Goal: Task Accomplishment & Management: Use online tool/utility

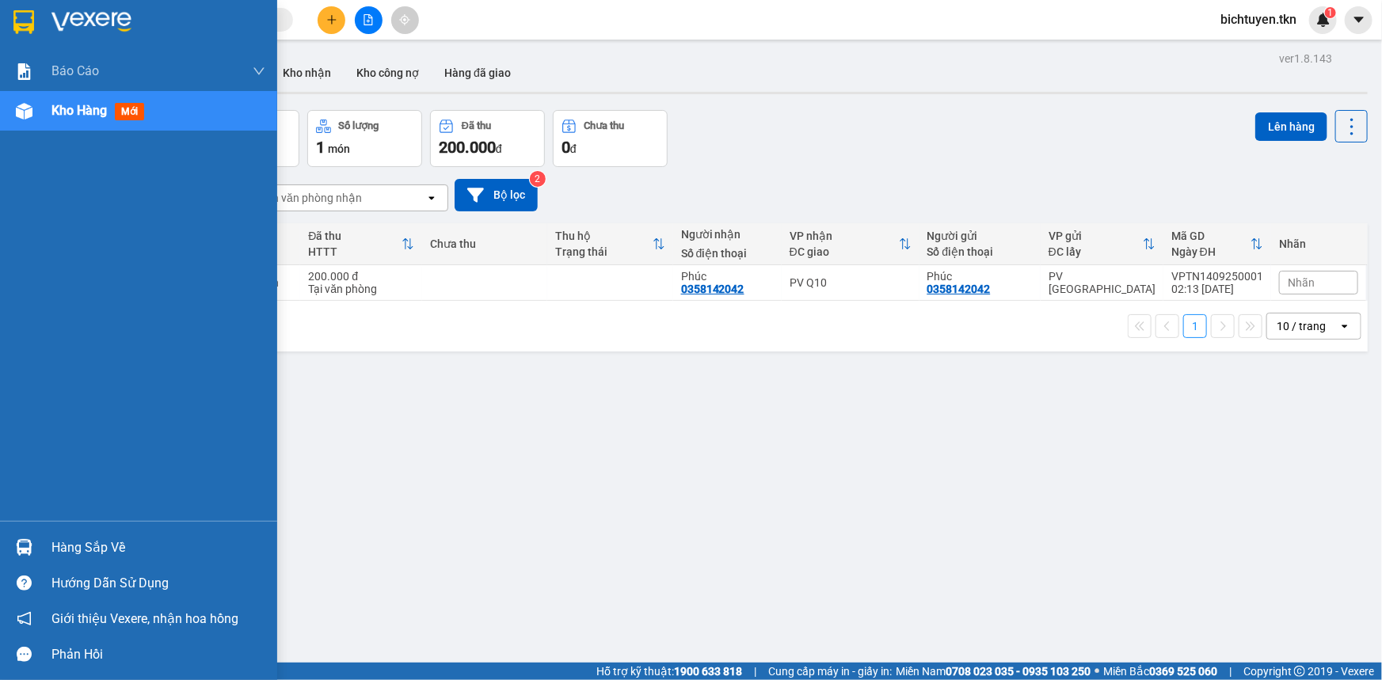
click at [32, 555] on div at bounding box center [24, 548] width 28 height 28
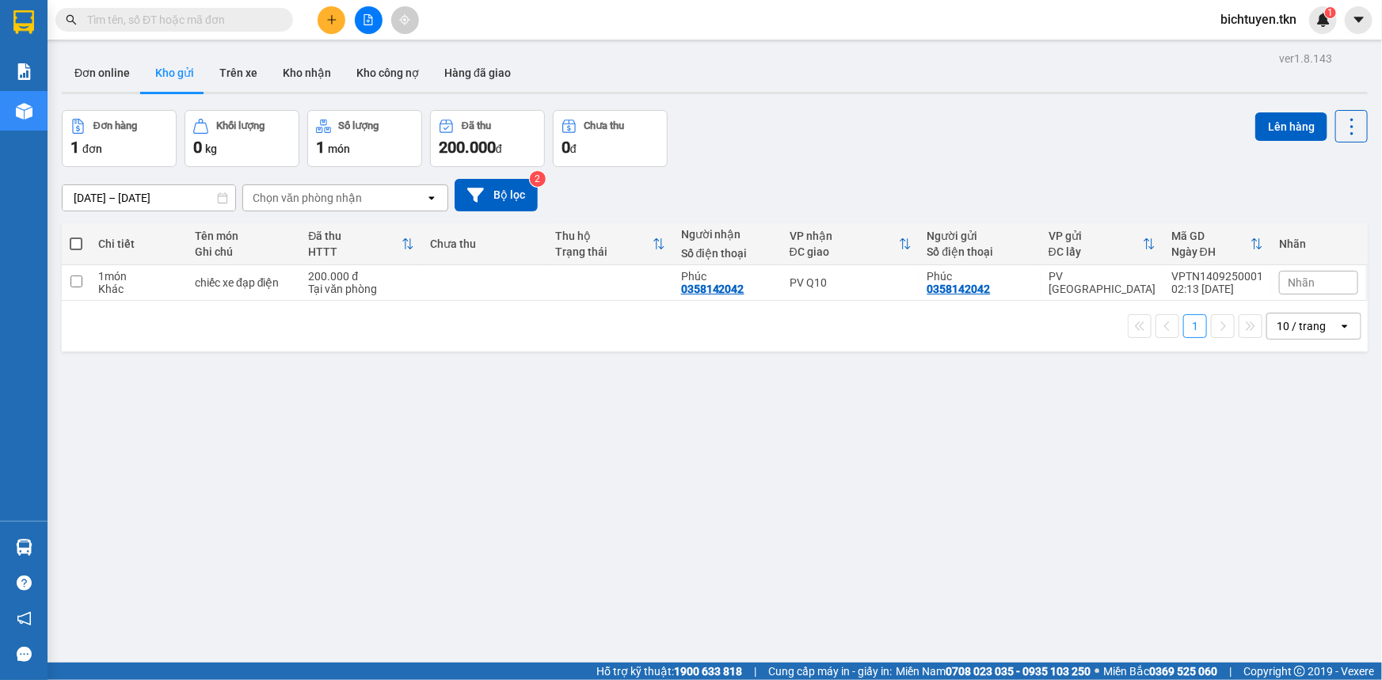
click at [817, 482] on section "Kết quả tìm kiếm ( 0 ) Bộ lọc No Data bichtuyen.tkn 1 Báo cáo Mẫu 1: Báo cáo dò…" at bounding box center [691, 340] width 1382 height 680
click at [287, 77] on button "Kho nhận" at bounding box center [307, 73] width 74 height 38
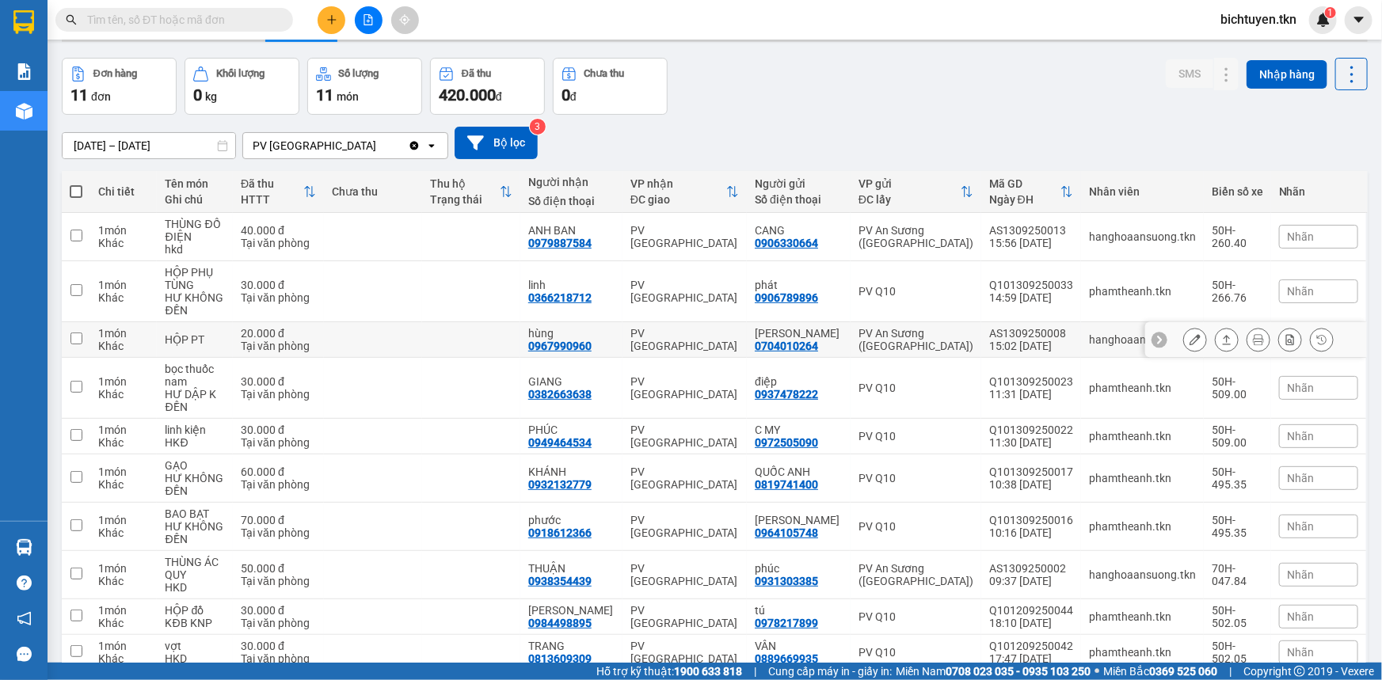
scroll to position [124, 0]
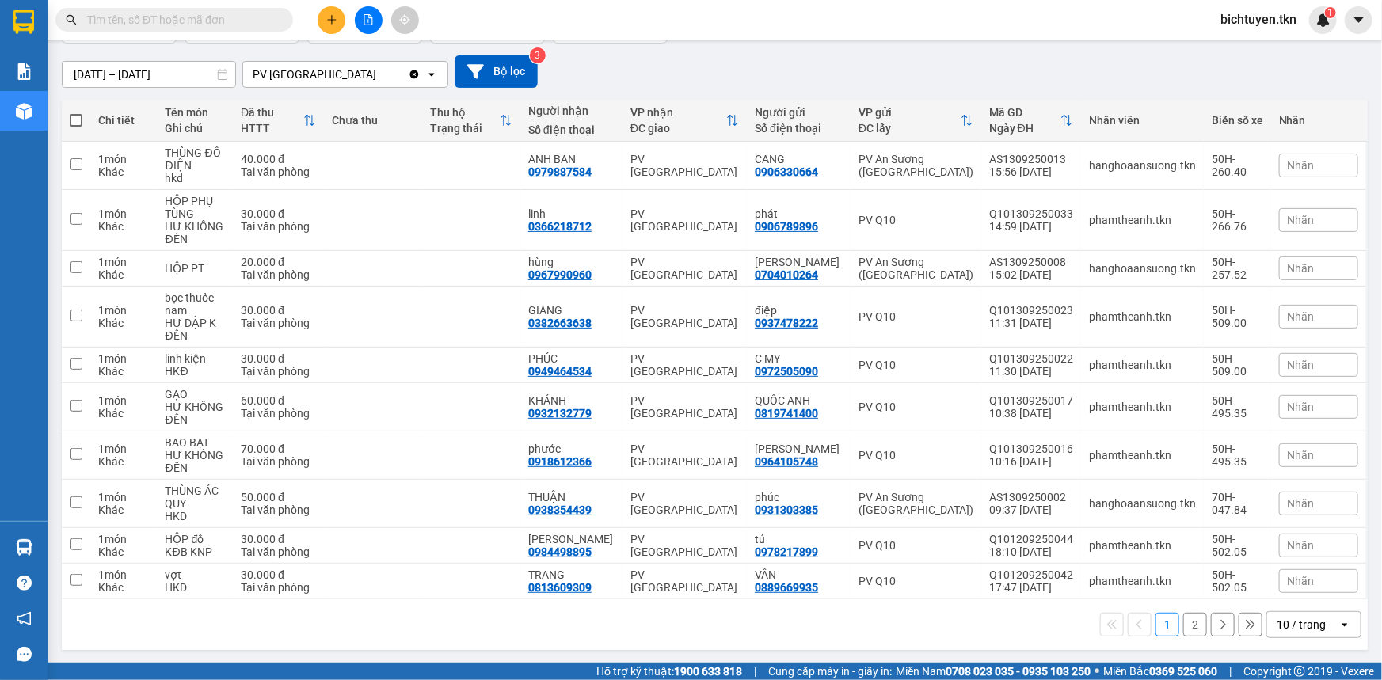
click at [1183, 618] on button "2" at bounding box center [1195, 625] width 24 height 24
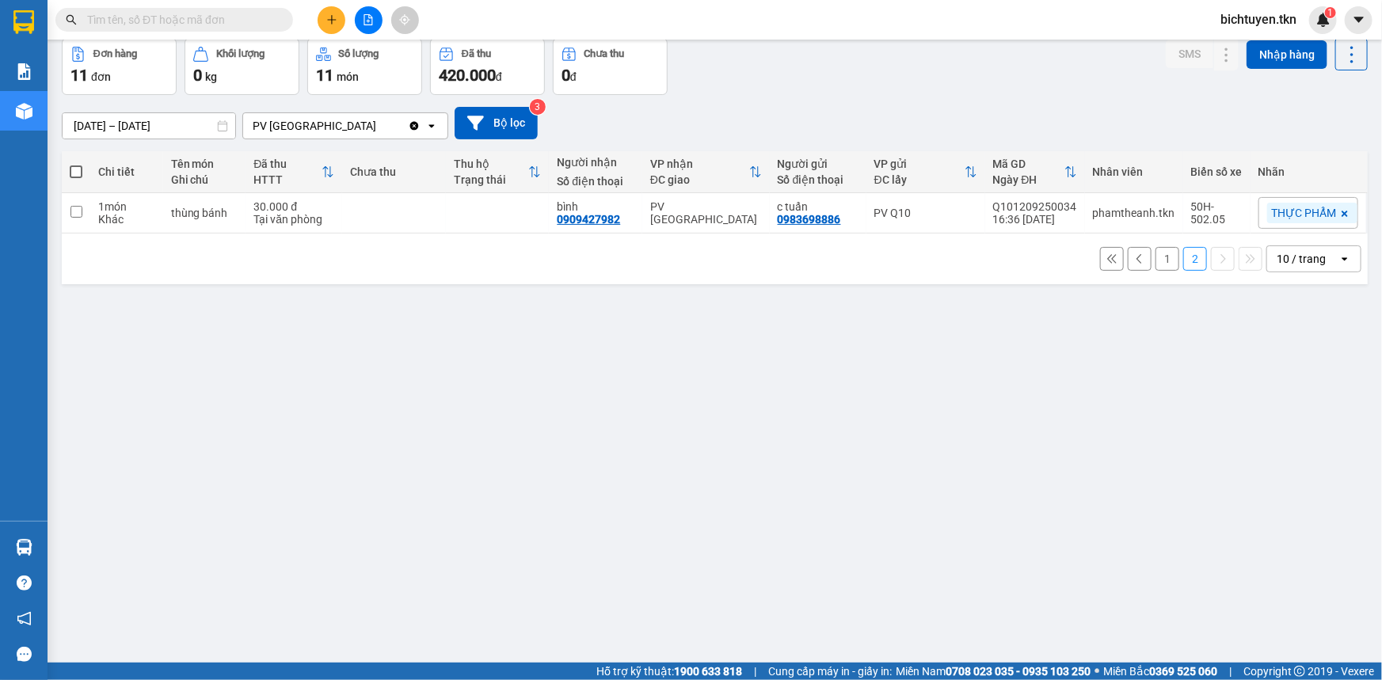
click at [1159, 257] on button "1" at bounding box center [1168, 259] width 24 height 24
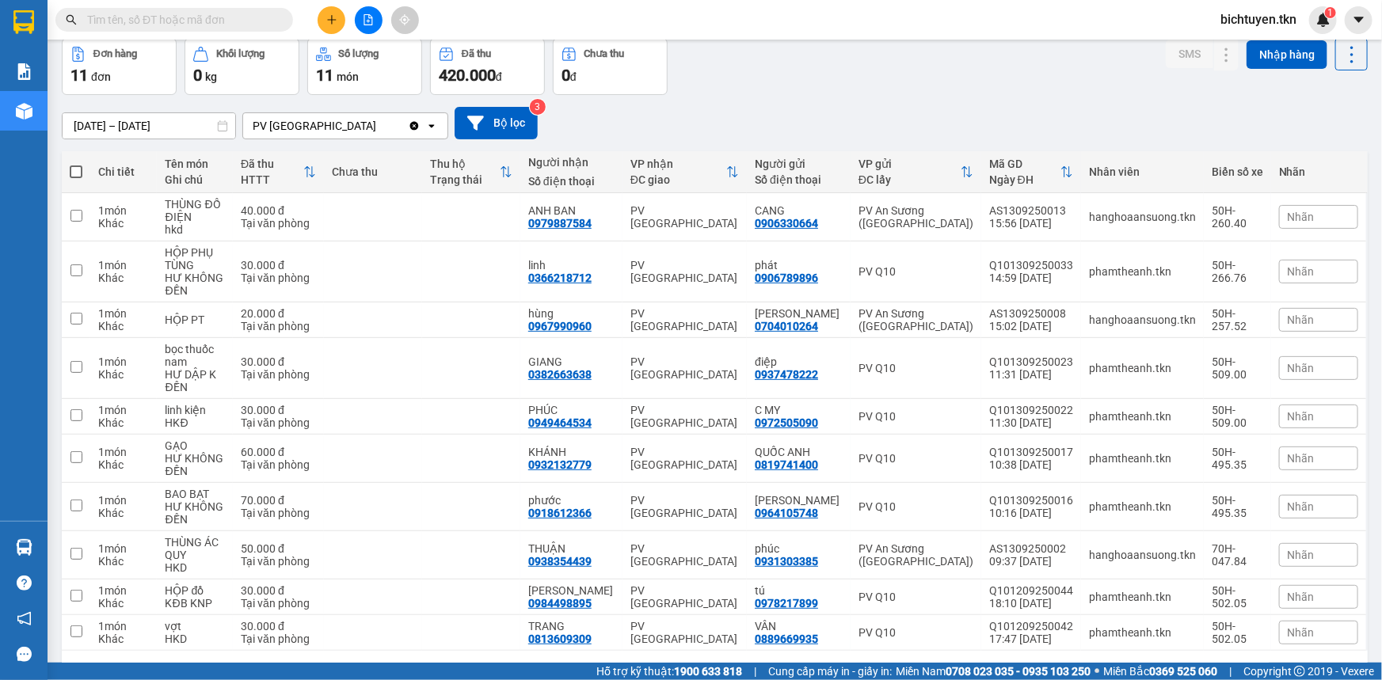
drag, startPoint x: 608, startPoint y: 119, endPoint x: 586, endPoint y: 81, distance: 43.6
click at [596, 97] on div "[DATE] – [DATE] Press the down arrow key to interact with the calendar and sele…" at bounding box center [715, 123] width 1306 height 56
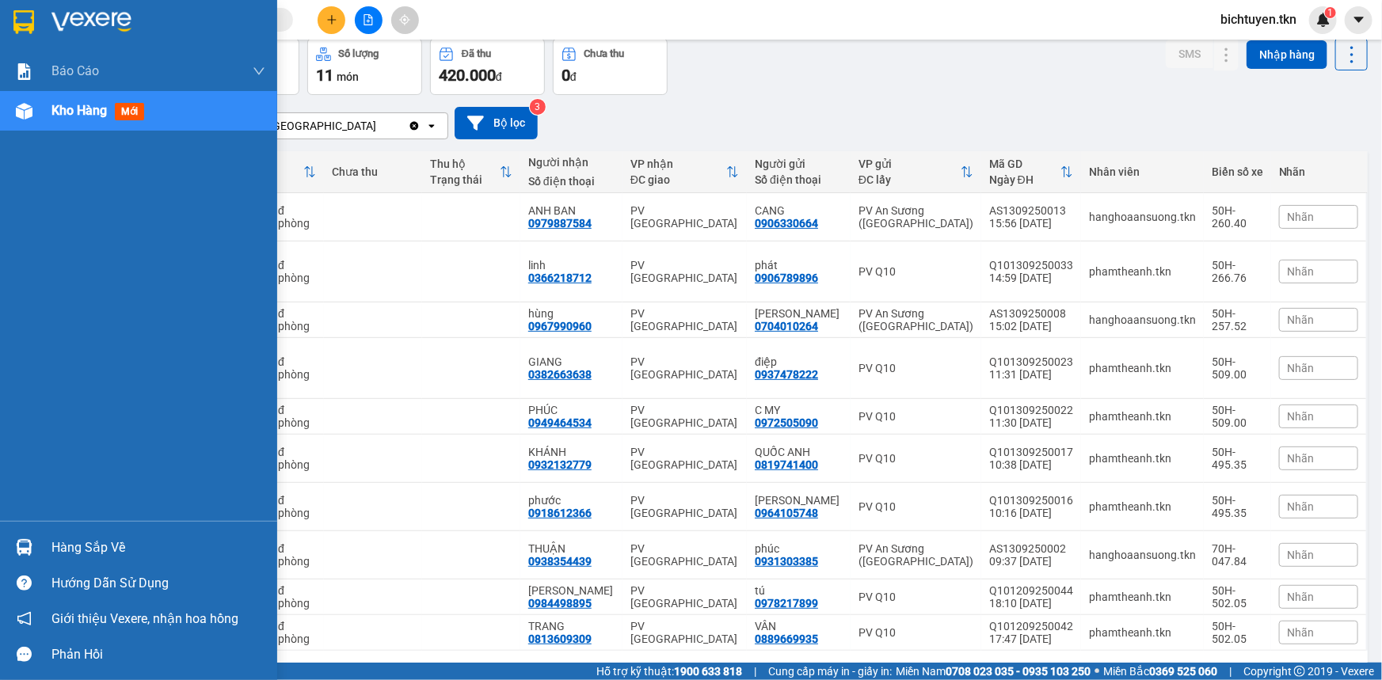
click at [28, 557] on div at bounding box center [24, 548] width 28 height 28
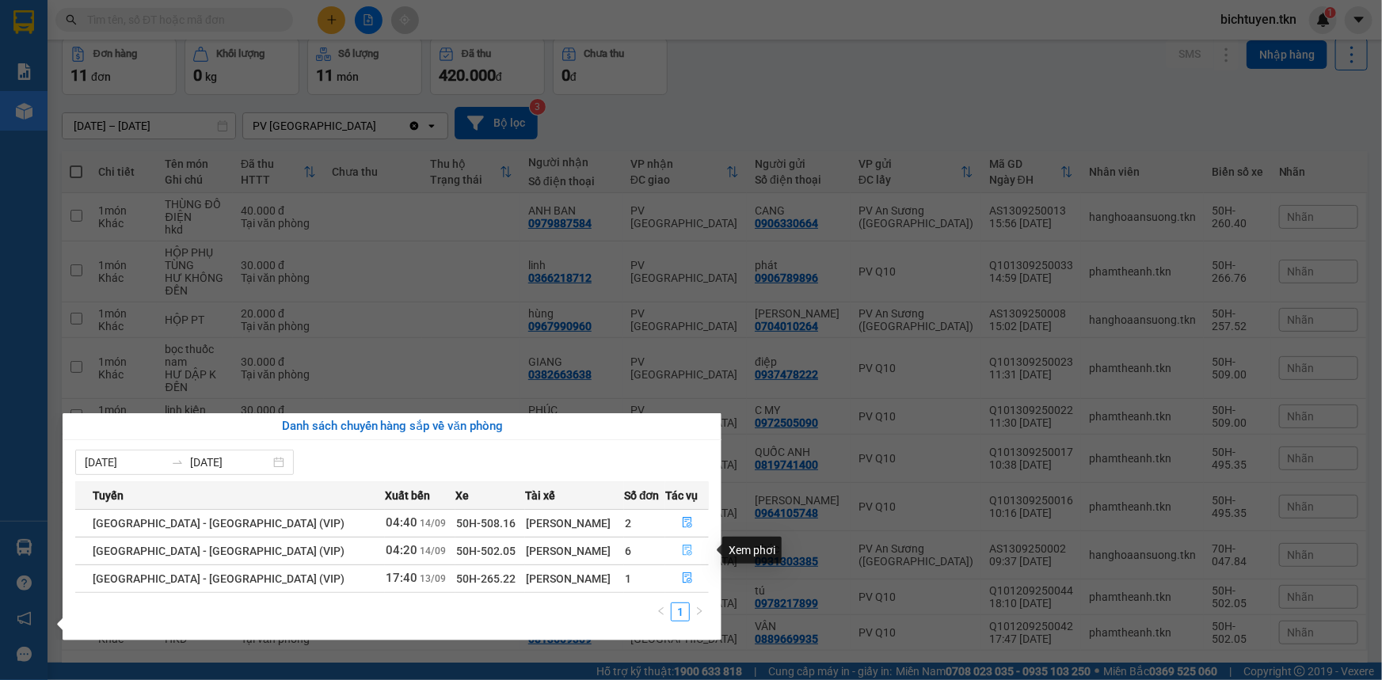
click at [688, 553] on button "button" at bounding box center [687, 551] width 42 height 25
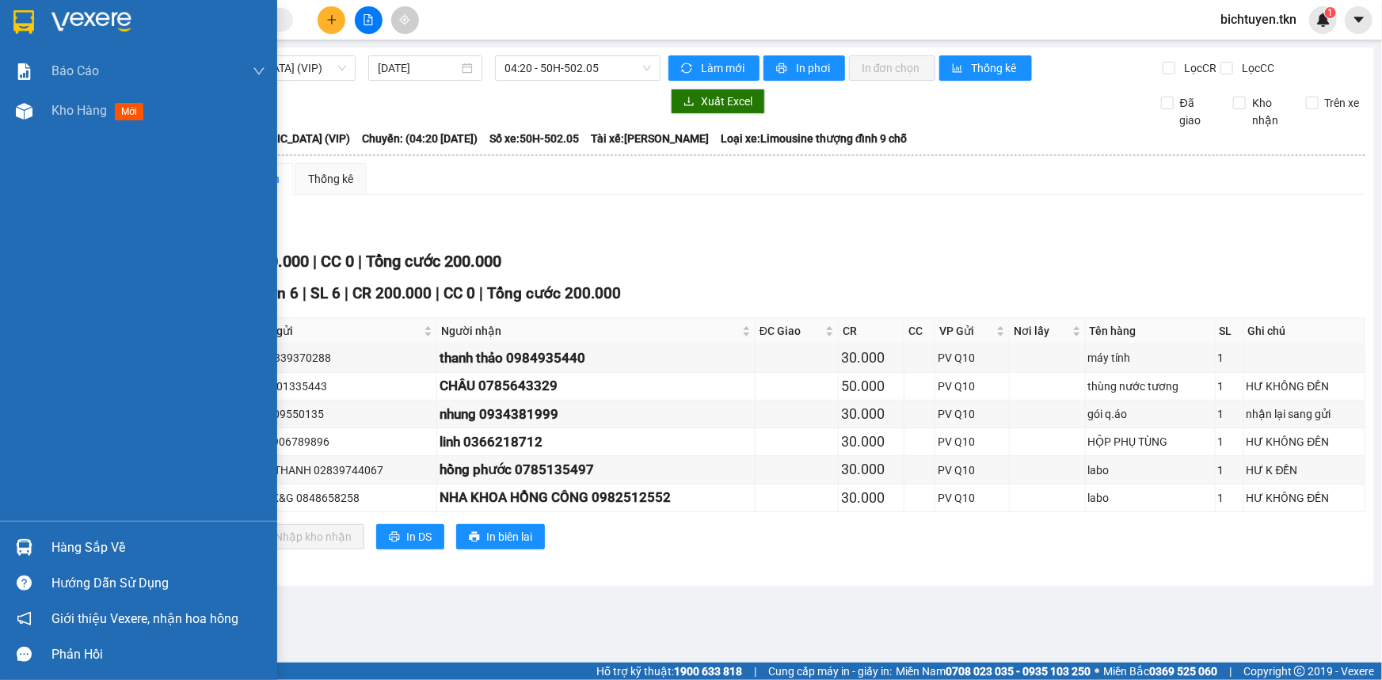
click at [16, 553] on img at bounding box center [24, 547] width 17 height 17
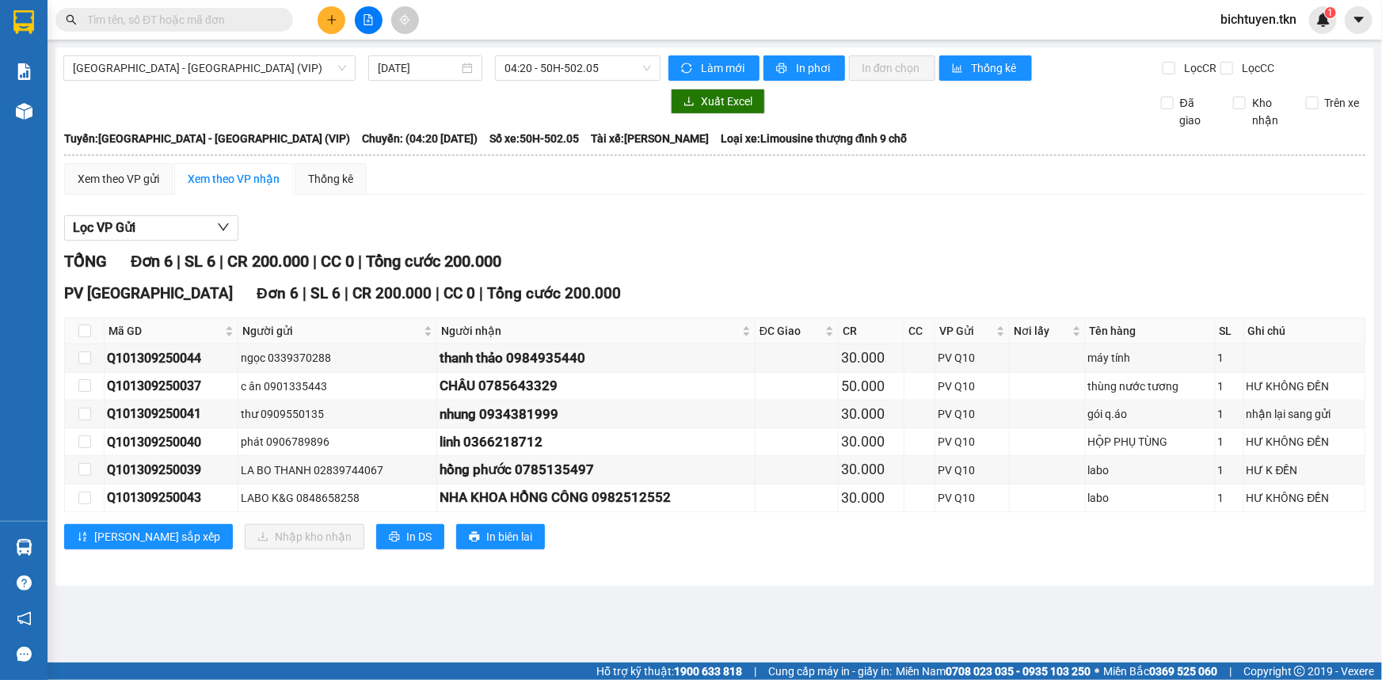
click at [838, 566] on section "Kết quả tìm kiếm ( 0 ) Bộ lọc No Data bichtuyen.tkn 1 Báo cáo Mẫu 1: Báo cáo dò…" at bounding box center [691, 340] width 1382 height 680
click at [799, 260] on div "TỔNG Đơn 6 | SL 6 | CR 200.000 | CC 0 | Tổng cước 200.000" at bounding box center [714, 262] width 1301 height 25
click at [85, 326] on input "checkbox" at bounding box center [84, 331] width 13 height 13
checkbox input "true"
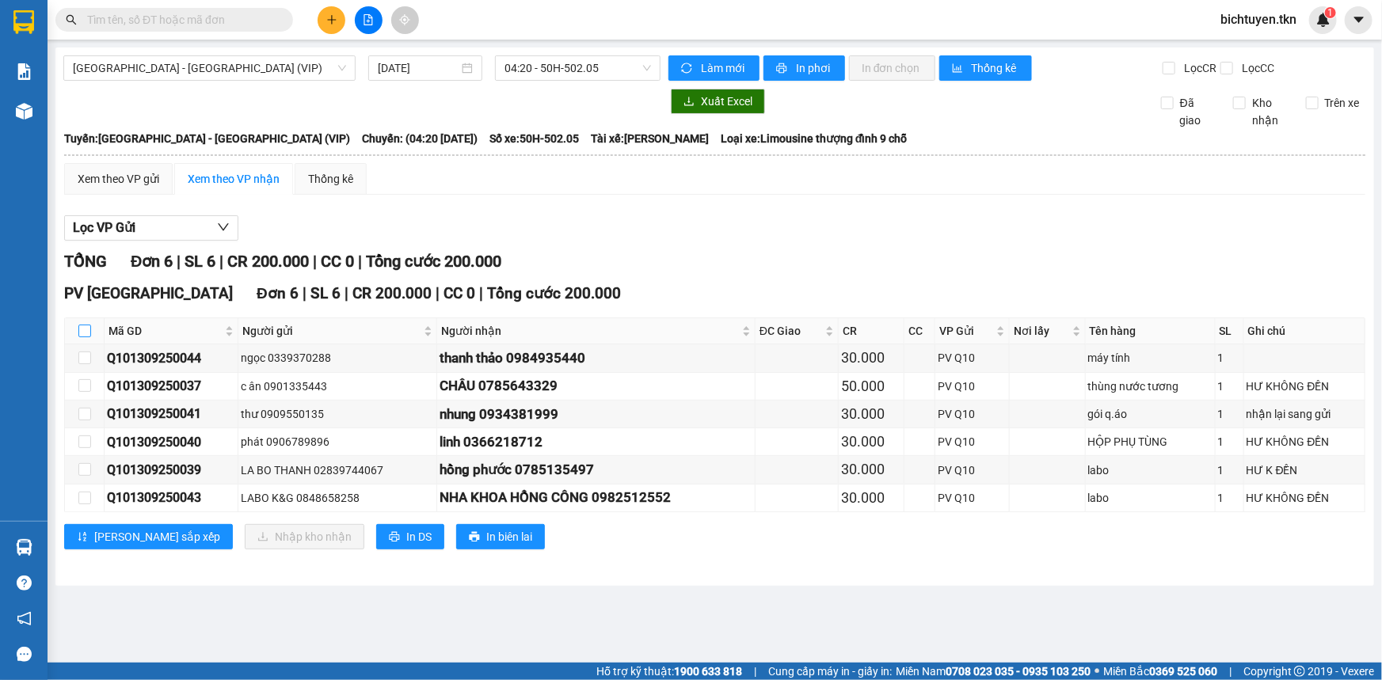
checkbox input "true"
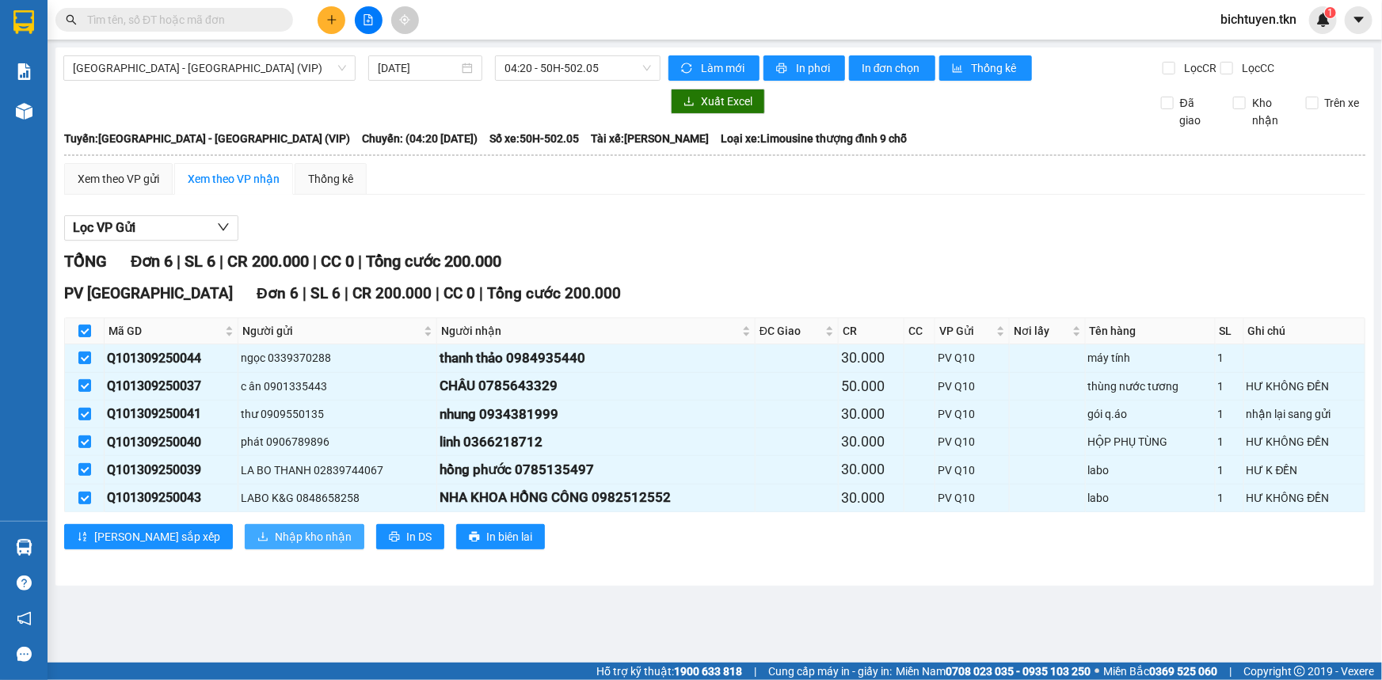
click at [275, 528] on span "Nhập kho nhận" at bounding box center [313, 536] width 77 height 17
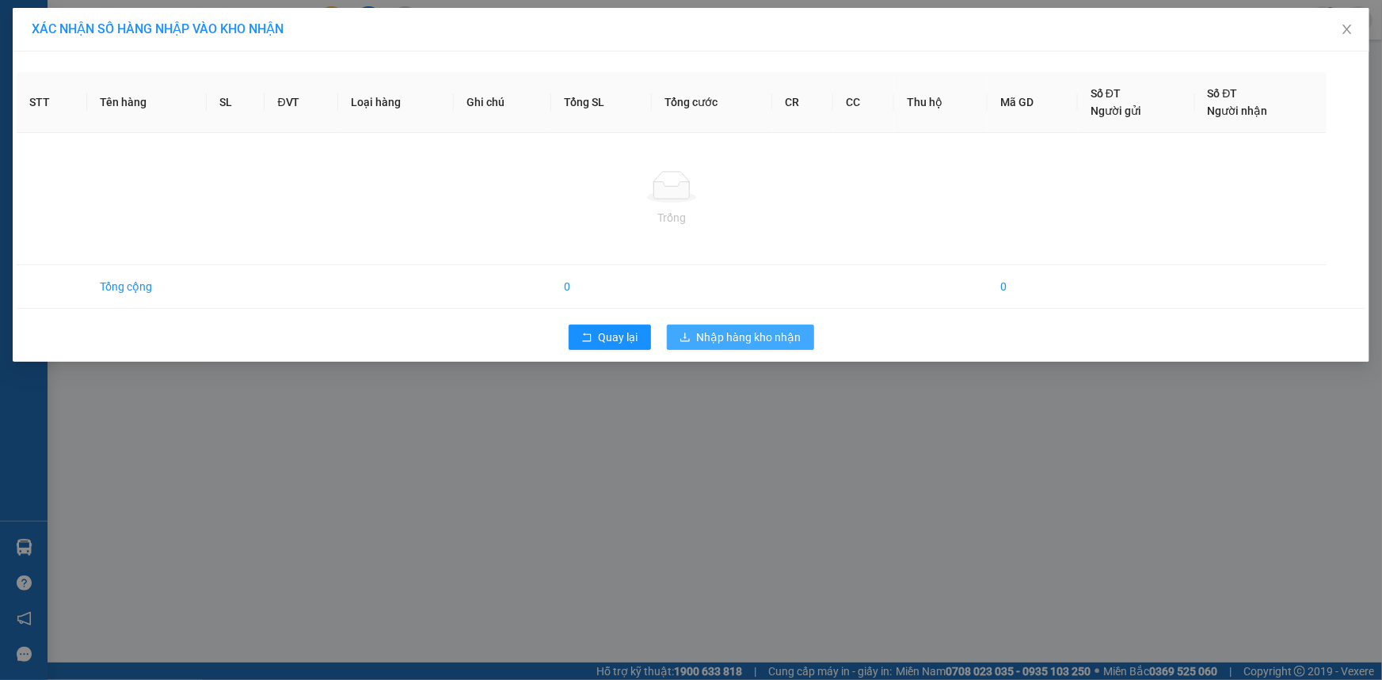
click at [788, 337] on span "Nhập hàng kho nhận" at bounding box center [749, 337] width 105 height 17
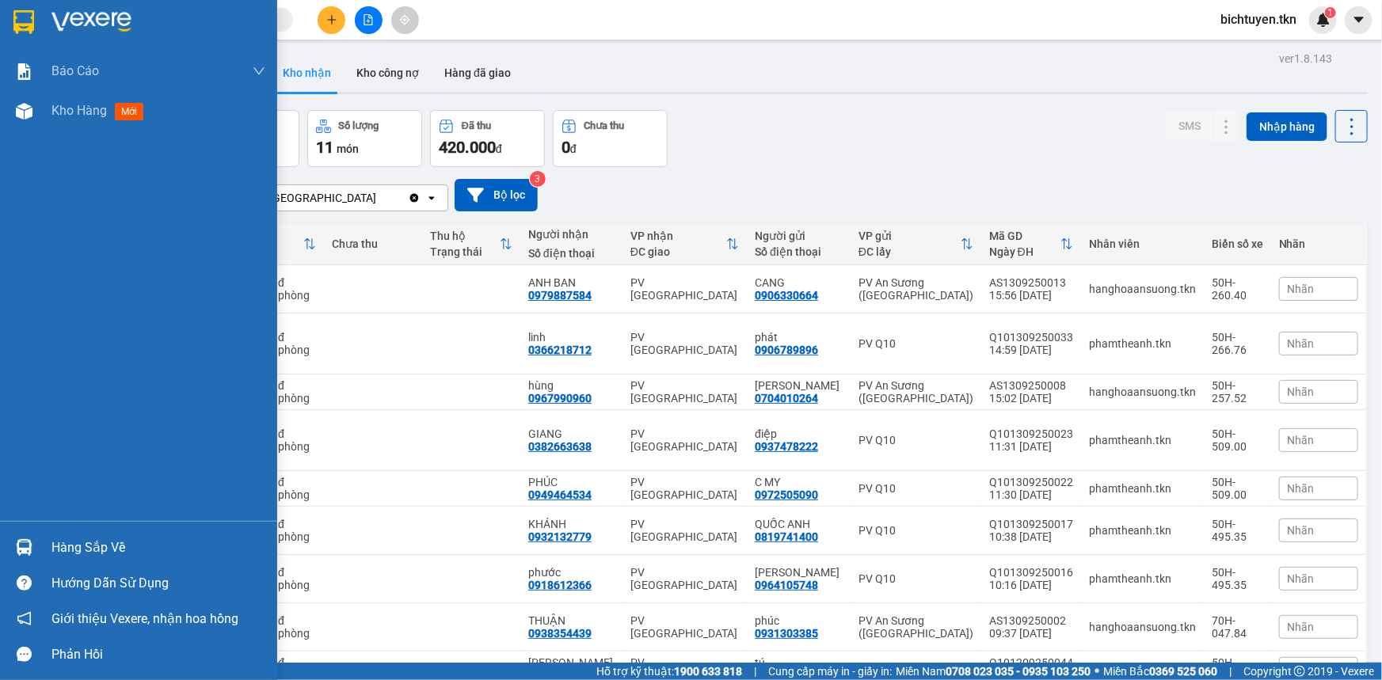
click at [19, 539] on img at bounding box center [24, 547] width 17 height 17
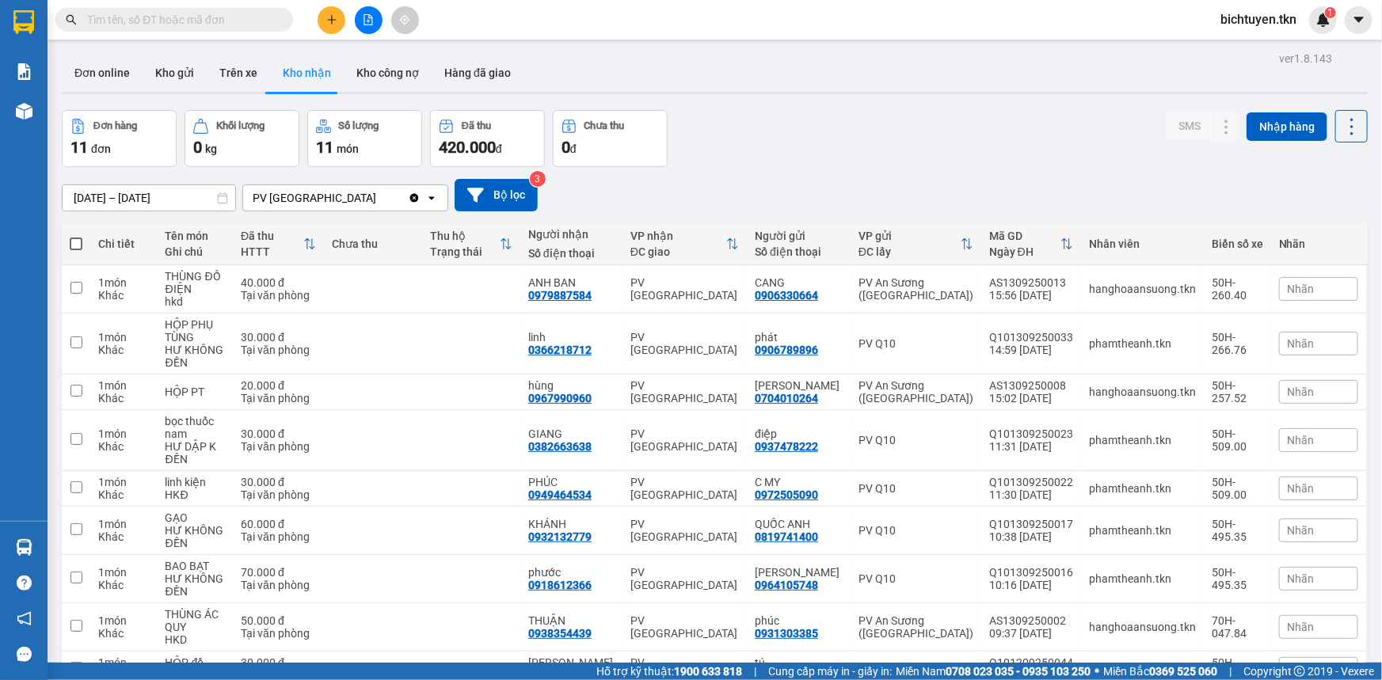
click at [837, 55] on section "Kết quả tìm kiếm ( 0 ) Bộ lọc No Data bichtuyen.tkn 1 Báo cáo Mẫu 1: Báo cáo dò…" at bounding box center [691, 340] width 1382 height 680
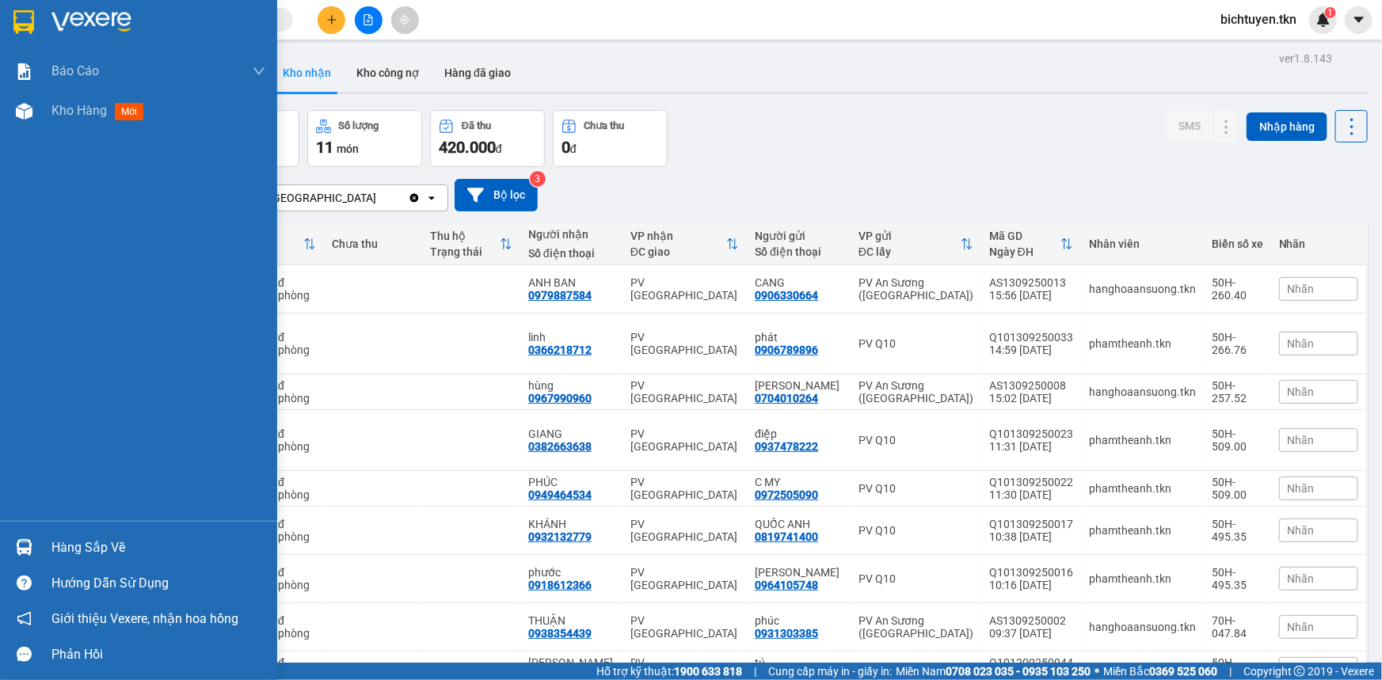
click at [33, 554] on div at bounding box center [24, 548] width 28 height 28
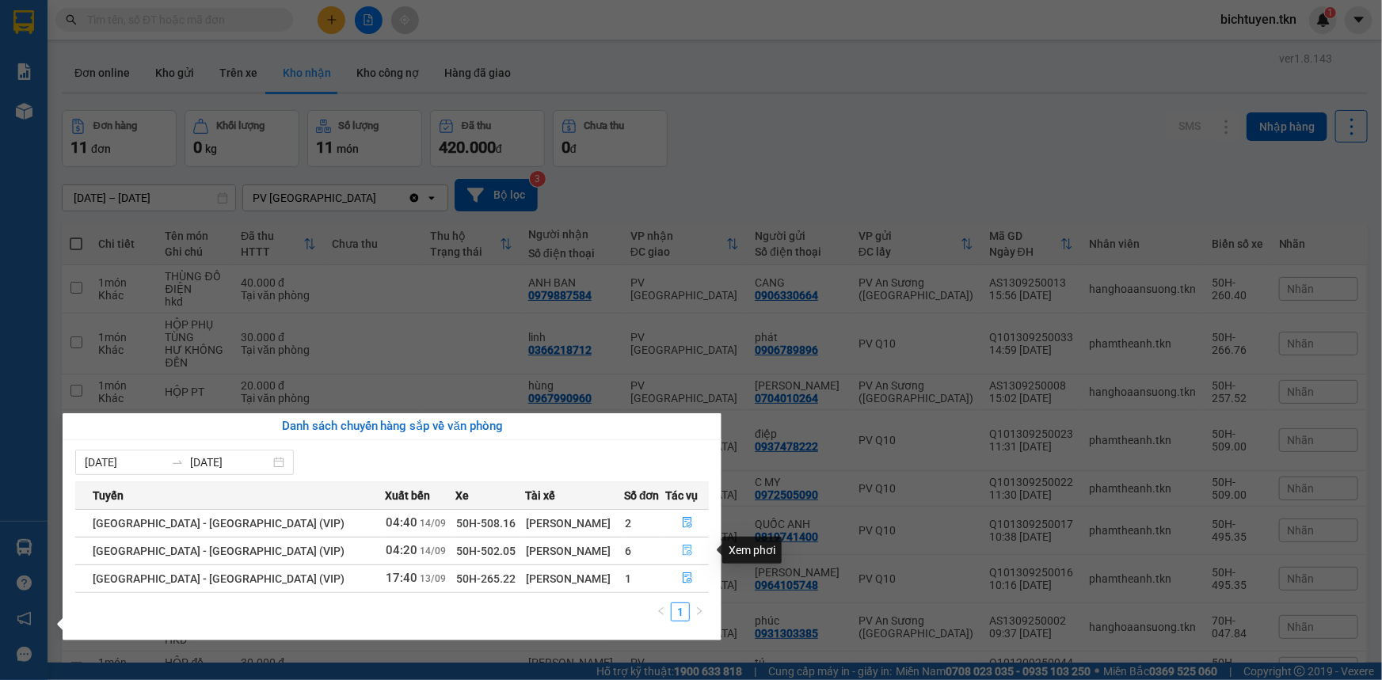
click at [682, 552] on icon "file-done" at bounding box center [687, 550] width 11 height 11
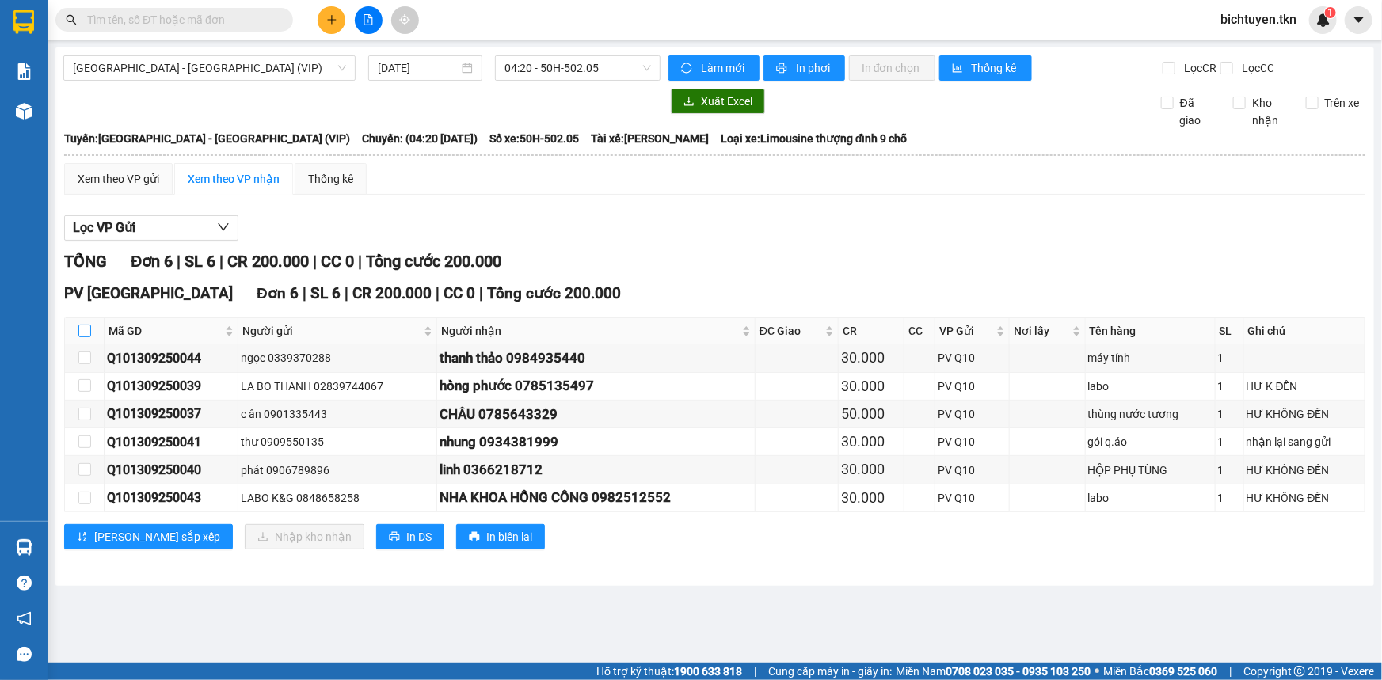
click at [85, 329] on input "checkbox" at bounding box center [84, 331] width 13 height 13
checkbox input "true"
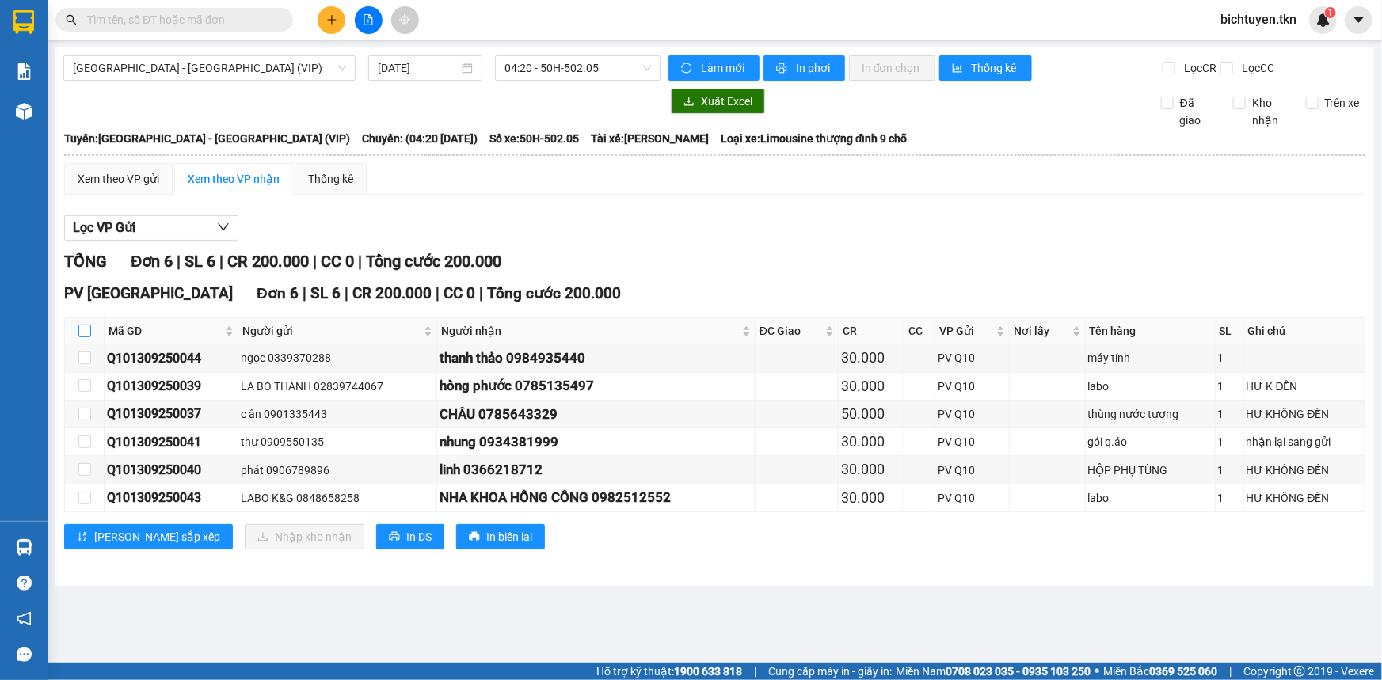
checkbox input "true"
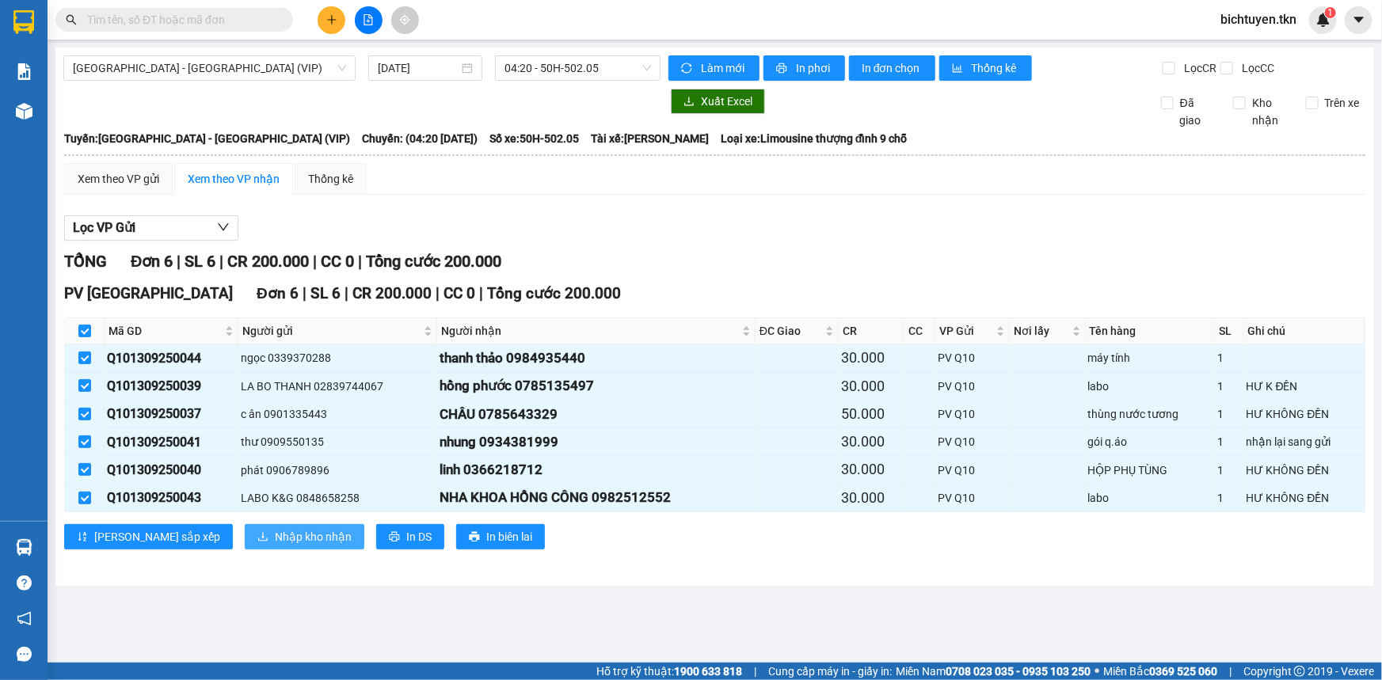
click at [245, 537] on button "Nhập kho nhận" at bounding box center [305, 536] width 120 height 25
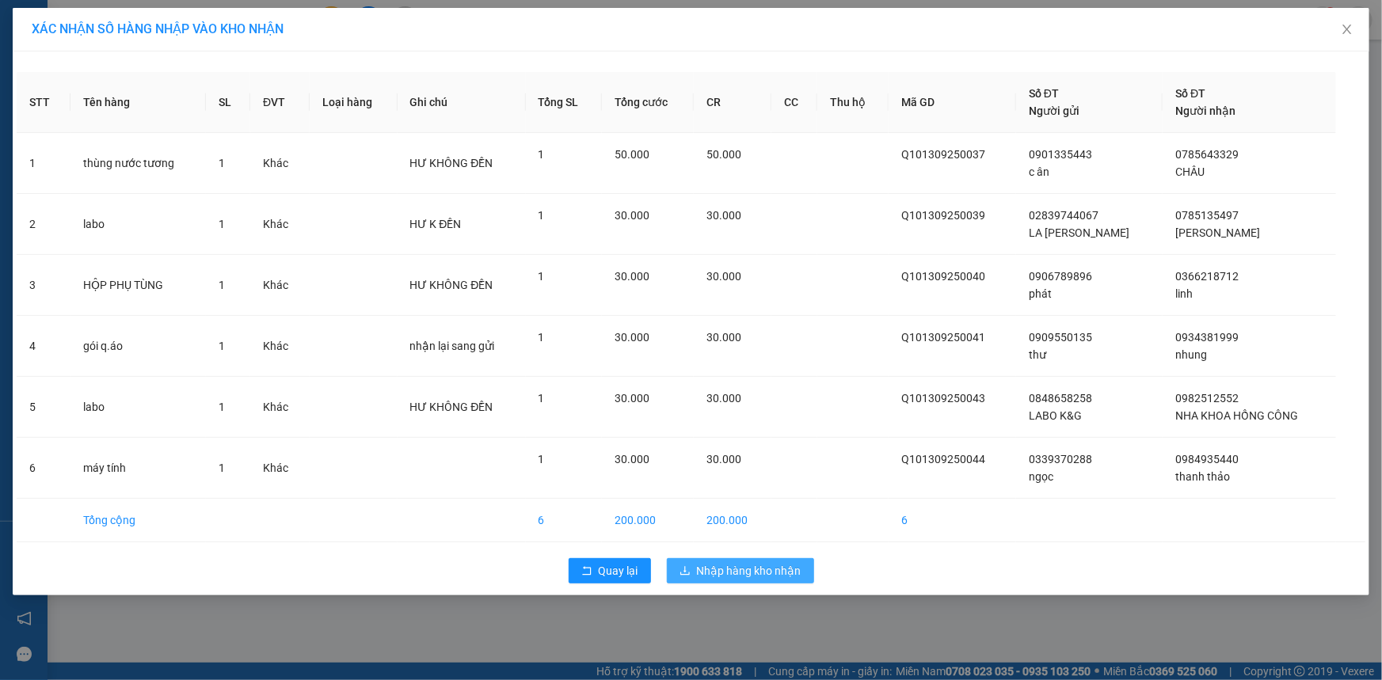
click at [719, 565] on span "Nhập hàng kho nhận" at bounding box center [749, 570] width 105 height 17
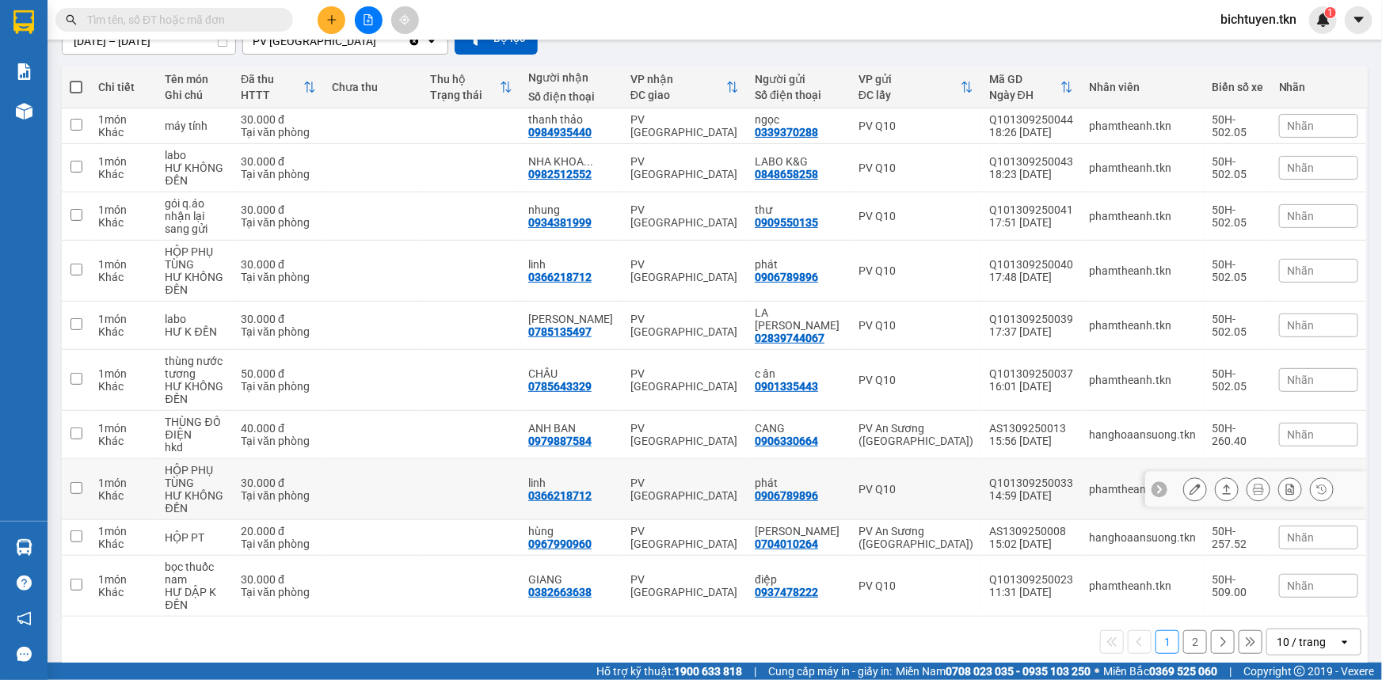
scroll to position [162, 0]
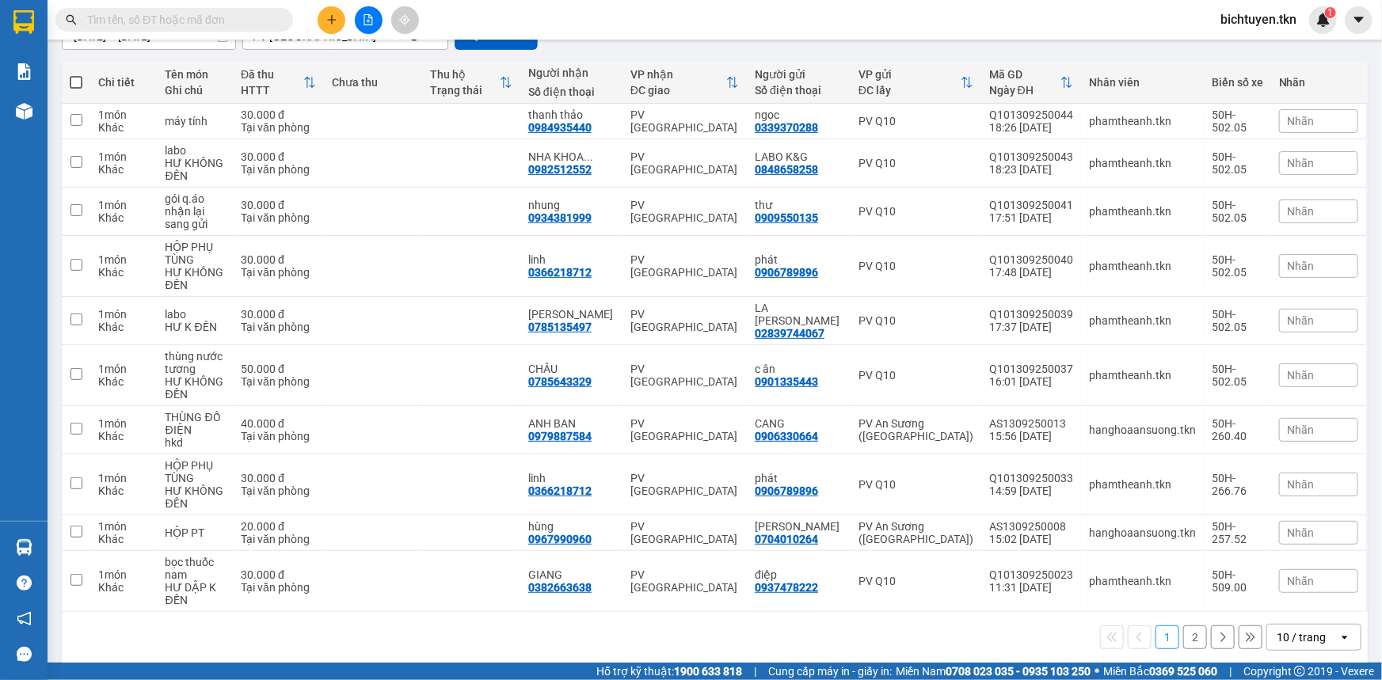
drag, startPoint x: 1187, startPoint y: 633, endPoint x: 1166, endPoint y: 602, distance: 37.6
click at [1187, 631] on button "2" at bounding box center [1195, 638] width 24 height 24
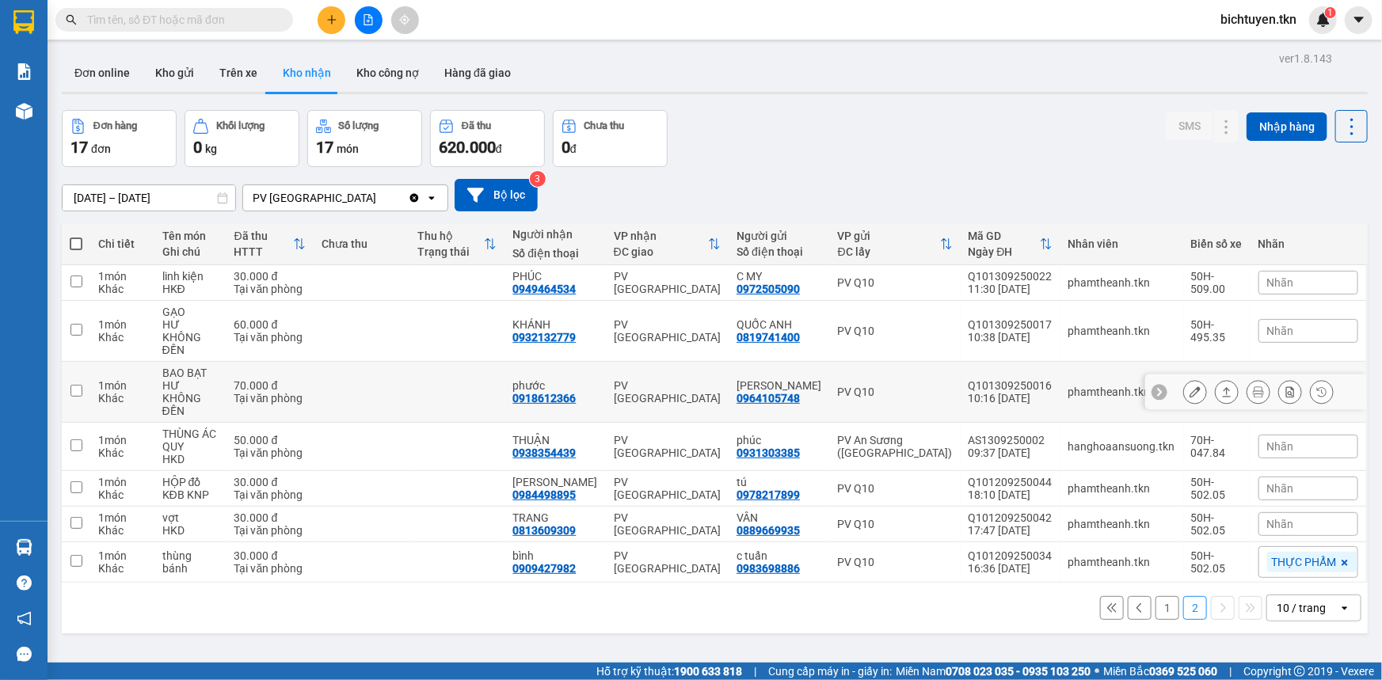
scroll to position [0, 0]
click at [1156, 596] on button "1" at bounding box center [1168, 608] width 24 height 24
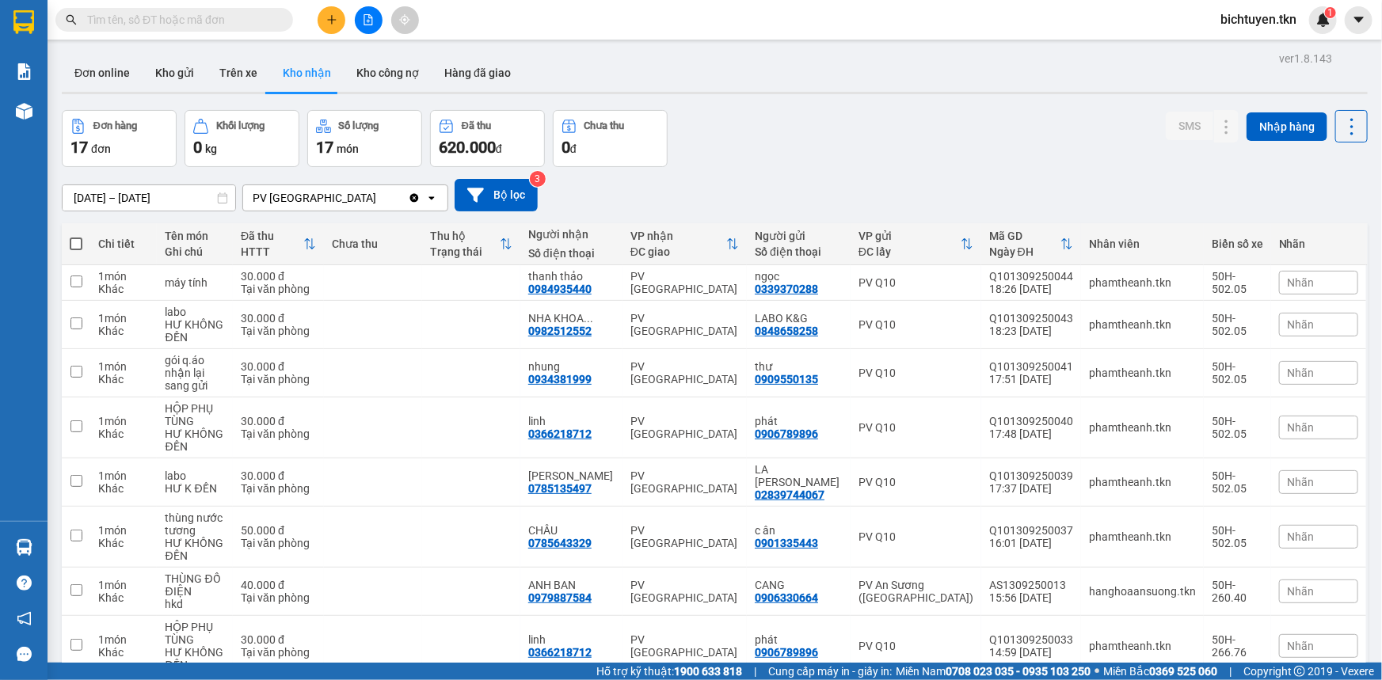
click at [741, 145] on div "Đơn hàng 17 đơn Khối lượng 0 kg Số lượng 17 món Đã thu 620.000 đ Chưa thu 0 đ S…" at bounding box center [715, 138] width 1306 height 57
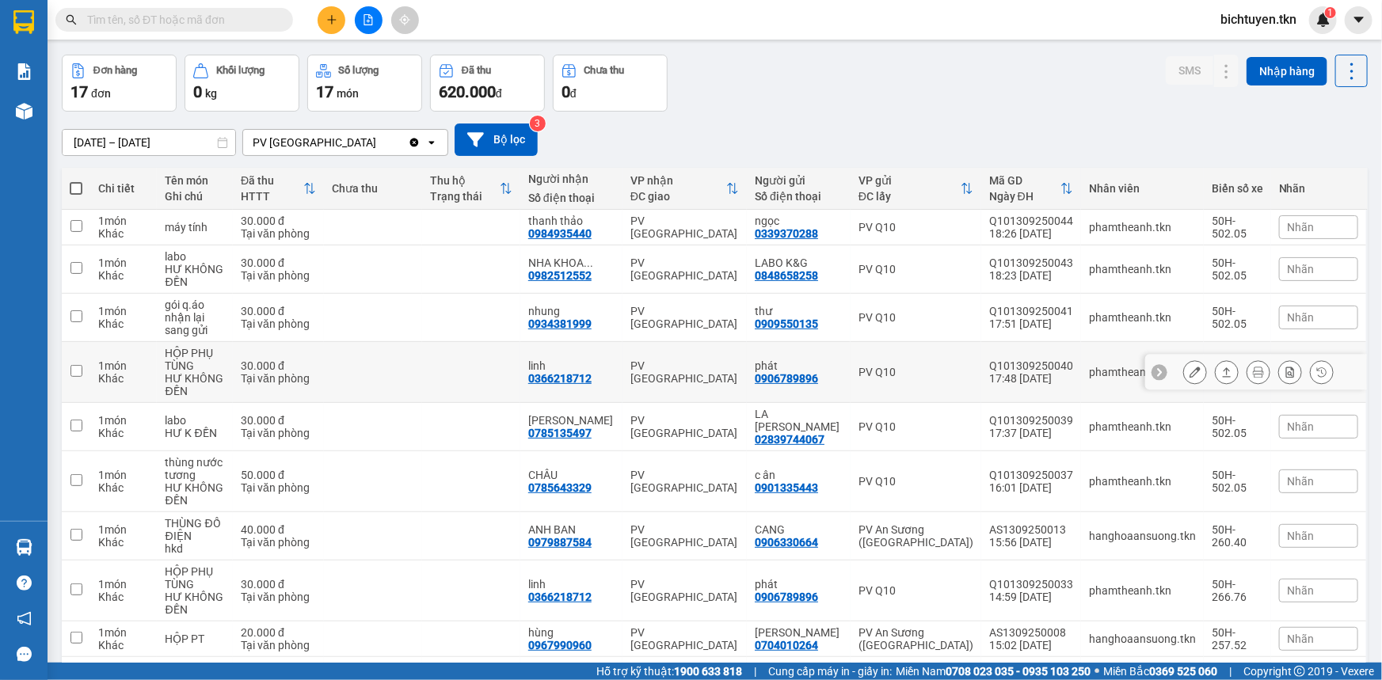
scroll to position [143, 0]
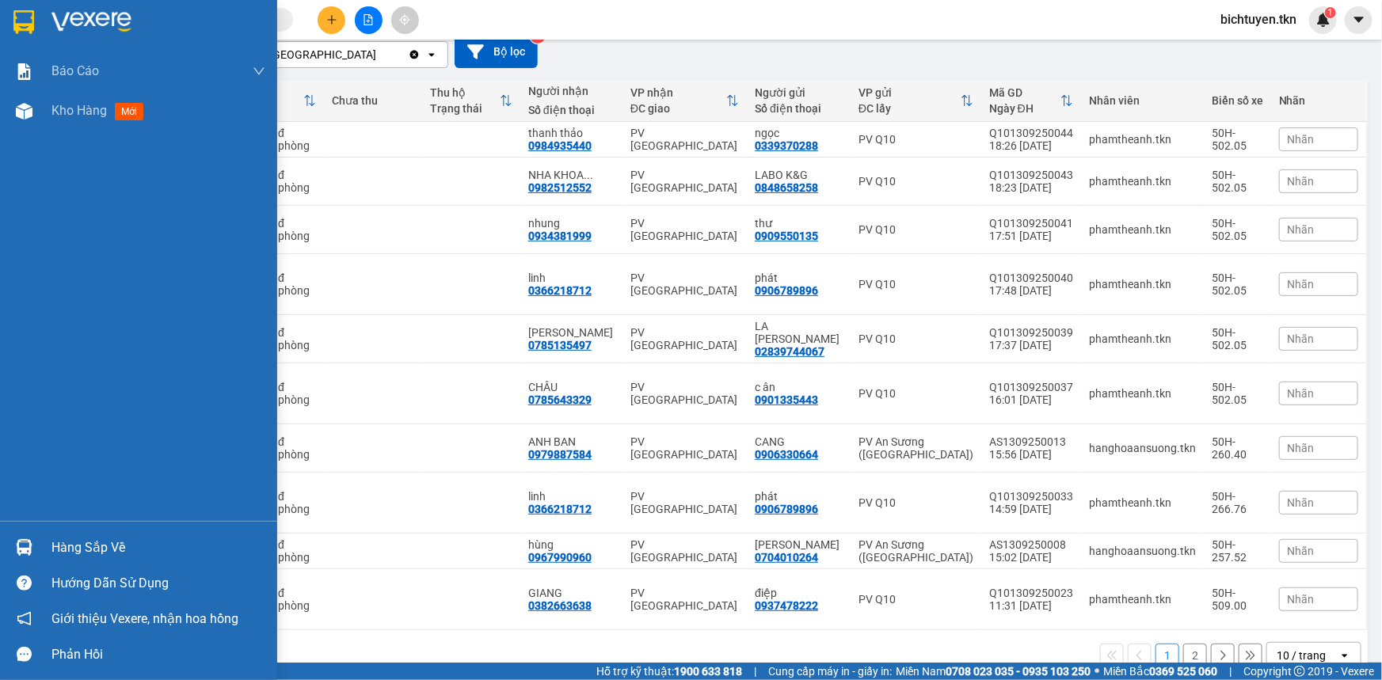
click at [29, 546] on img at bounding box center [24, 547] width 17 height 17
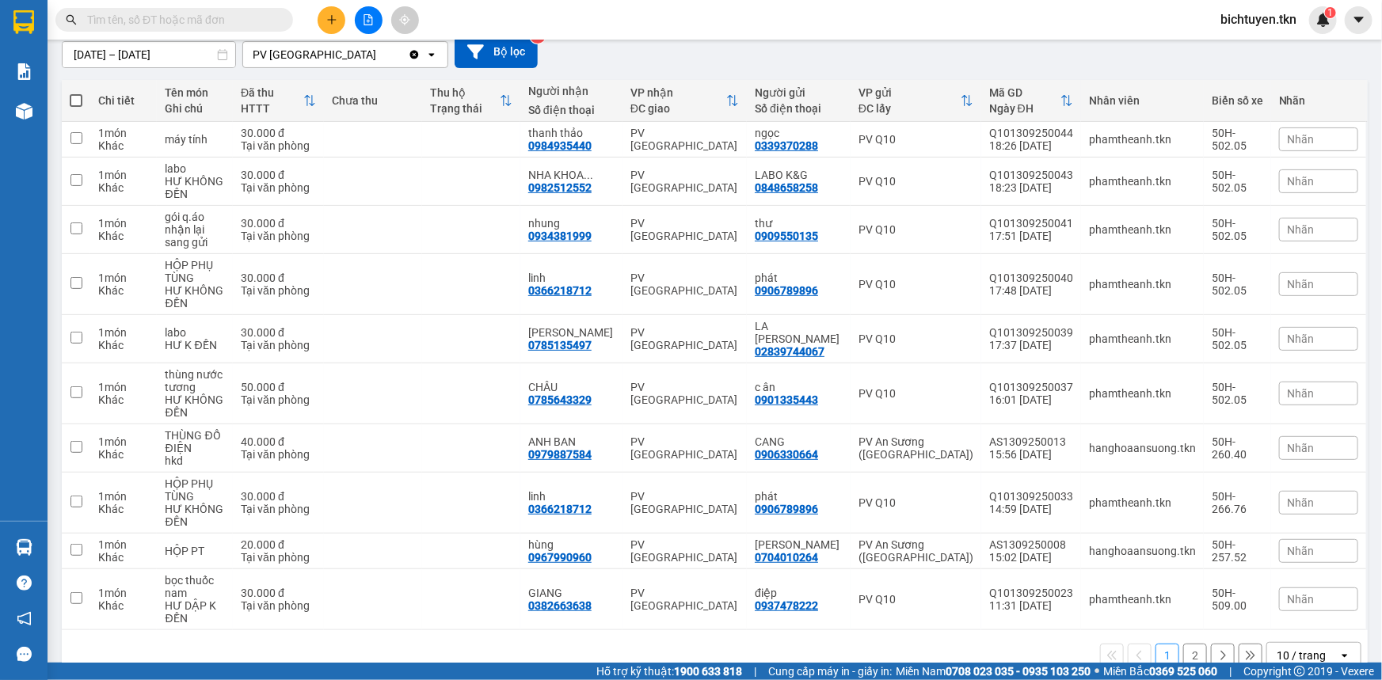
click at [856, 645] on section "Kết quả tìm kiếm ( 0 ) Bộ lọc No Data bichtuyen.tkn 1 Báo cáo Mẫu 1: Báo cáo dò…" at bounding box center [691, 340] width 1382 height 680
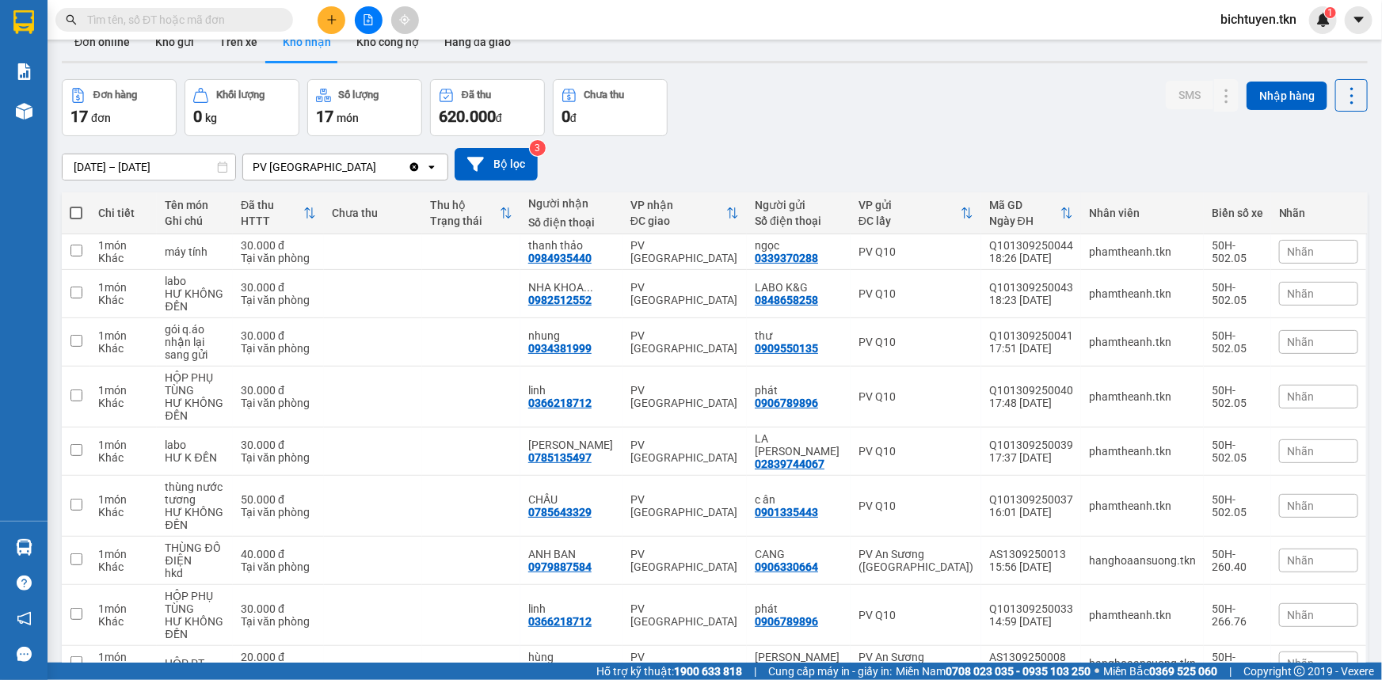
scroll to position [0, 0]
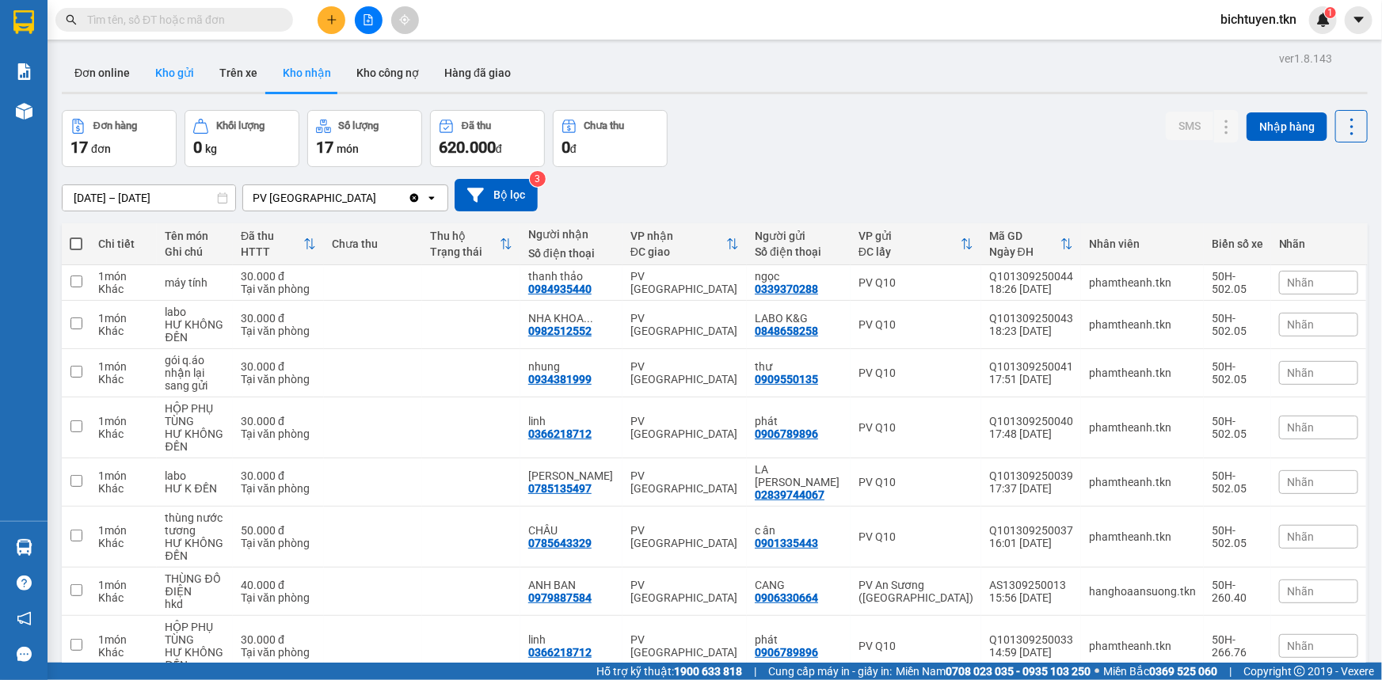
click at [184, 75] on button "Kho gửi" at bounding box center [175, 73] width 64 height 38
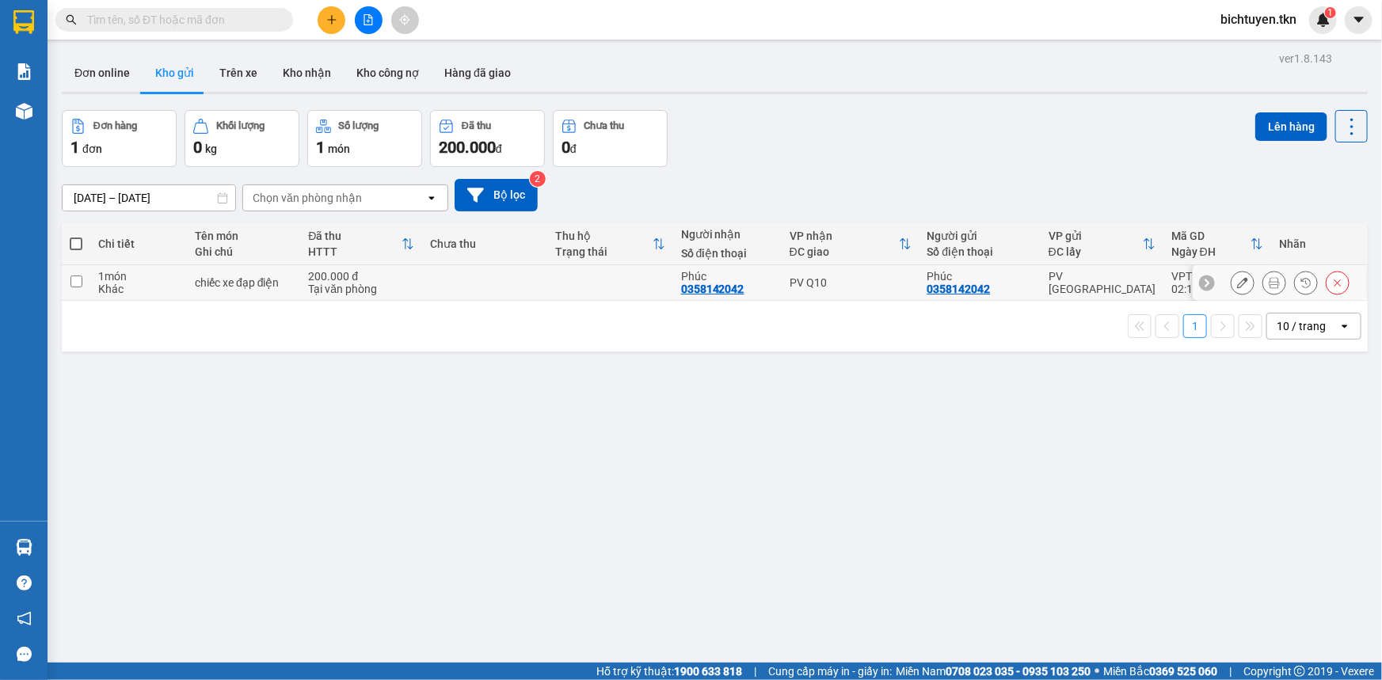
click at [683, 283] on div "0358142042" at bounding box center [712, 289] width 63 height 13
click at [862, 285] on div "PV Q10" at bounding box center [851, 282] width 122 height 13
checkbox input "true"
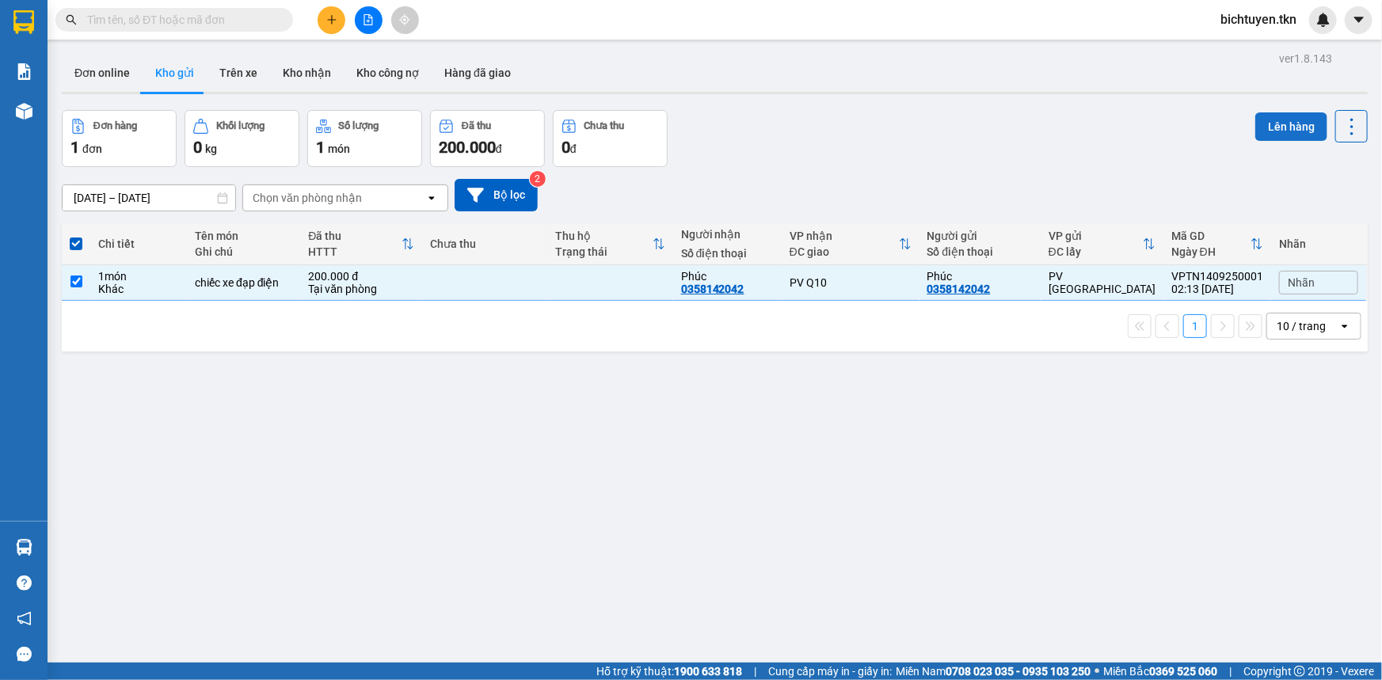
click at [1263, 131] on button "Lên hàng" at bounding box center [1292, 126] width 72 height 29
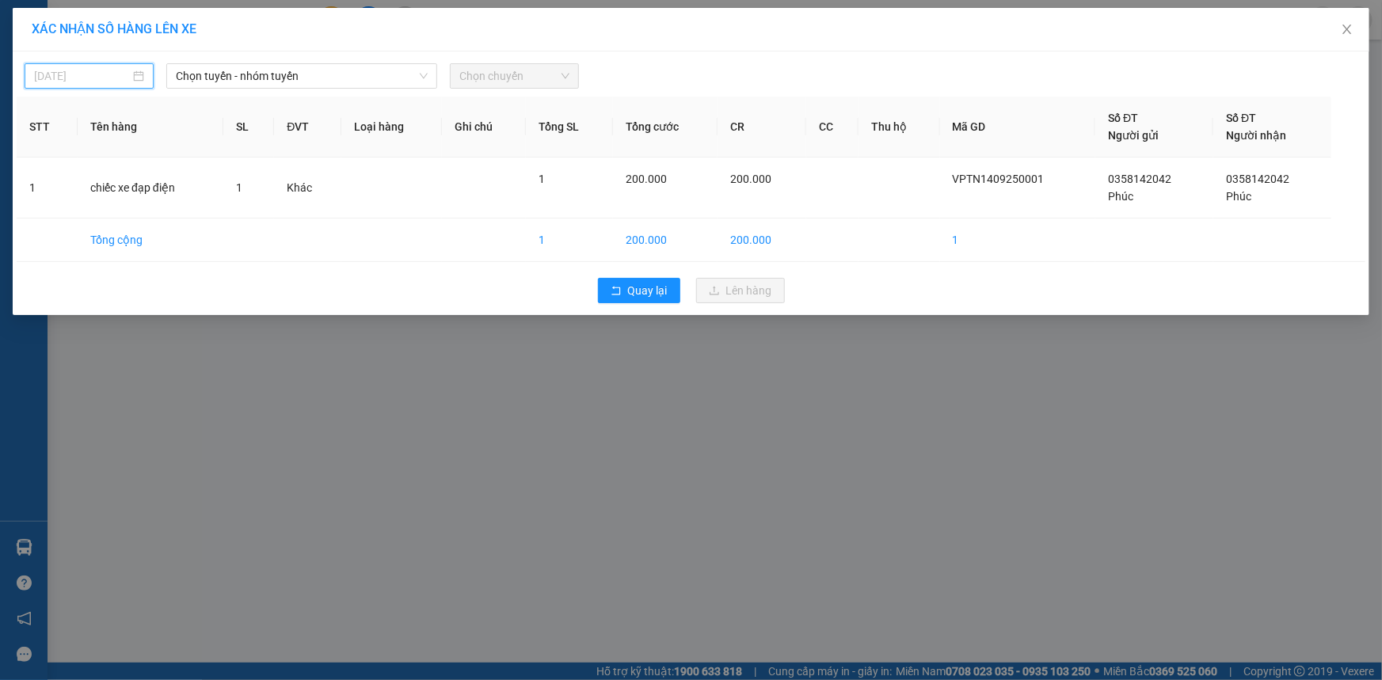
click at [91, 76] on input "13/09/2025" at bounding box center [82, 75] width 96 height 17
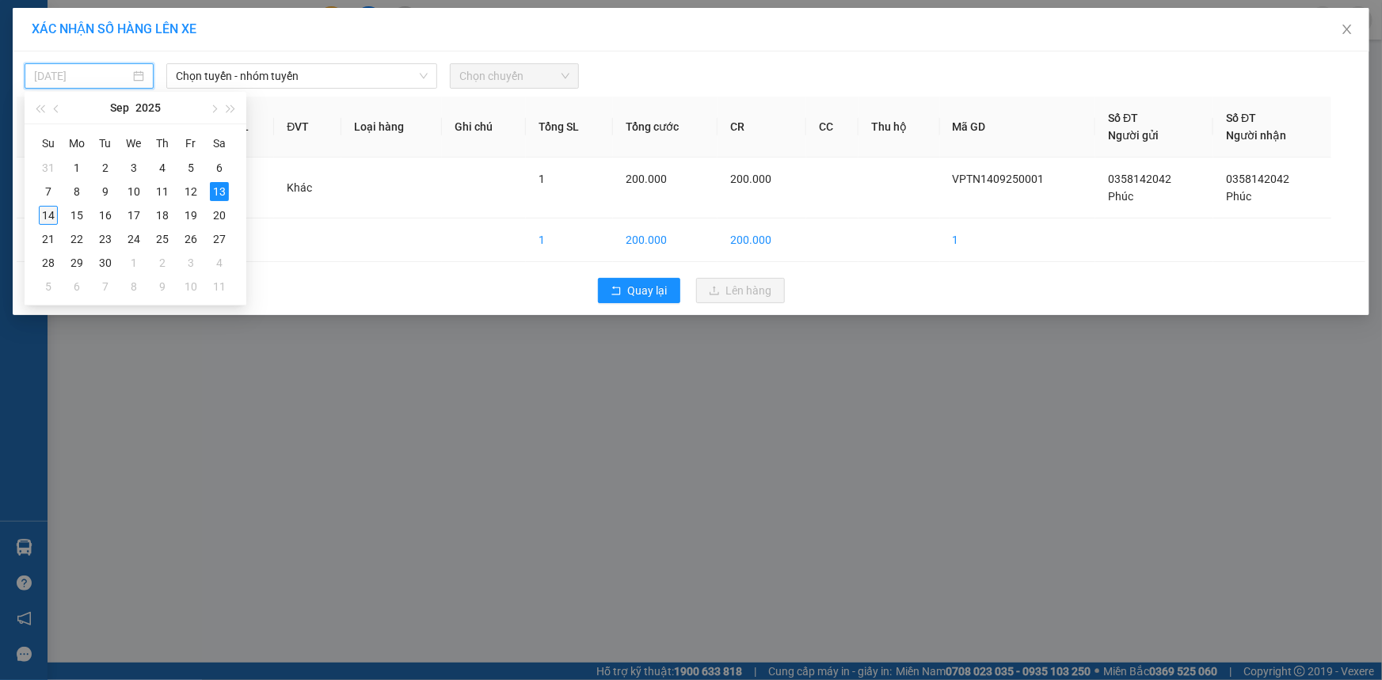
click at [54, 219] on div "14" at bounding box center [48, 215] width 19 height 19
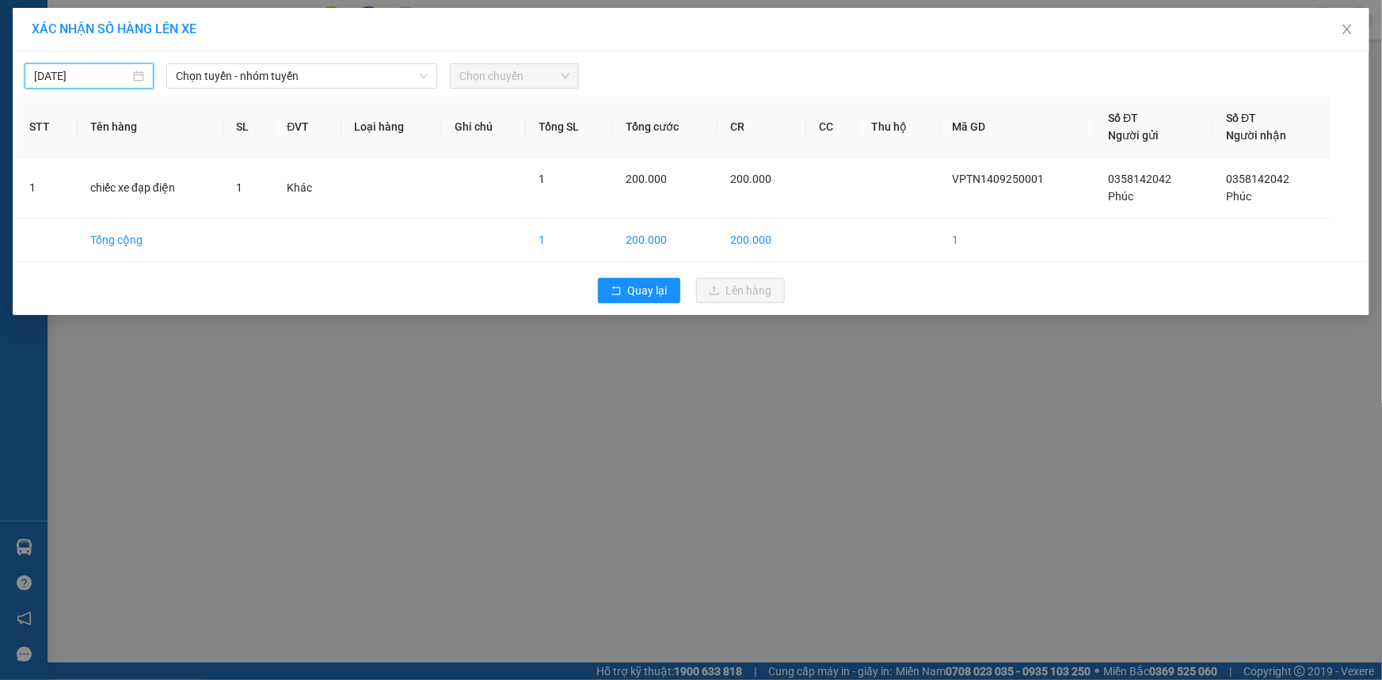
click at [120, 69] on input "13/09/2025" at bounding box center [82, 75] width 96 height 17
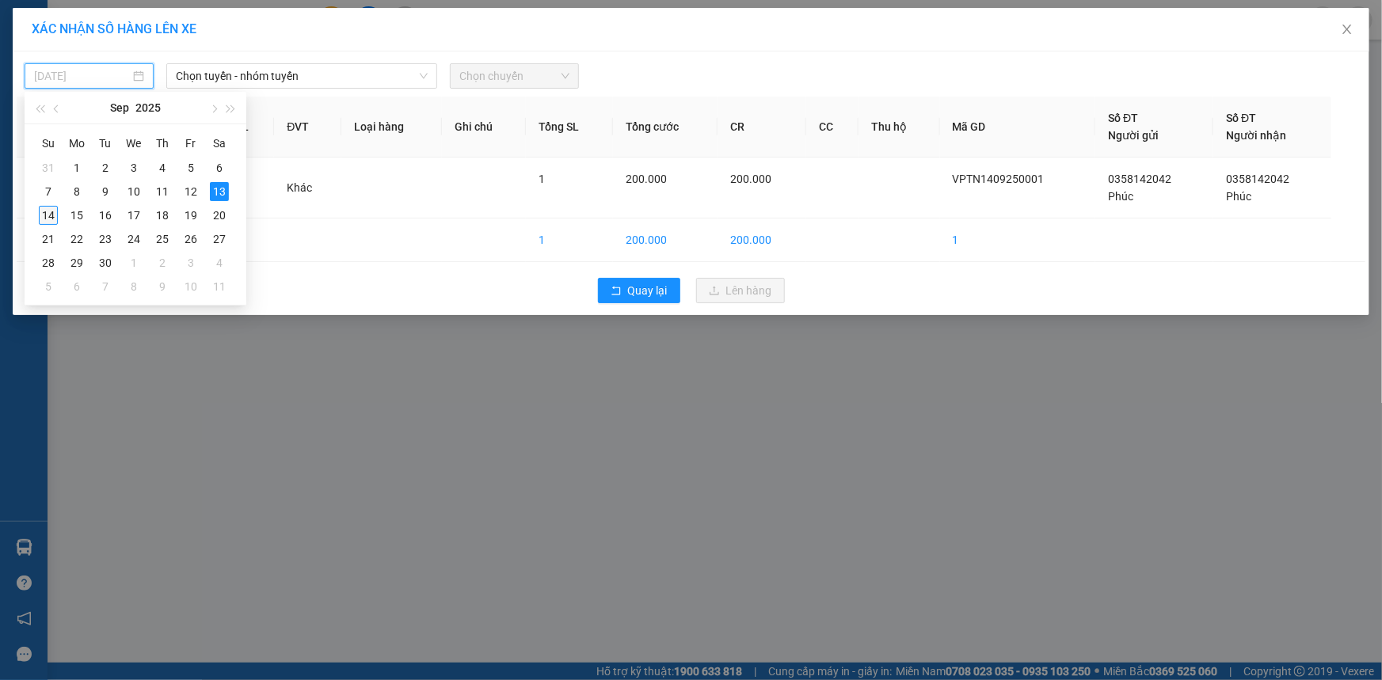
click at [43, 212] on div "14" at bounding box center [48, 215] width 19 height 19
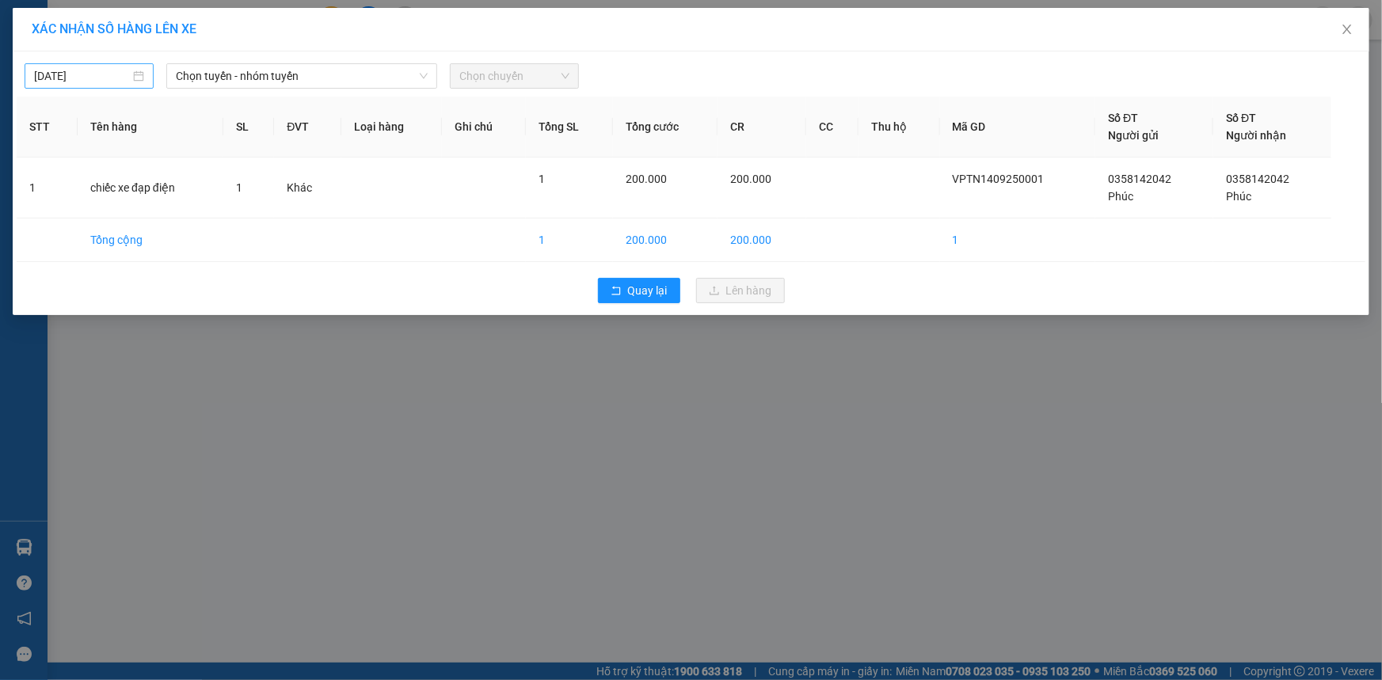
click at [143, 70] on div "[DATE]" at bounding box center [89, 75] width 110 height 17
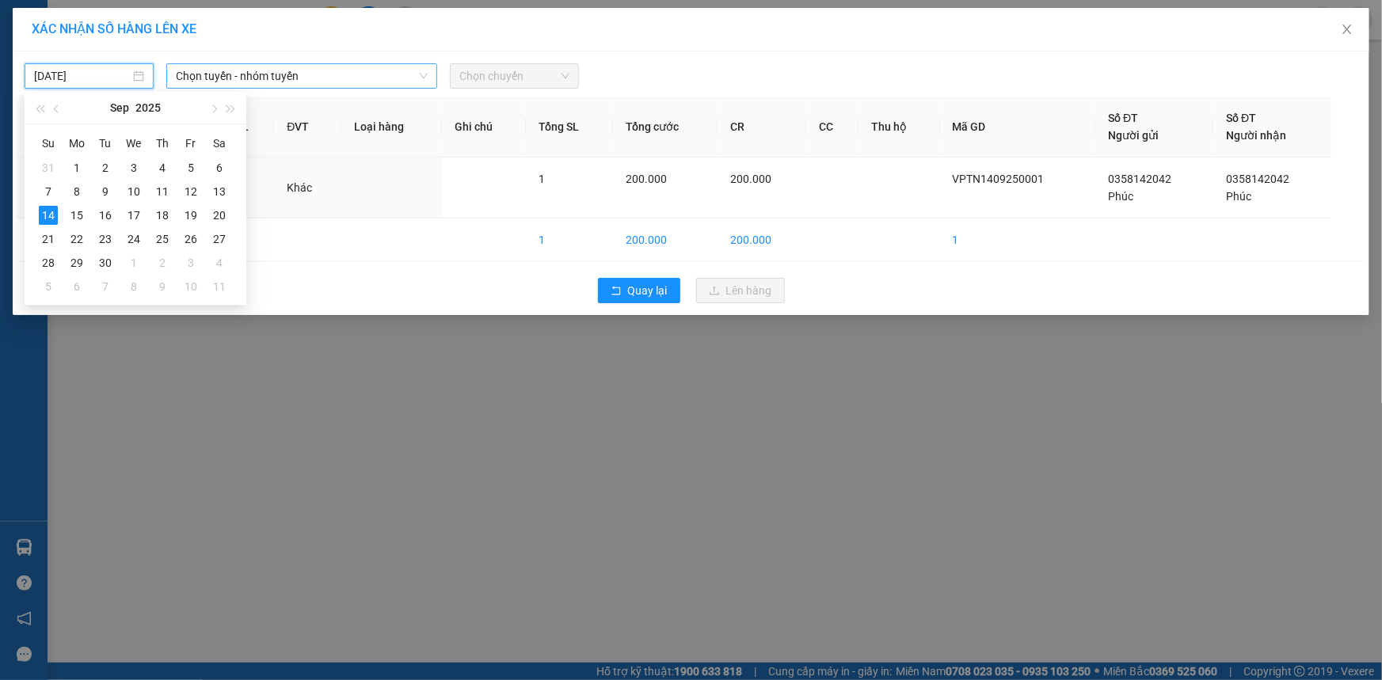
type input "[DATE]"
click at [317, 50] on div "XÁC NHẬN SỐ HÀNG LÊN XE" at bounding box center [691, 30] width 1357 height 44
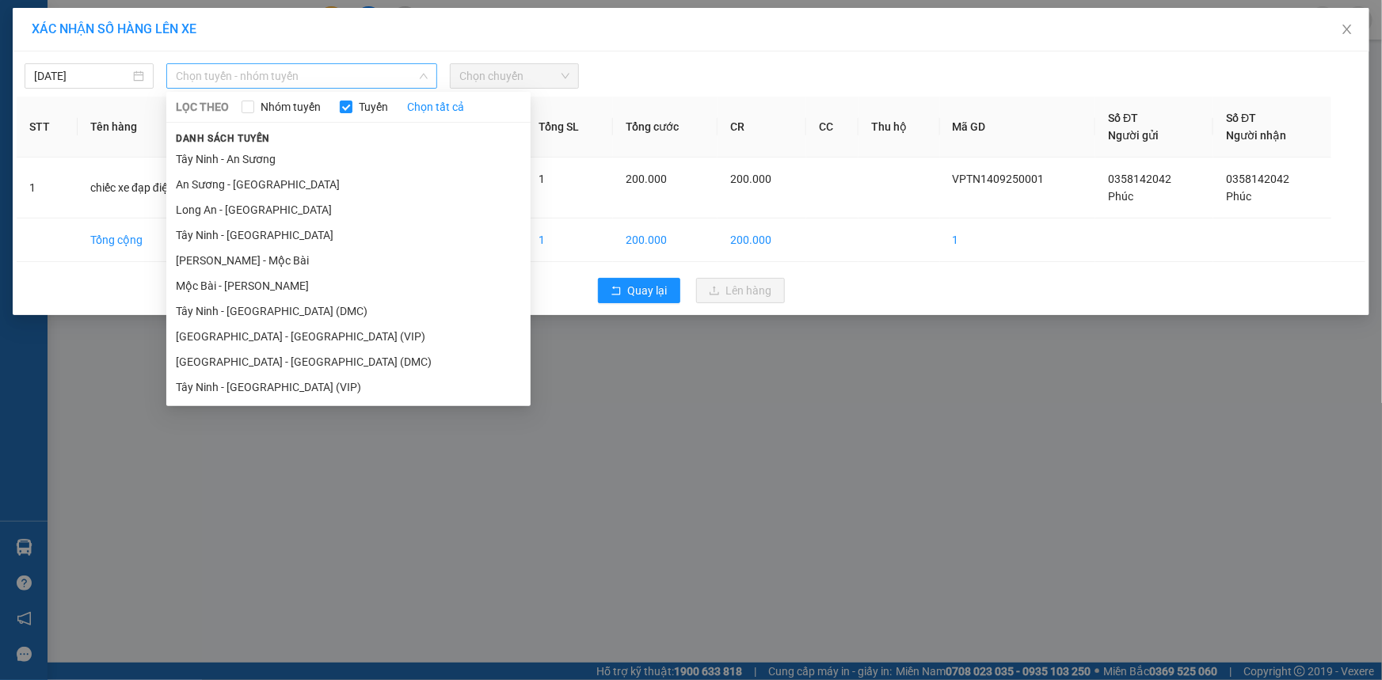
click at [317, 79] on span "Chọn tuyến - nhóm tuyến" at bounding box center [302, 76] width 252 height 24
click at [304, 389] on li "Tây Ninh - [GEOGRAPHIC_DATA] (VIP)" at bounding box center [348, 387] width 364 height 25
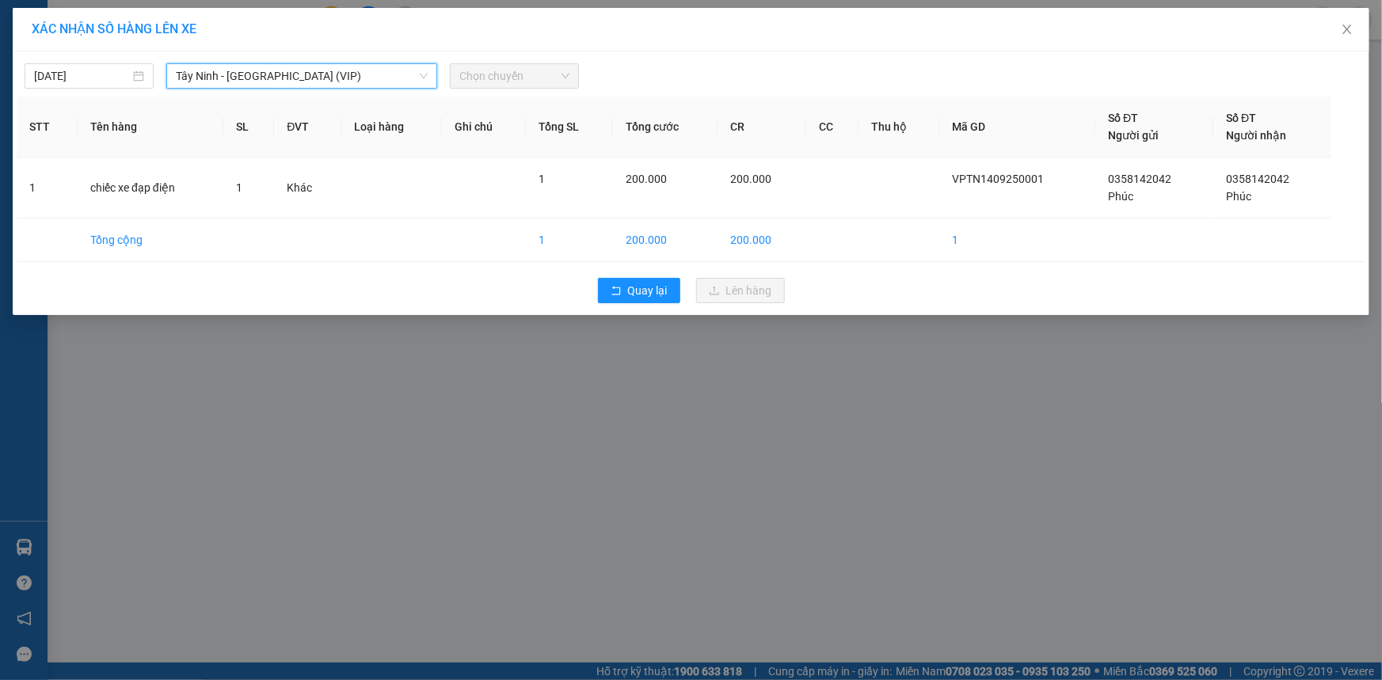
click at [509, 82] on span "Chọn chuyến" at bounding box center [514, 76] width 110 height 24
click at [468, 86] on span "Chọn chuyến" at bounding box center [514, 76] width 110 height 24
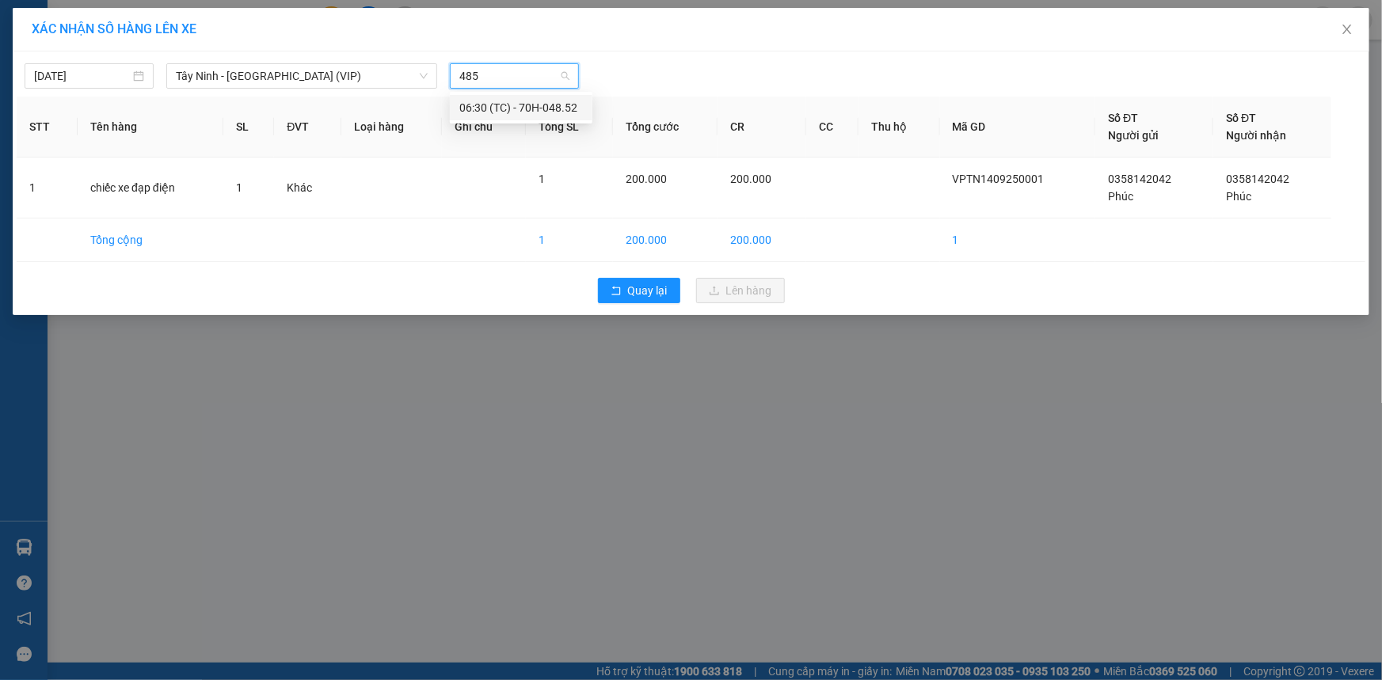
type input "4852"
click at [484, 105] on div "06:30 (TC) - 70H-048.52" at bounding box center [521, 107] width 124 height 17
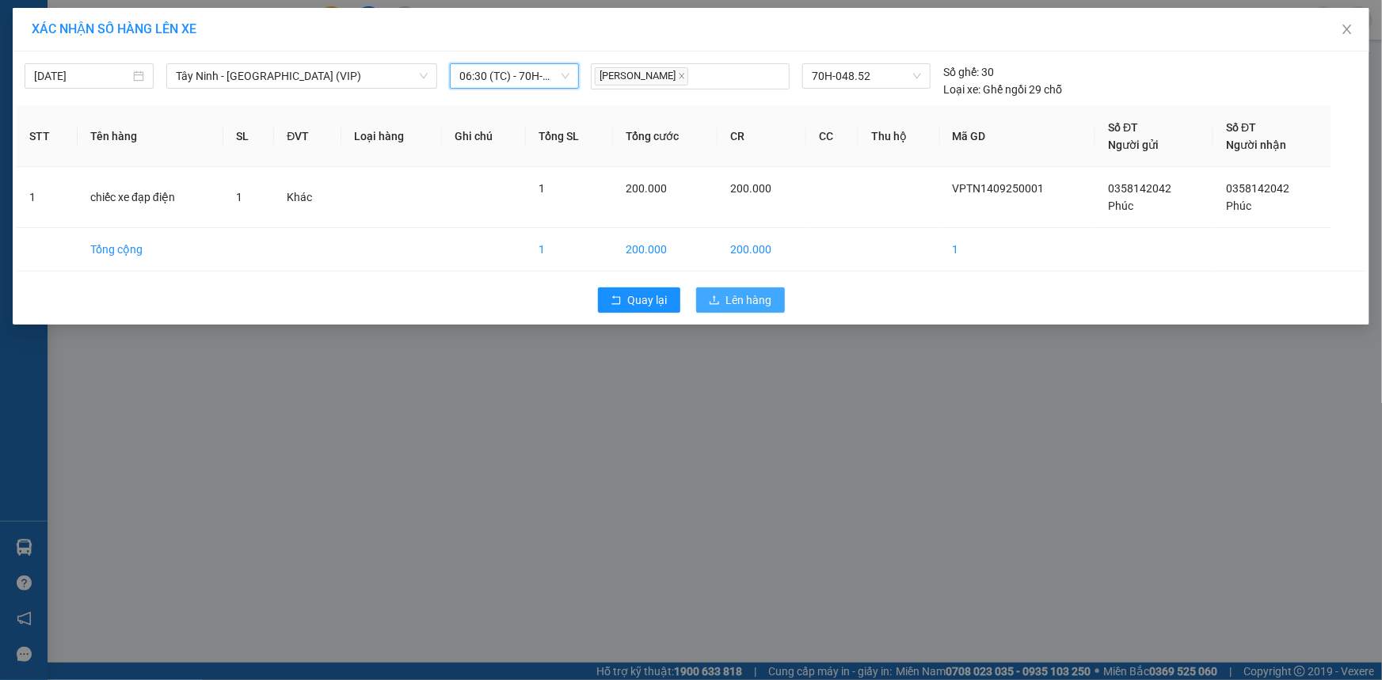
click at [717, 305] on icon "upload" at bounding box center [714, 300] width 11 height 11
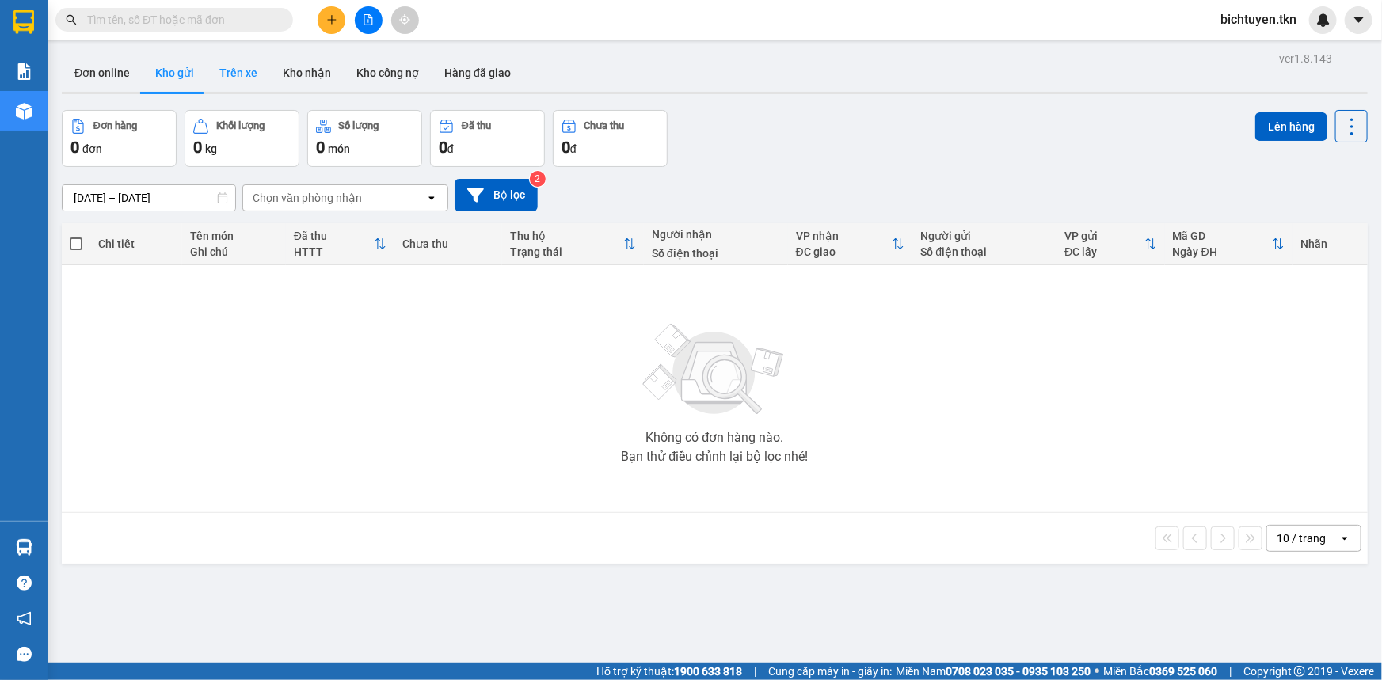
click at [236, 75] on button "Trên xe" at bounding box center [238, 73] width 63 height 38
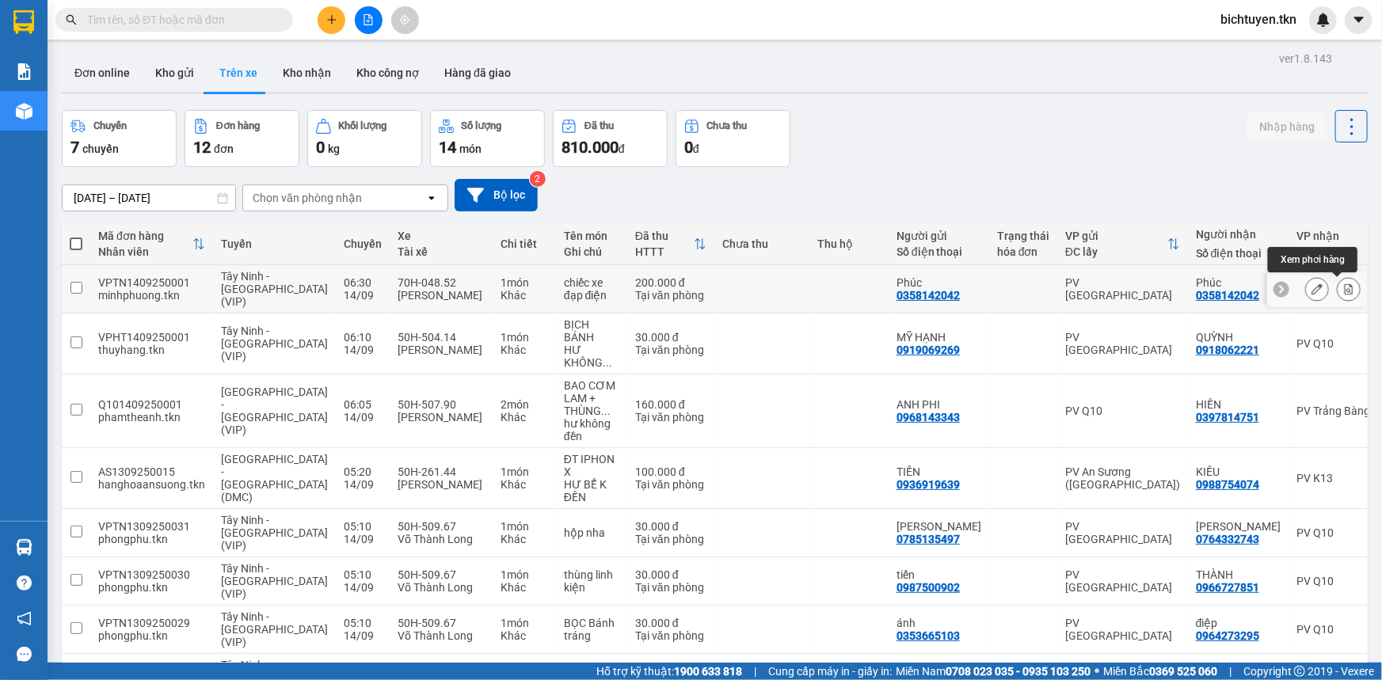
click at [1345, 284] on icon at bounding box center [1349, 289] width 9 height 11
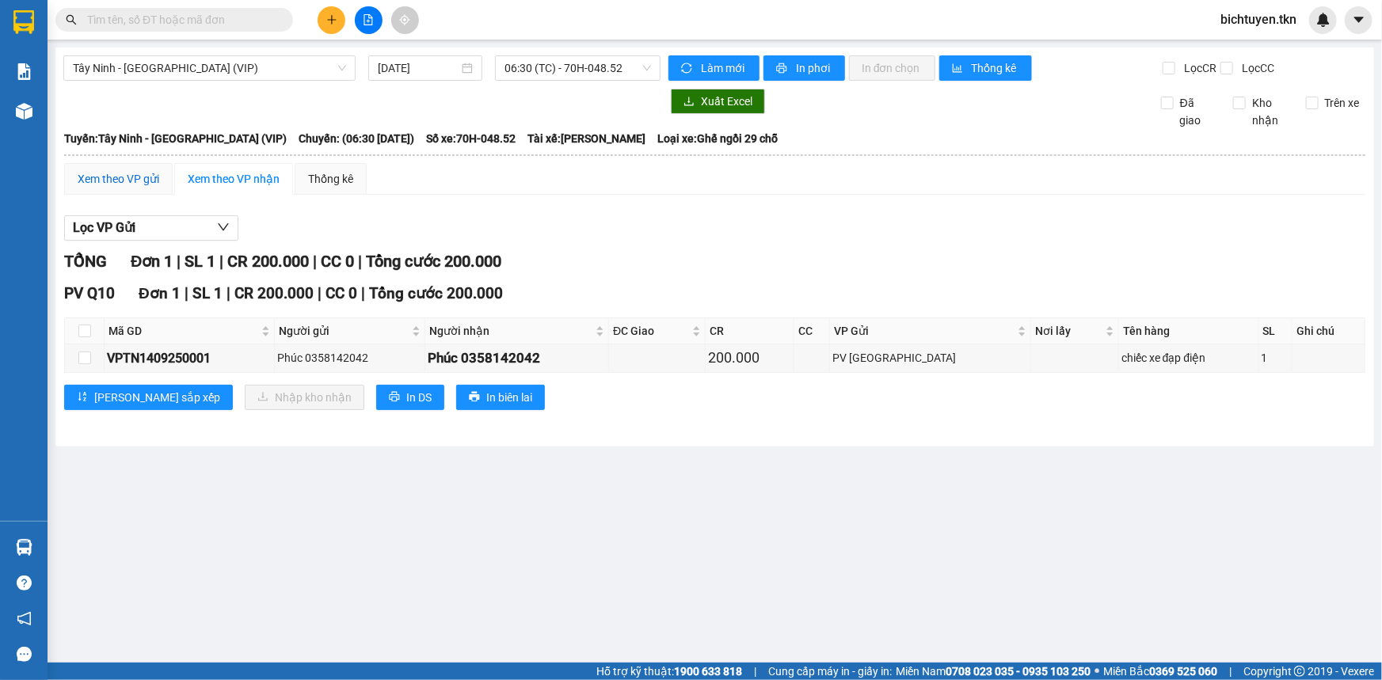
click at [110, 176] on div "Xem theo VP gửi" at bounding box center [119, 178] width 82 height 17
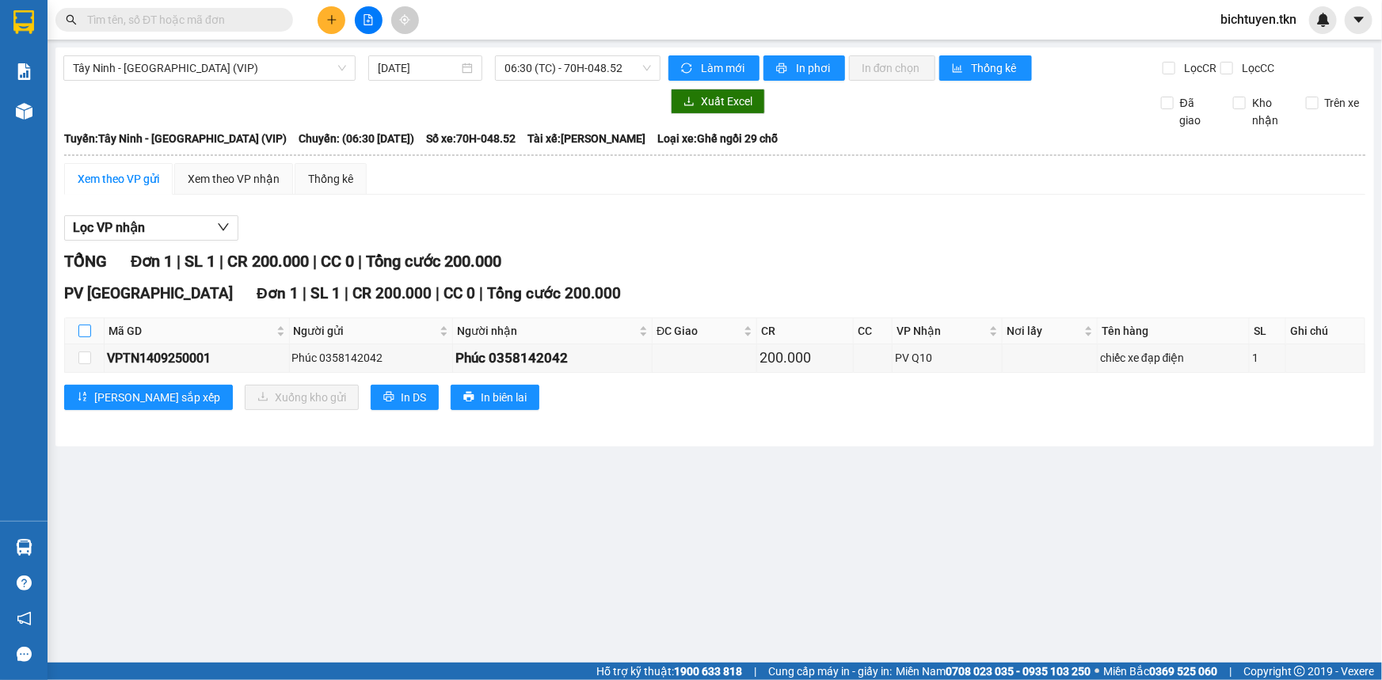
click at [83, 330] on input "checkbox" at bounding box center [84, 331] width 13 height 13
checkbox input "true"
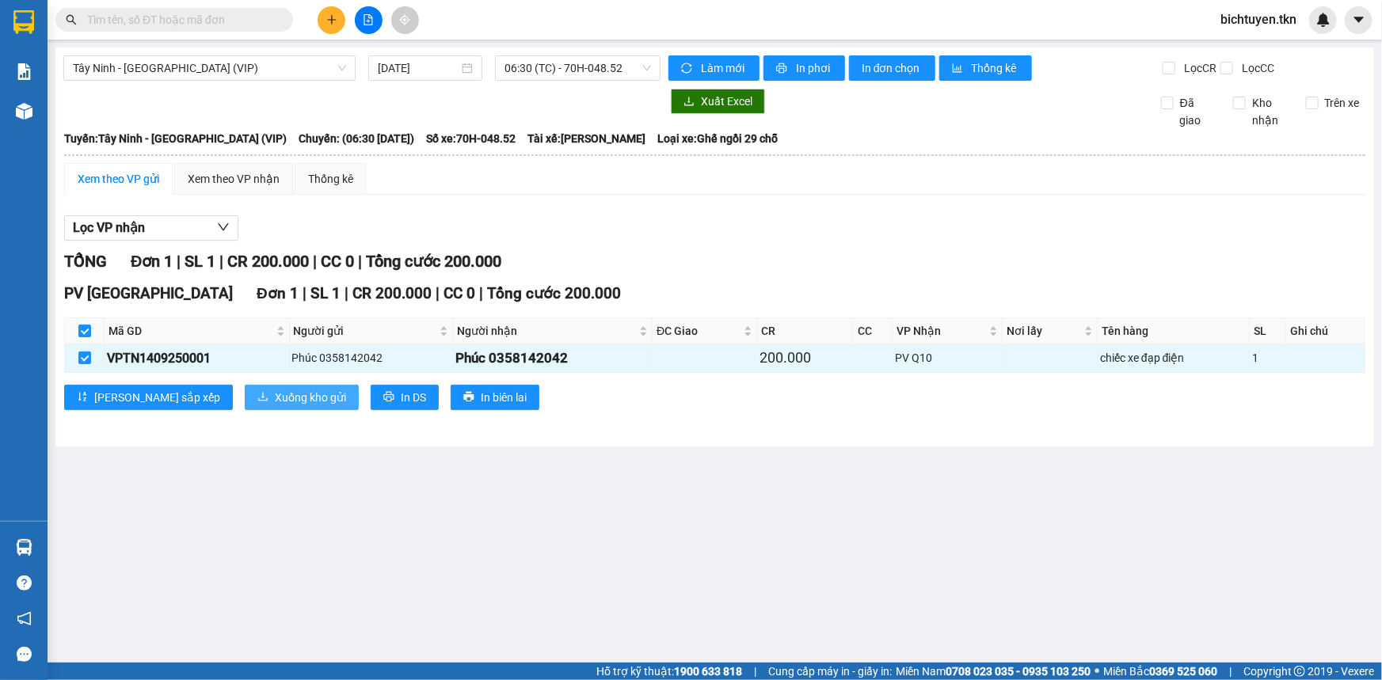
click at [275, 398] on span "Xuống kho gửi" at bounding box center [310, 397] width 71 height 17
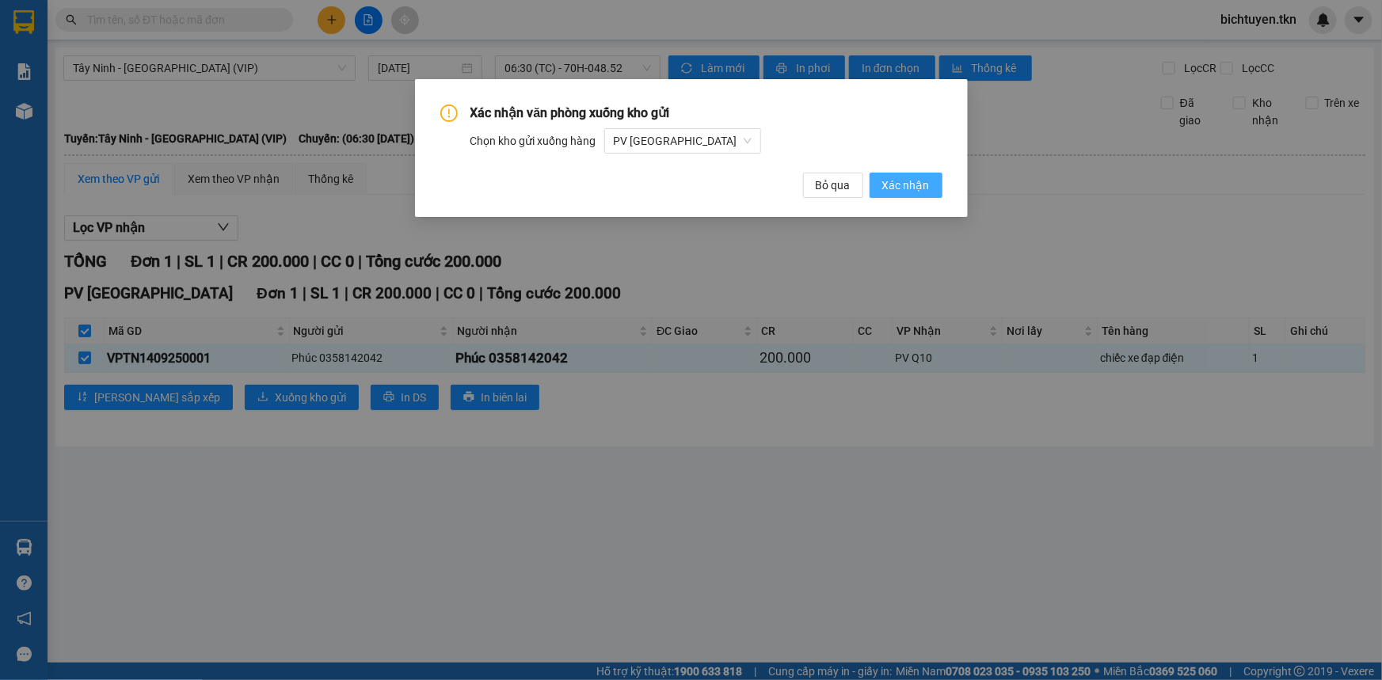
click at [910, 180] on span "Xác nhận" at bounding box center [906, 185] width 48 height 17
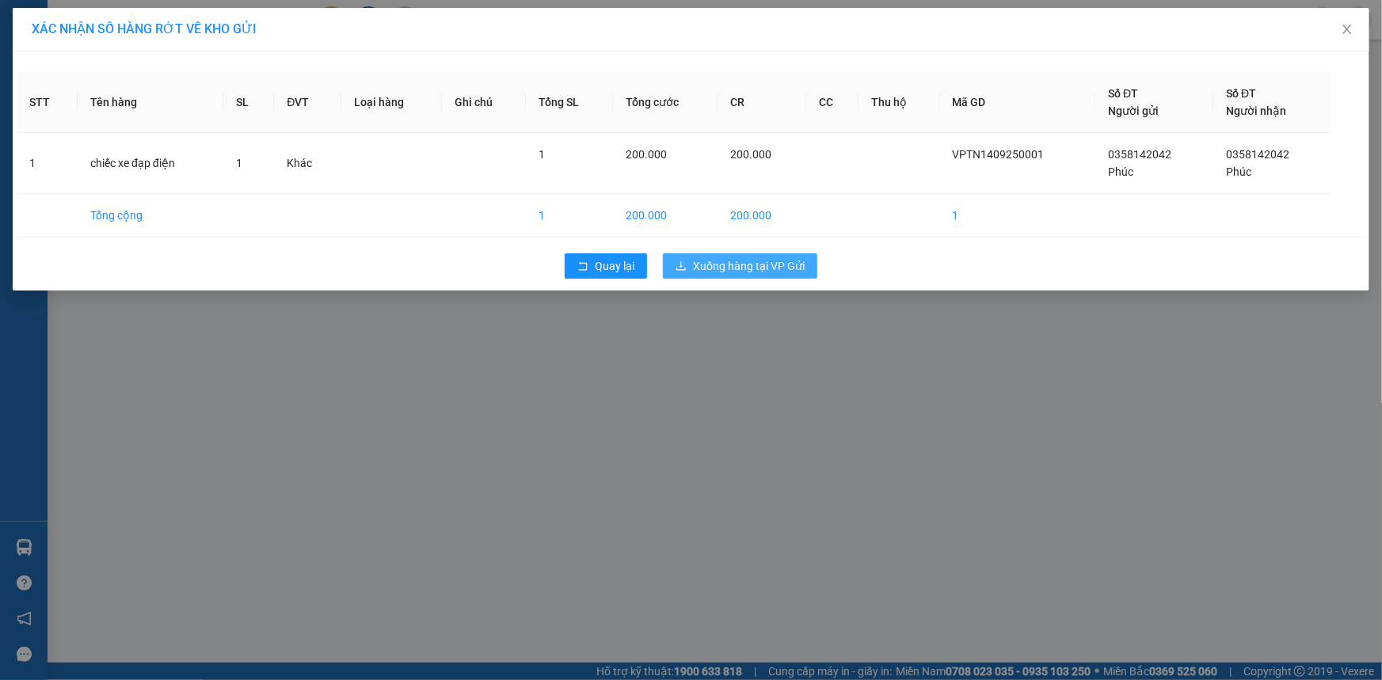
click at [692, 272] on button "Xuống hàng tại VP Gửi" at bounding box center [740, 265] width 154 height 25
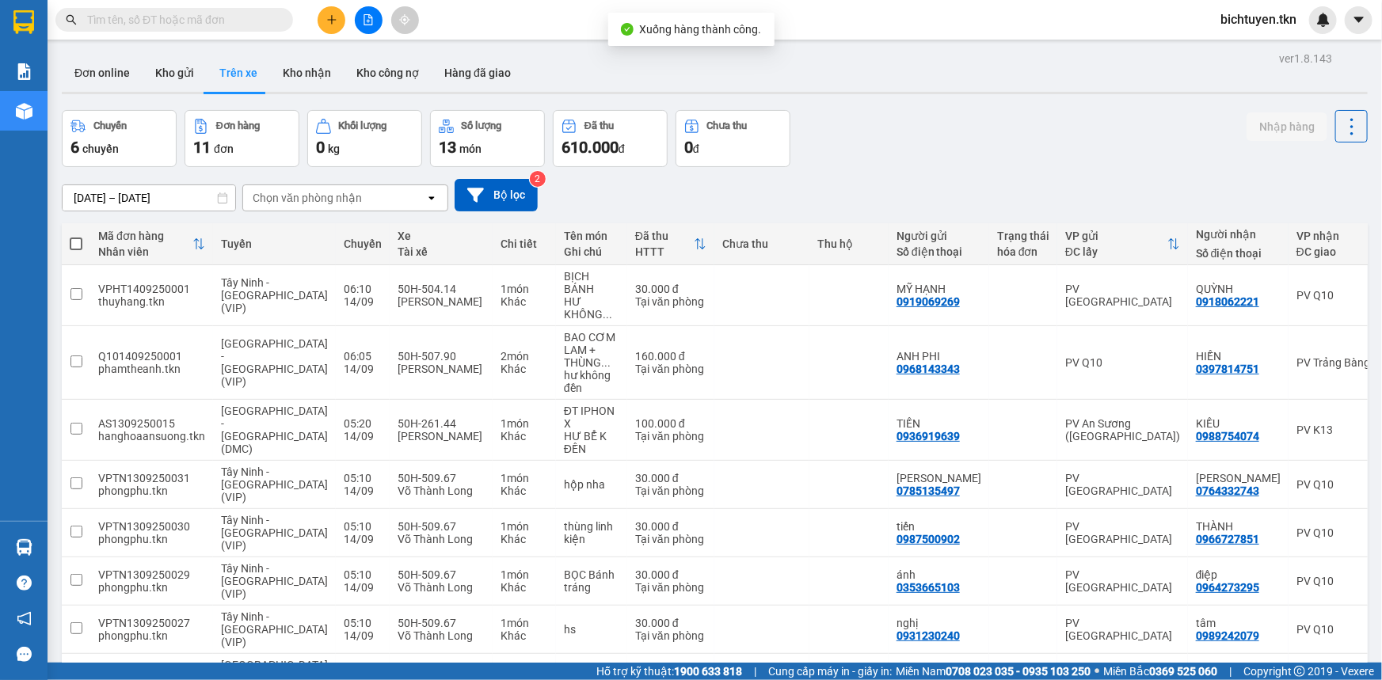
drag, startPoint x: 173, startPoint y: 75, endPoint x: 303, endPoint y: 135, distance: 142.9
click at [173, 76] on button "Kho gửi" at bounding box center [175, 73] width 64 height 38
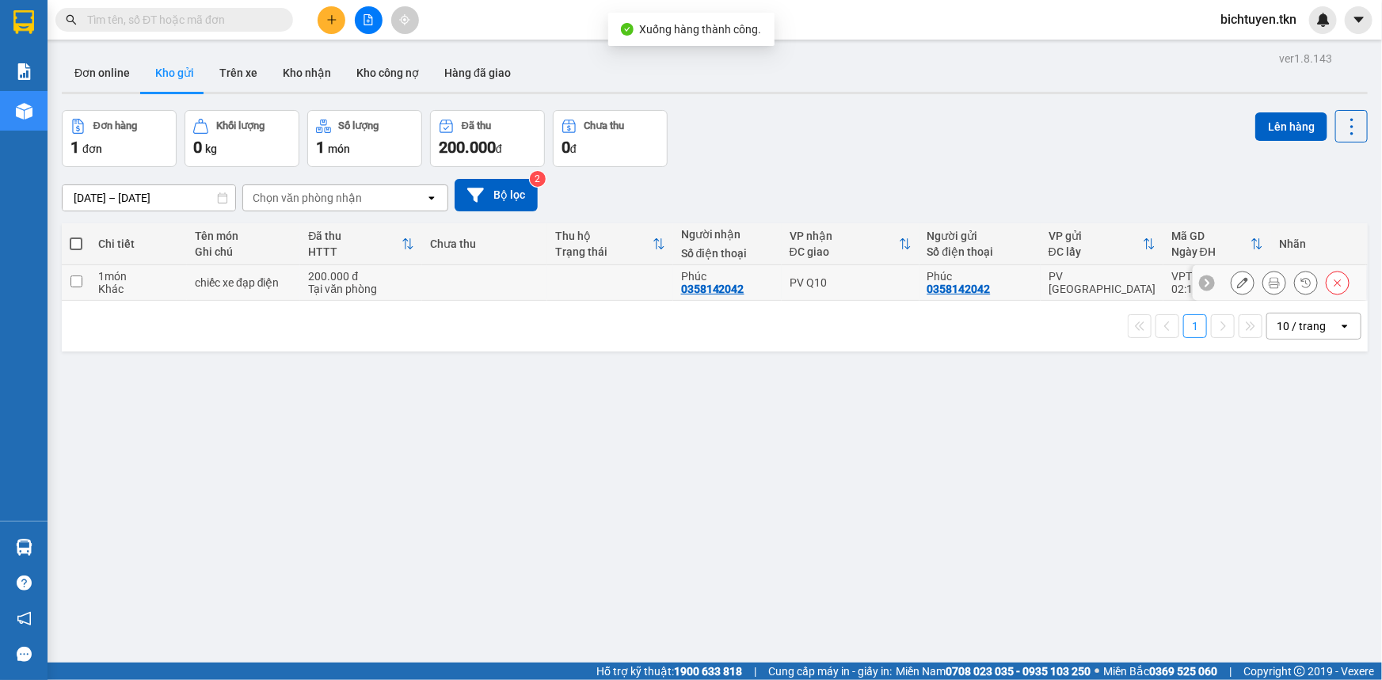
click at [514, 284] on td at bounding box center [485, 283] width 126 height 36
checkbox input "true"
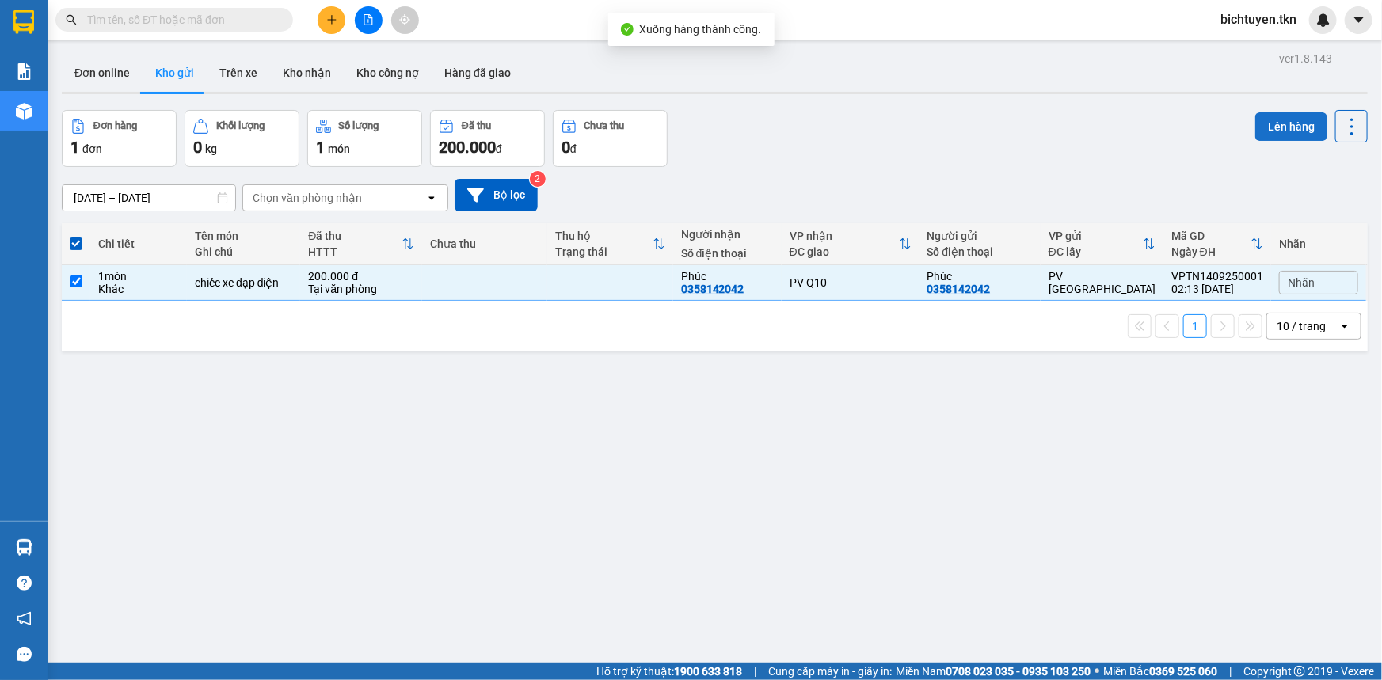
click at [1303, 130] on button "Lên hàng" at bounding box center [1292, 126] width 72 height 29
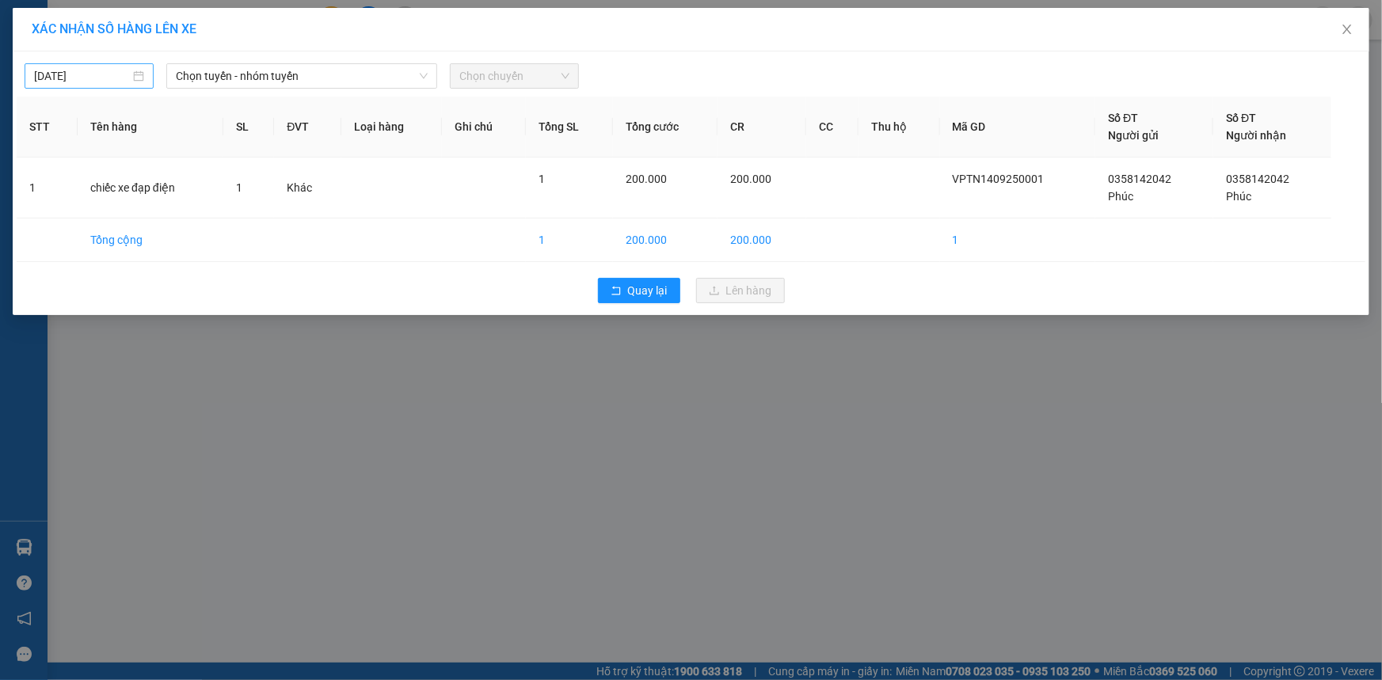
click at [145, 74] on div "13/09/2025" at bounding box center [89, 75] width 129 height 25
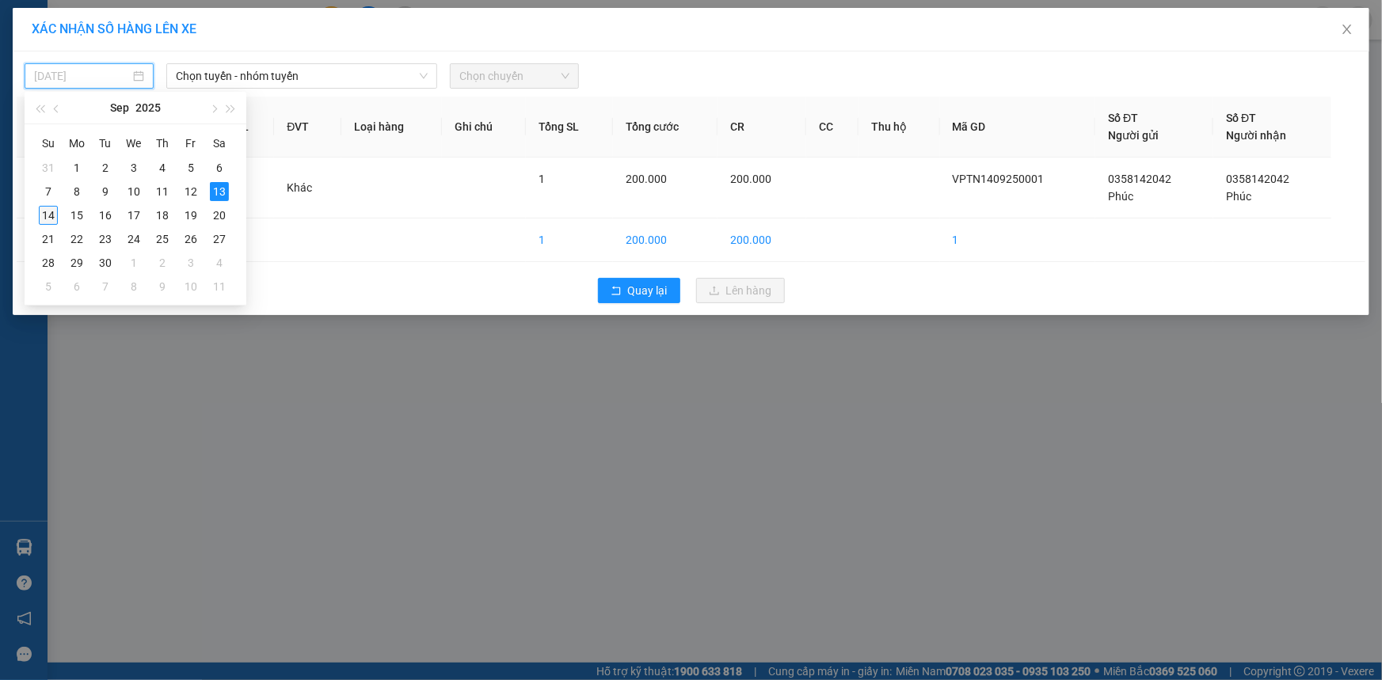
click at [44, 215] on div "14" at bounding box center [48, 215] width 19 height 19
type input "[DATE]"
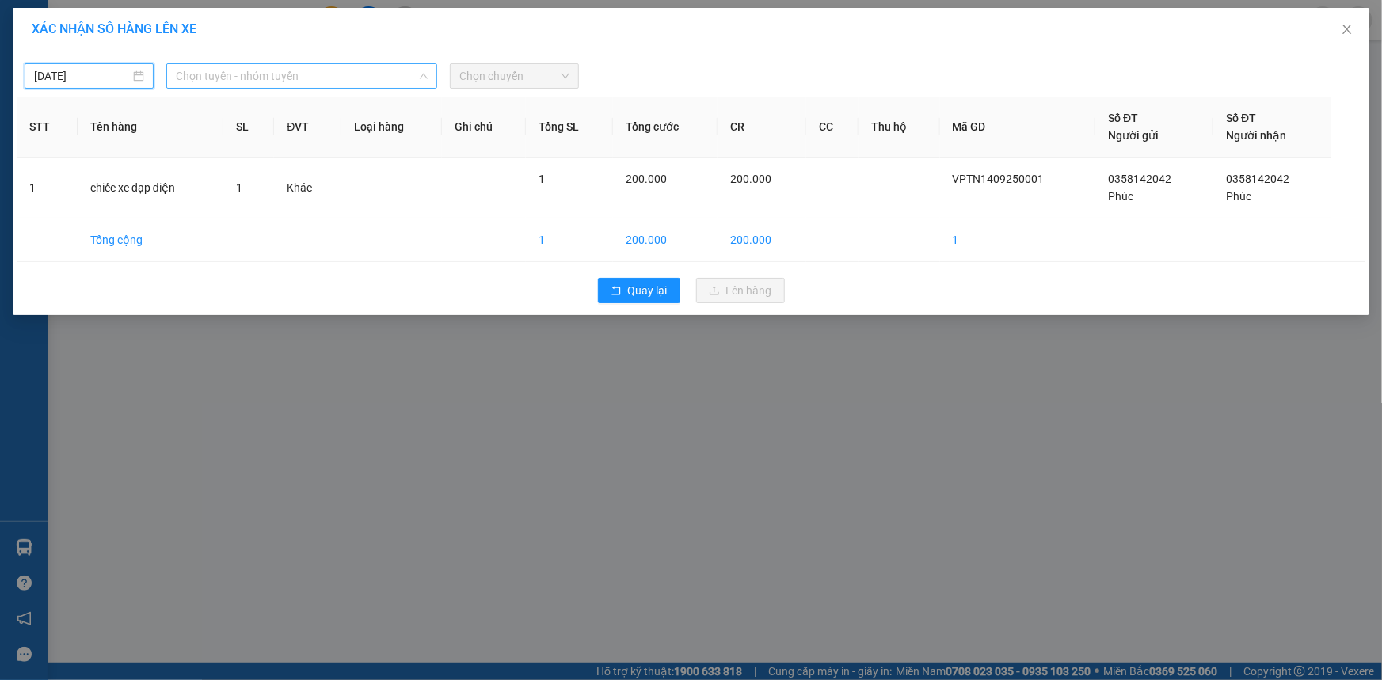
click at [246, 73] on span "Chọn tuyến - nhóm tuyến" at bounding box center [302, 76] width 252 height 24
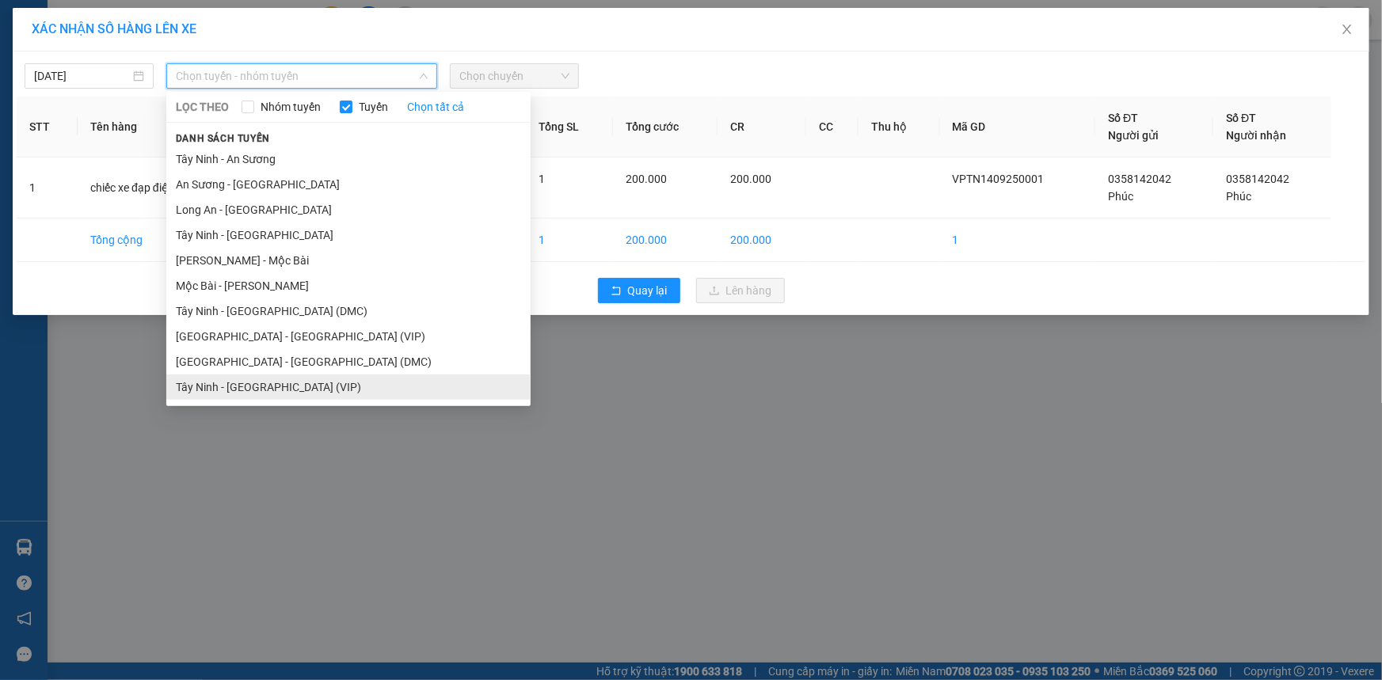
click at [250, 396] on li "Tây Ninh - [GEOGRAPHIC_DATA] (VIP)" at bounding box center [348, 387] width 364 height 25
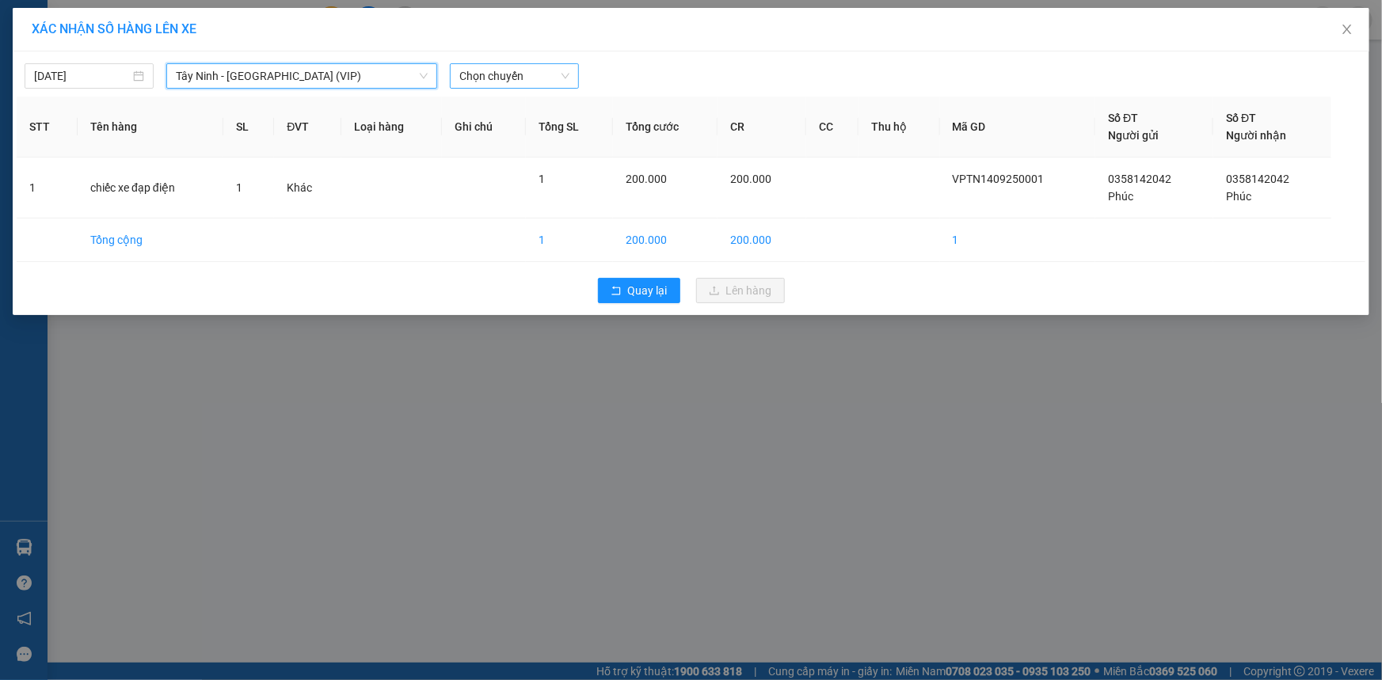
click at [529, 78] on span "Chọn chuyến" at bounding box center [514, 76] width 110 height 24
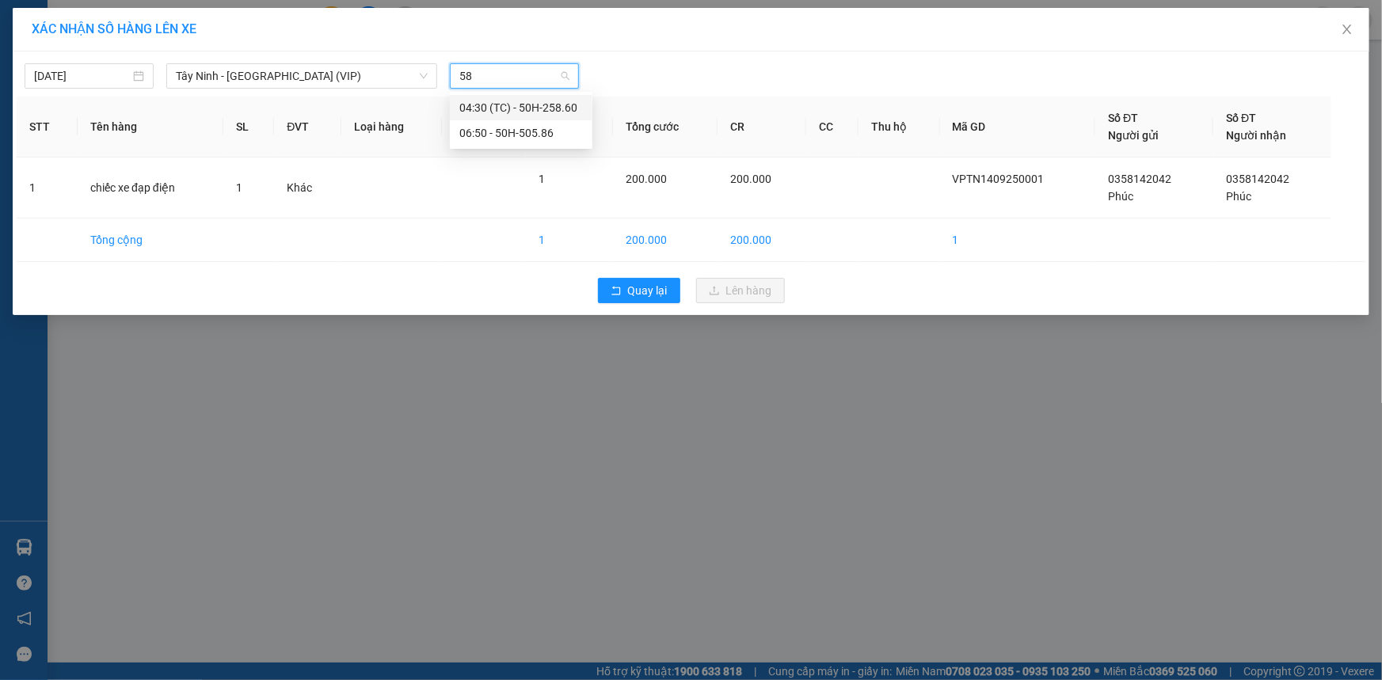
type input "586"
click at [534, 129] on div "06:50 - 50H-505.86" at bounding box center [521, 132] width 124 height 17
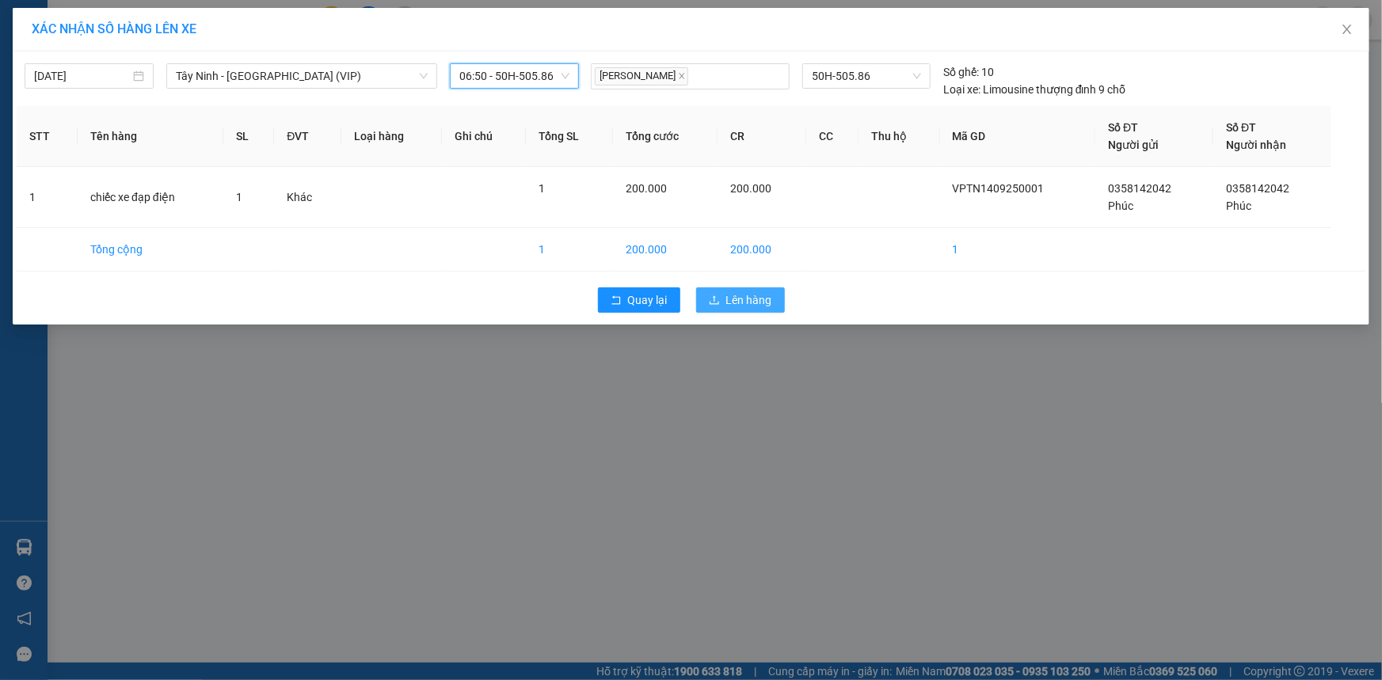
click at [710, 298] on icon "upload" at bounding box center [714, 300] width 11 height 11
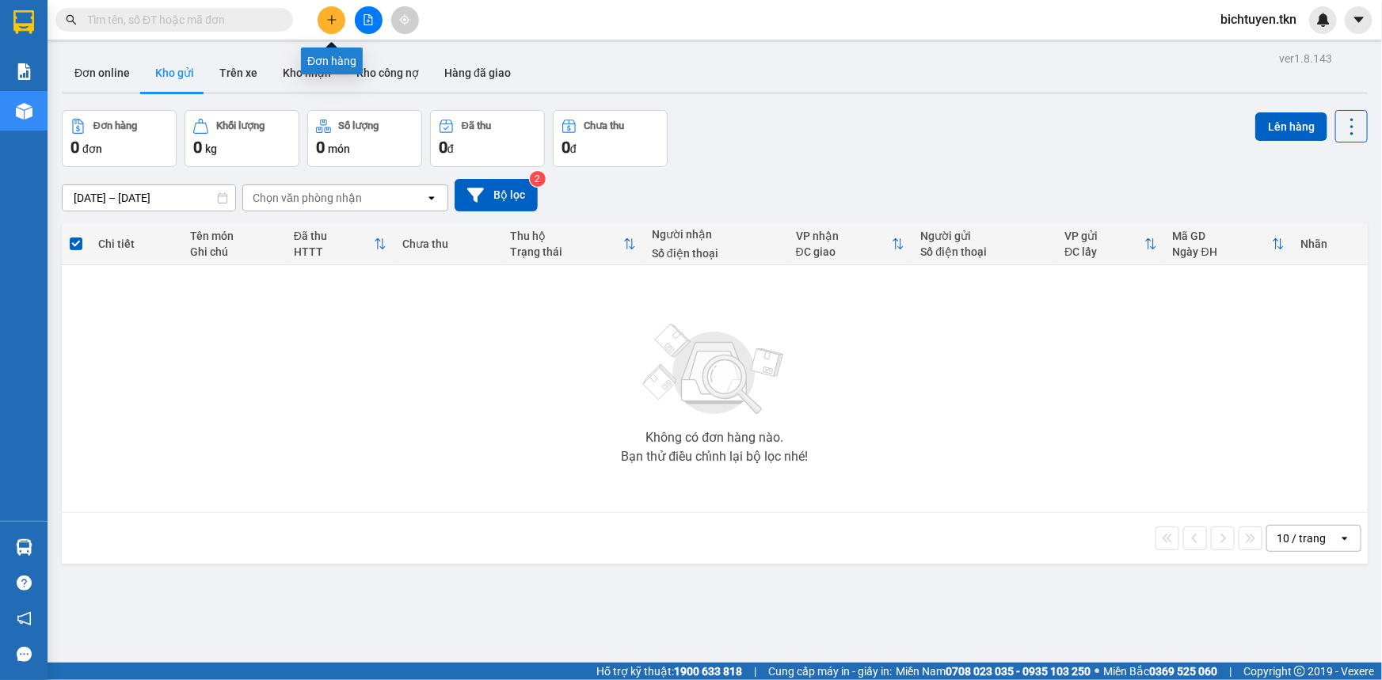
click at [326, 18] on icon "plus" at bounding box center [331, 19] width 11 height 11
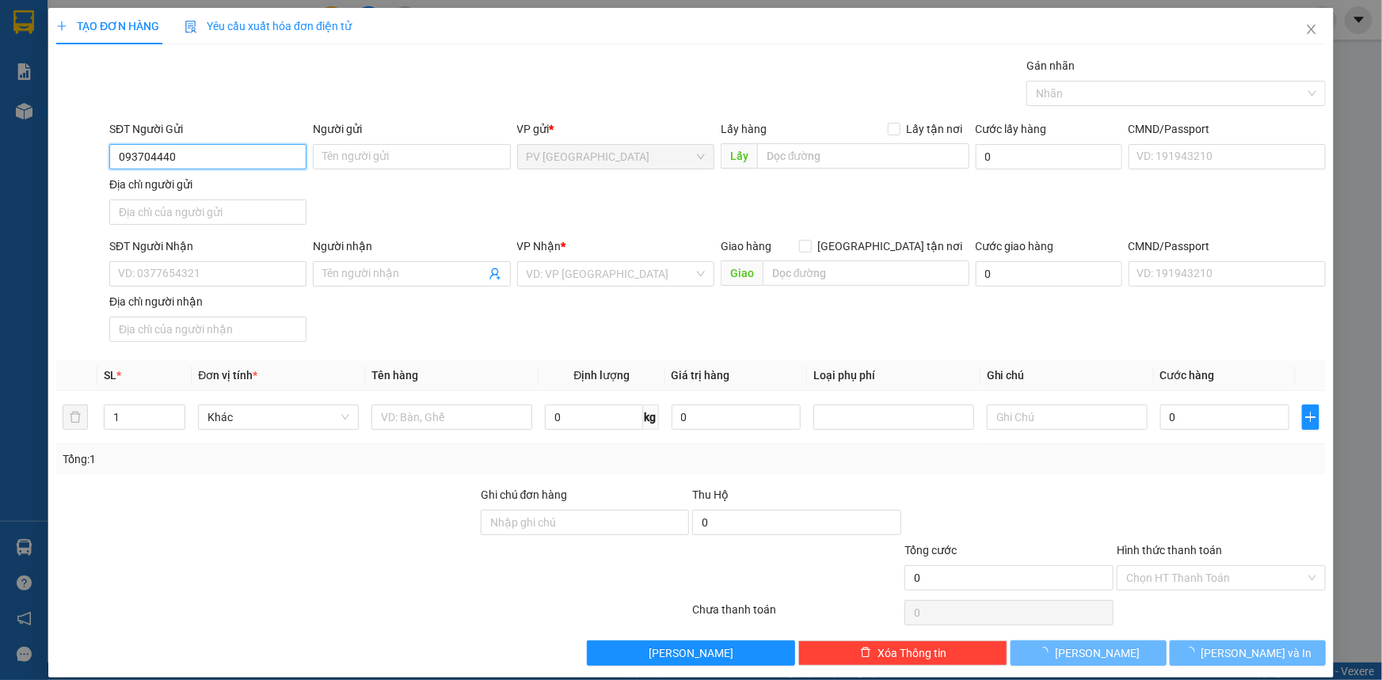
type input "0937044405"
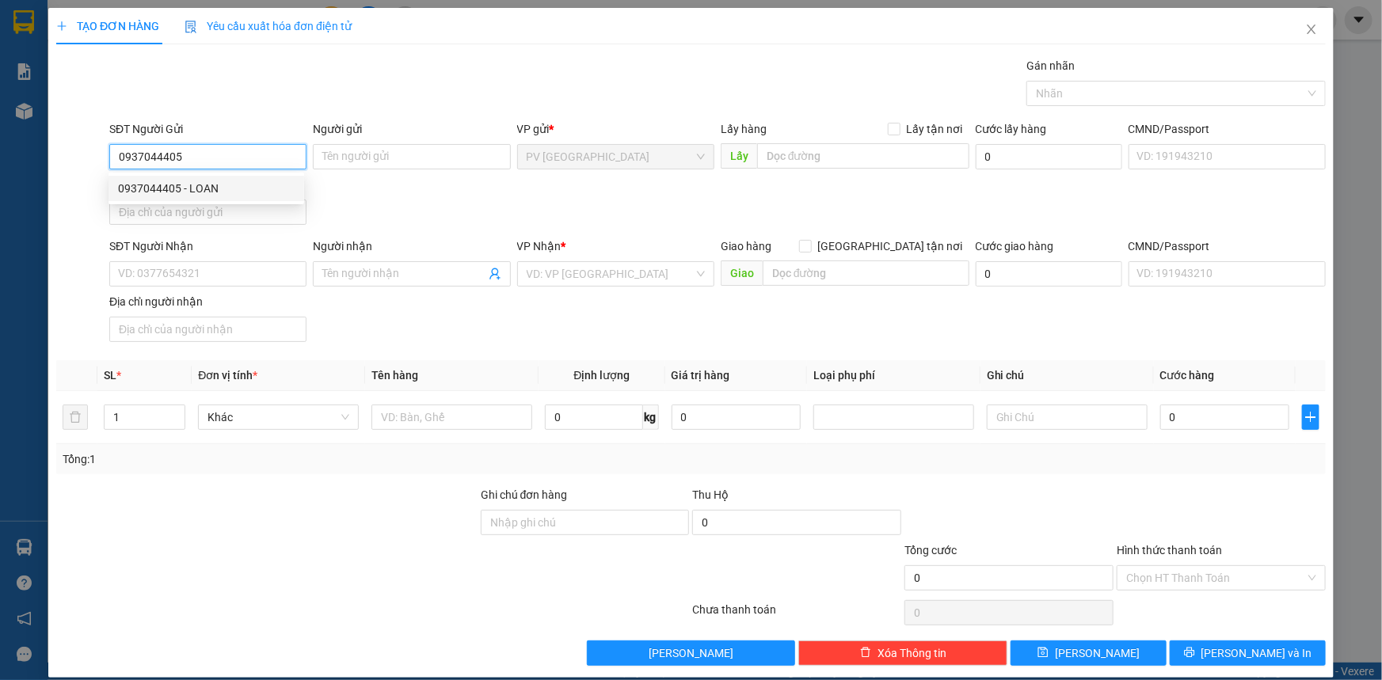
click at [239, 181] on div "0937044405 - LOAN" at bounding box center [206, 188] width 177 height 17
type input "LOAN"
type input "0797344760"
type input "THANH LAM"
type input "30.000"
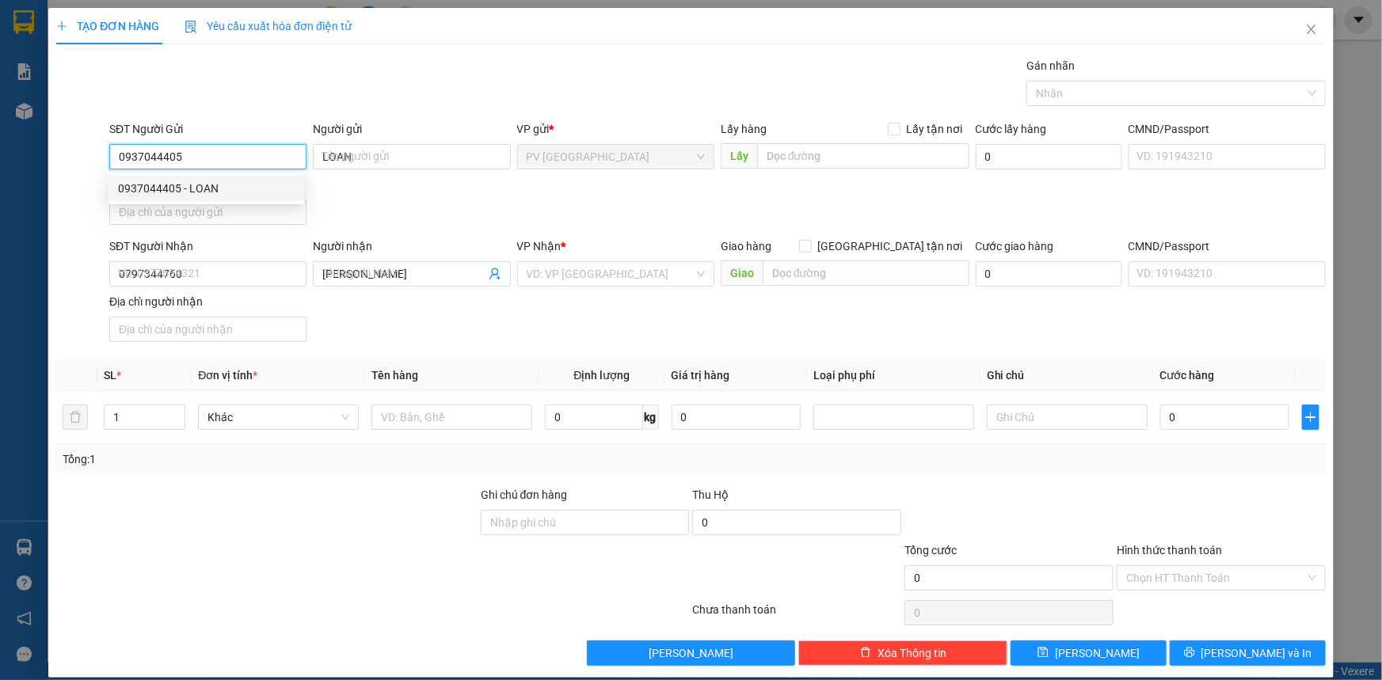
type input "30.000"
type input "0937044405"
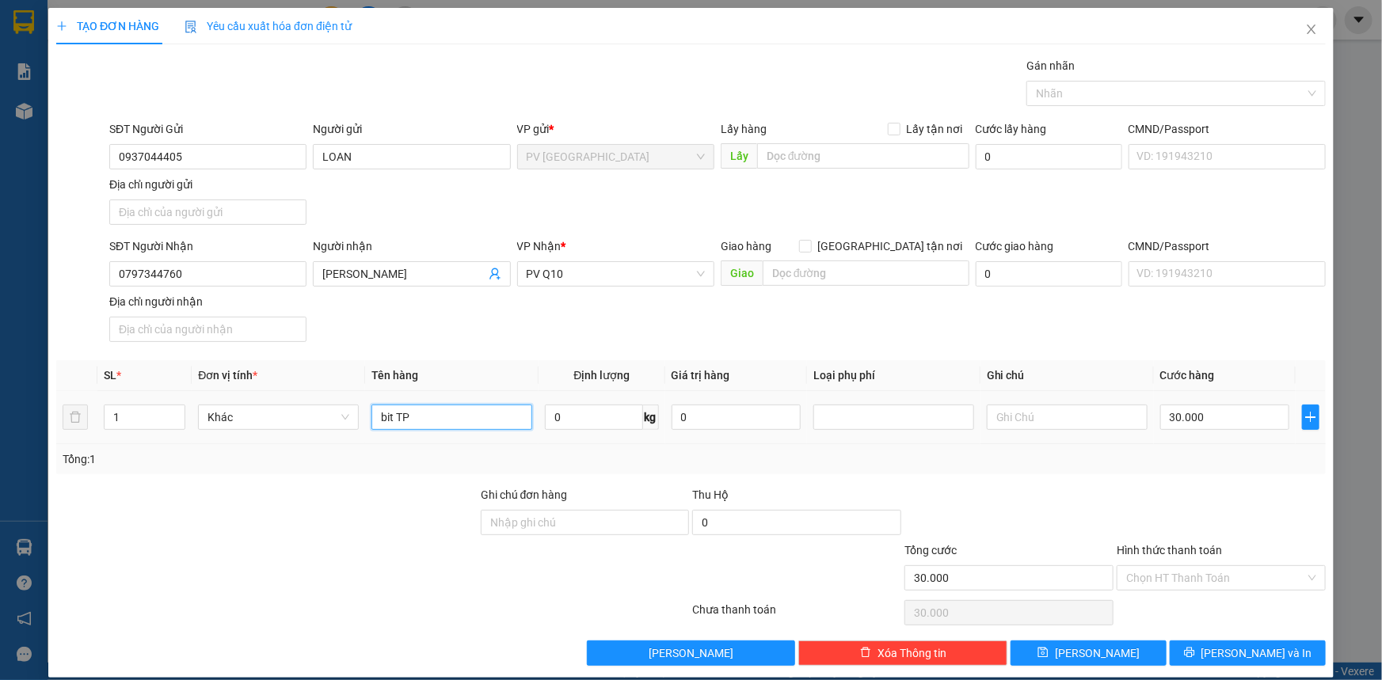
click at [448, 418] on input "bit TP" at bounding box center [452, 417] width 161 height 25
type input "b"
drag, startPoint x: 1188, startPoint y: 92, endPoint x: 1157, endPoint y: 146, distance: 62.5
click at [1186, 93] on div at bounding box center [1169, 93] width 276 height 19
type input "thùng thực phẩm"
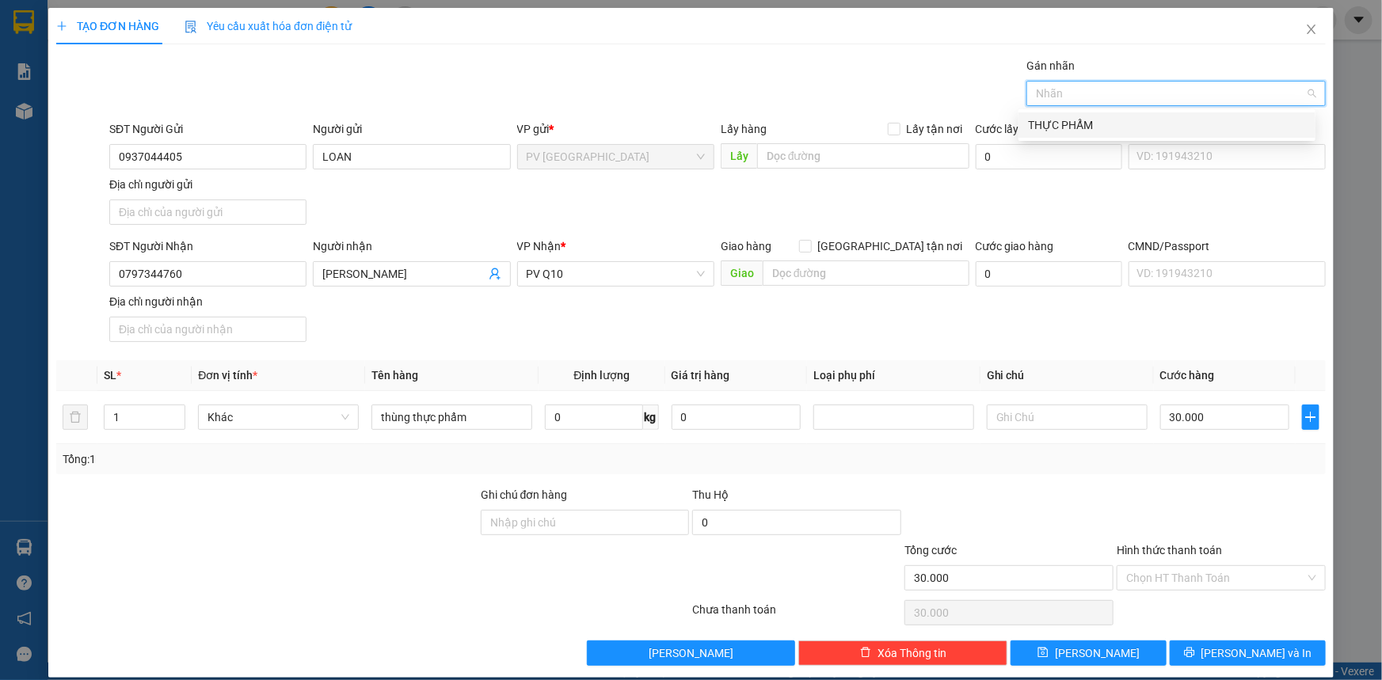
click at [1160, 119] on div "THỰC PHẨM" at bounding box center [1167, 124] width 278 height 17
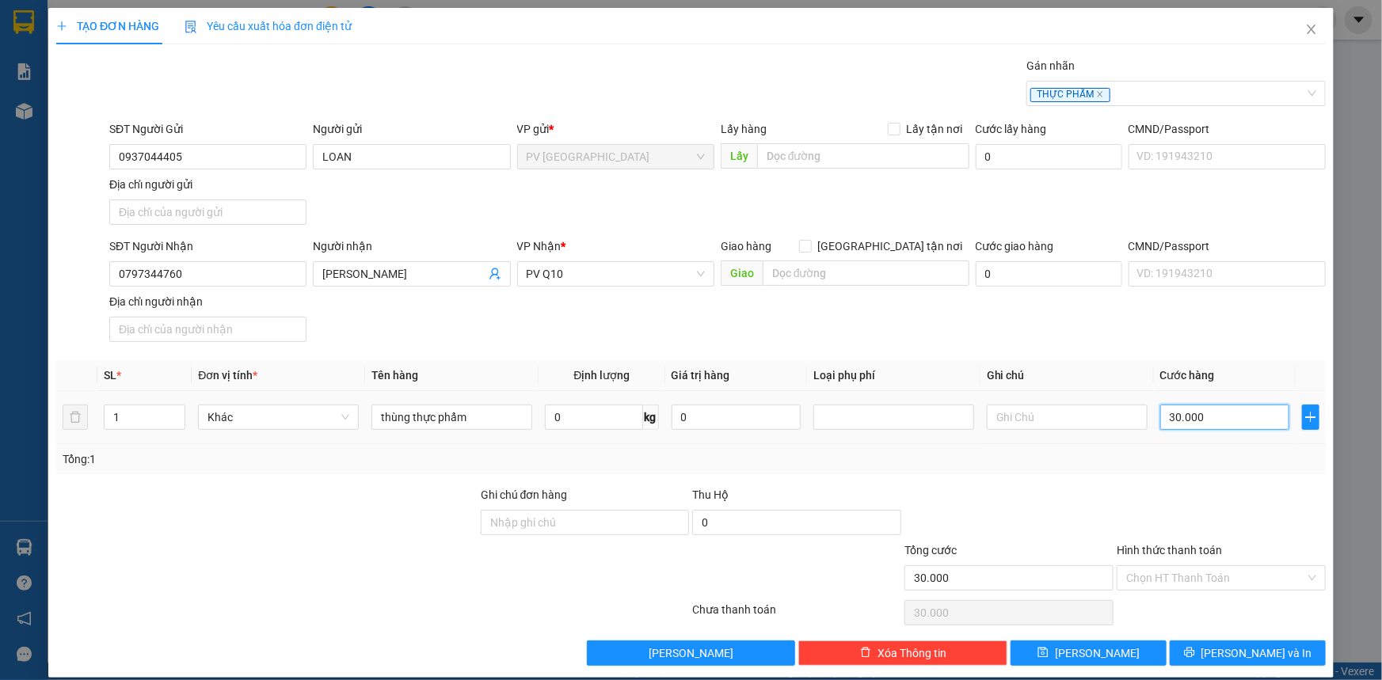
click at [1227, 409] on input "30.000" at bounding box center [1224, 417] width 129 height 25
type input "4"
type input "00.004"
type input "40"
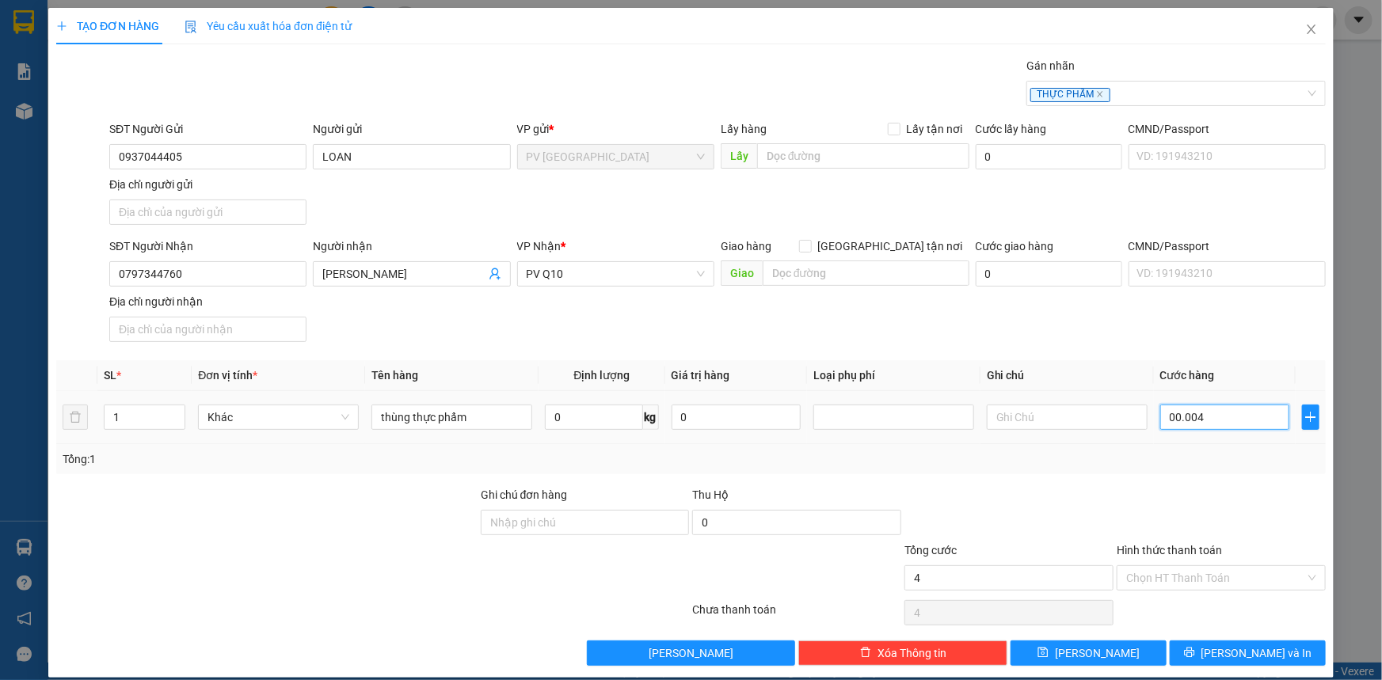
type input "40"
type input "0.000.040"
type input "40.000"
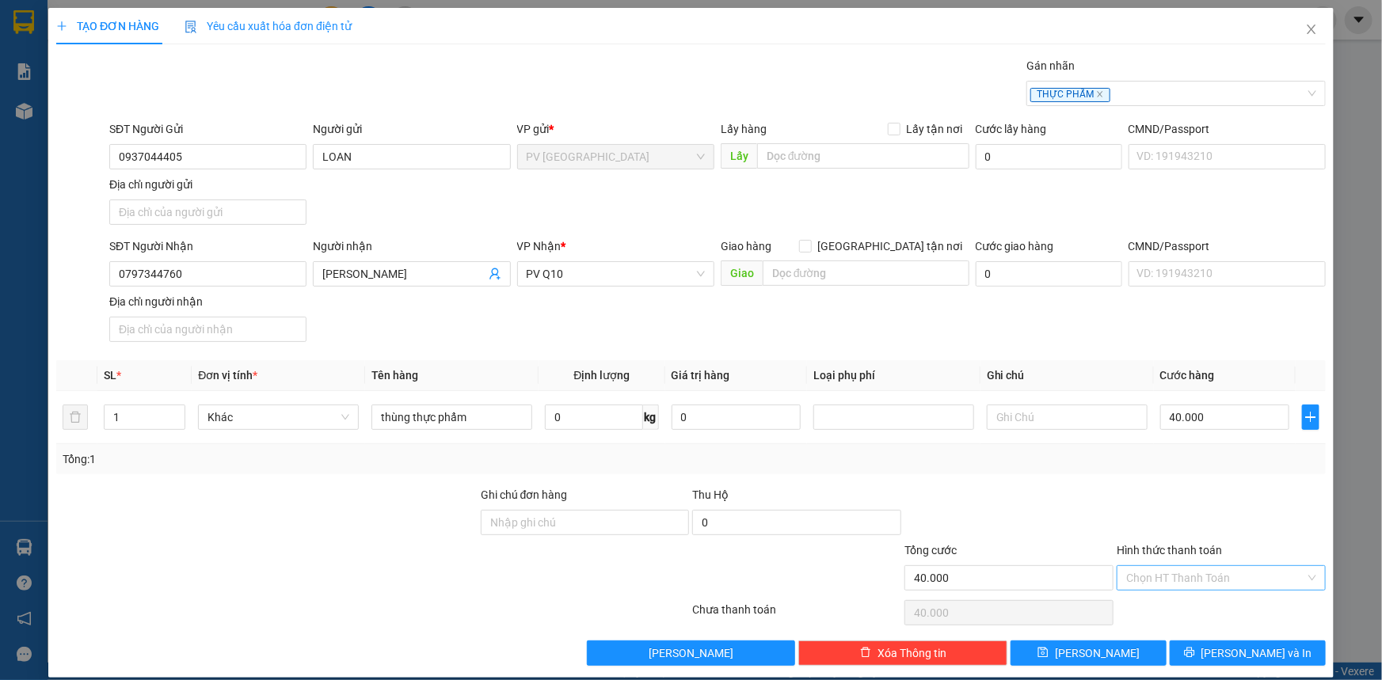
click at [1195, 581] on input "Hình thức thanh toán" at bounding box center [1215, 578] width 179 height 24
click at [1195, 602] on div "Tại văn phòng" at bounding box center [1212, 608] width 189 height 17
type input "0"
click at [1196, 643] on button "[PERSON_NAME] và In" at bounding box center [1248, 653] width 156 height 25
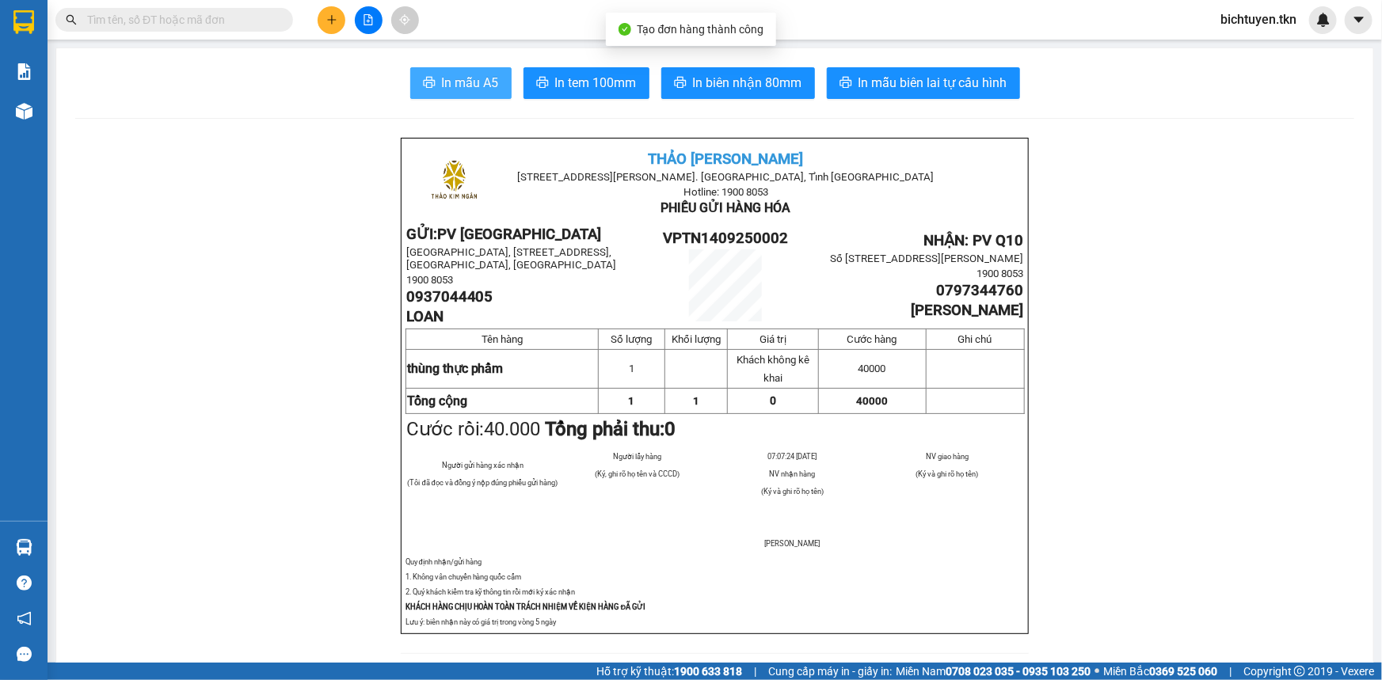
drag, startPoint x: 416, startPoint y: 86, endPoint x: 436, endPoint y: 88, distance: 19.9
click at [416, 86] on button "In mẫu A5" at bounding box center [460, 83] width 101 height 32
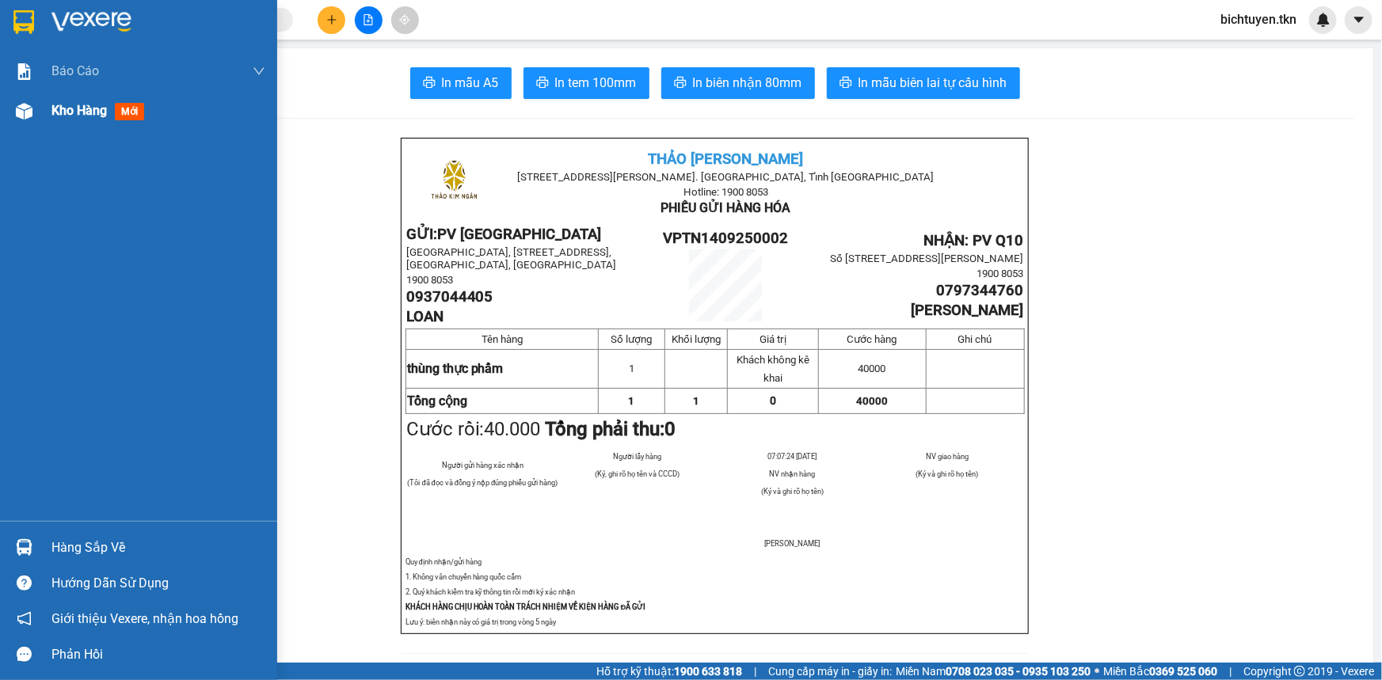
click at [32, 109] on div at bounding box center [24, 111] width 28 height 28
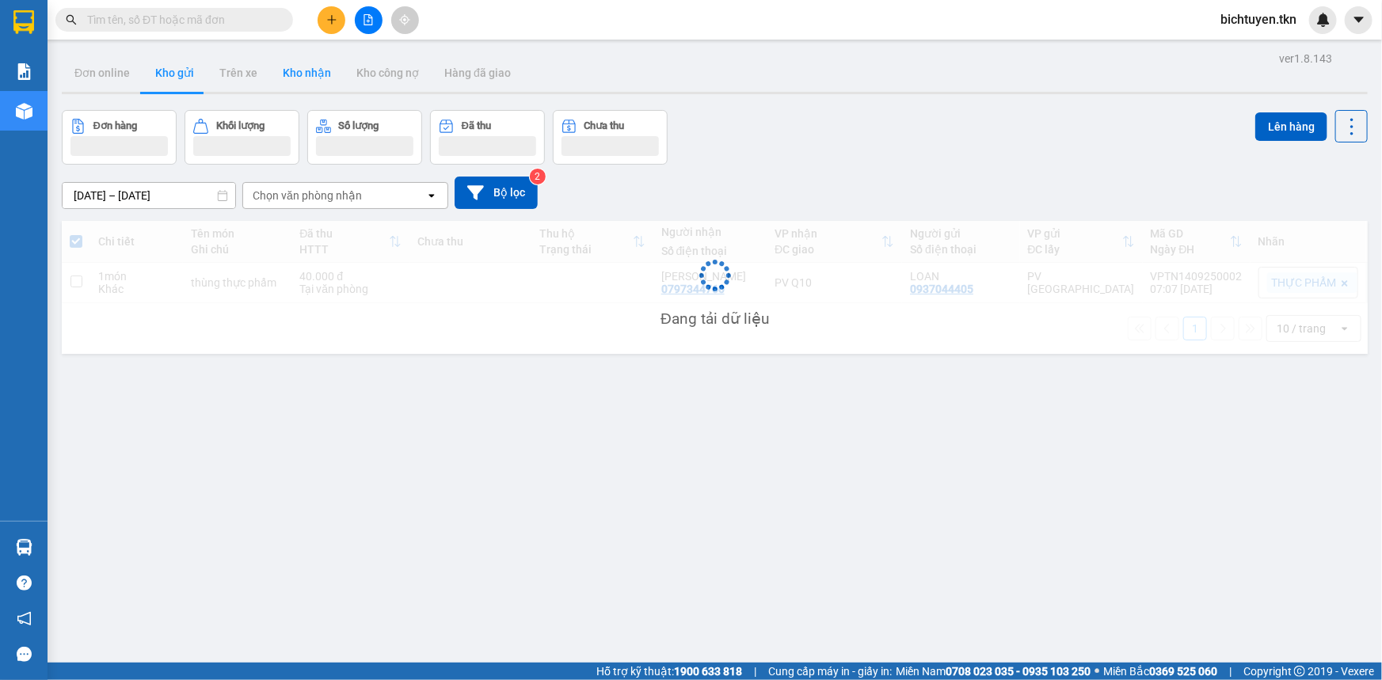
click at [295, 80] on button "Kho nhận" at bounding box center [307, 73] width 74 height 38
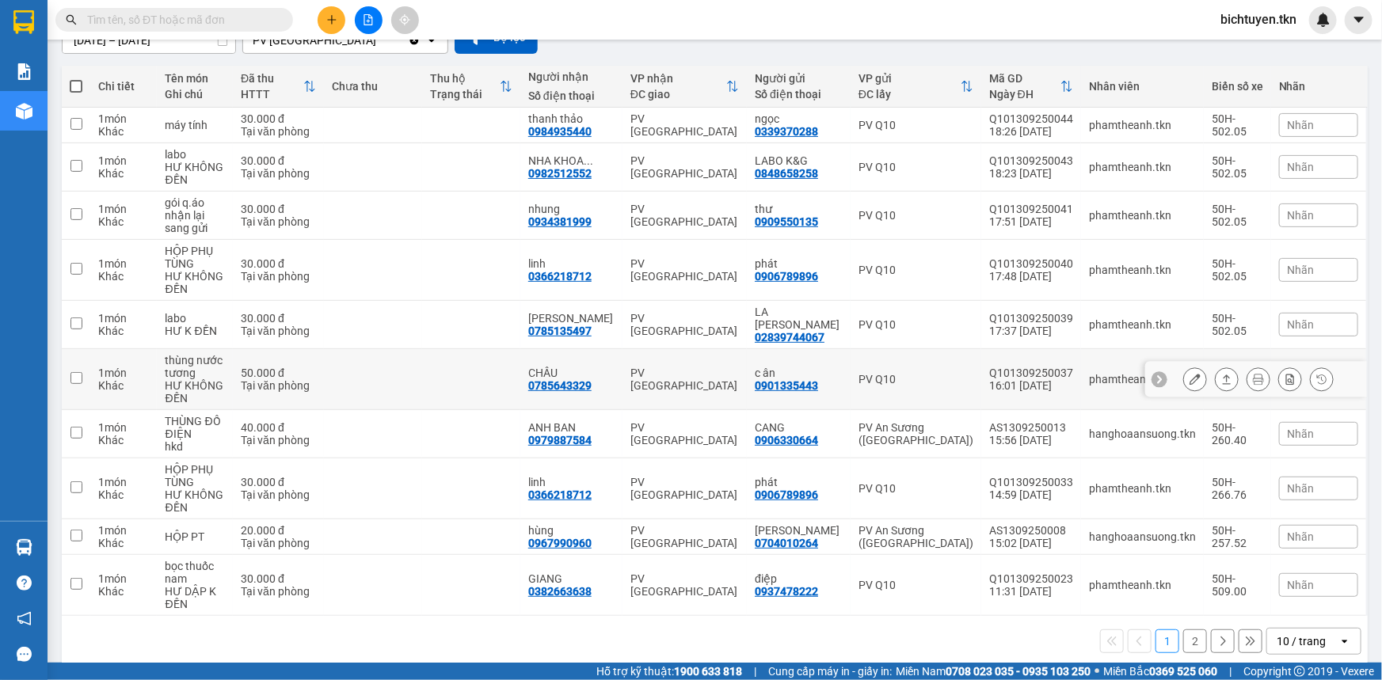
scroll to position [162, 0]
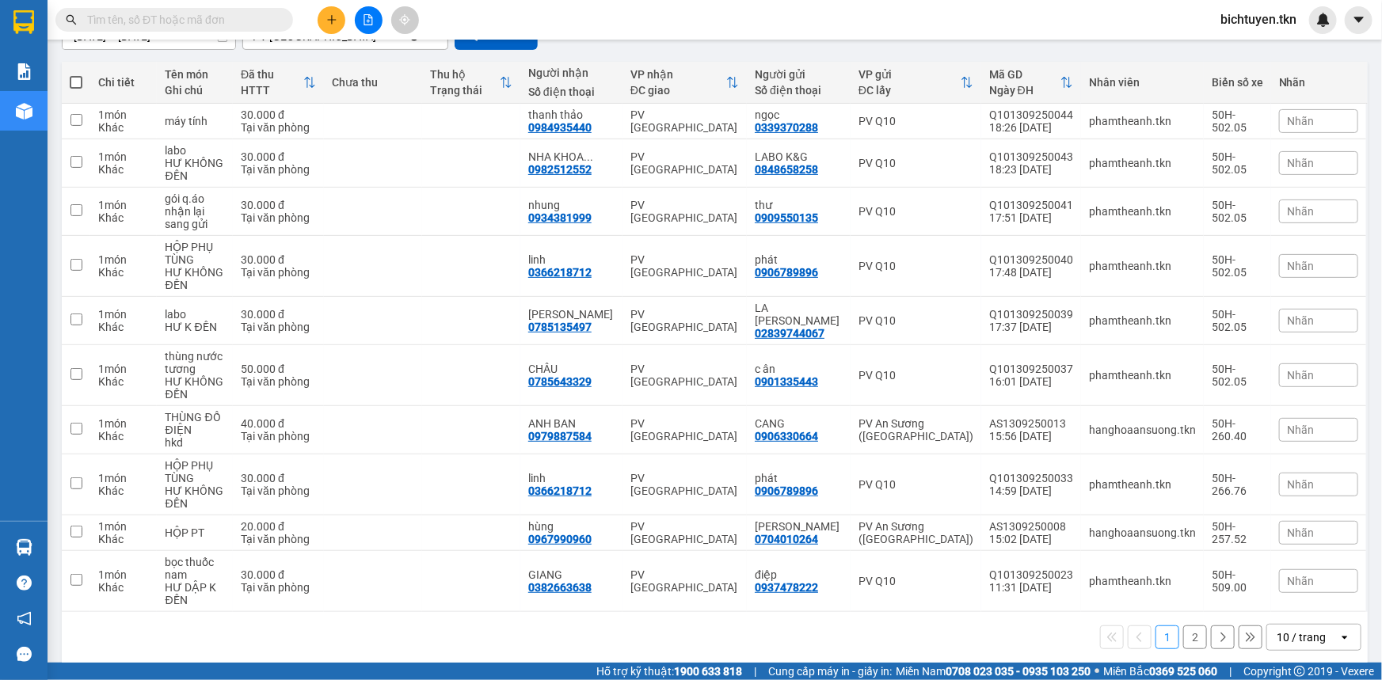
click at [1183, 626] on button "2" at bounding box center [1195, 638] width 24 height 24
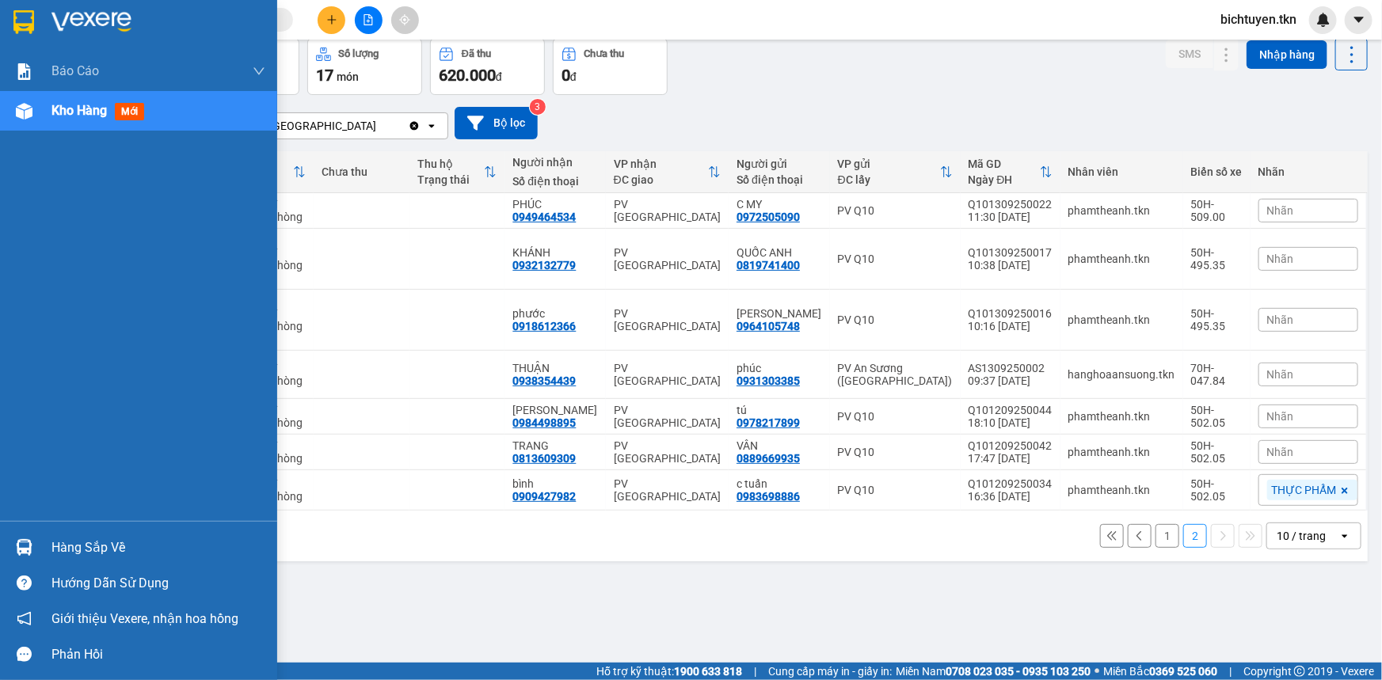
click at [33, 545] on div at bounding box center [24, 548] width 28 height 28
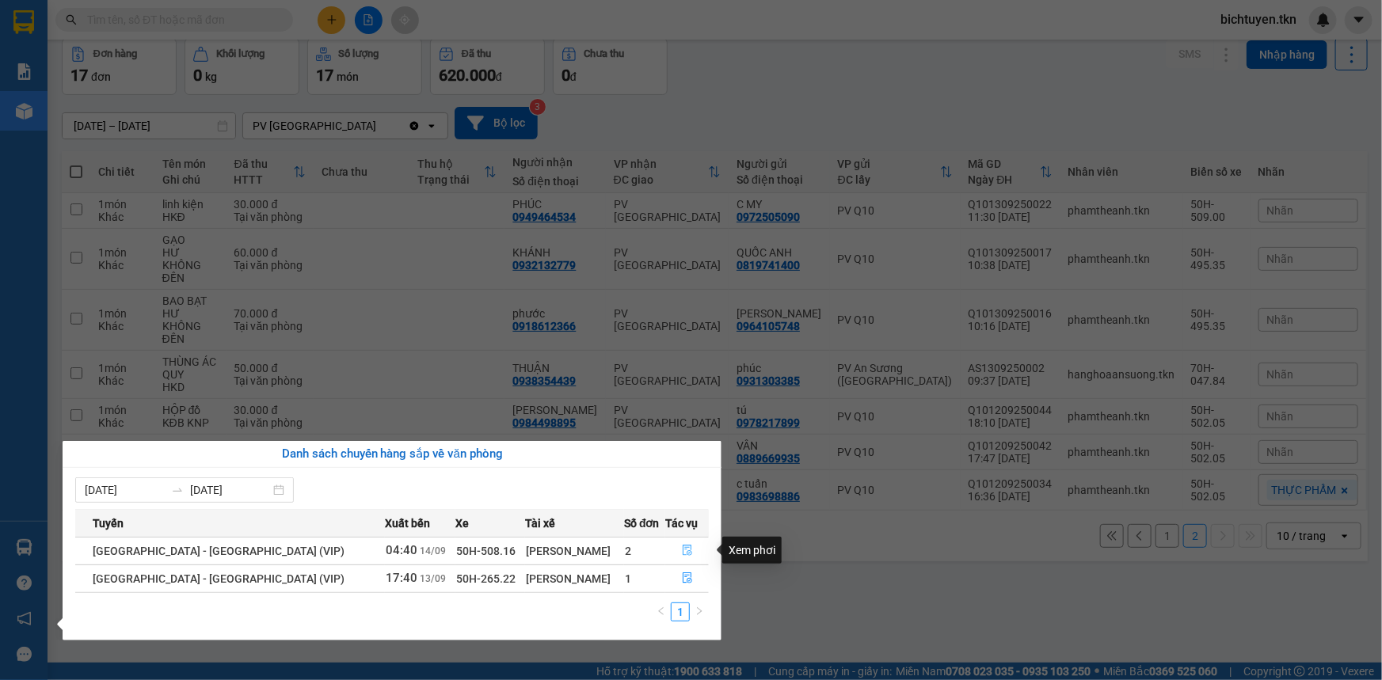
click at [682, 548] on icon "file-done" at bounding box center [687, 550] width 11 height 11
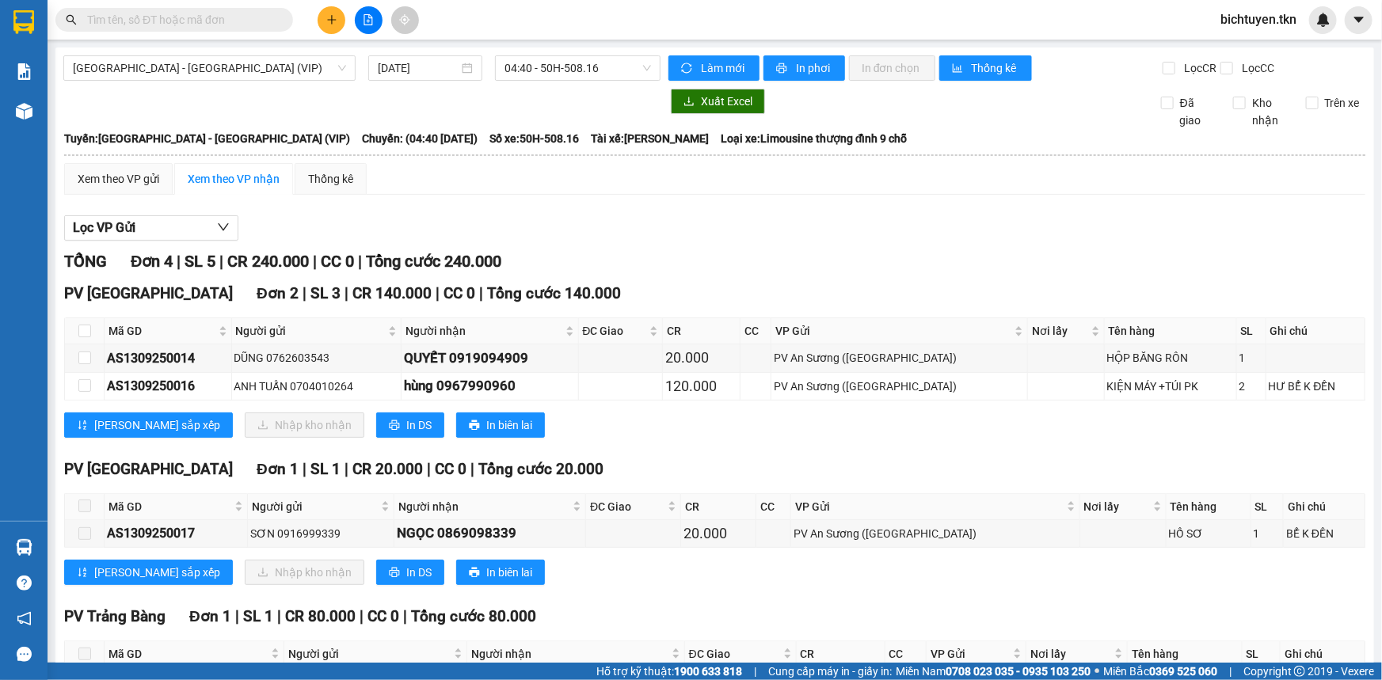
click at [890, 242] on div "Lọc VP Gửi TỔNG Đơn 4 | SL 5 | CR 240.000 | CC 0 | Tổng cước 240.000 PV Tây Ni…" at bounding box center [714, 480] width 1301 height 545
click at [272, 13] on input "text" at bounding box center [180, 19] width 187 height 17
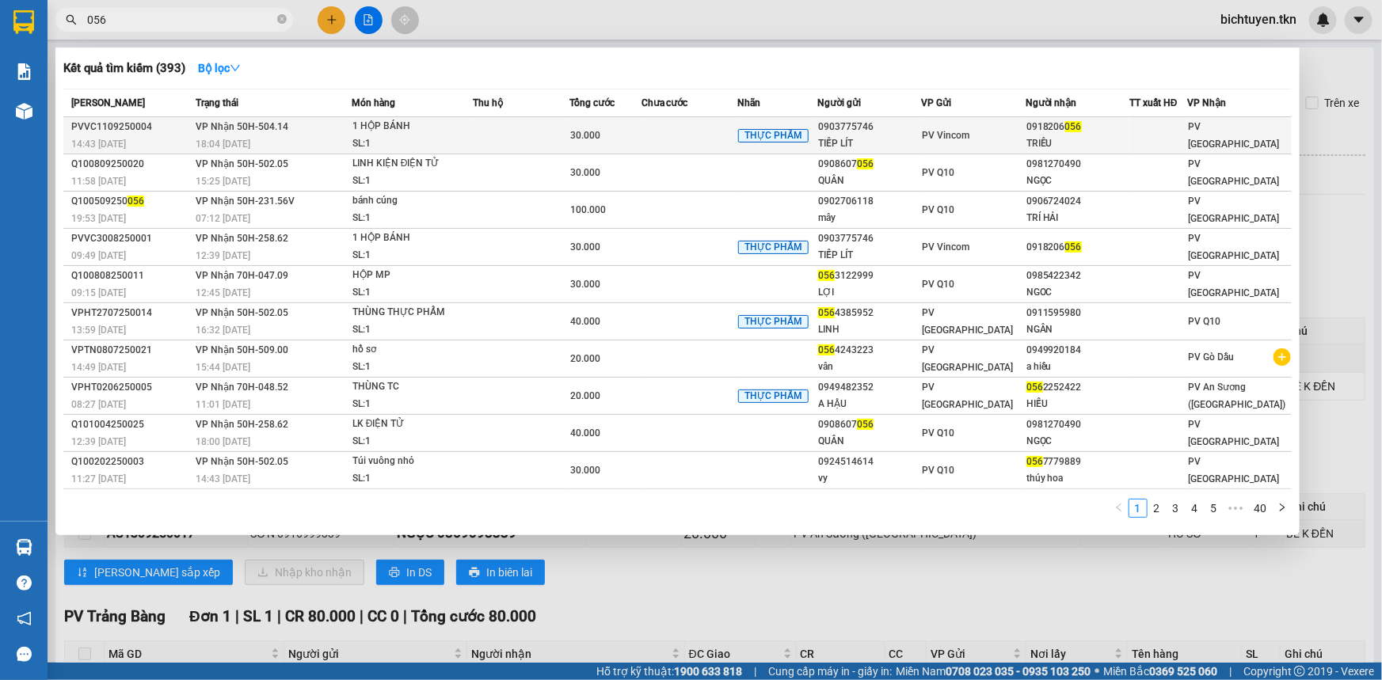
type input "056"
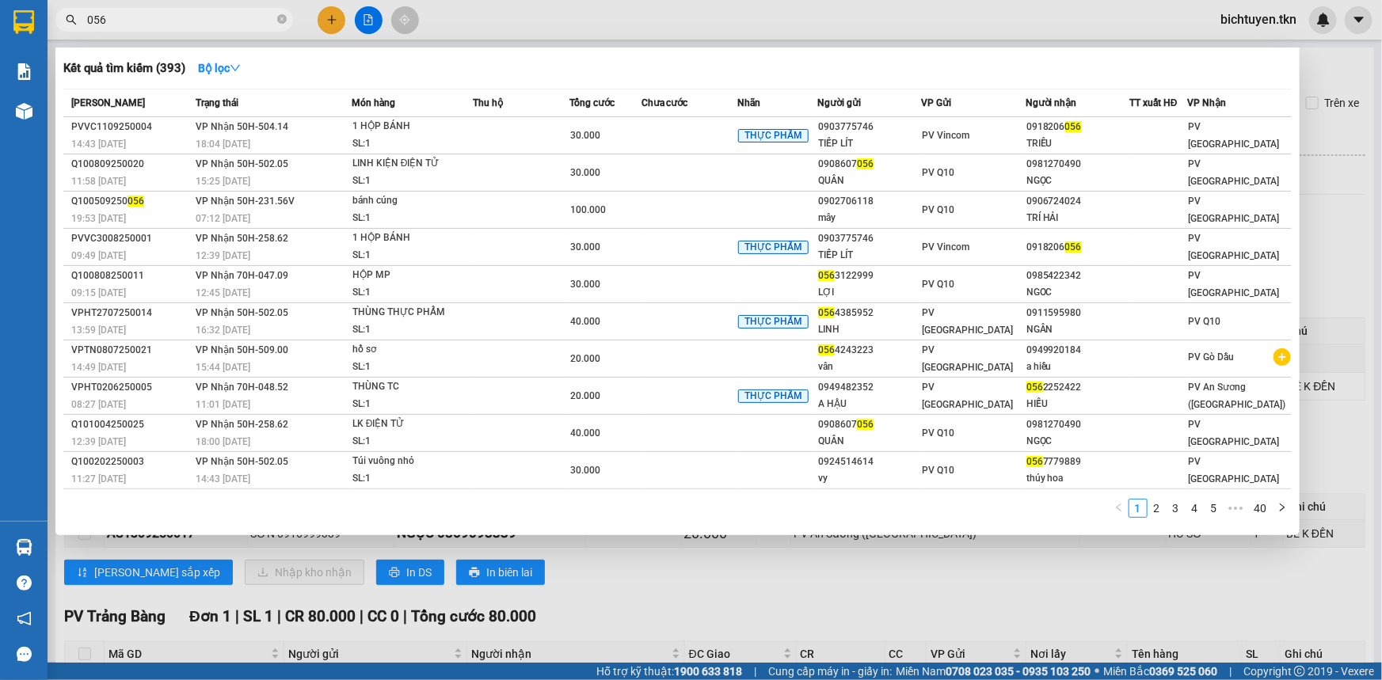
click at [309, 130] on td "VP Nhận 50H-504.14 18:04 - 11/09" at bounding box center [272, 135] width 160 height 37
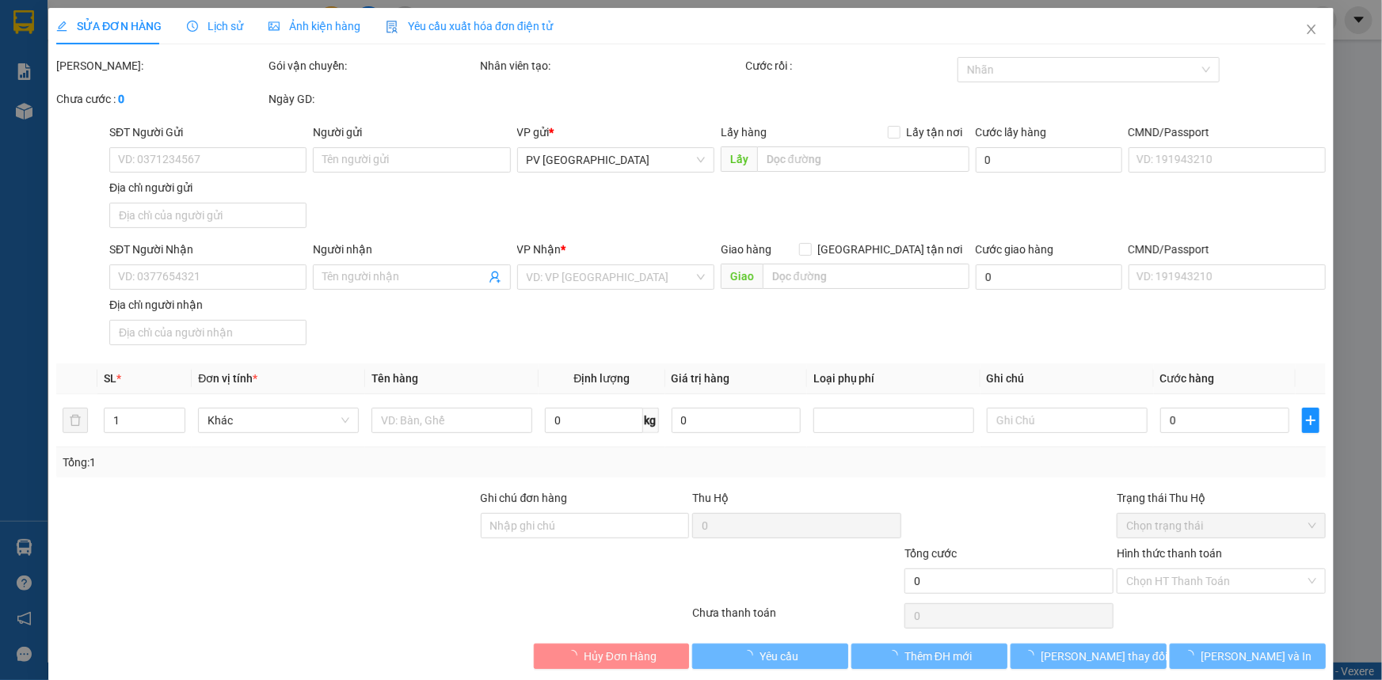
type input "0903775746"
type input "TIẾP LÍT"
type input "0918206056"
type input "TRIỀU"
type input "30.000"
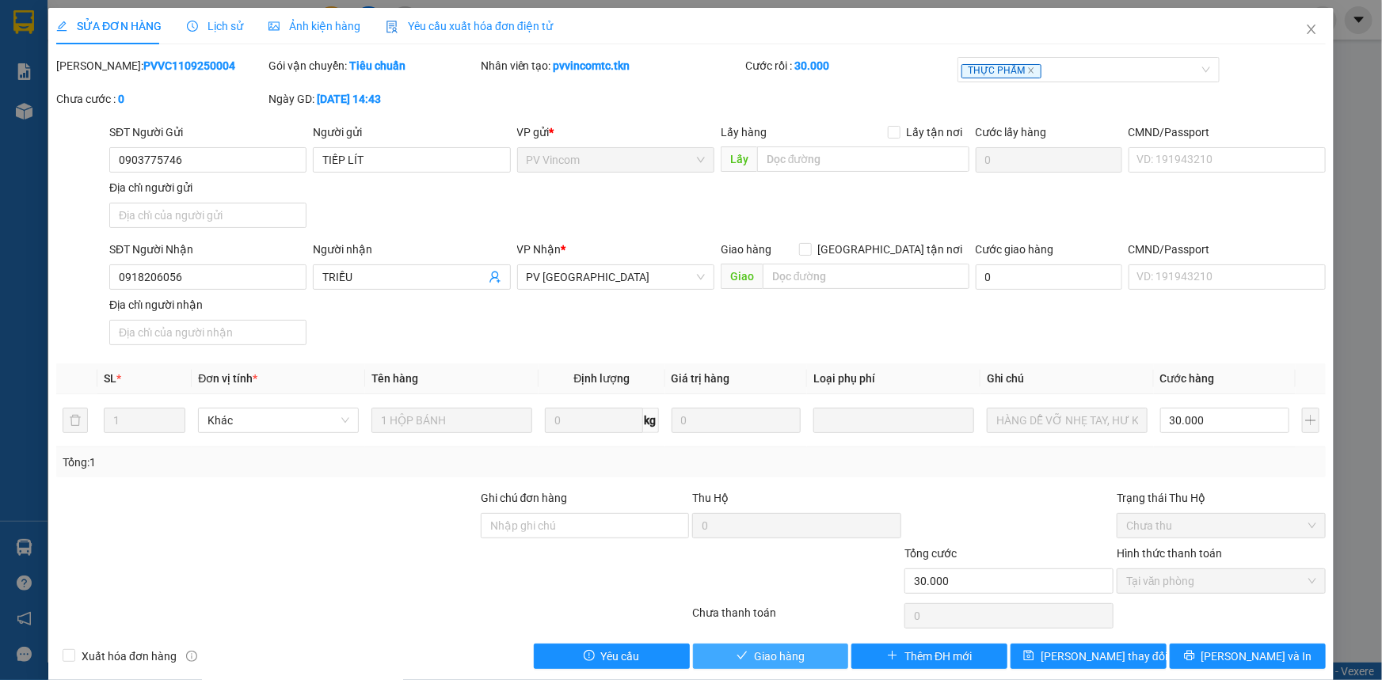
click at [797, 666] on button "Giao hàng" at bounding box center [771, 656] width 156 height 25
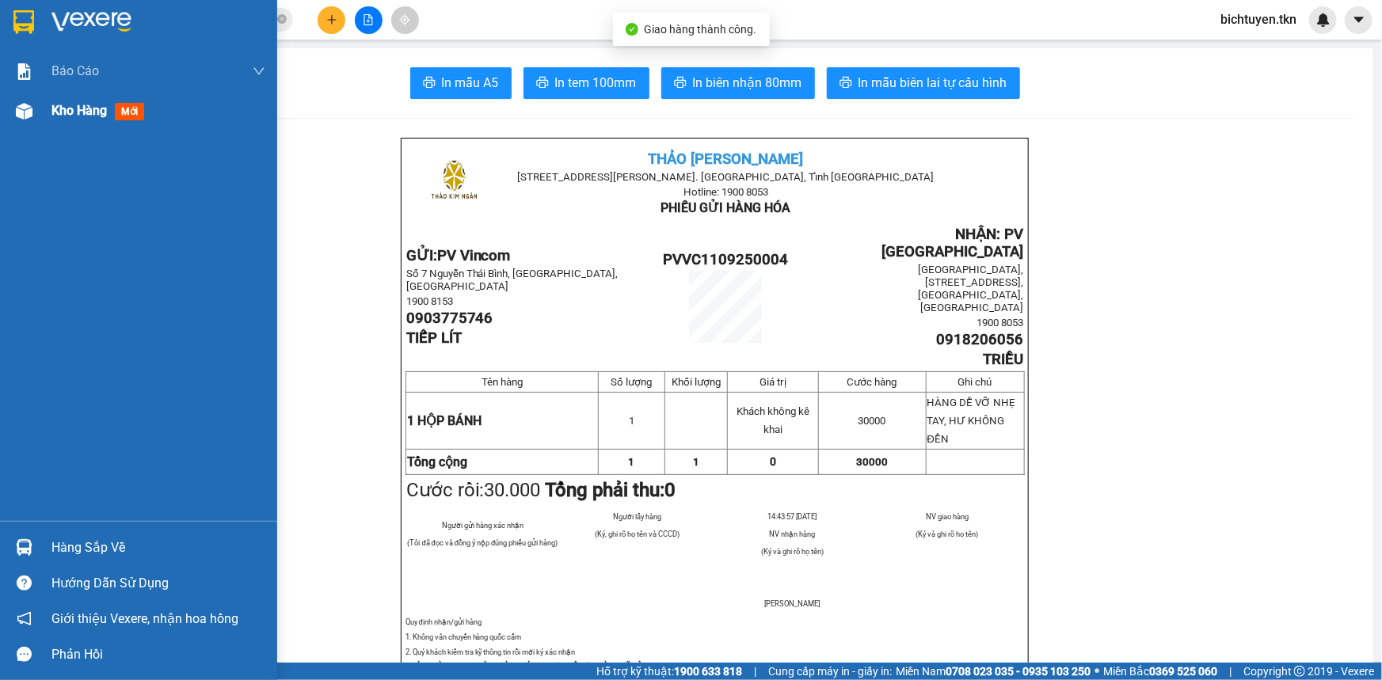
click at [32, 103] on div at bounding box center [24, 111] width 28 height 28
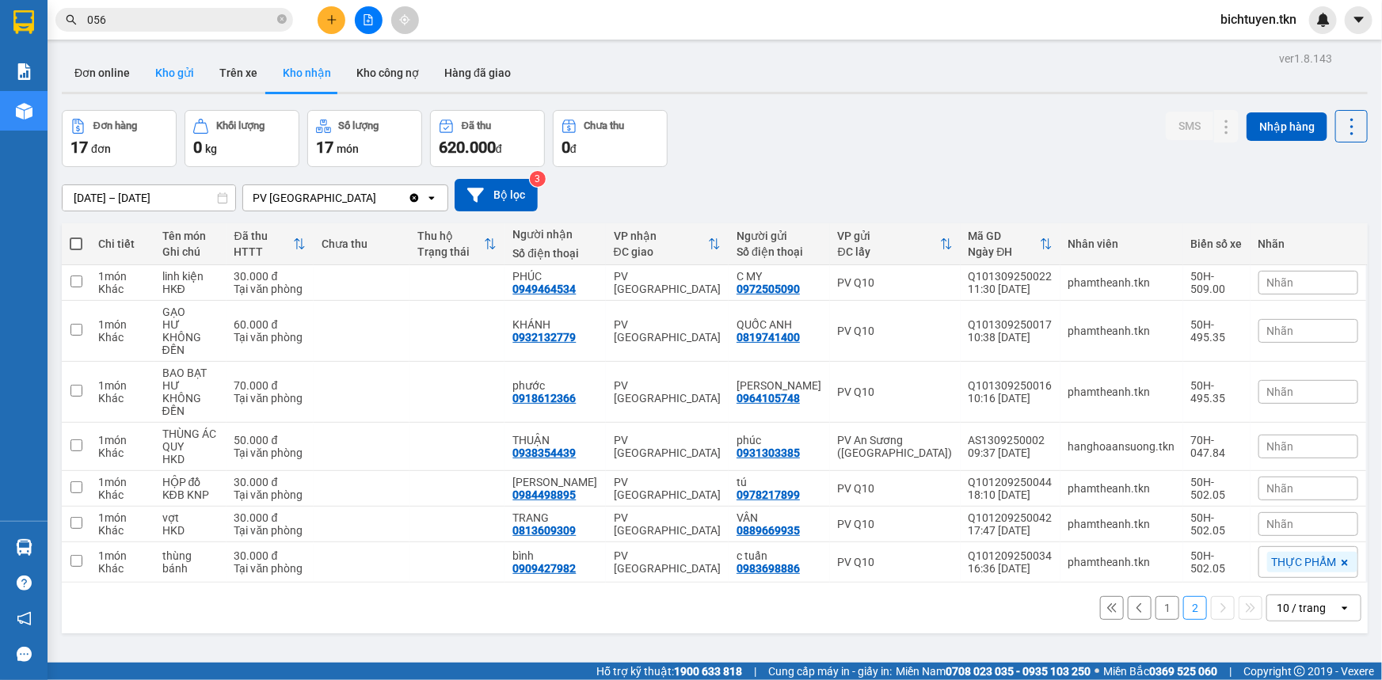
drag, startPoint x: 184, startPoint y: 64, endPoint x: 497, endPoint y: 131, distance: 320.8
click at [184, 63] on button "Kho gửi" at bounding box center [175, 73] width 64 height 38
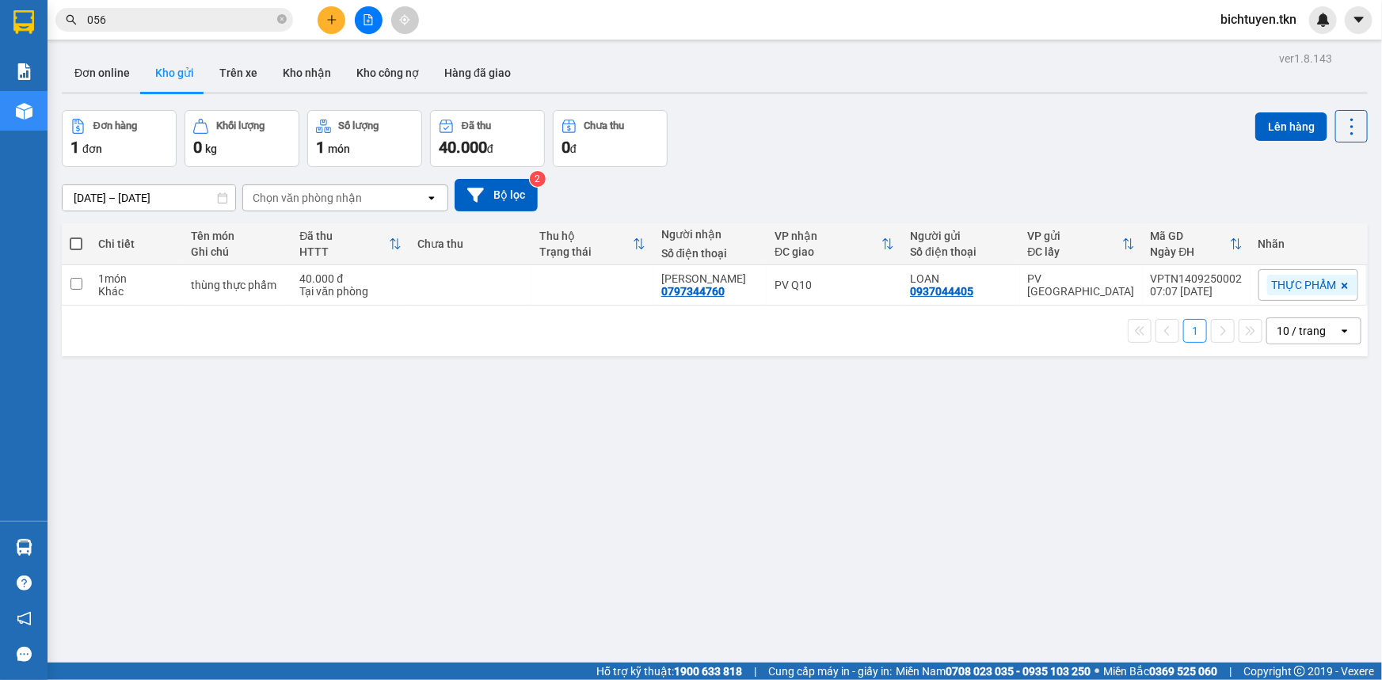
click at [824, 491] on div "ver 1.8.143 Đơn online Kho gửi Trên xe Kho nhận Kho công nợ Hàng đã giao Đơn hà…" at bounding box center [714, 388] width 1319 height 680
click at [301, 66] on button "Kho nhận" at bounding box center [307, 73] width 74 height 38
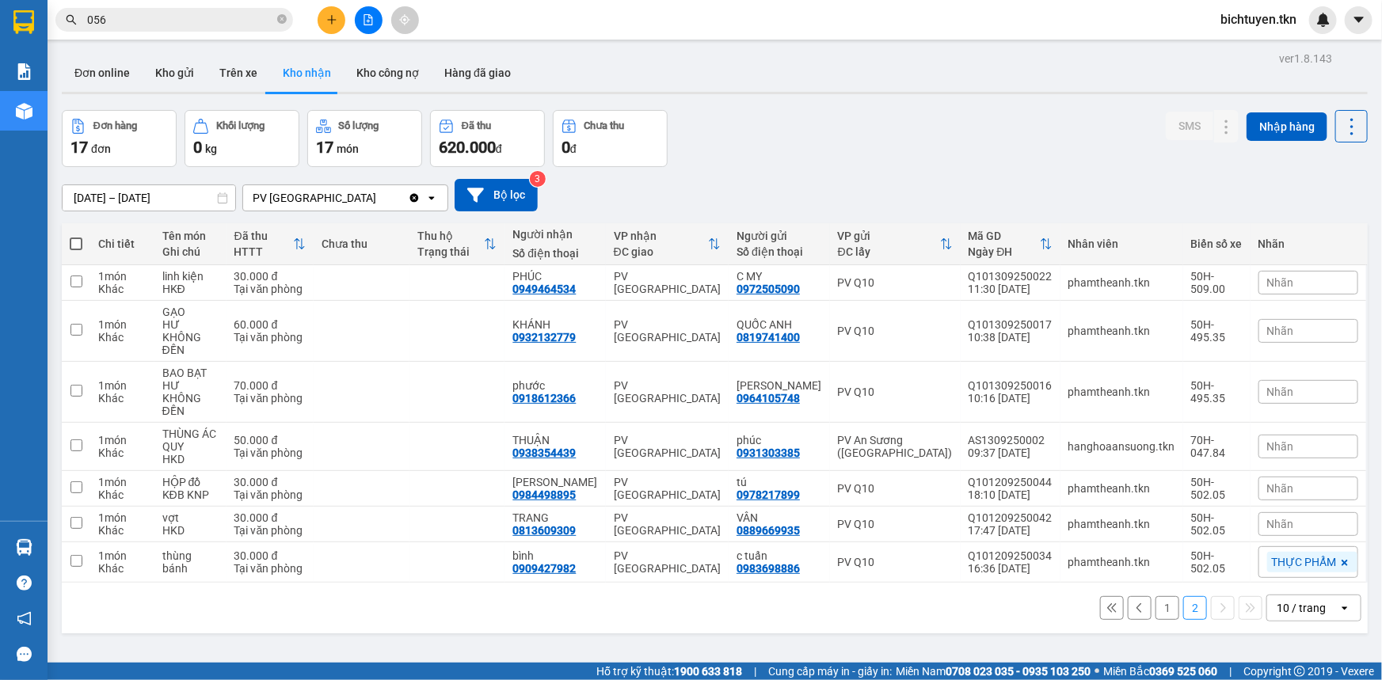
click at [1160, 596] on button "1" at bounding box center [1168, 608] width 24 height 24
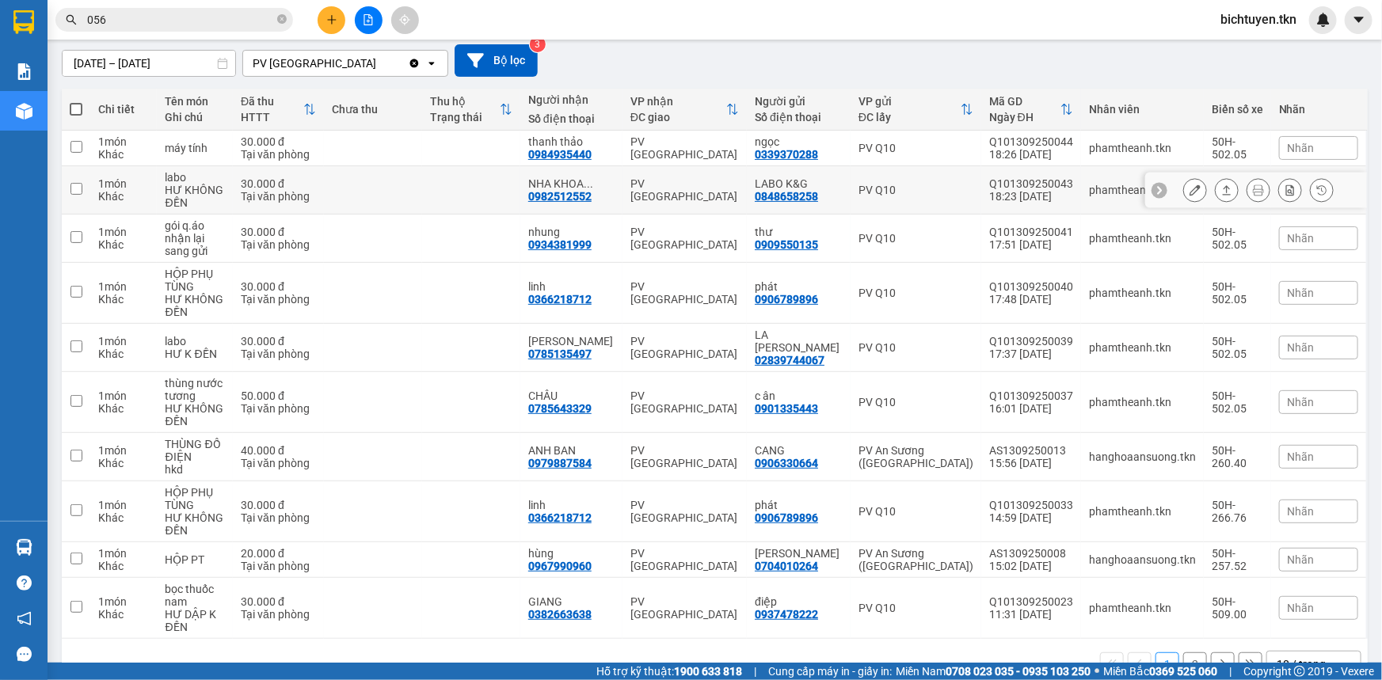
scroll to position [143, 0]
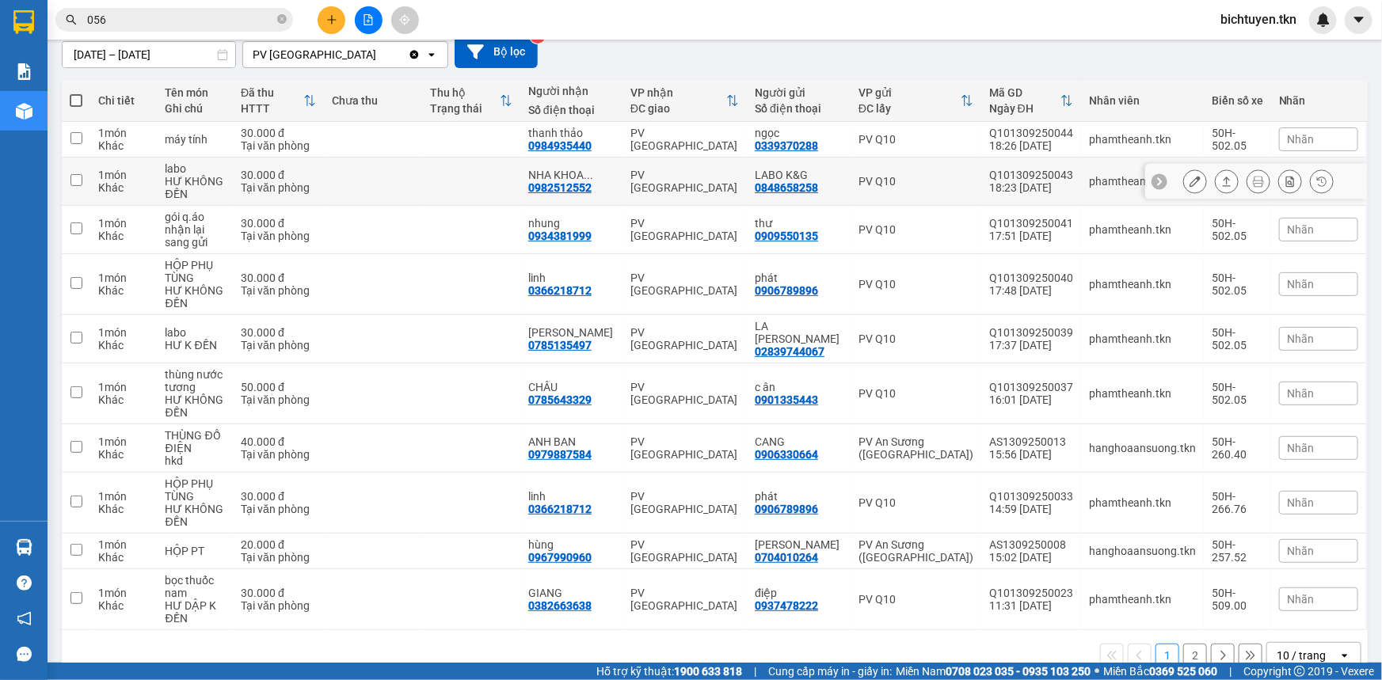
click at [1190, 176] on icon at bounding box center [1195, 181] width 11 height 11
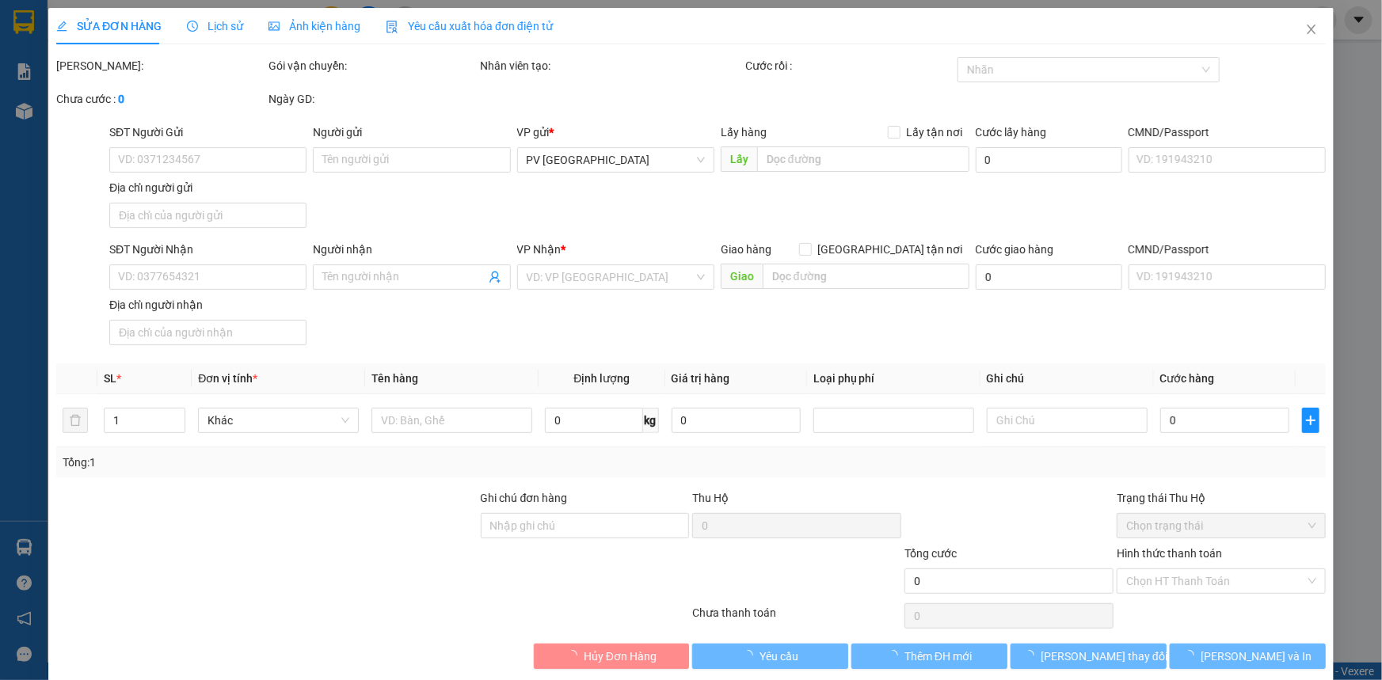
type input "0848658258"
type input "LABO K&G"
type input "0982512552"
type input "NHA KHOA HỒNG CÔNG"
type input "30.000"
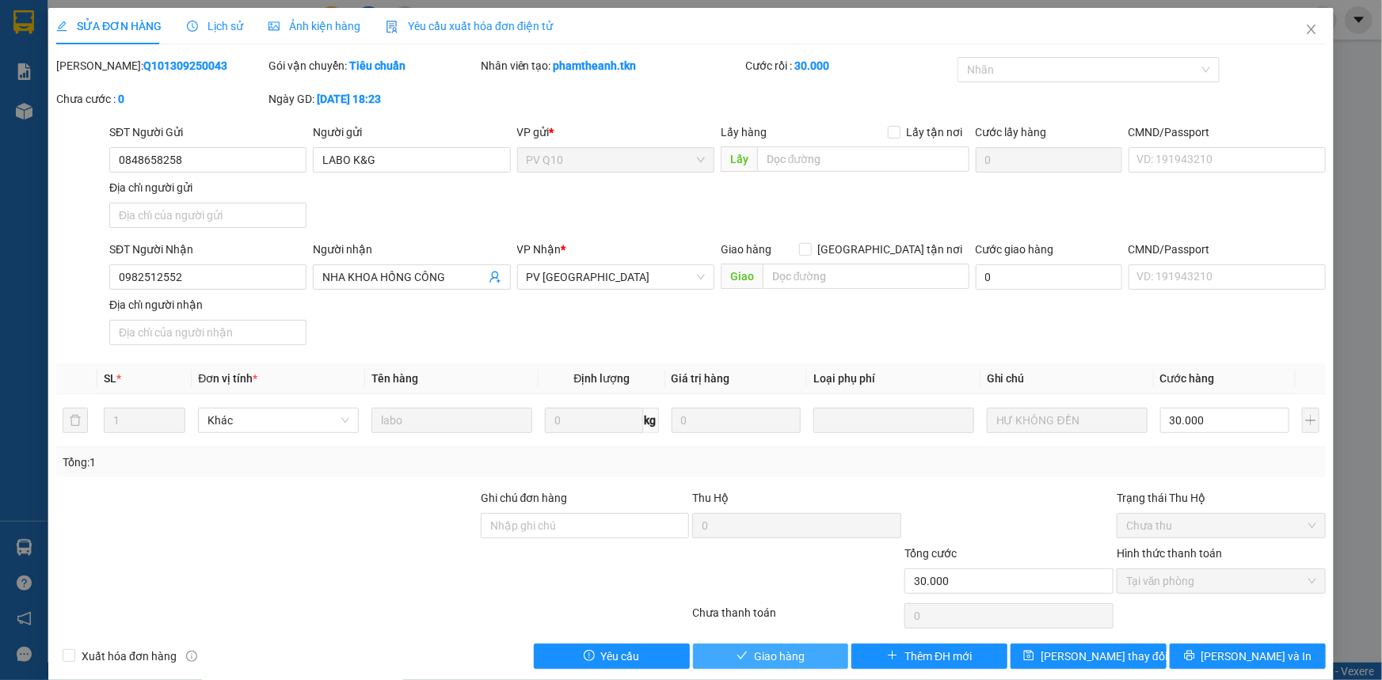
click at [764, 653] on span "Giao hàng" at bounding box center [779, 656] width 51 height 17
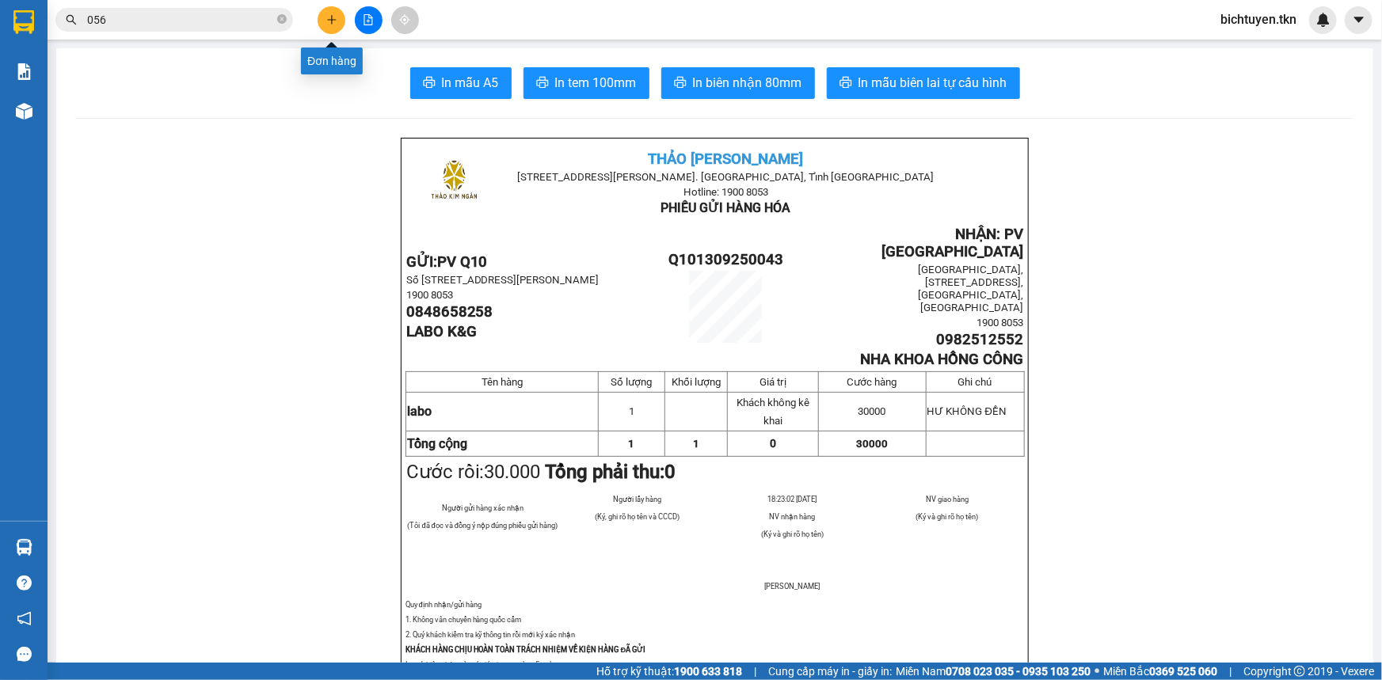
click at [337, 13] on button at bounding box center [332, 20] width 28 height 28
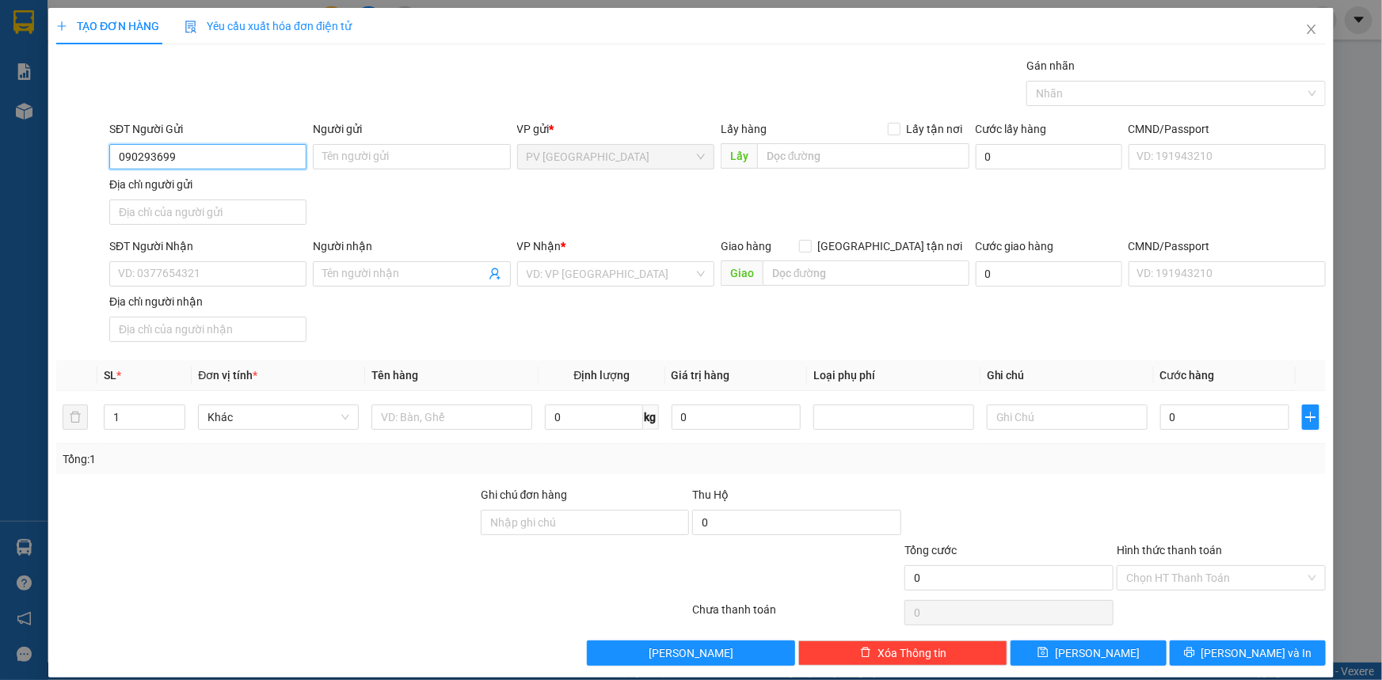
type input "0902936996"
click at [265, 187] on div "0902936996 - ANH KHIÊM" at bounding box center [206, 188] width 177 height 17
type input "ANH KHIÊM"
type input "0867429638"
type input "THÙY DƯƠNG"
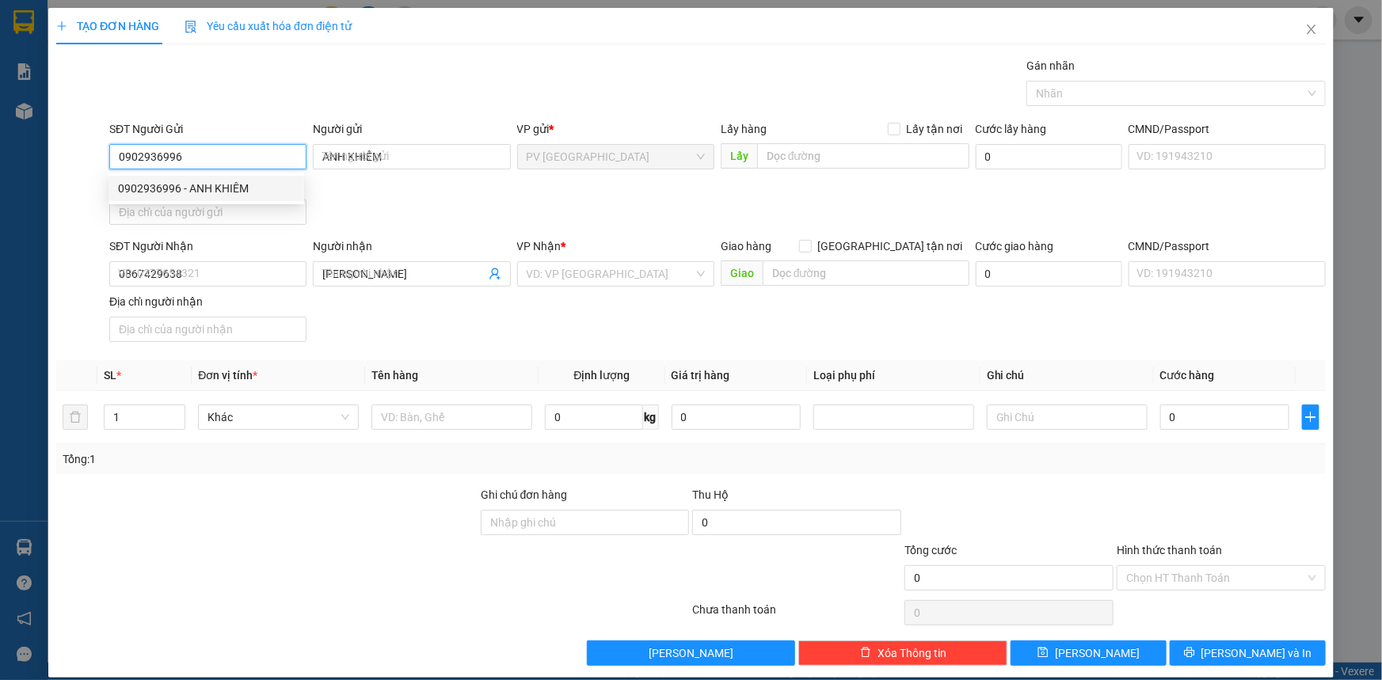
type input "70.000"
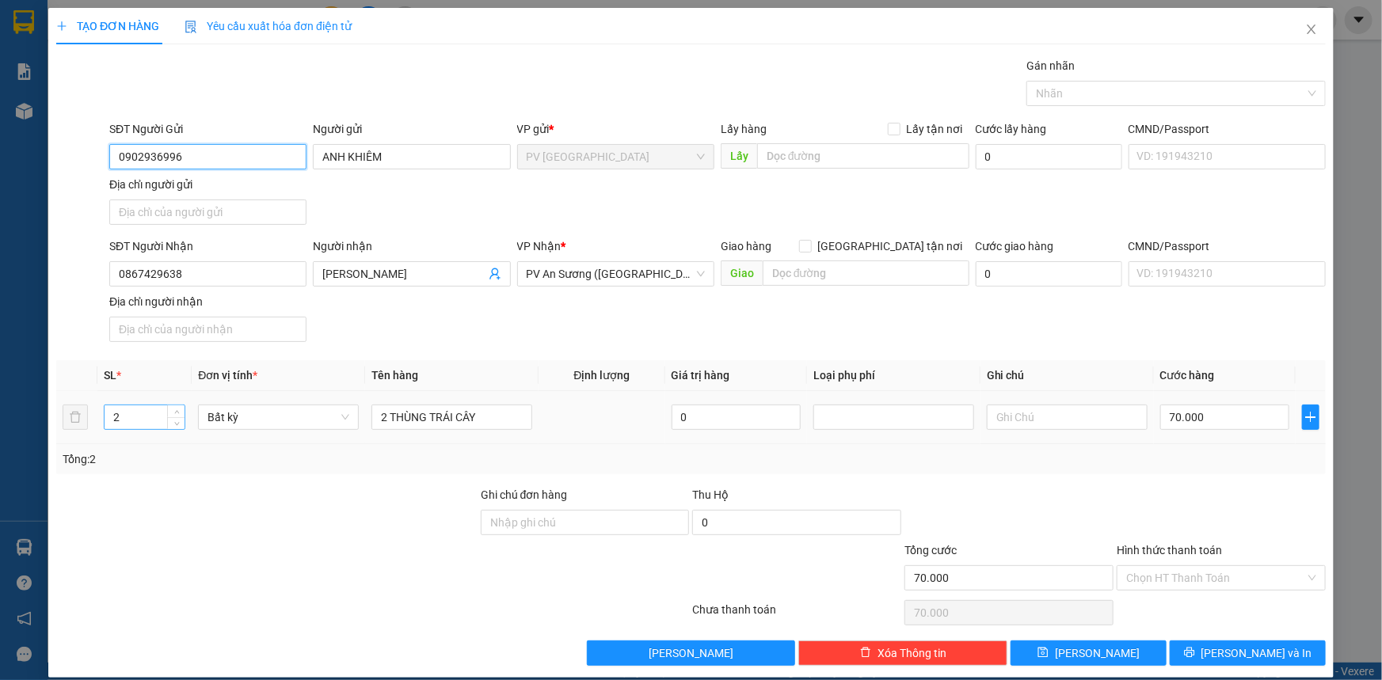
type input "0902936996"
click at [141, 414] on input "2" at bounding box center [145, 418] width 80 height 24
type input "1"
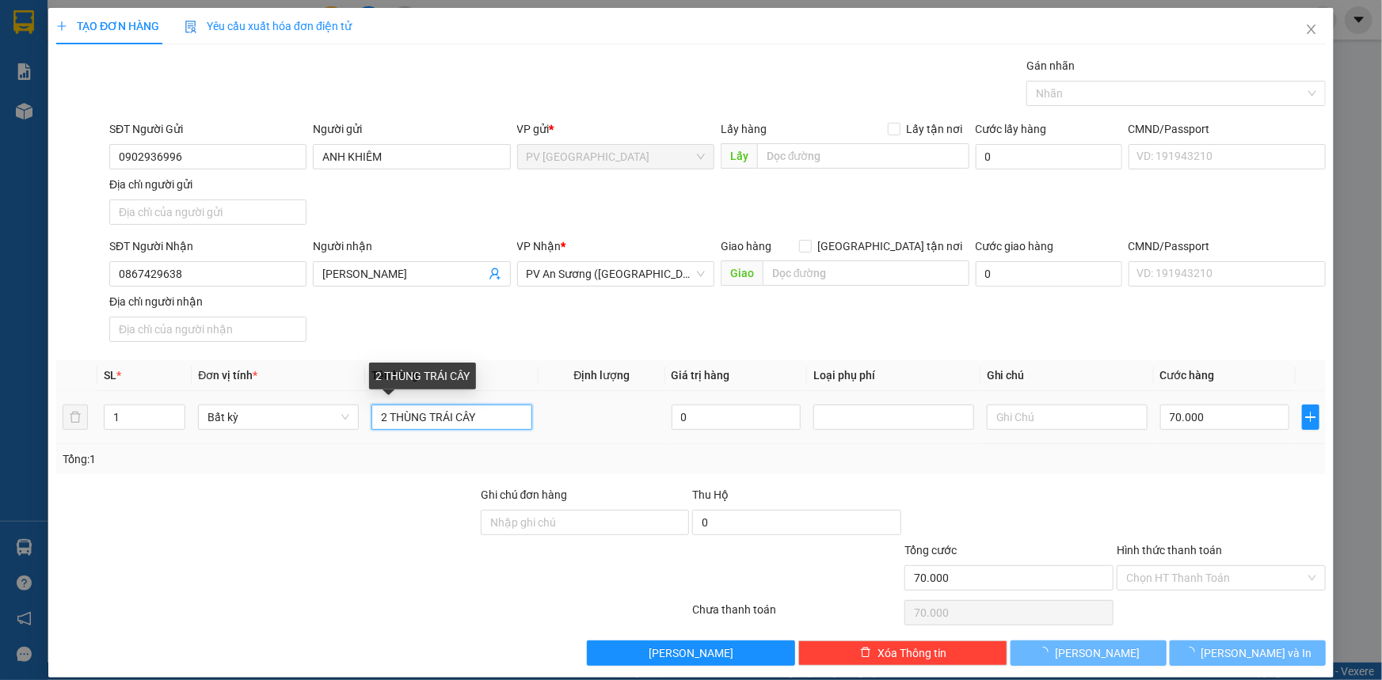
click at [390, 405] on input "2 THÙNG TRÁI CÂY" at bounding box center [452, 417] width 161 height 25
type input "20.000"
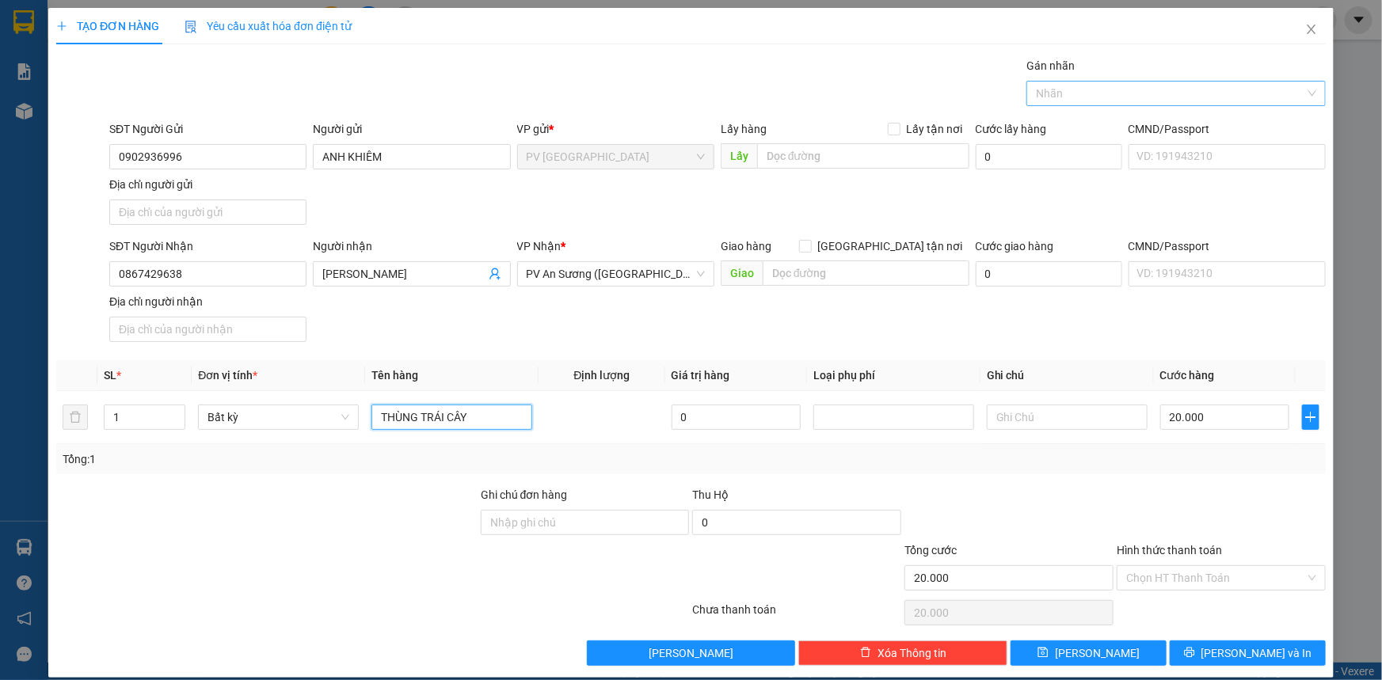
click at [1076, 87] on div at bounding box center [1169, 93] width 276 height 19
type input "THÙNG TRÁI CÂY"
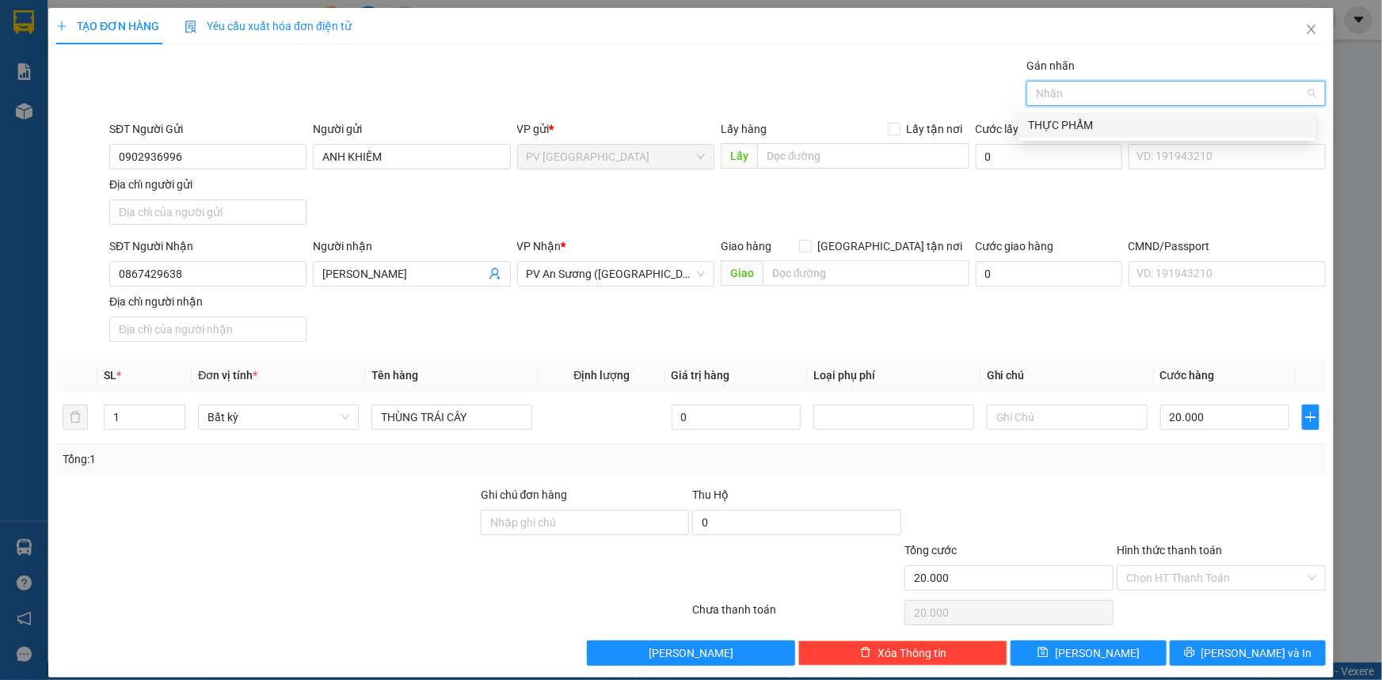
click at [1082, 125] on div "THỰC PHẨM" at bounding box center [1167, 124] width 278 height 17
click at [1218, 407] on input "20.000" at bounding box center [1224, 417] width 129 height 25
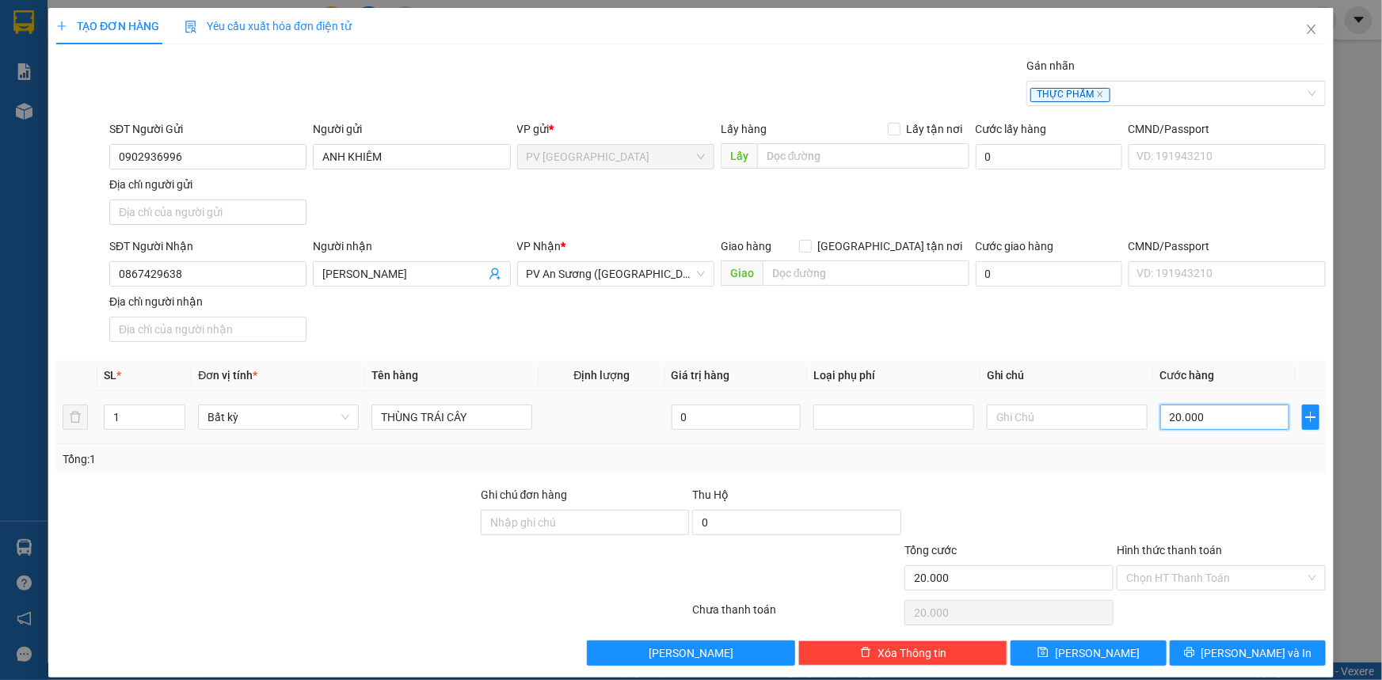
type input "4"
type input "00.000.040"
type input "40"
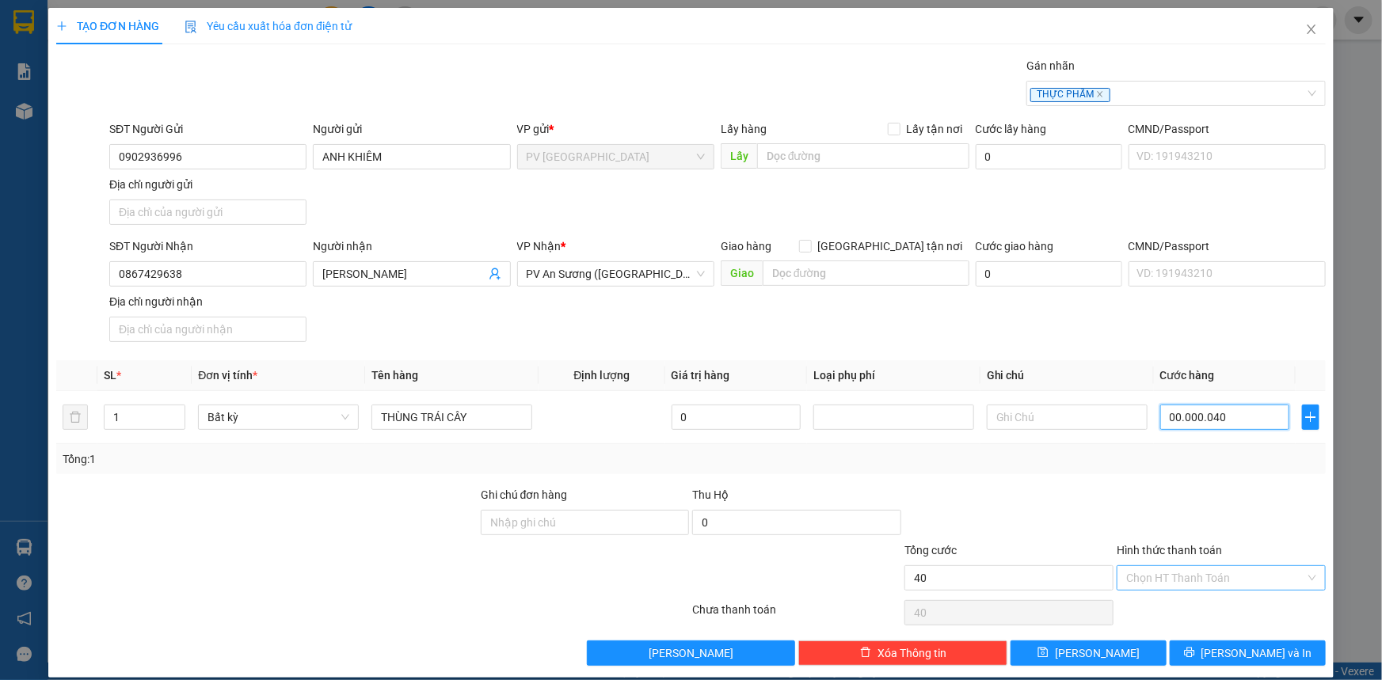
type input "00.000.040"
type input "40.000"
click at [1141, 585] on input "Hình thức thanh toán" at bounding box center [1215, 578] width 179 height 24
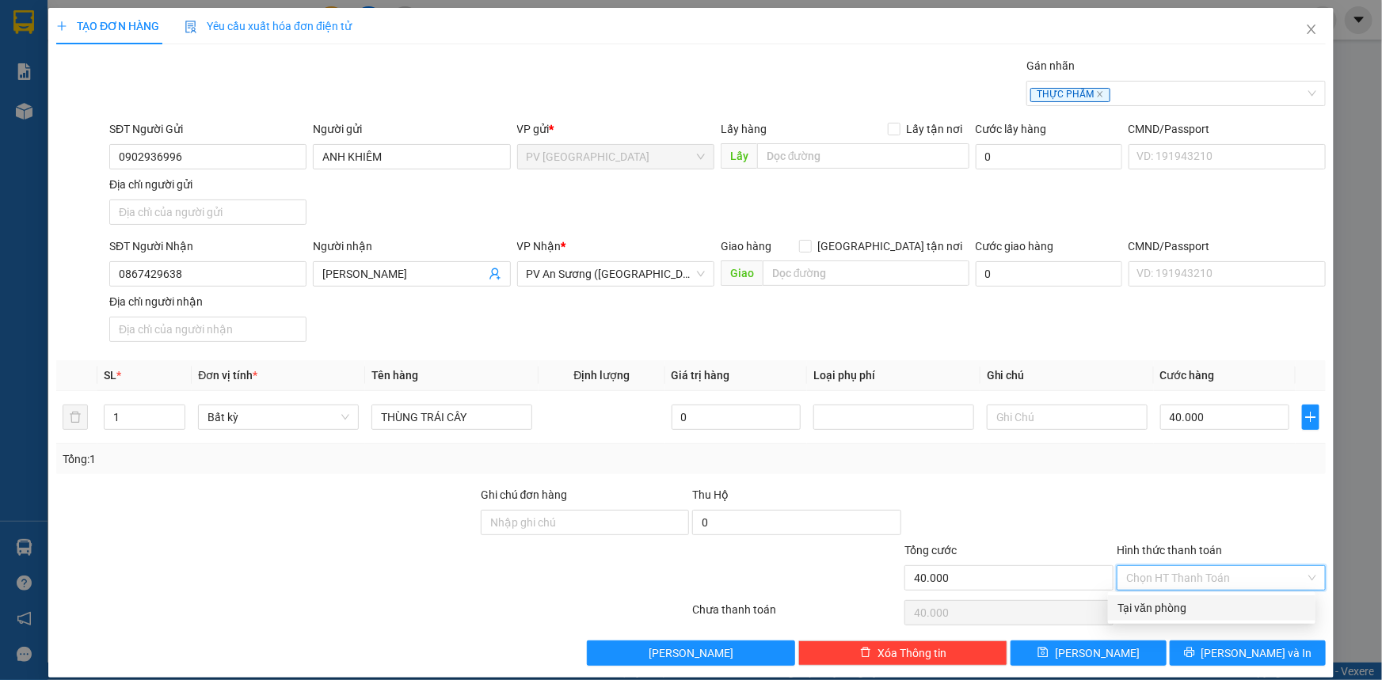
click at [1147, 609] on div "Tại văn phòng" at bounding box center [1212, 608] width 189 height 17
type input "0"
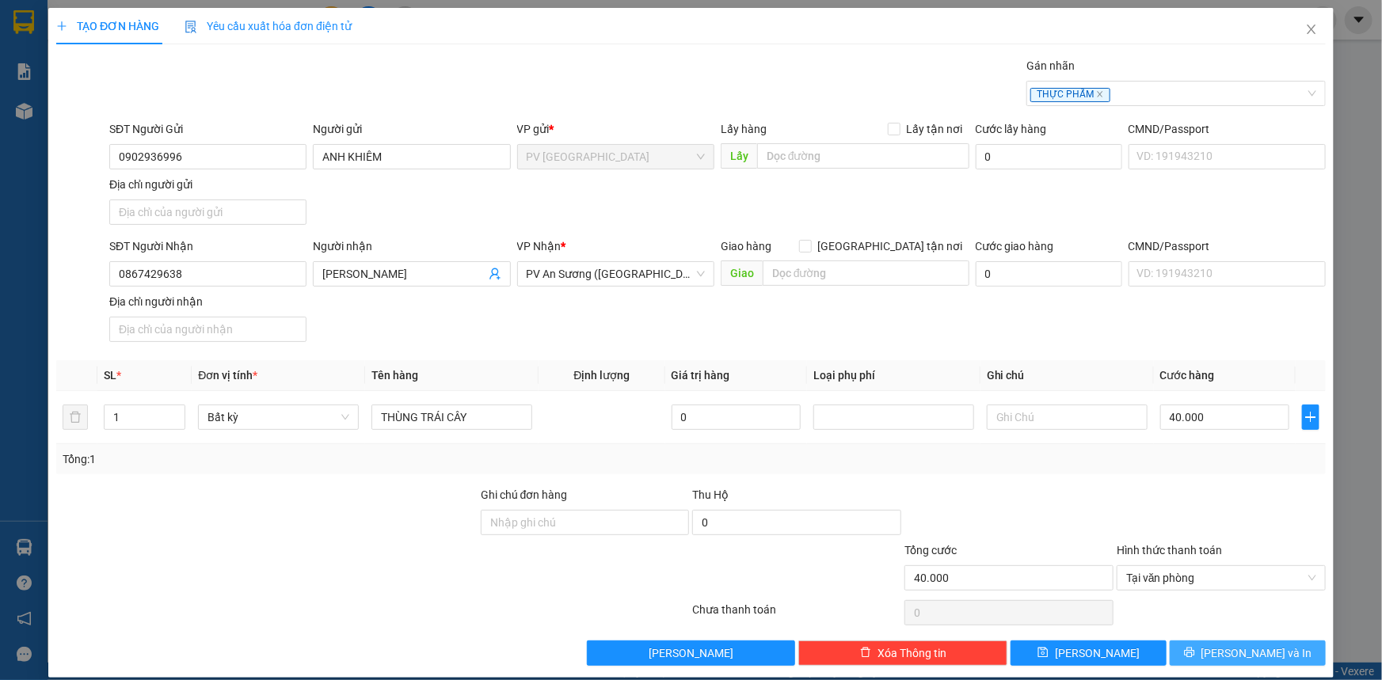
click at [1179, 650] on button "[PERSON_NAME] và In" at bounding box center [1248, 653] width 156 height 25
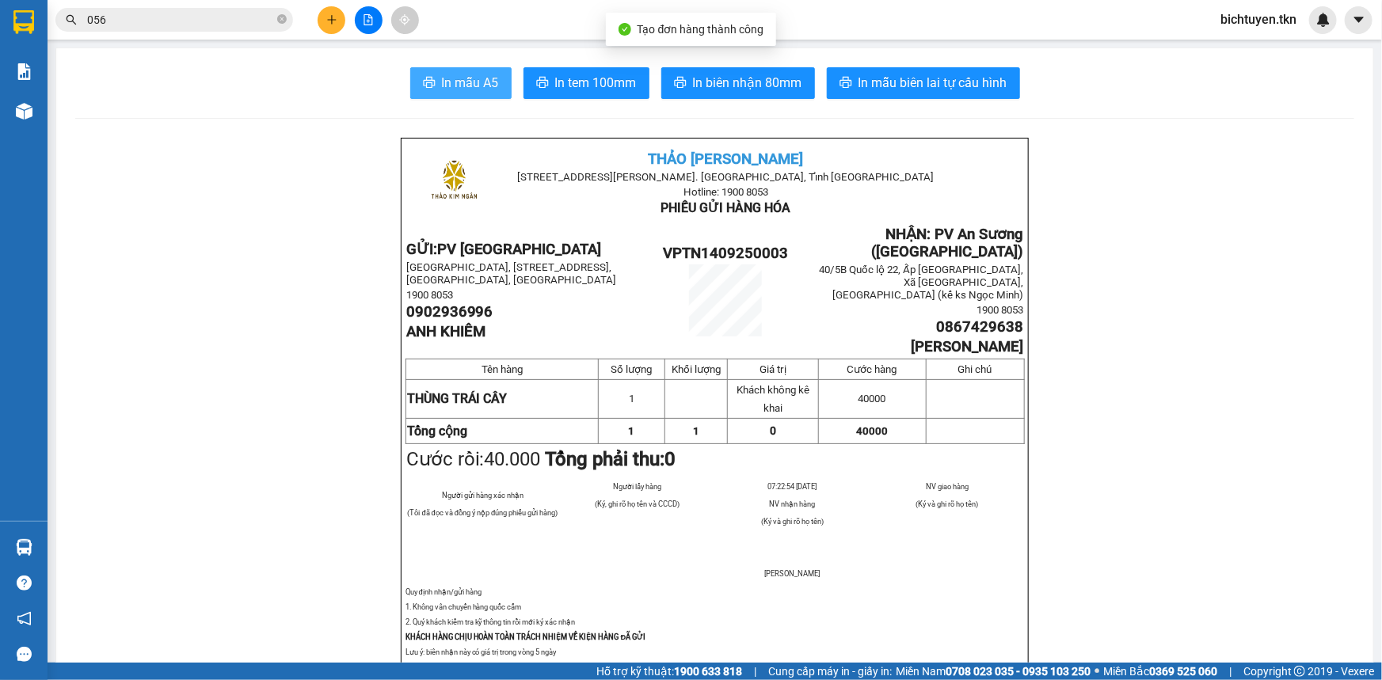
click at [421, 71] on button "In mẫu A5" at bounding box center [460, 83] width 101 height 32
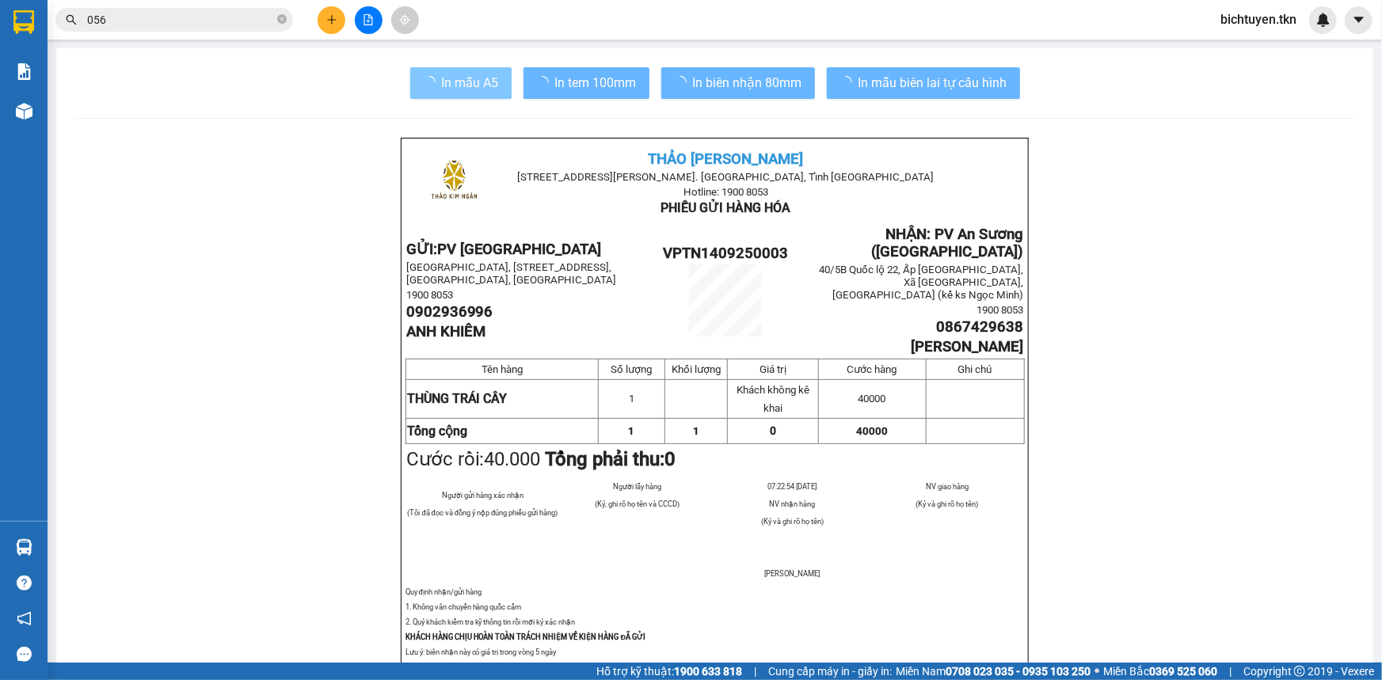
scroll to position [283, 0]
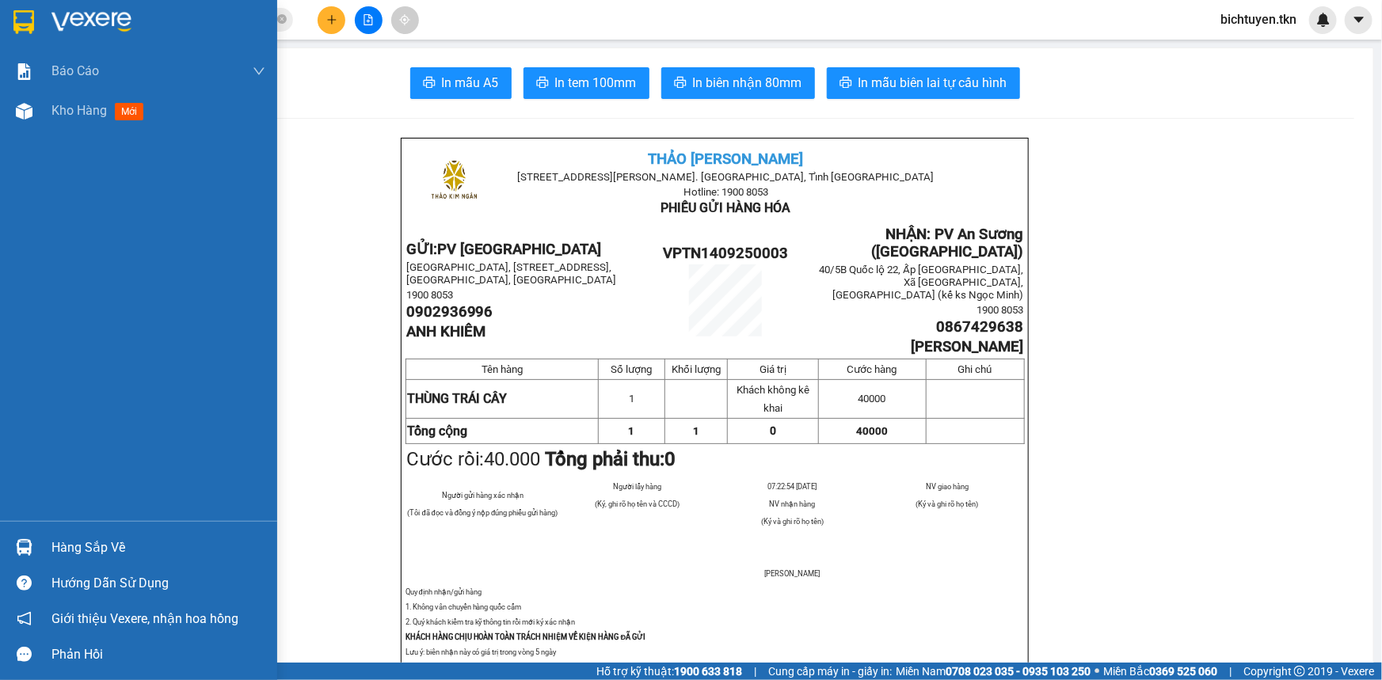
click at [29, 538] on div at bounding box center [24, 548] width 28 height 28
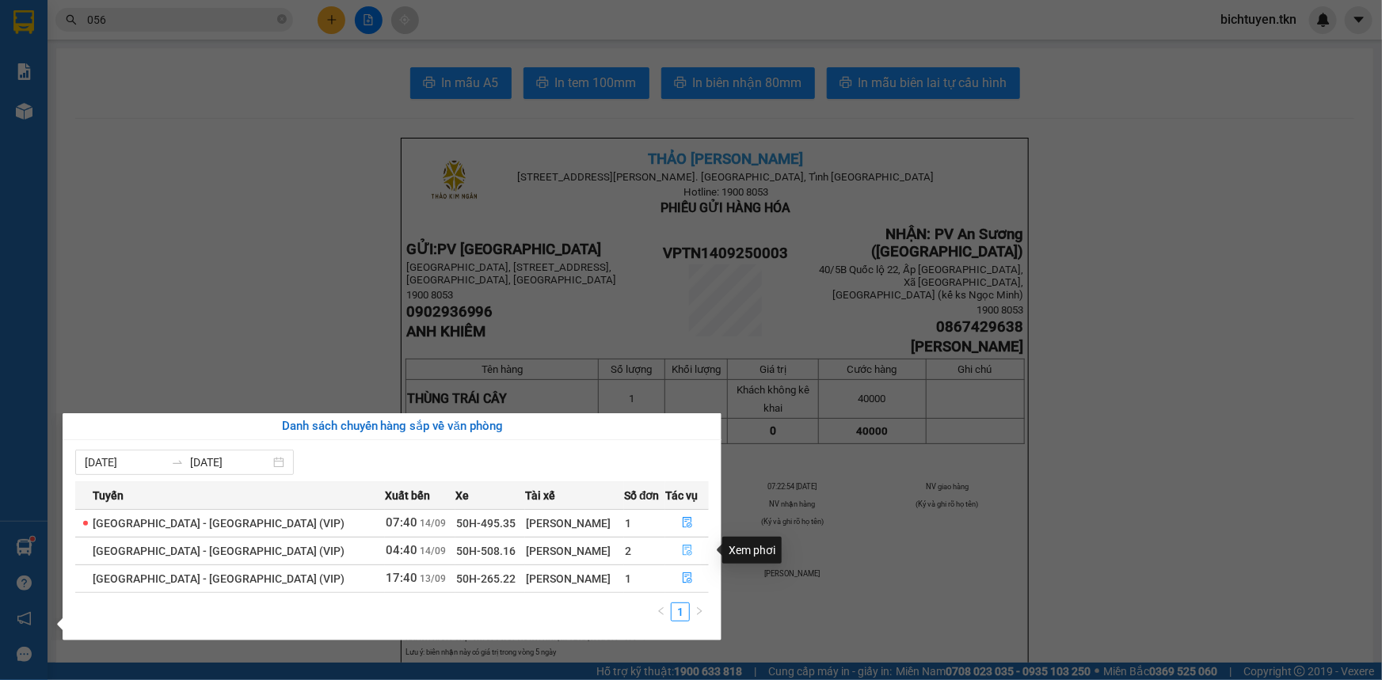
click at [688, 553] on button "button" at bounding box center [687, 551] width 42 height 25
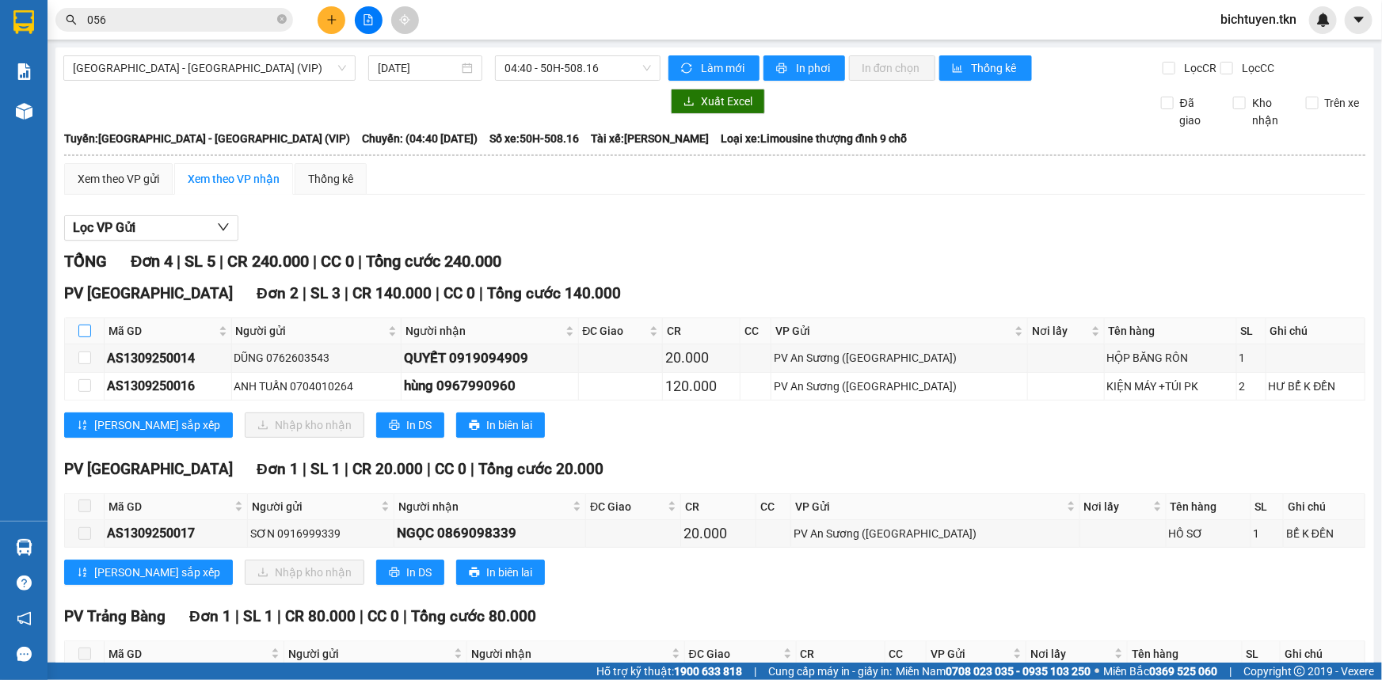
click at [87, 330] on input "checkbox" at bounding box center [84, 331] width 13 height 13
checkbox input "true"
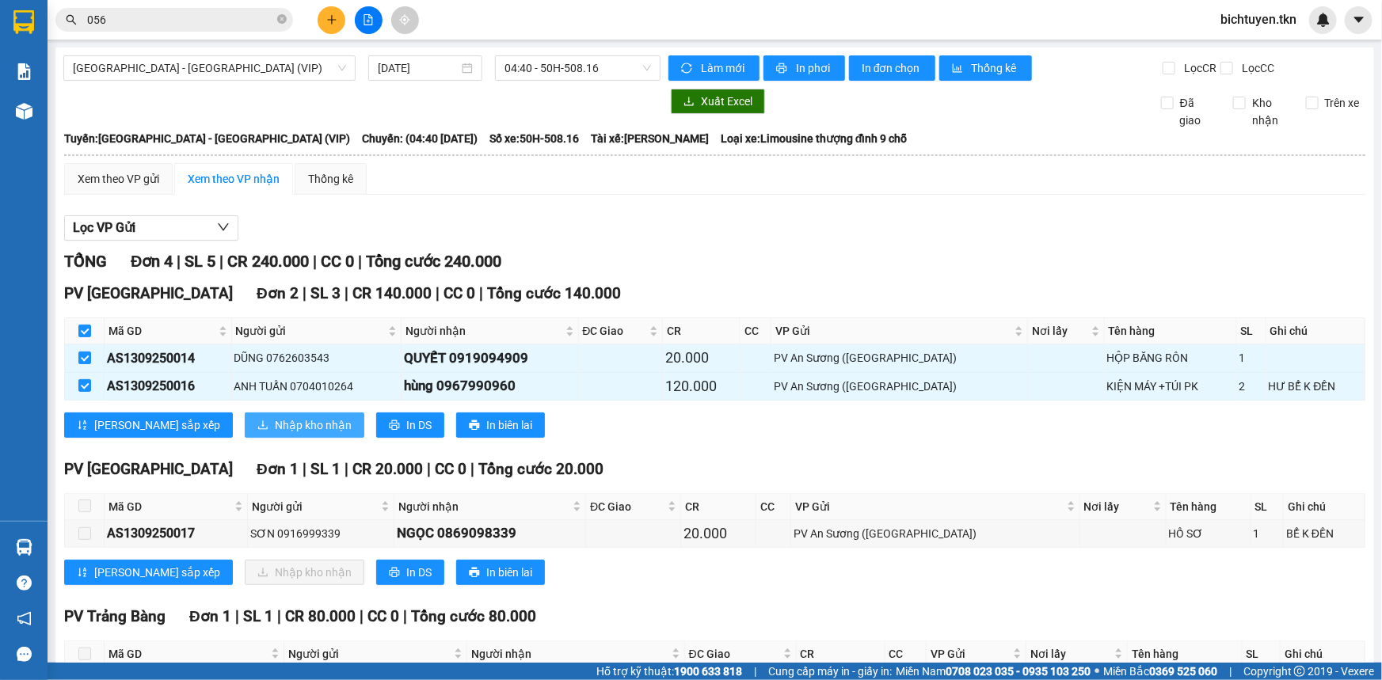
click at [275, 420] on span "Nhập kho nhận" at bounding box center [313, 425] width 77 height 17
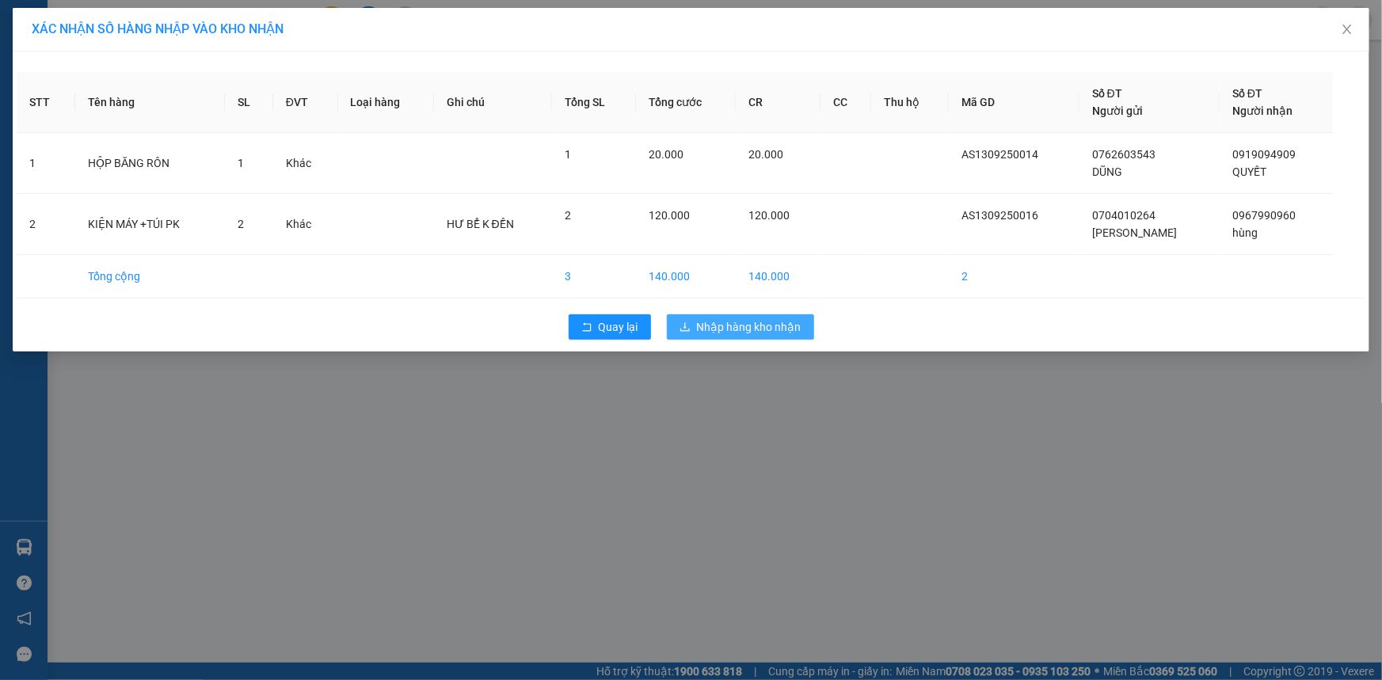
click at [795, 324] on span "Nhập hàng kho nhận" at bounding box center [749, 326] width 105 height 17
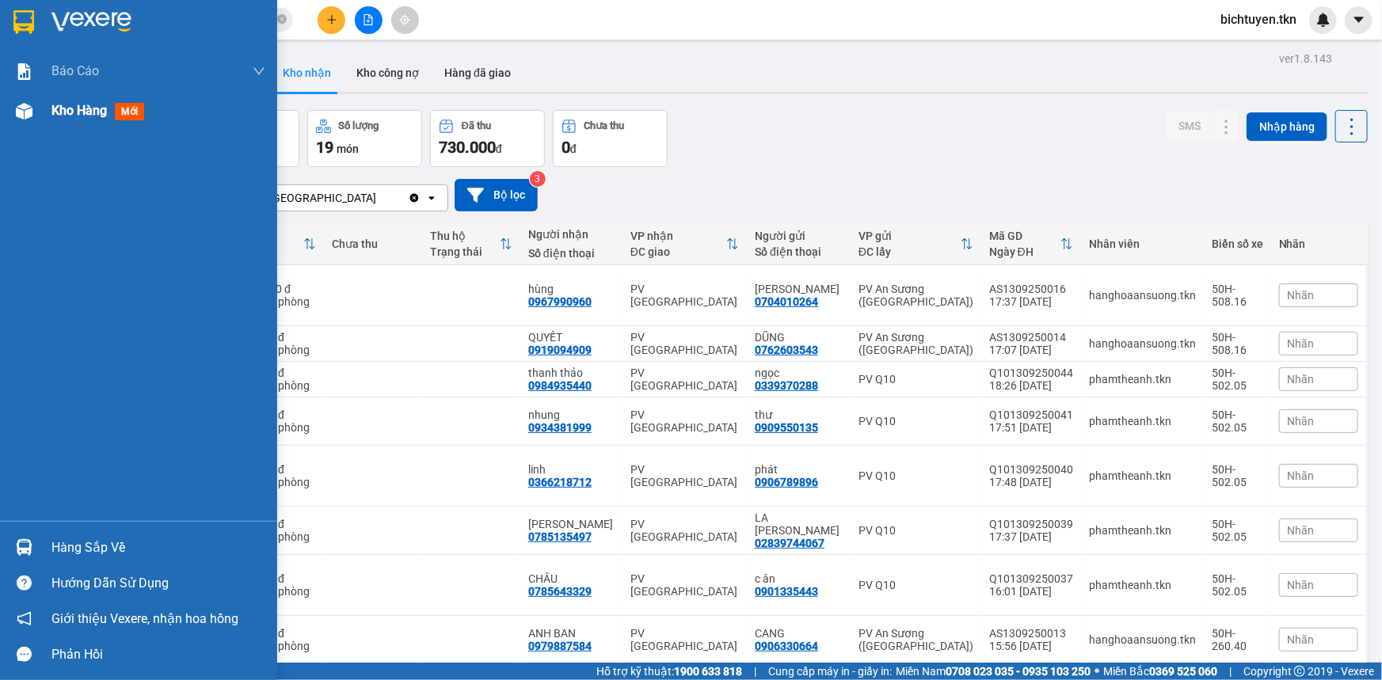
click at [36, 111] on div at bounding box center [24, 111] width 28 height 28
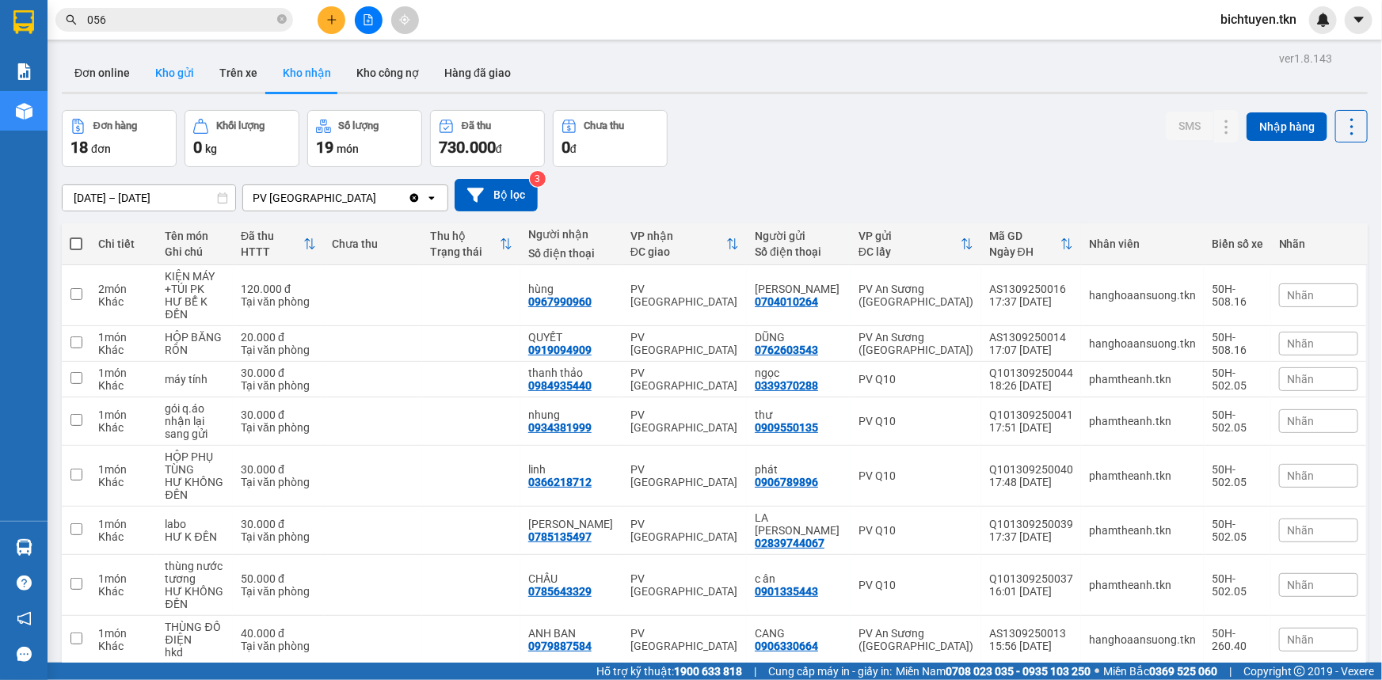
click at [166, 69] on button "Kho gửi" at bounding box center [175, 73] width 64 height 38
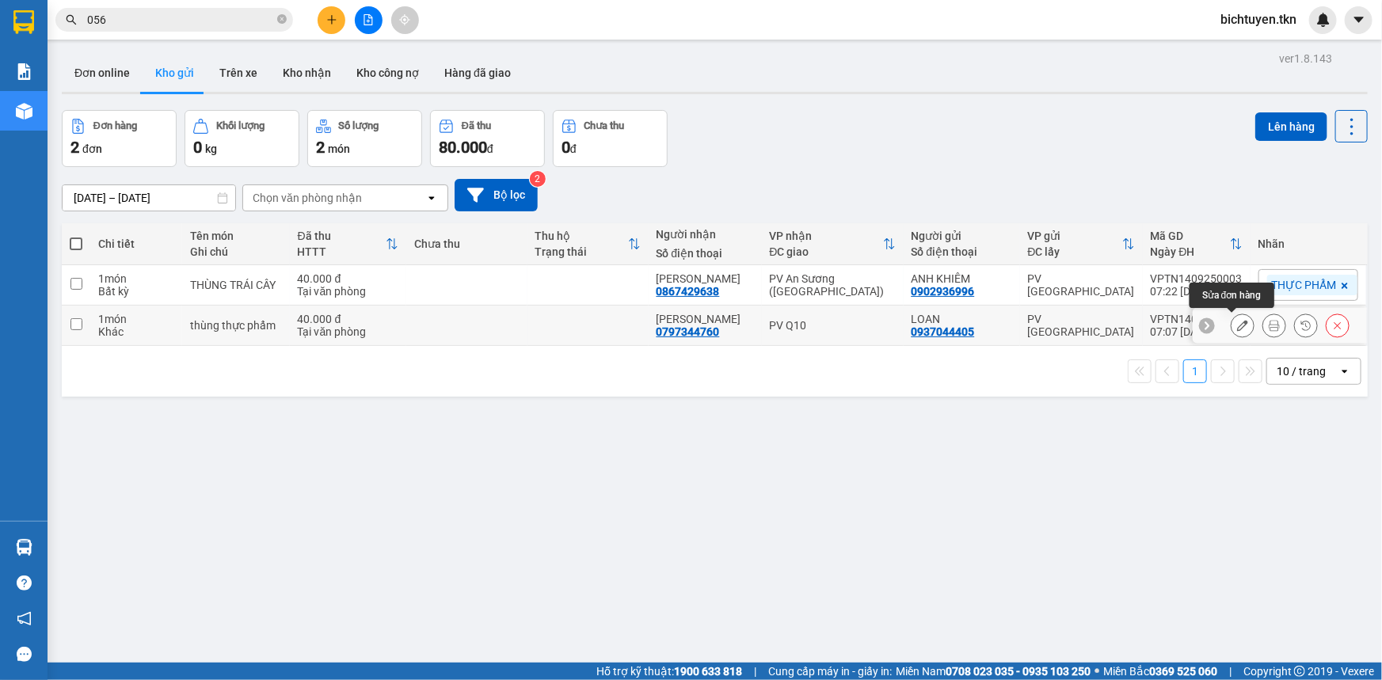
click at [1237, 324] on icon at bounding box center [1242, 325] width 11 height 11
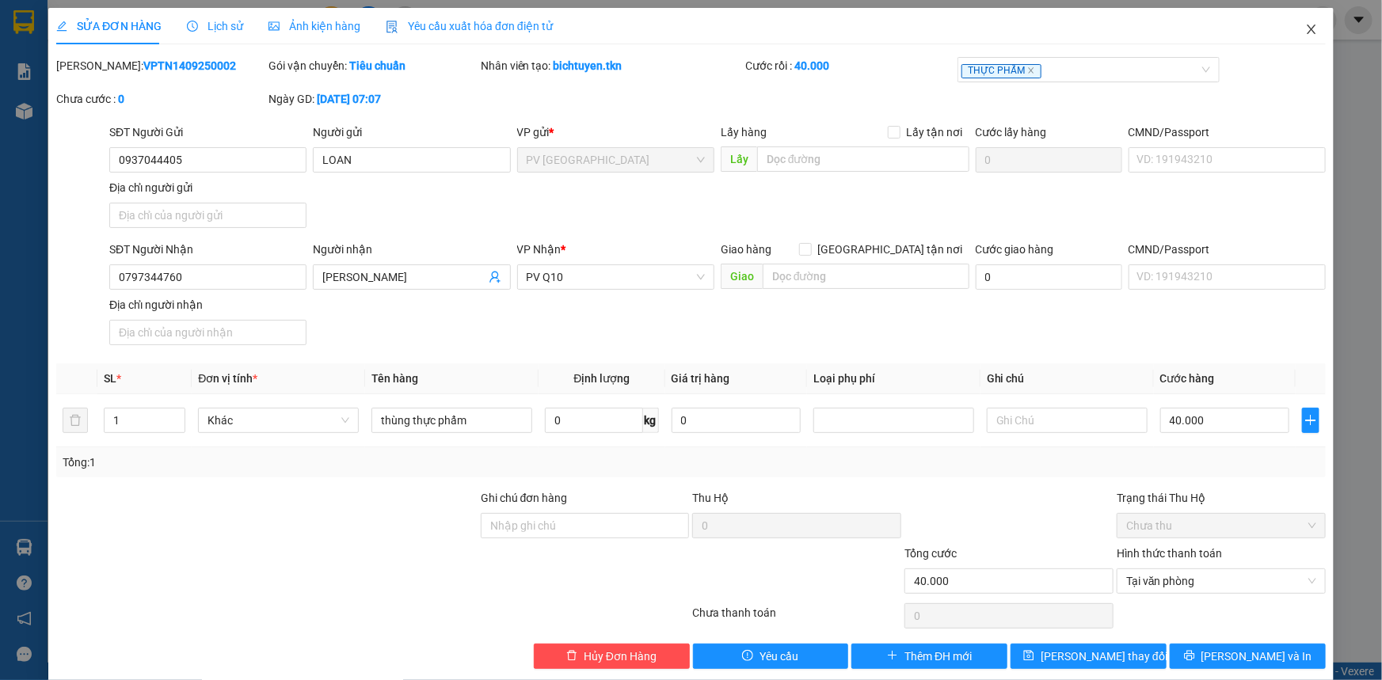
click at [1305, 21] on span "Close" at bounding box center [1312, 30] width 44 height 44
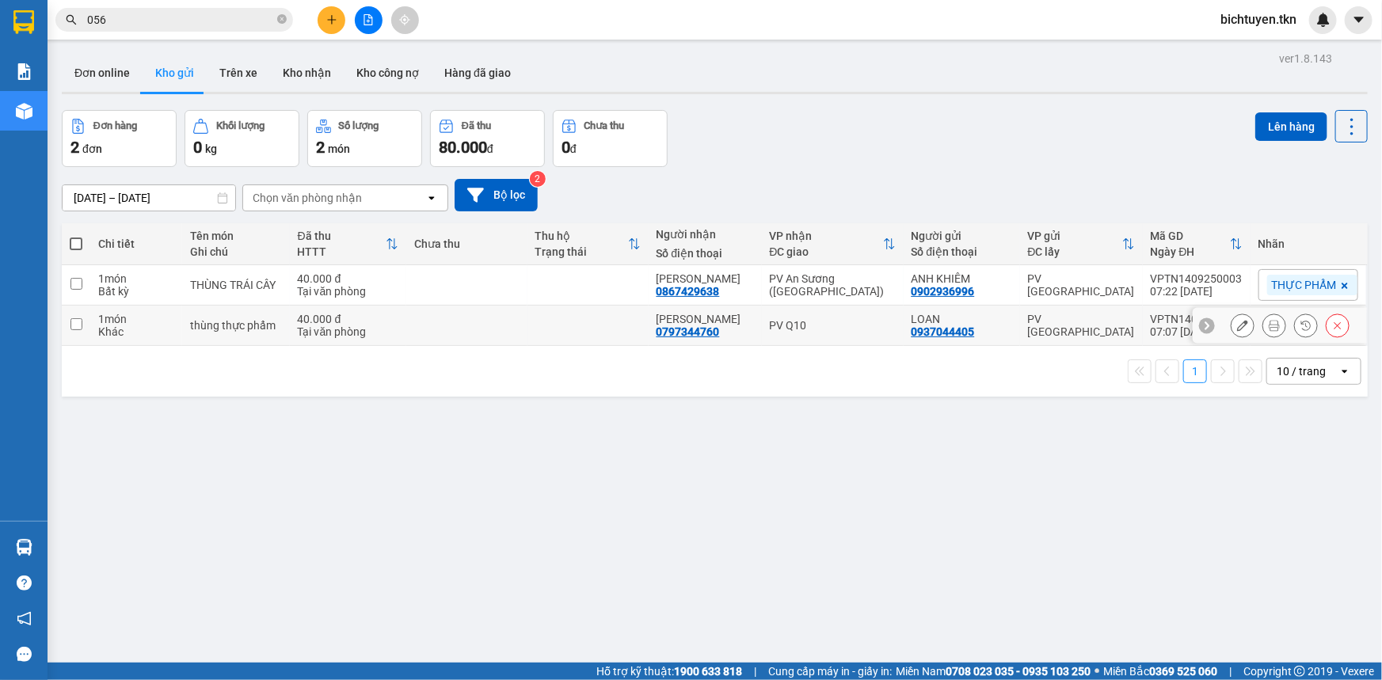
click at [1052, 333] on td "PV [GEOGRAPHIC_DATA]" at bounding box center [1081, 326] width 123 height 40
checkbox input "true"
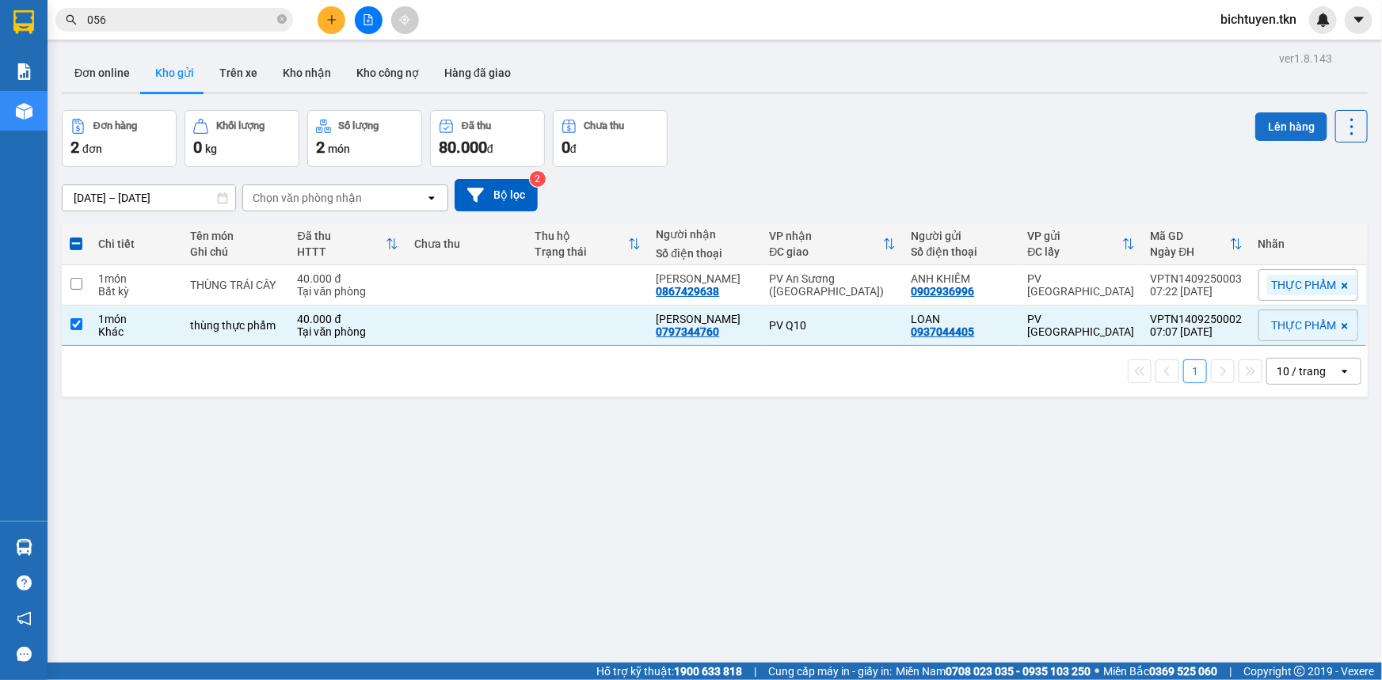
click at [1290, 128] on button "Lên hàng" at bounding box center [1292, 126] width 72 height 29
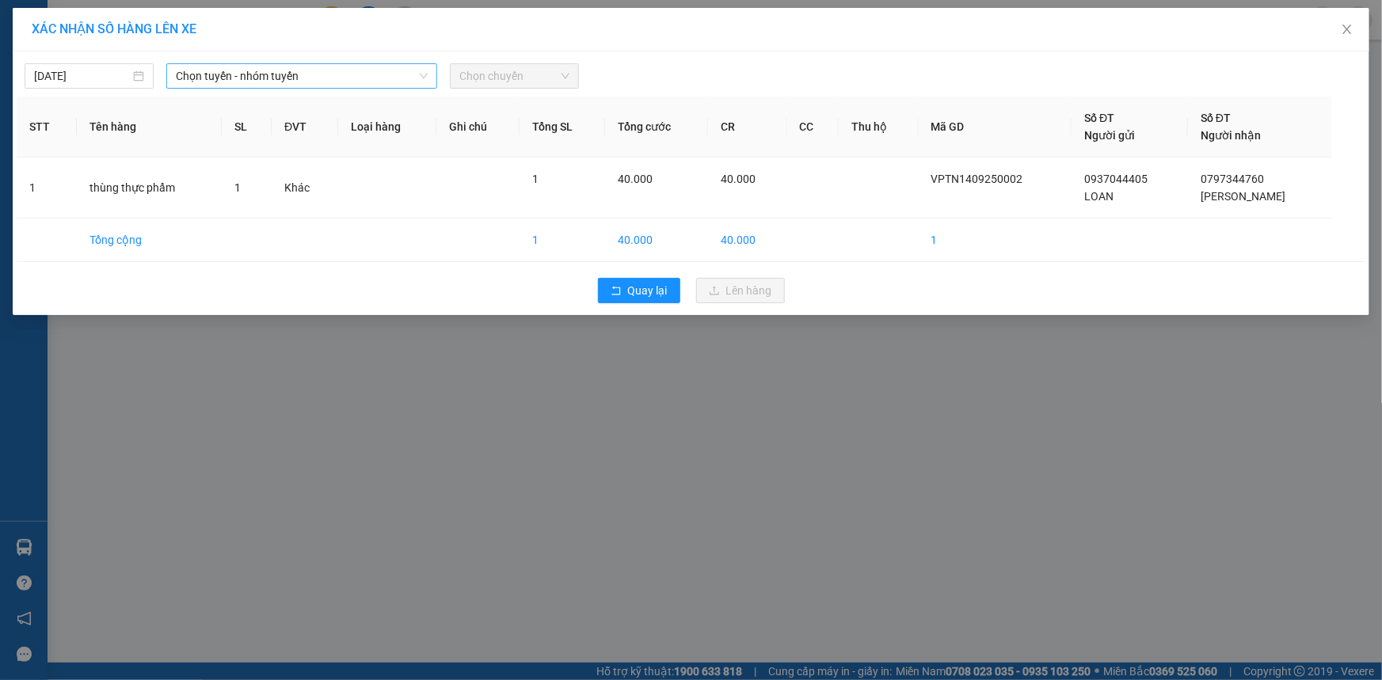
click at [276, 74] on span "Chọn tuyến - nhóm tuyến" at bounding box center [302, 76] width 252 height 24
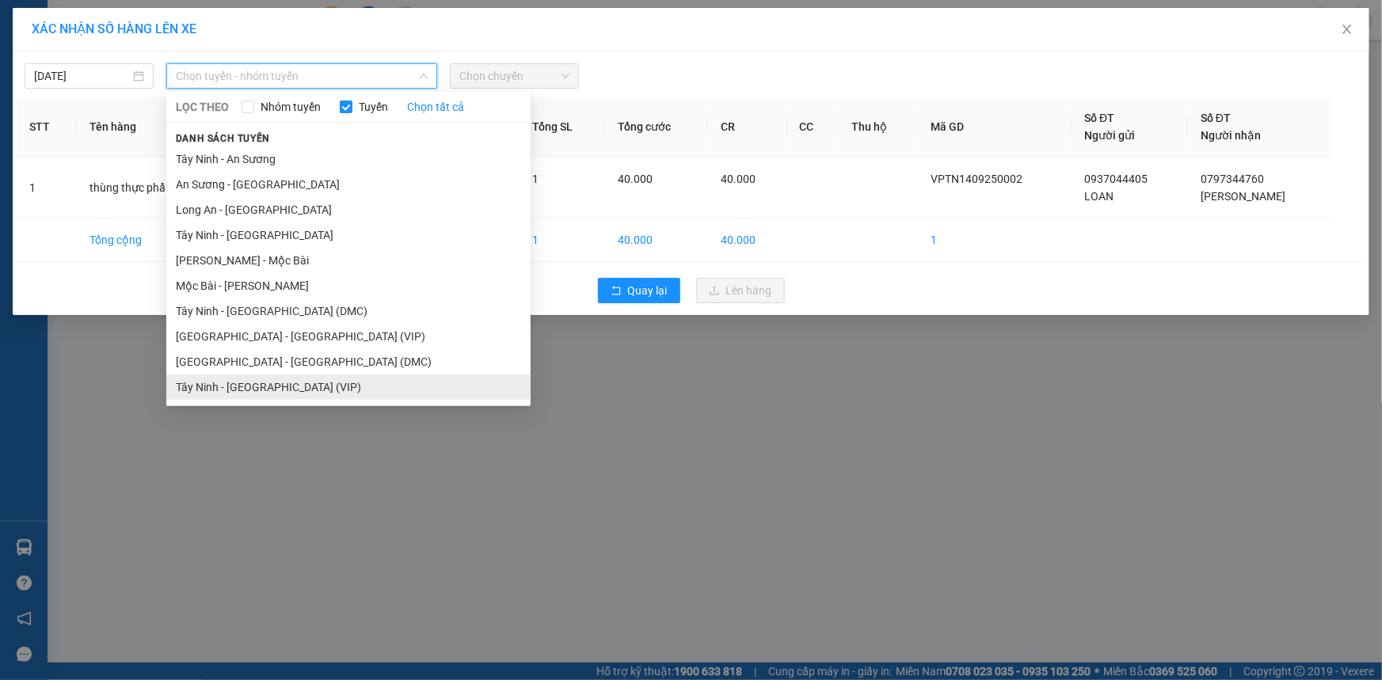
click at [316, 377] on li "Tây Ninh - [GEOGRAPHIC_DATA] (VIP)" at bounding box center [348, 387] width 364 height 25
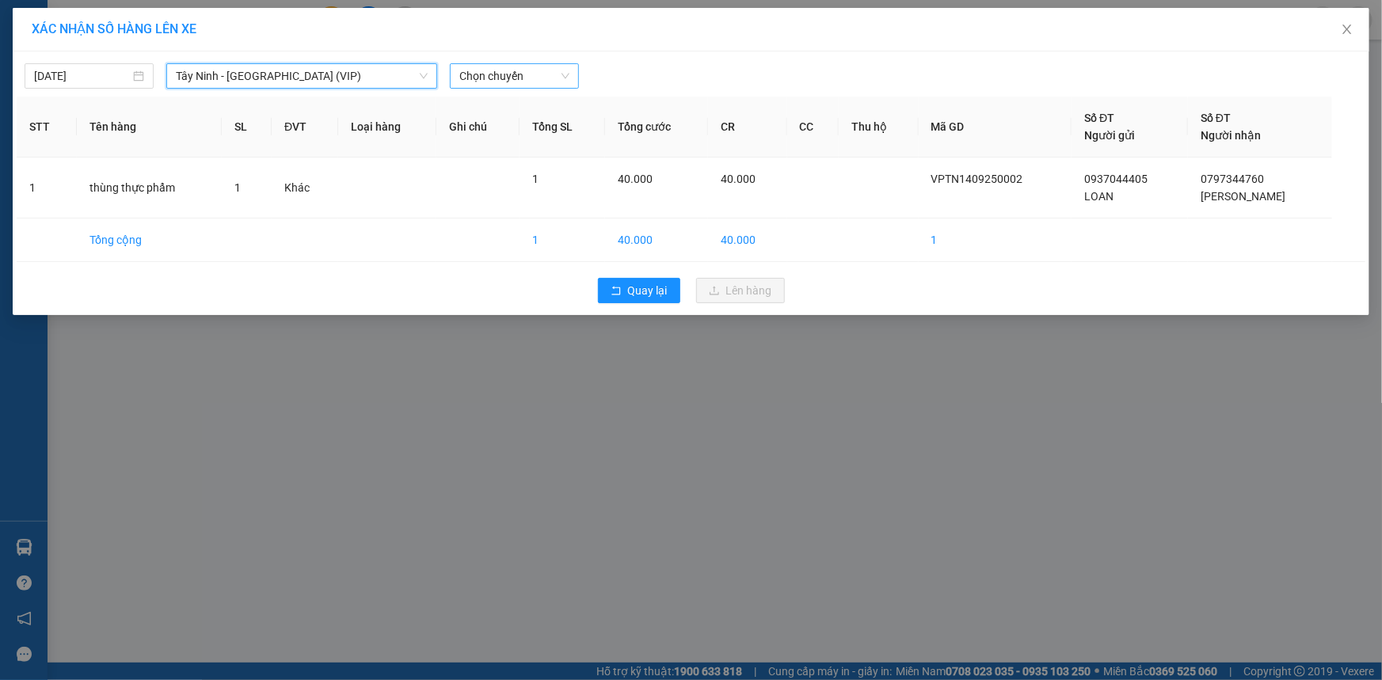
click at [459, 75] on div "Chọn chuyến" at bounding box center [514, 75] width 129 height 25
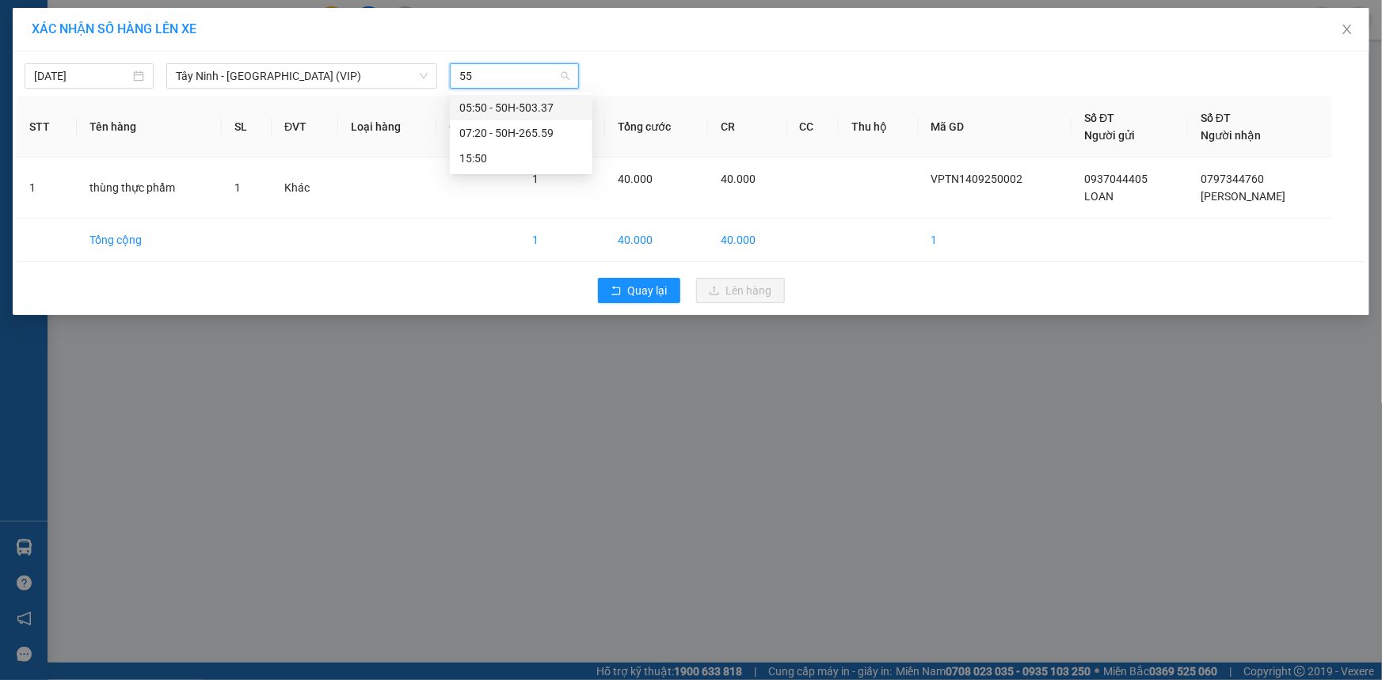
type input "559"
drag, startPoint x: 472, startPoint y: 104, endPoint x: 640, endPoint y: 127, distance: 169.5
click at [472, 105] on div "07:20 - 50H-265.59" at bounding box center [521, 107] width 124 height 17
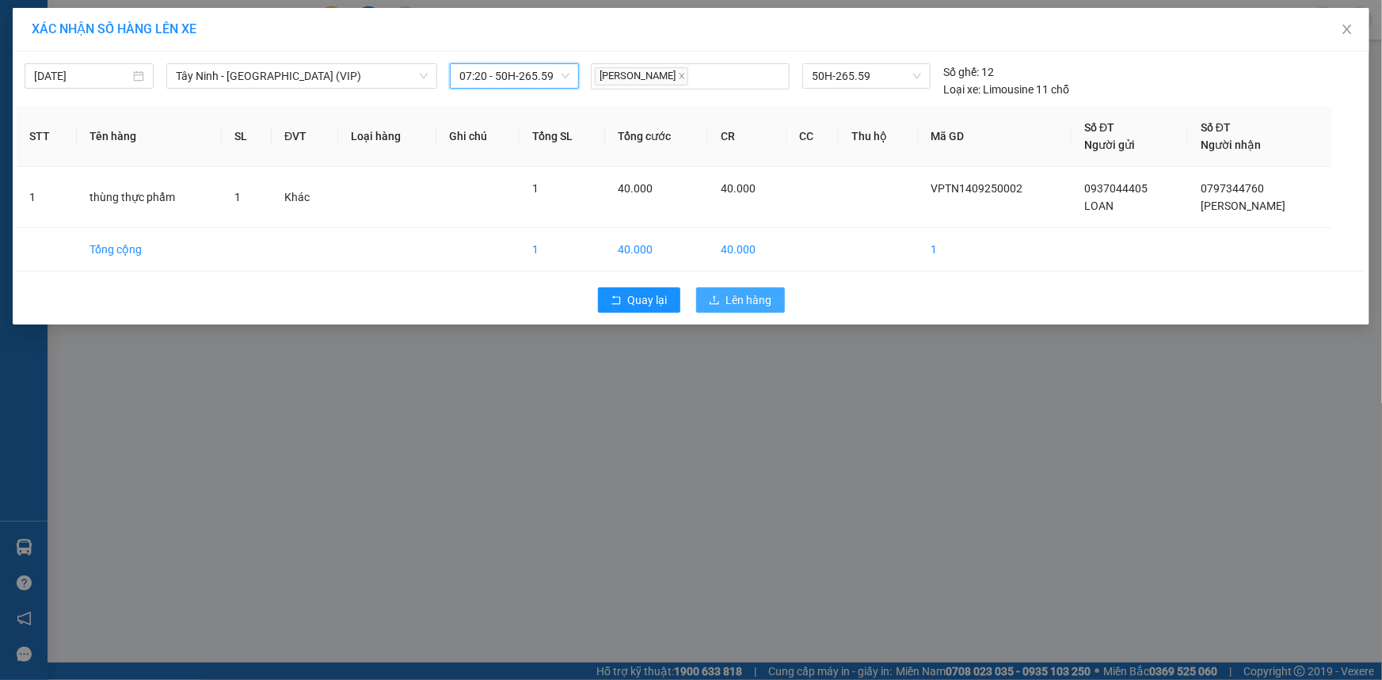
click at [752, 296] on span "Lên hàng" at bounding box center [749, 300] width 46 height 17
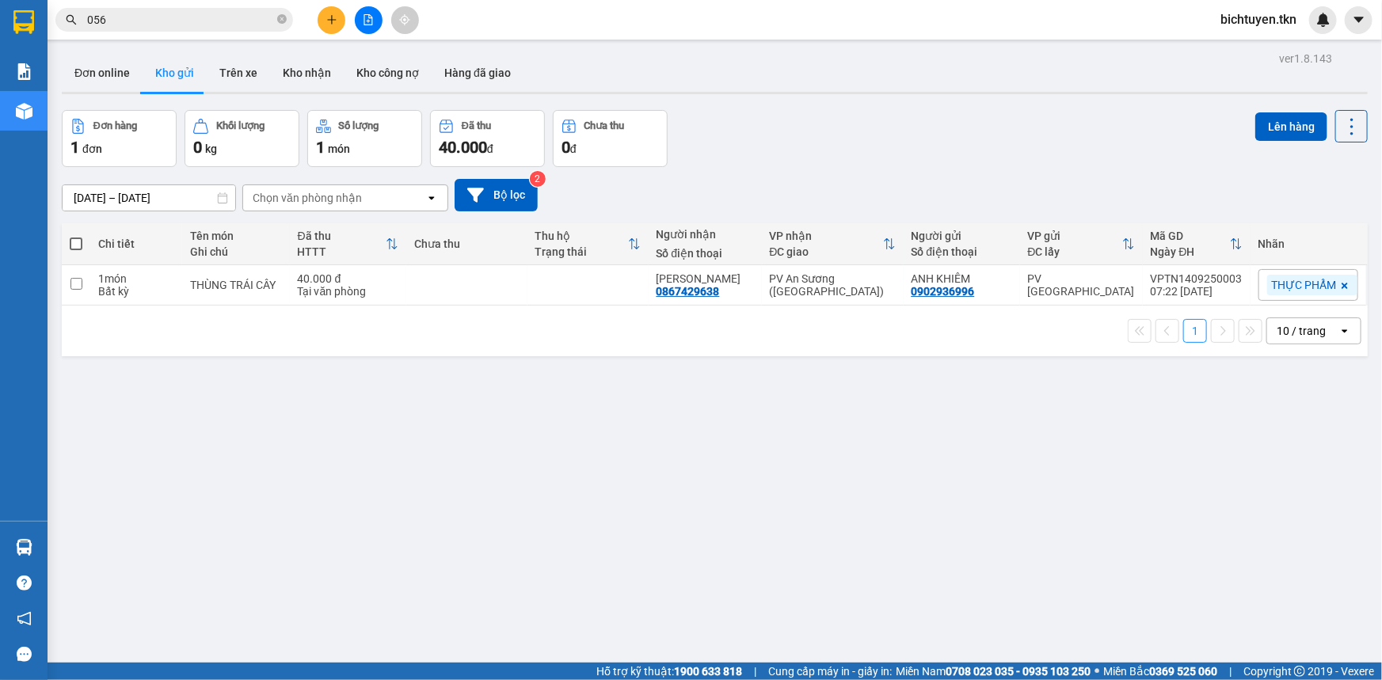
click at [730, 81] on div "Đơn online Kho gửi Trên xe Kho nhận Kho công nợ Hàng đã giao" at bounding box center [715, 75] width 1306 height 42
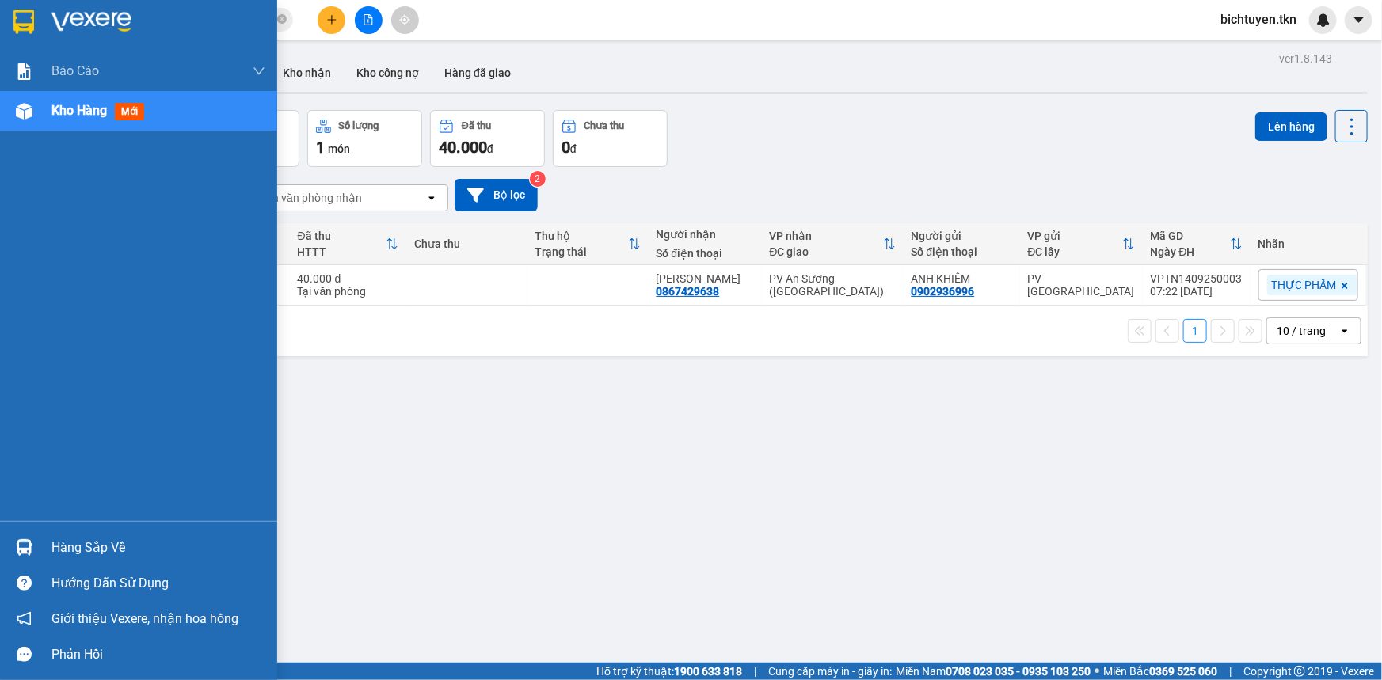
drag, startPoint x: 21, startPoint y: 550, endPoint x: 63, endPoint y: 524, distance: 49.5
click at [21, 547] on img at bounding box center [24, 547] width 17 height 17
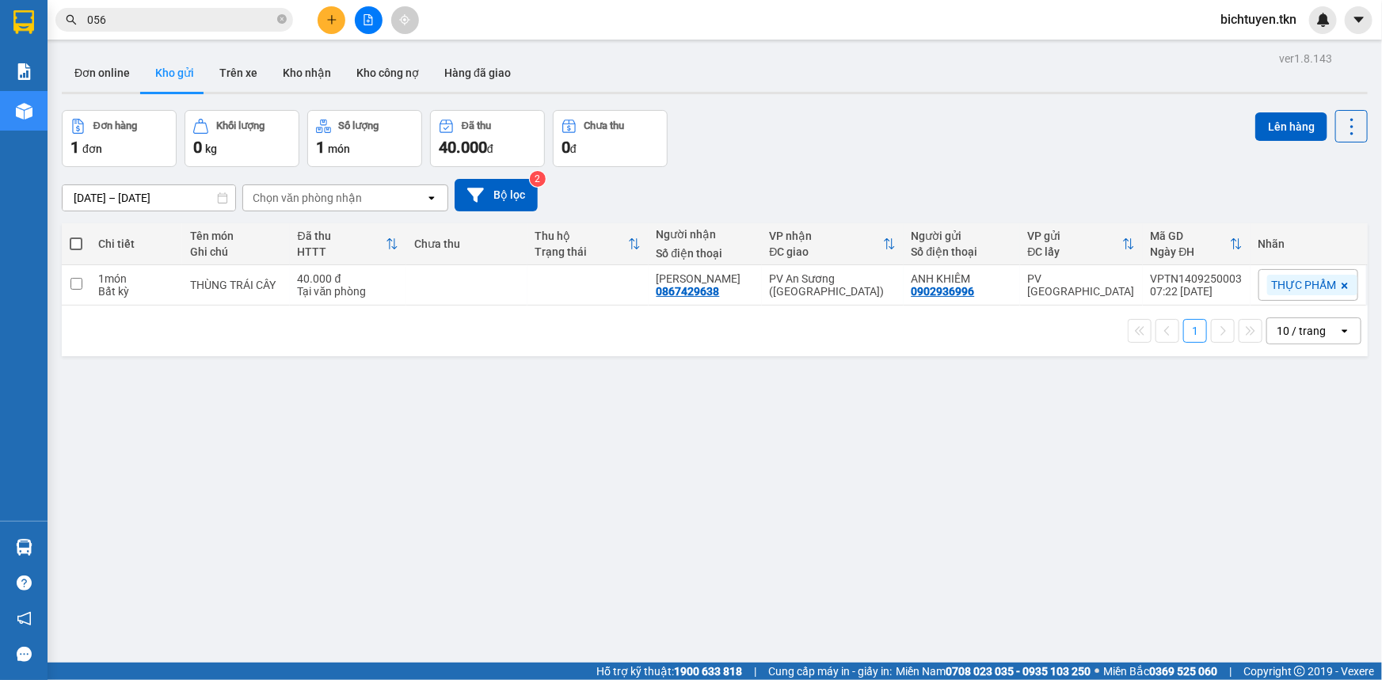
click at [764, 500] on section "Kết quả tìm kiếm ( 393 ) Bộ lọc Mã ĐH Trạng thái Món hàng Thu hộ Tổng cước Chưa…" at bounding box center [691, 340] width 1382 height 680
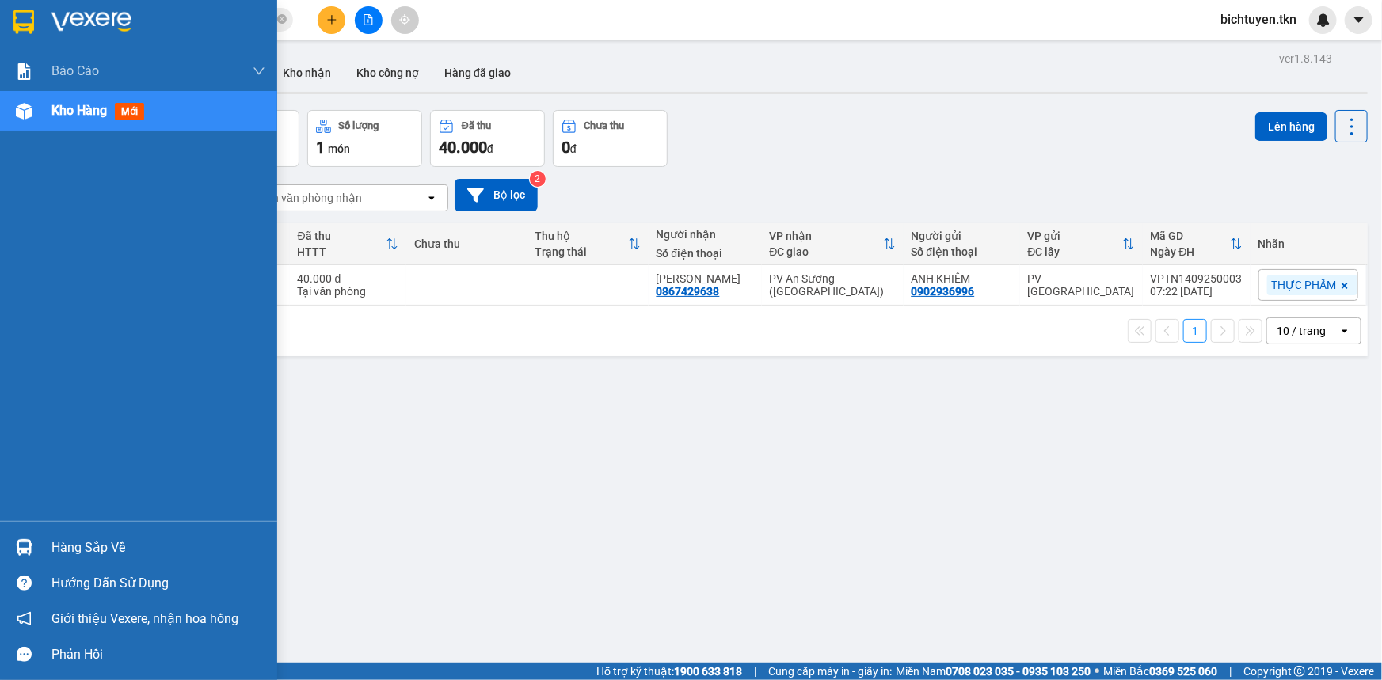
click at [74, 552] on div "Hàng sắp về" at bounding box center [158, 548] width 214 height 24
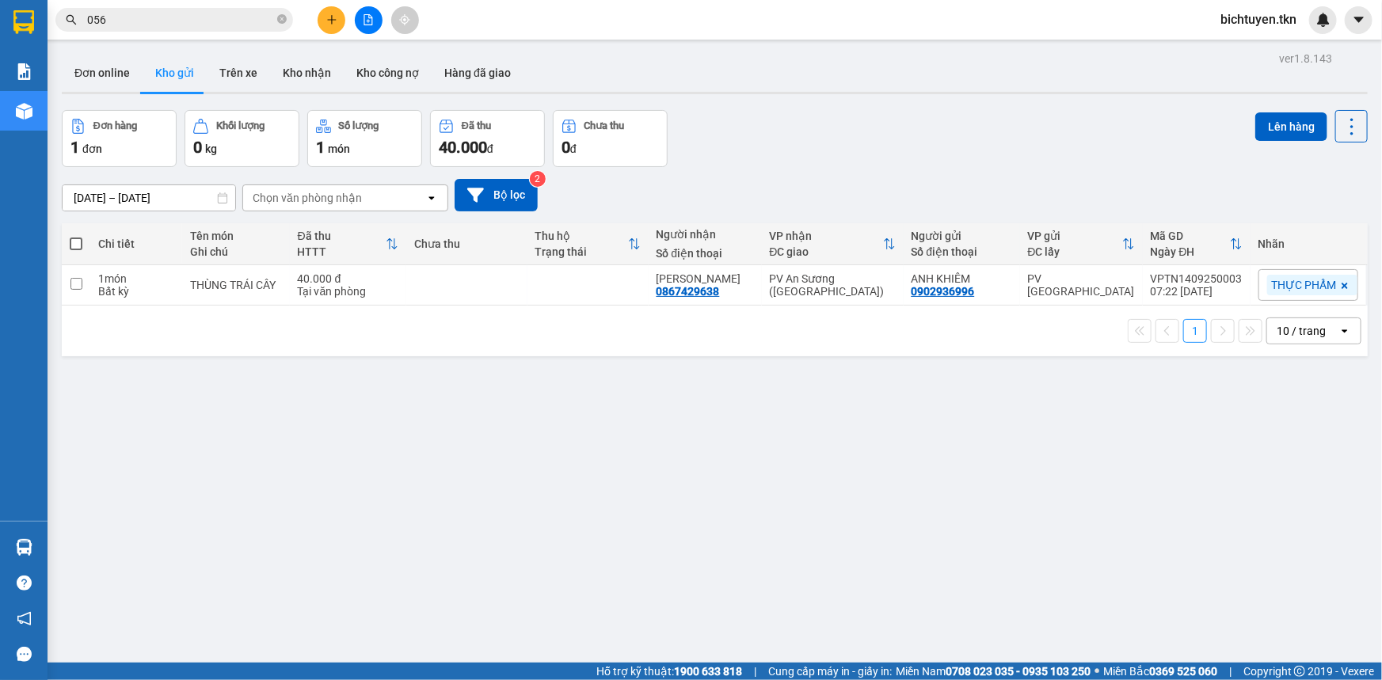
click at [882, 427] on section "Kết quả tìm kiếm ( 393 ) Bộ lọc Mã ĐH Trạng thái Món hàng Thu hộ Tổng cước Chưa…" at bounding box center [691, 340] width 1382 height 680
click at [293, 74] on button "Kho nhận" at bounding box center [307, 73] width 74 height 38
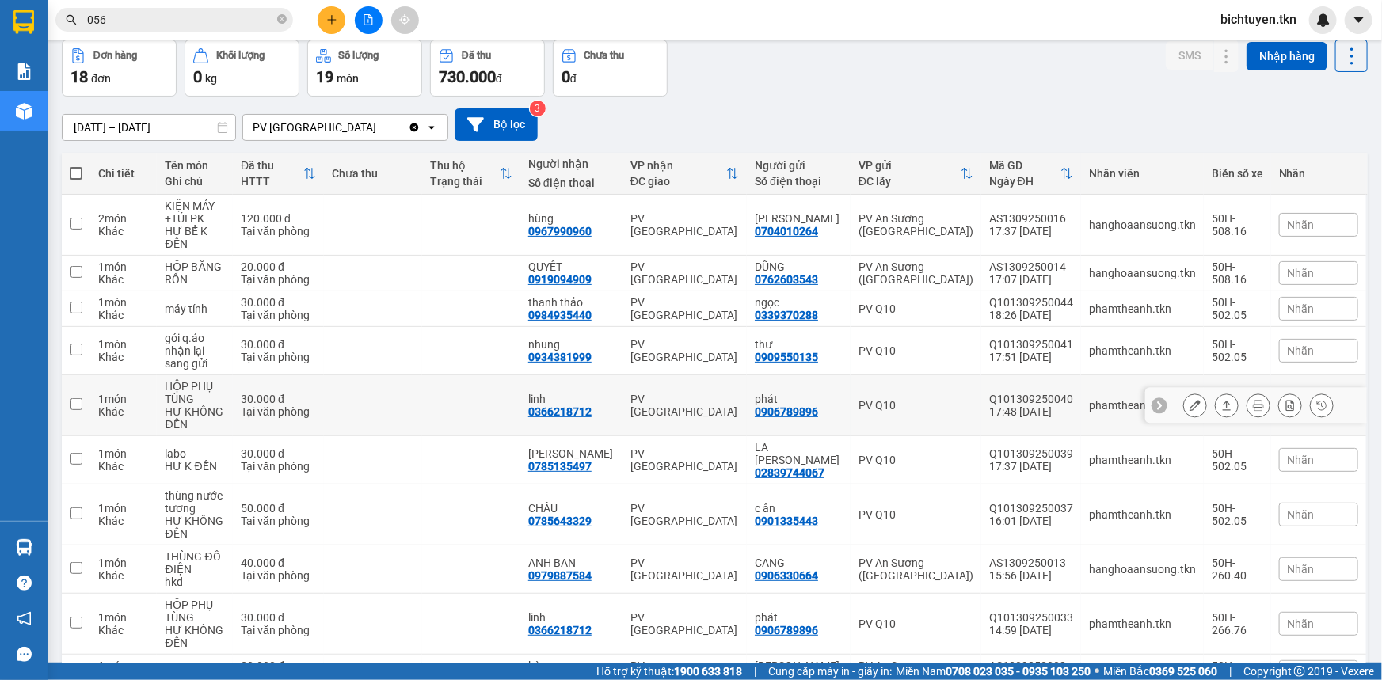
scroll to position [135, 0]
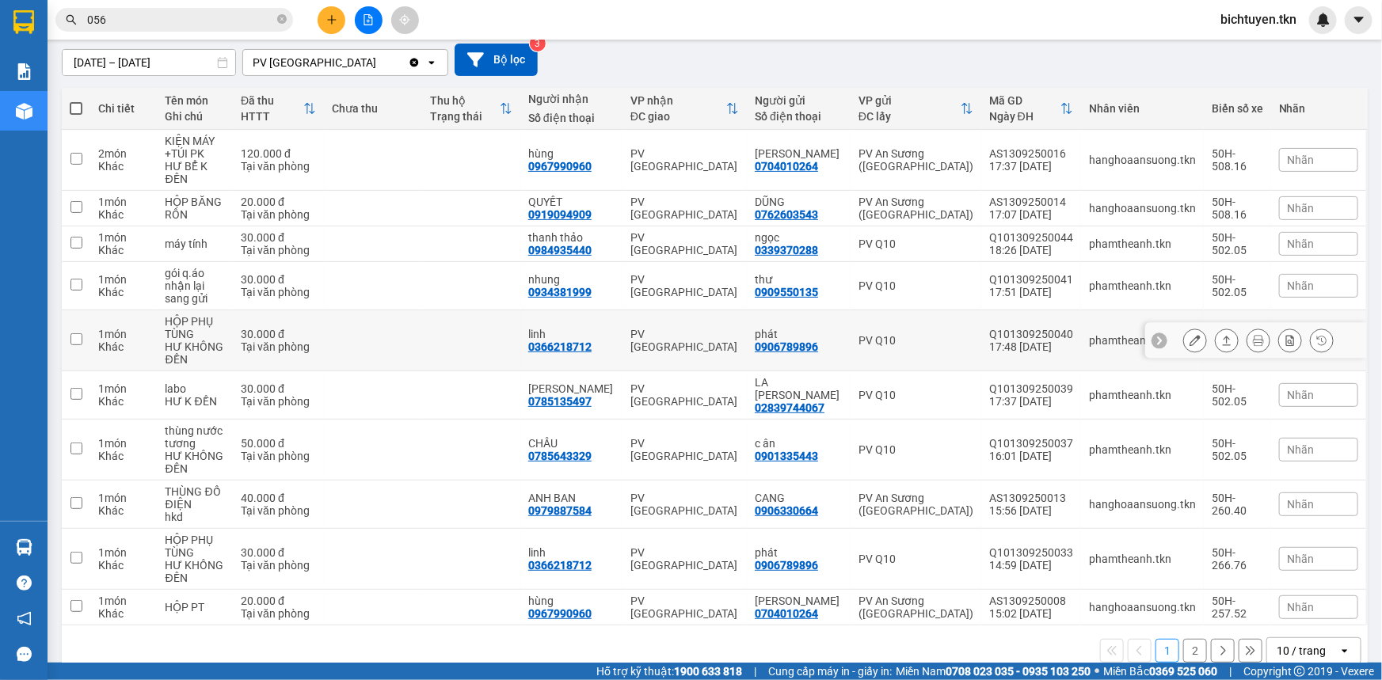
click at [1190, 335] on icon at bounding box center [1195, 340] width 11 height 11
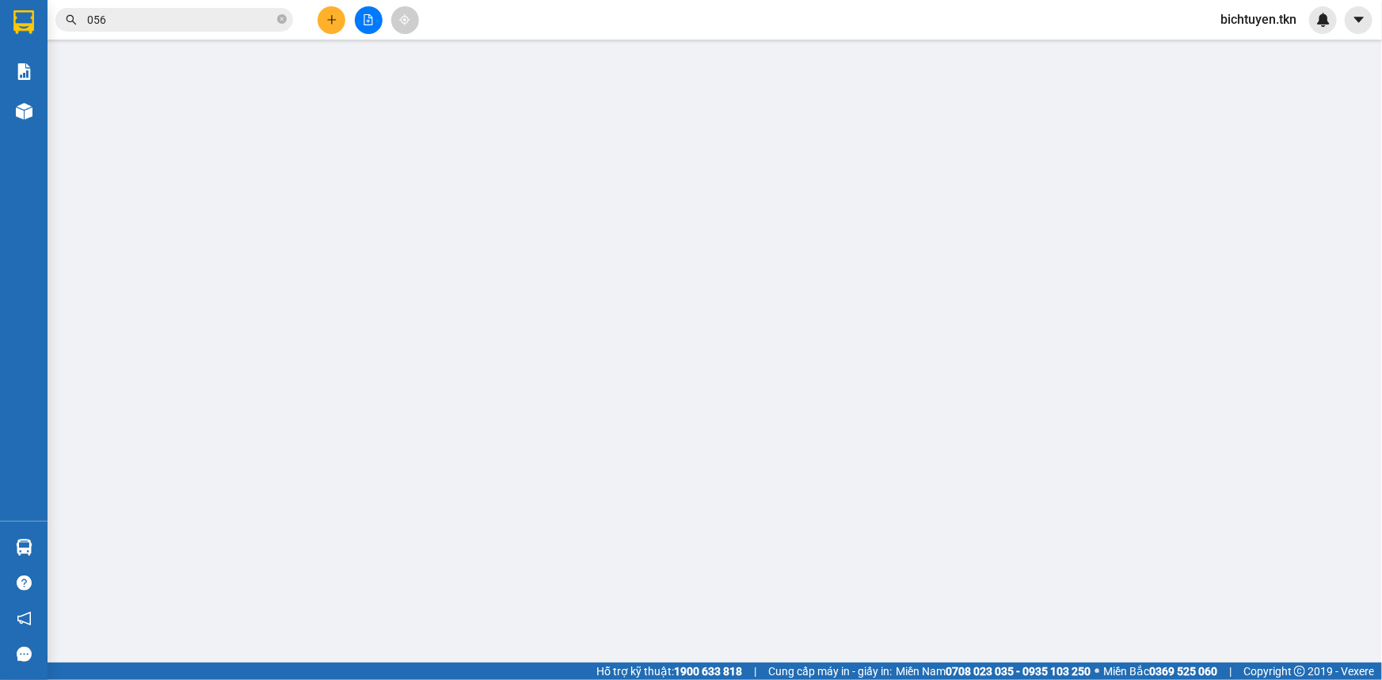
type input "0906789896"
type input "phát"
type input "0366218712"
type input "linh"
type input "30.000"
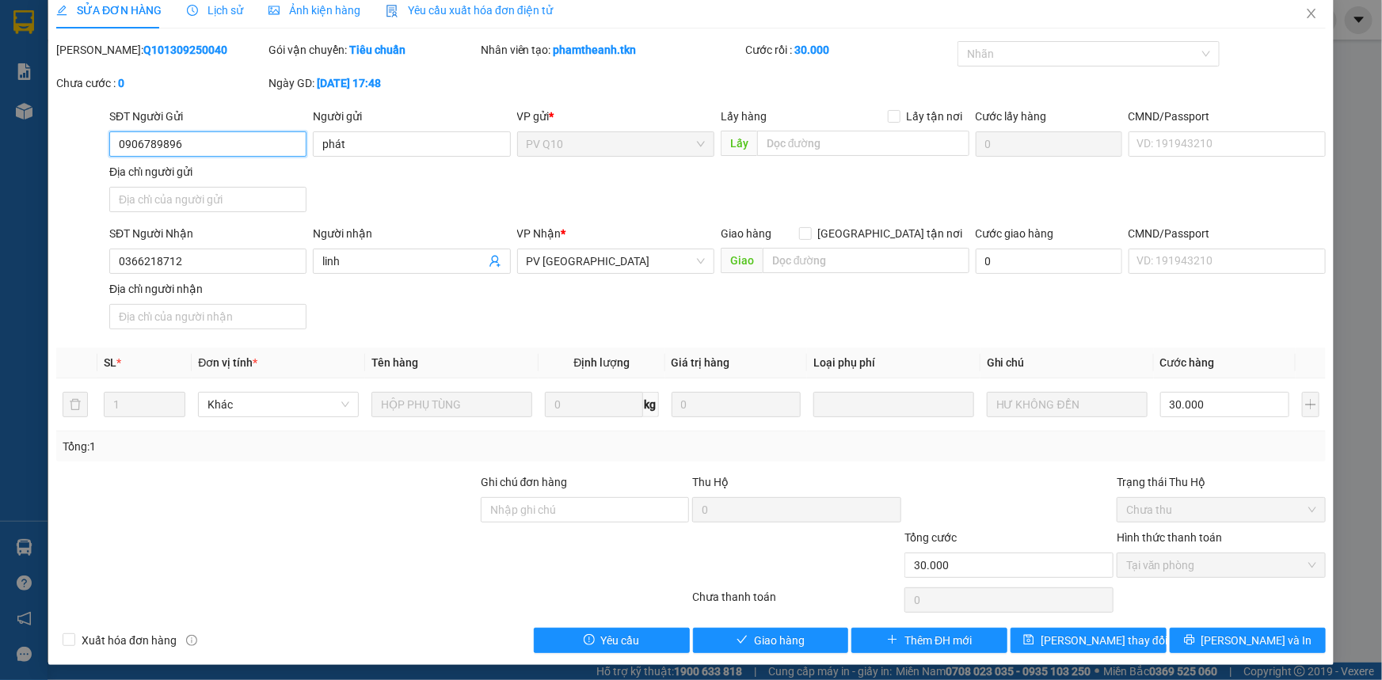
scroll to position [18, 0]
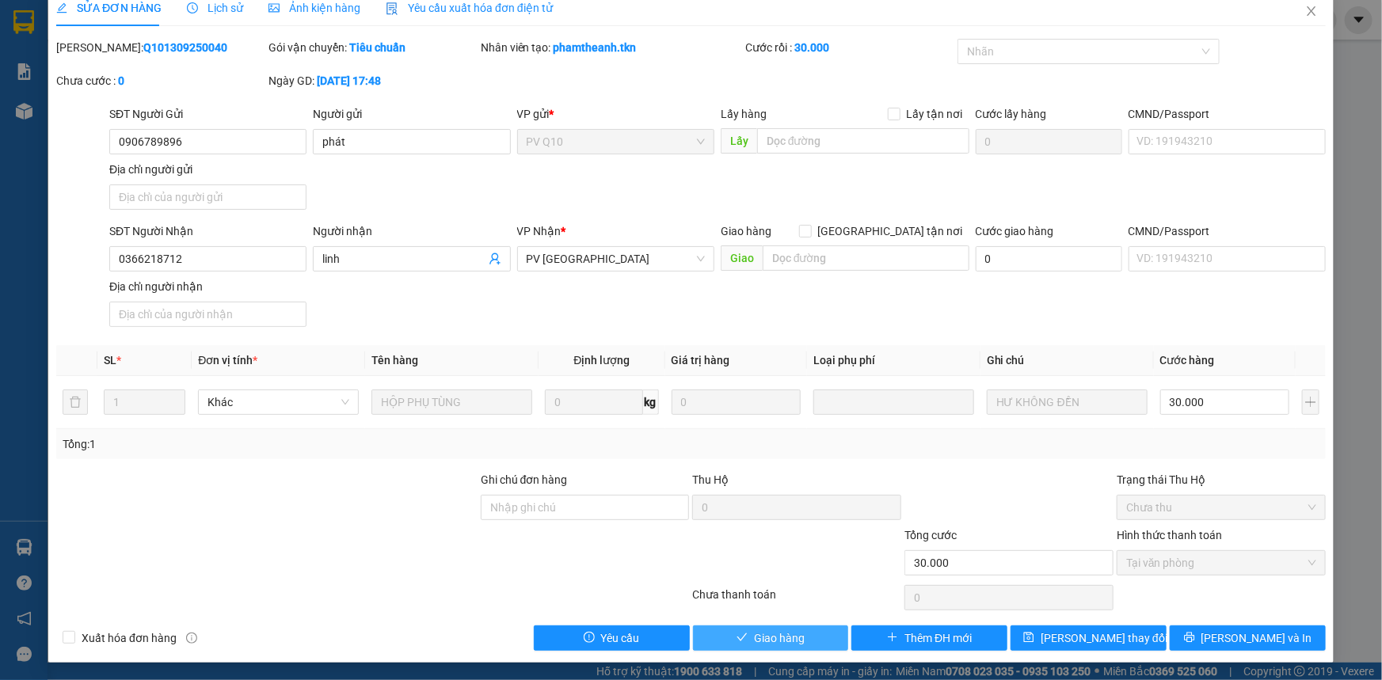
click at [795, 633] on span "Giao hàng" at bounding box center [779, 638] width 51 height 17
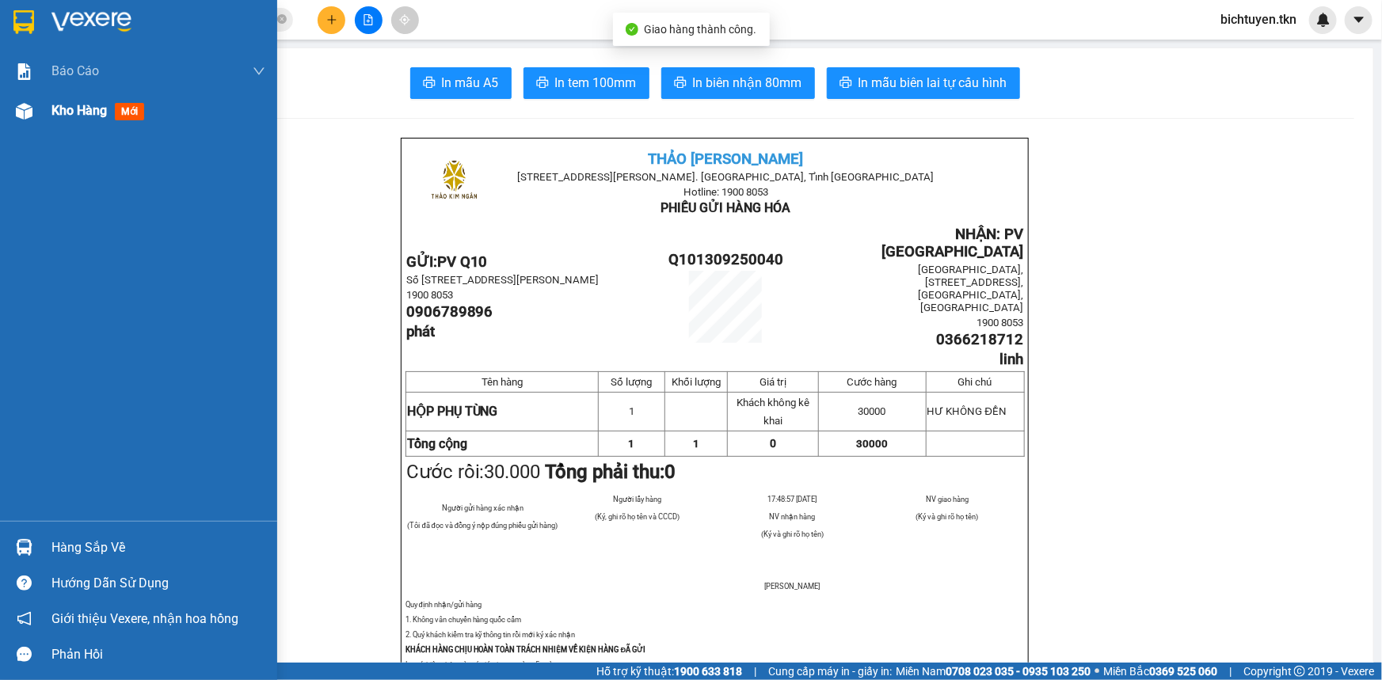
click at [42, 108] on div "Kho hàng mới" at bounding box center [138, 111] width 277 height 40
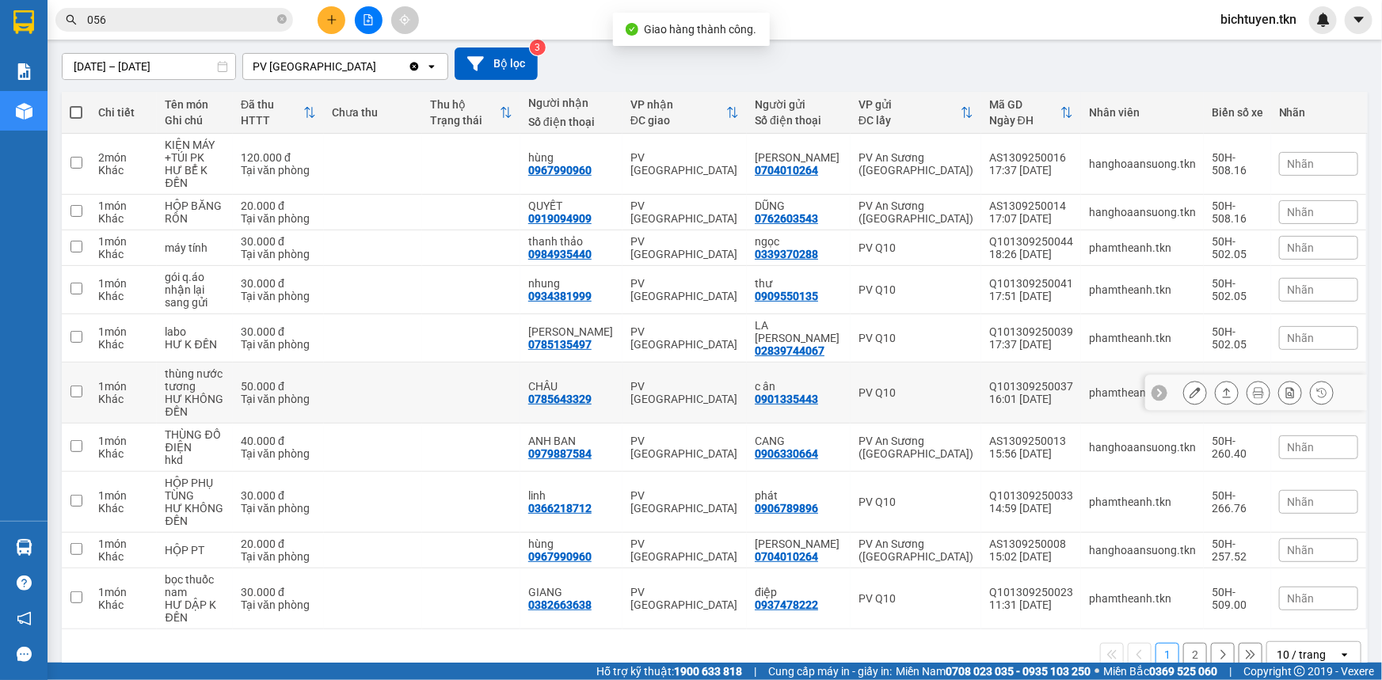
scroll to position [135, 0]
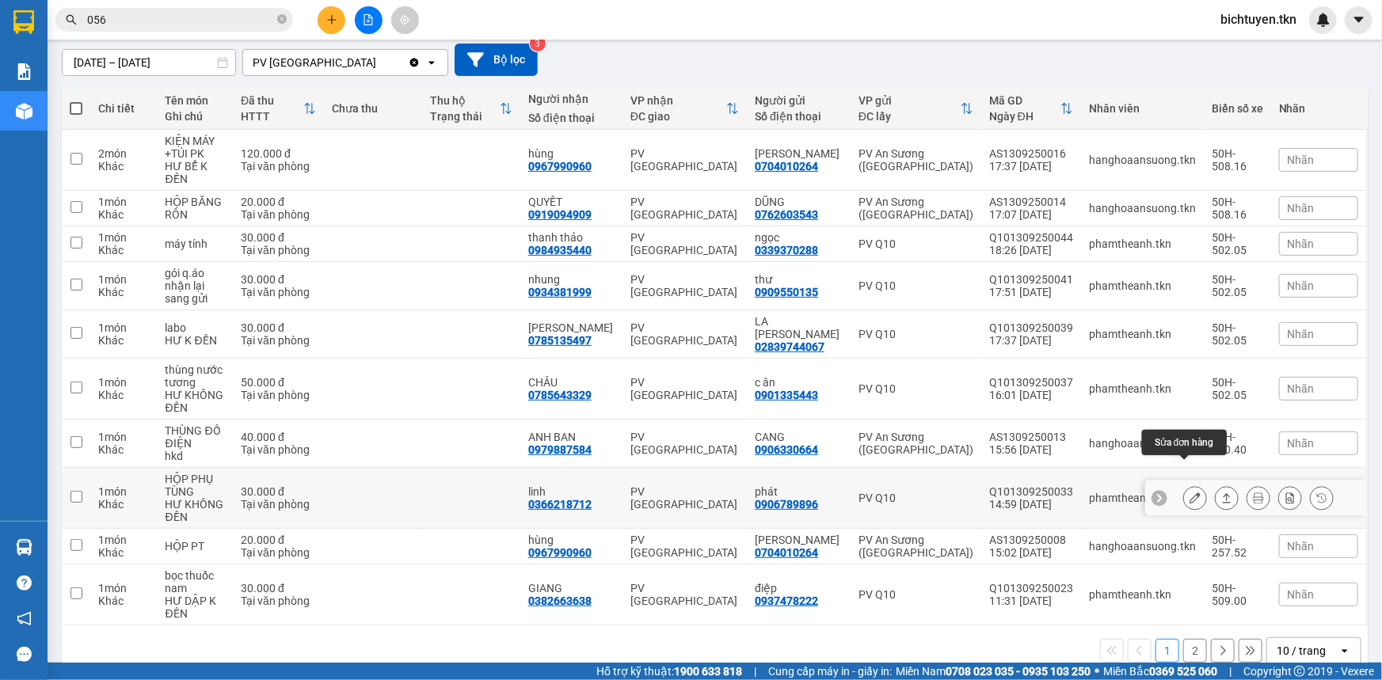
click at [1189, 485] on button at bounding box center [1195, 499] width 22 height 28
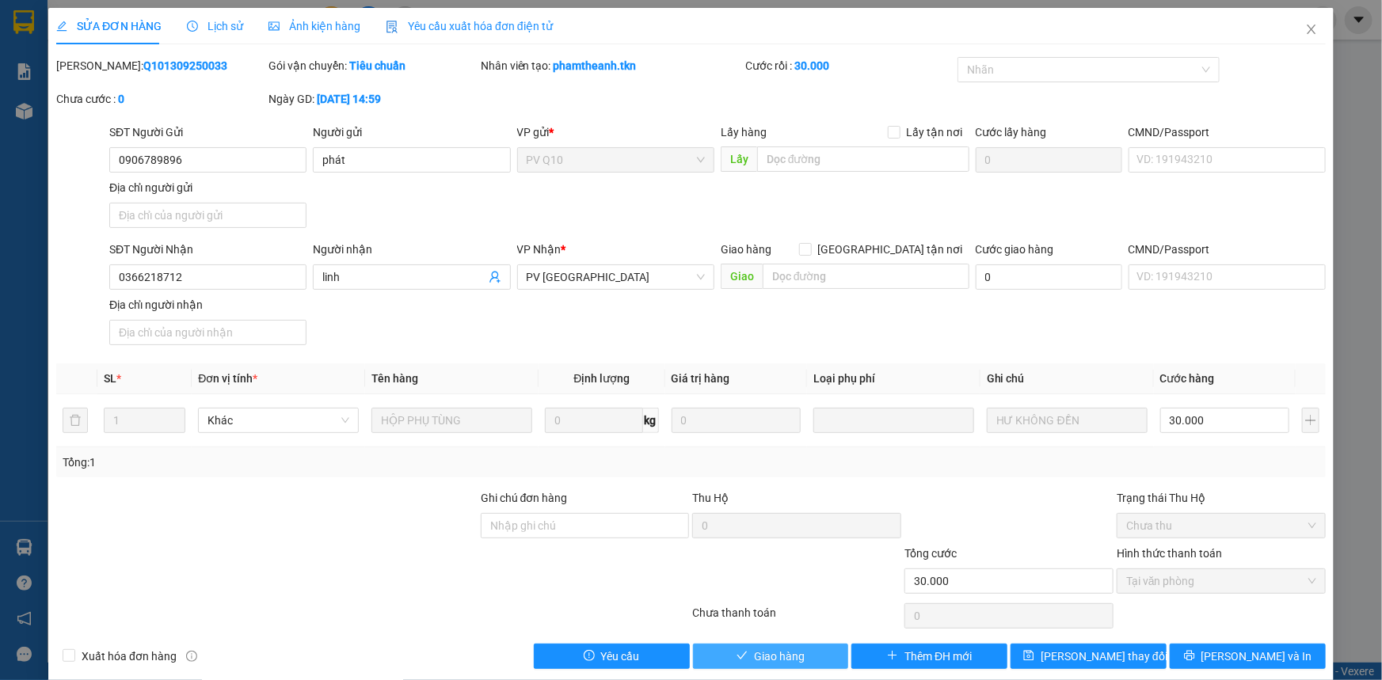
click at [737, 653] on icon "check" at bounding box center [742, 655] width 11 height 11
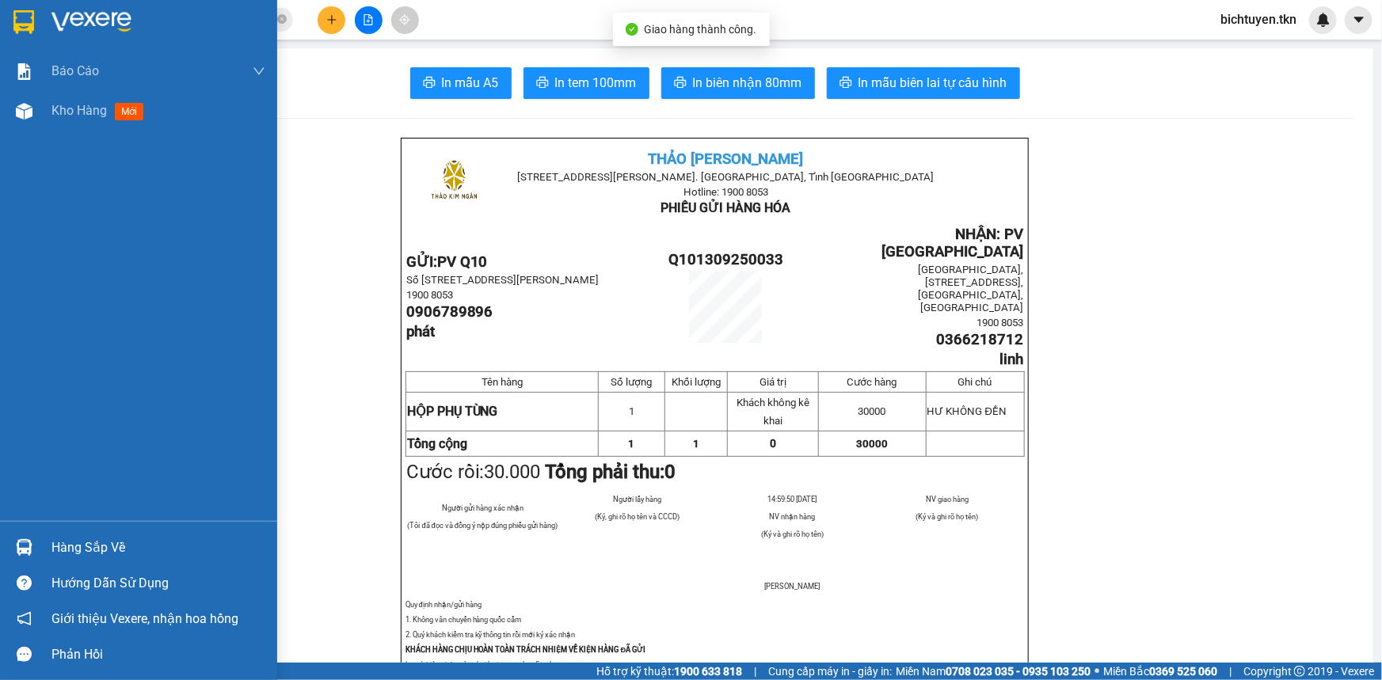
click at [32, 118] on div at bounding box center [24, 111] width 28 height 28
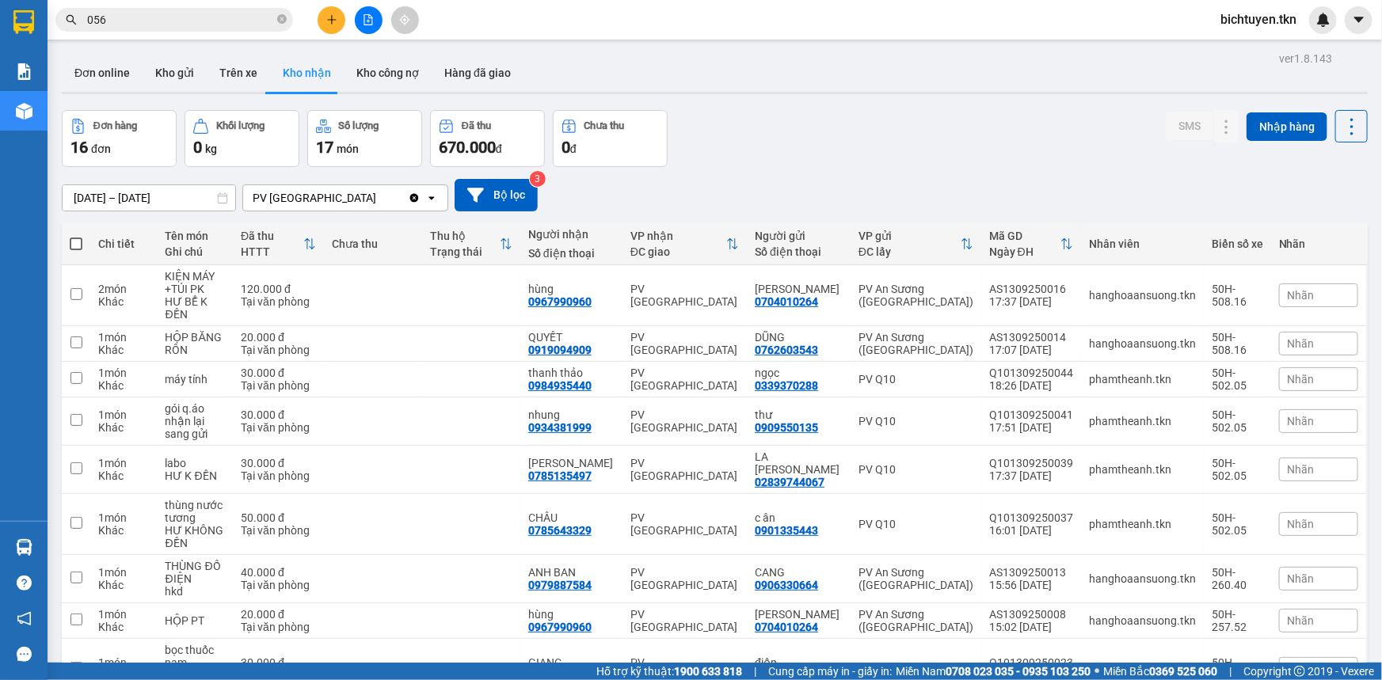
click at [816, 168] on div "[DATE] – [DATE] Press the down arrow key to interact with the calendar and sele…" at bounding box center [715, 195] width 1306 height 56
click at [183, 67] on button "Kho gửi" at bounding box center [175, 73] width 64 height 38
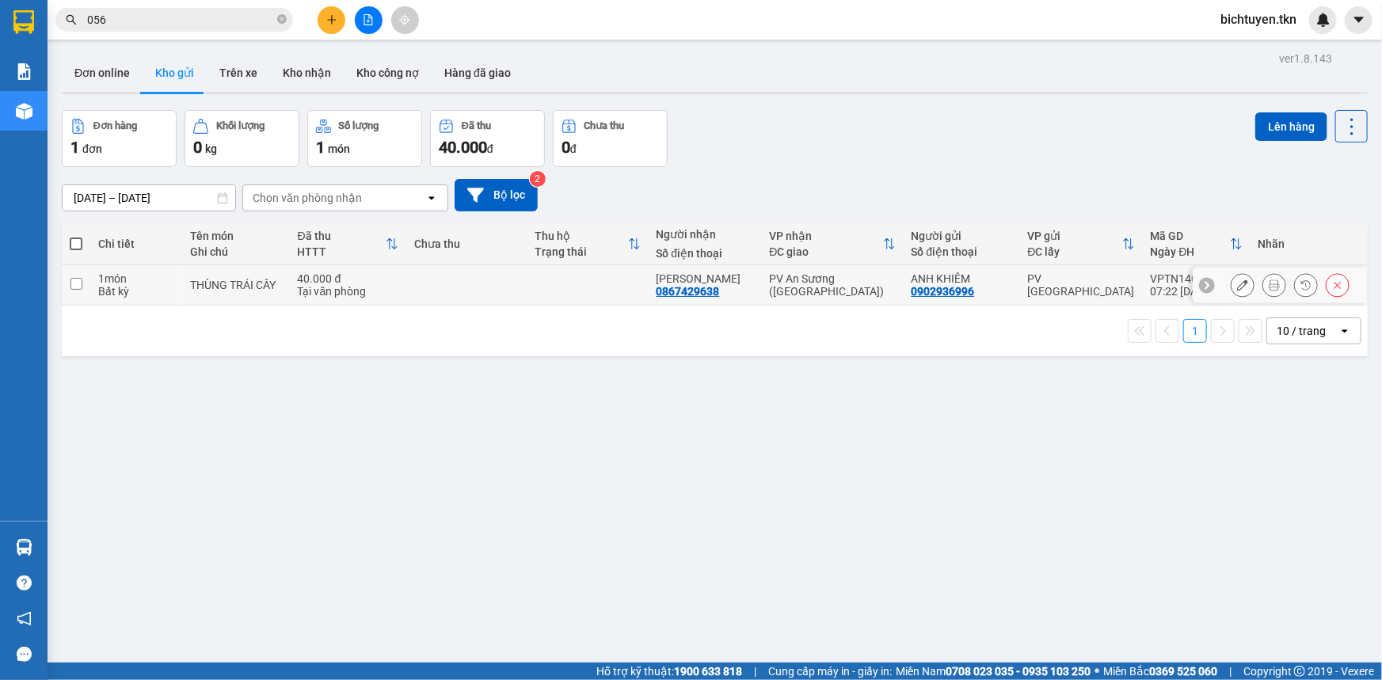
click at [874, 288] on div "PV An Sương ([GEOGRAPHIC_DATA])" at bounding box center [833, 284] width 126 height 25
checkbox input "true"
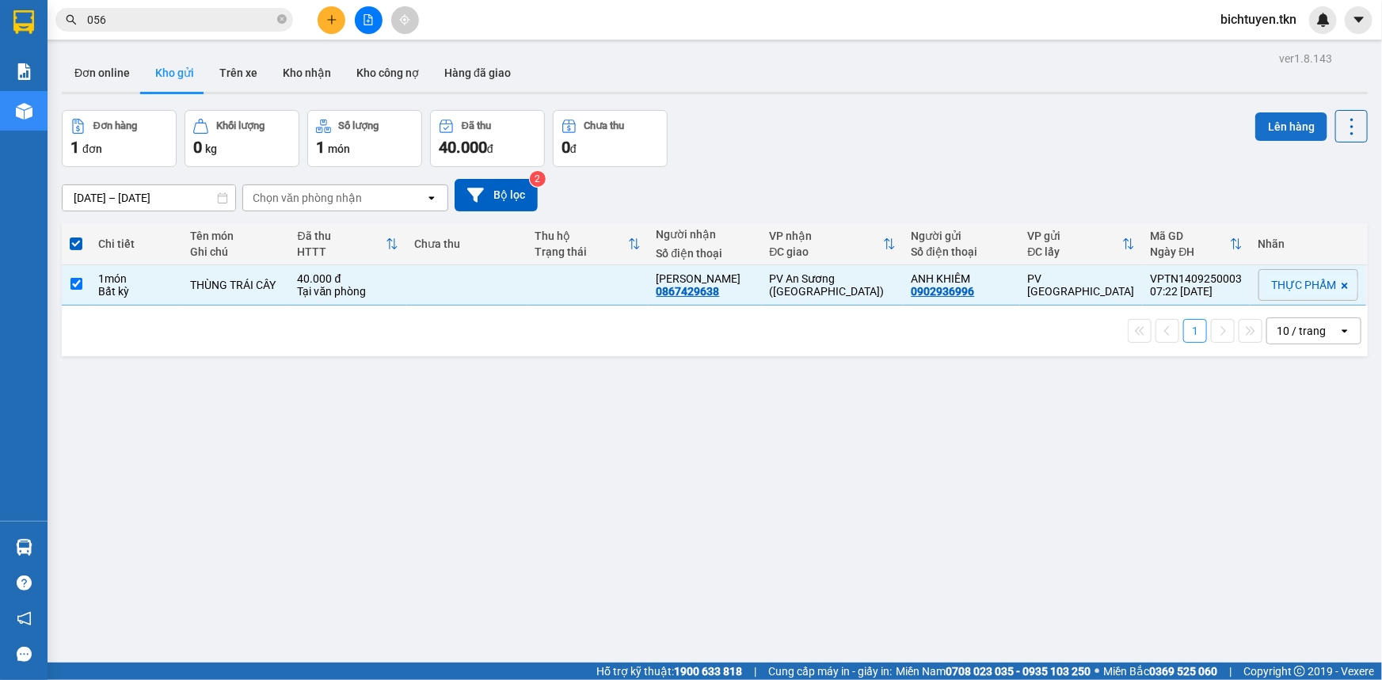
click at [1257, 127] on button "Lên hàng" at bounding box center [1292, 126] width 72 height 29
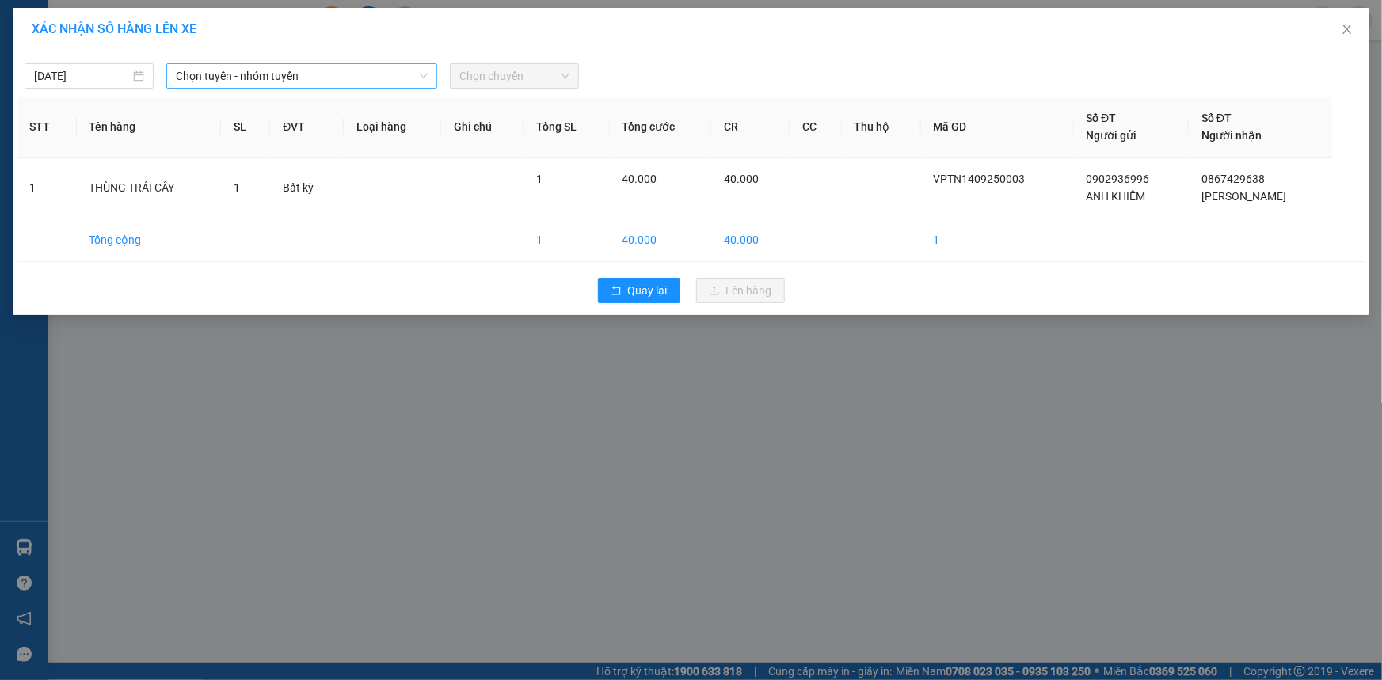
click at [330, 79] on span "Chọn tuyến - nhóm tuyến" at bounding box center [302, 76] width 252 height 24
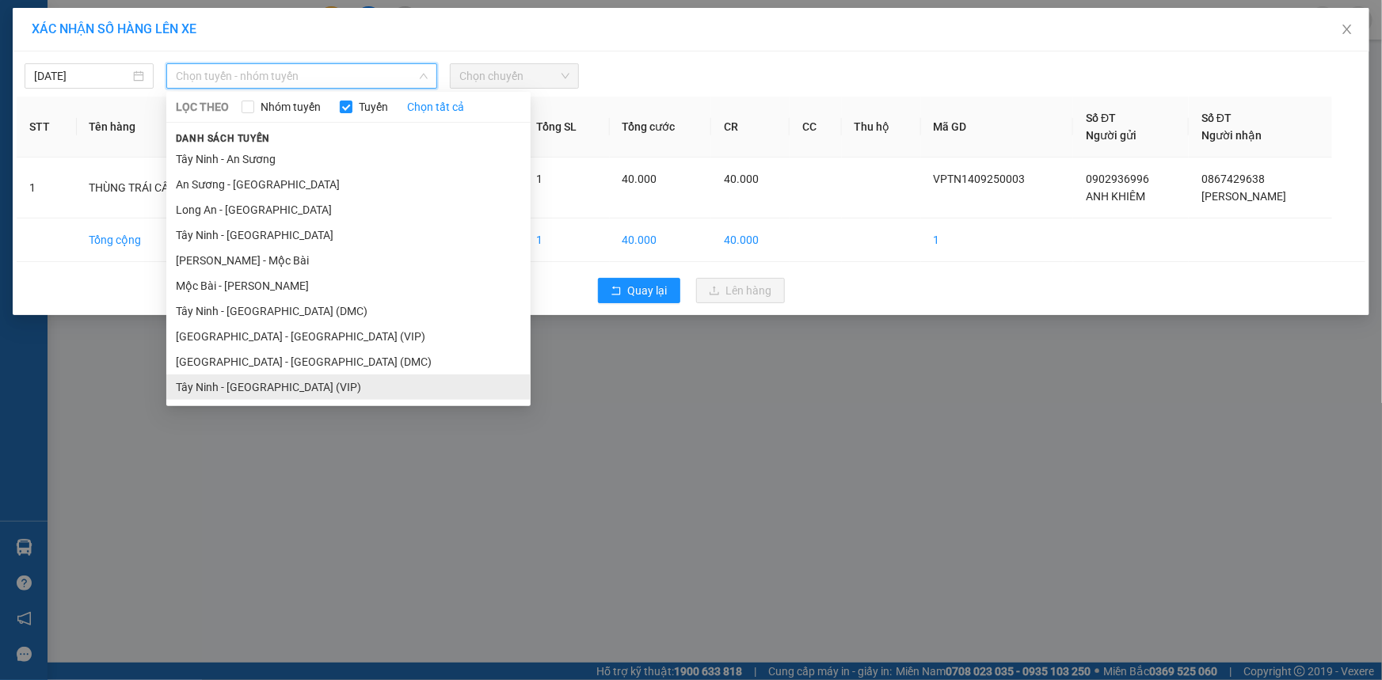
click at [333, 378] on li "Tây Ninh - [GEOGRAPHIC_DATA] (VIP)" at bounding box center [348, 387] width 364 height 25
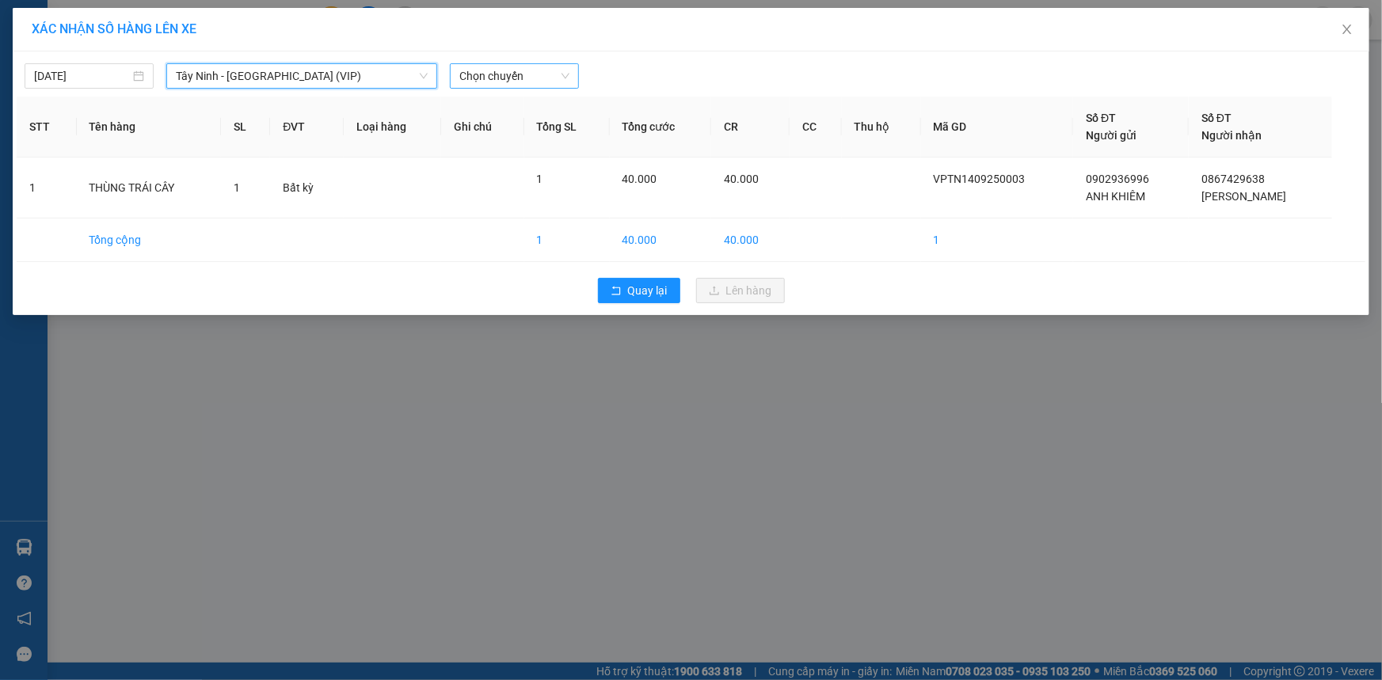
click at [542, 65] on span "Chọn chuyến" at bounding box center [514, 76] width 110 height 24
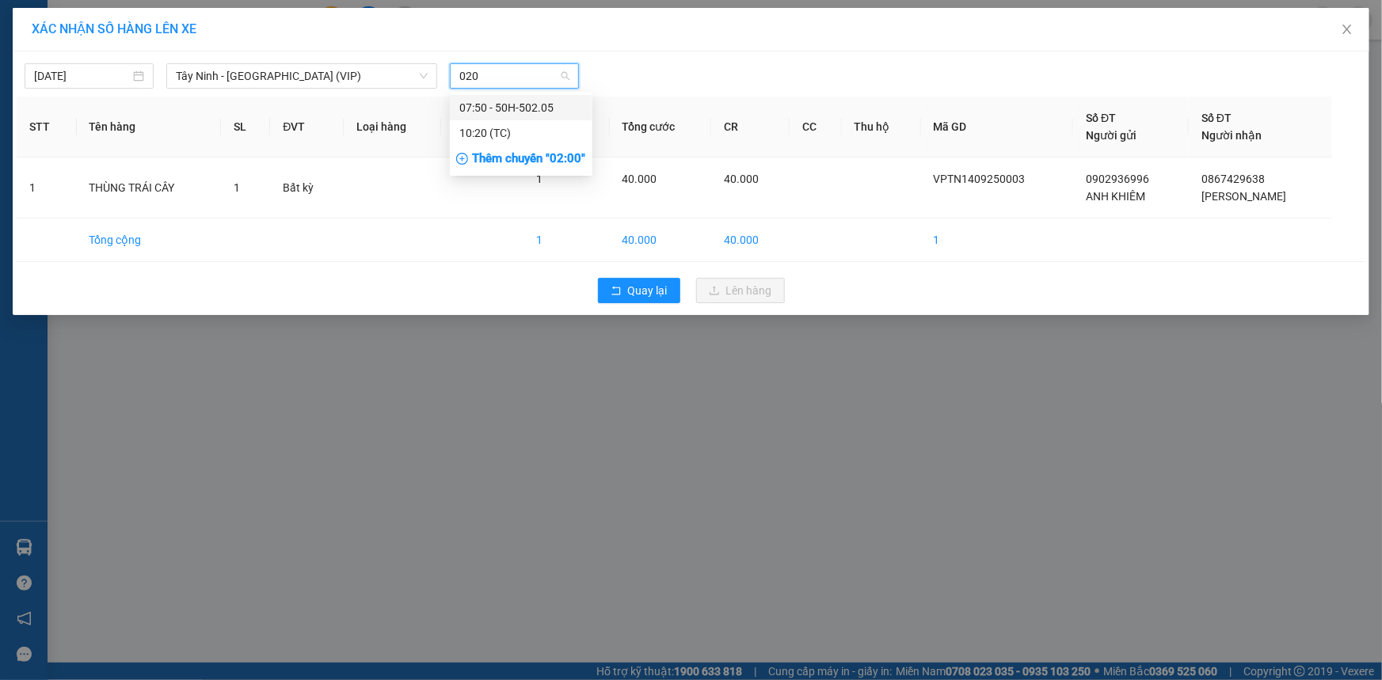
type input "0205"
click at [547, 101] on div "07:50 - 50H-502.05" at bounding box center [521, 107] width 124 height 17
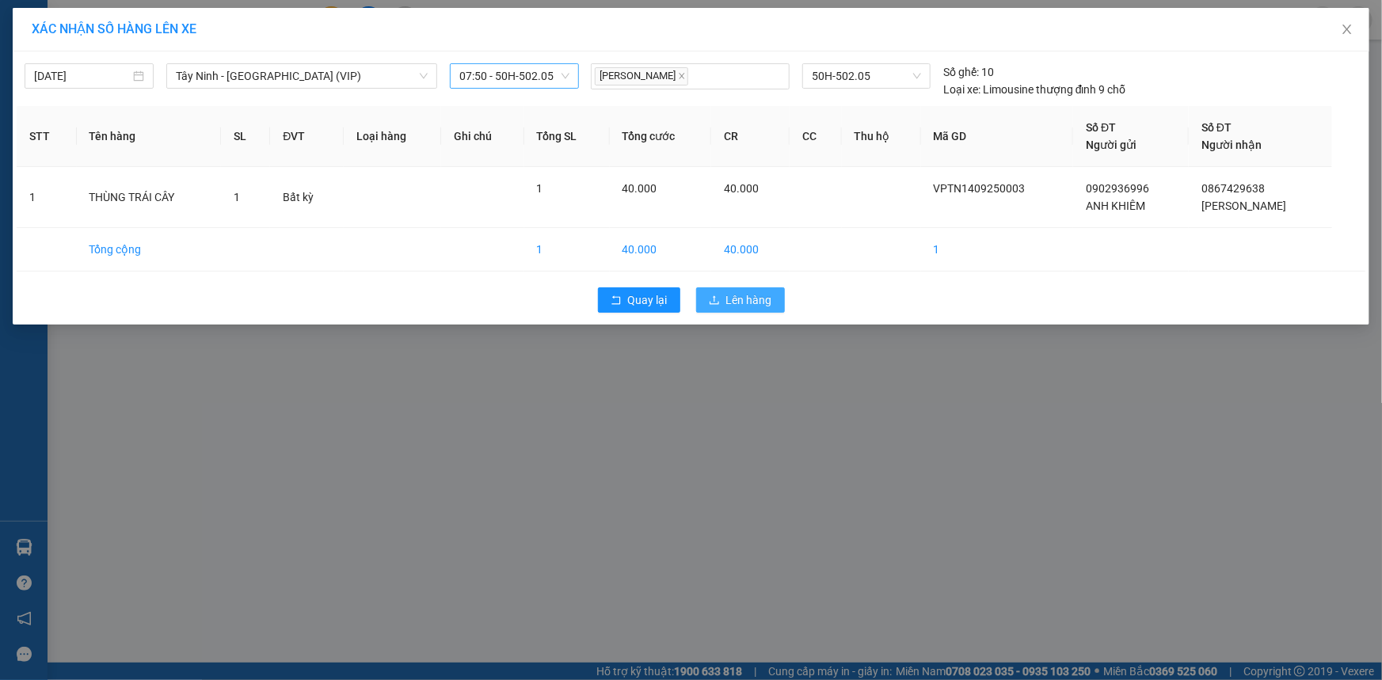
click at [733, 304] on span "Lên hàng" at bounding box center [749, 300] width 46 height 17
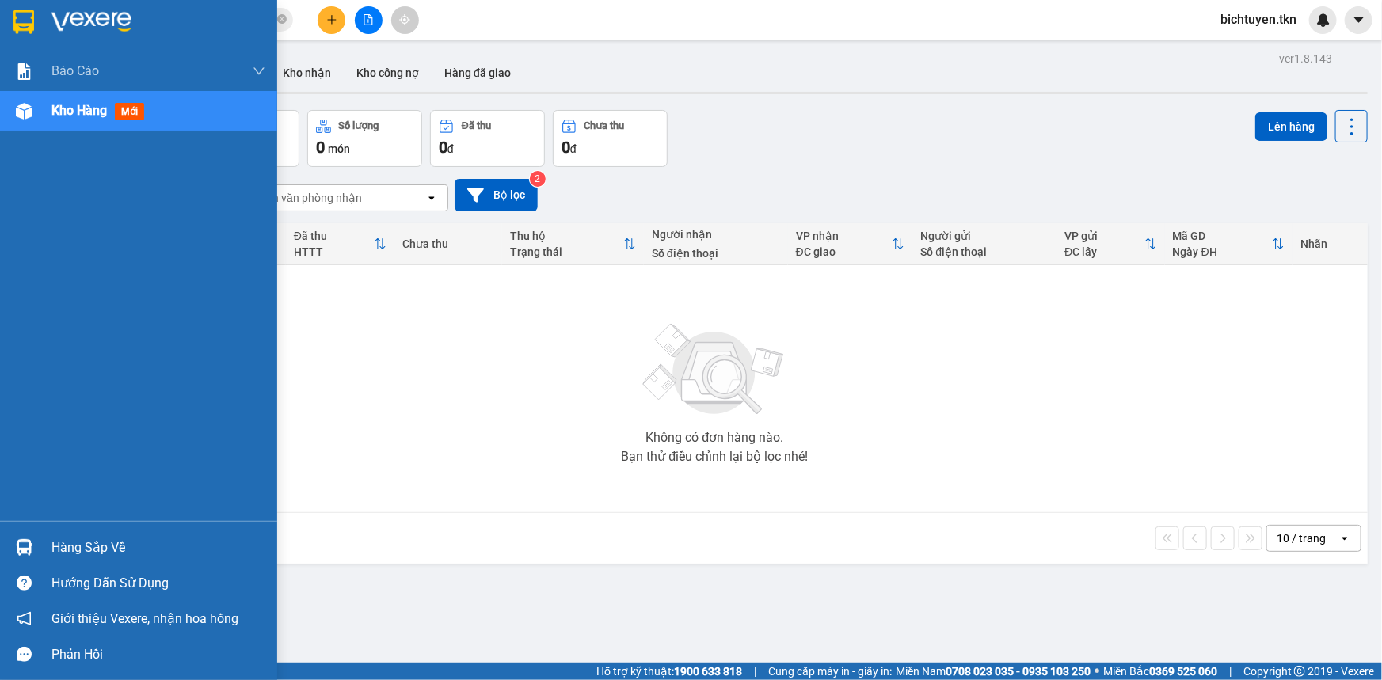
click at [23, 554] on img at bounding box center [24, 547] width 17 height 17
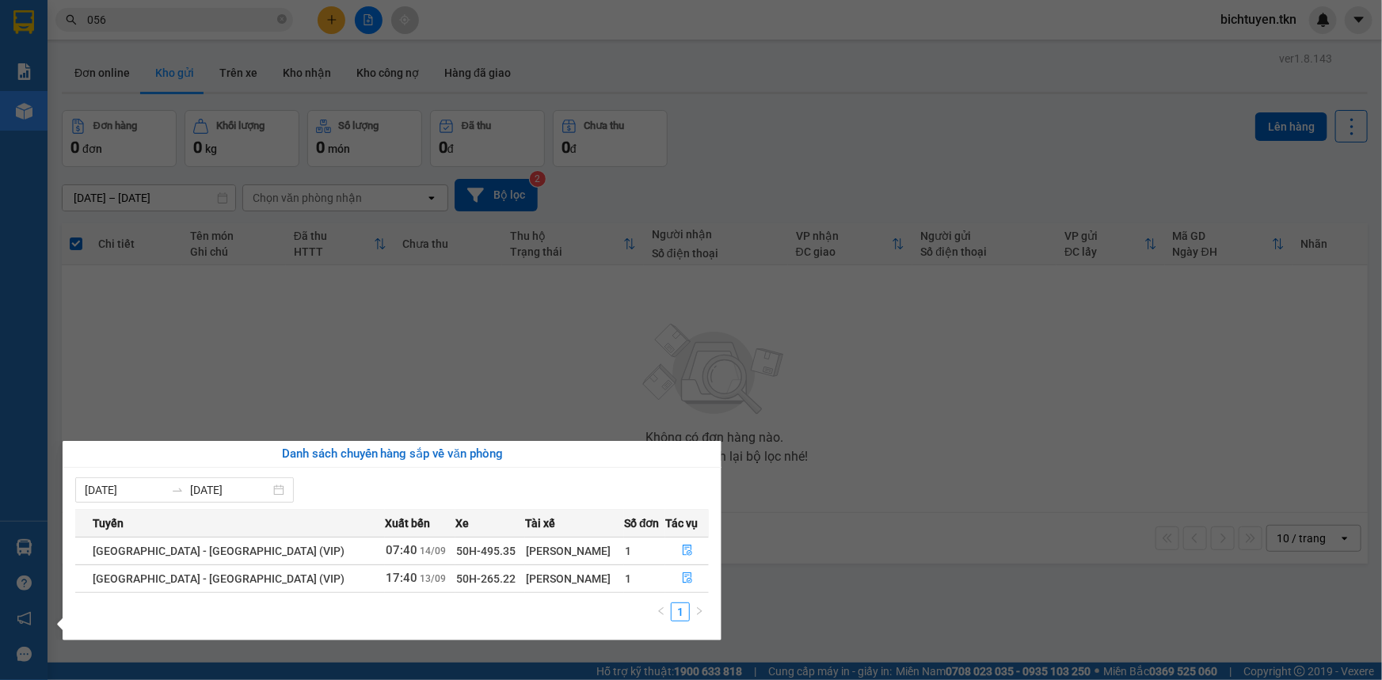
drag, startPoint x: 199, startPoint y: 304, endPoint x: 215, endPoint y: 187, distance: 118.3
click at [199, 292] on section "Kết quả tìm kiếm ( 393 ) Bộ lọc Mã ĐH Trạng thái Món hàng Thu hộ Tổng cước Chưa…" at bounding box center [691, 340] width 1382 height 680
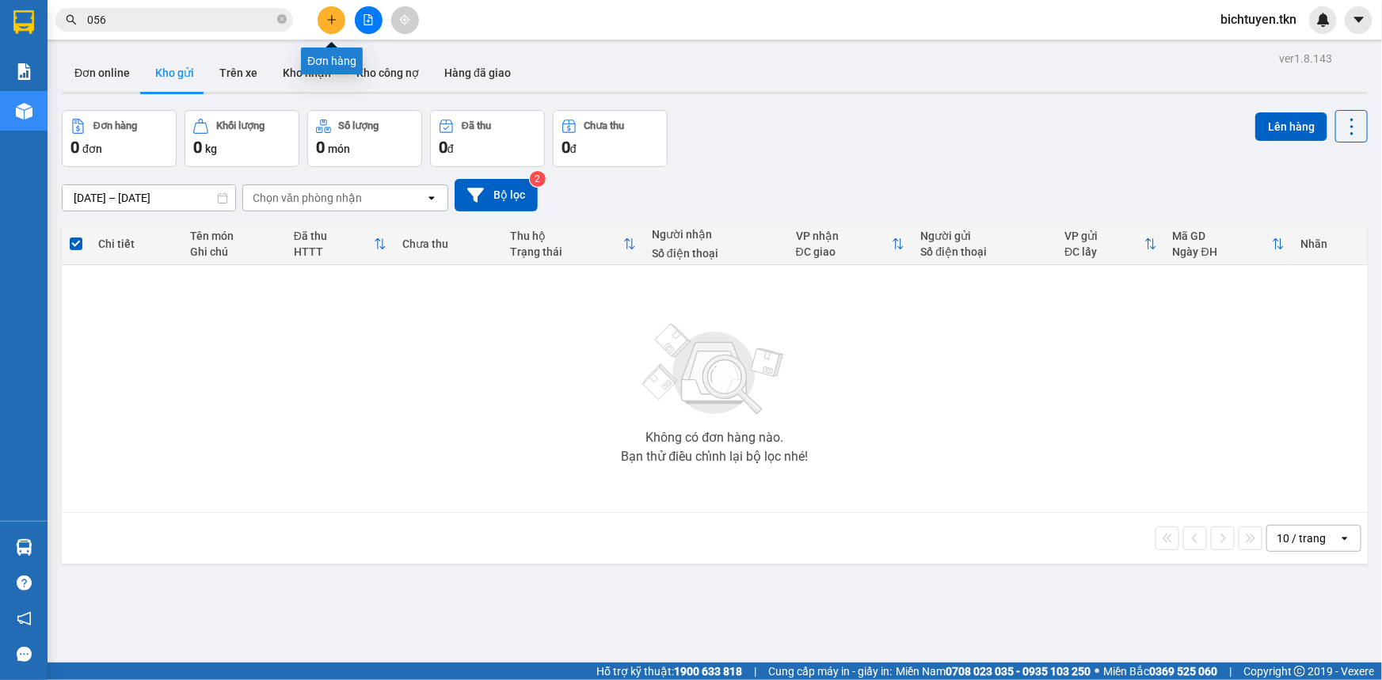
click at [333, 21] on icon "plus" at bounding box center [331, 19] width 11 height 11
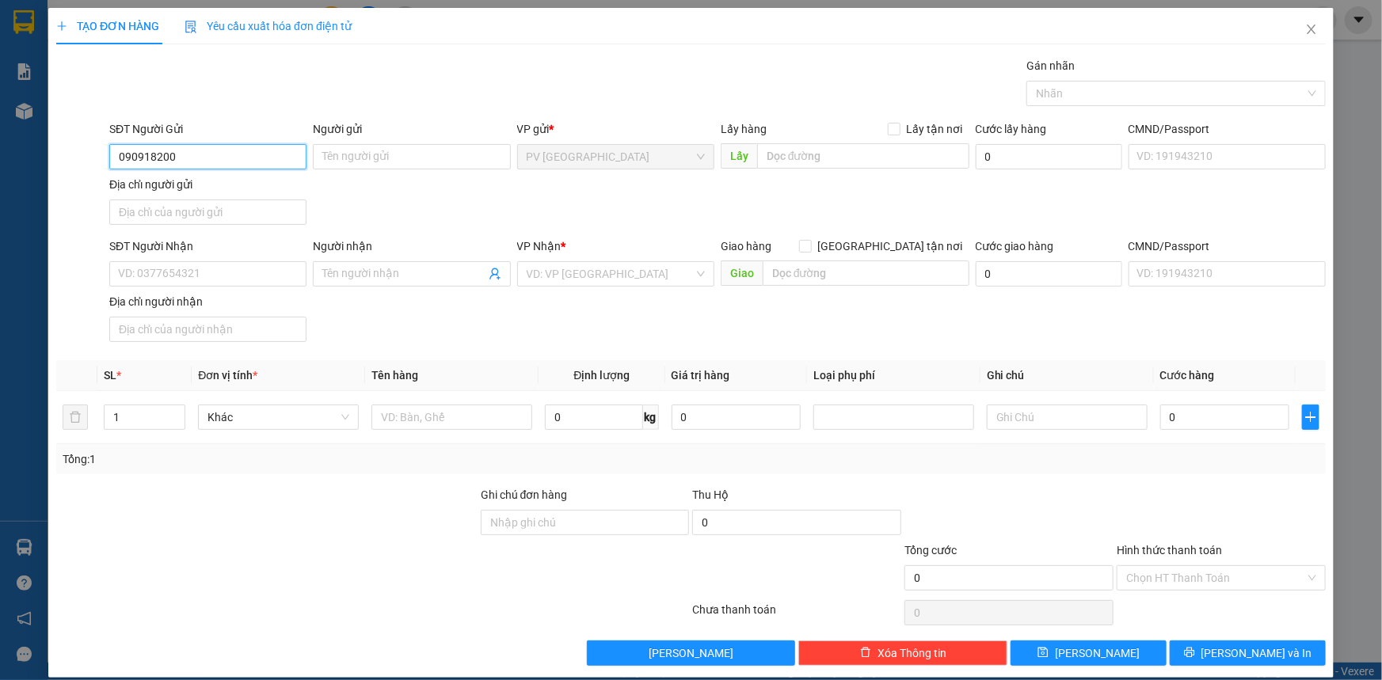
type input "0909182000"
click at [231, 189] on div "0909182000 - C TIẾN" at bounding box center [206, 188] width 177 height 17
type input "C TIẾN"
type input "0909182000"
type input "C TIẾN"
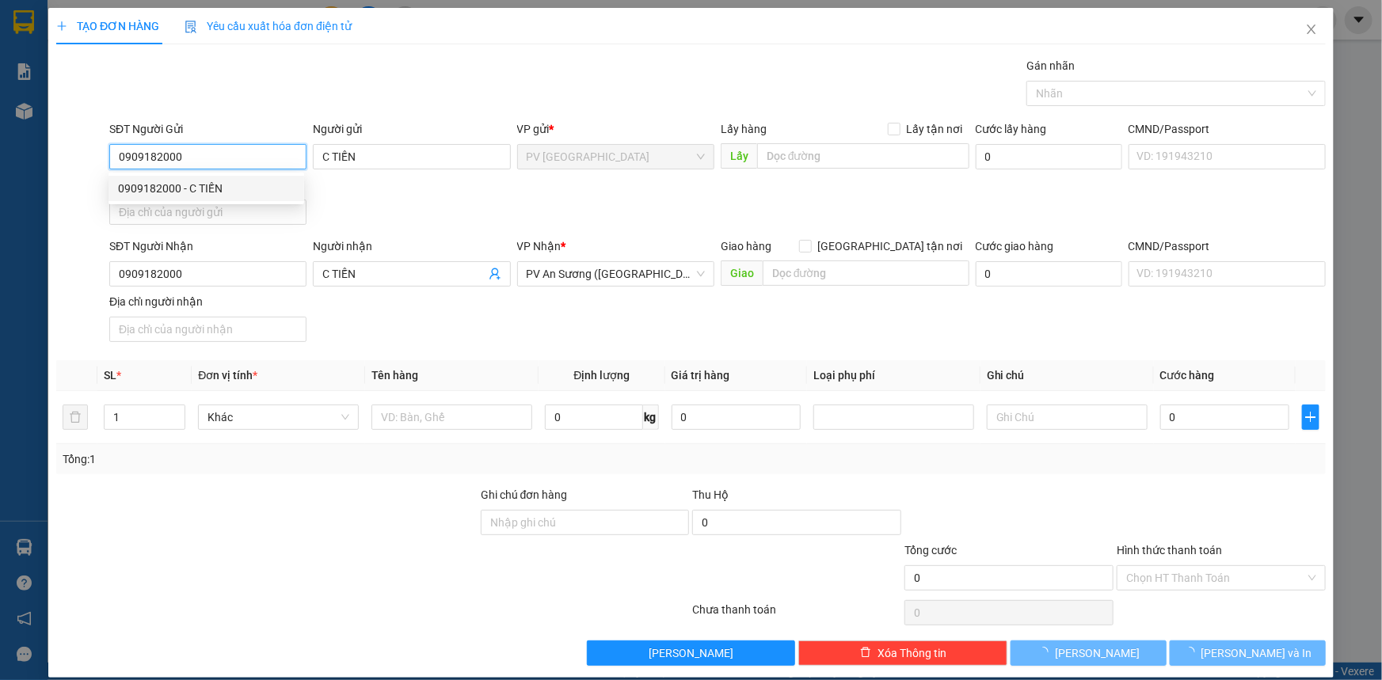
type input "30.000"
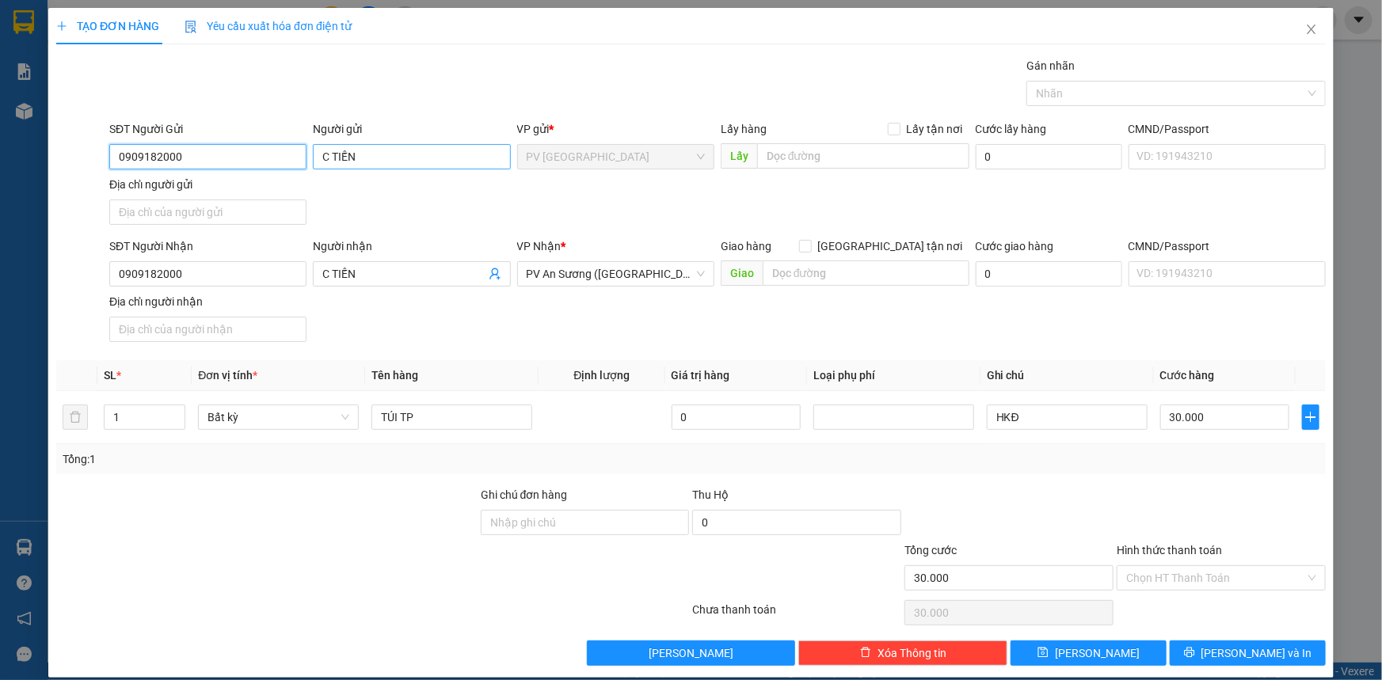
type input "0909182000"
click at [325, 151] on input "C TIẾN" at bounding box center [411, 156] width 197 height 25
type input "Chị TIẾN"
click at [326, 269] on input "C TIẾN" at bounding box center [403, 273] width 162 height 17
type input "Chị TIẾN"
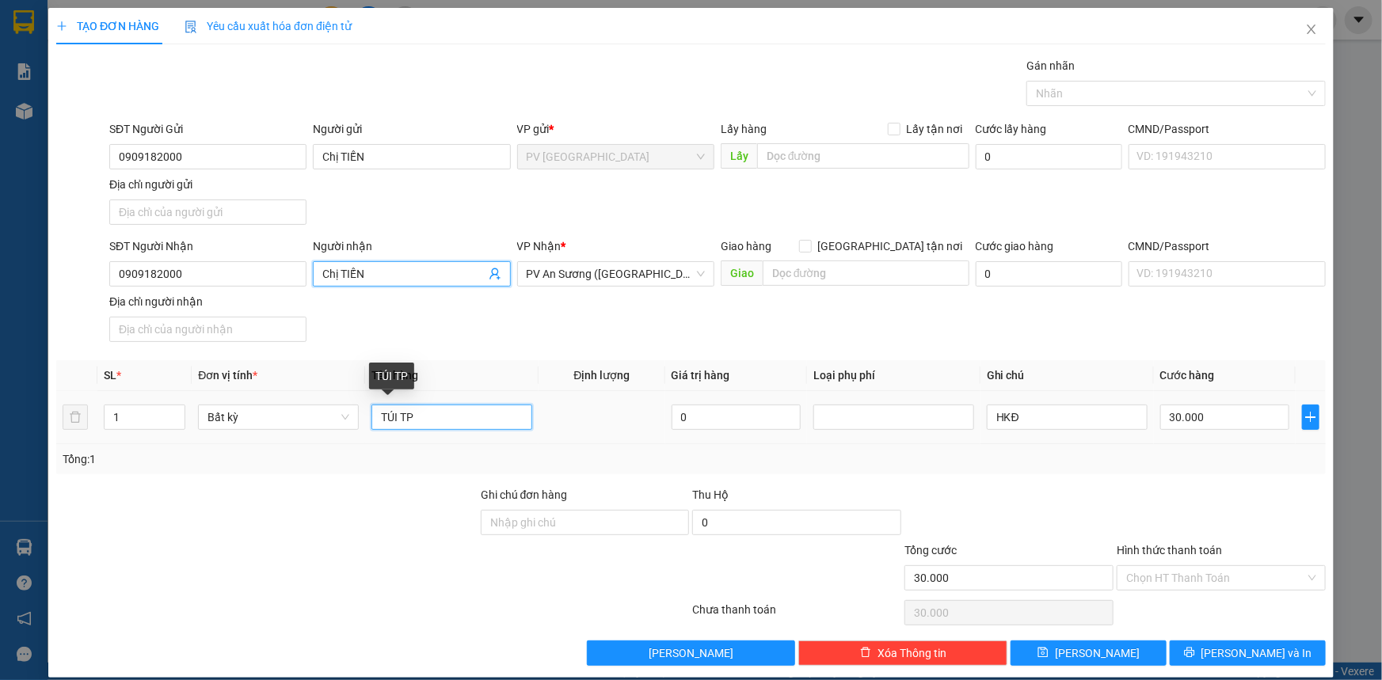
click at [448, 418] on input "TÚI TP" at bounding box center [452, 417] width 161 height 25
type input "T"
click at [1158, 97] on div at bounding box center [1169, 93] width 276 height 19
type input "thực phẩm"
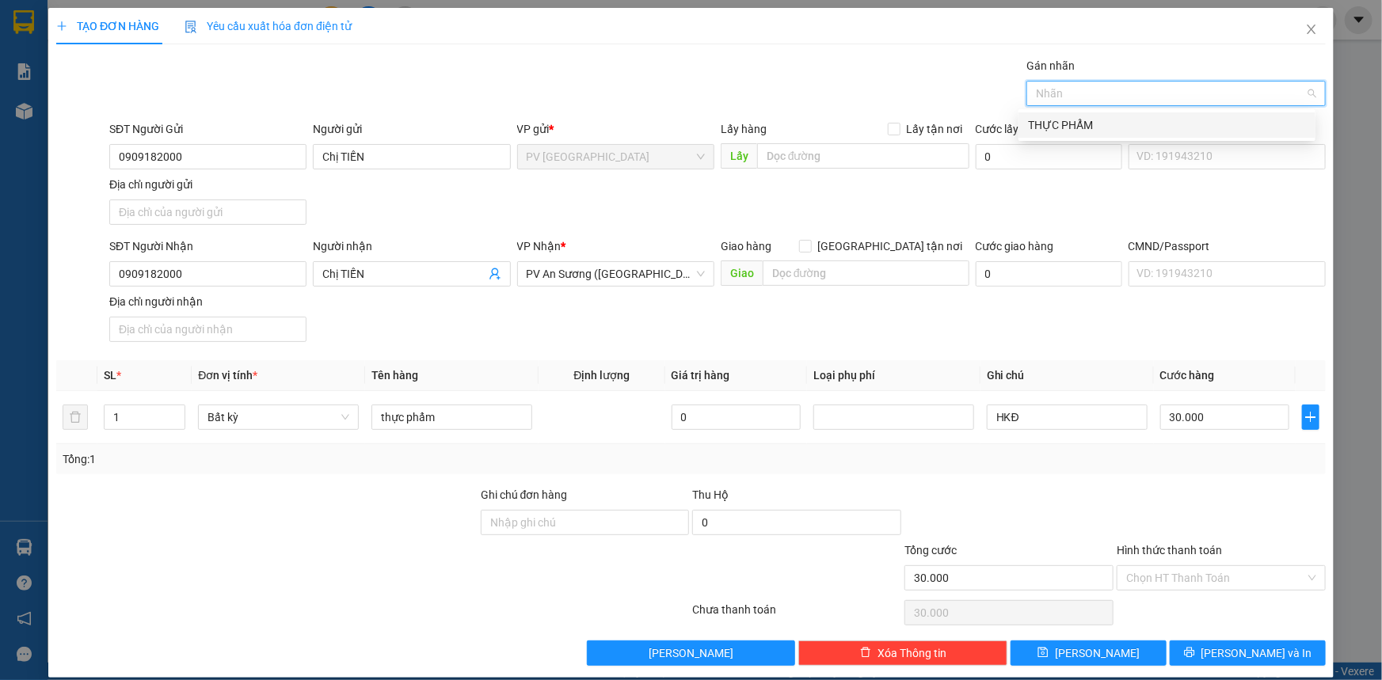
click at [1159, 123] on div "THỰC PHẨM" at bounding box center [1167, 124] width 278 height 17
click at [1225, 410] on input "30.000" at bounding box center [1224, 417] width 129 height 25
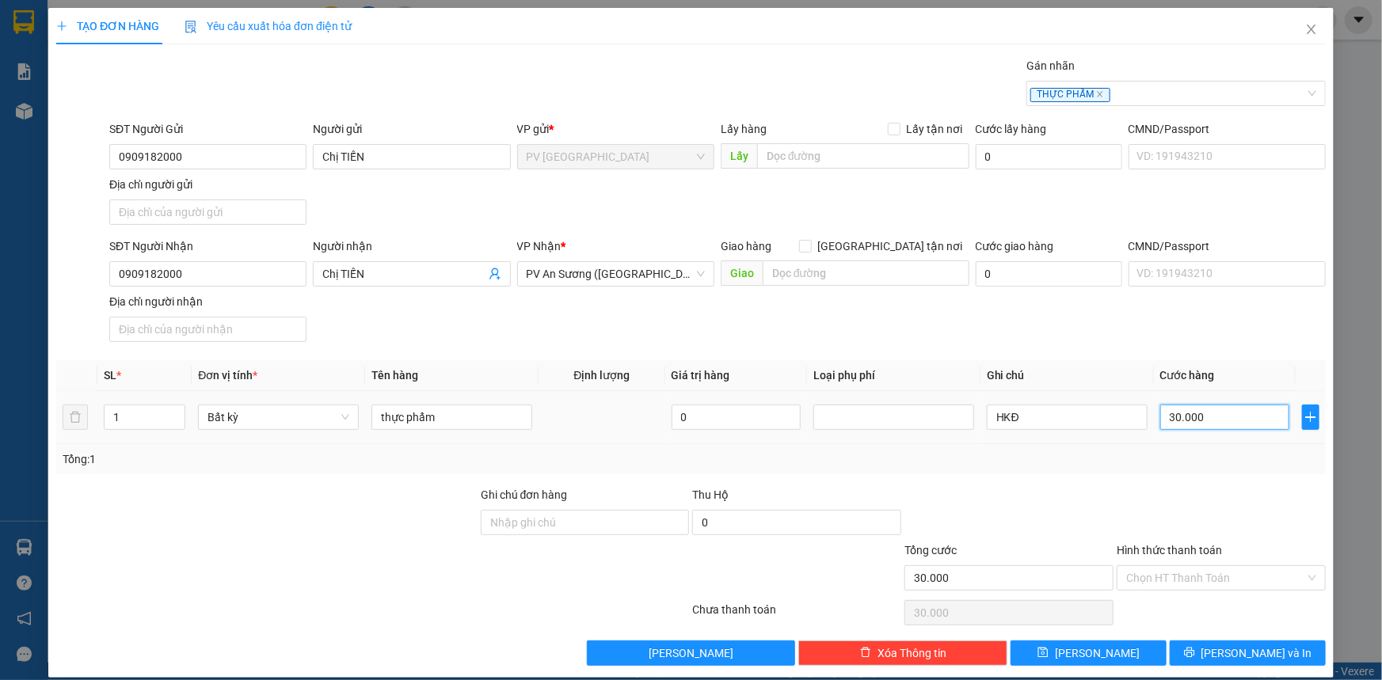
type input "2"
type input "00.002"
type input "20"
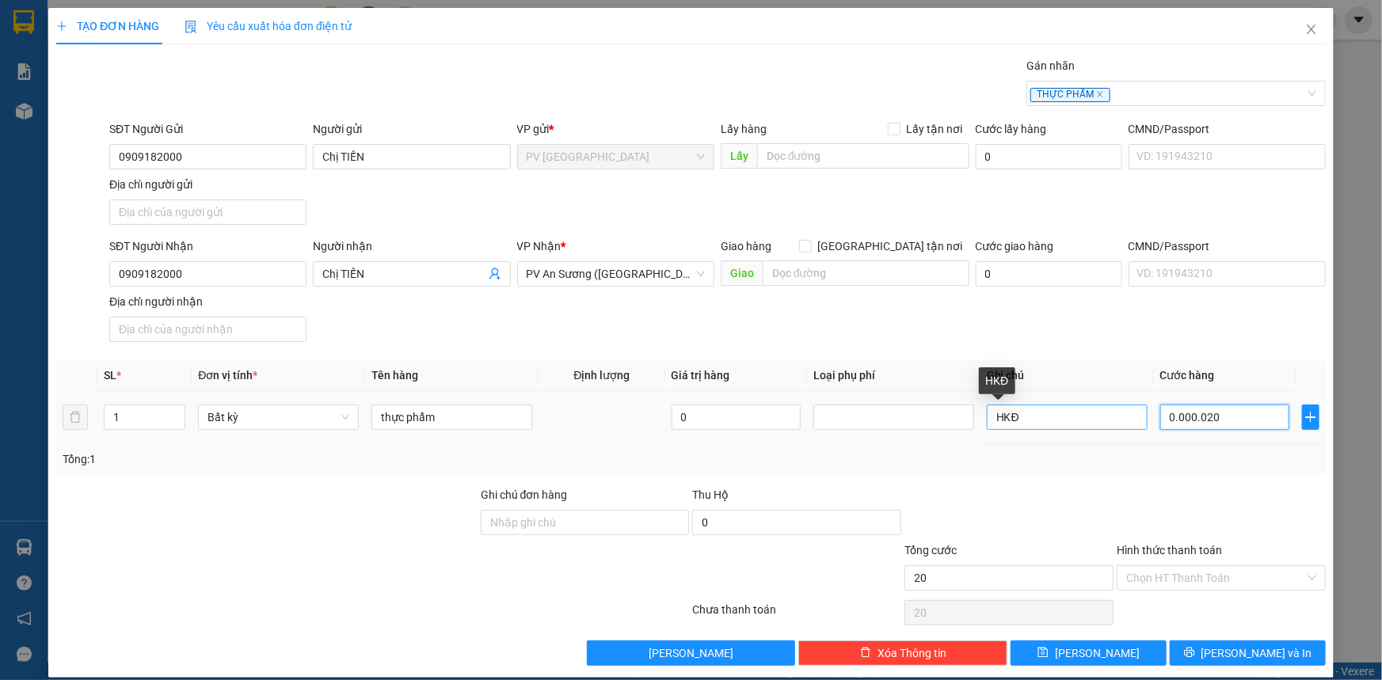
type input "0.000.020"
click at [1093, 420] on input "HKĐ" at bounding box center [1067, 417] width 161 height 25
type input "20.000"
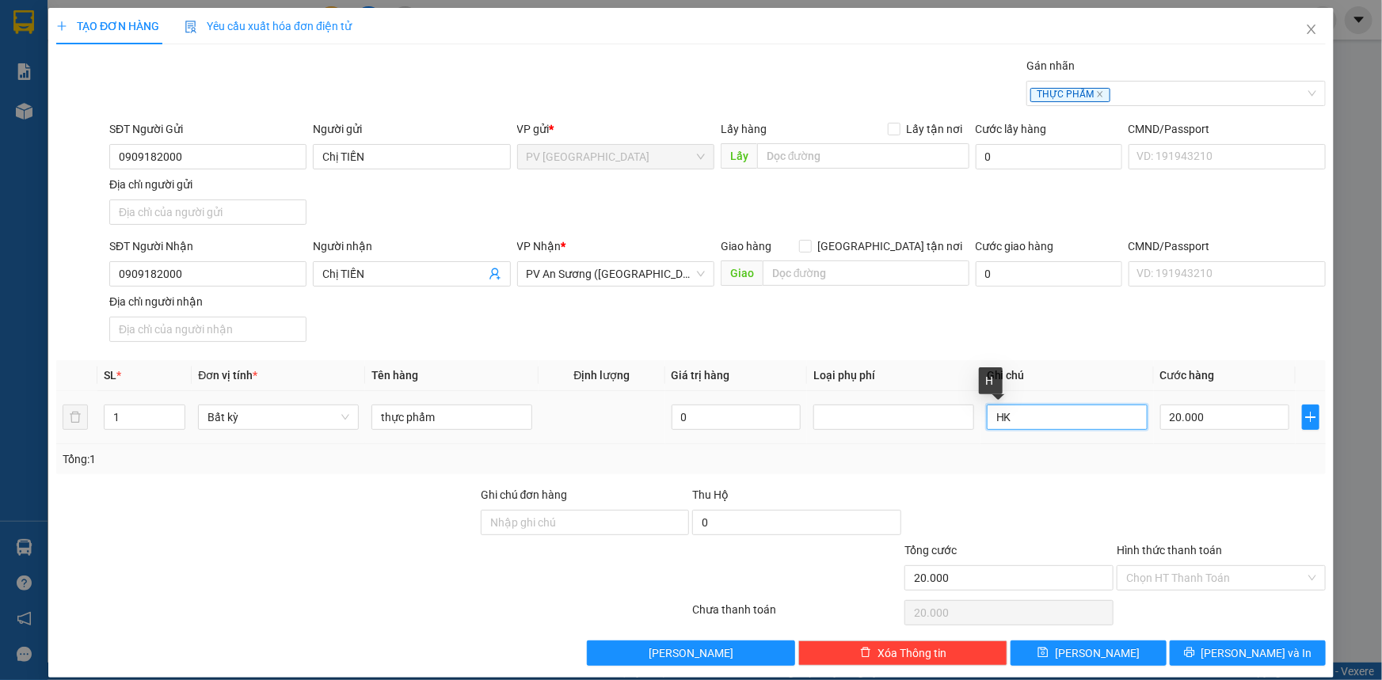
type input "H"
drag, startPoint x: 1154, startPoint y: 577, endPoint x: 1152, endPoint y: 586, distance: 9.0
click at [1153, 583] on input "Hình thức thanh toán" at bounding box center [1215, 578] width 179 height 24
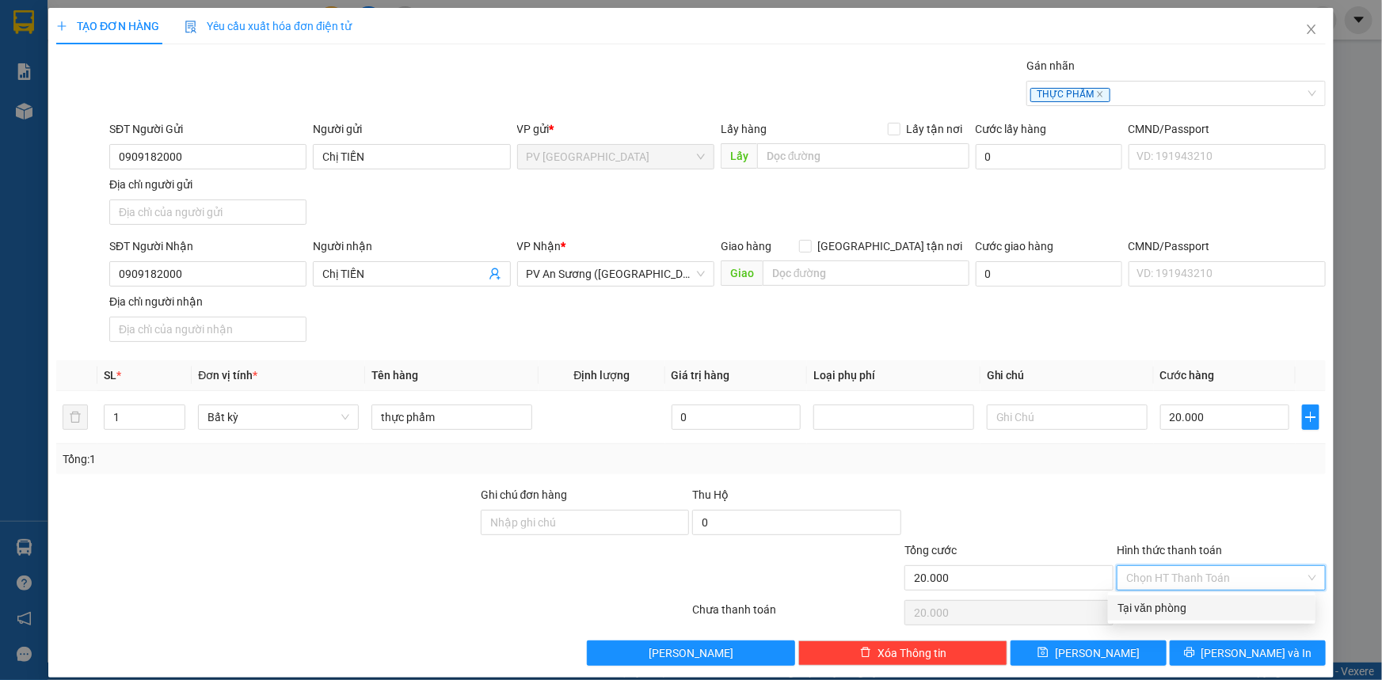
click at [1157, 608] on div "Tại văn phòng" at bounding box center [1212, 608] width 189 height 17
type input "0"
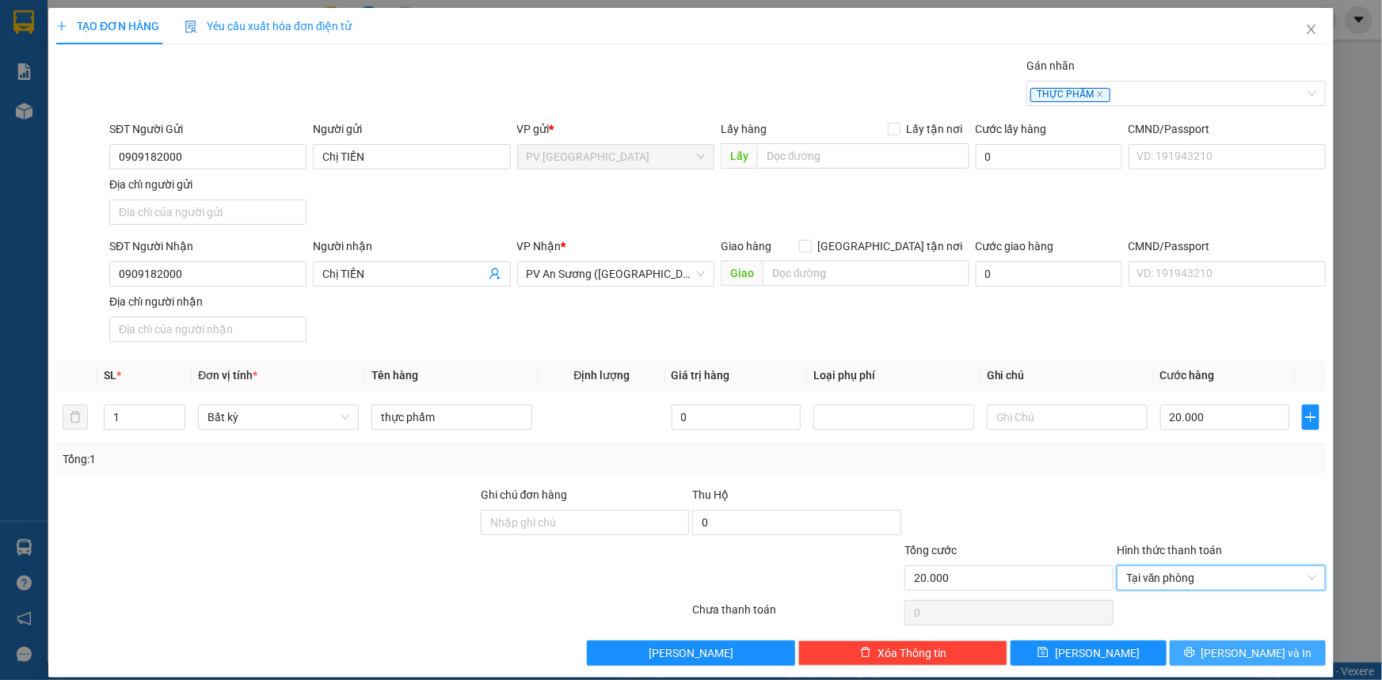
click at [1177, 651] on button "[PERSON_NAME] và In" at bounding box center [1248, 653] width 156 height 25
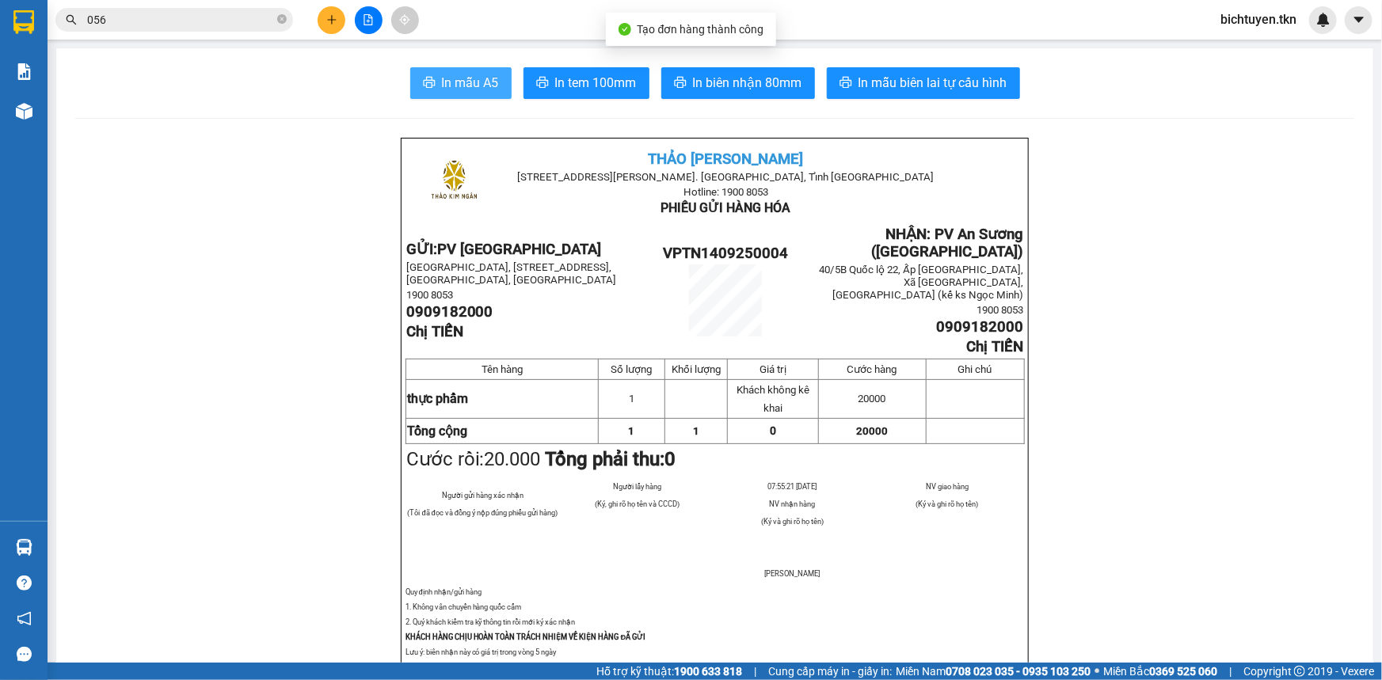
click at [478, 82] on span "In mẫu A5" at bounding box center [470, 83] width 57 height 20
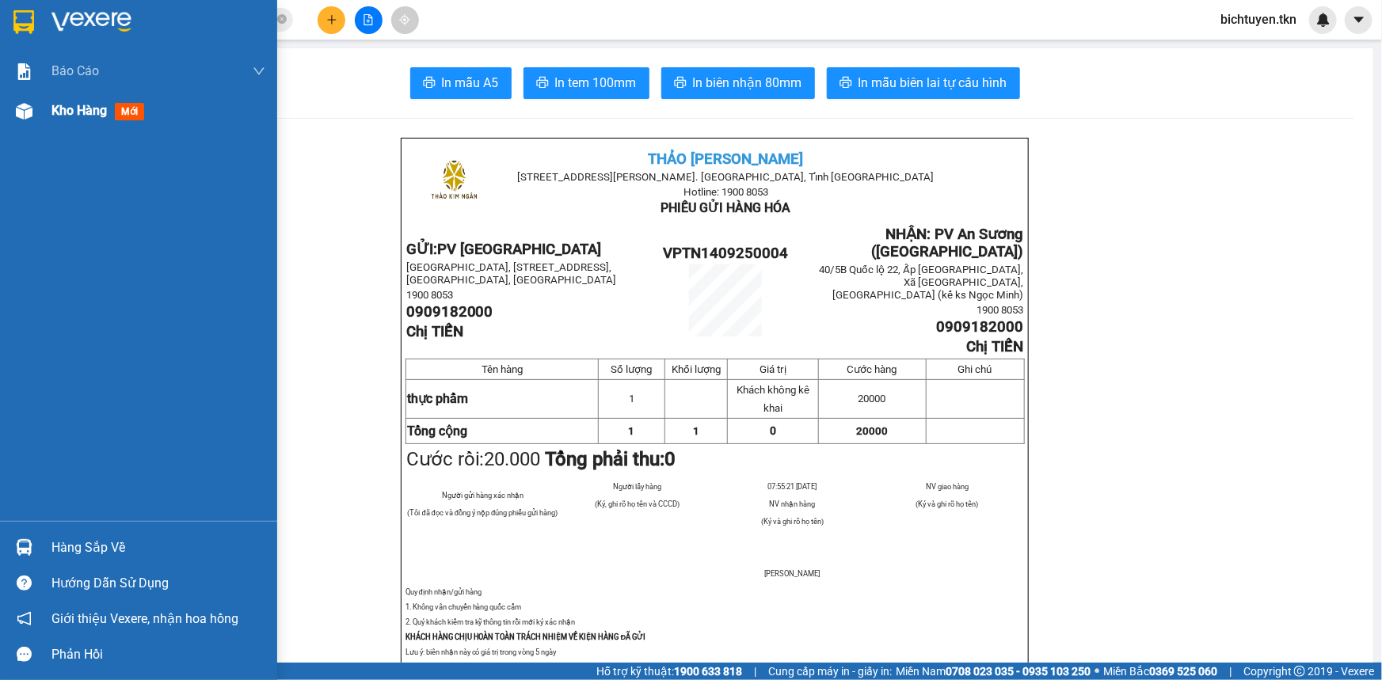
click at [40, 104] on div "Kho hàng mới" at bounding box center [138, 111] width 277 height 40
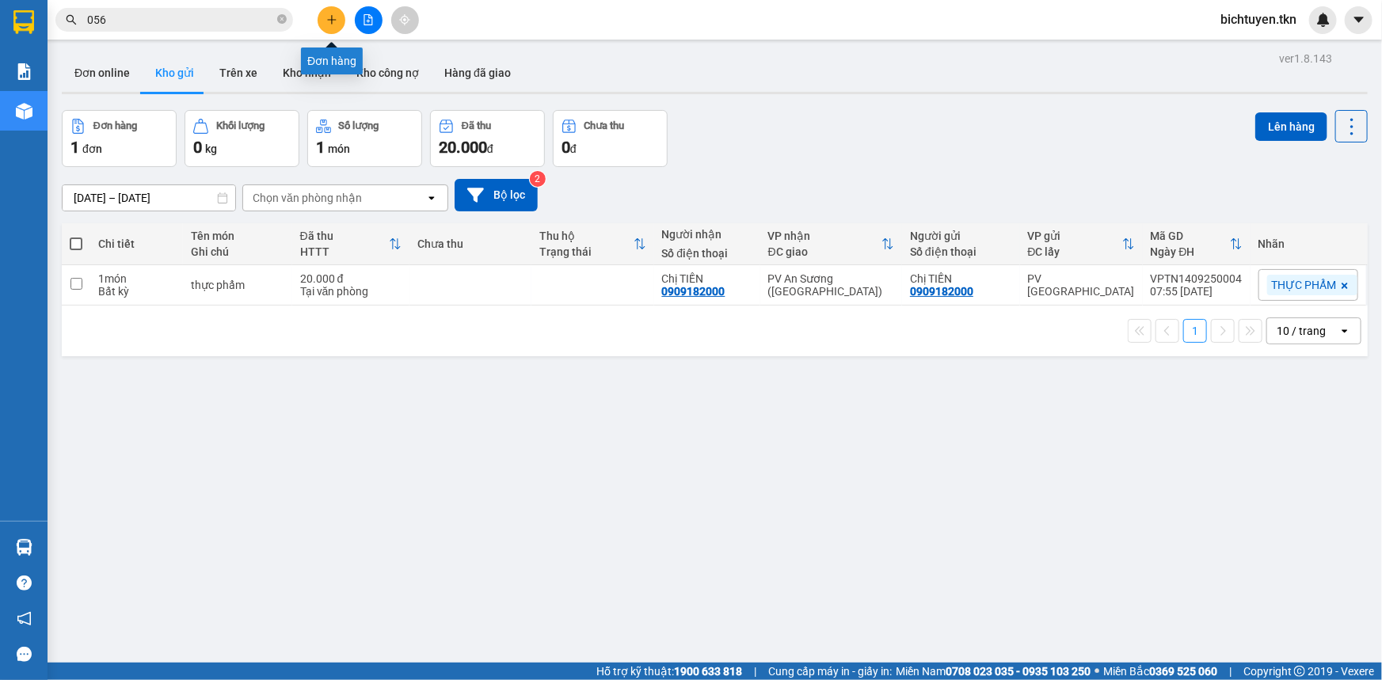
click at [332, 21] on icon "plus" at bounding box center [331, 19] width 1 height 9
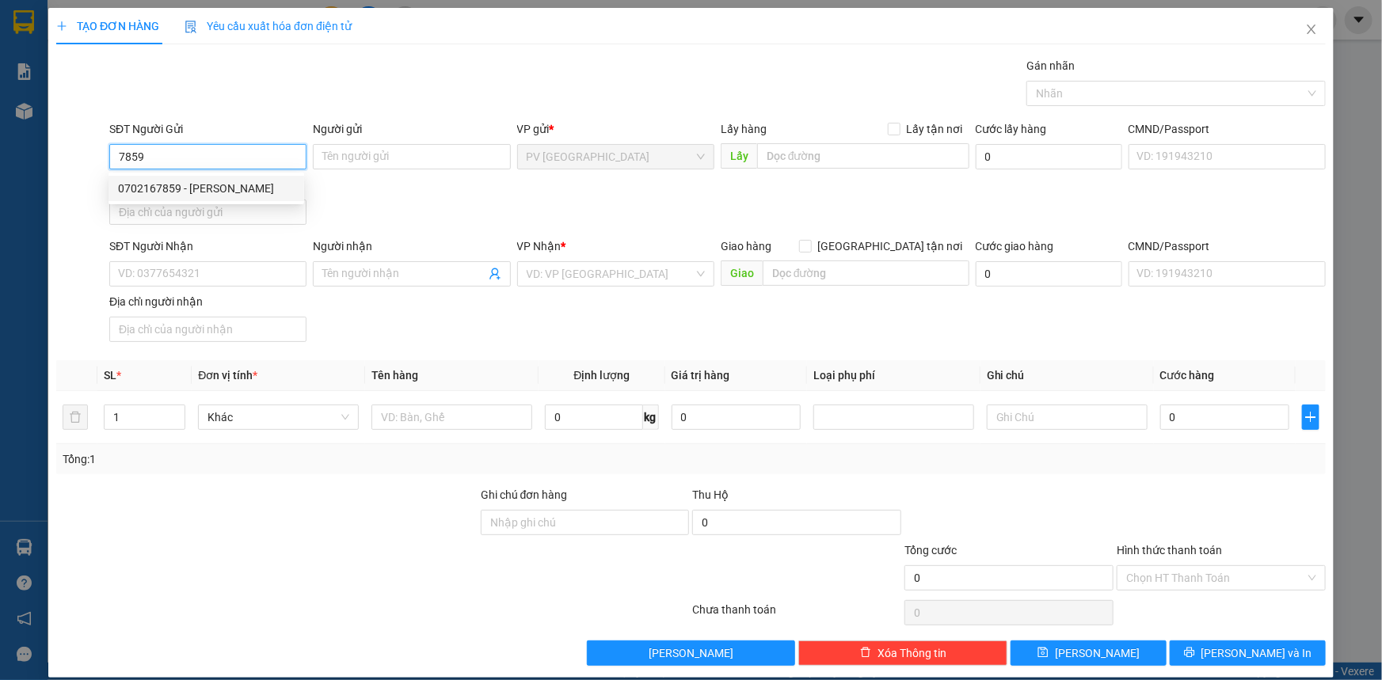
click at [261, 191] on div "0702167859 - KIM ANH" at bounding box center [206, 188] width 177 height 17
type input "0702167859"
type input "[PERSON_NAME]"
type input "0928474351"
type input "TÙNG"
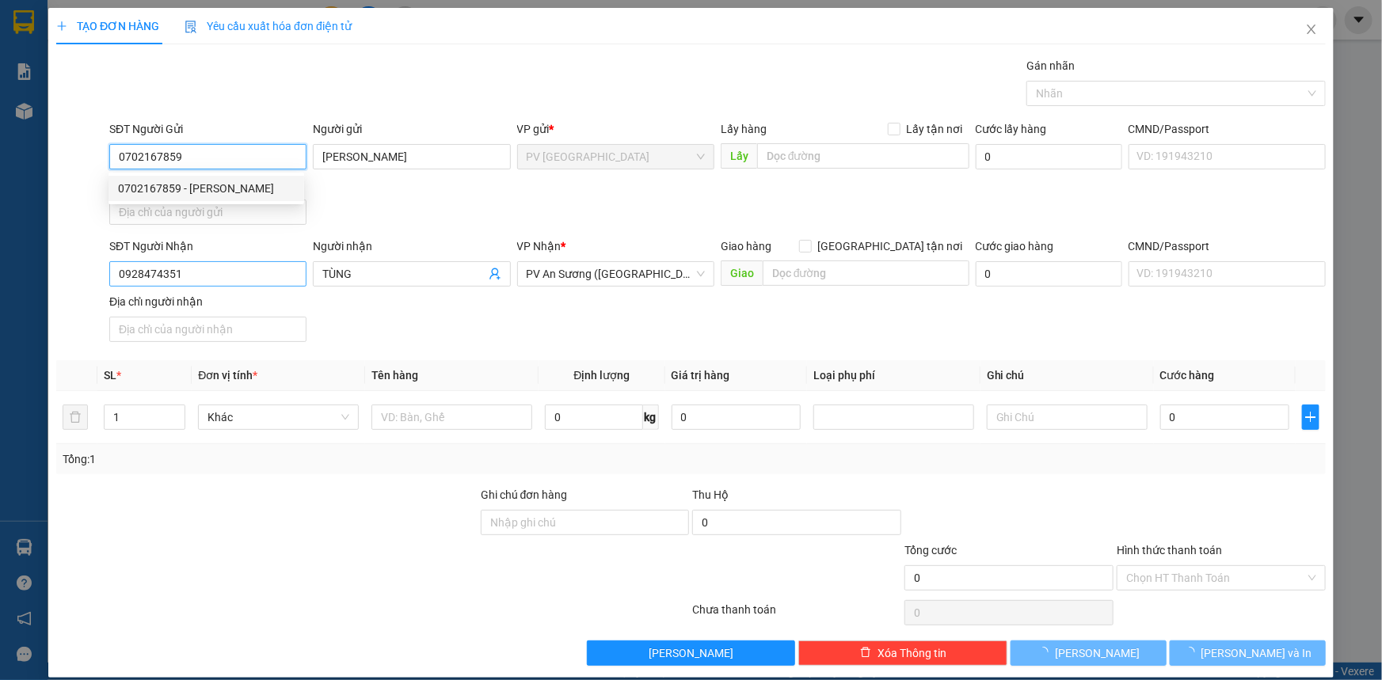
type input "20.000"
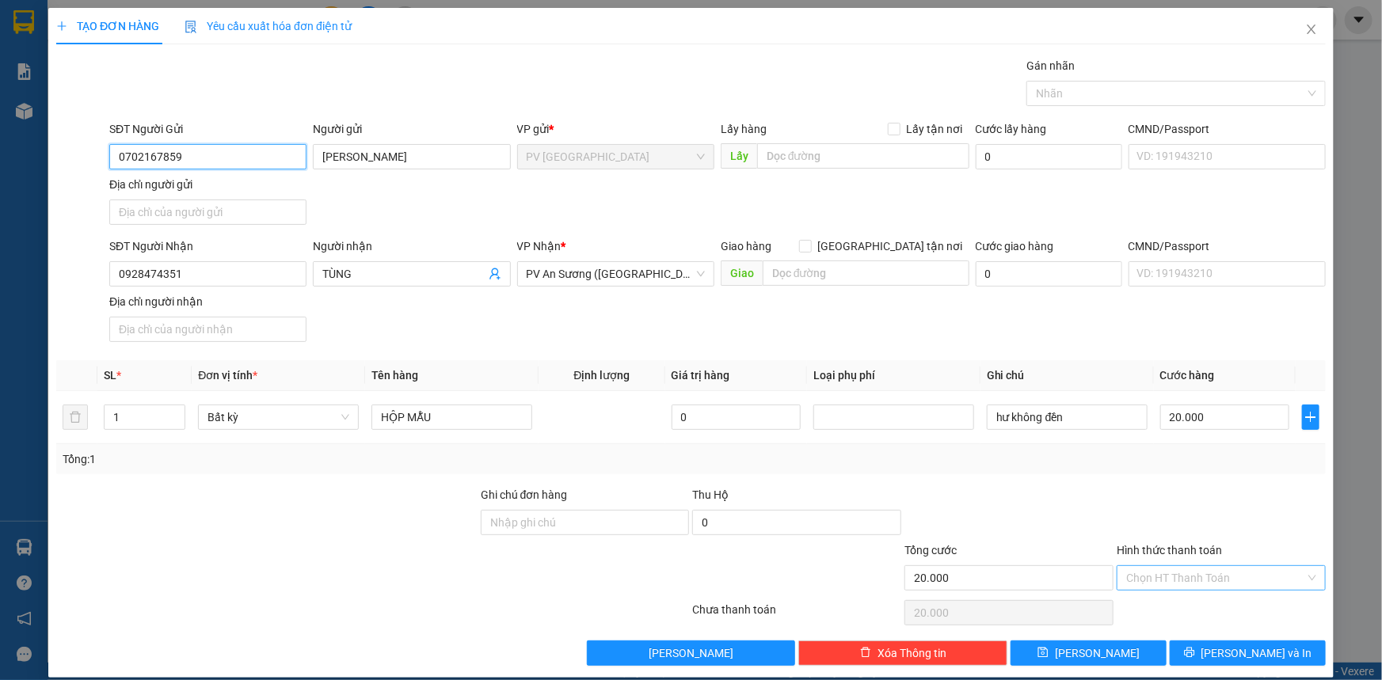
type input "0702167859"
drag, startPoint x: 1170, startPoint y: 578, endPoint x: 1180, endPoint y: 604, distance: 28.1
click at [1171, 579] on input "Hình thức thanh toán" at bounding box center [1215, 578] width 179 height 24
click at [1180, 604] on div "Tại văn phòng" at bounding box center [1212, 608] width 189 height 17
type input "0"
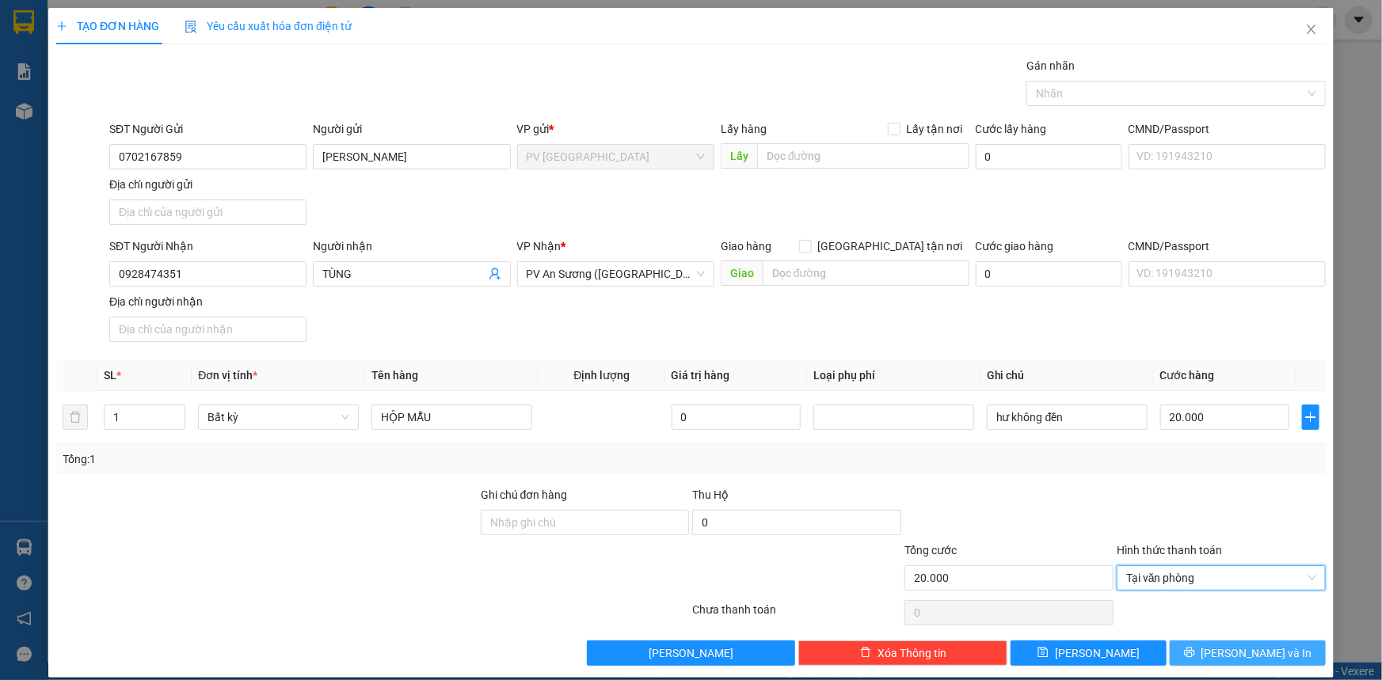
click at [1187, 643] on button "[PERSON_NAME] và In" at bounding box center [1248, 653] width 156 height 25
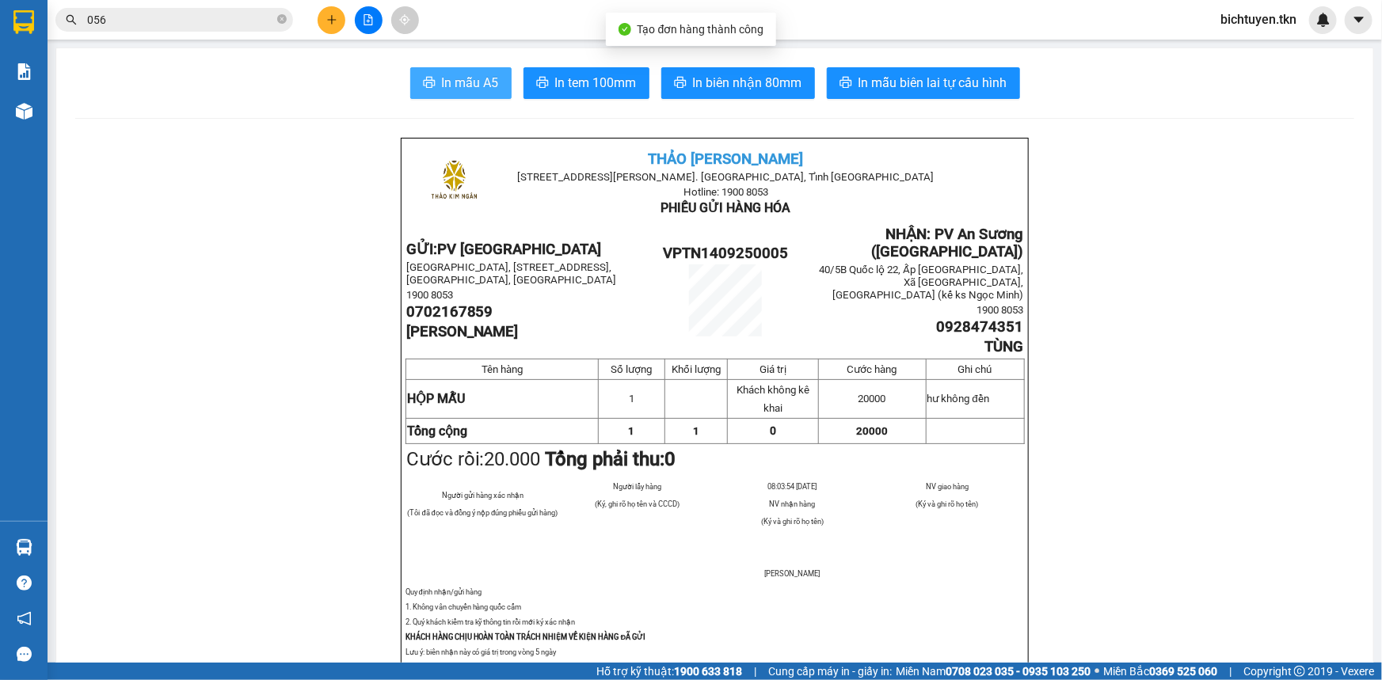
click at [473, 85] on span "In mẫu A5" at bounding box center [470, 83] width 57 height 20
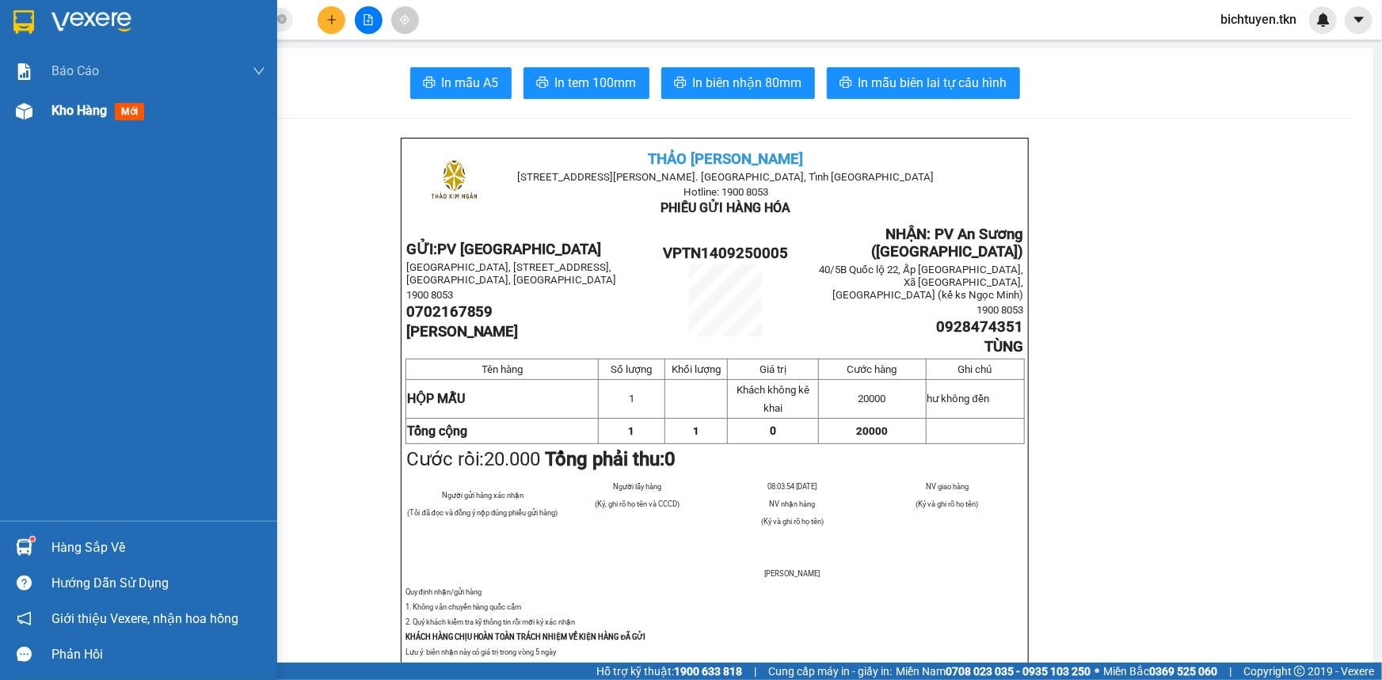
drag, startPoint x: 30, startPoint y: 114, endPoint x: 149, endPoint y: 118, distance: 118.9
click at [31, 112] on img at bounding box center [24, 111] width 17 height 17
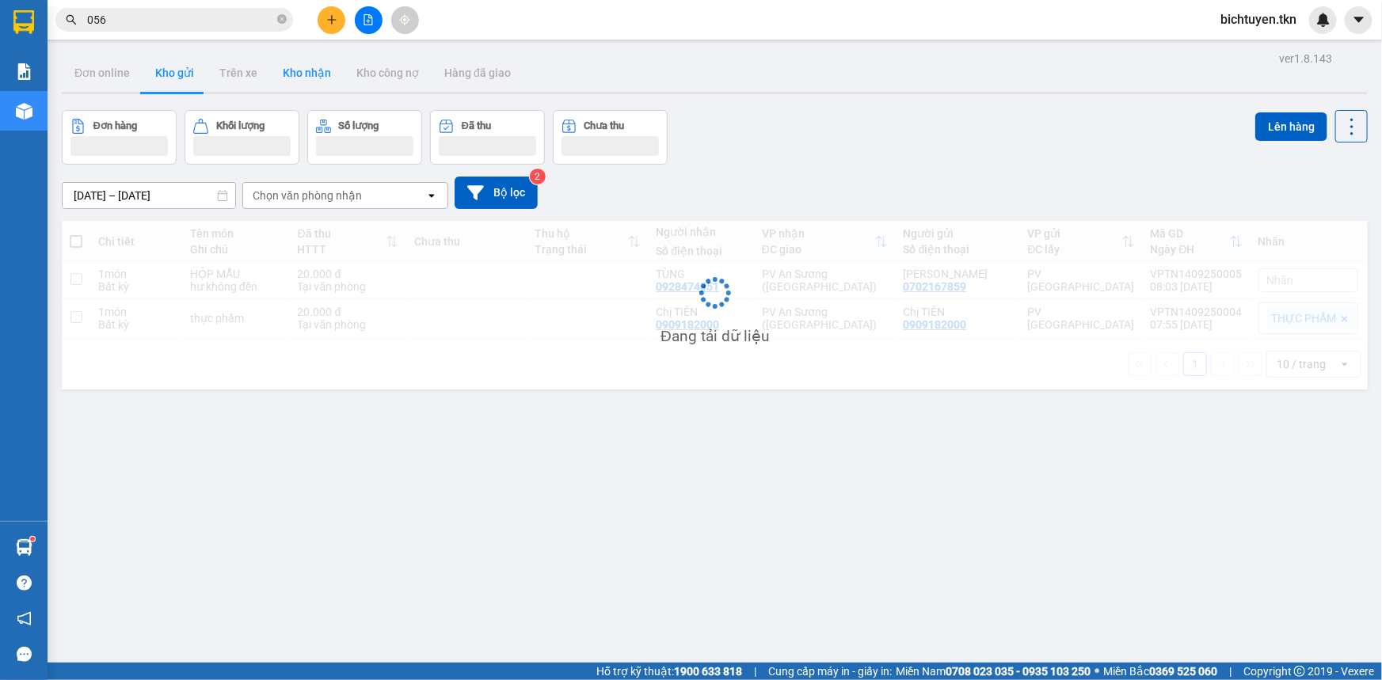
click at [294, 75] on button "Kho nhận" at bounding box center [307, 73] width 74 height 38
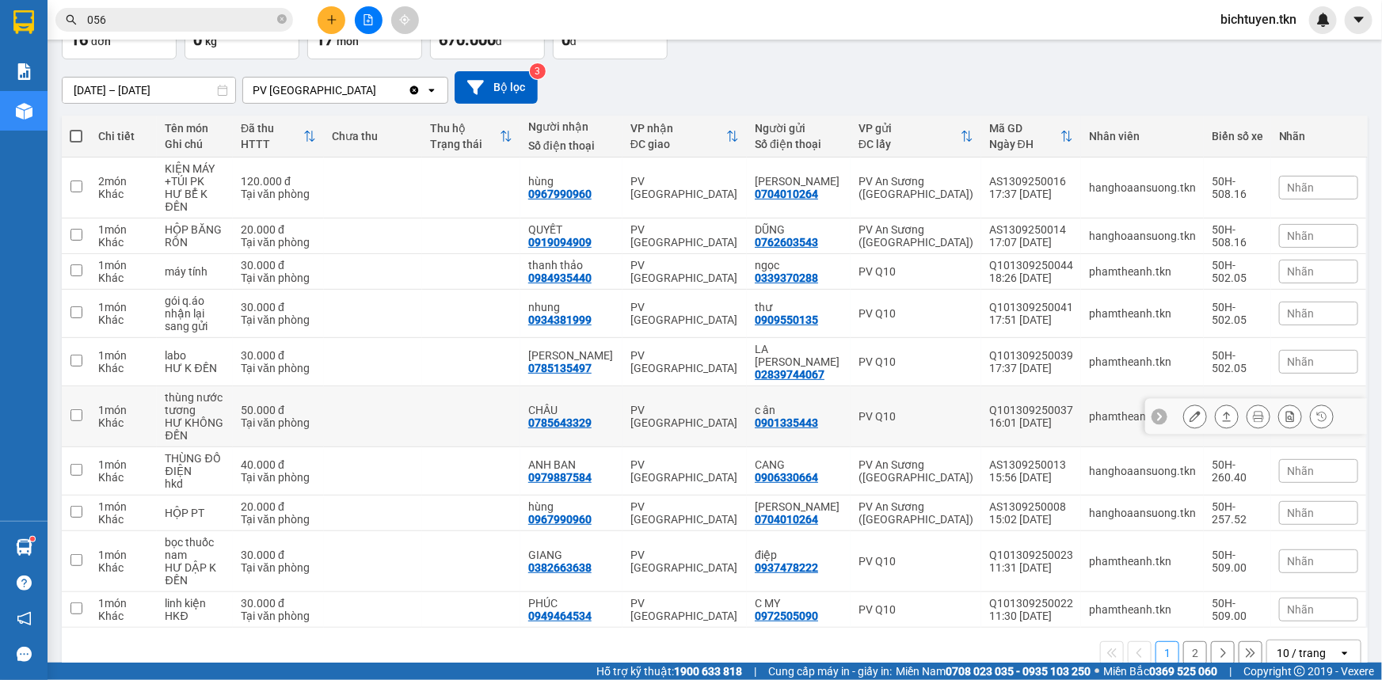
scroll to position [111, 0]
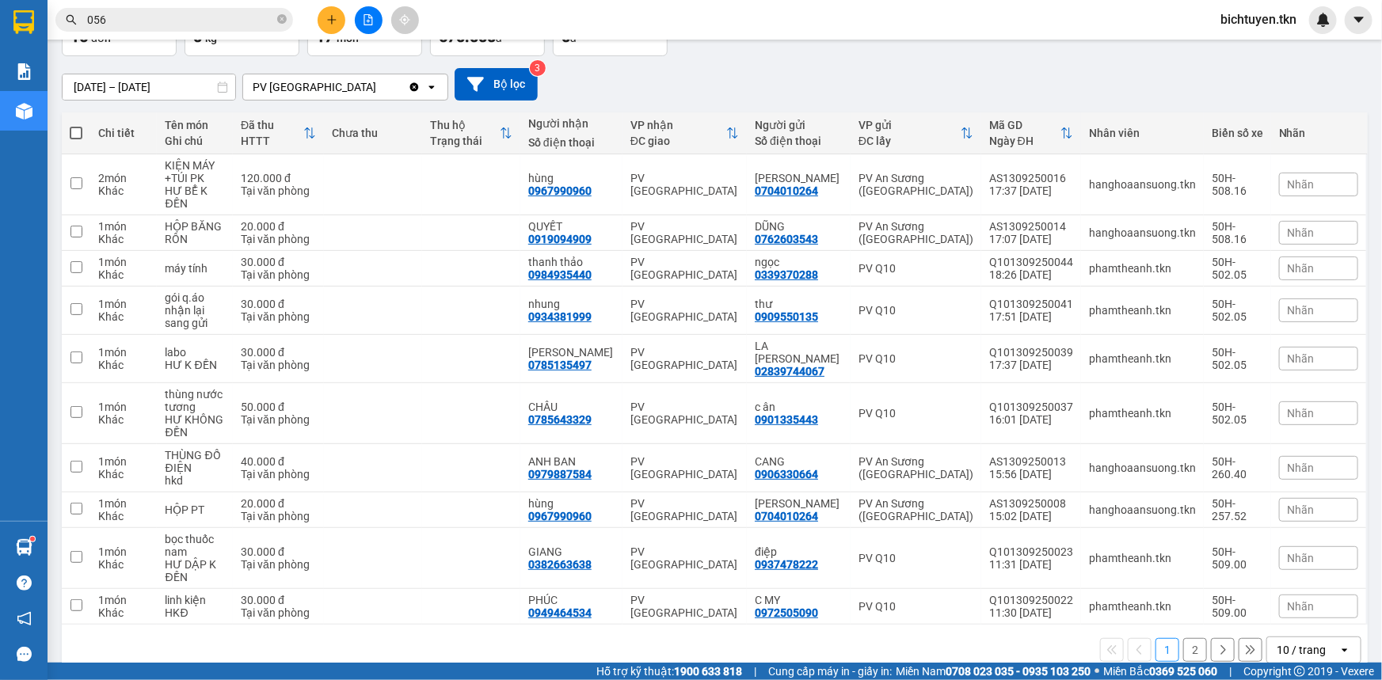
click at [949, 94] on div "[DATE] – [DATE] Press the down arrow key to interact with the calendar and sele…" at bounding box center [715, 84] width 1306 height 32
click at [1190, 601] on icon at bounding box center [1195, 606] width 11 height 11
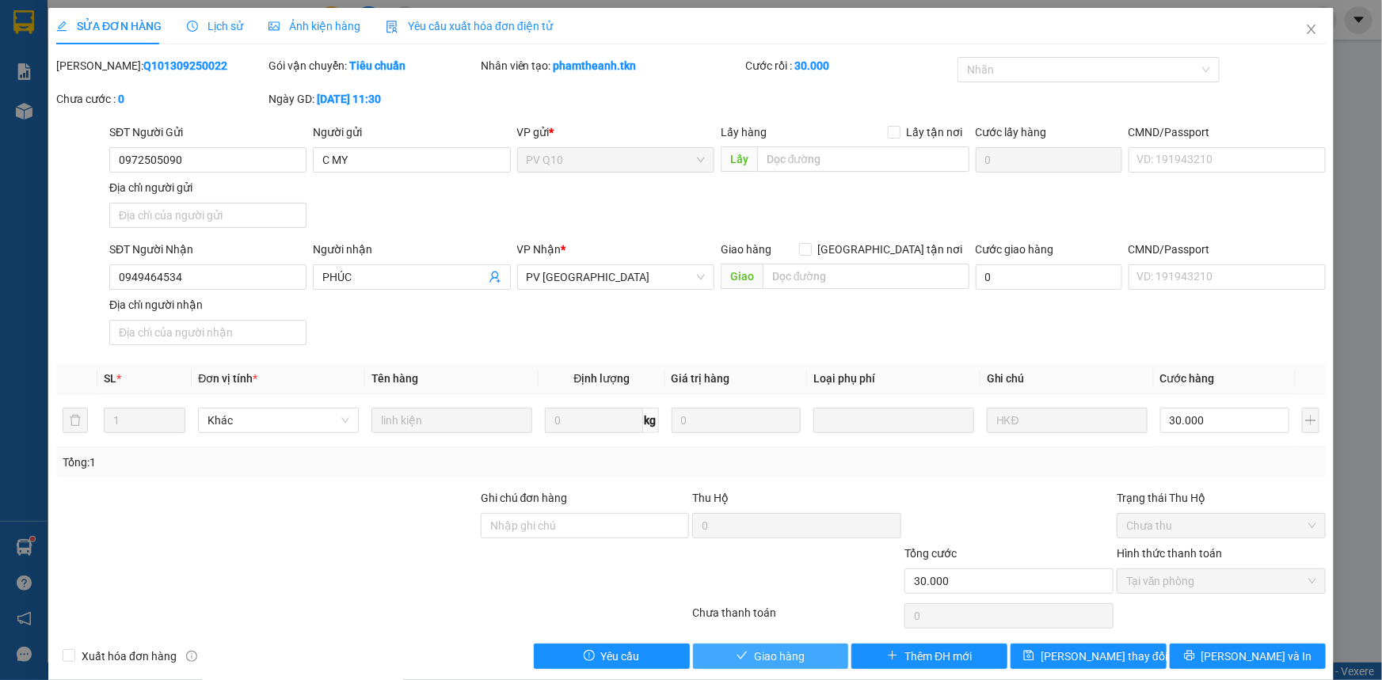
click at [829, 652] on button "Giao hàng" at bounding box center [771, 656] width 156 height 25
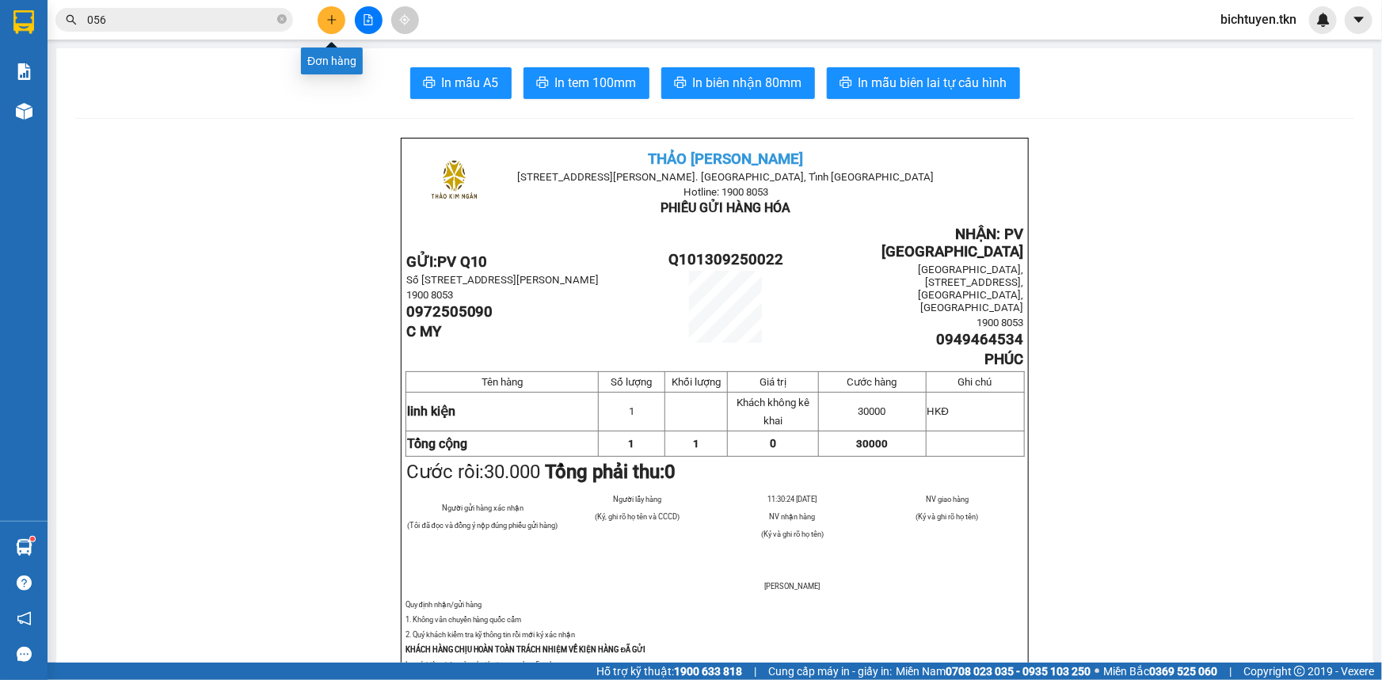
click at [326, 21] on icon "plus" at bounding box center [331, 19] width 11 height 11
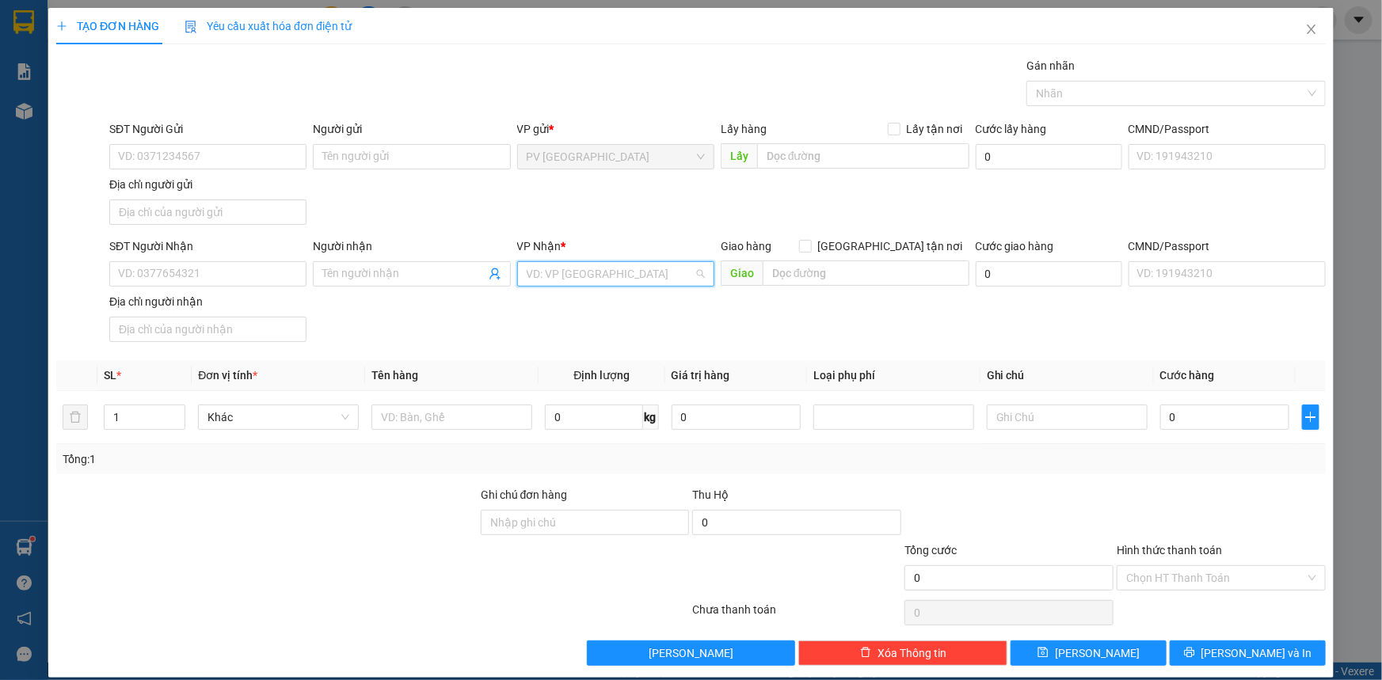
click at [594, 280] on input "search" at bounding box center [610, 274] width 167 height 24
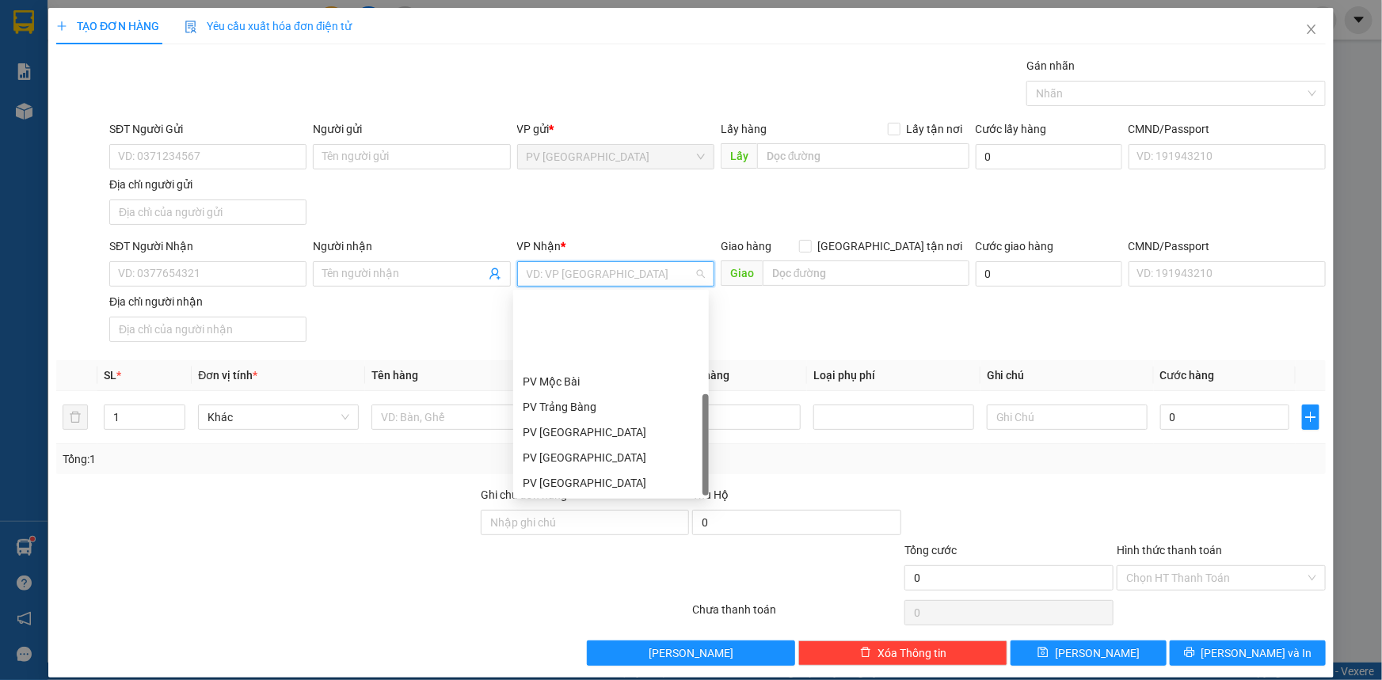
scroll to position [101, 0]
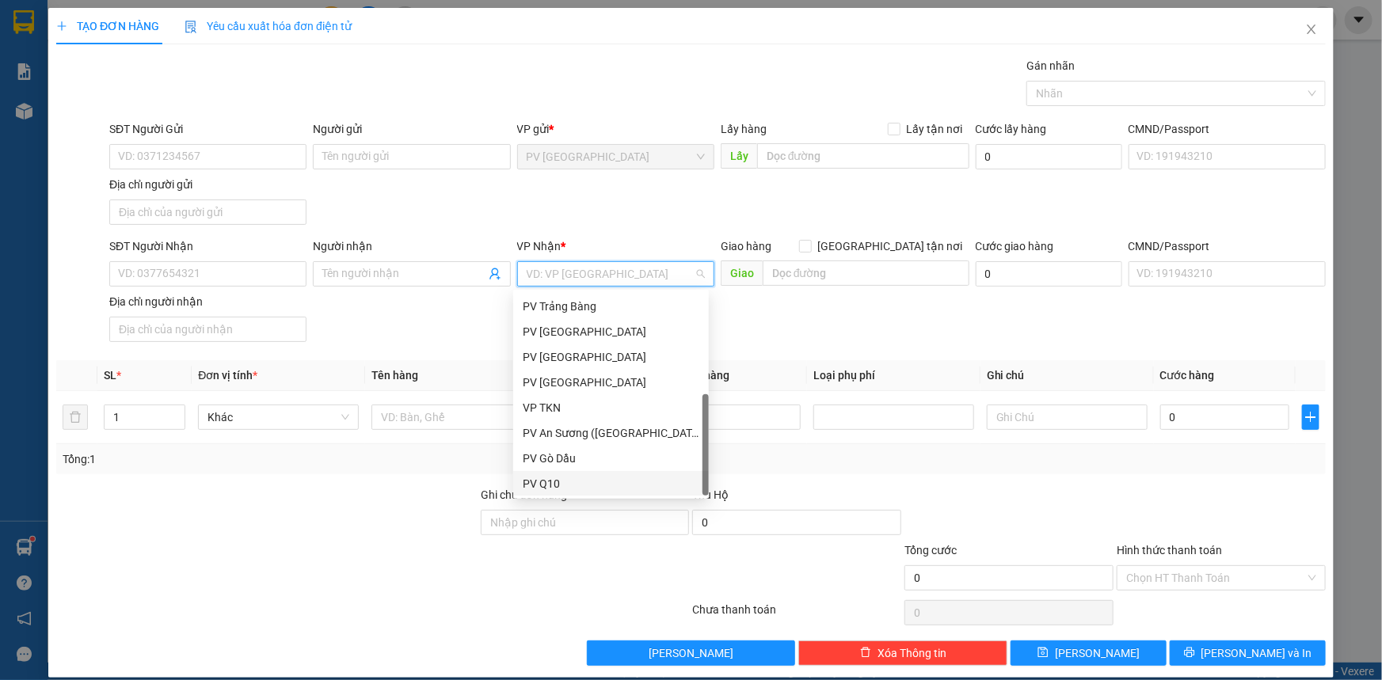
click at [594, 478] on div "PV Q10" at bounding box center [611, 483] width 177 height 17
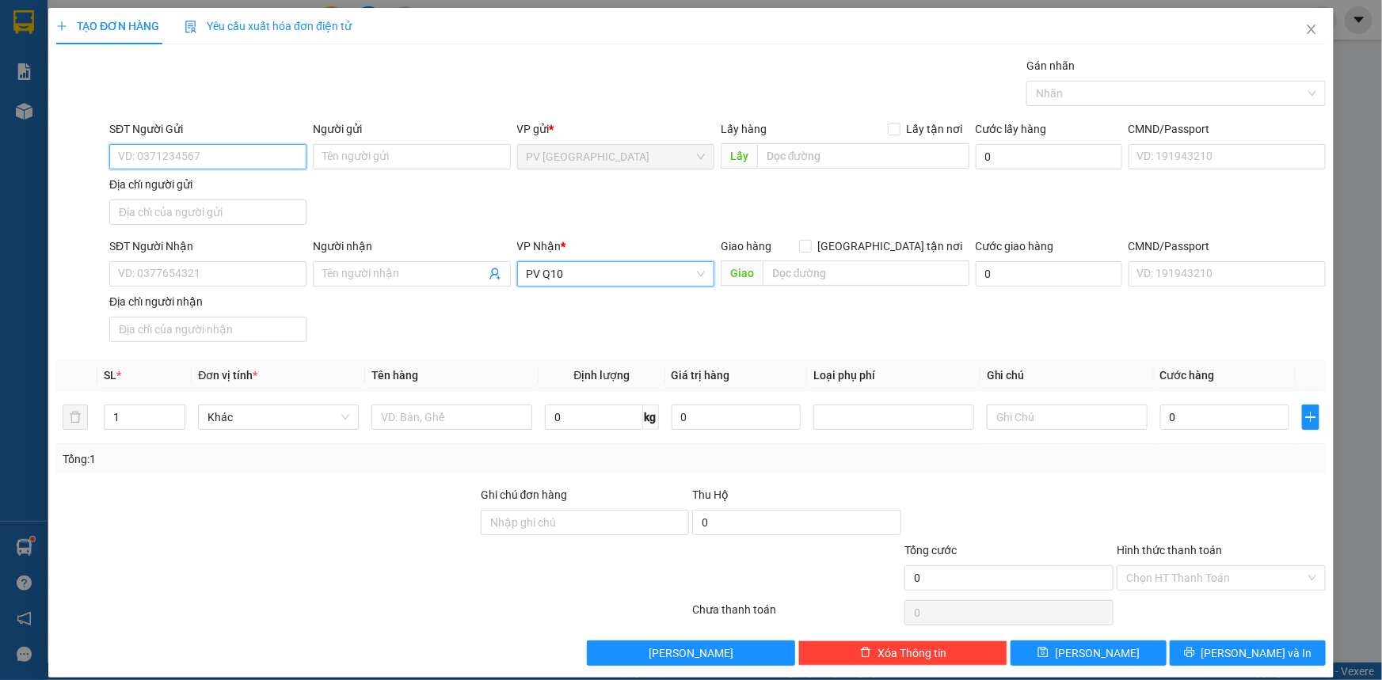
click at [197, 161] on input "SĐT Người Gửi" at bounding box center [207, 156] width 197 height 25
type input "0934152777"
click at [438, 158] on input "Người gửi" at bounding box center [411, 156] width 197 height 25
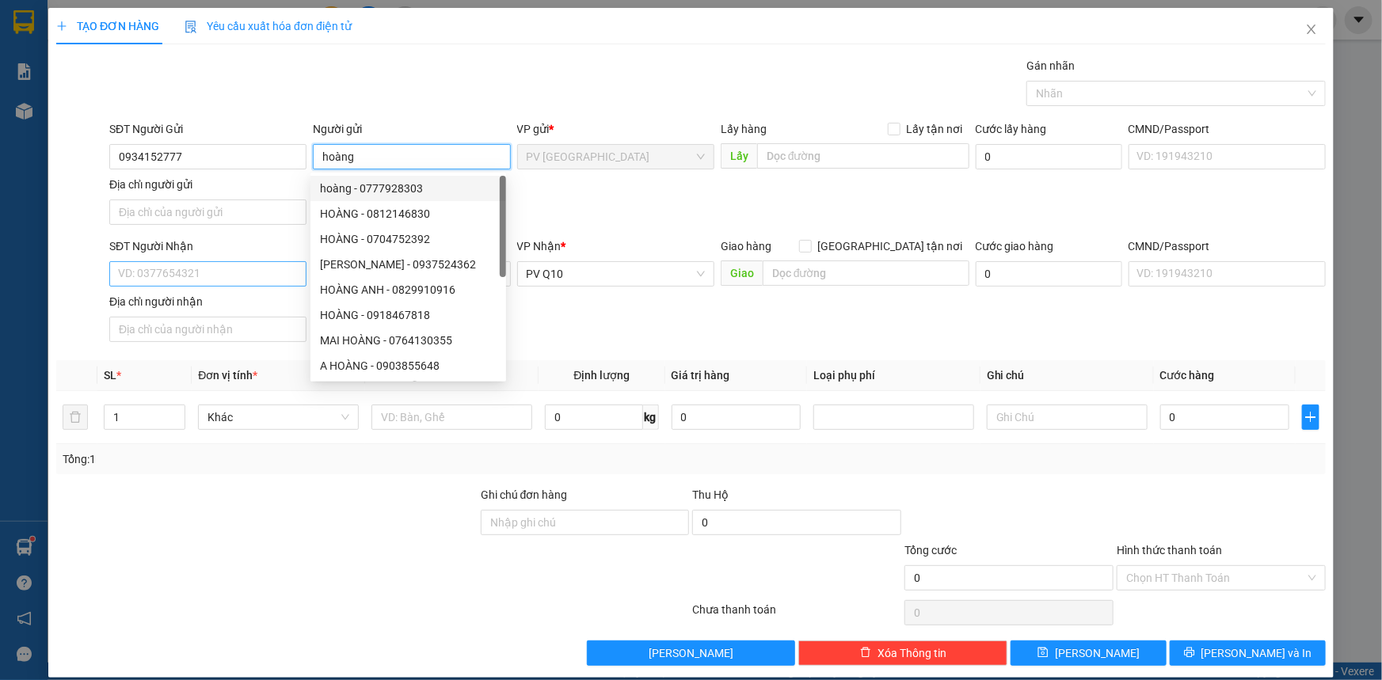
type input "hoàng"
click at [222, 277] on input "SĐT Người Nhận" at bounding box center [207, 273] width 197 height 25
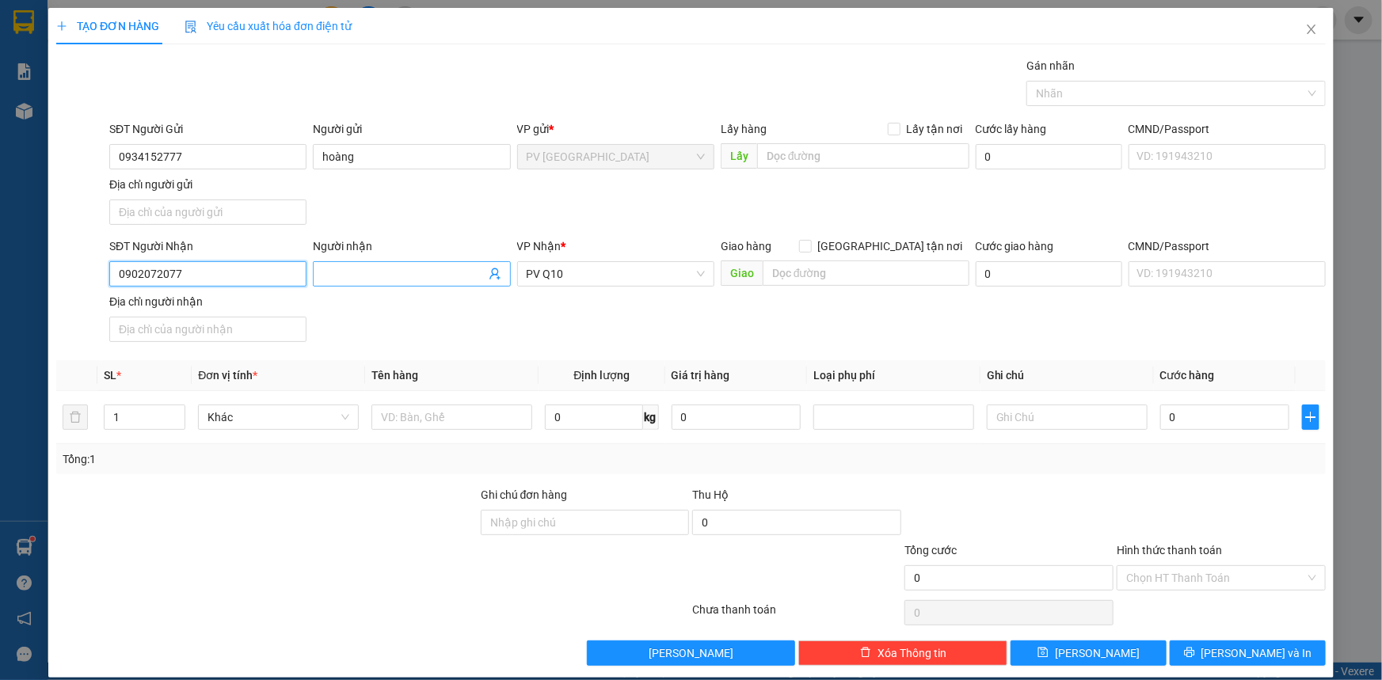
type input "0902072077"
click at [372, 276] on input "Người nhận" at bounding box center [403, 273] width 162 height 17
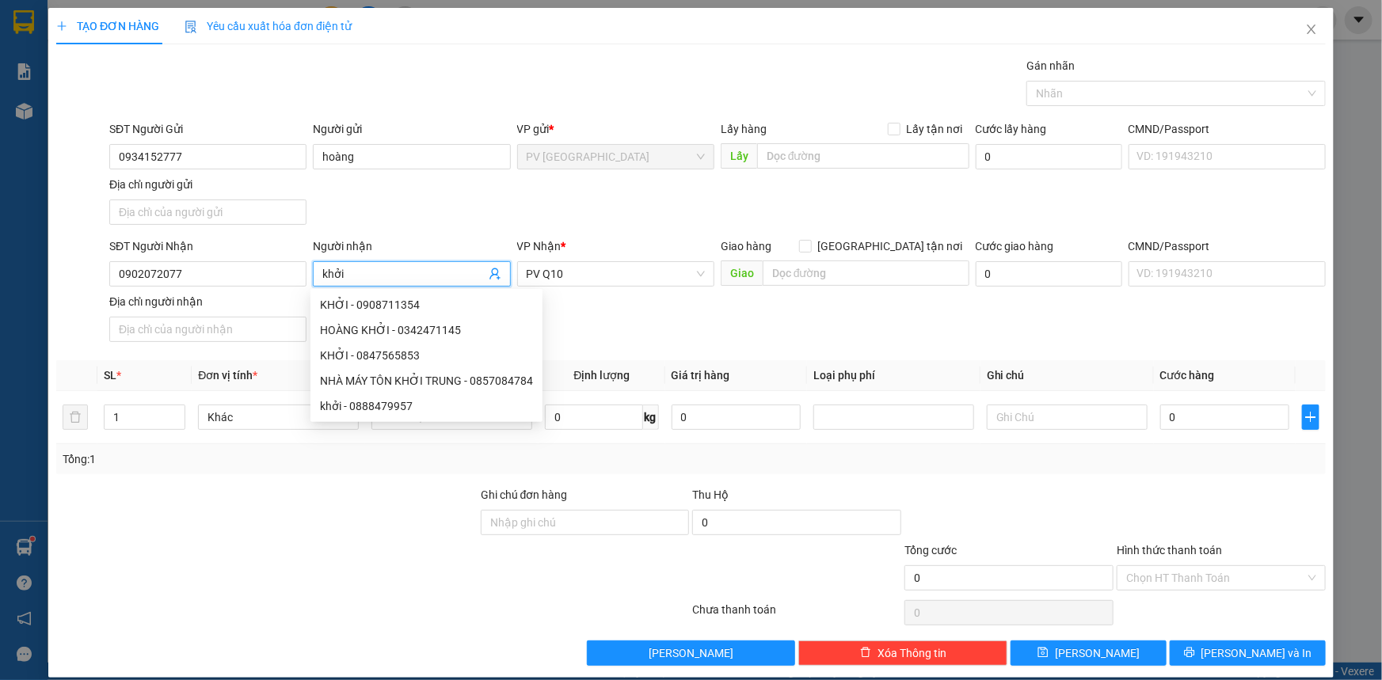
type input "khởi"
click at [236, 610] on div at bounding box center [373, 613] width 636 height 32
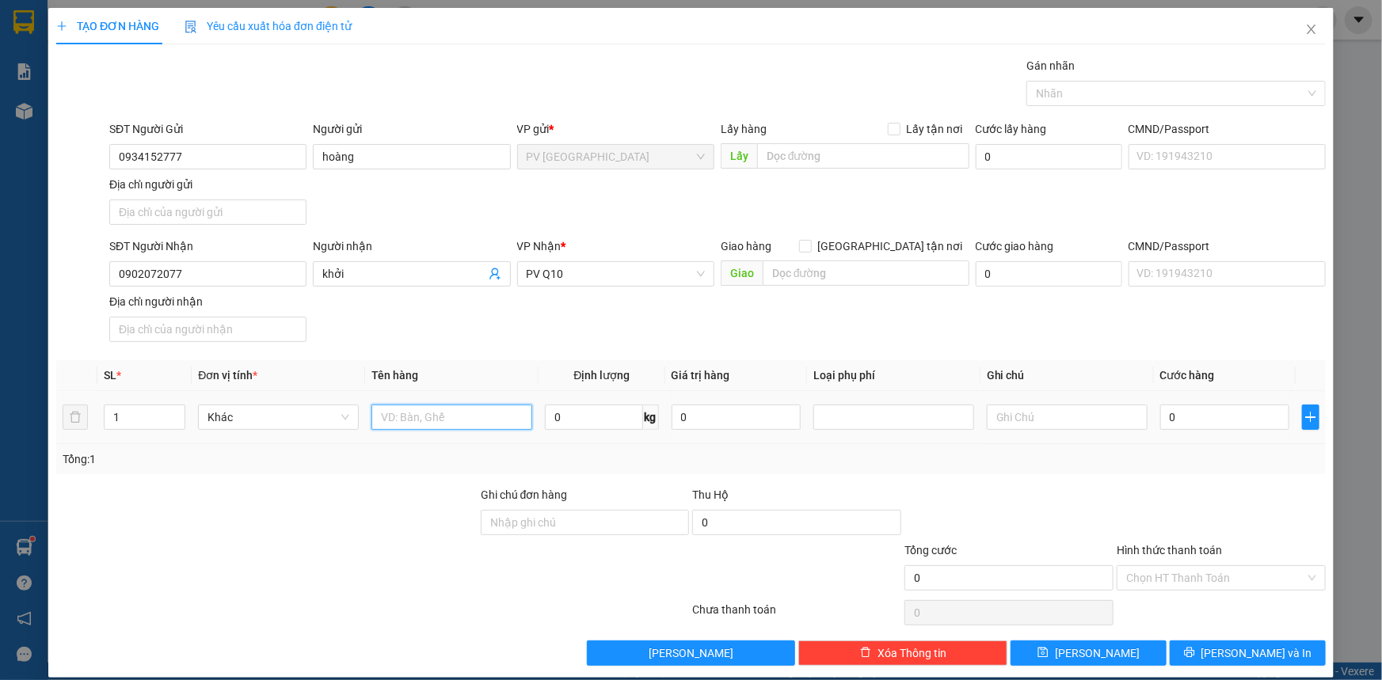
click at [472, 421] on input "text" at bounding box center [452, 417] width 161 height 25
type input "vali"
click at [1181, 417] on input "0" at bounding box center [1224, 417] width 129 height 25
type input "005"
type input "5"
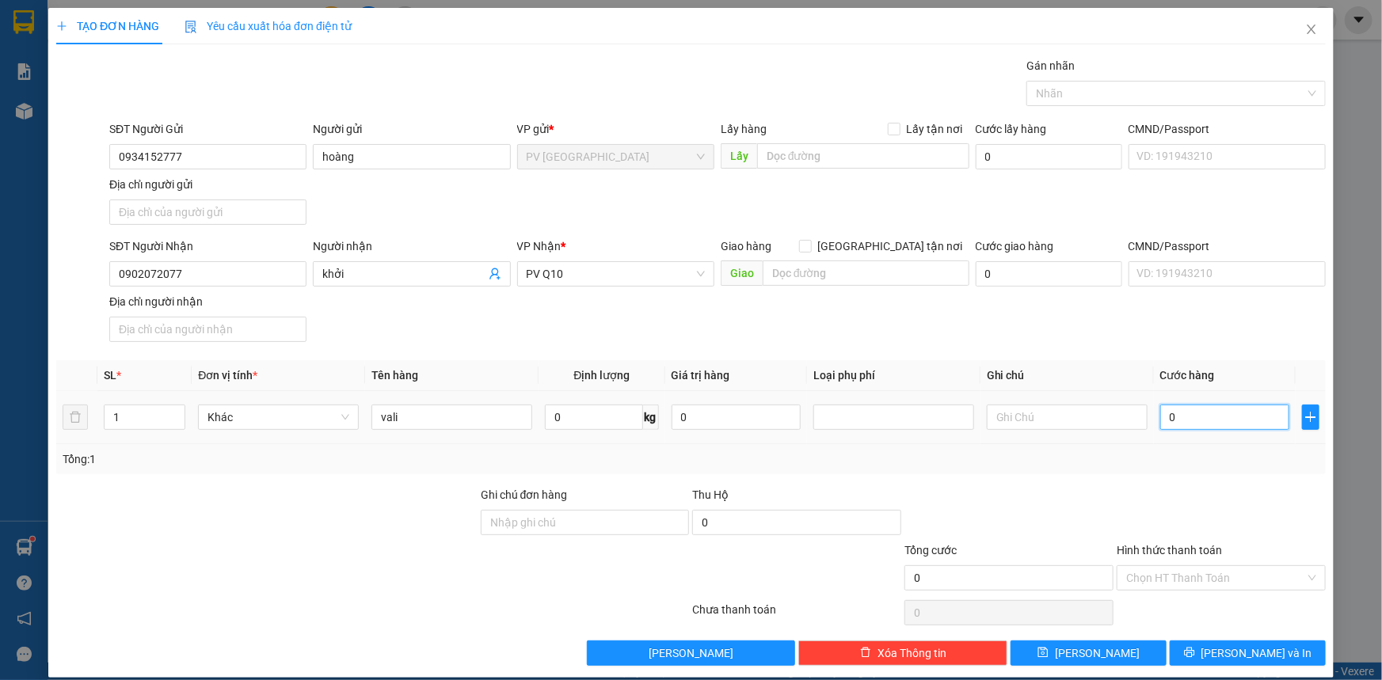
type input "5"
type input "0.050"
type input "50"
type input "50.000"
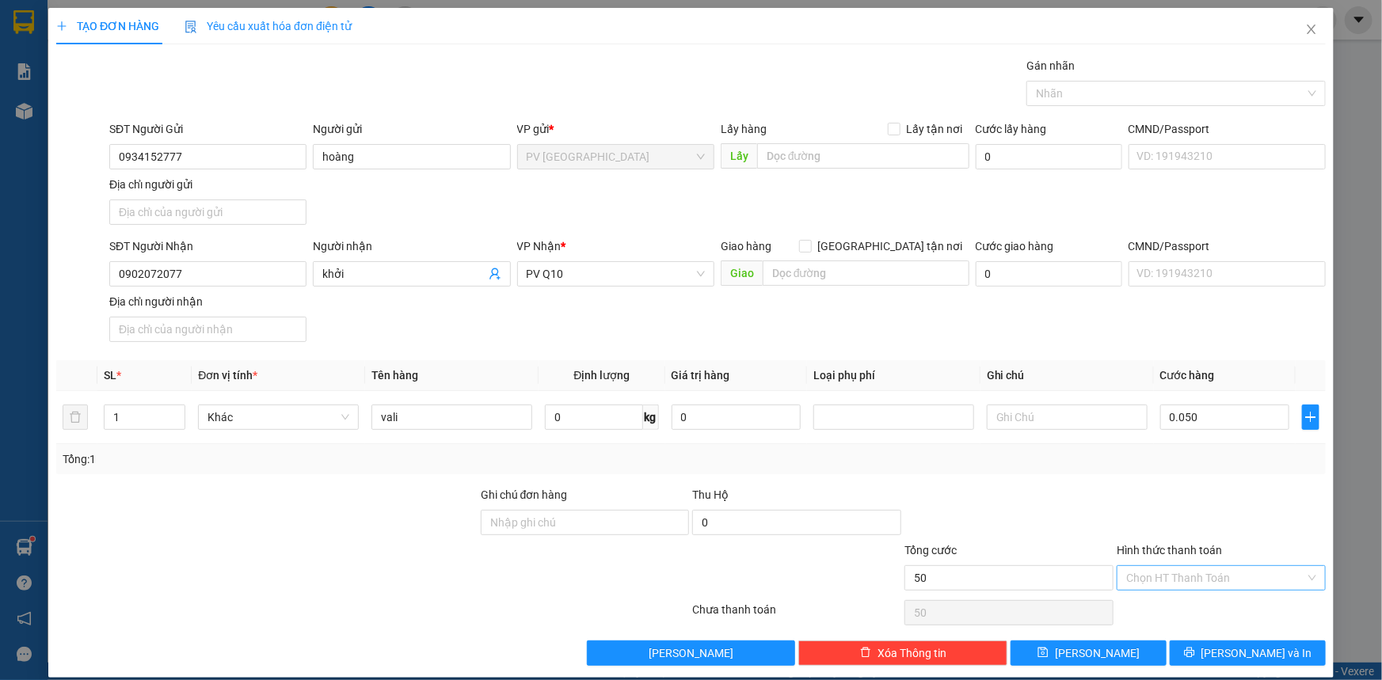
type input "50.000"
click at [1192, 583] on input "Hình thức thanh toán" at bounding box center [1215, 578] width 179 height 24
click at [1195, 612] on div "Tại văn phòng" at bounding box center [1212, 608] width 189 height 17
type input "0"
click at [1191, 654] on button "[PERSON_NAME] và In" at bounding box center [1248, 653] width 156 height 25
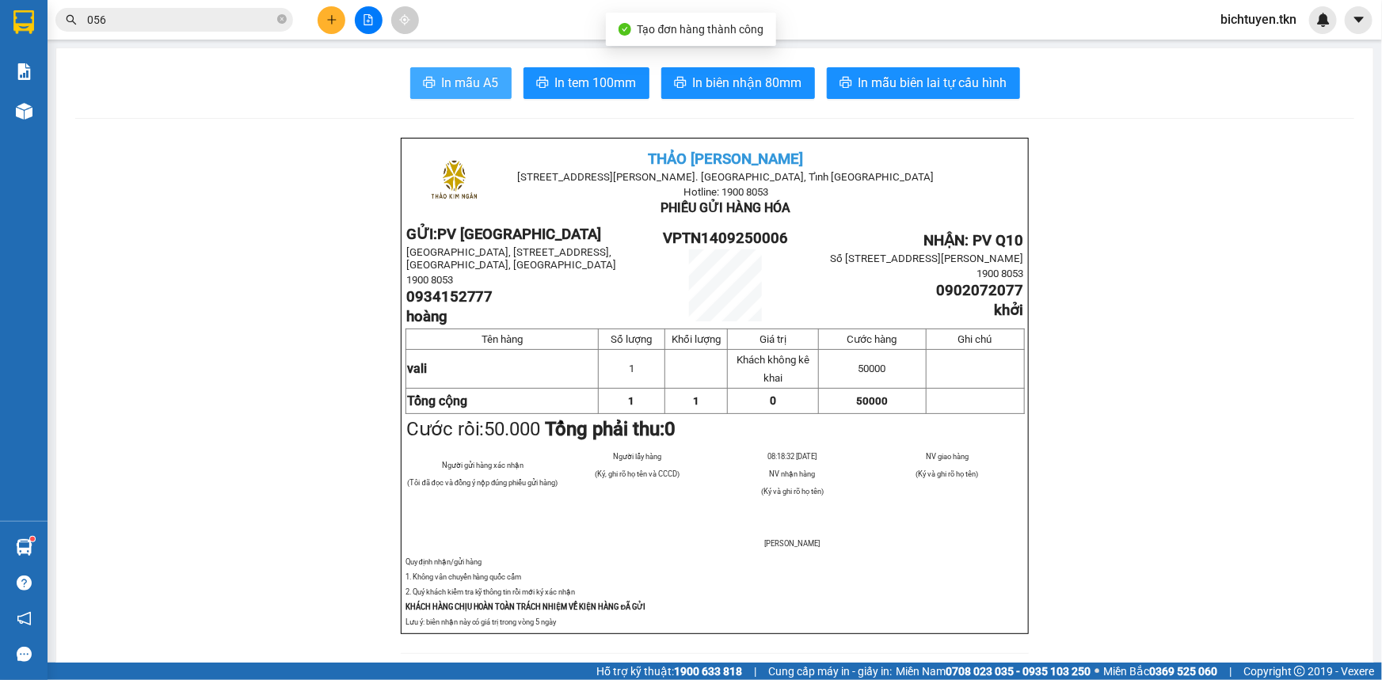
click at [462, 87] on span "In mẫu A5" at bounding box center [470, 83] width 57 height 20
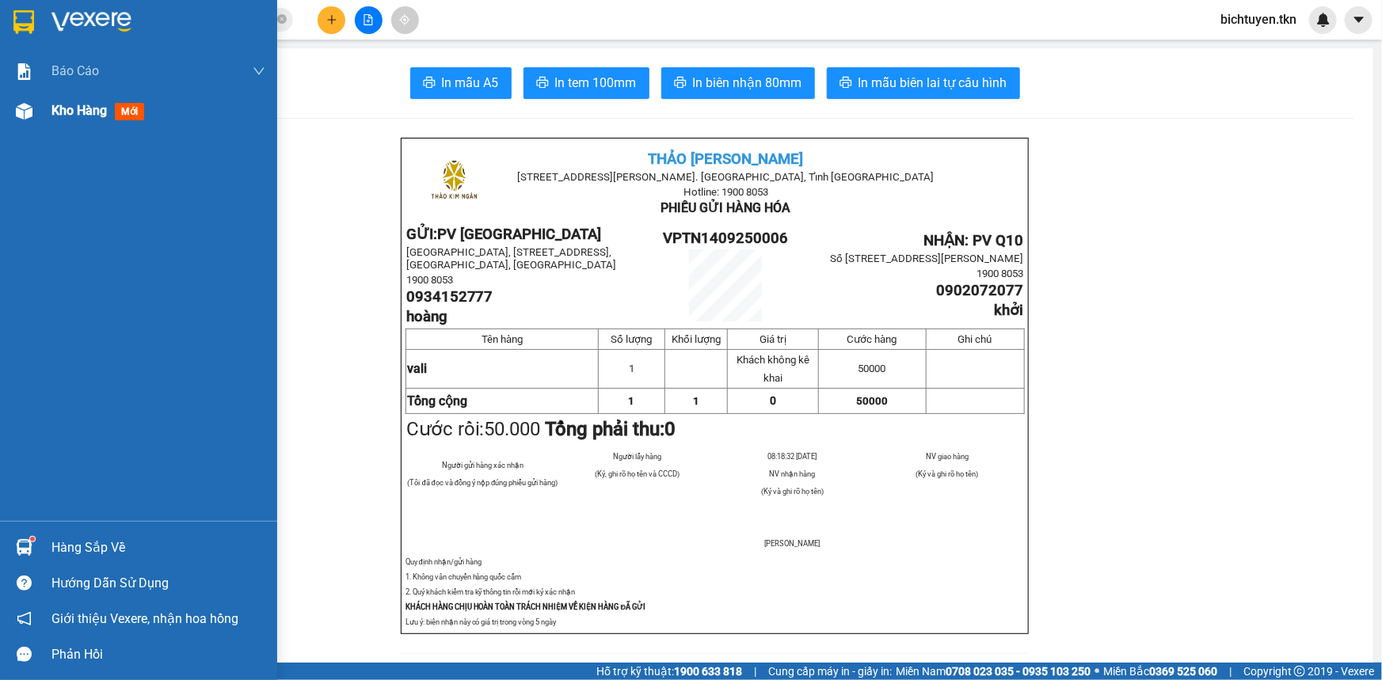
click at [23, 111] on img at bounding box center [24, 111] width 17 height 17
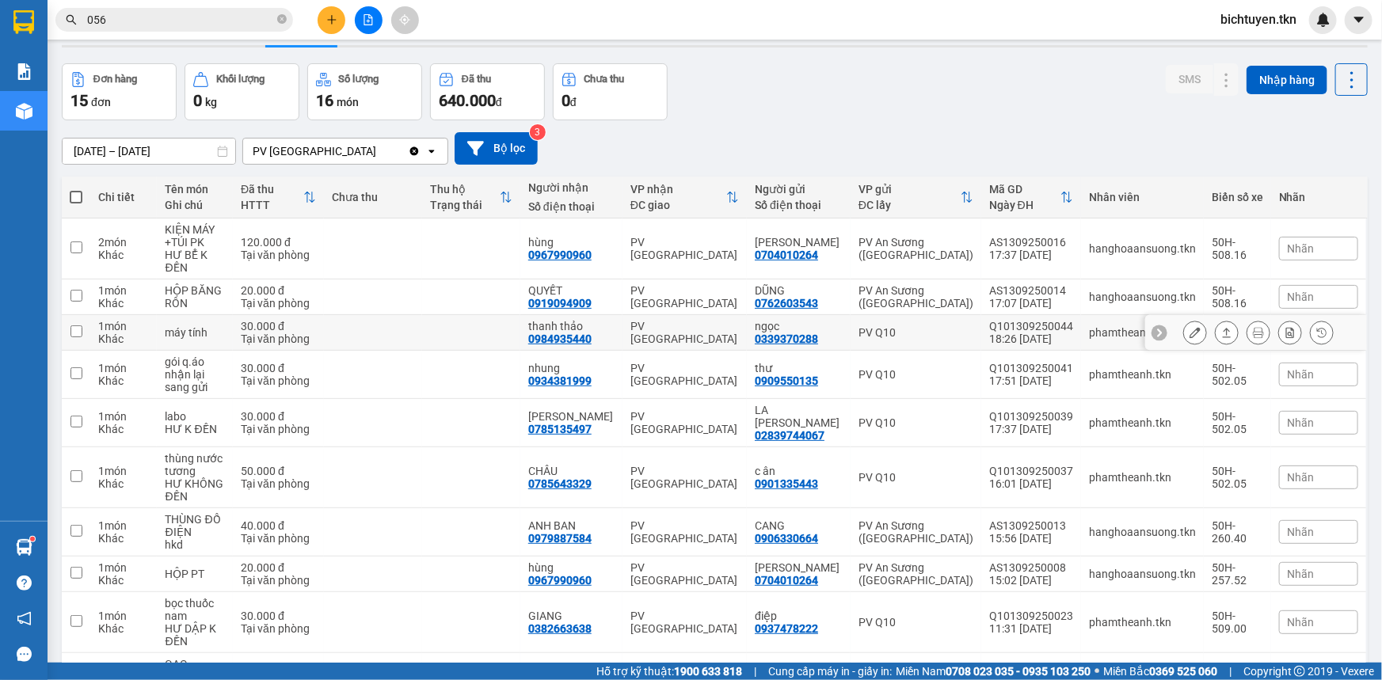
scroll to position [71, 0]
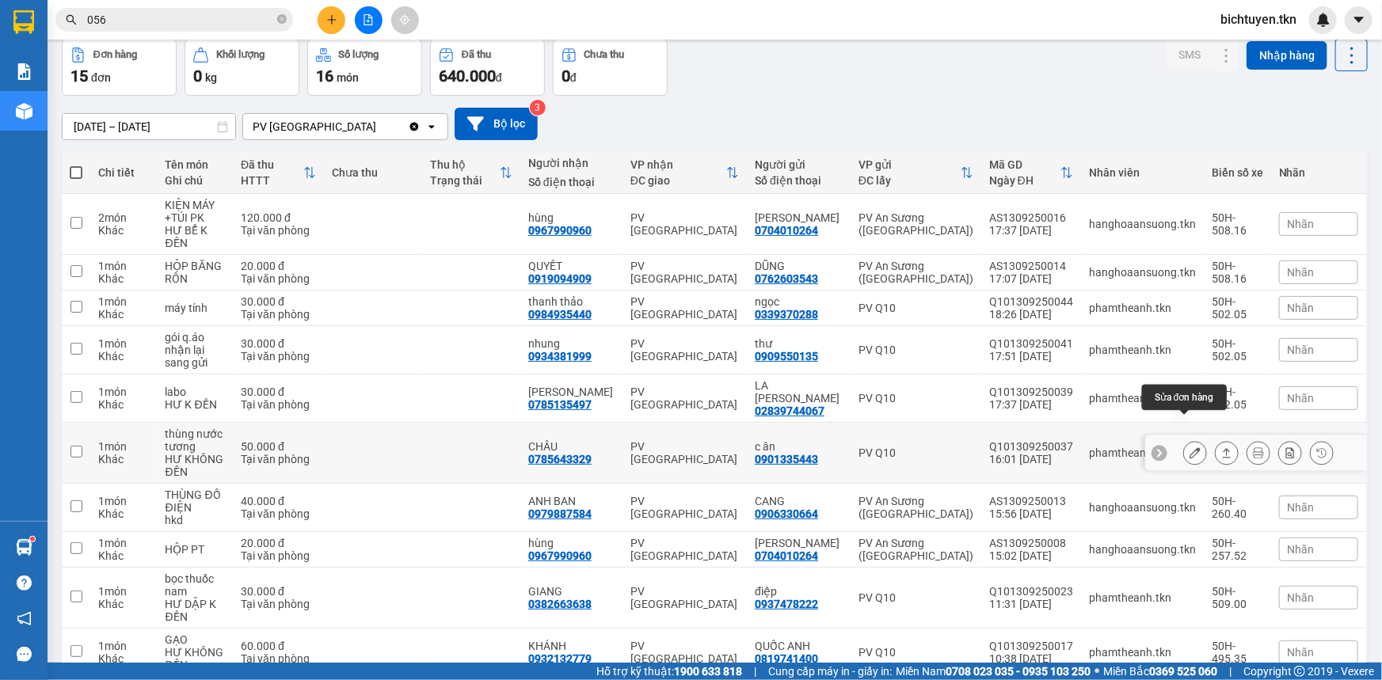
click at [1190, 448] on icon at bounding box center [1195, 453] width 11 height 11
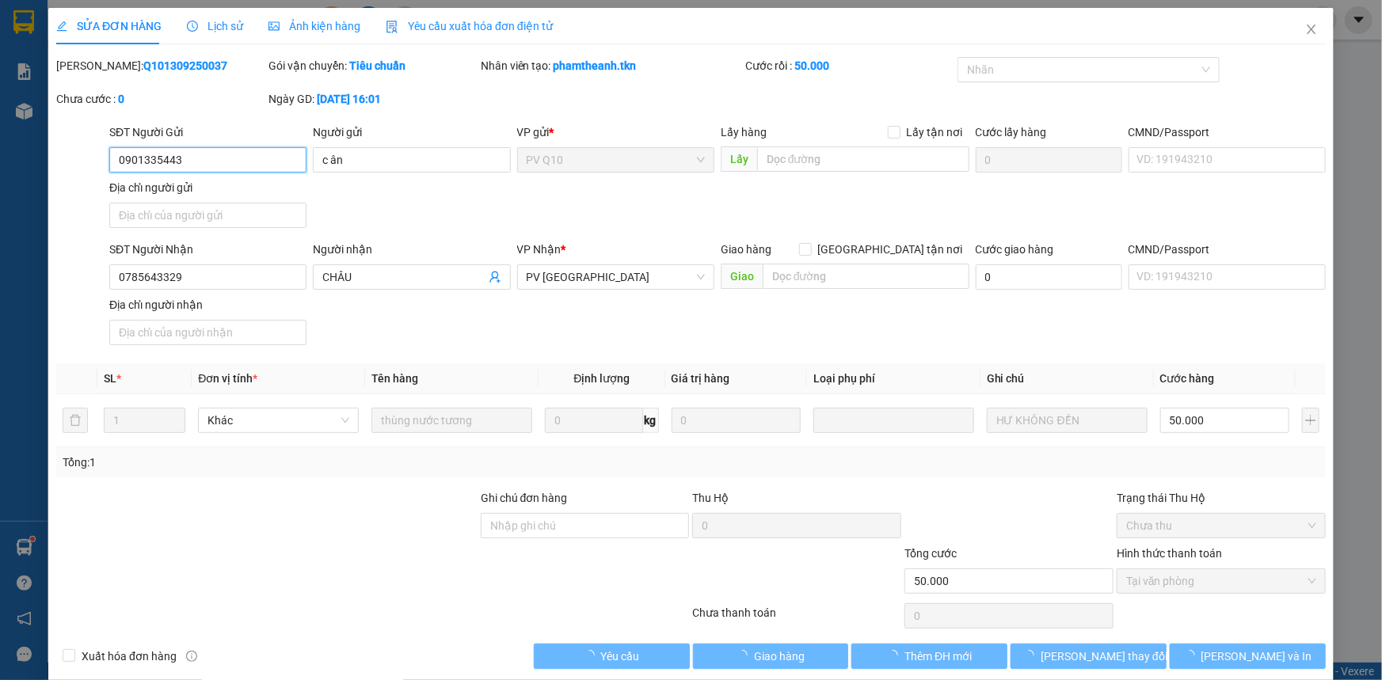
scroll to position [18, 0]
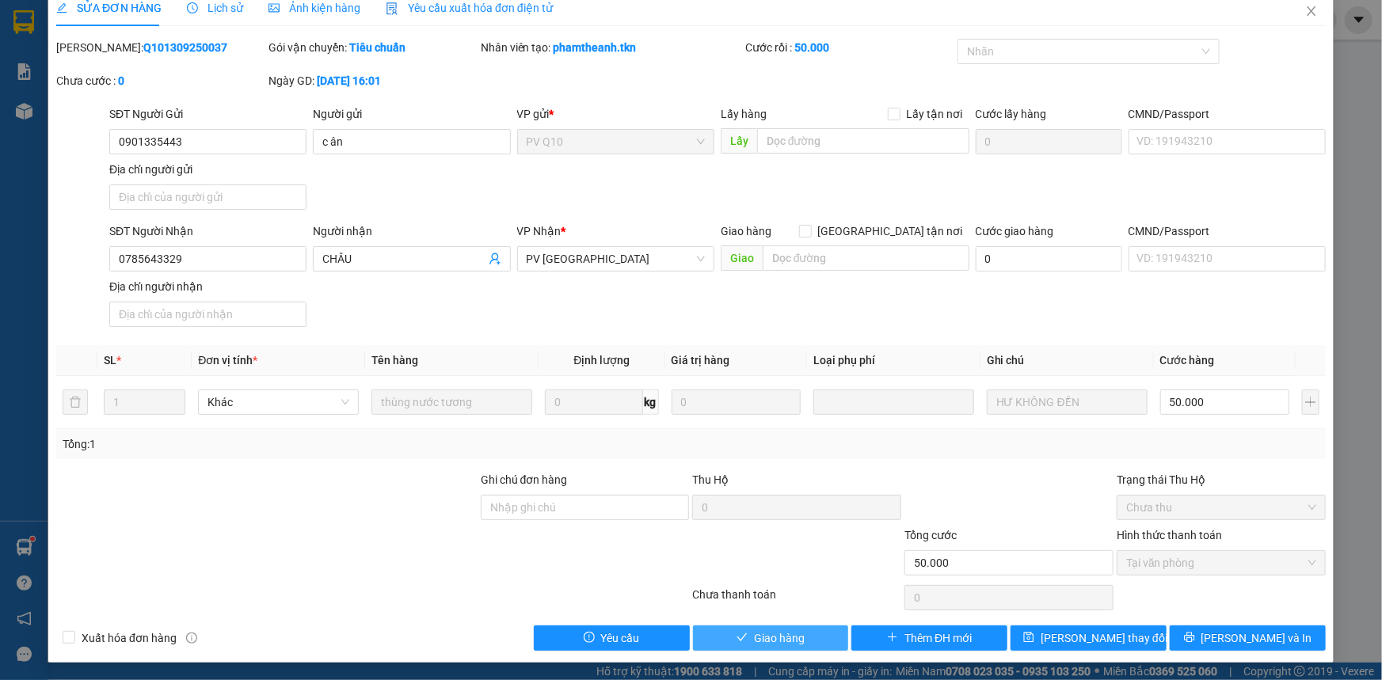
click at [754, 635] on span "Giao hàng" at bounding box center [779, 638] width 51 height 17
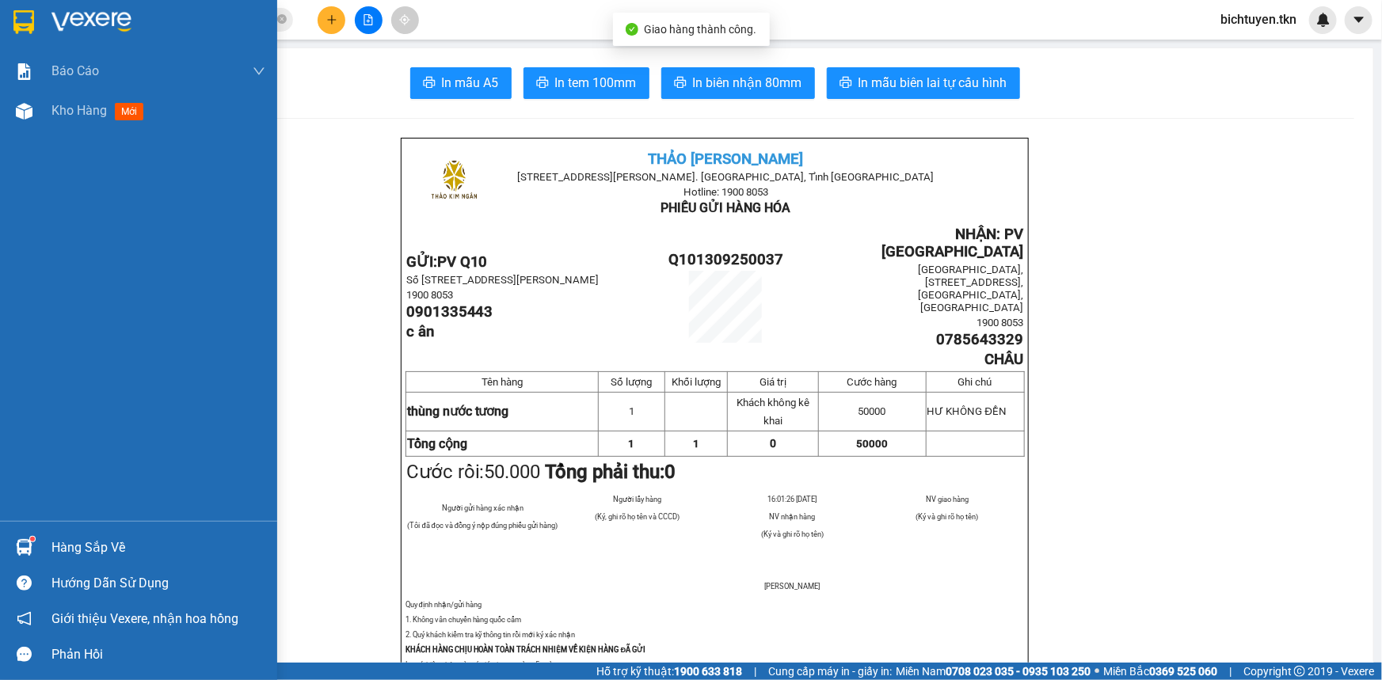
click at [38, 117] on div "Kho hàng mới" at bounding box center [138, 111] width 277 height 40
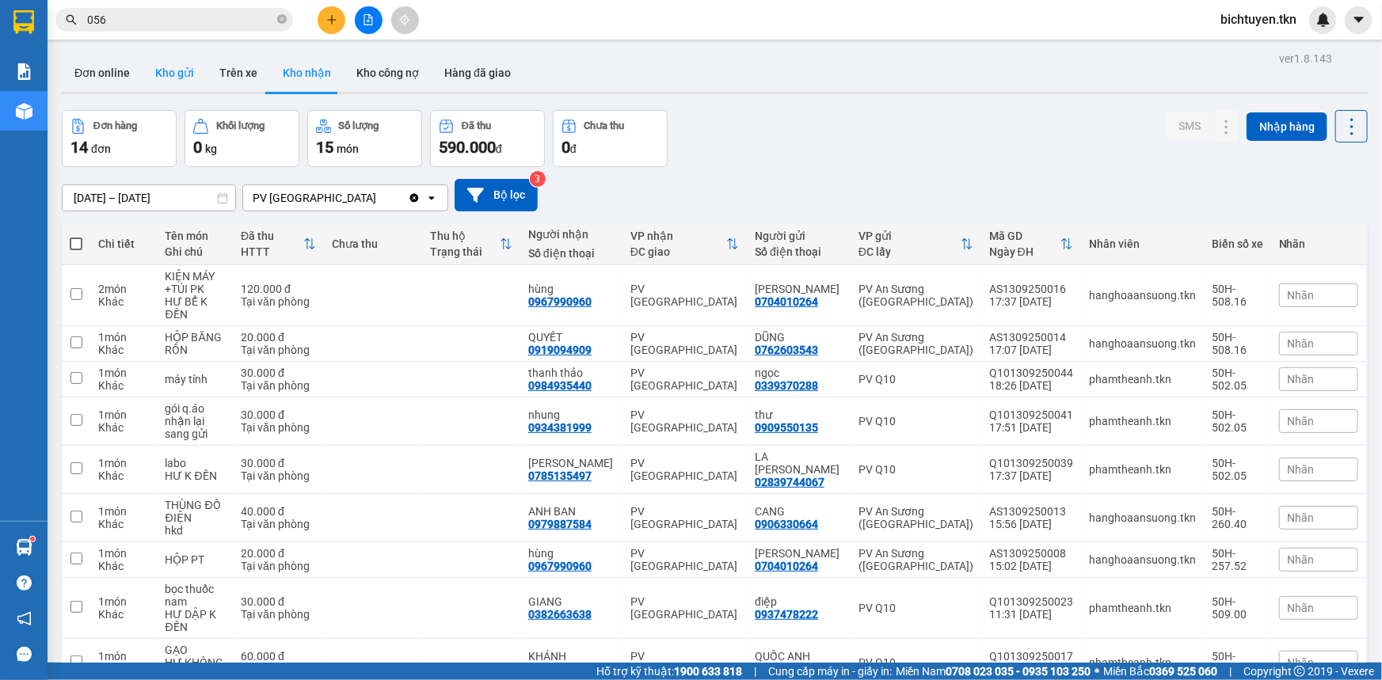
click at [169, 79] on button "Kho gửi" at bounding box center [175, 73] width 64 height 38
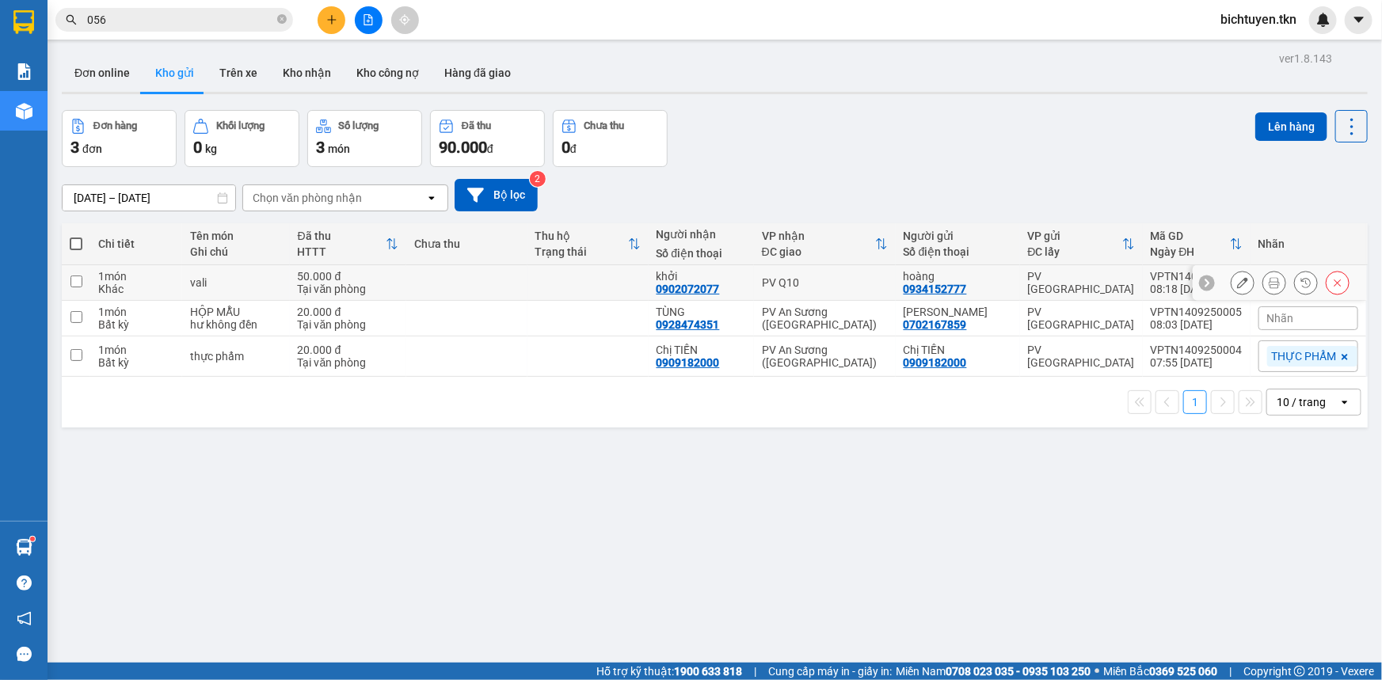
click at [840, 288] on div "PV Q10" at bounding box center [825, 282] width 126 height 13
checkbox input "true"
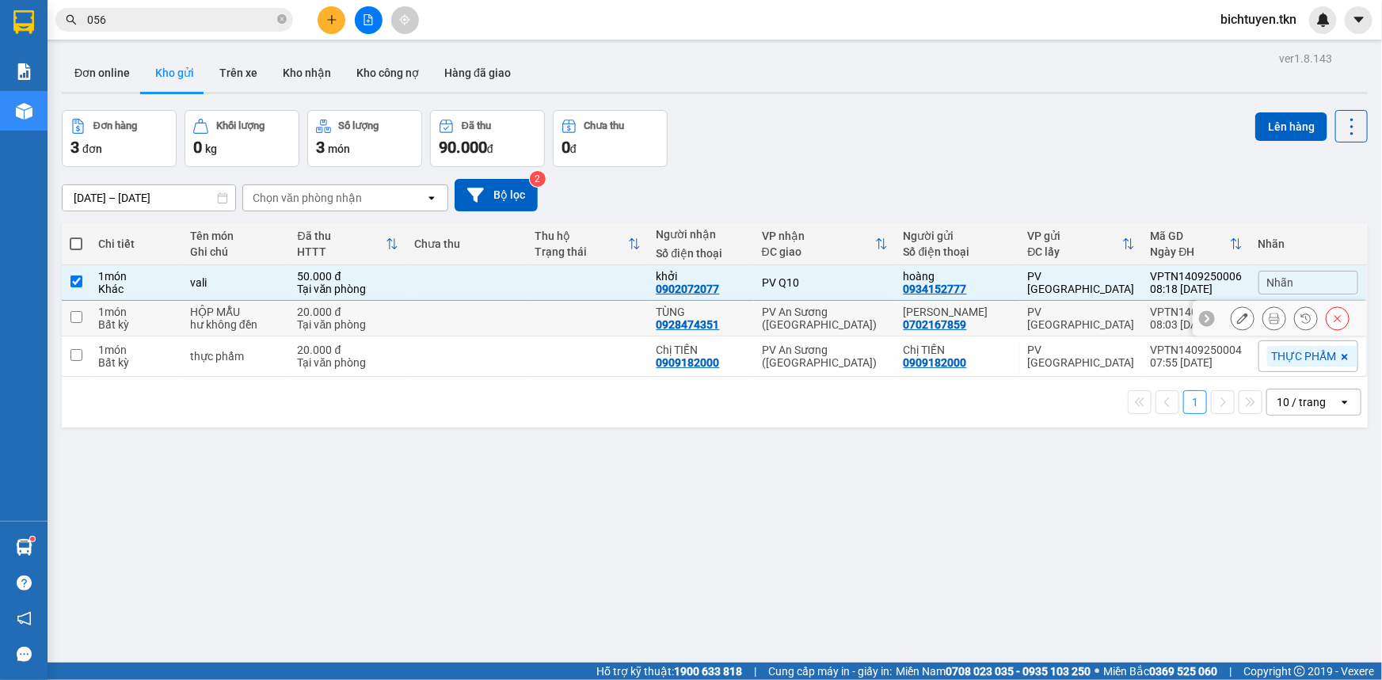
click at [842, 318] on div "PV An Sương ([GEOGRAPHIC_DATA])" at bounding box center [825, 318] width 126 height 25
checkbox input "true"
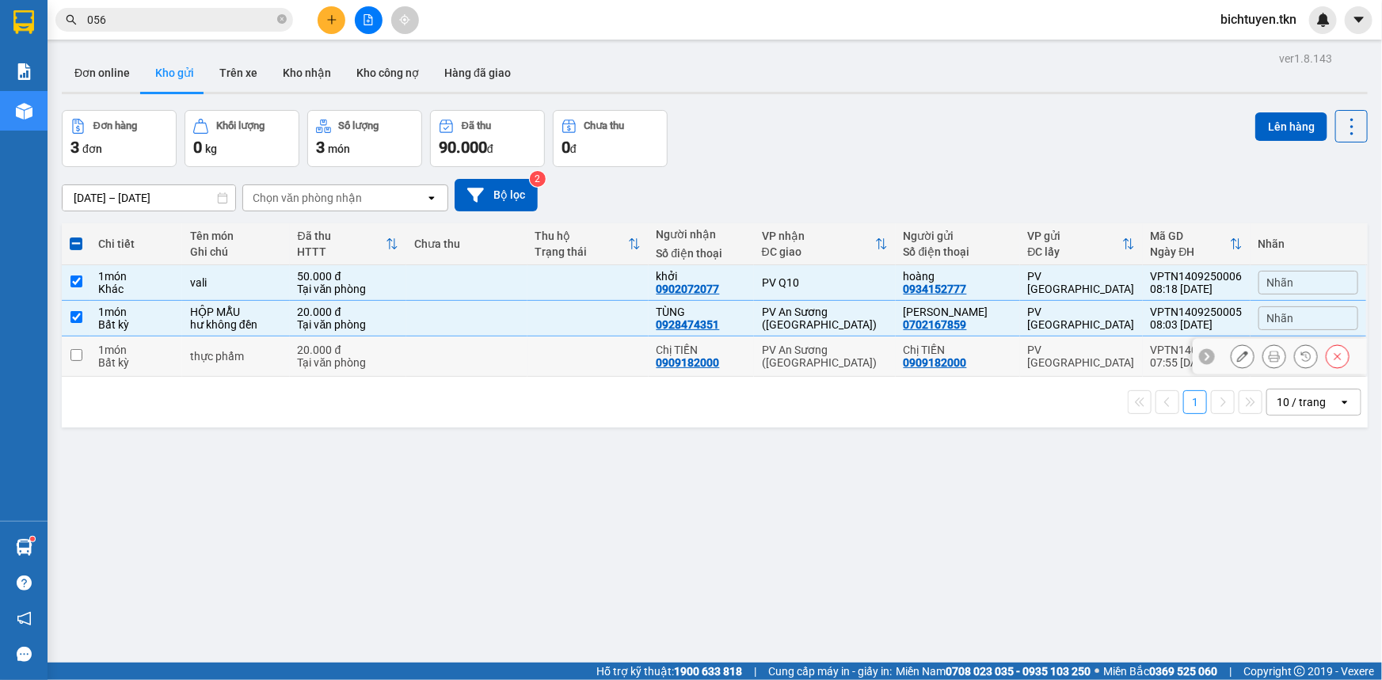
click at [854, 356] on div "PV An Sương ([GEOGRAPHIC_DATA])" at bounding box center [825, 356] width 126 height 25
checkbox input "true"
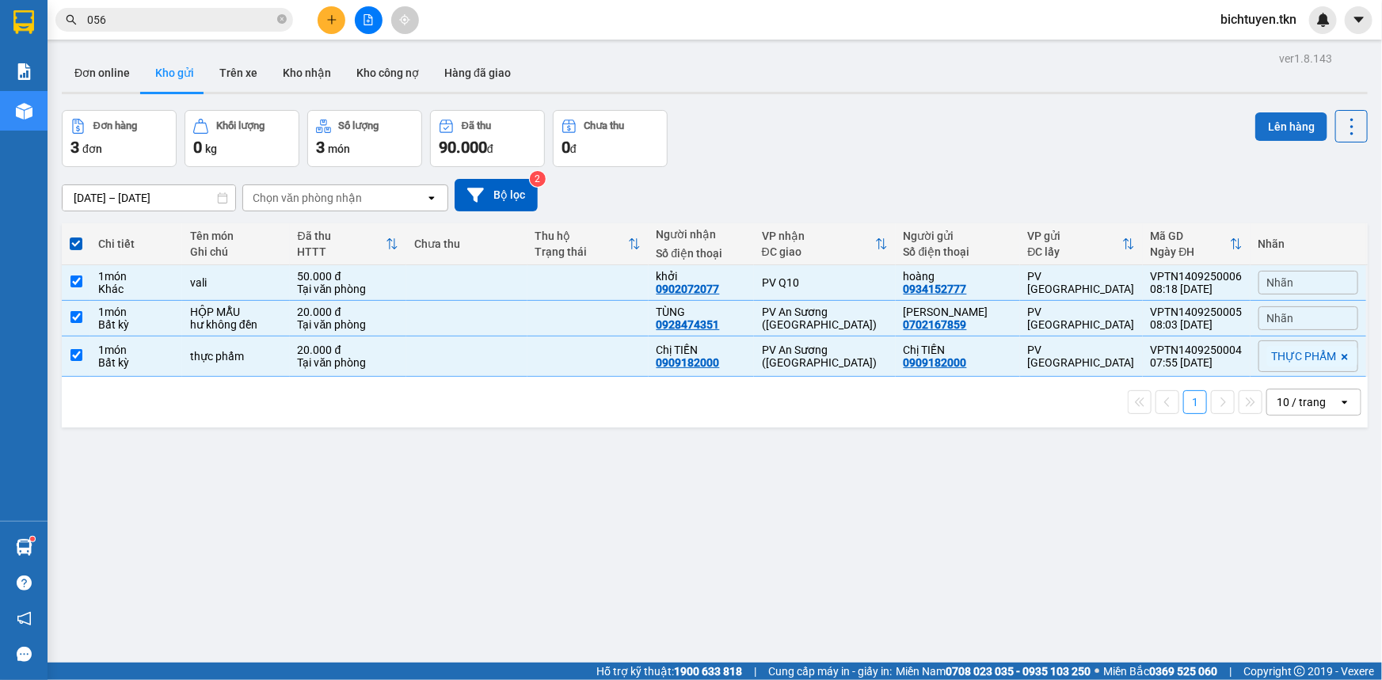
click at [1279, 122] on button "Lên hàng" at bounding box center [1292, 126] width 72 height 29
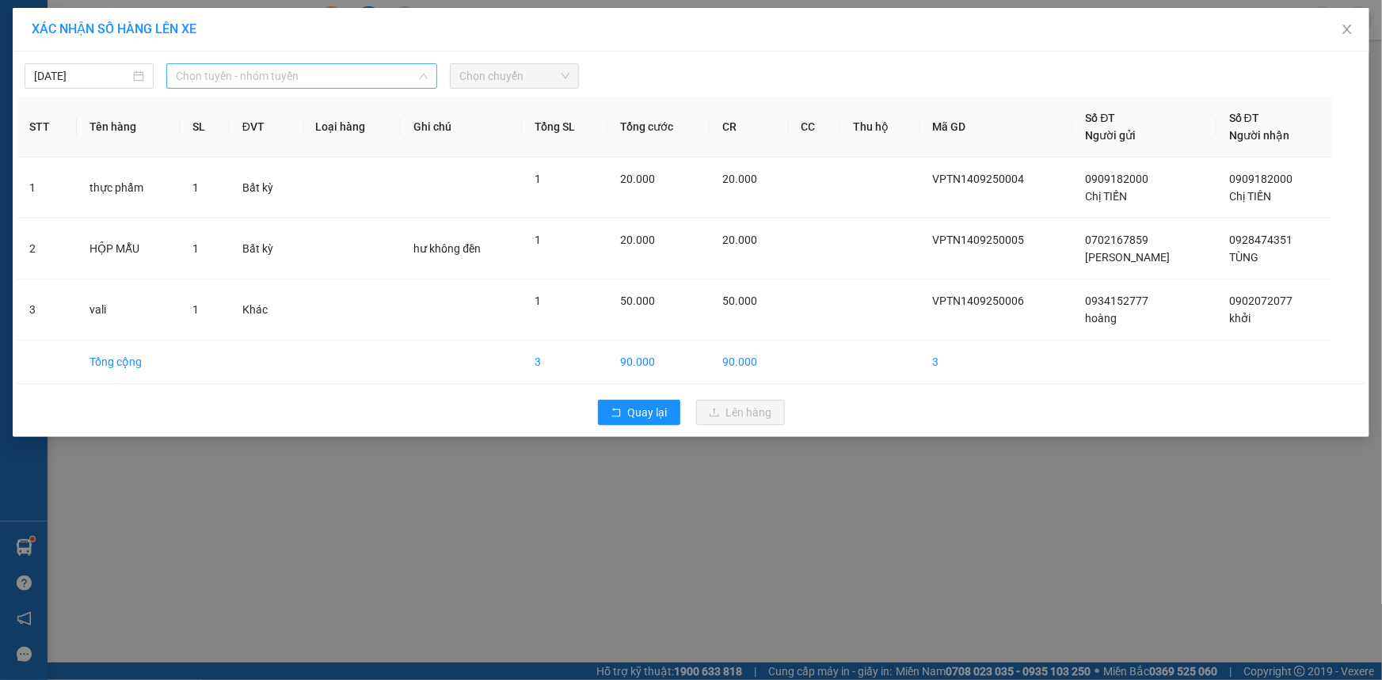
click at [341, 86] on span "Chọn tuyến - nhóm tuyến" at bounding box center [302, 76] width 252 height 24
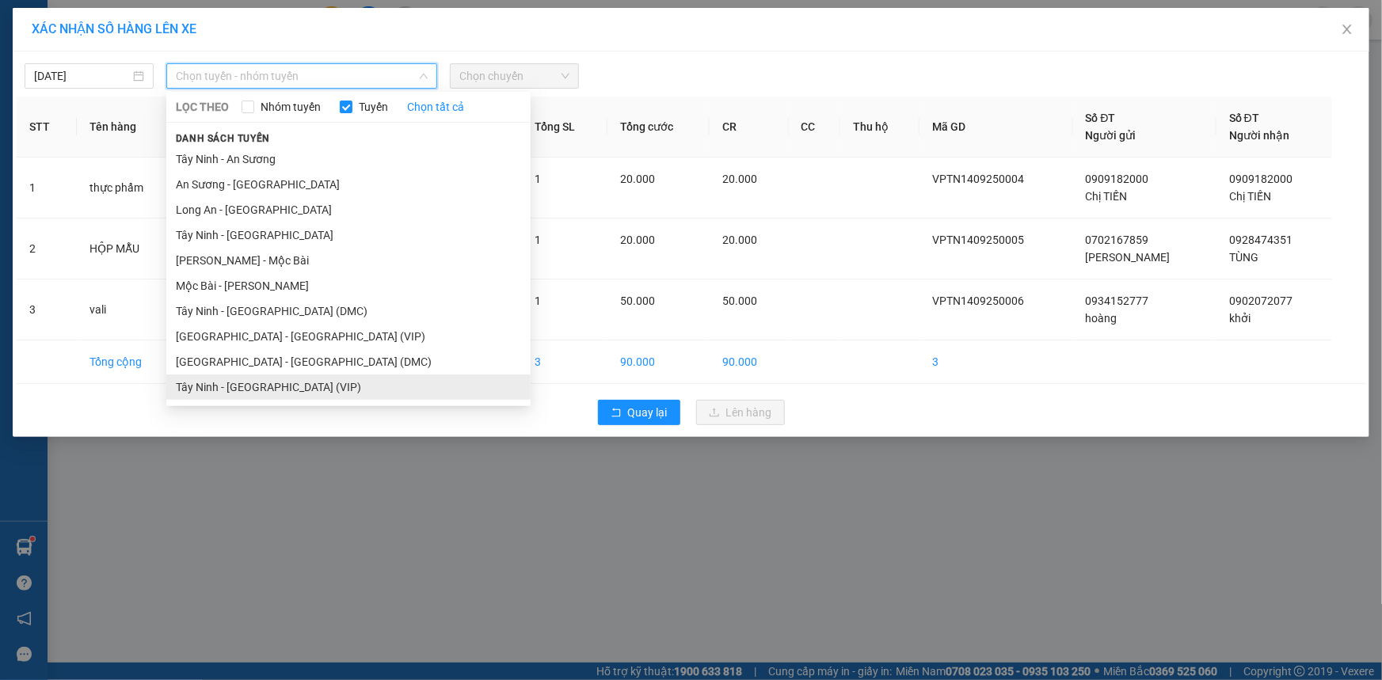
click at [375, 390] on li "Tây Ninh - [GEOGRAPHIC_DATA] (VIP)" at bounding box center [348, 387] width 364 height 25
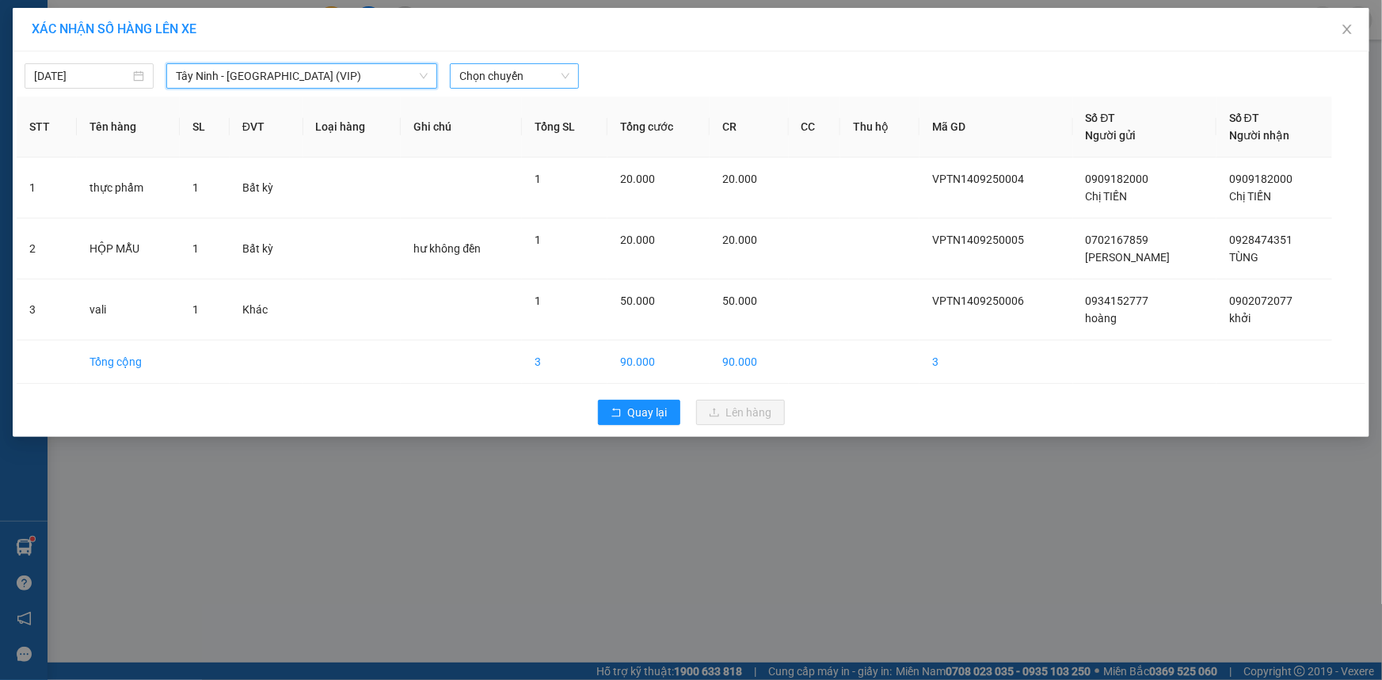
click at [515, 86] on span "Chọn chuyến" at bounding box center [514, 76] width 110 height 24
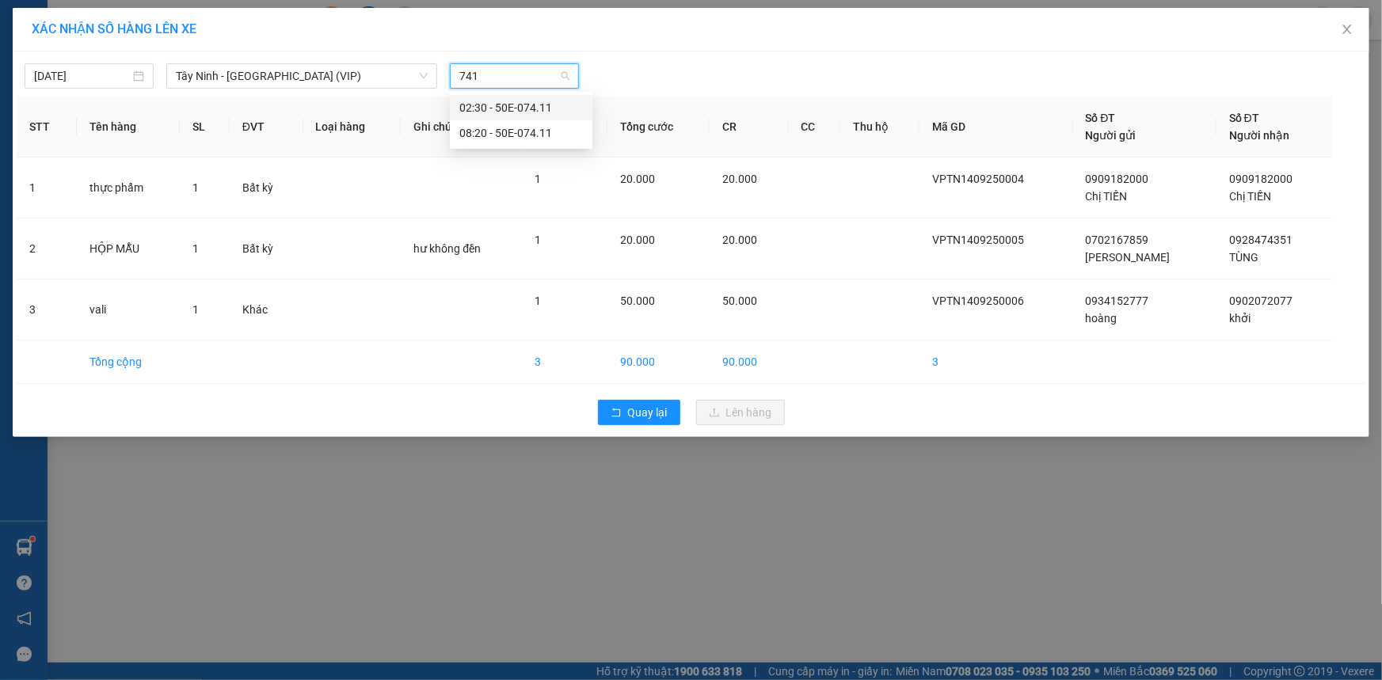
type input "7411"
click at [535, 129] on div "08:20 - 50E-074.11" at bounding box center [521, 132] width 124 height 17
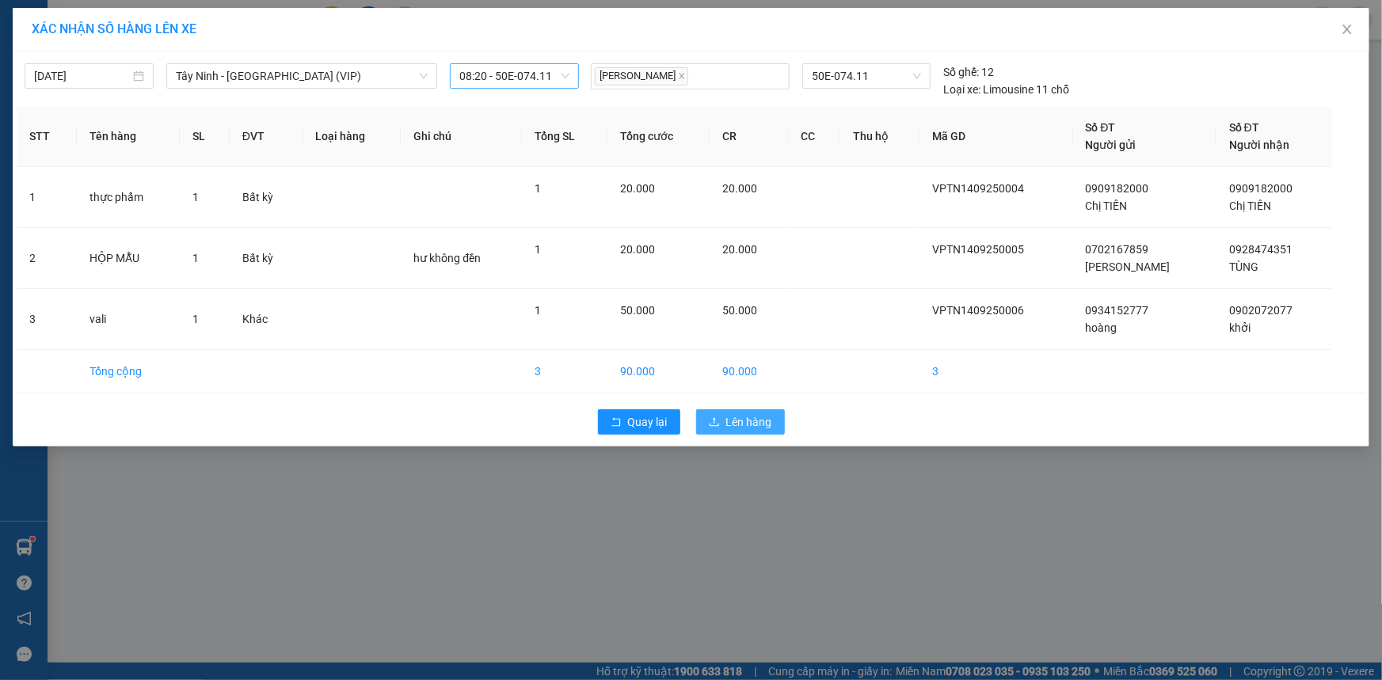
click at [710, 417] on icon "upload" at bounding box center [714, 422] width 11 height 11
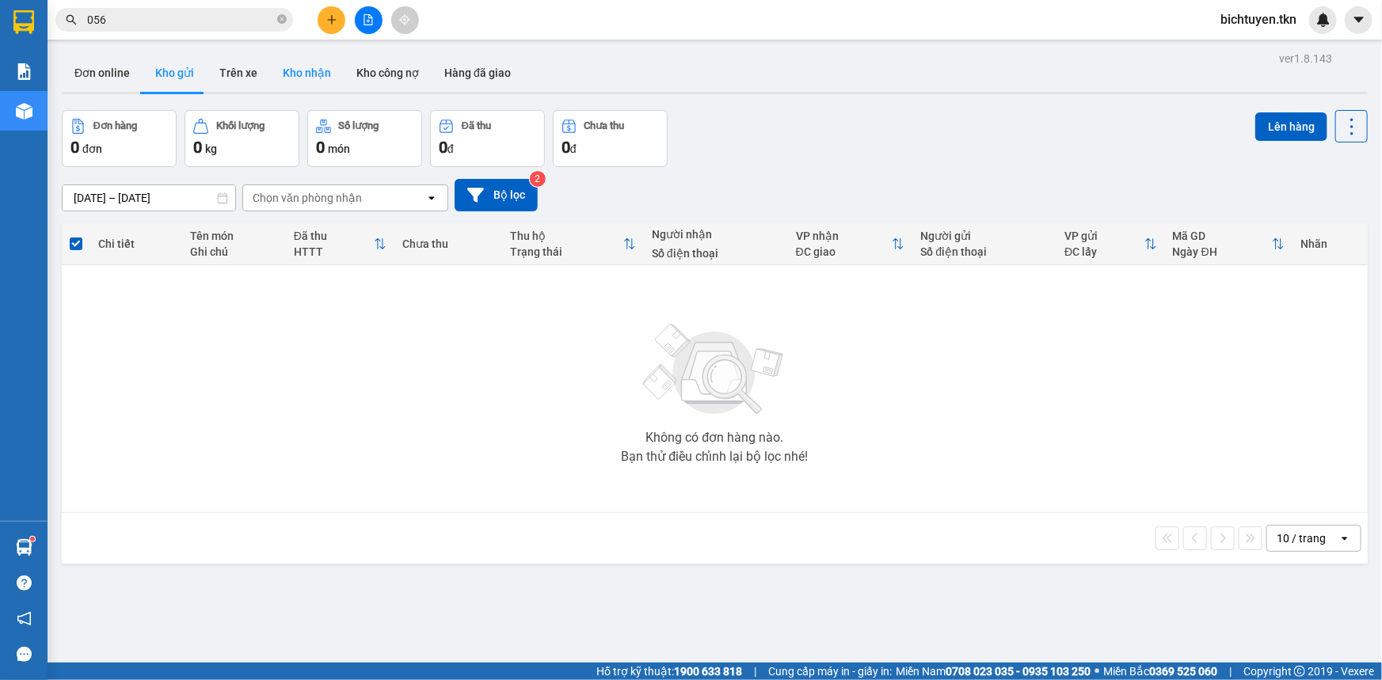
click at [285, 73] on button "Kho nhận" at bounding box center [307, 73] width 74 height 38
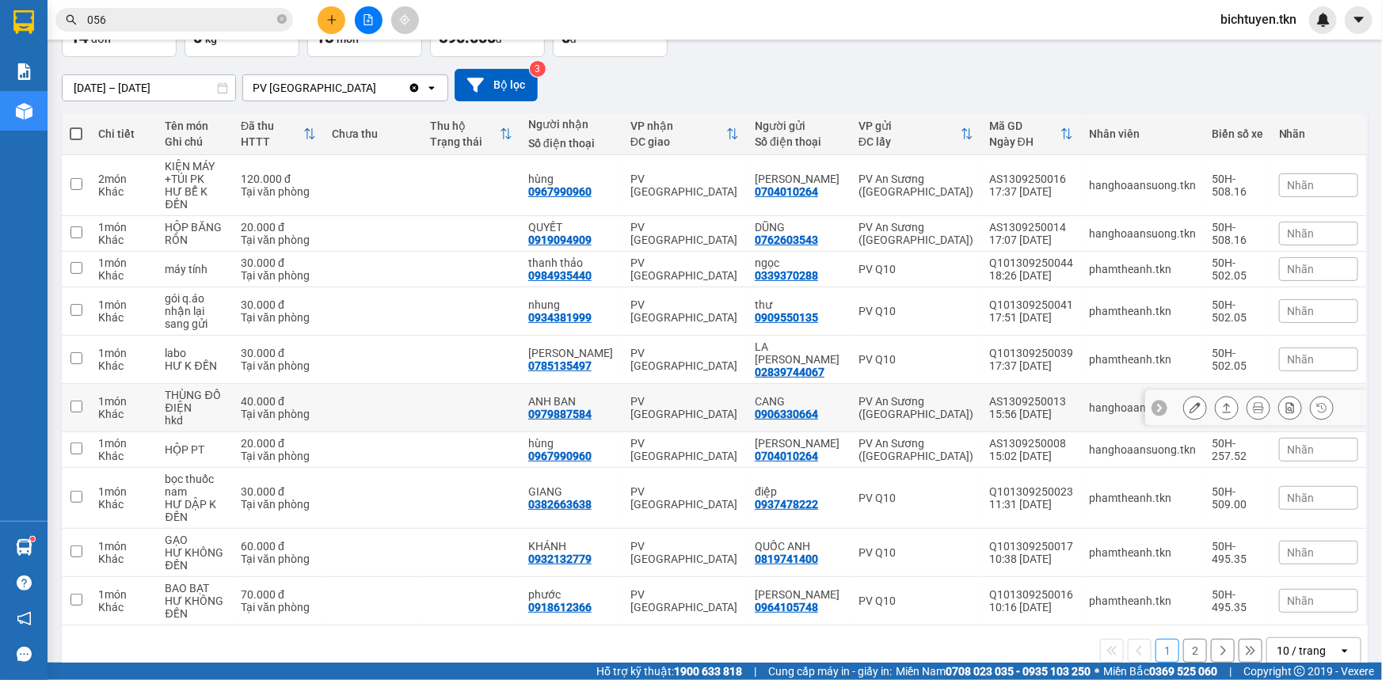
scroll to position [111, 0]
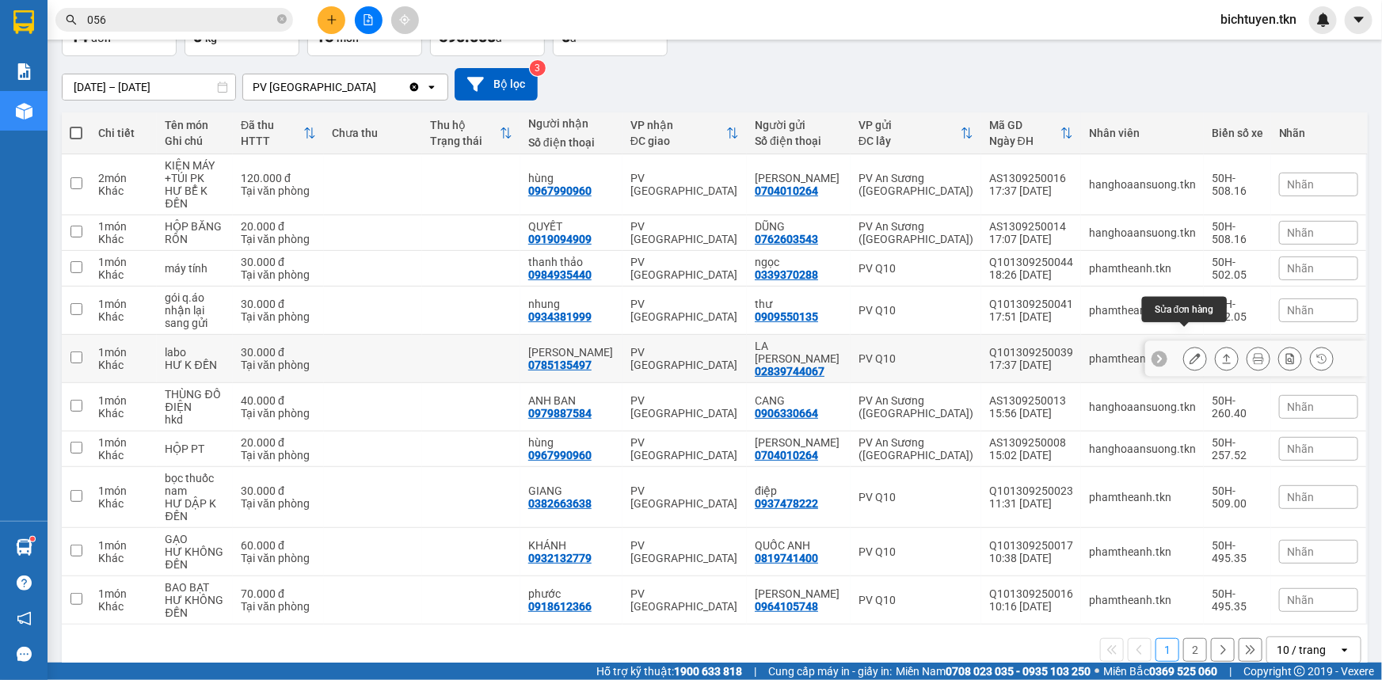
click at [1190, 353] on icon at bounding box center [1195, 358] width 11 height 11
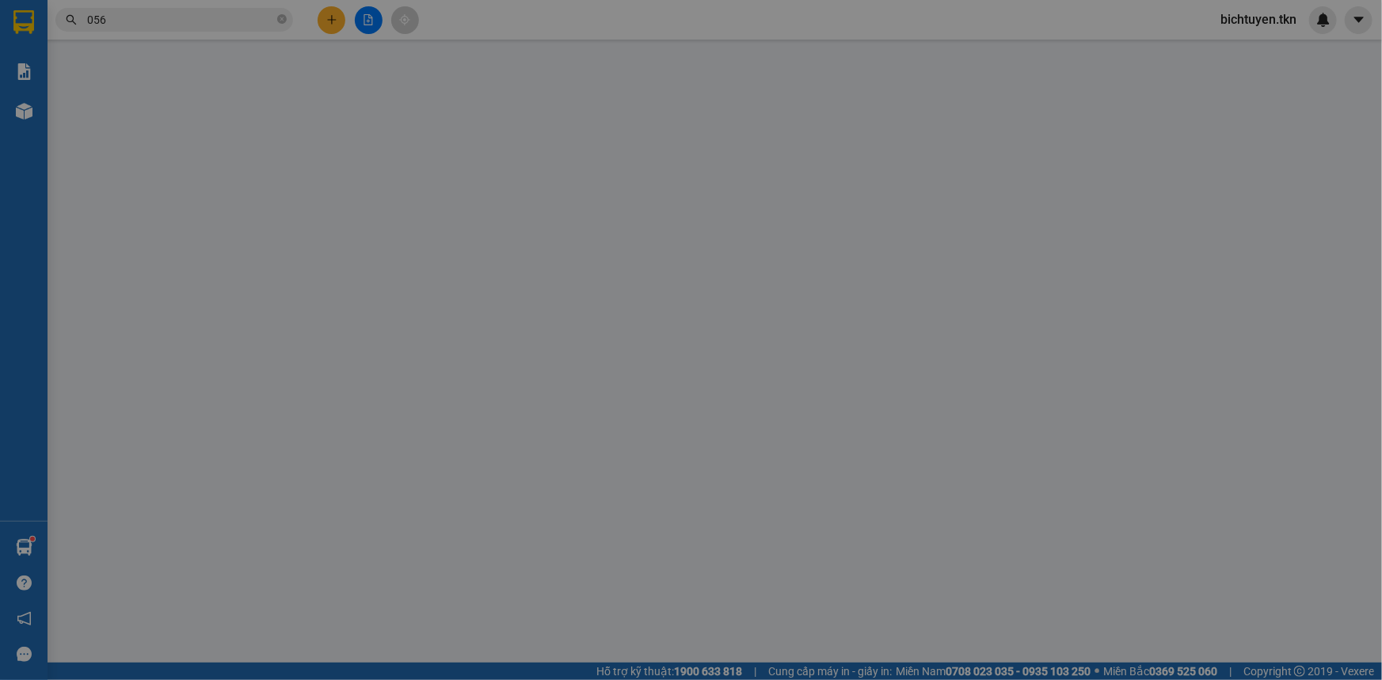
type input "02839744067"
type input "LA BO THANH"
type input "0785135497"
type input "hồng phước"
type input "30.000"
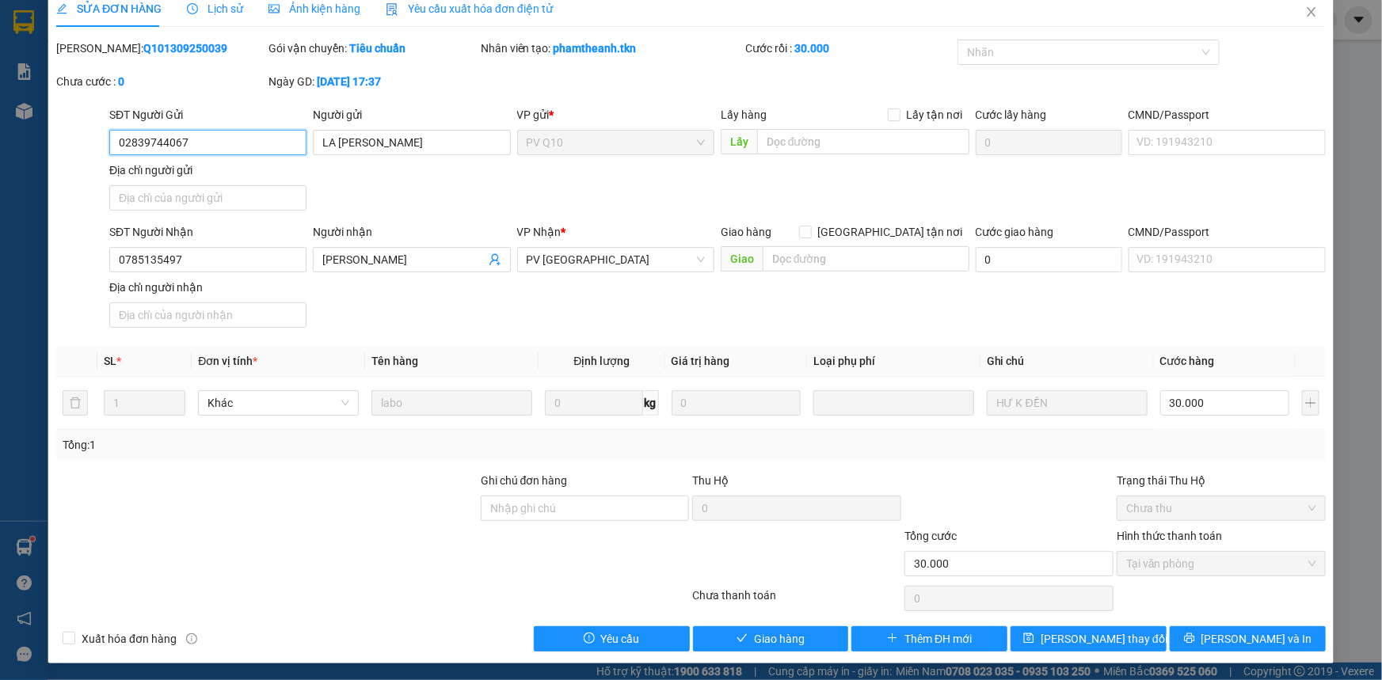
scroll to position [18, 0]
click at [714, 636] on button "Giao hàng" at bounding box center [771, 638] width 156 height 25
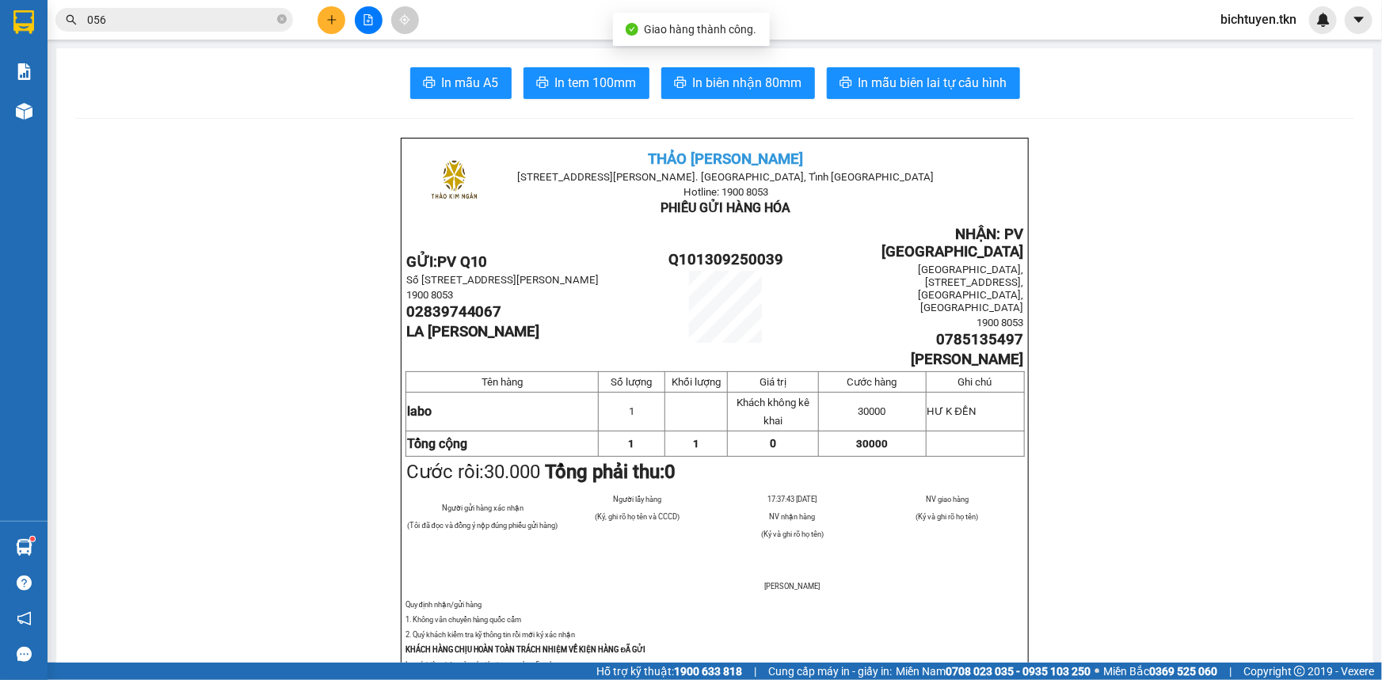
click at [41, 109] on div "Kho hàng mới" at bounding box center [24, 111] width 48 height 40
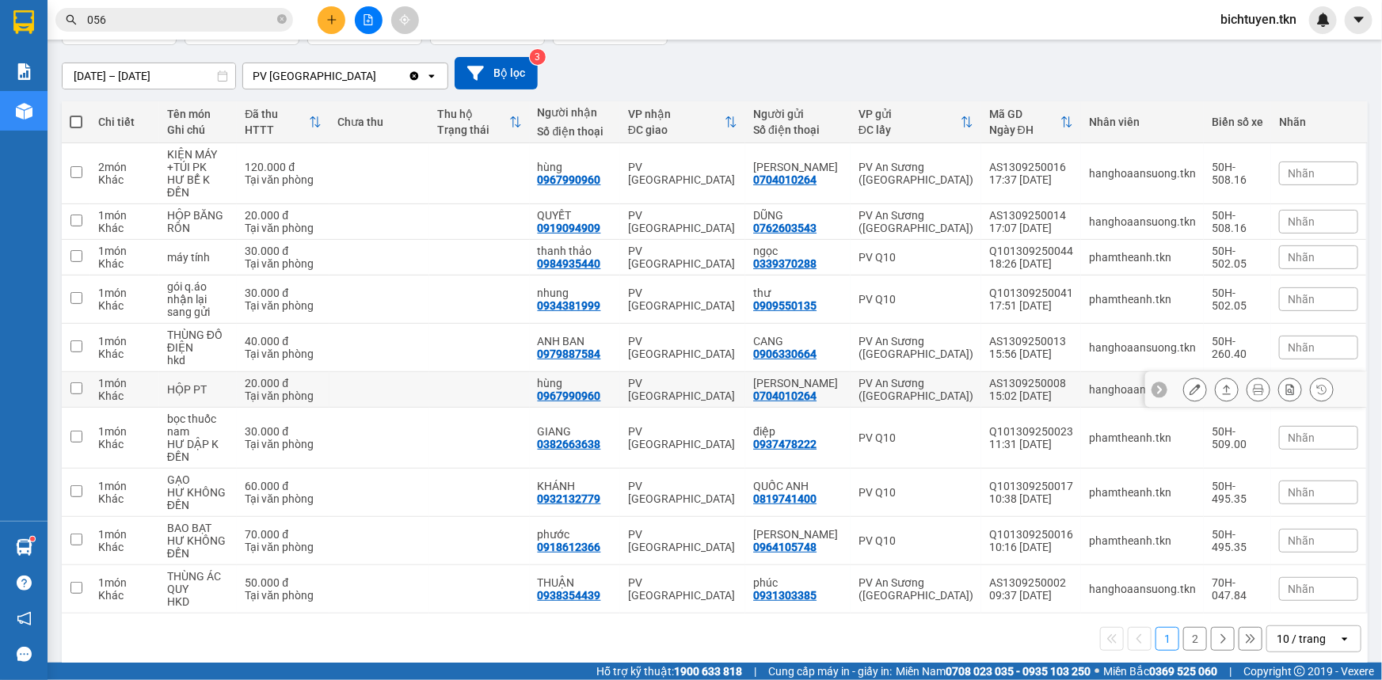
scroll to position [124, 0]
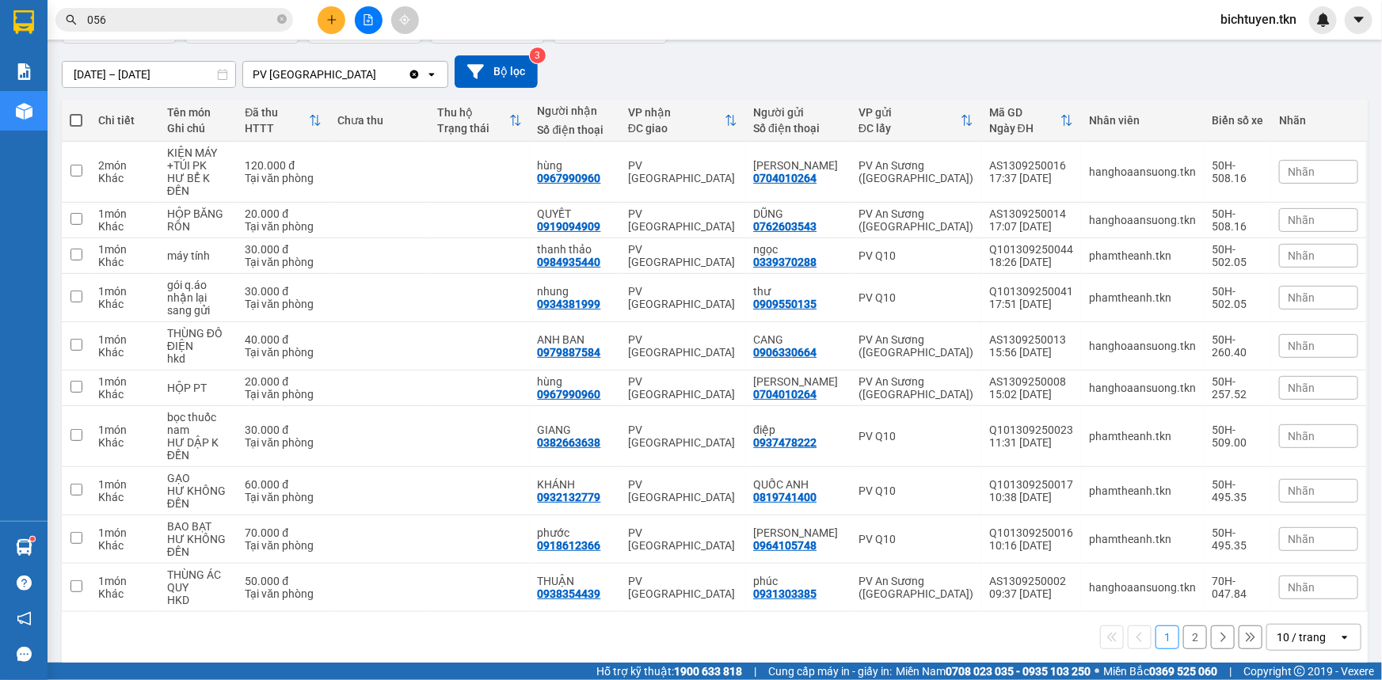
click at [1183, 626] on button "2" at bounding box center [1195, 638] width 24 height 24
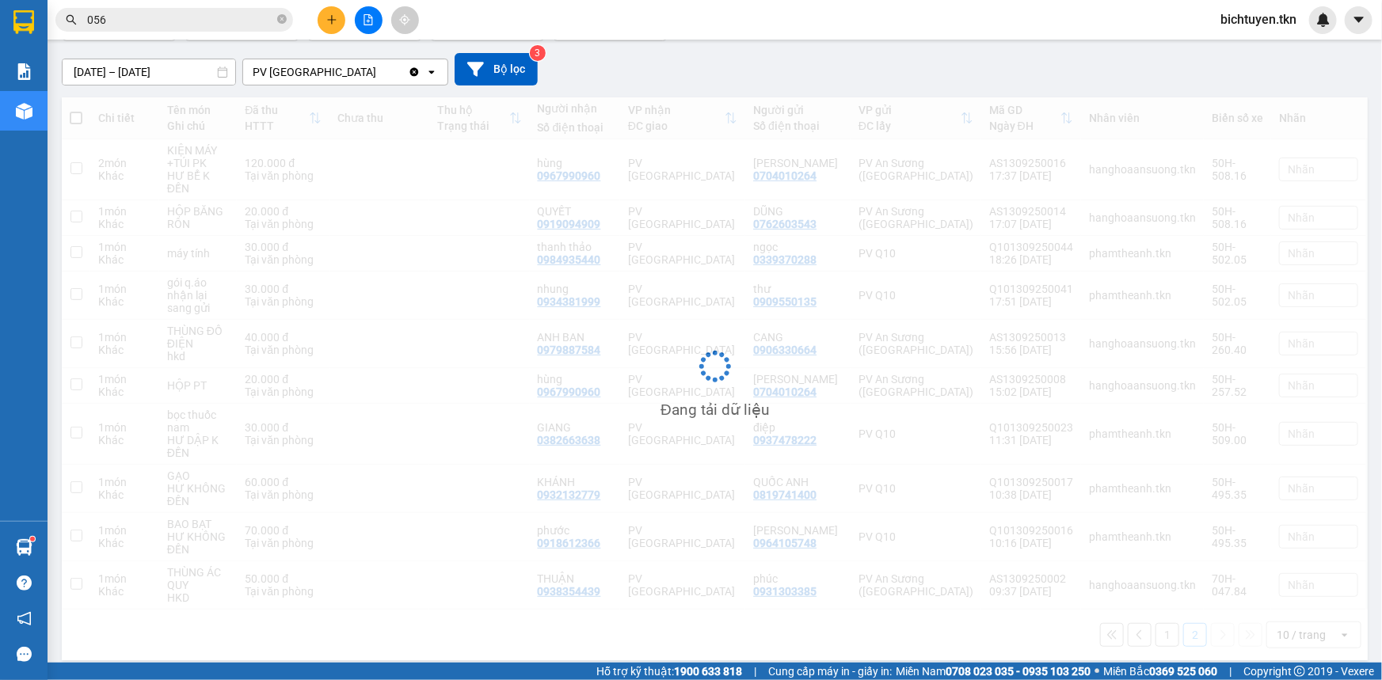
scroll to position [72, 0]
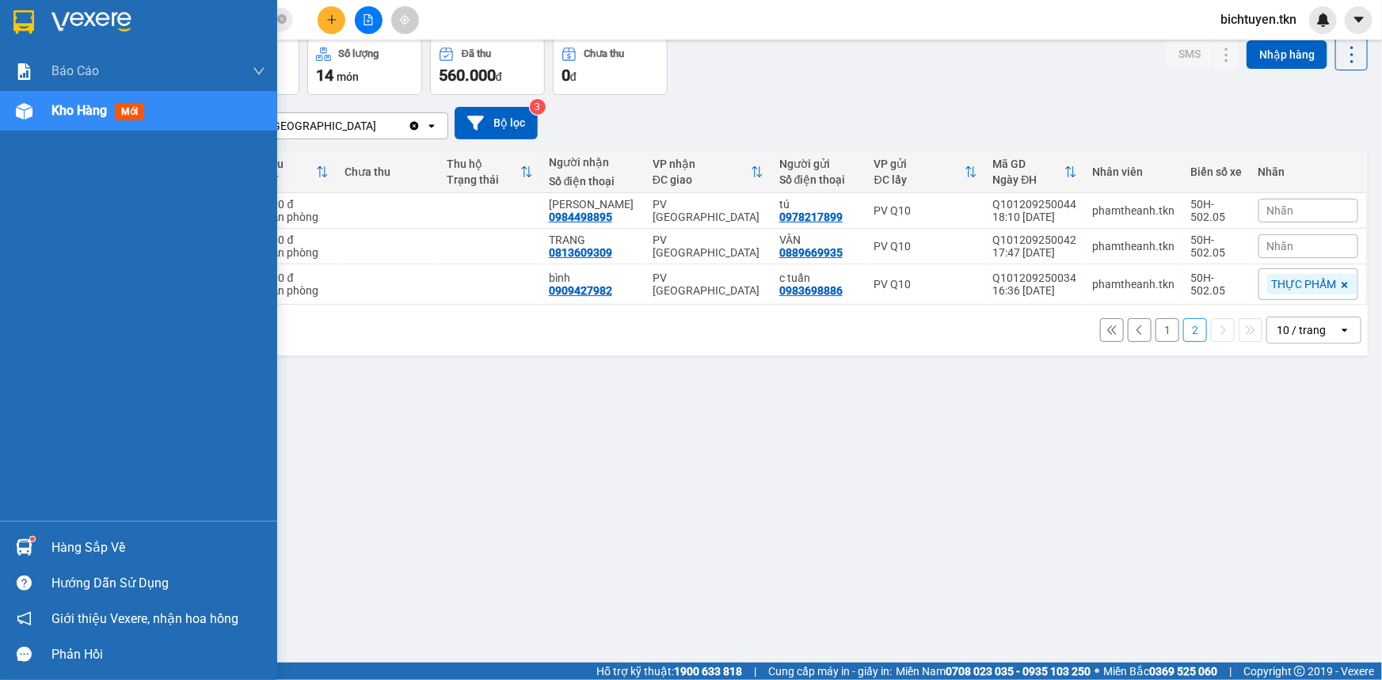
click at [21, 549] on img at bounding box center [24, 547] width 17 height 17
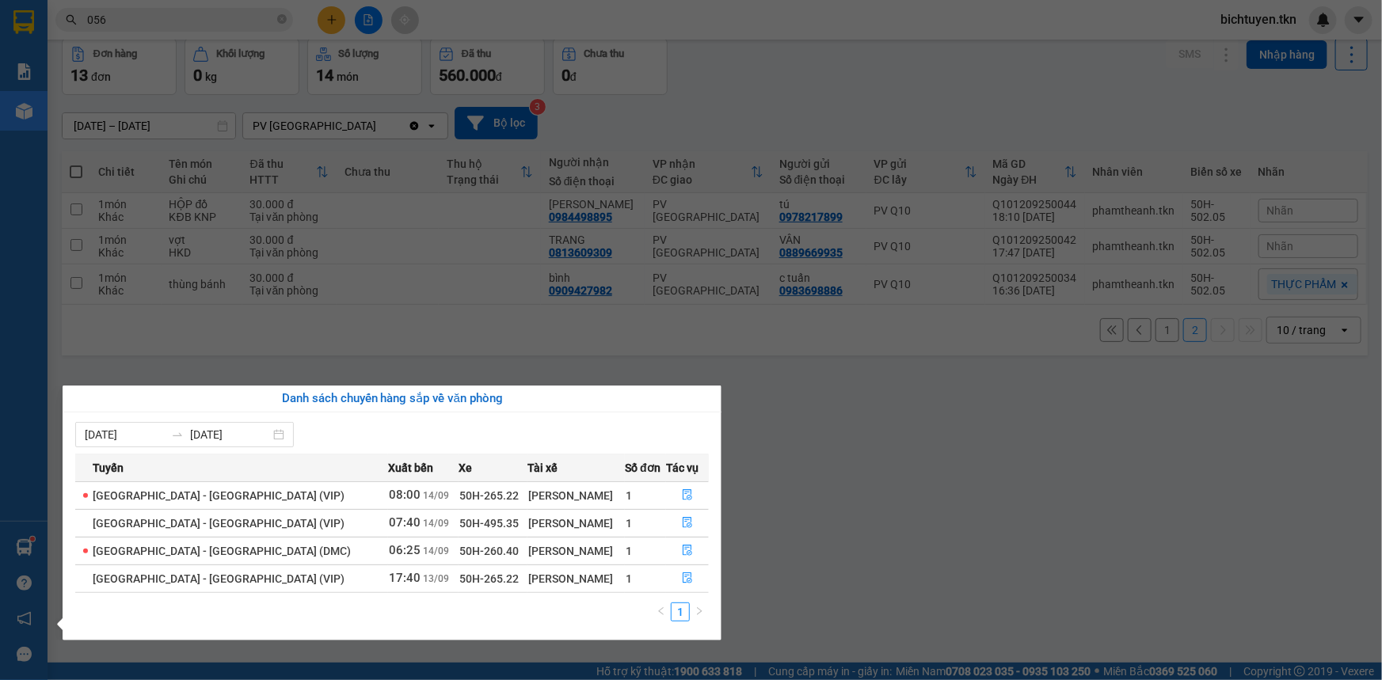
click at [791, 470] on section "Kết quả tìm kiếm ( 393 ) Bộ lọc Mã ĐH Trạng thái Món hàng Thu hộ Tổng cước Chưa…" at bounding box center [691, 340] width 1382 height 680
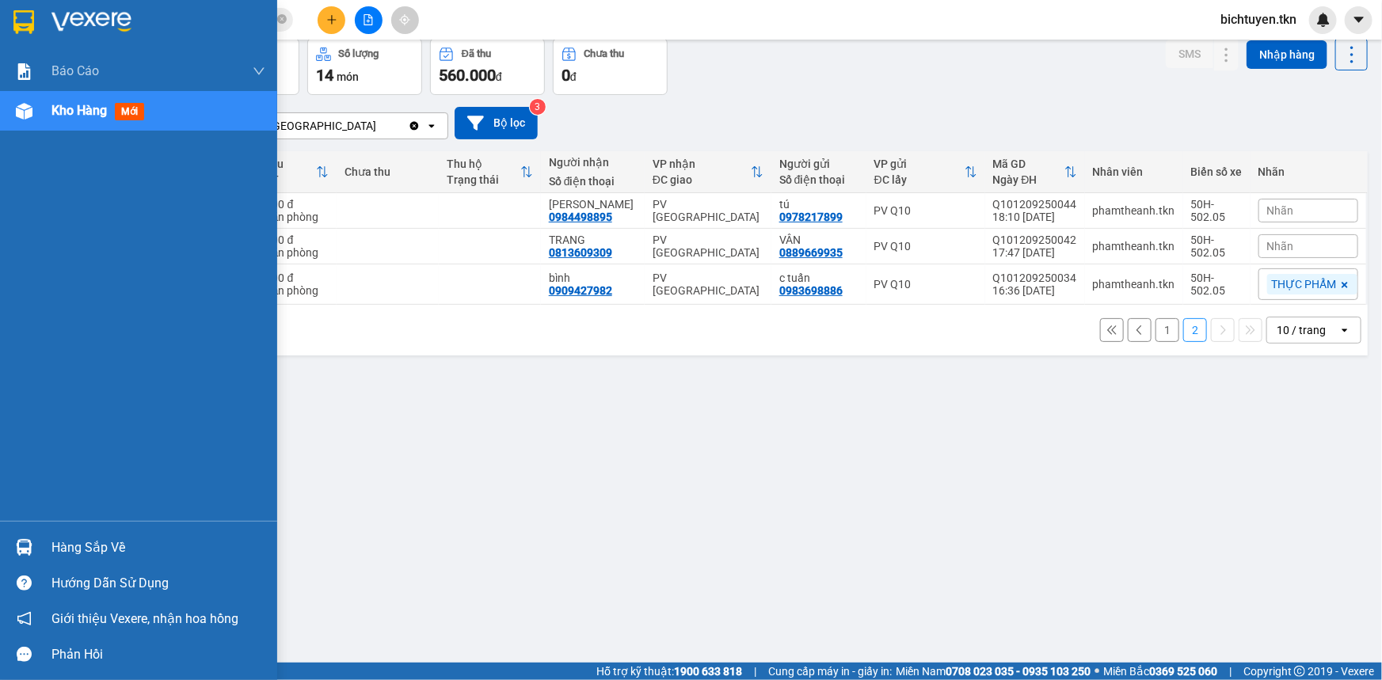
click at [33, 549] on div at bounding box center [24, 548] width 28 height 28
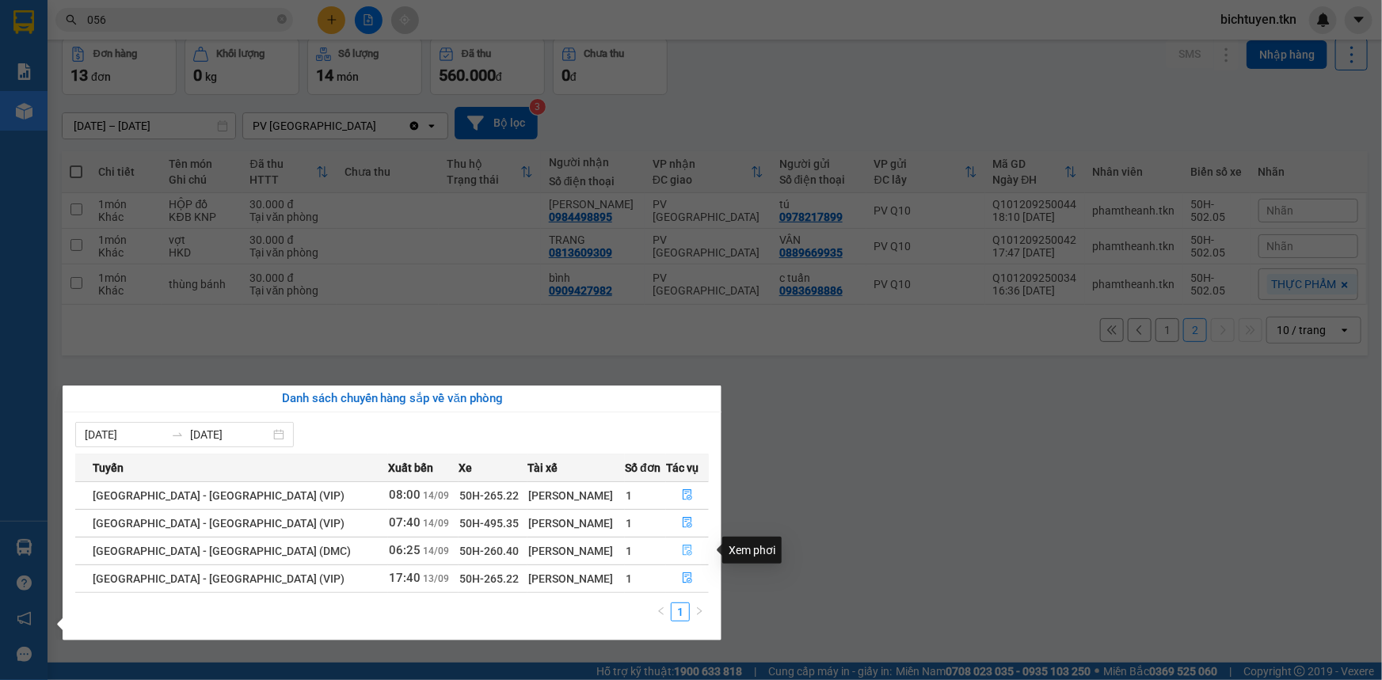
click at [682, 552] on icon "file-done" at bounding box center [687, 550] width 11 height 11
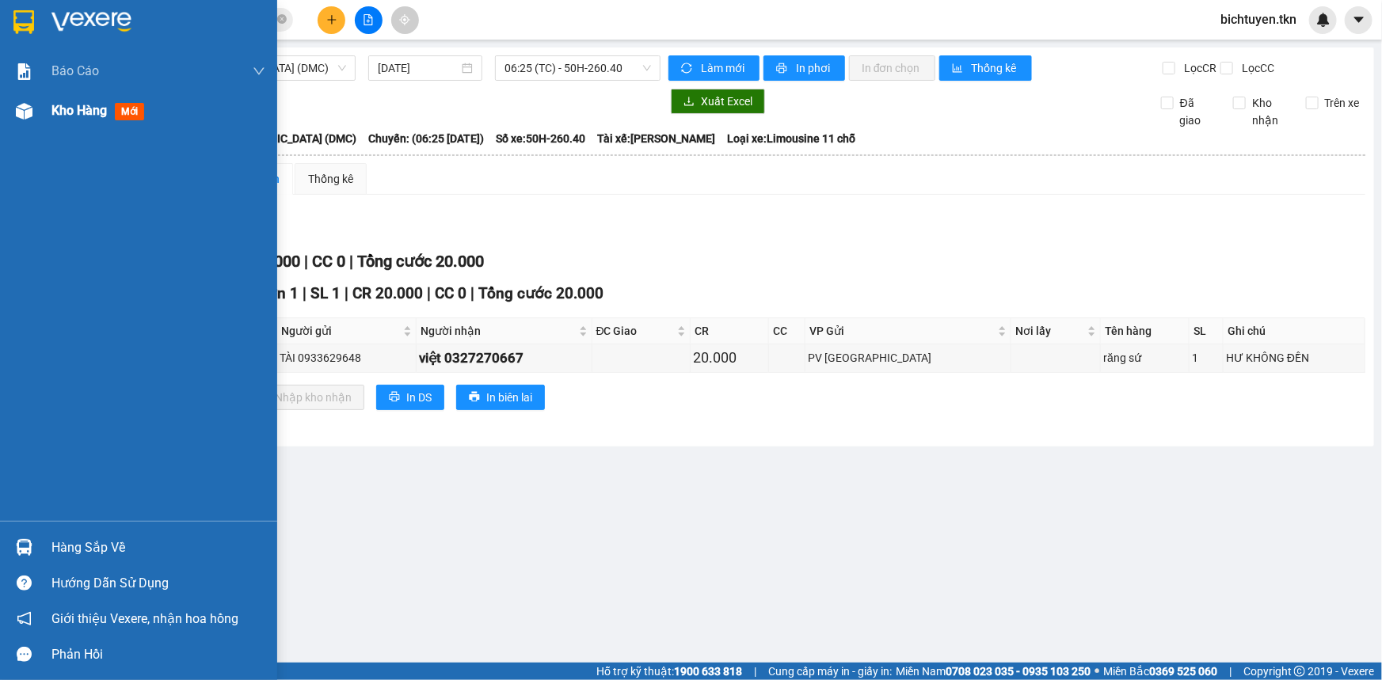
click at [32, 111] on div at bounding box center [24, 111] width 28 height 28
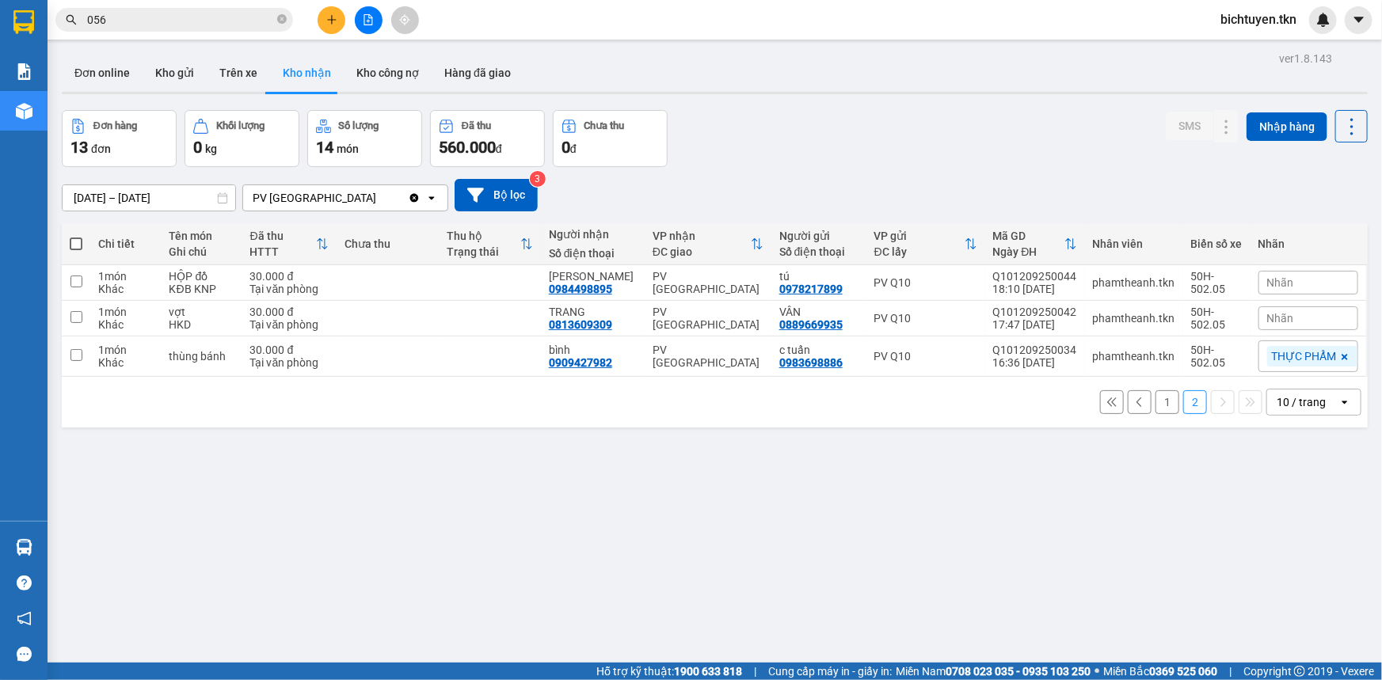
click at [1156, 408] on button "1" at bounding box center [1168, 403] width 24 height 24
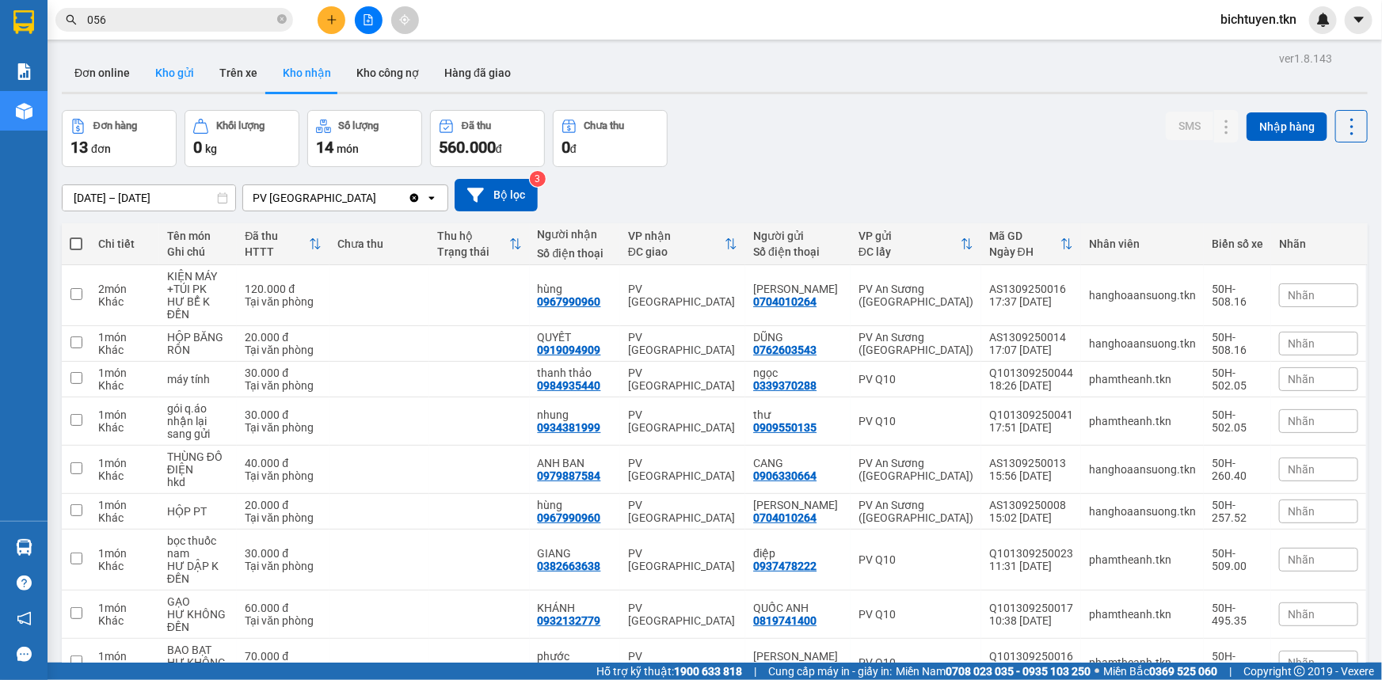
click at [191, 57] on button "Kho gửi" at bounding box center [175, 73] width 64 height 38
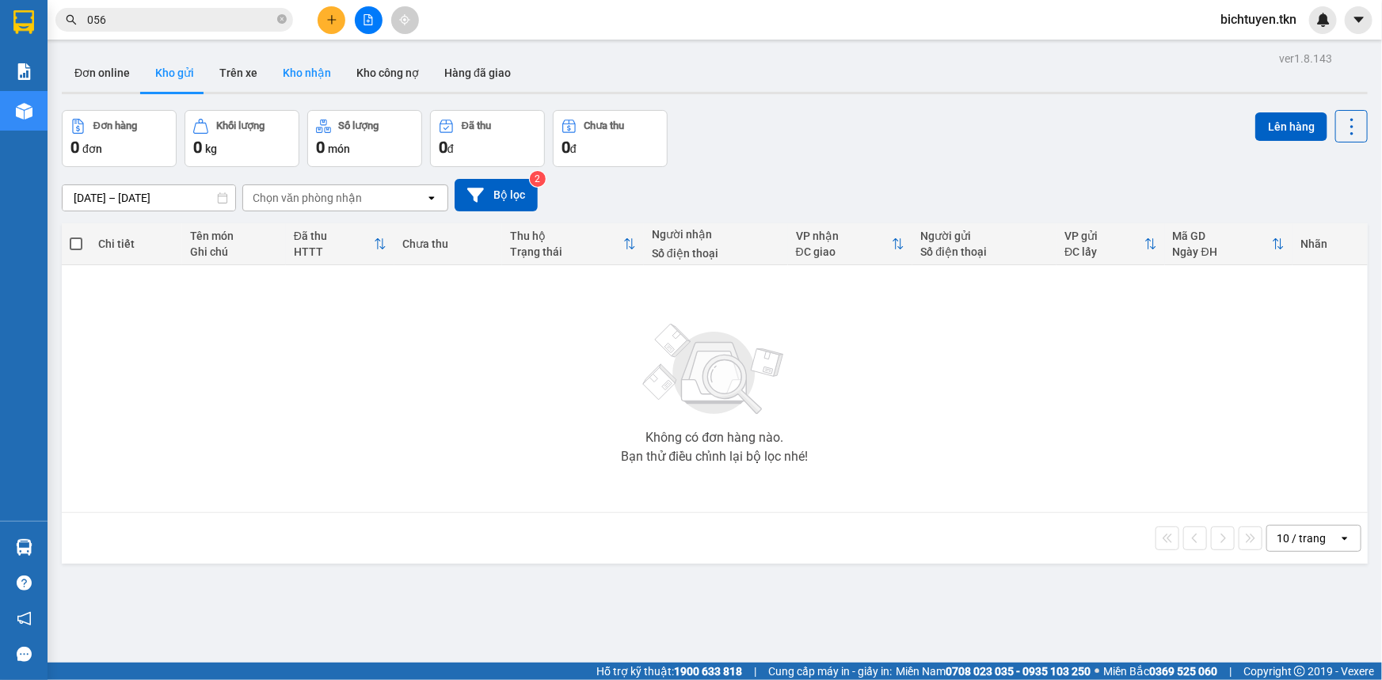
click at [302, 71] on button "Kho nhận" at bounding box center [307, 73] width 74 height 38
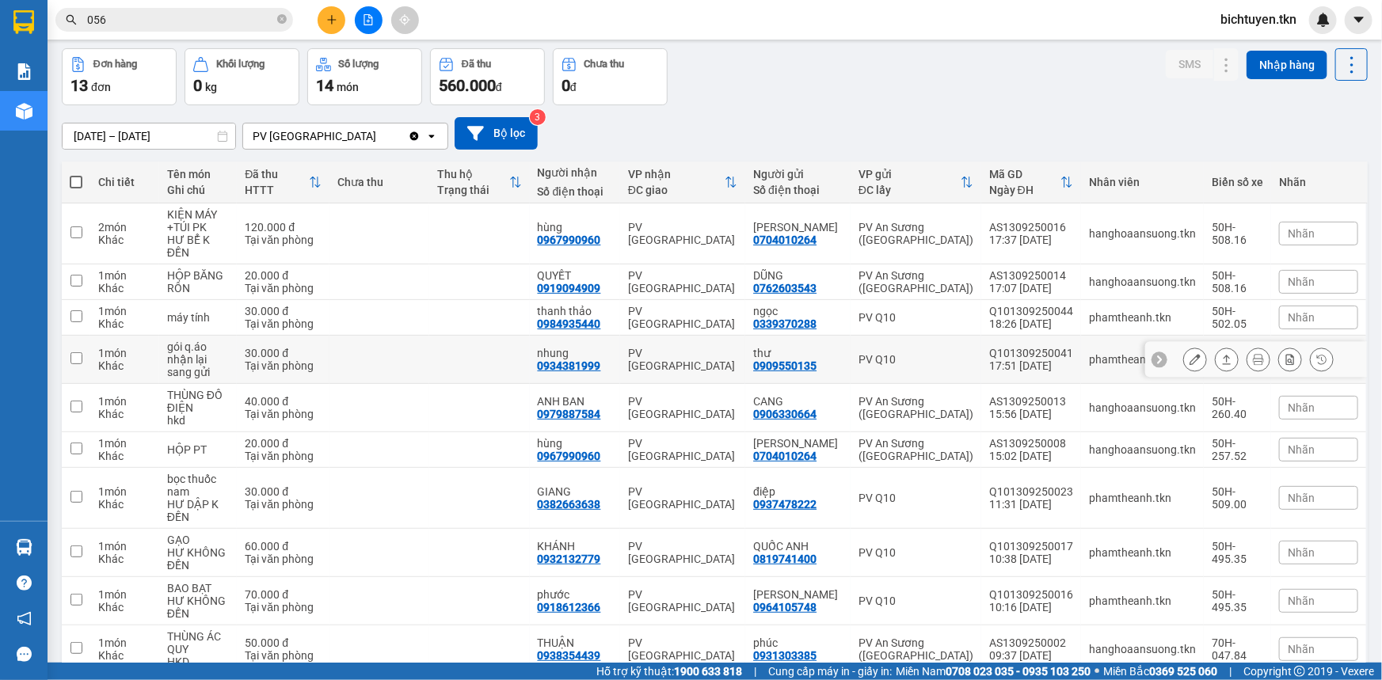
scroll to position [124, 0]
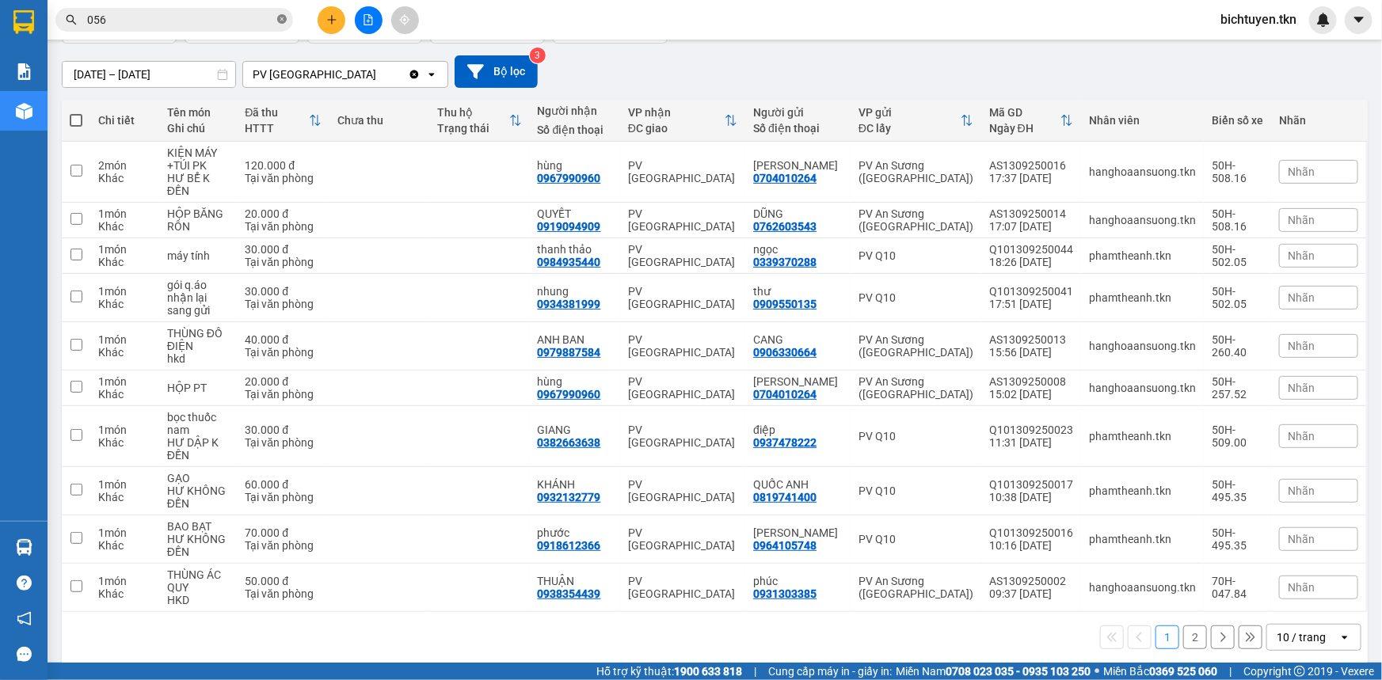
click at [284, 17] on icon "close-circle" at bounding box center [282, 19] width 10 height 10
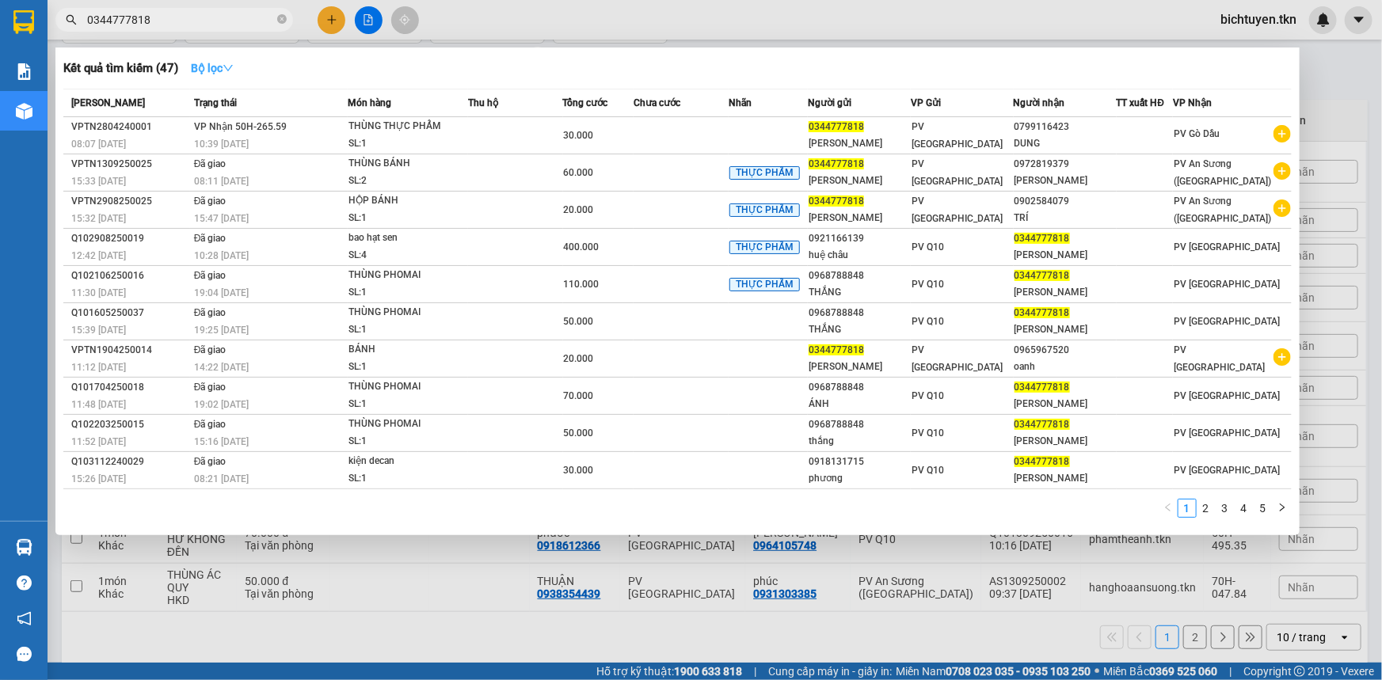
type input "0344777818"
click at [212, 71] on strong "Bộ lọc" at bounding box center [212, 68] width 43 height 13
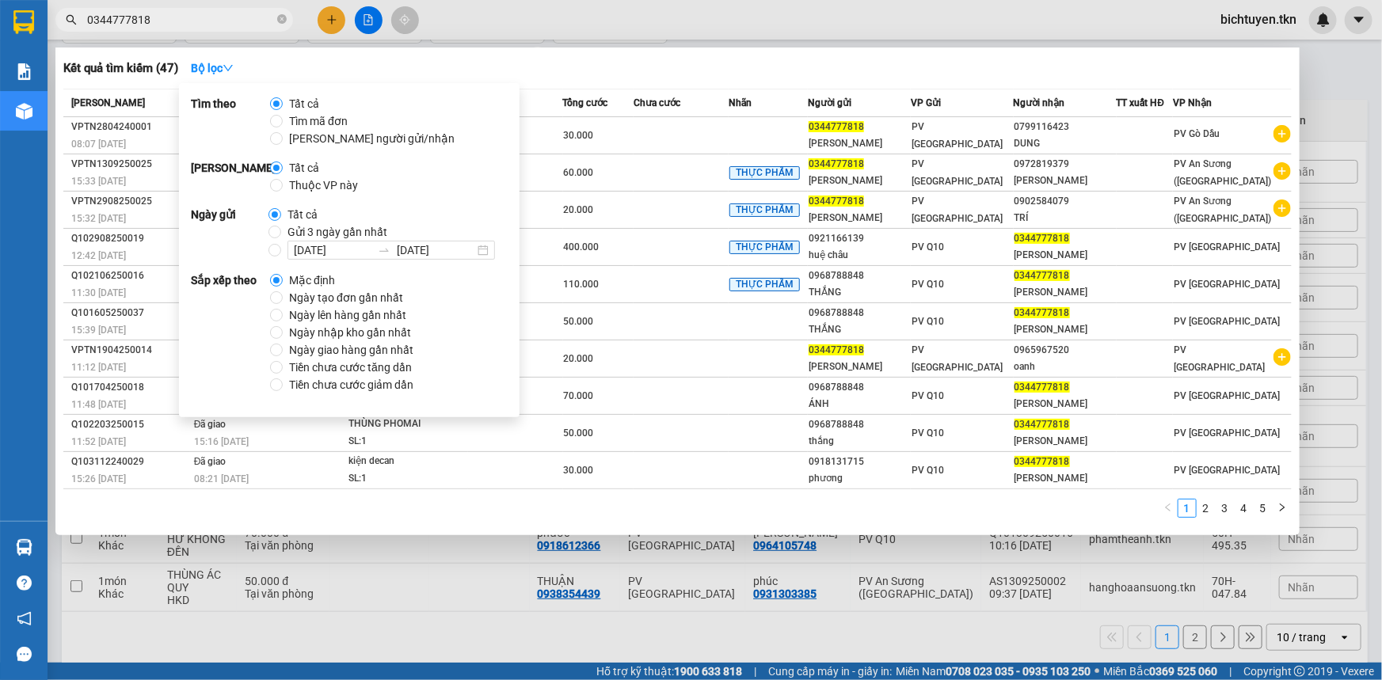
click at [325, 297] on span "Ngày tạo đơn gần nhất" at bounding box center [346, 297] width 127 height 17
click at [283, 297] on input "Ngày tạo đơn gần nhất" at bounding box center [276, 298] width 13 height 13
radio input "true"
radio input "false"
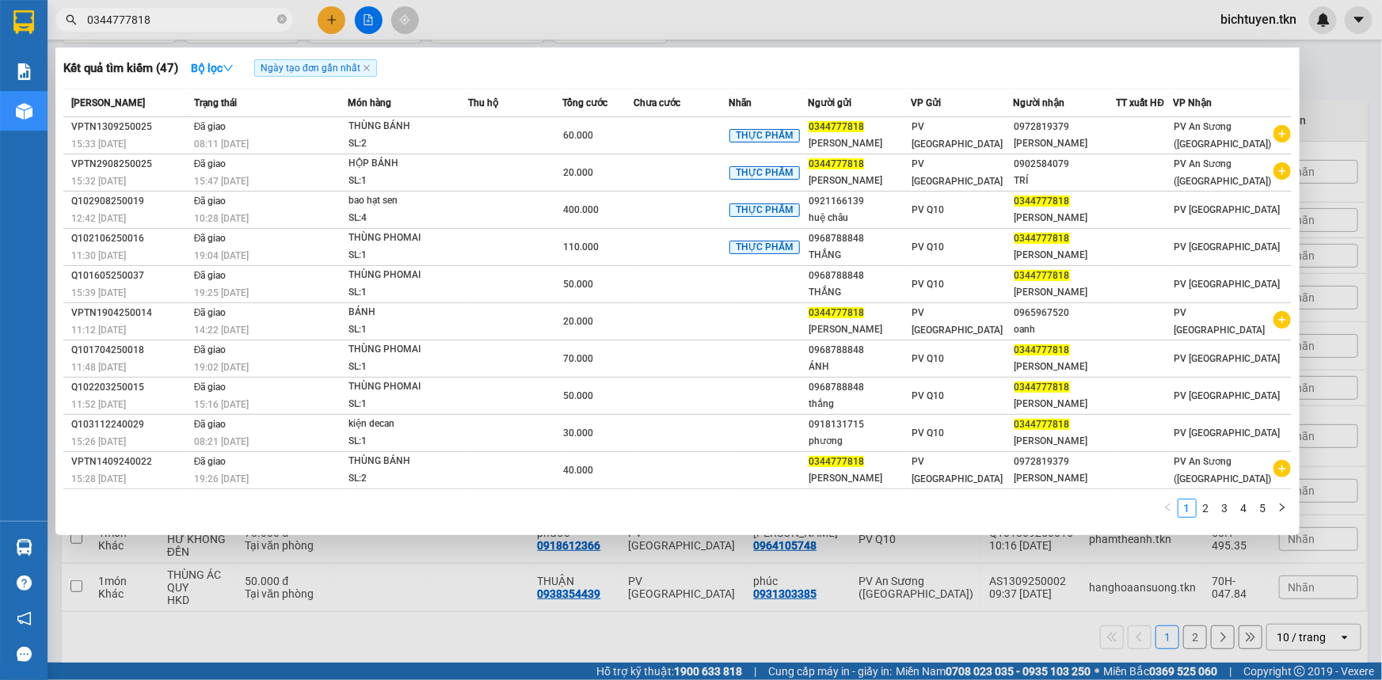
click at [693, 626] on div at bounding box center [691, 340] width 1382 height 680
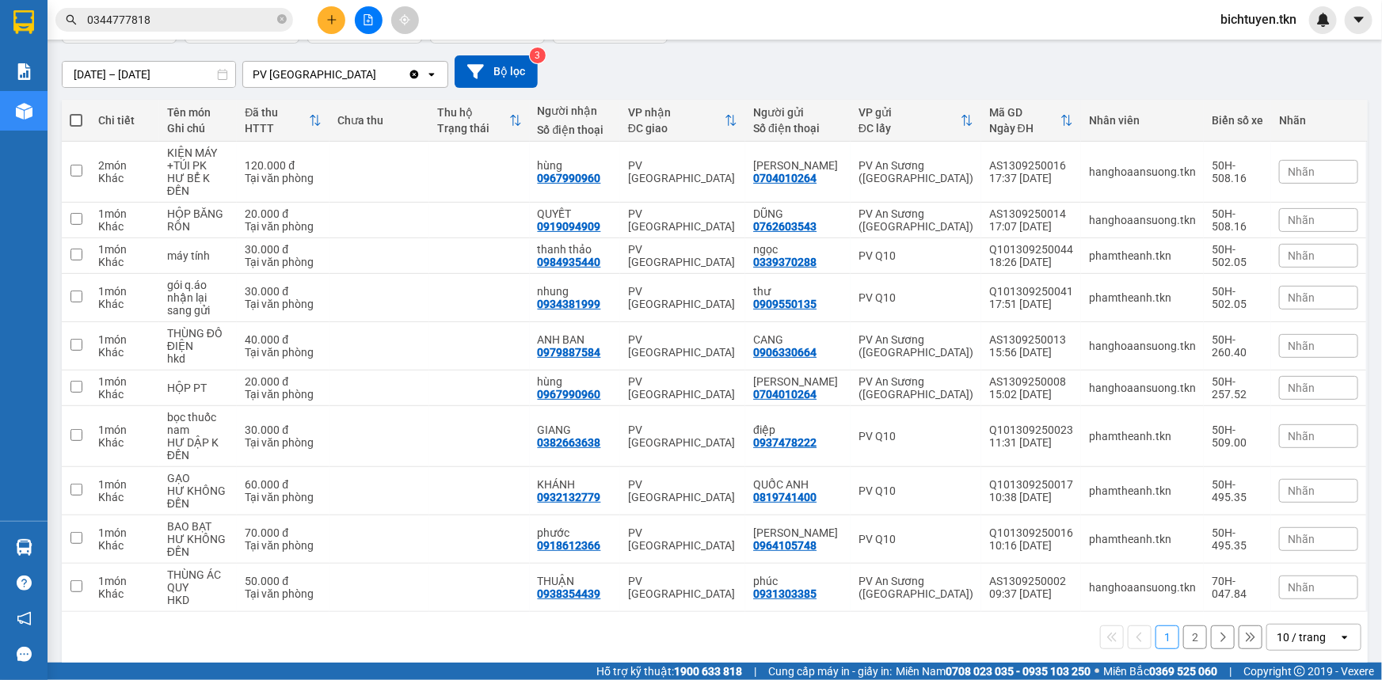
click at [219, 22] on input "0344777818" at bounding box center [180, 19] width 187 height 17
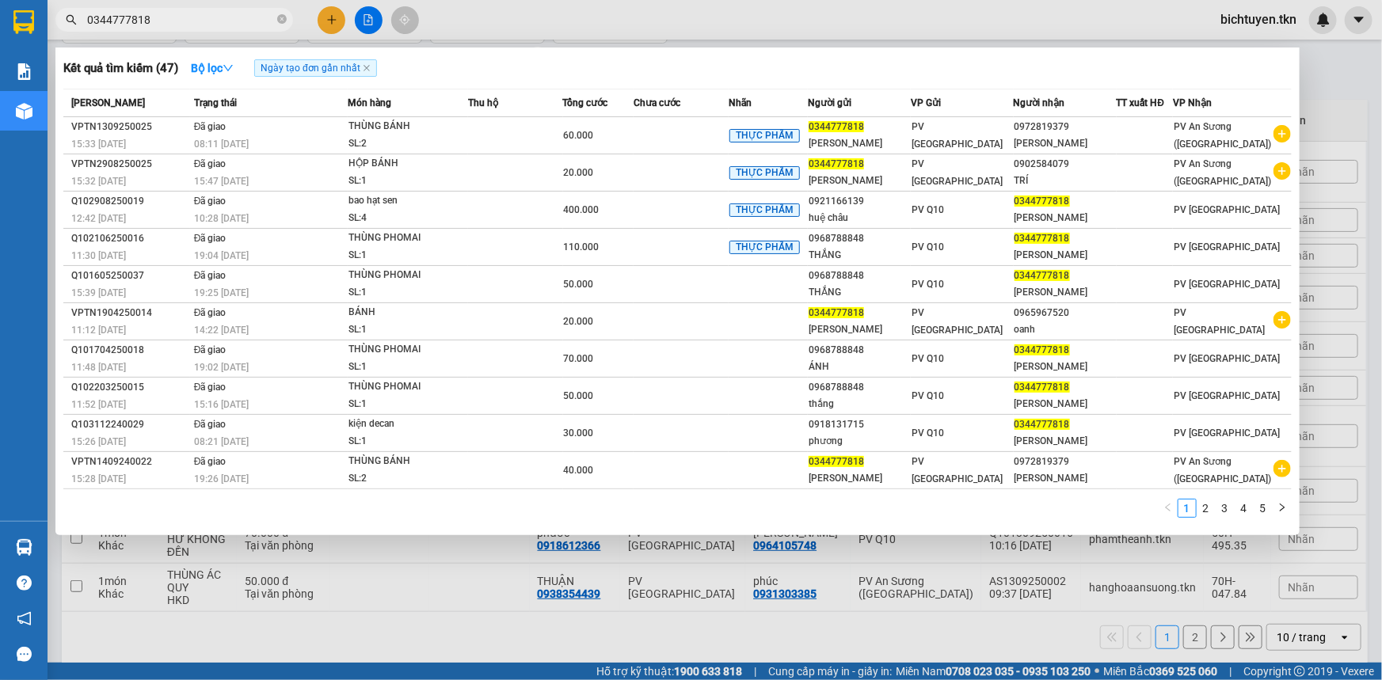
click at [532, 614] on div at bounding box center [691, 340] width 1382 height 680
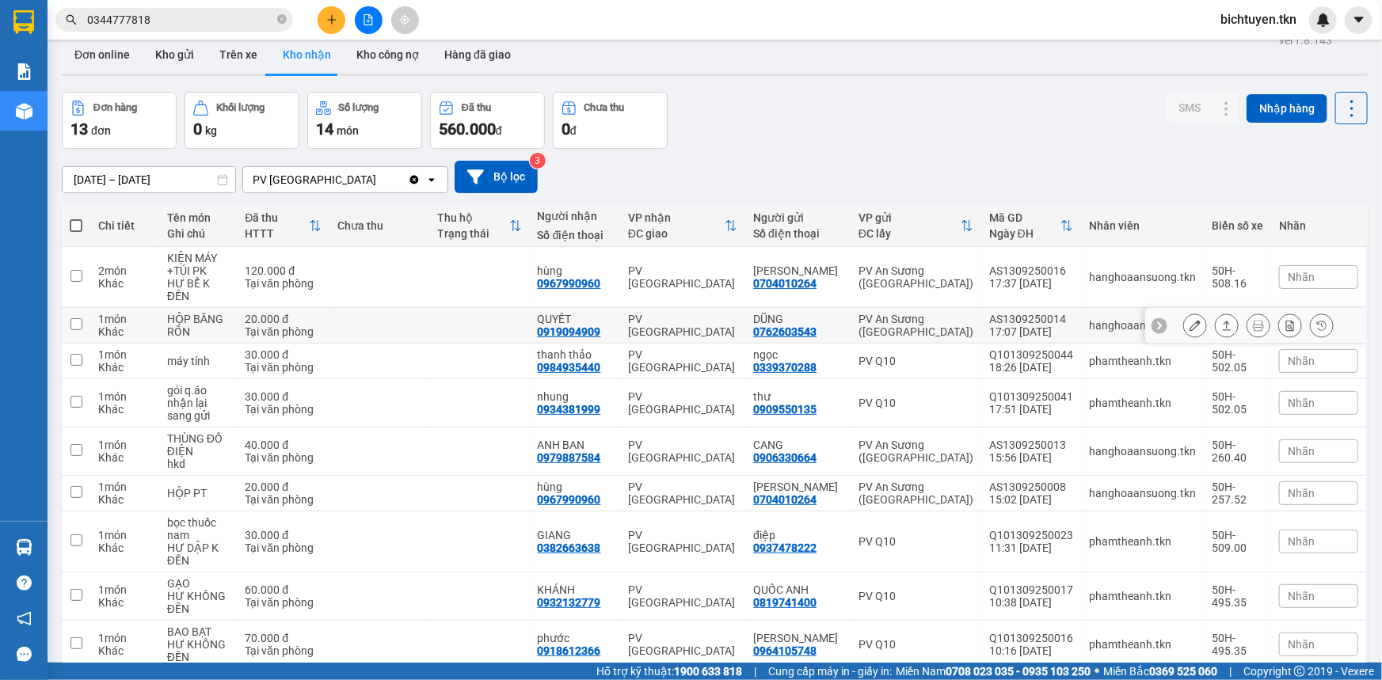
scroll to position [0, 0]
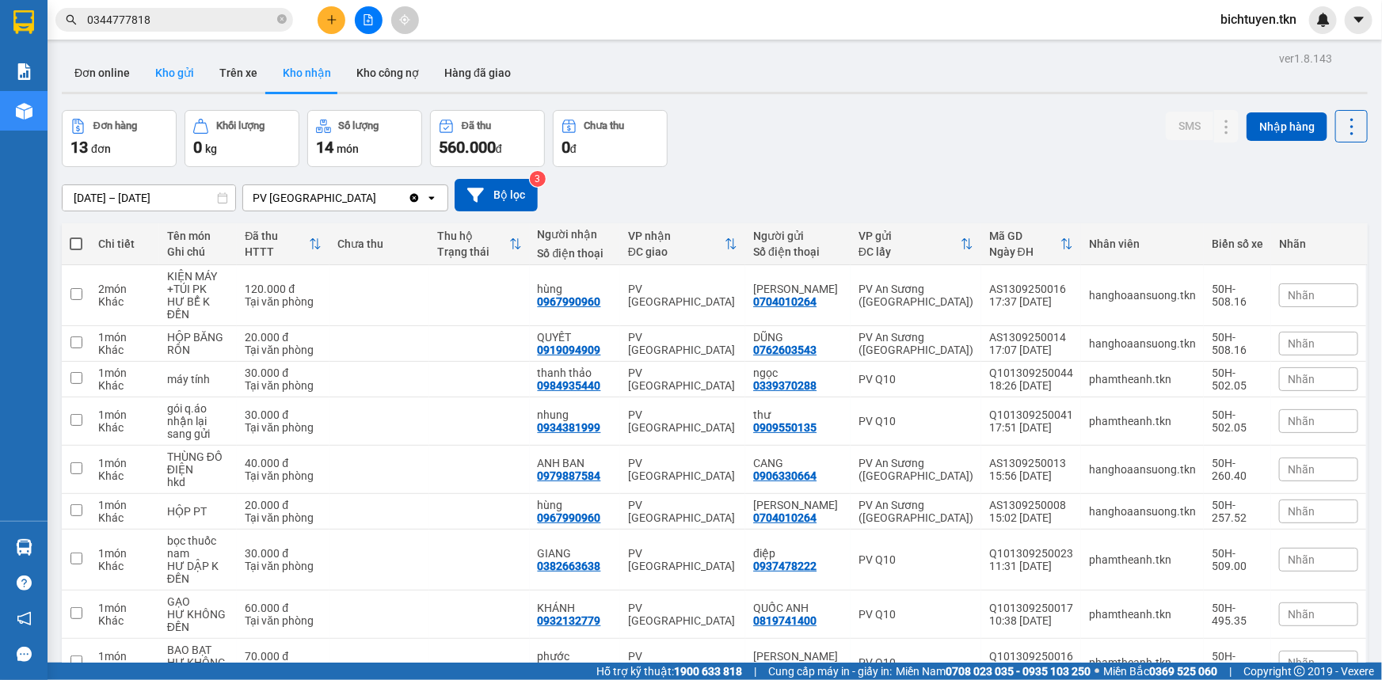
click at [187, 68] on button "Kho gửi" at bounding box center [175, 73] width 64 height 38
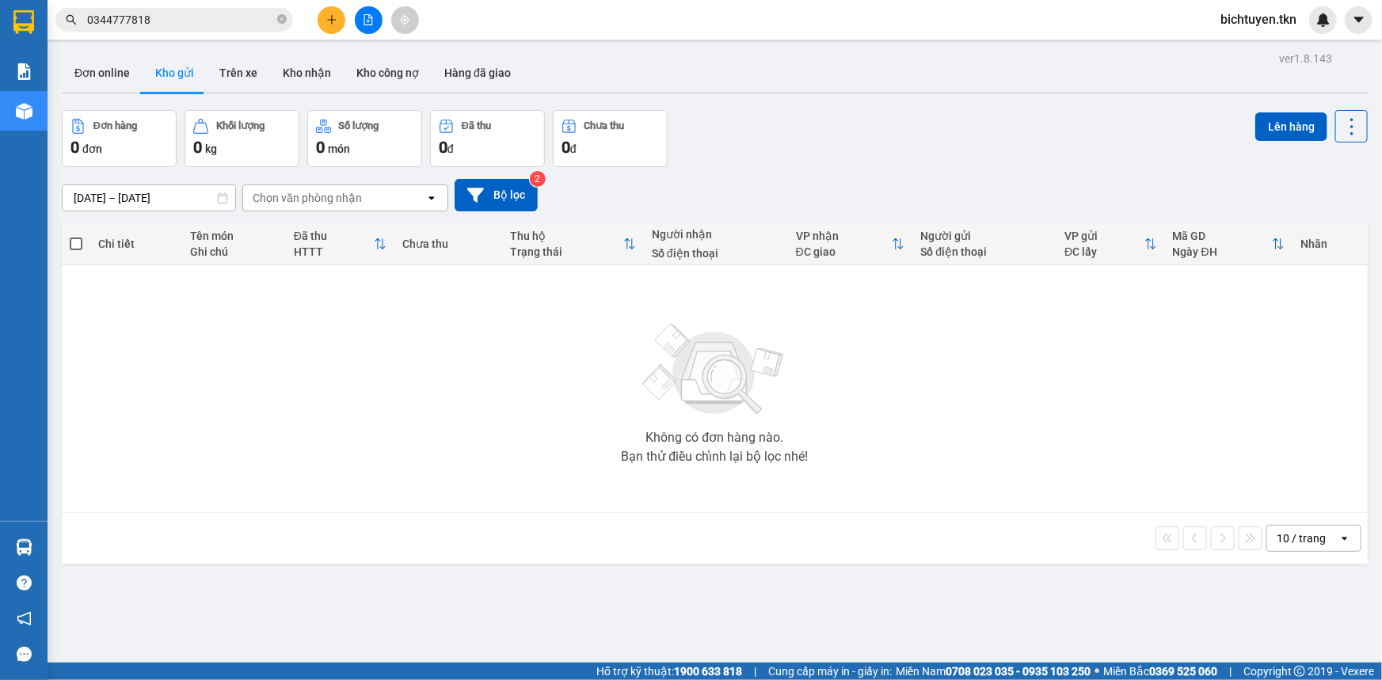
click at [186, 71] on button "Kho gửi" at bounding box center [175, 73] width 64 height 38
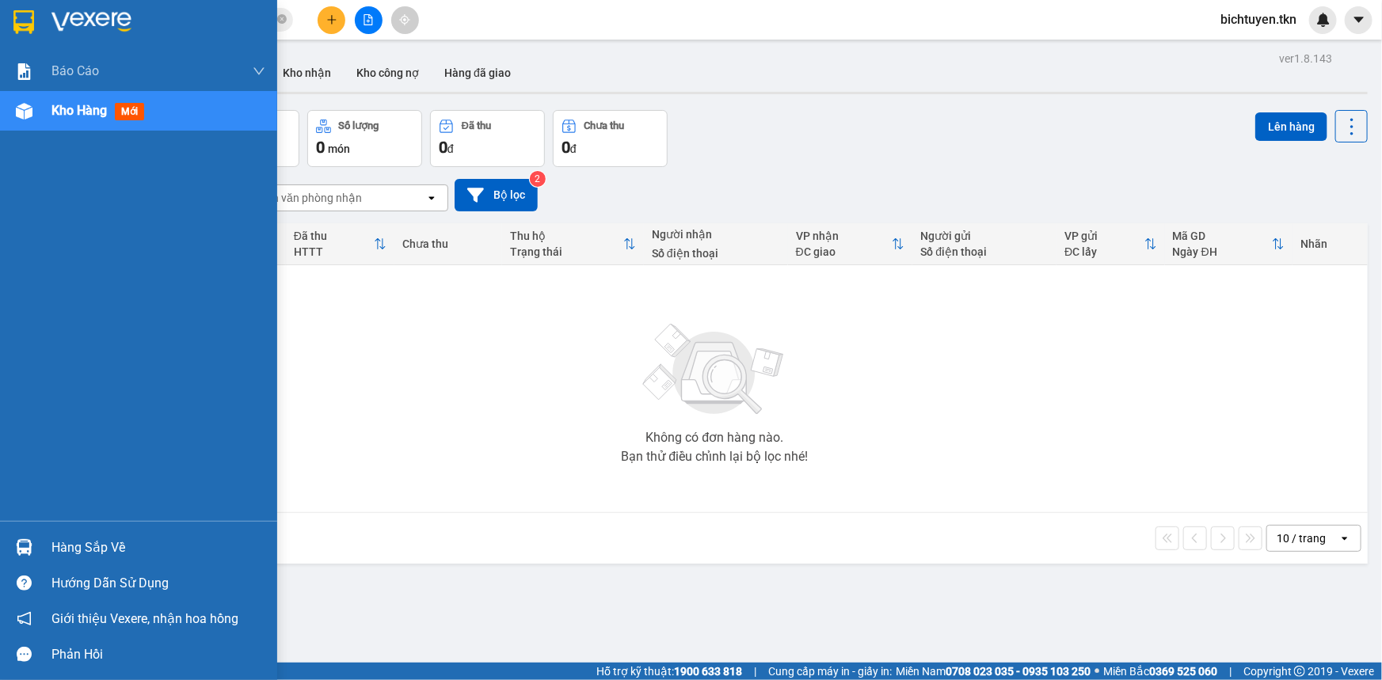
click at [31, 544] on img at bounding box center [24, 547] width 17 height 17
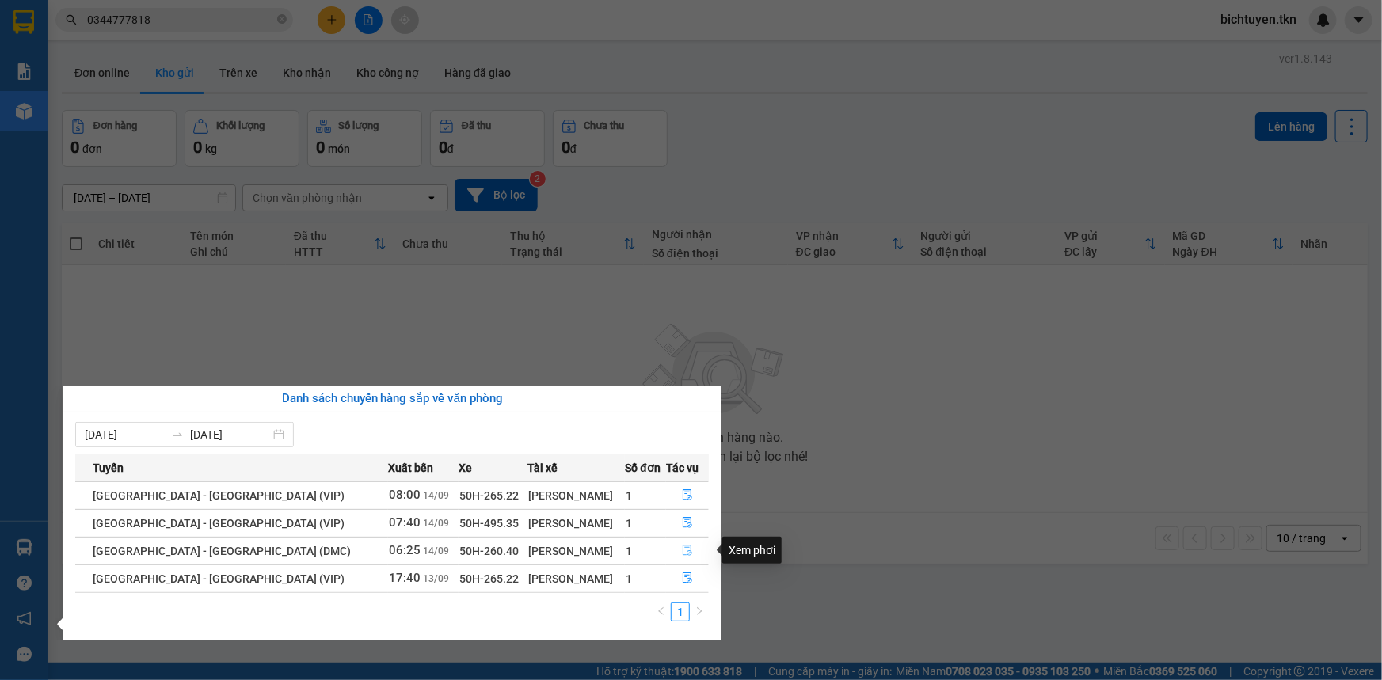
click at [696, 545] on button "button" at bounding box center [687, 551] width 41 height 25
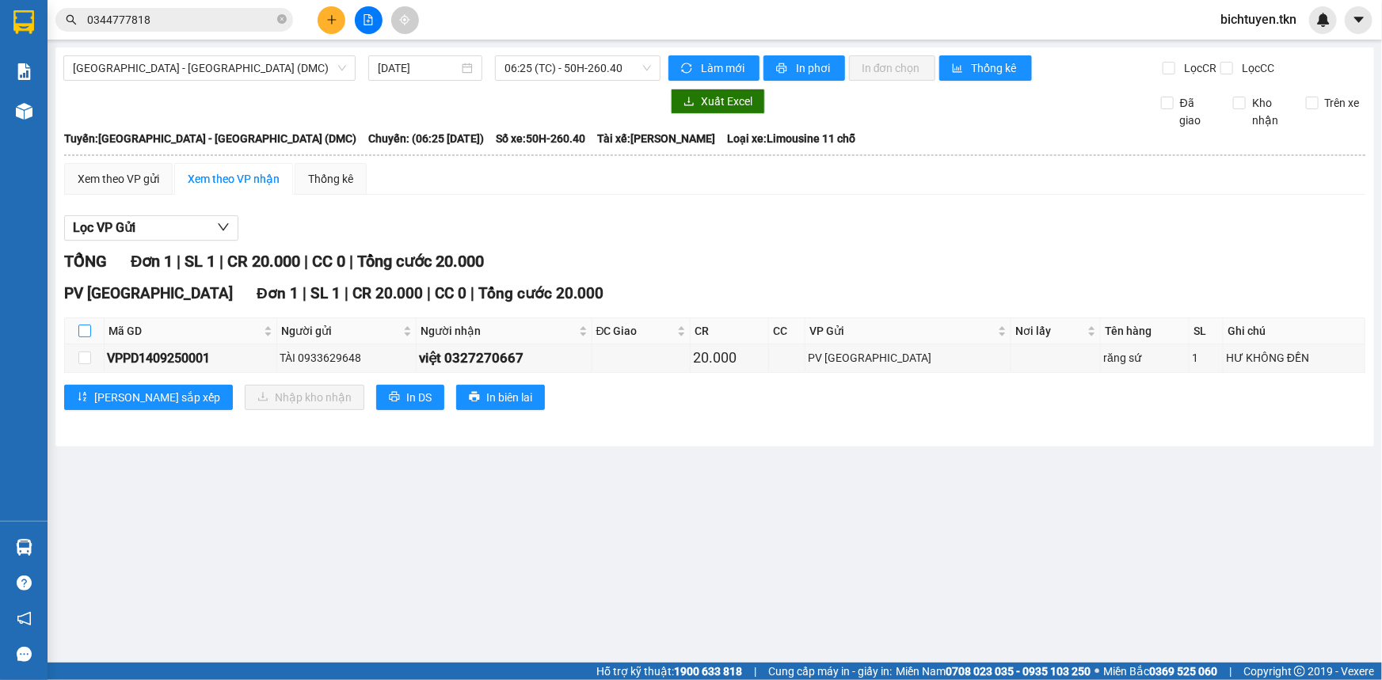
click at [80, 325] on input "checkbox" at bounding box center [84, 331] width 13 height 13
checkbox input "true"
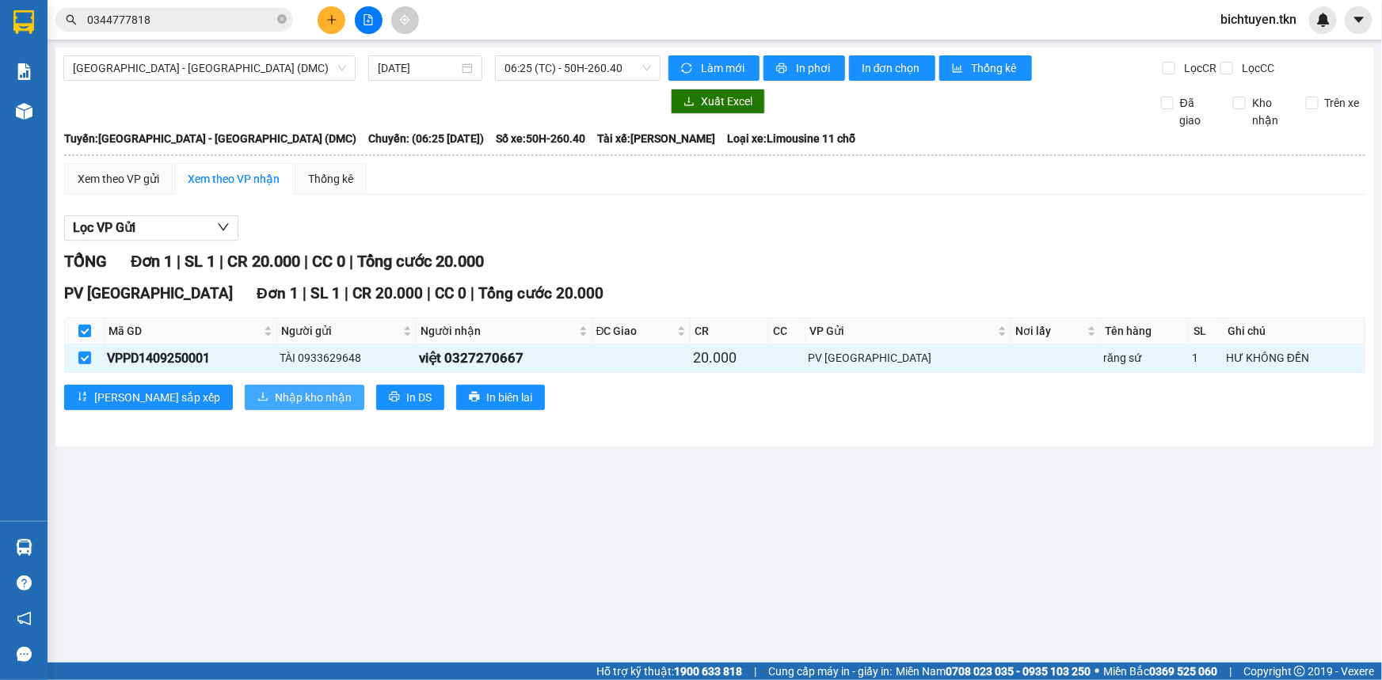
click at [245, 392] on button "Nhập kho nhận" at bounding box center [305, 397] width 120 height 25
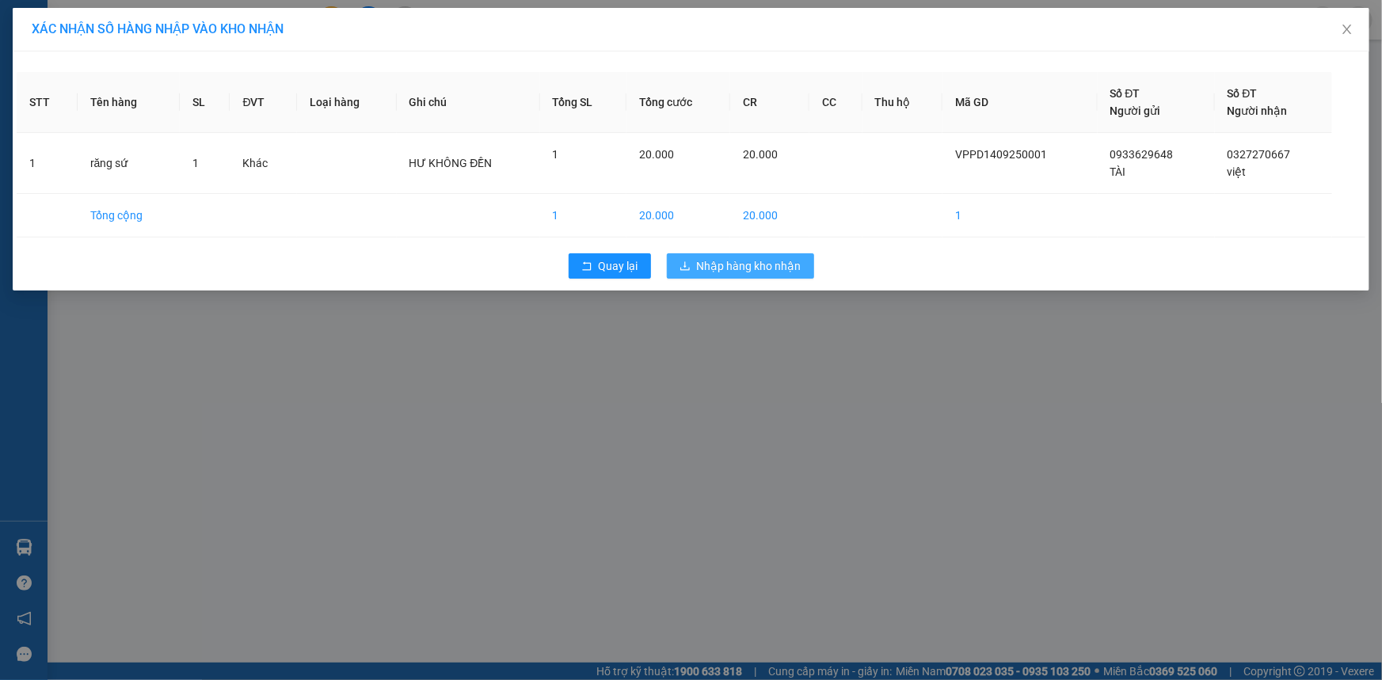
click at [741, 264] on span "Nhập hàng kho nhận" at bounding box center [749, 265] width 105 height 17
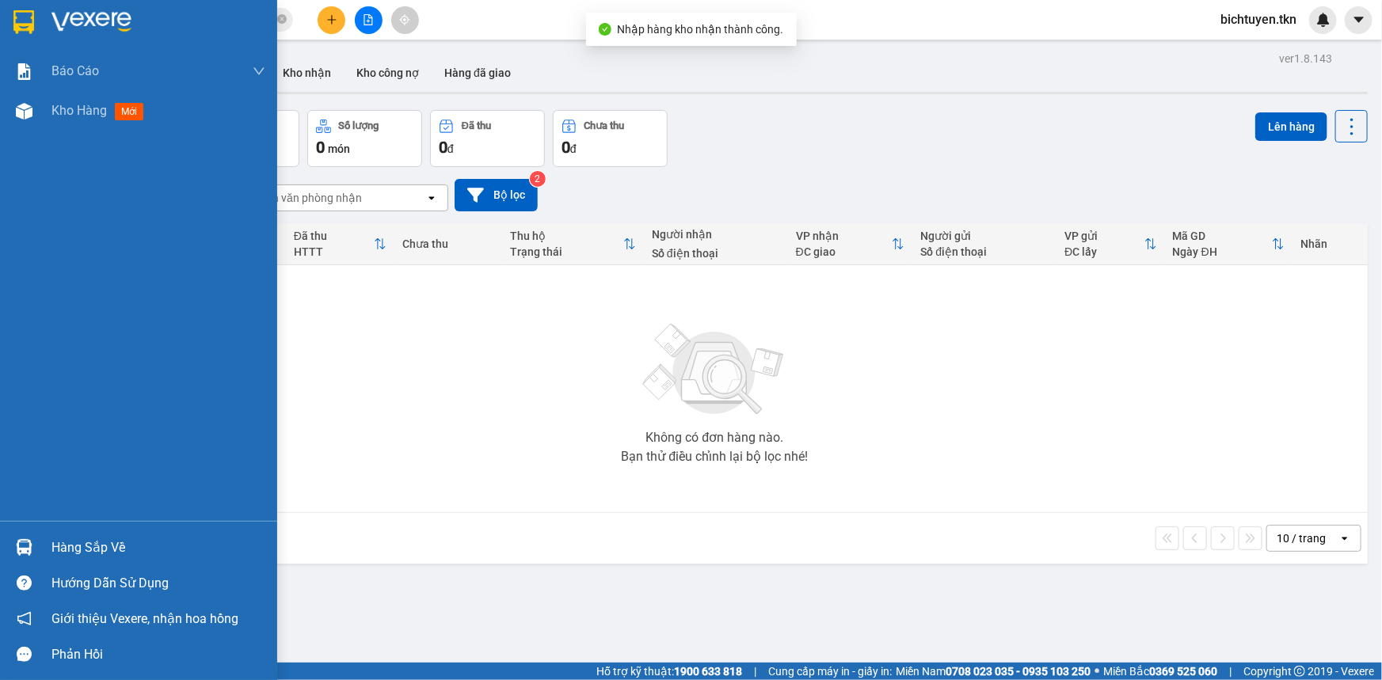
click at [36, 542] on div at bounding box center [24, 548] width 28 height 28
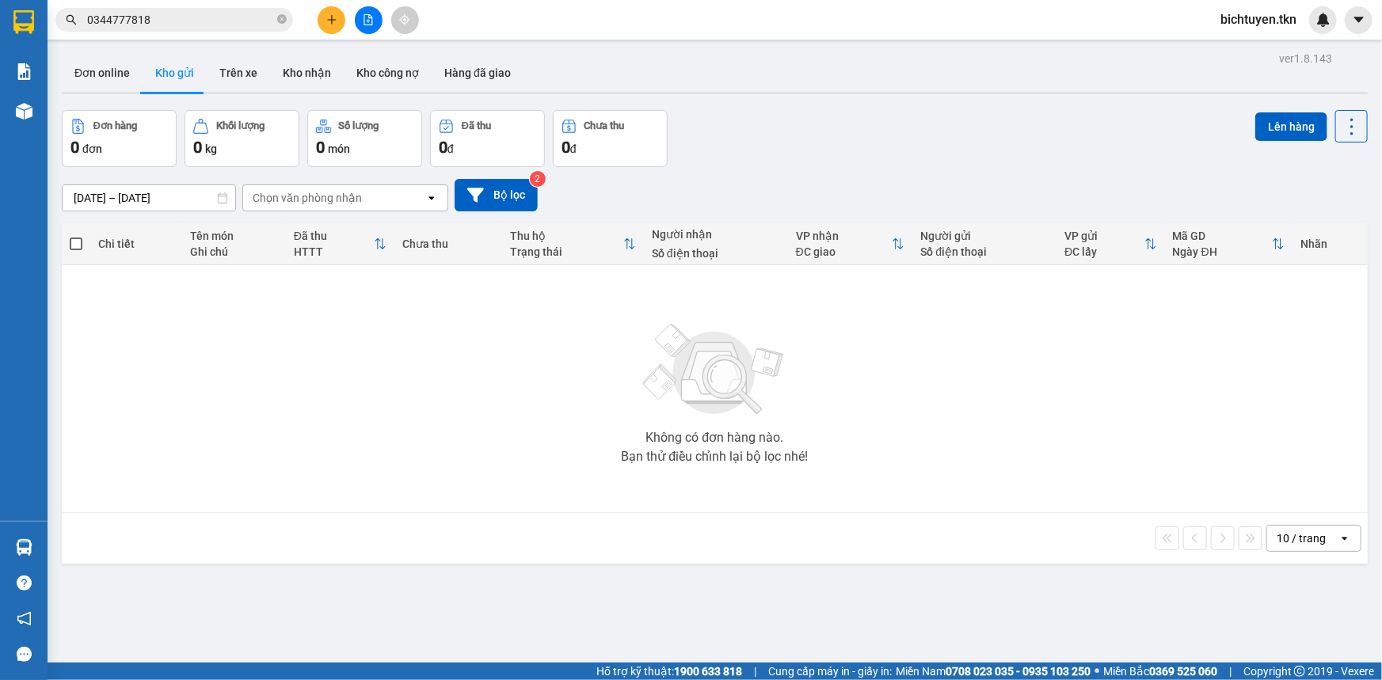
click at [946, 372] on section "Kết quả tìm kiếm ( 47 ) Bộ lọc Ngày tạo đơn gần nhất Mã ĐH Trạng thái Món hàng …" at bounding box center [691, 340] width 1382 height 680
click at [280, 17] on icon "close-circle" at bounding box center [282, 19] width 10 height 10
click at [301, 71] on button "Kho nhận" at bounding box center [307, 73] width 74 height 38
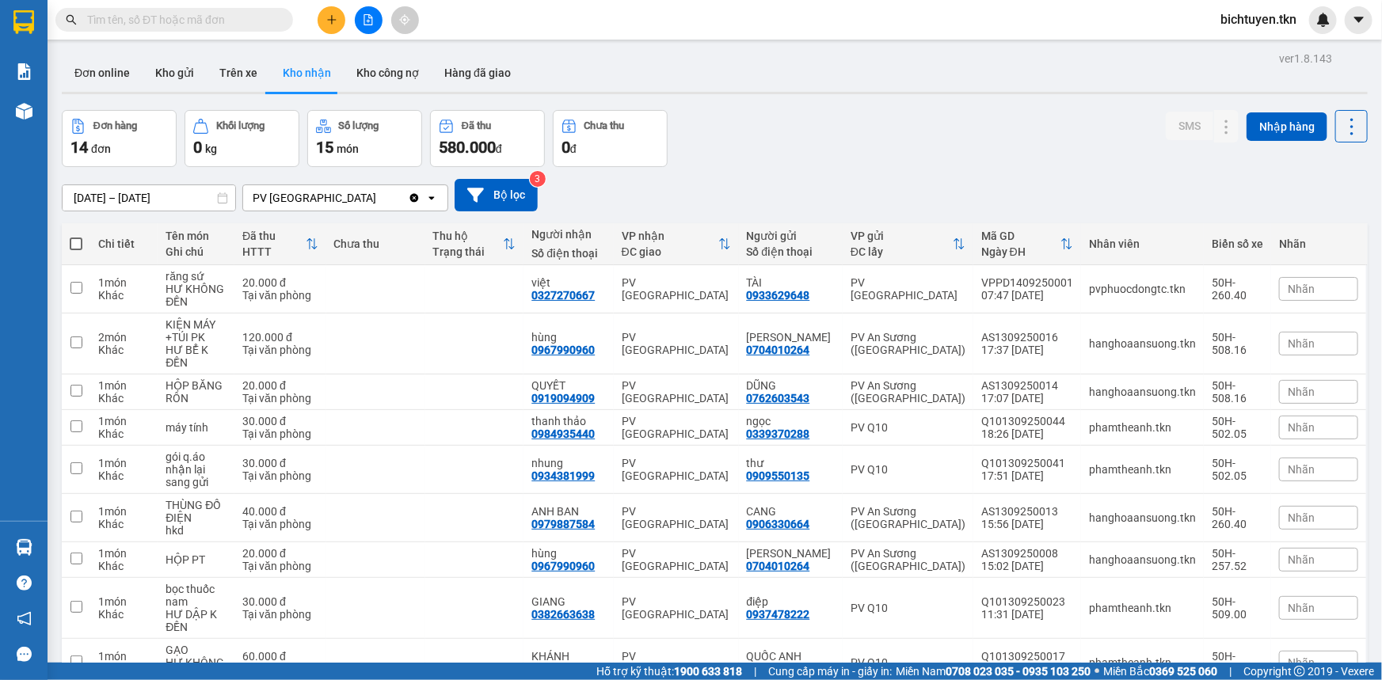
click at [227, 21] on input "text" at bounding box center [180, 19] width 187 height 17
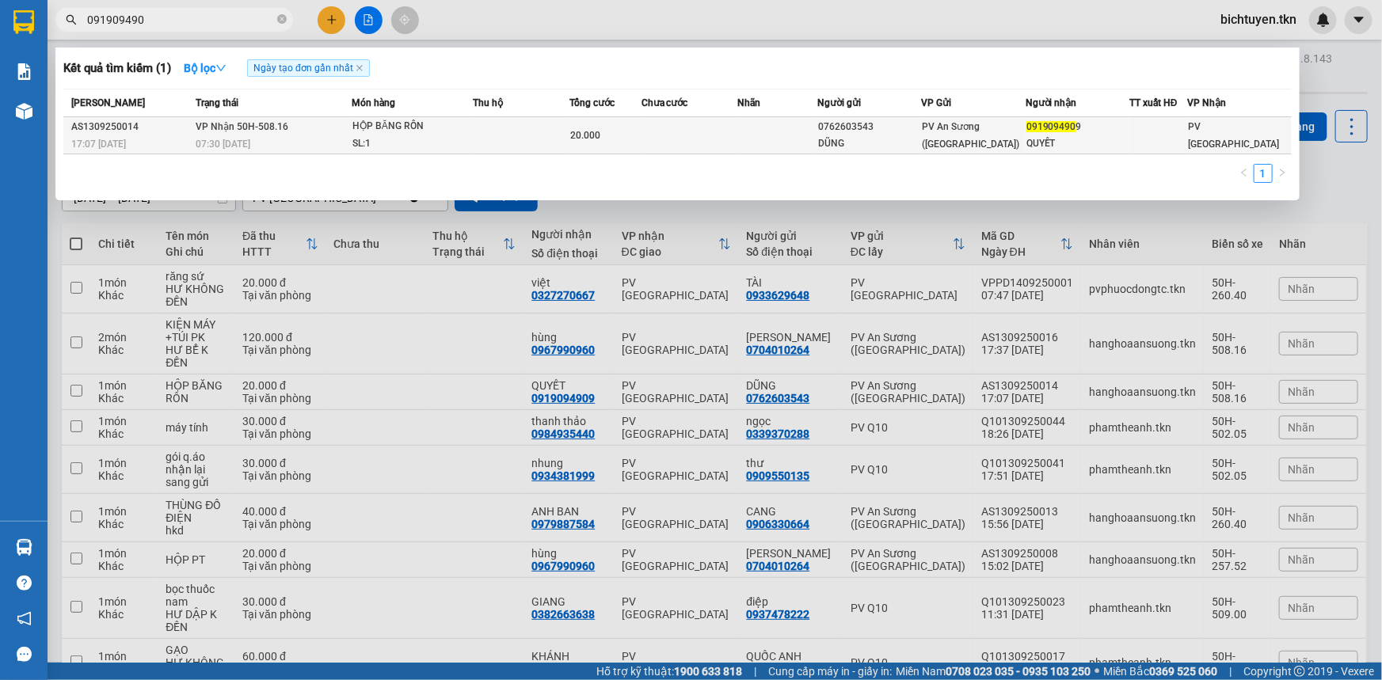
type input "091909490"
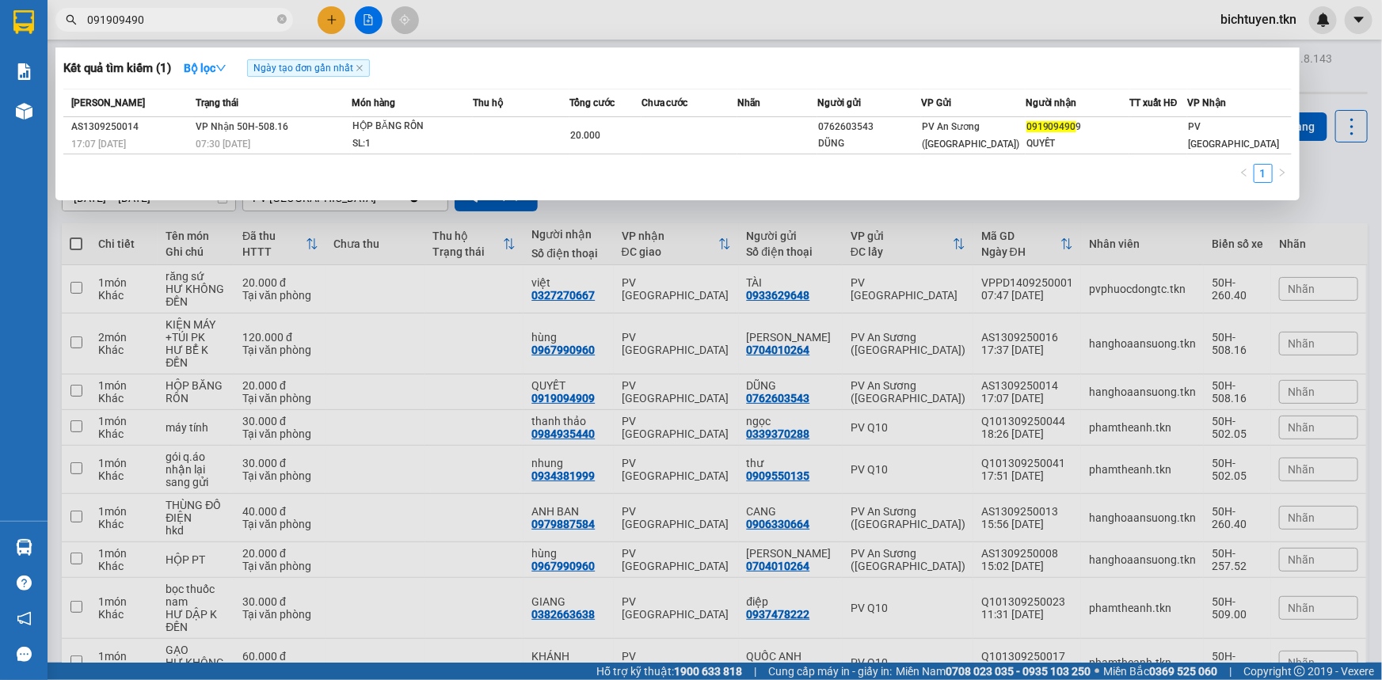
click at [977, 132] on span "PV An Sương ([GEOGRAPHIC_DATA])" at bounding box center [970, 135] width 97 height 29
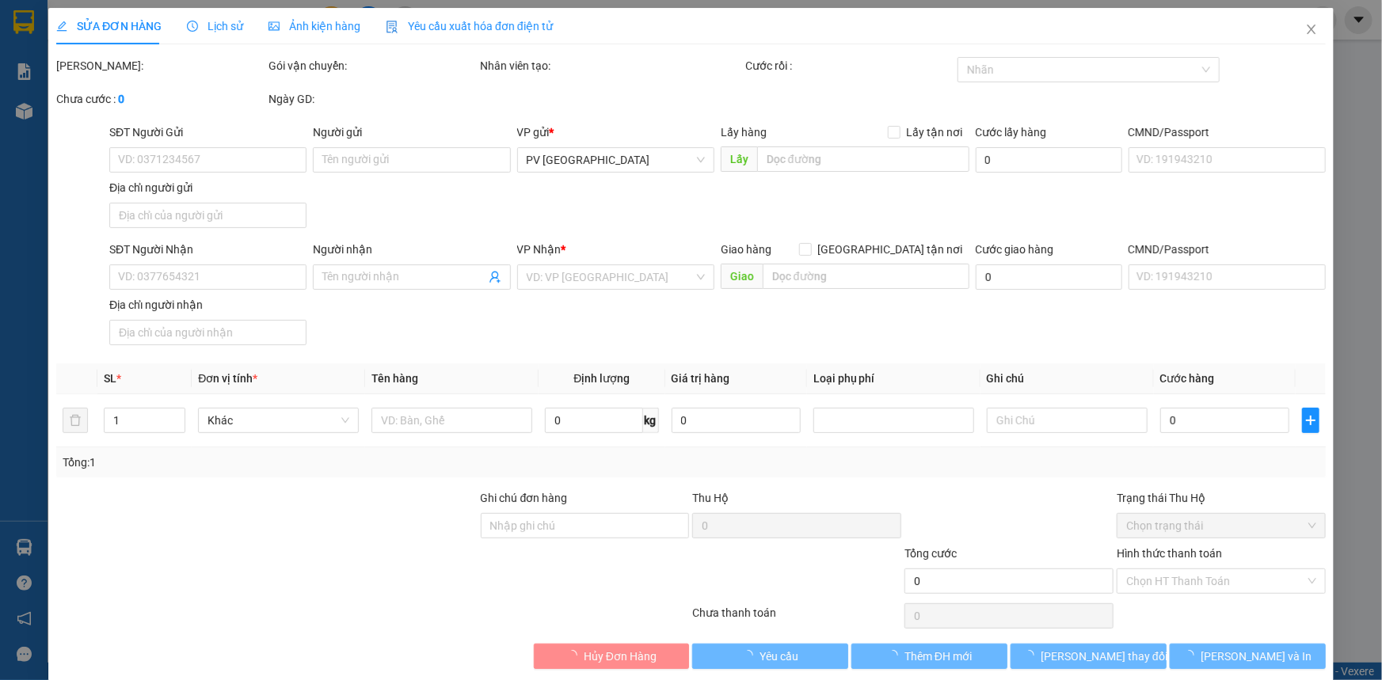
type input "0762603543"
type input "DŨNG"
type input "0919094909"
type input "QUYẾT"
type input "20.000"
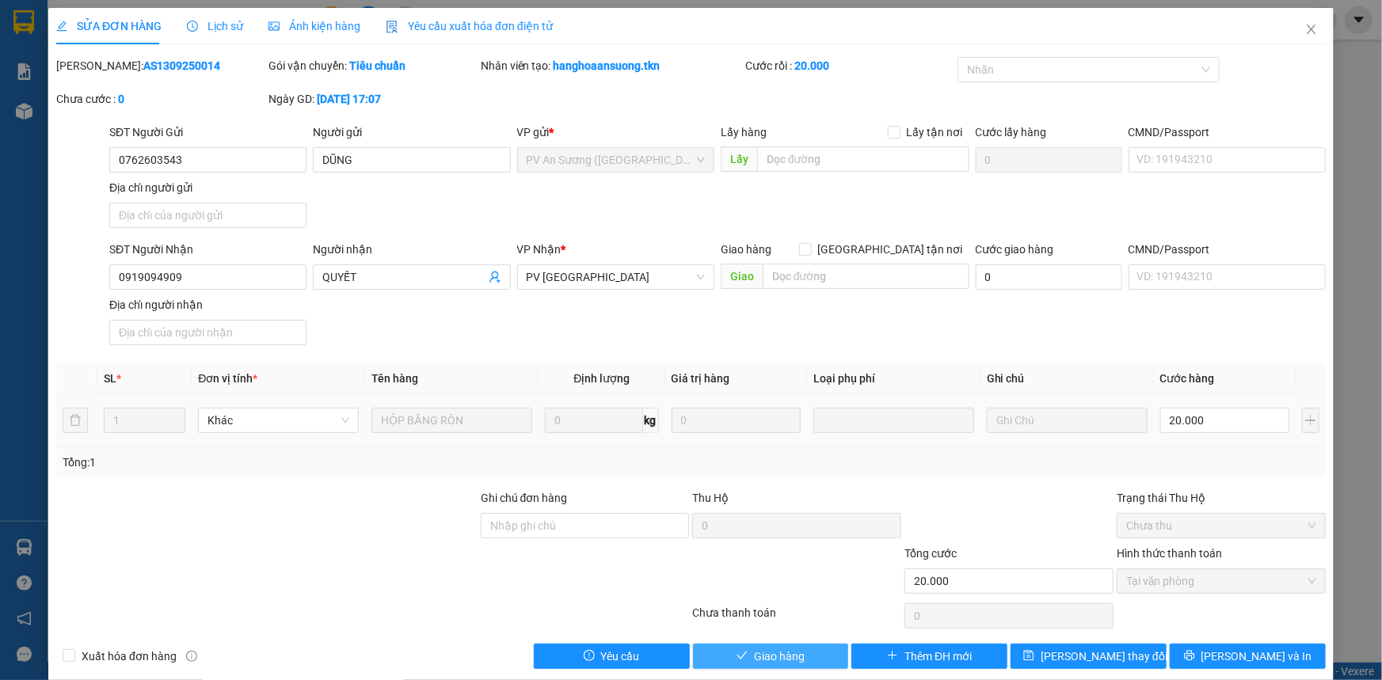
click at [826, 646] on button "Giao hàng" at bounding box center [771, 656] width 156 height 25
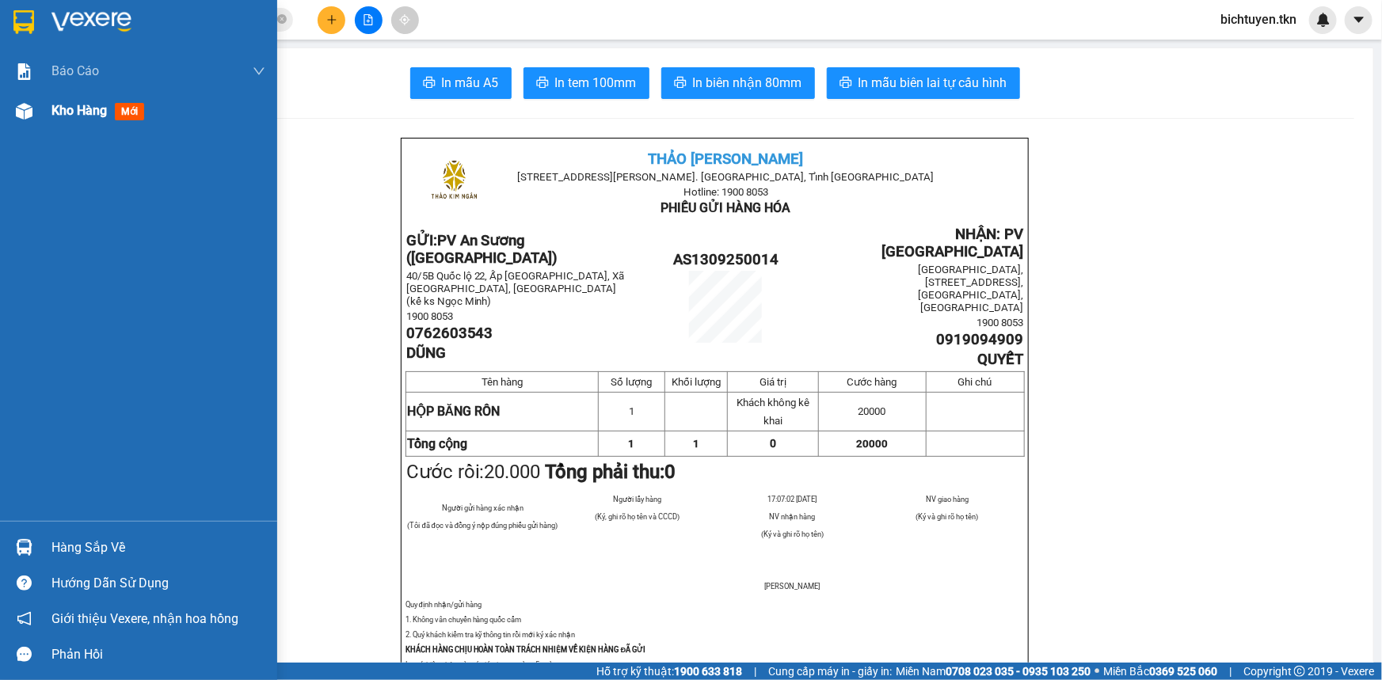
click at [37, 111] on div at bounding box center [24, 111] width 28 height 28
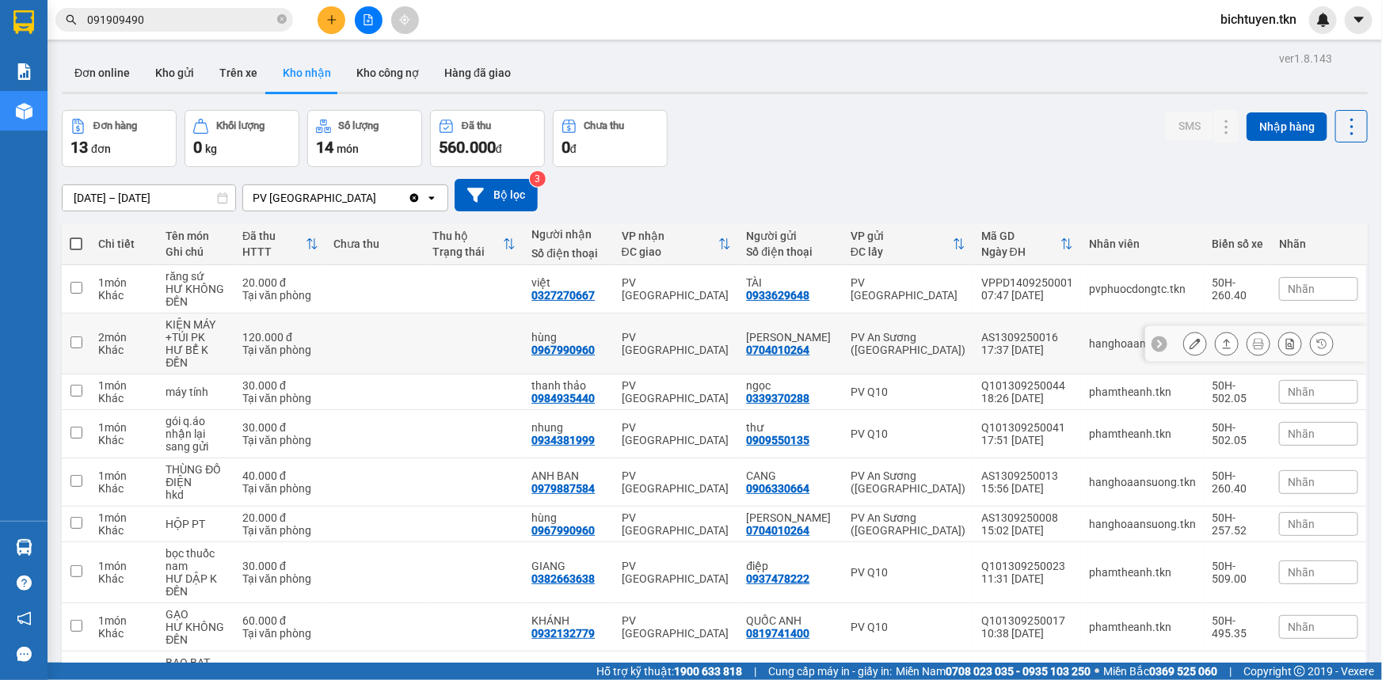
click at [1190, 338] on icon at bounding box center [1195, 343] width 11 height 11
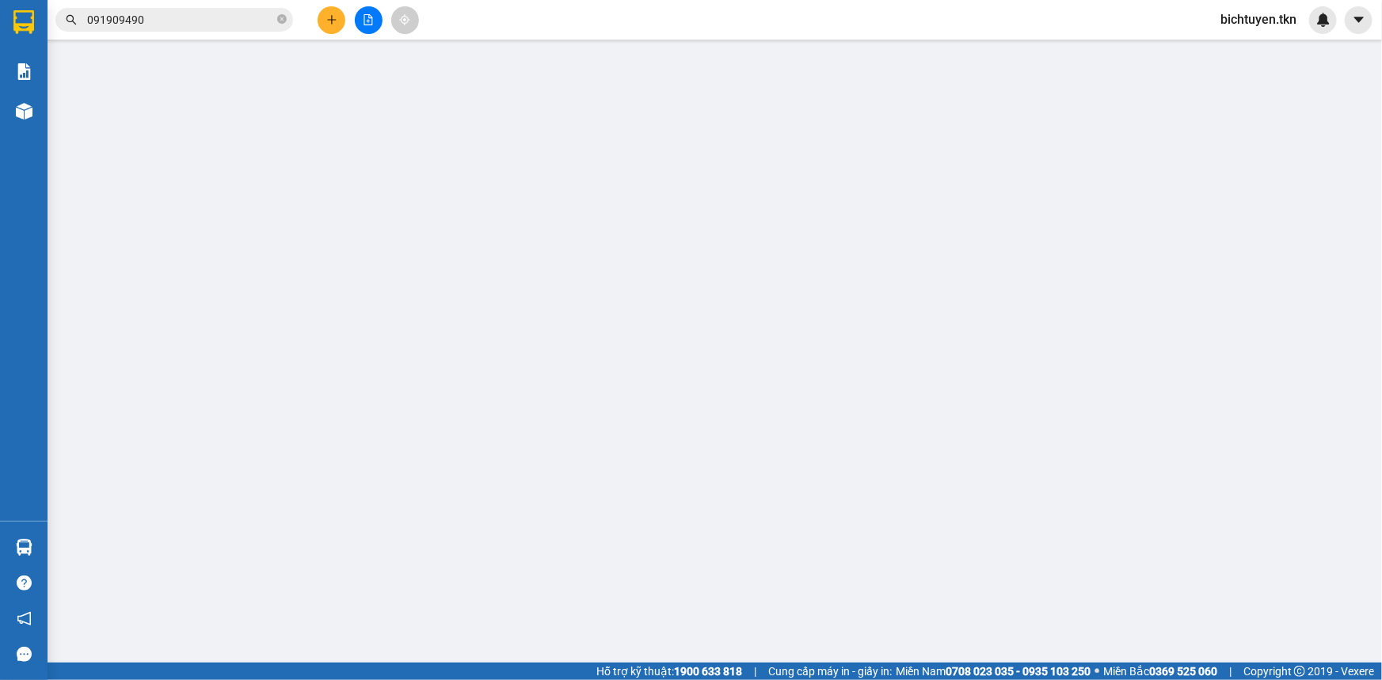
type input "0704010264"
type input "ANH TUẤN"
type input "0967990960"
type input "hùng"
type input "120.000"
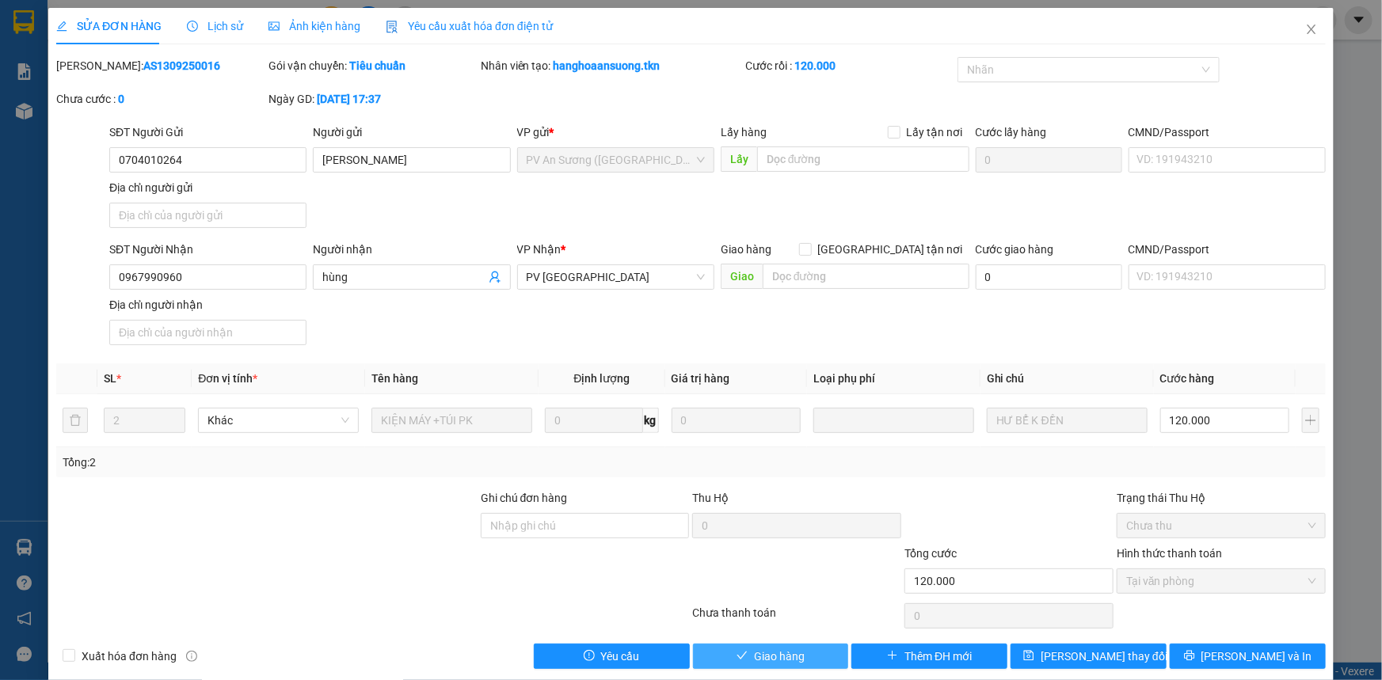
click at [791, 650] on span "Giao hàng" at bounding box center [779, 656] width 51 height 17
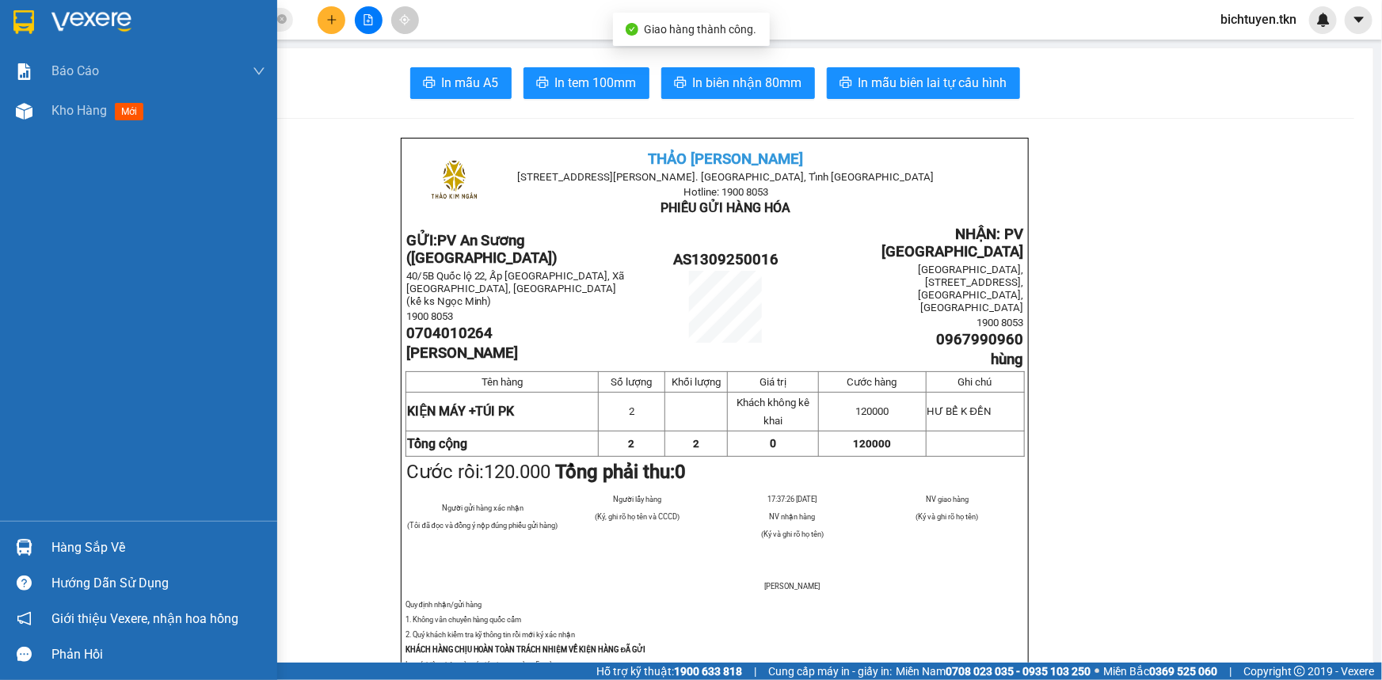
click at [26, 114] on img at bounding box center [24, 111] width 17 height 17
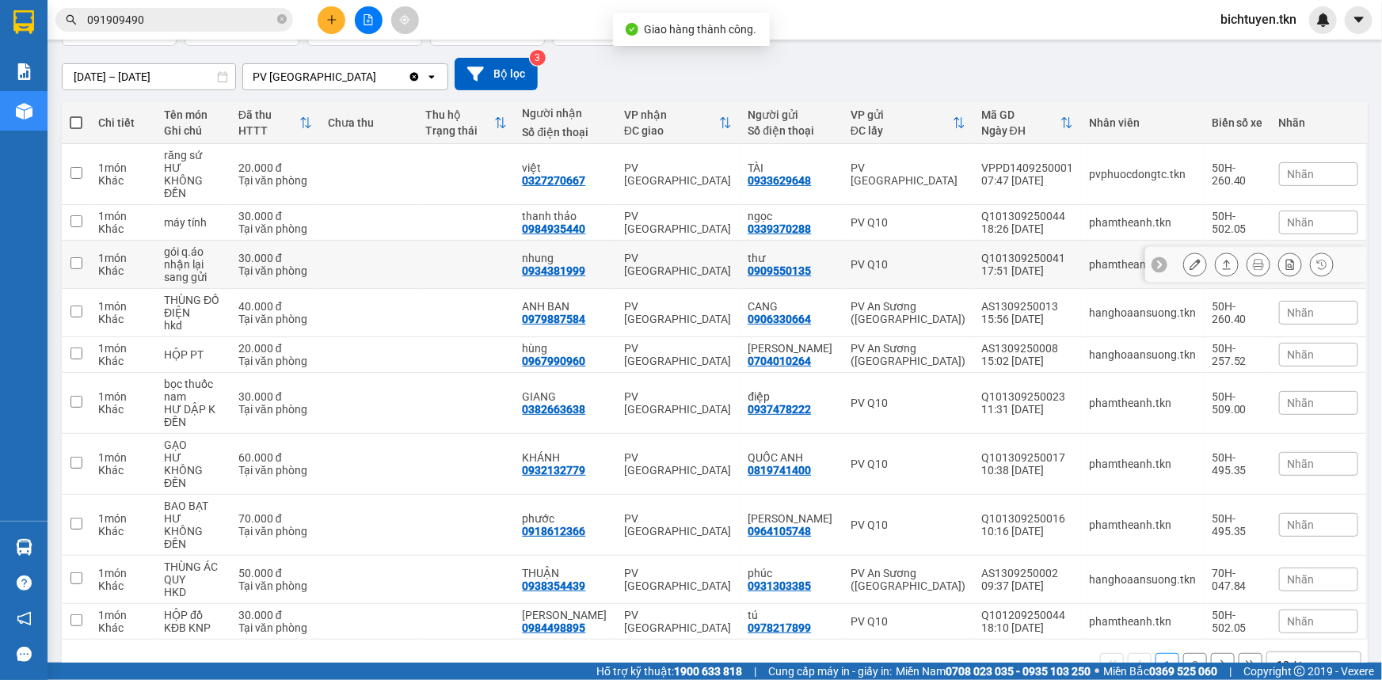
scroll to position [124, 0]
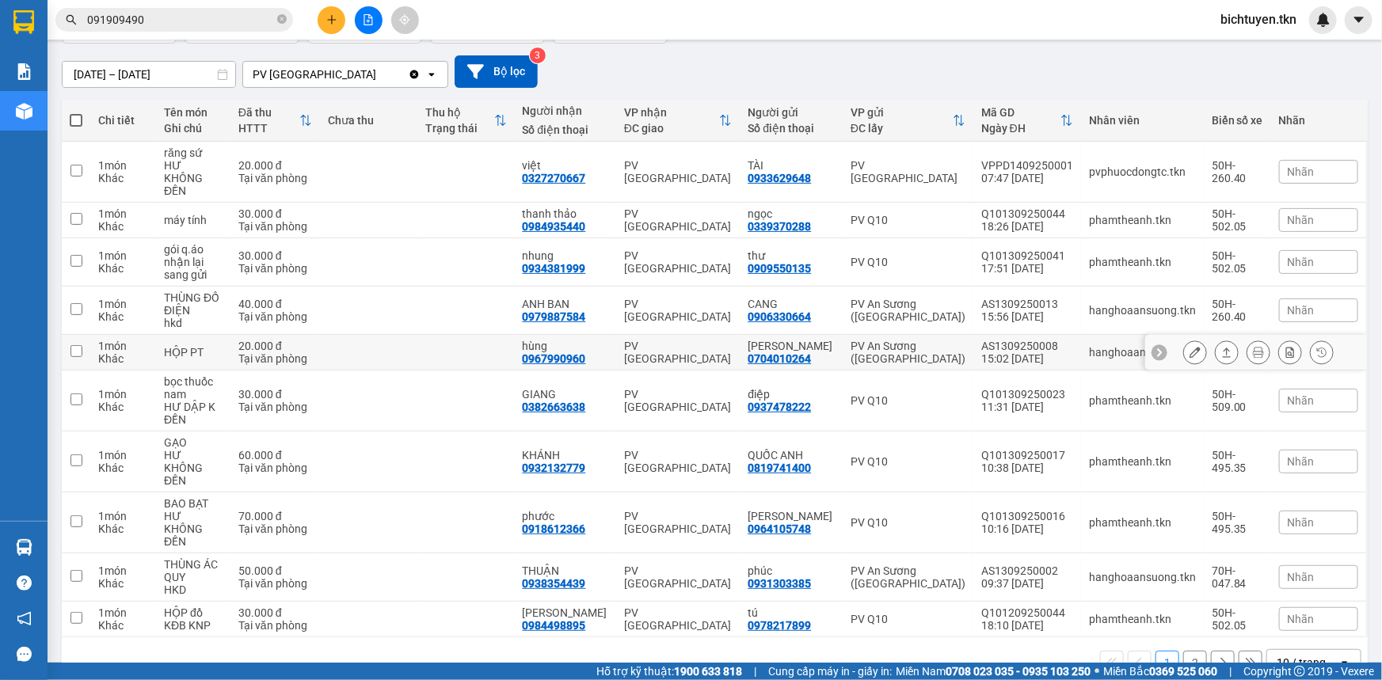
click at [1190, 347] on icon at bounding box center [1195, 352] width 11 height 11
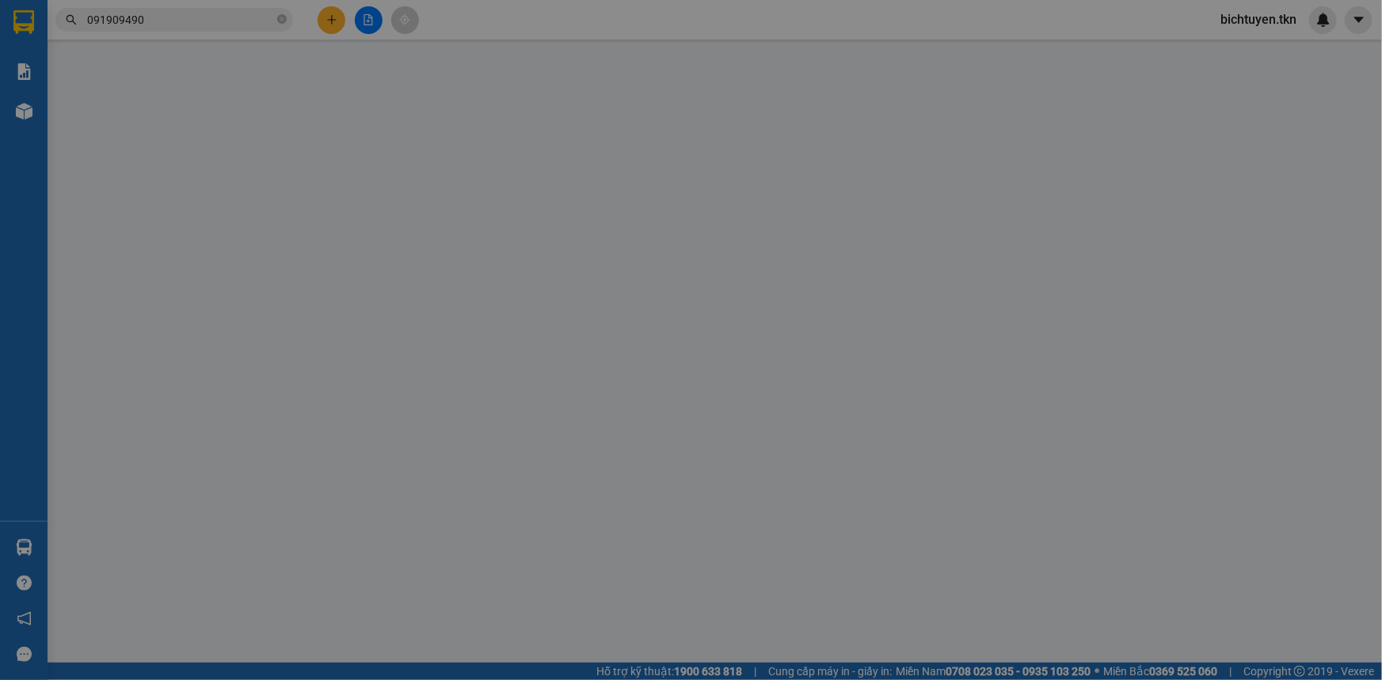
type input "0704010264"
type input "ANH TUẤN"
type input "0967990960"
type input "hùng"
type input "20.000"
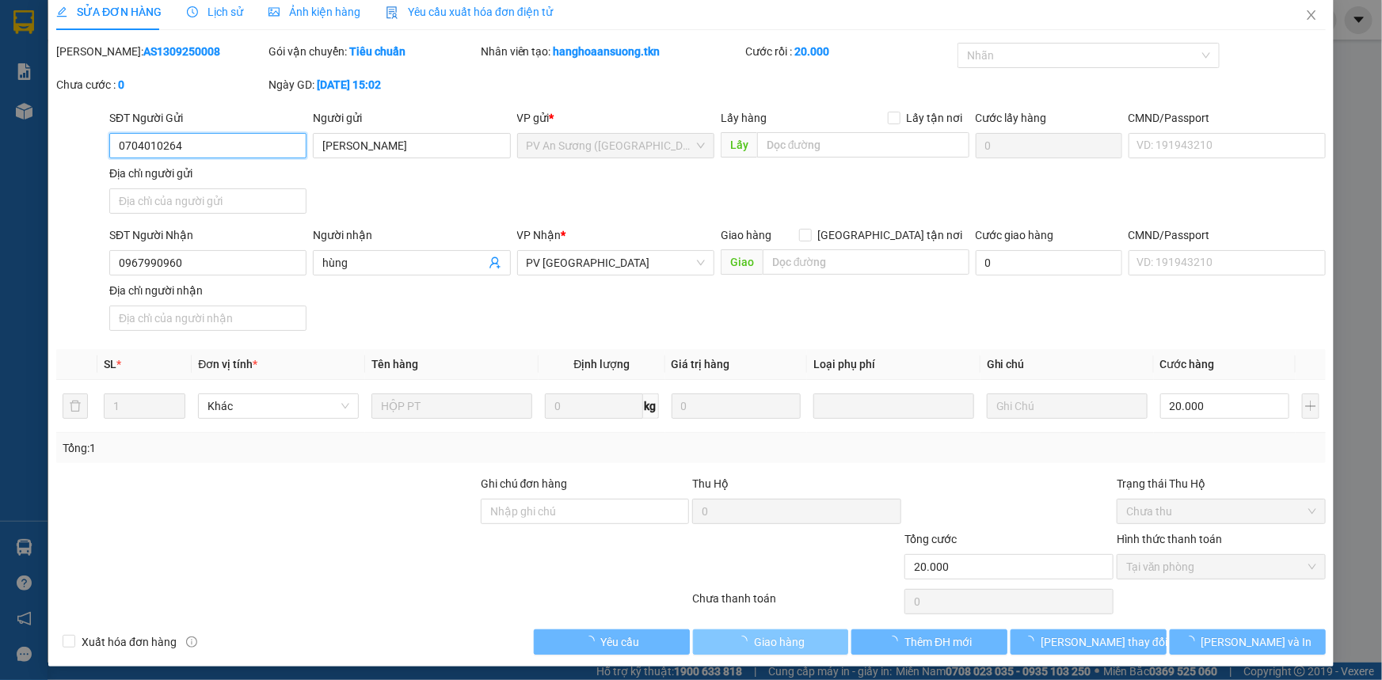
scroll to position [18, 0]
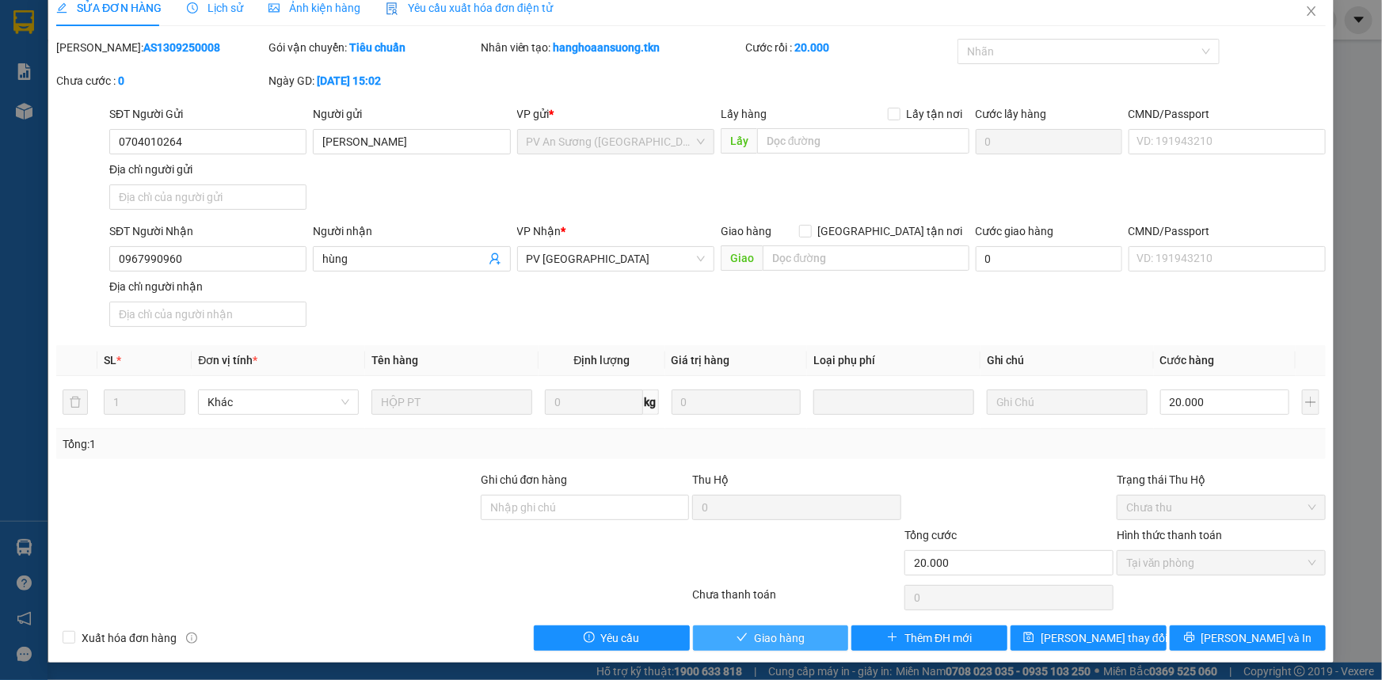
click at [806, 629] on button "Giao hàng" at bounding box center [771, 638] width 156 height 25
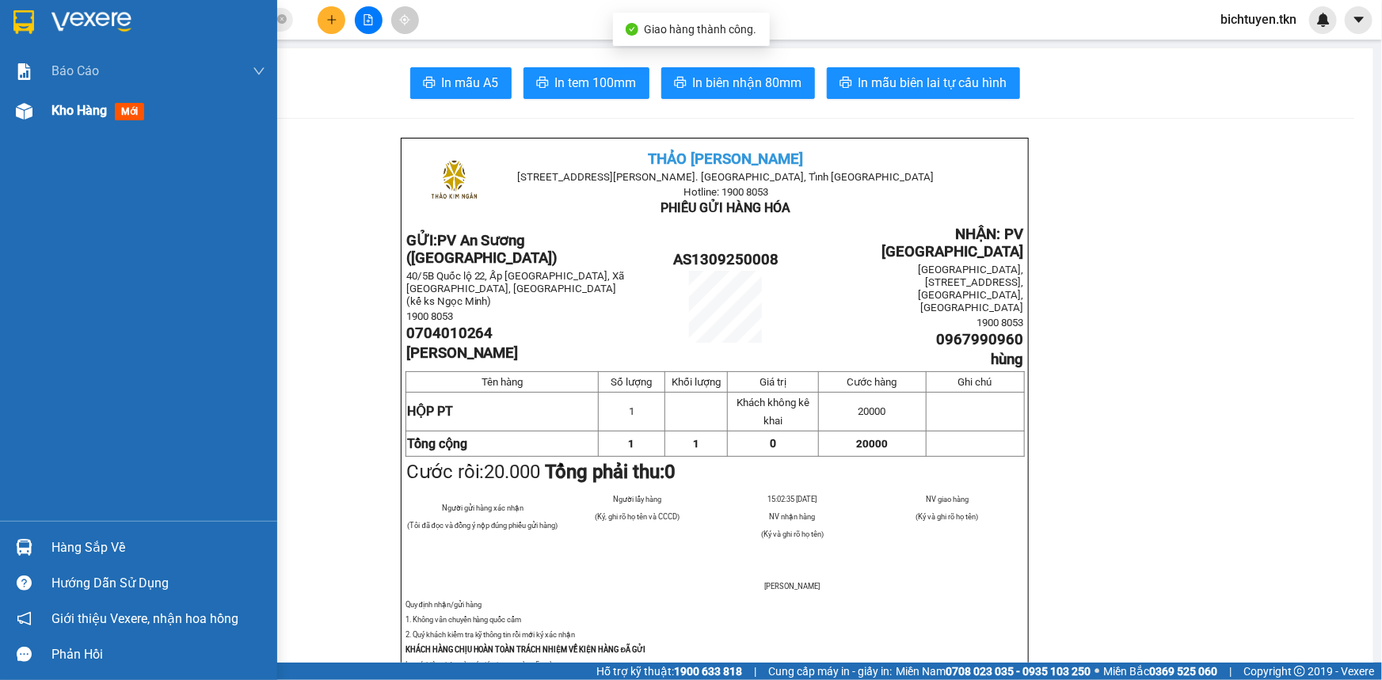
click at [40, 106] on div "Kho hàng mới" at bounding box center [138, 111] width 277 height 40
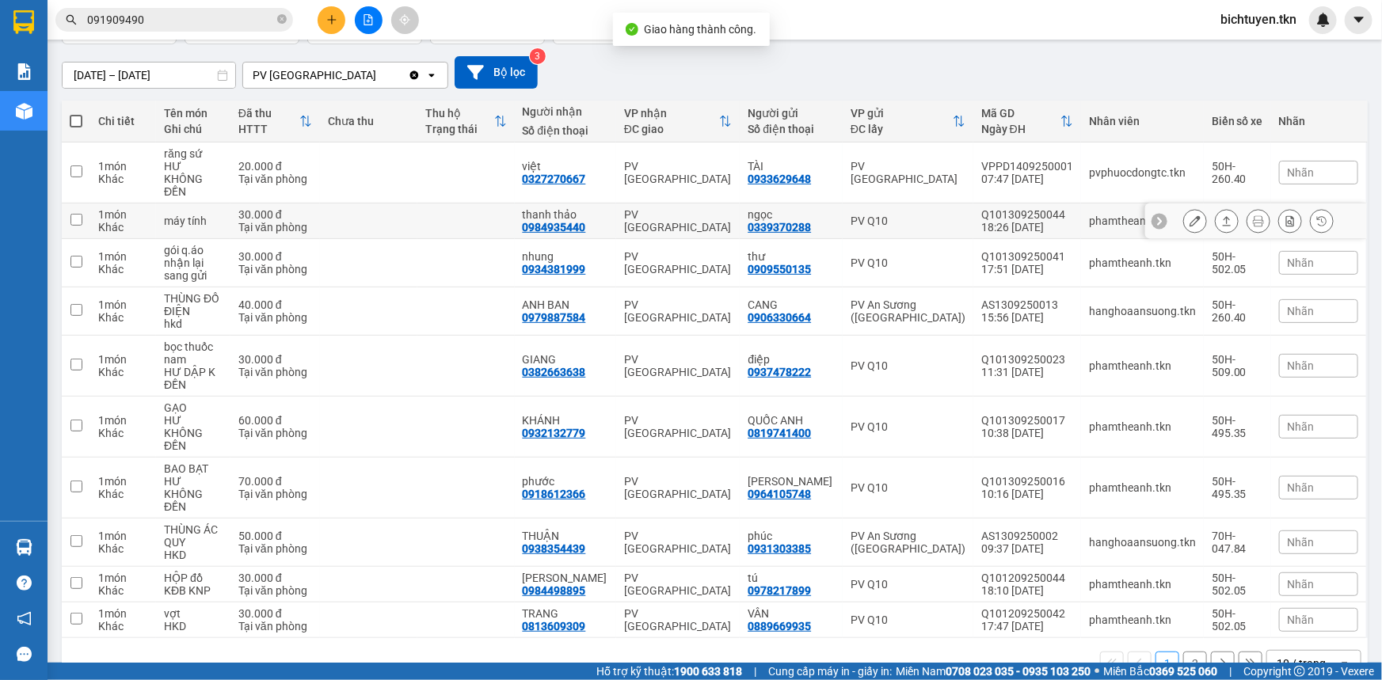
scroll to position [124, 0]
click at [1183, 651] on button "2" at bounding box center [1195, 663] width 24 height 24
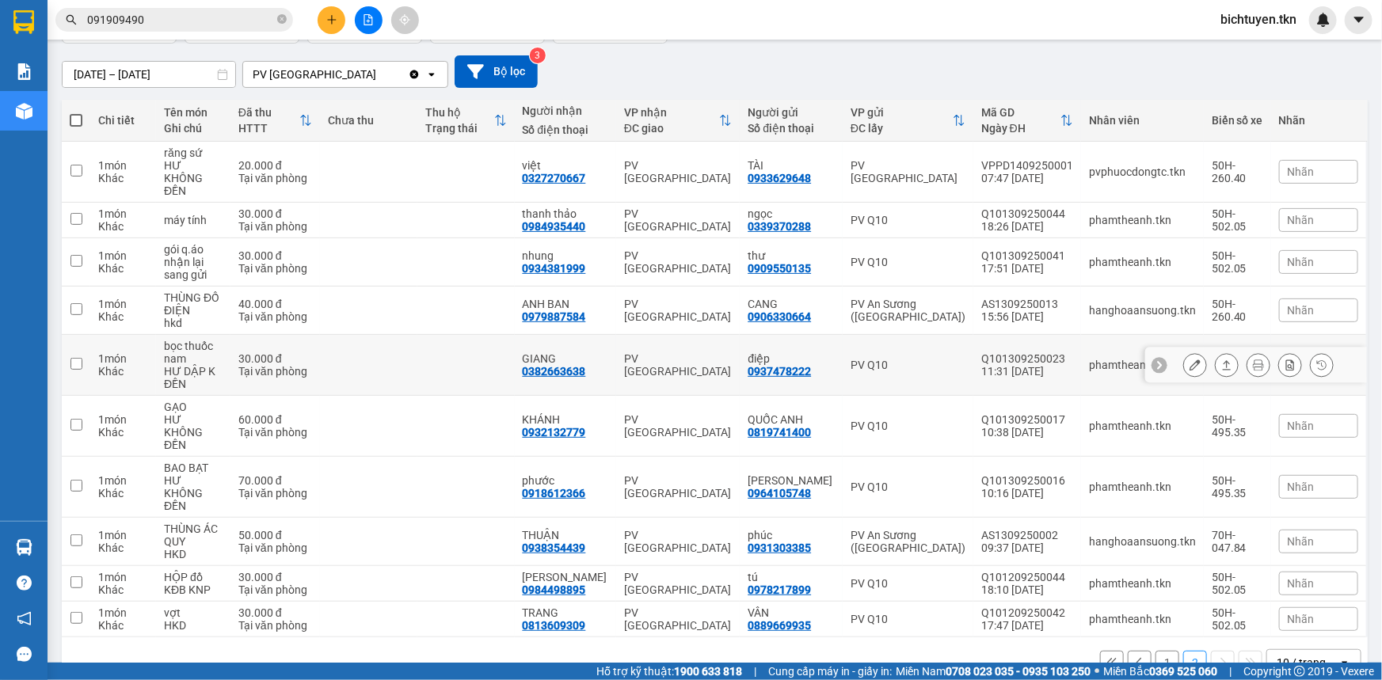
scroll to position [72, 0]
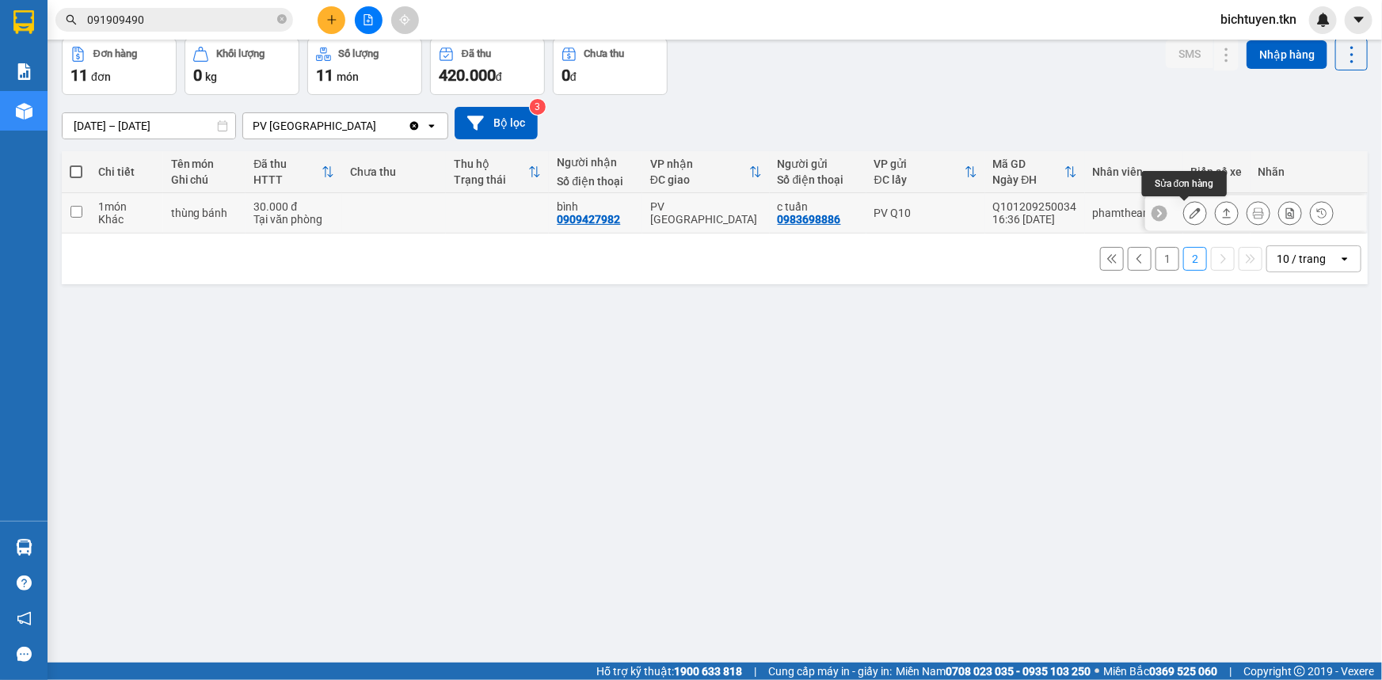
click at [1187, 219] on button at bounding box center [1195, 214] width 22 height 28
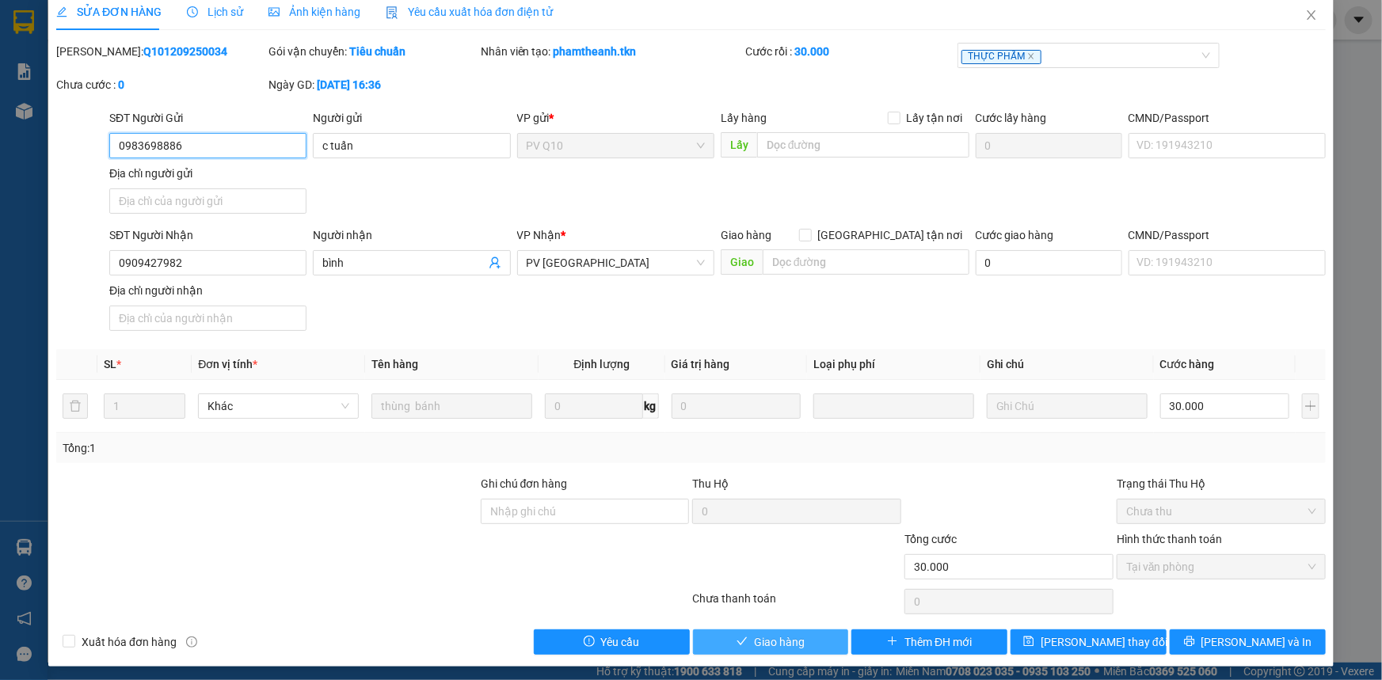
scroll to position [18, 0]
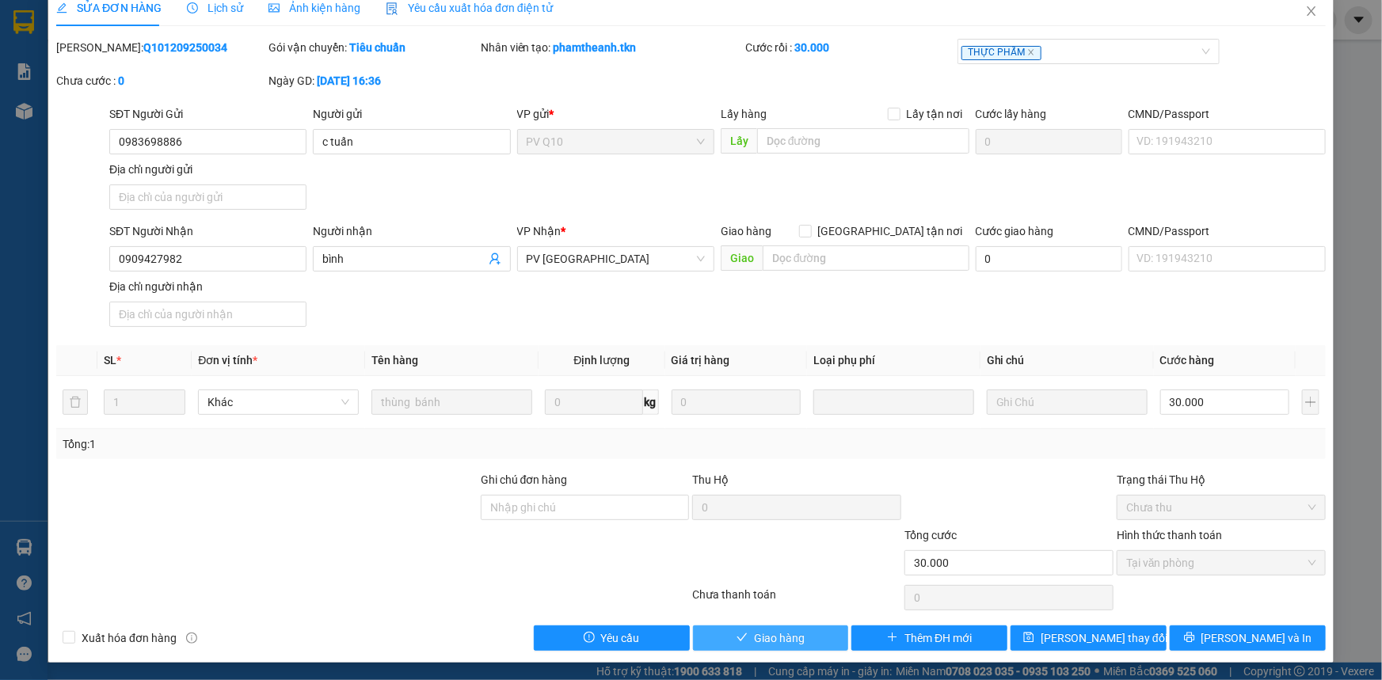
click at [798, 641] on span "Giao hàng" at bounding box center [779, 638] width 51 height 17
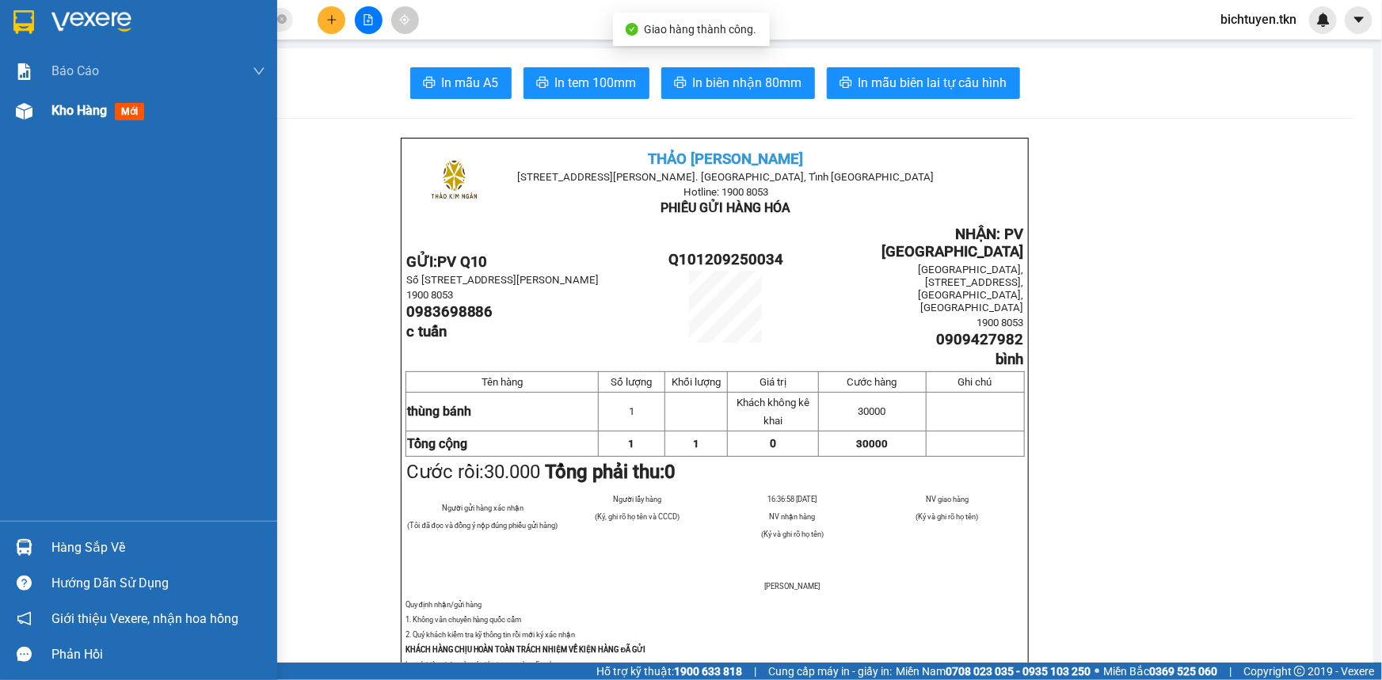
click at [22, 106] on img at bounding box center [24, 111] width 17 height 17
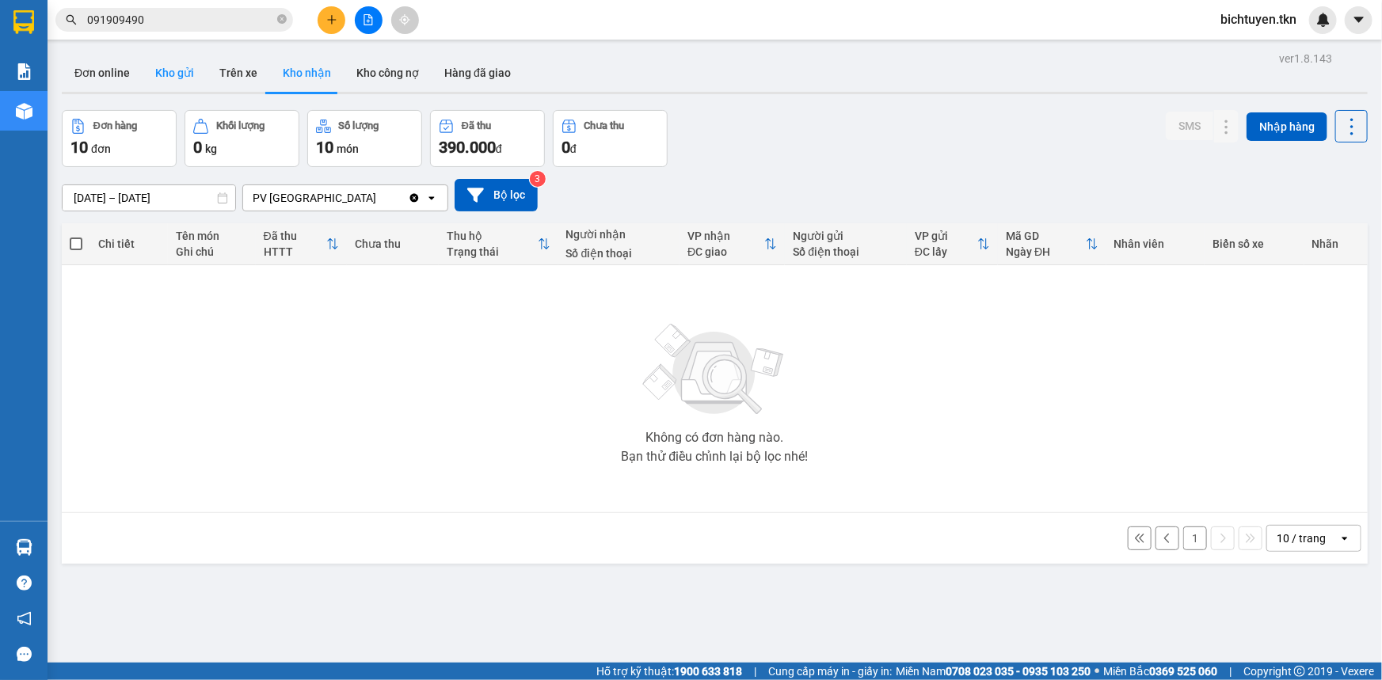
click at [173, 66] on button "Kho gửi" at bounding box center [175, 73] width 64 height 38
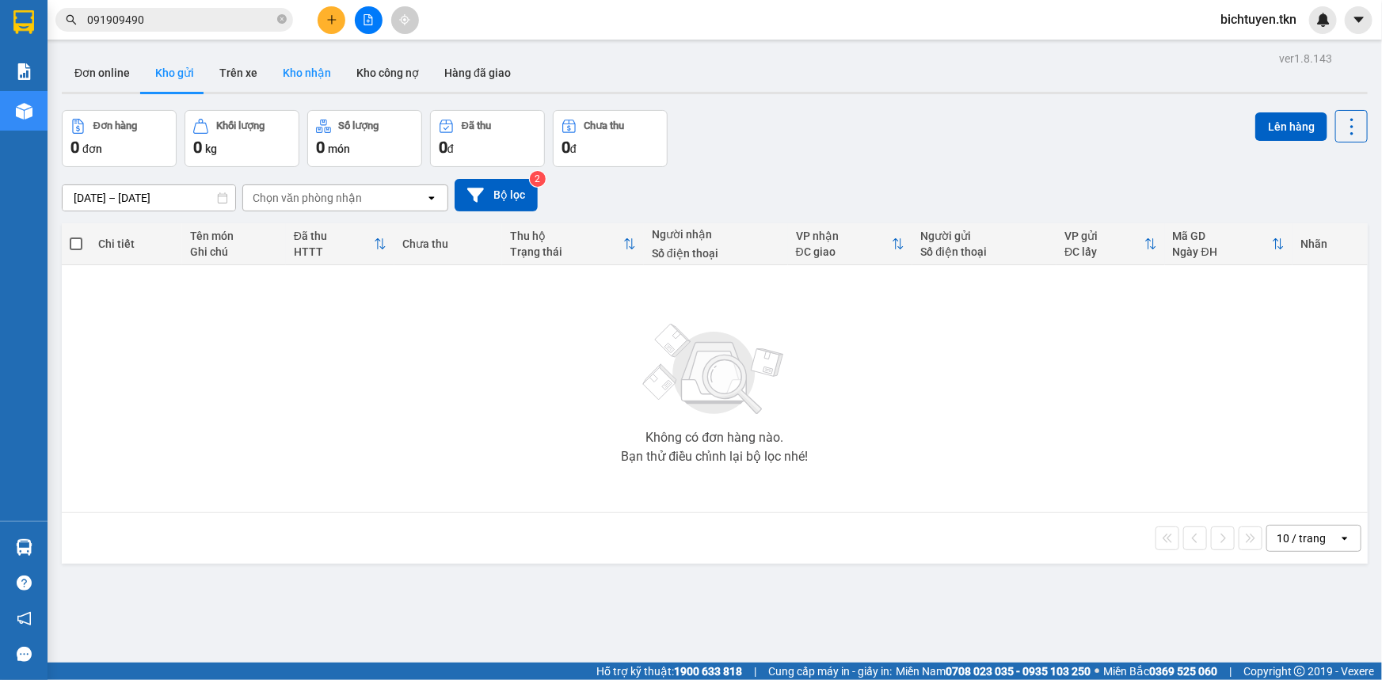
click at [286, 71] on button "Kho nhận" at bounding box center [307, 73] width 74 height 38
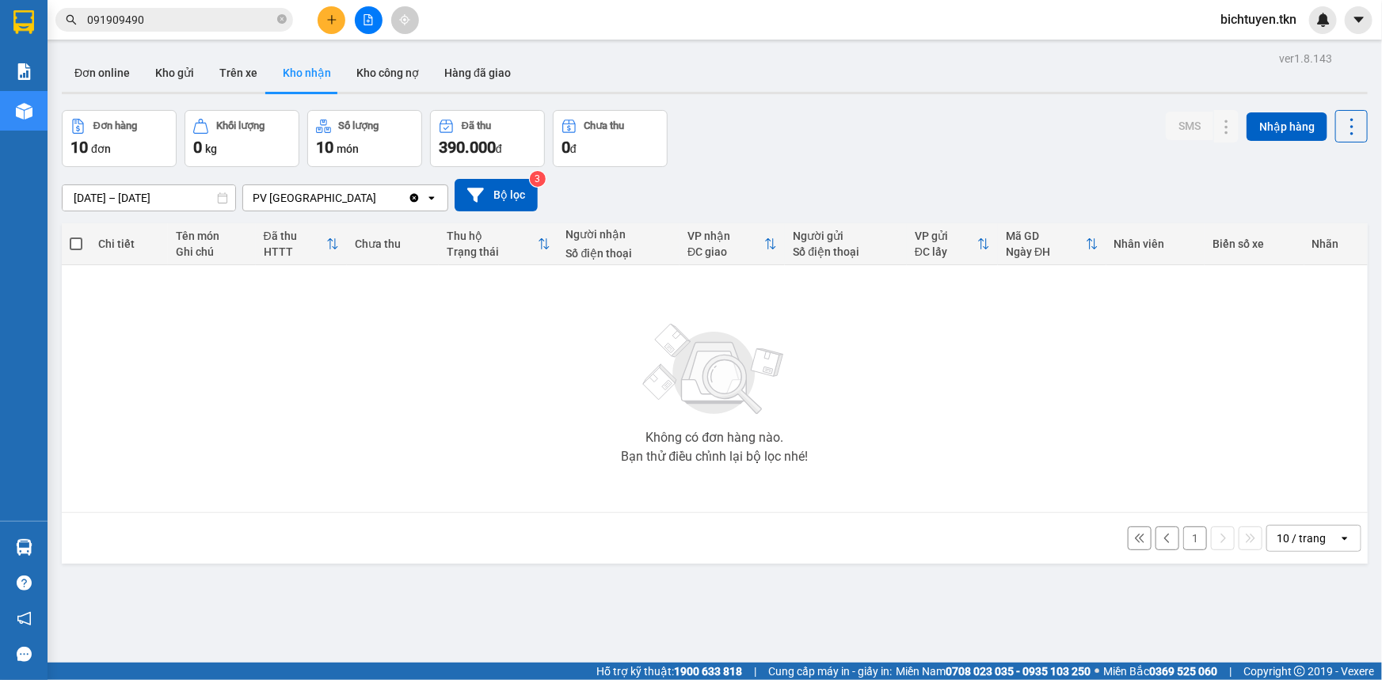
click at [1185, 541] on button "1" at bounding box center [1195, 539] width 24 height 24
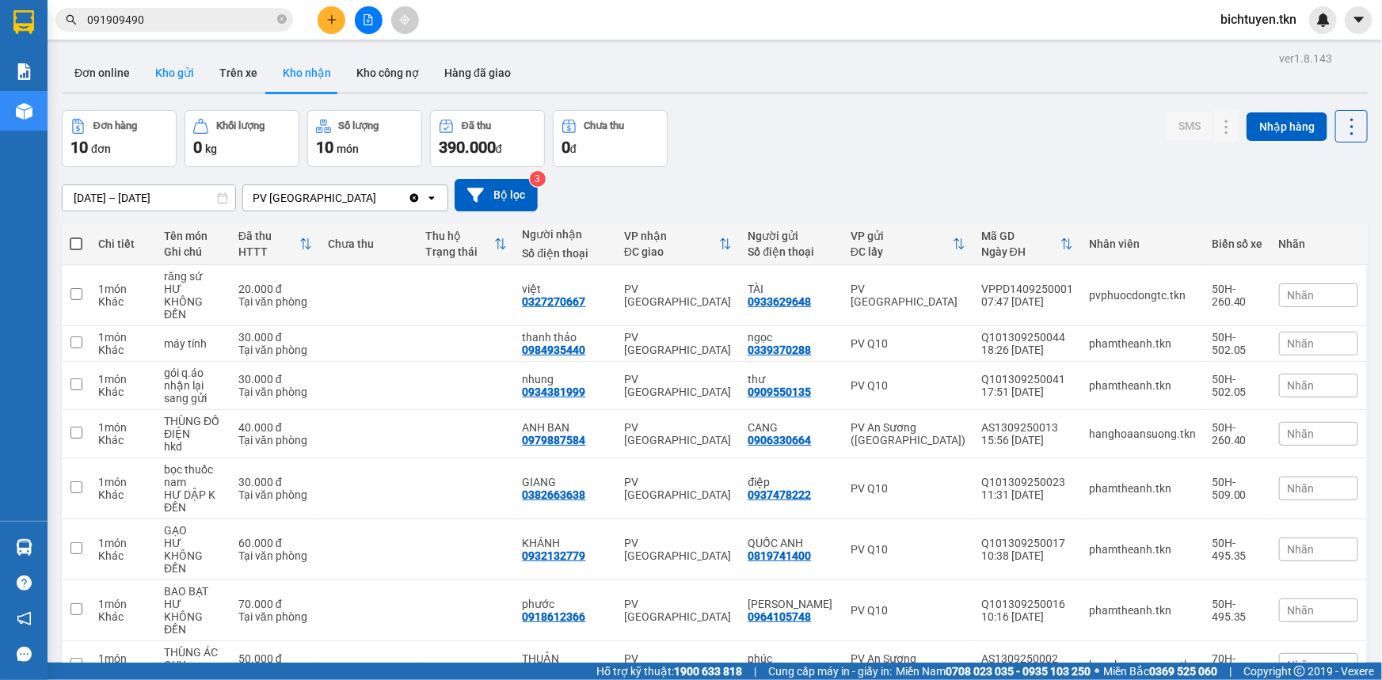
click at [173, 78] on button "Kho gửi" at bounding box center [175, 73] width 64 height 38
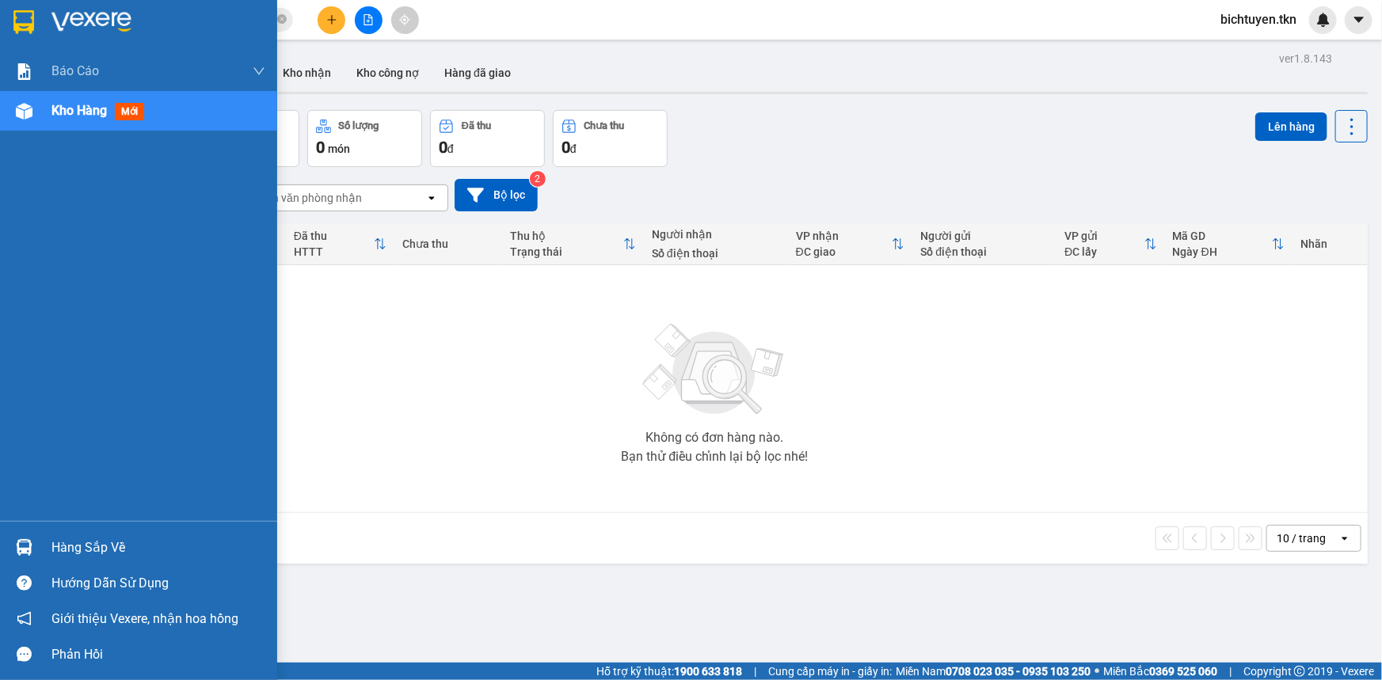
click at [29, 542] on img at bounding box center [24, 547] width 17 height 17
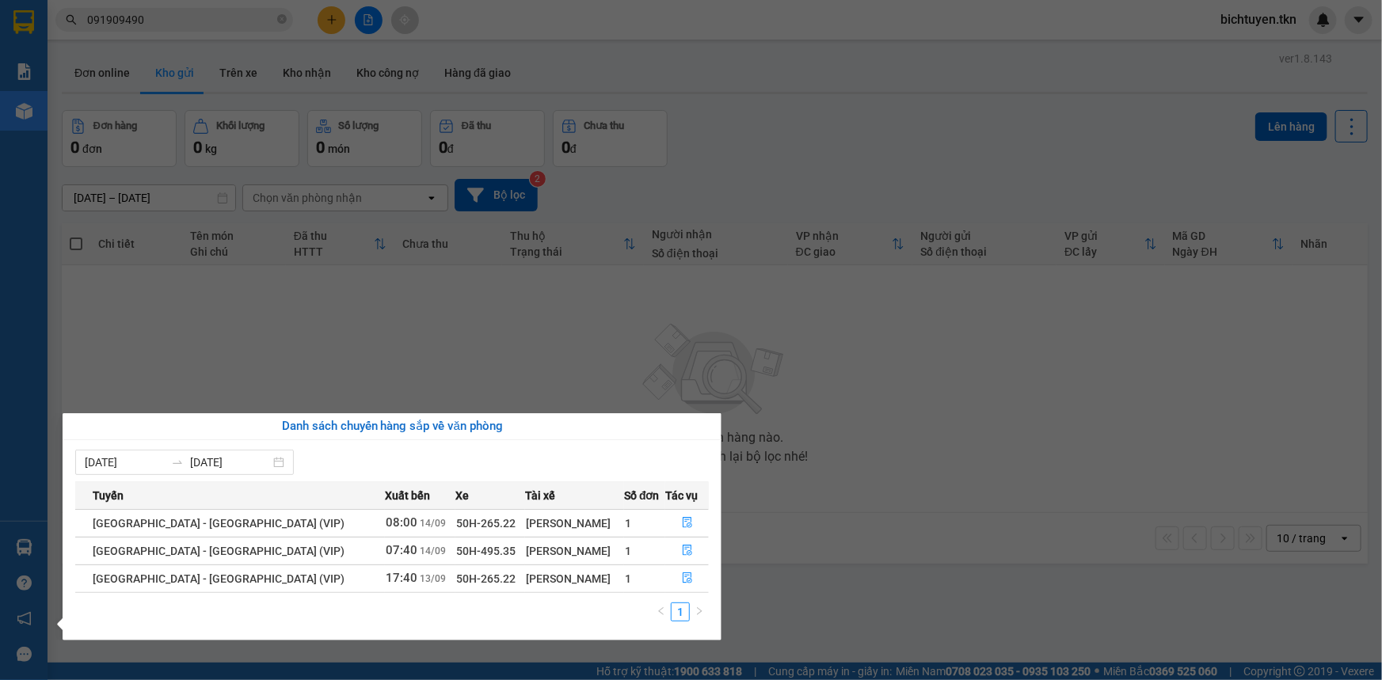
click at [657, 319] on section "Kết quả tìm kiếm ( 1 ) Bộ lọc Ngày tạo đơn gần nhất Mã ĐH Trạng thái Món hàng T…" at bounding box center [691, 340] width 1382 height 680
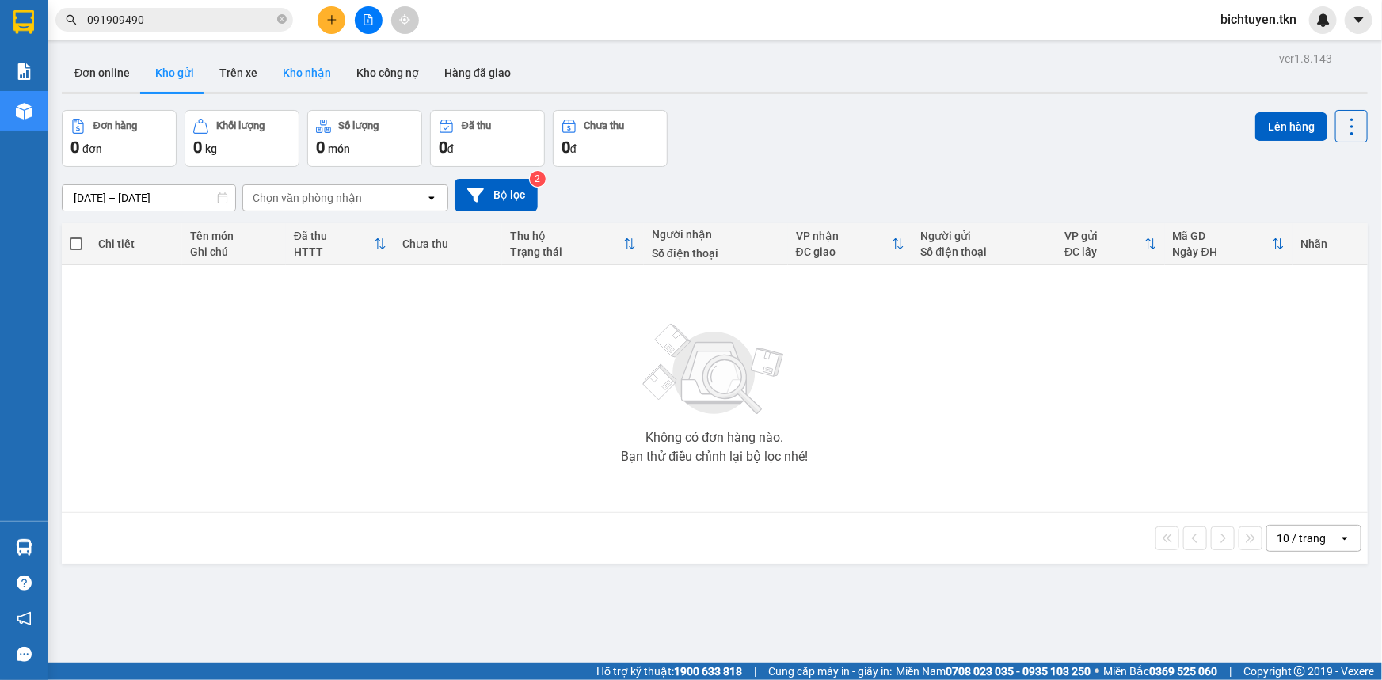
click at [311, 74] on button "Kho nhận" at bounding box center [307, 73] width 74 height 38
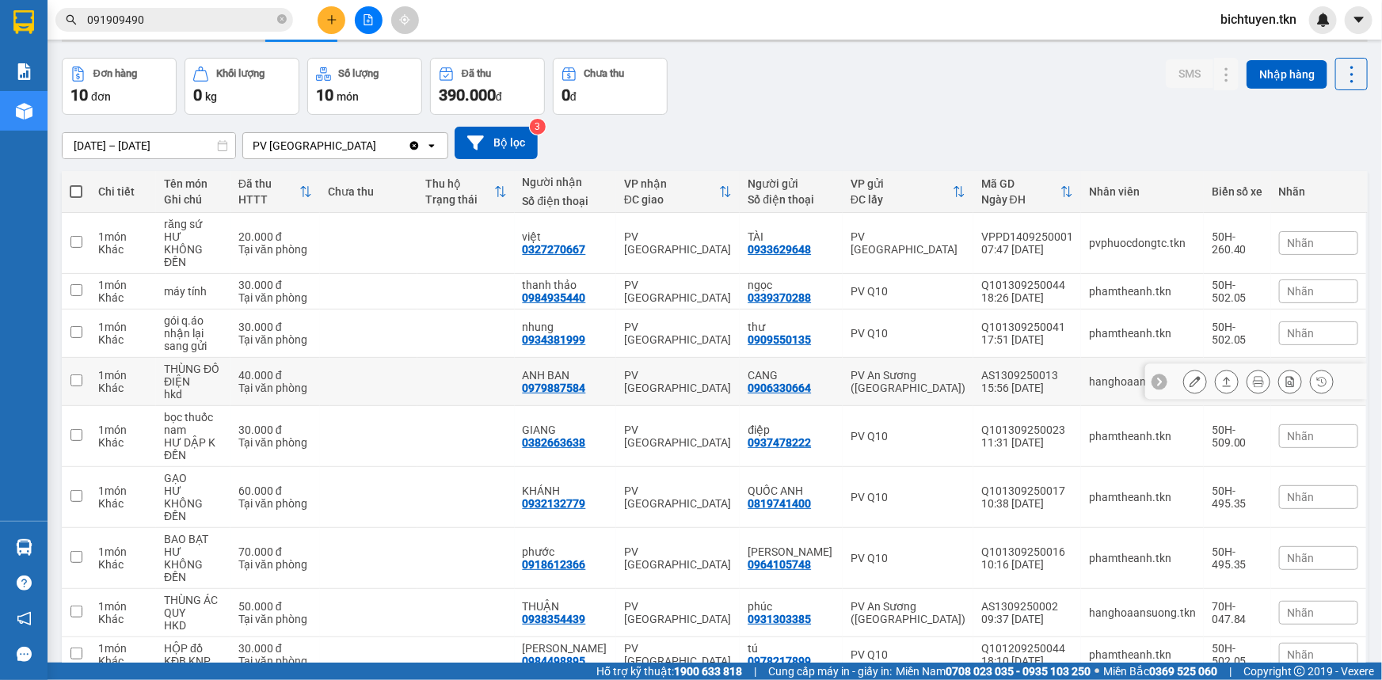
scroll to position [124, 0]
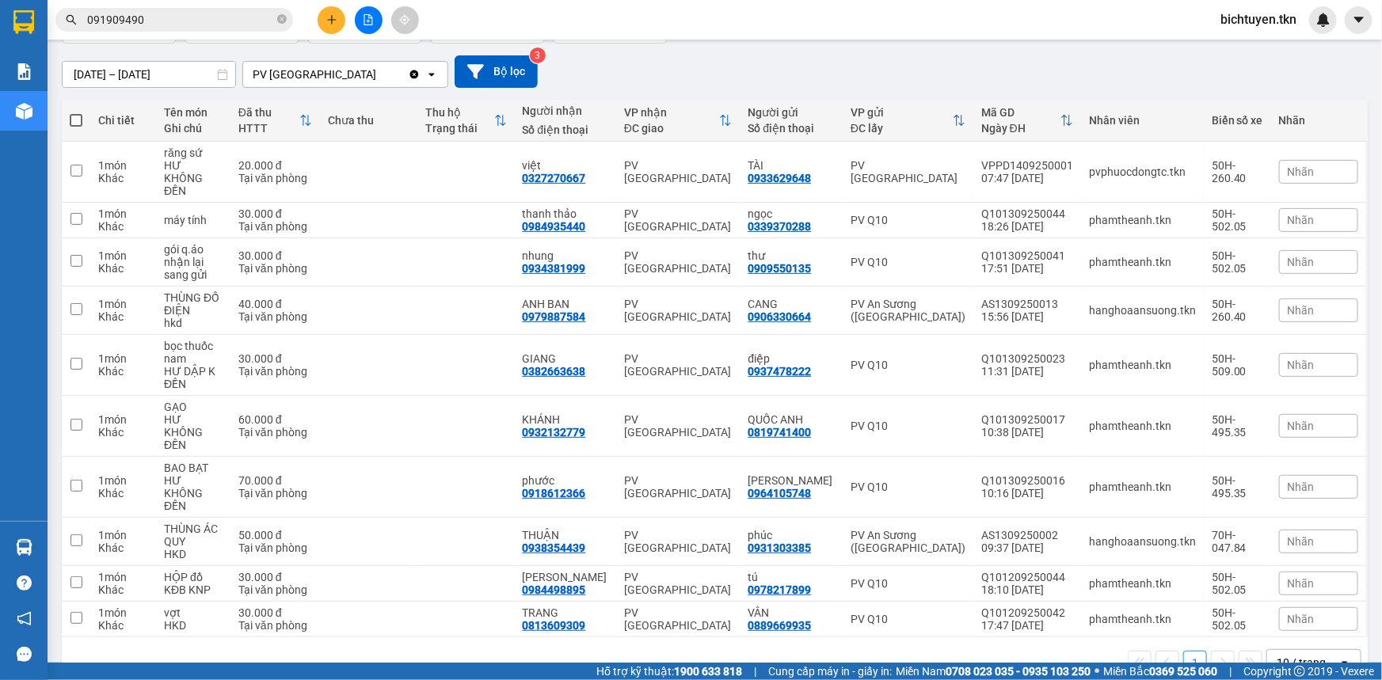
drag, startPoint x: 880, startPoint y: 55, endPoint x: 886, endPoint y: 71, distance: 16.8
click at [882, 60] on div "[DATE] – [DATE] Press the down arrow key to interact with the calendar and sele…" at bounding box center [715, 71] width 1306 height 32
click at [281, 19] on icon "close-circle" at bounding box center [282, 19] width 10 height 10
click at [736, 68] on div "[DATE] – [DATE] Press the down arrow key to interact with the calendar and sele…" at bounding box center [715, 71] width 1306 height 32
click at [802, 650] on div "1 10 / trang open" at bounding box center [715, 663] width 1294 height 27
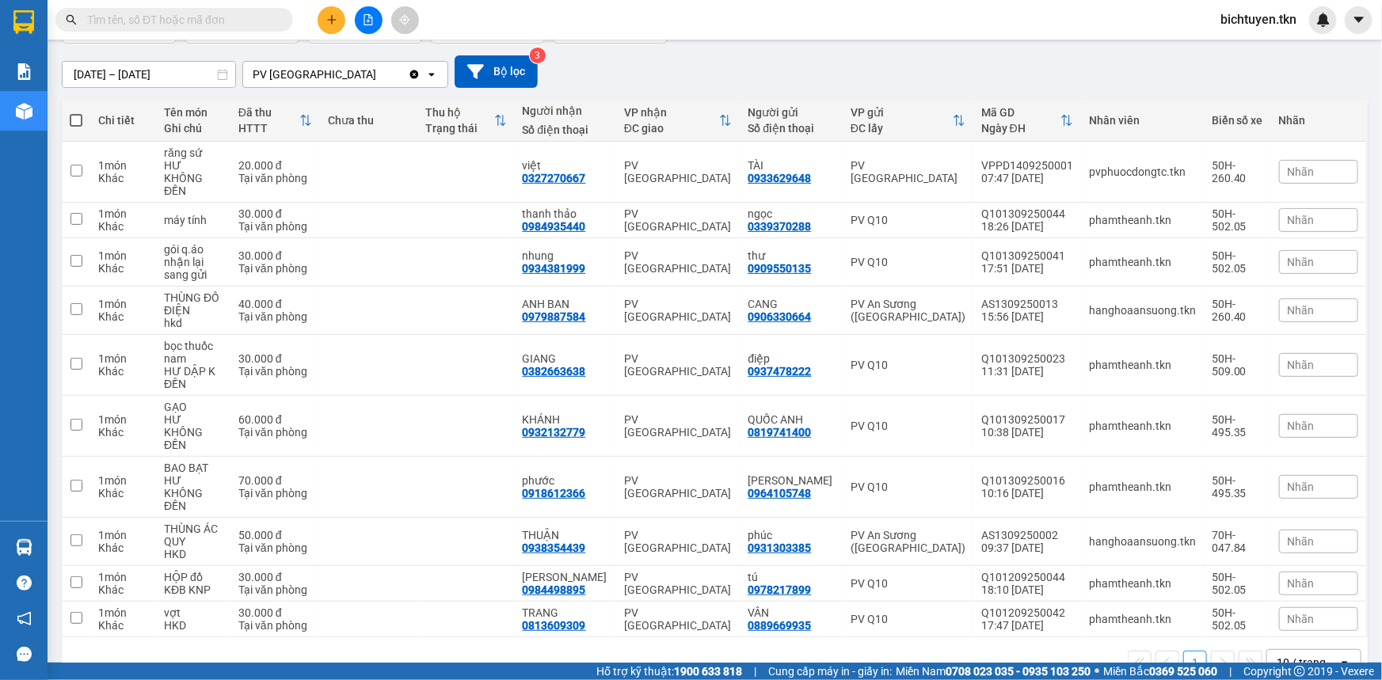
click at [896, 650] on div "1 10 / trang open" at bounding box center [715, 663] width 1294 height 27
click at [850, 679] on span "Cung cấp máy in - giấy in:" at bounding box center [830, 671] width 124 height 17
click at [795, 650] on div "1 10 / trang open" at bounding box center [715, 663] width 1294 height 27
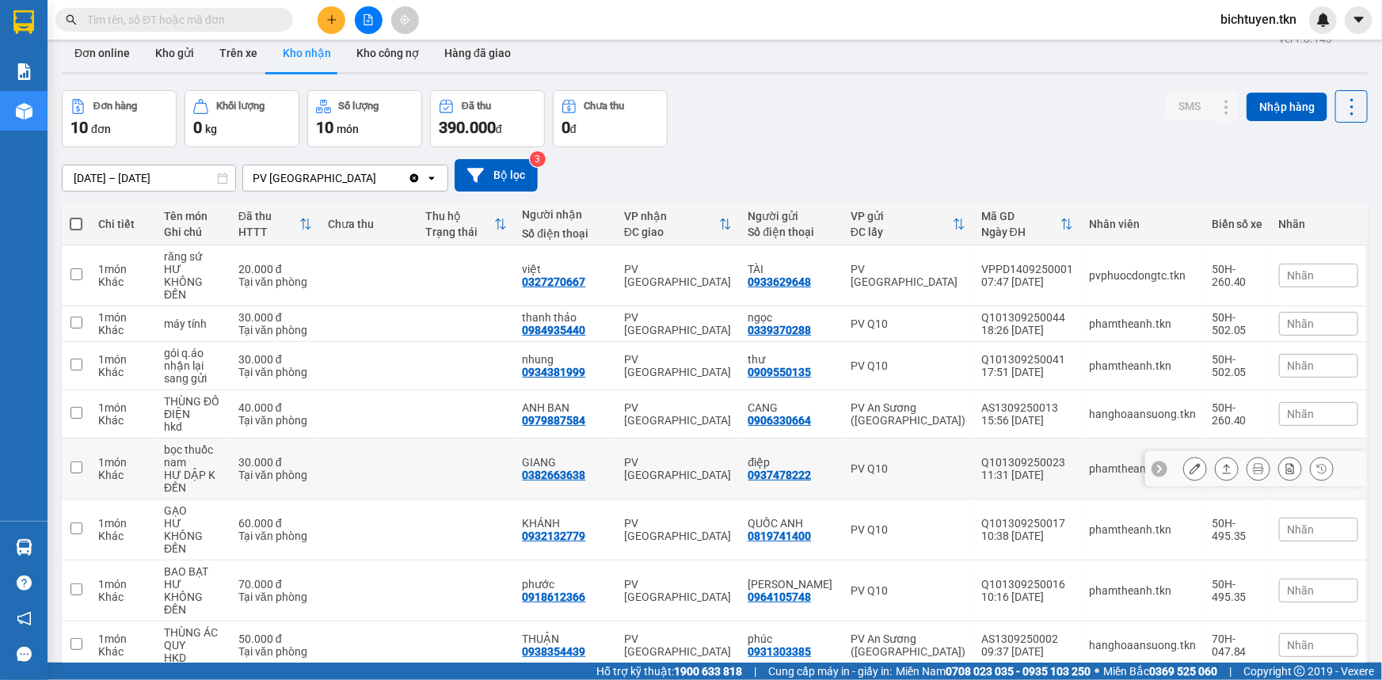
scroll to position [0, 0]
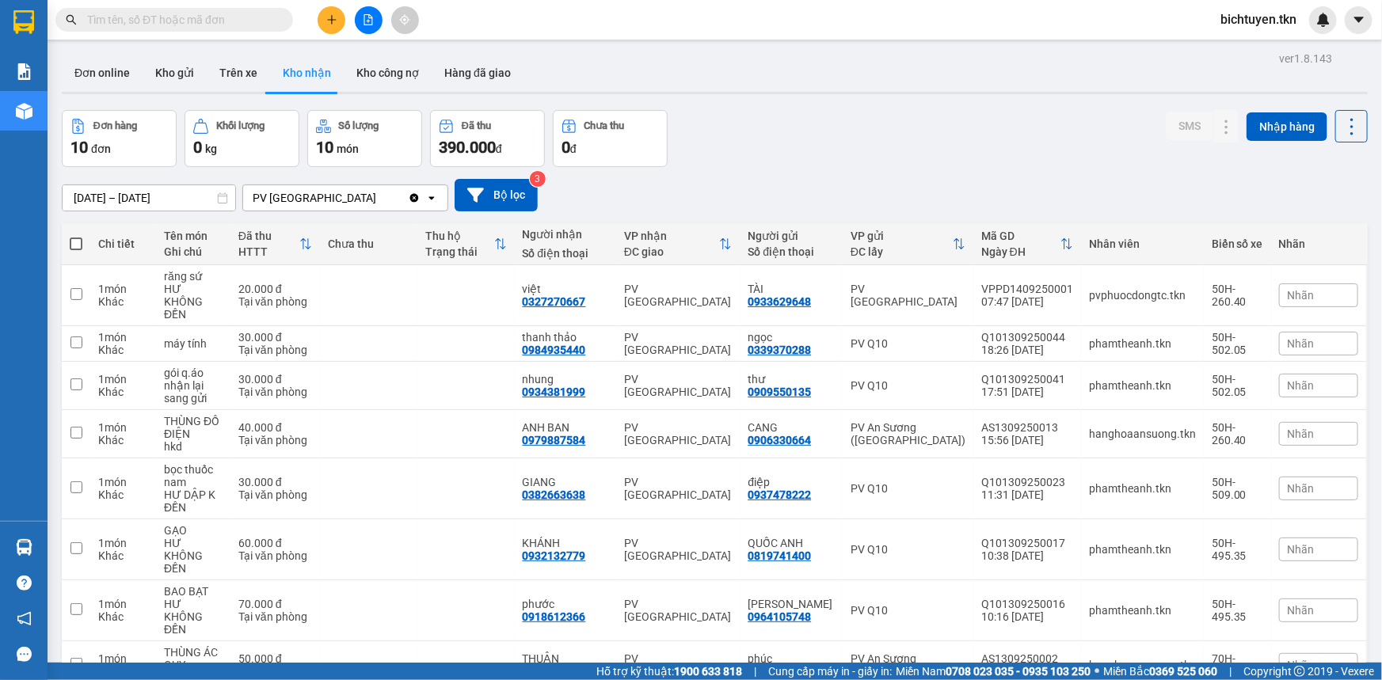
click at [246, 22] on input "text" at bounding box center [180, 19] width 187 height 17
click at [1190, 380] on icon at bounding box center [1195, 385] width 11 height 11
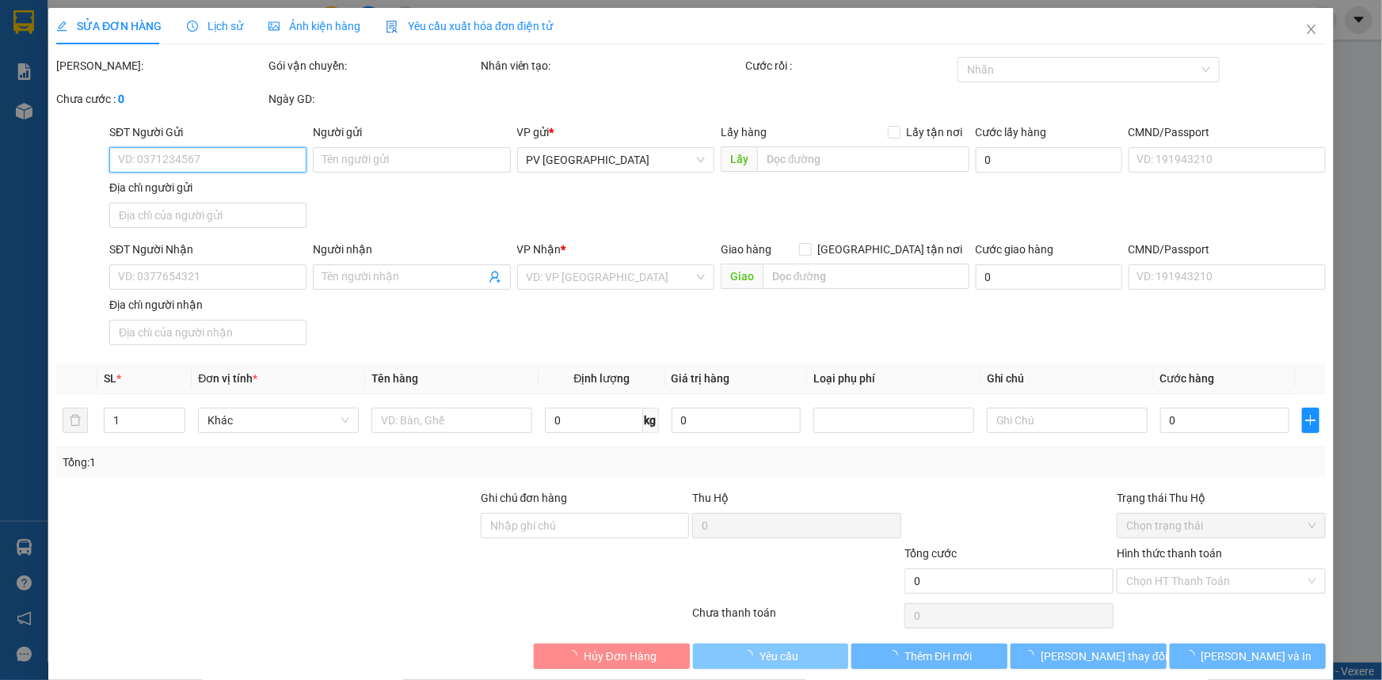
type input "0909550135"
type input "thư"
type input "0934381999"
type input "nhung"
type input "30.000"
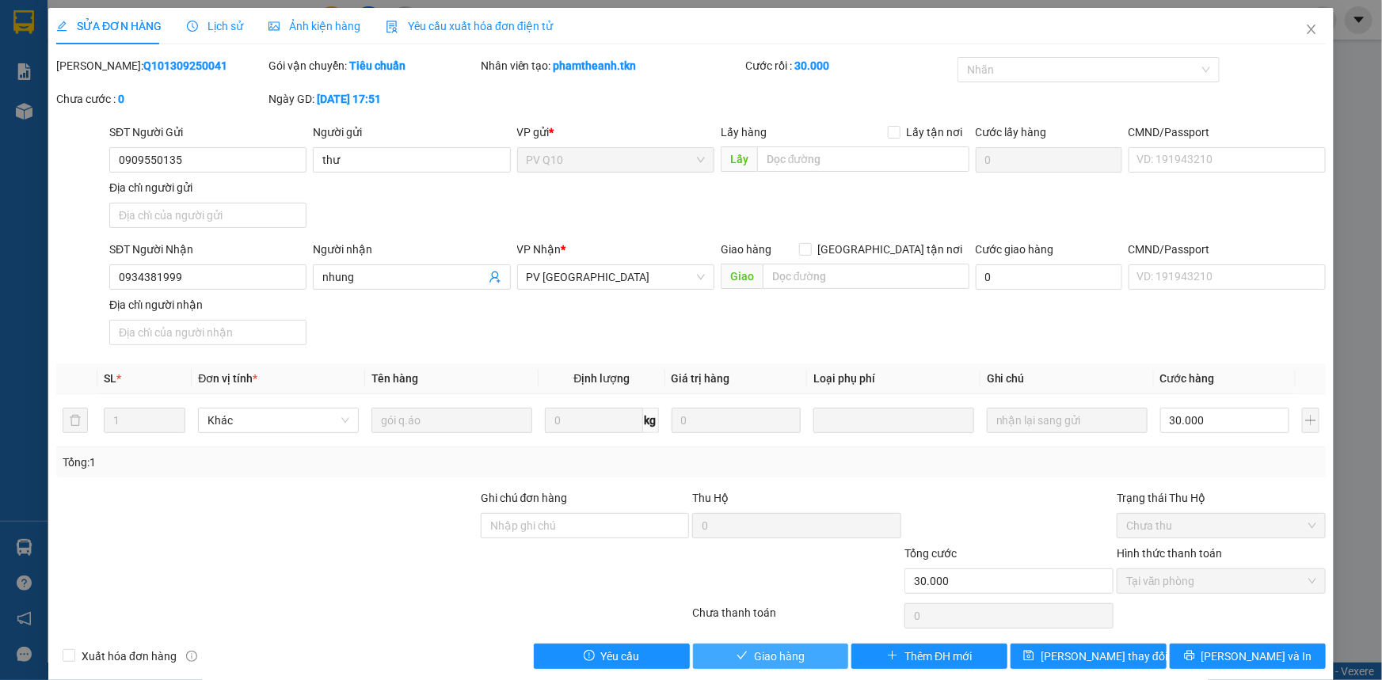
click at [821, 657] on button "Giao hàng" at bounding box center [771, 656] width 156 height 25
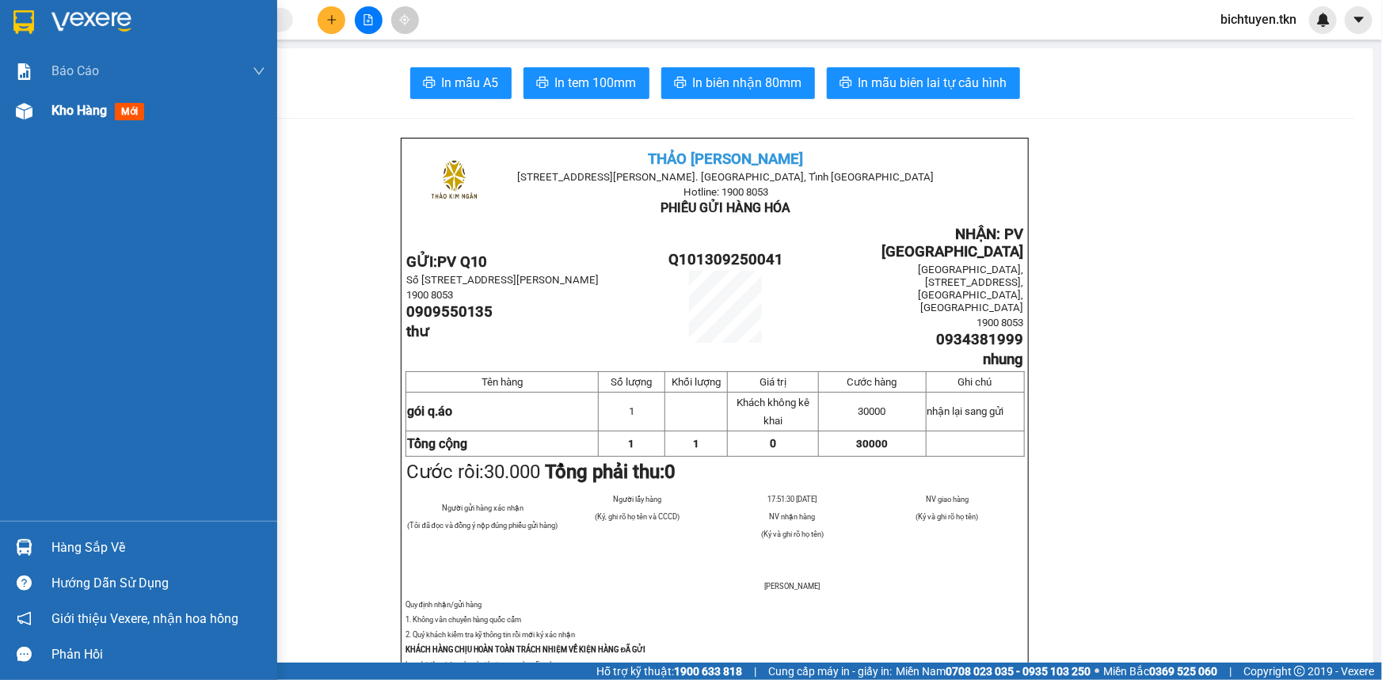
click at [32, 104] on img at bounding box center [24, 111] width 17 height 17
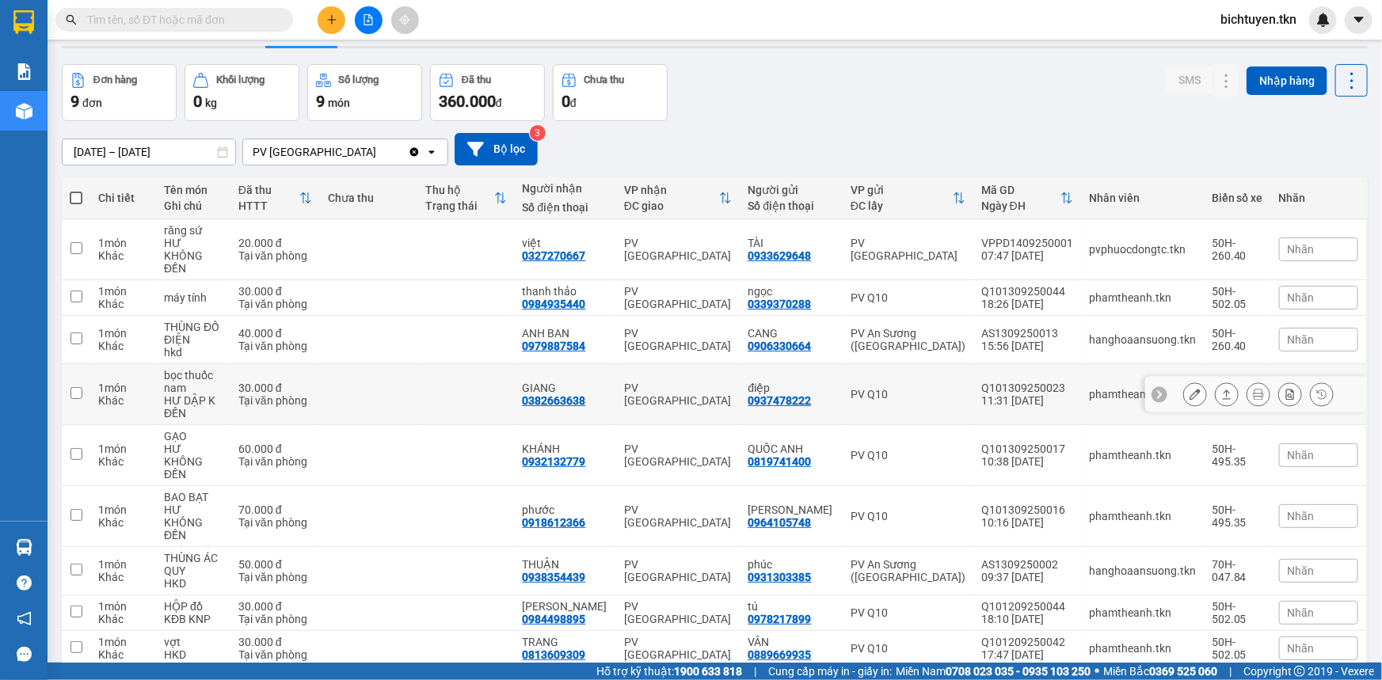
scroll to position [75, 0]
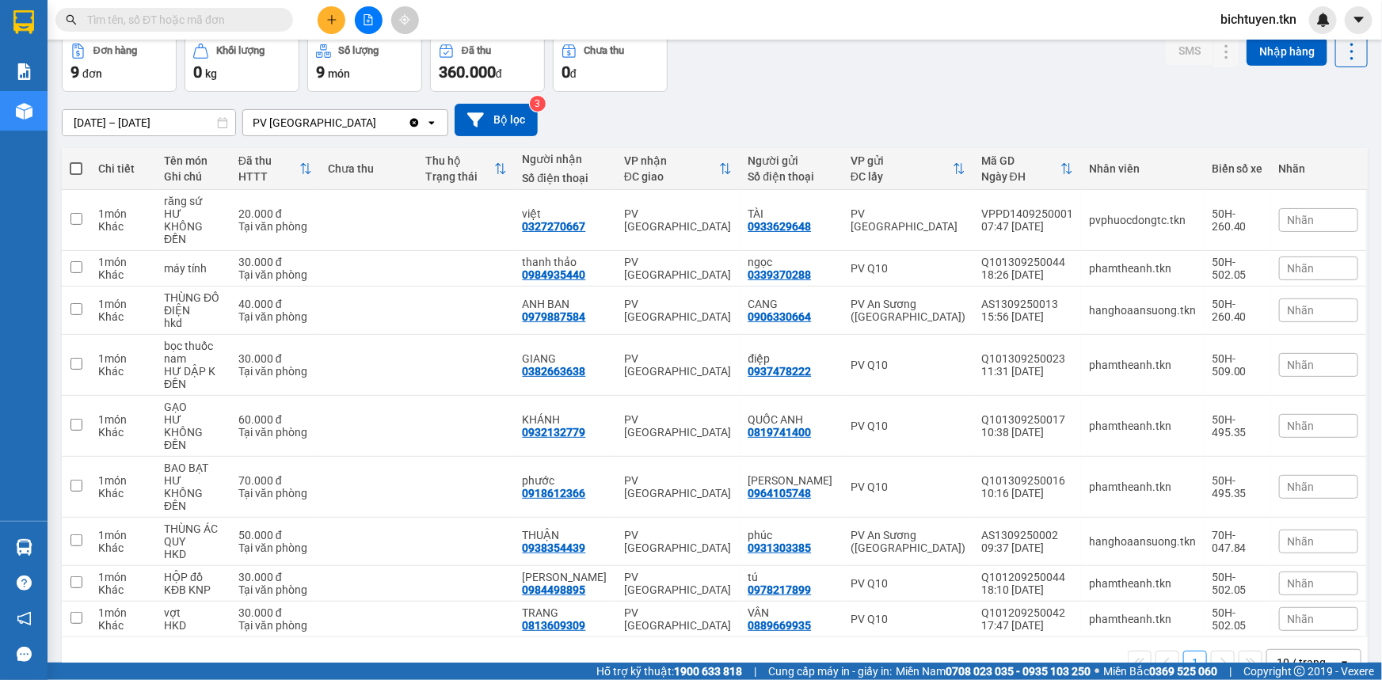
click at [786, 116] on div "[DATE] – [DATE] Press the down arrow key to interact with the calendar and sele…" at bounding box center [715, 120] width 1306 height 32
click at [159, 19] on input "text" at bounding box center [180, 19] width 187 height 17
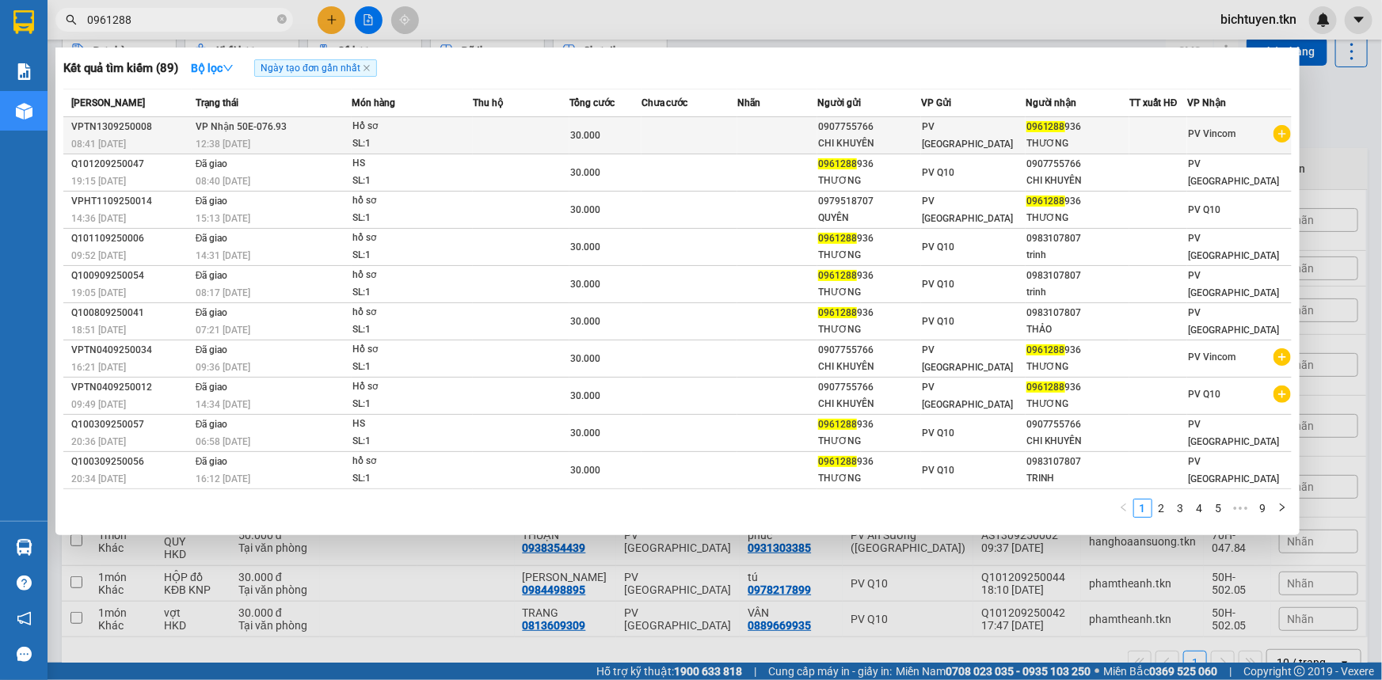
type input "0961288"
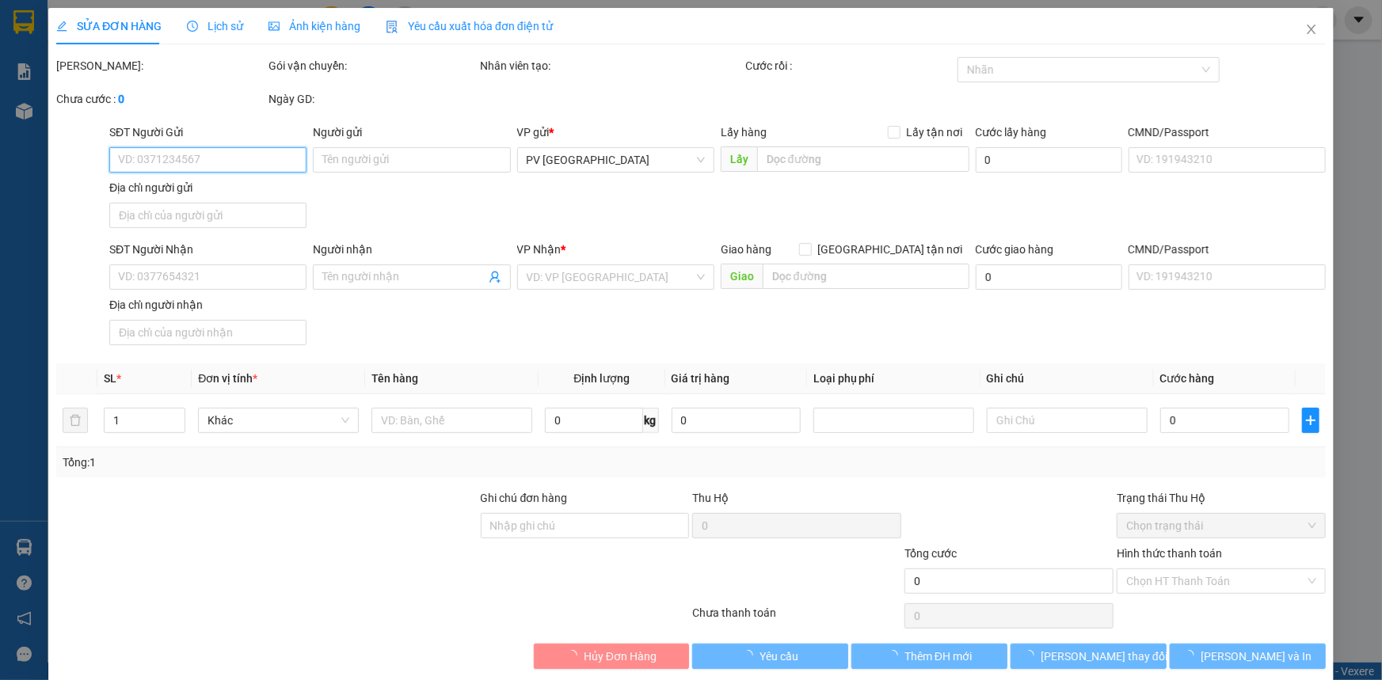
type input "0907755766"
type input "CHI KHUYÊN"
type input "0961288936"
type input "THƯƠNG"
type input "30.000"
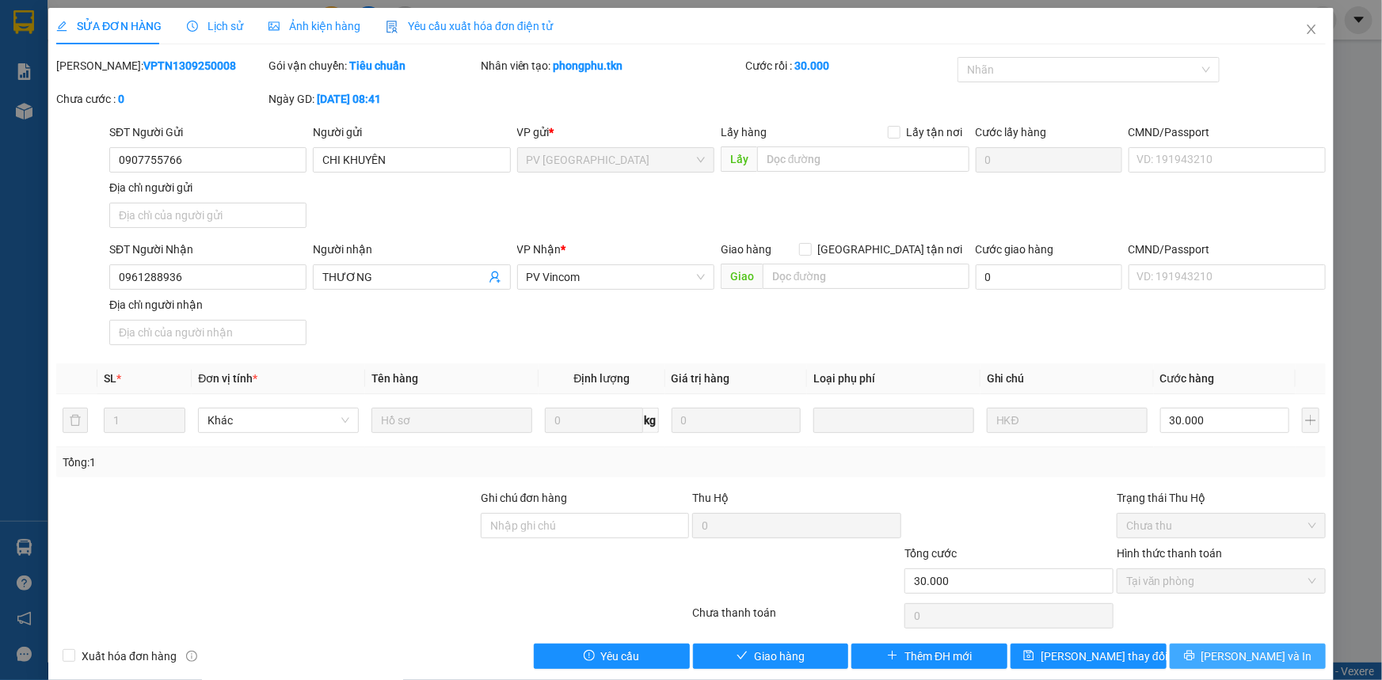
click at [1199, 653] on button "[PERSON_NAME] và In" at bounding box center [1248, 656] width 156 height 25
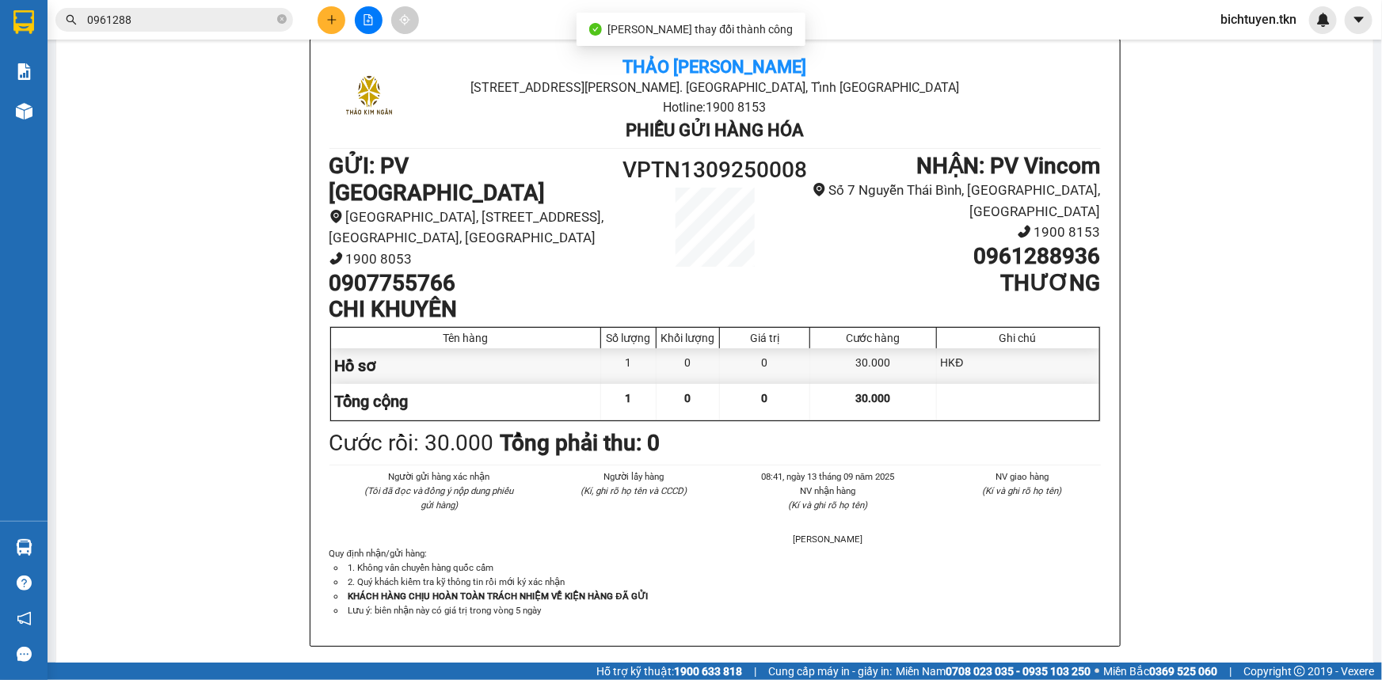
scroll to position [648, 0]
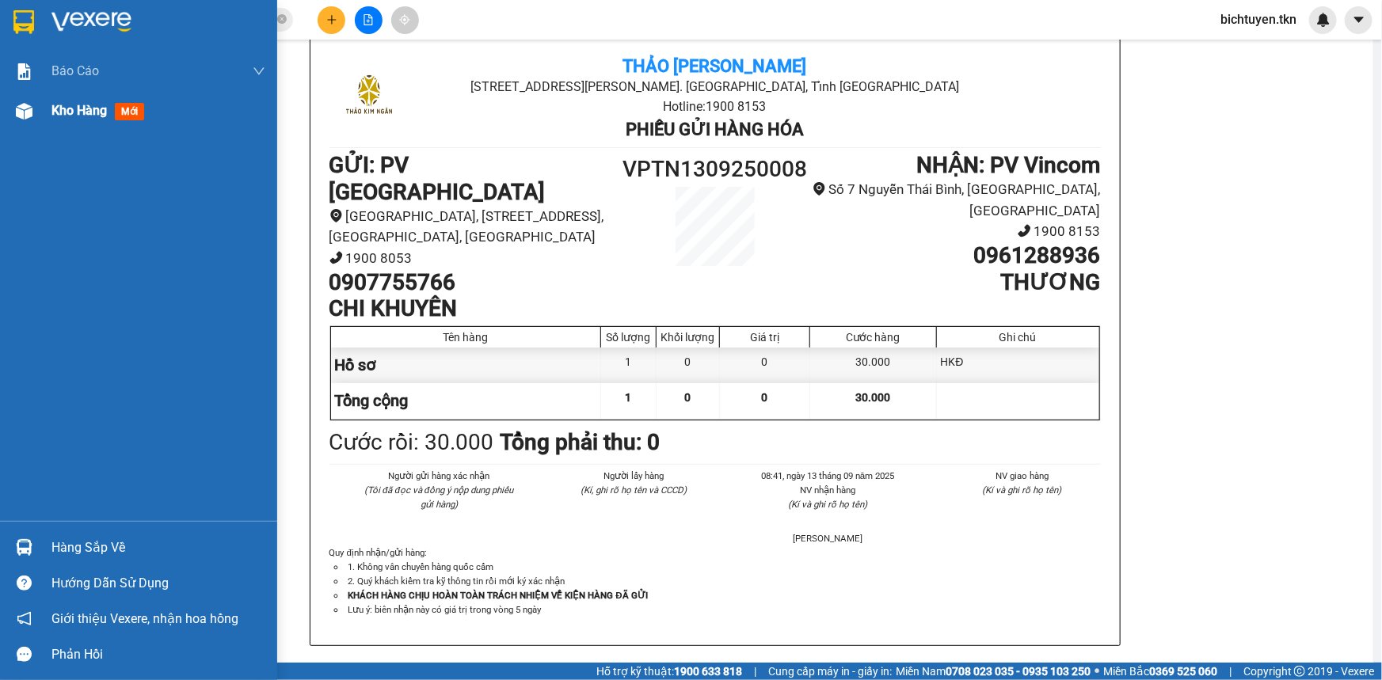
click at [36, 127] on div "Kho hàng mới" at bounding box center [138, 111] width 277 height 40
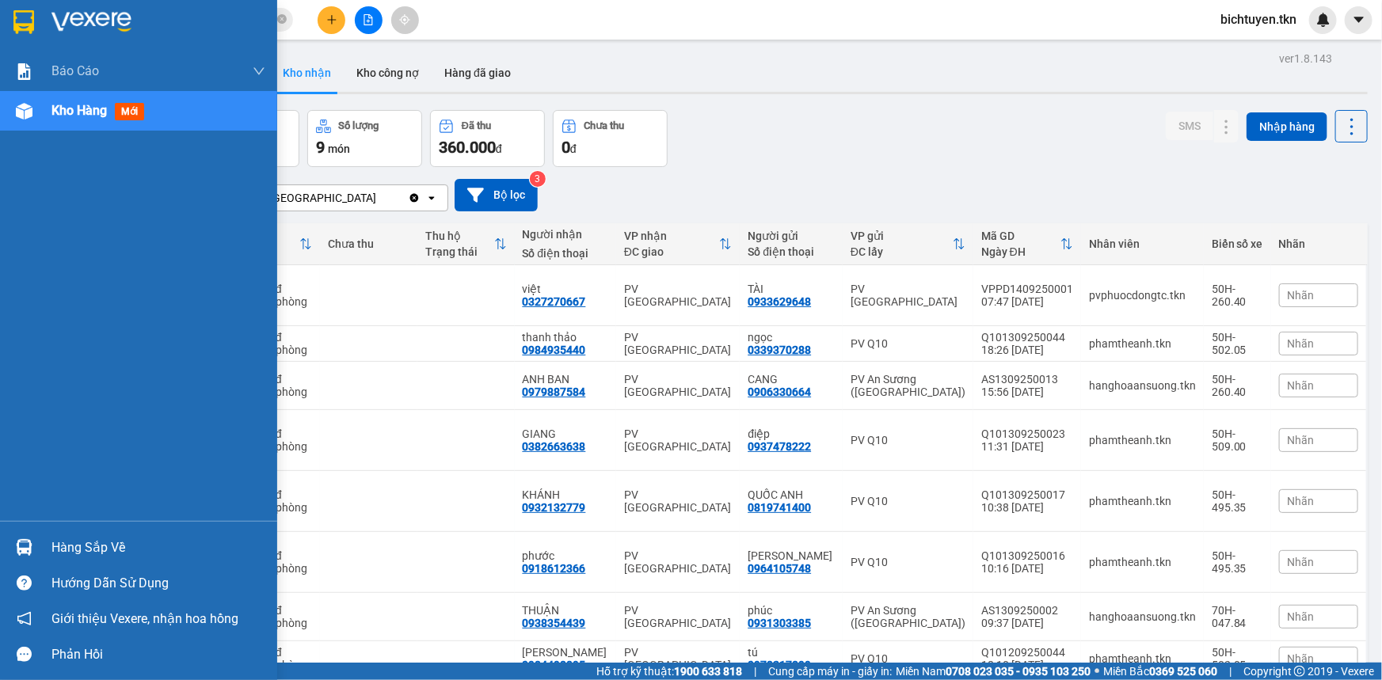
click at [36, 547] on div at bounding box center [24, 548] width 28 height 28
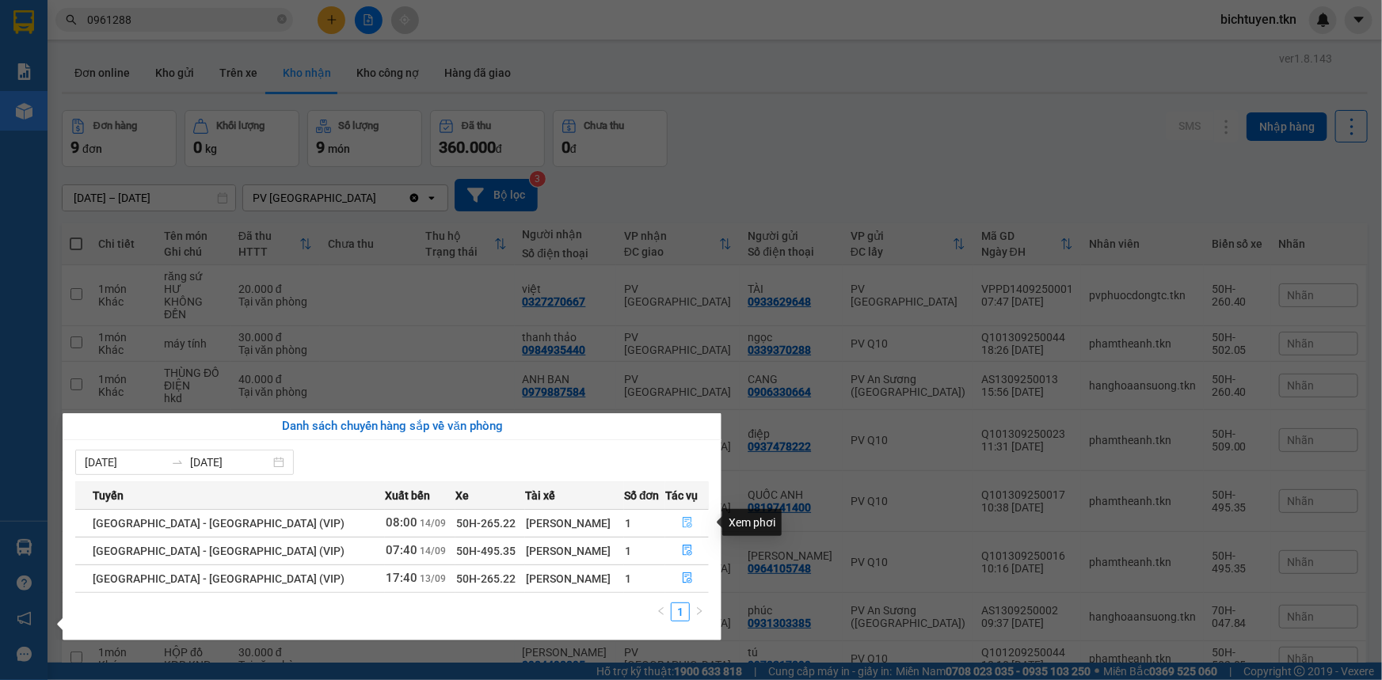
click at [690, 524] on button "button" at bounding box center [687, 523] width 42 height 25
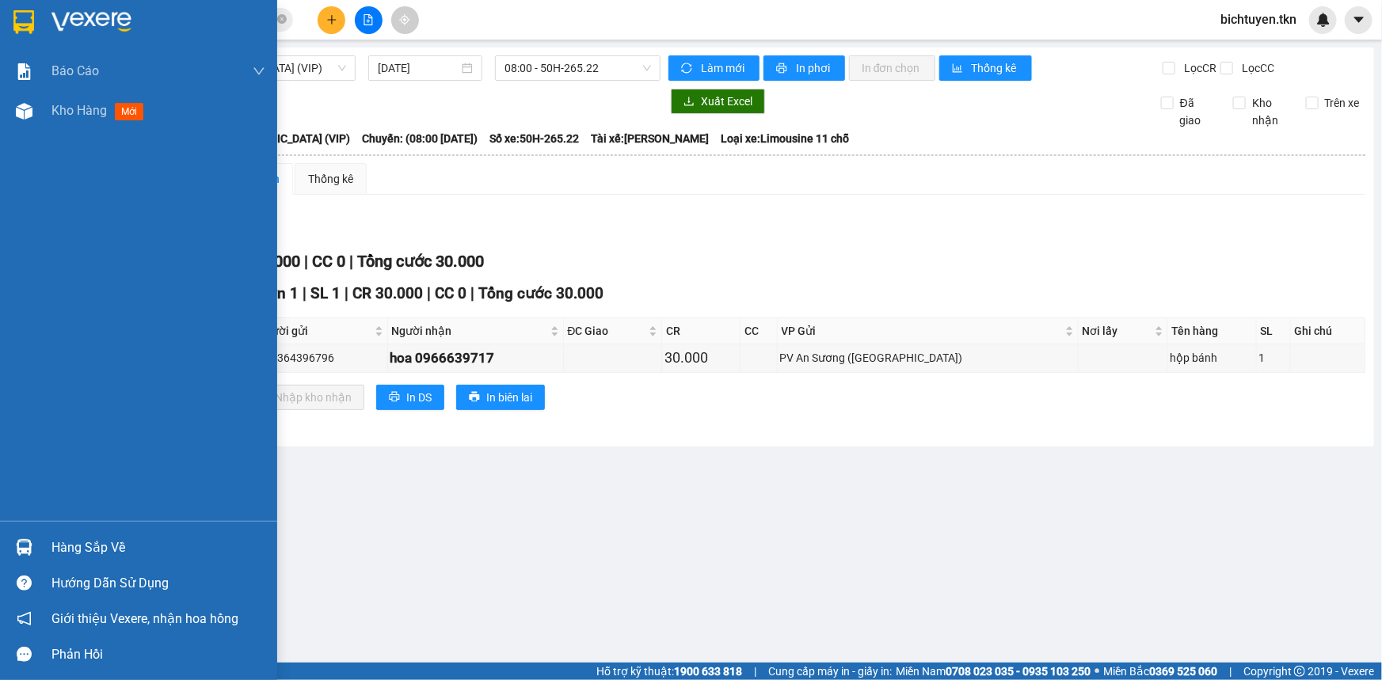
click at [27, 540] on img at bounding box center [24, 547] width 17 height 17
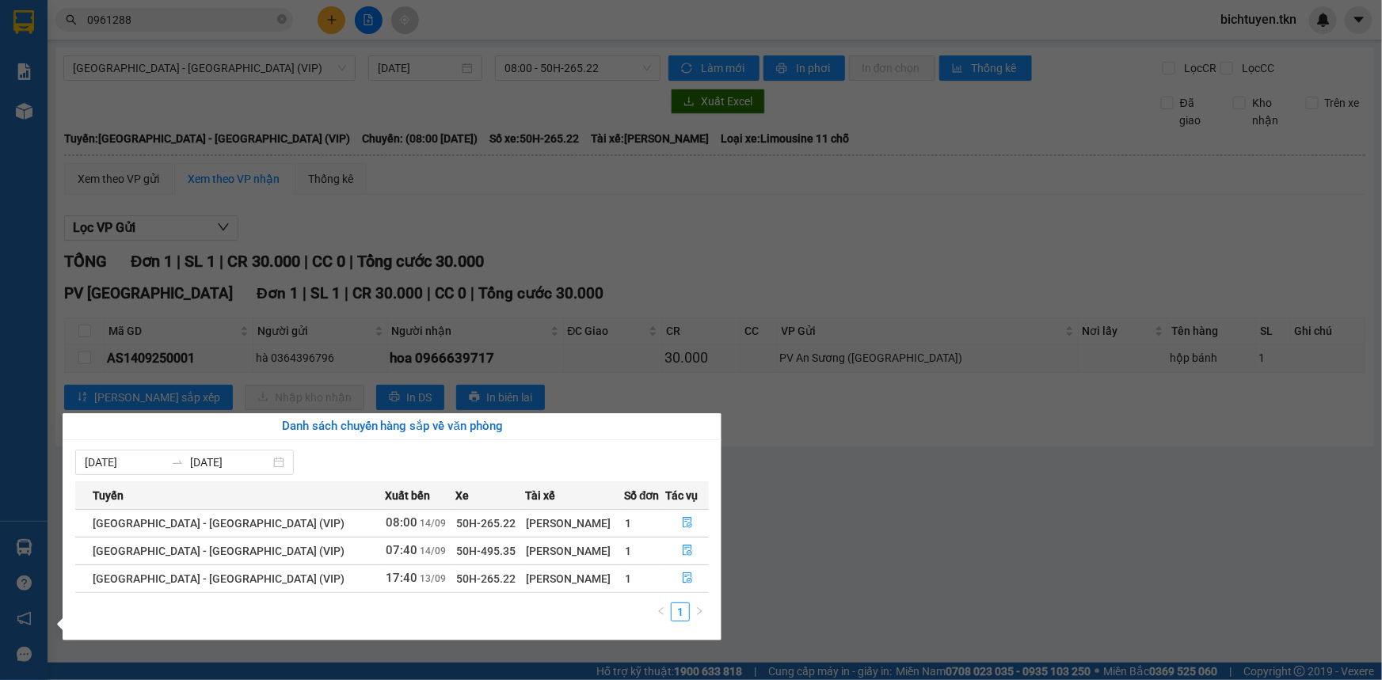
click at [838, 437] on section "Kết quả tìm kiếm ( 89 ) Bộ lọc Ngày tạo đơn gần nhất Mã ĐH Trạng thái Món hàng …" at bounding box center [691, 340] width 1382 height 680
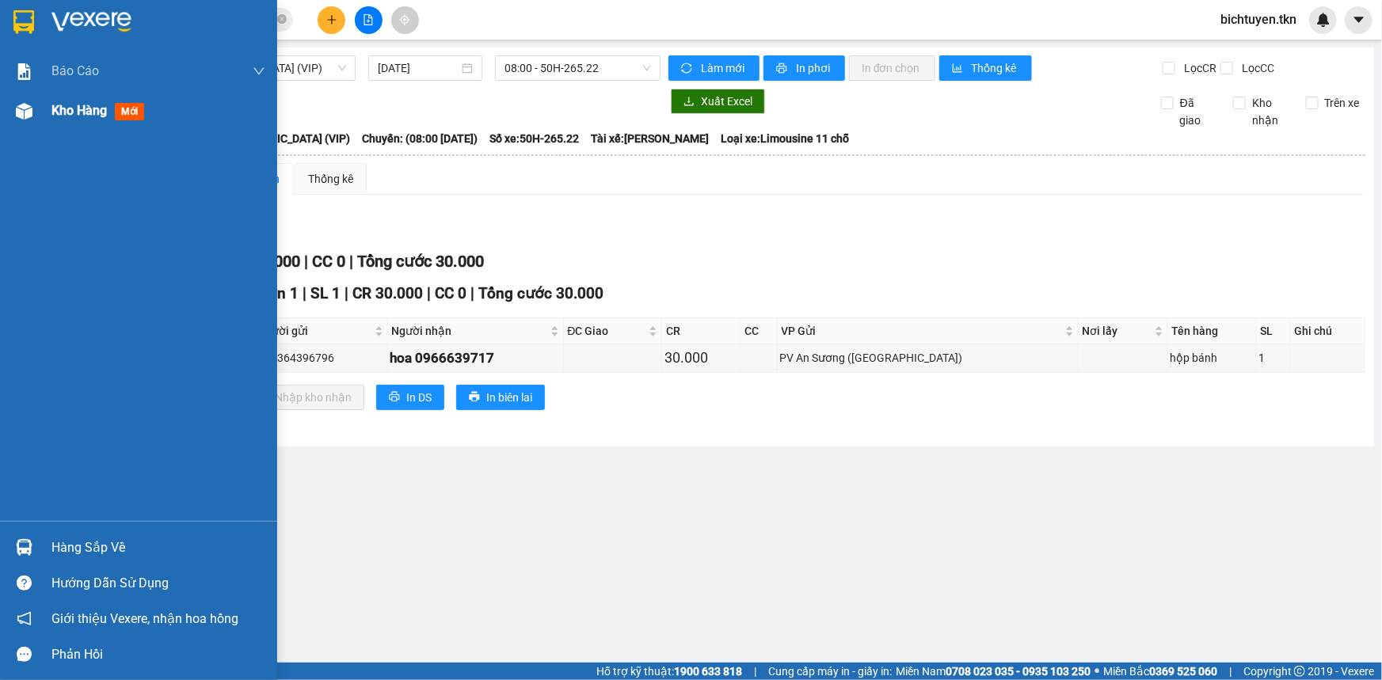
click at [34, 111] on div at bounding box center [24, 111] width 28 height 28
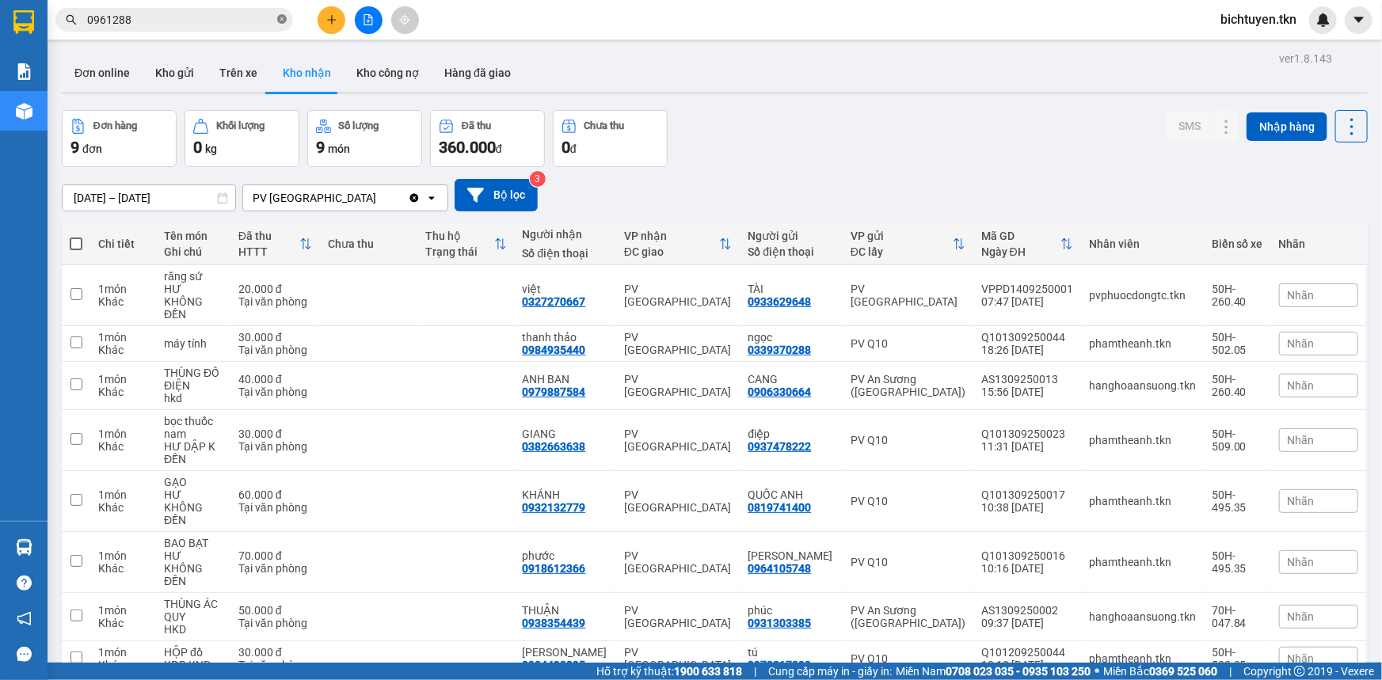
click at [281, 16] on icon "close-circle" at bounding box center [282, 19] width 10 height 10
drag, startPoint x: 999, startPoint y: 119, endPoint x: 985, endPoint y: 119, distance: 13.5
click at [998, 119] on div "Đơn hàng 9 đơn Khối lượng 0 kg Số lượng 9 món Đã thu 360.000 đ Chưa thu 0 đ SMS…" at bounding box center [715, 138] width 1306 height 57
click at [798, 97] on div "ver 1.8.143 Đơn online Kho gửi Trên xe Kho nhận Kho công nợ Hàng đã giao Đơn hà…" at bounding box center [714, 409] width 1319 height 722
click at [261, 21] on input "text" at bounding box center [180, 19] width 187 height 17
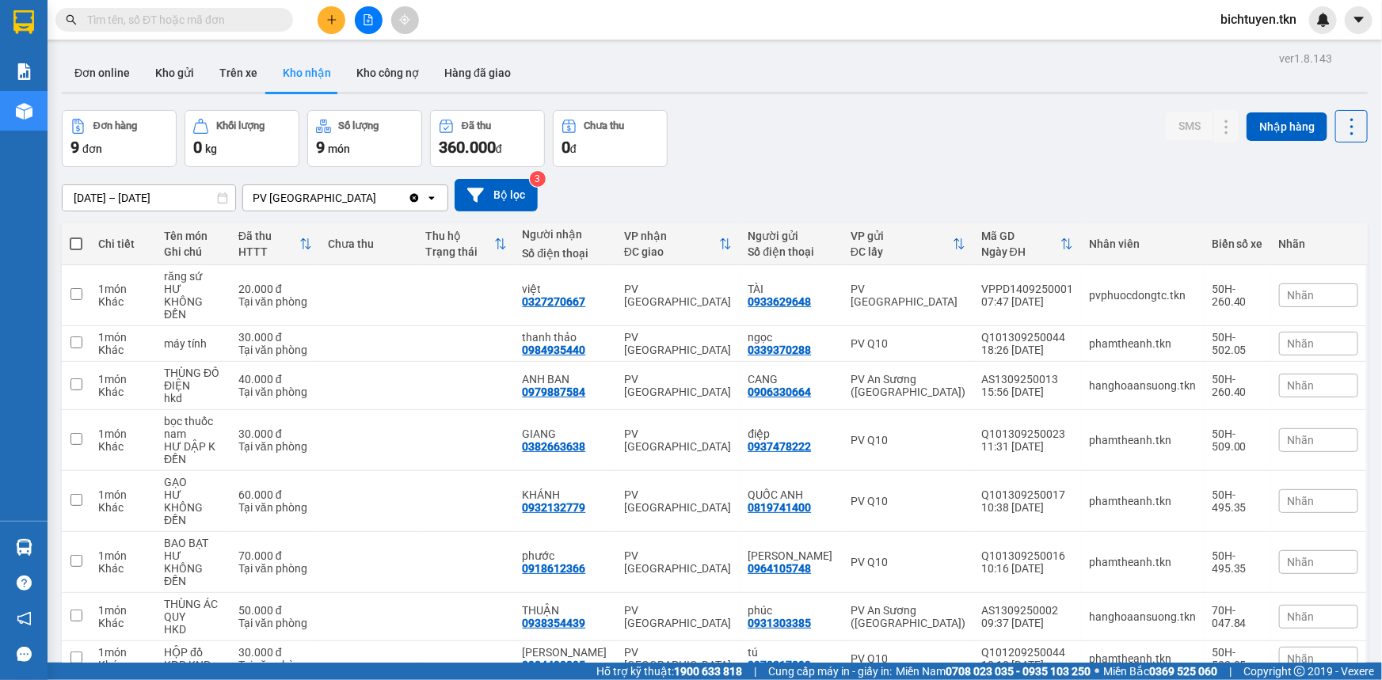
click at [826, 119] on div "Đơn hàng 9 đơn Khối lượng 0 kg Số lượng 9 món Đã thu 360.000 đ Chưa thu 0 đ SMS…" at bounding box center [715, 138] width 1306 height 57
click at [894, 87] on div "Đơn online Kho gửi Trên xe Kho nhận Kho công nợ Hàng đã giao" at bounding box center [715, 75] width 1306 height 42
click at [890, 144] on div "Đơn hàng 9 đơn Khối lượng 0 kg Số lượng 9 món Đã thu 360.000 đ Chưa thu 0 đ SMS…" at bounding box center [715, 138] width 1306 height 57
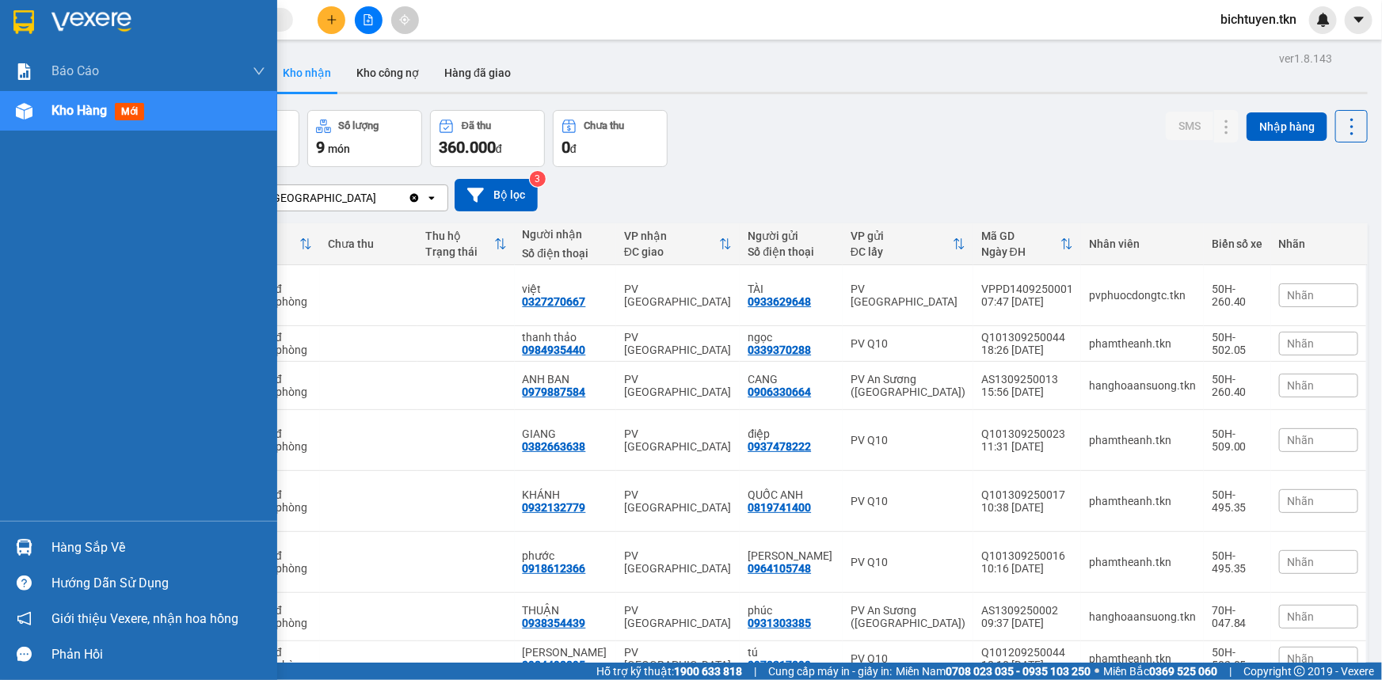
drag, startPoint x: 35, startPoint y: 550, endPoint x: 67, endPoint y: 541, distance: 32.9
click at [36, 550] on div at bounding box center [24, 548] width 28 height 28
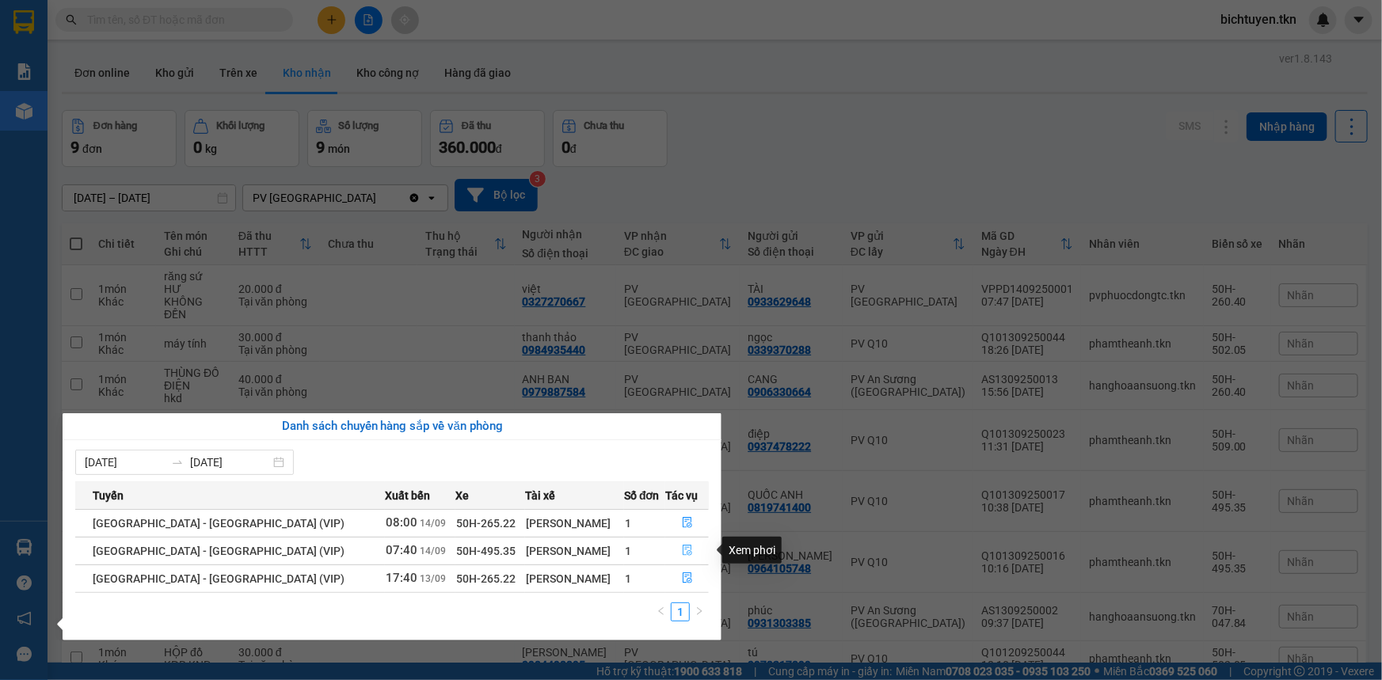
click at [699, 541] on button "button" at bounding box center [687, 551] width 42 height 25
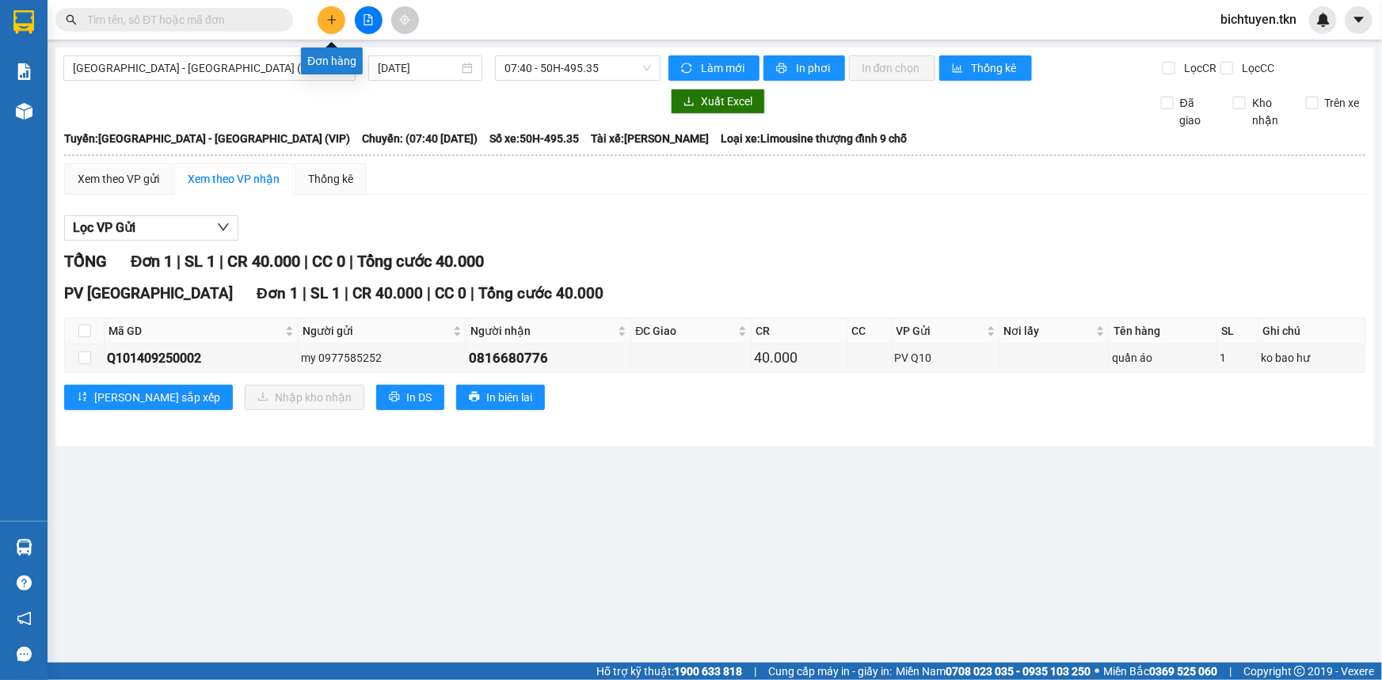
click at [338, 10] on button at bounding box center [332, 20] width 28 height 28
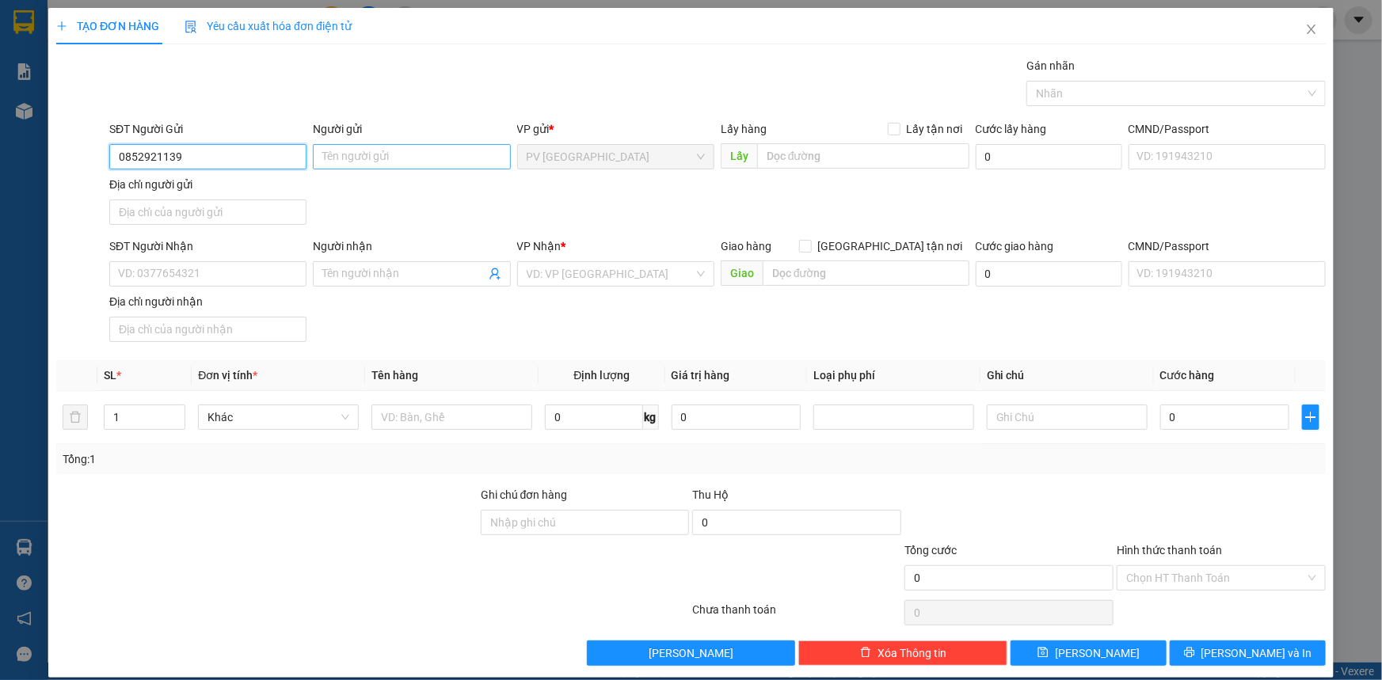
type input "0852921139"
click at [395, 151] on input "Người gửi" at bounding box center [411, 156] width 197 height 25
type input "vỏ lốp duy thanh 3"
click at [160, 277] on input "SĐT Người Nhận" at bounding box center [207, 273] width 197 height 25
type input "0964506552"
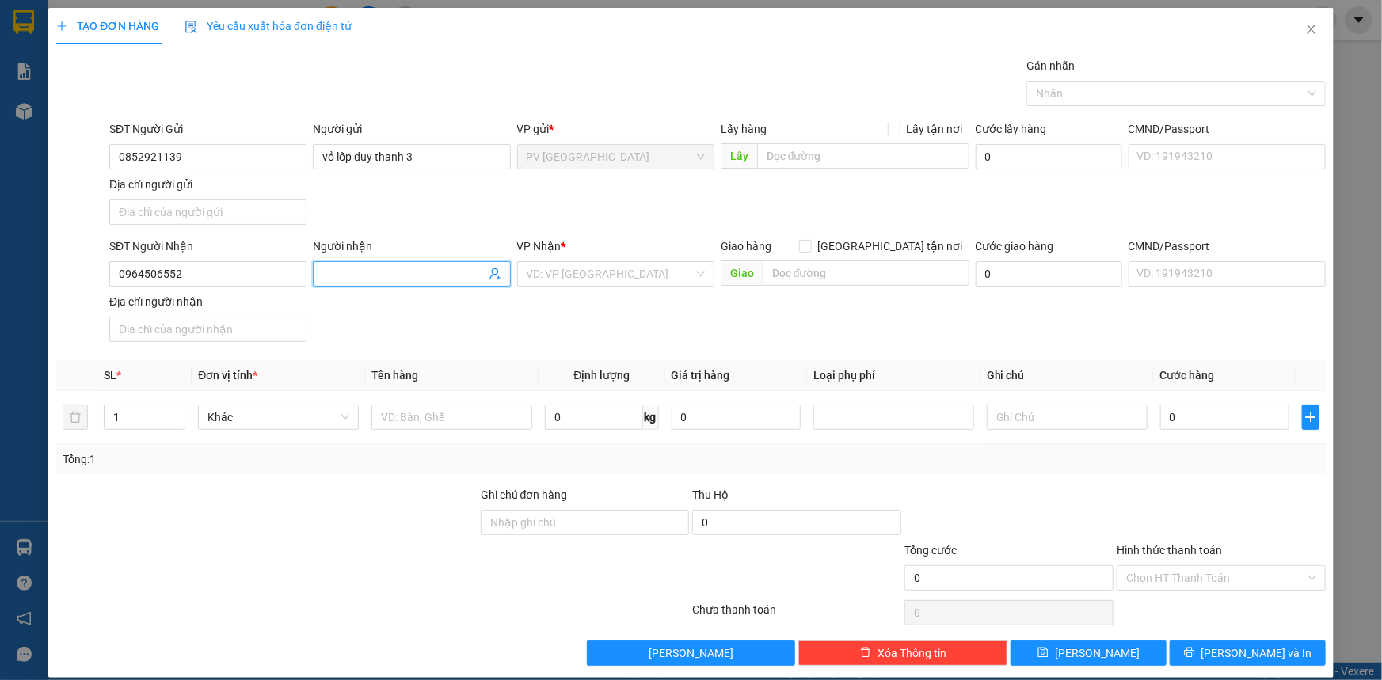
click at [379, 261] on span at bounding box center [411, 273] width 197 height 25
click at [1305, 31] on icon "close" at bounding box center [1311, 29] width 13 height 13
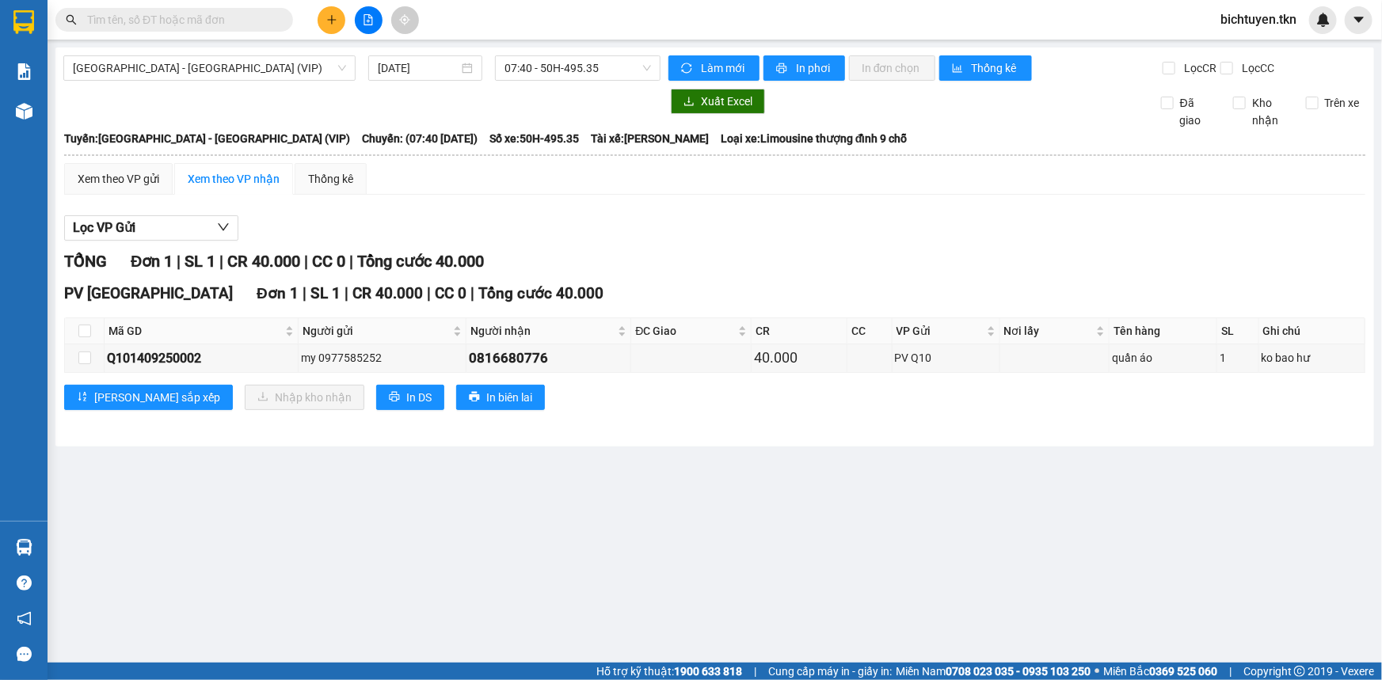
click at [1056, 455] on main "Sài Gòn - Tây Ninh (VIP) 14/09/2025 07:40 - 50H-495.35 Làm mới In phơi In đơn c…" at bounding box center [691, 331] width 1382 height 663
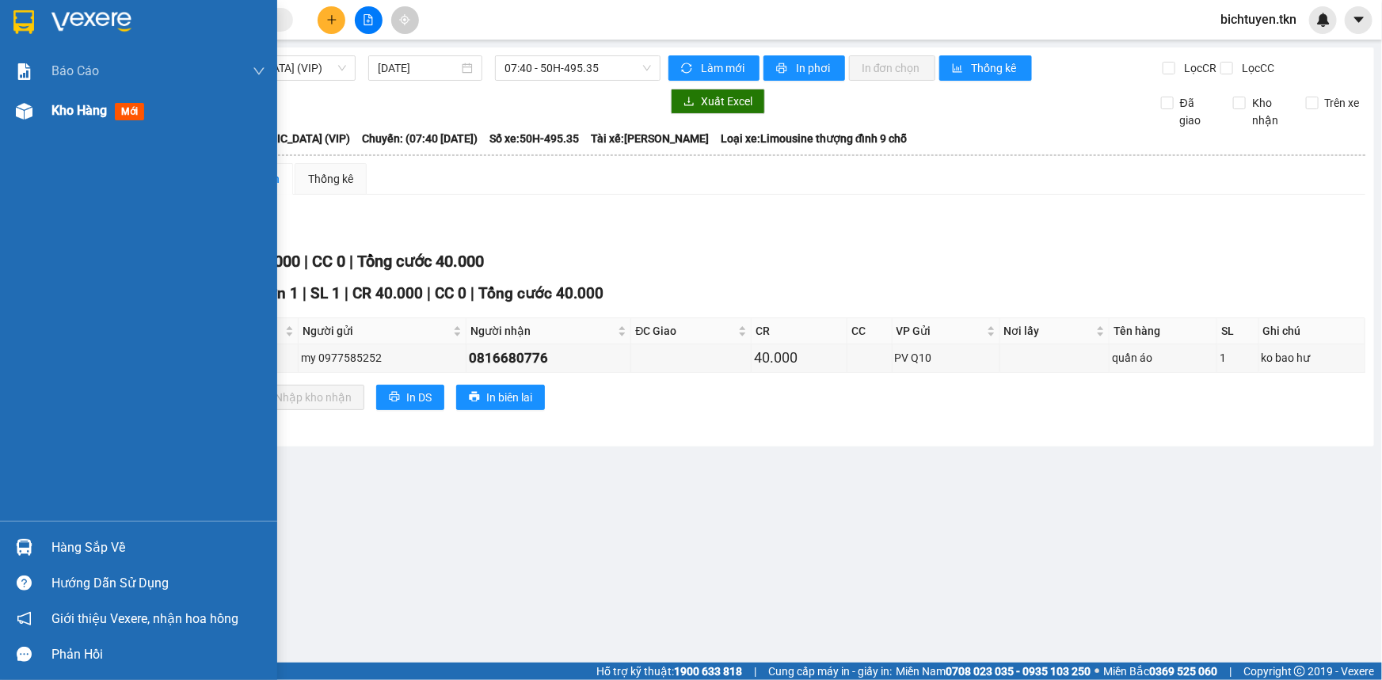
click at [27, 107] on img at bounding box center [24, 111] width 17 height 17
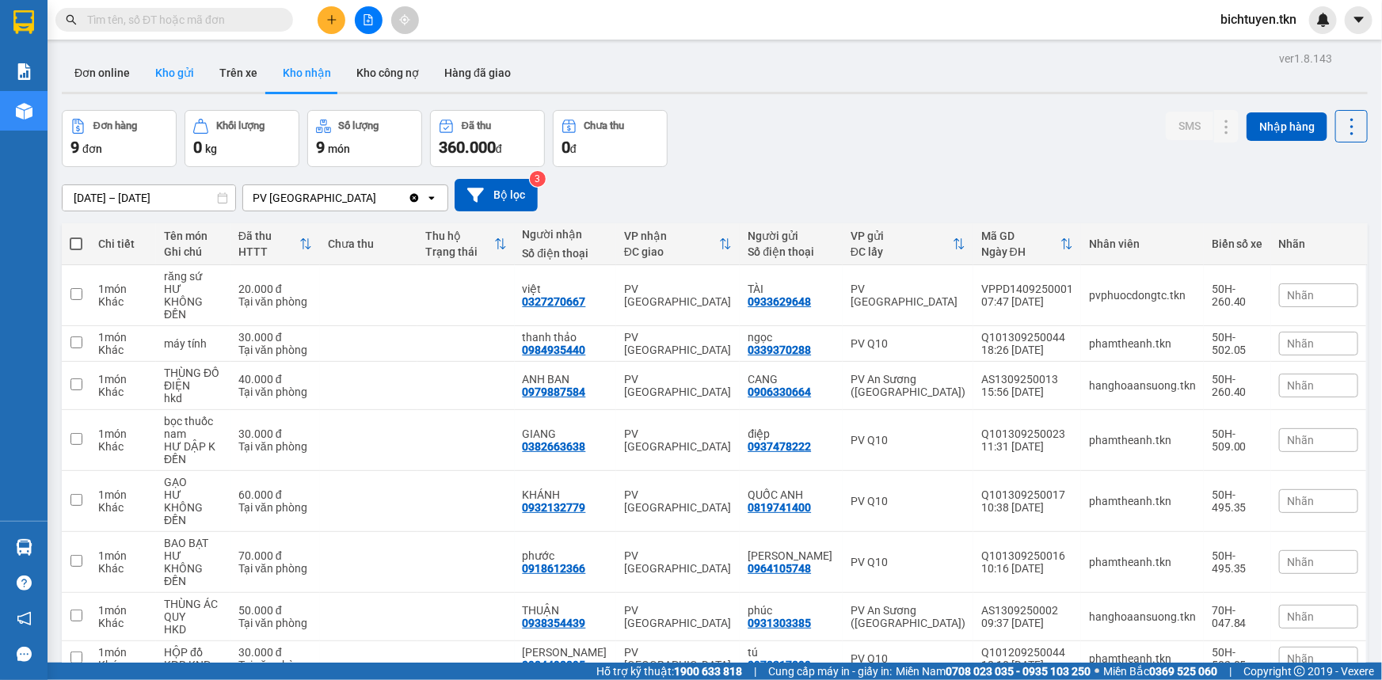
click at [162, 86] on button "Kho gửi" at bounding box center [175, 73] width 64 height 38
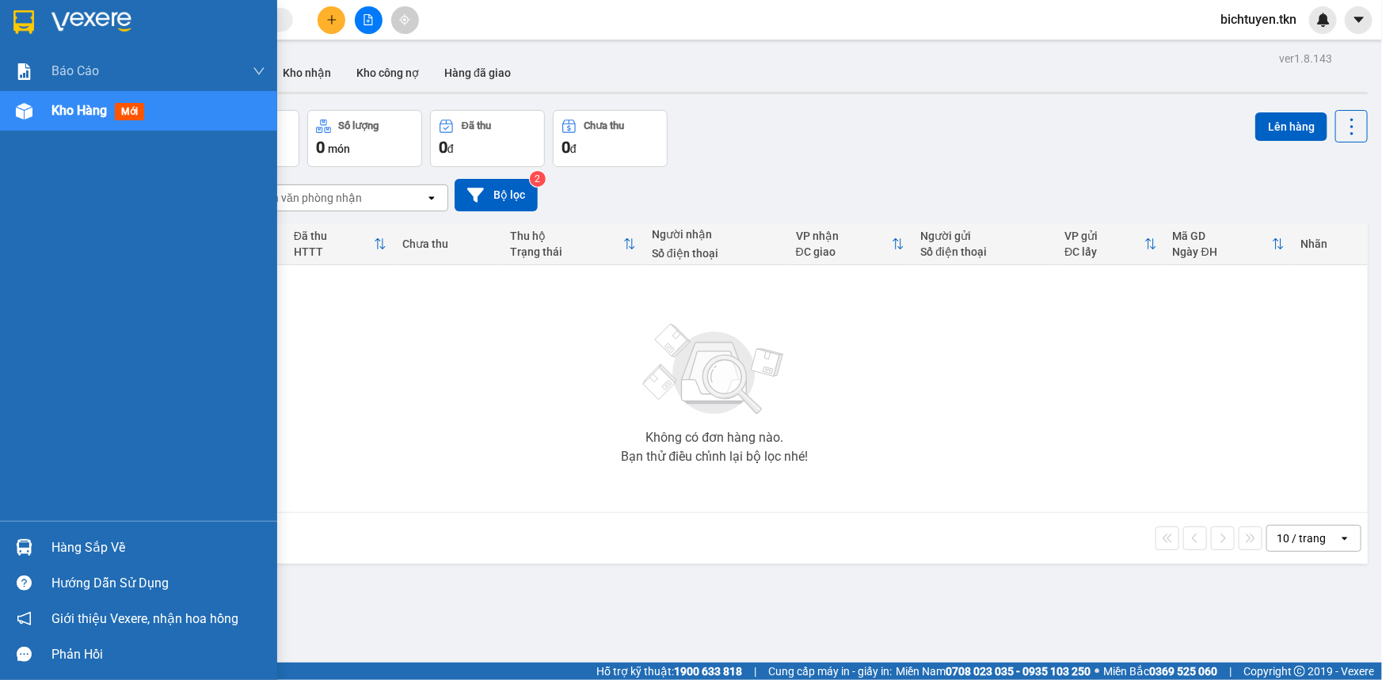
click at [29, 551] on img at bounding box center [24, 547] width 17 height 17
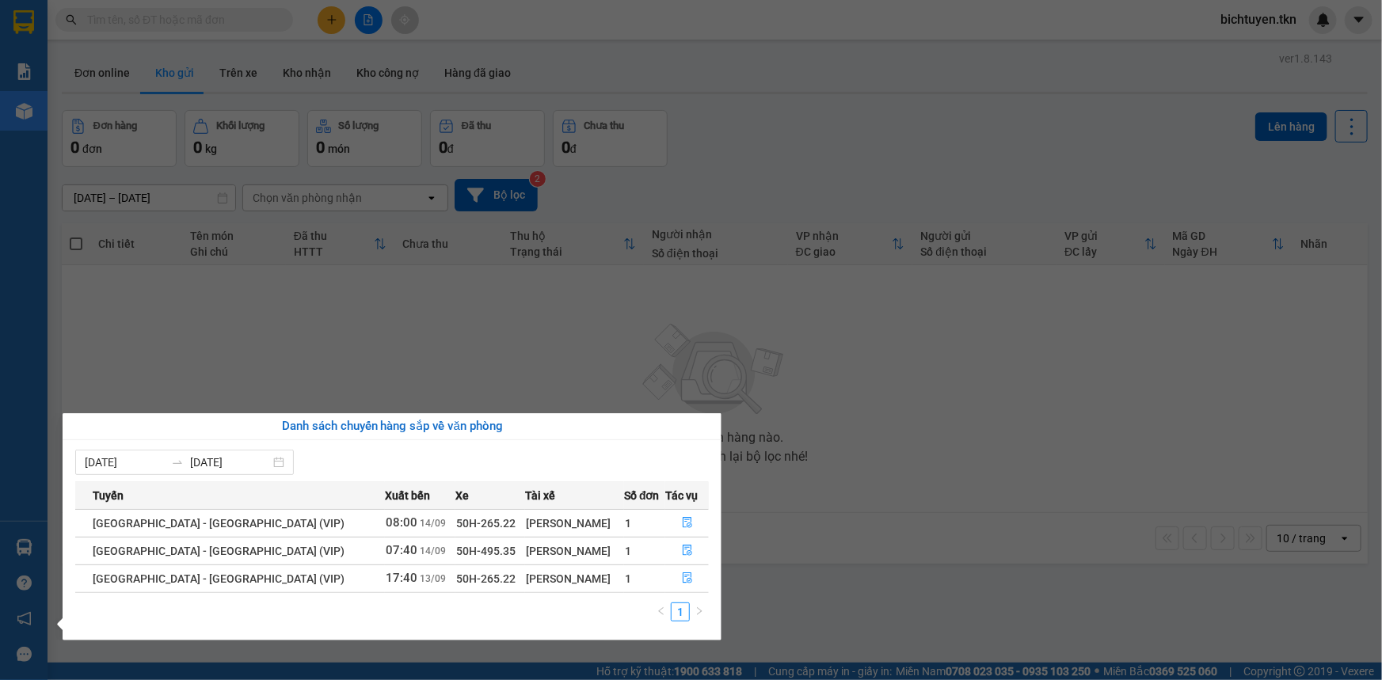
click at [378, 342] on section "Kết quả tìm kiếm ( 89 ) Bộ lọc Ngày tạo đơn gần nhất Mã ĐH Trạng thái Món hàng …" at bounding box center [691, 340] width 1382 height 680
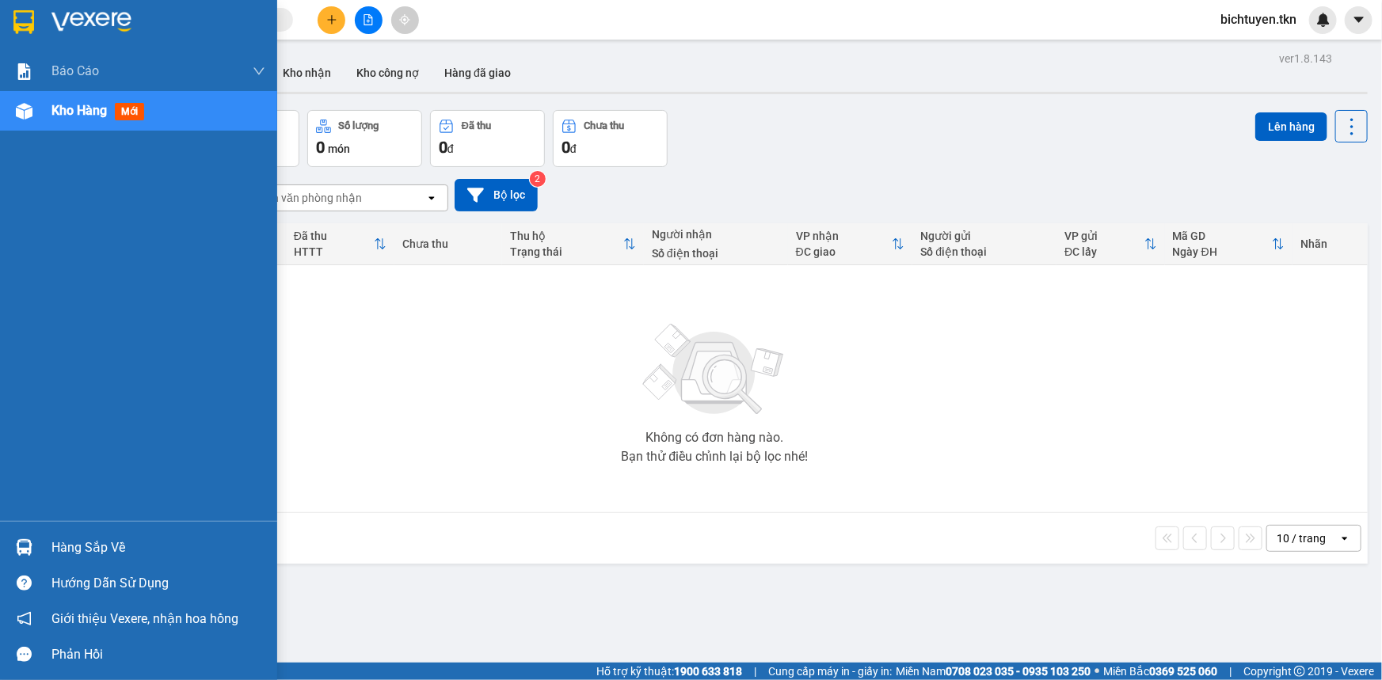
click at [23, 549] on img at bounding box center [24, 547] width 17 height 17
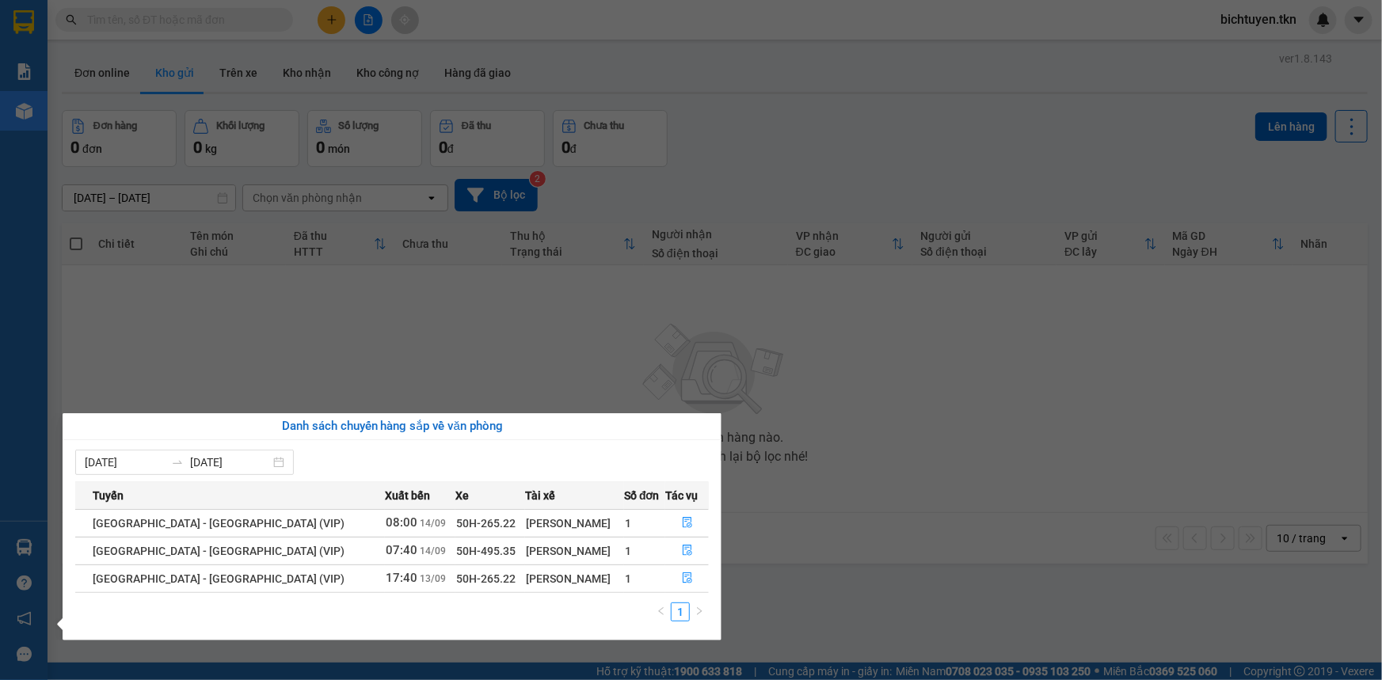
click at [847, 597] on section "Kết quả tìm kiếm ( 89 ) Bộ lọc Ngày tạo đơn gần nhất Mã ĐH Trạng thái Món hàng …" at bounding box center [691, 340] width 1382 height 680
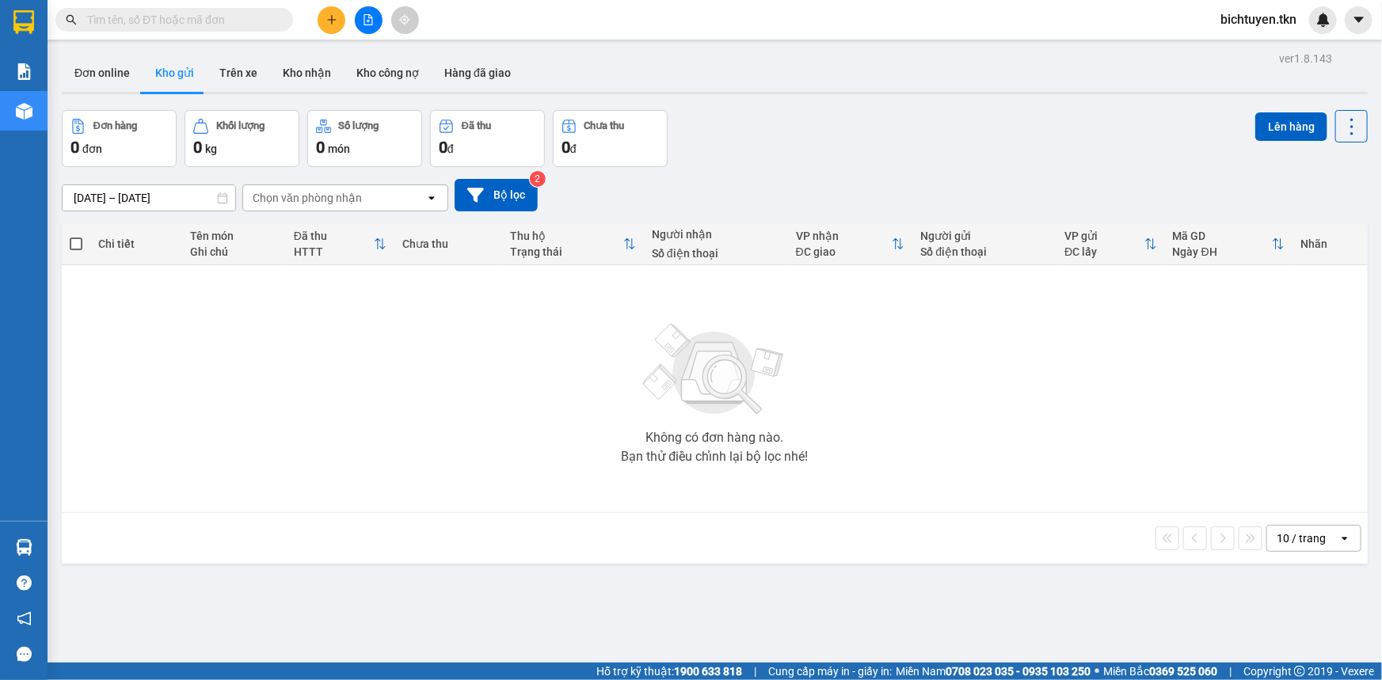
drag, startPoint x: 743, startPoint y: 143, endPoint x: 657, endPoint y: 96, distance: 97.5
click at [739, 139] on div "Đơn hàng 0 đơn Khối lượng 0 kg Số lượng 0 món Đã thu 0 đ Chưa thu 0 đ Lên hàng" at bounding box center [715, 138] width 1306 height 57
click at [318, 81] on button "Kho nhận" at bounding box center [307, 73] width 74 height 38
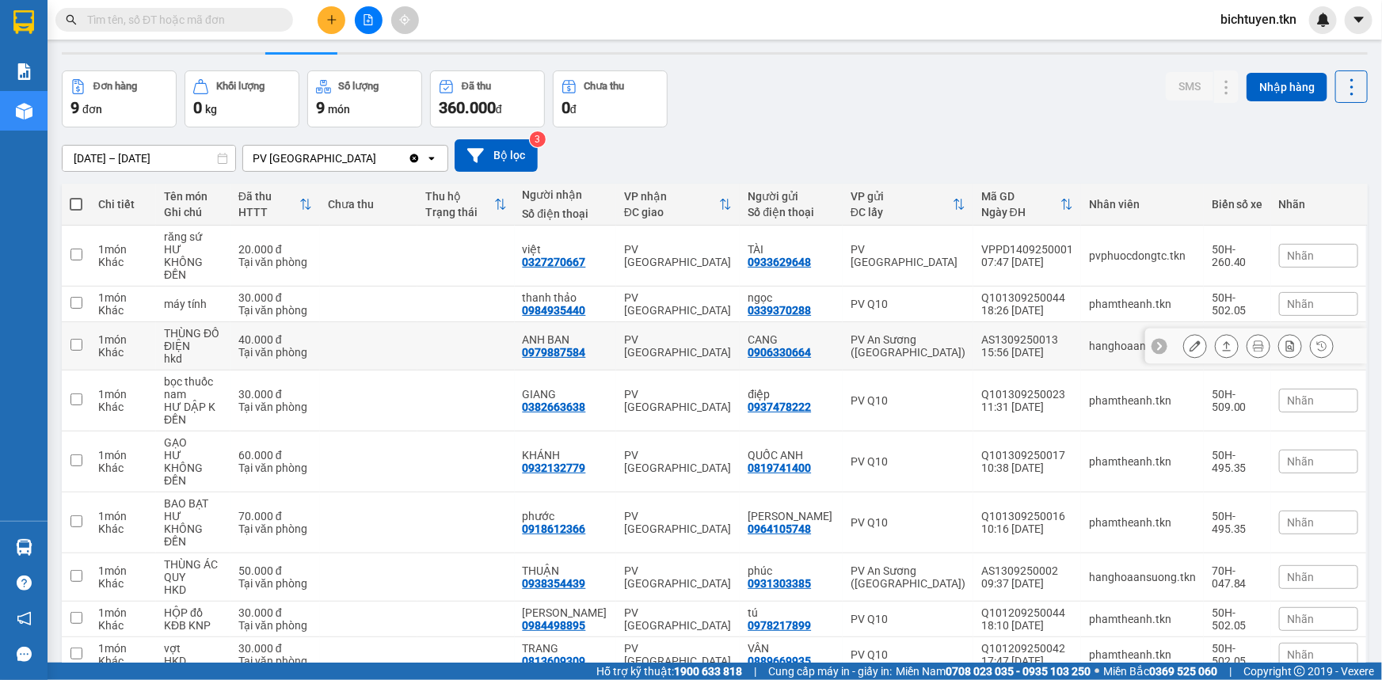
scroll to position [75, 0]
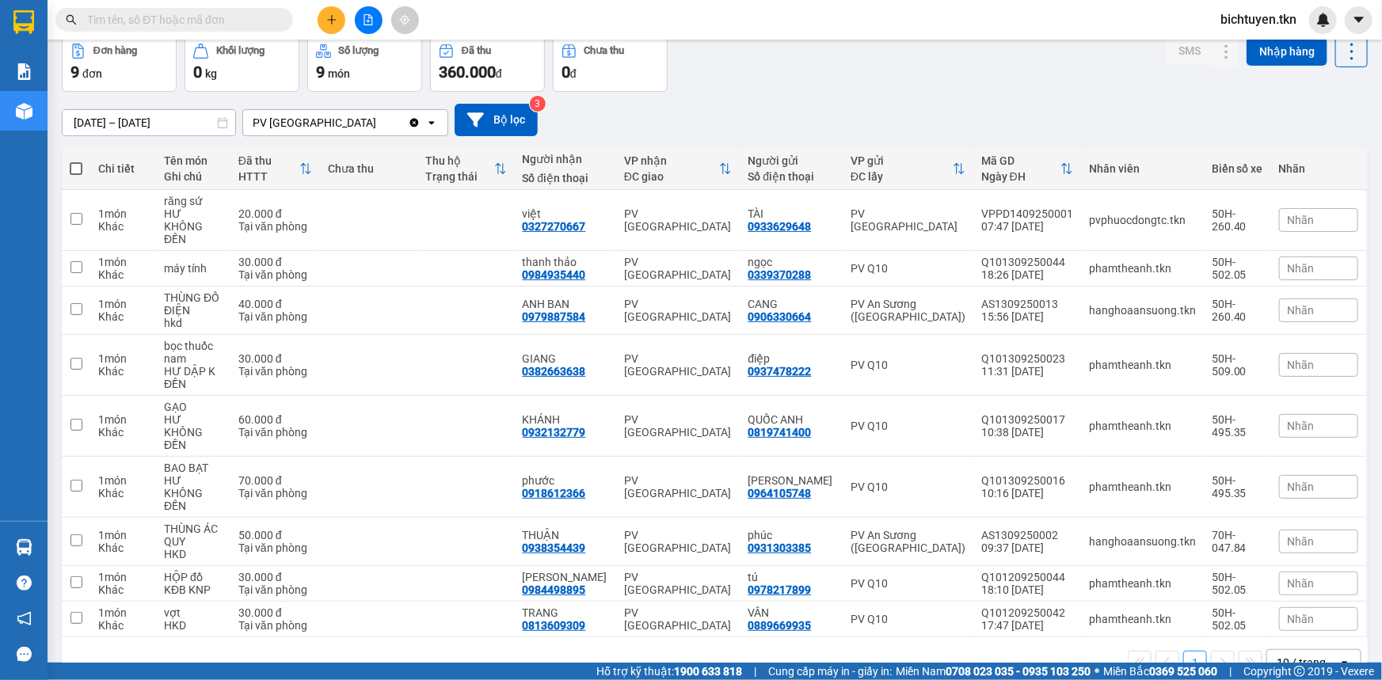
click at [212, 21] on input "text" at bounding box center [180, 19] width 187 height 17
click at [858, 99] on div "[DATE] – [DATE] Press the down arrow key to interact with the calendar and sele…" at bounding box center [715, 120] width 1306 height 56
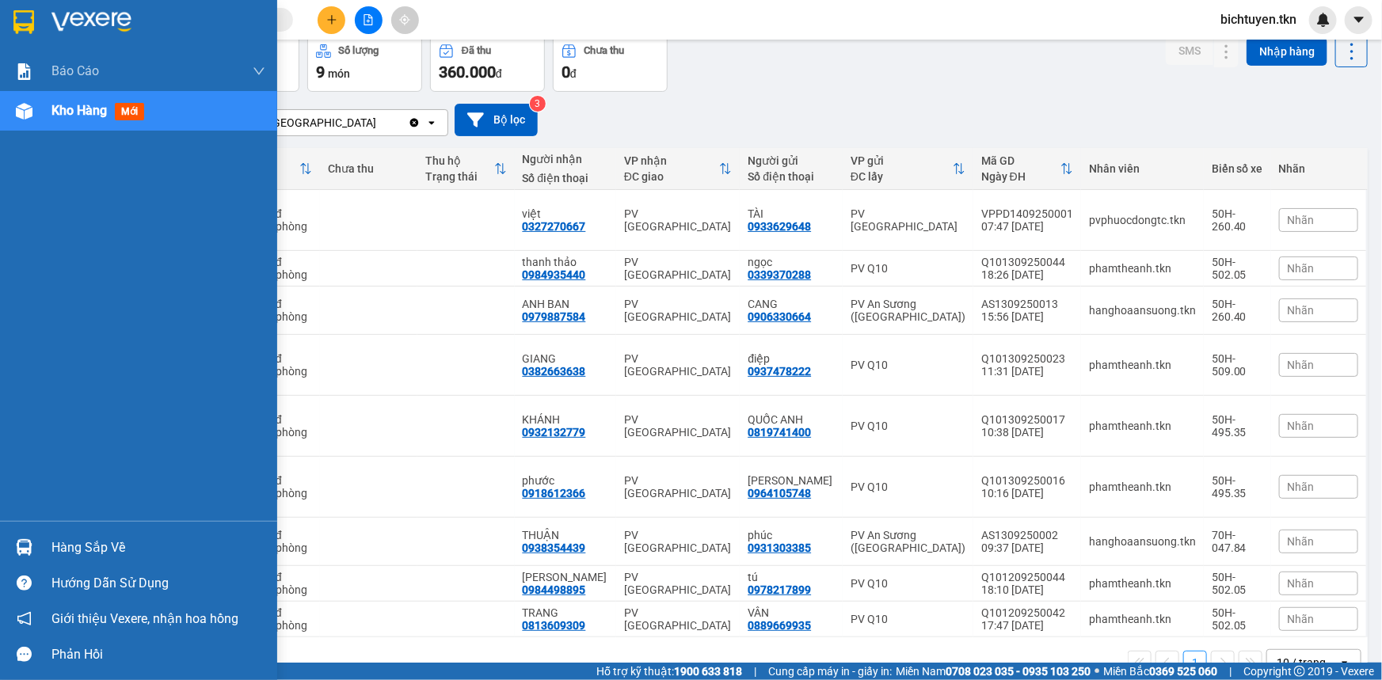
click at [32, 539] on div at bounding box center [24, 548] width 28 height 28
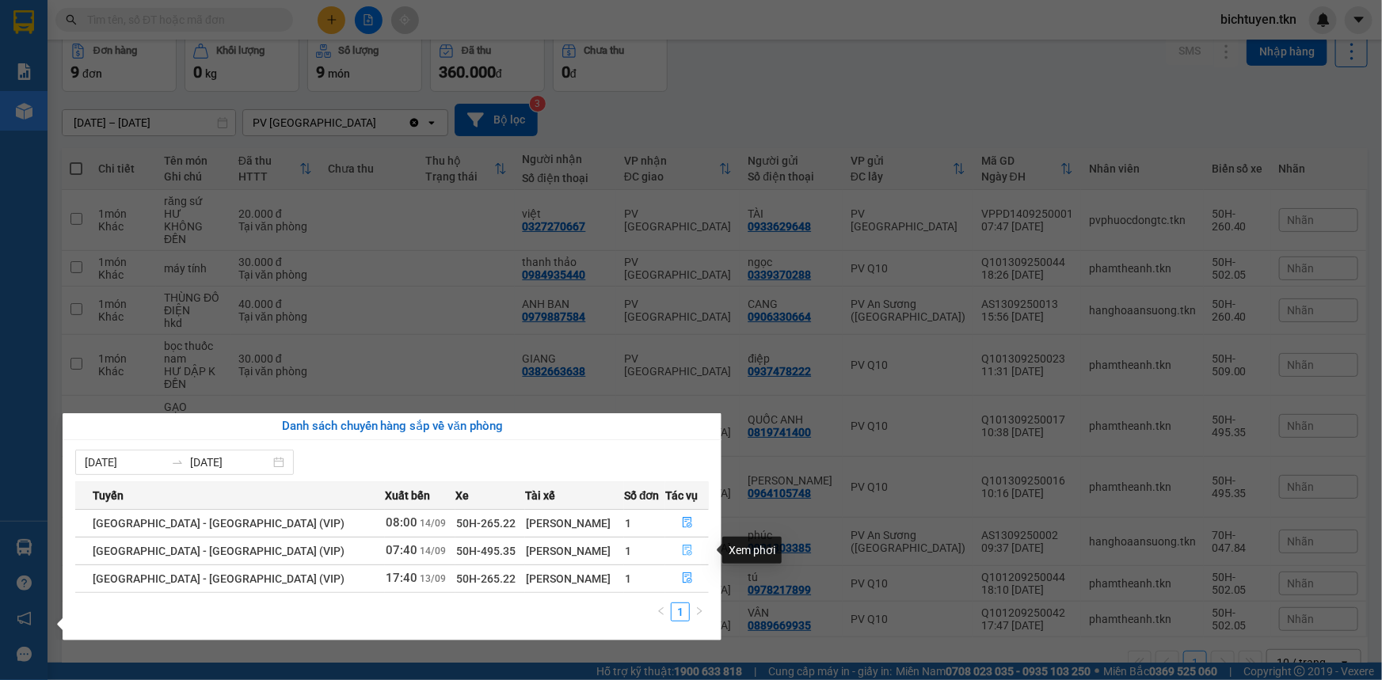
click at [698, 548] on button "button" at bounding box center [687, 551] width 42 height 25
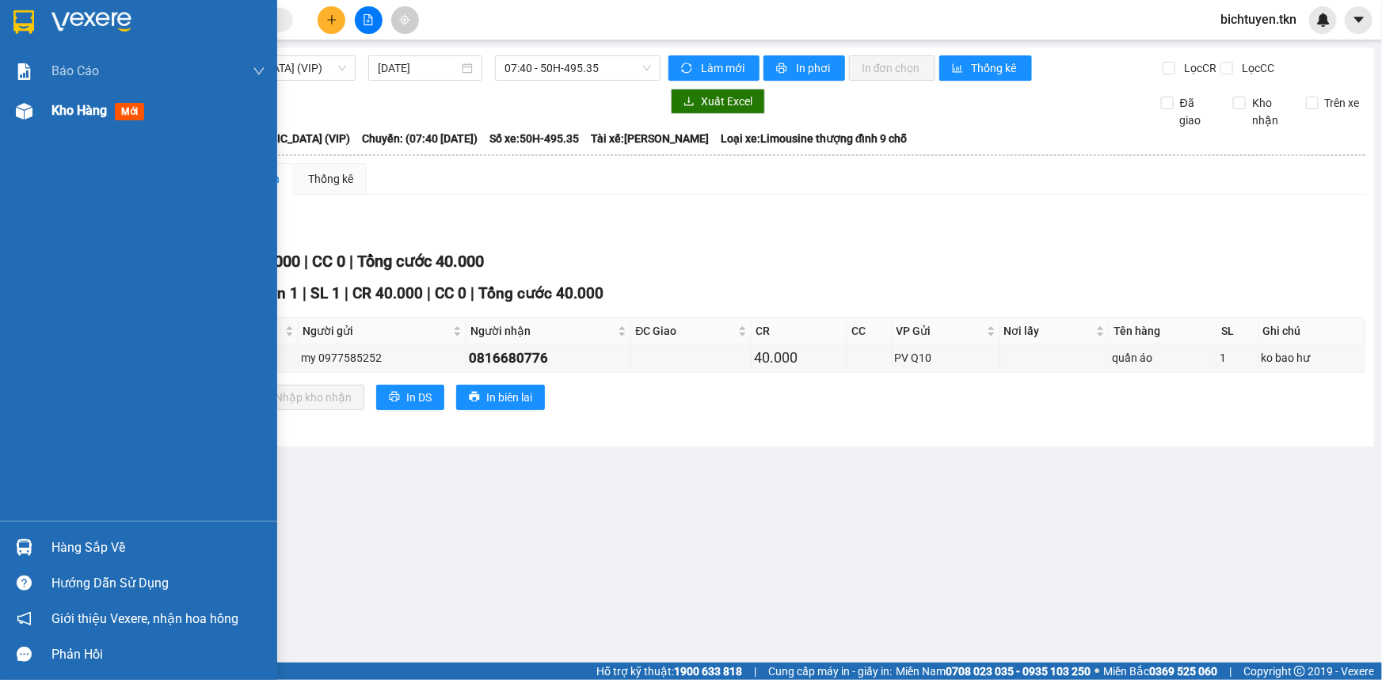
click at [39, 118] on div "Kho hàng mới" at bounding box center [138, 111] width 277 height 40
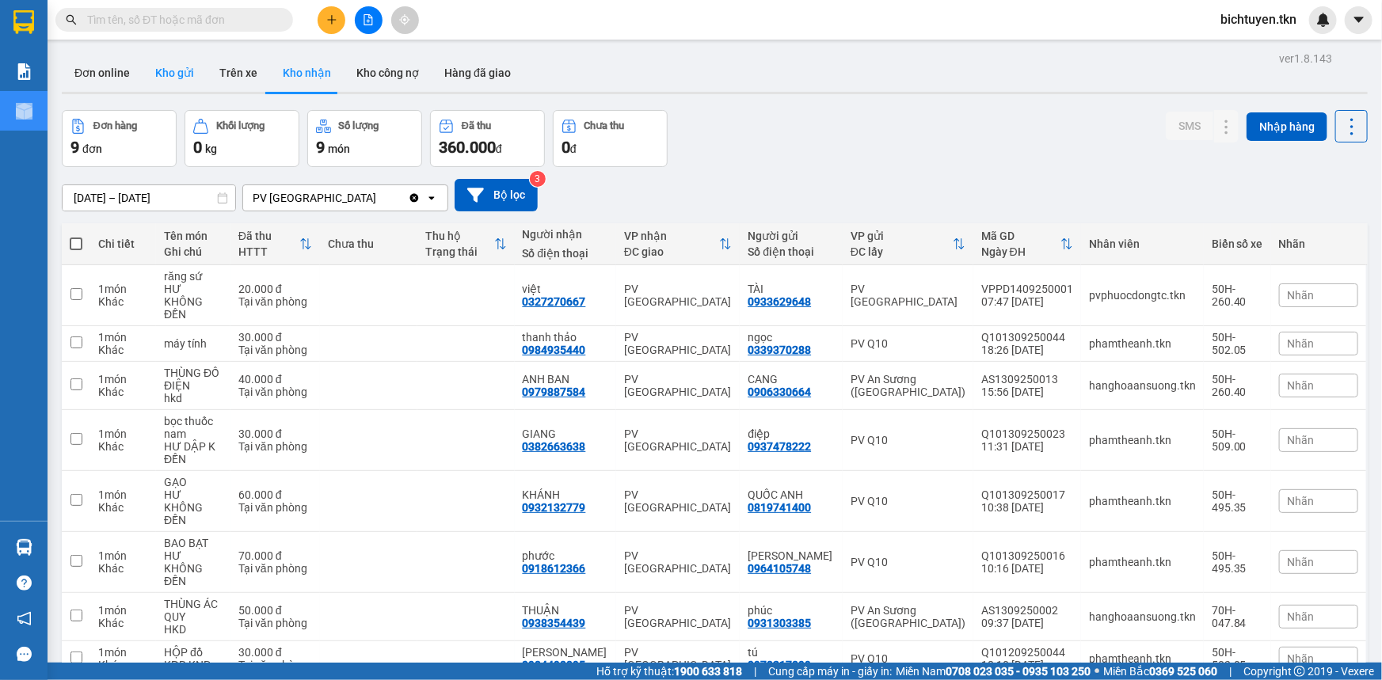
click at [162, 72] on button "Kho gửi" at bounding box center [175, 73] width 64 height 38
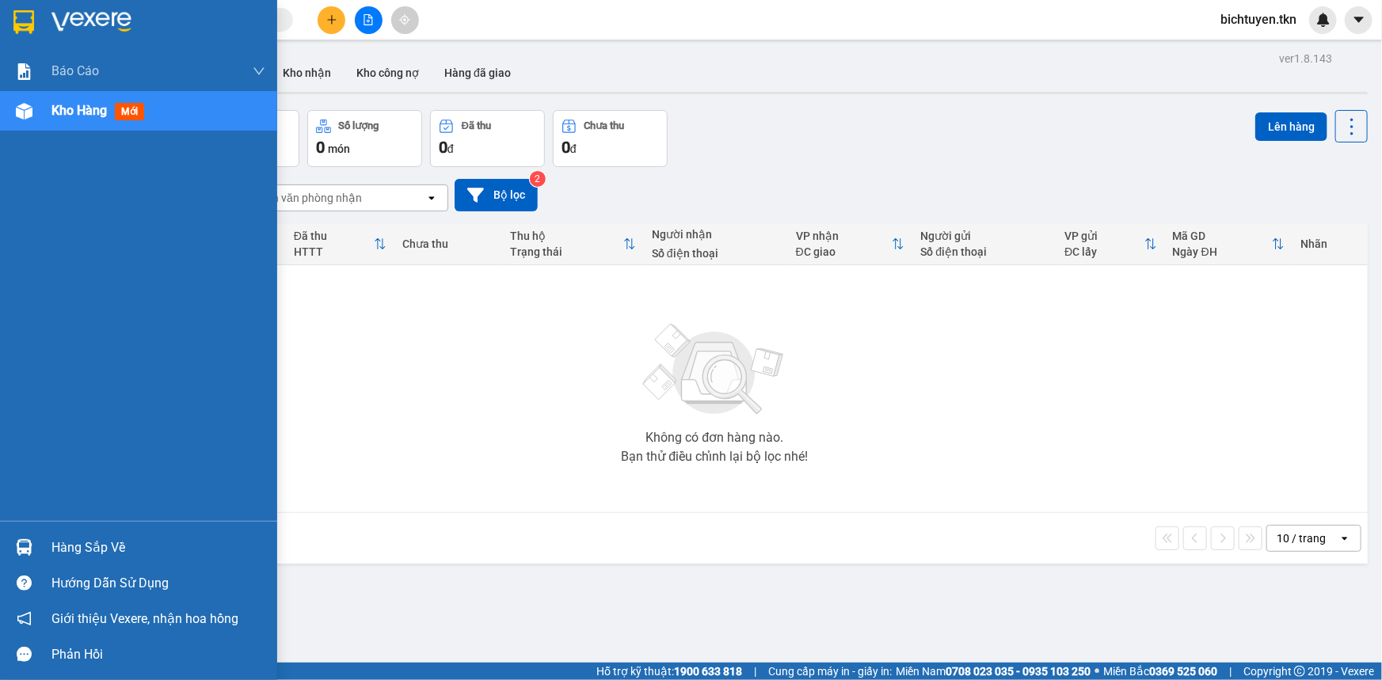
click at [27, 543] on img at bounding box center [24, 547] width 17 height 17
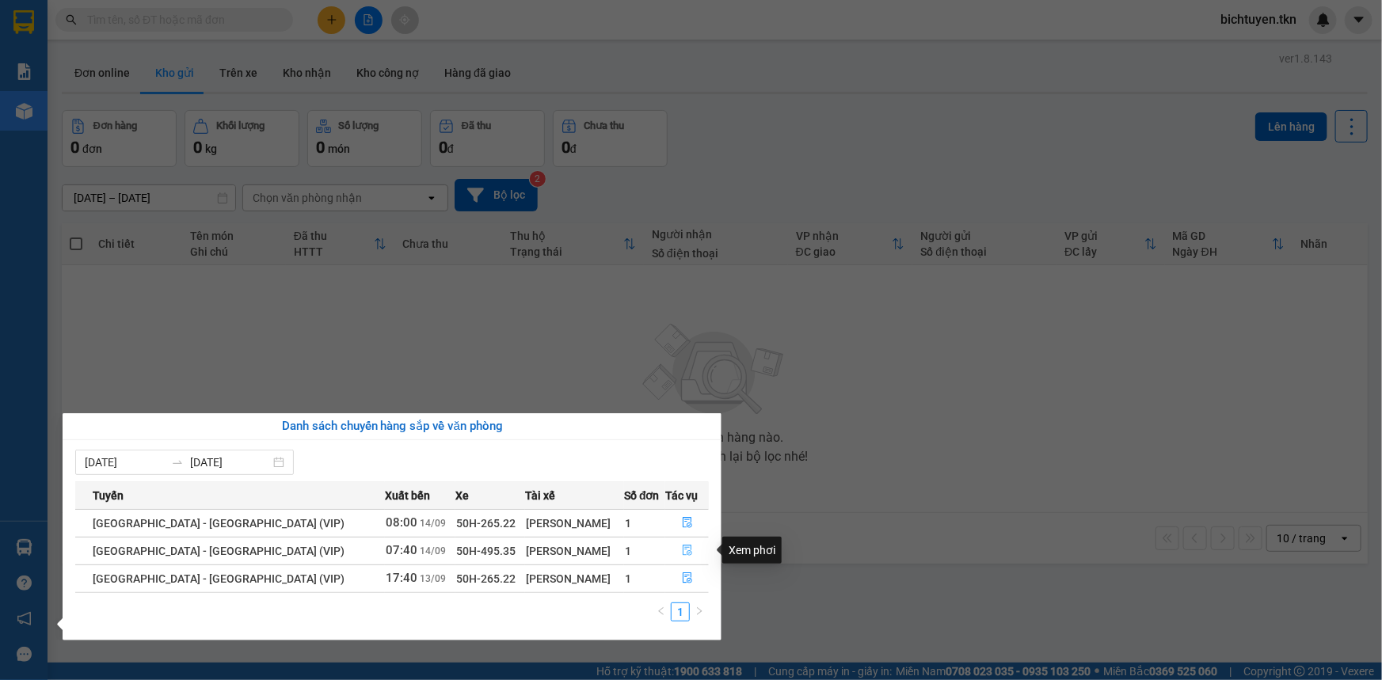
click at [684, 557] on button "button" at bounding box center [687, 551] width 42 height 25
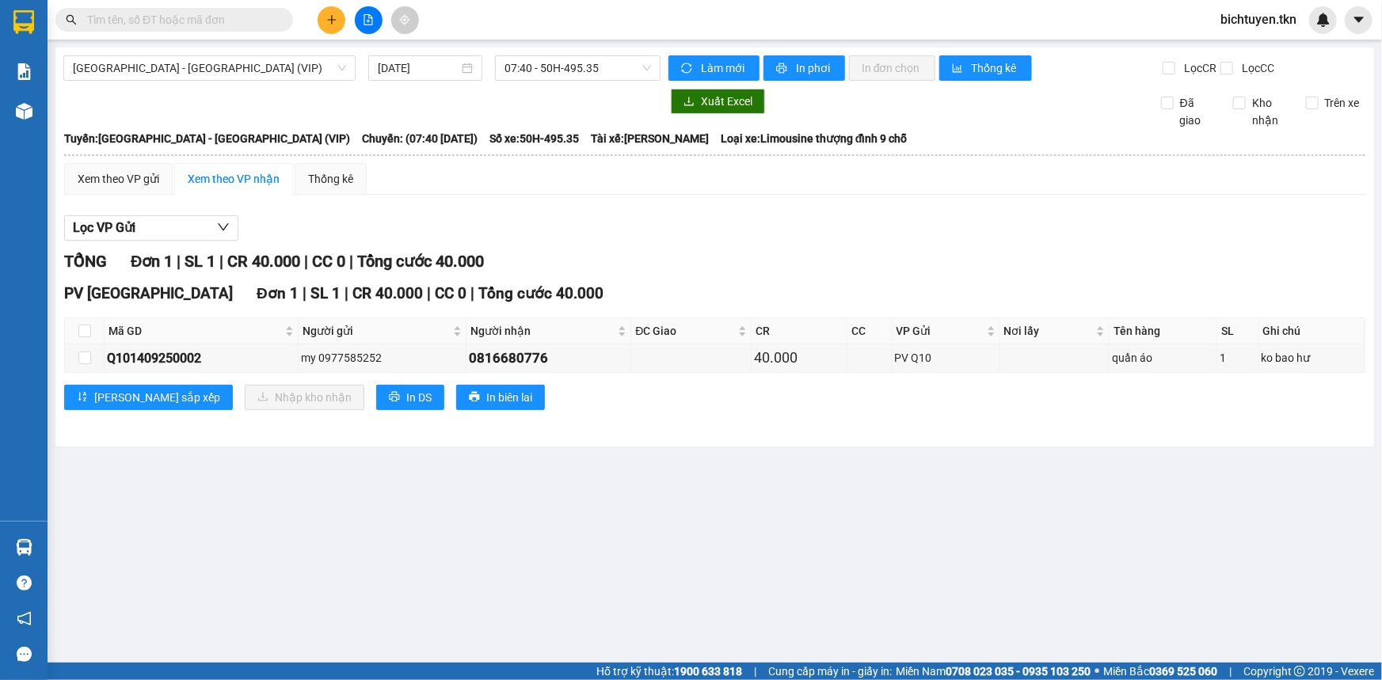
click at [89, 326] on th at bounding box center [85, 331] width 40 height 26
click at [92, 333] on th at bounding box center [85, 331] width 40 height 26
click at [84, 330] on input "checkbox" at bounding box center [84, 331] width 13 height 13
checkbox input "true"
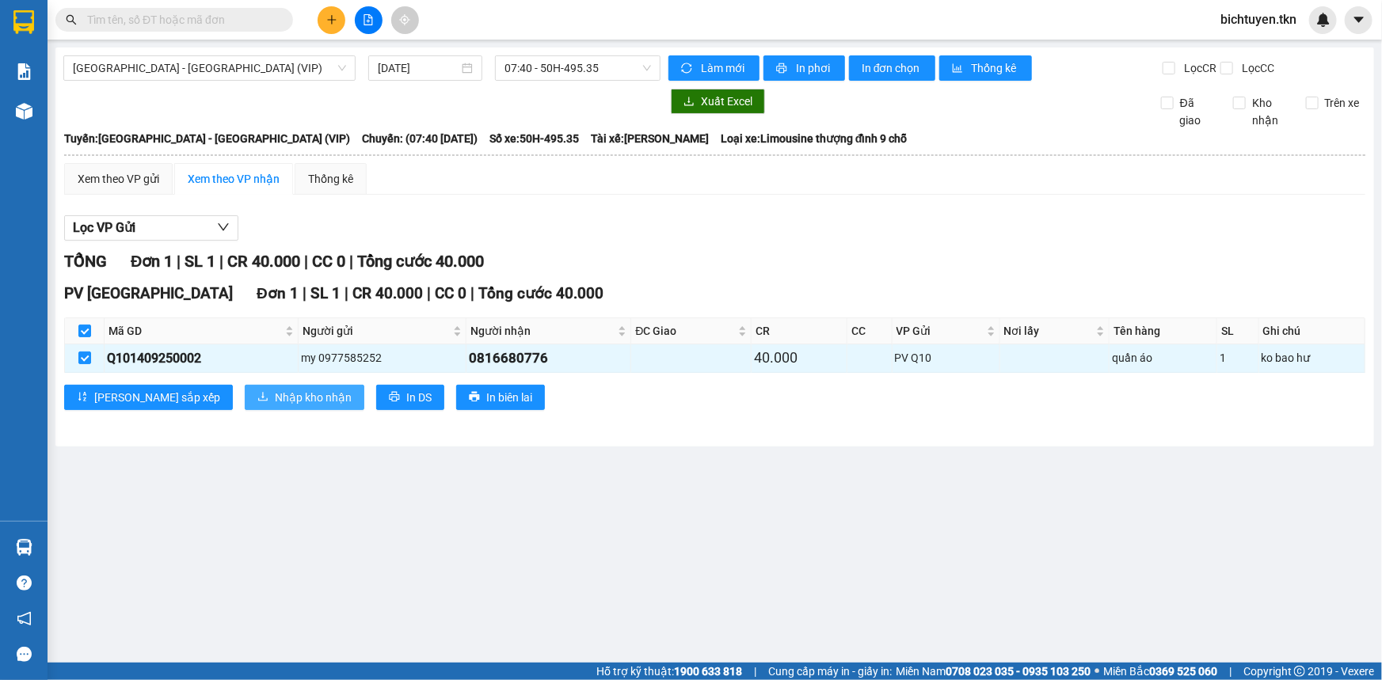
click at [275, 392] on span "Nhập kho nhận" at bounding box center [313, 397] width 77 height 17
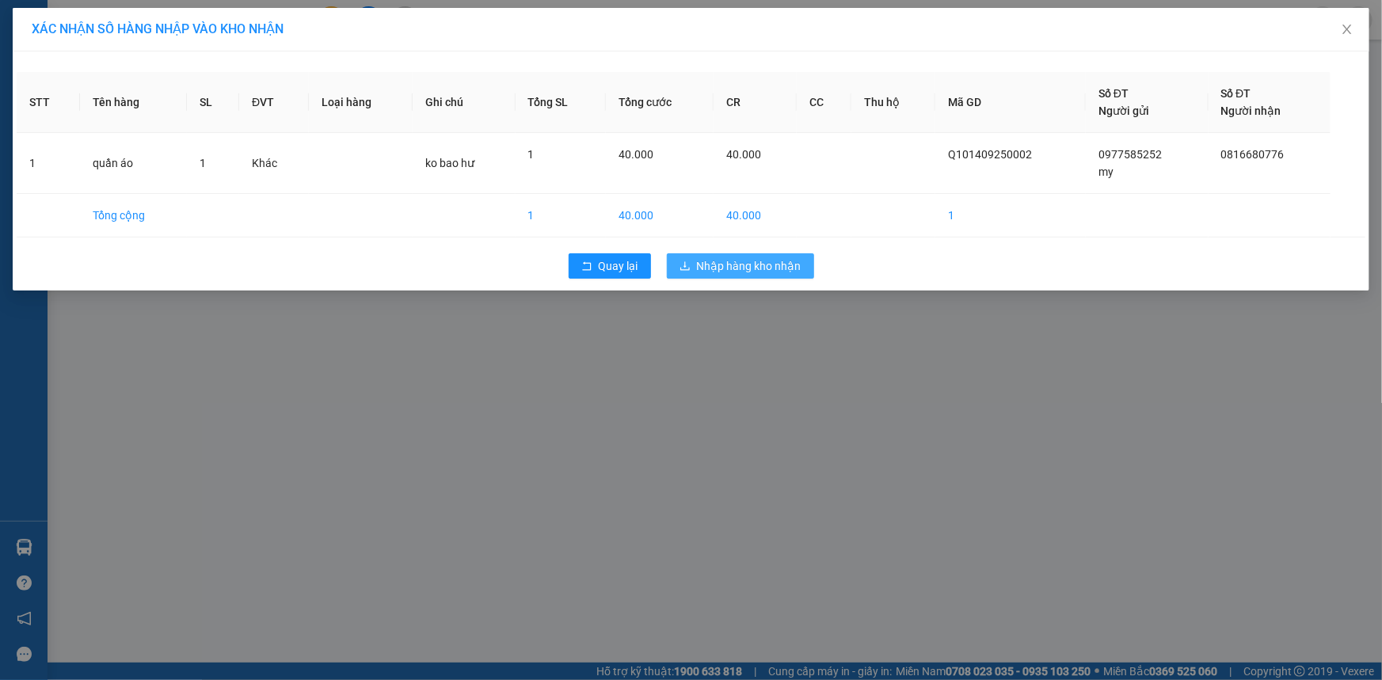
click at [740, 259] on span "Nhập hàng kho nhận" at bounding box center [749, 265] width 105 height 17
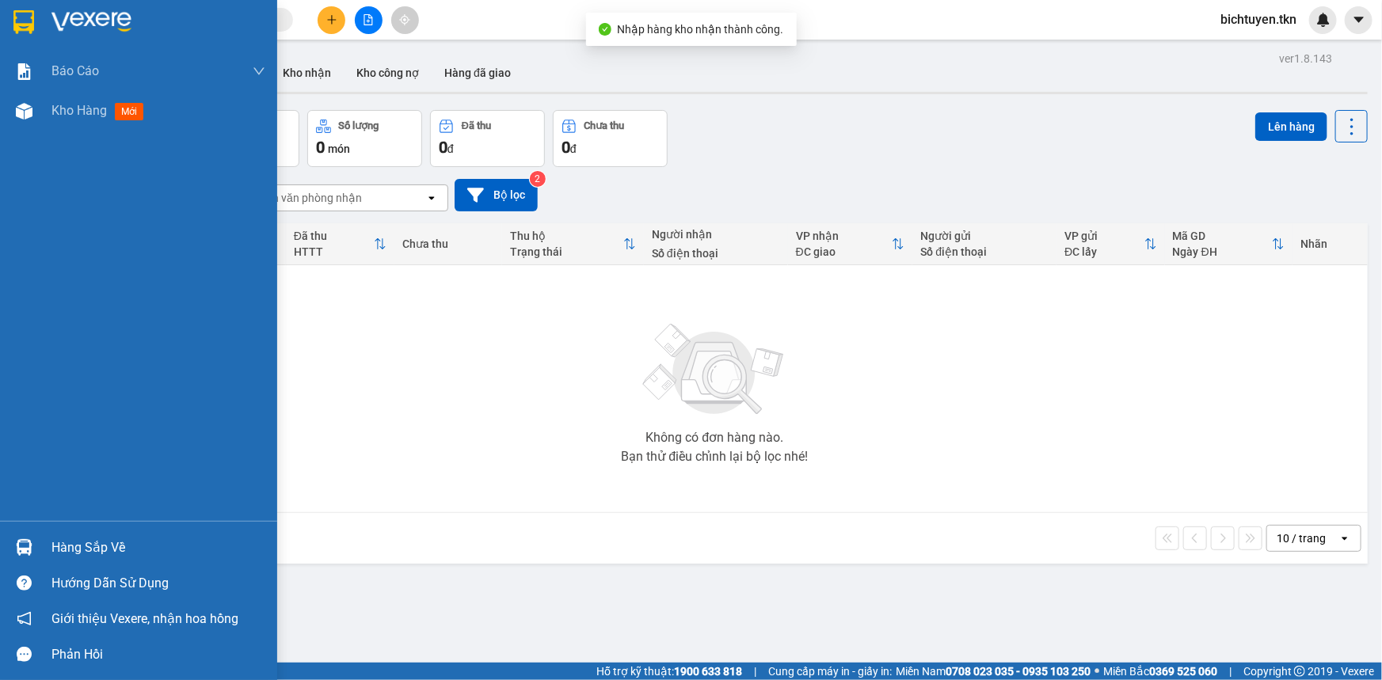
click at [20, 547] on img at bounding box center [24, 547] width 17 height 17
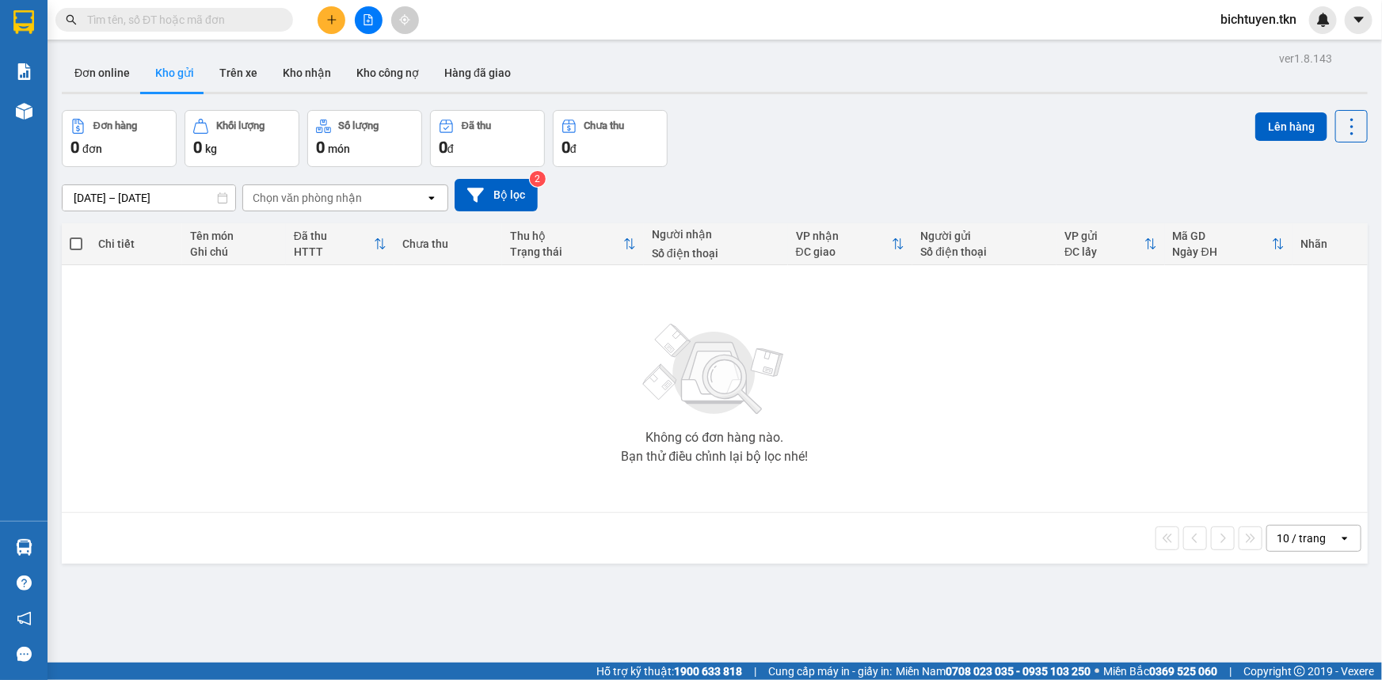
click at [728, 347] on section "Kết quả tìm kiếm ( 89 ) Bộ lọc Ngày tạo đơn gần nhất Mã ĐH Trạng thái Món hàng …" at bounding box center [691, 340] width 1382 height 680
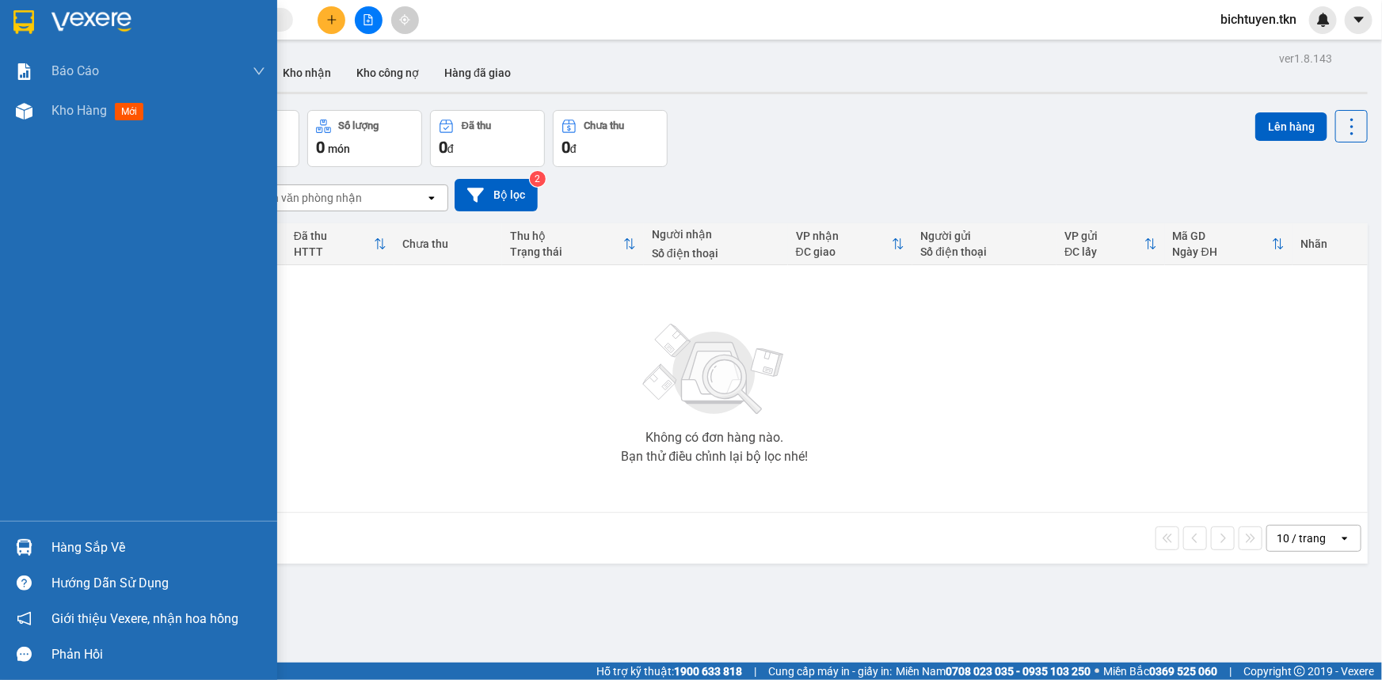
click at [51, 544] on div "Hàng sắp về" at bounding box center [158, 548] width 214 height 24
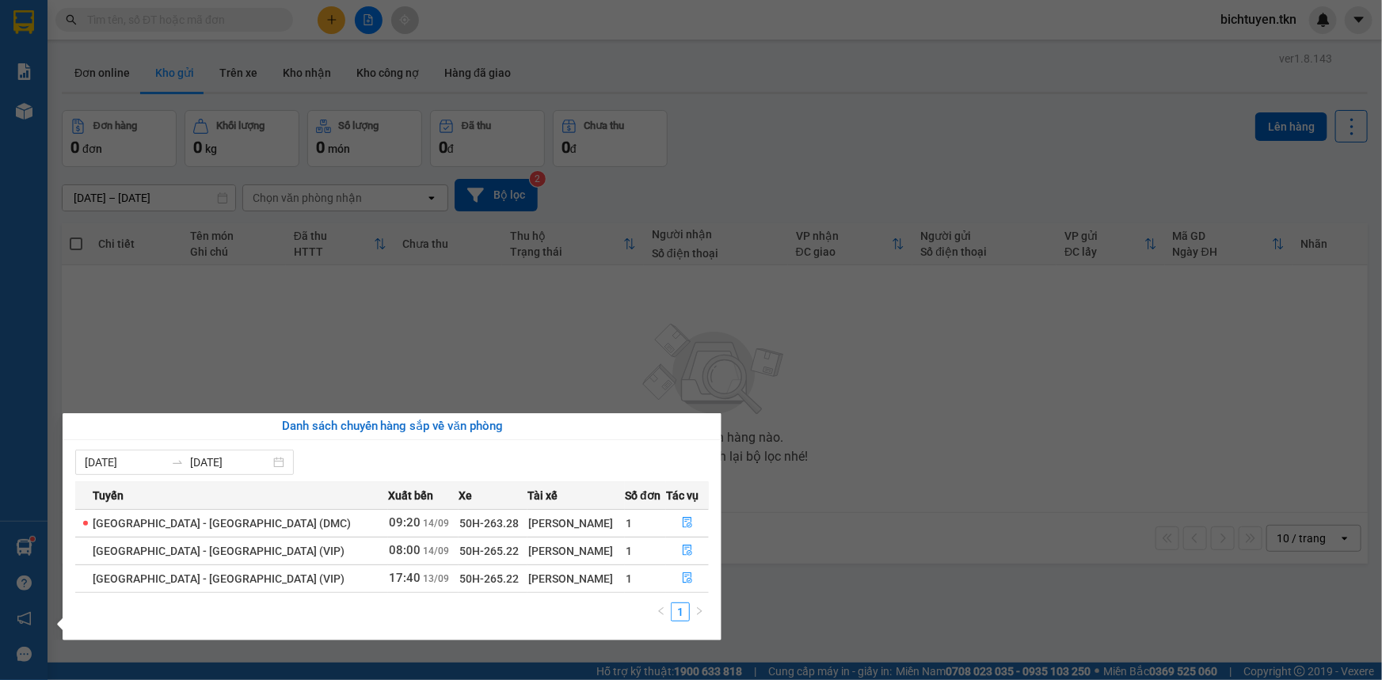
click at [182, 295] on section "Kết quả tìm kiếm ( 89 ) Bộ lọc Ngày tạo đơn gần nhất Mã ĐH Trạng thái Món hàng …" at bounding box center [691, 340] width 1382 height 680
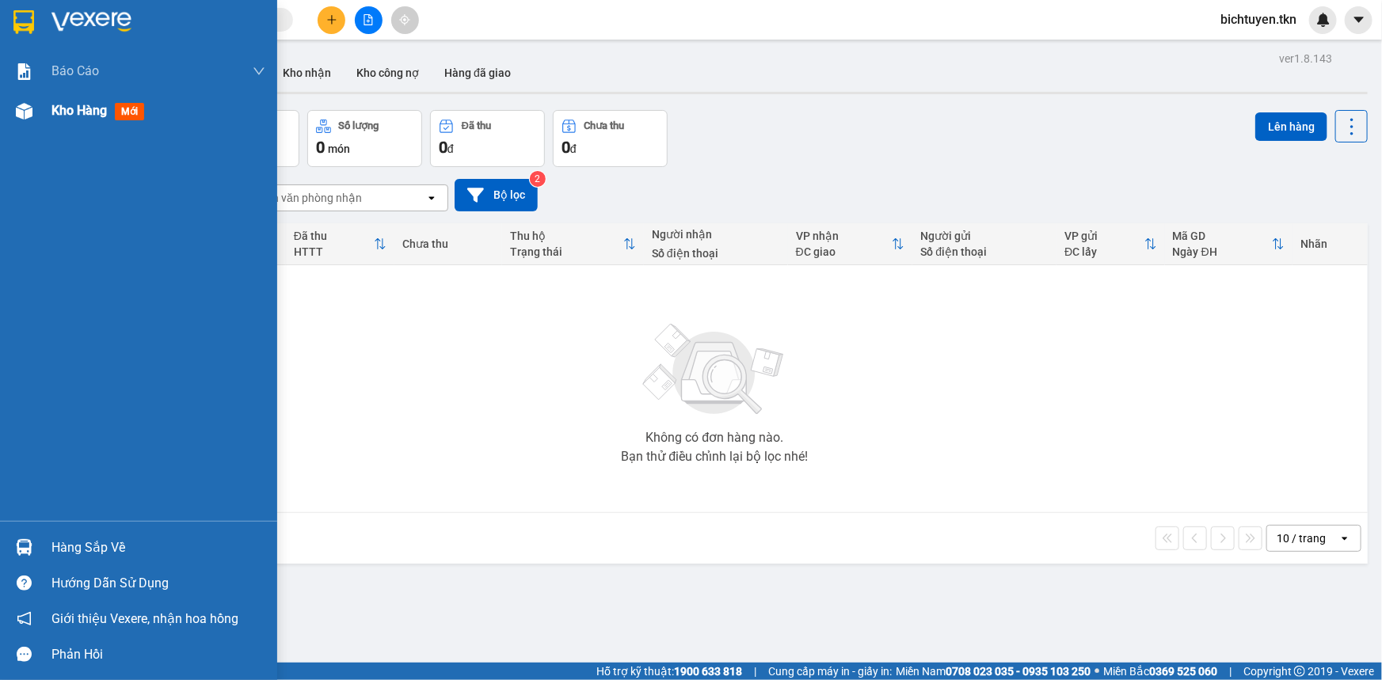
click at [32, 120] on div at bounding box center [24, 111] width 28 height 28
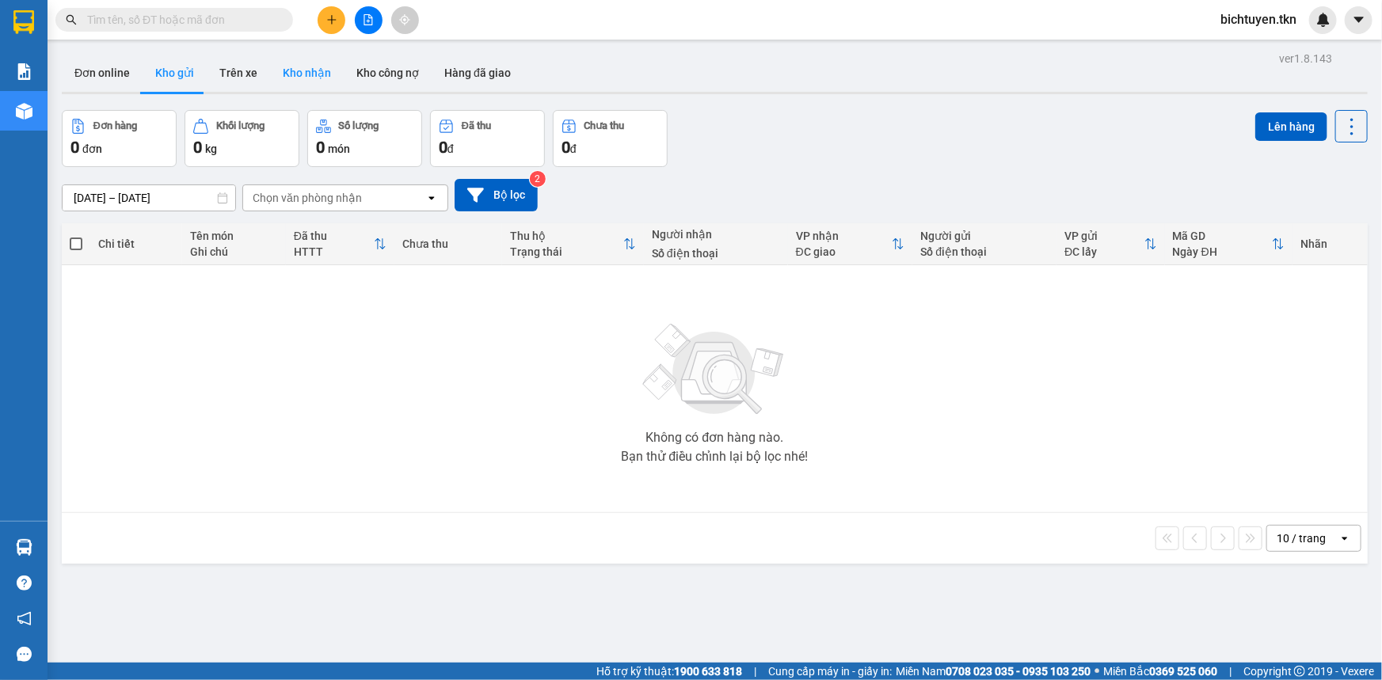
click at [311, 62] on button "Kho nhận" at bounding box center [307, 73] width 74 height 38
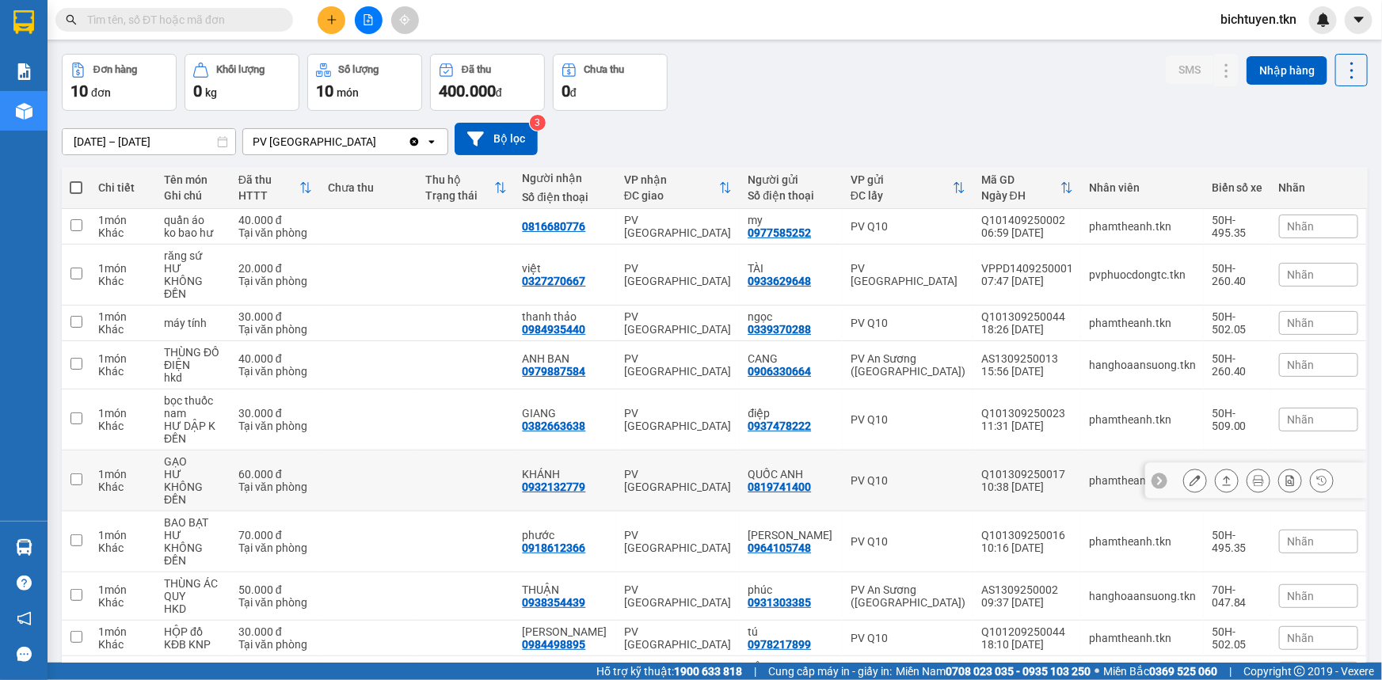
scroll to position [39, 0]
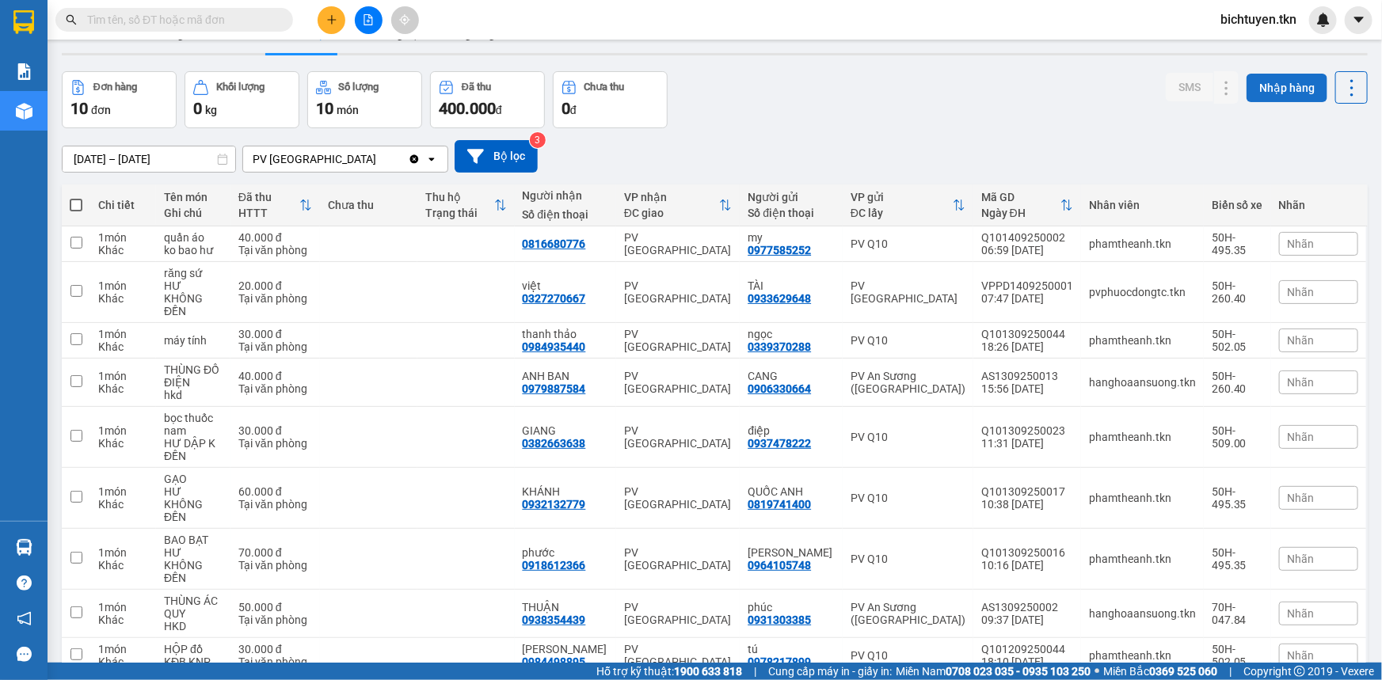
click at [1274, 88] on button "Nhập hàng" at bounding box center [1287, 88] width 81 height 29
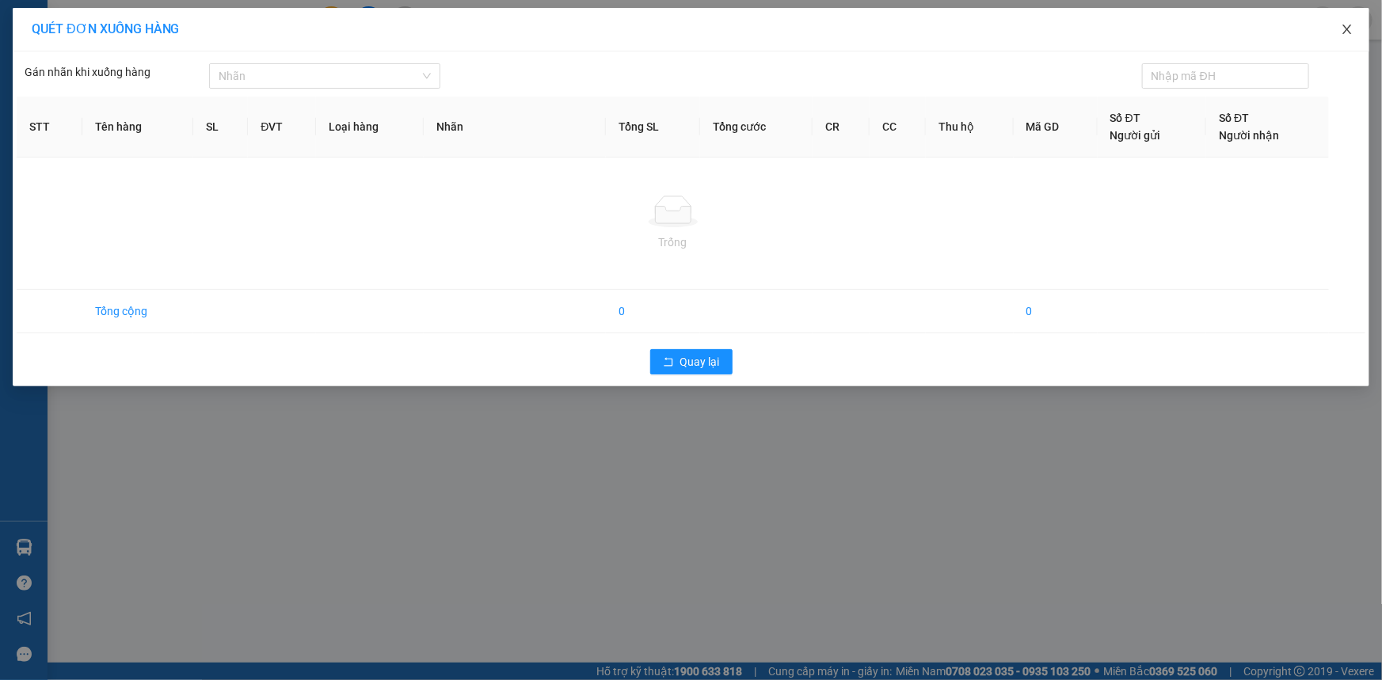
click at [1347, 29] on icon "close" at bounding box center [1347, 29] width 13 height 13
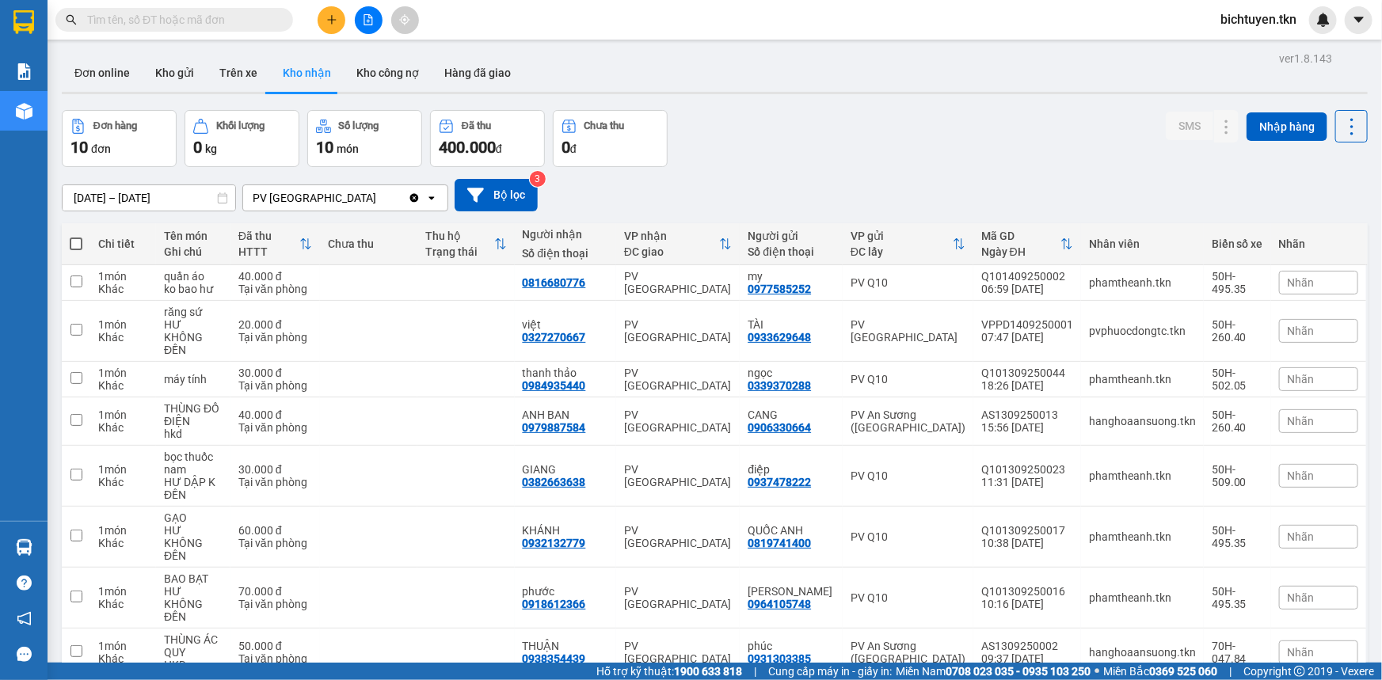
drag, startPoint x: 747, startPoint y: 164, endPoint x: 750, endPoint y: 176, distance: 12.3
click at [750, 176] on div "ver 1.8.143 Đơn online Kho gửi Trên xe Kho nhận Kho công nợ Hàng đã giao Đơn hà…" at bounding box center [714, 427] width 1319 height 758
click at [577, 63] on div "Đơn online Kho gửi Trên xe Kho nhận Kho công nợ Hàng đã giao" at bounding box center [715, 75] width 1306 height 42
click at [832, 166] on div "Đơn hàng 10 đơn Khối lượng 0 kg Số lượng 10 món Đã thu 400.000 đ Chưa thu 0 đ S…" at bounding box center [715, 138] width 1306 height 57
click at [895, 171] on div "[DATE] – [DATE] Press the down arrow key to interact with the calendar and sele…" at bounding box center [715, 195] width 1306 height 56
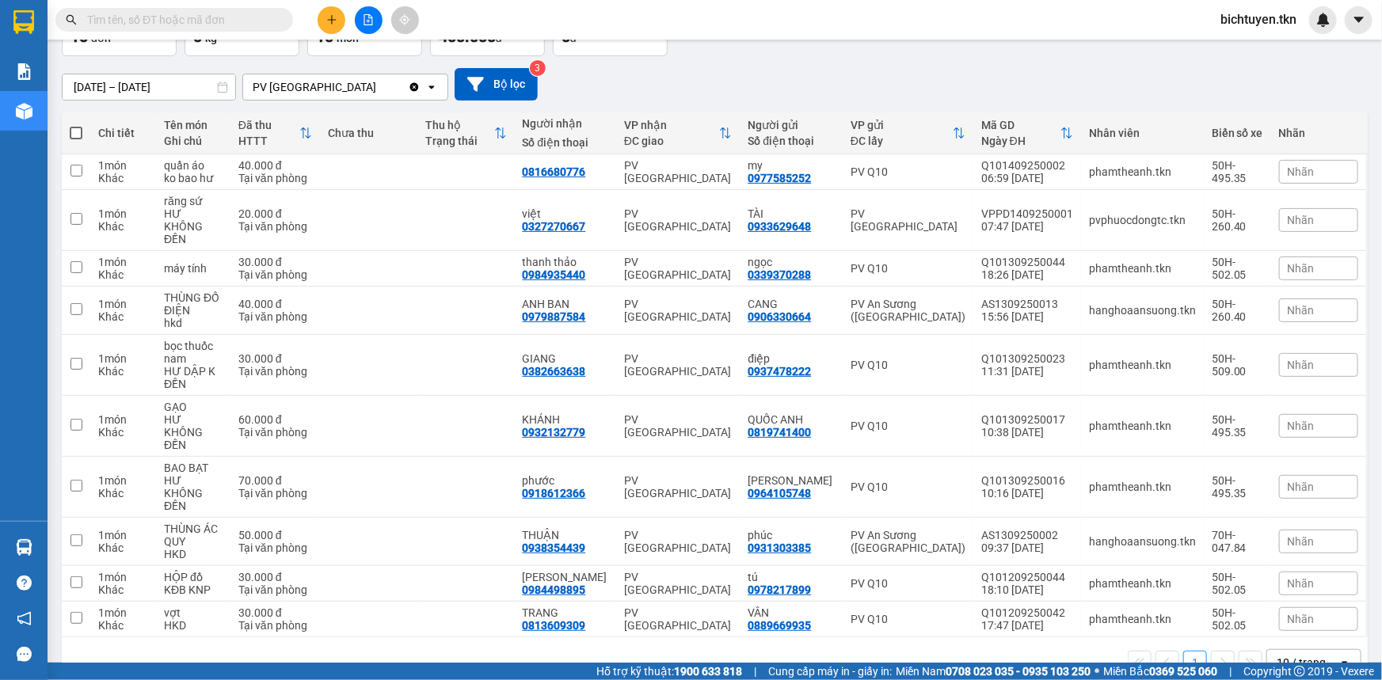
scroll to position [39, 0]
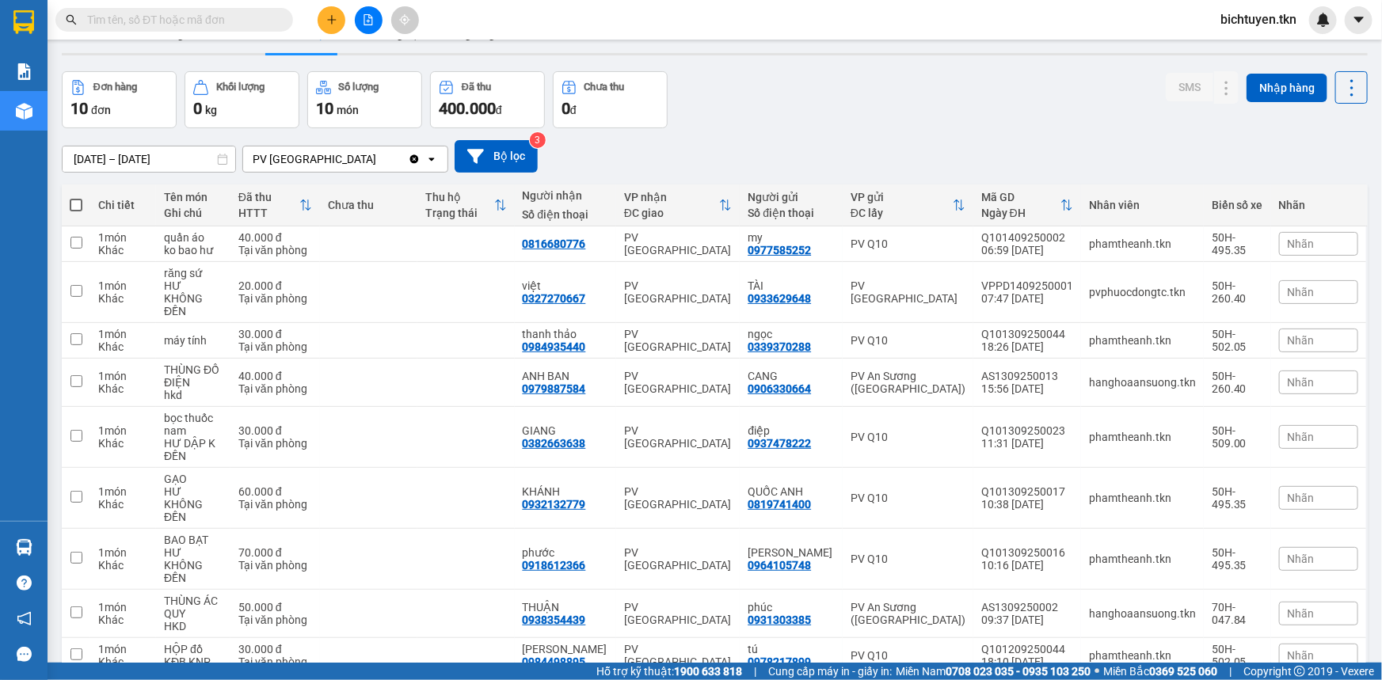
click at [773, 48] on div "Đơn online Kho gửi Trên xe Kho nhận Kho công nợ Hàng đã giao" at bounding box center [715, 36] width 1306 height 42
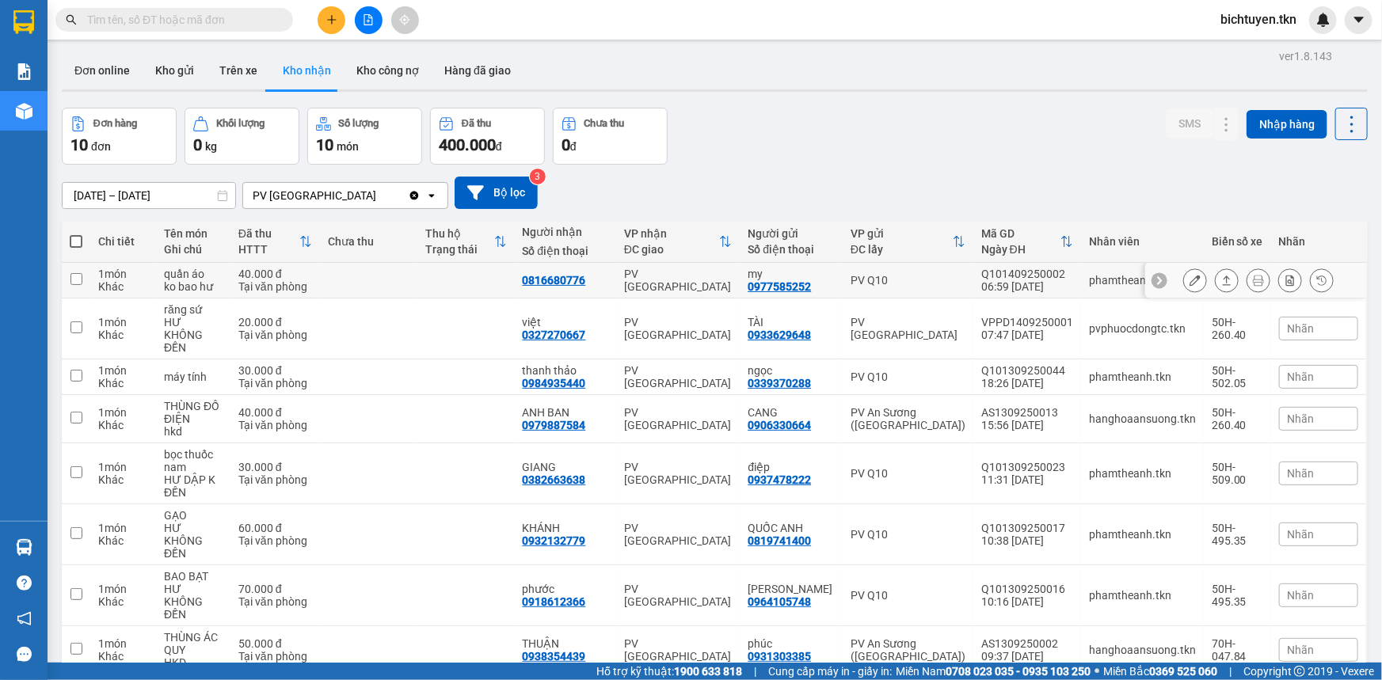
scroll to position [0, 0]
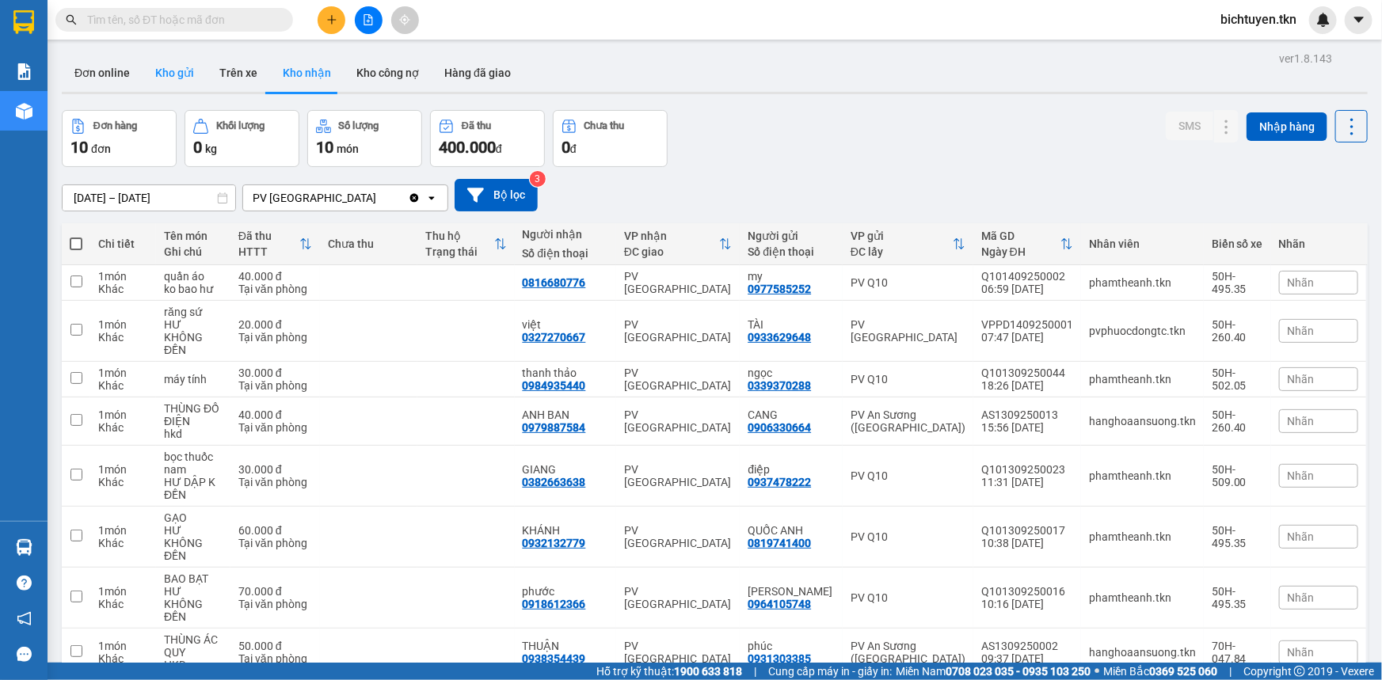
click at [177, 58] on button "Kho gửi" at bounding box center [175, 73] width 64 height 38
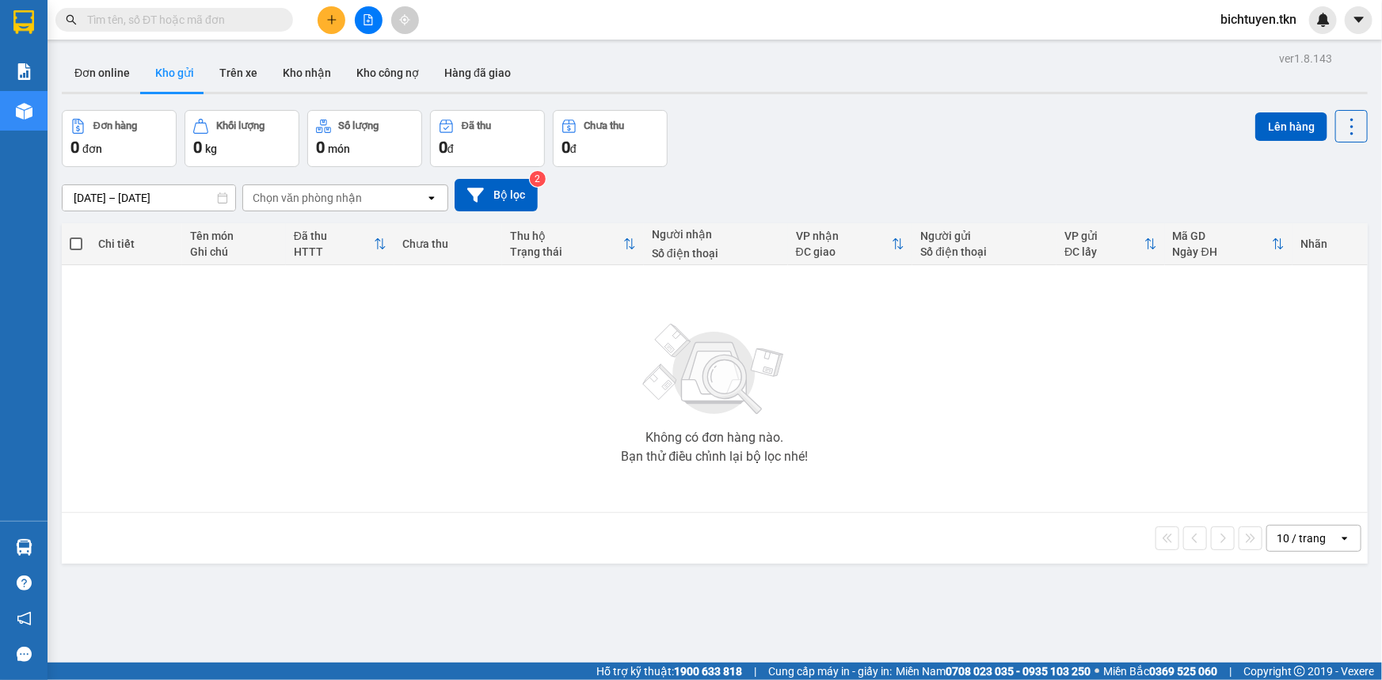
click at [854, 612] on div "ver 1.8.143 Đơn online Kho gửi Trên xe Kho nhận Kho công nợ Hàng đã giao Đơn hà…" at bounding box center [714, 388] width 1319 height 680
click at [326, 10] on button at bounding box center [332, 20] width 28 height 28
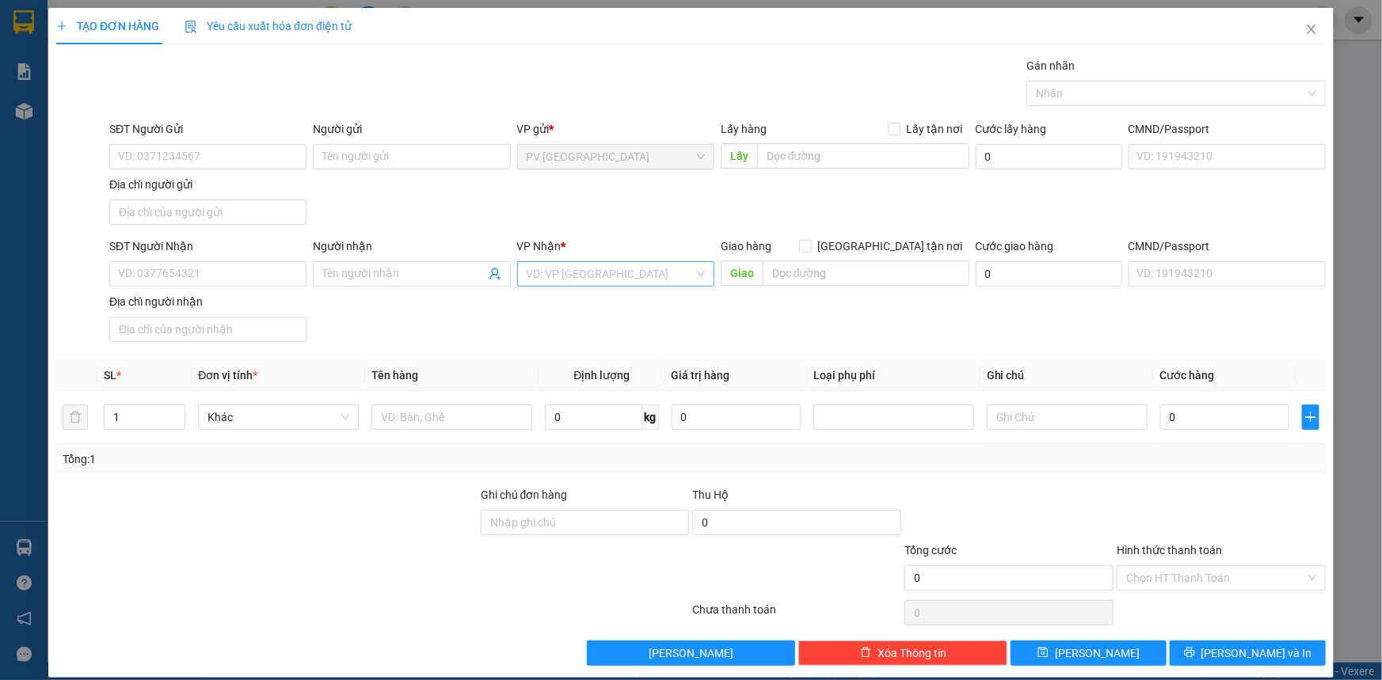
click at [586, 269] on input "search" at bounding box center [610, 274] width 167 height 24
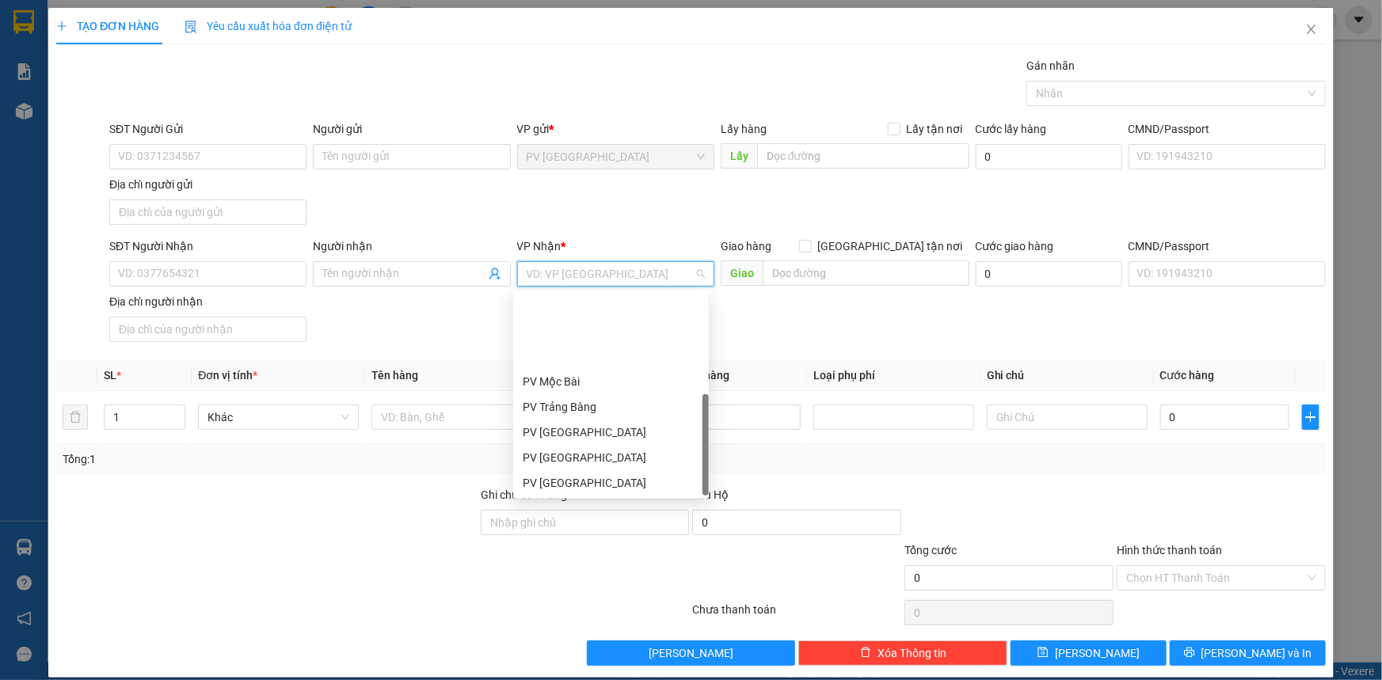
scroll to position [101, 0]
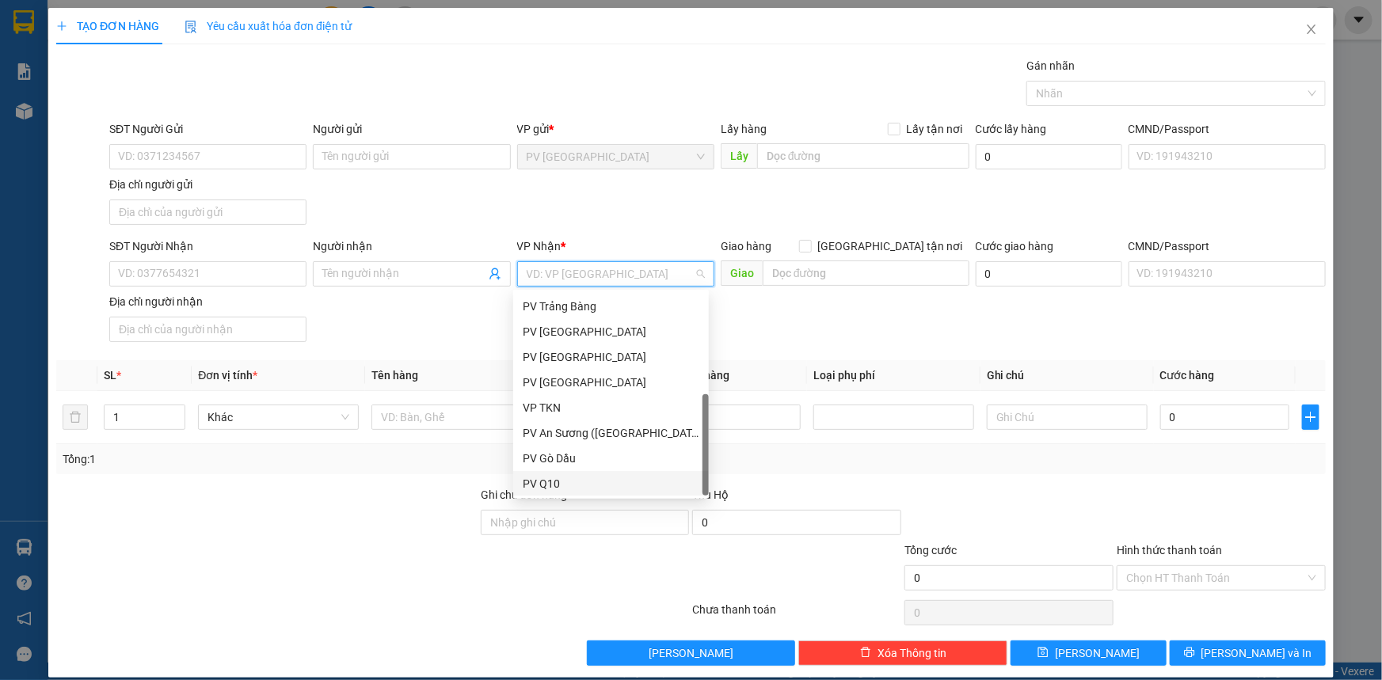
click at [562, 484] on div "PV Q10" at bounding box center [611, 483] width 177 height 17
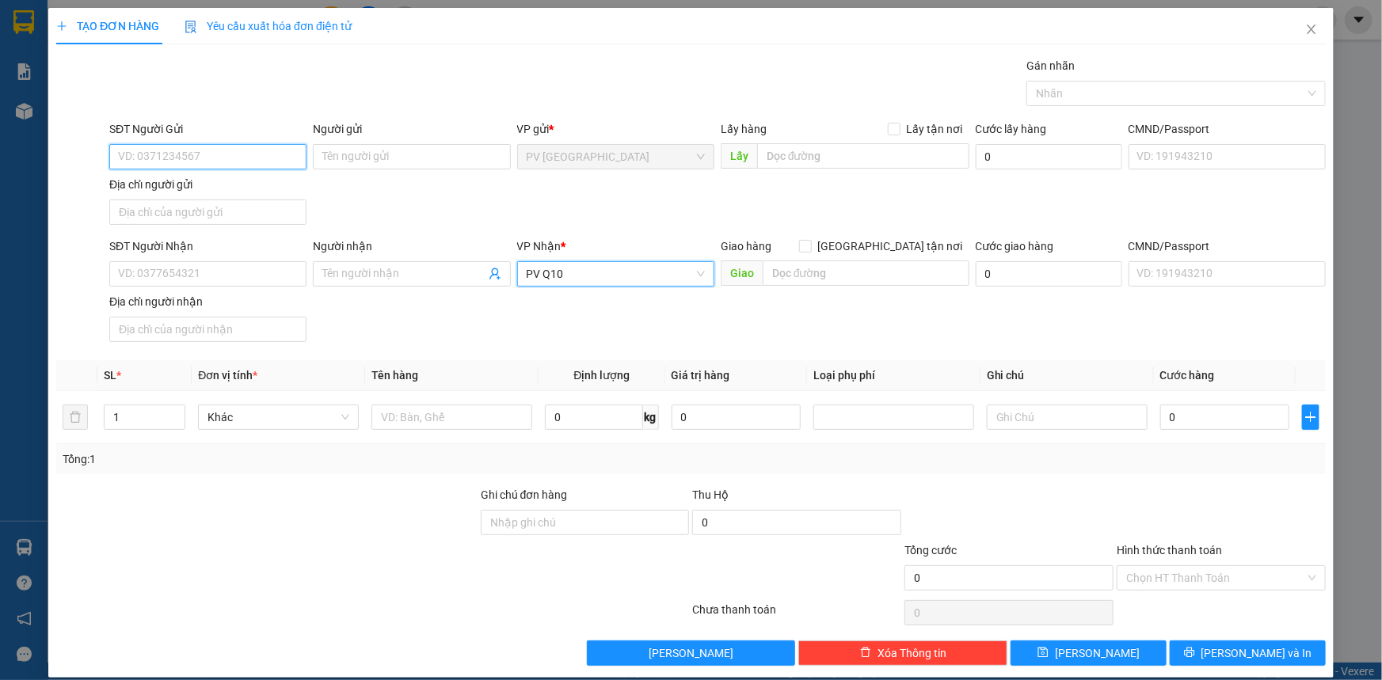
click at [159, 158] on input "SĐT Người Gửi" at bounding box center [207, 156] width 197 height 25
type input "0917540900"
click at [335, 159] on input "Người gửi" at bounding box center [411, 156] width 197 height 25
click at [288, 161] on input "0917540900" at bounding box center [207, 156] width 197 height 25
click at [247, 196] on div "0917540900 - CHỊ YÊN" at bounding box center [206, 188] width 177 height 17
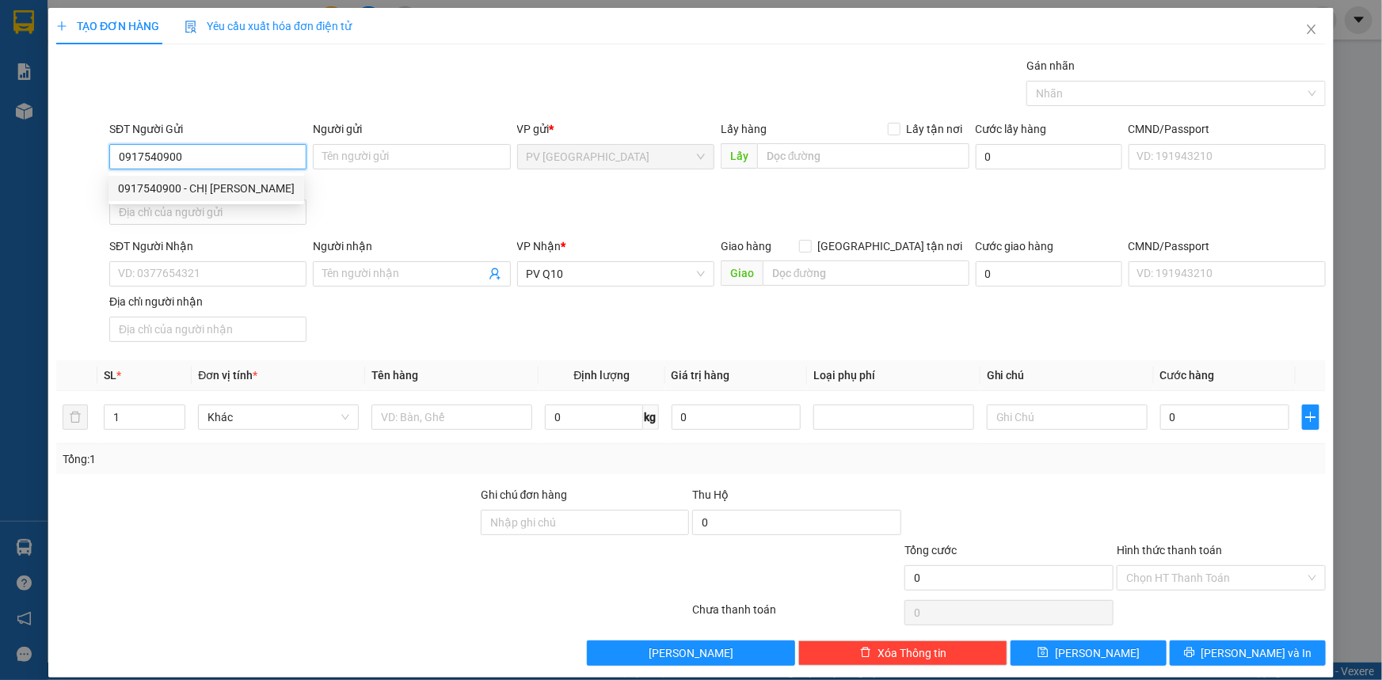
type input "CHỊ YÊN"
type input "30.000"
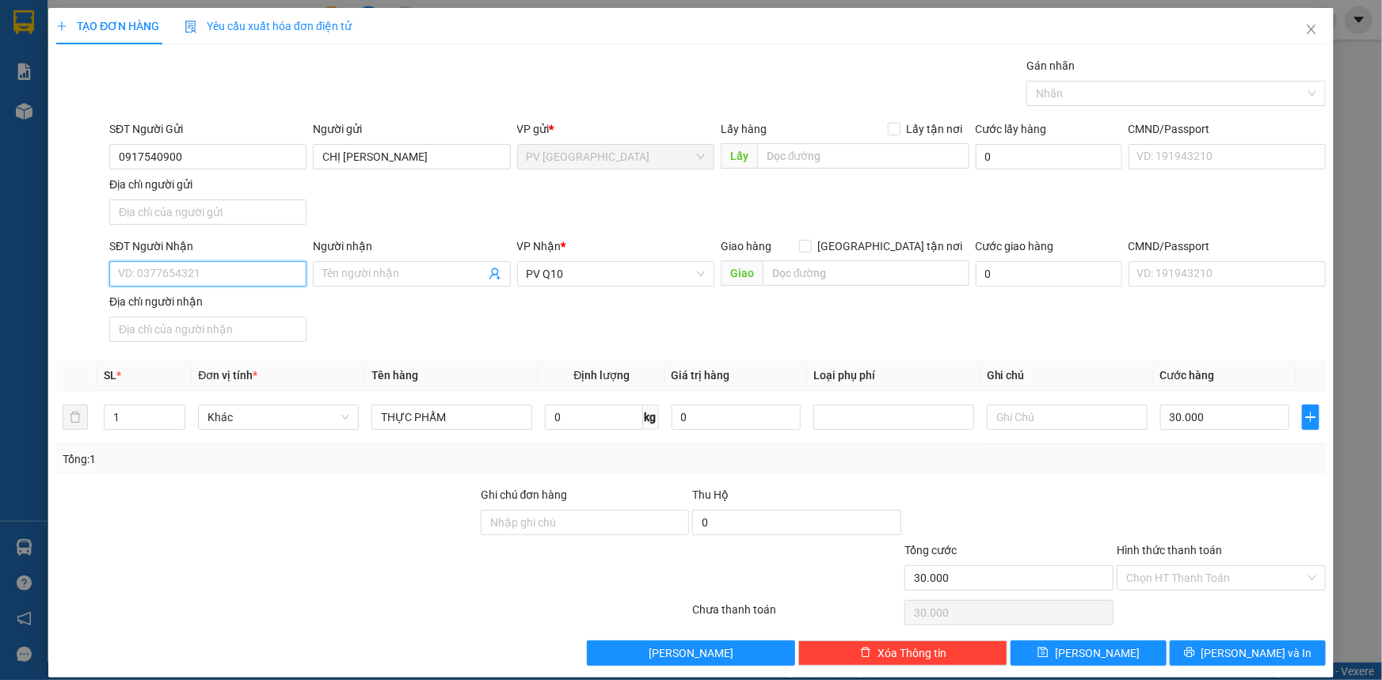
click at [257, 278] on input "SĐT Người Nhận" at bounding box center [207, 273] width 197 height 25
click at [265, 307] on div "0915434331 - PHƯƠNG NHI" at bounding box center [206, 304] width 177 height 17
type input "0915434331"
type input "PHƯƠNG NHI"
click at [127, 414] on input "1" at bounding box center [145, 418] width 80 height 24
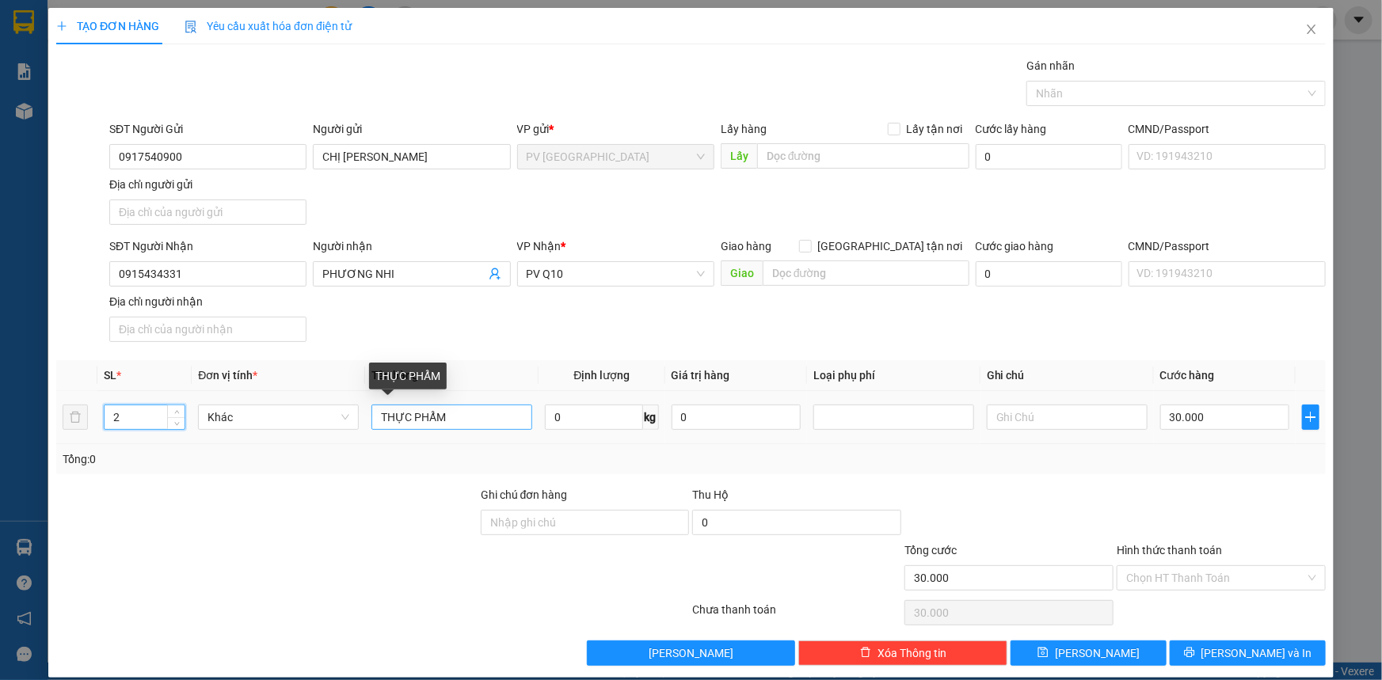
type input "2"
click at [455, 412] on input "THỰC PHẨM" at bounding box center [452, 417] width 161 height 25
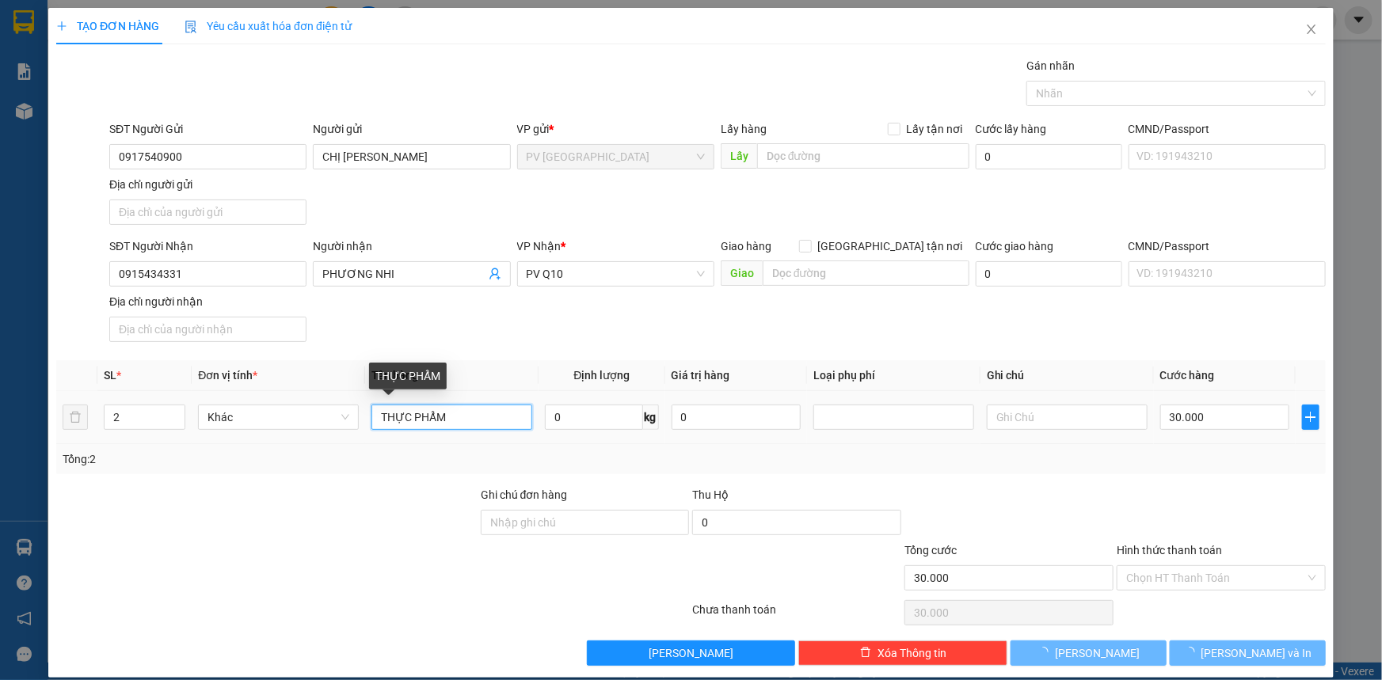
type input "0"
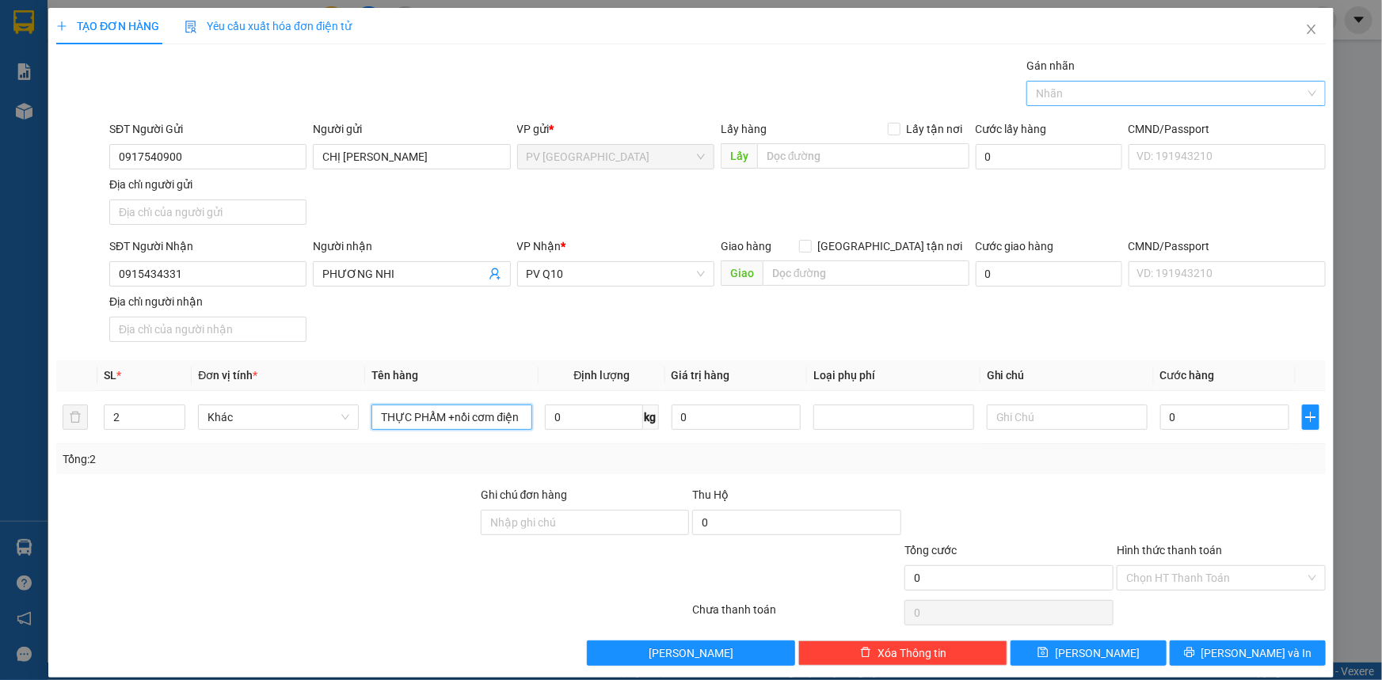
click at [1164, 103] on div "Nhãn" at bounding box center [1176, 93] width 299 height 25
type input "THỰC PHẨM +nồi cơm điện"
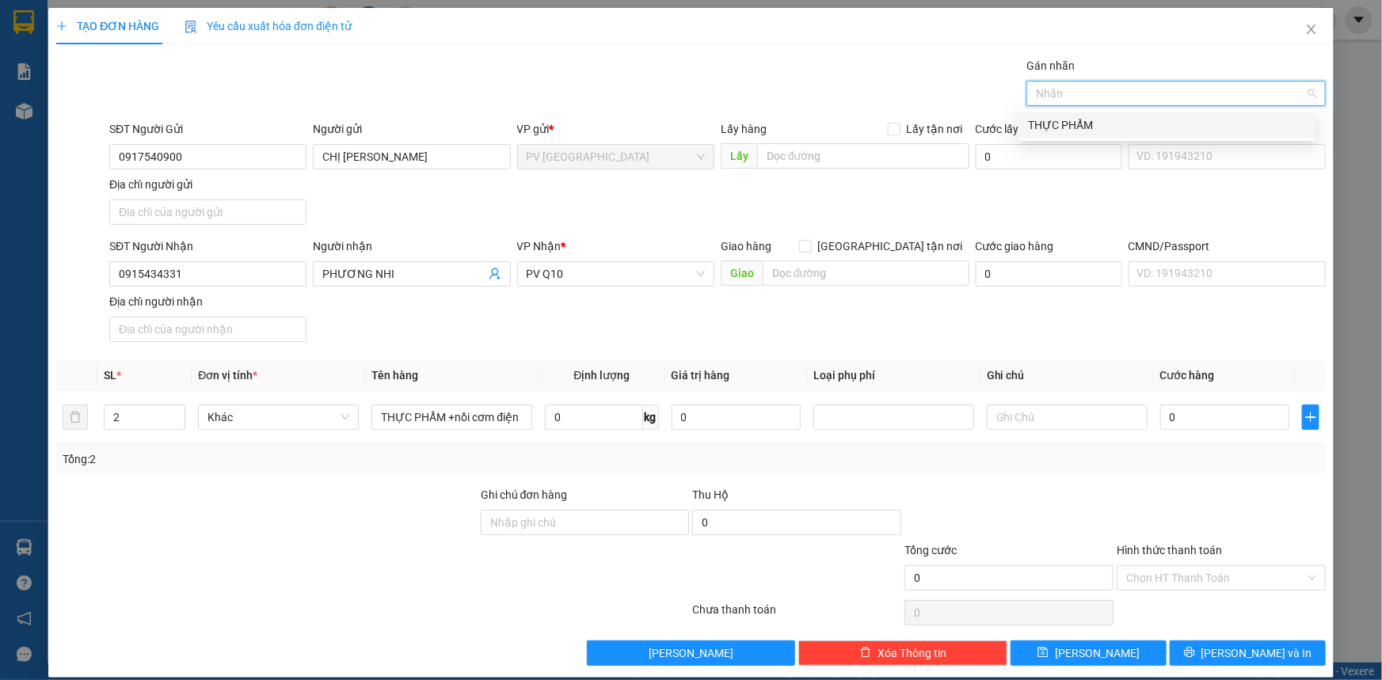
click at [1159, 129] on div "THỰC PHẨM" at bounding box center [1167, 124] width 278 height 17
click at [1205, 408] on input "0" at bounding box center [1224, 417] width 129 height 25
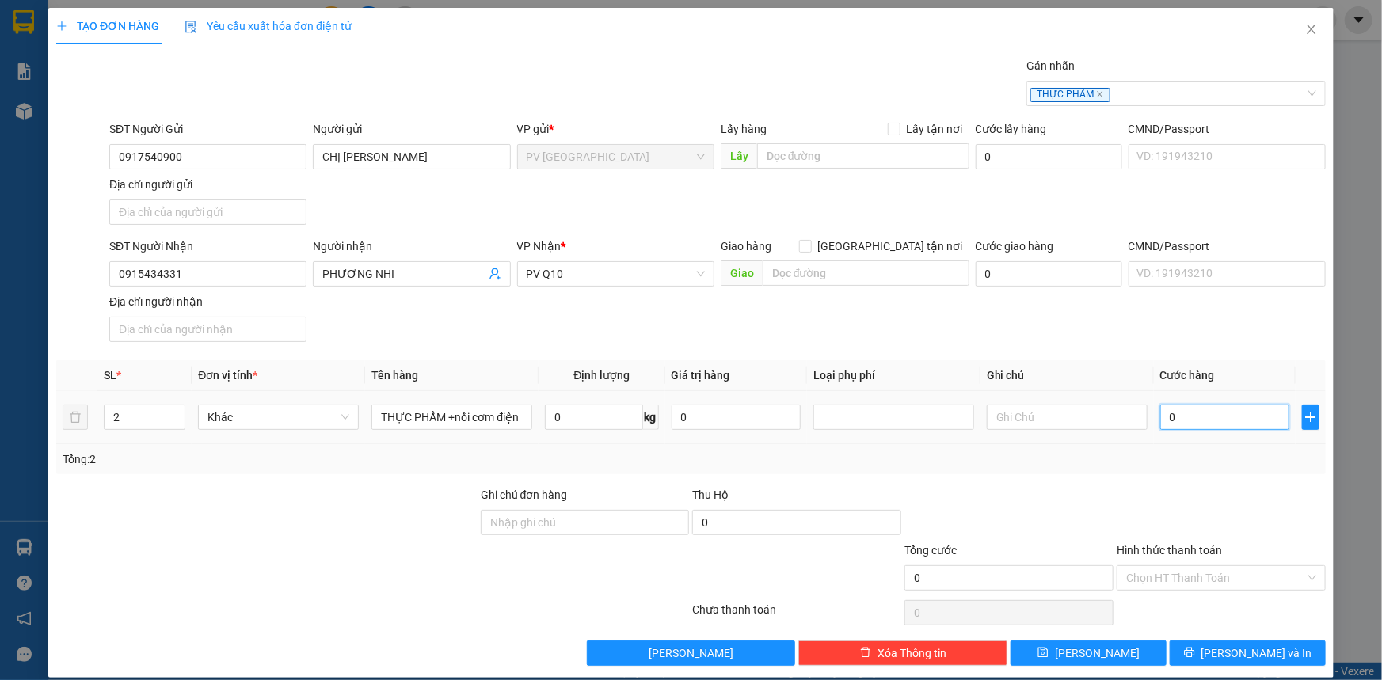
type input "6"
type input "006"
type input "60"
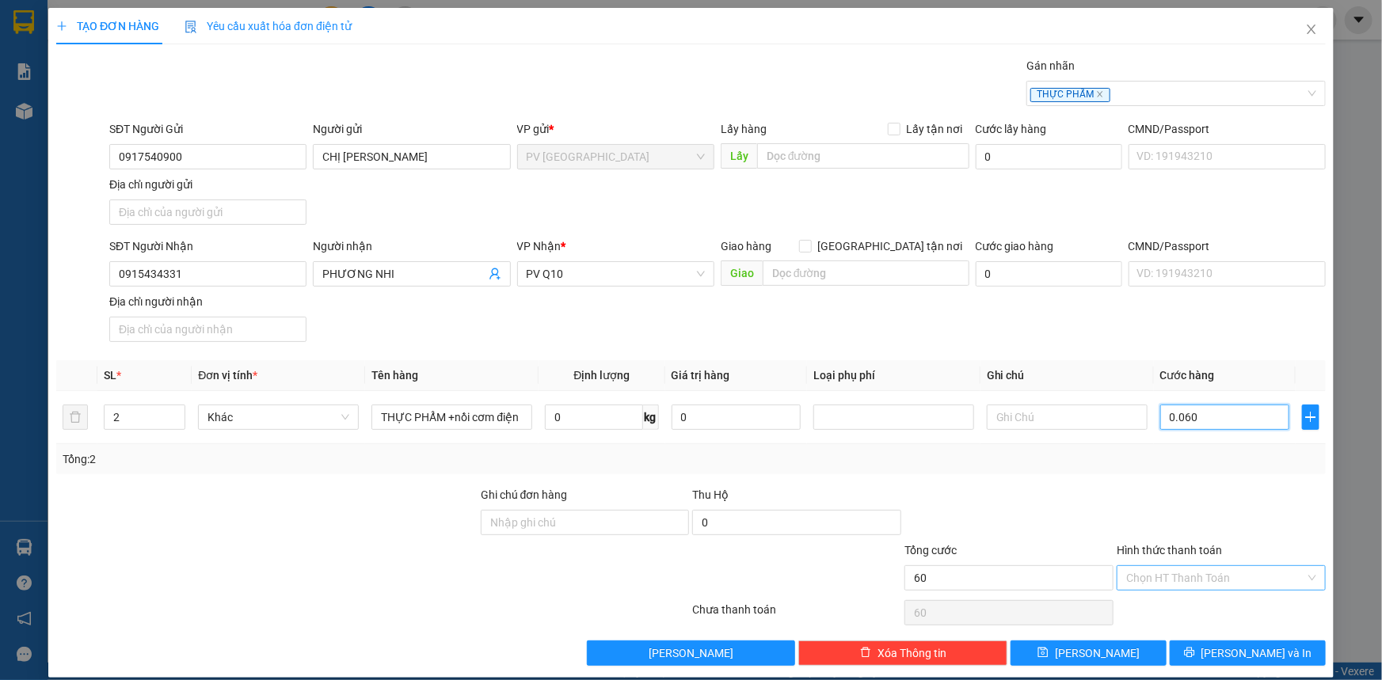
type input "0.060"
type input "60.000"
click at [1187, 579] on input "Hình thức thanh toán" at bounding box center [1215, 578] width 179 height 24
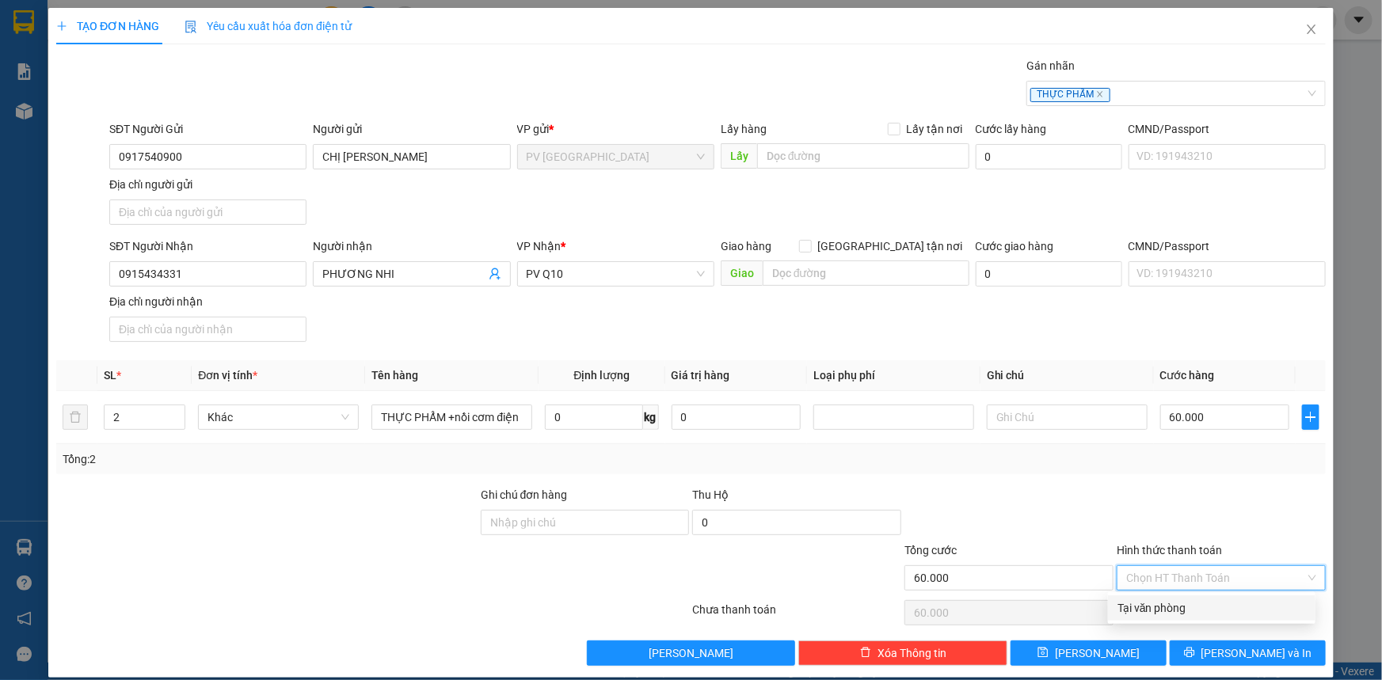
drag, startPoint x: 1188, startPoint y: 604, endPoint x: 1191, endPoint y: 613, distance: 9.3
click at [1189, 602] on div "Tại văn phòng" at bounding box center [1212, 608] width 189 height 17
type input "0"
click at [1200, 646] on button "[PERSON_NAME] và In" at bounding box center [1248, 653] width 156 height 25
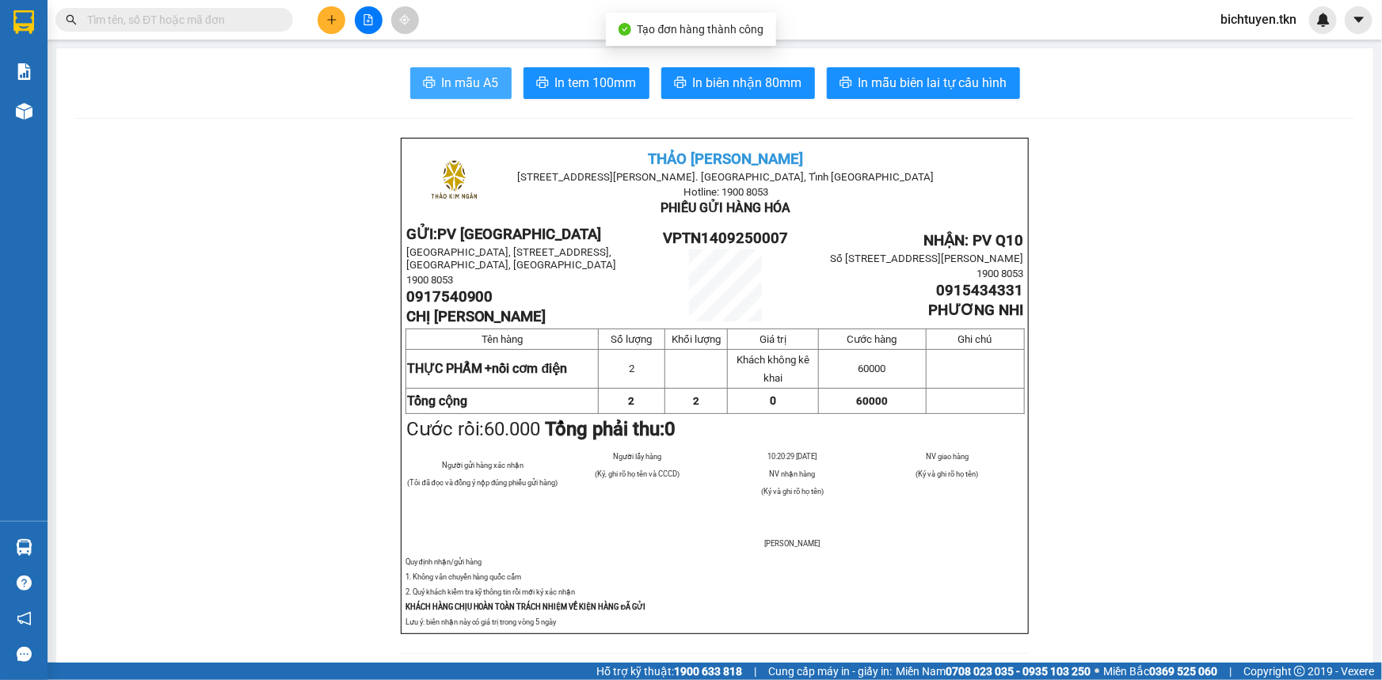
click at [462, 85] on span "In mẫu A5" at bounding box center [470, 83] width 57 height 20
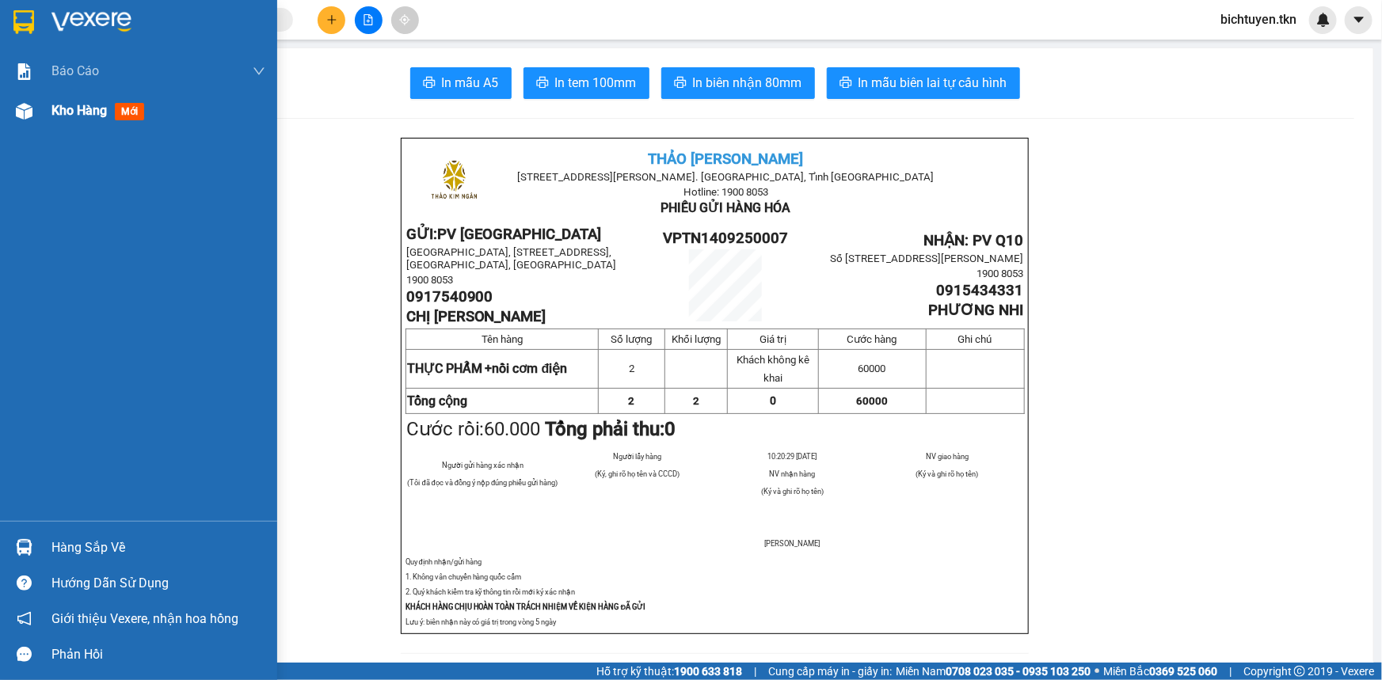
drag, startPoint x: 25, startPoint y: 124, endPoint x: 137, endPoint y: 122, distance: 111.7
click at [25, 123] on div at bounding box center [24, 111] width 28 height 28
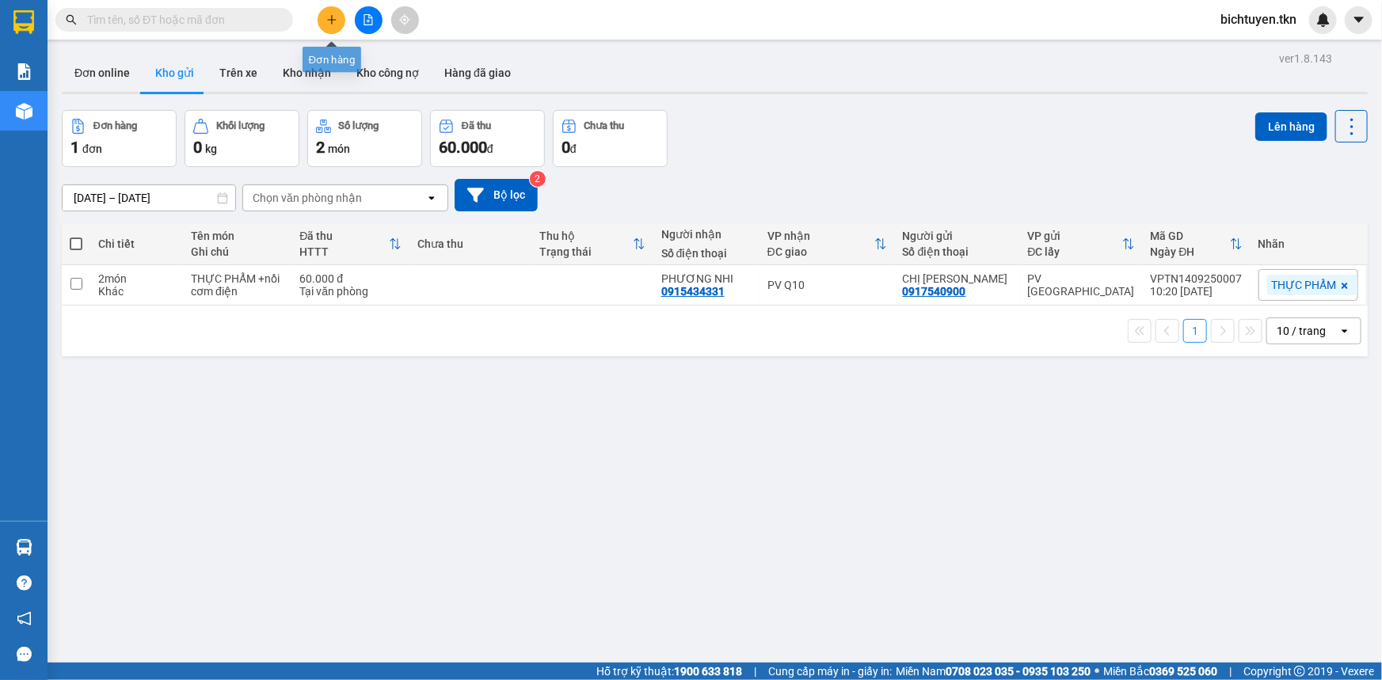
click at [333, 21] on icon "plus" at bounding box center [331, 19] width 11 height 11
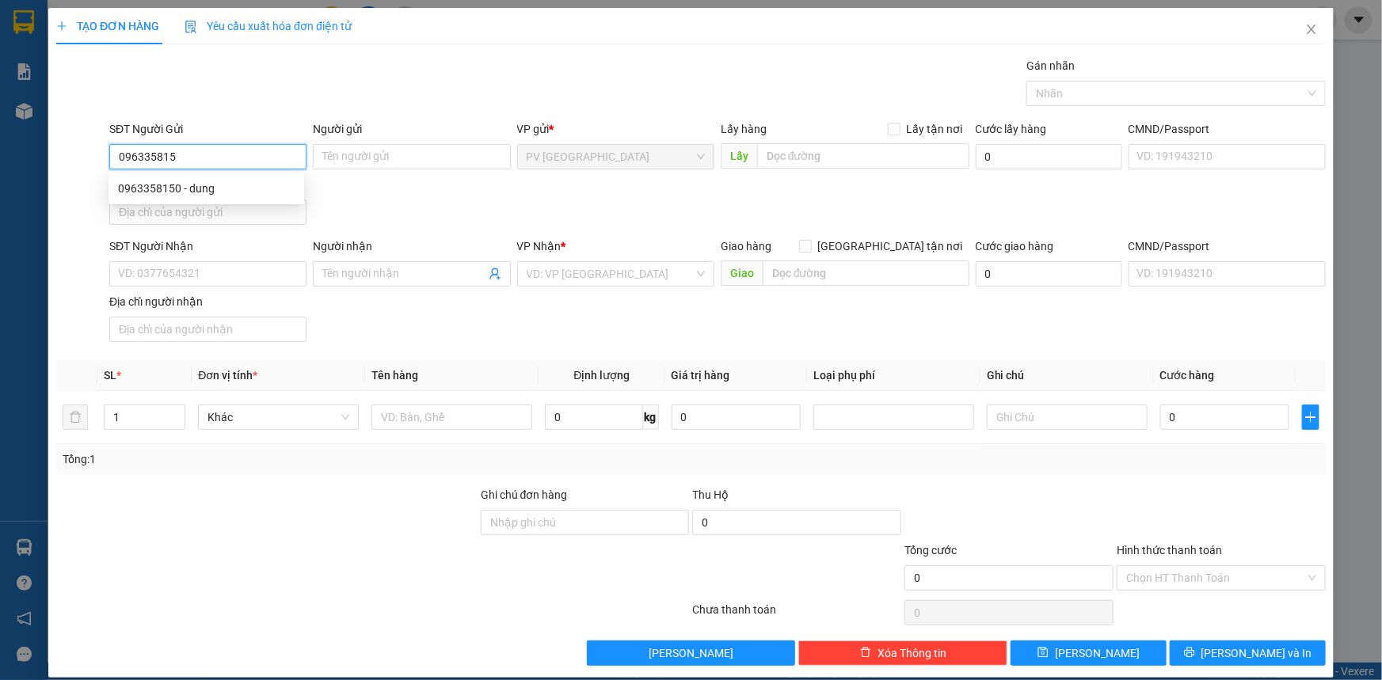
type input "0963358150"
click at [177, 184] on div "0963358150 - dung" at bounding box center [206, 188] width 177 height 17
type input "dung"
type input "0932123627"
type input "SƠN"
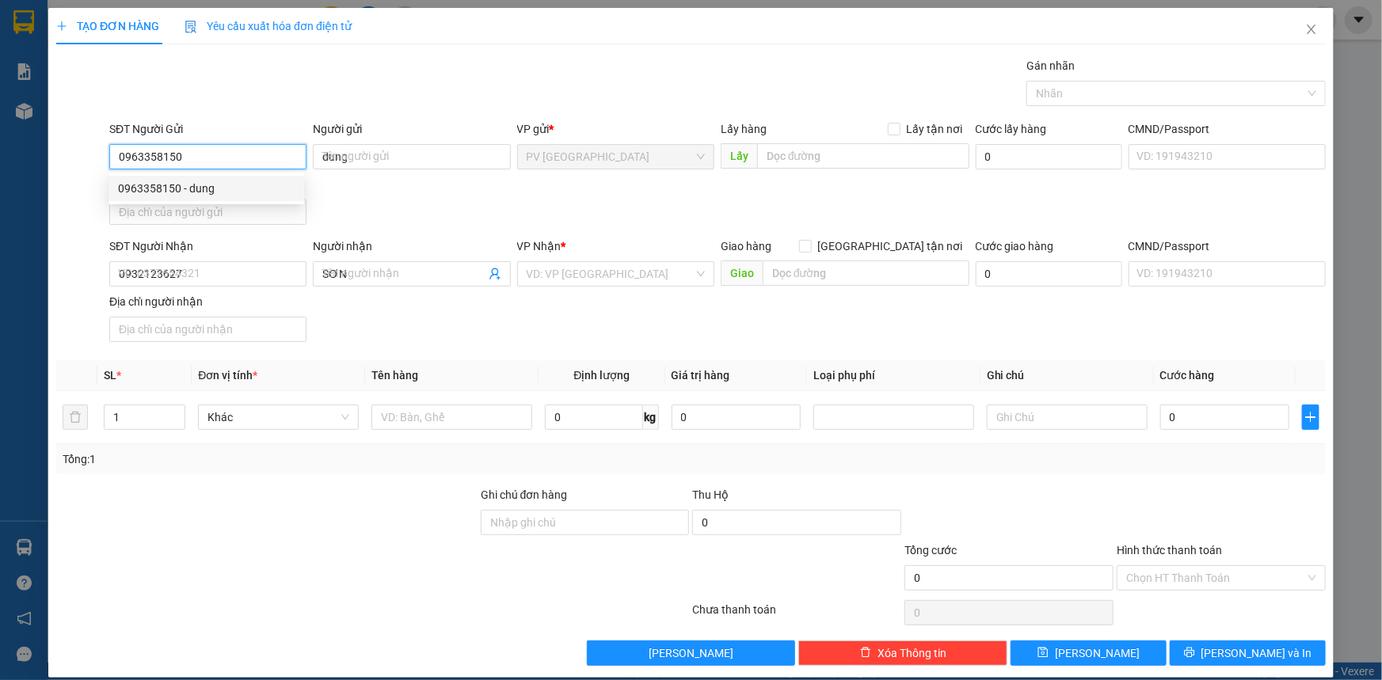
type input "80.000"
type input "0963358150"
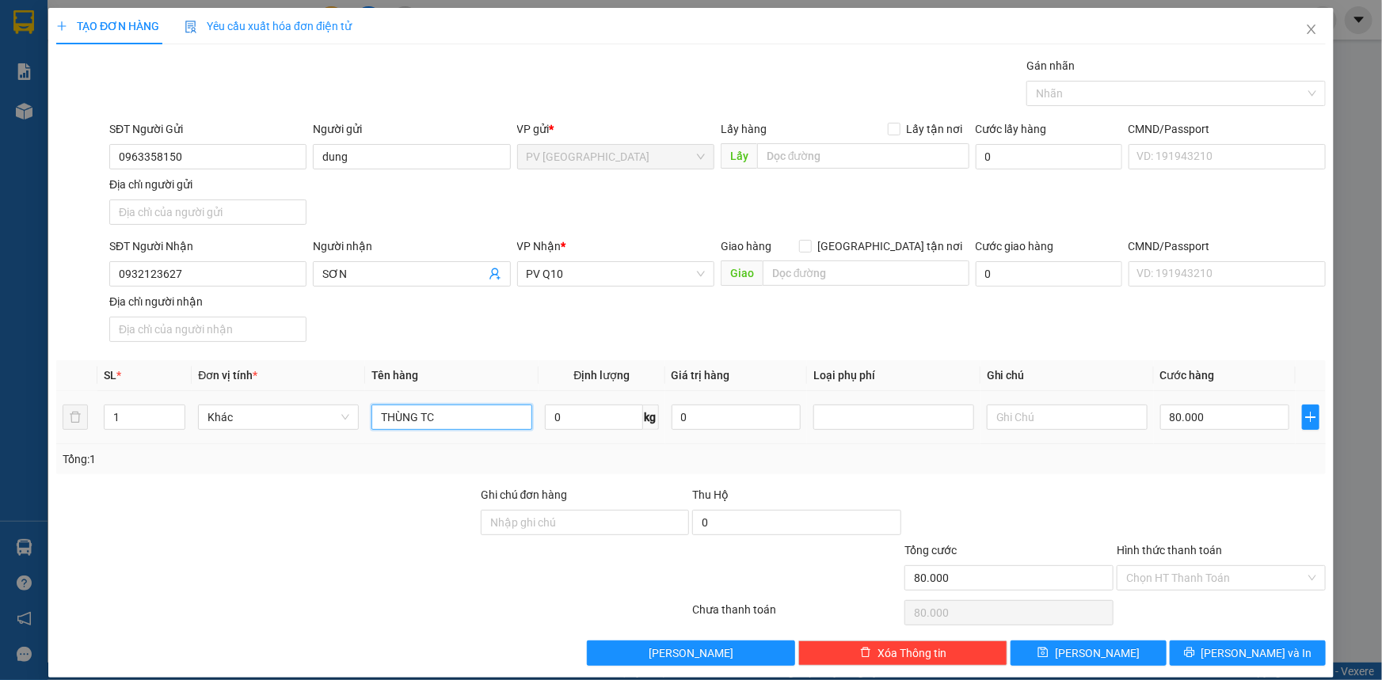
click at [471, 415] on input "THÙNG TC" at bounding box center [452, 417] width 161 height 25
type input "T"
drag, startPoint x: 1157, startPoint y: 91, endPoint x: 1151, endPoint y: 106, distance: 16.3
click at [1157, 92] on div at bounding box center [1169, 93] width 276 height 19
type input "bao măng"
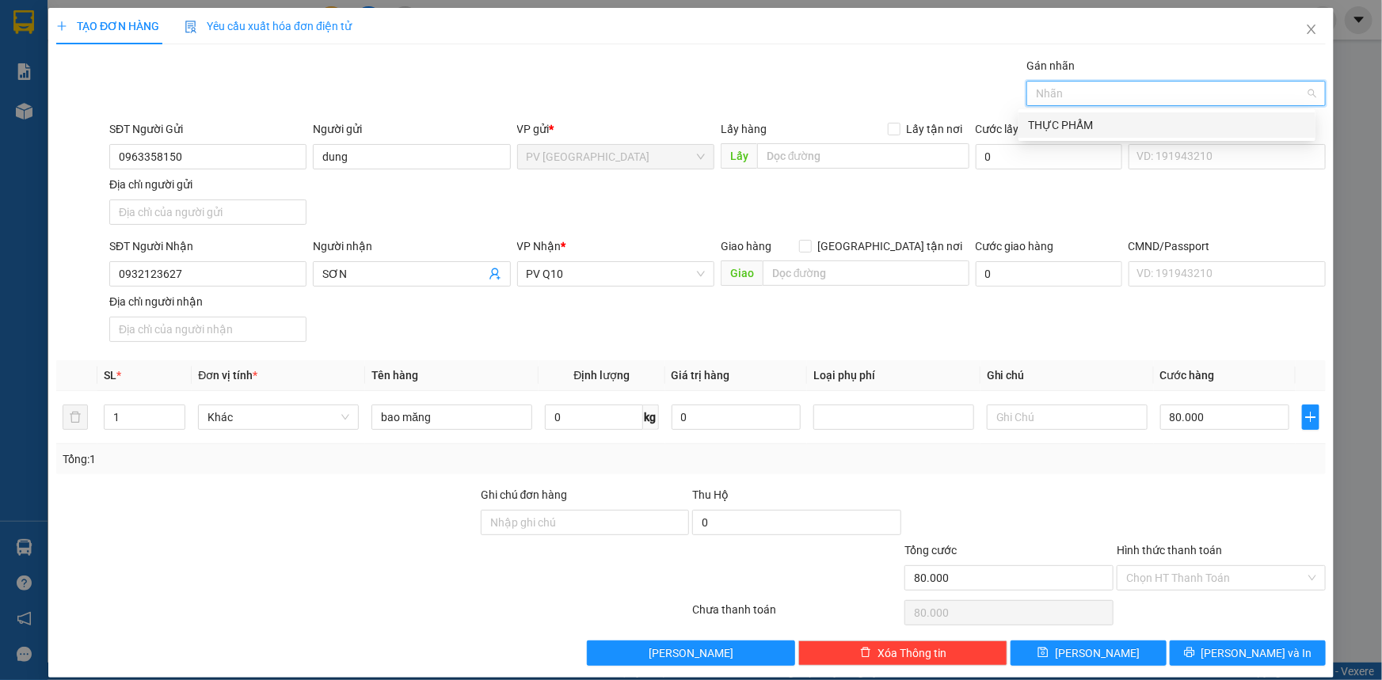
click at [1153, 127] on div "THỰC PHẨM" at bounding box center [1167, 124] width 278 height 17
click at [1216, 426] on input "80.000" at bounding box center [1224, 417] width 129 height 25
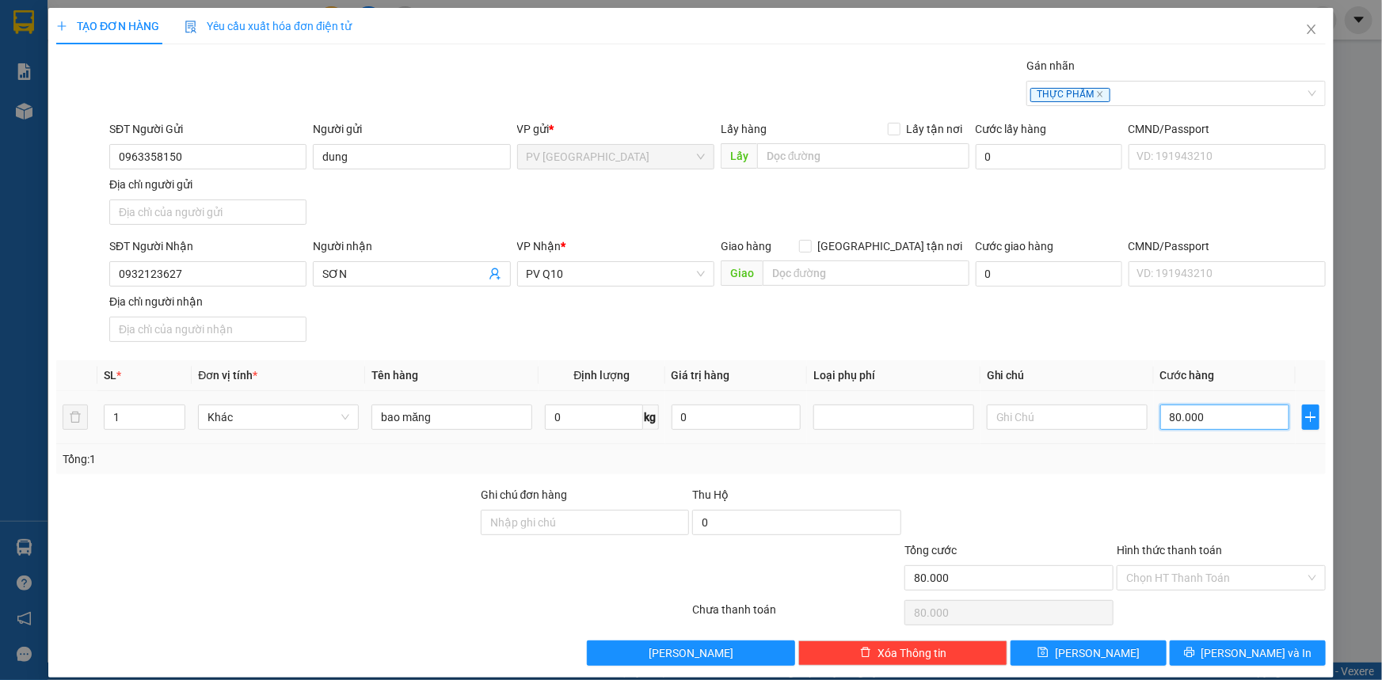
type input "5"
type input "00.005"
type input "50"
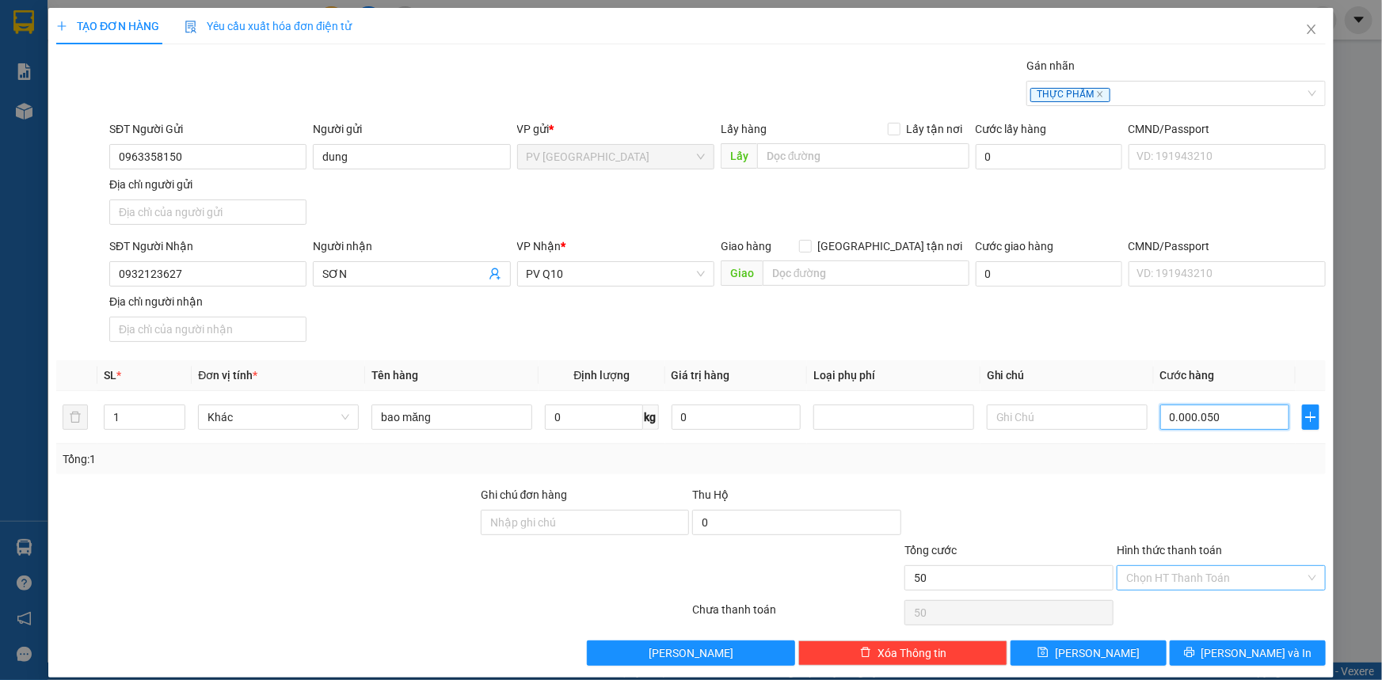
type input "0.000.050"
type input "50.000"
click at [1231, 578] on input "Hình thức thanh toán" at bounding box center [1215, 578] width 179 height 24
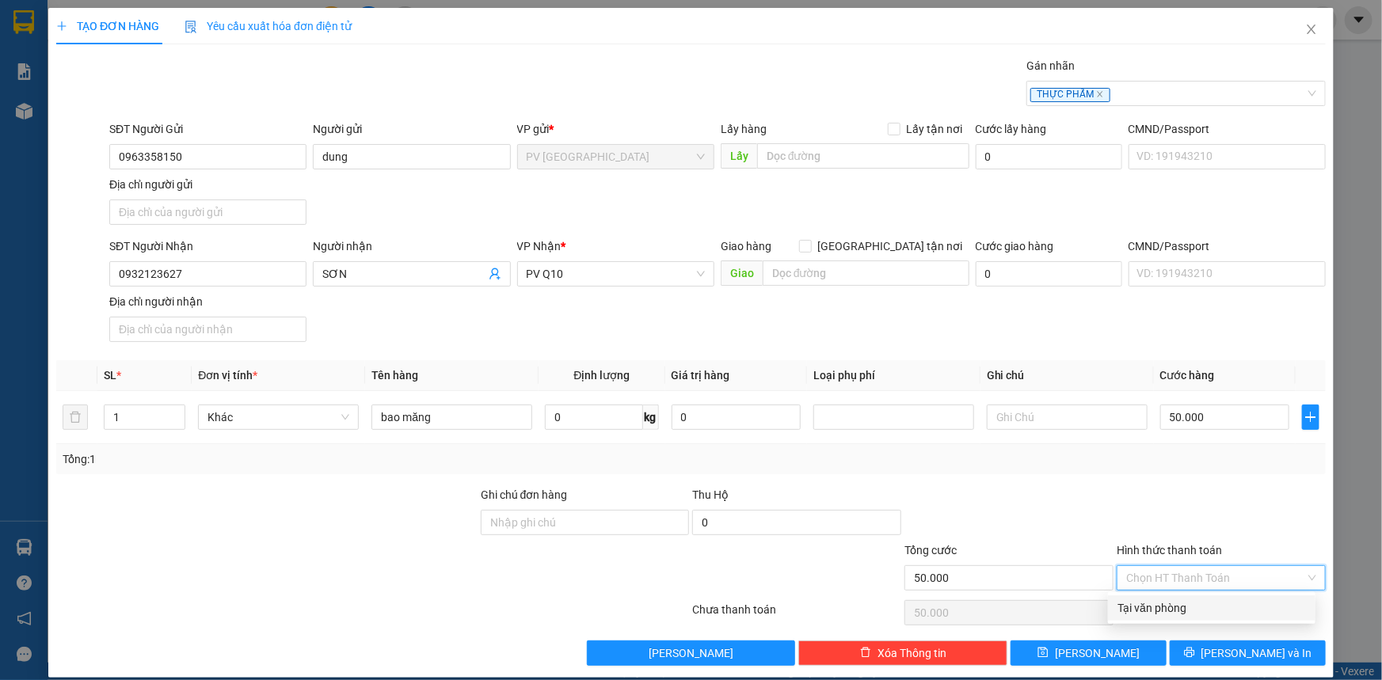
click at [1228, 609] on div "Tại văn phòng" at bounding box center [1212, 608] width 189 height 17
type input "0"
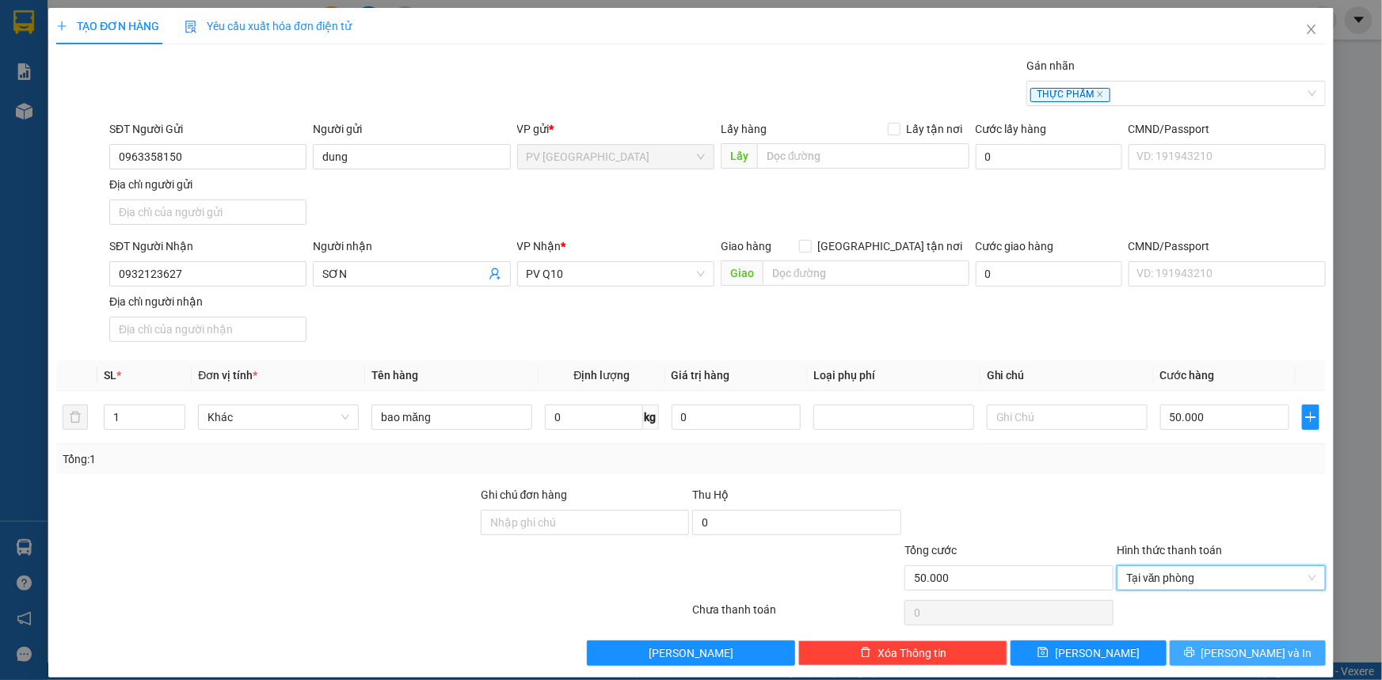
click at [1223, 657] on button "[PERSON_NAME] và In" at bounding box center [1248, 653] width 156 height 25
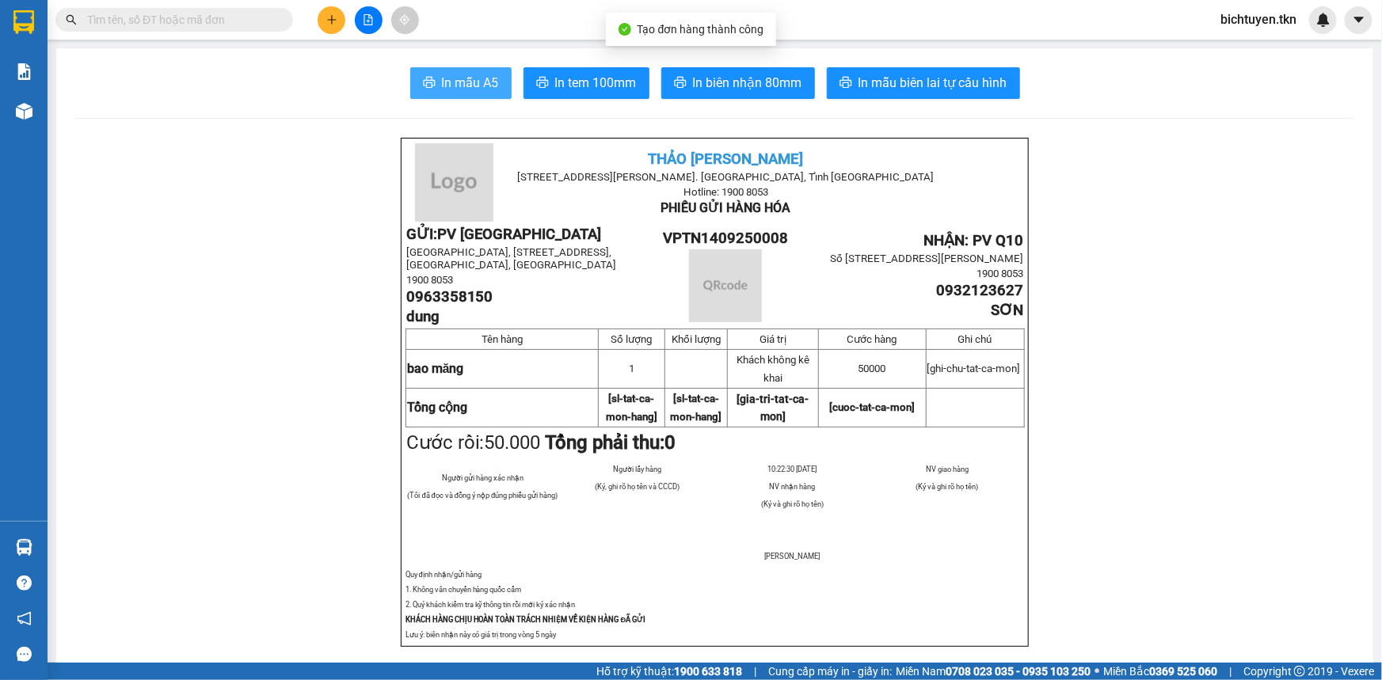
click at [432, 85] on button "In mẫu A5" at bounding box center [460, 83] width 101 height 32
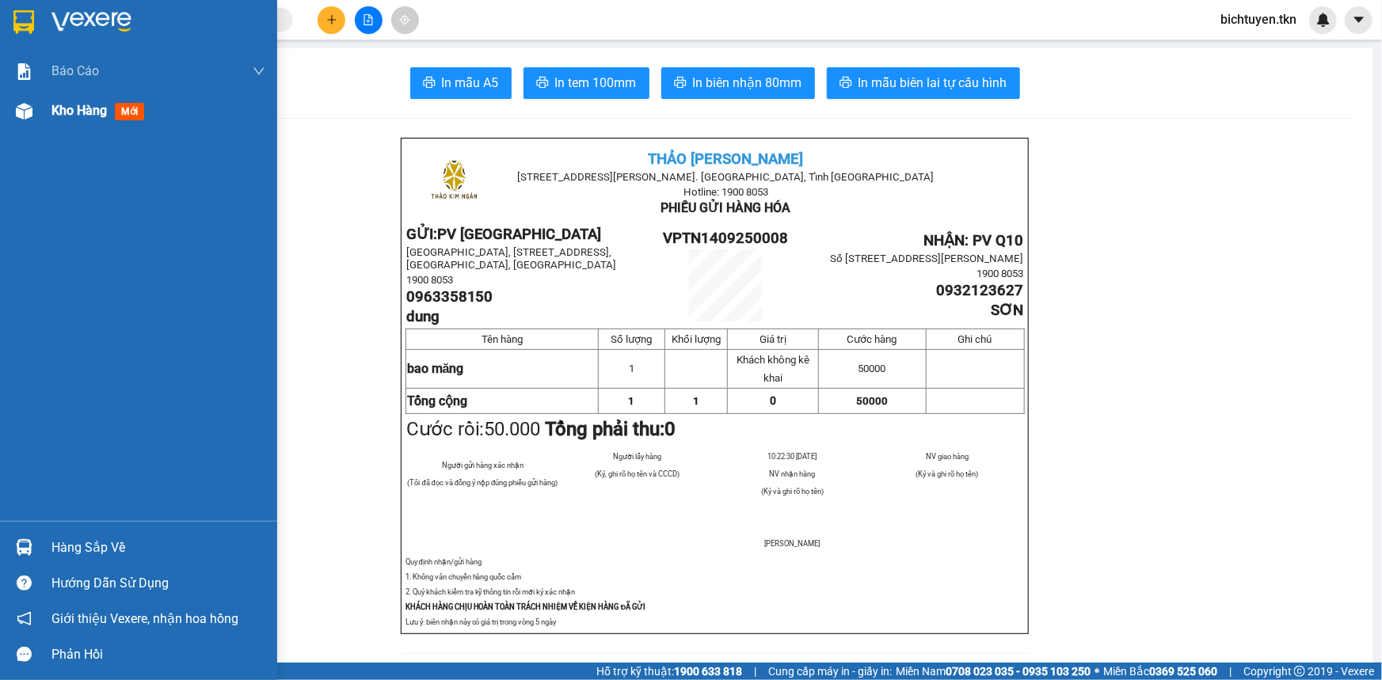
click at [33, 111] on div at bounding box center [24, 111] width 28 height 28
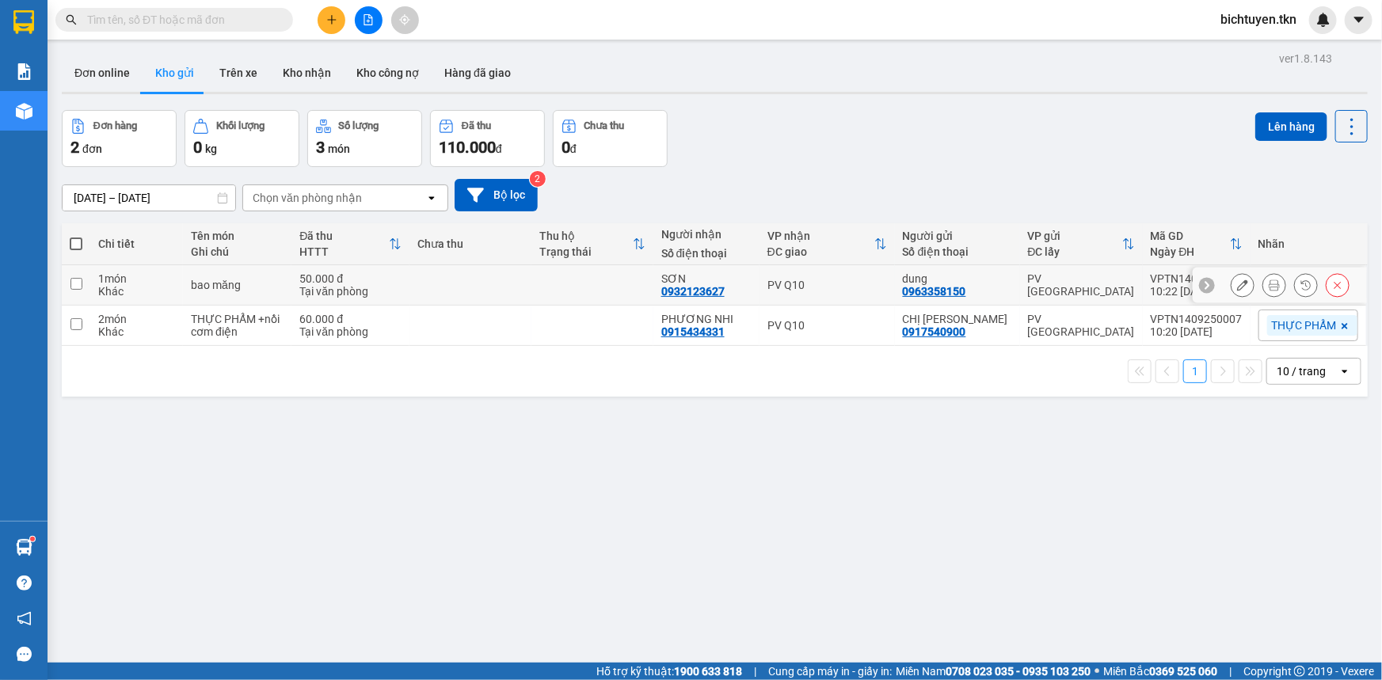
drag, startPoint x: 159, startPoint y: 267, endPoint x: 171, endPoint y: 317, distance: 51.3
click at [158, 266] on td "1 món Khác" at bounding box center [136, 285] width 93 height 40
checkbox input "true"
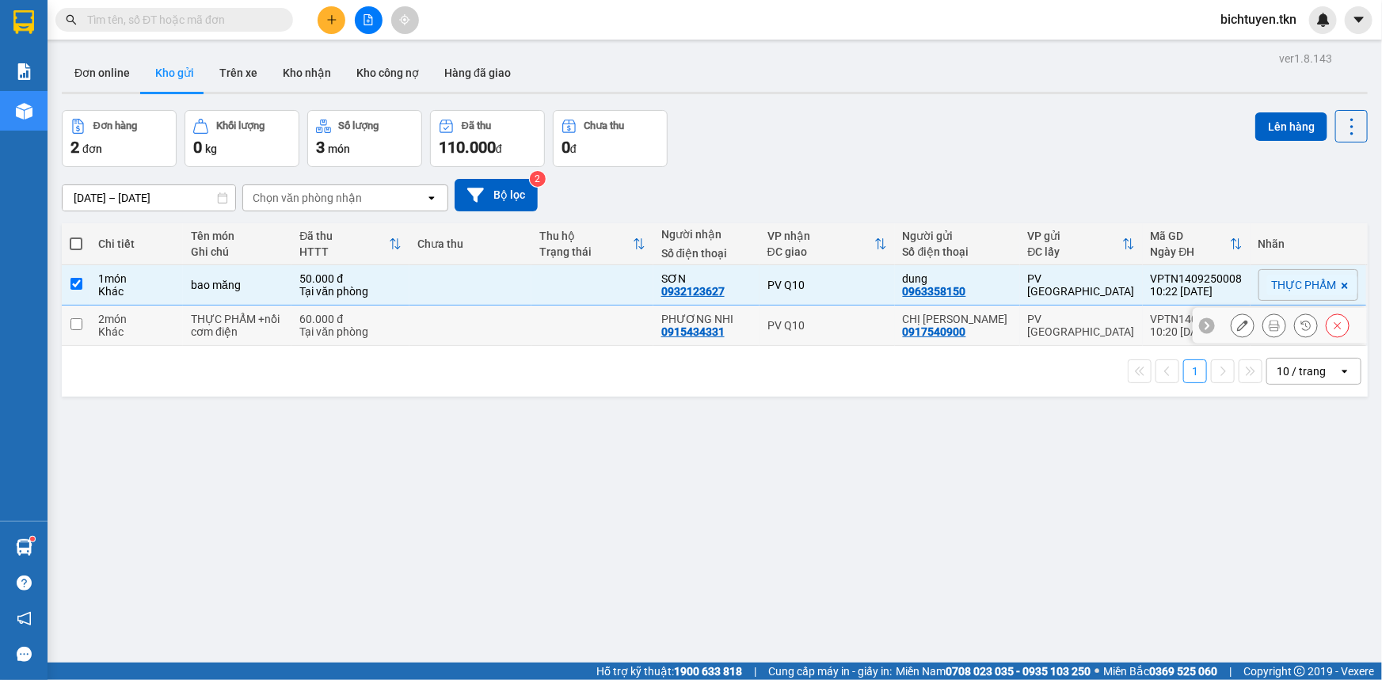
drag, startPoint x: 171, startPoint y: 317, endPoint x: 237, endPoint y: 303, distance: 67.1
click at [171, 314] on div "2 món" at bounding box center [136, 319] width 77 height 13
checkbox input "true"
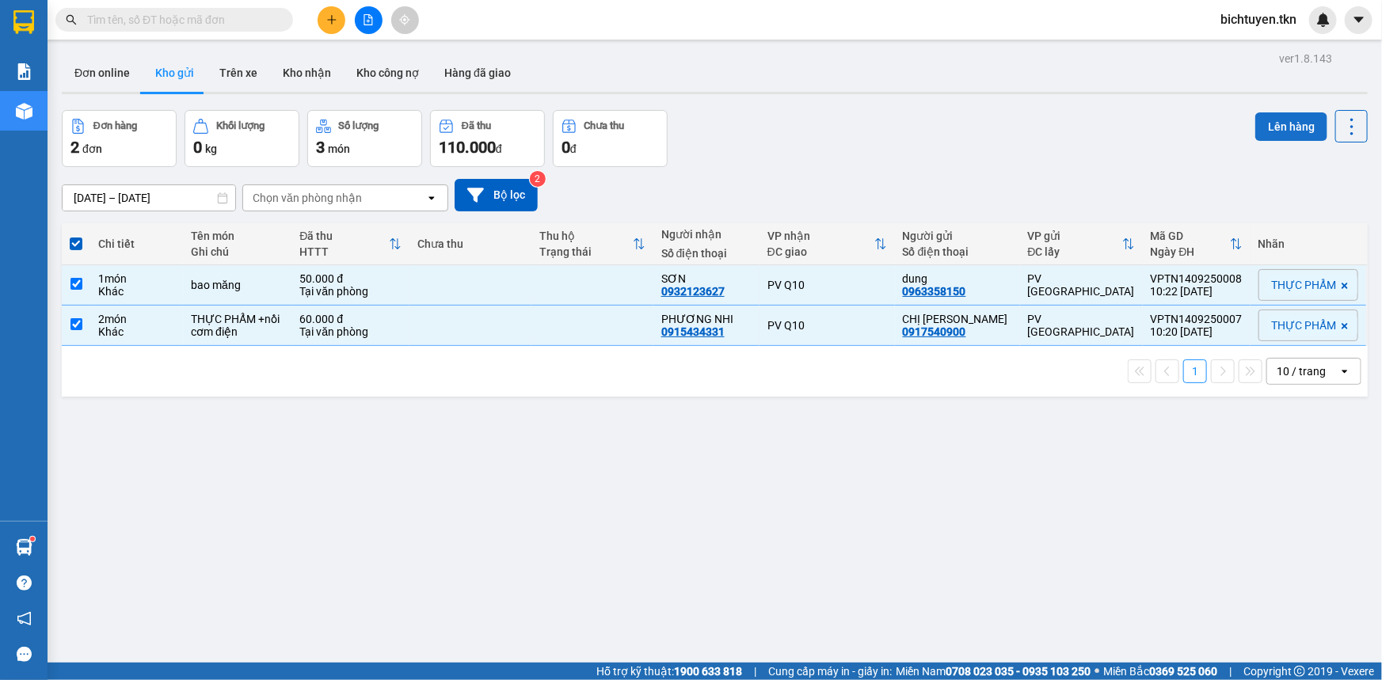
click at [1291, 122] on button "Lên hàng" at bounding box center [1292, 126] width 72 height 29
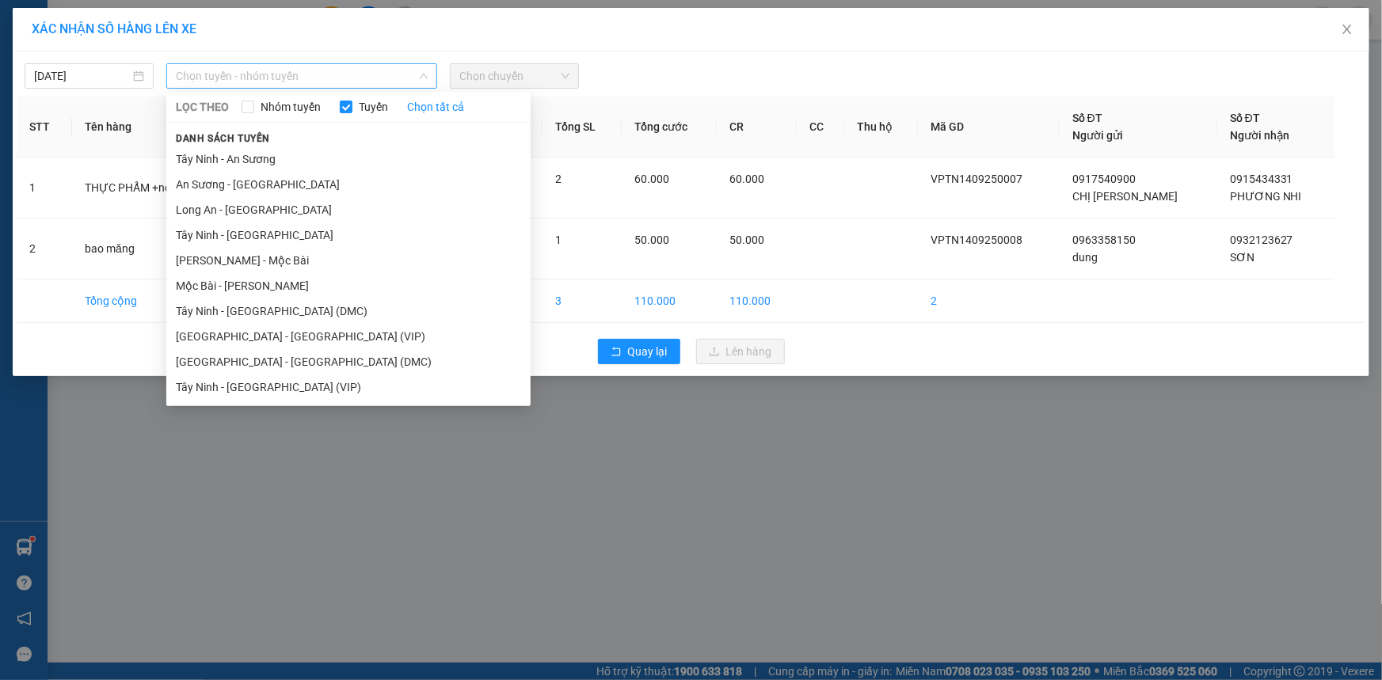
click at [223, 72] on span "Chọn tuyến - nhóm tuyến" at bounding box center [302, 76] width 252 height 24
click at [255, 375] on li "Tây Ninh - [GEOGRAPHIC_DATA] (VIP)" at bounding box center [348, 387] width 364 height 25
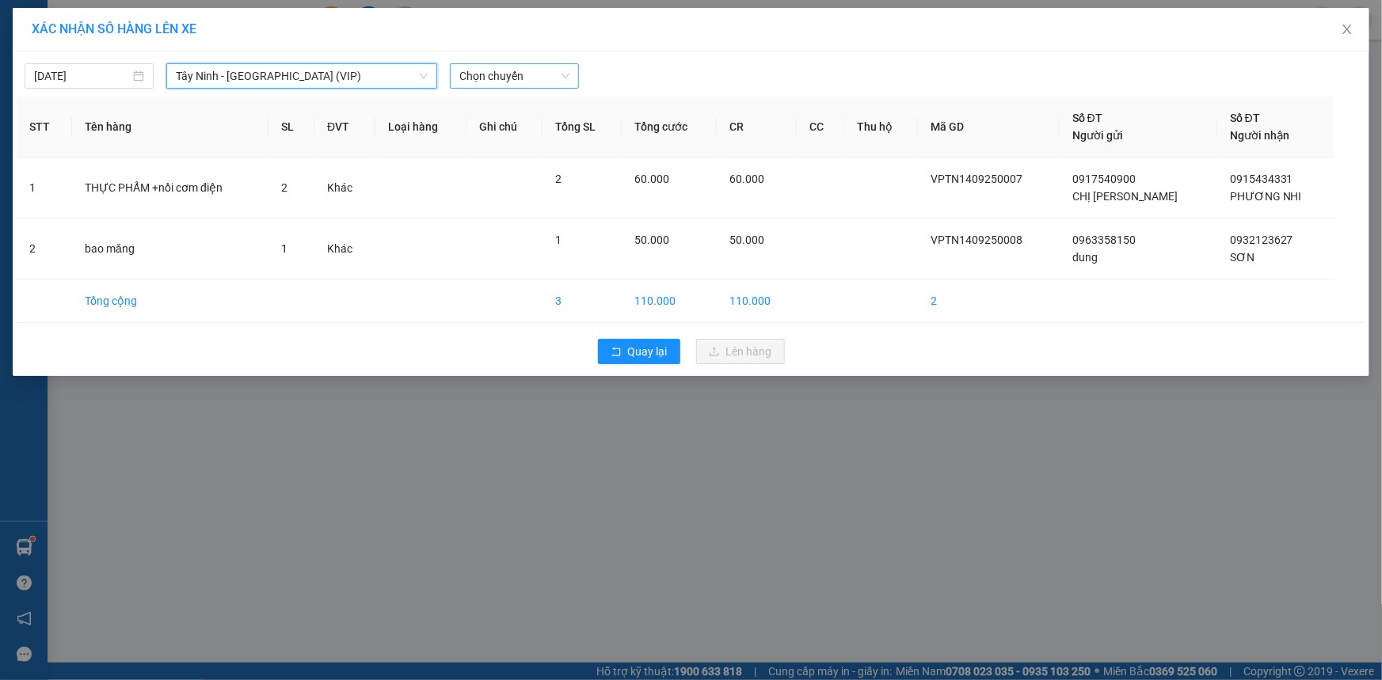
click at [466, 80] on span "Chọn chuyến" at bounding box center [514, 76] width 110 height 24
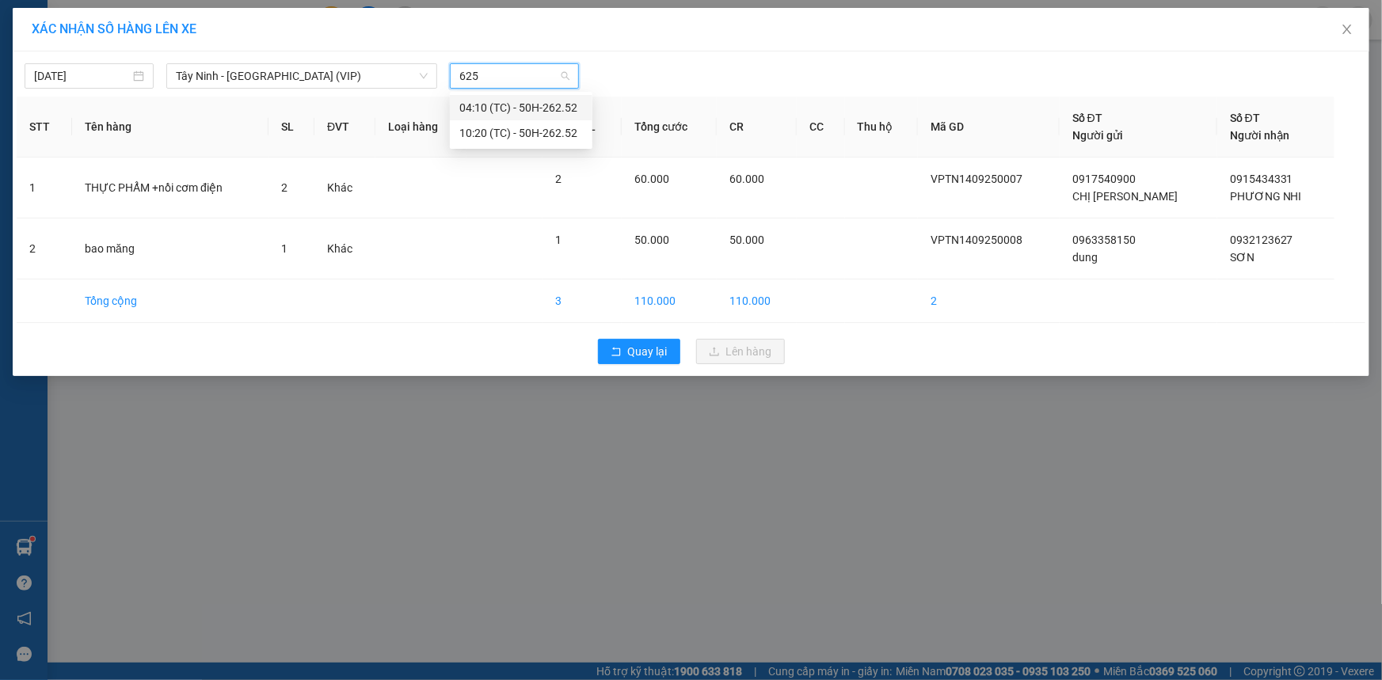
type input "6252"
click at [475, 126] on div "10:20 (TC) - 50H-262.52" at bounding box center [521, 132] width 124 height 17
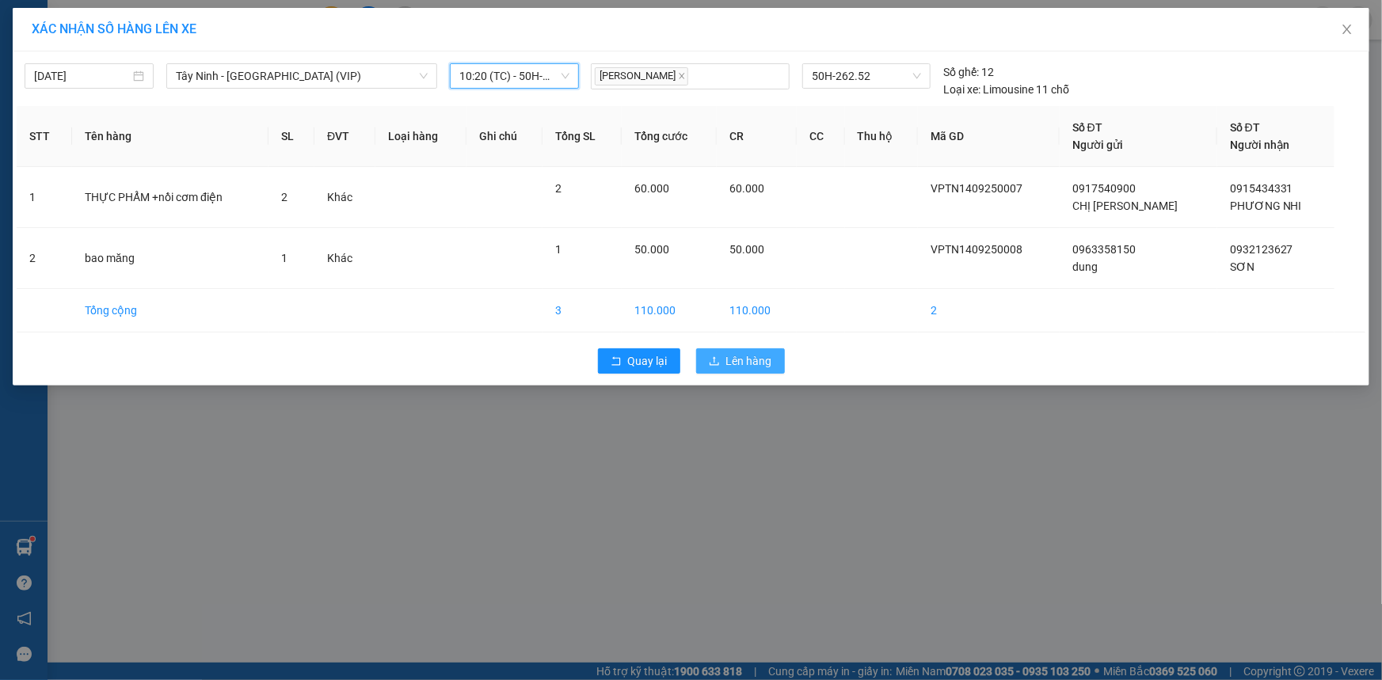
click at [754, 365] on span "Lên hàng" at bounding box center [749, 361] width 46 height 17
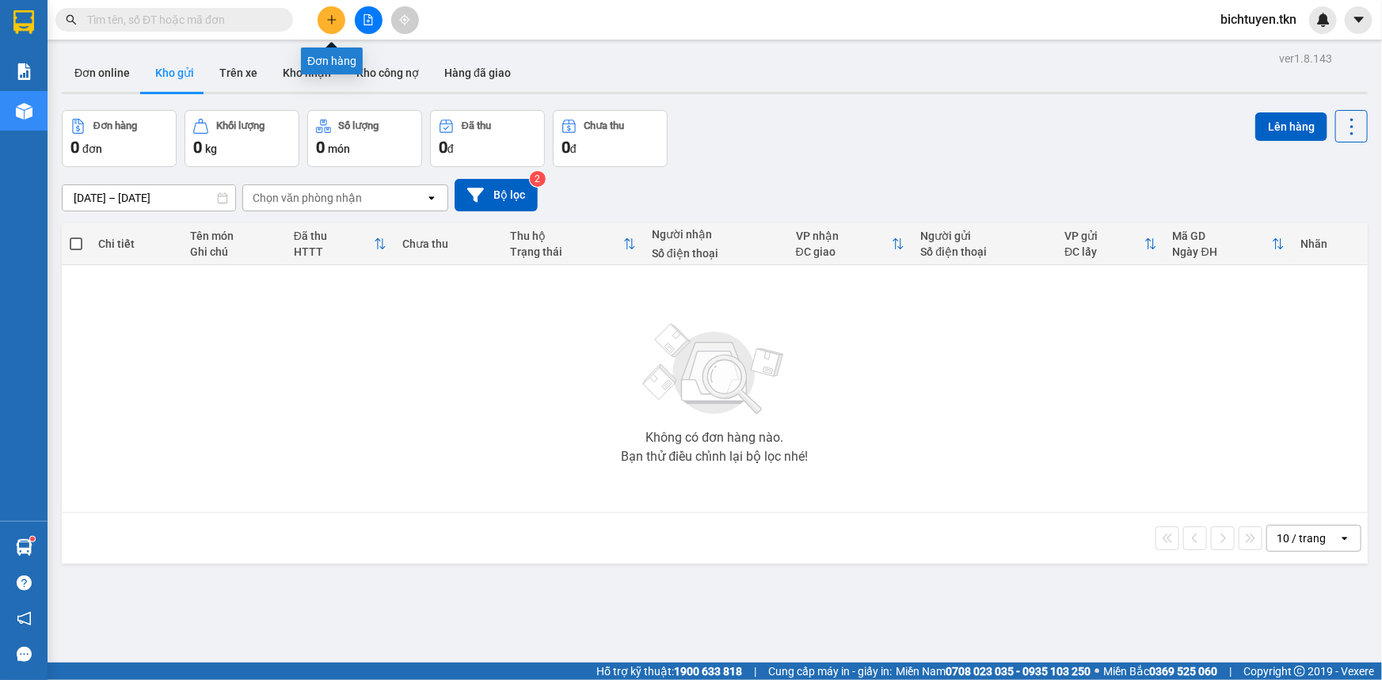
click at [337, 17] on icon "plus" at bounding box center [331, 19] width 11 height 11
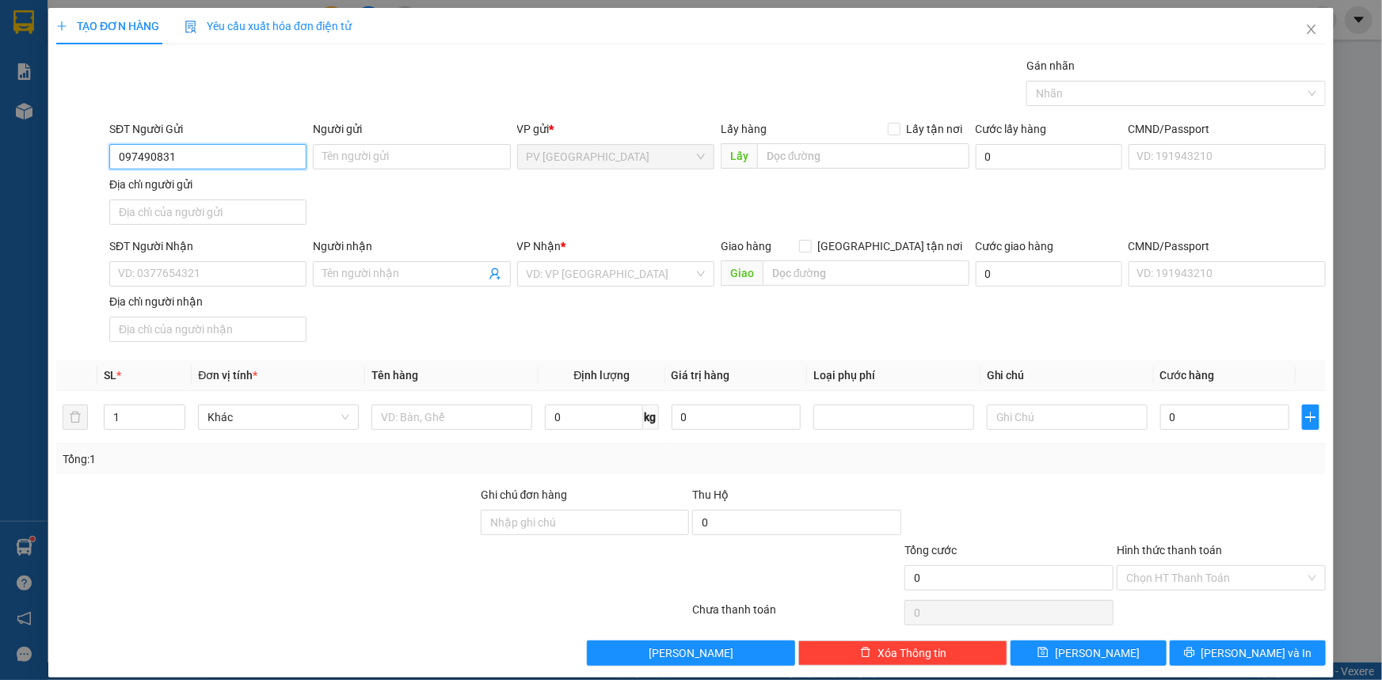
type input "0974908311"
click at [261, 196] on div "0974908311 - đông" at bounding box center [206, 188] width 177 height 17
type input "đông"
type input "0936393949"
type input "an"
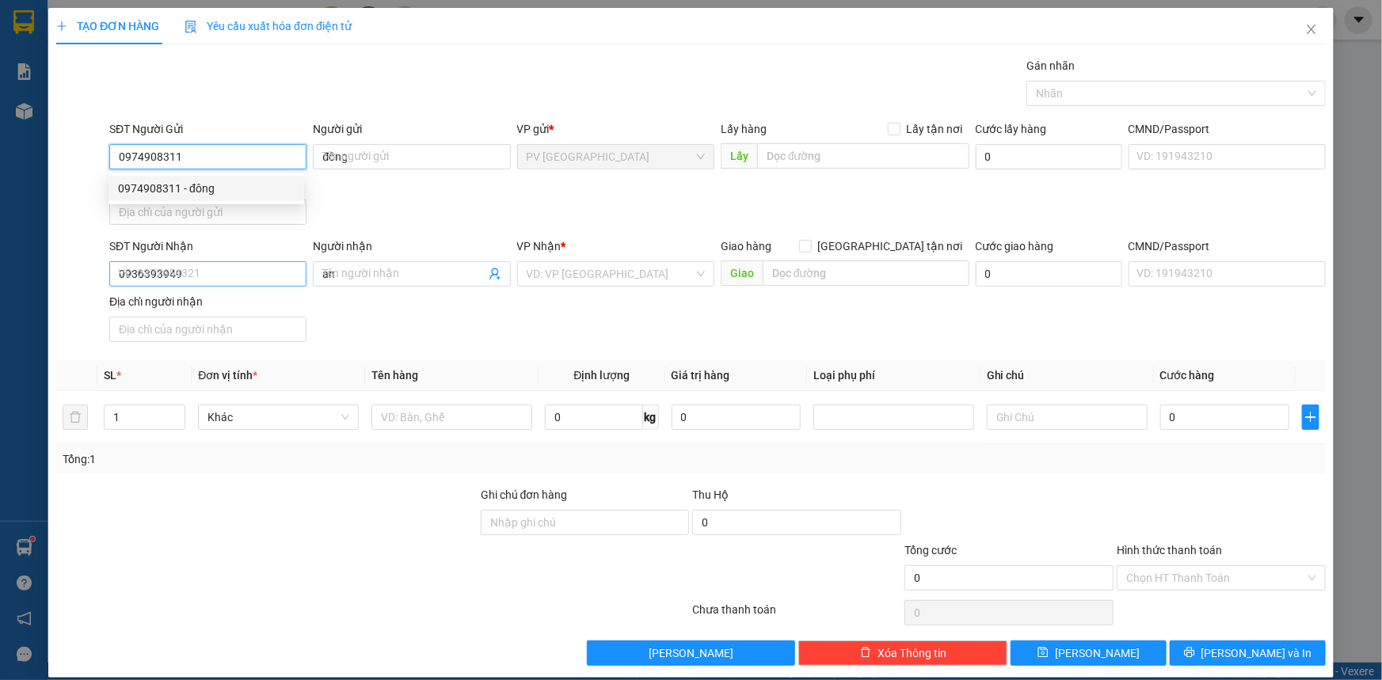
type input "60.000"
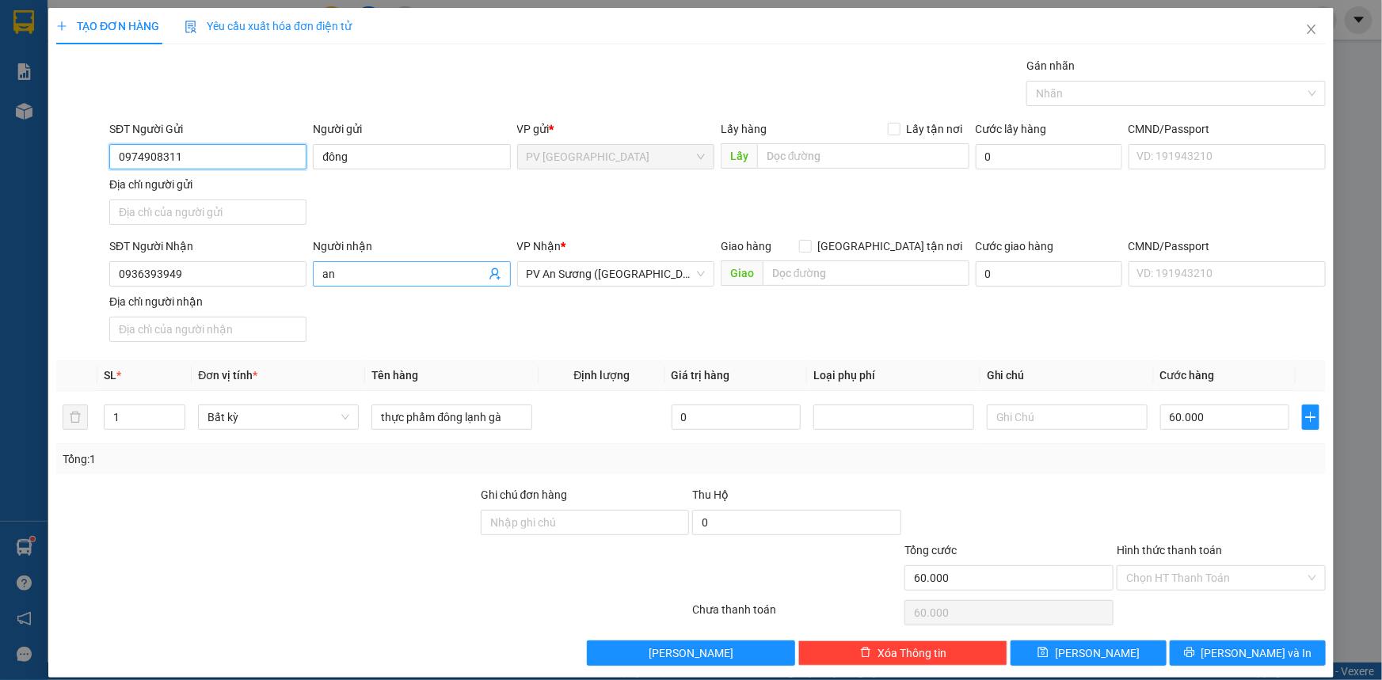
type input "0974908311"
click at [318, 276] on span "an" at bounding box center [411, 273] width 197 height 25
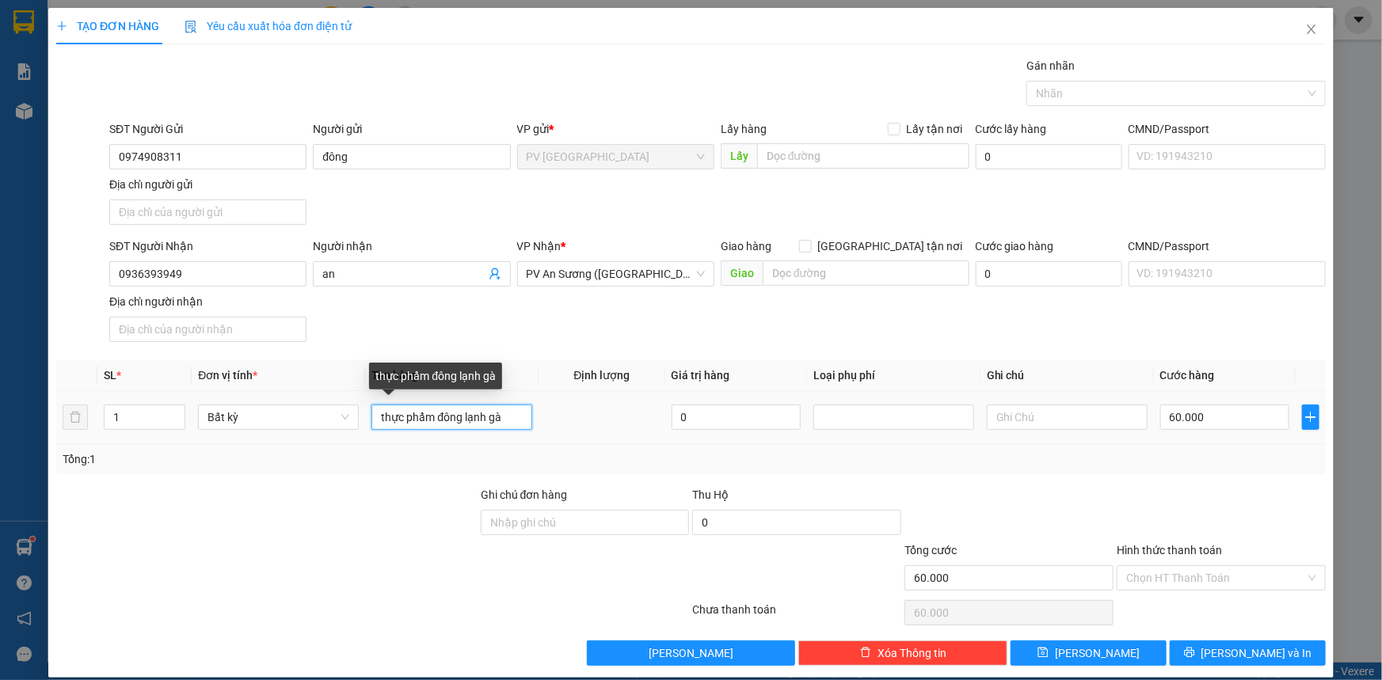
click at [501, 415] on input "thực phẩm đông lạnh gà" at bounding box center [452, 417] width 161 height 25
type input "thực phẩm"
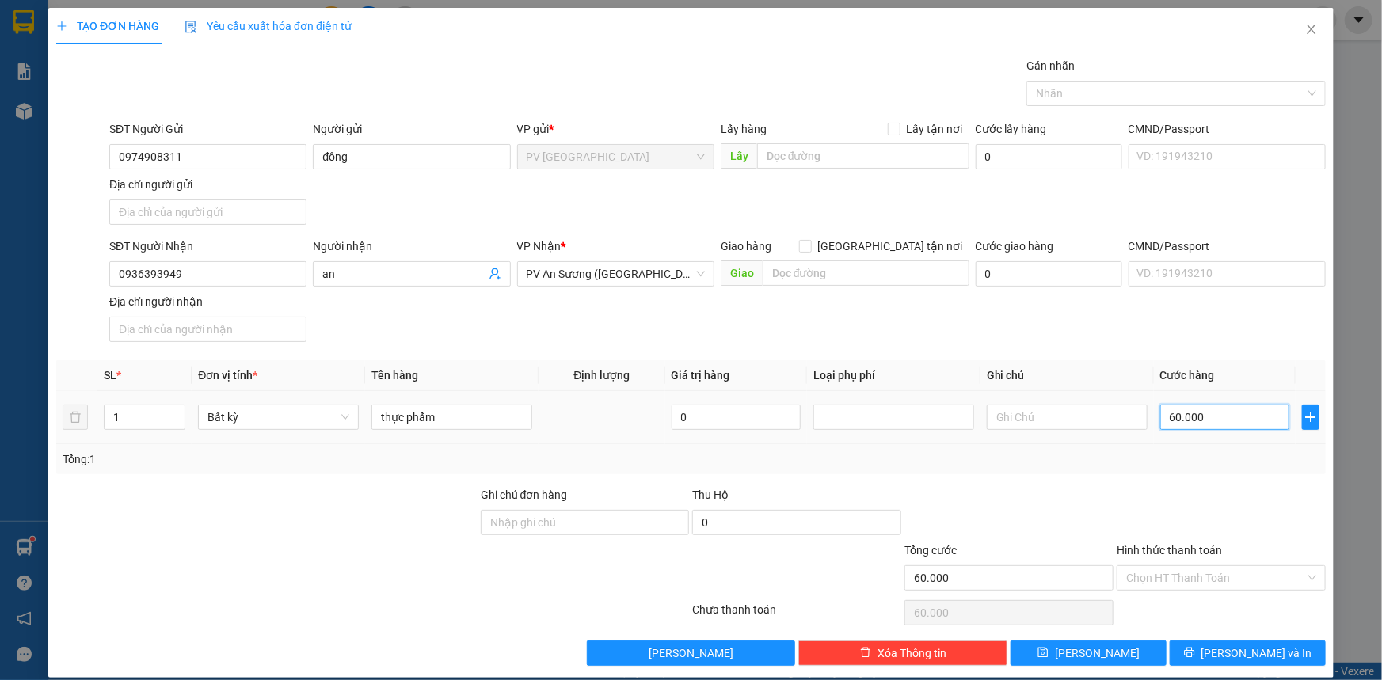
click at [1215, 413] on input "60.000" at bounding box center [1224, 417] width 129 height 25
type input "000.007"
type input "7"
type input "70"
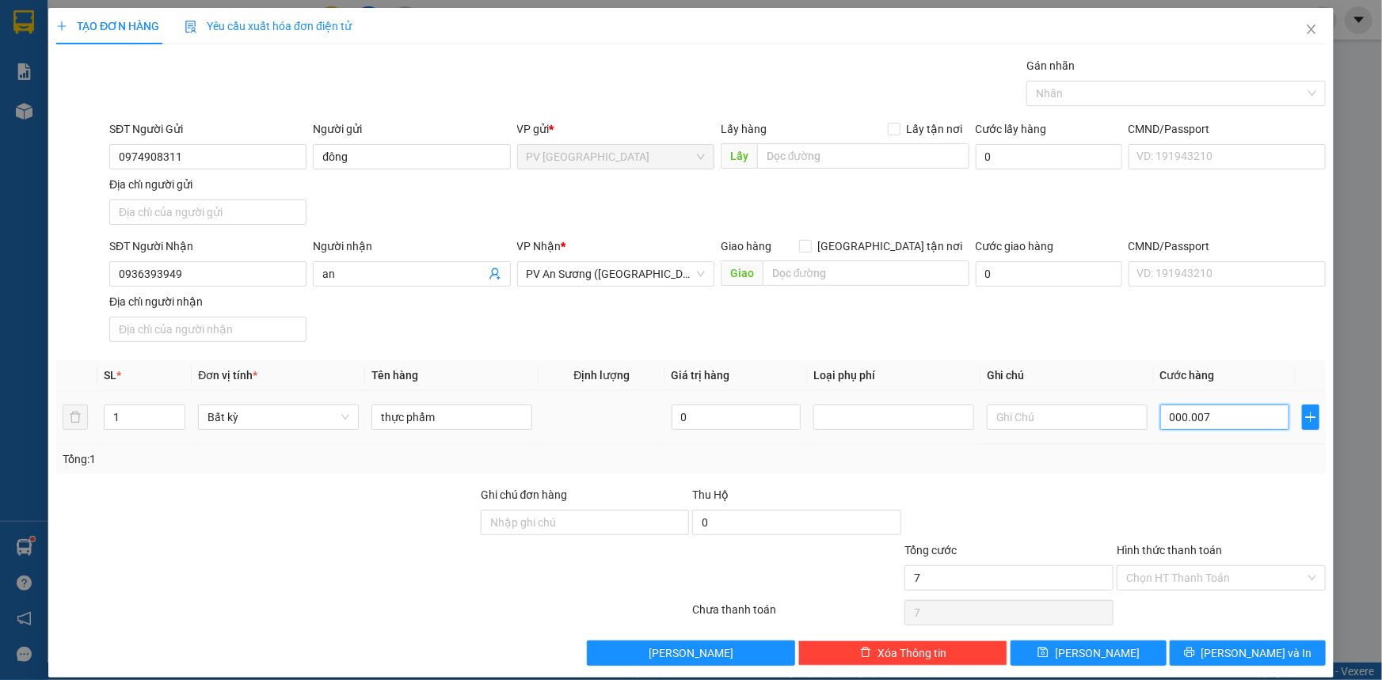
type input "70"
type input "0.000.070"
type input "70.000"
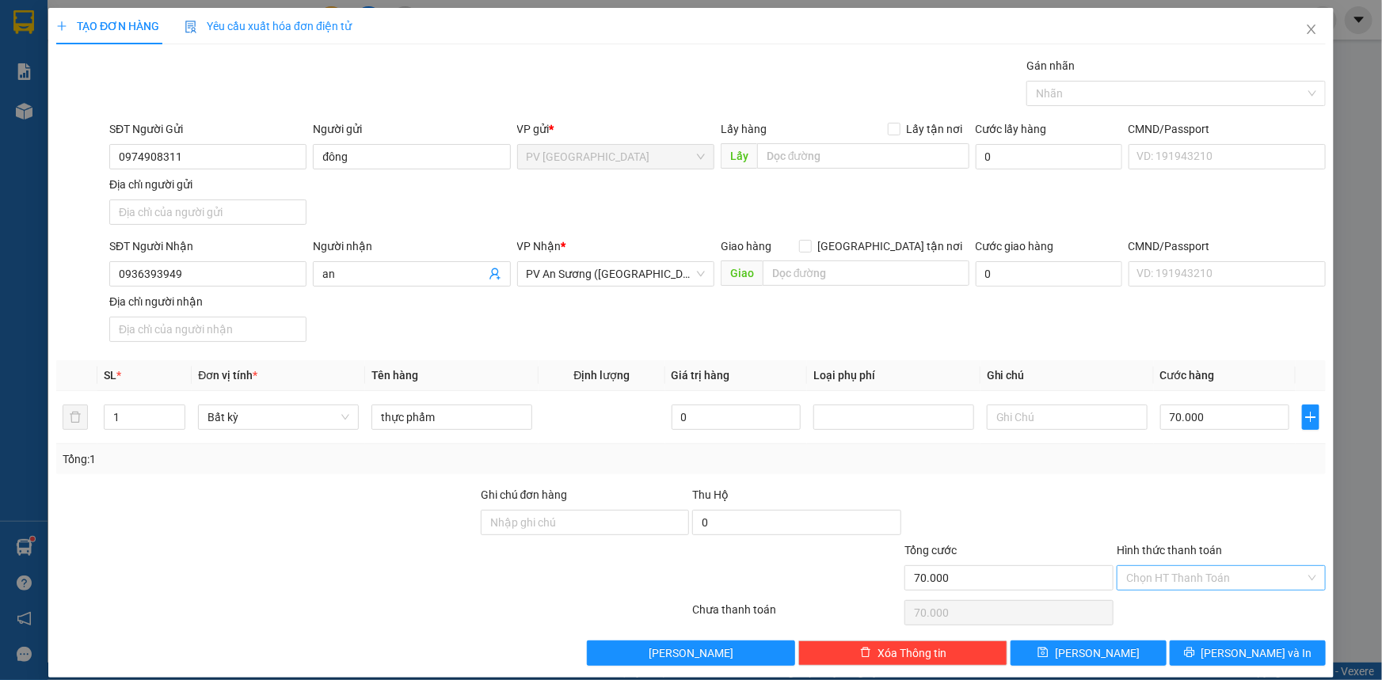
click at [1217, 583] on input "Hình thức thanh toán" at bounding box center [1215, 578] width 179 height 24
click at [1210, 605] on div "Tại văn phòng" at bounding box center [1212, 608] width 189 height 17
type input "0"
click at [1062, 86] on div at bounding box center [1169, 93] width 276 height 19
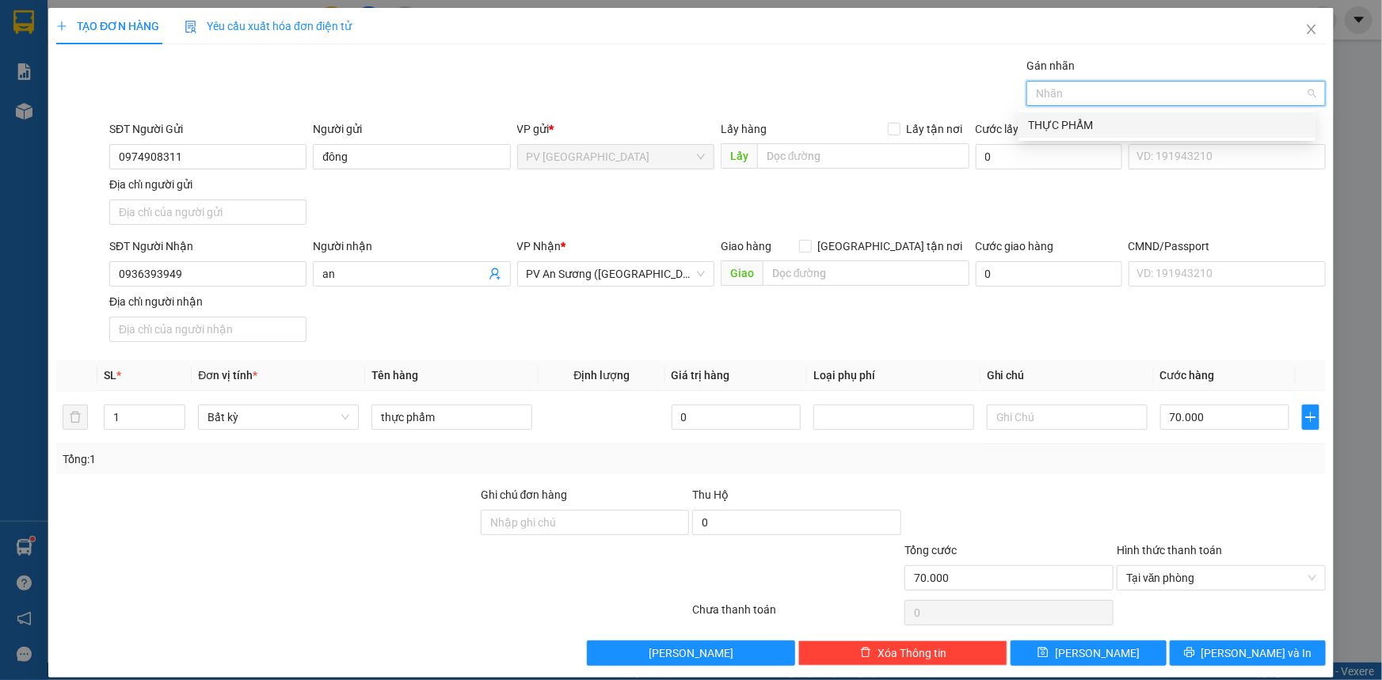
click at [1074, 128] on div "THỰC PHẨM" at bounding box center [1167, 124] width 278 height 17
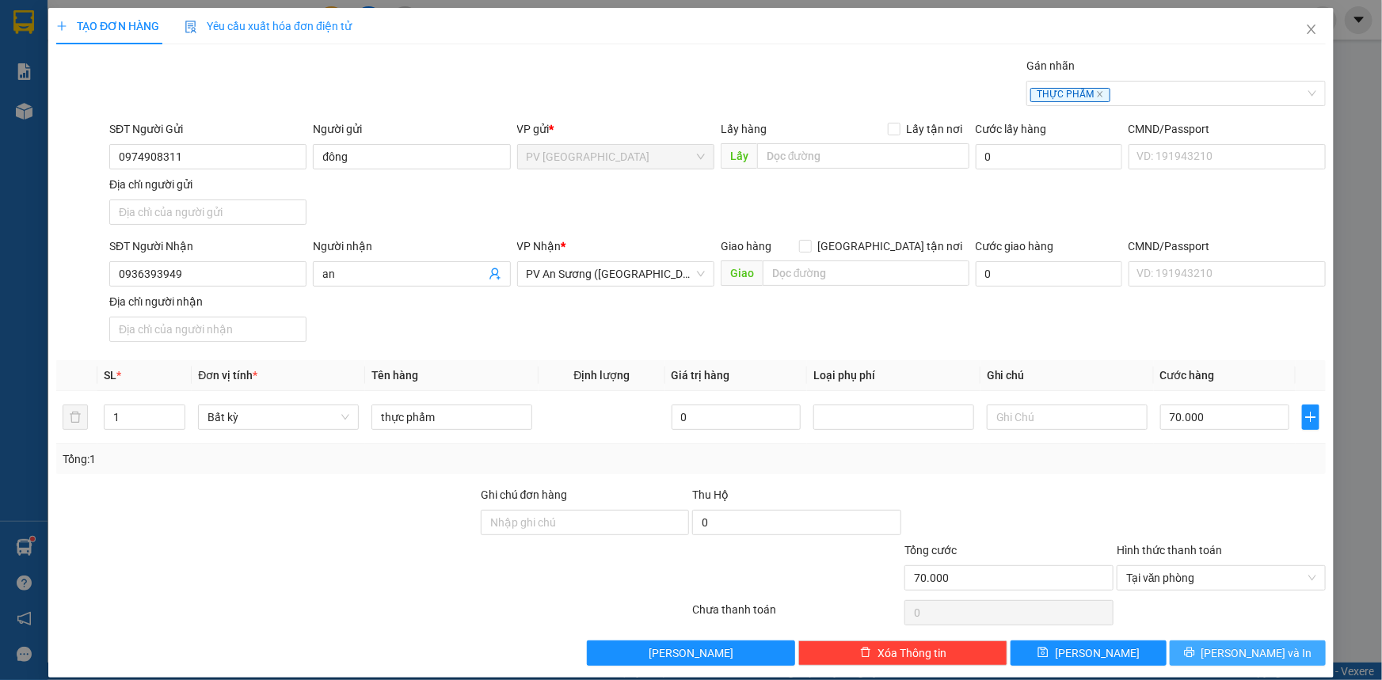
click at [1195, 650] on icon "printer" at bounding box center [1189, 652] width 11 height 11
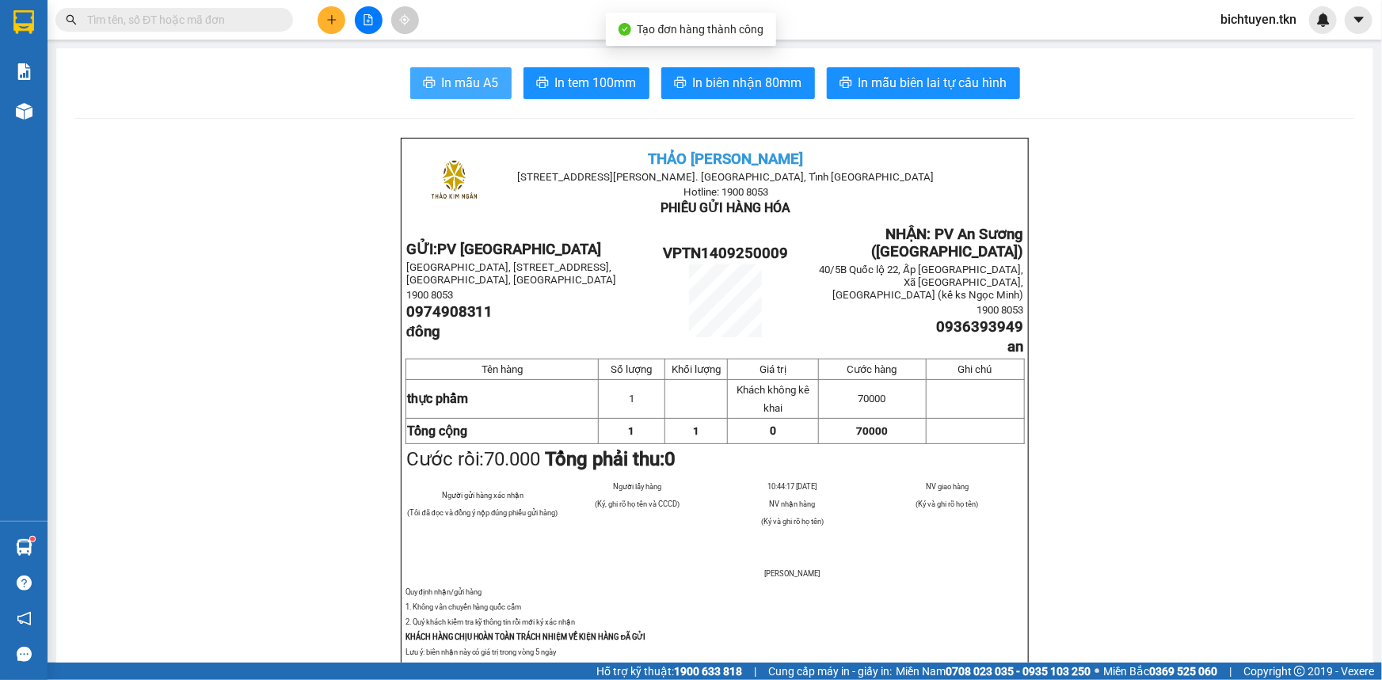
click at [481, 74] on span "In mẫu A5" at bounding box center [470, 83] width 57 height 20
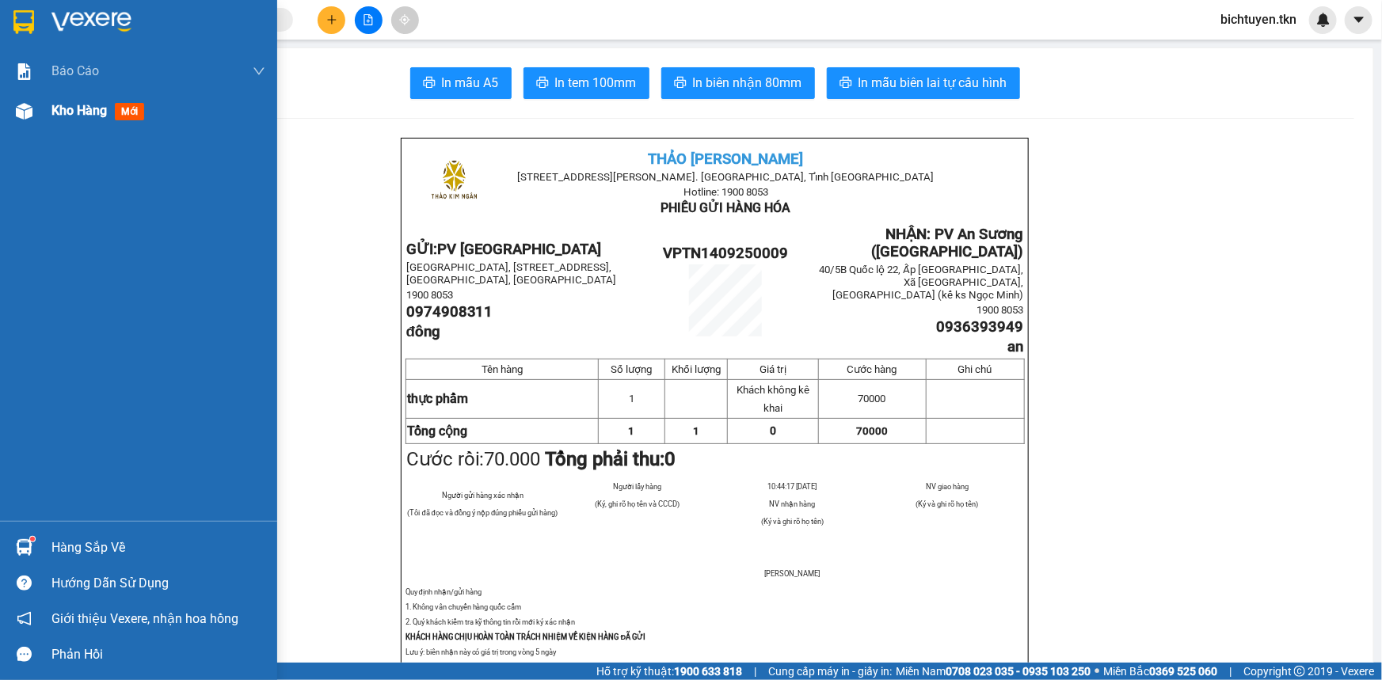
click at [37, 111] on div at bounding box center [24, 111] width 28 height 28
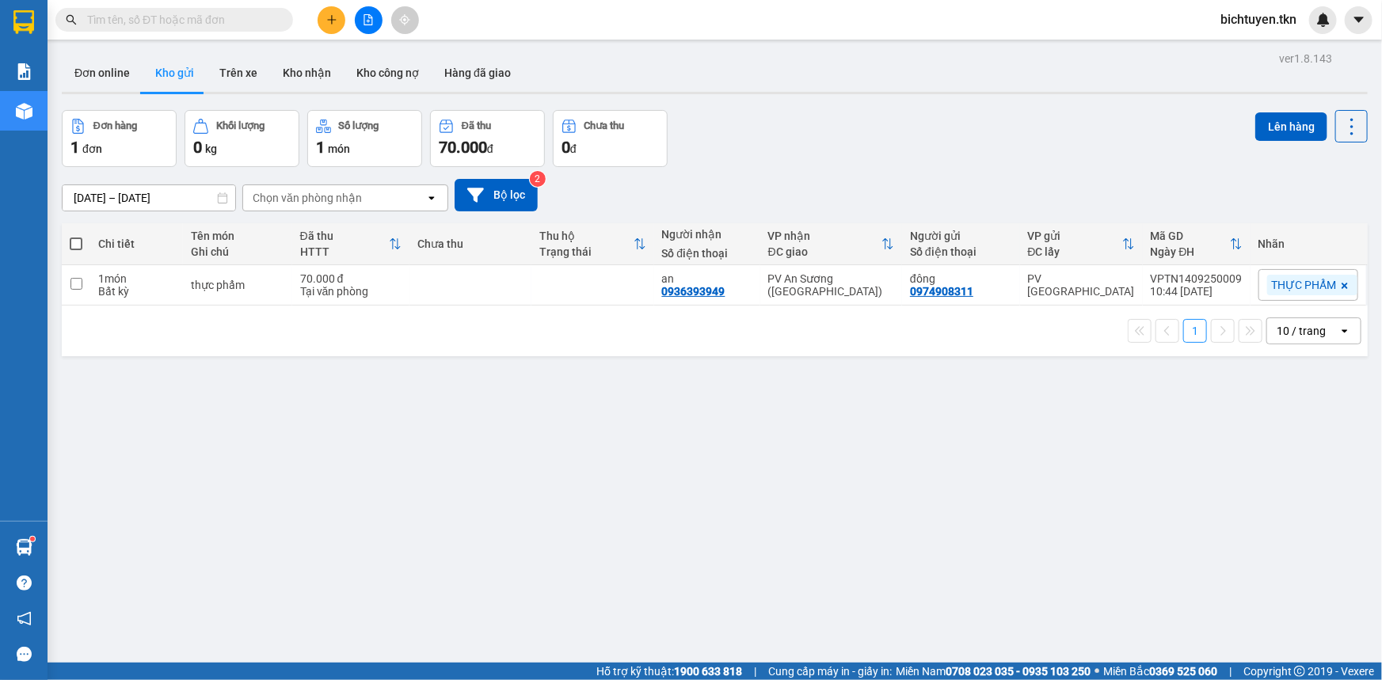
click at [695, 433] on div "ver 1.8.143 Đơn online Kho gửi Trên xe Kho nhận Kho công nợ Hàng đã giao Đơn hà…" at bounding box center [714, 388] width 1319 height 680
click at [749, 173] on div "[DATE] – [DATE] Press the down arrow key to interact with the calendar and sele…" at bounding box center [715, 195] width 1306 height 56
click at [766, 173] on div "[DATE] – [DATE] Press the down arrow key to interact with the calendar and sele…" at bounding box center [715, 195] width 1306 height 56
click at [890, 463] on div "ver 1.8.143 Đơn online Kho gửi Trên xe Kho nhận Kho công nợ Hàng đã giao Đơn hà…" at bounding box center [714, 388] width 1319 height 680
click at [858, 158] on div "Đơn hàng 1 đơn Khối lượng 0 kg Số lượng 1 món Đã thu 70.000 đ Chưa thu 0 đ Lên …" at bounding box center [715, 138] width 1306 height 57
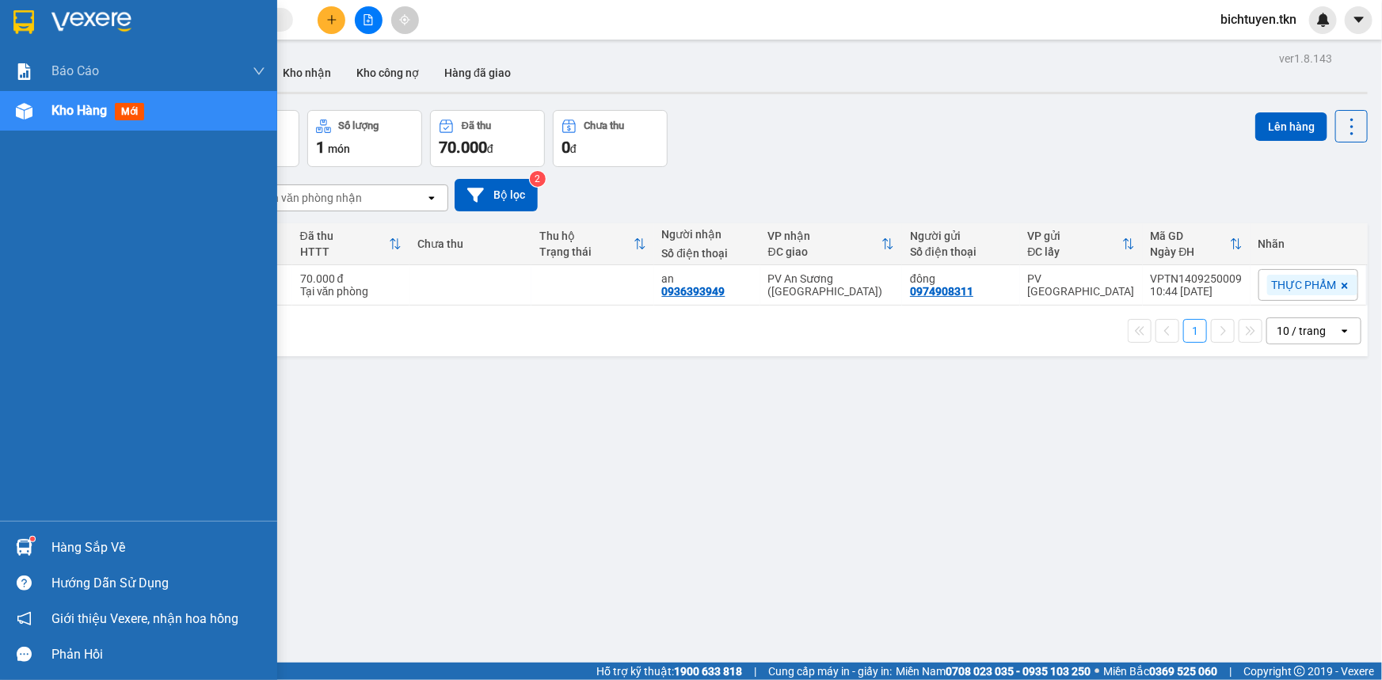
click at [33, 539] on sup at bounding box center [32, 539] width 5 height 5
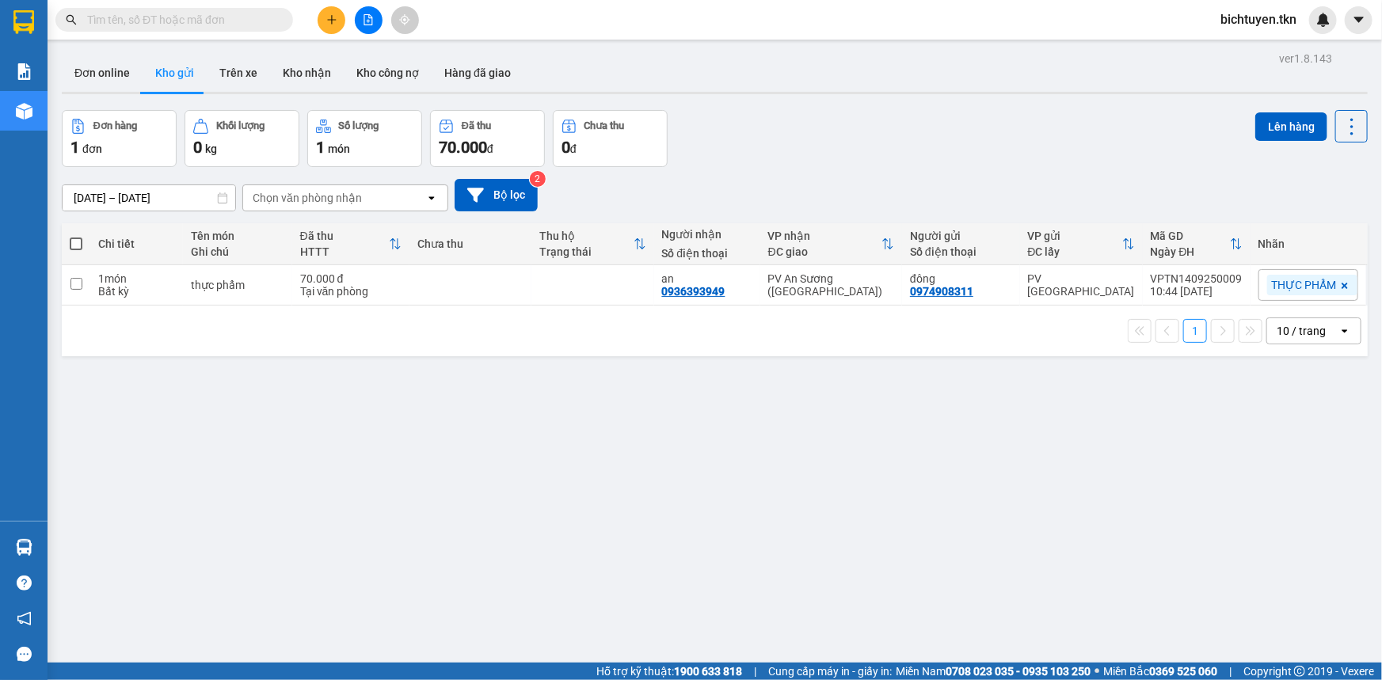
click at [783, 505] on section "Kết quả tìm kiếm ( 89 ) Bộ lọc Ngày tạo đơn gần nhất Mã ĐH Trạng thái Món hàng …" at bounding box center [691, 340] width 1382 height 680
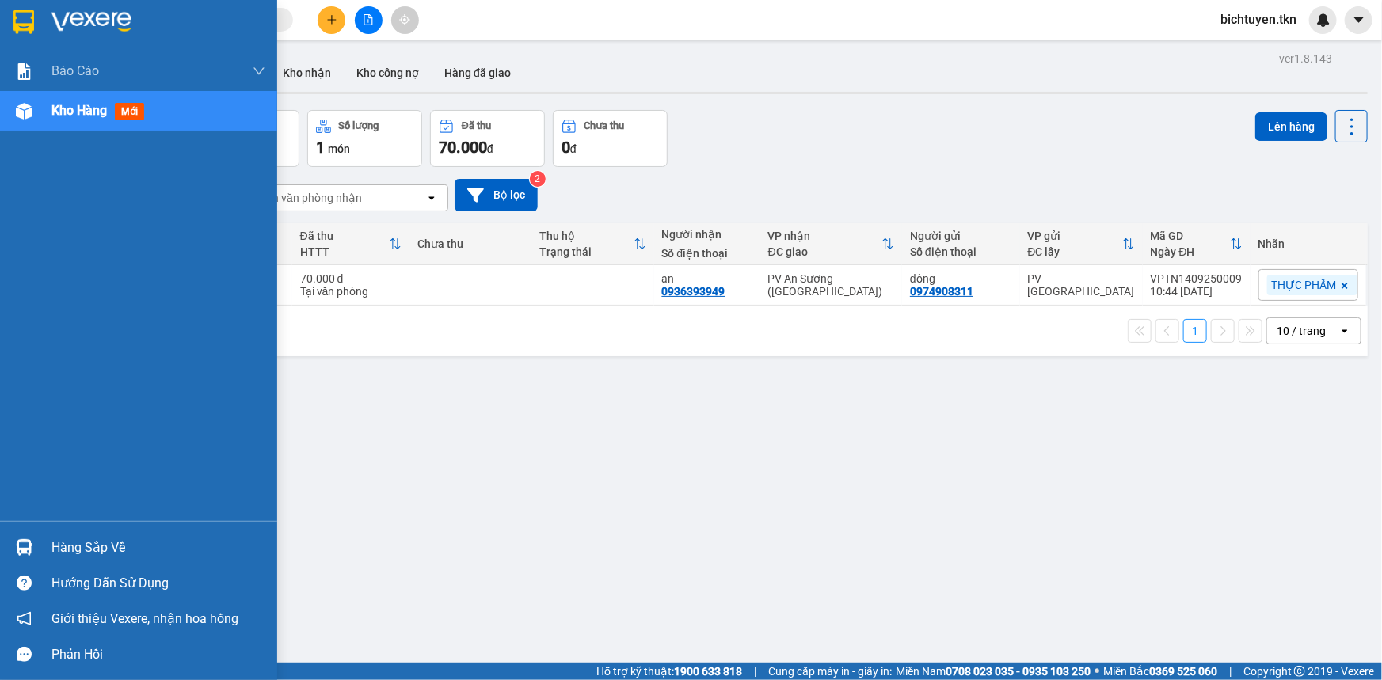
click at [37, 541] on div "Hàng sắp về" at bounding box center [138, 548] width 277 height 36
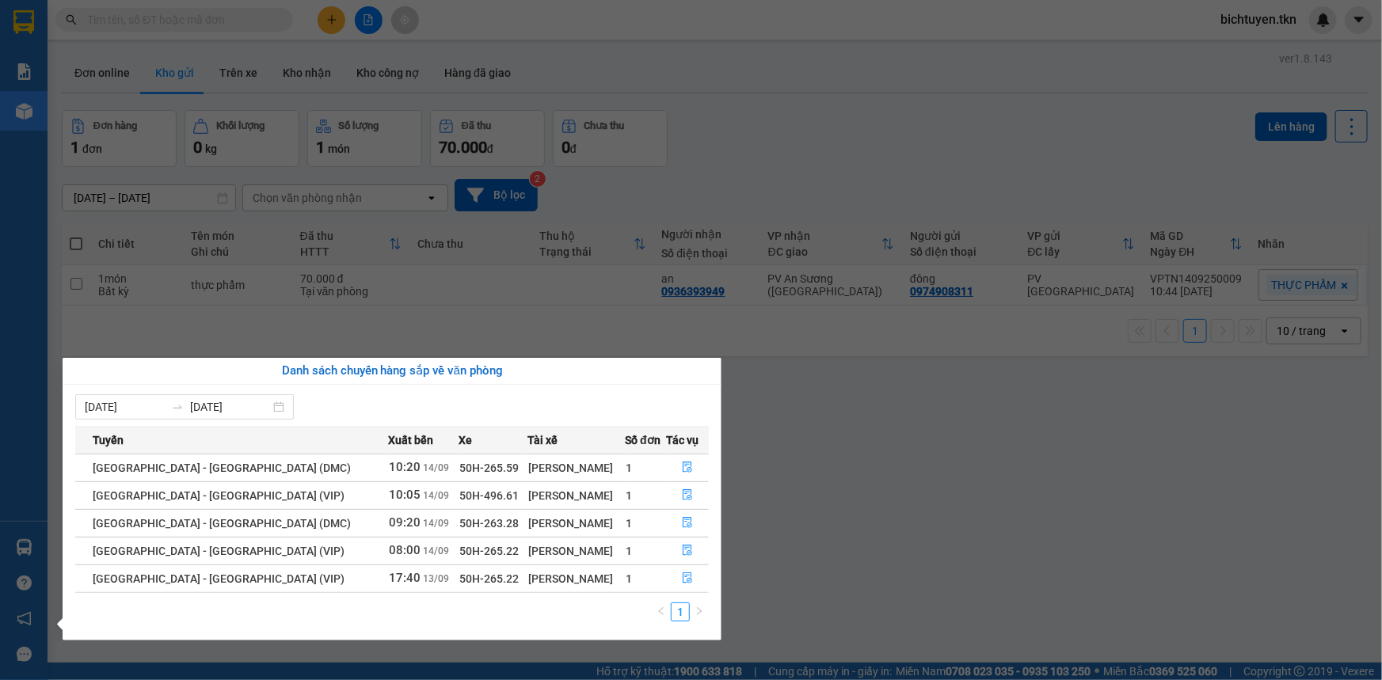
click at [524, 318] on section "Kết quả tìm kiếm ( 89 ) Bộ lọc Ngày tạo đơn gần nhất Mã ĐH Trạng thái Món hàng …" at bounding box center [691, 340] width 1382 height 680
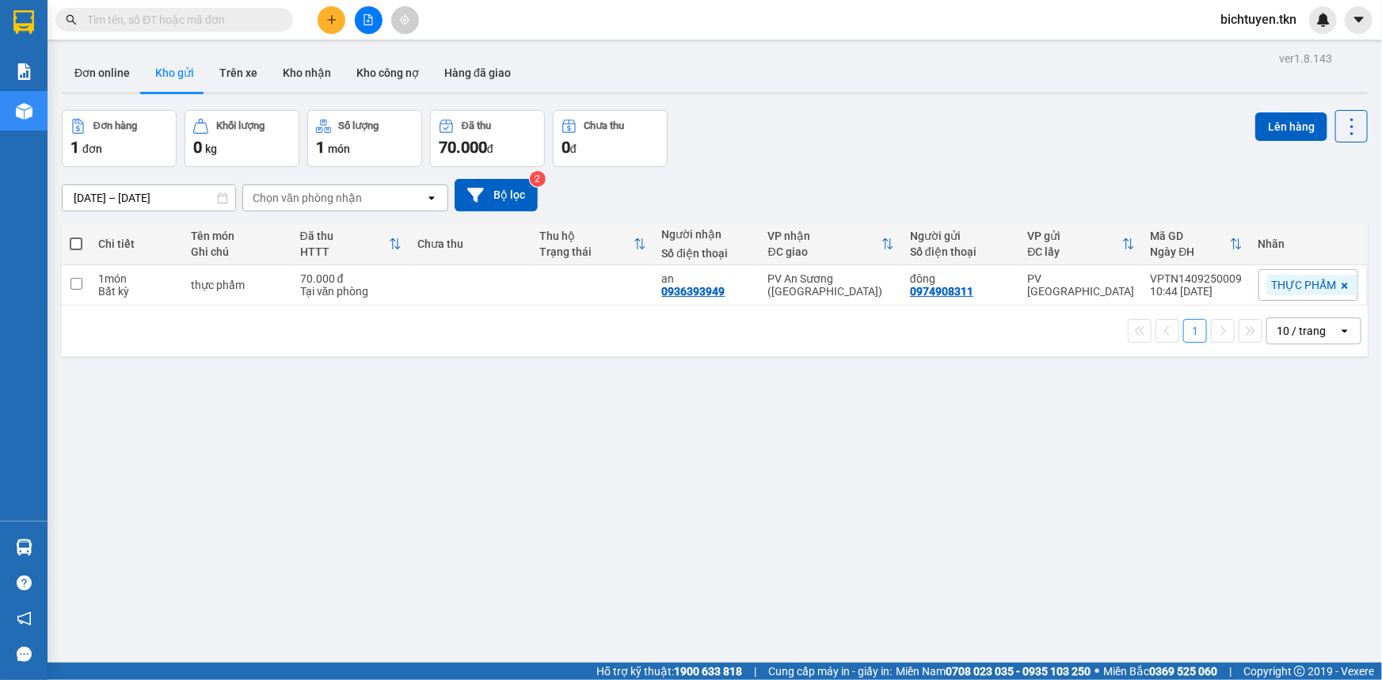
click at [859, 576] on div "ver 1.8.143 Đơn online Kho gửi Trên xe Kho nhận Kho công nợ Hàng đã giao Đơn hà…" at bounding box center [714, 388] width 1319 height 680
click at [936, 518] on div "ver 1.8.143 Đơn online Kho gửi Trên xe Kho nhận Kho công nợ Hàng đã giao Đơn hà…" at bounding box center [714, 388] width 1319 height 680
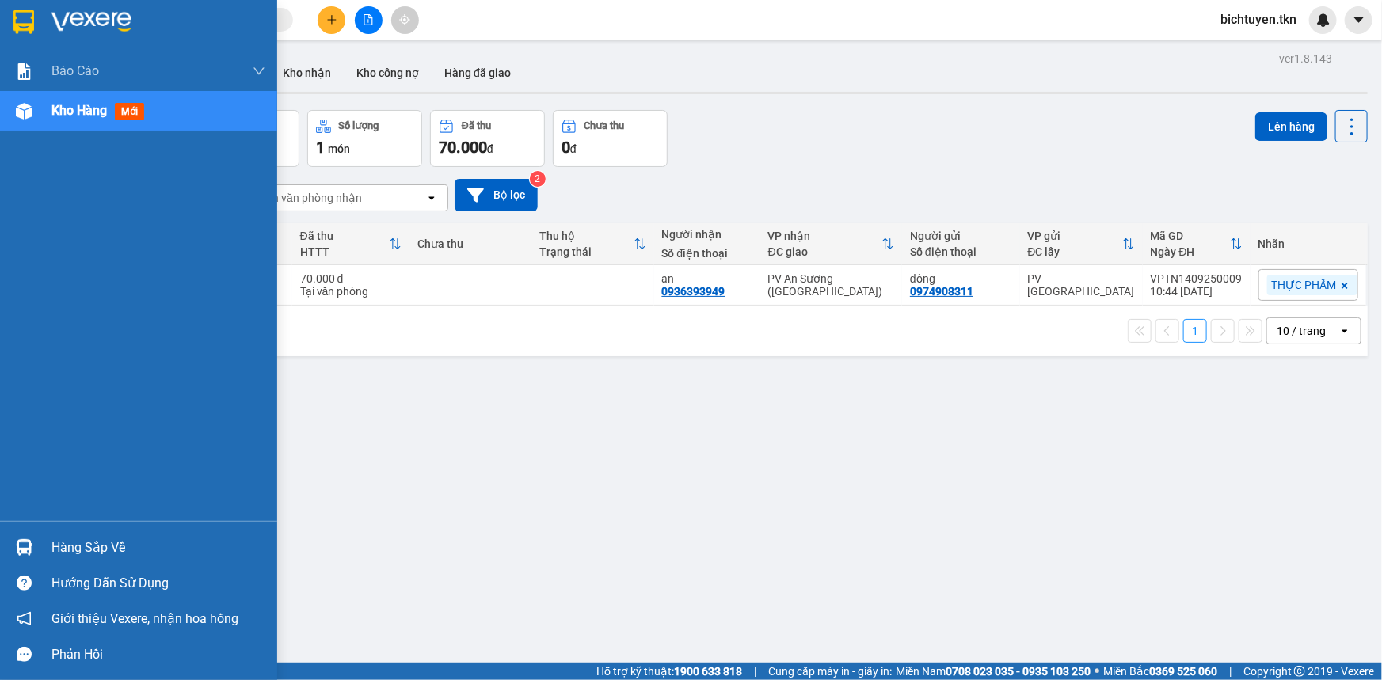
click at [23, 543] on img at bounding box center [24, 547] width 17 height 17
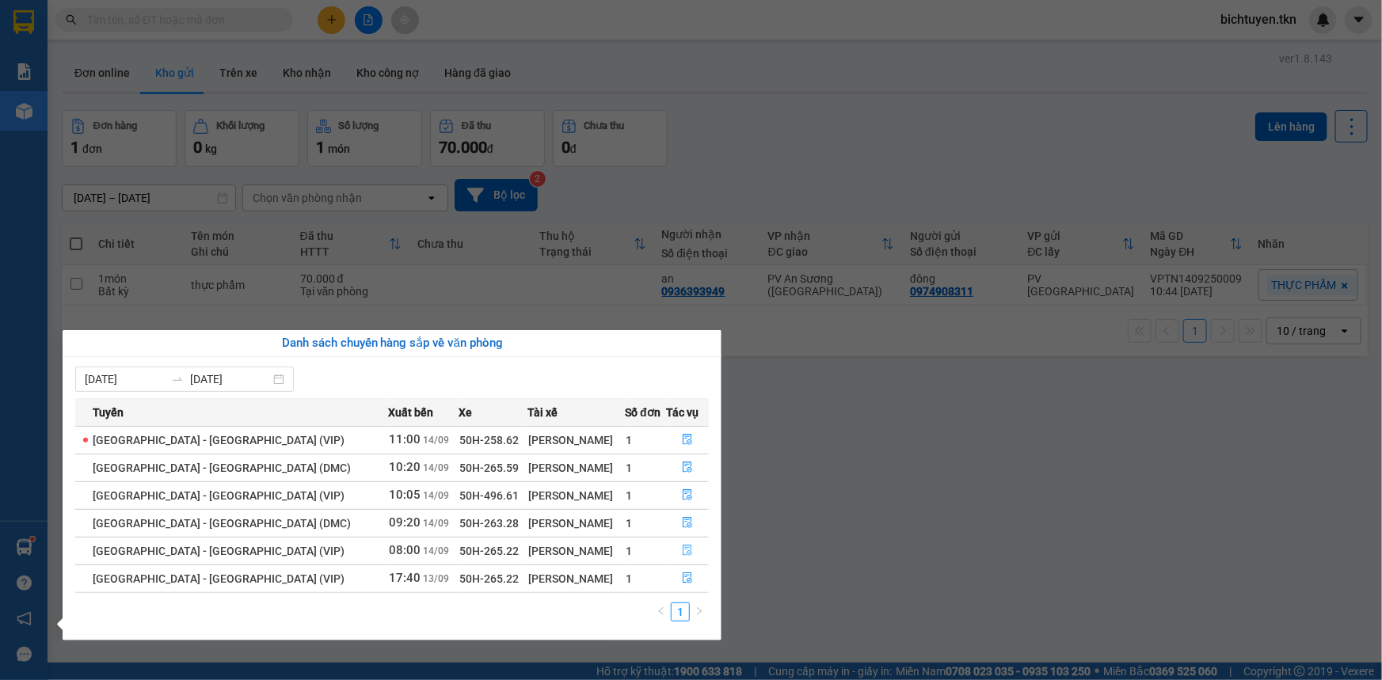
click at [684, 540] on button "button" at bounding box center [687, 551] width 41 height 25
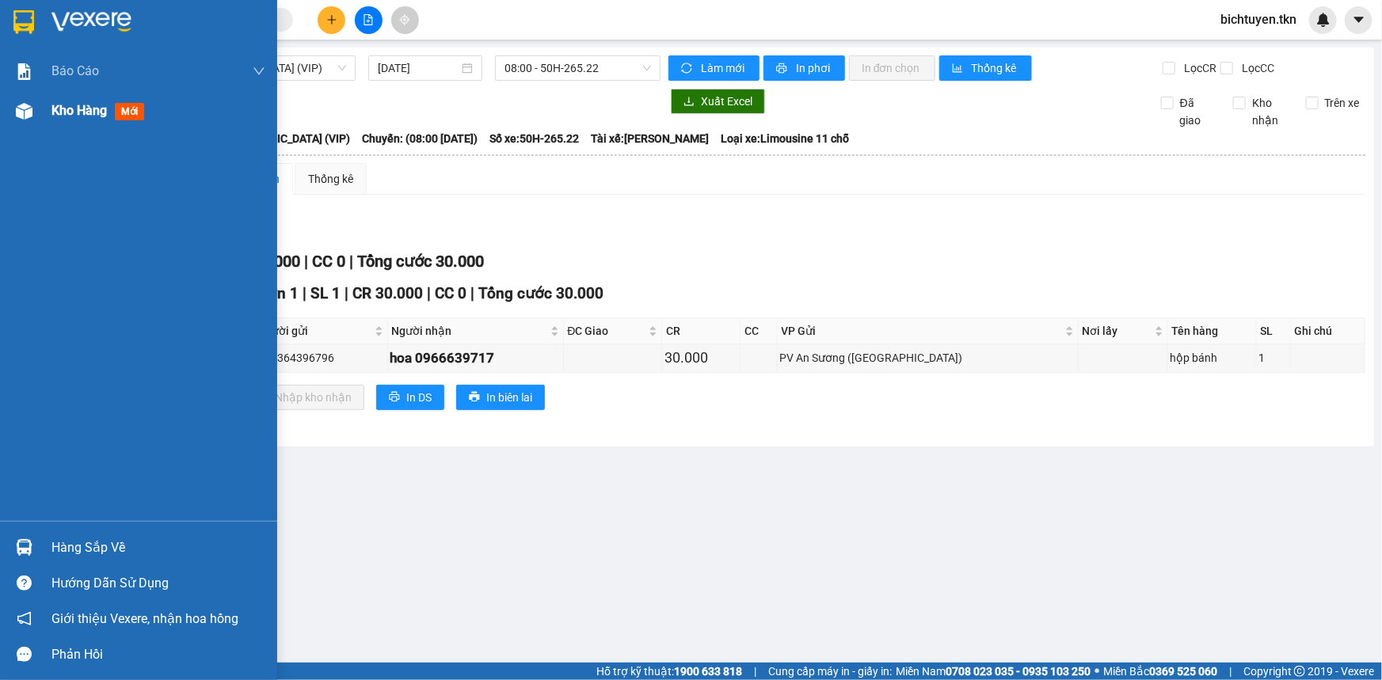
click at [23, 117] on img at bounding box center [24, 111] width 17 height 17
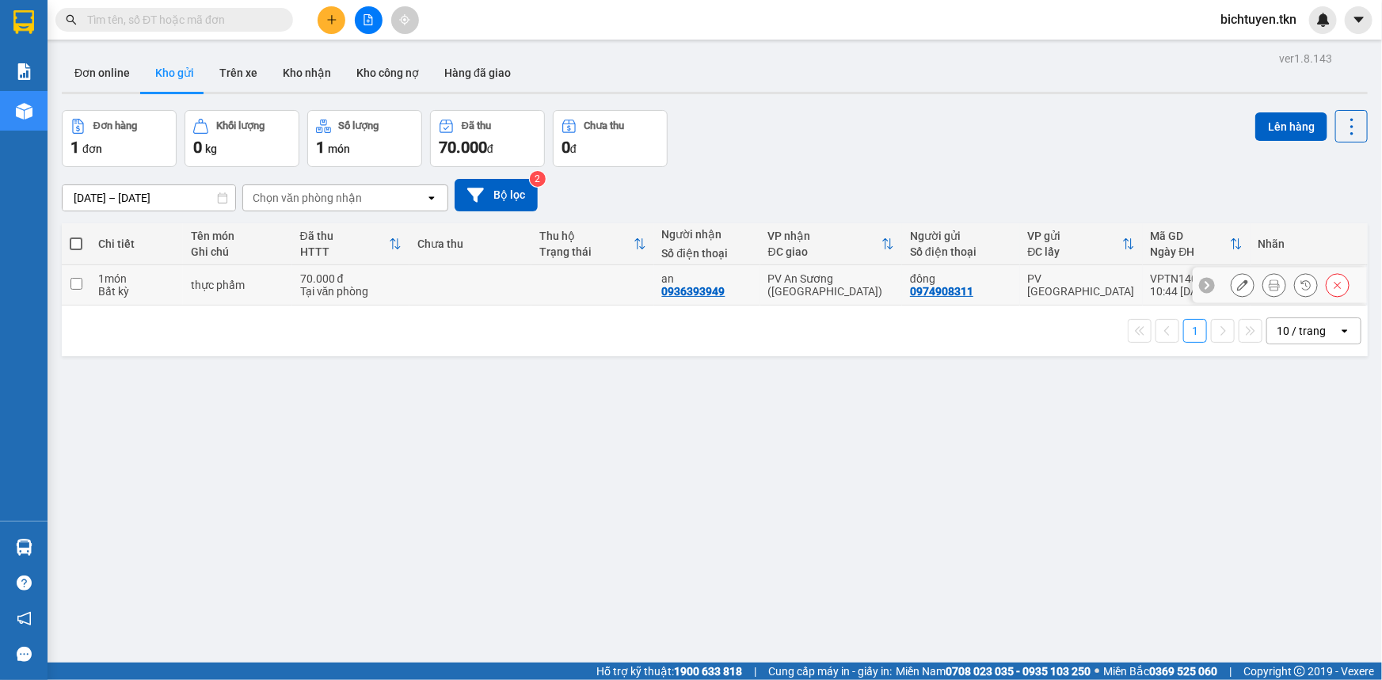
click at [510, 282] on td at bounding box center [471, 285] width 122 height 40
checkbox input "true"
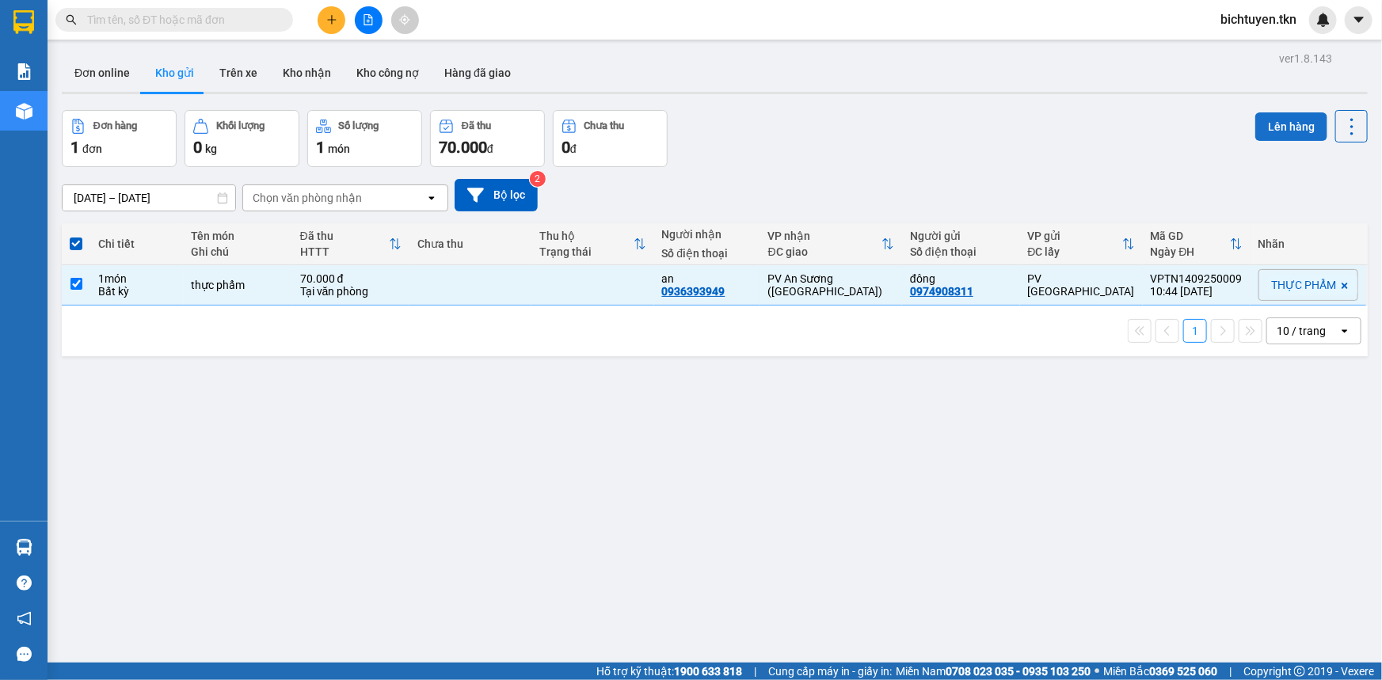
click at [1299, 119] on button "Lên hàng" at bounding box center [1292, 126] width 72 height 29
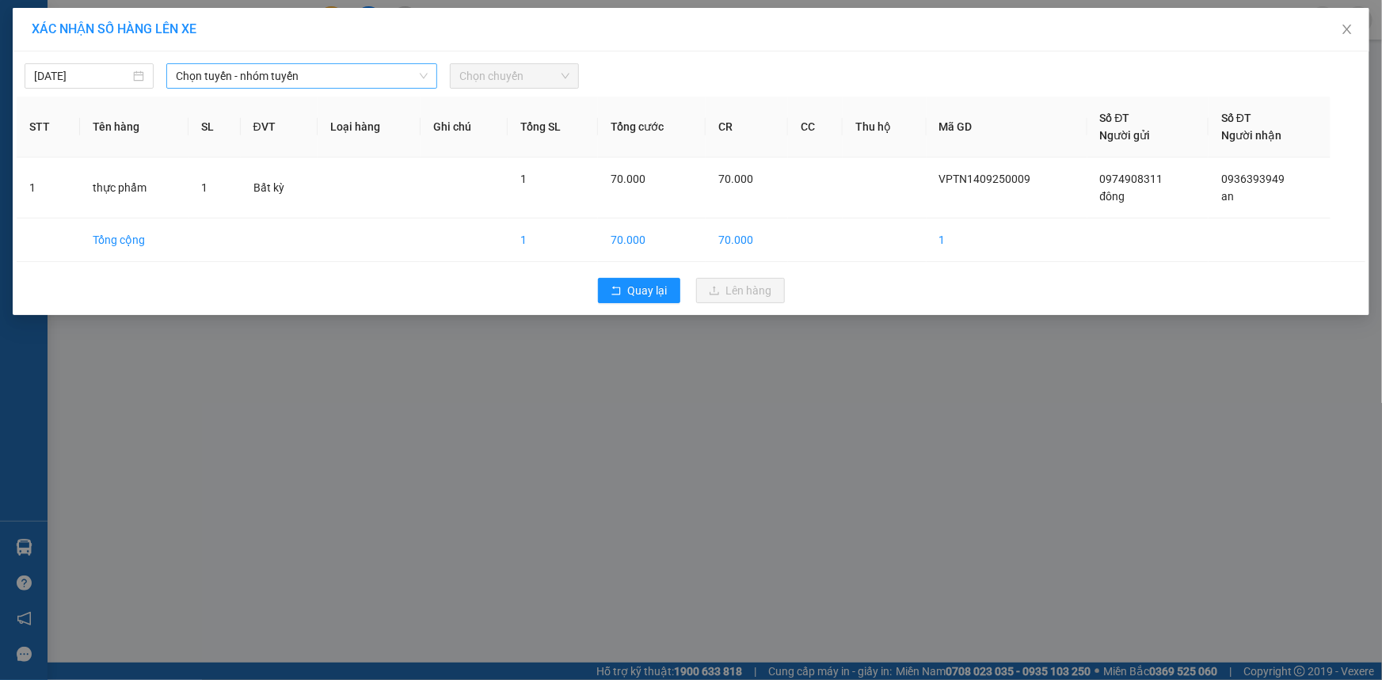
drag, startPoint x: 366, startPoint y: 75, endPoint x: 360, endPoint y: 85, distance: 11.0
click at [366, 75] on span "Chọn tuyến - nhóm tuyến" at bounding box center [302, 76] width 252 height 24
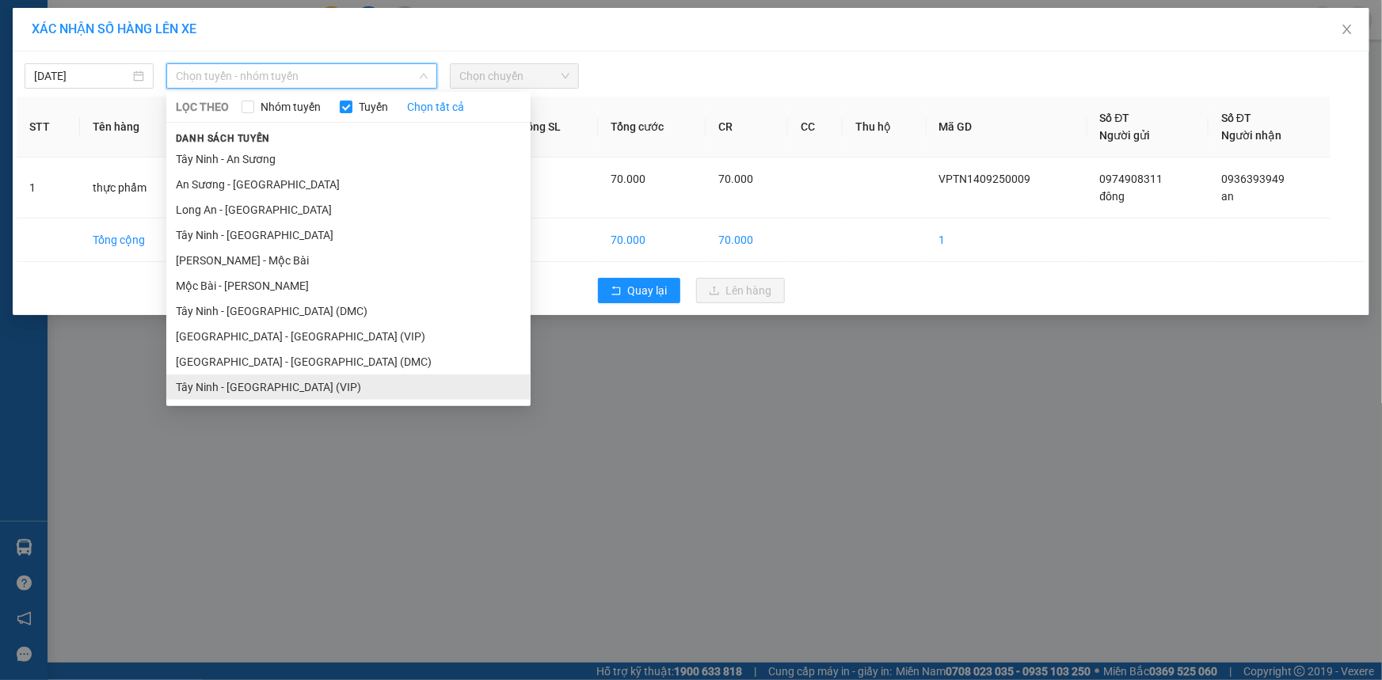
click at [299, 381] on li "Tây Ninh - [GEOGRAPHIC_DATA] (VIP)" at bounding box center [348, 387] width 364 height 25
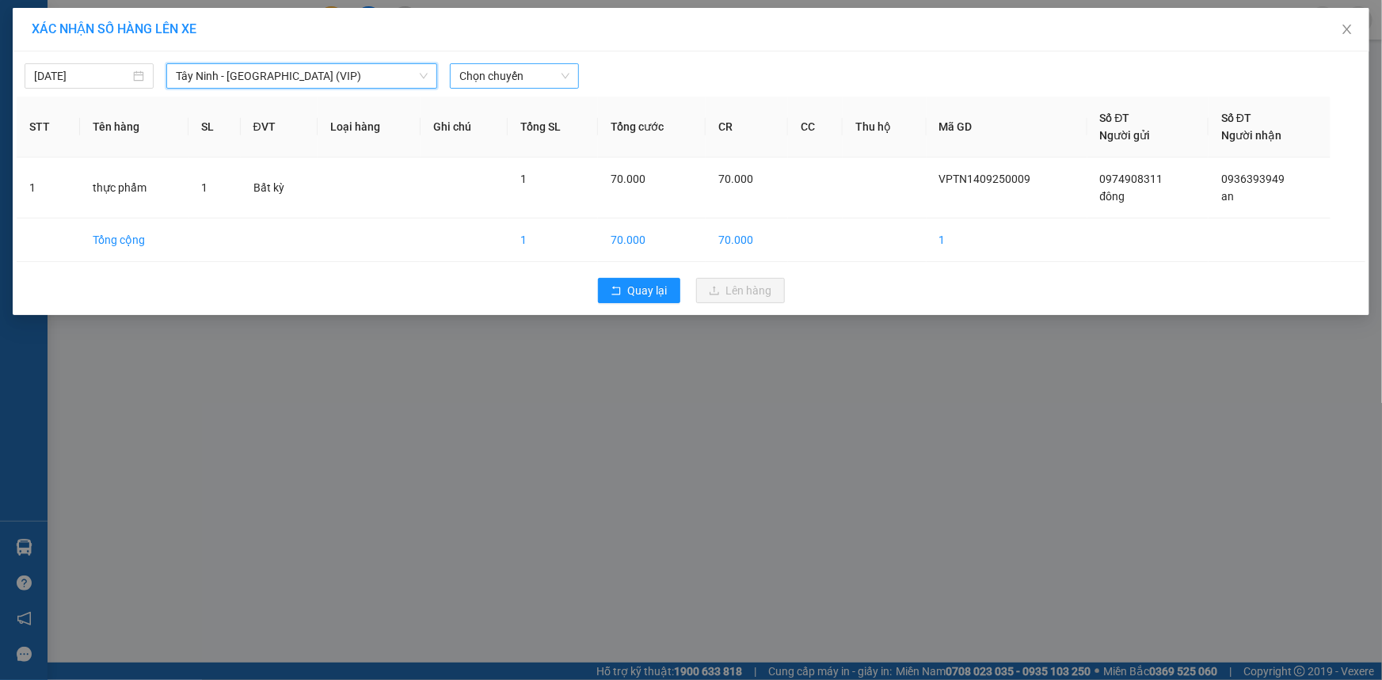
click at [475, 74] on span "Chọn chuyến" at bounding box center [514, 76] width 110 height 24
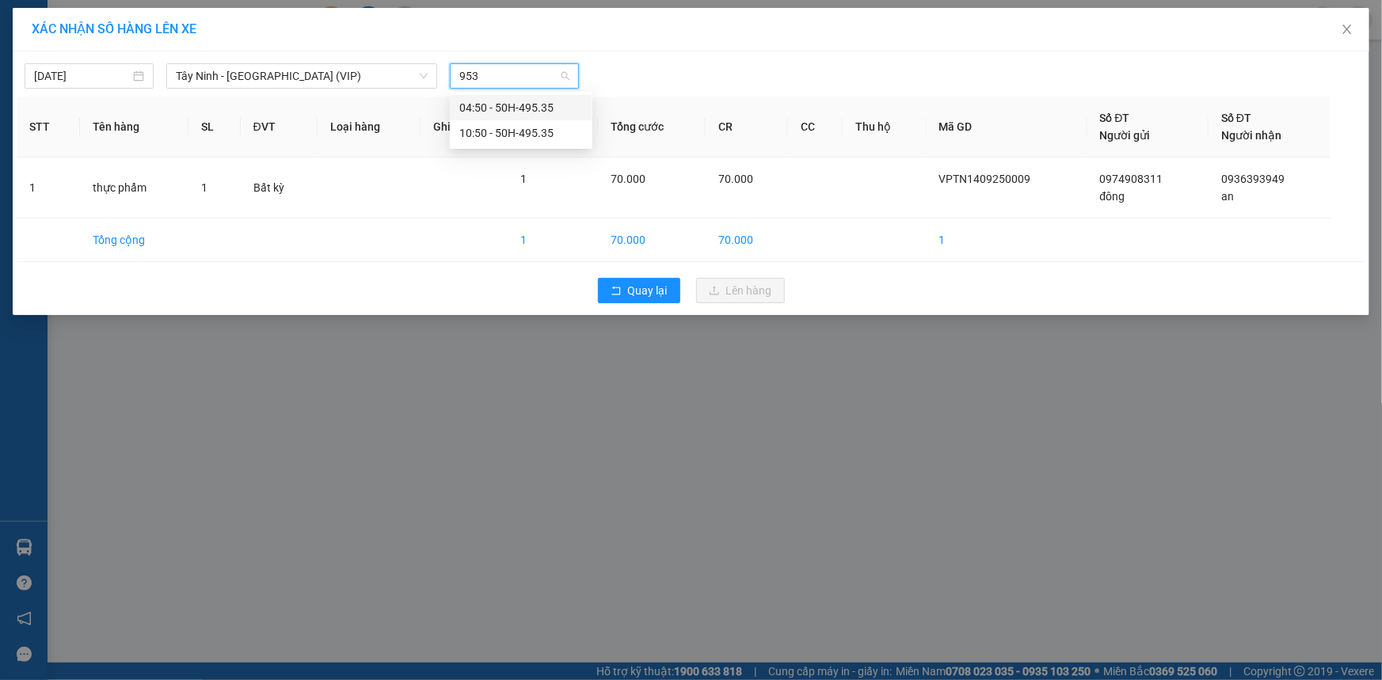
type input "9535"
click at [482, 126] on div "10:50 - 50H-495.35" at bounding box center [521, 132] width 124 height 17
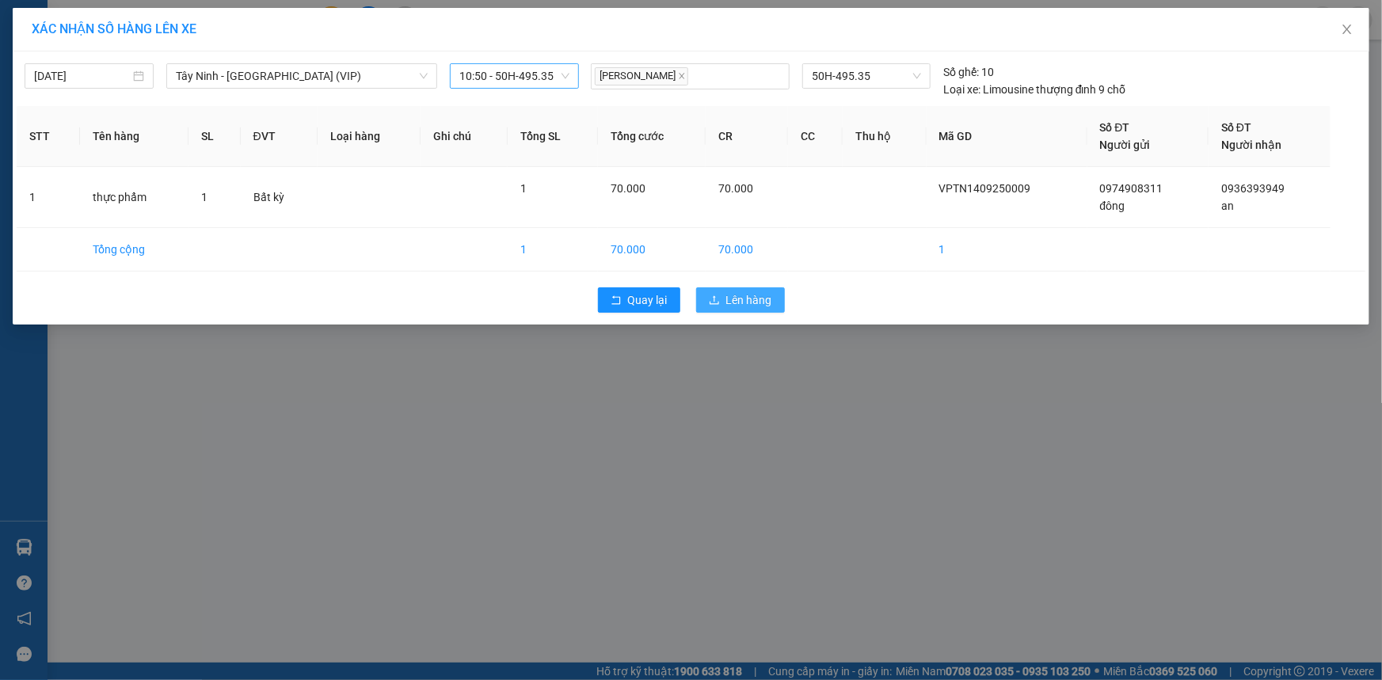
click at [753, 303] on span "Lên hàng" at bounding box center [749, 300] width 46 height 17
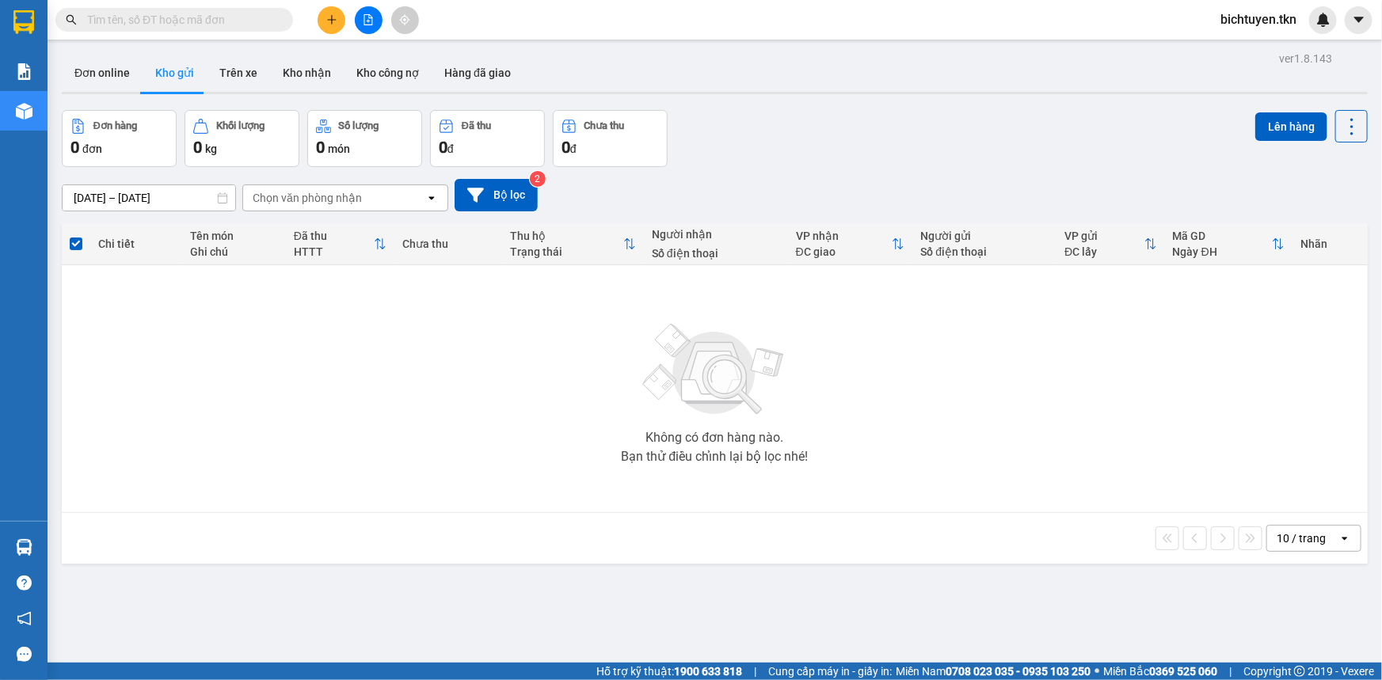
drag, startPoint x: 951, startPoint y: 150, endPoint x: 916, endPoint y: 147, distance: 34.9
click at [951, 150] on div "Đơn hàng 0 đơn Khối lượng 0 kg Số lượng 0 món Đã thu 0 đ Chưa thu 0 đ Lên hàng" at bounding box center [715, 138] width 1306 height 57
click at [293, 82] on button "Kho nhận" at bounding box center [307, 73] width 74 height 38
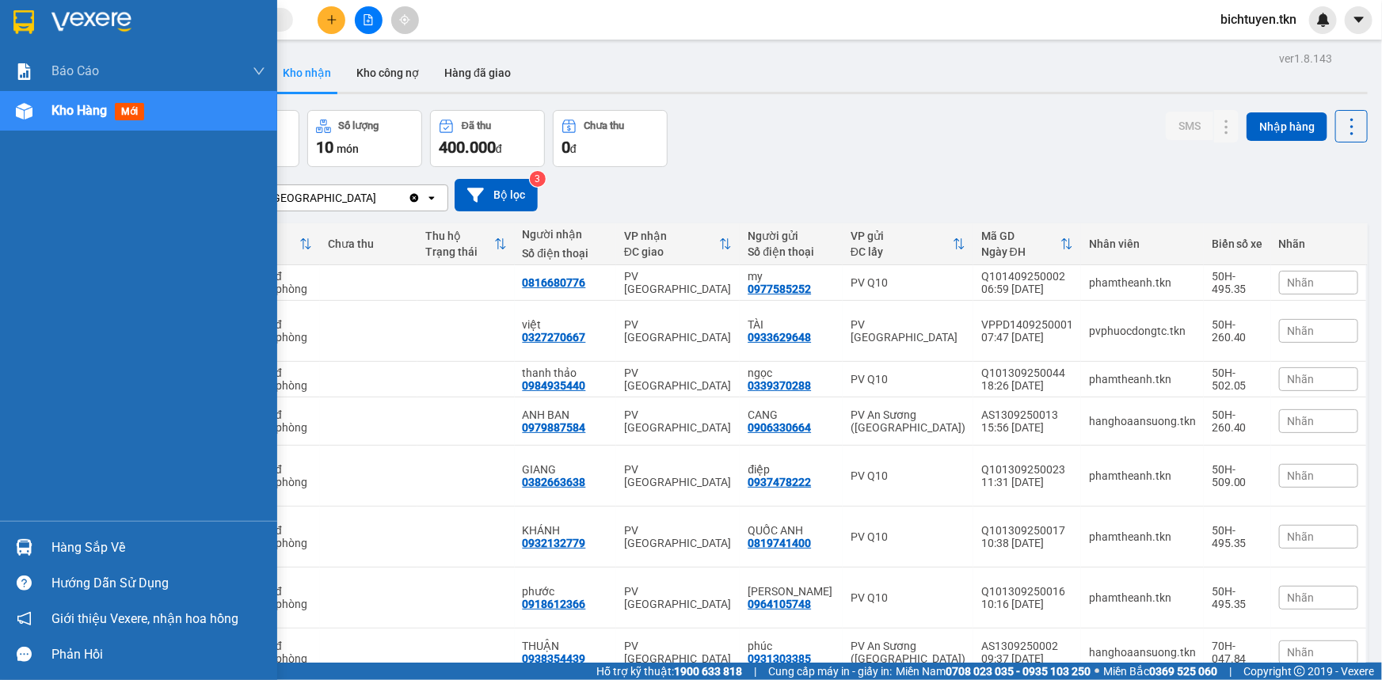
click at [17, 544] on img at bounding box center [24, 547] width 17 height 17
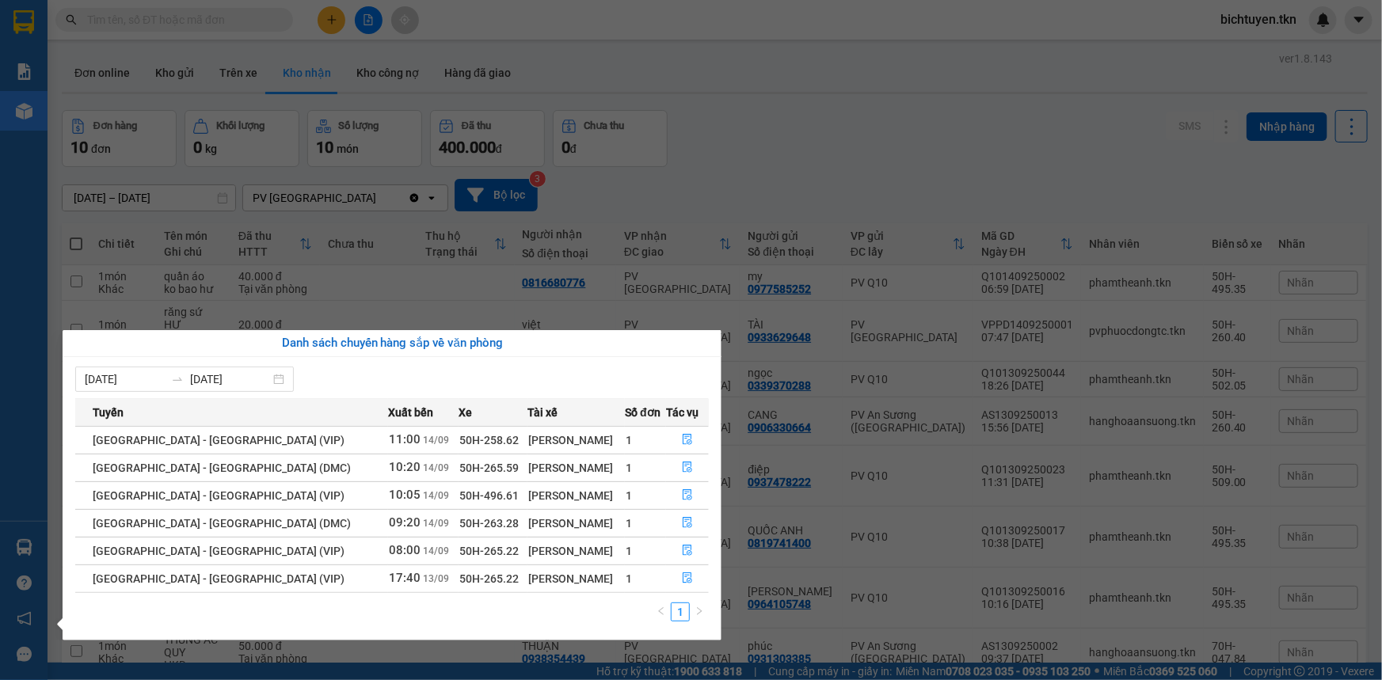
click at [459, 45] on section "Kết quả tìm kiếm ( 89 ) Bộ lọc Ngày tạo đơn gần nhất Mã ĐH Trạng thái Món hàng …" at bounding box center [691, 340] width 1382 height 680
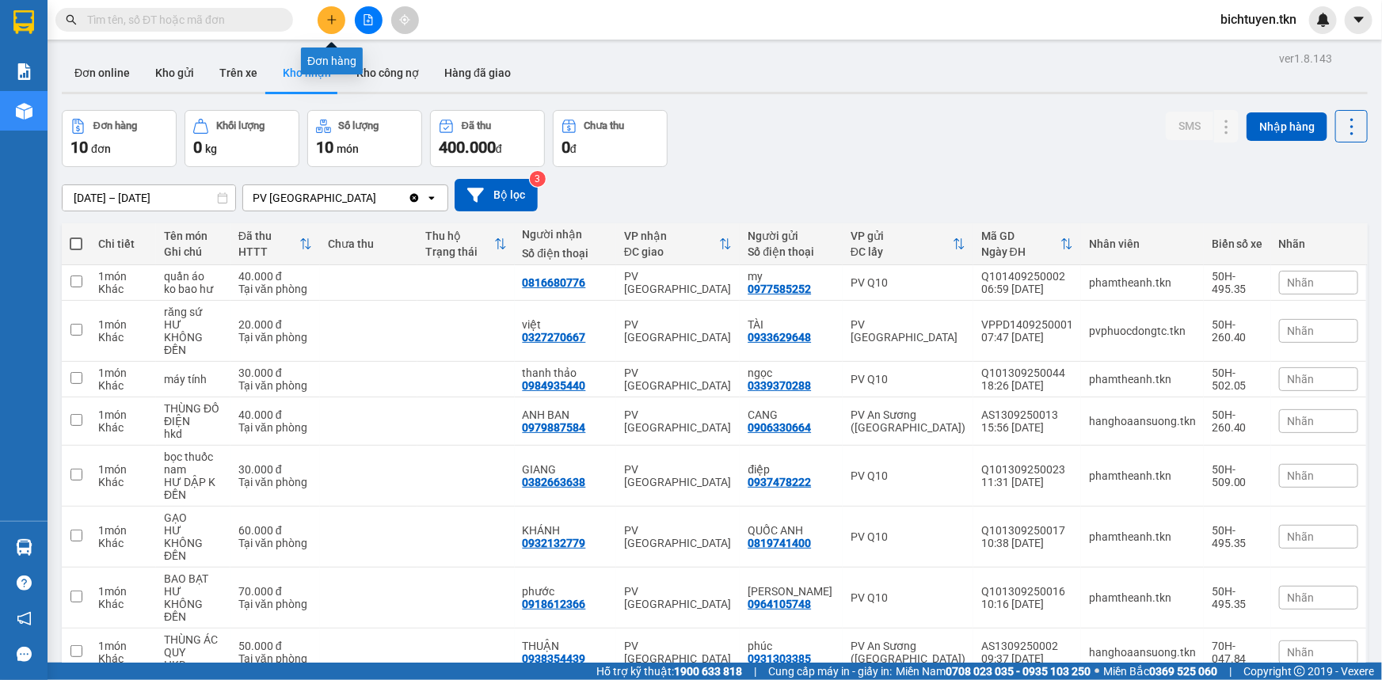
click at [336, 17] on icon "plus" at bounding box center [331, 19] width 11 height 11
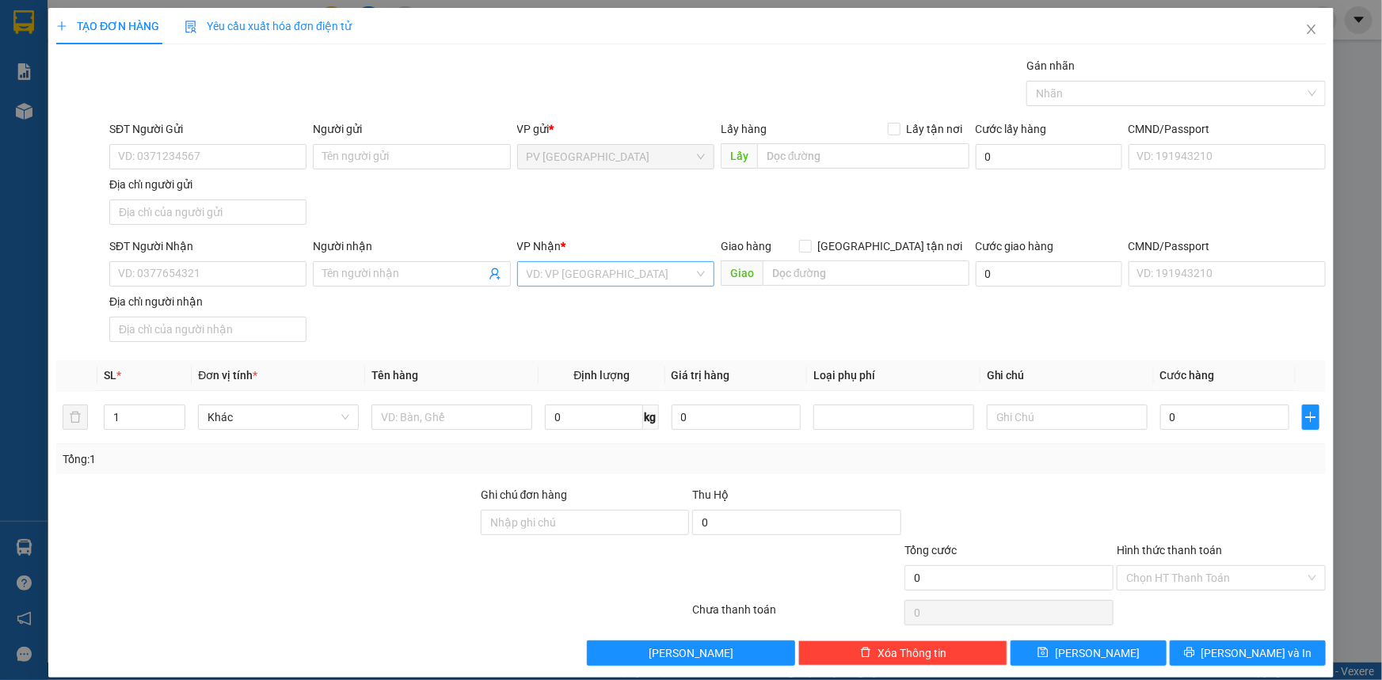
click at [558, 272] on input "search" at bounding box center [610, 274] width 167 height 24
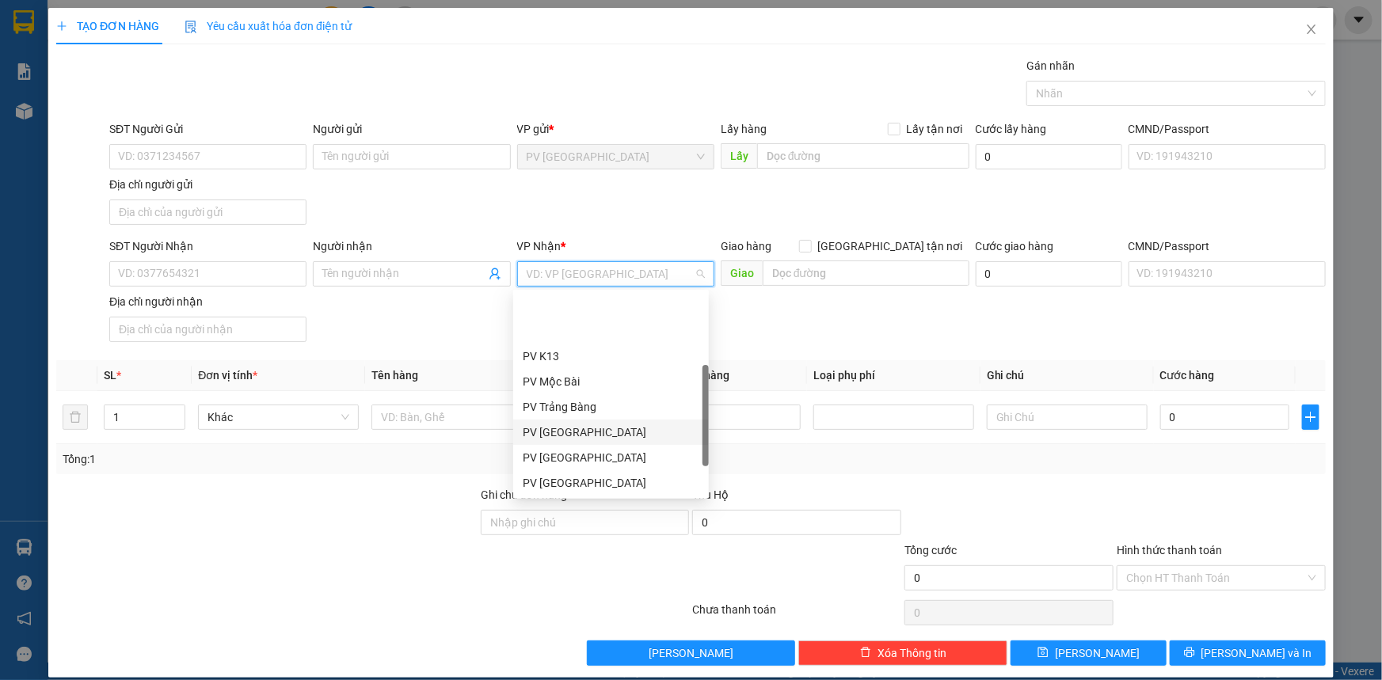
scroll to position [101, 0]
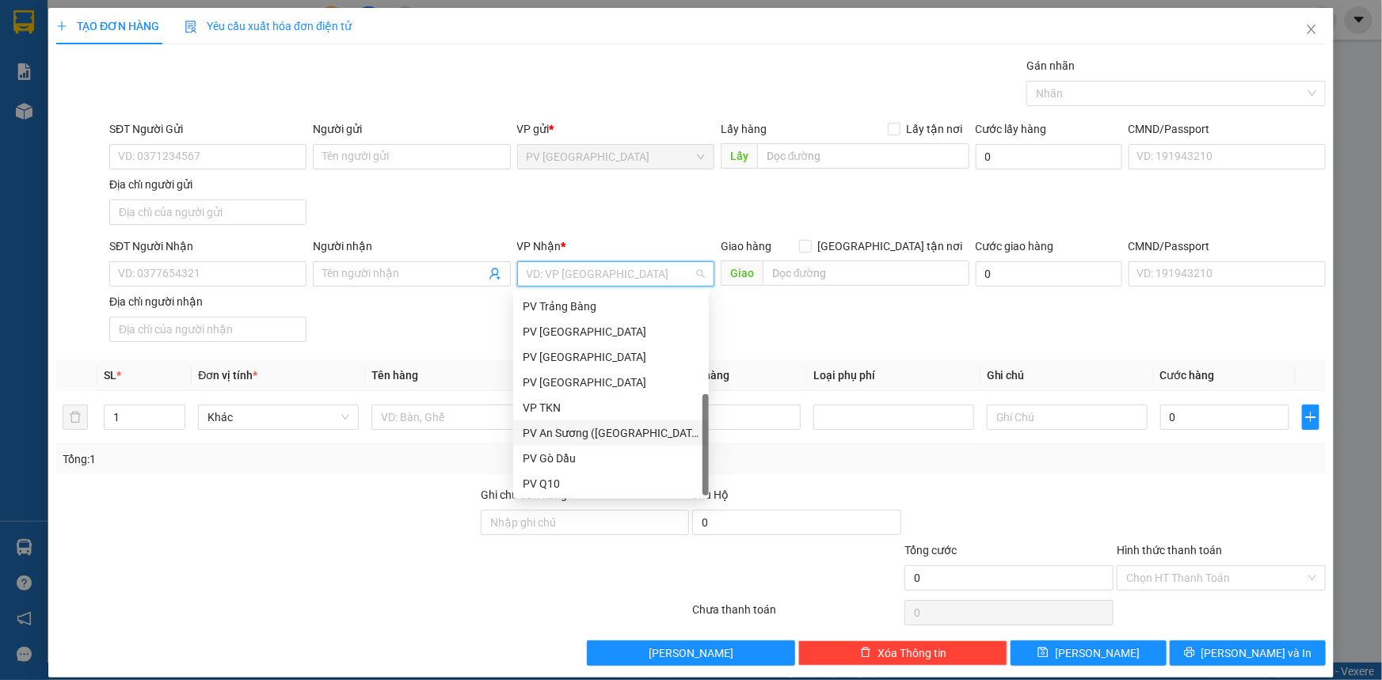
click at [591, 430] on div "PV An Sương ([GEOGRAPHIC_DATA])" at bounding box center [611, 433] width 177 height 17
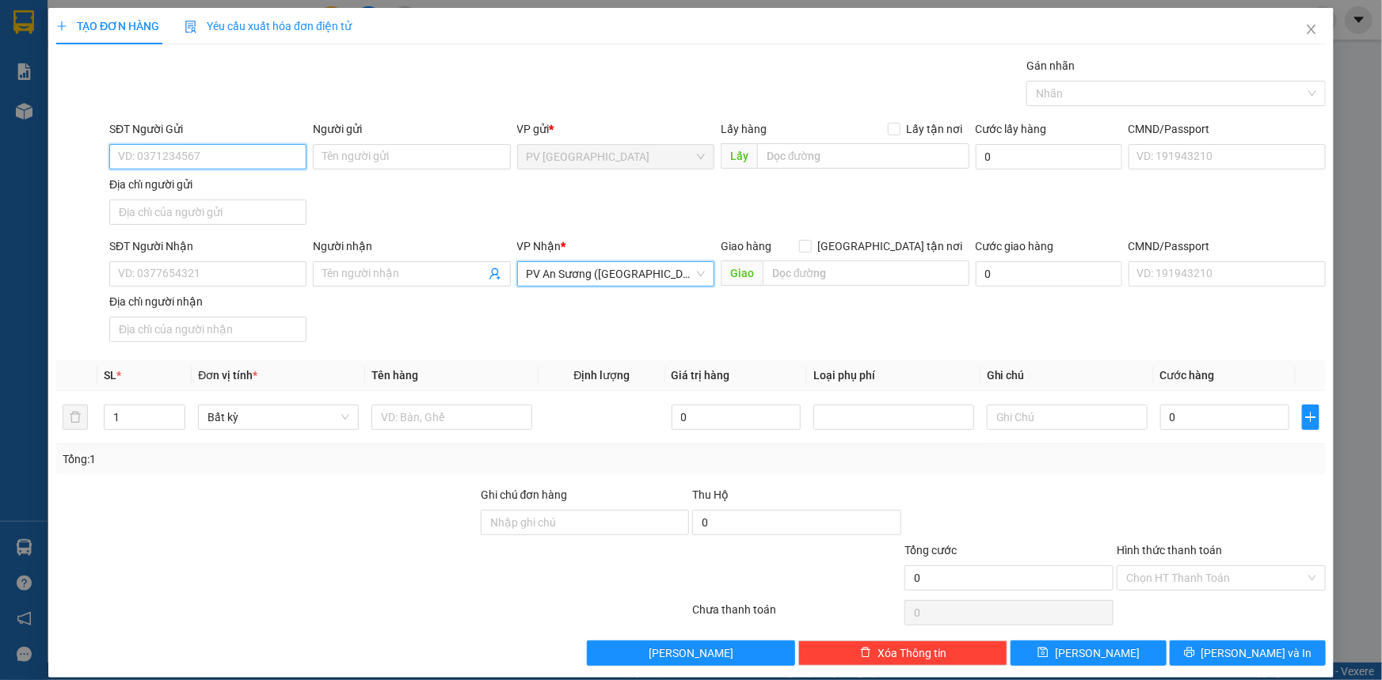
click at [181, 158] on input "SĐT Người Gửi" at bounding box center [207, 156] width 197 height 25
click at [247, 158] on input "SĐT Người Gửi" at bounding box center [207, 156] width 197 height 25
type input "0918056433"
click at [326, 153] on input "Người gửi" at bounding box center [411, 156] width 197 height 25
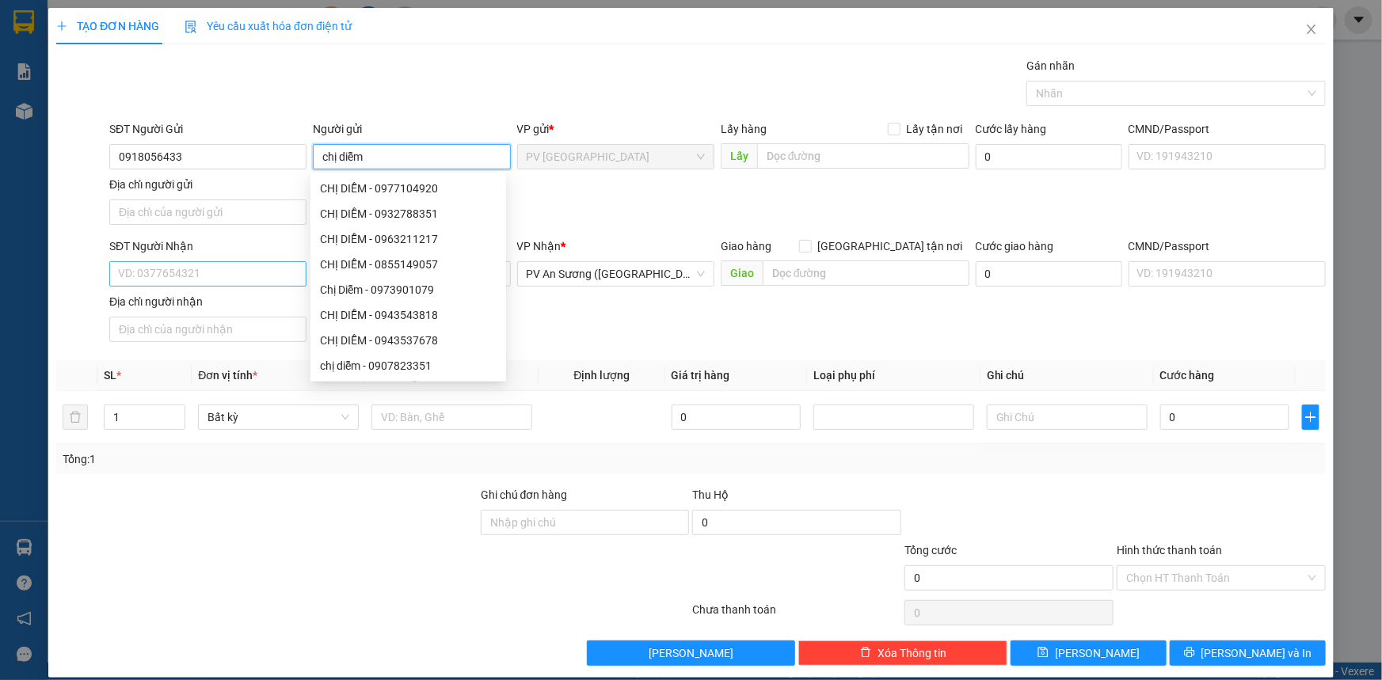
type input "chị diễm"
click at [269, 284] on input "SĐT Người Nhận" at bounding box center [207, 273] width 197 height 25
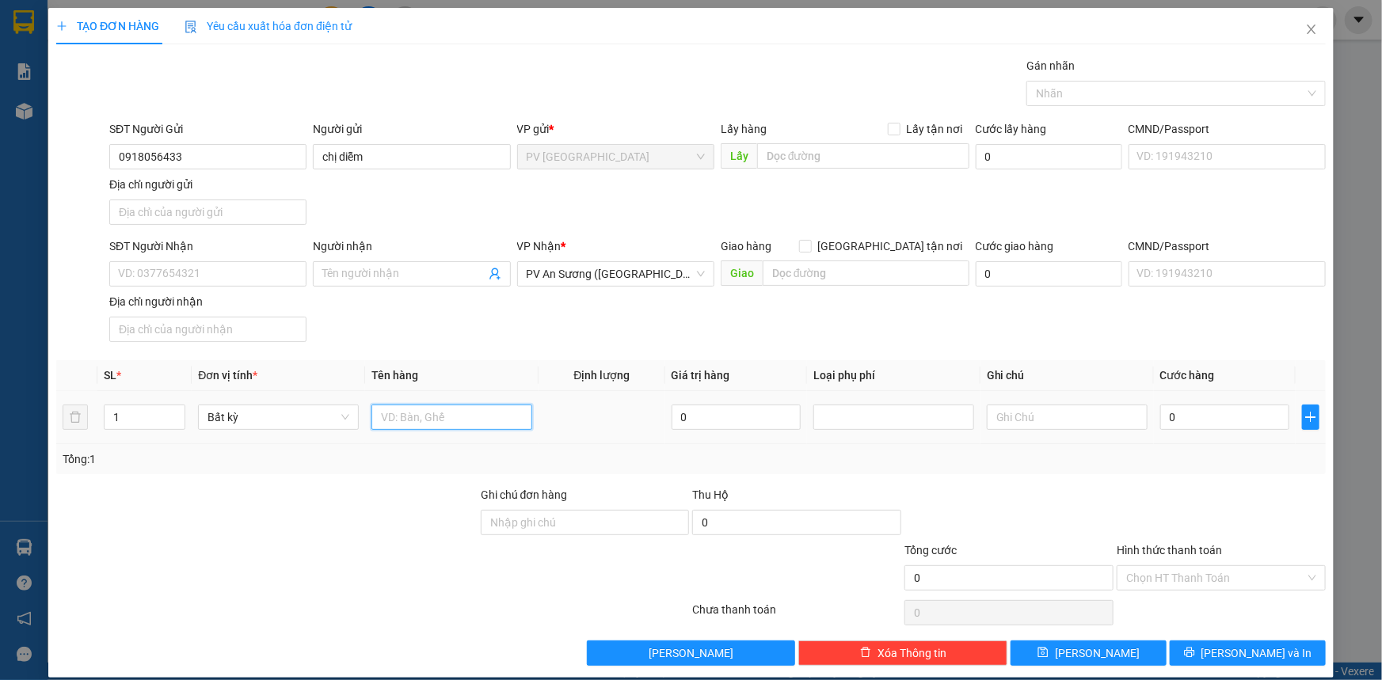
click at [397, 421] on input "text" at bounding box center [452, 417] width 161 height 25
click at [397, 421] on input "hôd sơ" at bounding box center [452, 417] width 161 height 25
type input "hồ sơ"
click at [1229, 424] on input "0" at bounding box center [1224, 417] width 129 height 25
type input "002"
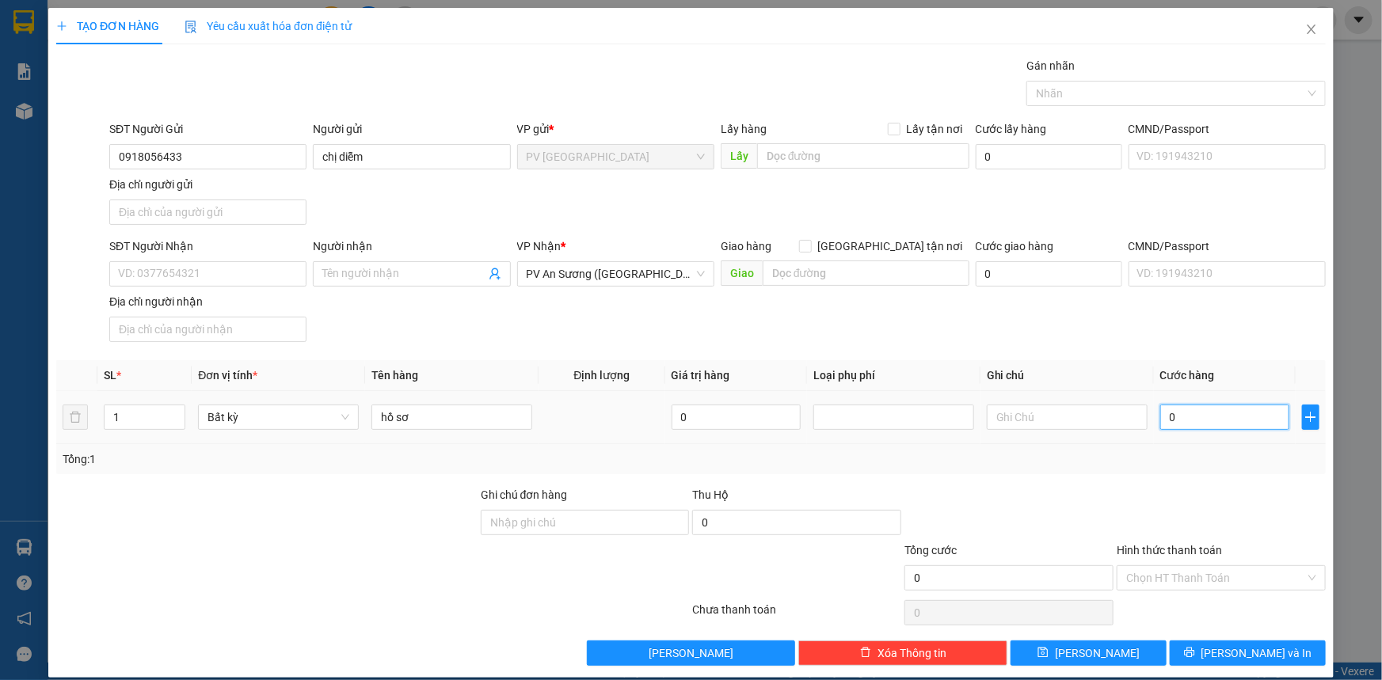
type input "2"
type input "0.020"
type input "20"
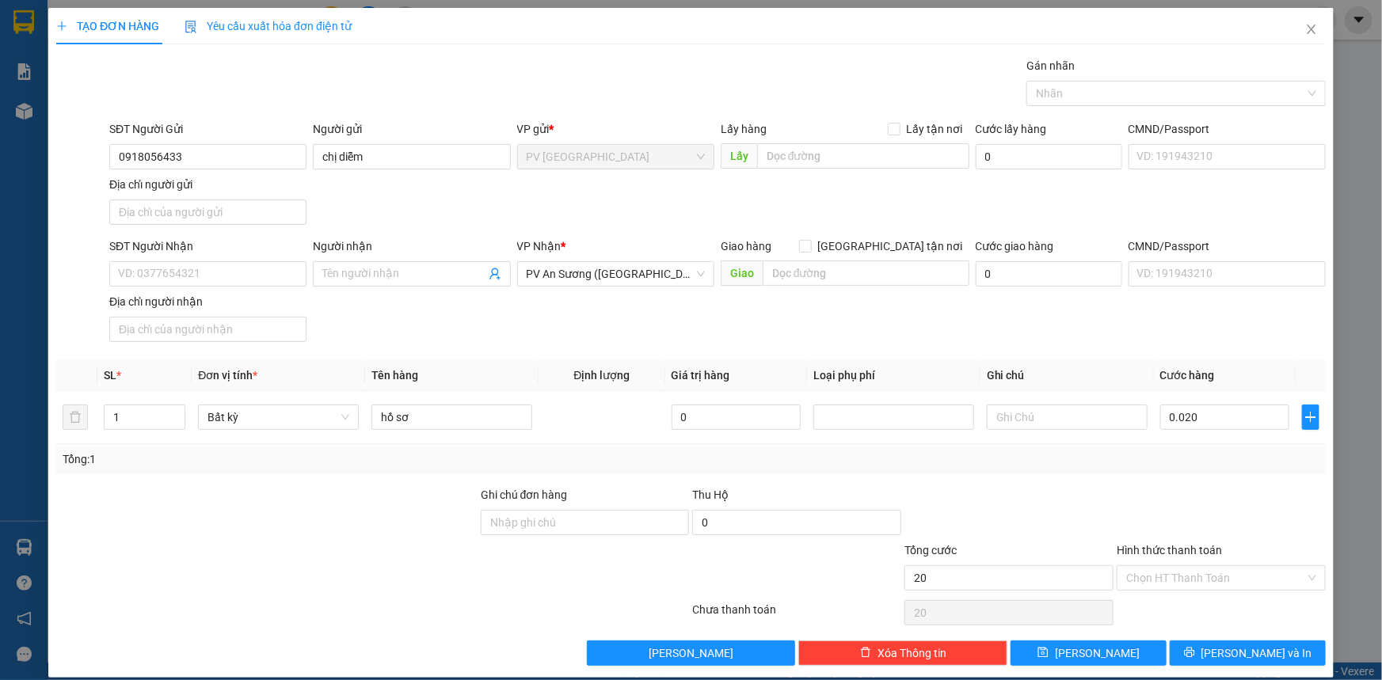
type input "20.000"
click at [1246, 470] on div "Tổng: 1" at bounding box center [691, 459] width 1270 height 30
click at [1223, 589] on div "Hình thức thanh toán Chọn HT Thanh Toán" at bounding box center [1221, 569] width 209 height 55
click at [1223, 578] on input "Hình thức thanh toán" at bounding box center [1215, 578] width 179 height 24
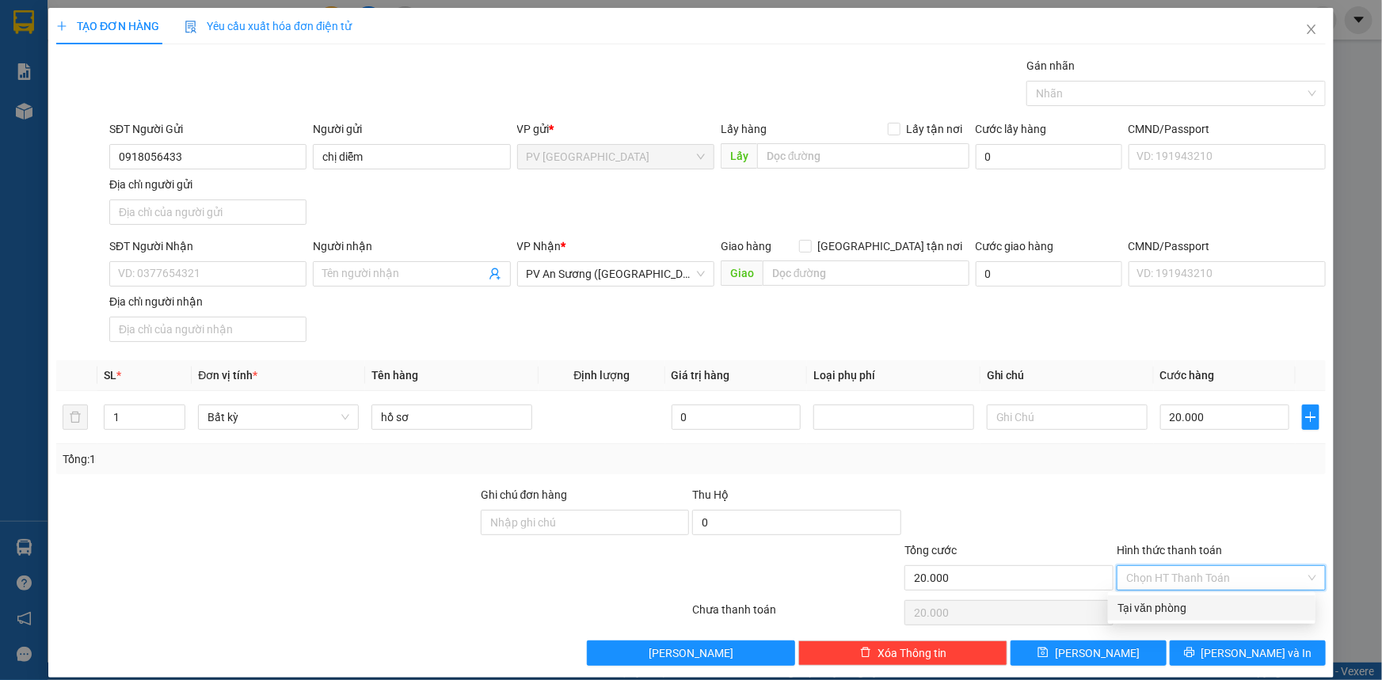
click at [1222, 602] on div "Tại văn phòng" at bounding box center [1212, 608] width 189 height 17
type input "0"
click at [152, 276] on input "SĐT Người Nhận" at bounding box center [207, 273] width 197 height 25
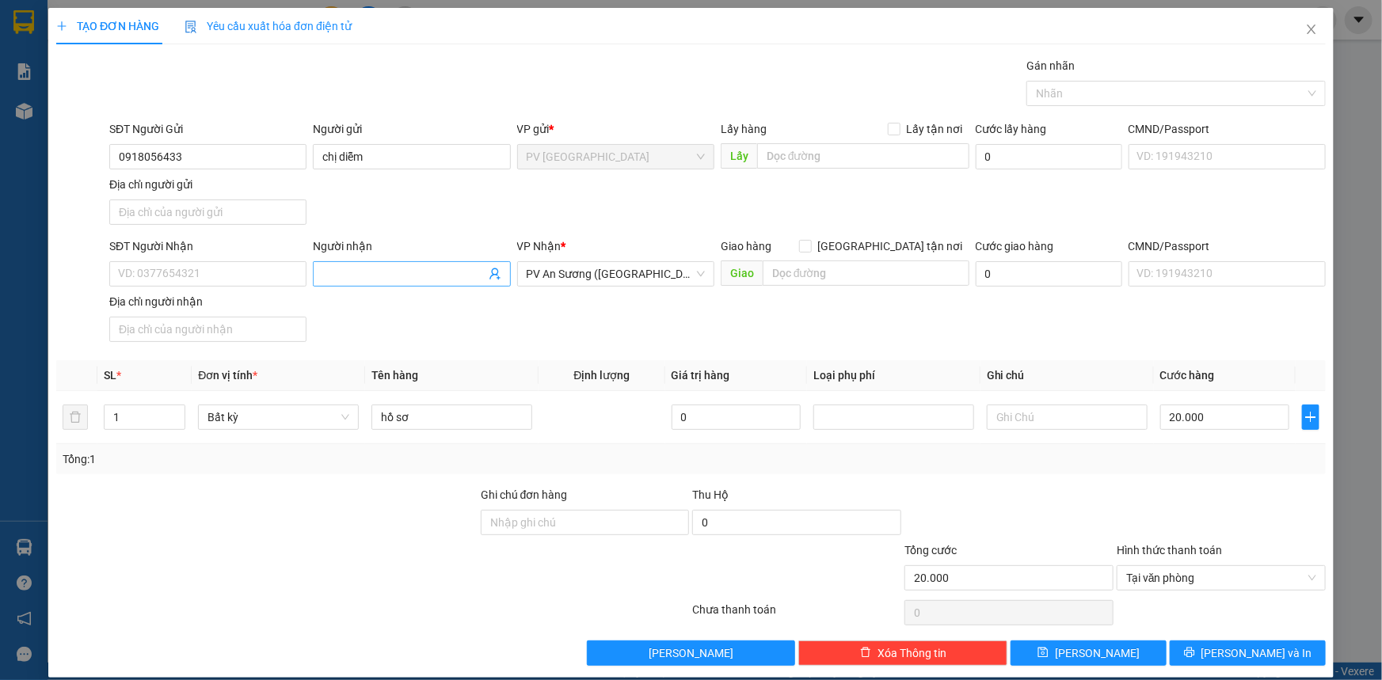
click at [420, 276] on input "Người nhận" at bounding box center [403, 273] width 162 height 17
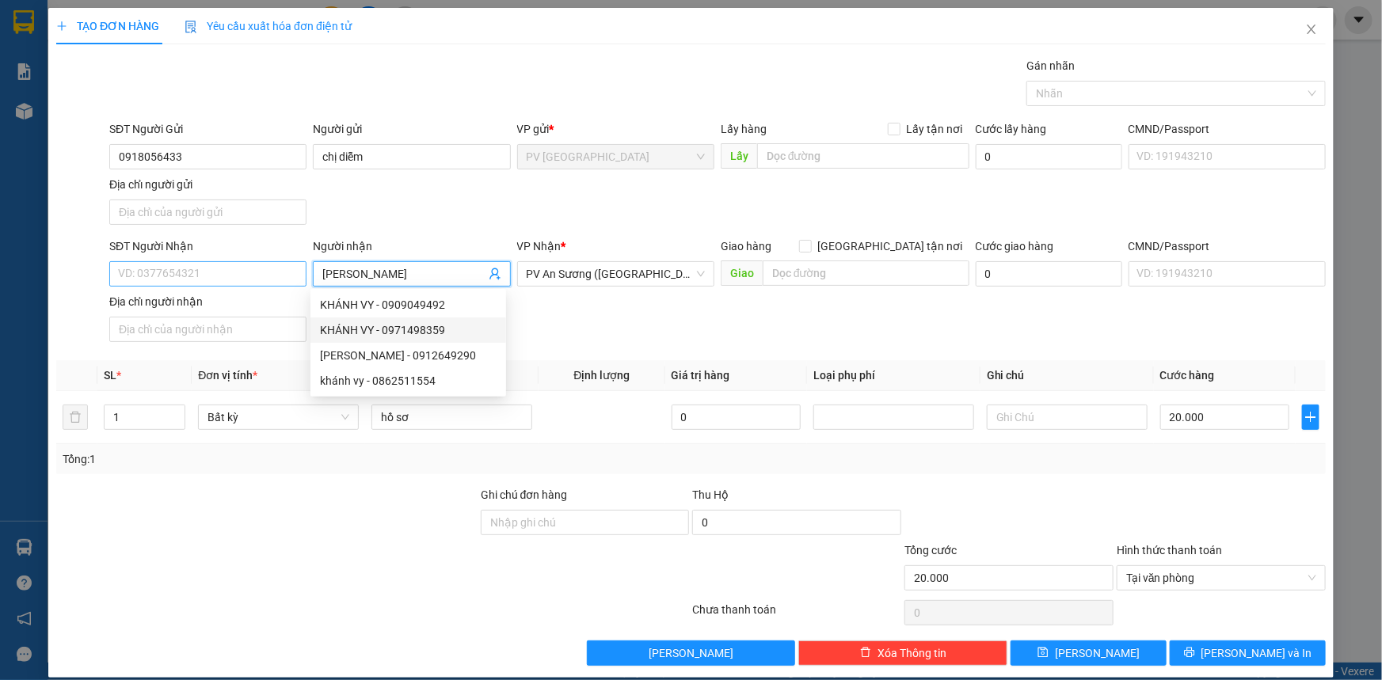
type input "khánh vy"
click at [263, 277] on input "SĐT Người Nhận" at bounding box center [207, 273] width 197 height 25
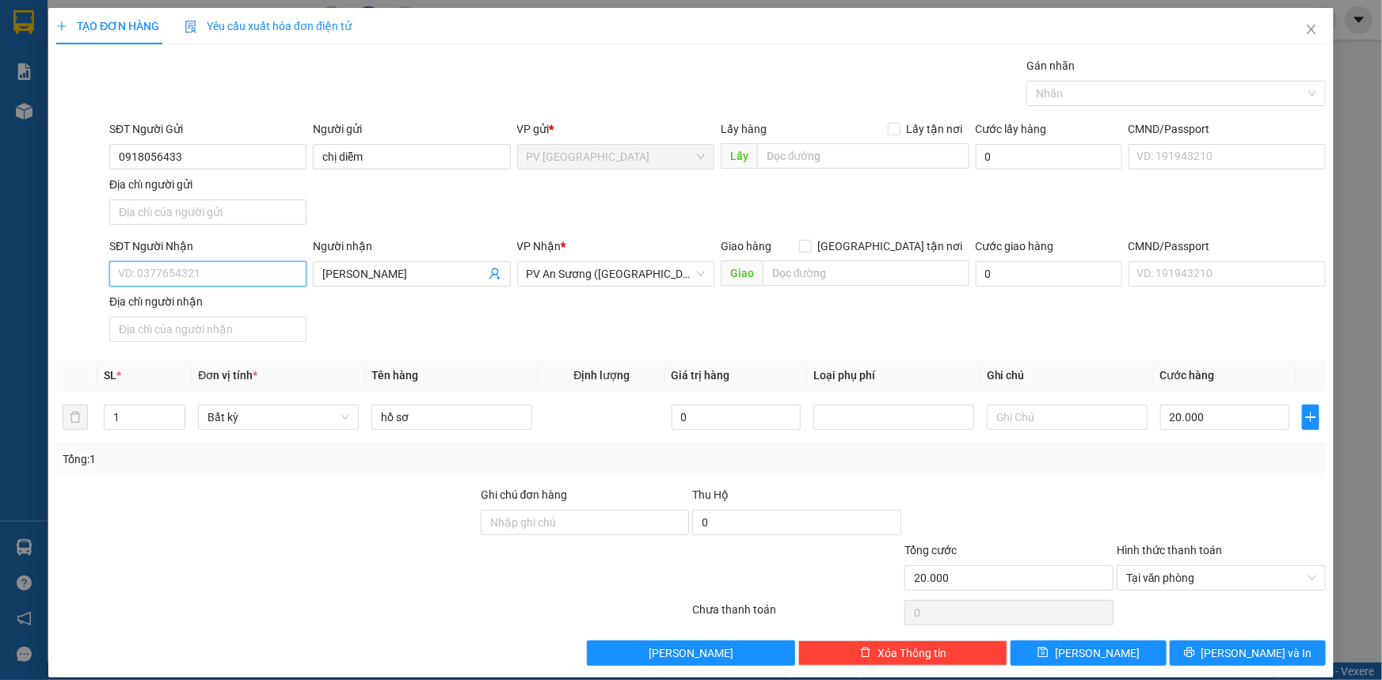
click at [240, 276] on input "SĐT Người Nhận" at bounding box center [207, 273] width 197 height 25
type input "0924918944"
click at [1206, 654] on button "[PERSON_NAME] và In" at bounding box center [1248, 653] width 156 height 25
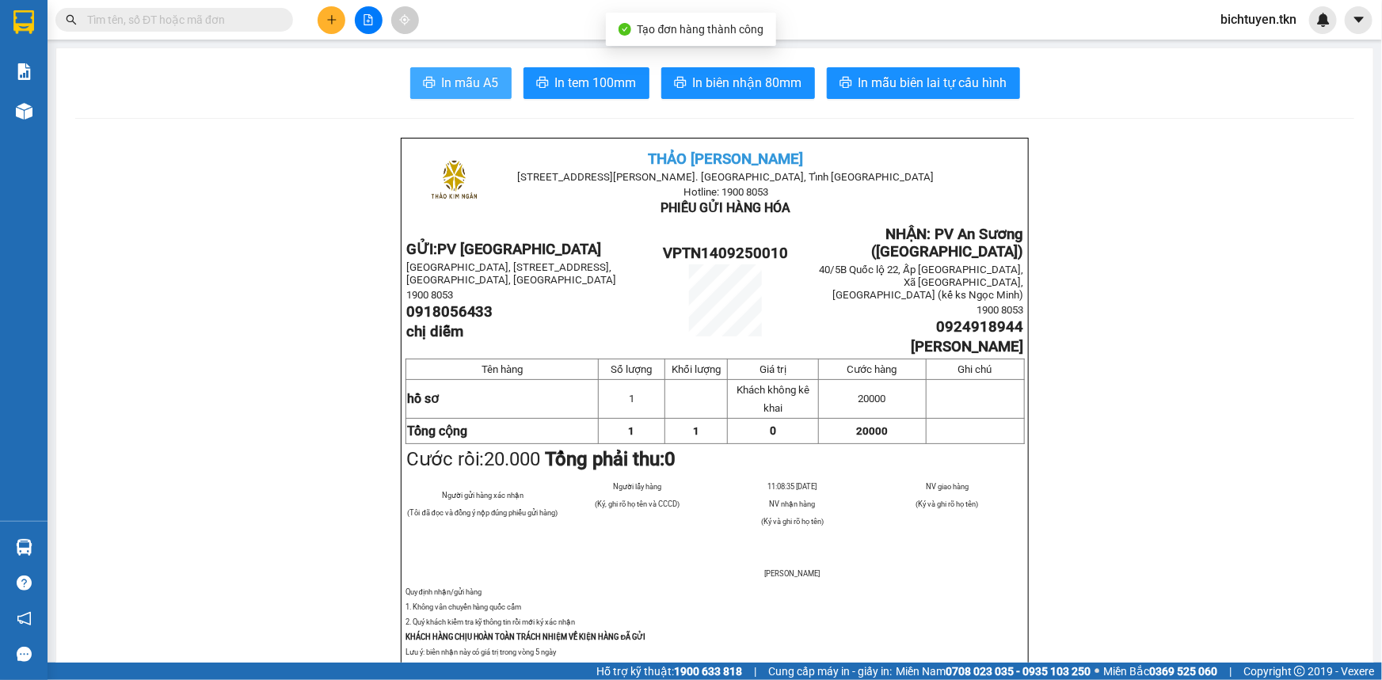
click at [427, 75] on button "In mẫu A5" at bounding box center [460, 83] width 101 height 32
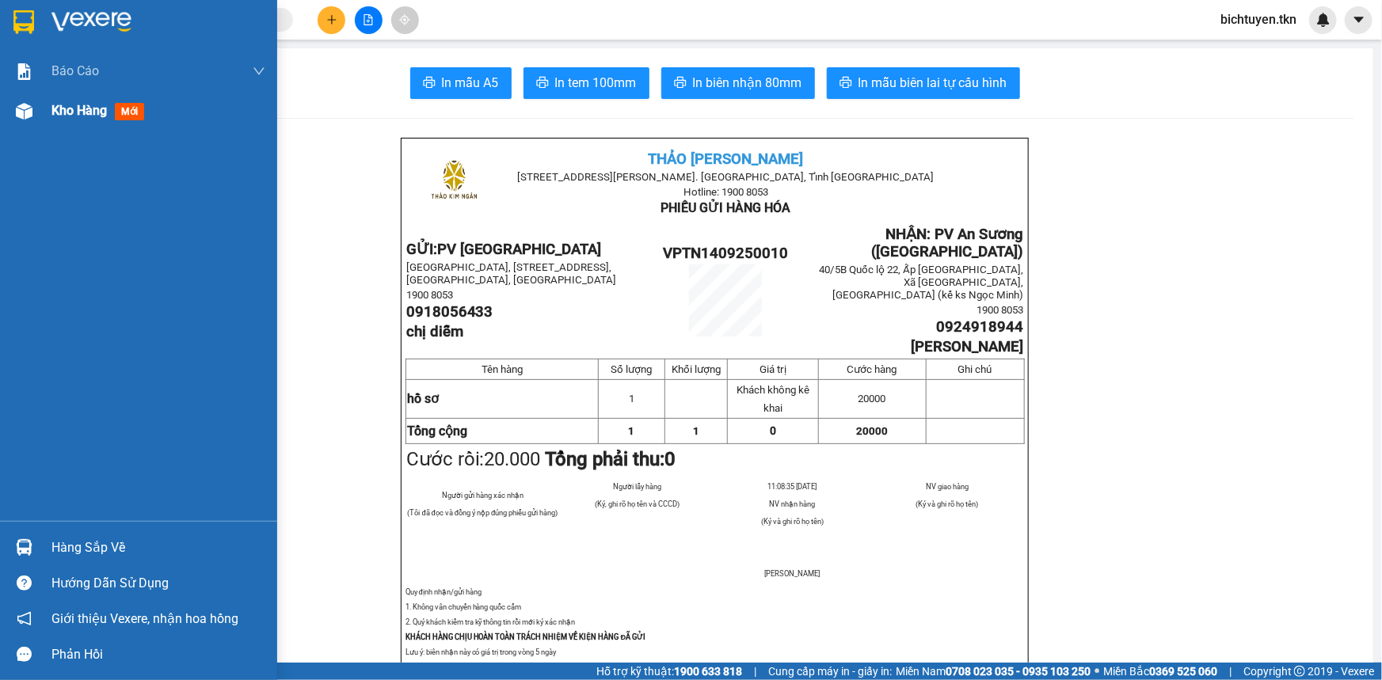
click at [29, 112] on img at bounding box center [24, 111] width 17 height 17
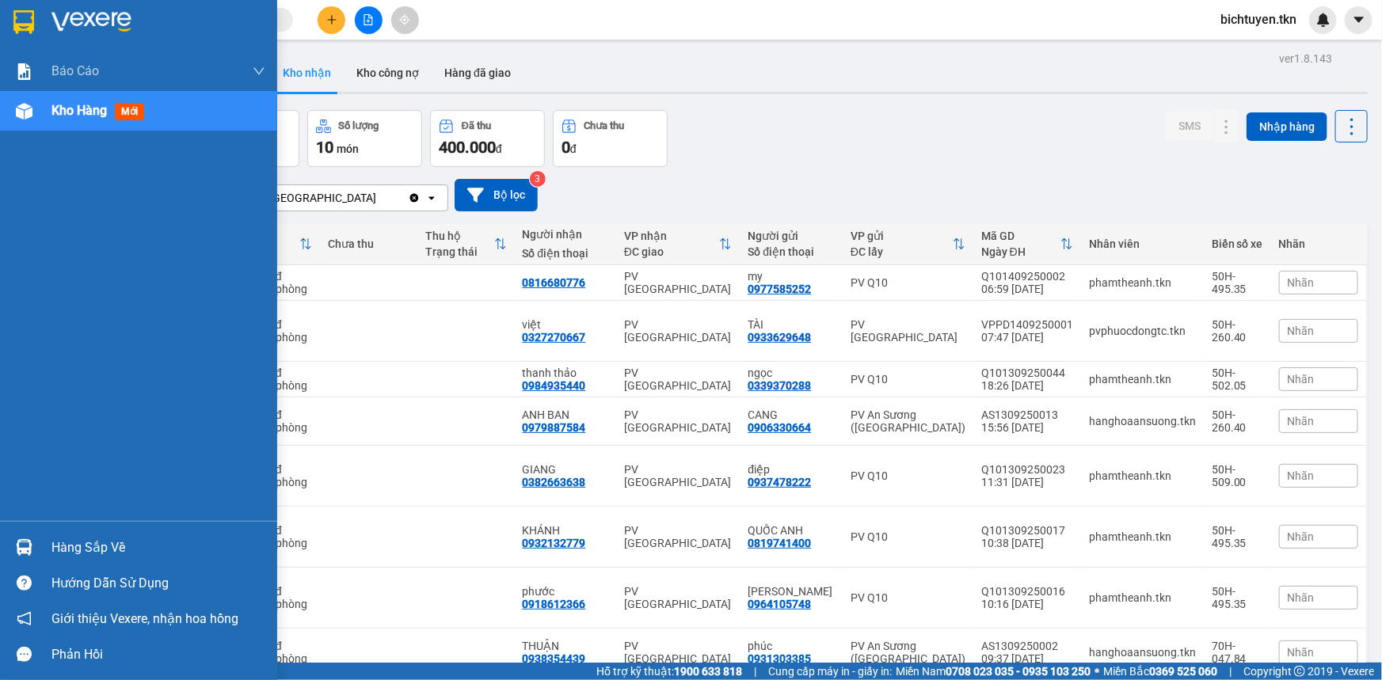
click at [21, 544] on img at bounding box center [24, 547] width 17 height 17
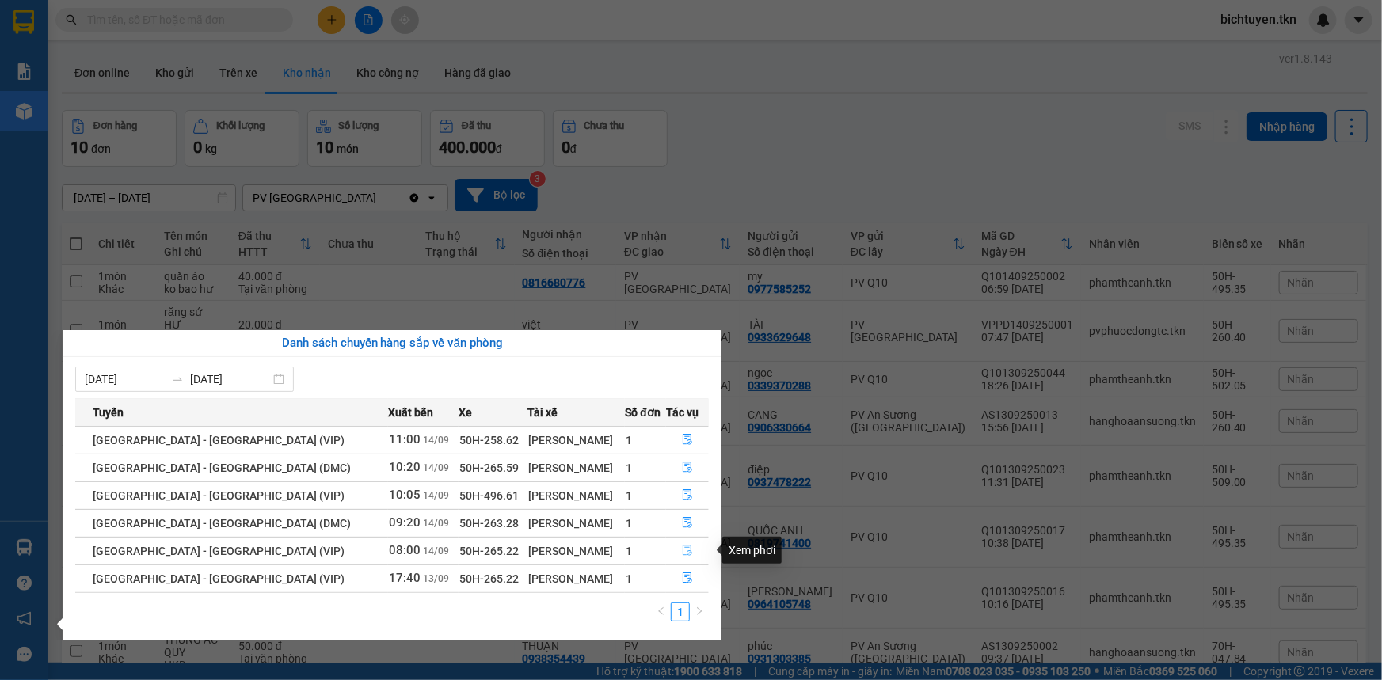
click at [682, 548] on icon "file-done" at bounding box center [687, 550] width 11 height 11
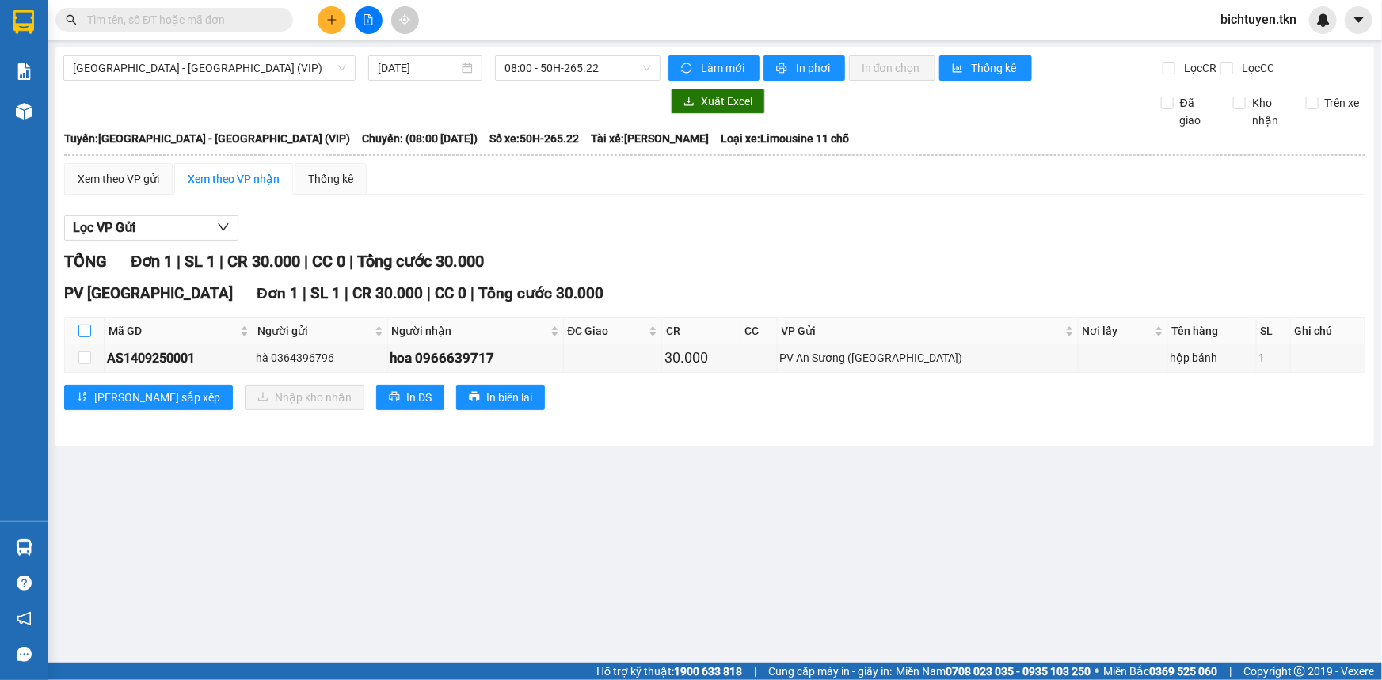
click at [82, 329] on input "checkbox" at bounding box center [84, 331] width 13 height 13
checkbox input "true"
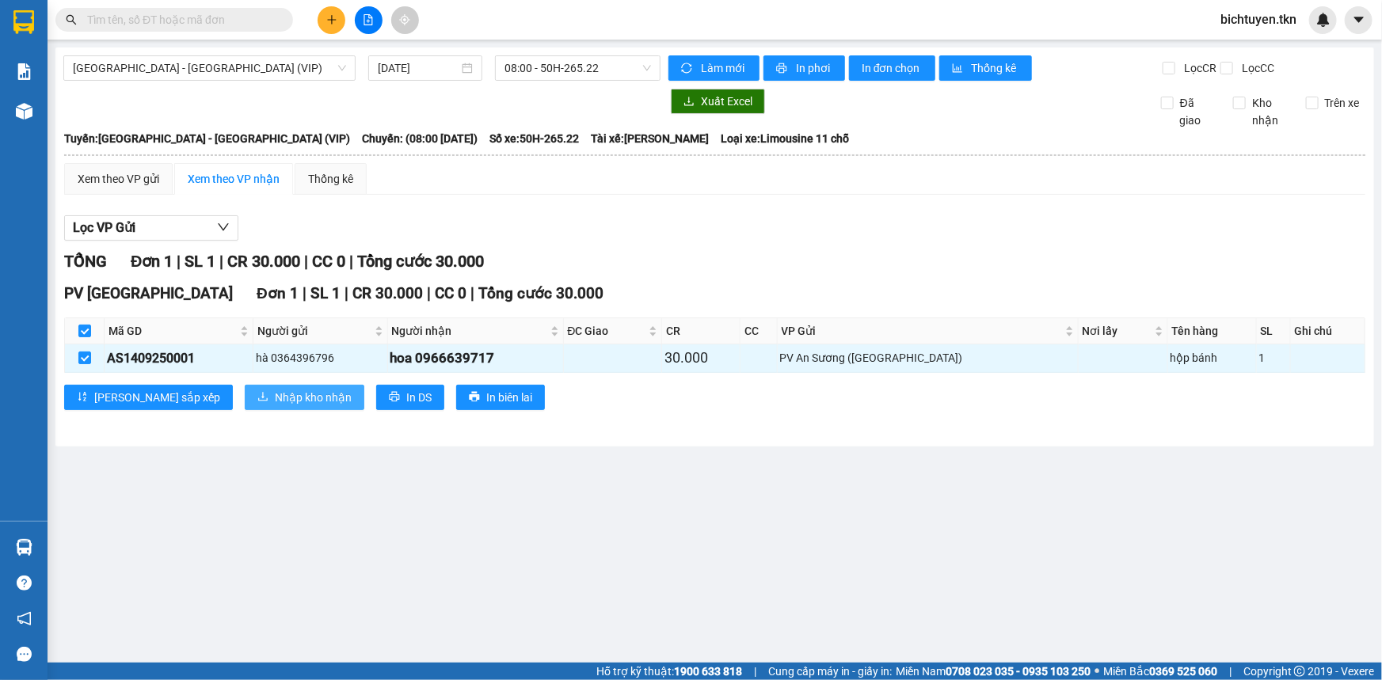
click at [275, 393] on span "Nhập kho nhận" at bounding box center [313, 397] width 77 height 17
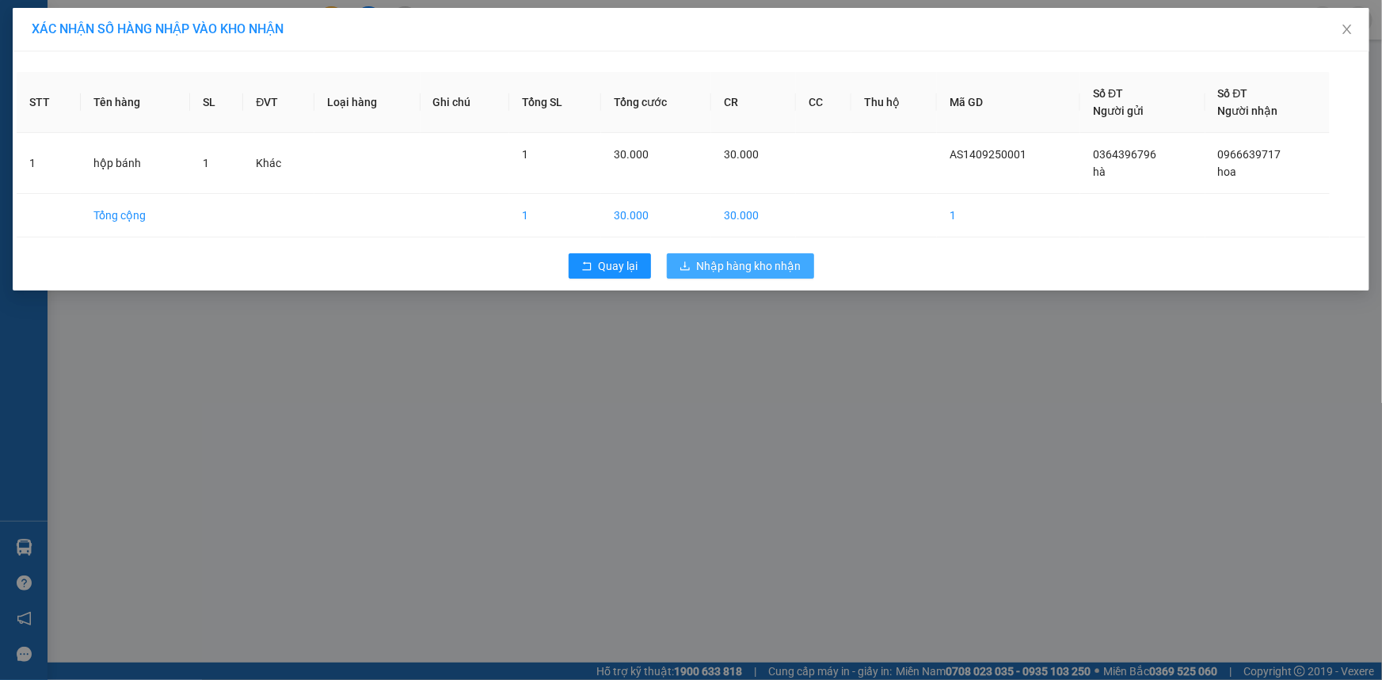
click at [755, 262] on span "Nhập hàng kho nhận" at bounding box center [749, 265] width 105 height 17
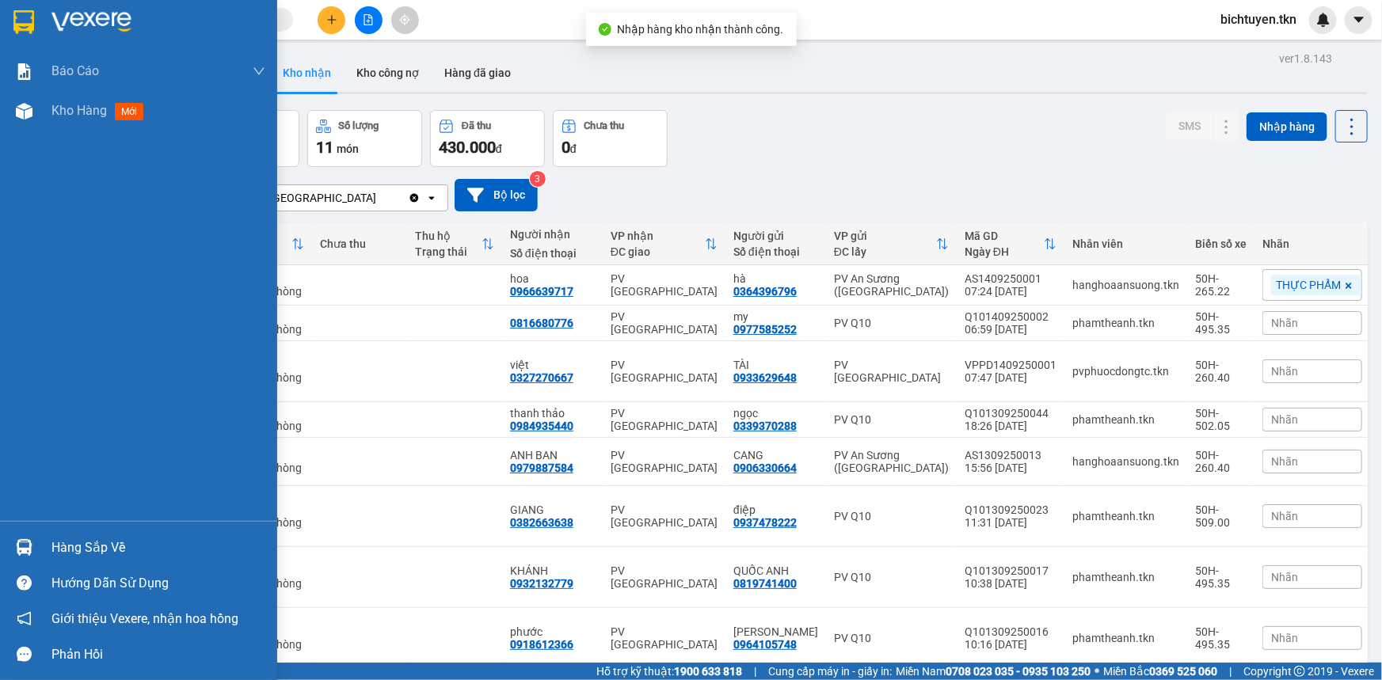
click at [25, 552] on img at bounding box center [24, 547] width 17 height 17
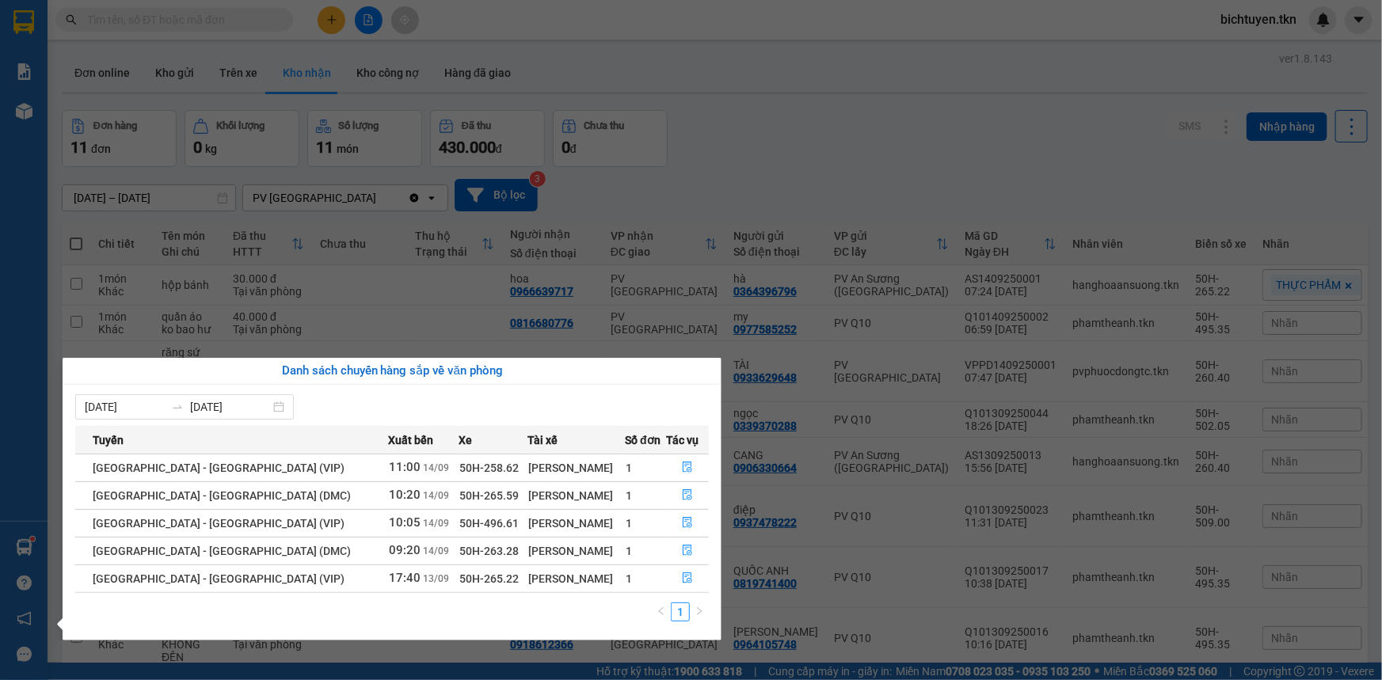
click at [274, 44] on section "Kết quả tìm kiếm ( 89 ) Bộ lọc Ngày tạo đơn gần nhất Mã ĐH Trạng thái Món hàng …" at bounding box center [691, 340] width 1382 height 680
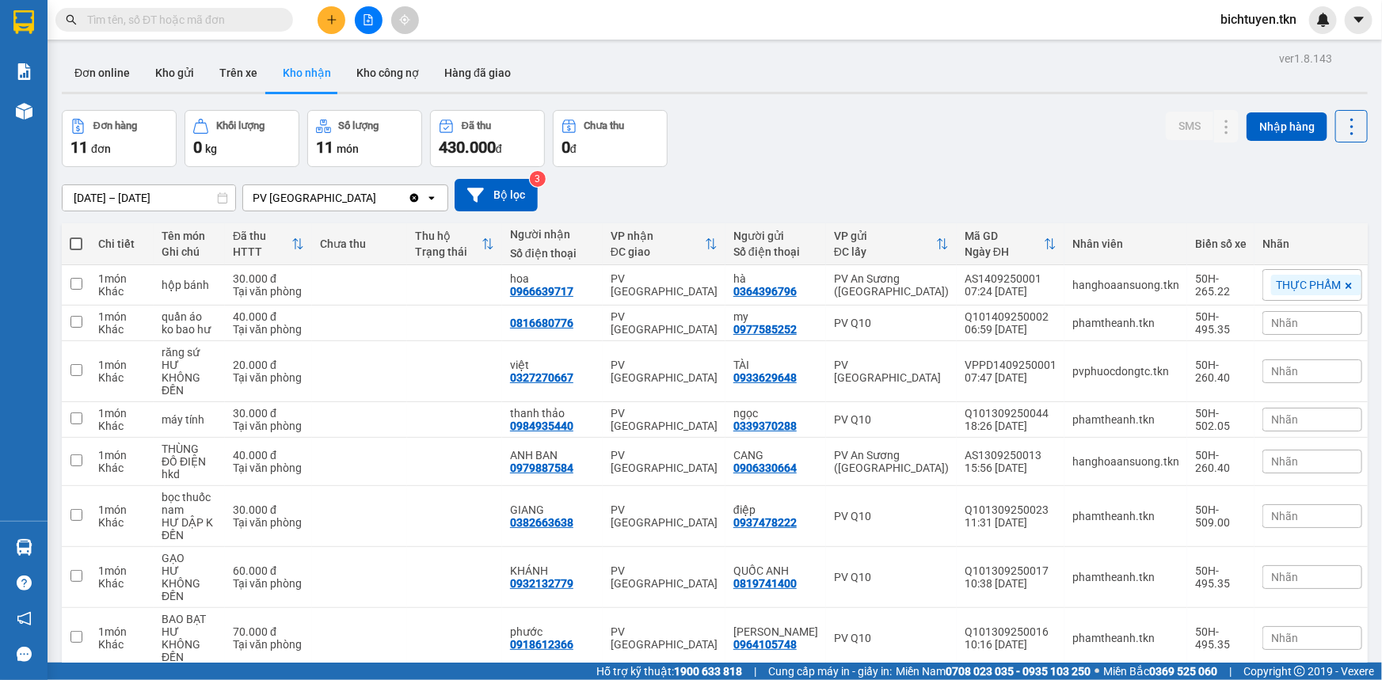
click at [232, 11] on input "text" at bounding box center [180, 19] width 187 height 17
click at [581, 20] on div "Kết quả tìm kiếm ( 89 ) Bộ lọc Ngày tạo đơn gần nhất Mã ĐH Trạng thái Món hàng …" at bounding box center [691, 20] width 1382 height 40
click at [593, 44] on main "ver 1.8.143 Đơn online Kho gửi Trên xe Kho nhận Kho công nợ Hàng đã giao Đơn hà…" at bounding box center [691, 331] width 1382 height 663
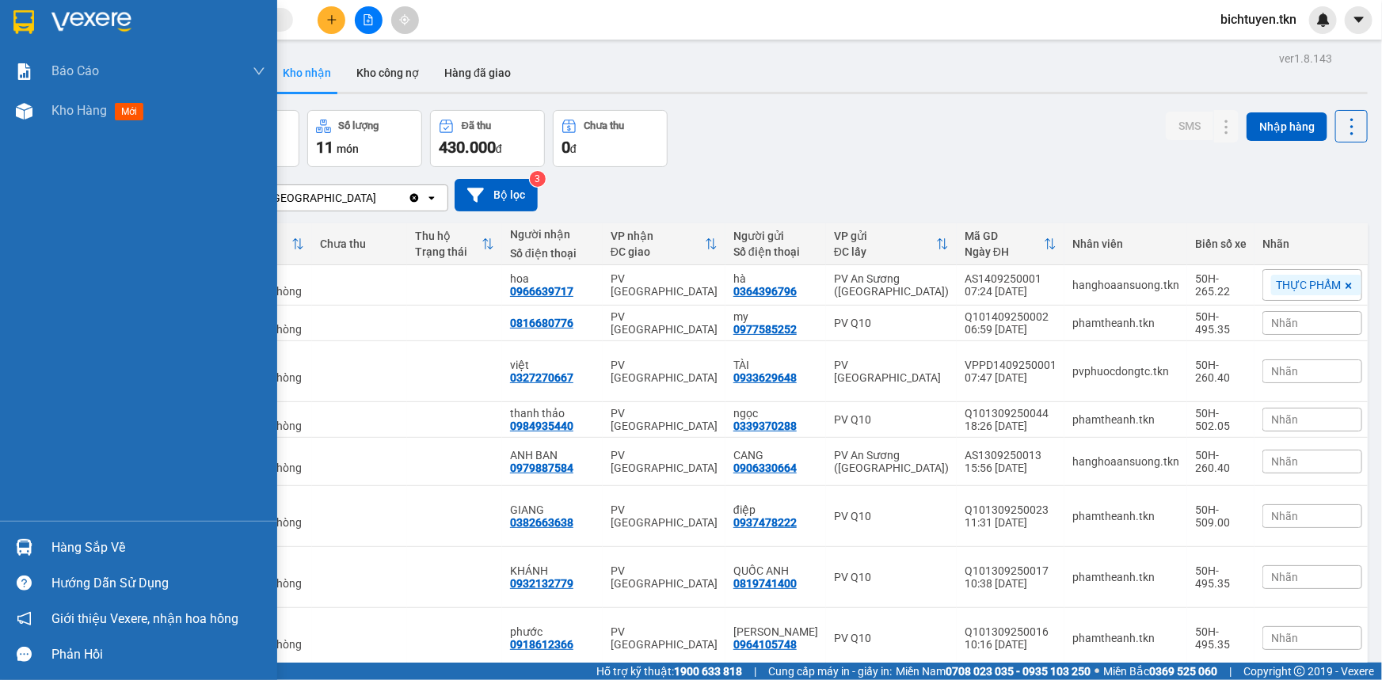
click at [32, 549] on img at bounding box center [24, 547] width 17 height 17
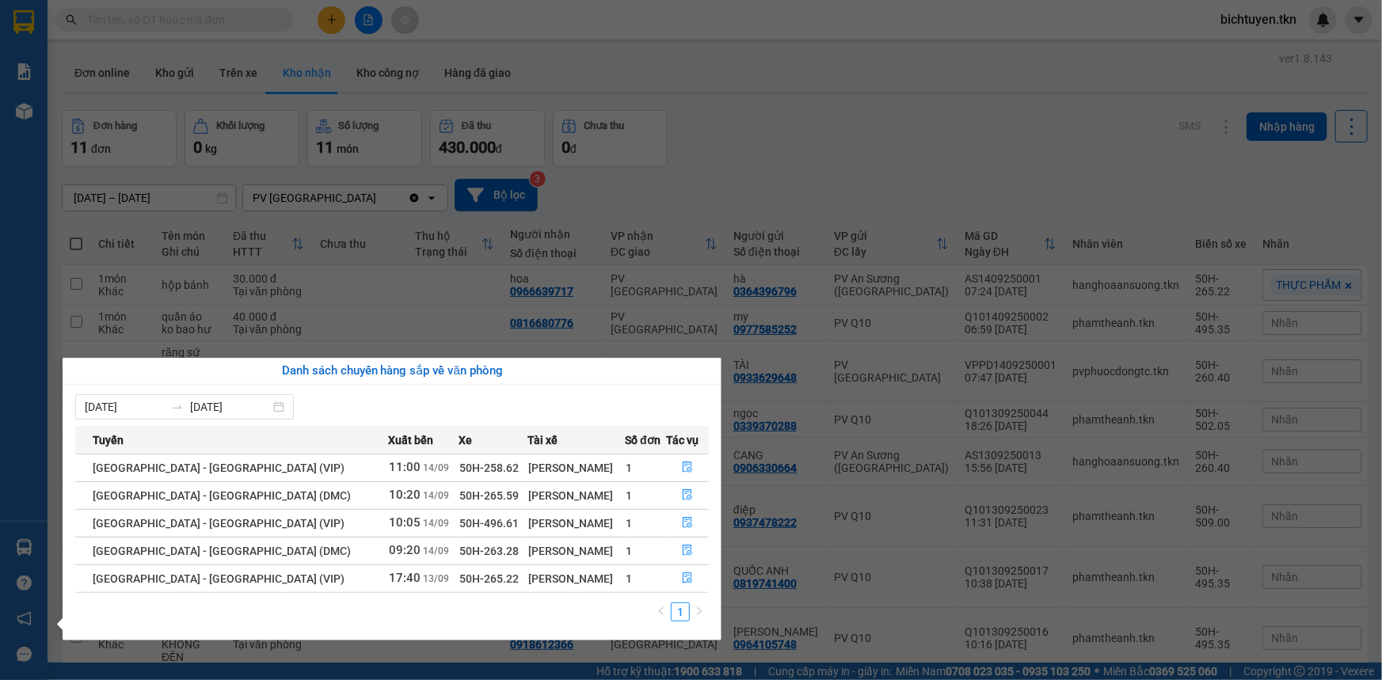
click at [753, 167] on section "Kết quả tìm kiếm ( 89 ) Bộ lọc Ngày tạo đơn gần nhất Mã ĐH Trạng thái Món hàng …" at bounding box center [691, 340] width 1382 height 680
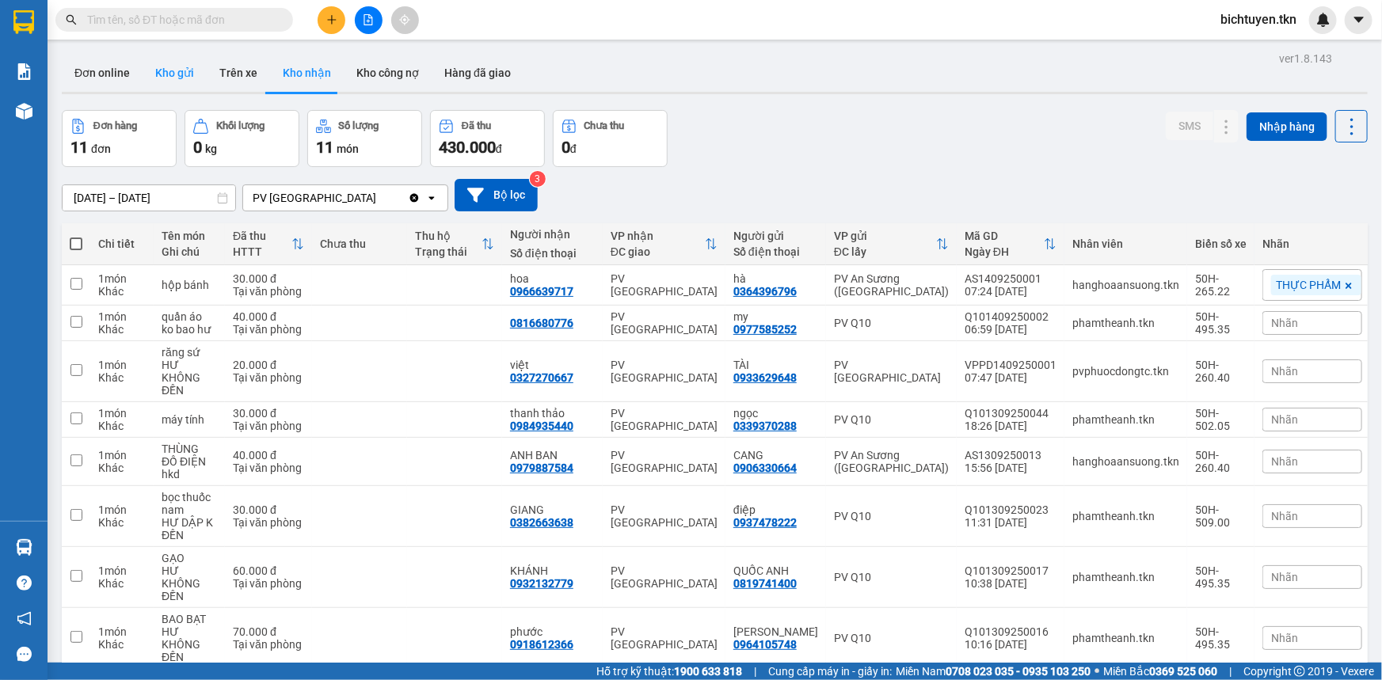
click at [192, 77] on button "Kho gửi" at bounding box center [175, 73] width 64 height 38
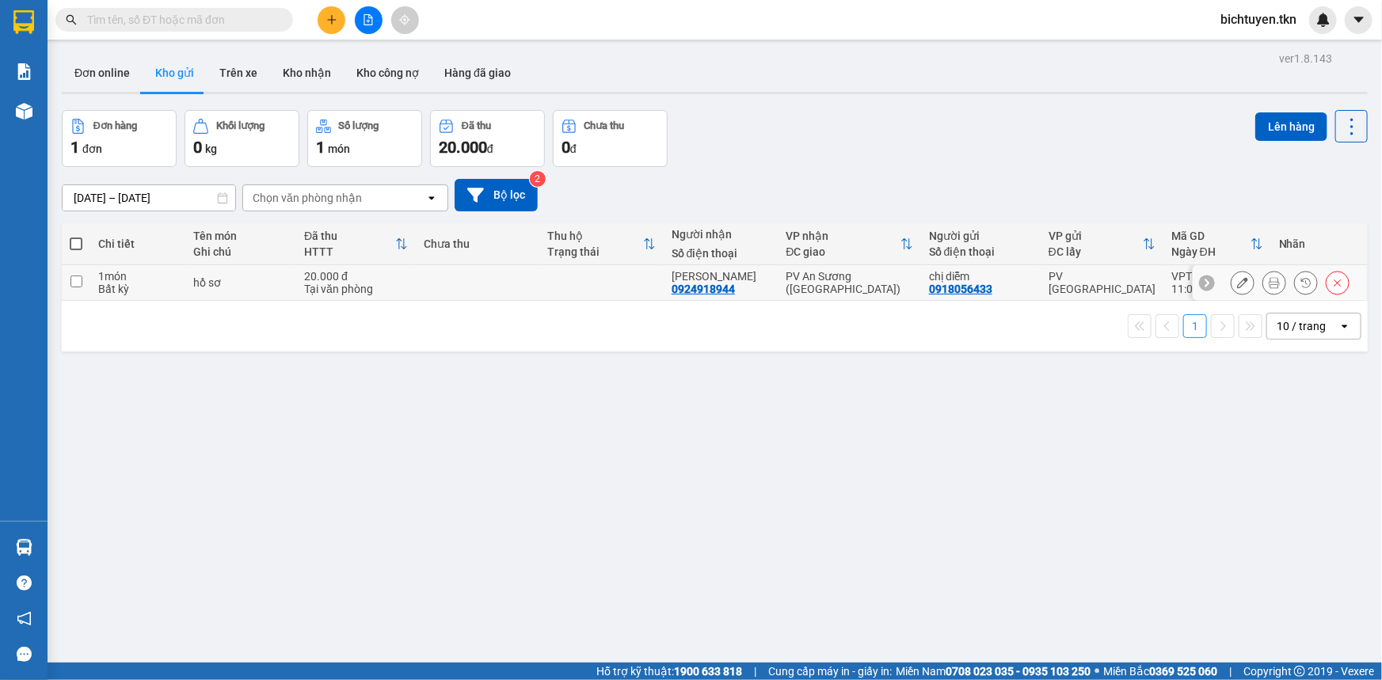
click at [882, 282] on div "PV An Sương ([GEOGRAPHIC_DATA])" at bounding box center [850, 282] width 127 height 25
checkbox input "true"
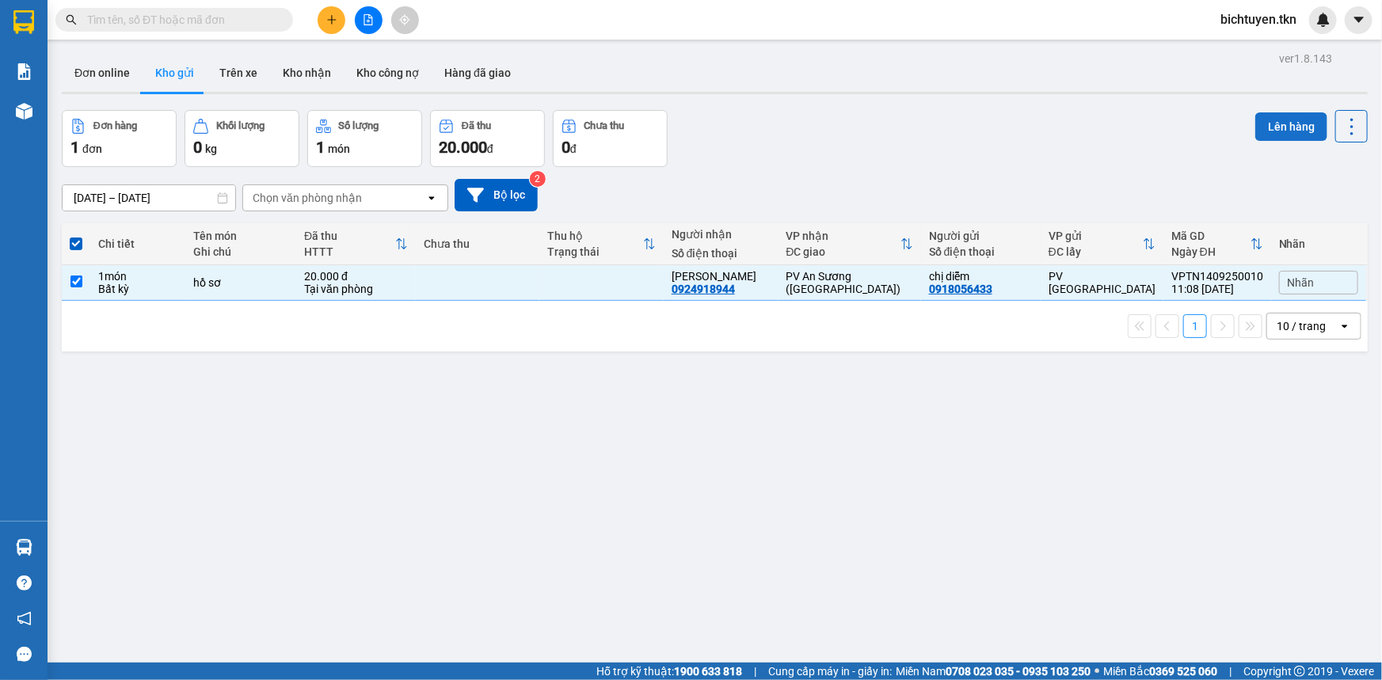
click at [1283, 120] on button "Lên hàng" at bounding box center [1292, 126] width 72 height 29
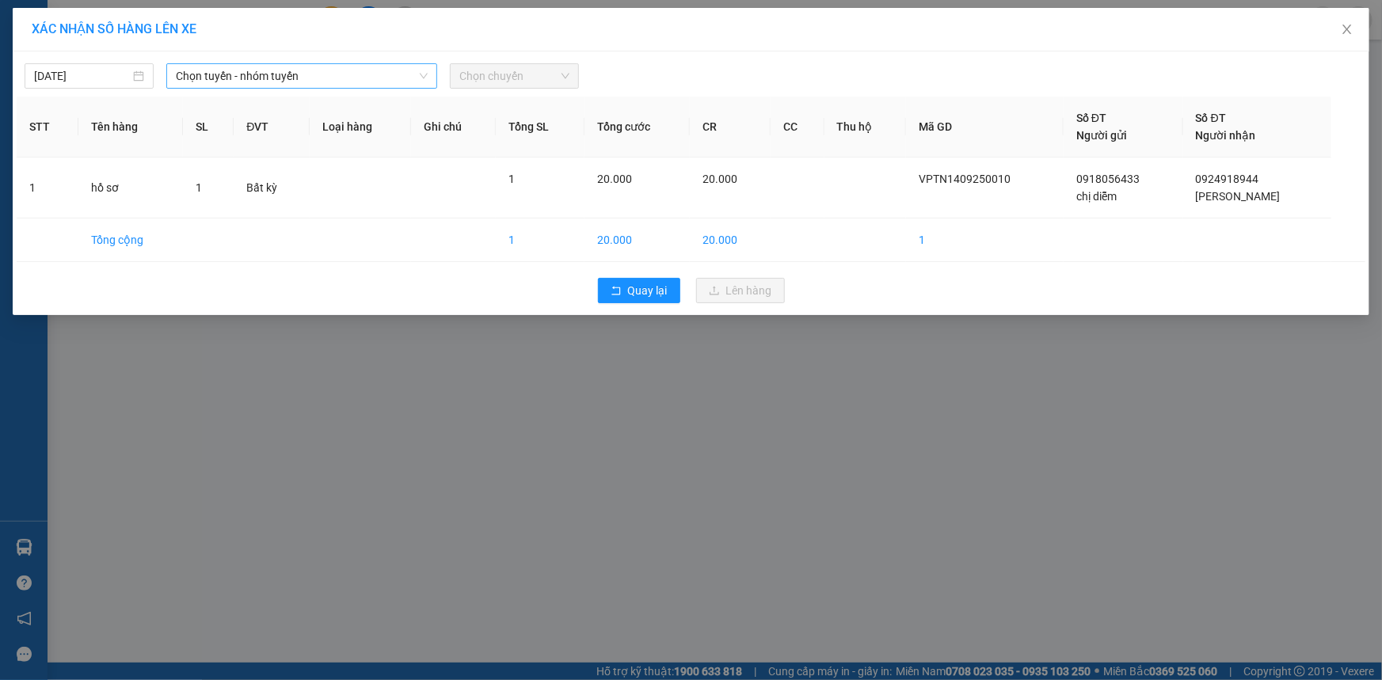
click at [309, 72] on span "Chọn tuyến - nhóm tuyến" at bounding box center [302, 76] width 252 height 24
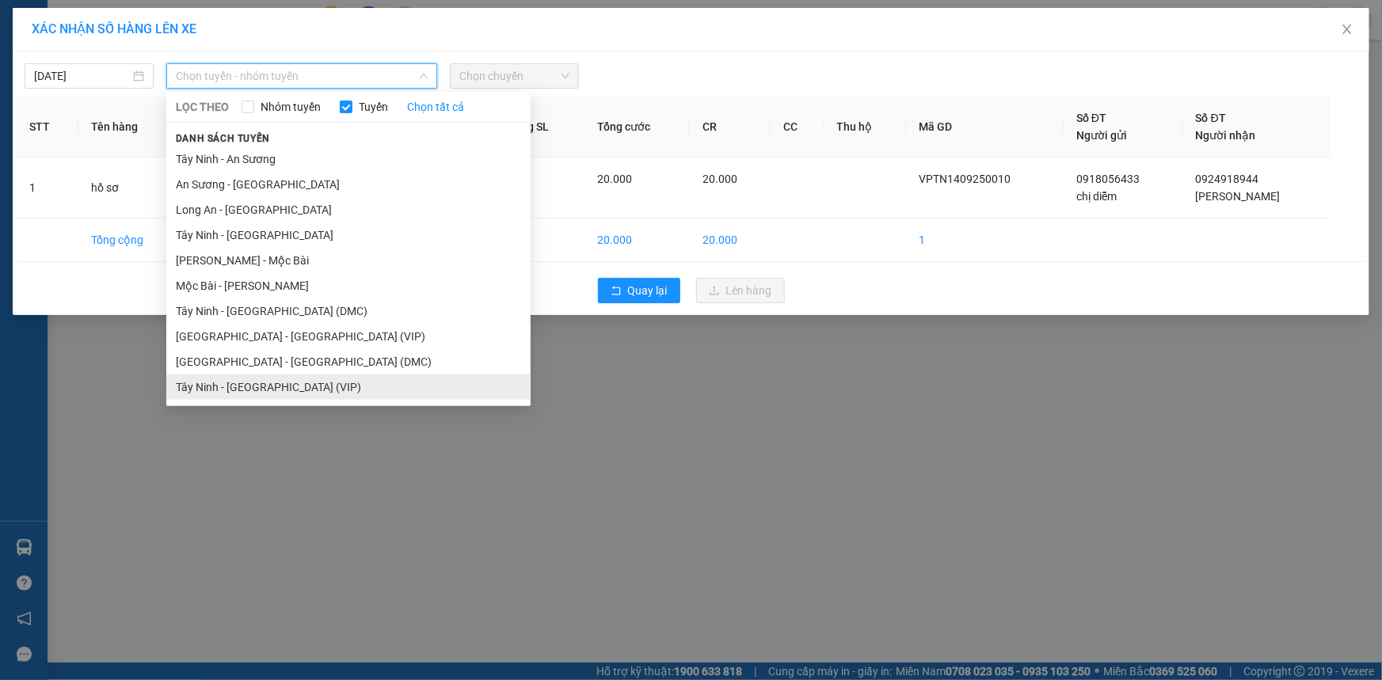
click at [296, 384] on li "Tây Ninh - [GEOGRAPHIC_DATA] (VIP)" at bounding box center [348, 387] width 364 height 25
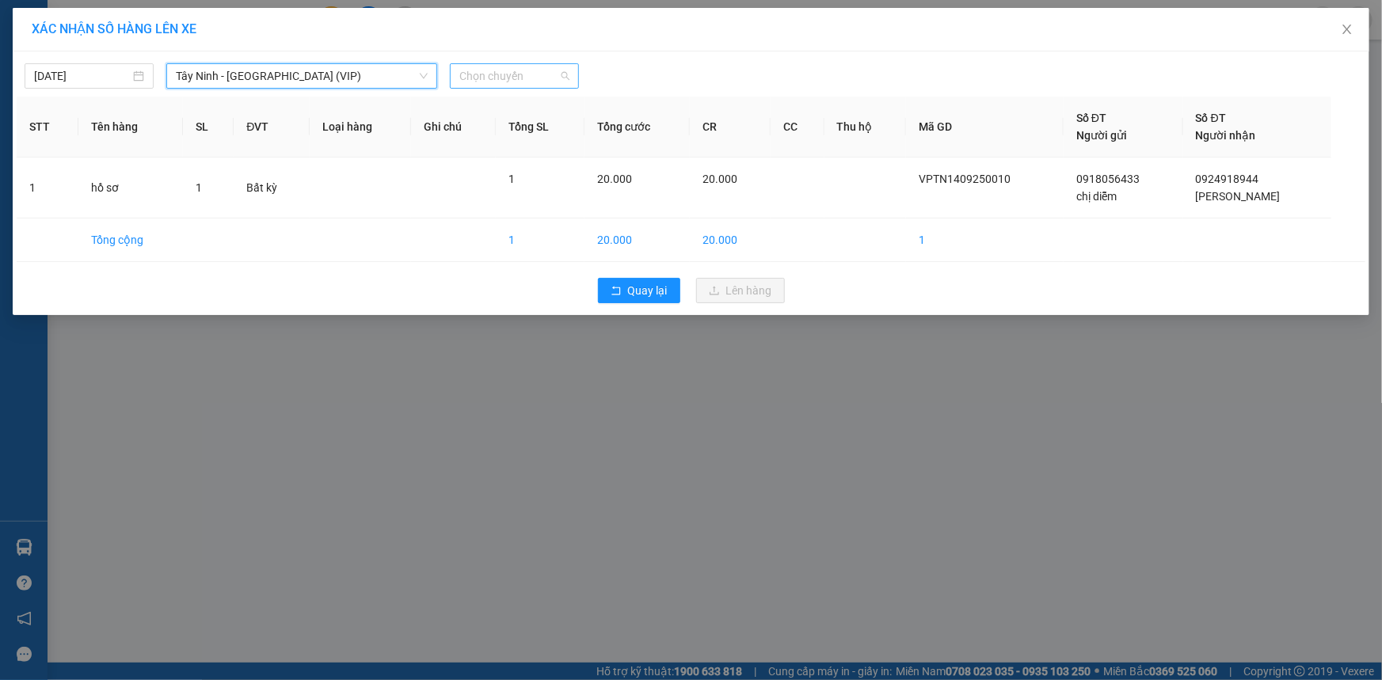
click at [494, 78] on span "Chọn chuyến" at bounding box center [514, 76] width 110 height 24
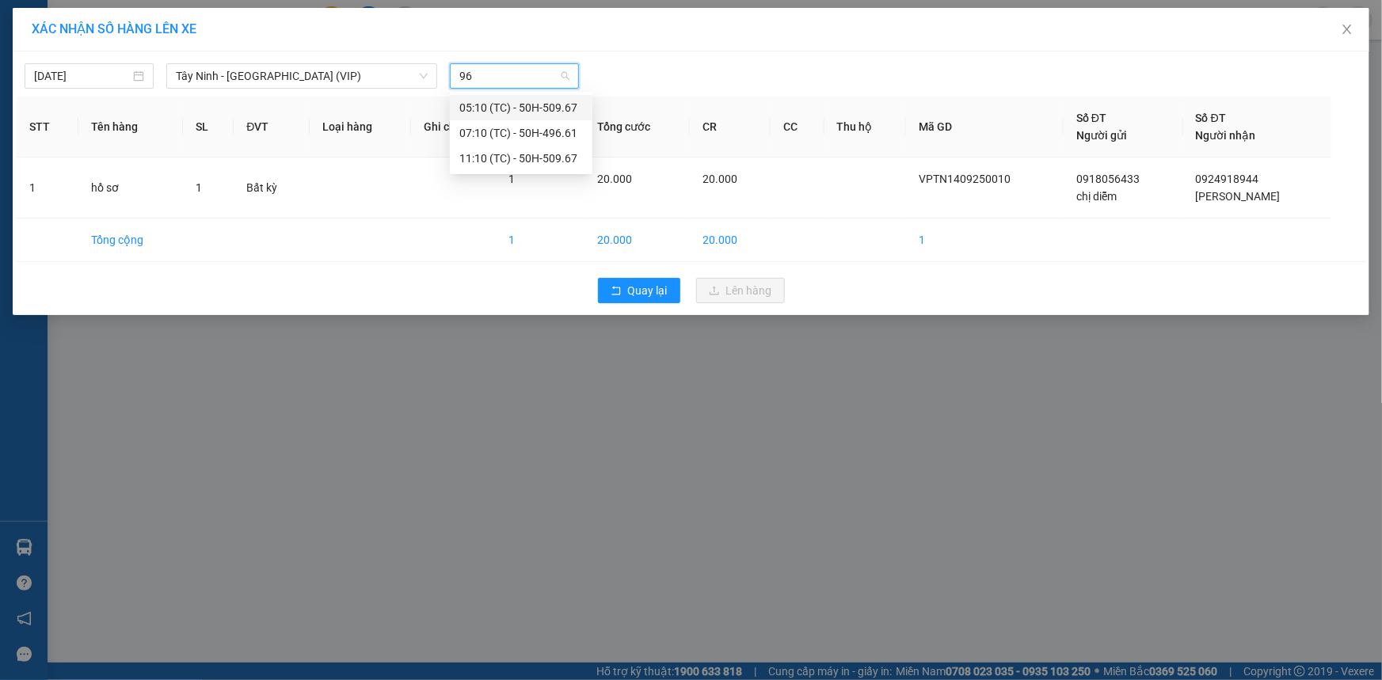
type input "967"
click at [534, 136] on div "11:10 (TC) - 50H-509.67" at bounding box center [521, 132] width 124 height 17
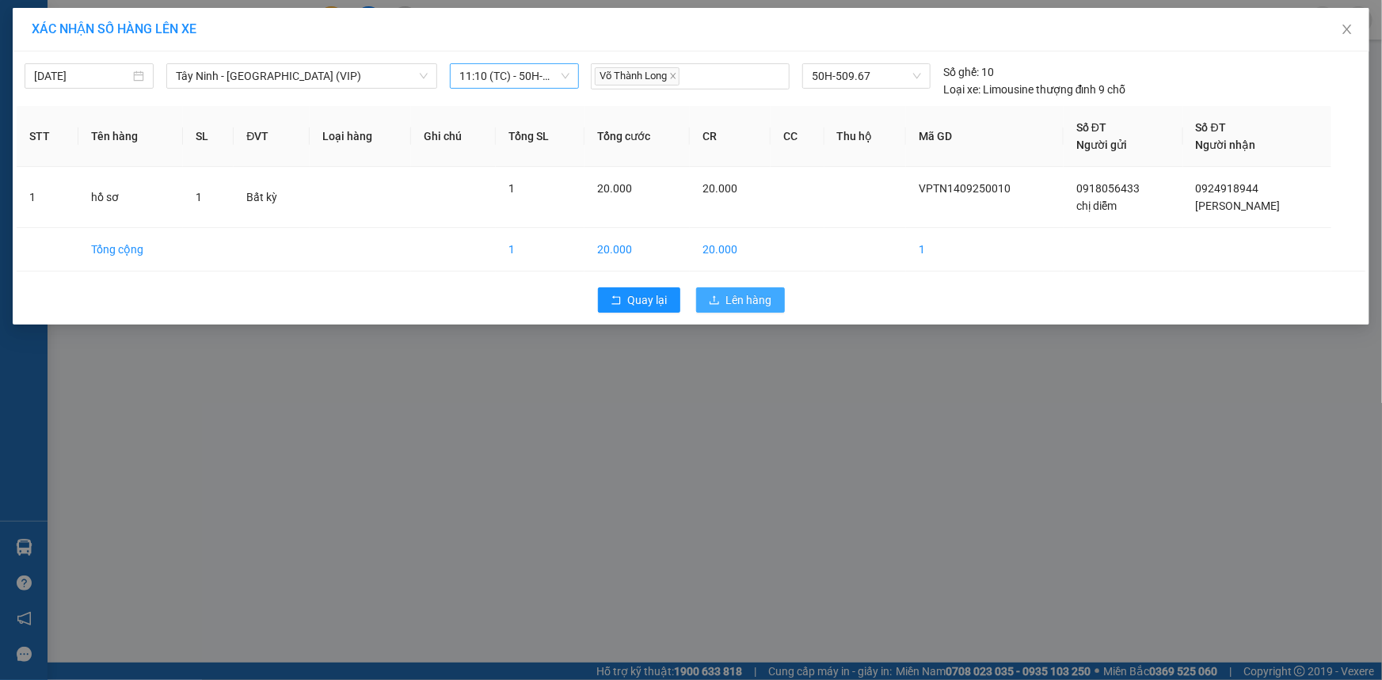
click at [716, 293] on button "Lên hàng" at bounding box center [740, 300] width 89 height 25
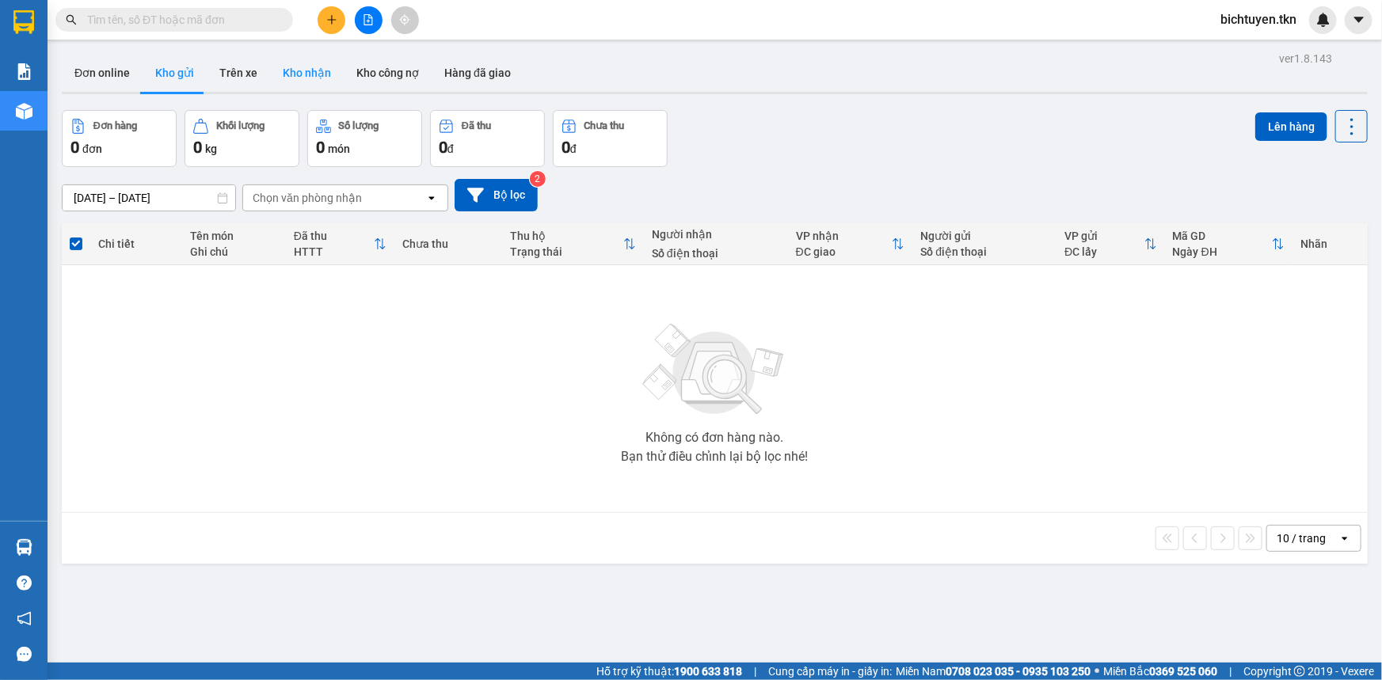
click at [318, 78] on button "Kho nhận" at bounding box center [307, 73] width 74 height 38
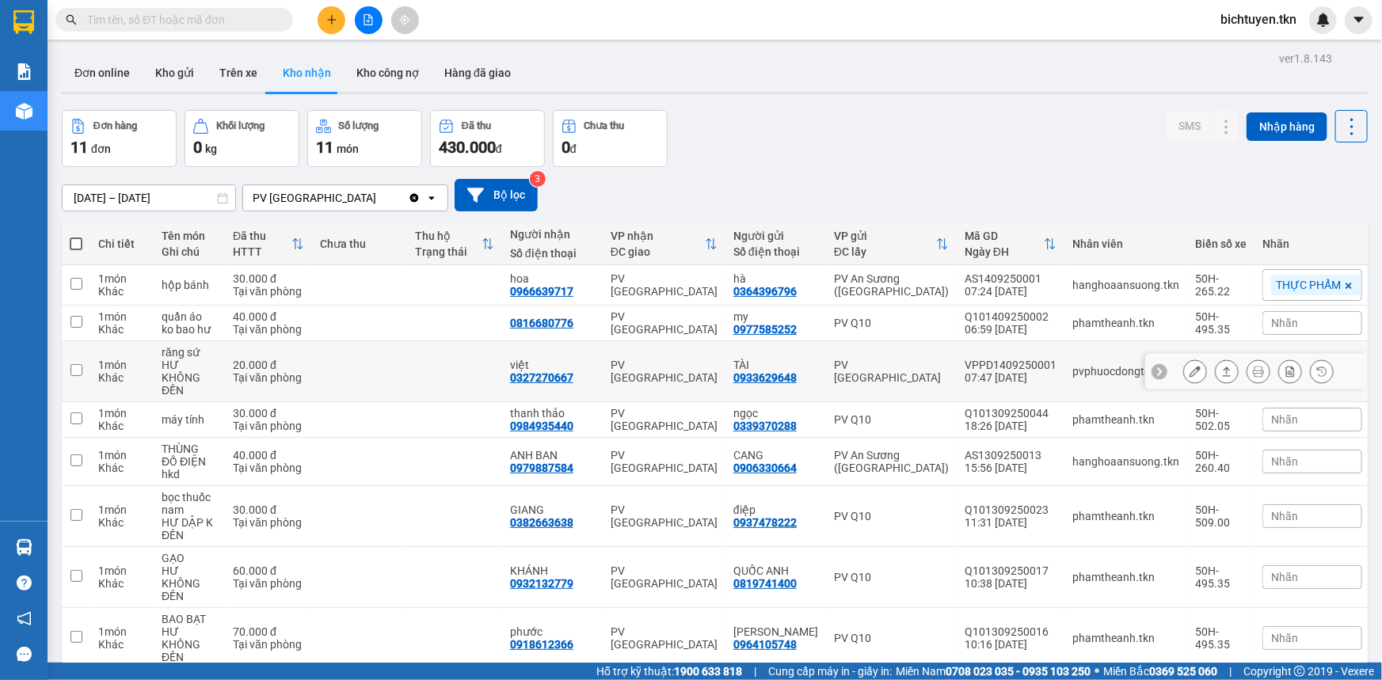
click at [1188, 371] on button at bounding box center [1195, 372] width 22 height 28
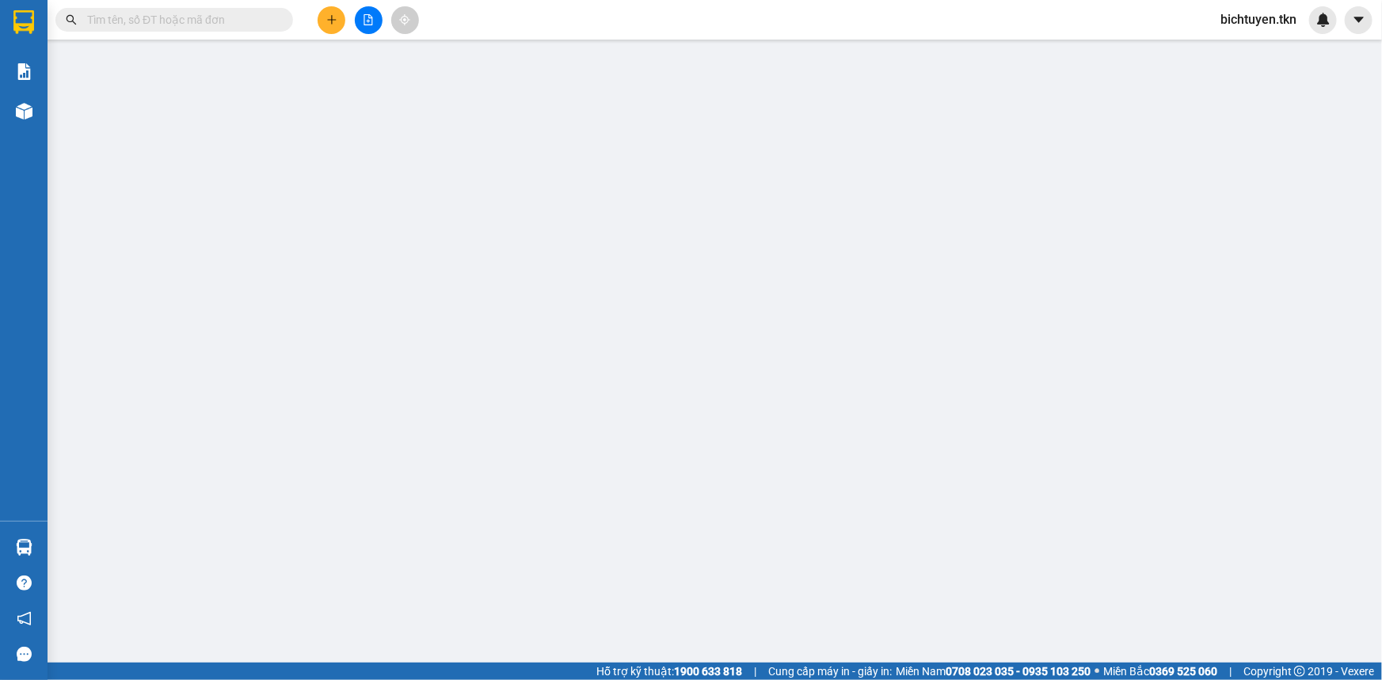
type input "0933629648"
type input "TÀI"
type input "0327270667"
type input "việt"
type input "20.000"
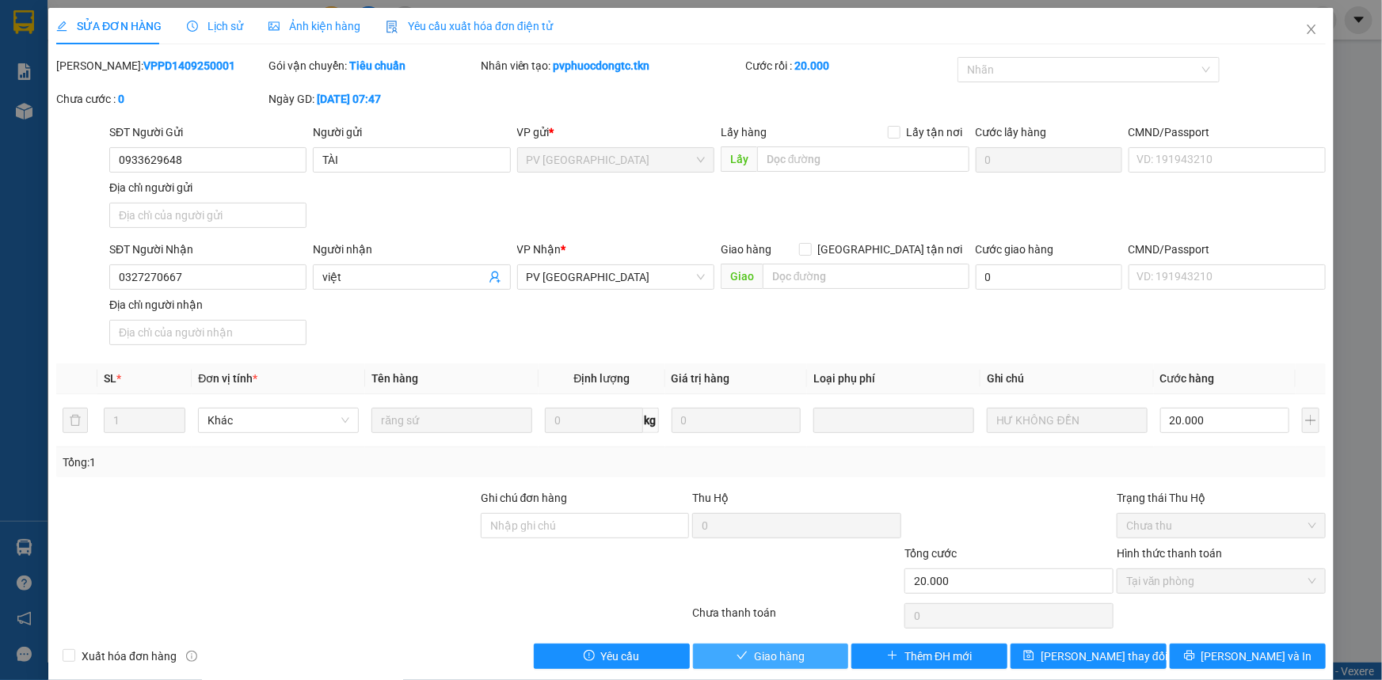
click at [827, 654] on button "Giao hàng" at bounding box center [771, 656] width 156 height 25
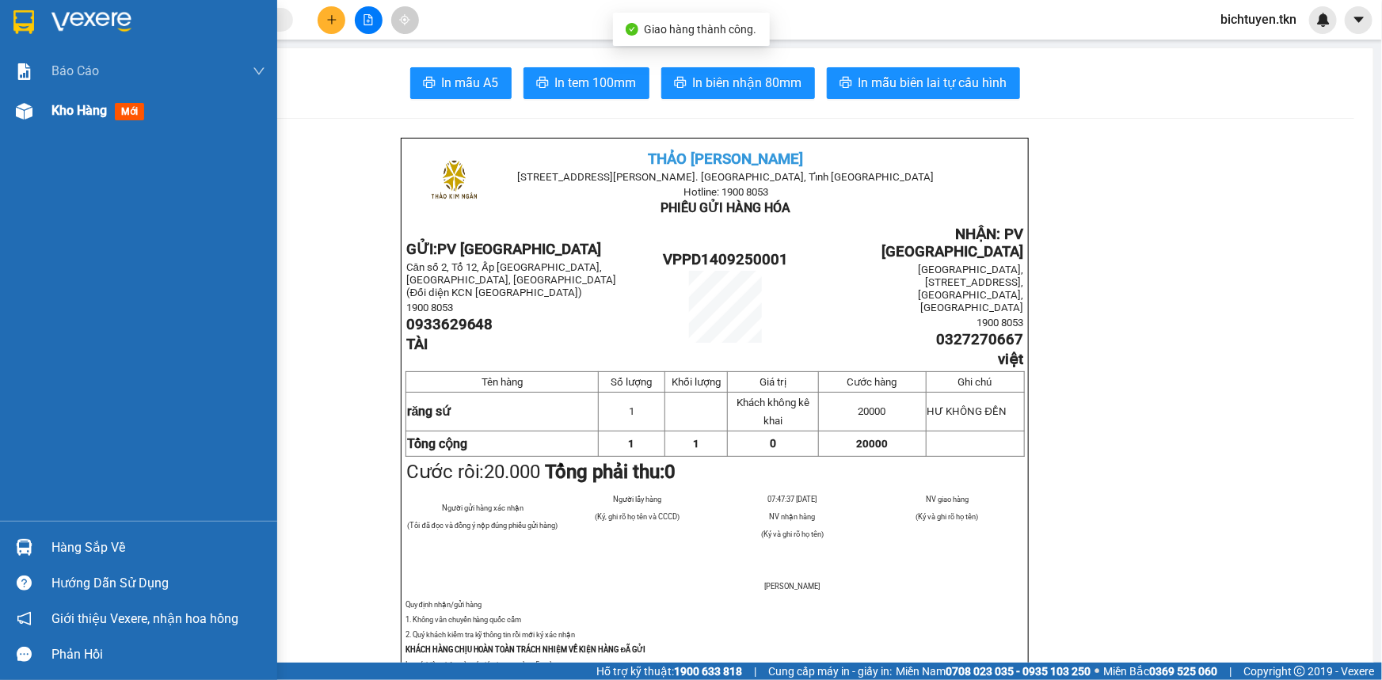
click at [17, 112] on img at bounding box center [24, 111] width 17 height 17
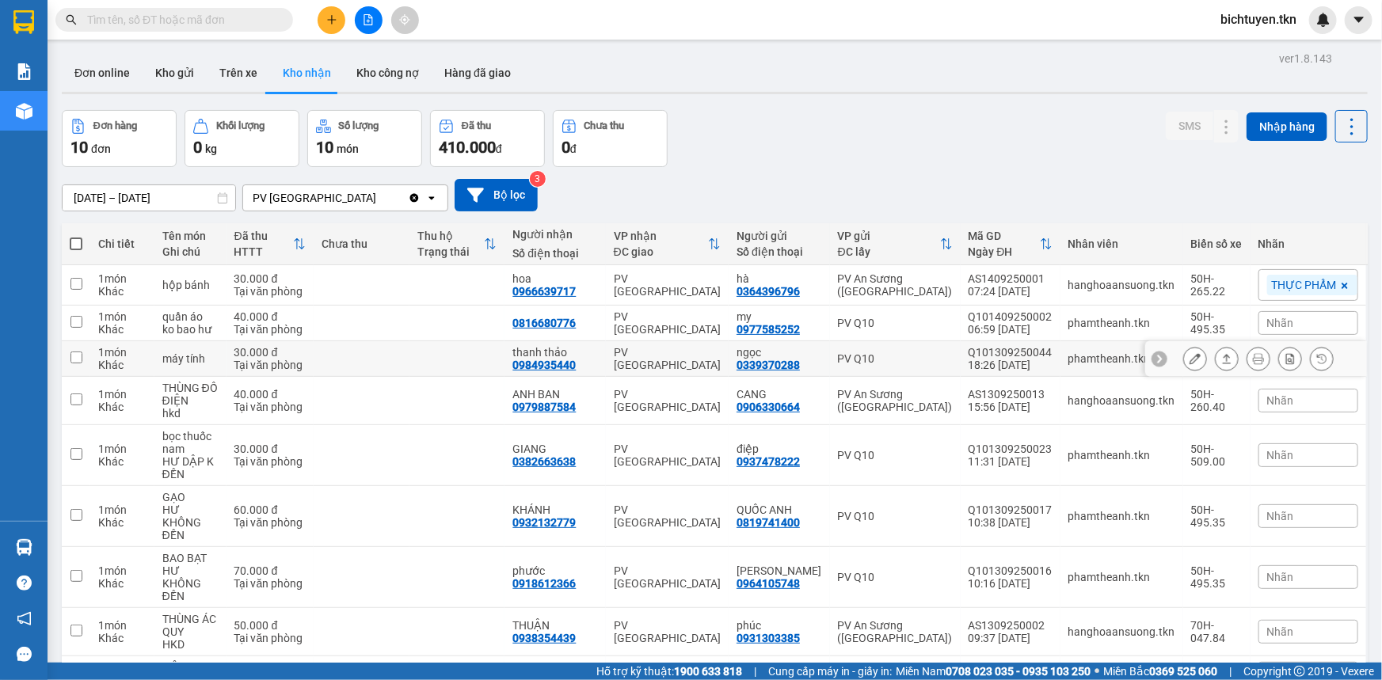
click at [1190, 359] on icon at bounding box center [1195, 358] width 11 height 11
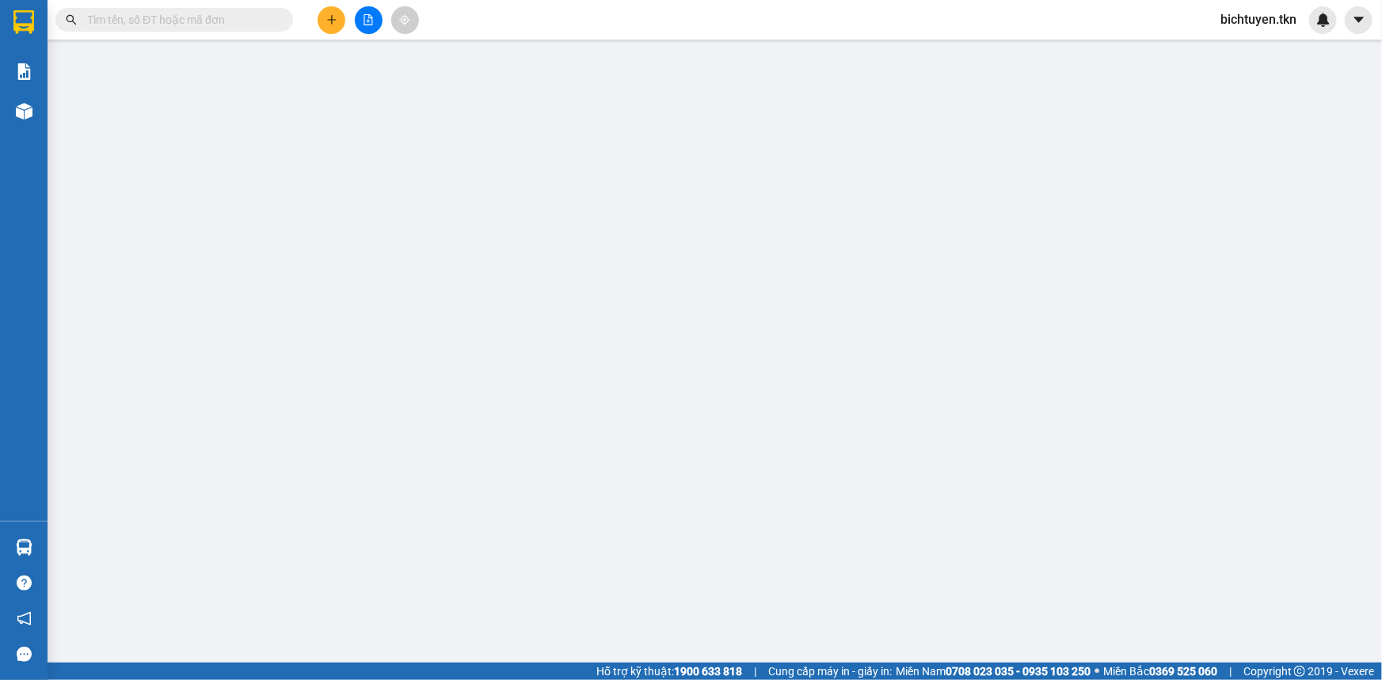
type input "0339370288"
type input "ngọc"
type input "0984935440"
type input "thanh thảo"
type input "30.000"
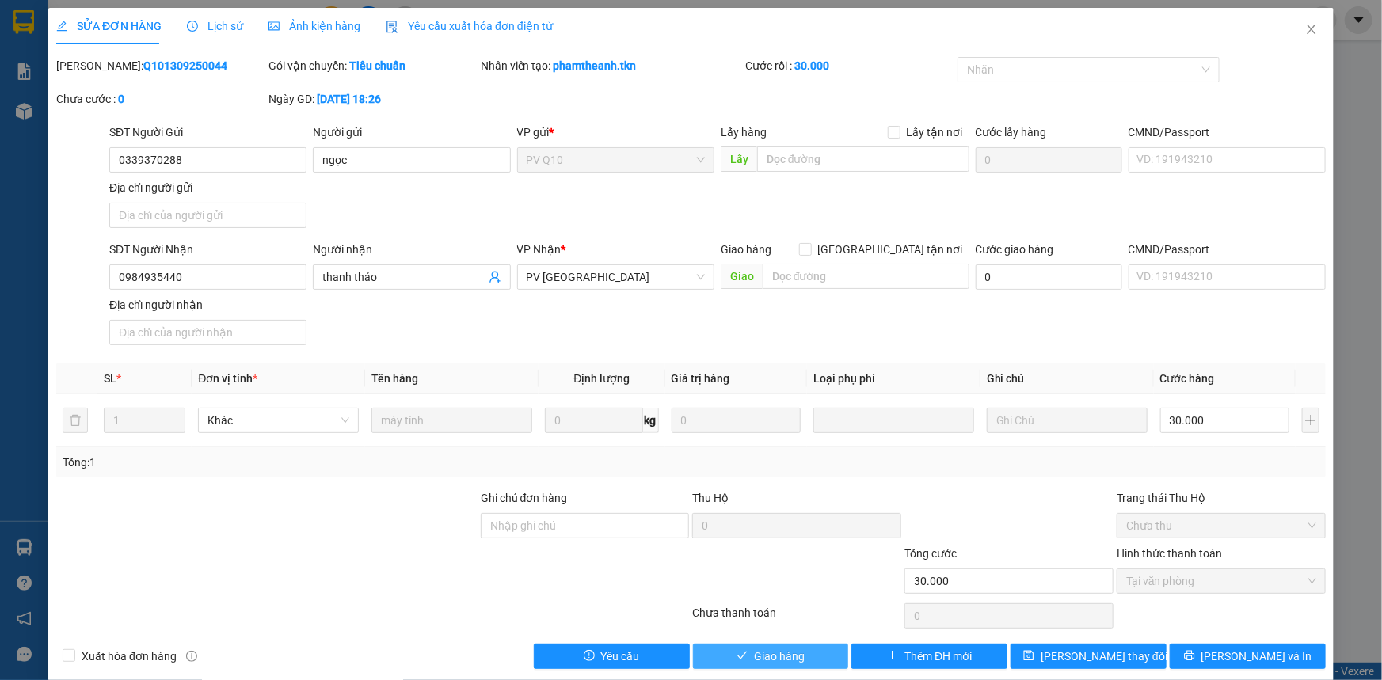
click at [764, 648] on span "Giao hàng" at bounding box center [779, 656] width 51 height 17
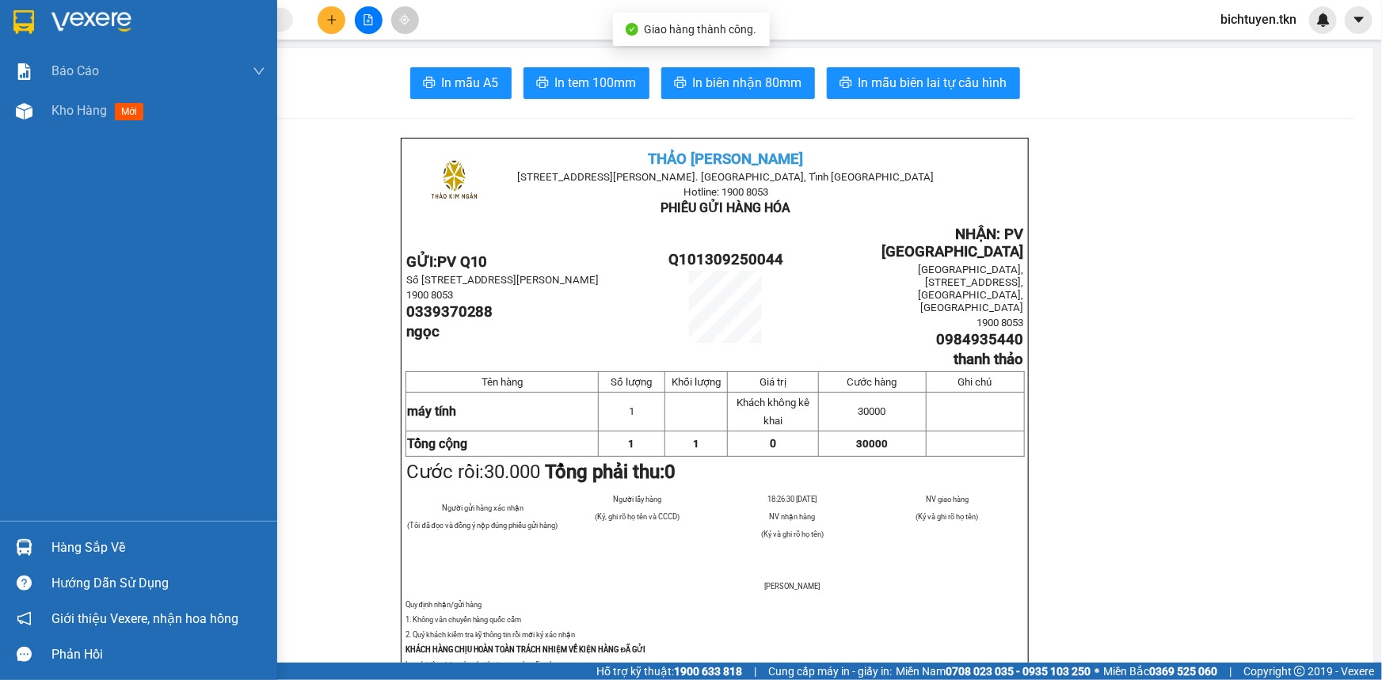
click at [22, 118] on img at bounding box center [24, 111] width 17 height 17
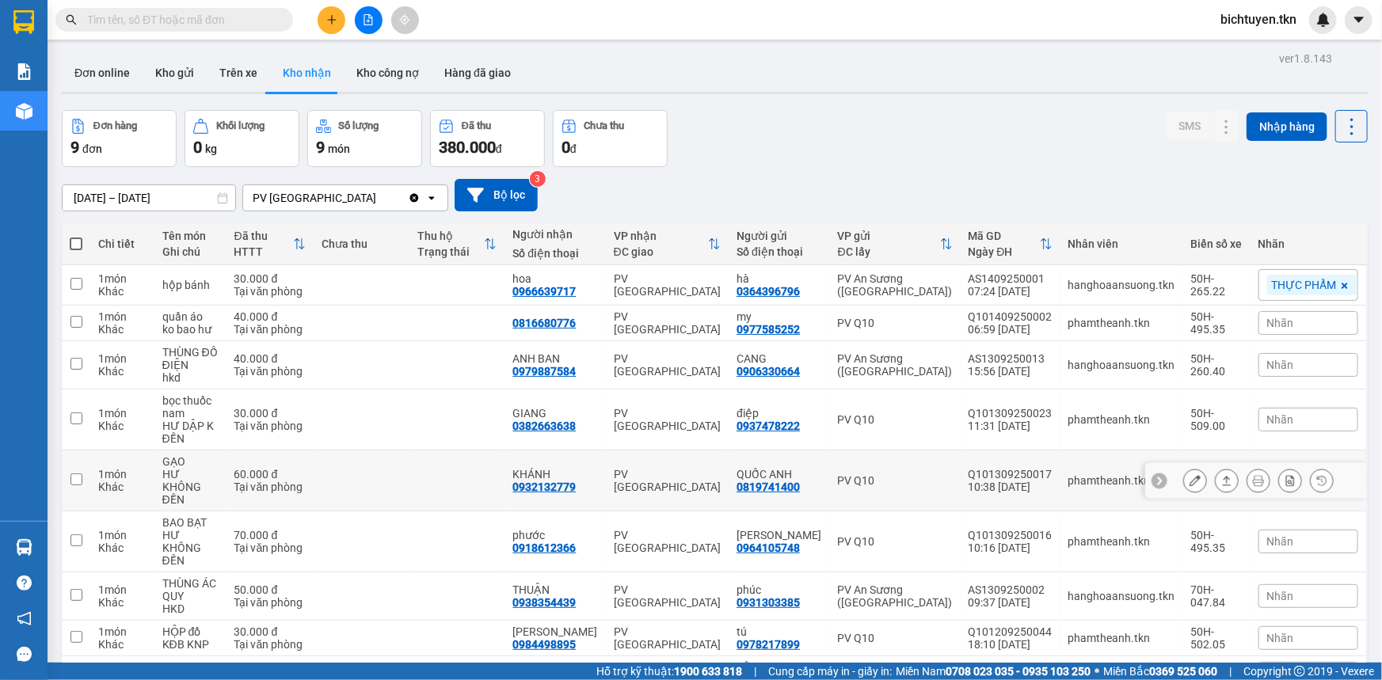
scroll to position [71, 0]
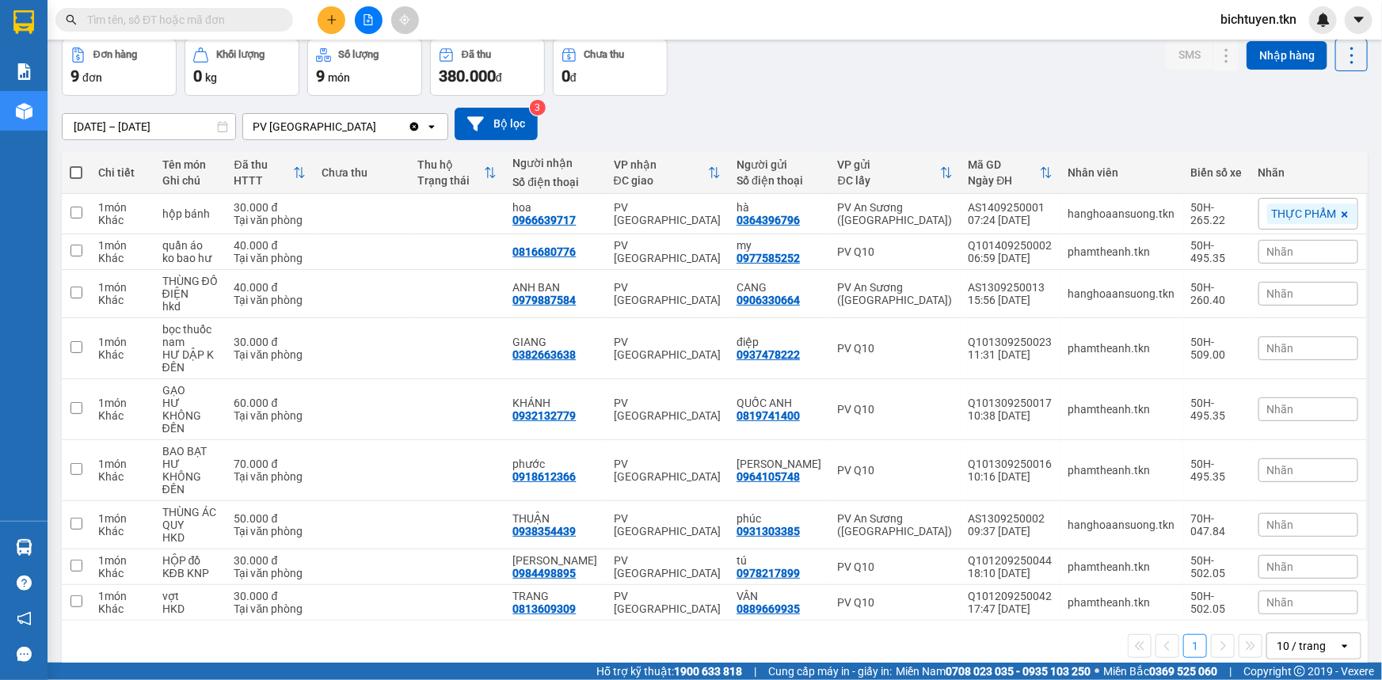
click at [1039, 69] on div "Đơn hàng 9 đơn Khối lượng 0 kg Số lượng 9 món Đã thu 380.000 đ Chưa thu 0 đ SMS…" at bounding box center [715, 67] width 1306 height 57
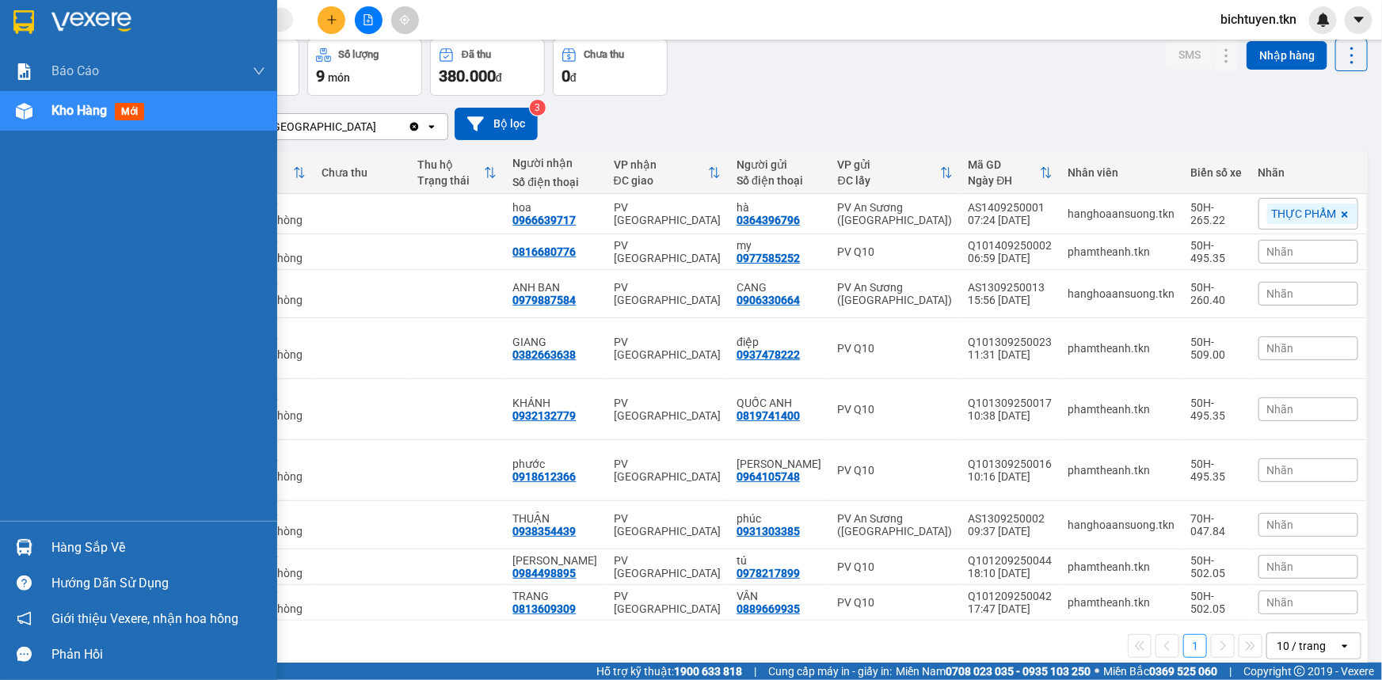
click at [25, 547] on img at bounding box center [24, 547] width 17 height 17
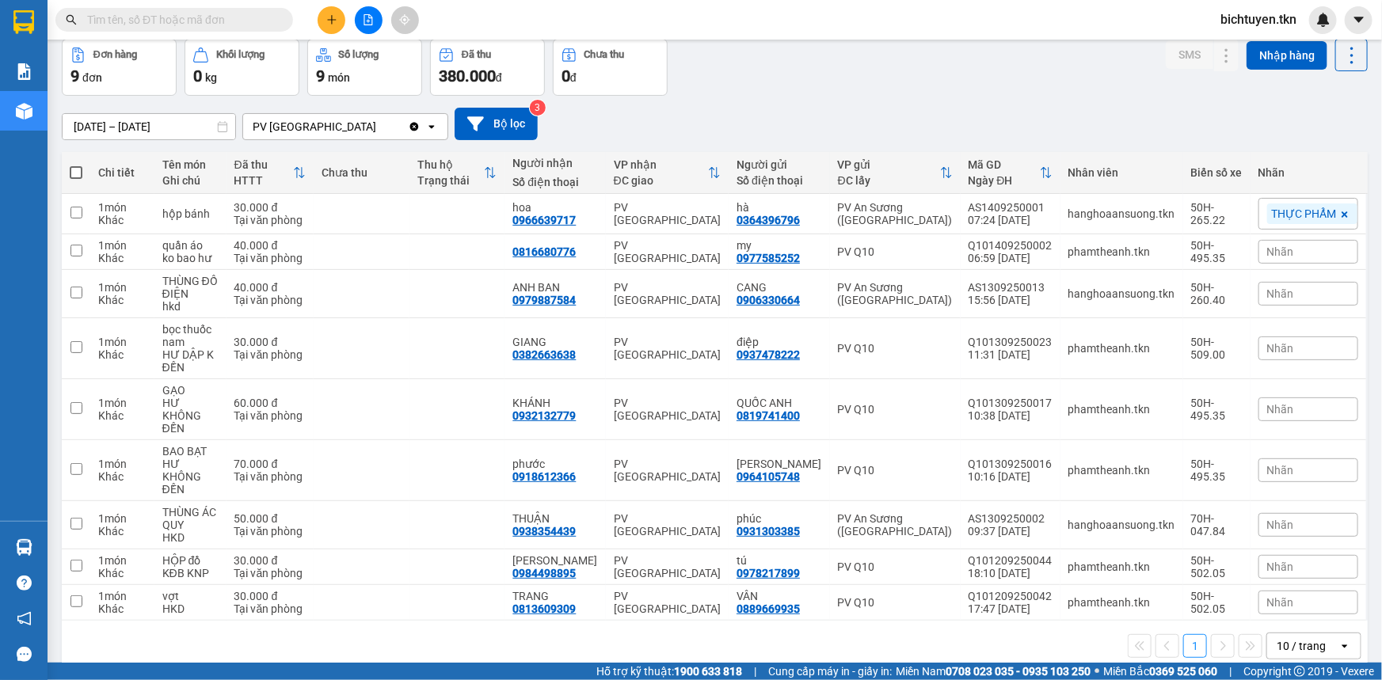
click at [842, 94] on section "Kết quả tìm kiếm ( 89 ) Bộ lọc Ngày tạo đơn gần nhất Mã ĐH Trạng thái Món hàng …" at bounding box center [691, 340] width 1382 height 680
click at [931, 72] on div "Đơn hàng 9 đơn Khối lượng 0 kg Số lượng 9 món Đã thu 380.000 đ Chưa thu 0 đ SMS…" at bounding box center [715, 67] width 1306 height 57
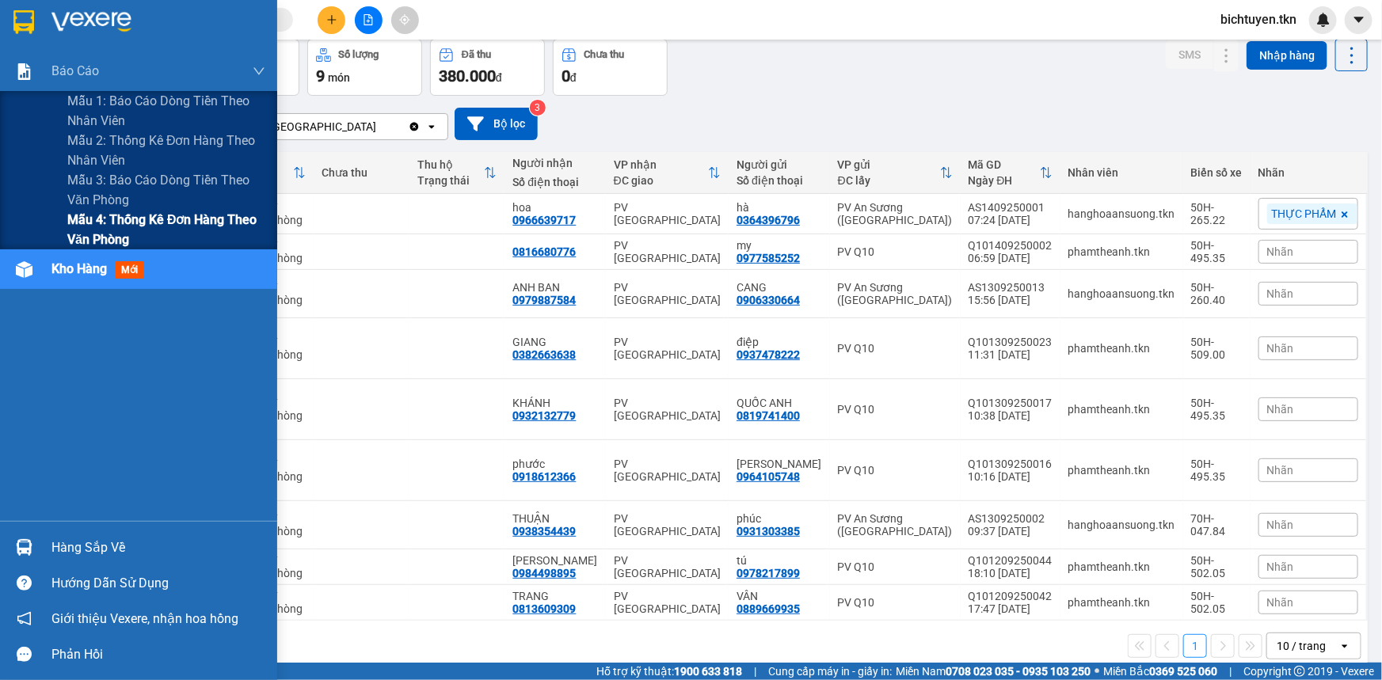
click at [165, 231] on span "Mẫu 4: Thống kê đơn hàng theo văn phòng" at bounding box center [166, 230] width 198 height 40
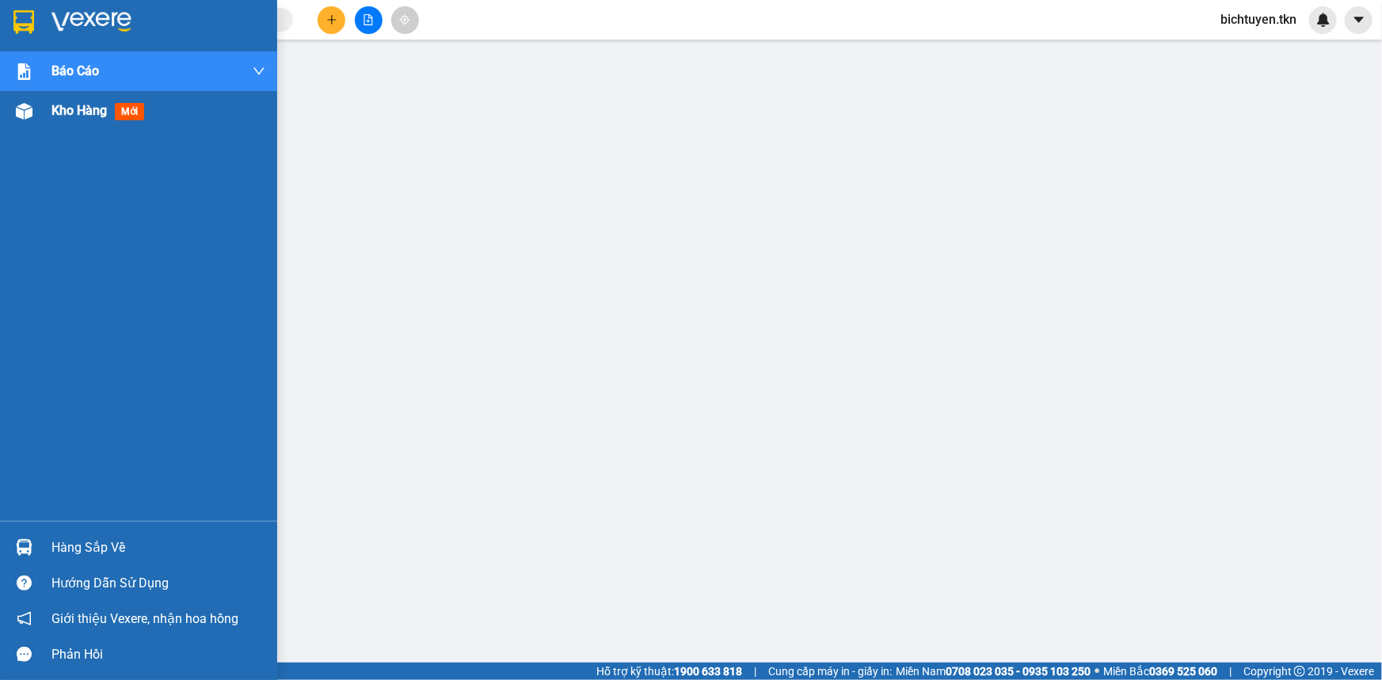
click at [37, 109] on div at bounding box center [24, 111] width 28 height 28
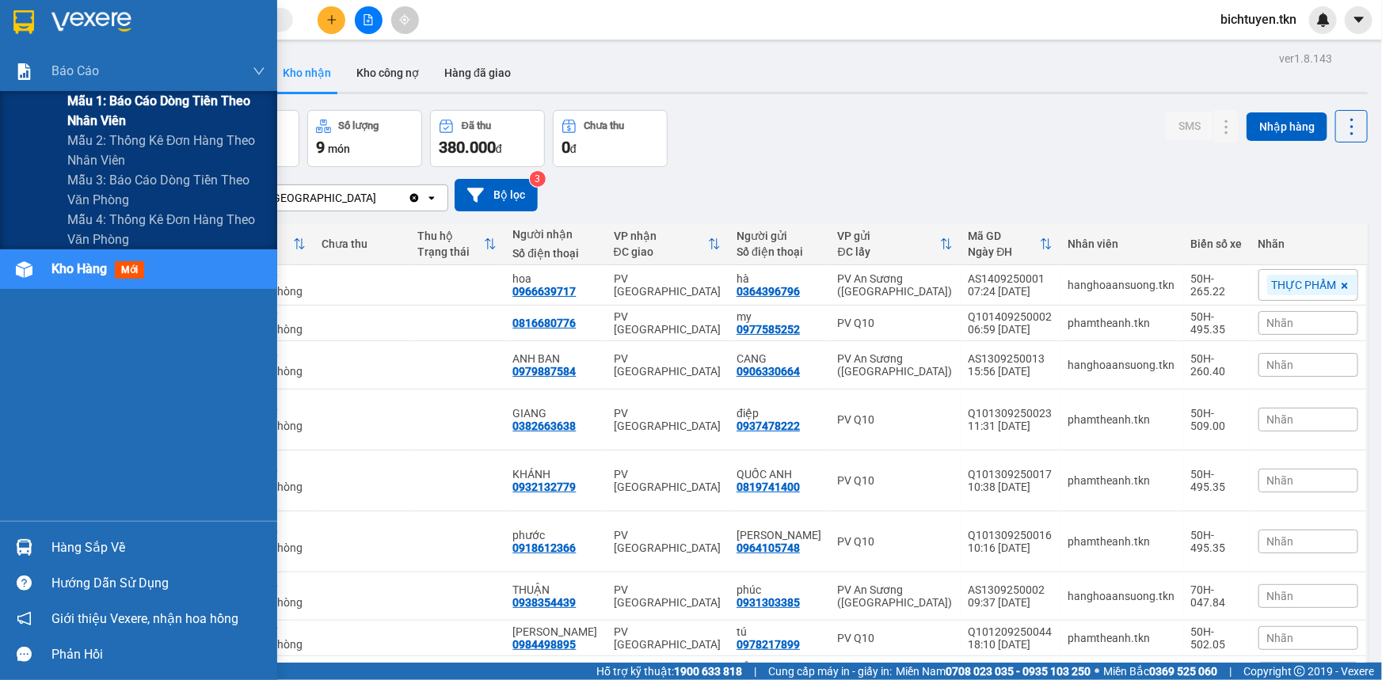
click at [151, 108] on span "Mẫu 1: Báo cáo dòng tiền theo nhân viên" at bounding box center [166, 111] width 198 height 40
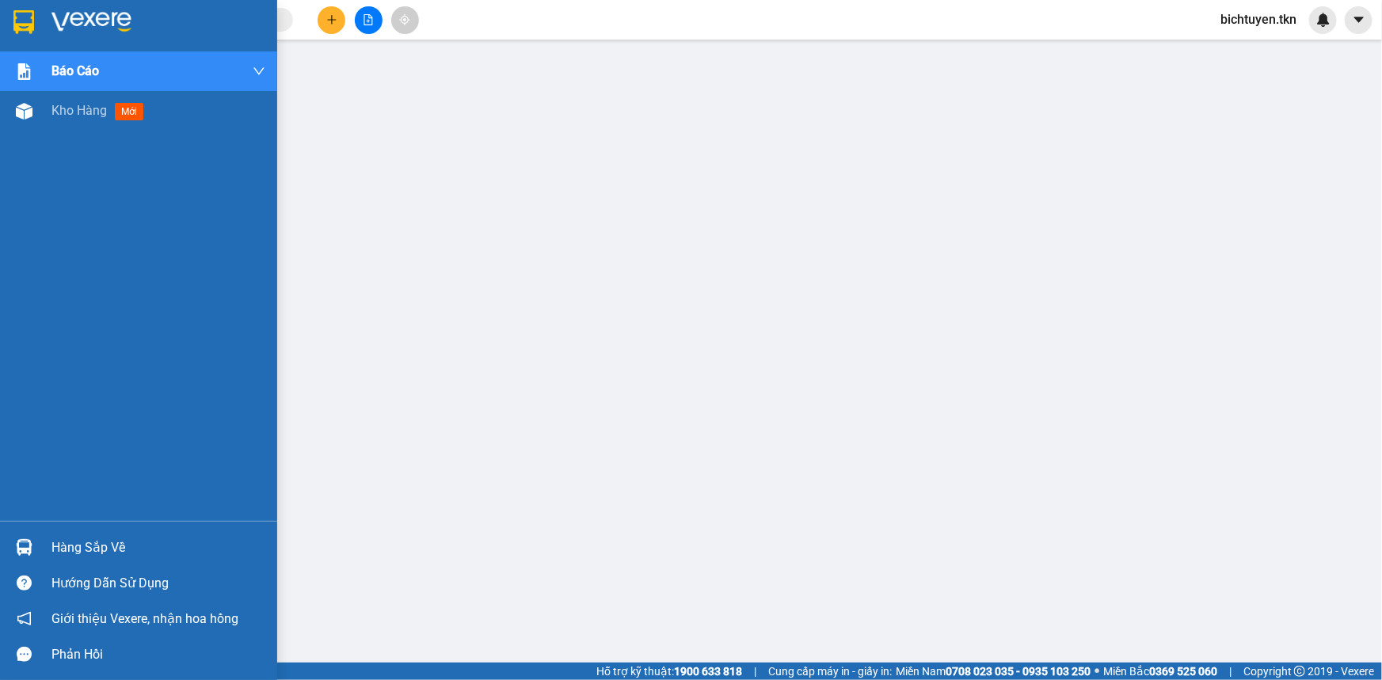
drag, startPoint x: 29, startPoint y: 119, endPoint x: 85, endPoint y: 196, distance: 95.9
click at [29, 118] on div at bounding box center [24, 111] width 28 height 28
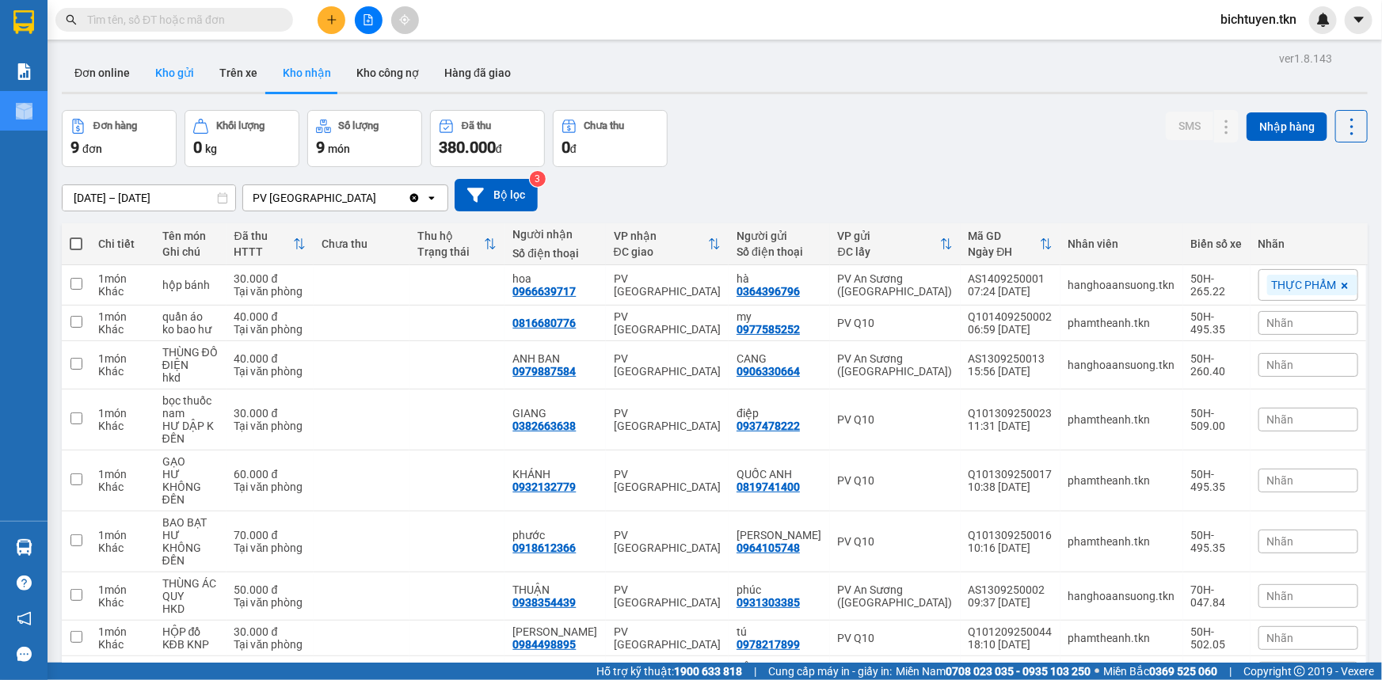
click at [158, 83] on button "Kho gửi" at bounding box center [175, 73] width 64 height 38
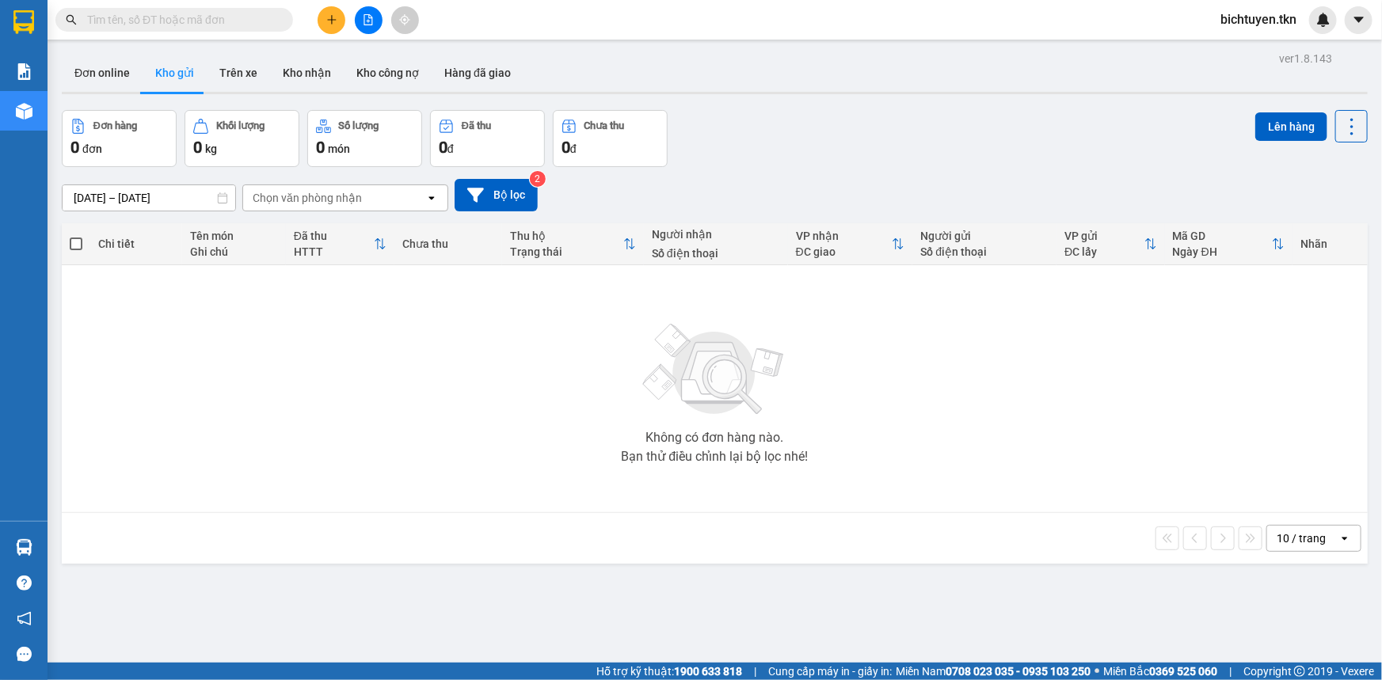
click at [672, 47] on main "ver 1.8.143 Đơn online Kho gửi Trên xe Kho nhận Kho công nợ Hàng đã giao Đơn hà…" at bounding box center [691, 331] width 1382 height 663
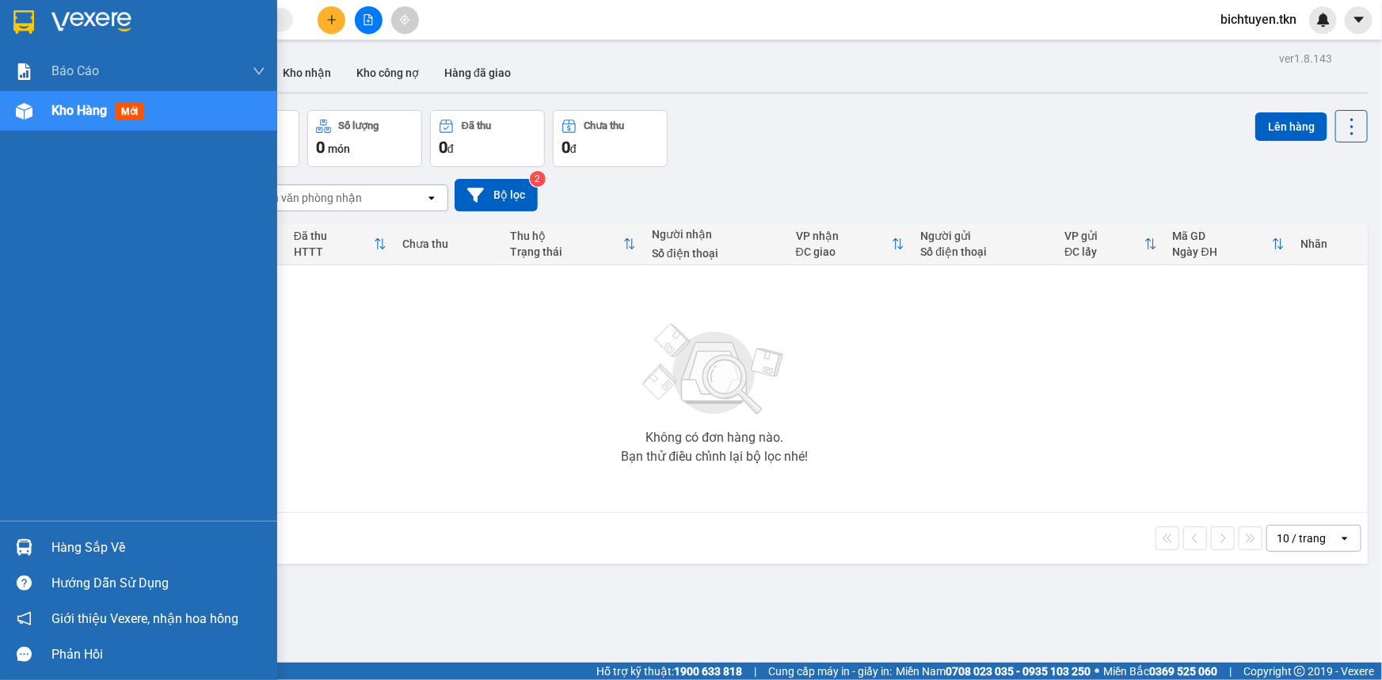
click at [29, 555] on img at bounding box center [24, 547] width 17 height 17
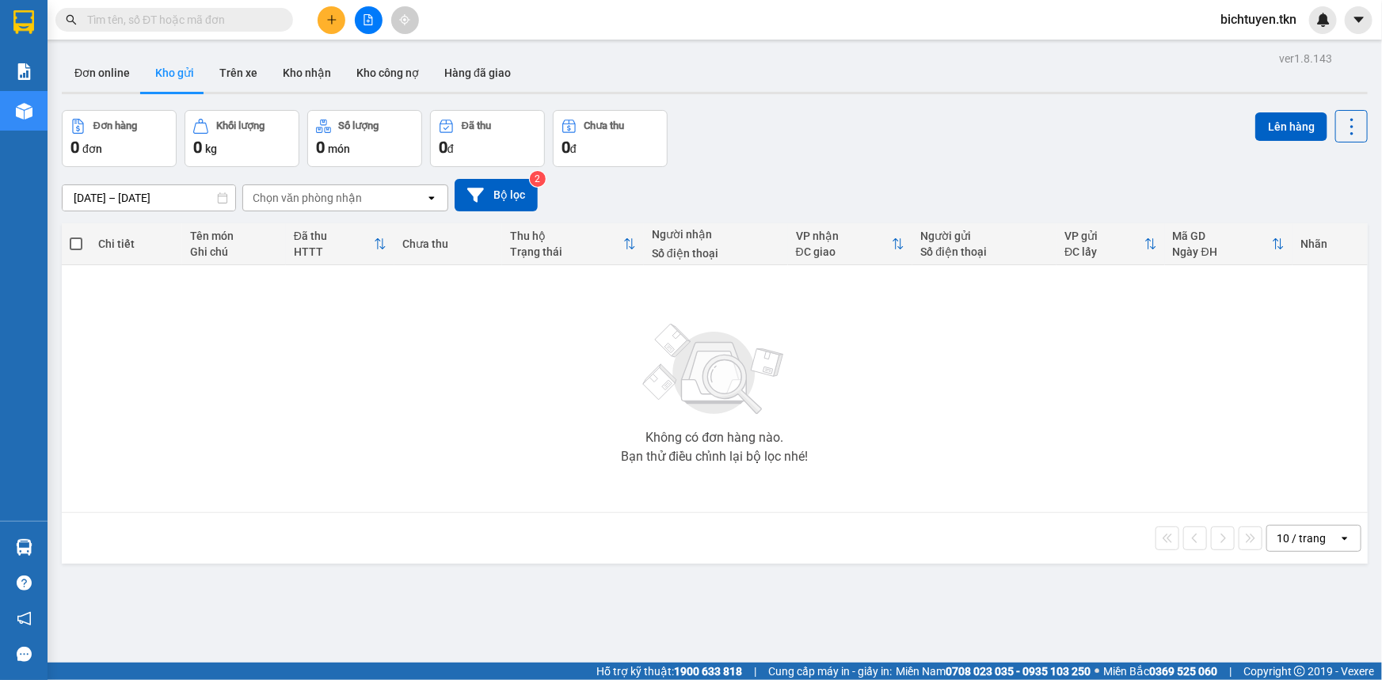
click at [872, 470] on section "Kết quả tìm kiếm ( 89 ) Bộ lọc Ngày tạo đơn gần nhất Mã ĐH Trạng thái Món hàng …" at bounding box center [691, 340] width 1382 height 680
click at [783, 114] on div "Đơn hàng 0 đơn Khối lượng 0 kg Số lượng 0 món Đã thu 0 đ Chưa thu 0 đ Lên hàng" at bounding box center [715, 138] width 1306 height 57
click at [787, 158] on div "Đơn hàng 0 đơn Khối lượng 0 kg Số lượng 0 món Đã thu 0 đ Chưa thu 0 đ Lên hàng" at bounding box center [715, 138] width 1306 height 57
click at [325, 25] on button at bounding box center [332, 20] width 28 height 28
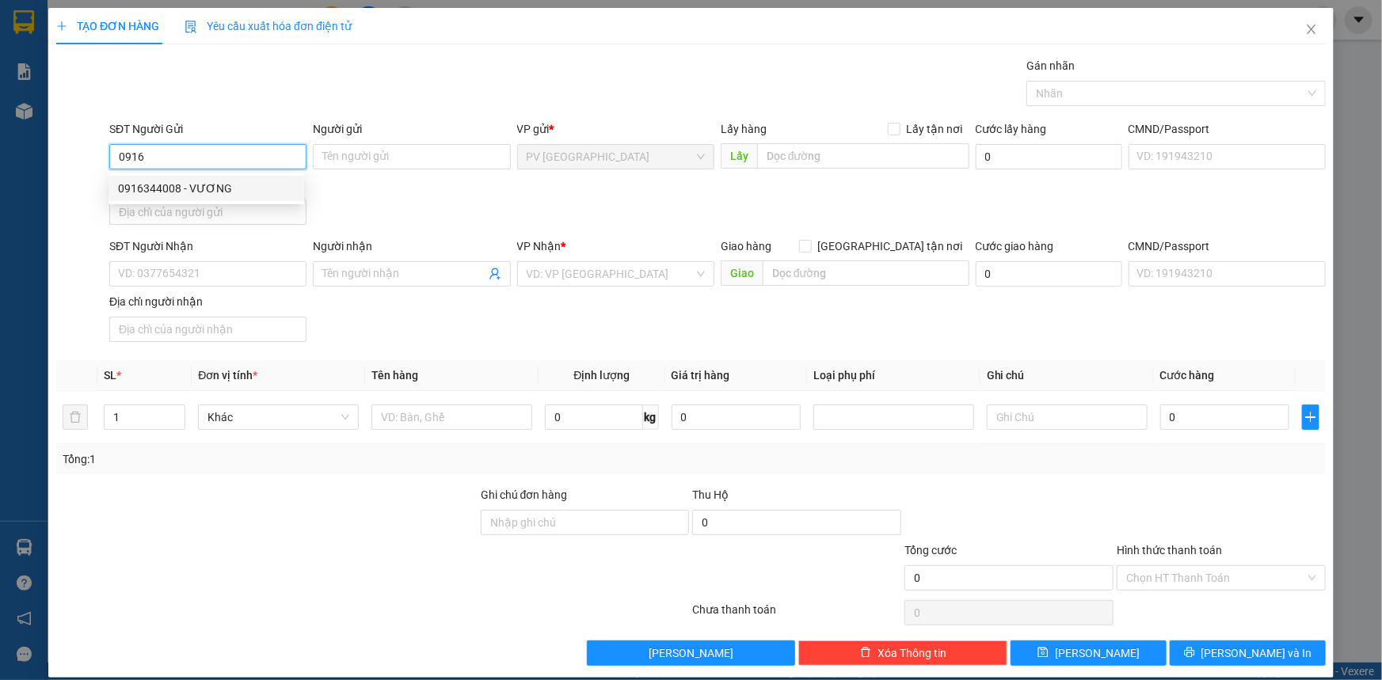
click at [230, 184] on div "0916344008 - VƯƠNG" at bounding box center [206, 188] width 177 height 17
type input "0916344008"
type input "VƯƠNG"
type input "0919749099"
type input "TRANG"
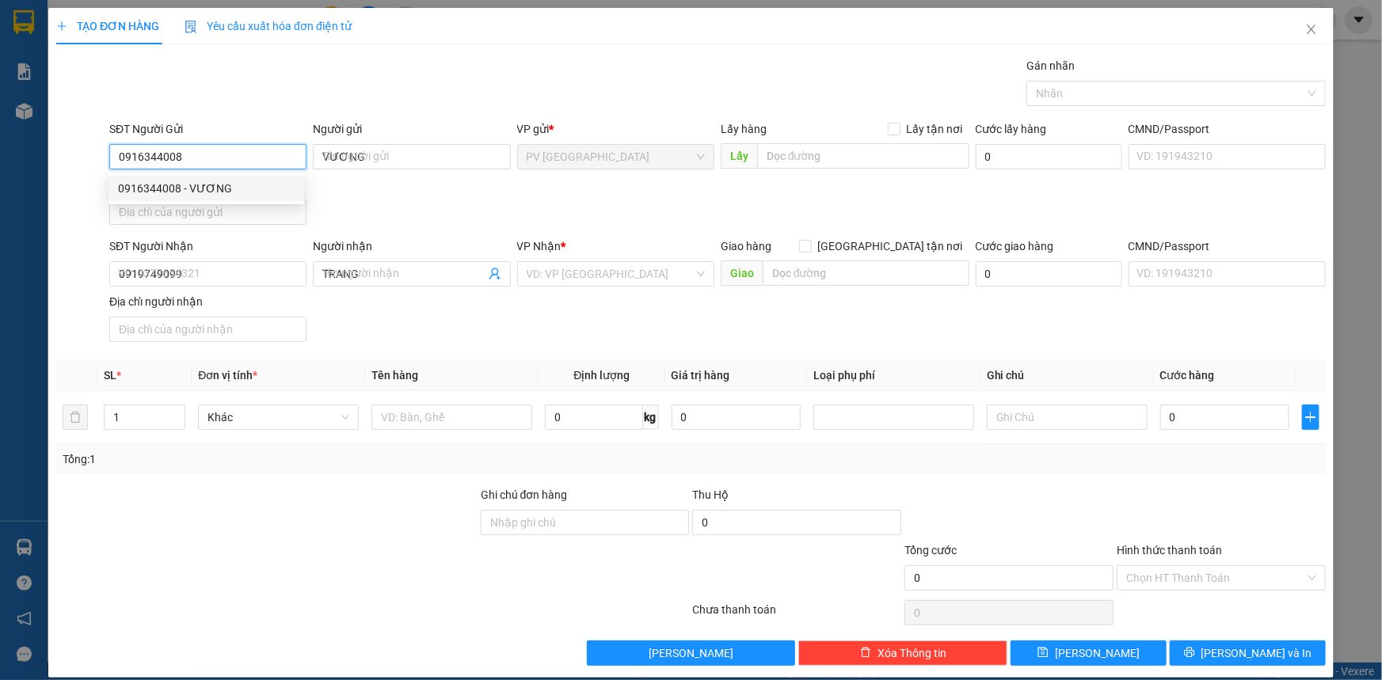
type input "20.000"
click at [225, 151] on input "09163440086463" at bounding box center [207, 156] width 197 height 25
type input "0916616463"
click at [218, 275] on input "0919749099" at bounding box center [207, 273] width 197 height 25
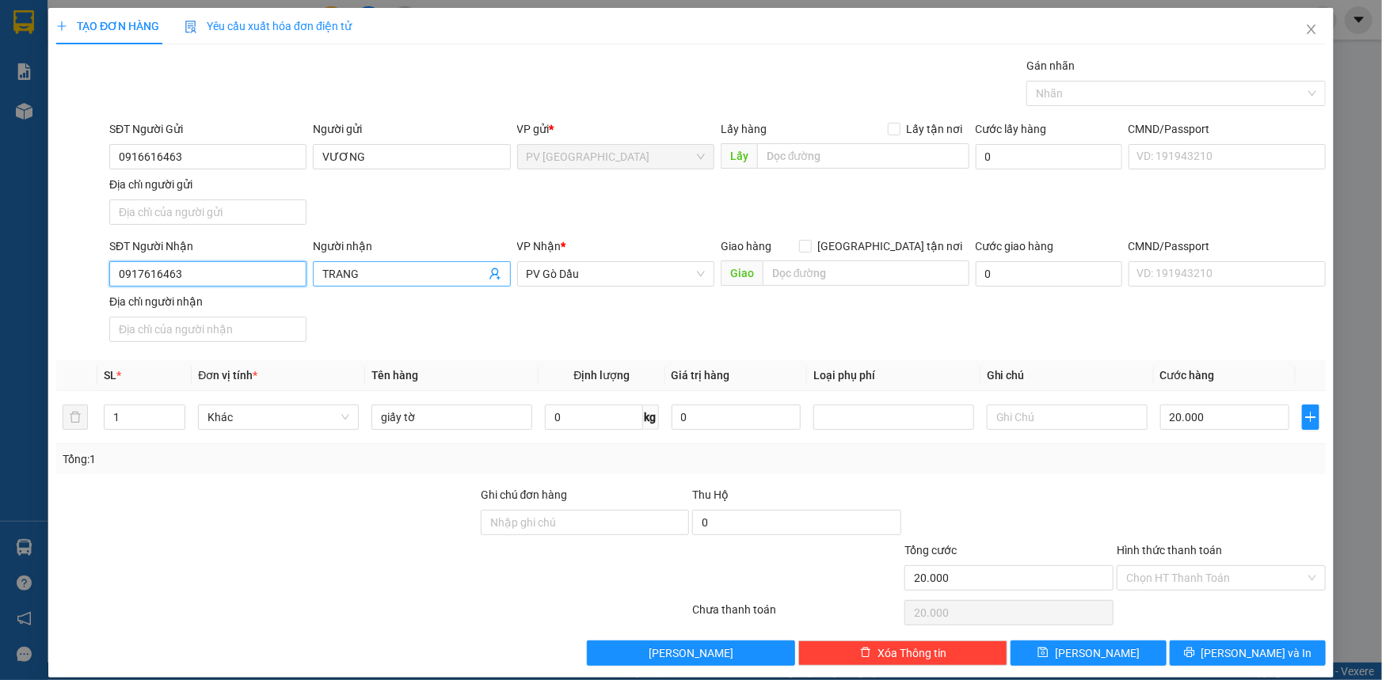
type input "0917616463"
click at [373, 273] on input "TRANG" at bounding box center [403, 273] width 162 height 17
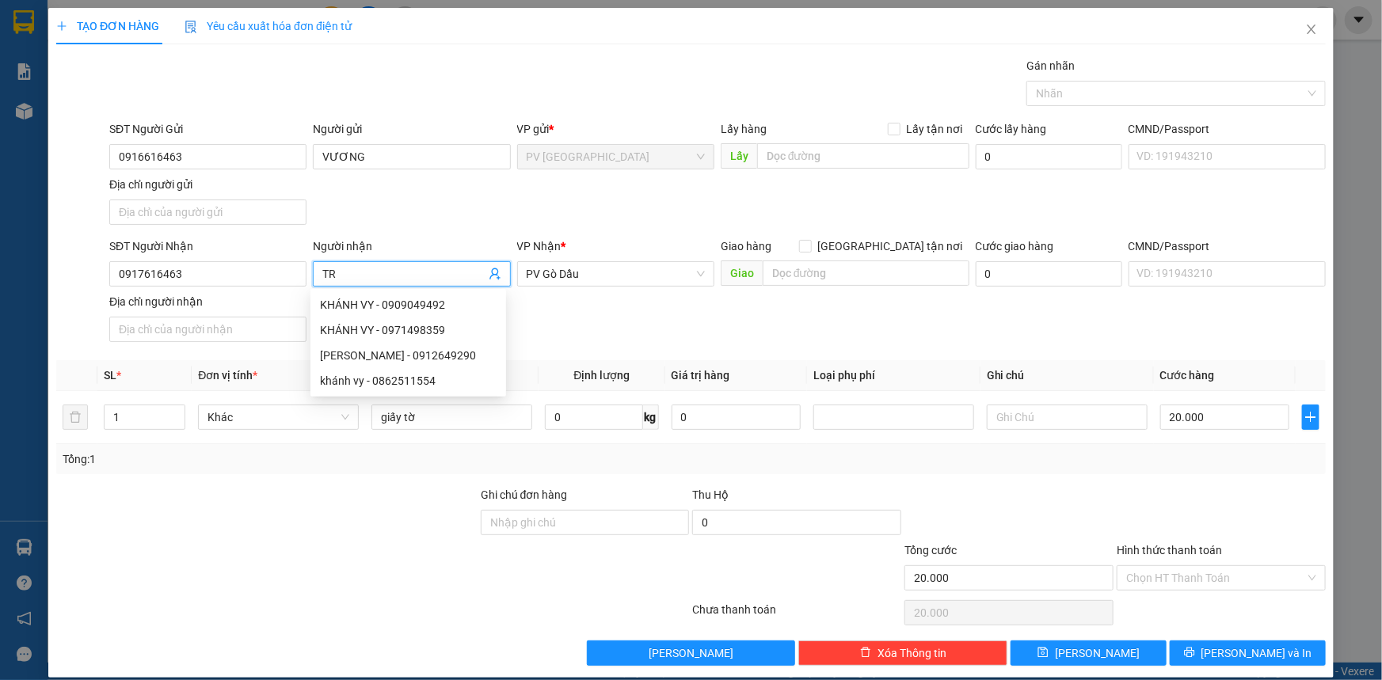
type input "T"
click at [666, 273] on span "PV Gò Dầu" at bounding box center [616, 274] width 178 height 24
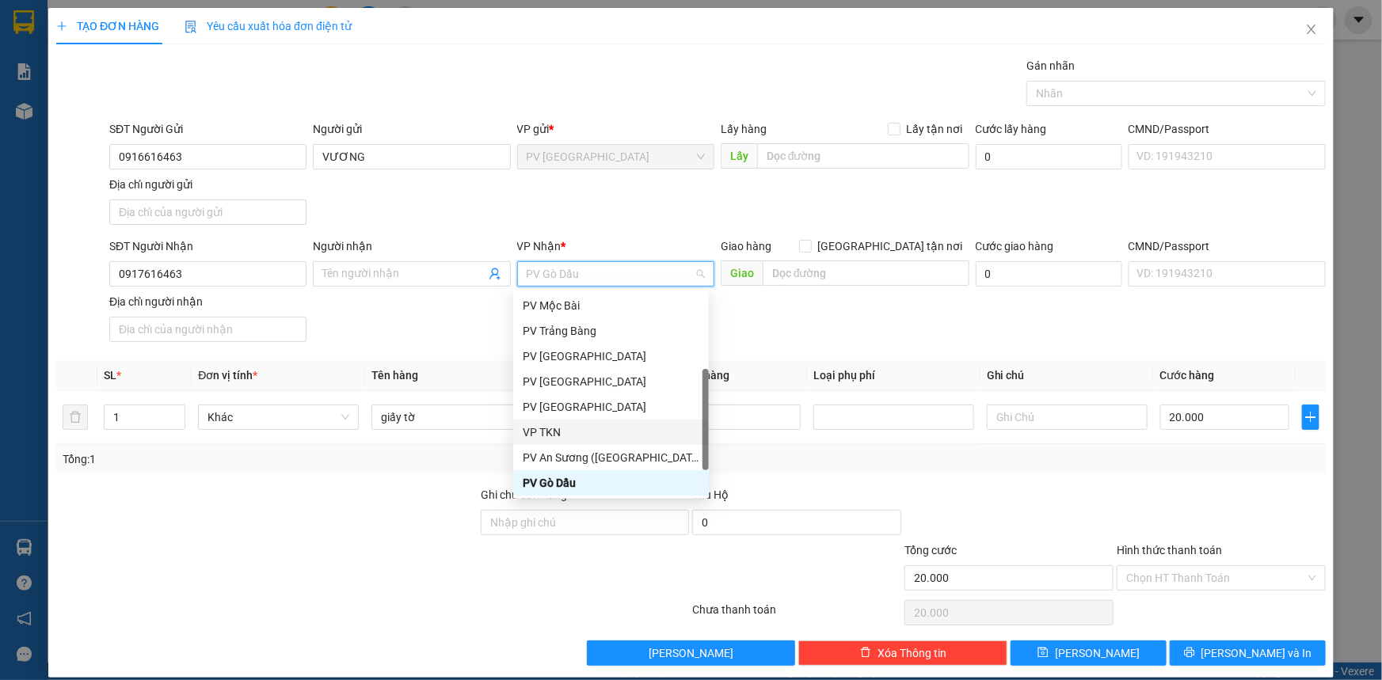
scroll to position [101, 0]
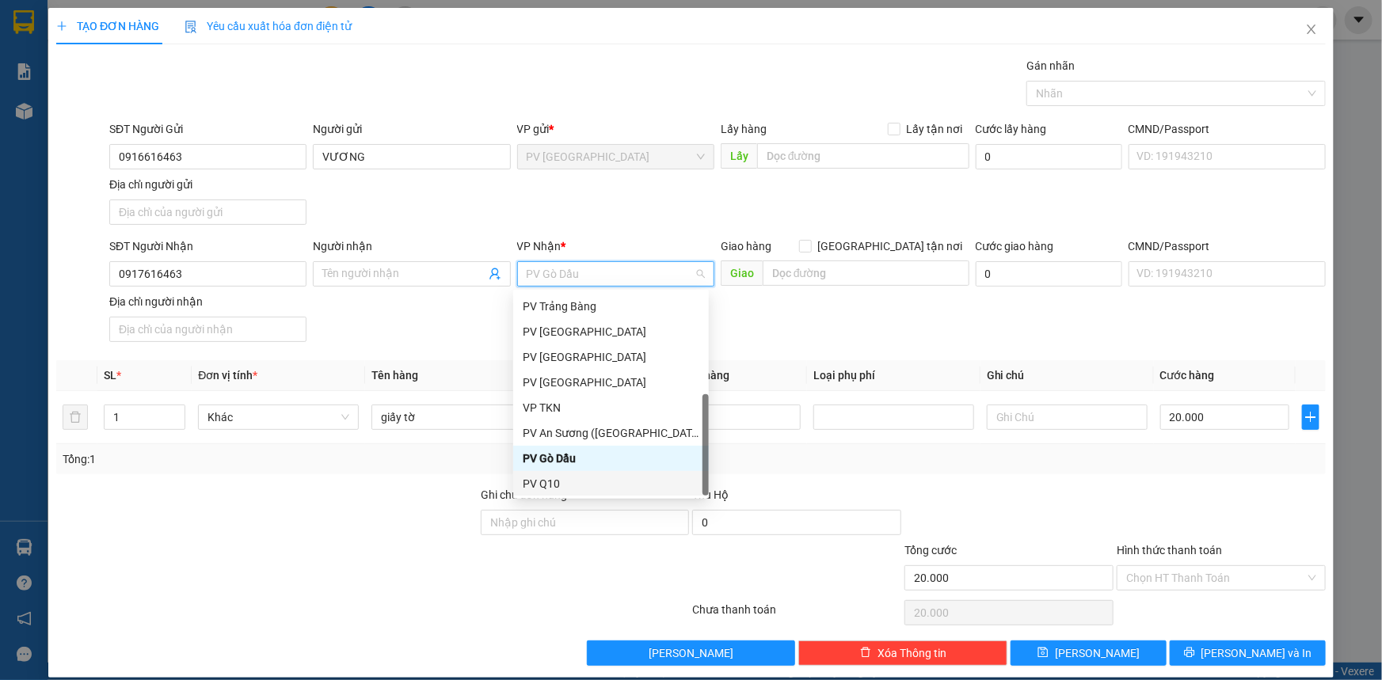
click at [624, 479] on div "PV Q10" at bounding box center [611, 483] width 177 height 17
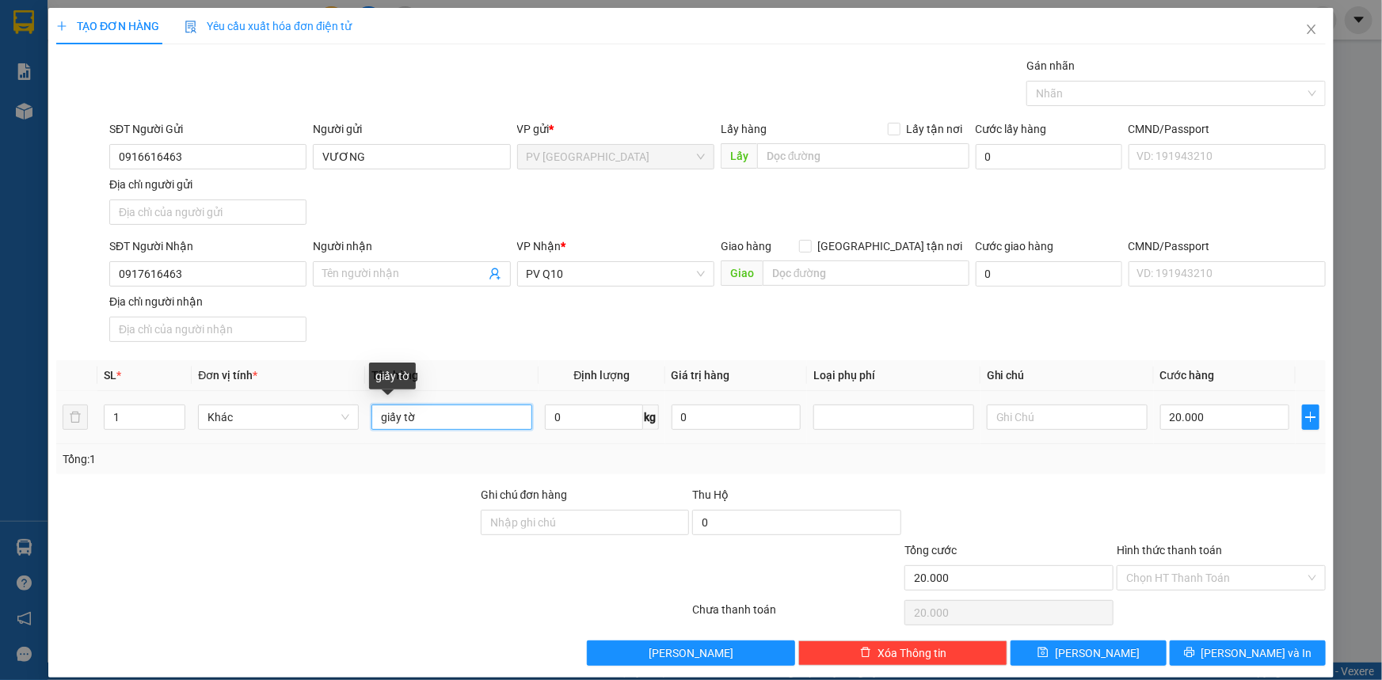
click at [455, 412] on input "giấy tờ" at bounding box center [452, 417] width 161 height 25
type input "g"
click at [372, 152] on input "VƯƠNG" at bounding box center [411, 156] width 197 height 25
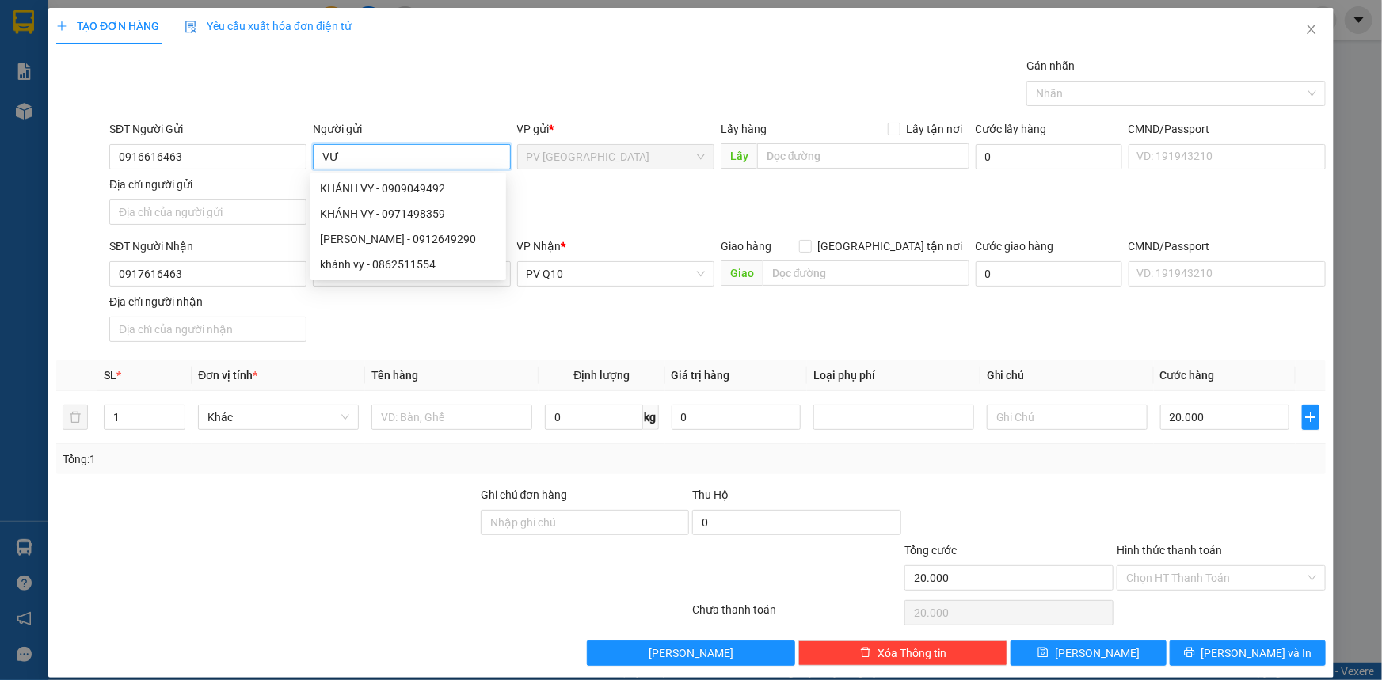
type input "V"
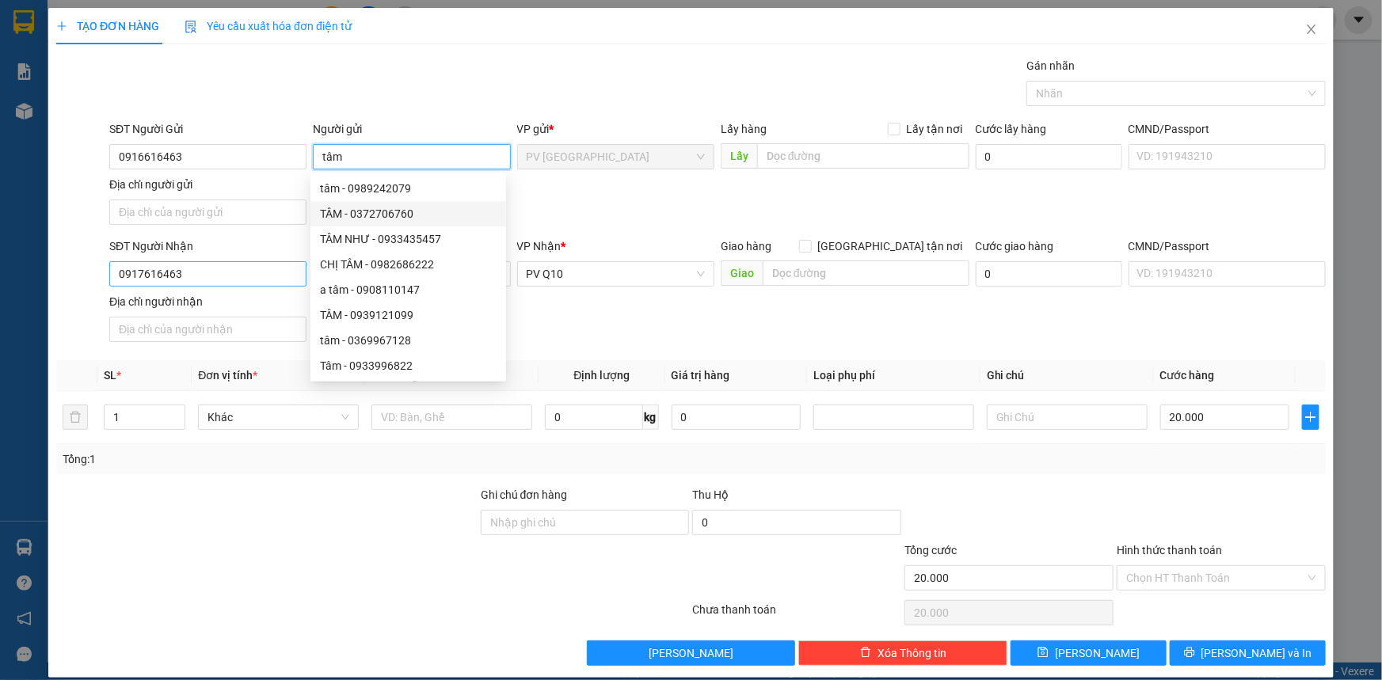
type input "tâm"
click at [130, 272] on input "0917616463" at bounding box center [207, 273] width 197 height 25
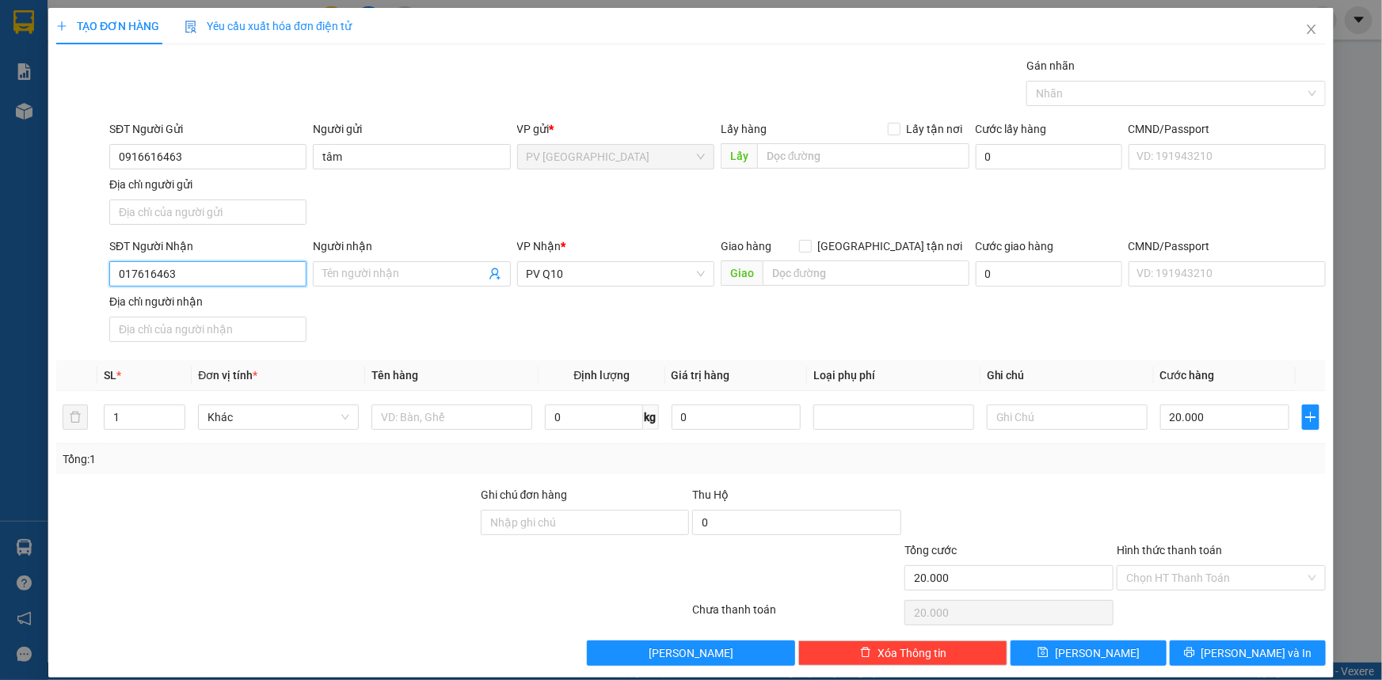
type input "0817616463"
click at [247, 304] on div "0817616463 - MINH THƯ" at bounding box center [206, 304] width 177 height 17
type input "MINH THƯ"
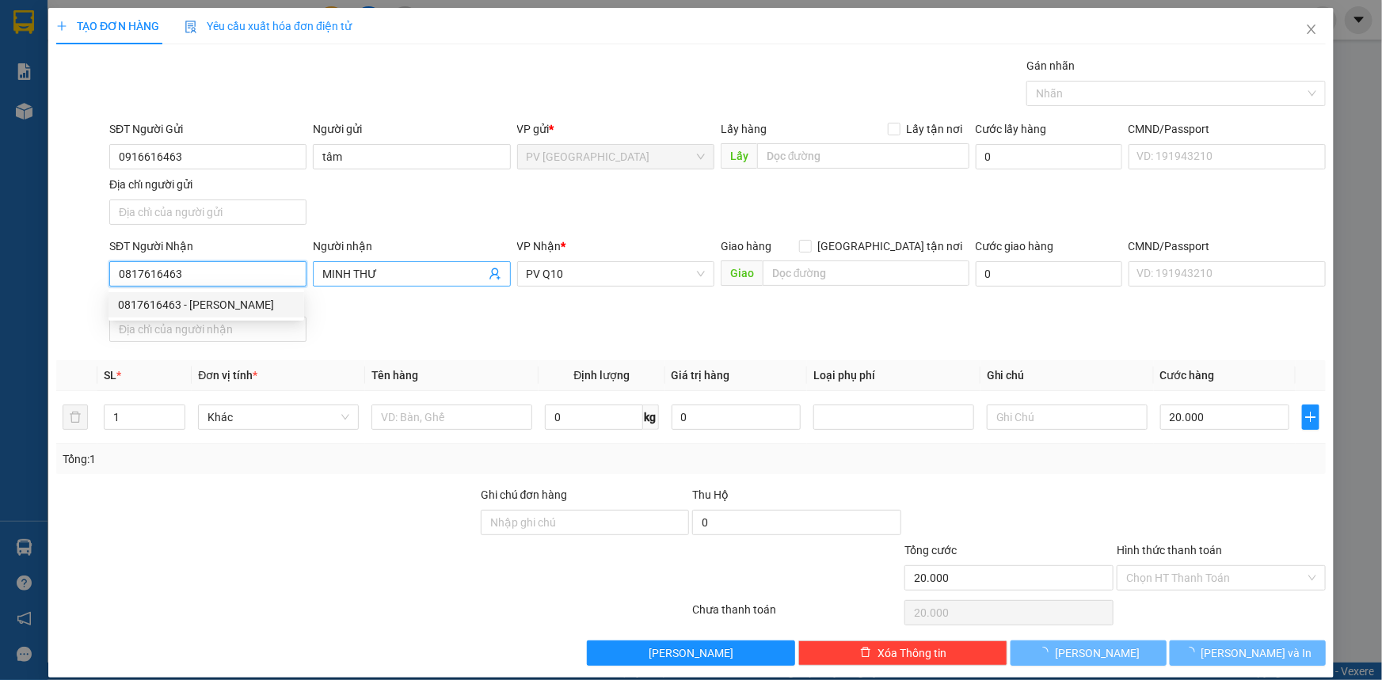
type input "30.000"
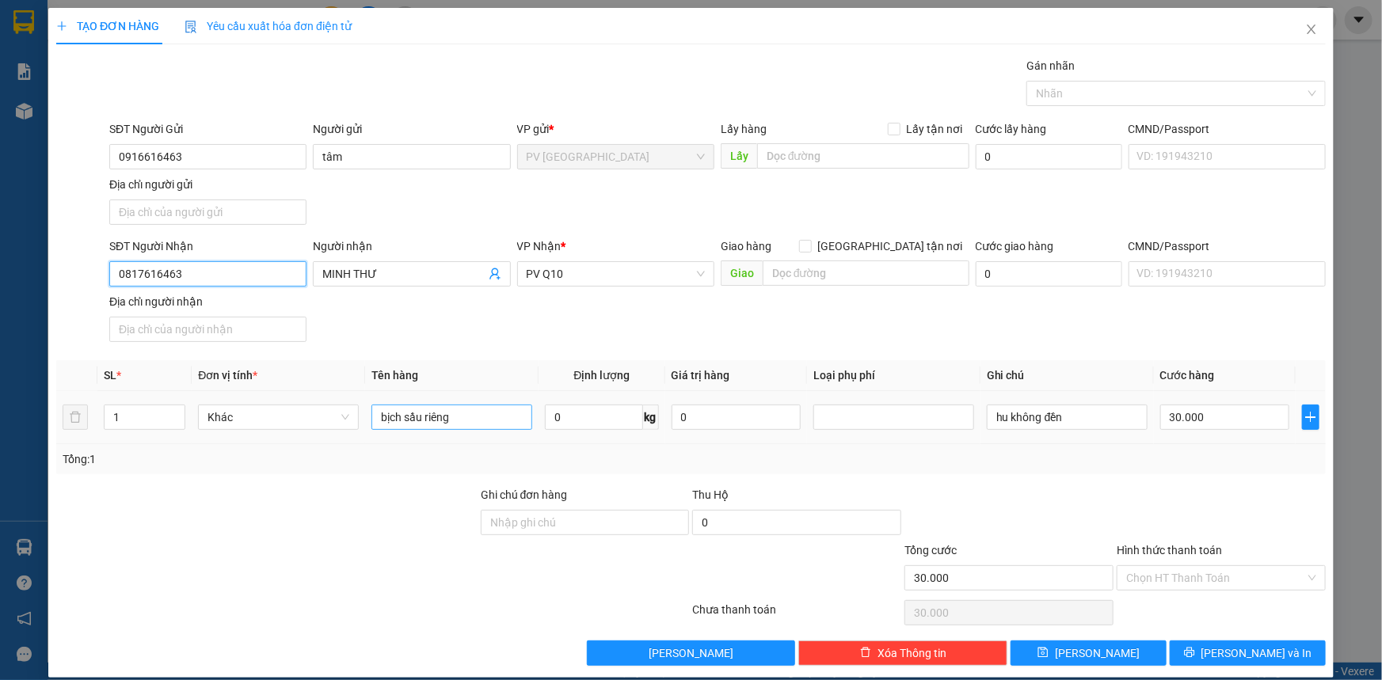
type input "0817616463"
click at [463, 417] on input "bịch sầu riêng" at bounding box center [452, 417] width 161 height 25
type input "b"
click at [1096, 94] on div at bounding box center [1169, 93] width 276 height 19
type input "bịch dừa"
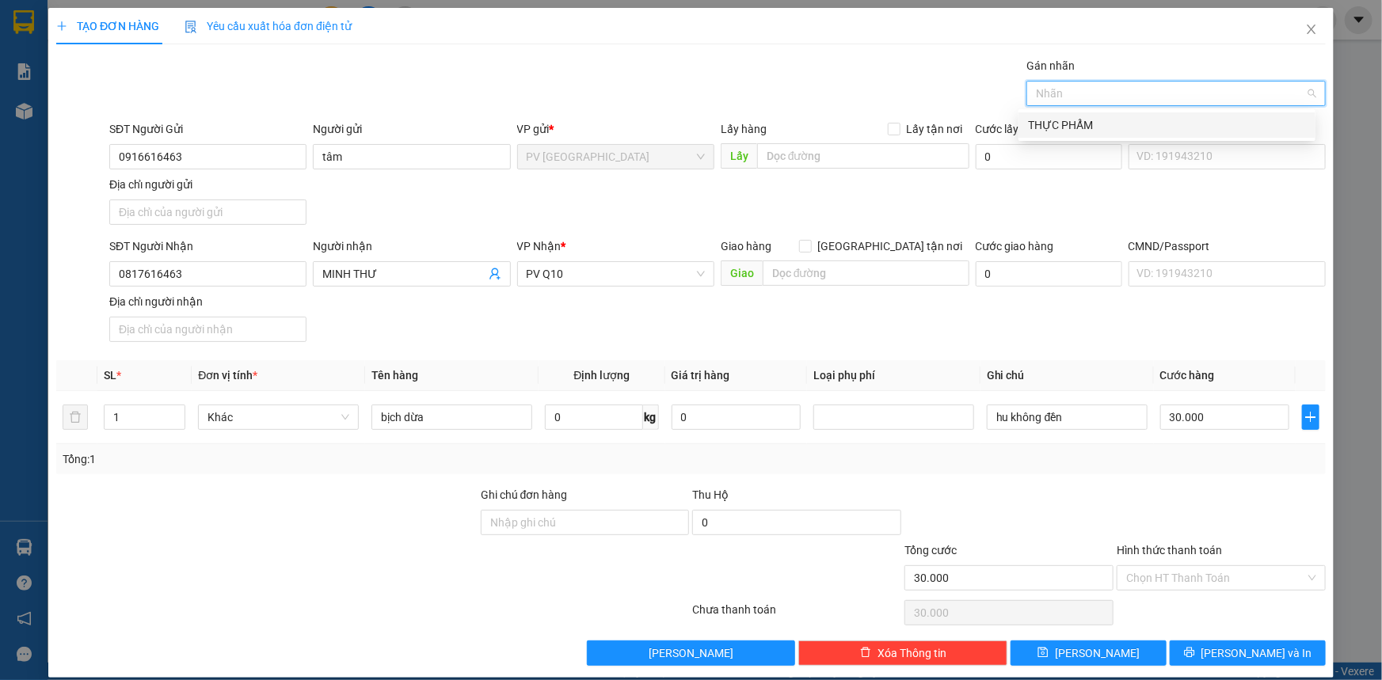
click at [1096, 125] on div "THỰC PHẨM" at bounding box center [1167, 124] width 278 height 17
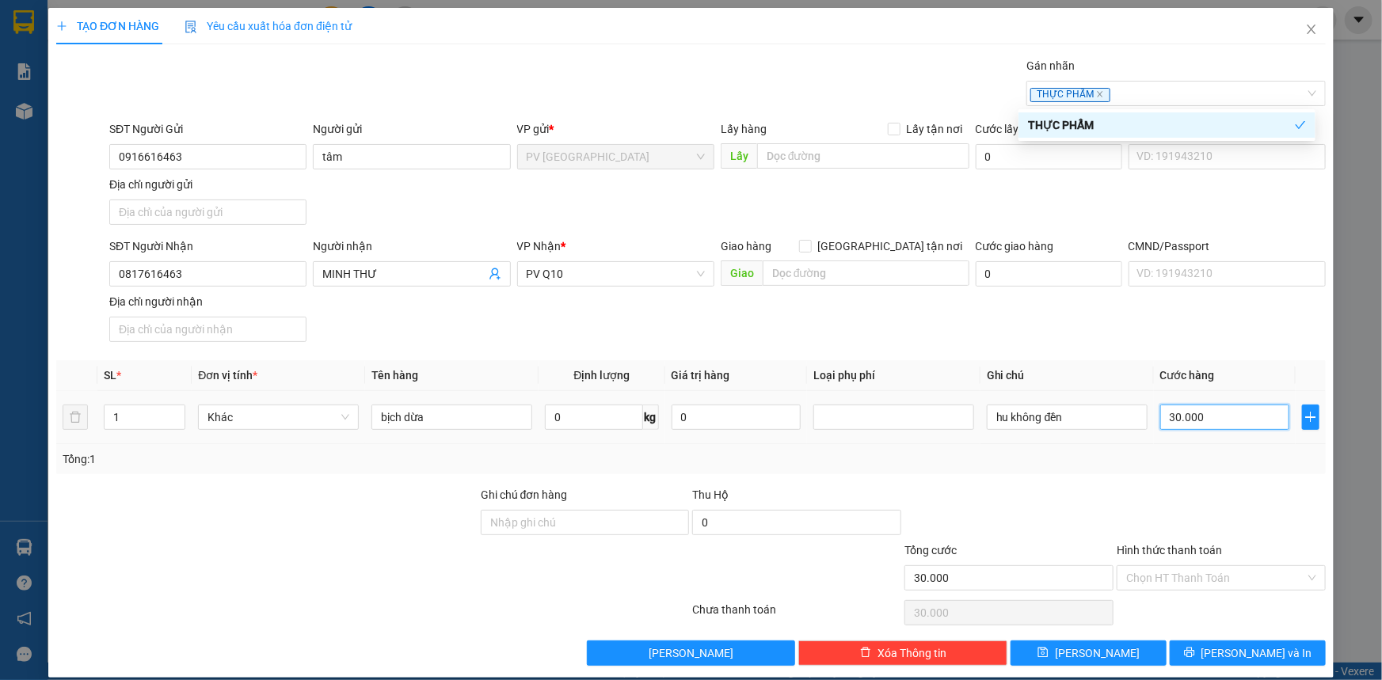
click at [1214, 414] on input "30.000" at bounding box center [1224, 417] width 129 height 25
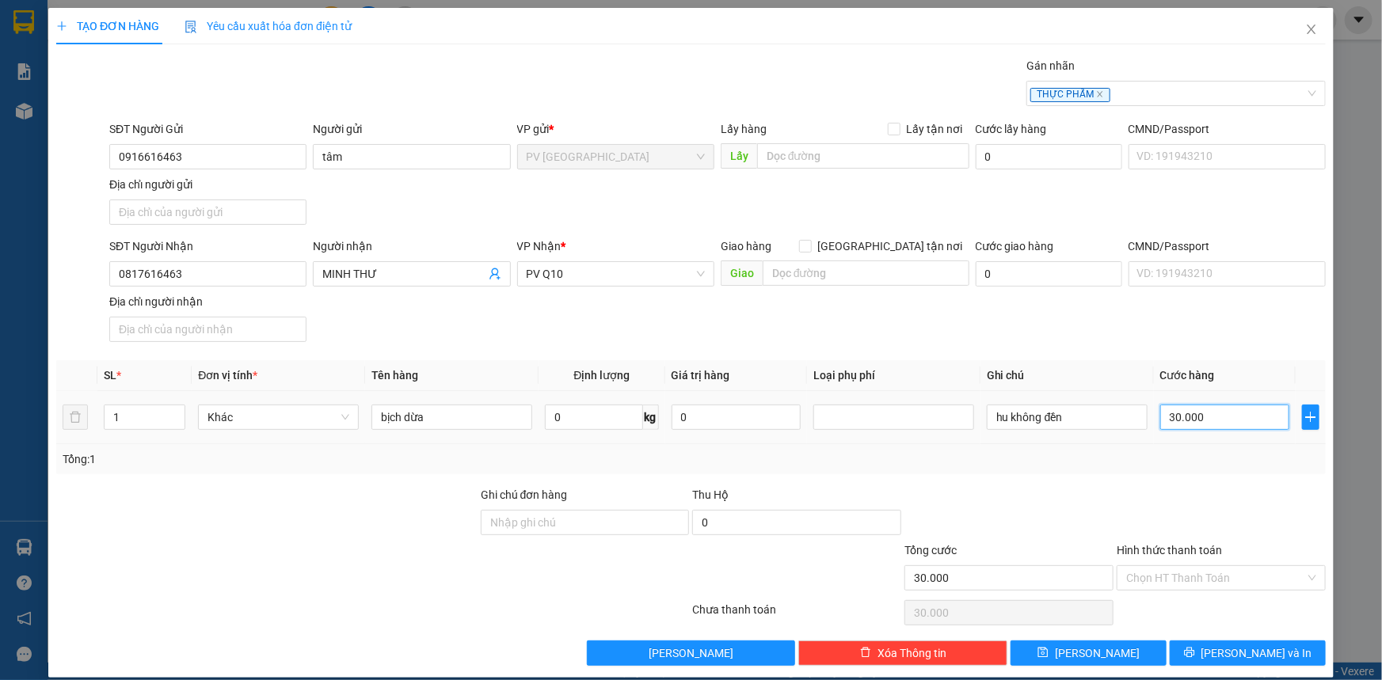
type input "7"
type input "00.007"
type input "70"
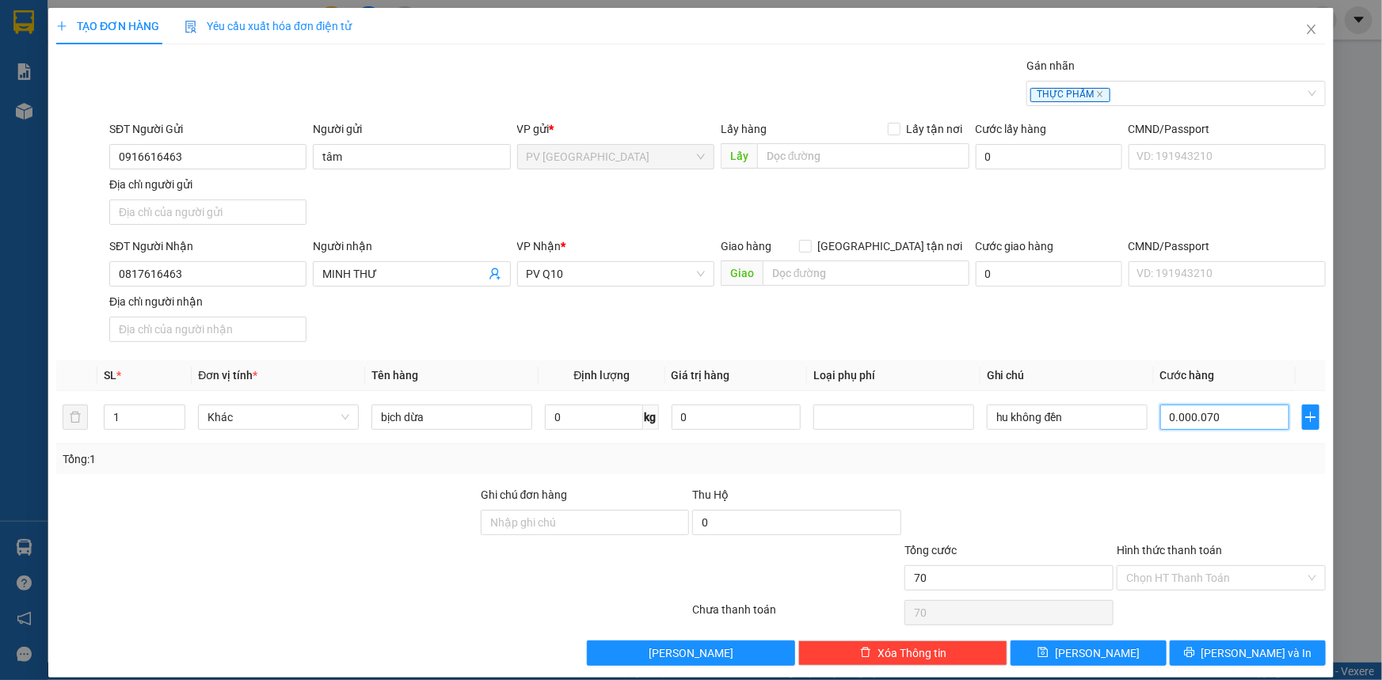
type input "0.000.070"
type input "70.000"
click at [1219, 483] on div "Transit Pickup Surcharge Ids Transit Deliver Surcharge Ids Transit Deliver Surc…" at bounding box center [691, 361] width 1270 height 609
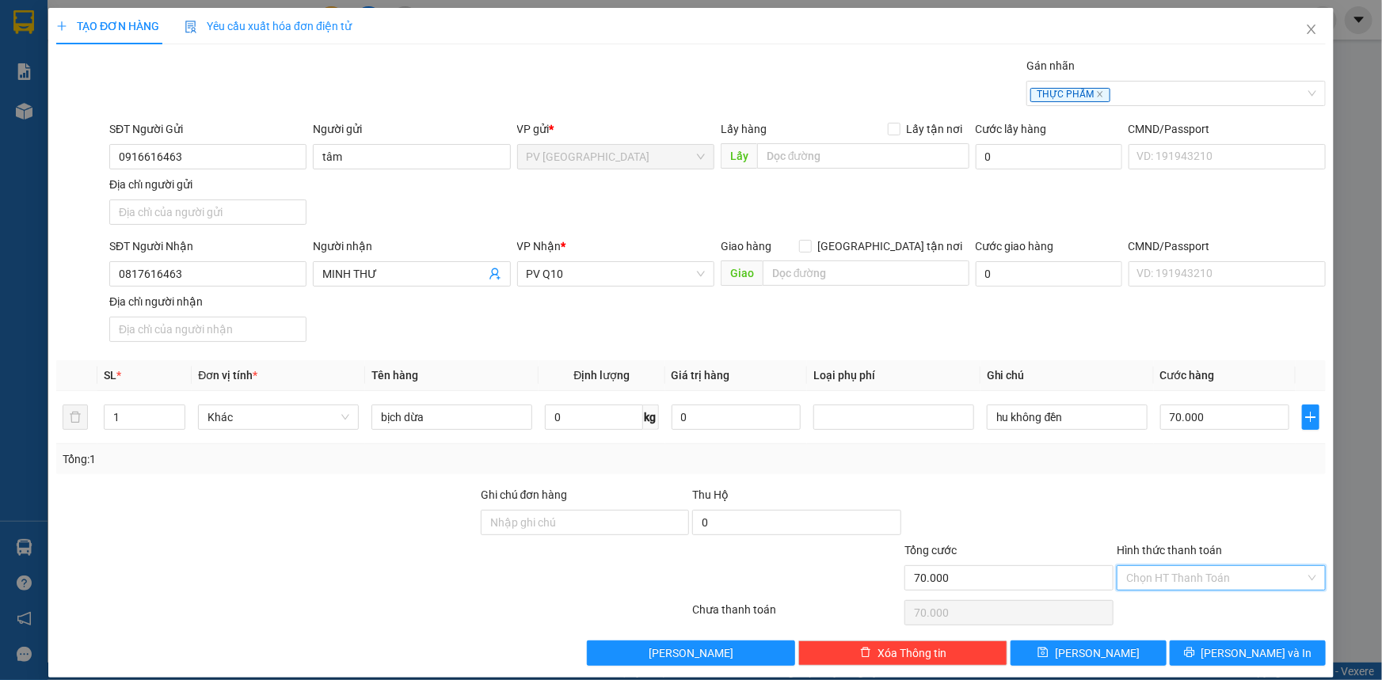
click at [1218, 578] on input "Hình thức thanh toán" at bounding box center [1215, 578] width 179 height 24
click at [1169, 612] on div "Tại văn phòng" at bounding box center [1212, 608] width 189 height 17
type input "0"
click at [1191, 650] on button "[PERSON_NAME] và In" at bounding box center [1248, 653] width 156 height 25
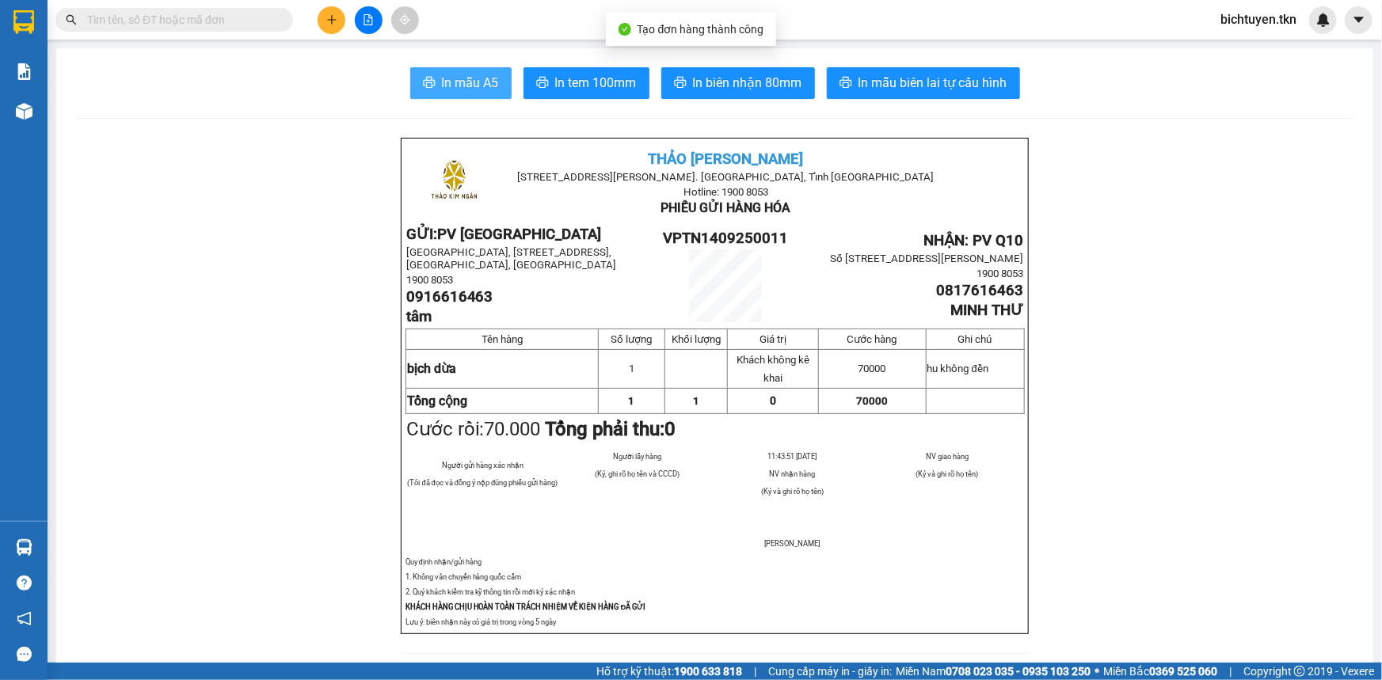
click at [484, 76] on span "In mẫu A5" at bounding box center [470, 83] width 57 height 20
click at [332, 19] on icon "plus" at bounding box center [331, 19] width 9 height 1
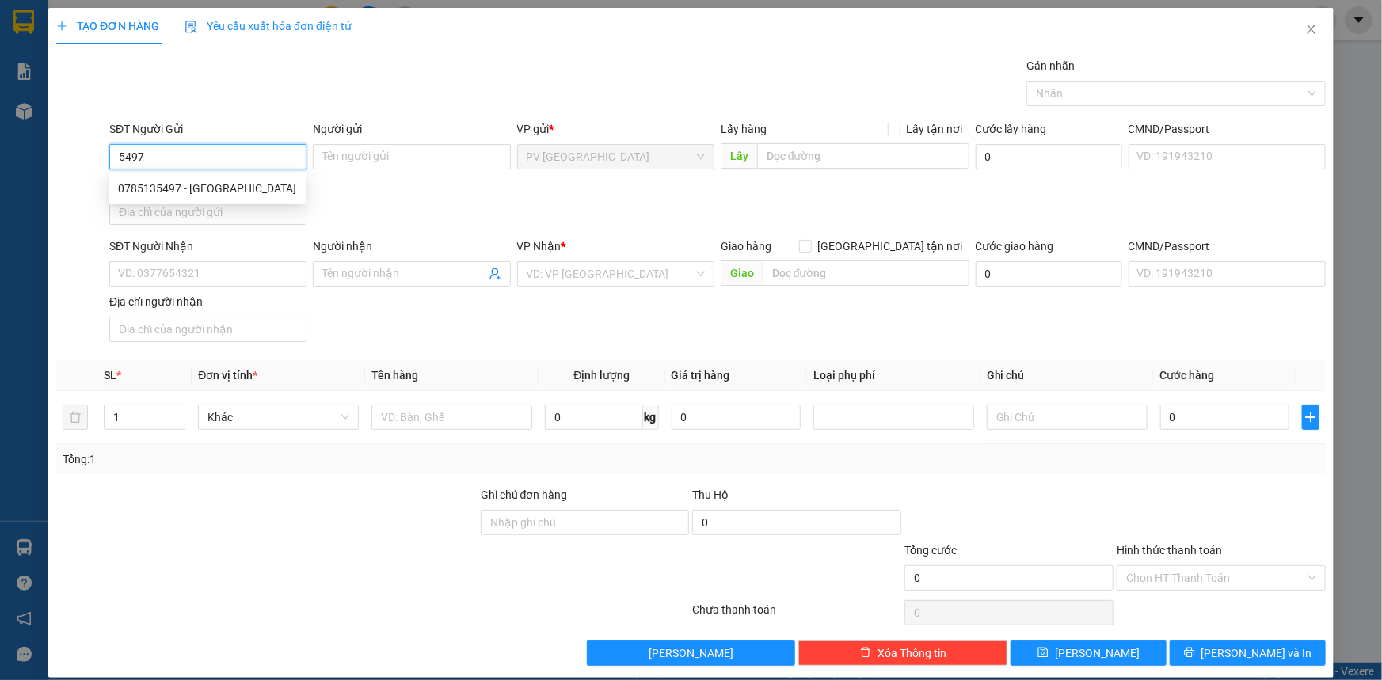
click at [208, 192] on div "0785135497 - hồng phước" at bounding box center [207, 188] width 178 height 17
type input "0785135497"
type input "hồng phước"
type input "0764332743"
type input "LABO THANH"
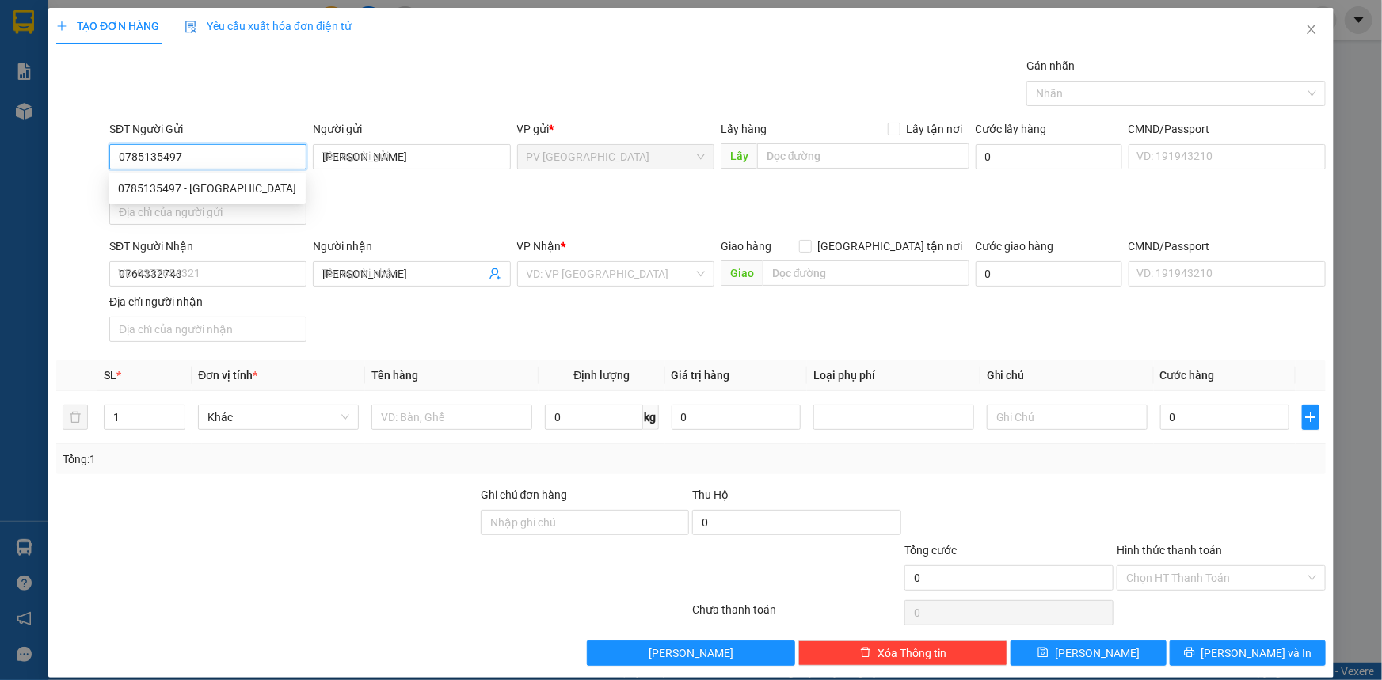
type input "30.000"
type input "0785135497"
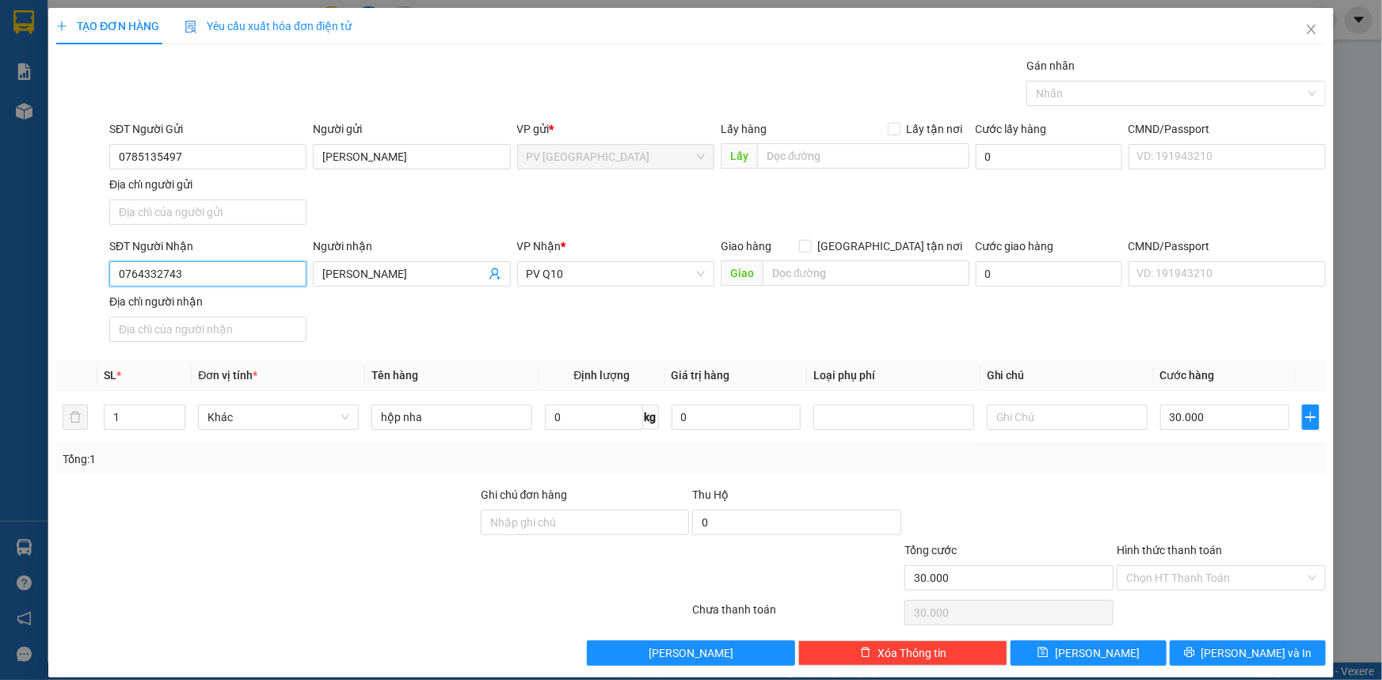
click at [278, 273] on input "0764332743" at bounding box center [207, 273] width 197 height 25
type input "0"
click at [403, 269] on input "LABO THANH" at bounding box center [403, 273] width 162 height 17
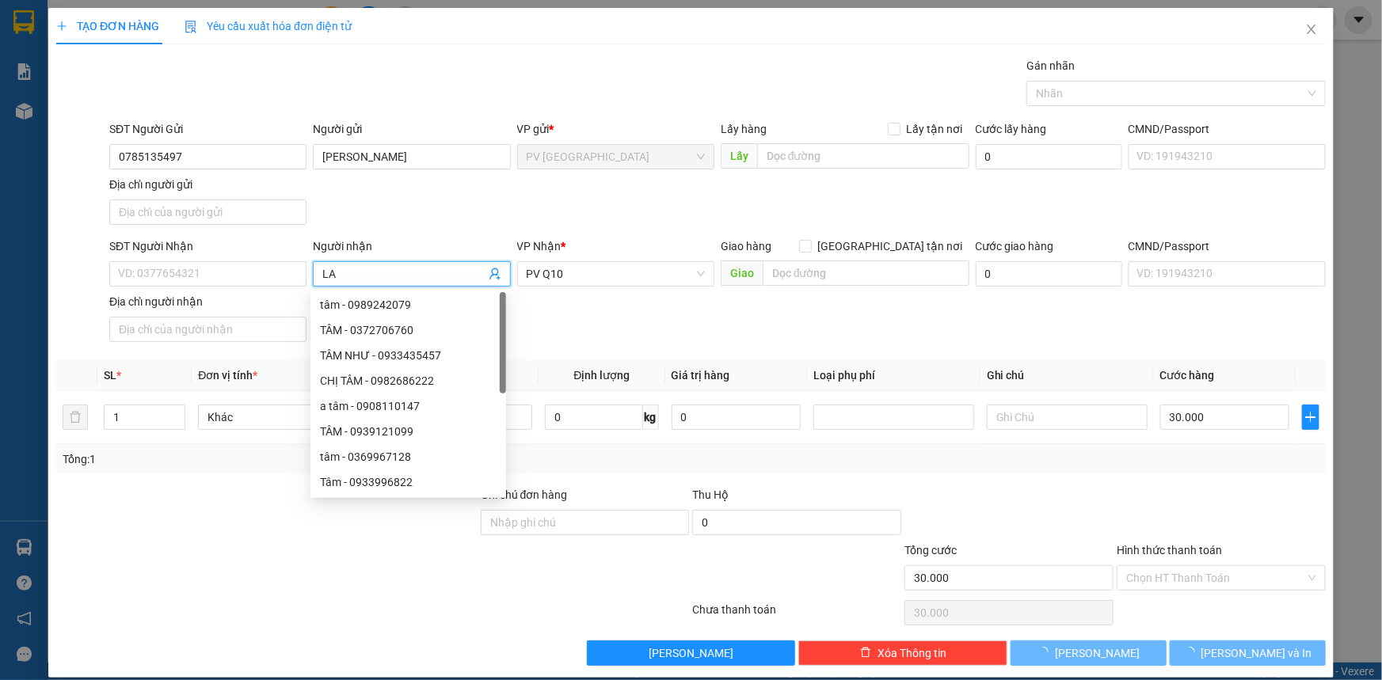
type input "L"
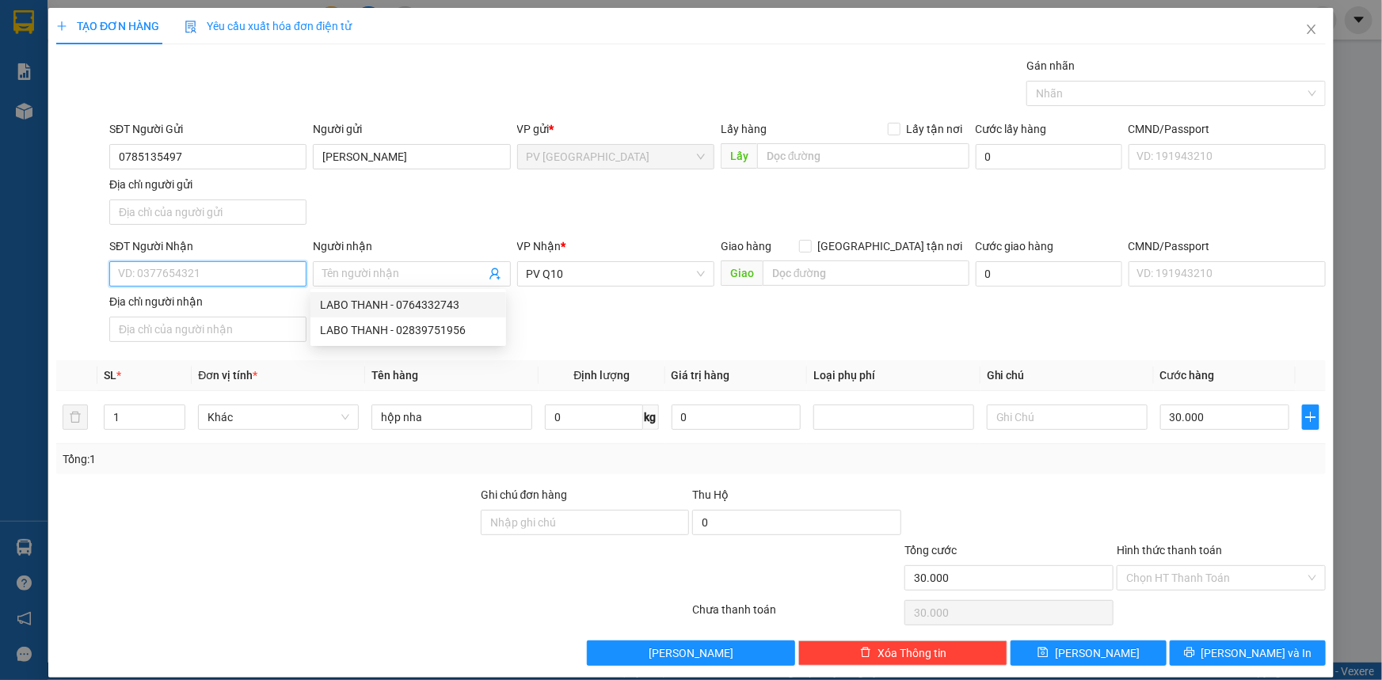
click at [234, 276] on input "SĐT Người Nhận" at bounding box center [207, 273] width 197 height 25
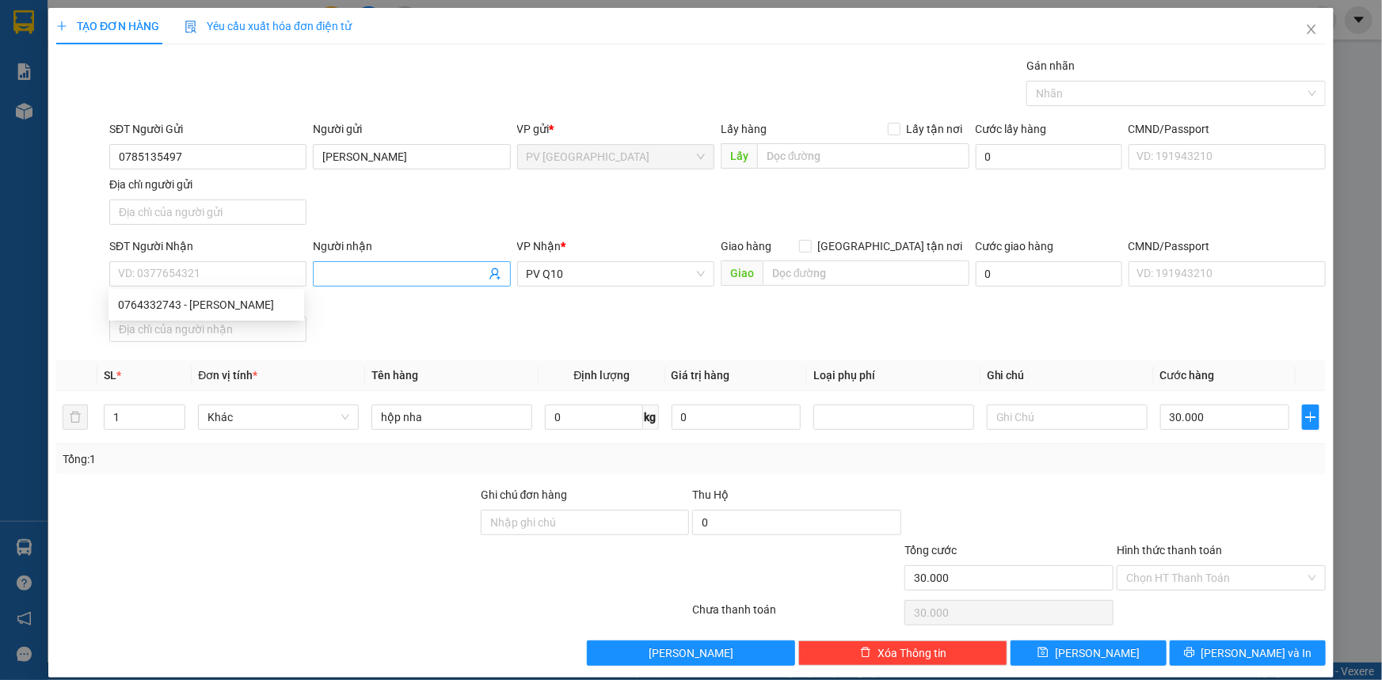
click at [345, 270] on input "Người nhận" at bounding box center [403, 273] width 162 height 17
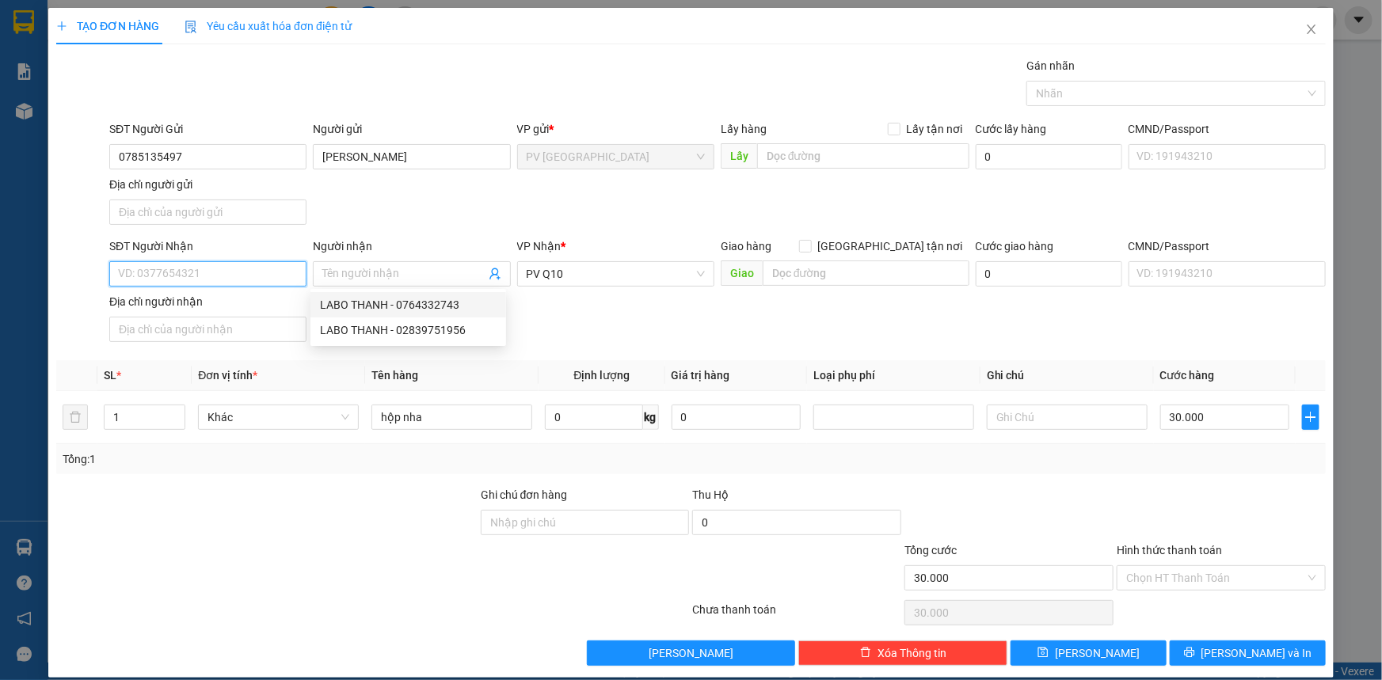
click at [207, 274] on input "SĐT Người Nhận" at bounding box center [207, 273] width 197 height 25
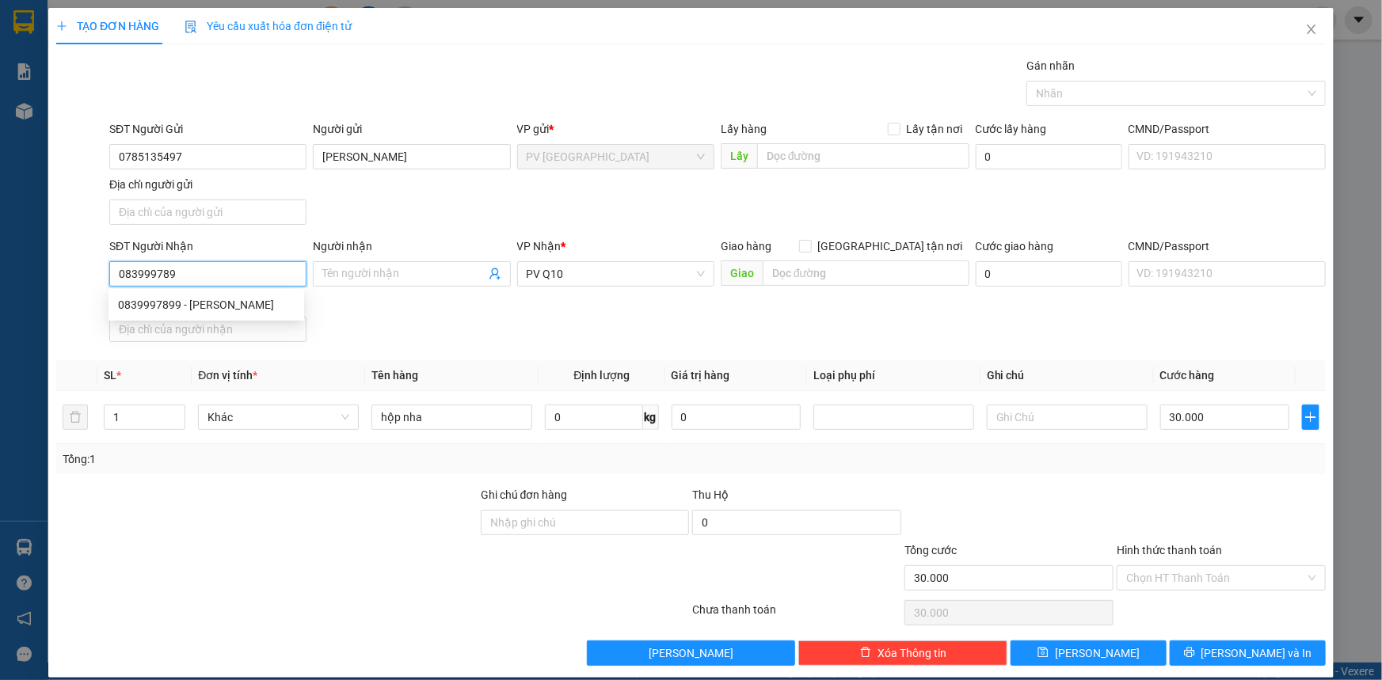
type input "0839997899"
drag, startPoint x: 237, startPoint y: 316, endPoint x: 242, endPoint y: 303, distance: 13.8
click at [240, 308] on div "0839997899 - HẢI ĐĂNG" at bounding box center [207, 304] width 196 height 25
type input "HẢI ĐĂNG"
type input "0839997899"
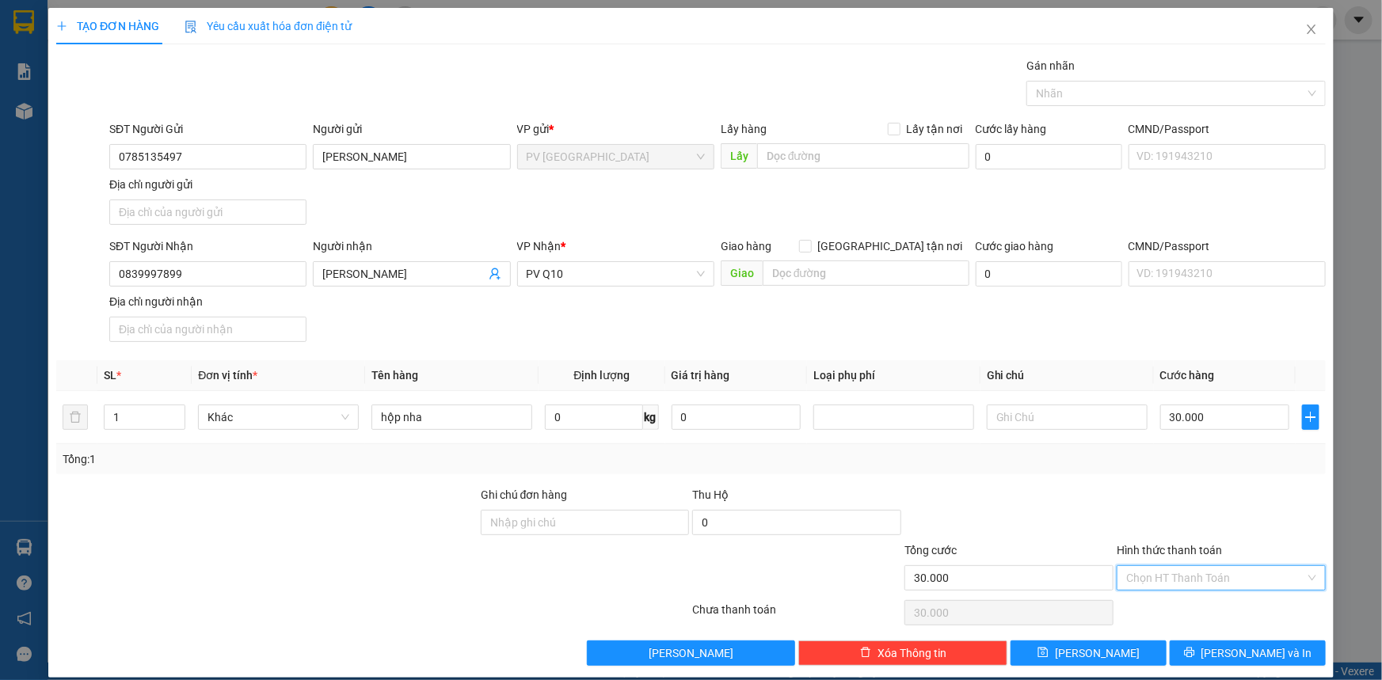
drag, startPoint x: 1218, startPoint y: 578, endPoint x: 1215, endPoint y: 596, distance: 17.7
click at [1218, 578] on input "Hình thức thanh toán" at bounding box center [1215, 578] width 179 height 24
click at [1218, 602] on div "Tại văn phòng" at bounding box center [1212, 608] width 189 height 17
type input "0"
click at [1195, 650] on icon "printer" at bounding box center [1189, 652] width 11 height 11
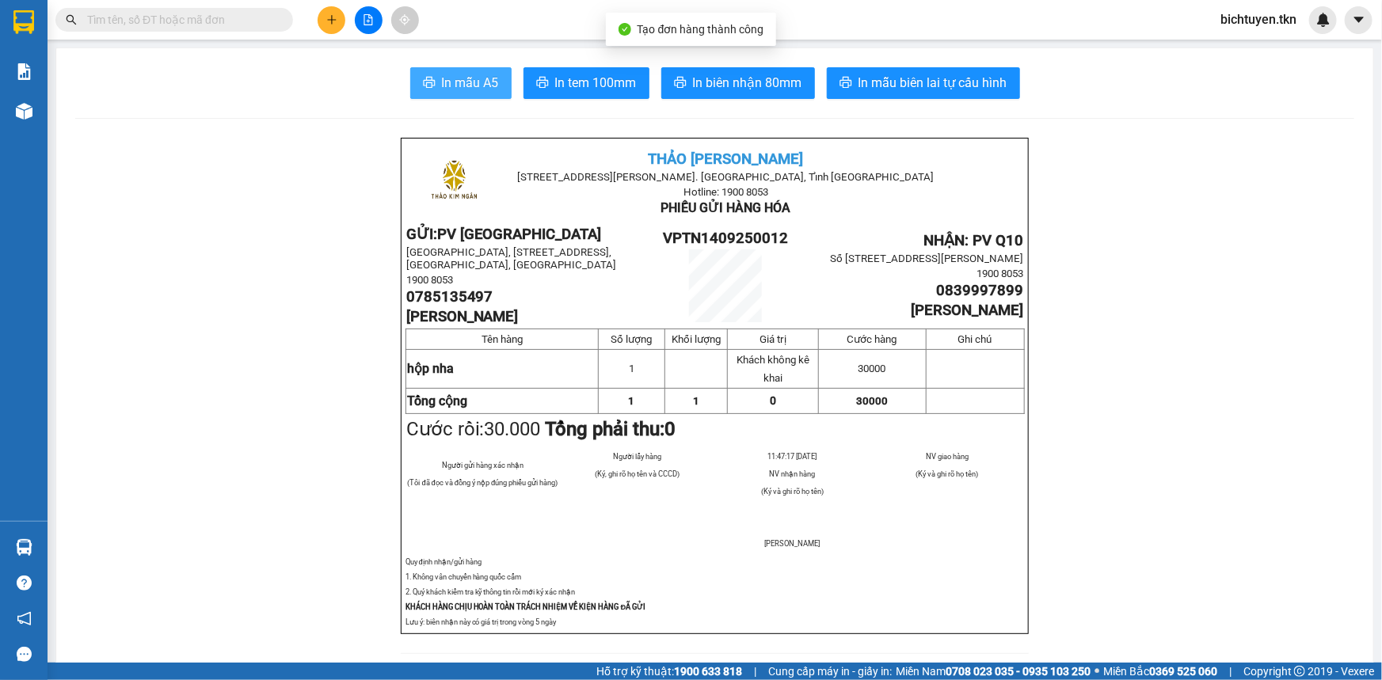
click at [452, 79] on span "In mẫu A5" at bounding box center [470, 83] width 57 height 20
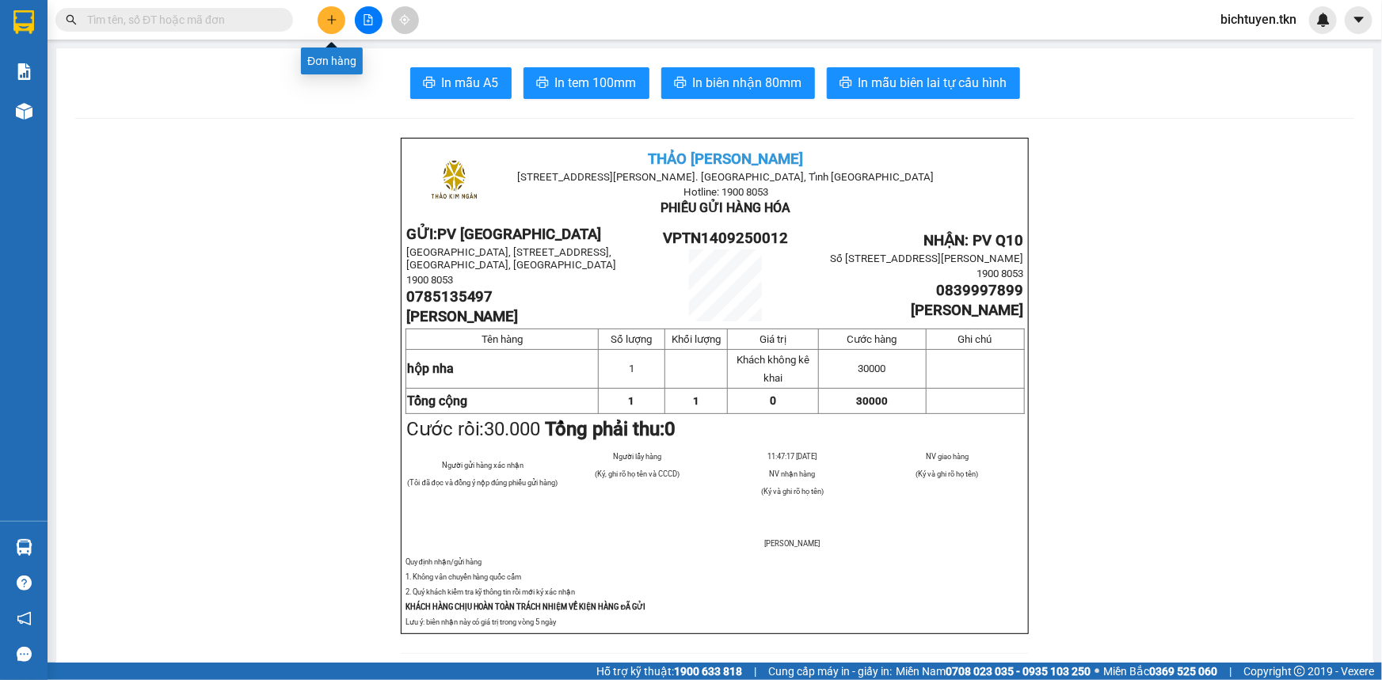
click at [333, 14] on icon "plus" at bounding box center [331, 19] width 11 height 11
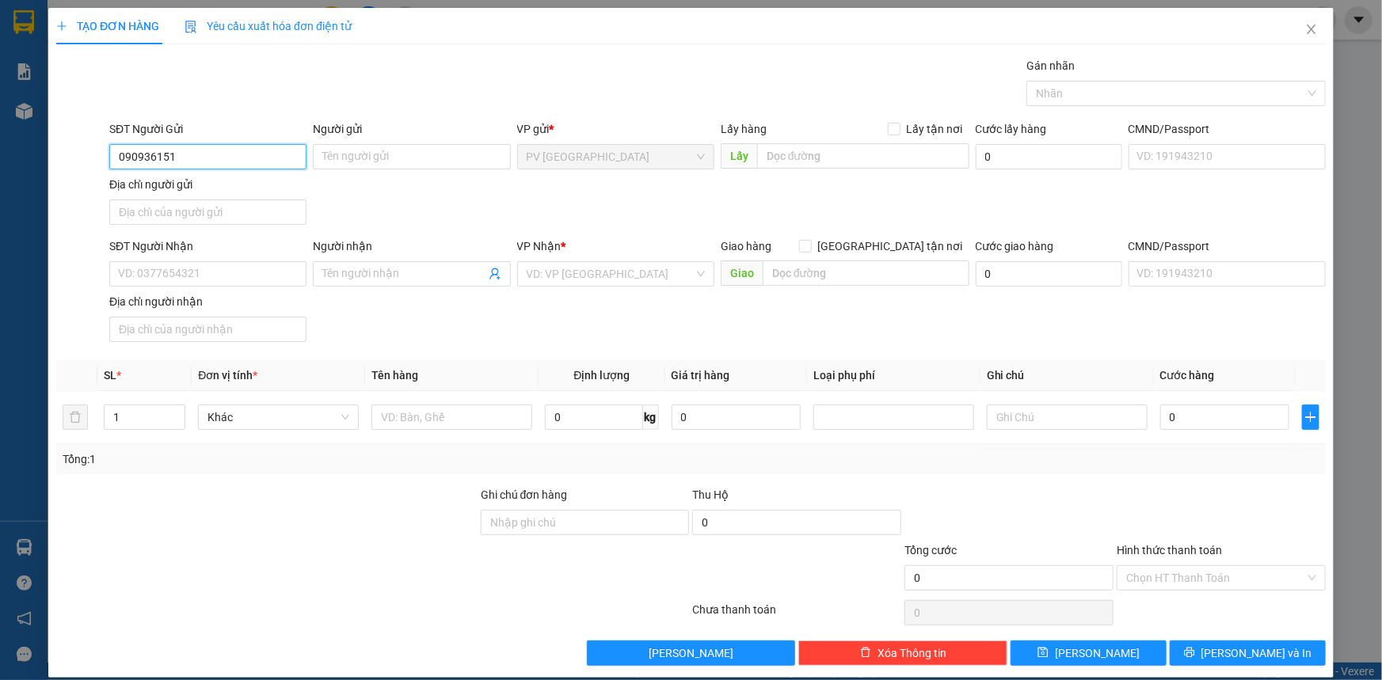
type input "0909361515"
click at [240, 193] on div "0909361515 - TUẤN" at bounding box center [206, 188] width 177 height 17
type input "TUẤN"
type input "0907737072"
type input "DUY KHANG"
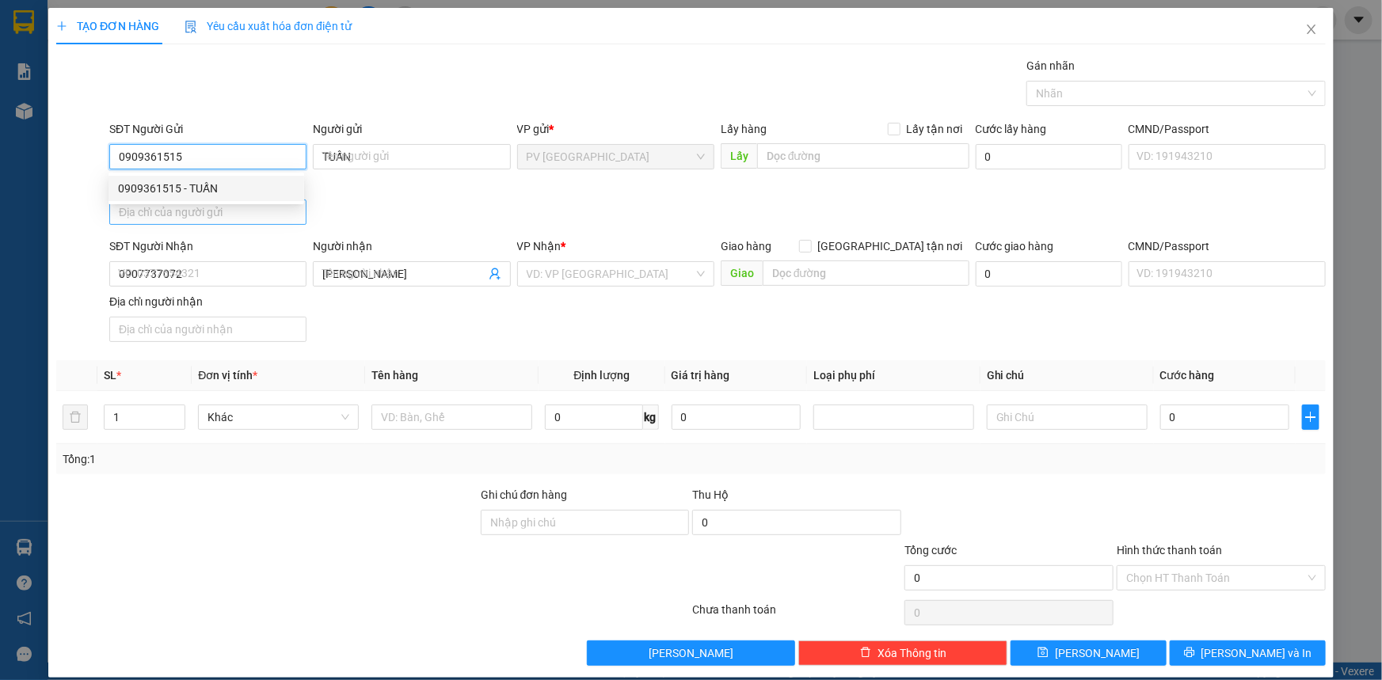
type input "30.000"
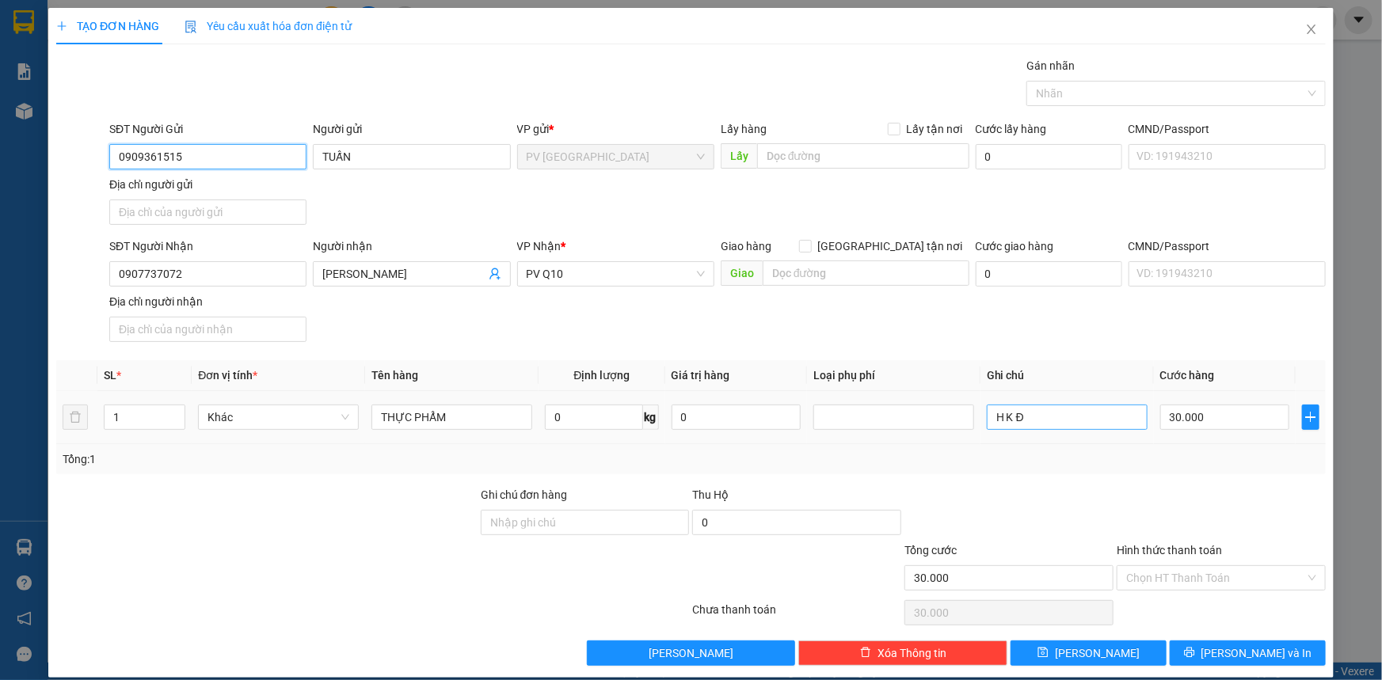
type input "0909361515"
click at [1054, 417] on input "H K Đ" at bounding box center [1067, 417] width 161 height 25
type input "H"
click at [1207, 421] on input "30.000" at bounding box center [1224, 417] width 129 height 25
type input "4"
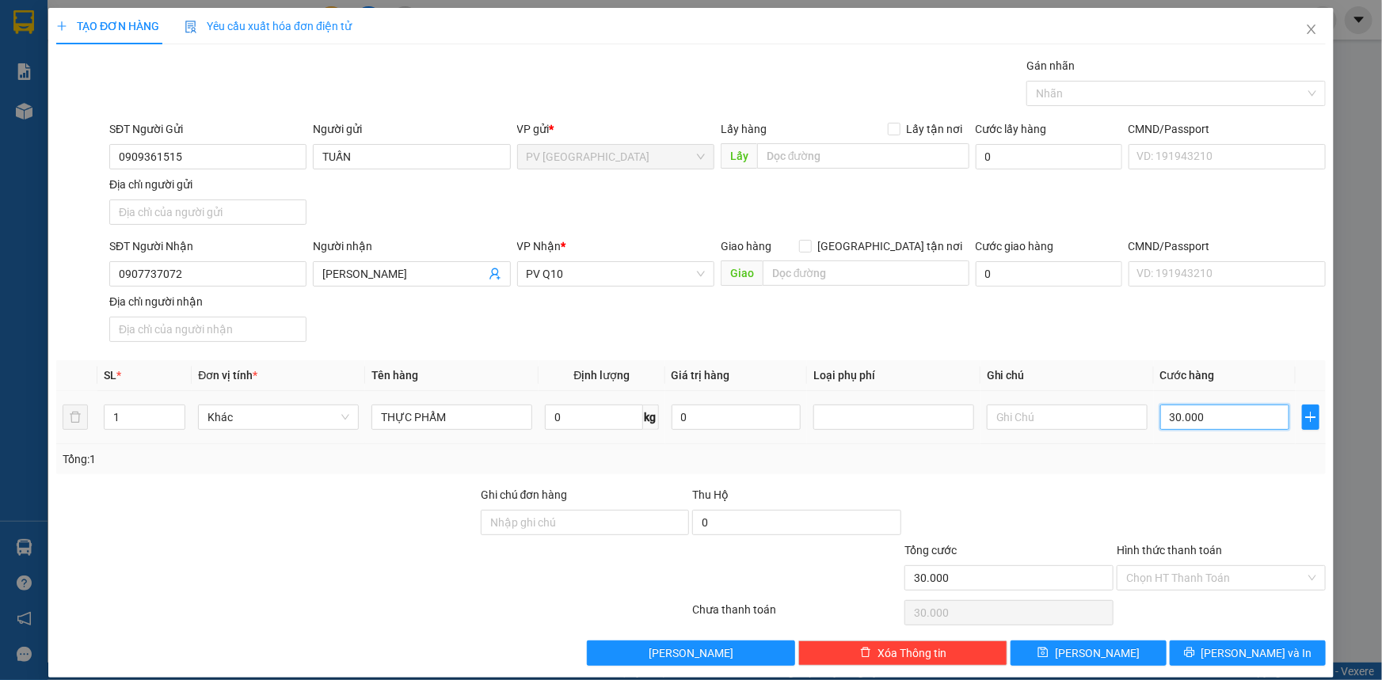
type input "4"
type input "00.004"
type input "40"
type input "0.000.040"
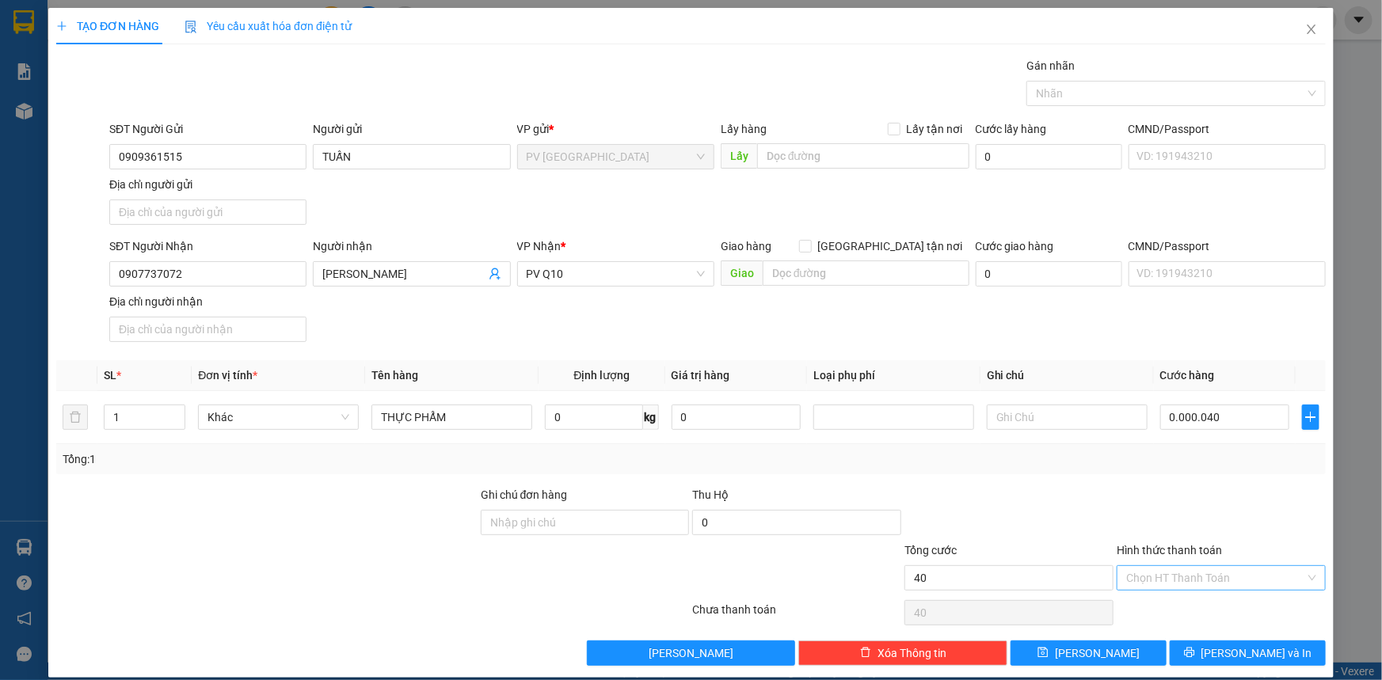
type input "40.000"
click at [1170, 574] on input "Hình thức thanh toán" at bounding box center [1215, 578] width 179 height 24
click at [1168, 612] on div "Tại văn phòng" at bounding box center [1212, 608] width 189 height 17
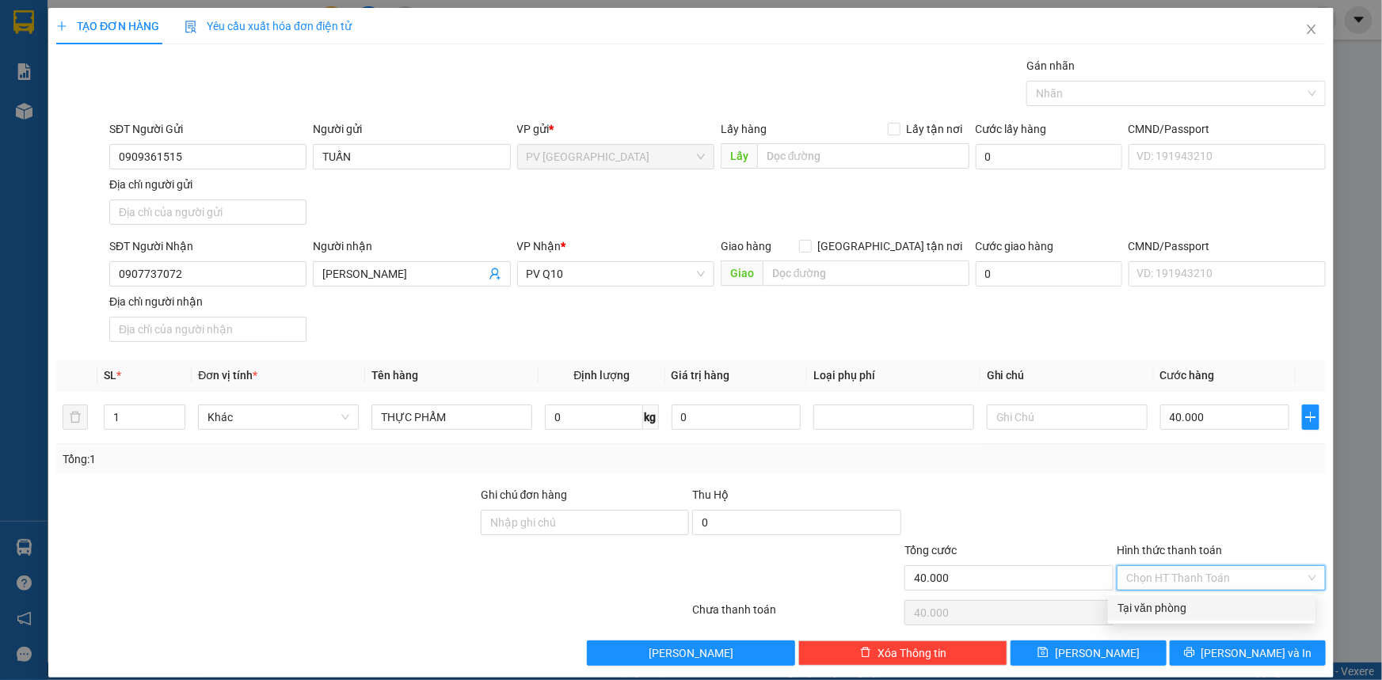
type input "0"
click at [1145, 97] on div at bounding box center [1169, 93] width 276 height 19
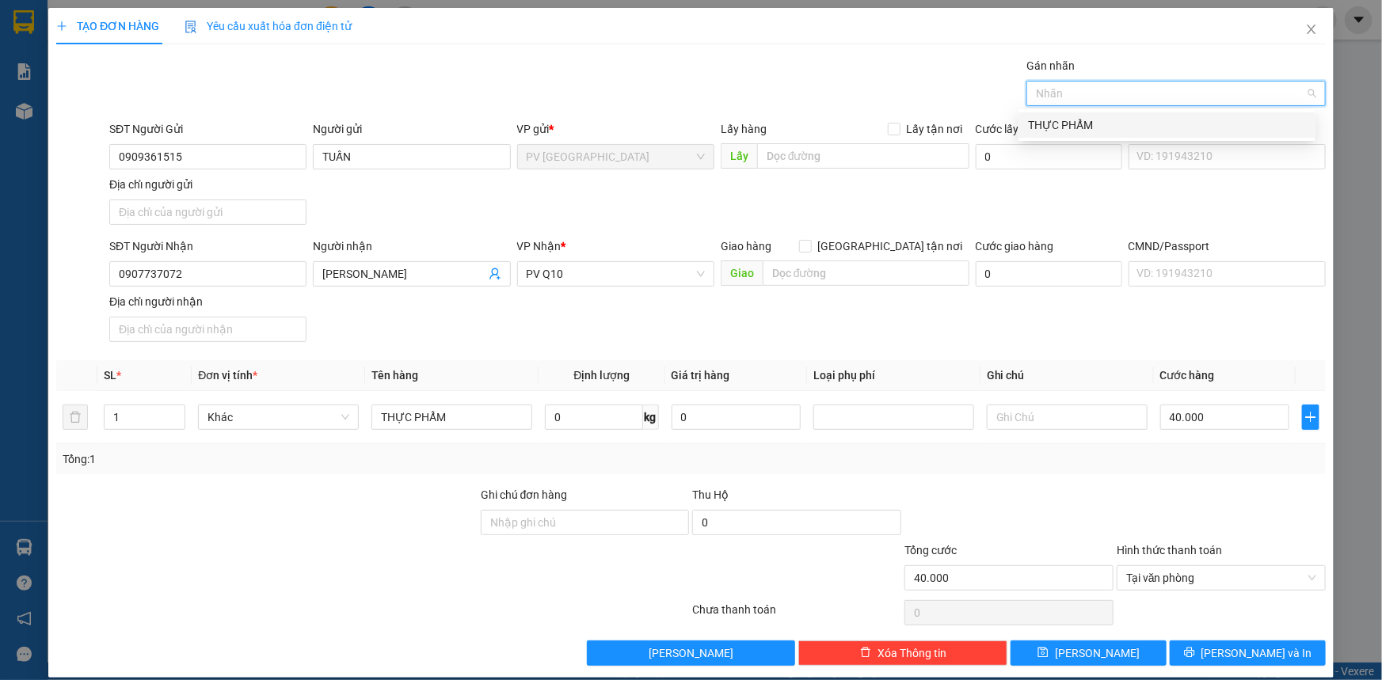
click at [1138, 120] on div "THỰC PHẨM" at bounding box center [1167, 124] width 278 height 17
click at [1274, 652] on button "[PERSON_NAME] và In" at bounding box center [1248, 653] width 156 height 25
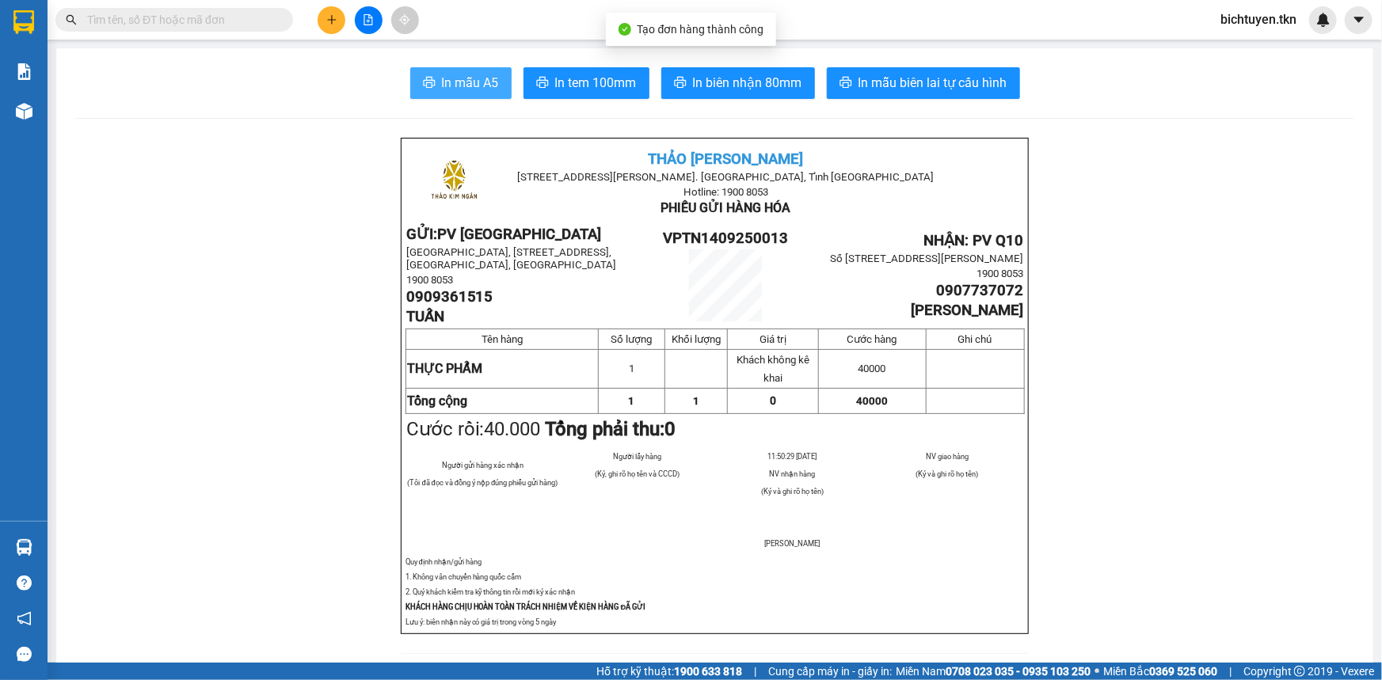
click at [427, 82] on icon "printer" at bounding box center [429, 82] width 13 height 13
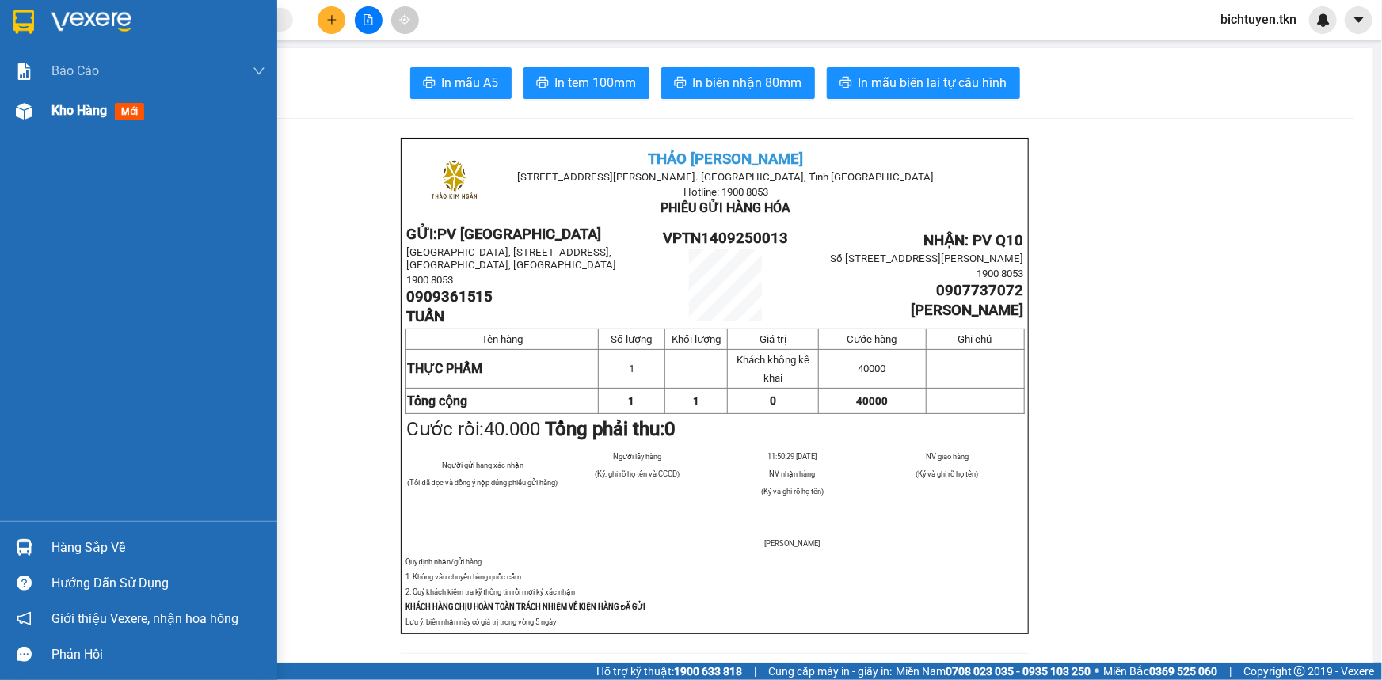
drag, startPoint x: 25, startPoint y: 117, endPoint x: 232, endPoint y: 112, distance: 206.8
click at [26, 116] on img at bounding box center [24, 111] width 17 height 17
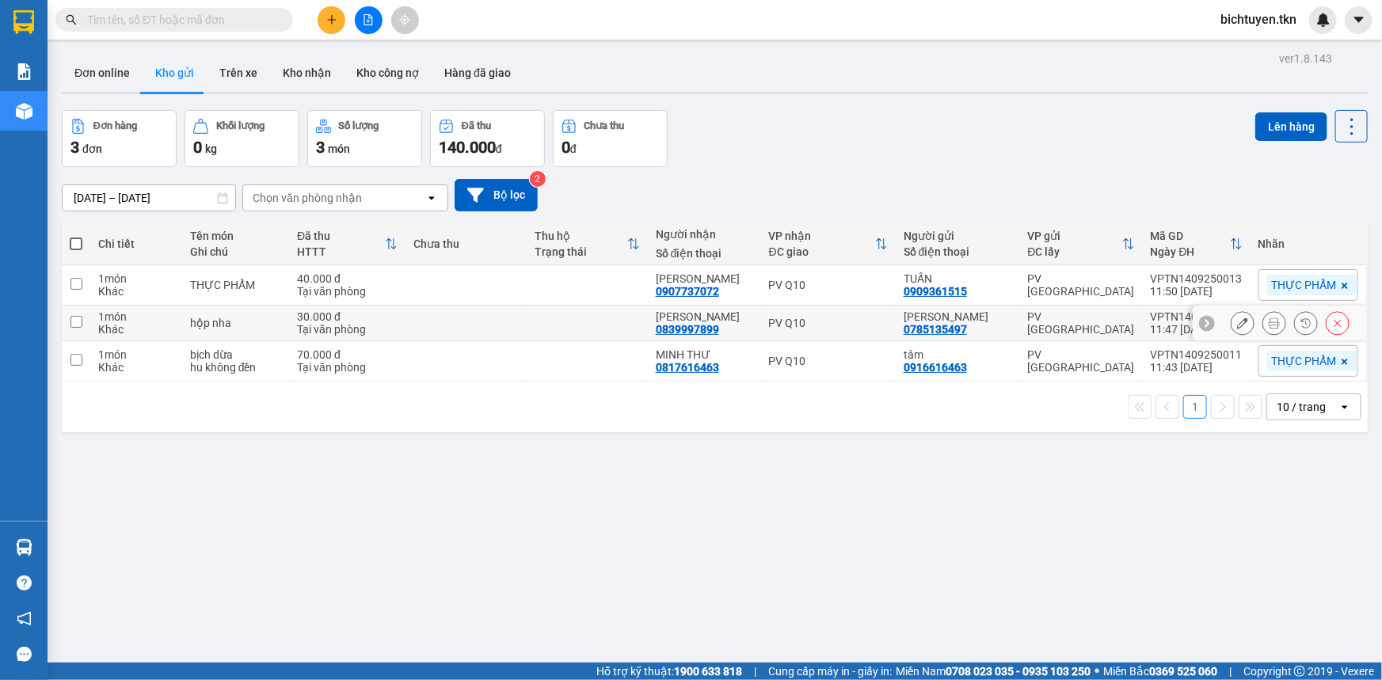
click at [1237, 322] on icon at bounding box center [1242, 323] width 11 height 11
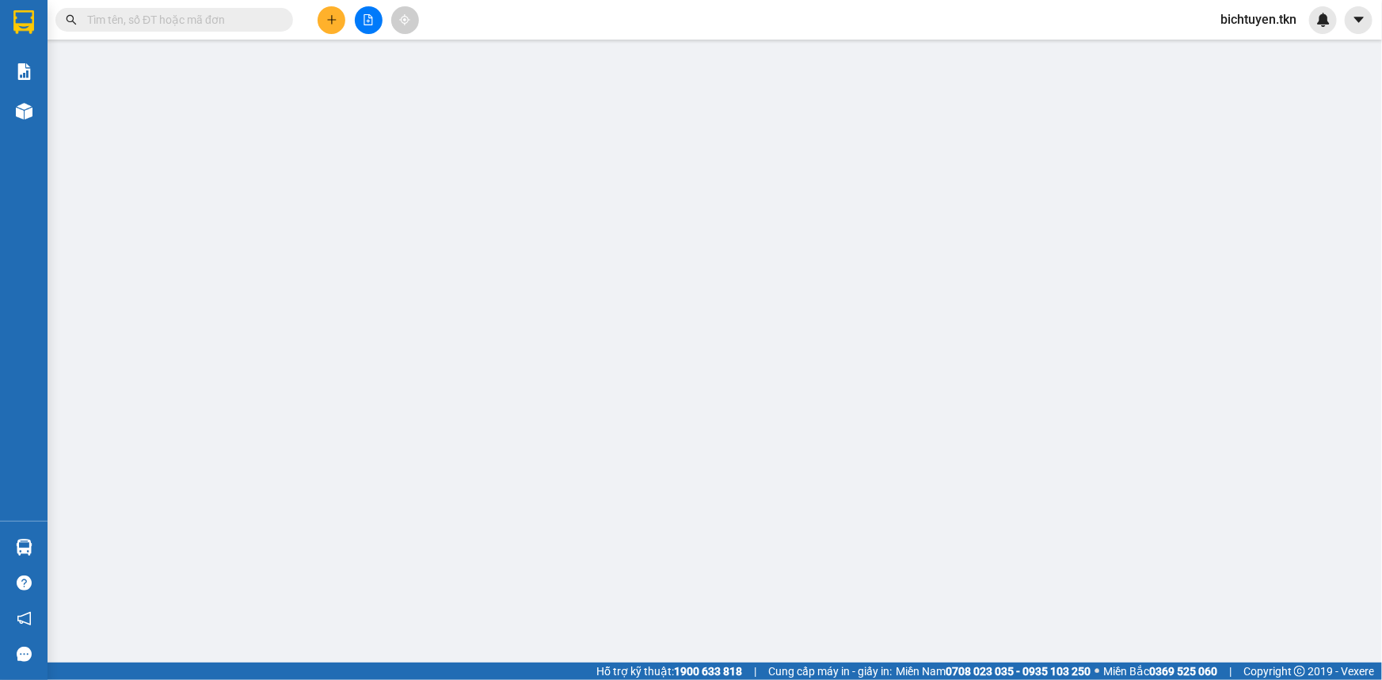
type input "0785135497"
type input "[PERSON_NAME]"
type input "0839997899"
type input "[PERSON_NAME]"
type input "30.000"
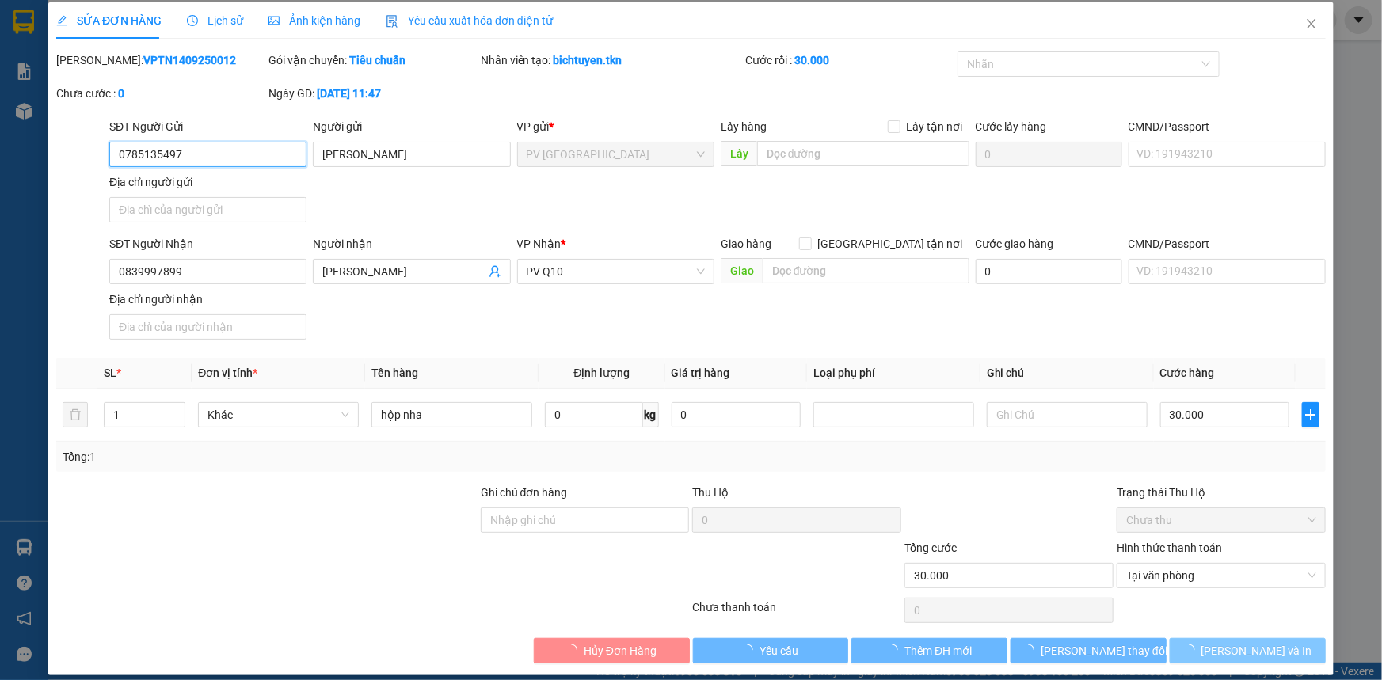
scroll to position [10, 0]
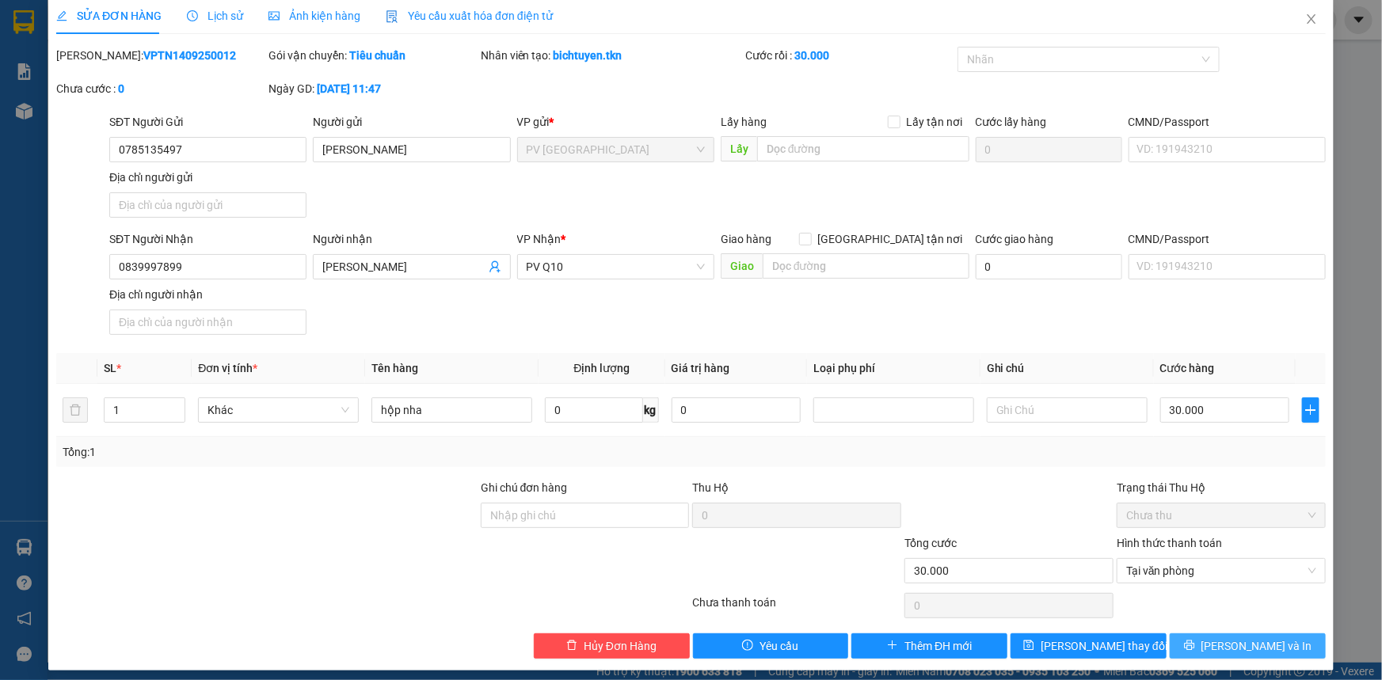
click at [1199, 650] on button "[PERSON_NAME] và In" at bounding box center [1248, 646] width 156 height 25
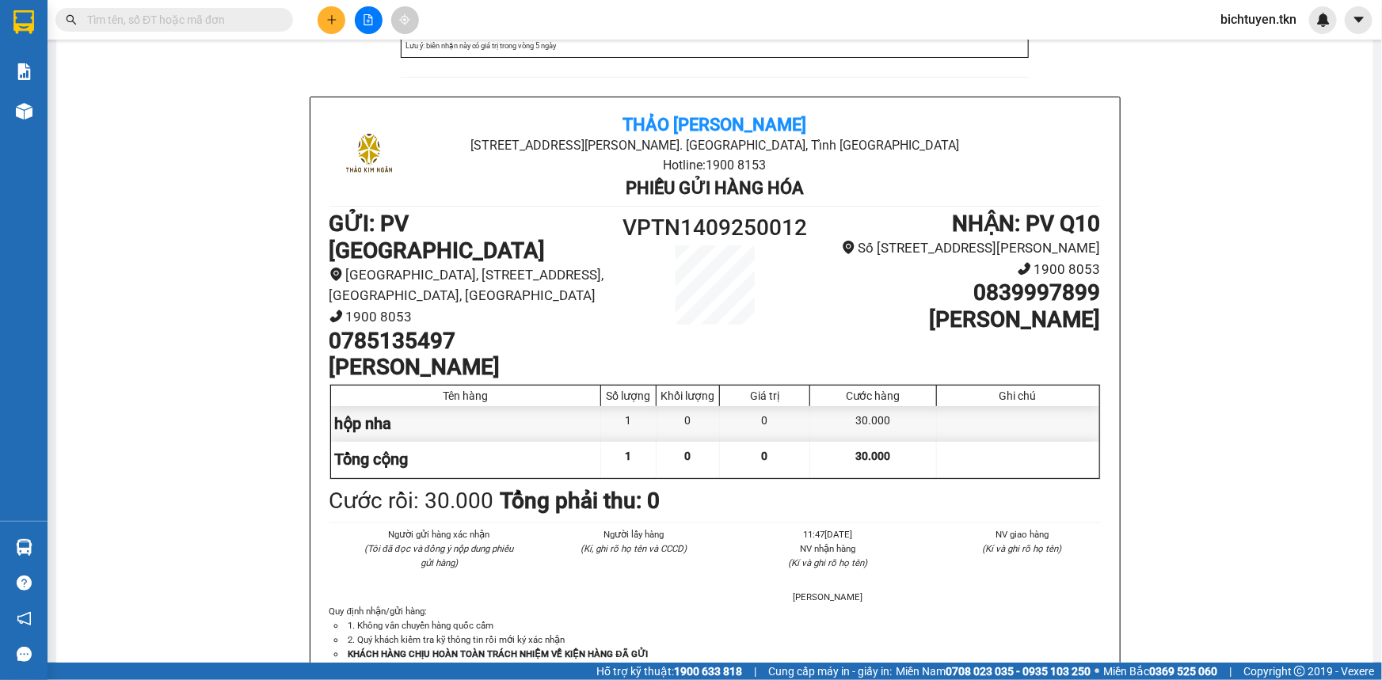
scroll to position [576, 0]
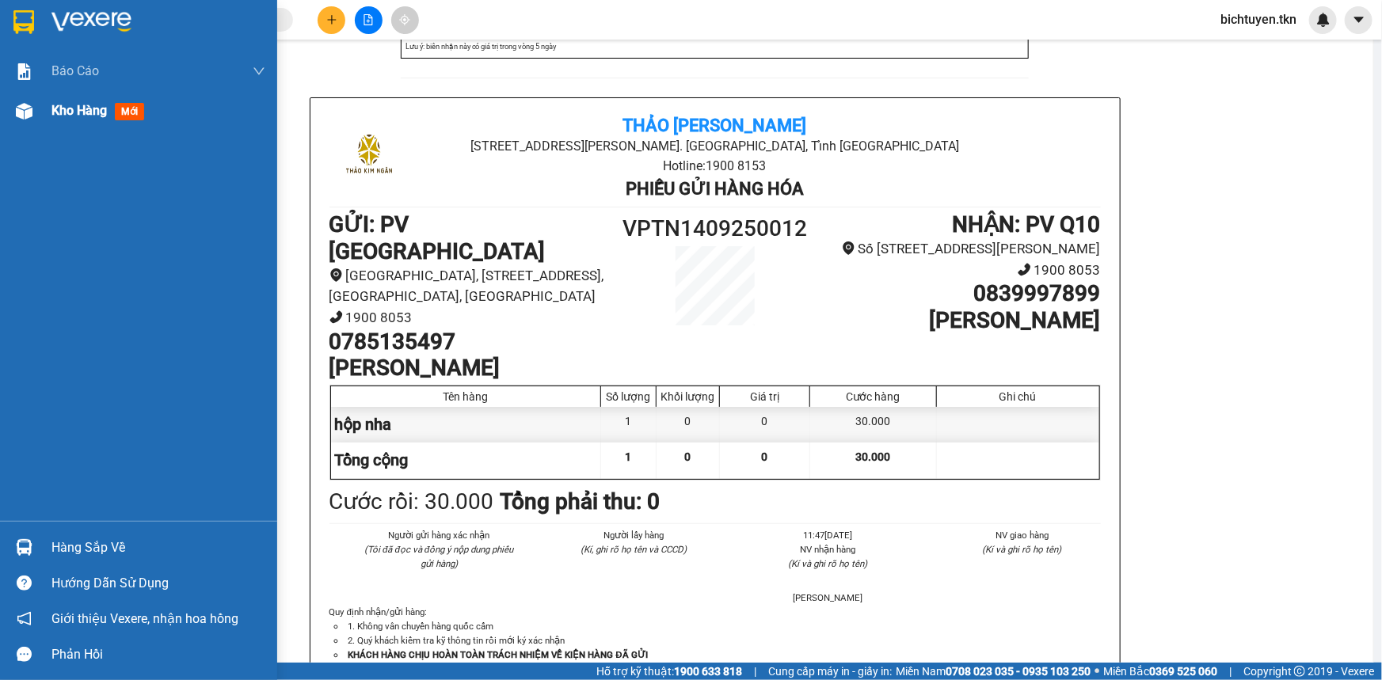
click at [29, 116] on img at bounding box center [24, 111] width 17 height 17
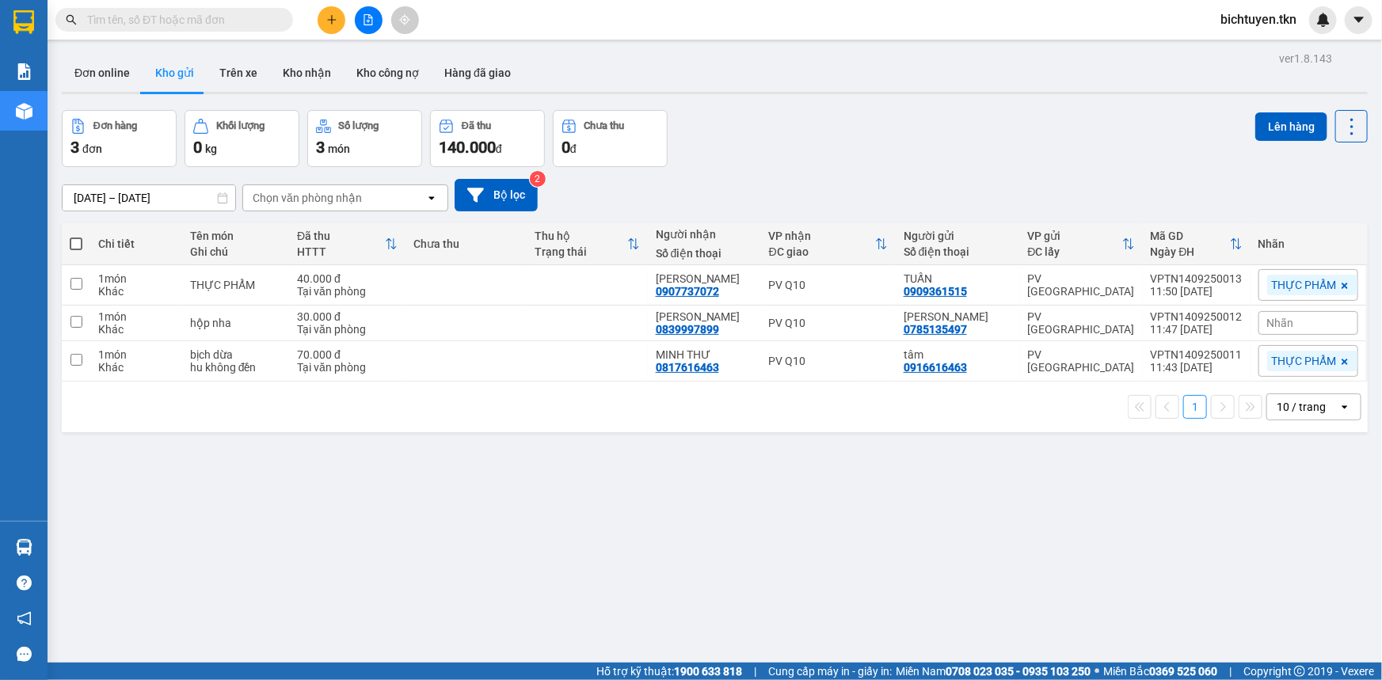
click at [734, 448] on div "ver 1.8.143 Đơn online Kho gửi Trên xe Kho nhận Kho công nợ Hàng đã giao Đơn hà…" at bounding box center [714, 388] width 1319 height 680
click at [877, 448] on div "ver 1.8.143 Đơn online Kho gửi Trên xe Kho nhận Kho công nợ Hàng đã giao Đơn hà…" at bounding box center [714, 388] width 1319 height 680
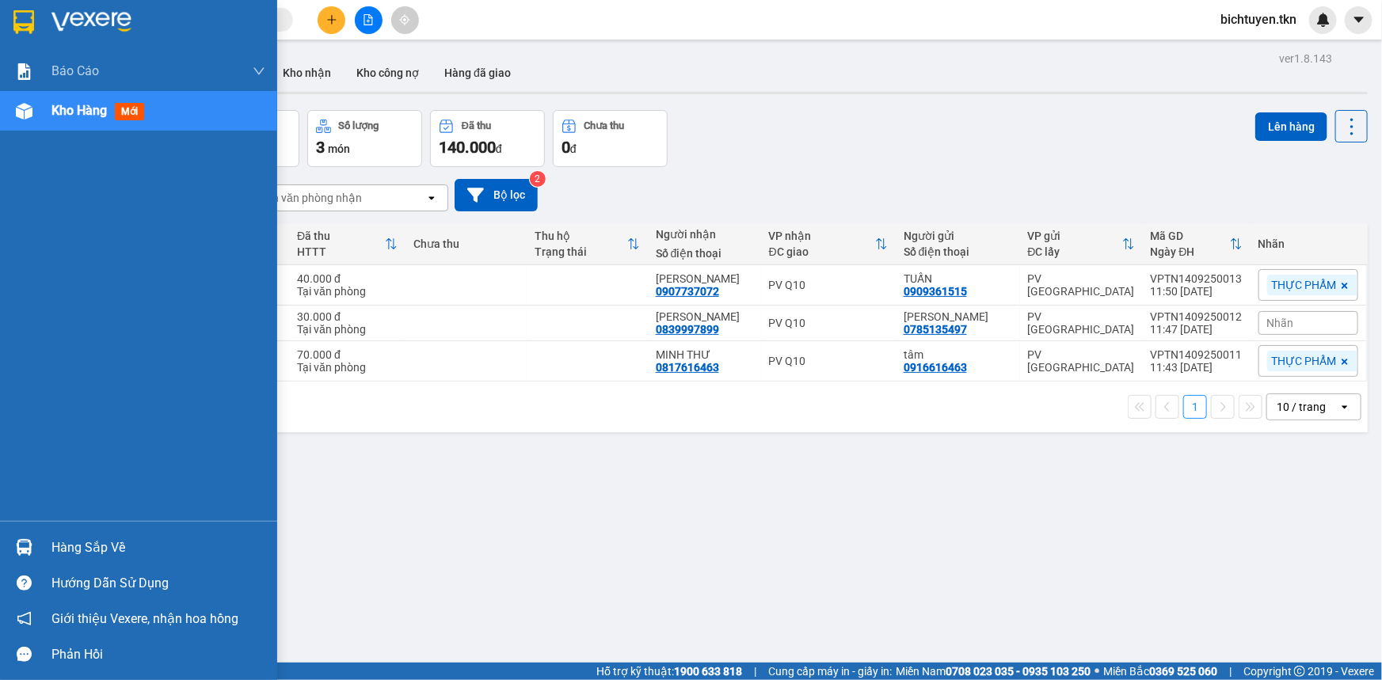
drag, startPoint x: 47, startPoint y: 550, endPoint x: 110, endPoint y: 533, distance: 65.5
click at [48, 548] on div "Hàng sắp về" at bounding box center [138, 548] width 277 height 36
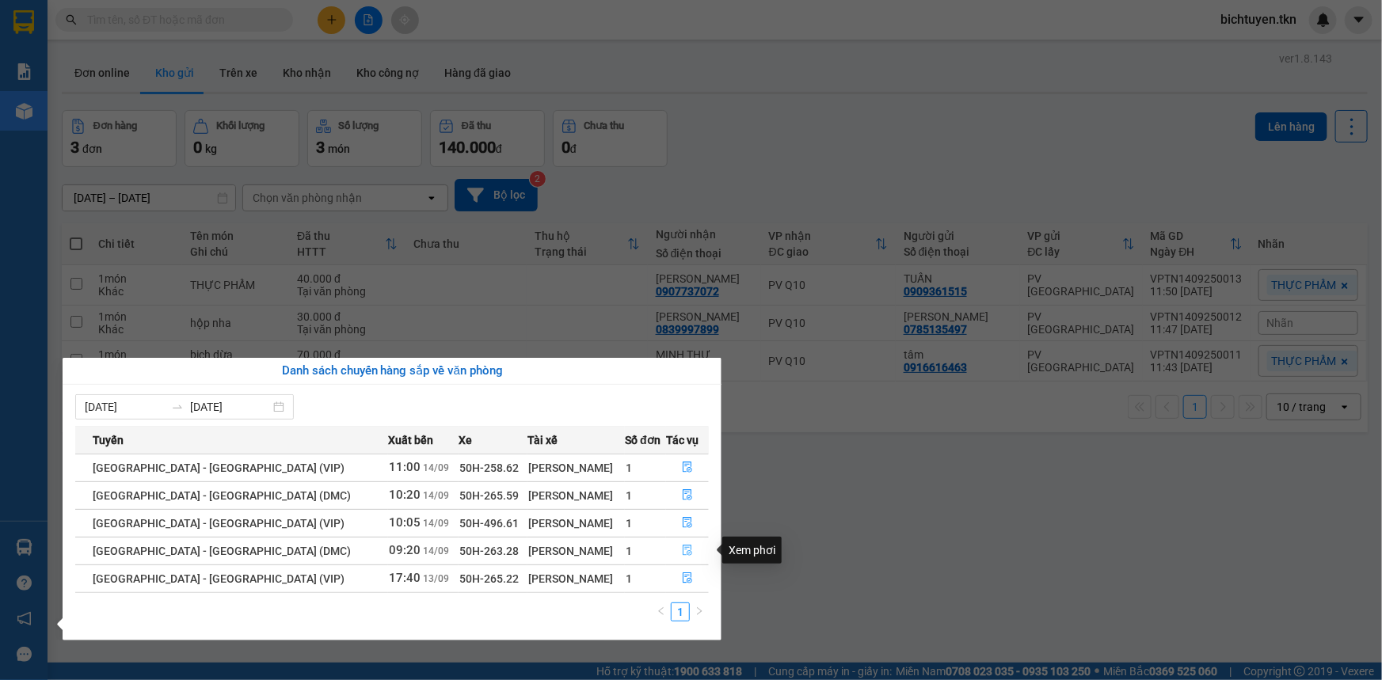
click at [682, 543] on button "button" at bounding box center [687, 551] width 41 height 25
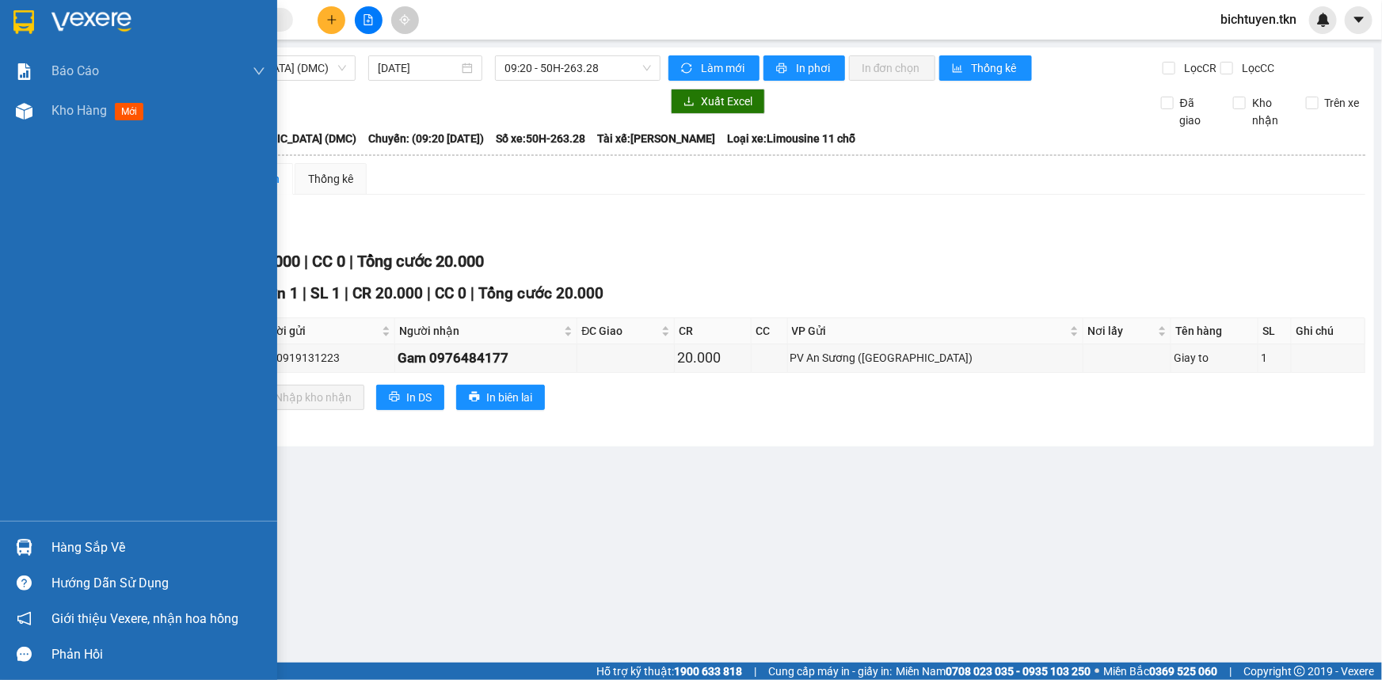
drag, startPoint x: 25, startPoint y: 541, endPoint x: 32, endPoint y: 528, distance: 14.9
click at [25, 540] on img at bounding box center [24, 547] width 17 height 17
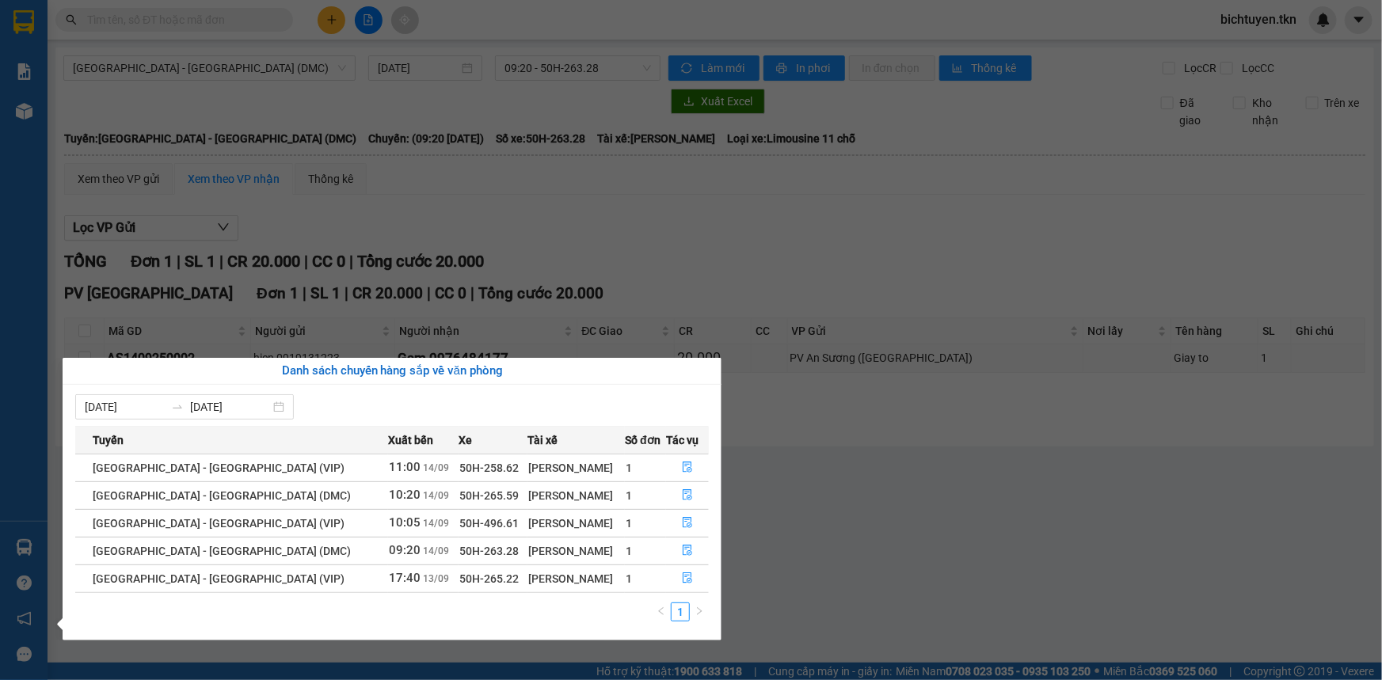
click at [897, 490] on section "Kết quả tìm kiếm ( 89 ) Bộ lọc Ngày tạo đơn gần nhất Mã ĐH Trạng thái Món hàng …" at bounding box center [691, 340] width 1382 height 680
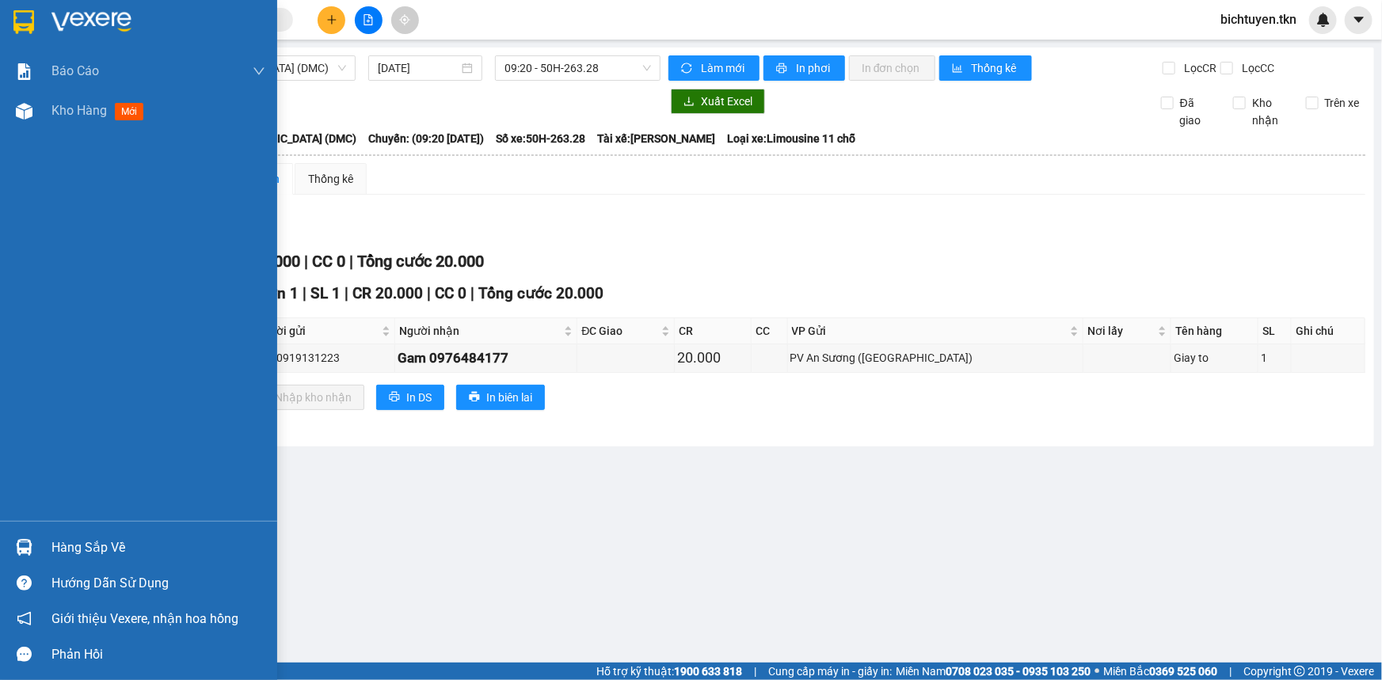
click at [17, 549] on img at bounding box center [24, 547] width 17 height 17
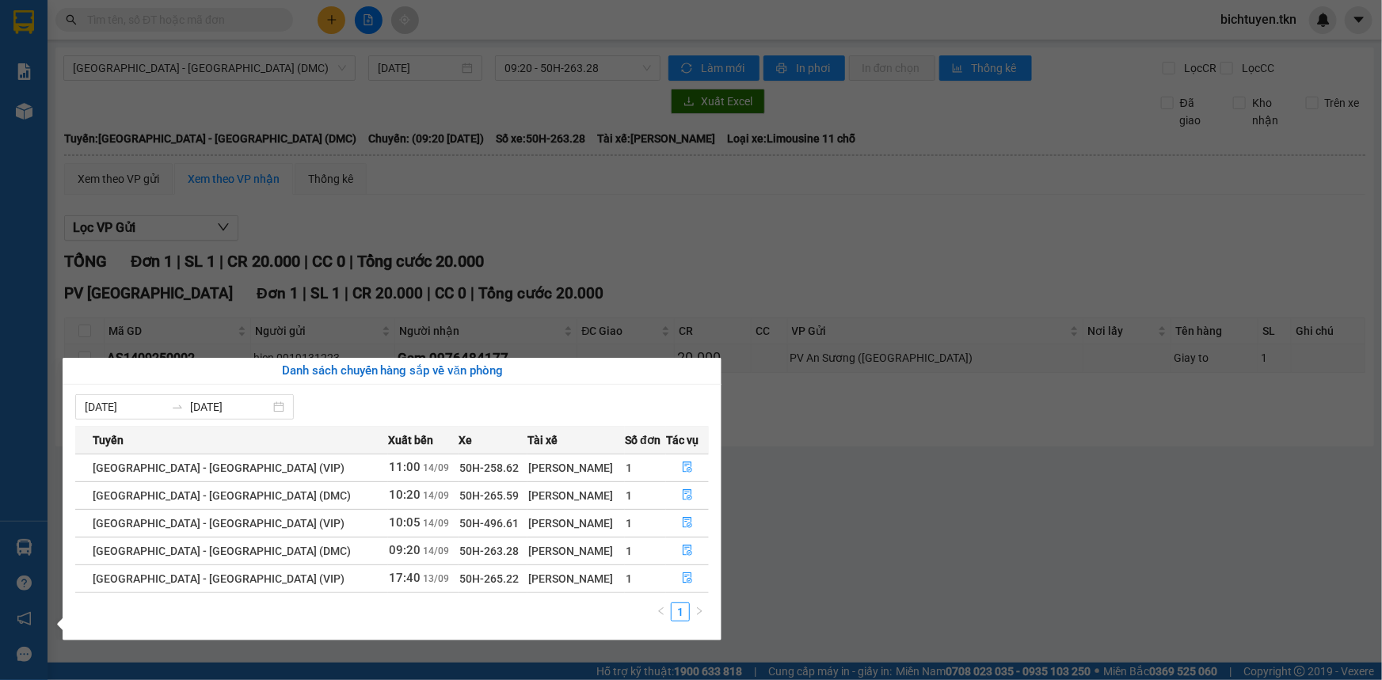
click at [856, 532] on section "Kết quả tìm kiếm ( 89 ) Bộ lọc Ngày tạo đơn gần nhất Mã ĐH Trạng thái Món hàng …" at bounding box center [691, 340] width 1382 height 680
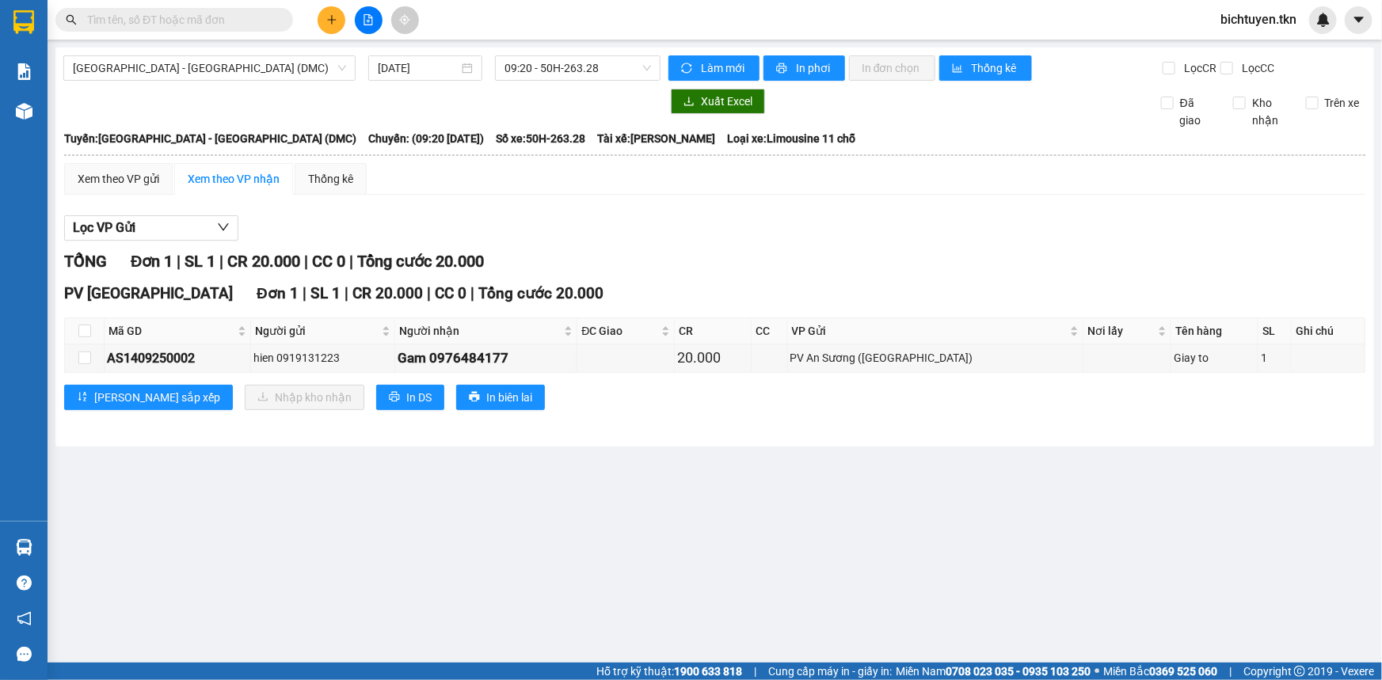
click at [693, 586] on main "Sài Gòn - Tây Ninh (DMC) 14/09/2025 09:20 - 50H-263.28 Làm mới In phơi In đơn c…" at bounding box center [691, 331] width 1382 height 663
click at [86, 330] on input "checkbox" at bounding box center [84, 331] width 13 height 13
checkbox input "true"
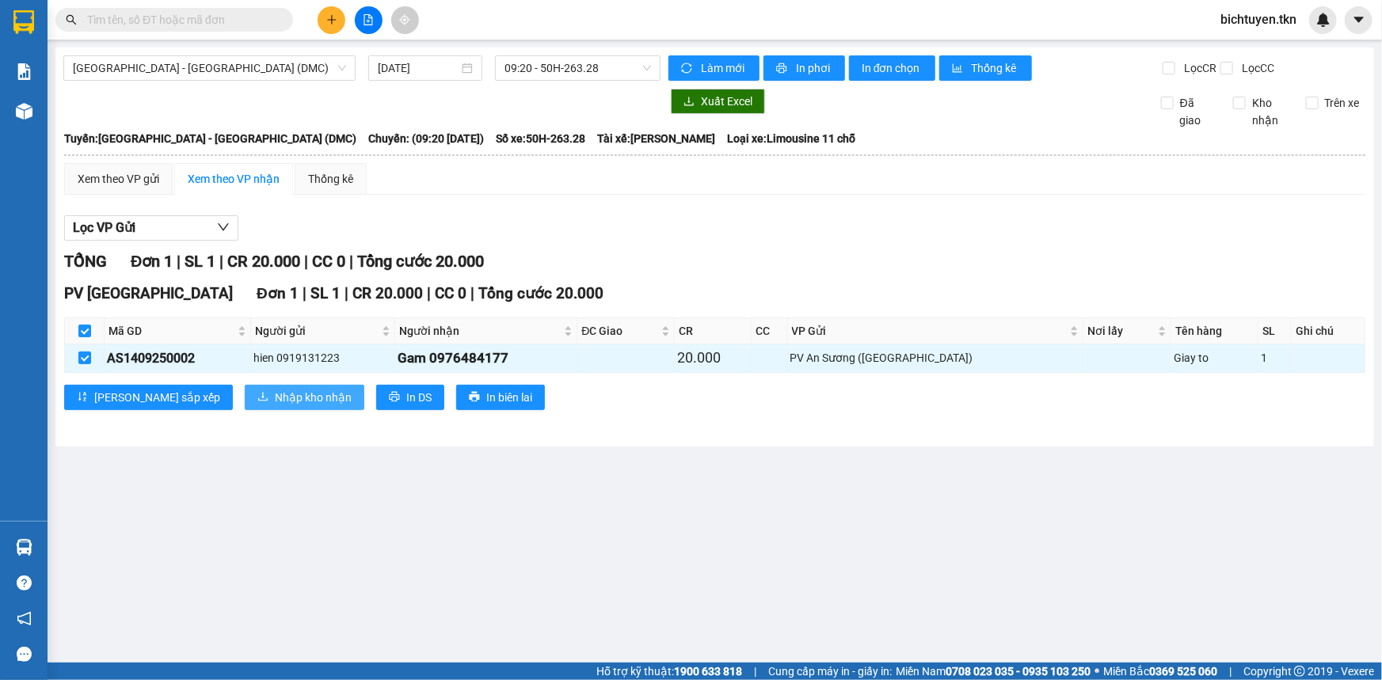
click at [245, 387] on button "Nhập kho nhận" at bounding box center [305, 397] width 120 height 25
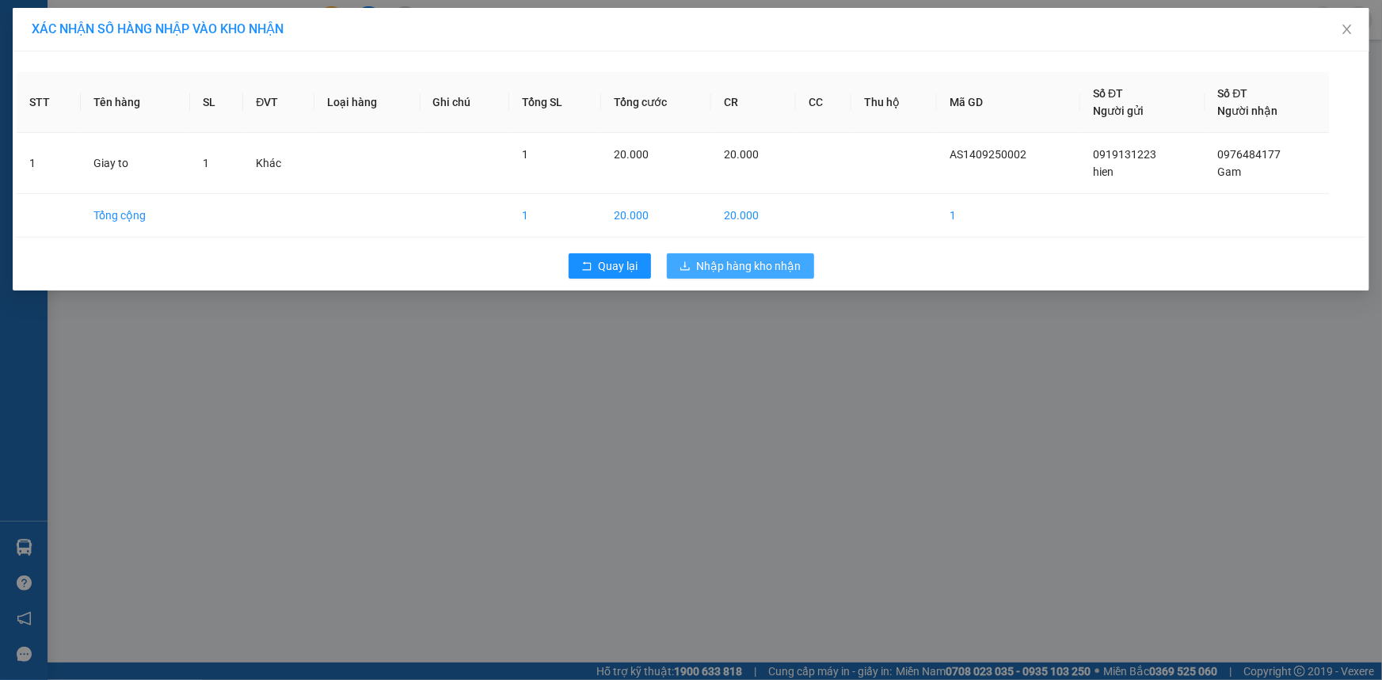
click at [777, 261] on span "Nhập hàng kho nhận" at bounding box center [749, 265] width 105 height 17
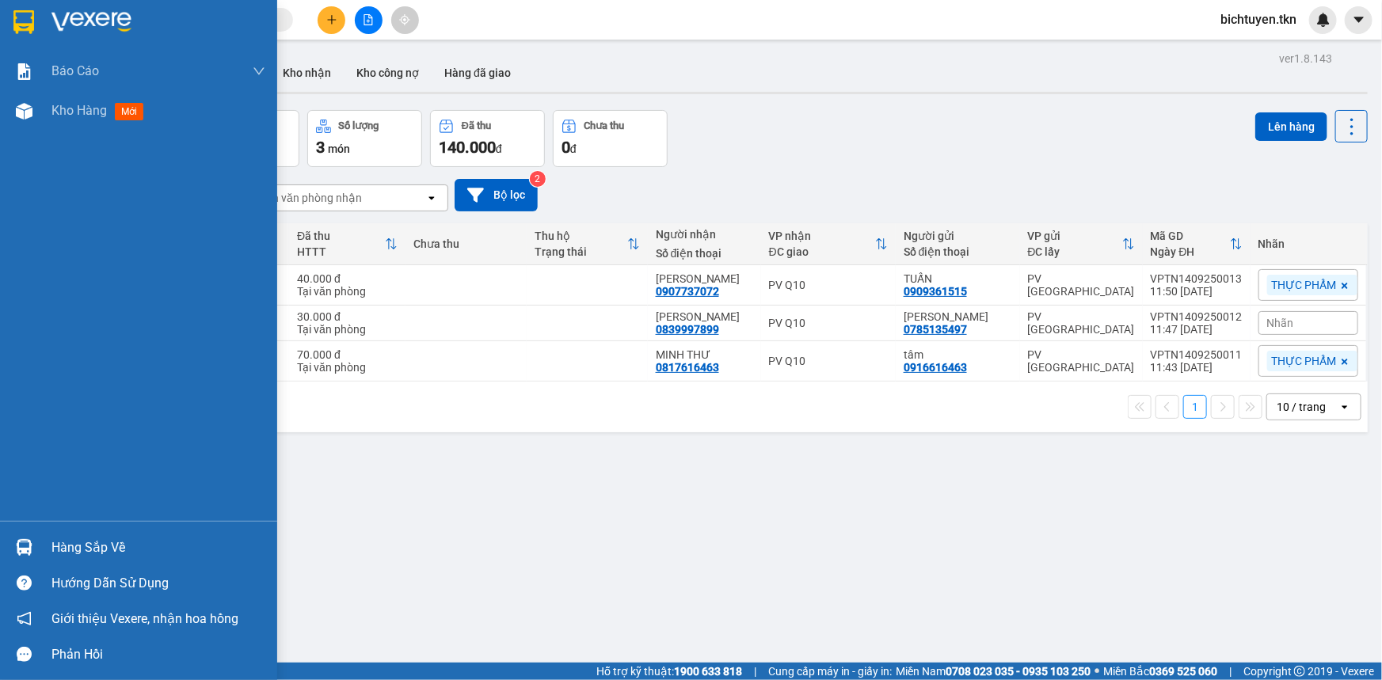
click at [37, 562] on div "Hàng sắp về" at bounding box center [138, 548] width 277 height 36
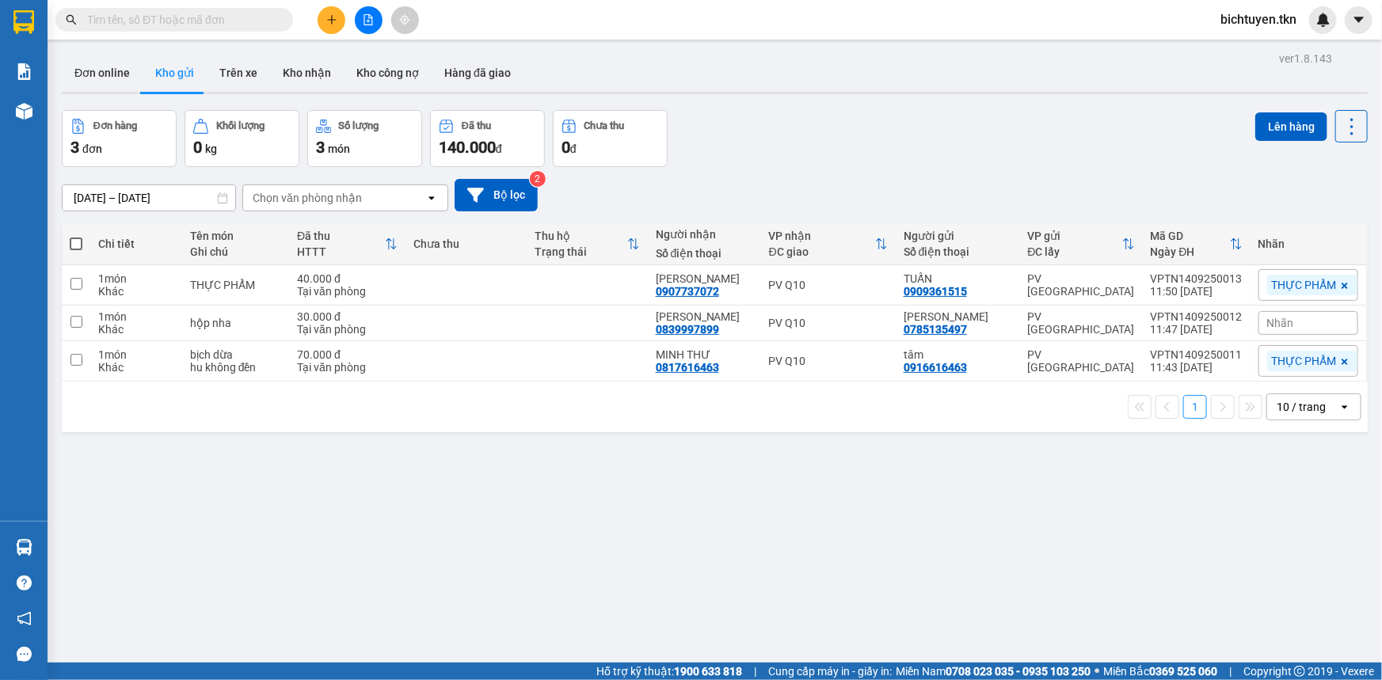
click at [701, 166] on section "Kết quả tìm kiếm ( 89 ) Bộ lọc Ngày tạo đơn gần nhất Mã ĐH Trạng thái Món hàng …" at bounding box center [691, 340] width 1382 height 680
click at [825, 504] on div "ver 1.8.143 Đơn online Kho gửi Trên xe Kho nhận Kho công nợ Hàng đã giao Đơn hà…" at bounding box center [714, 388] width 1319 height 680
click at [339, 21] on button at bounding box center [332, 20] width 28 height 28
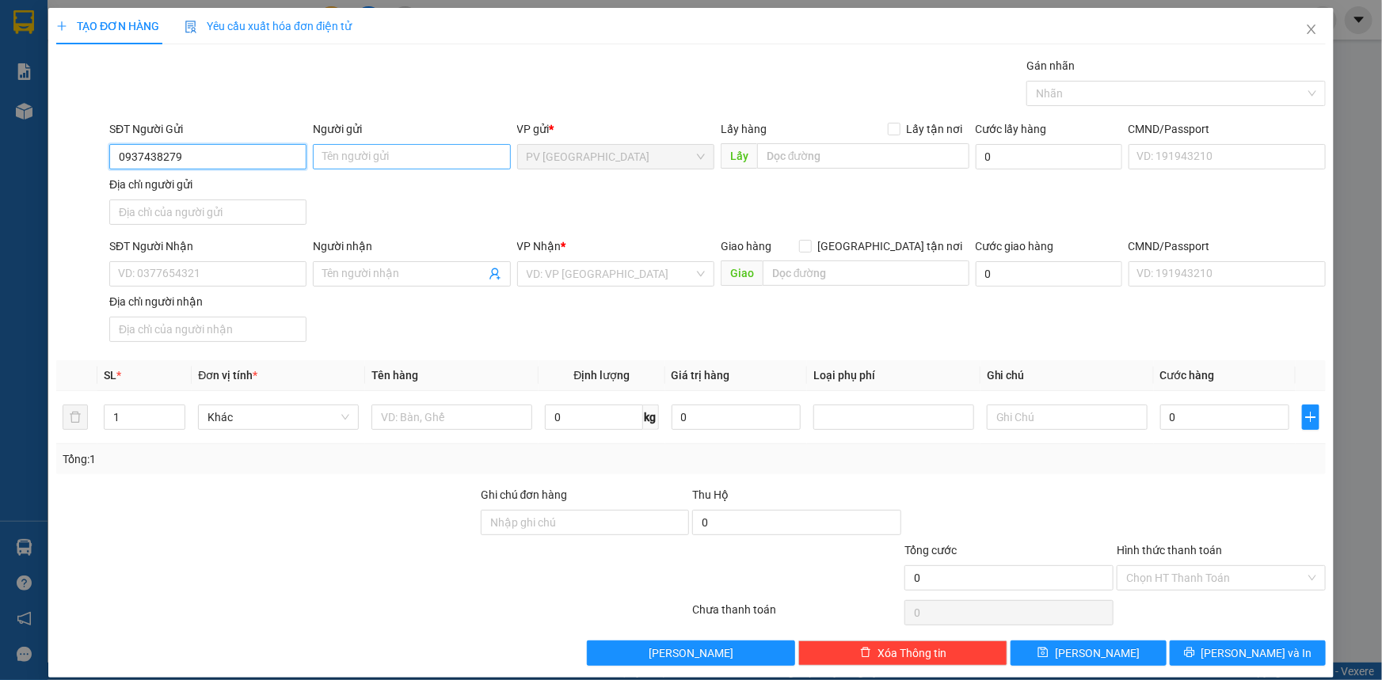
type input "0937438279"
click at [391, 161] on input "Người gửi" at bounding box center [411, 156] width 197 height 25
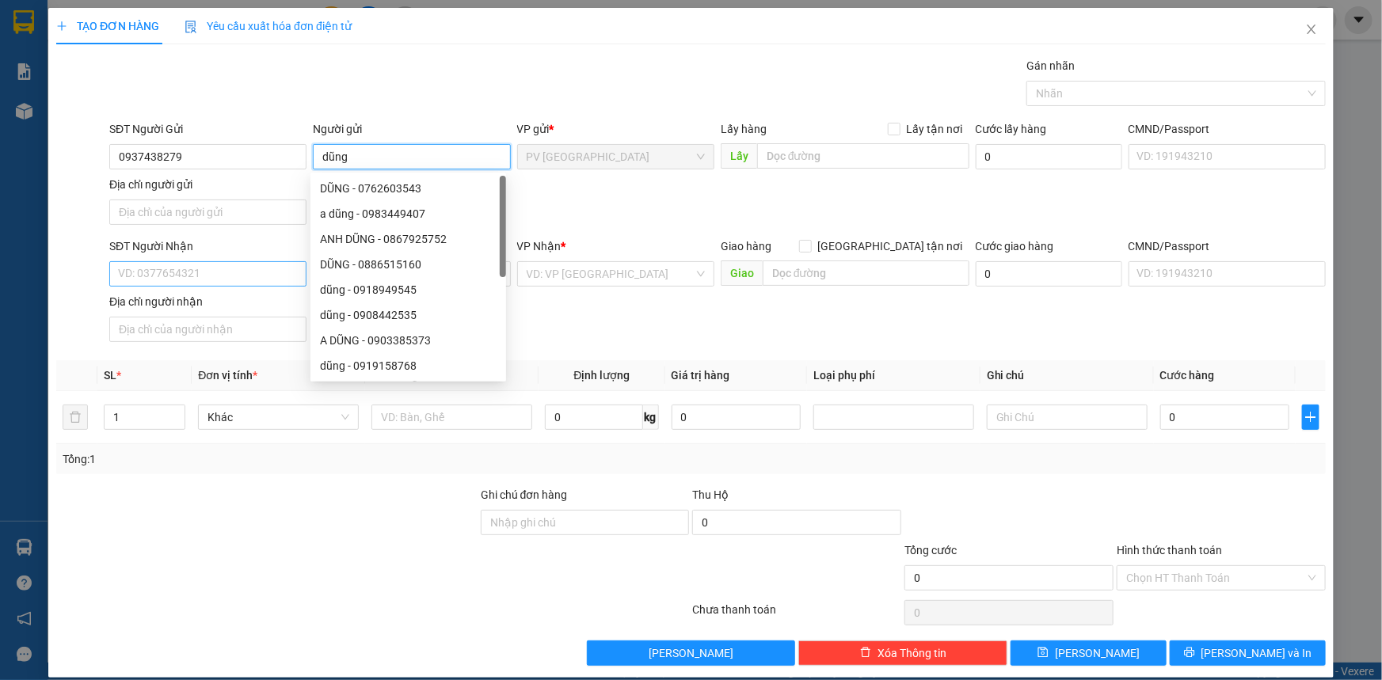
type input "dũng"
click at [125, 267] on input "SĐT Người Nhận" at bounding box center [207, 273] width 197 height 25
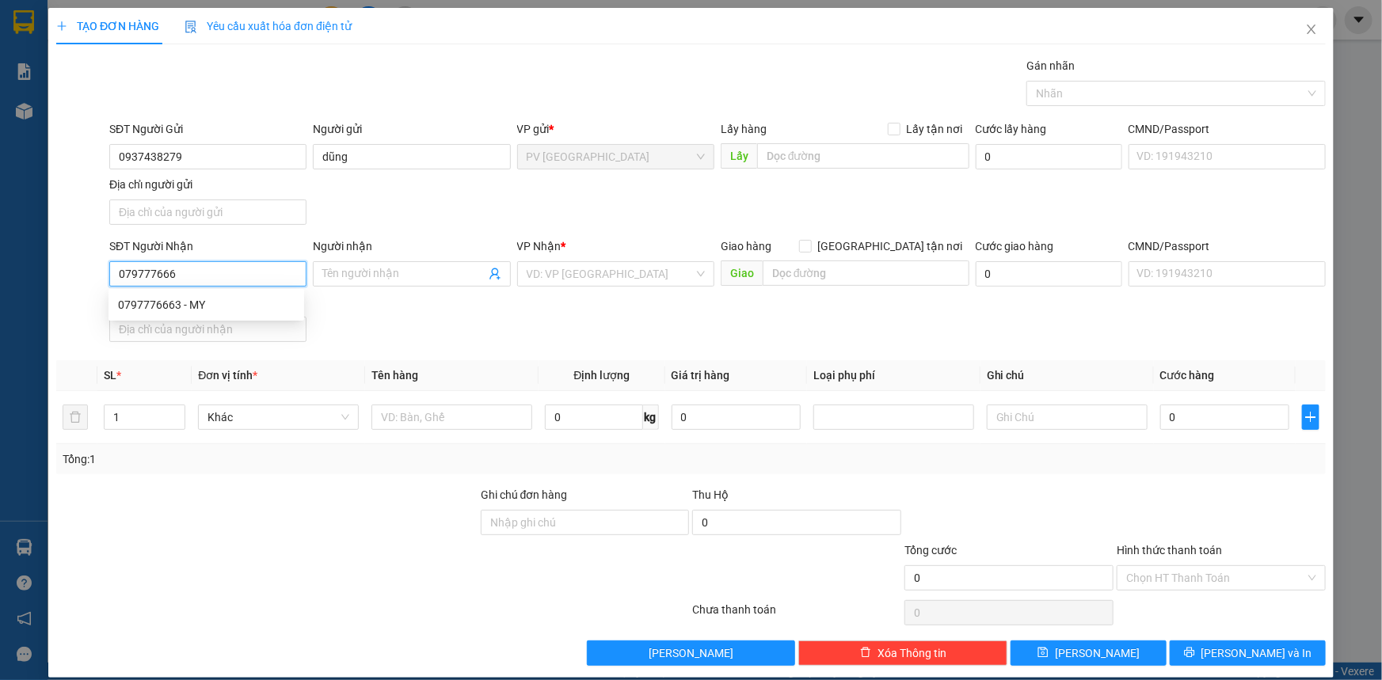
type input "0797776663"
click at [208, 307] on div "0797776663 - MY" at bounding box center [206, 304] width 177 height 17
type input "MY"
type input "30.000"
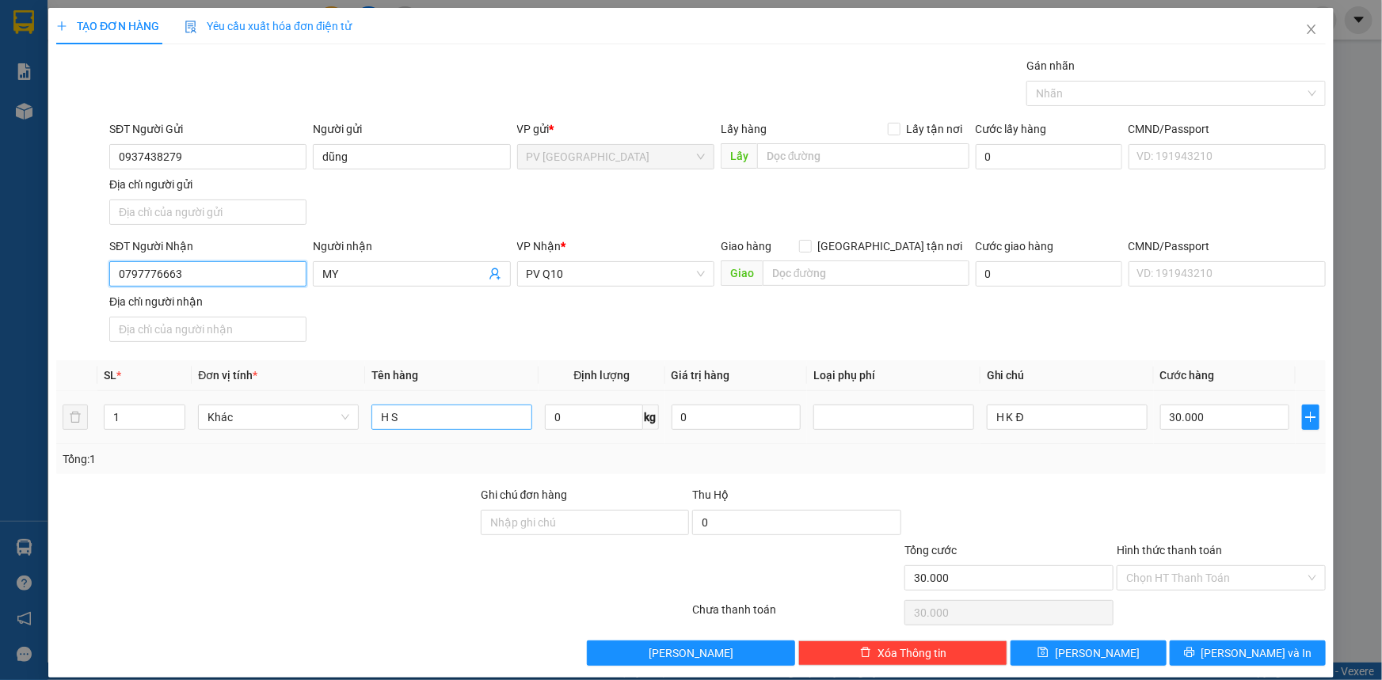
type input "0797776663"
click at [452, 416] on input "H S" at bounding box center [452, 417] width 161 height 25
type input "H"
type input "mỹ phẩm"
click at [1043, 408] on input "H K Đ" at bounding box center [1067, 417] width 161 height 25
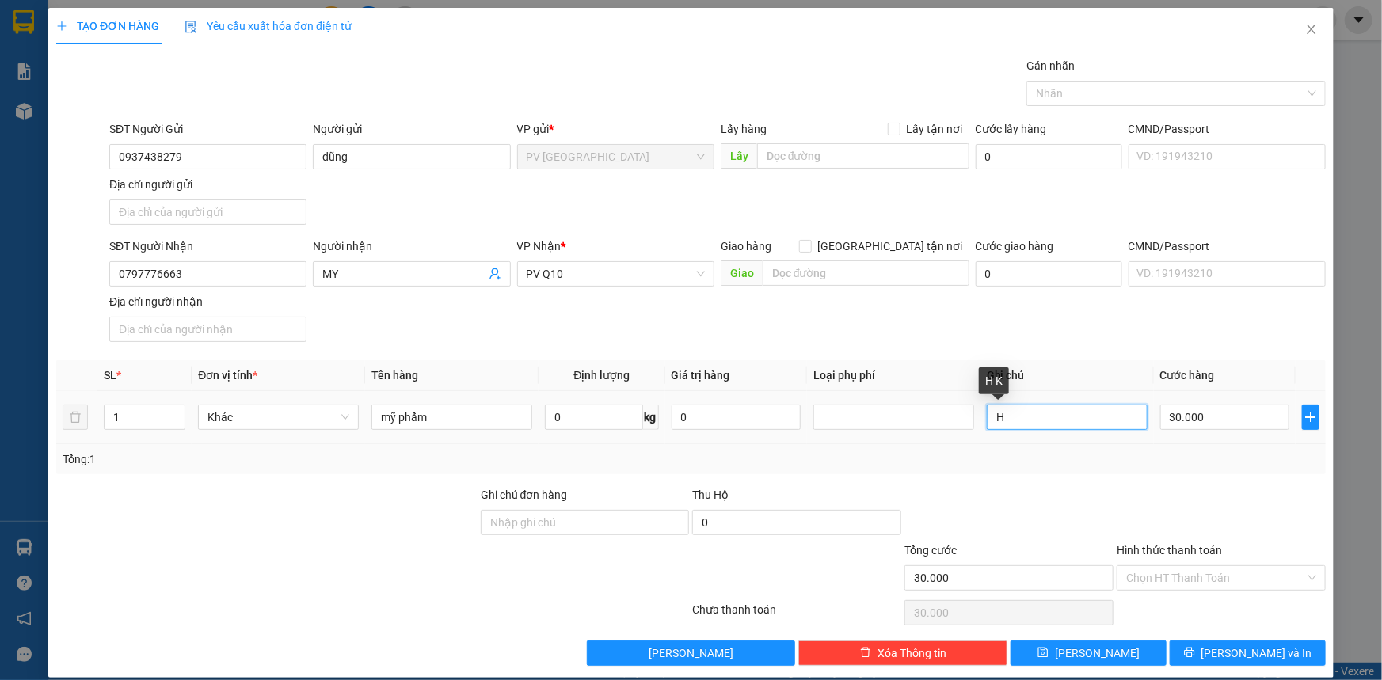
type input "H"
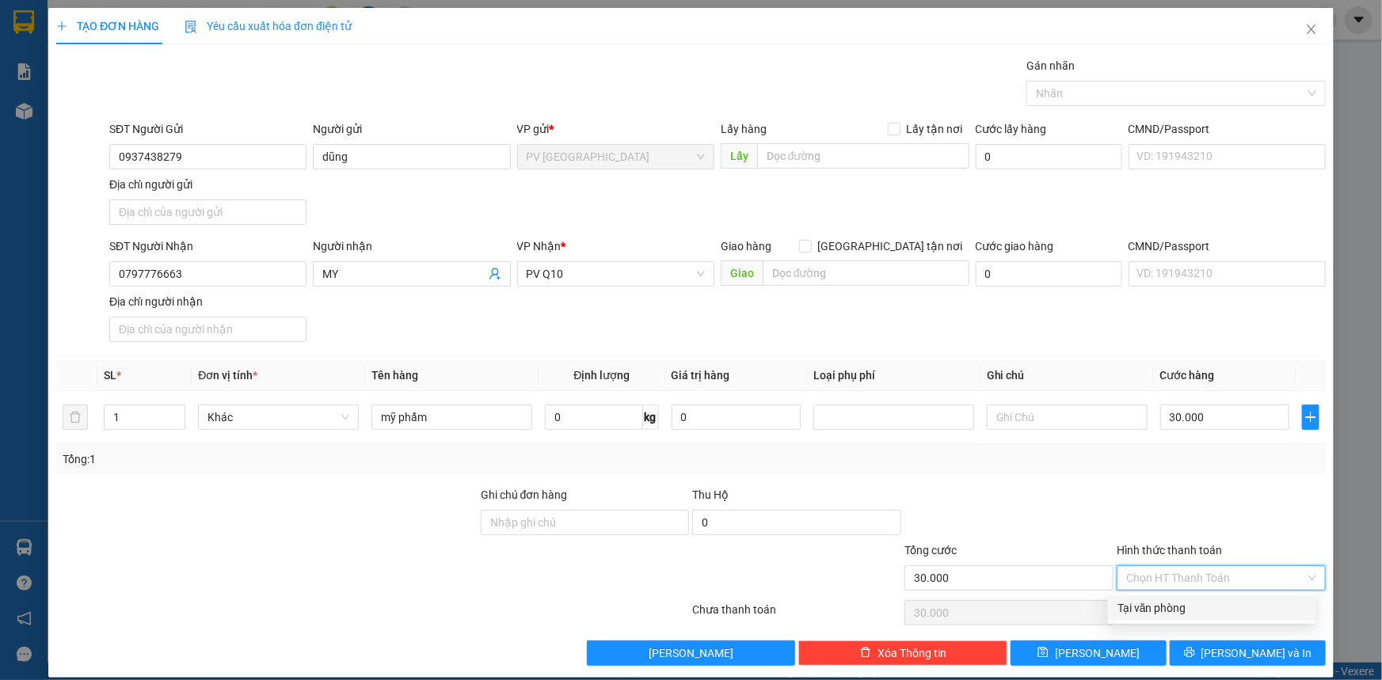
drag, startPoint x: 1169, startPoint y: 577, endPoint x: 1180, endPoint y: 600, distance: 26.2
click at [1171, 585] on input "Hình thức thanh toán" at bounding box center [1215, 578] width 179 height 24
drag, startPoint x: 1182, startPoint y: 602, endPoint x: 1186, endPoint y: 609, distance: 8.2
click at [1183, 604] on div "Tại văn phòng" at bounding box center [1212, 608] width 189 height 17
type input "0"
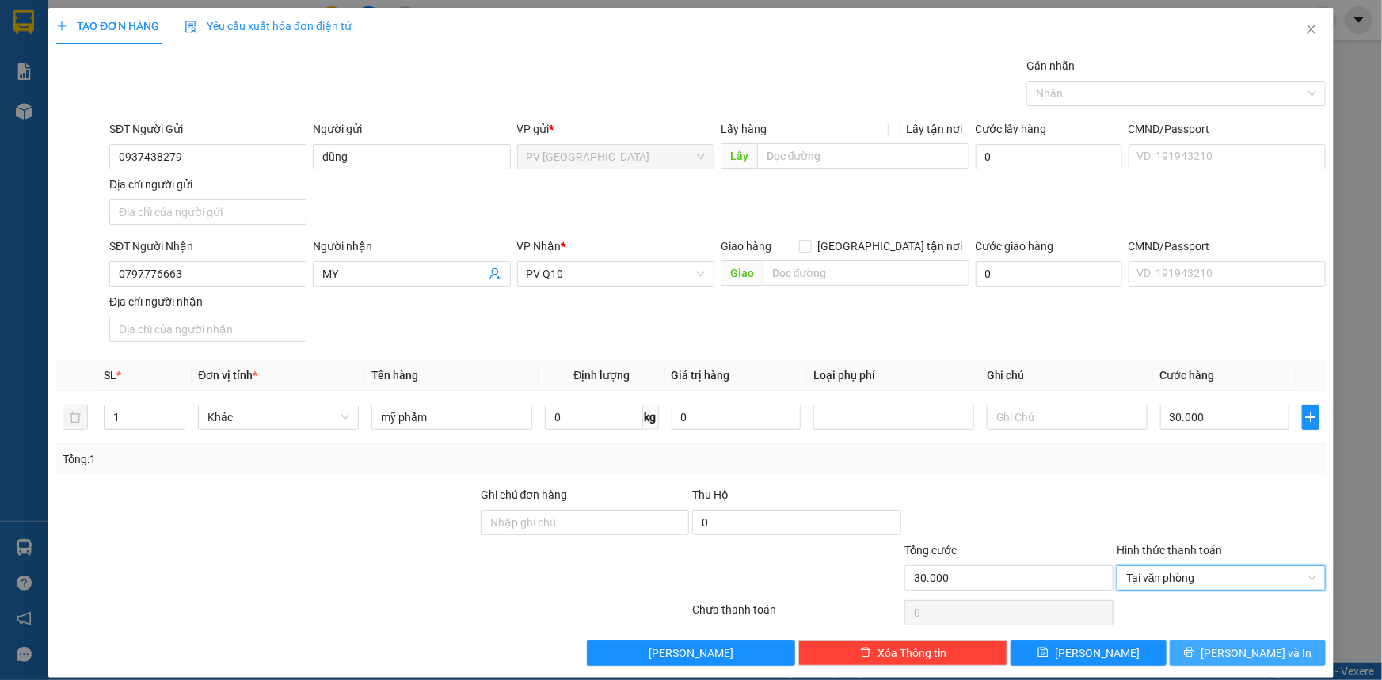
click at [1204, 648] on button "[PERSON_NAME] và In" at bounding box center [1248, 653] width 156 height 25
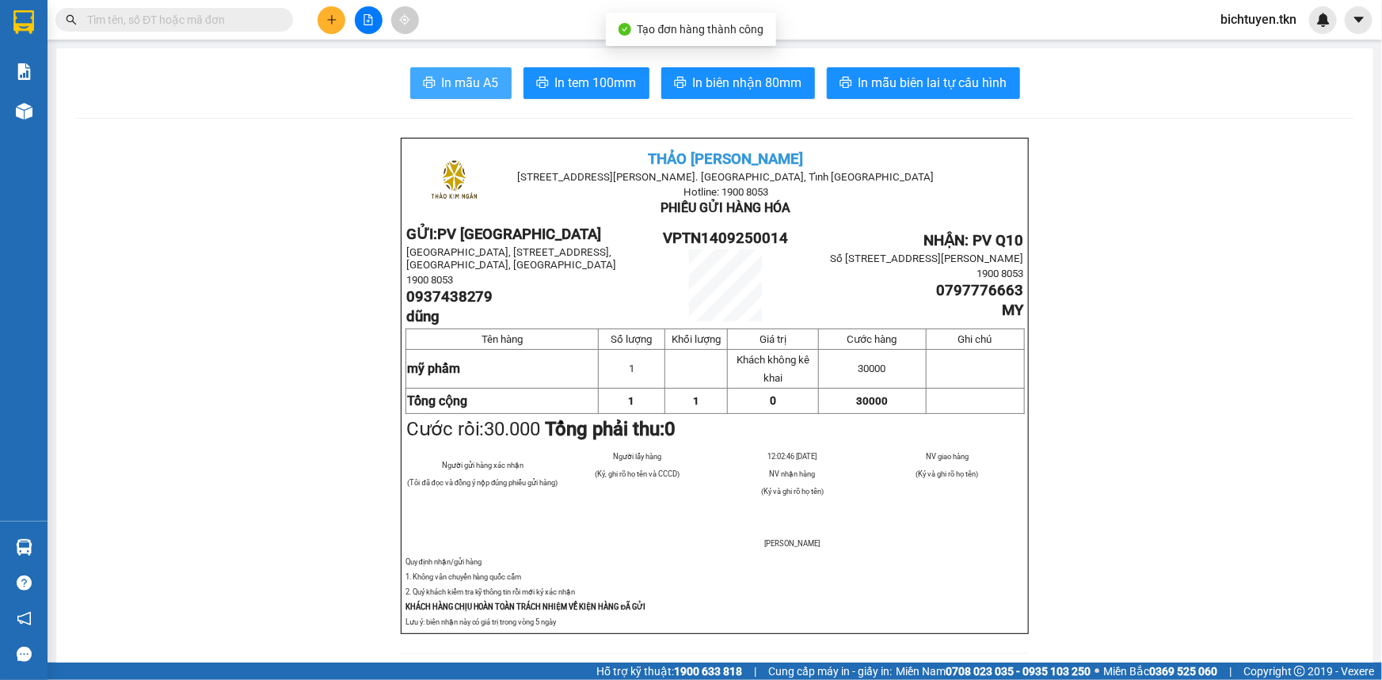
click at [487, 78] on span "In mẫu A5" at bounding box center [470, 83] width 57 height 20
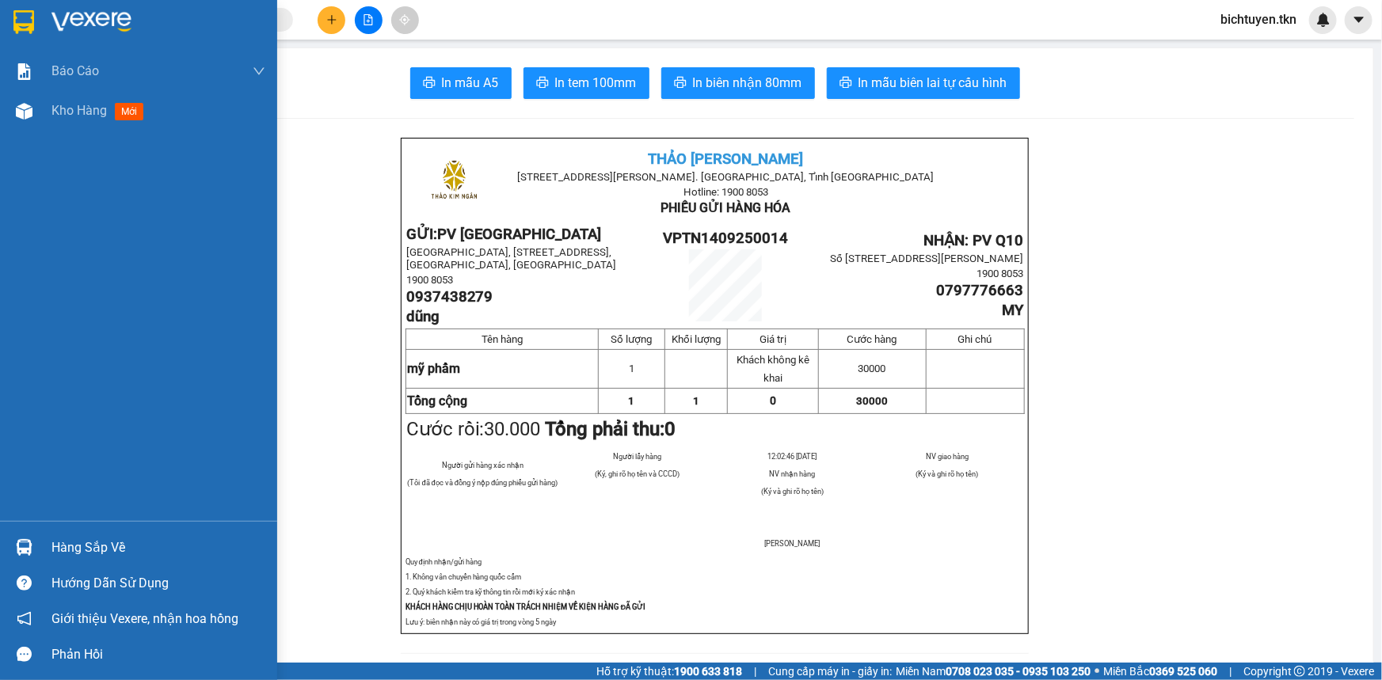
click at [20, 539] on div at bounding box center [24, 548] width 28 height 28
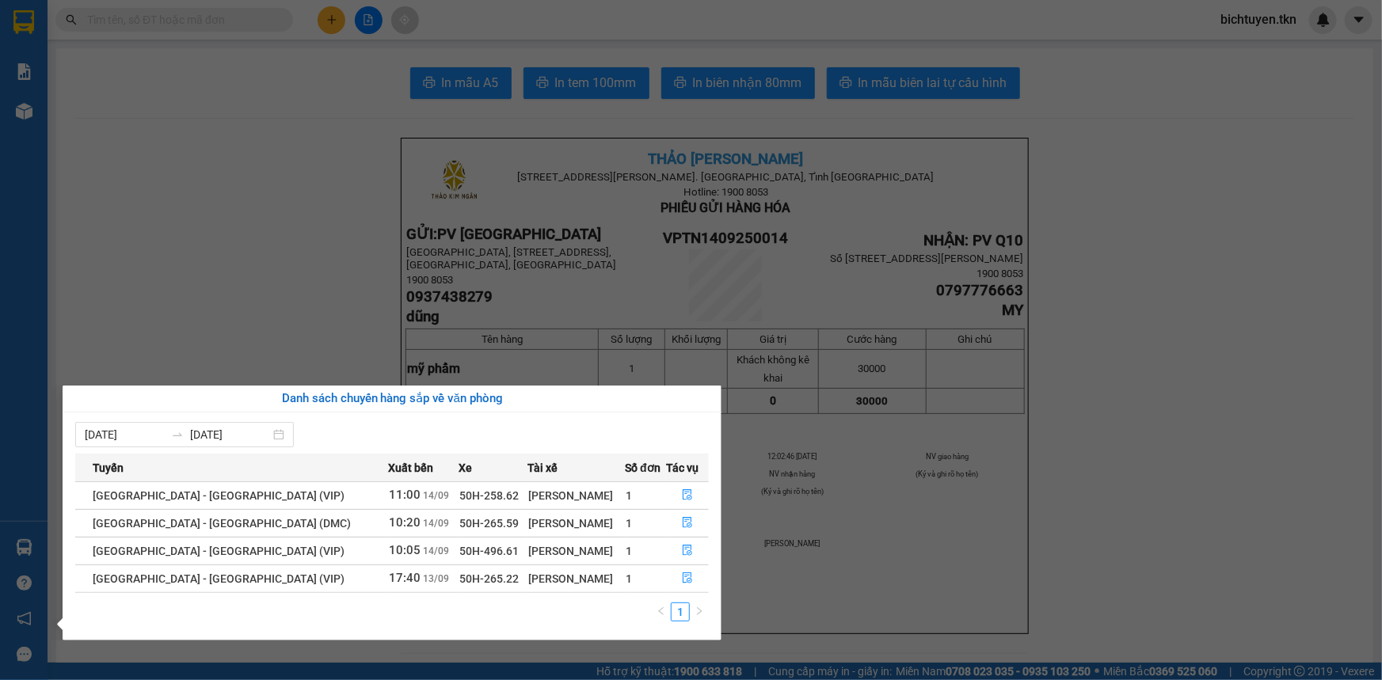
click at [82, 130] on section "Kết quả tìm kiếm ( 89 ) Bộ lọc Ngày tạo đơn gần nhất Mã ĐH Trạng thái Món hàng …" at bounding box center [691, 340] width 1382 height 680
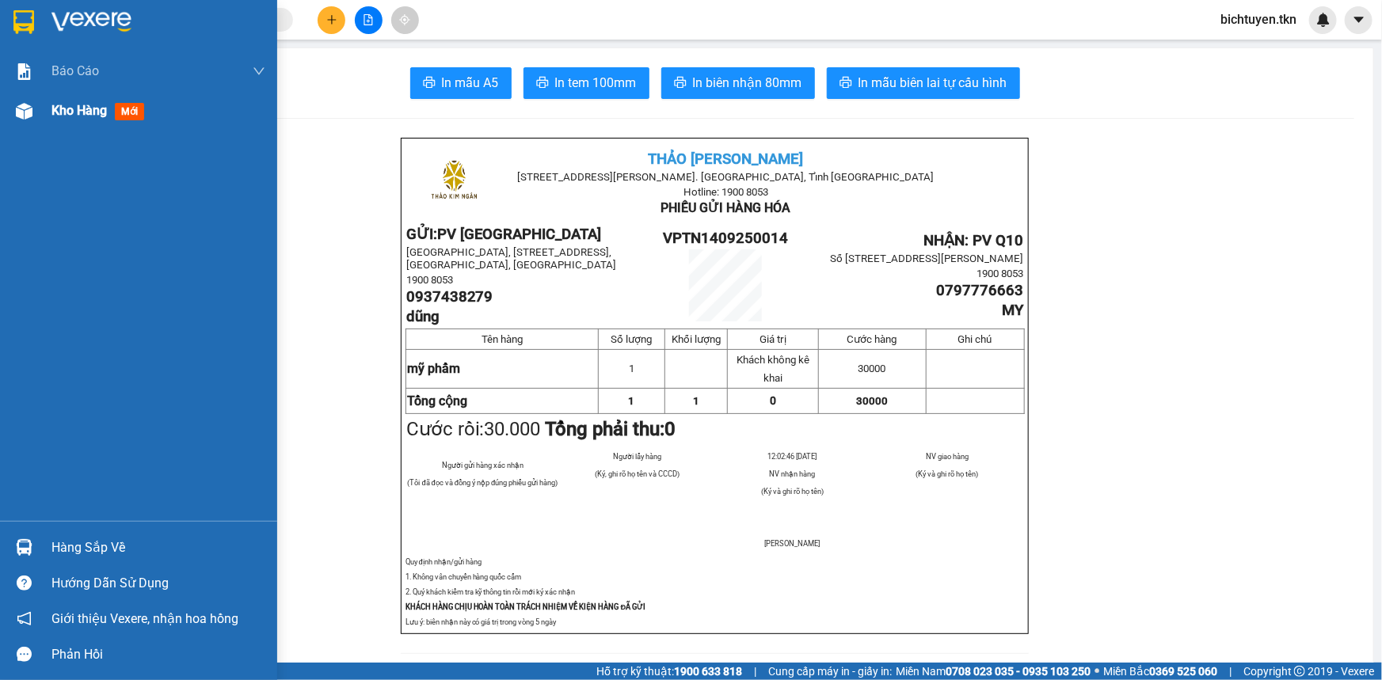
click at [24, 111] on img at bounding box center [24, 111] width 17 height 17
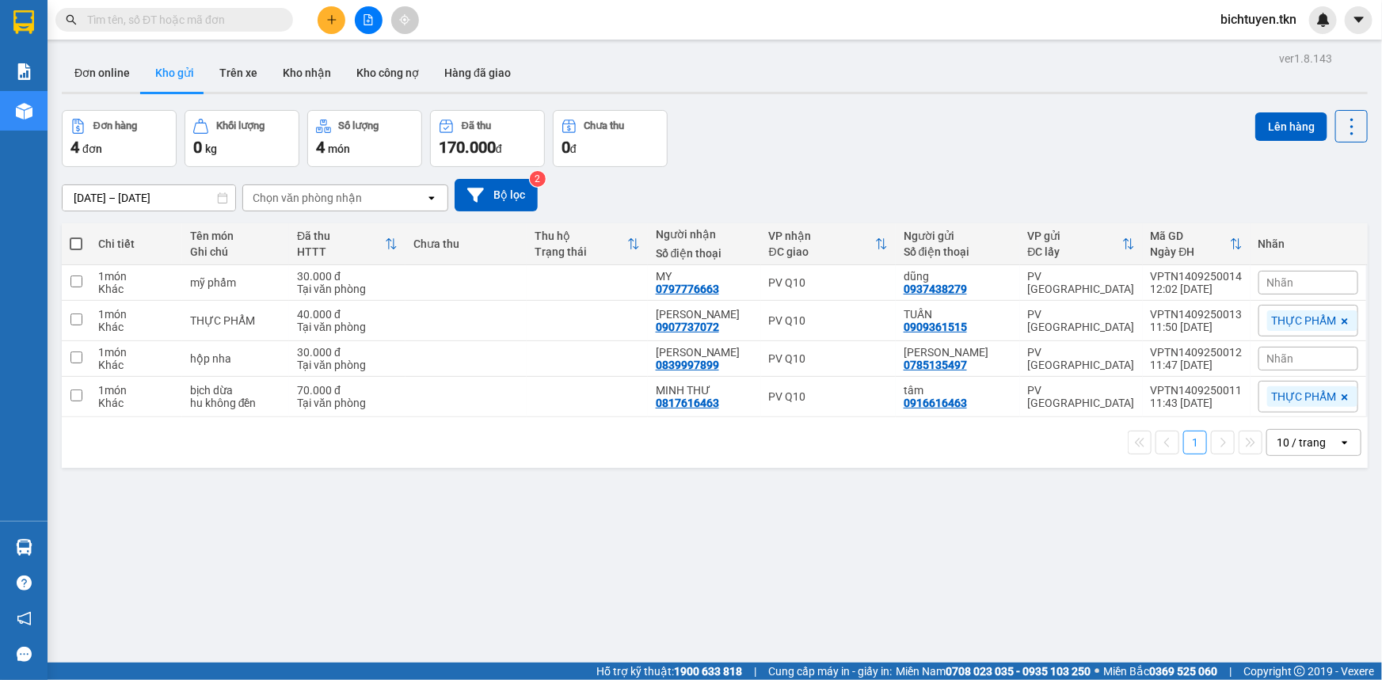
click at [71, 246] on span at bounding box center [76, 244] width 13 height 13
click at [76, 236] on input "checkbox" at bounding box center [76, 236] width 0 height 0
checkbox input "true"
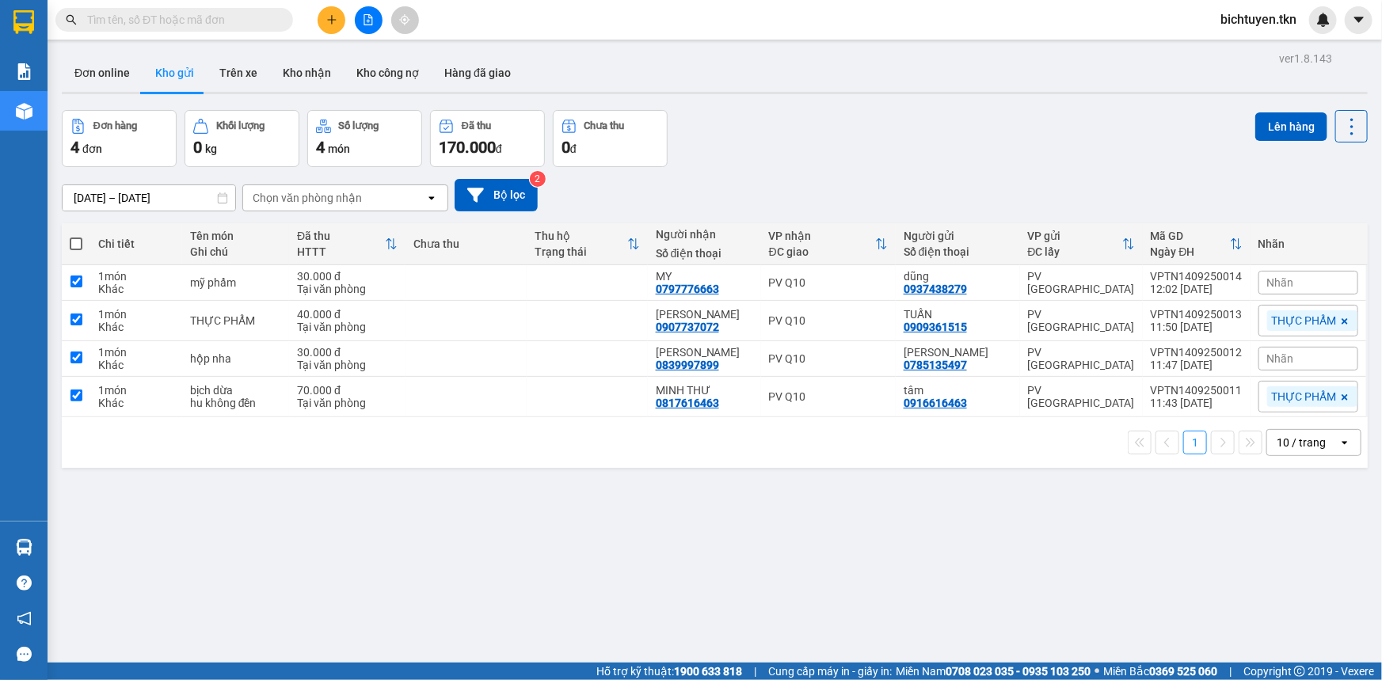
checkbox input "true"
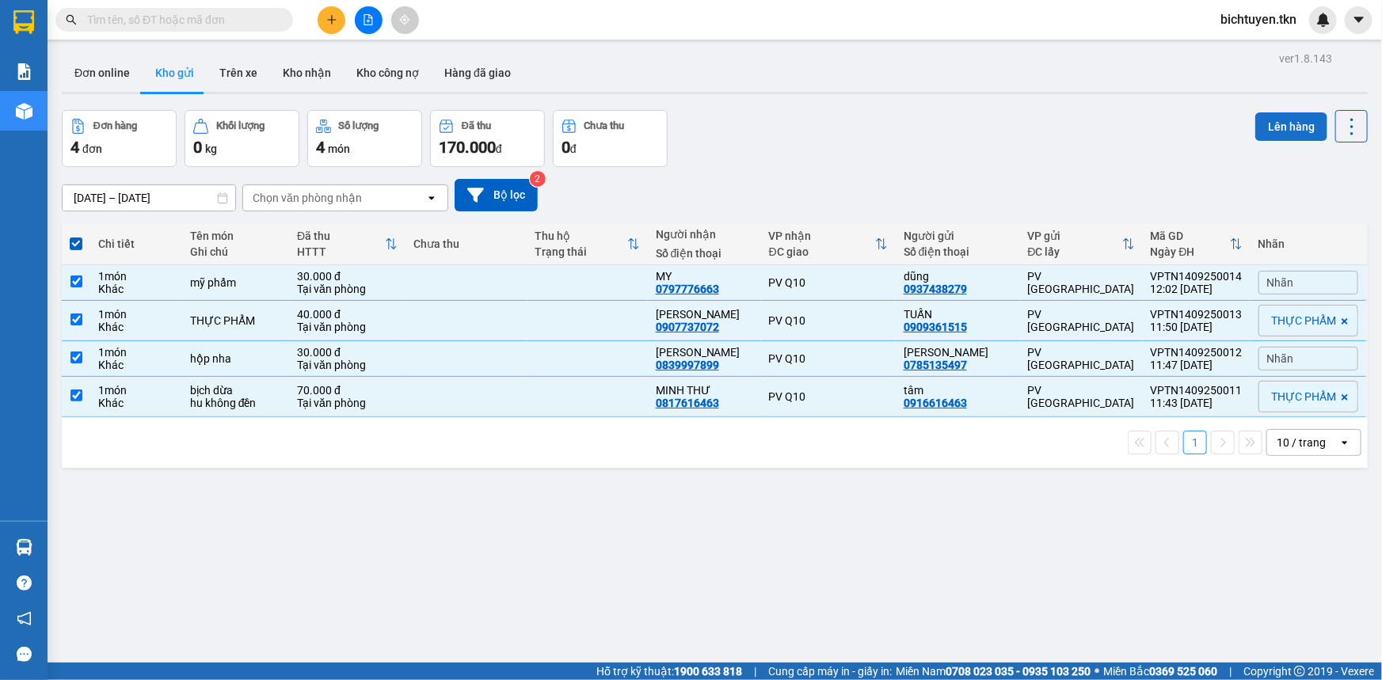
click at [1256, 128] on button "Lên hàng" at bounding box center [1292, 126] width 72 height 29
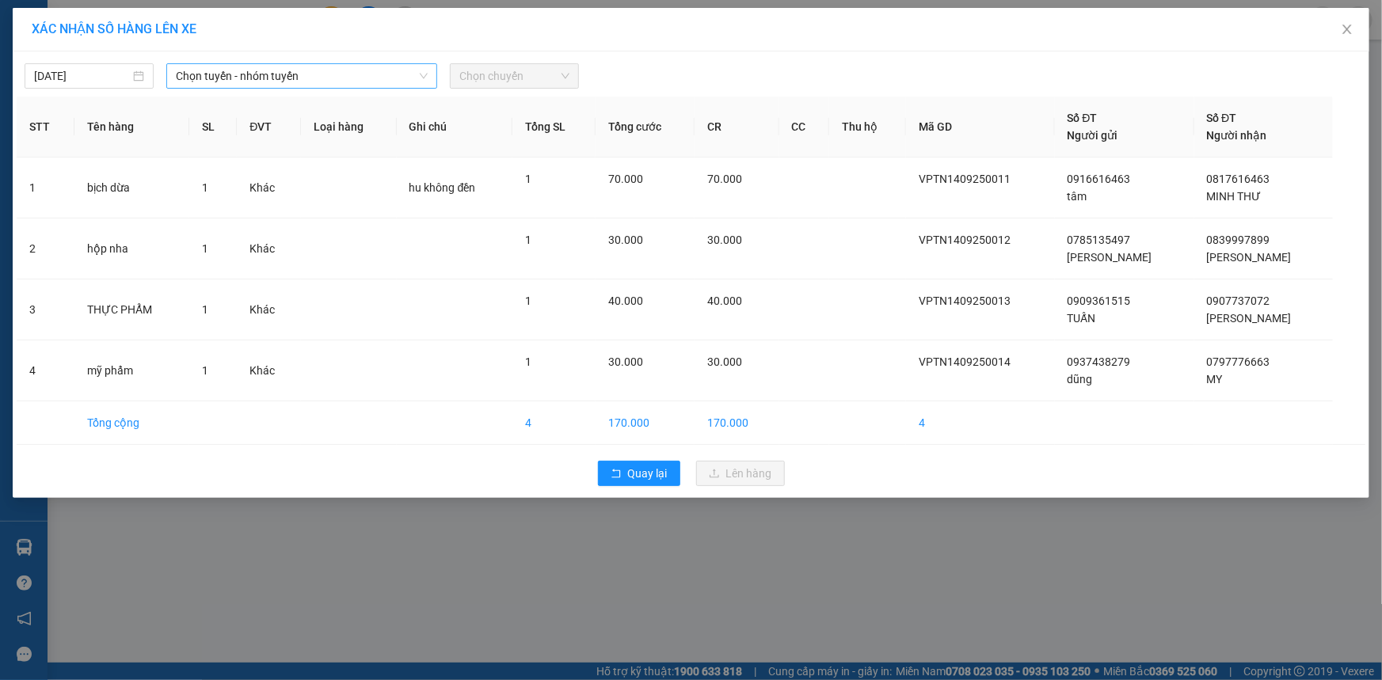
click at [289, 82] on span "Chọn tuyến - nhóm tuyến" at bounding box center [302, 76] width 252 height 24
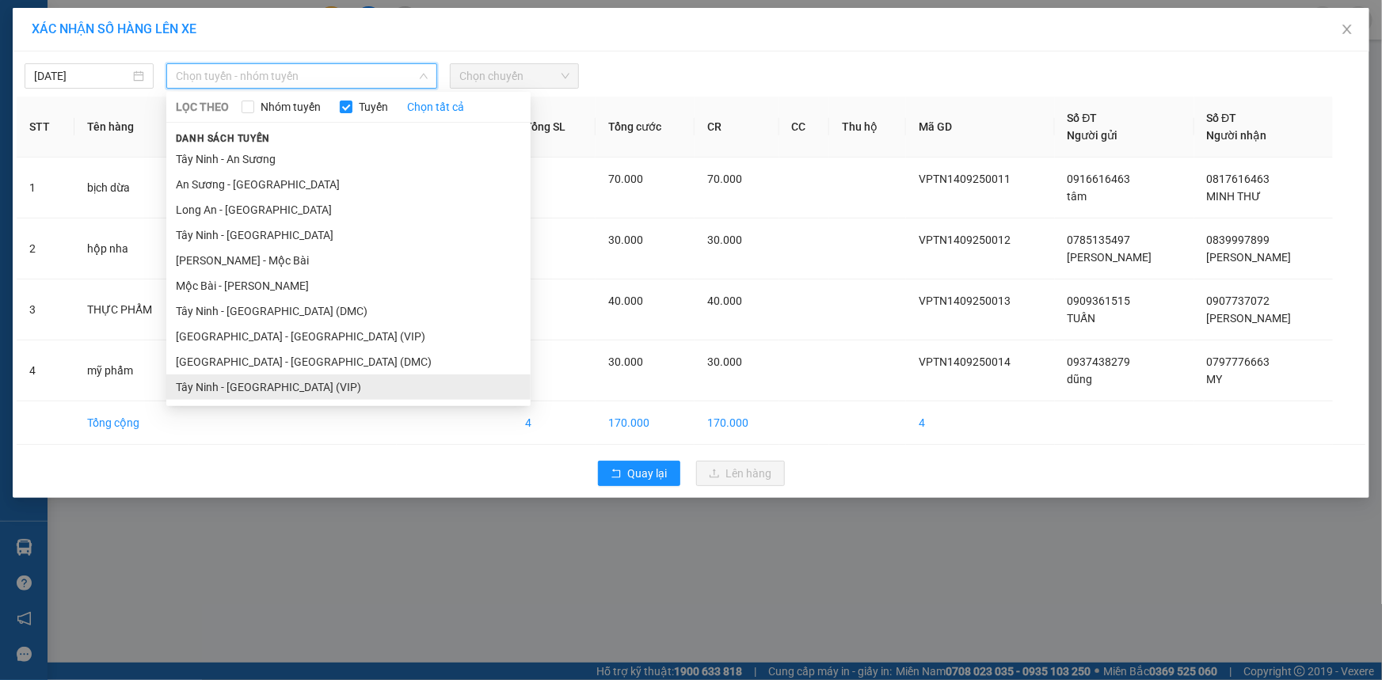
click at [334, 377] on li "Tây Ninh - [GEOGRAPHIC_DATA] (VIP)" at bounding box center [348, 387] width 364 height 25
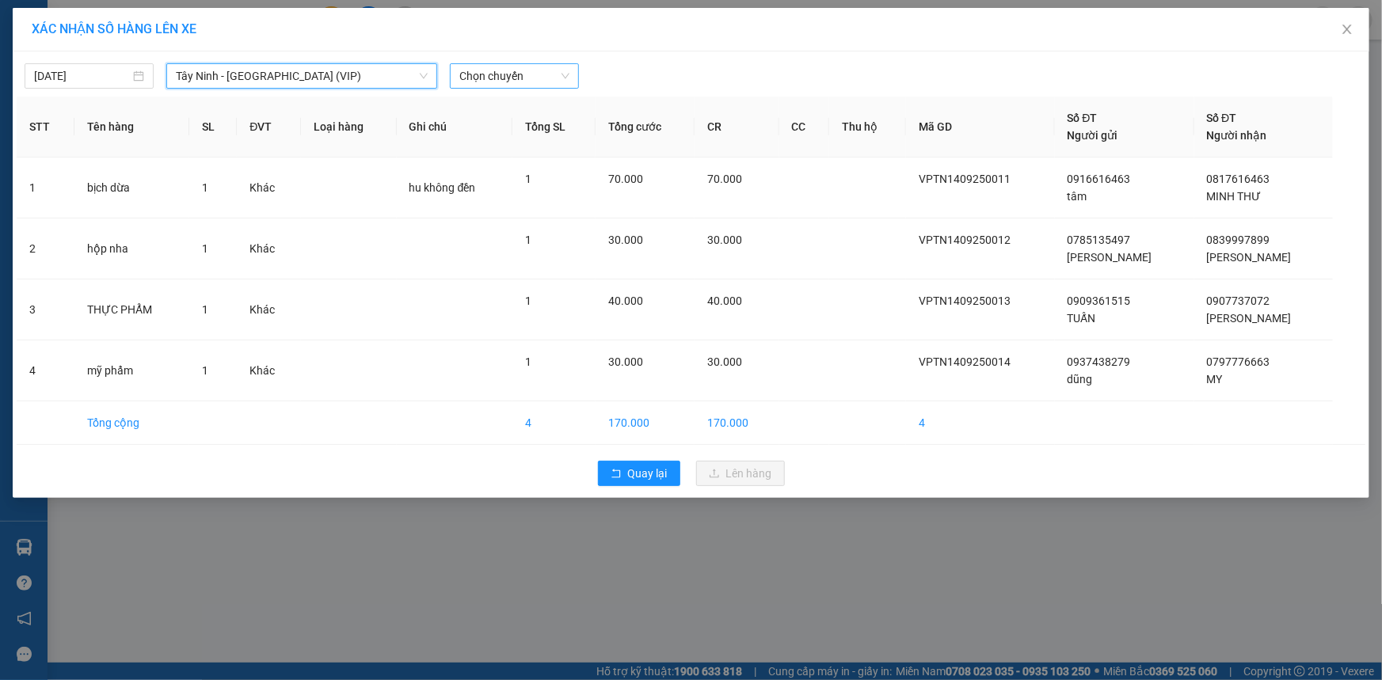
click at [518, 72] on span "Chọn chuyến" at bounding box center [514, 76] width 110 height 24
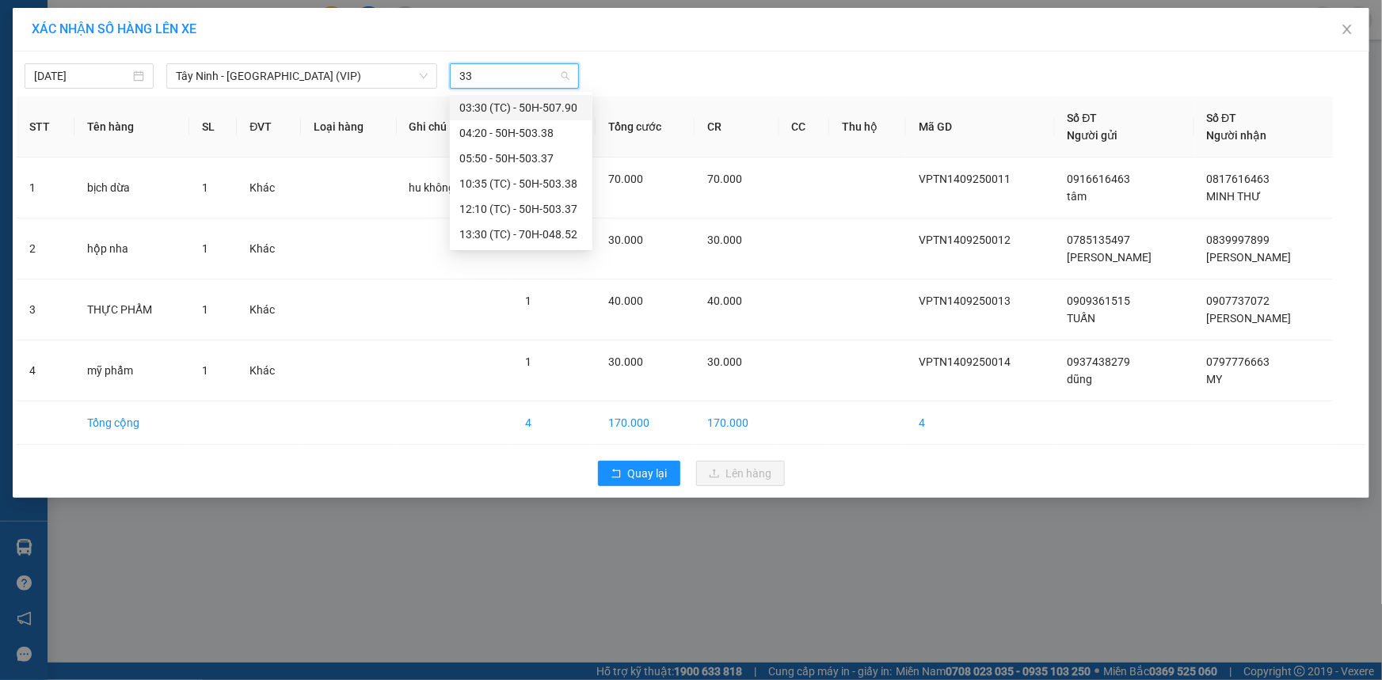
type input "337"
click at [544, 130] on div "12:10 (TC) - 50H-503.37" at bounding box center [521, 132] width 124 height 17
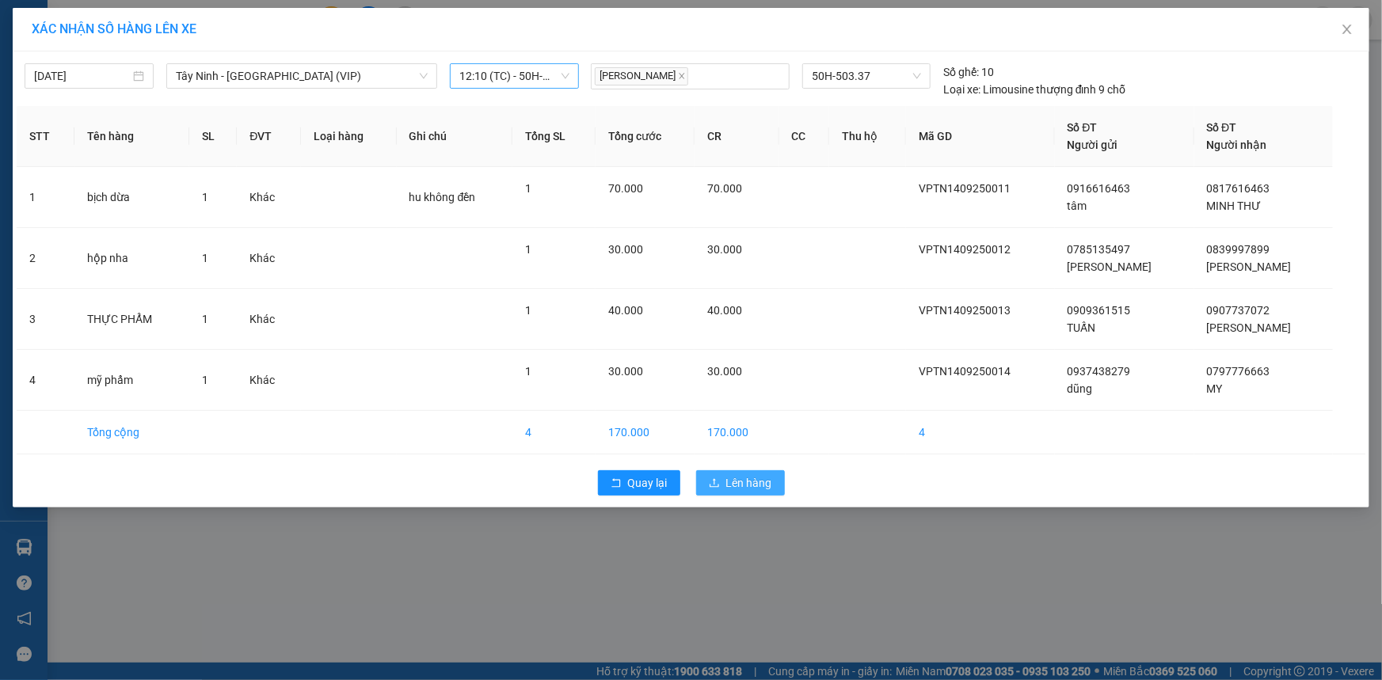
click at [730, 471] on button "Lên hàng" at bounding box center [740, 483] width 89 height 25
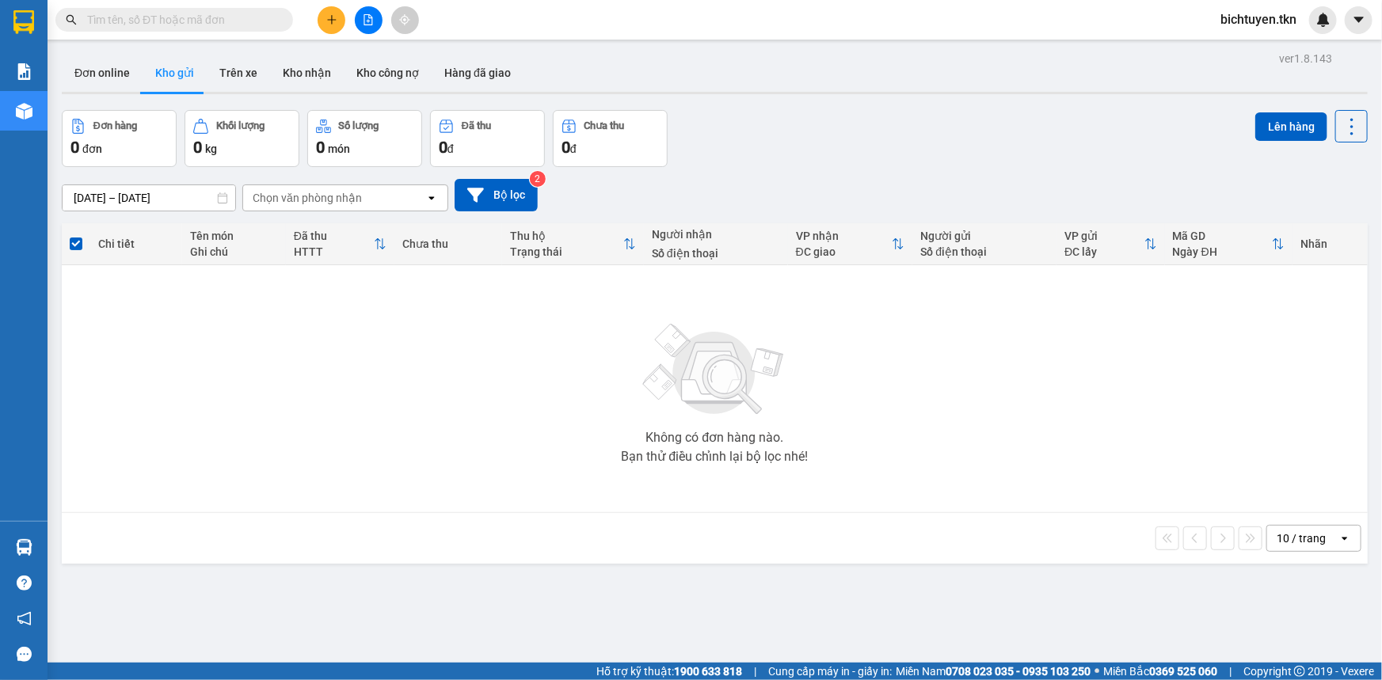
click at [771, 180] on div "[DATE] – [DATE] Press the down arrow key to interact with the calendar and sele…" at bounding box center [715, 195] width 1306 height 32
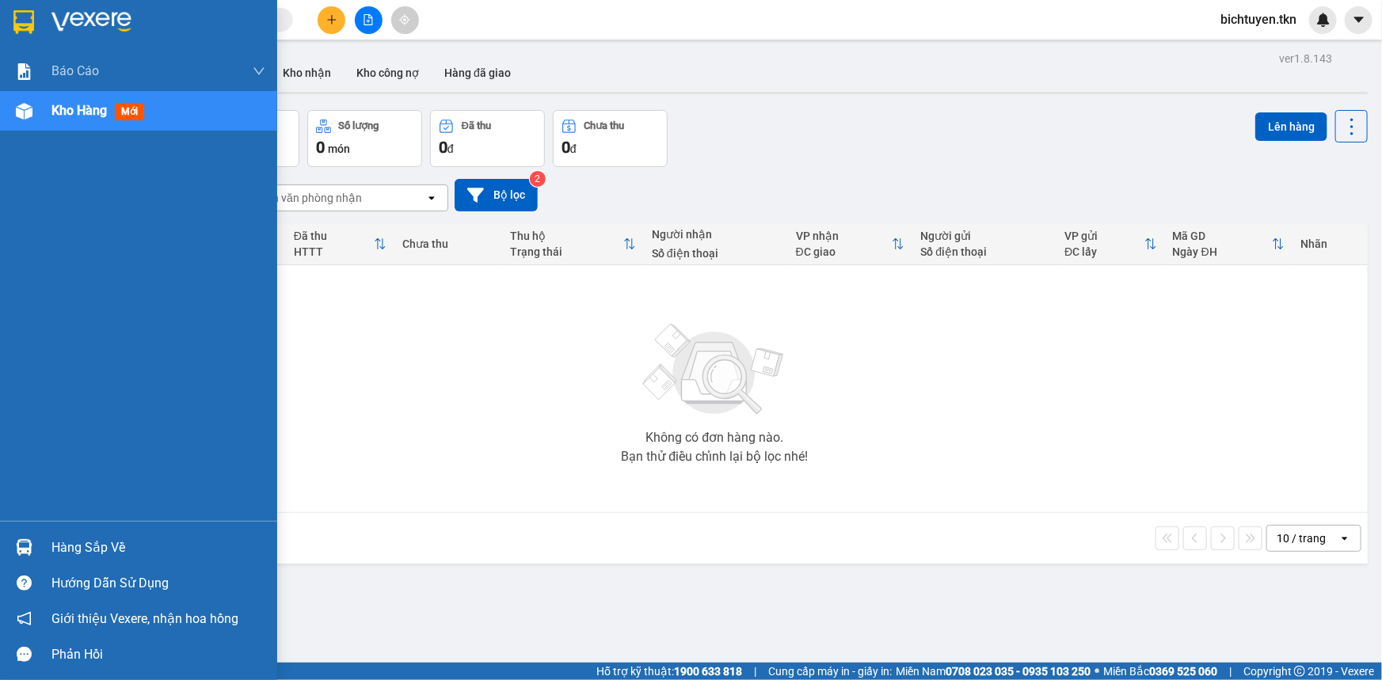
drag, startPoint x: 26, startPoint y: 549, endPoint x: 131, endPoint y: 560, distance: 105.9
click at [26, 550] on img at bounding box center [24, 547] width 17 height 17
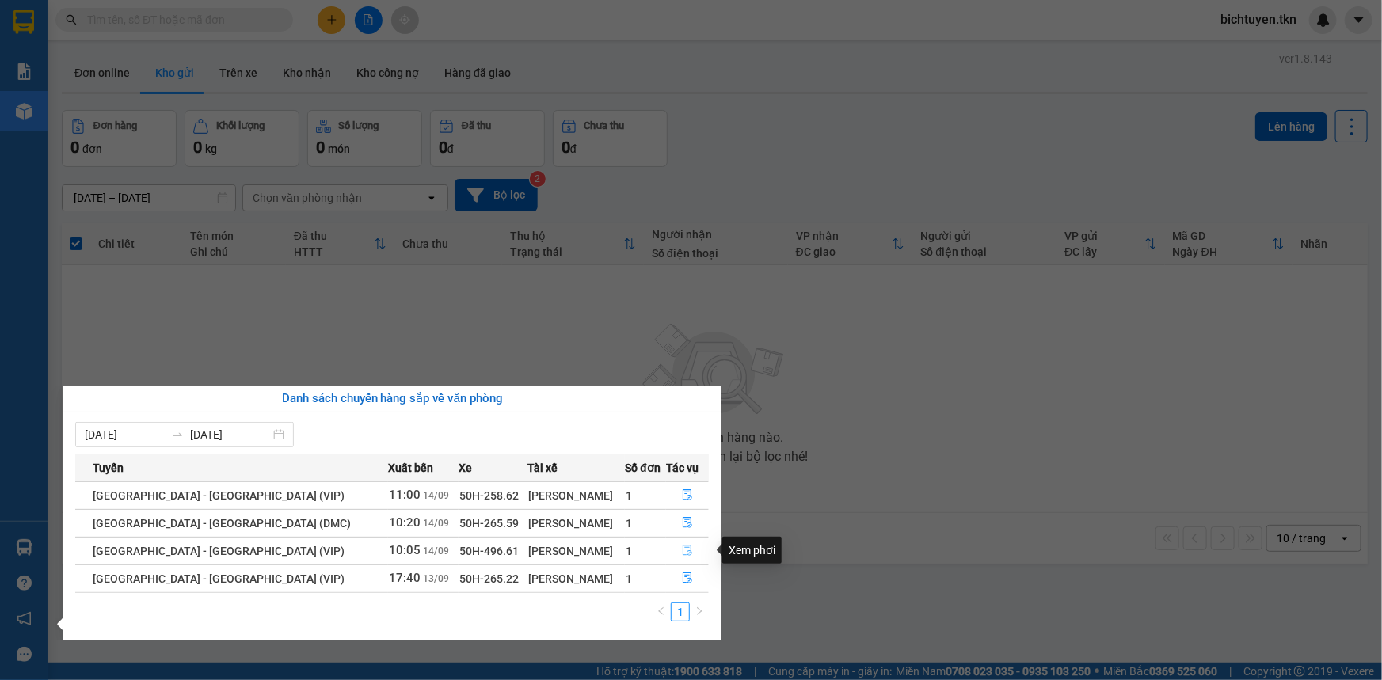
click at [683, 549] on icon "file-done" at bounding box center [688, 550] width 10 height 11
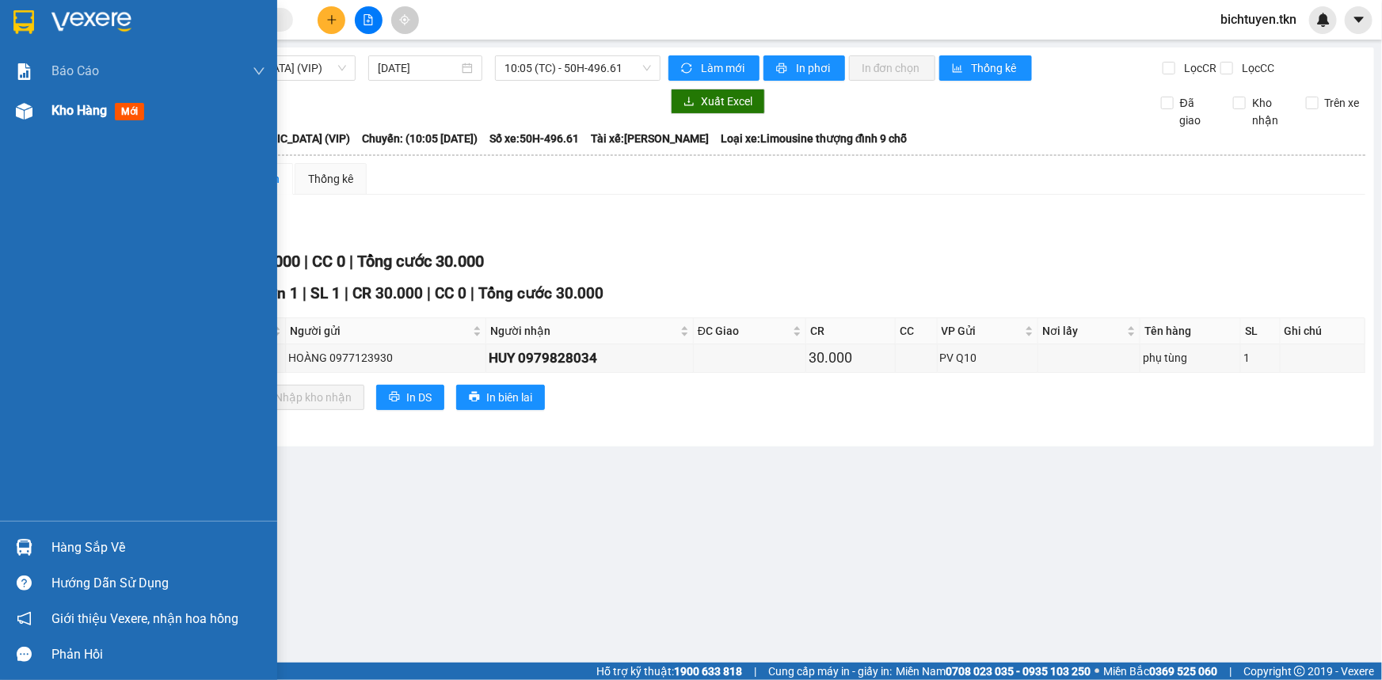
click at [33, 108] on div at bounding box center [24, 111] width 28 height 28
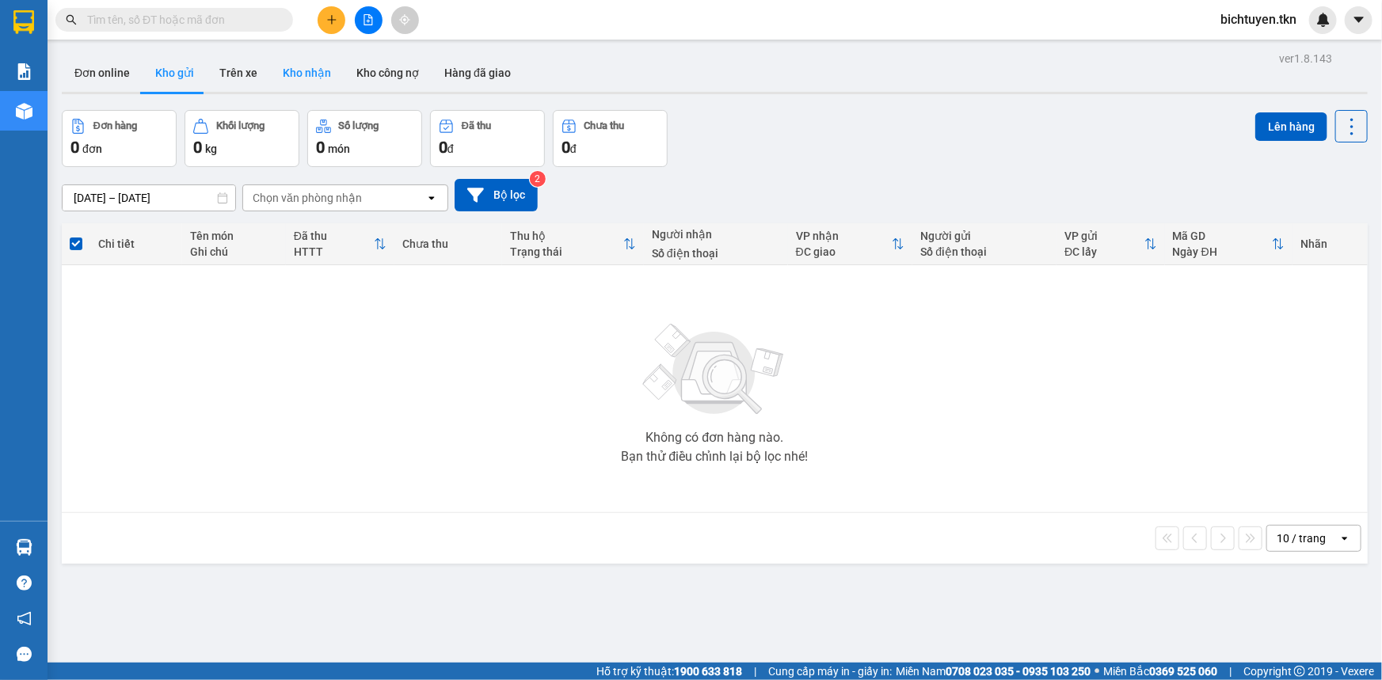
click at [280, 84] on button "Kho nhận" at bounding box center [307, 73] width 74 height 38
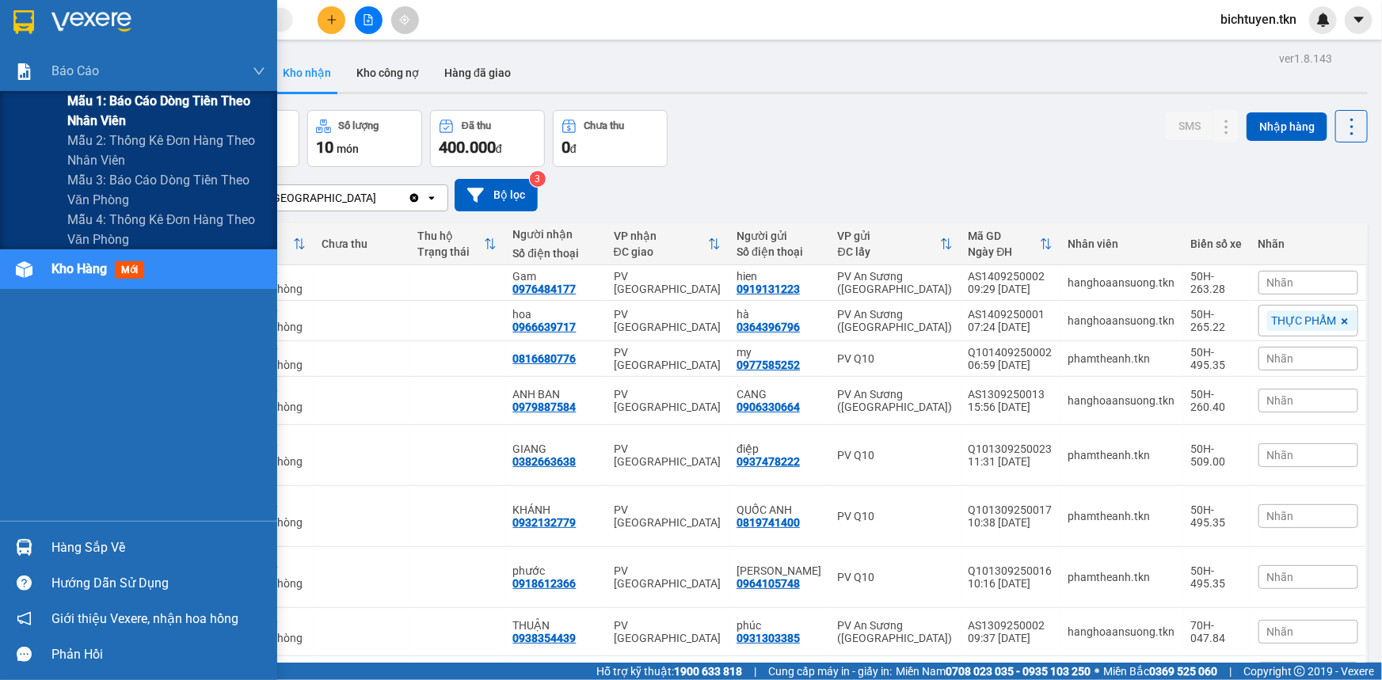
click at [130, 116] on span "Mẫu 1: Báo cáo dòng tiền theo nhân viên" at bounding box center [166, 111] width 198 height 40
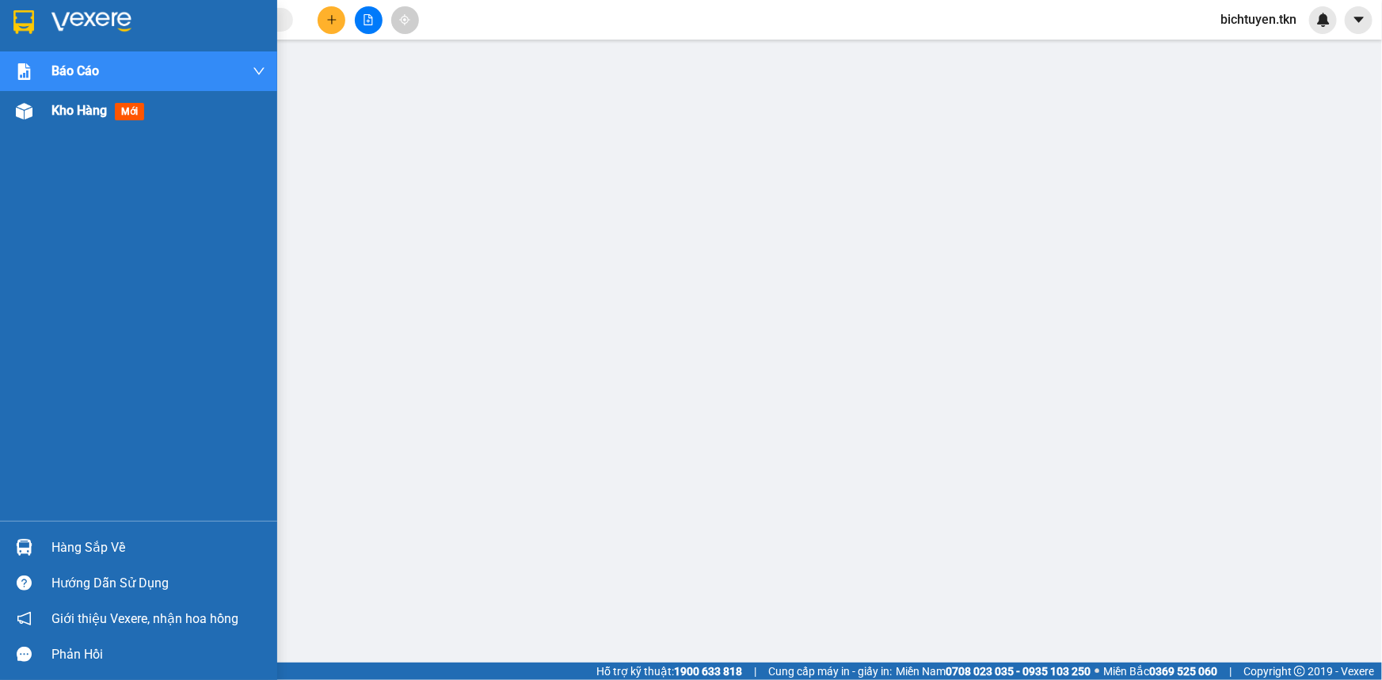
click at [50, 115] on div "Kho hàng mới" at bounding box center [138, 111] width 277 height 40
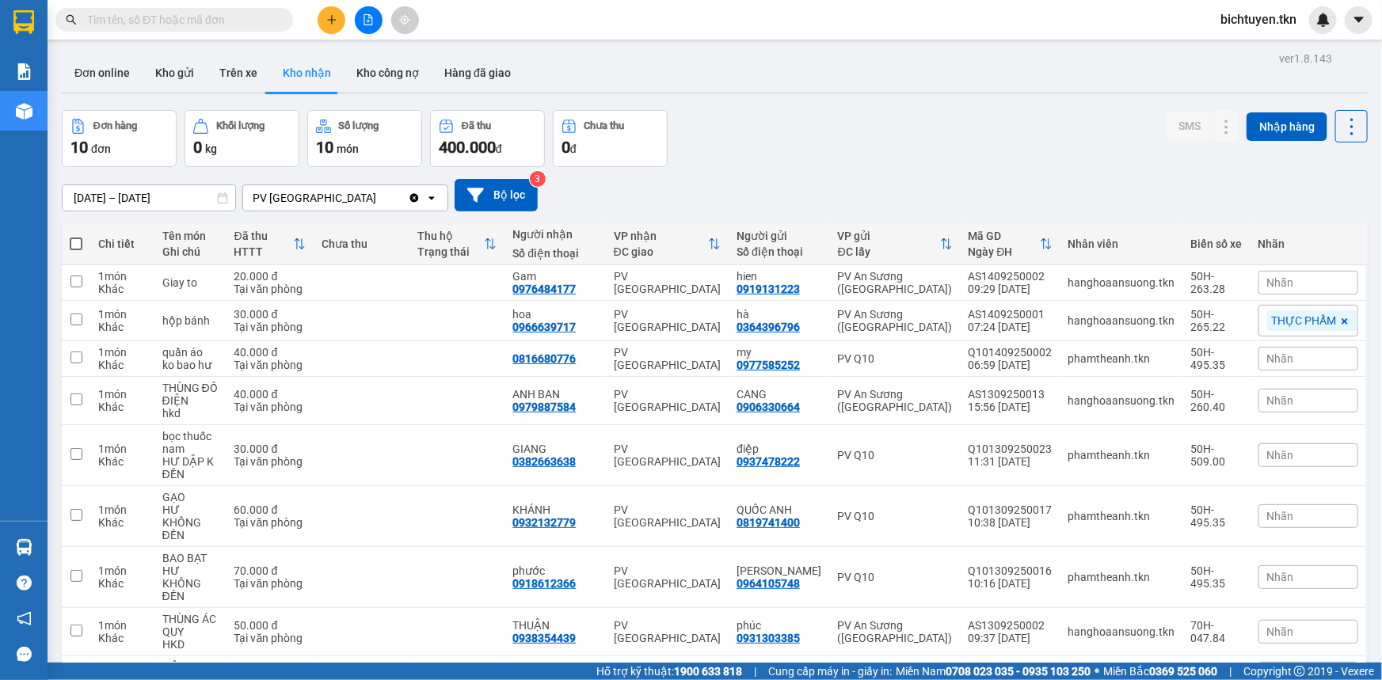
click at [839, 195] on div "[DATE] – [DATE] Press the down arrow key to interact with the calendar and sele…" at bounding box center [715, 195] width 1306 height 32
click at [166, 71] on button "Kho gửi" at bounding box center [175, 73] width 64 height 38
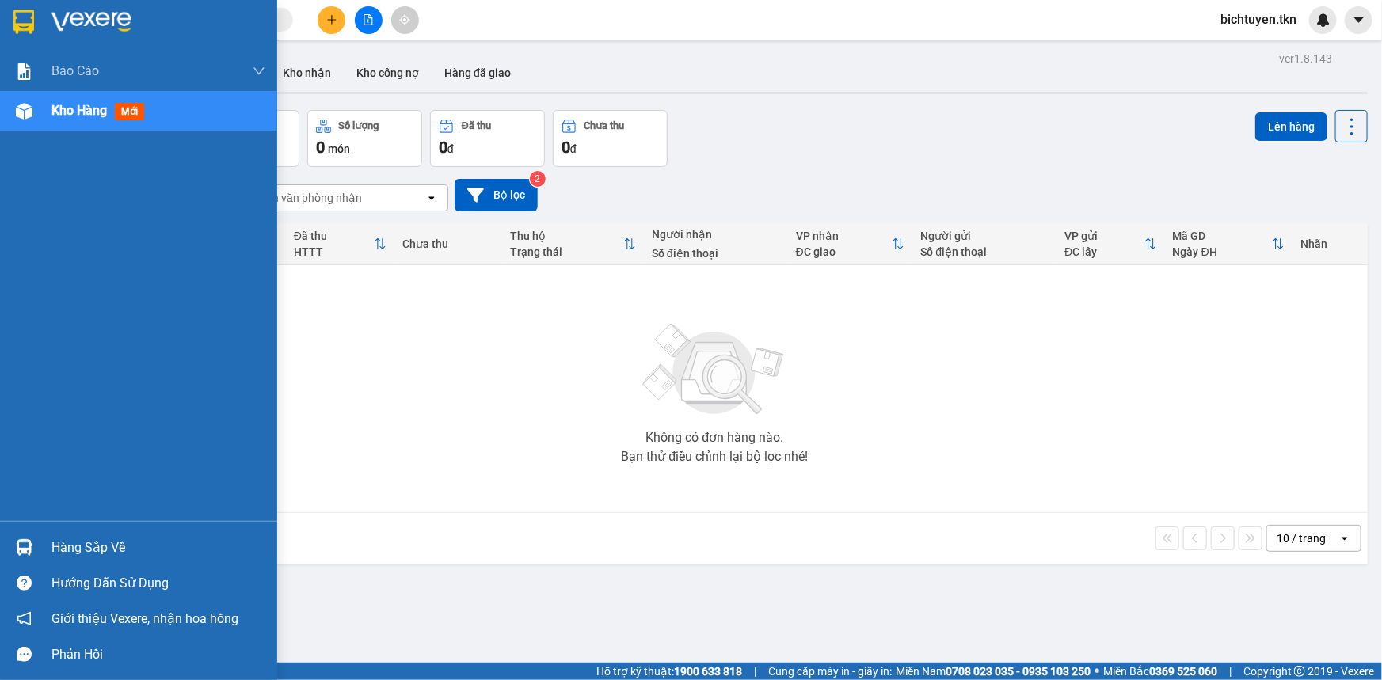
click at [25, 547] on img at bounding box center [24, 547] width 17 height 17
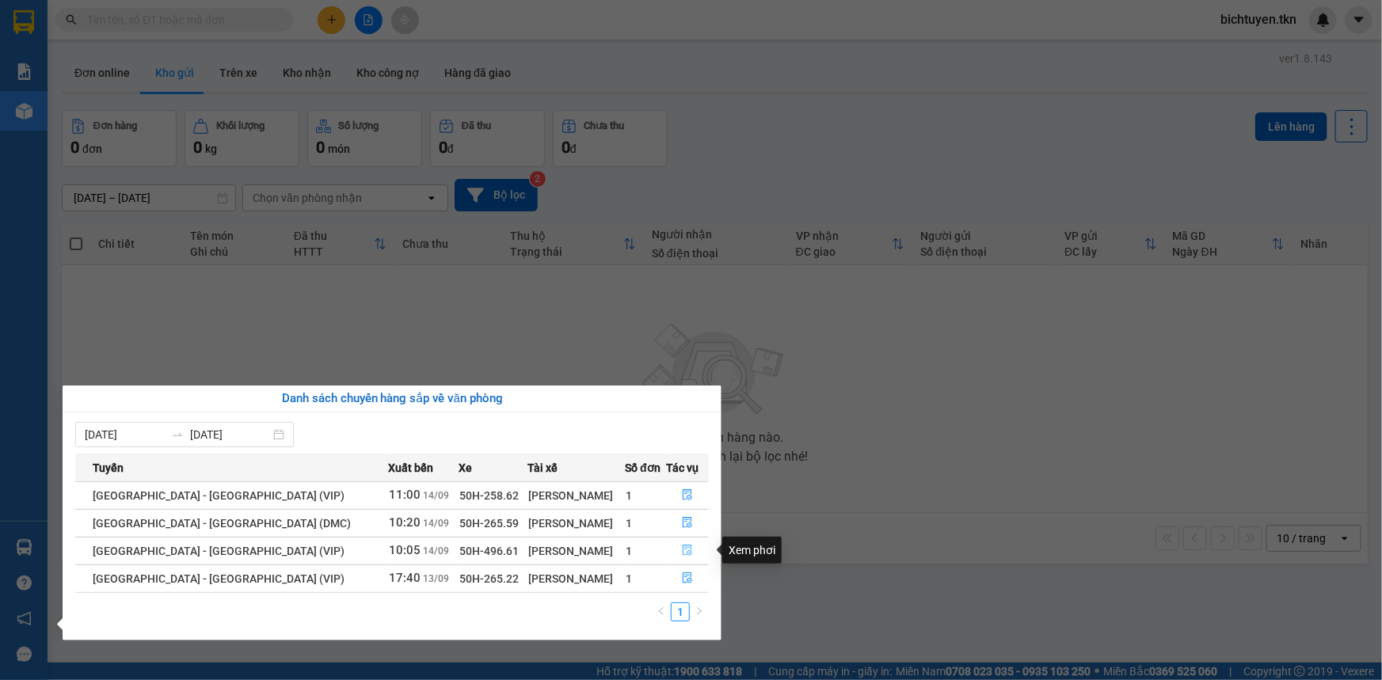
click at [684, 553] on icon "file-done" at bounding box center [687, 550] width 11 height 11
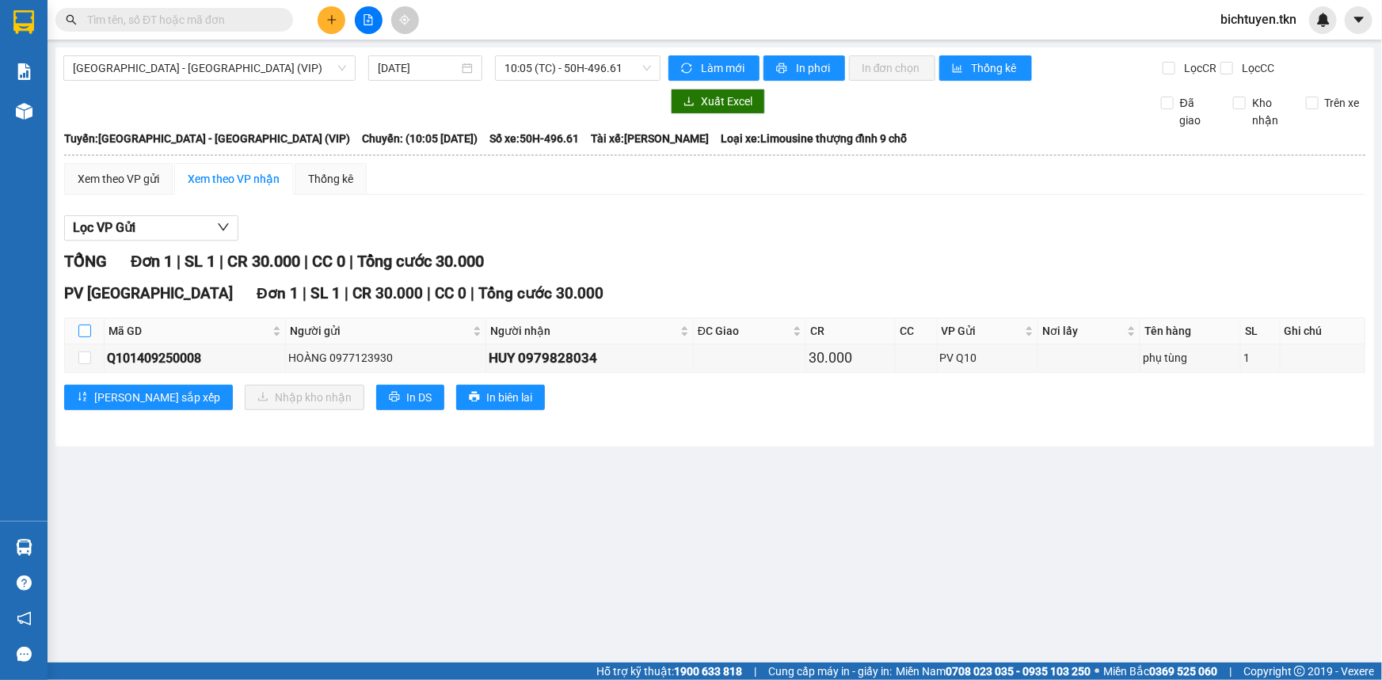
click at [86, 331] on input "checkbox" at bounding box center [84, 331] width 13 height 13
checkbox input "true"
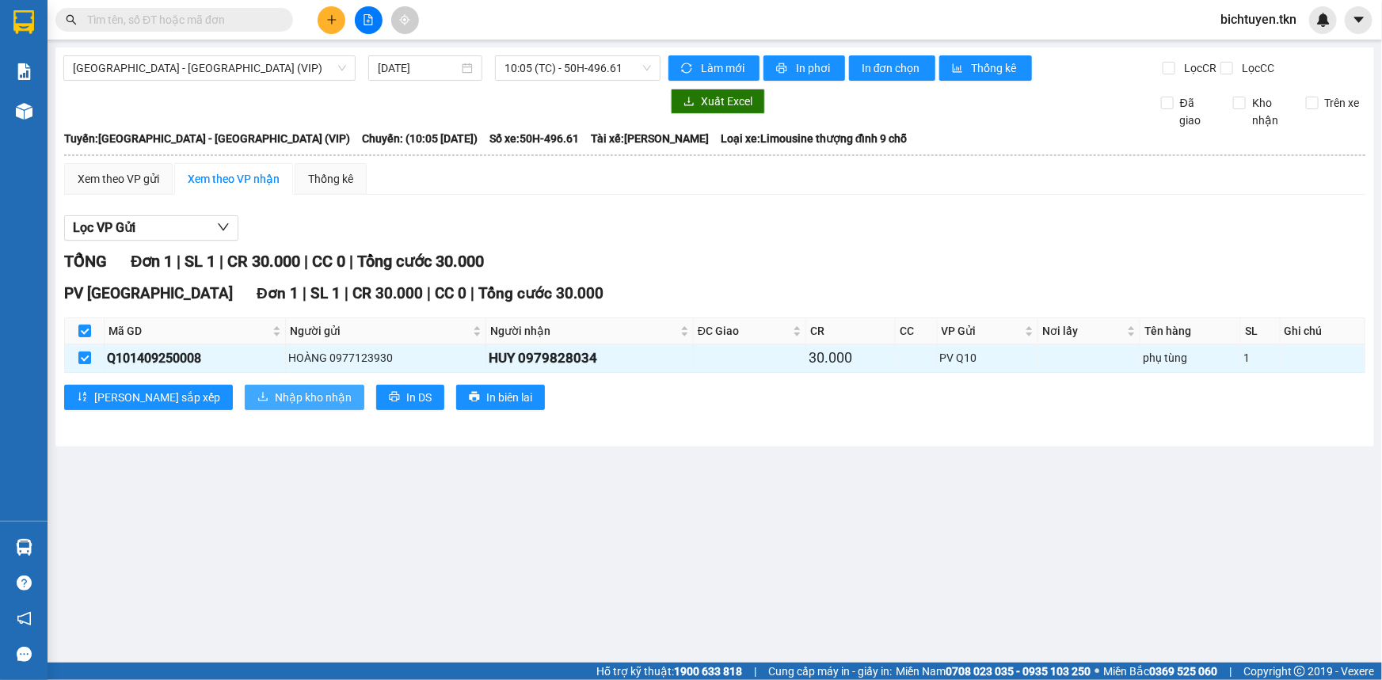
click at [245, 403] on button "Nhập kho nhận" at bounding box center [305, 397] width 120 height 25
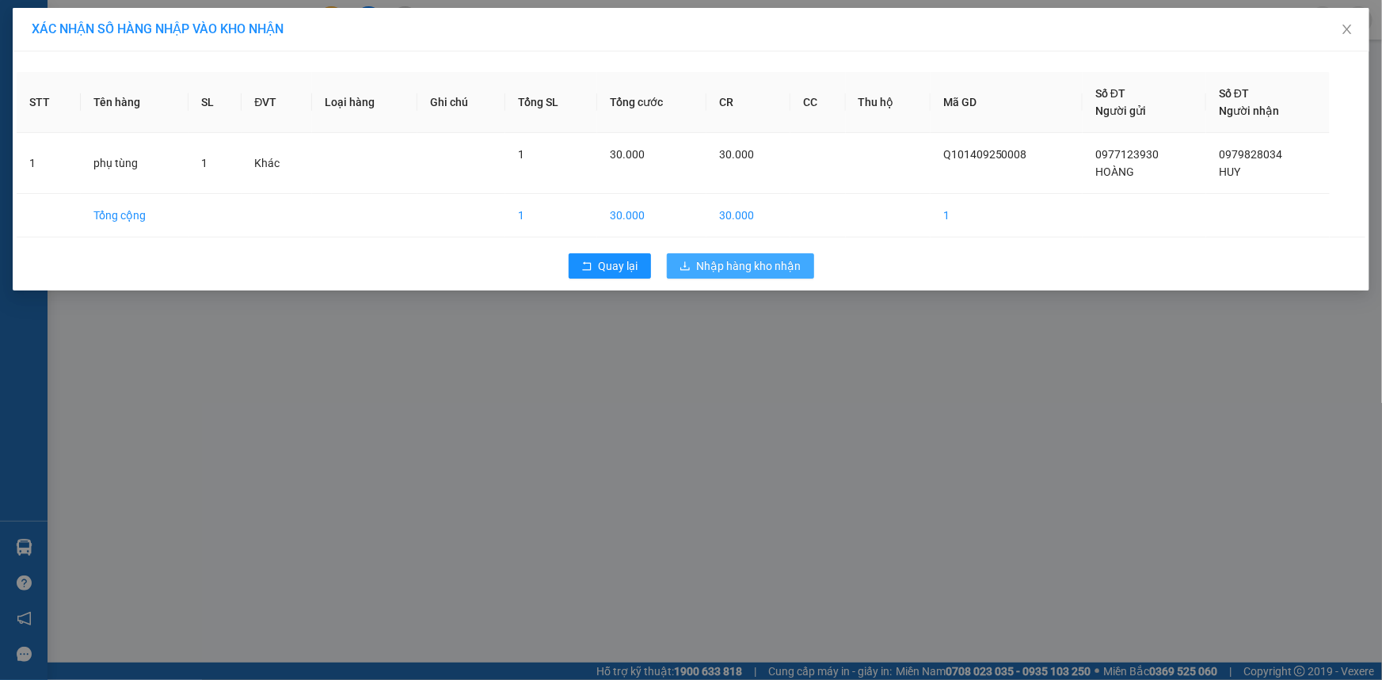
click at [797, 269] on span "Nhập hàng kho nhận" at bounding box center [749, 265] width 105 height 17
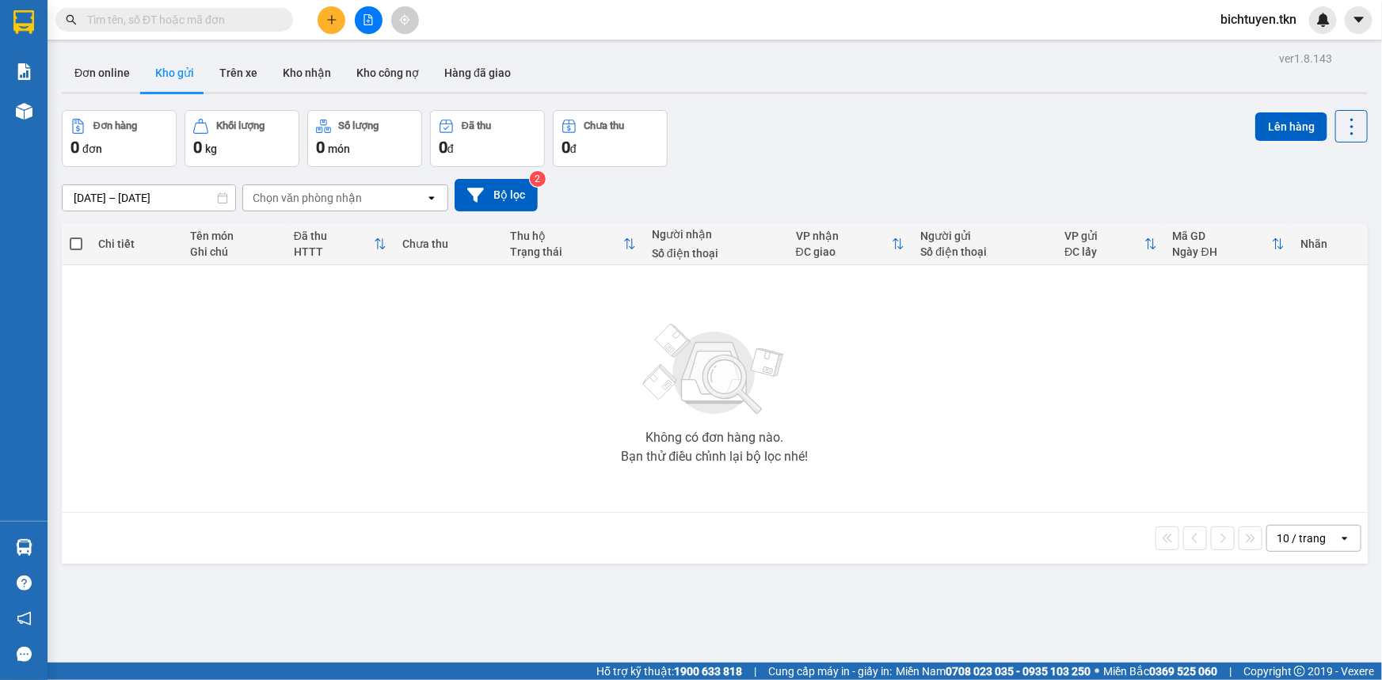
click at [861, 392] on div "Không có đơn hàng nào. Bạn thử điều chỉnh lại bộ lọc nhé!" at bounding box center [715, 389] width 1290 height 238
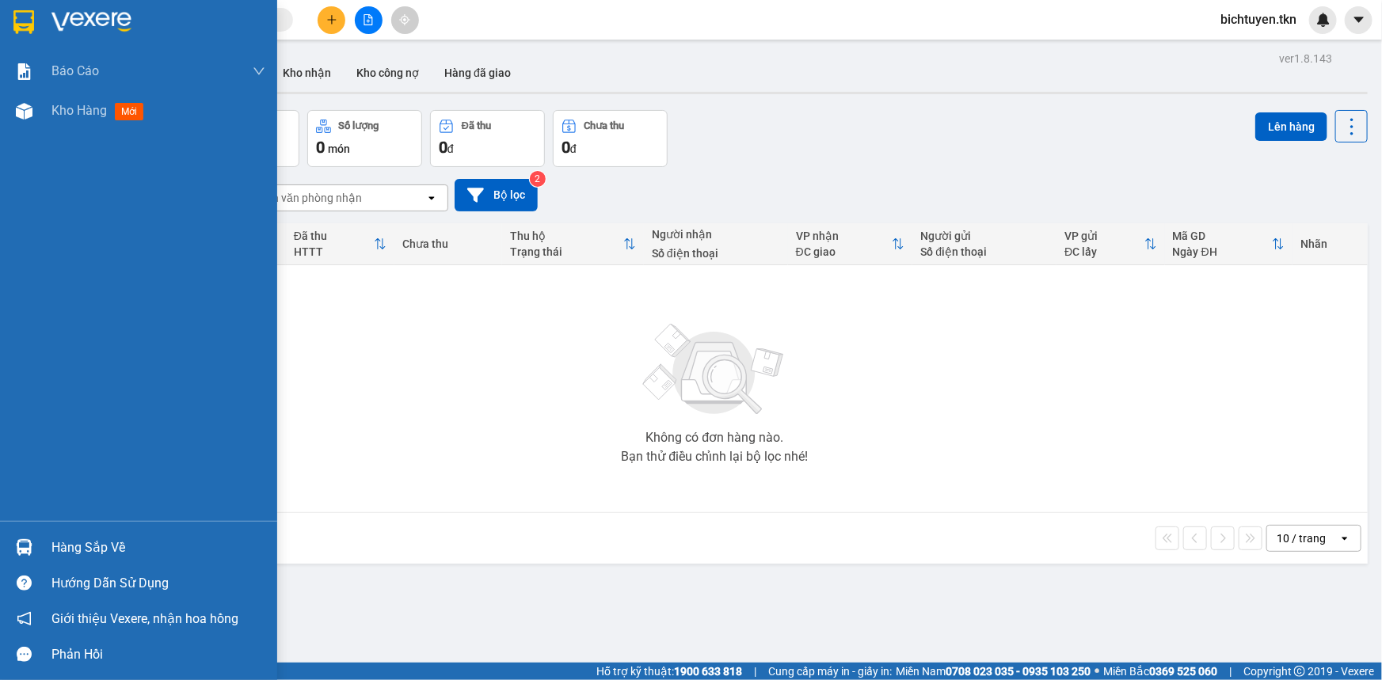
click at [40, 545] on div "Hàng sắp về" at bounding box center [138, 548] width 277 height 36
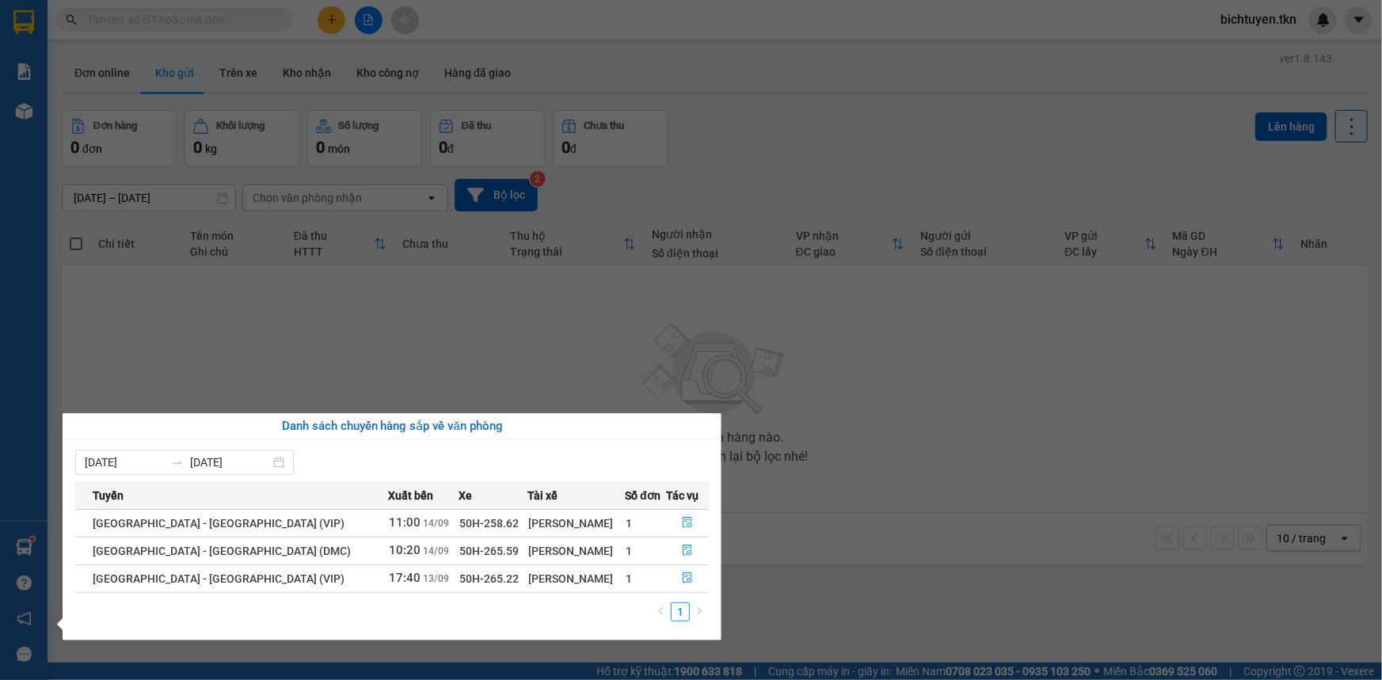
click at [555, 373] on section "Kết quả tìm kiếm ( 89 ) Bộ lọc Ngày tạo đơn gần nhất Mã ĐH Trạng thái Món hàng …" at bounding box center [691, 340] width 1382 height 680
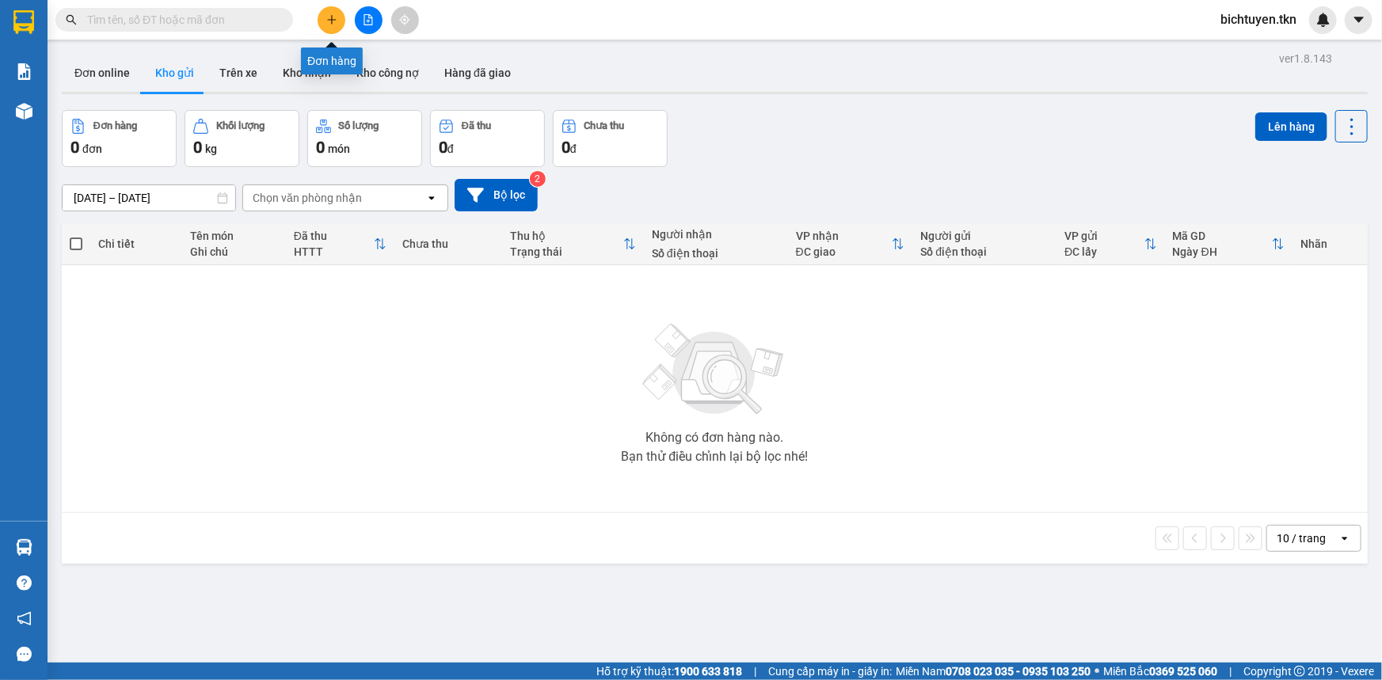
click at [333, 29] on button at bounding box center [332, 20] width 28 height 28
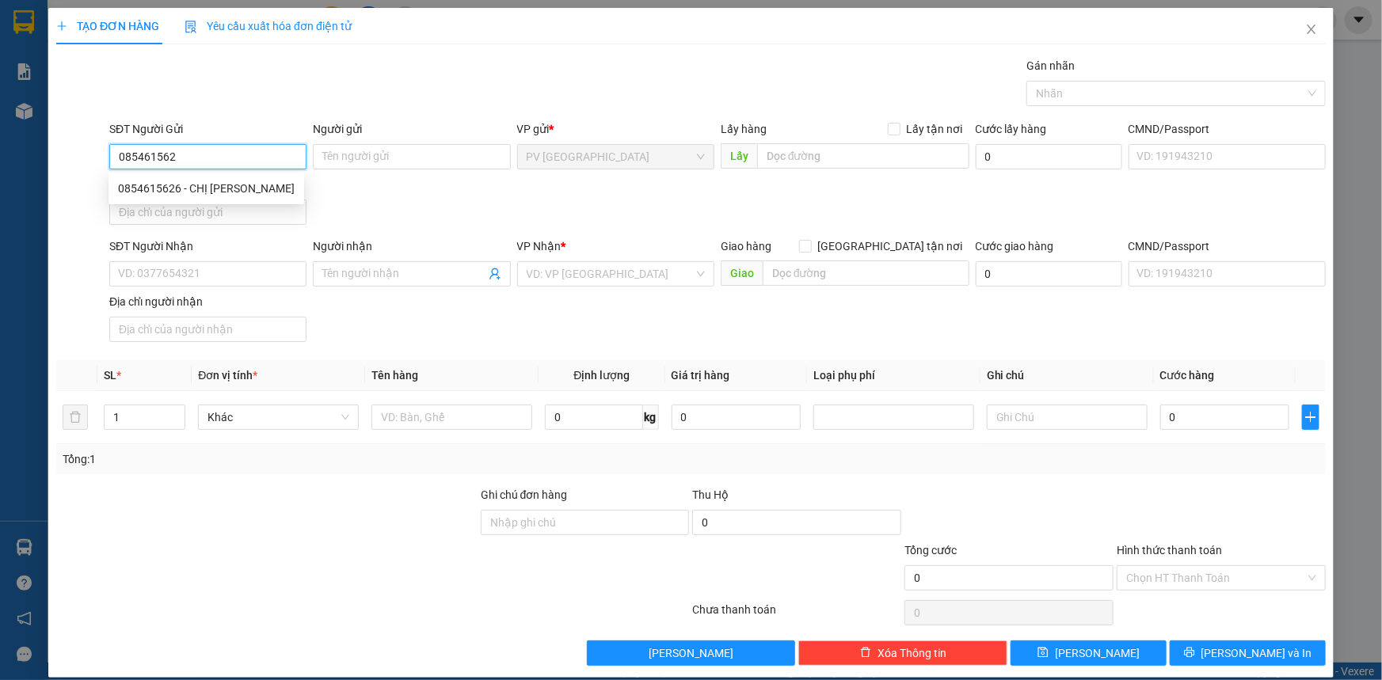
type input "0854615626"
click at [193, 192] on div "0854615626 - CHỊ CHI" at bounding box center [206, 188] width 177 height 17
type input "CHỊ CHI"
type input "0903101017"
type input "CƯỜNG"
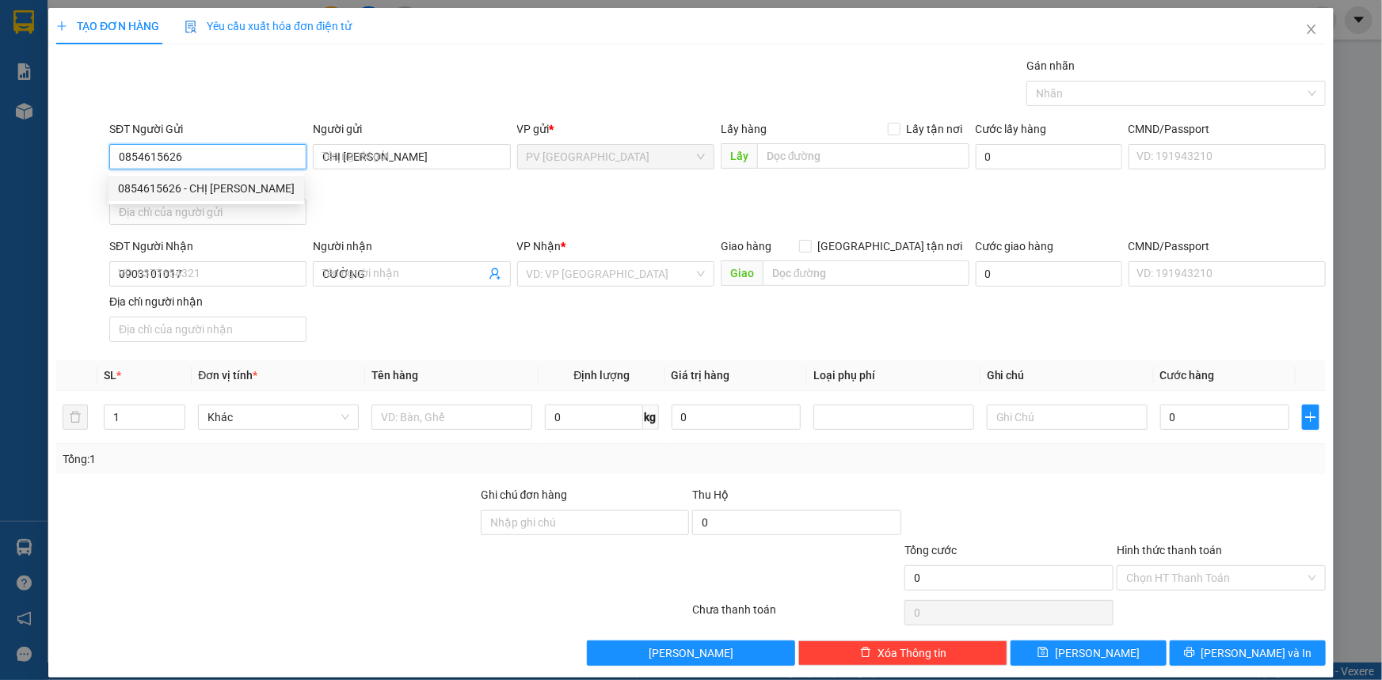
type input "60.000"
type input "0854615626"
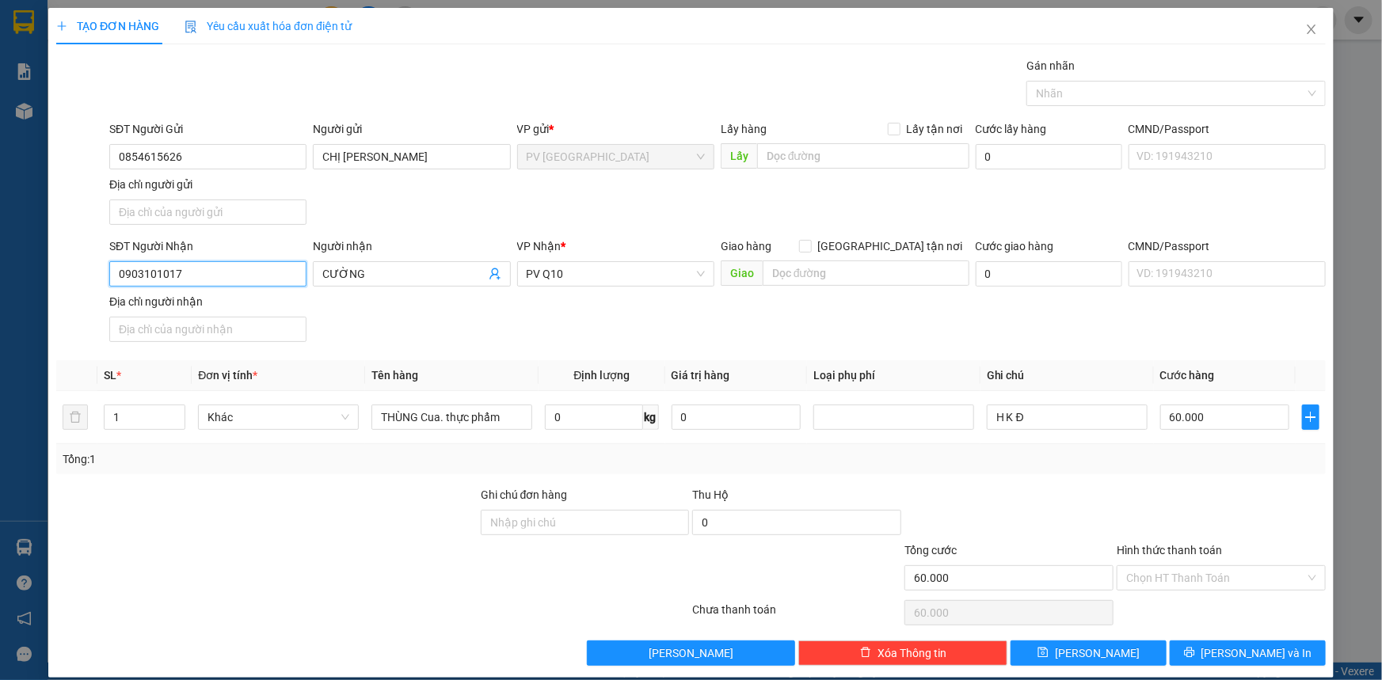
click at [240, 275] on input "0903101017" at bounding box center [207, 273] width 197 height 25
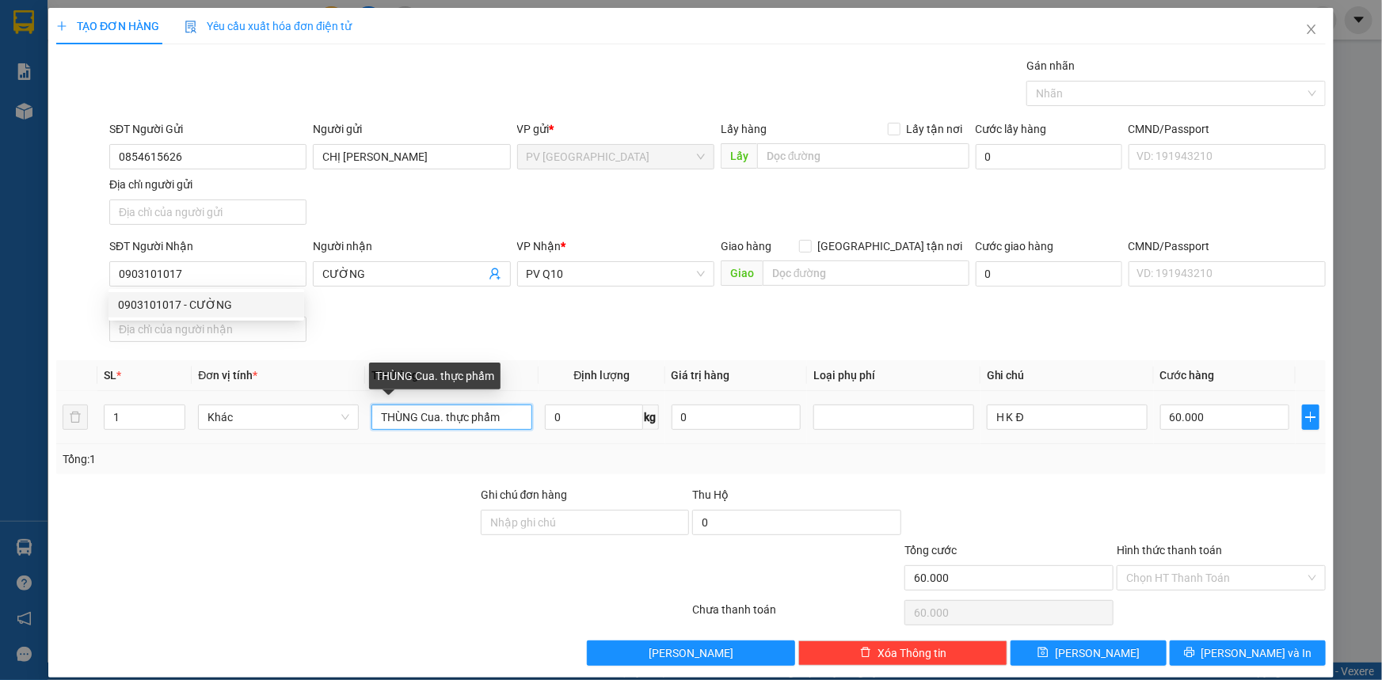
click at [504, 420] on input "THÙNG Cua. thực phẩm" at bounding box center [452, 417] width 161 height 25
type input "T"
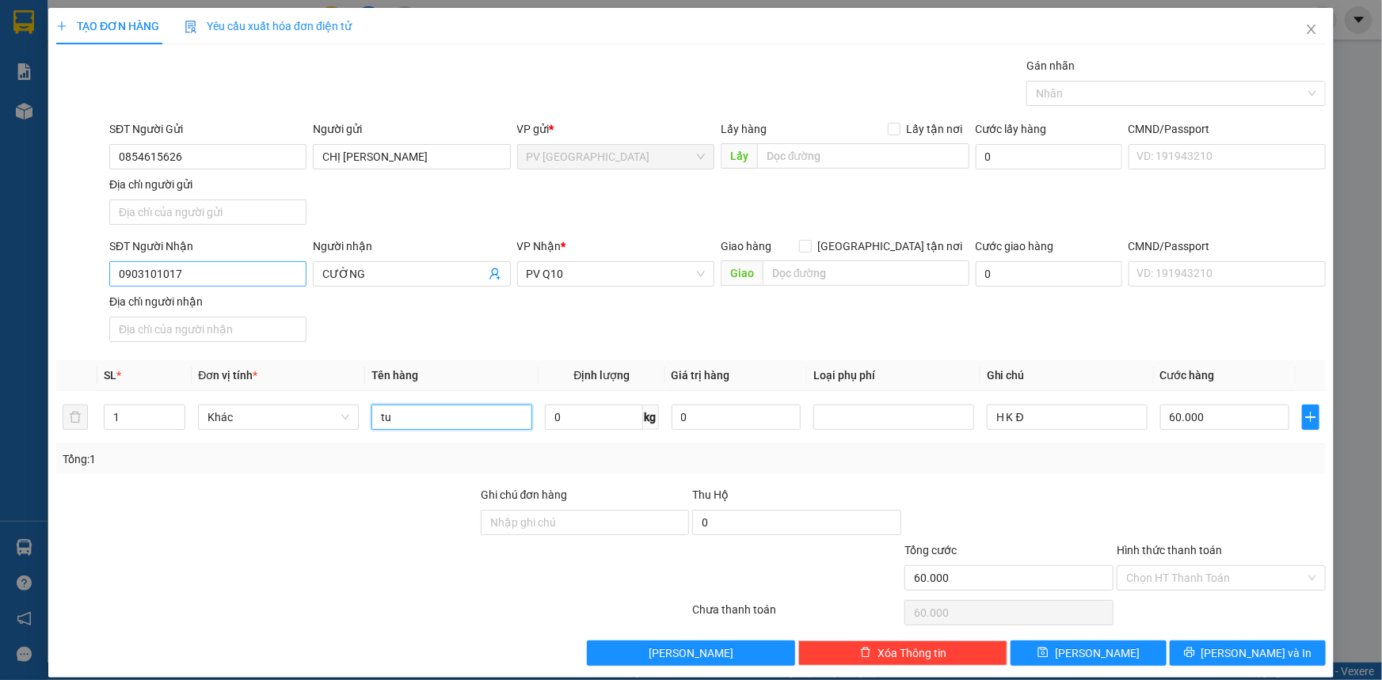
type input "tu"
click at [227, 264] on input "0903101017" at bounding box center [207, 273] width 197 height 25
type input "0"
type input "0906741369"
click at [383, 275] on input "CƯỜNG" at bounding box center [403, 273] width 162 height 17
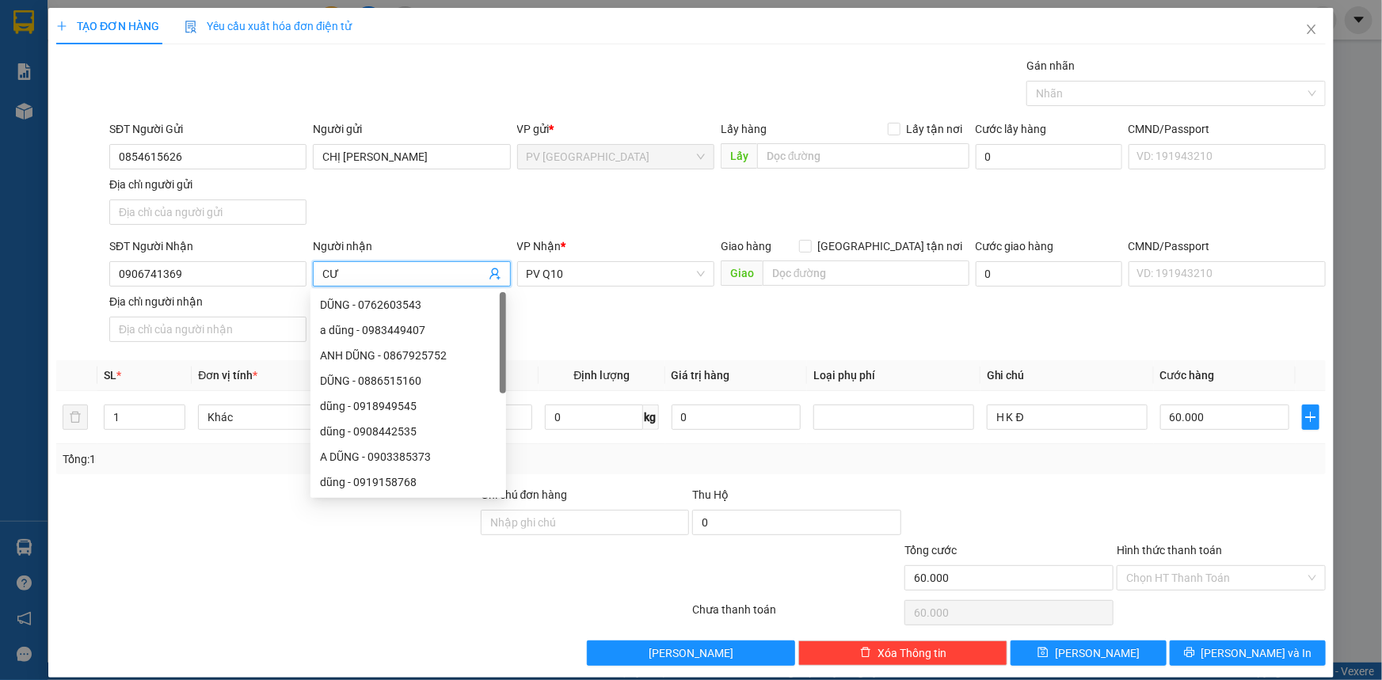
type input "C"
click at [624, 262] on span "PV Q10" at bounding box center [616, 274] width 178 height 24
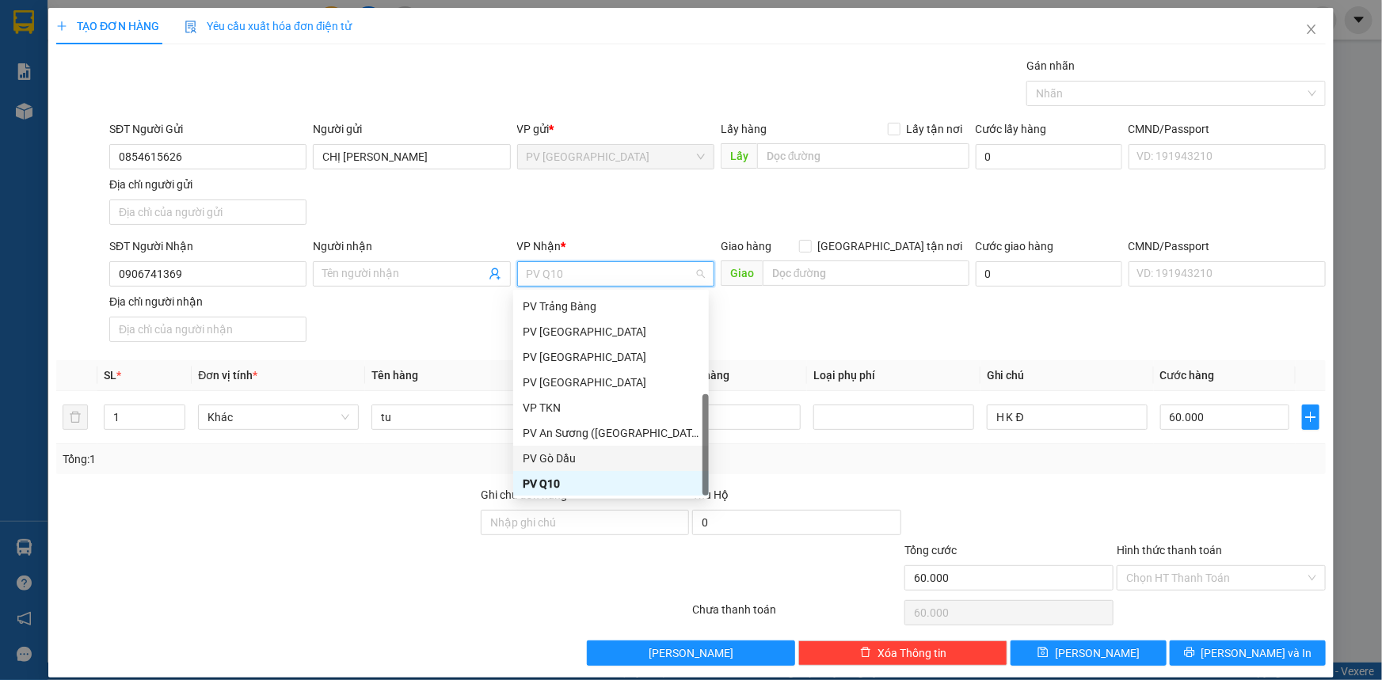
click at [597, 464] on div "PV Gò Dầu" at bounding box center [611, 458] width 177 height 17
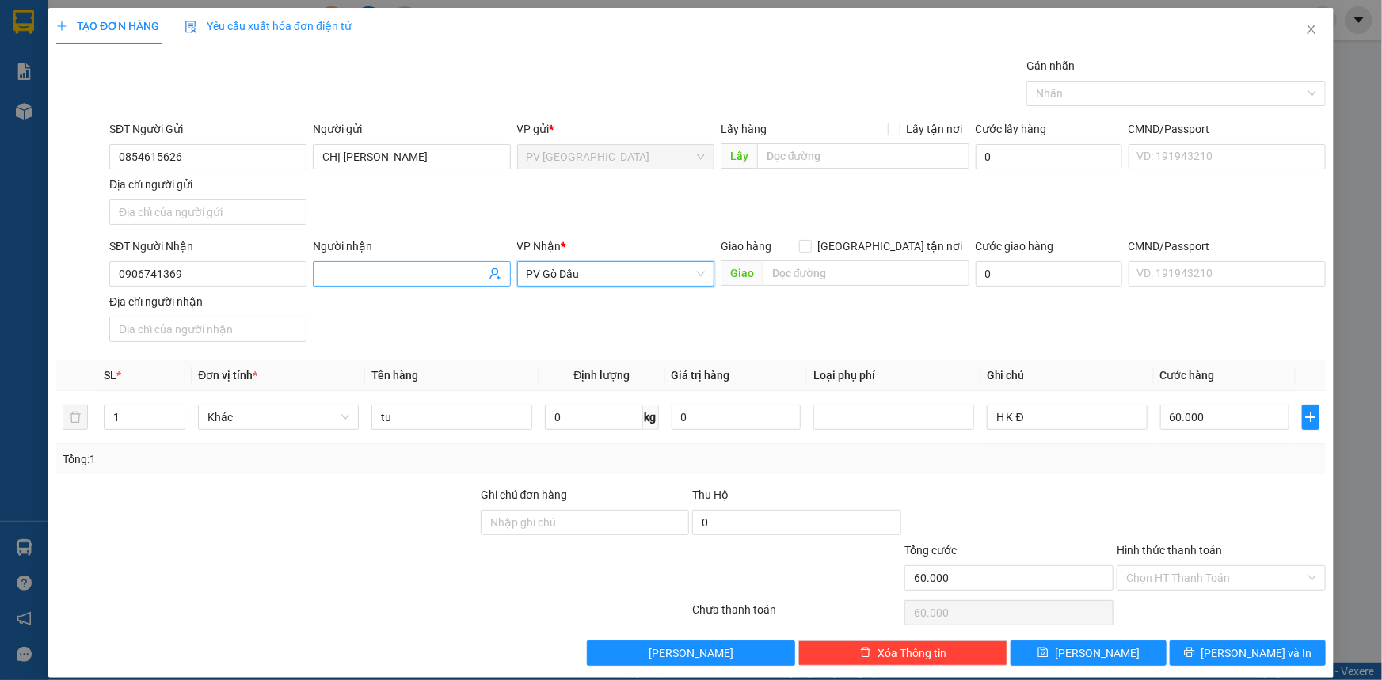
click at [394, 275] on input "Người nhận" at bounding box center [403, 273] width 162 height 17
type input "người gửi nói không biết tên người nhận"
click at [410, 422] on input "tu" at bounding box center [452, 417] width 161 height 25
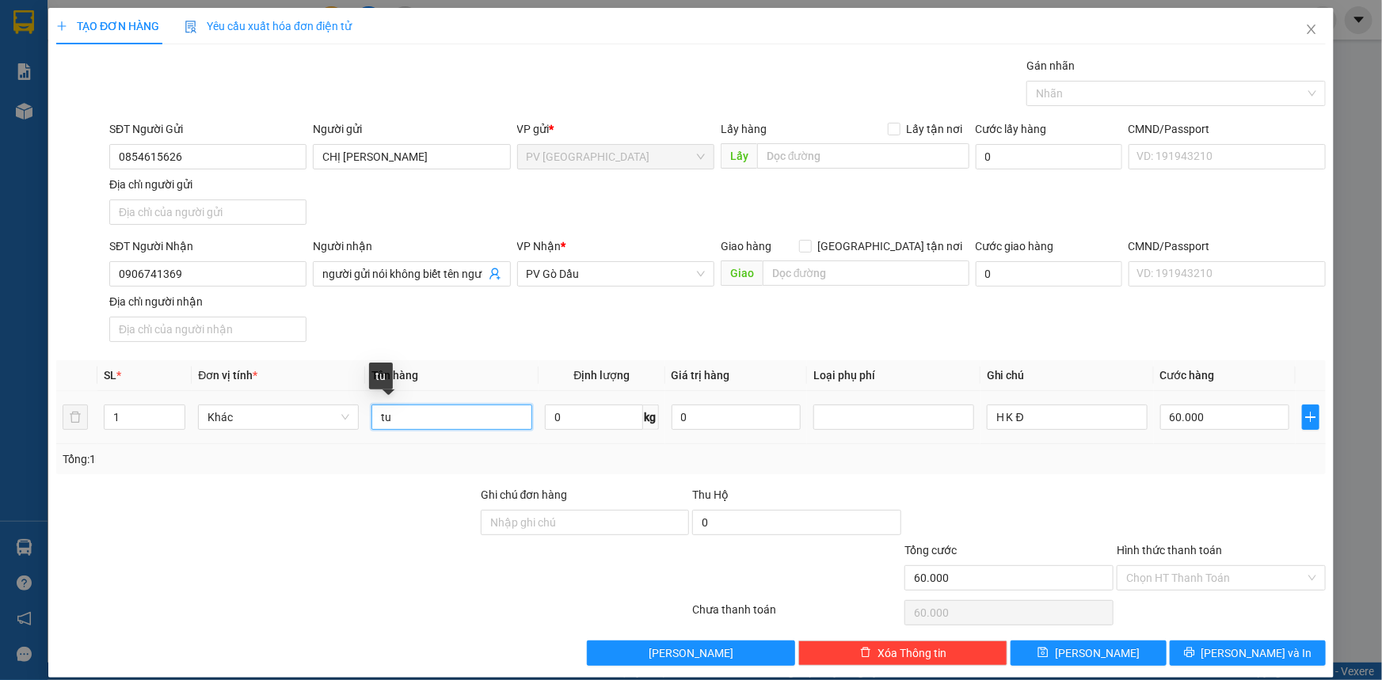
type input "t"
click at [1131, 84] on div at bounding box center [1169, 93] width 276 height 19
type input "thùng thực phẩm"
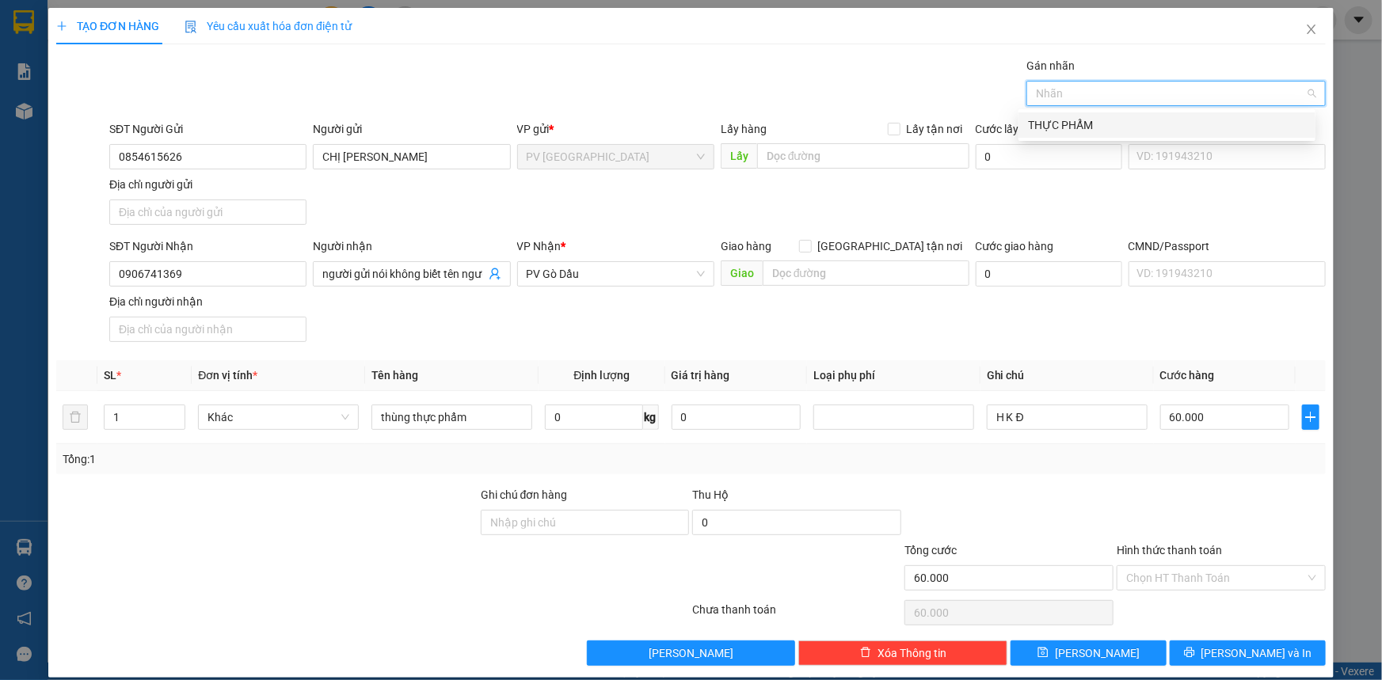
click at [1130, 124] on div "THỰC PHẨM" at bounding box center [1167, 124] width 278 height 17
click at [1220, 421] on input "60.000" at bounding box center [1224, 417] width 129 height 25
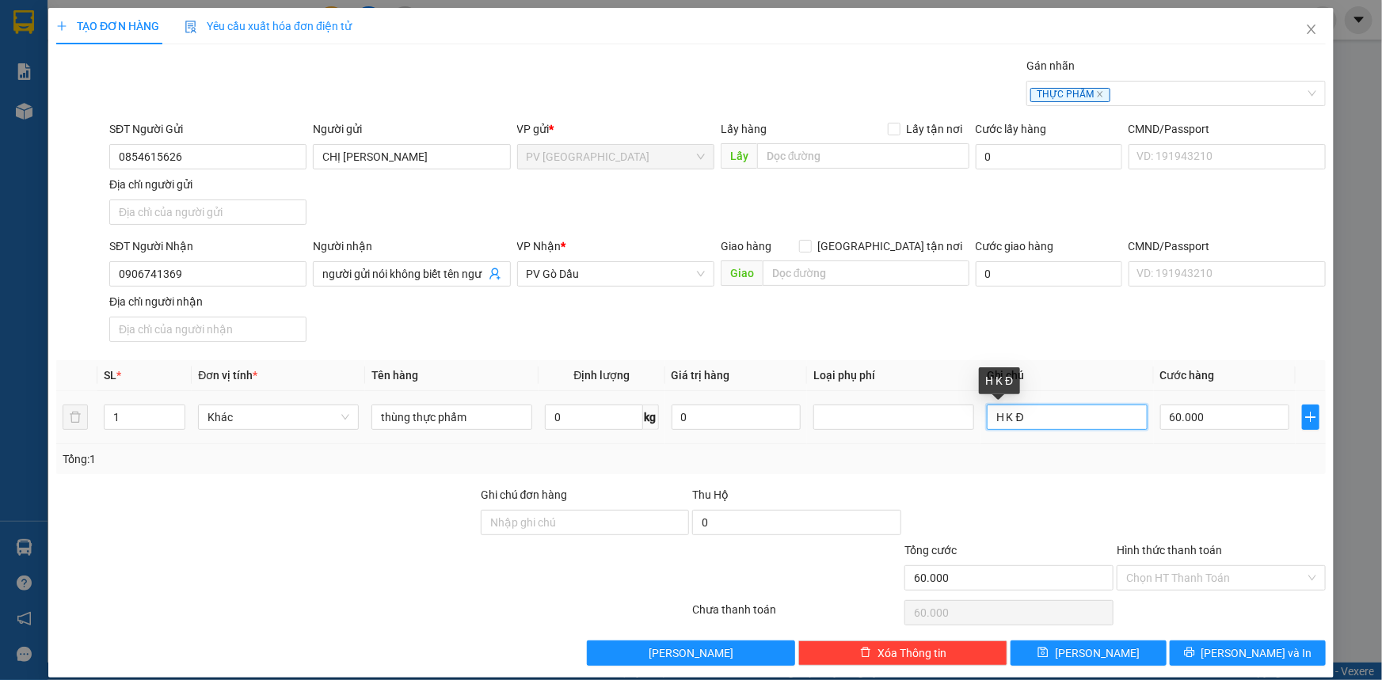
click at [1058, 425] on input "H K Đ" at bounding box center [1067, 417] width 161 height 25
type input "H"
click at [1221, 425] on input "60.000" at bounding box center [1224, 417] width 129 height 25
type input "3"
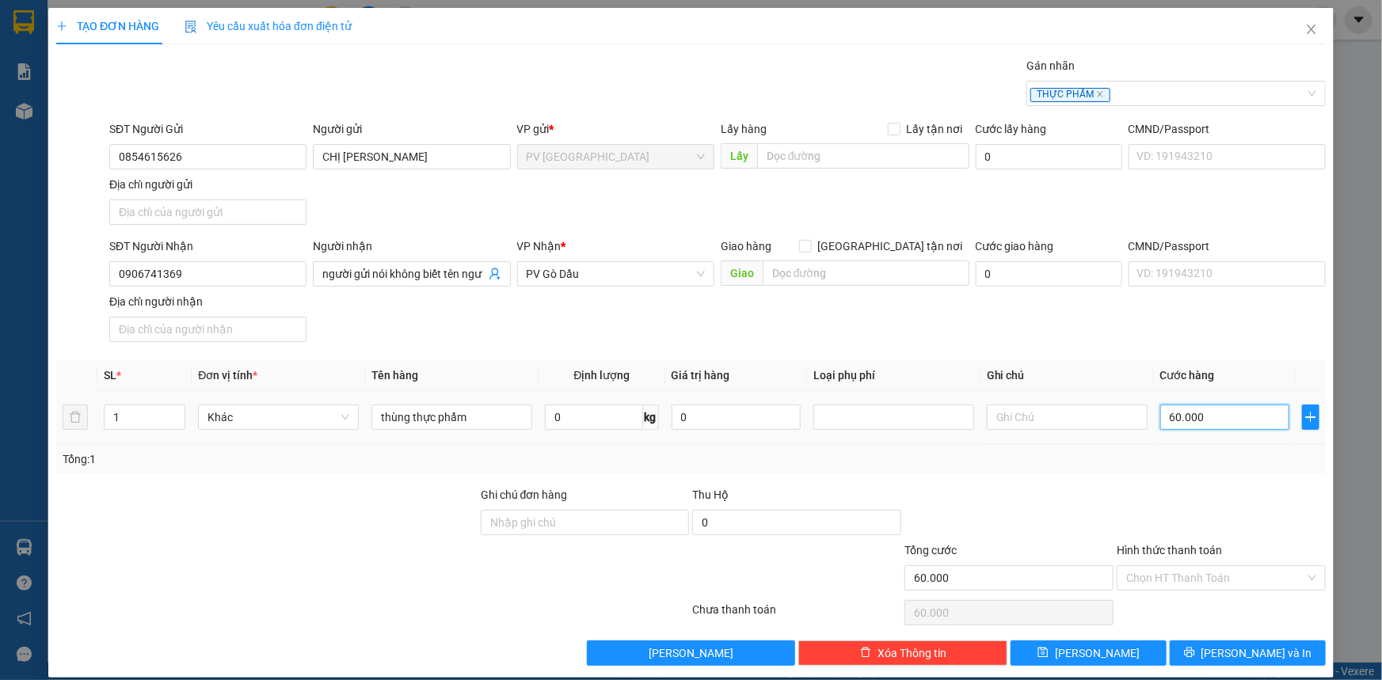
type input "00.003"
type input "30"
type input "0.000.030"
type input "30.000"
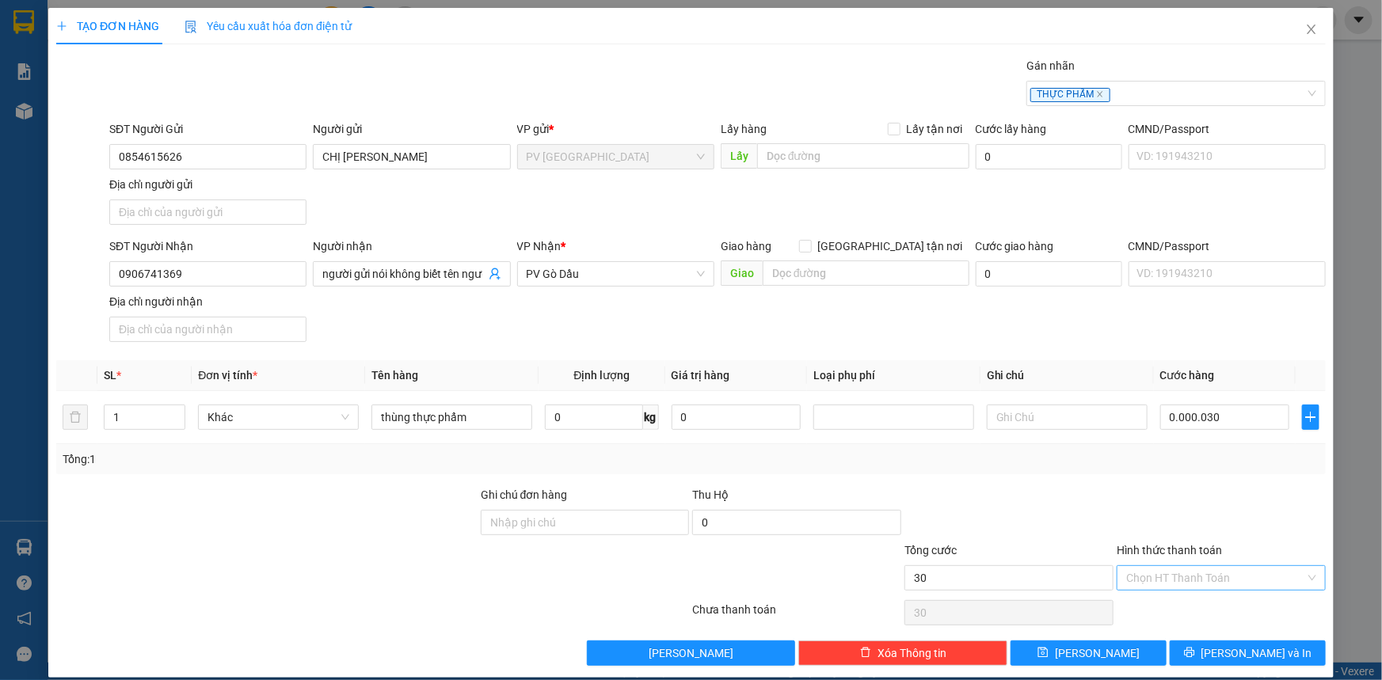
type input "30.000"
click at [1207, 575] on input "Hình thức thanh toán" at bounding box center [1215, 578] width 179 height 24
click at [1212, 612] on div "Tại văn phòng" at bounding box center [1212, 608] width 189 height 17
type input "0"
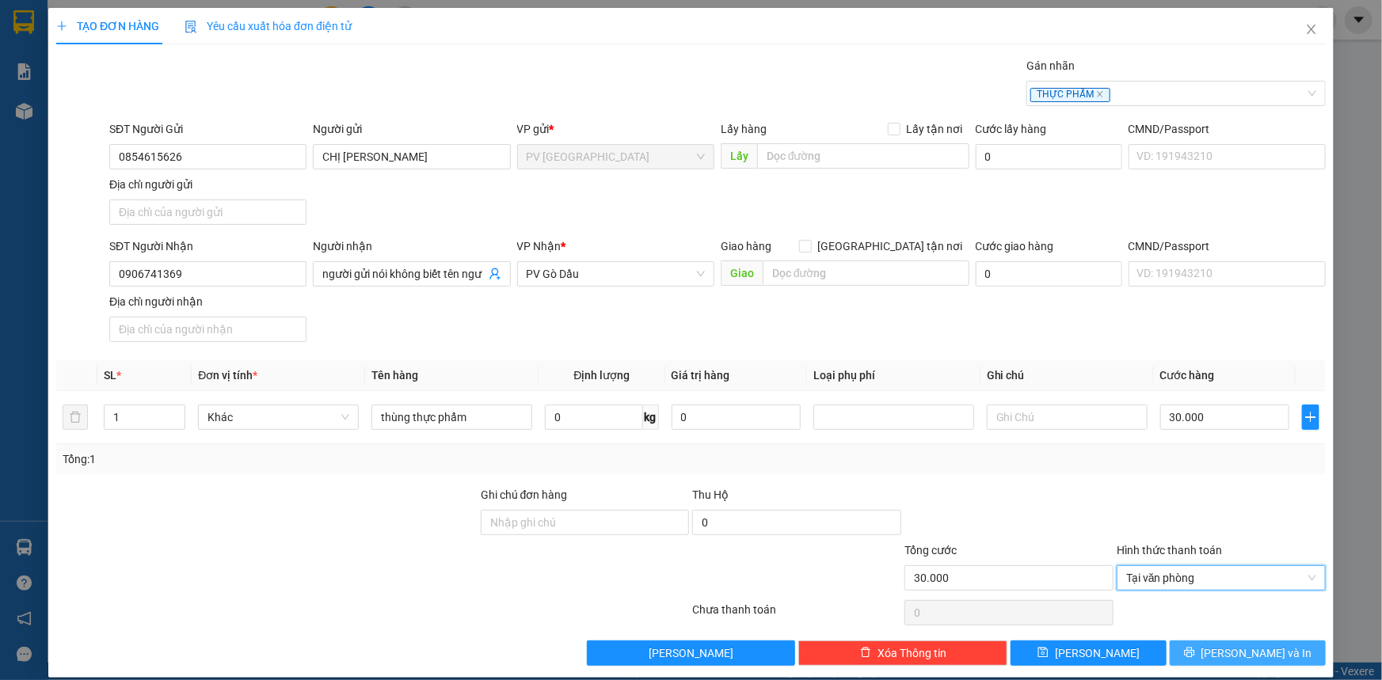
click at [1195, 647] on icon "printer" at bounding box center [1189, 652] width 11 height 11
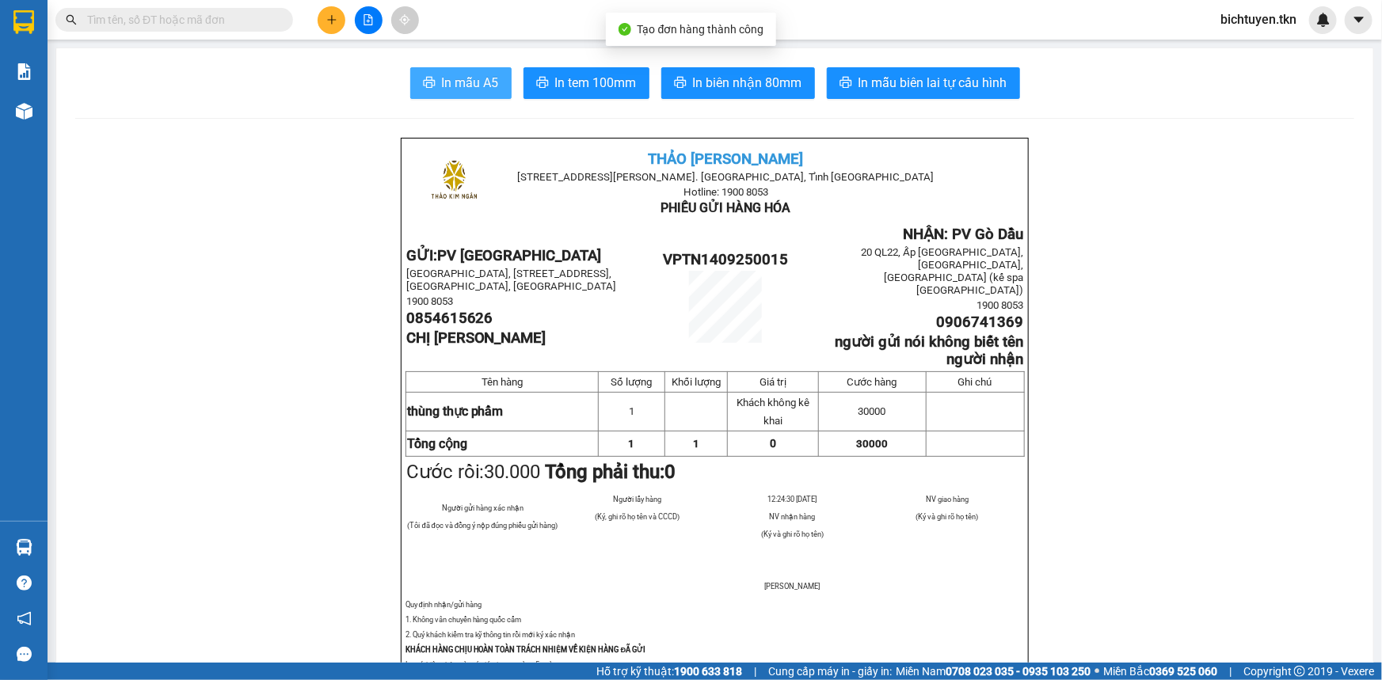
click at [477, 80] on span "In mẫu A5" at bounding box center [470, 83] width 57 height 20
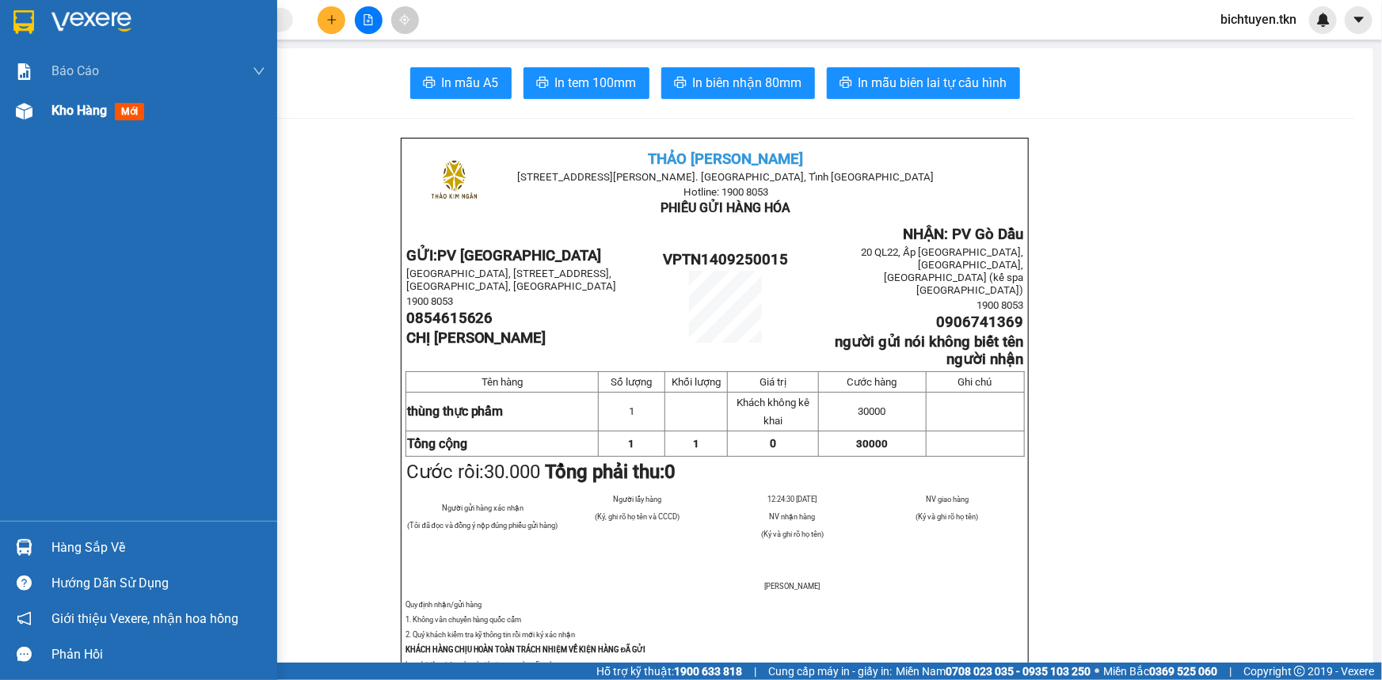
click at [29, 110] on img at bounding box center [24, 111] width 17 height 17
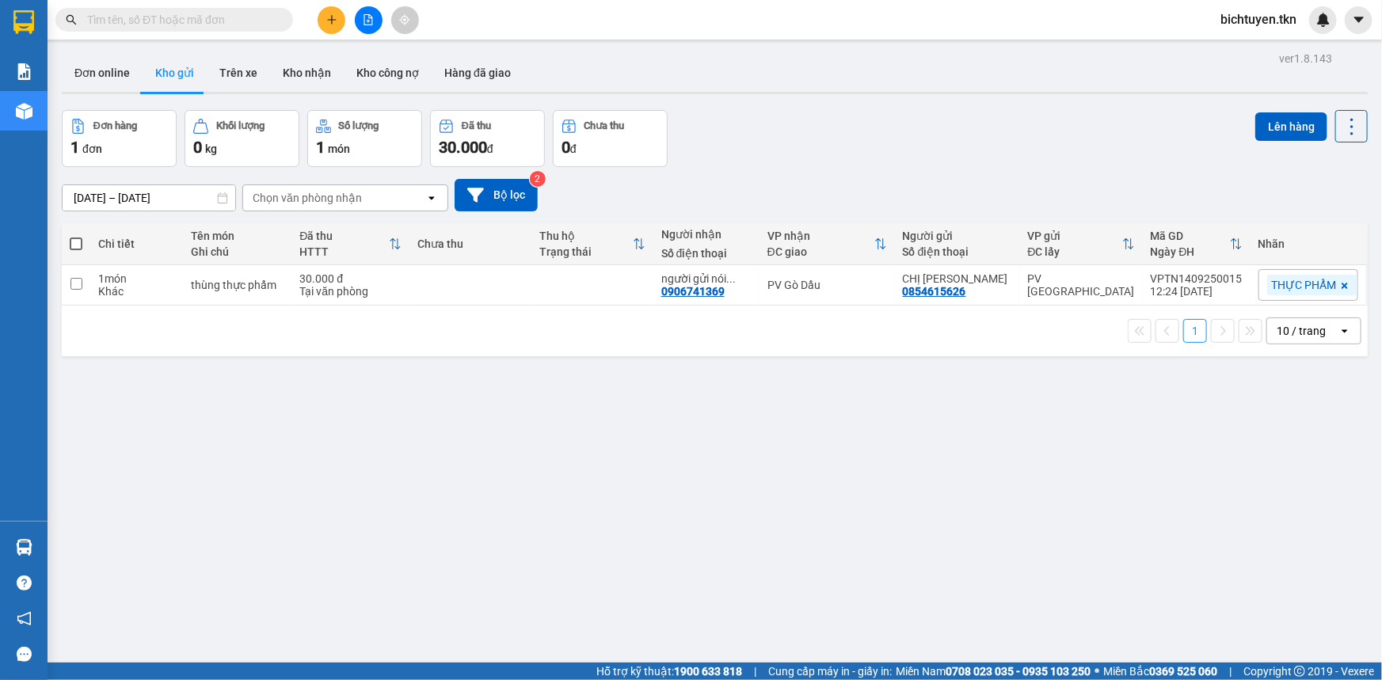
click at [823, 468] on div "ver 1.8.143 Đơn online Kho gửi Trên xe Kho nhận Kho công nợ Hàng đã giao Đơn hà…" at bounding box center [714, 388] width 1319 height 680
click at [1237, 287] on icon at bounding box center [1242, 285] width 11 height 11
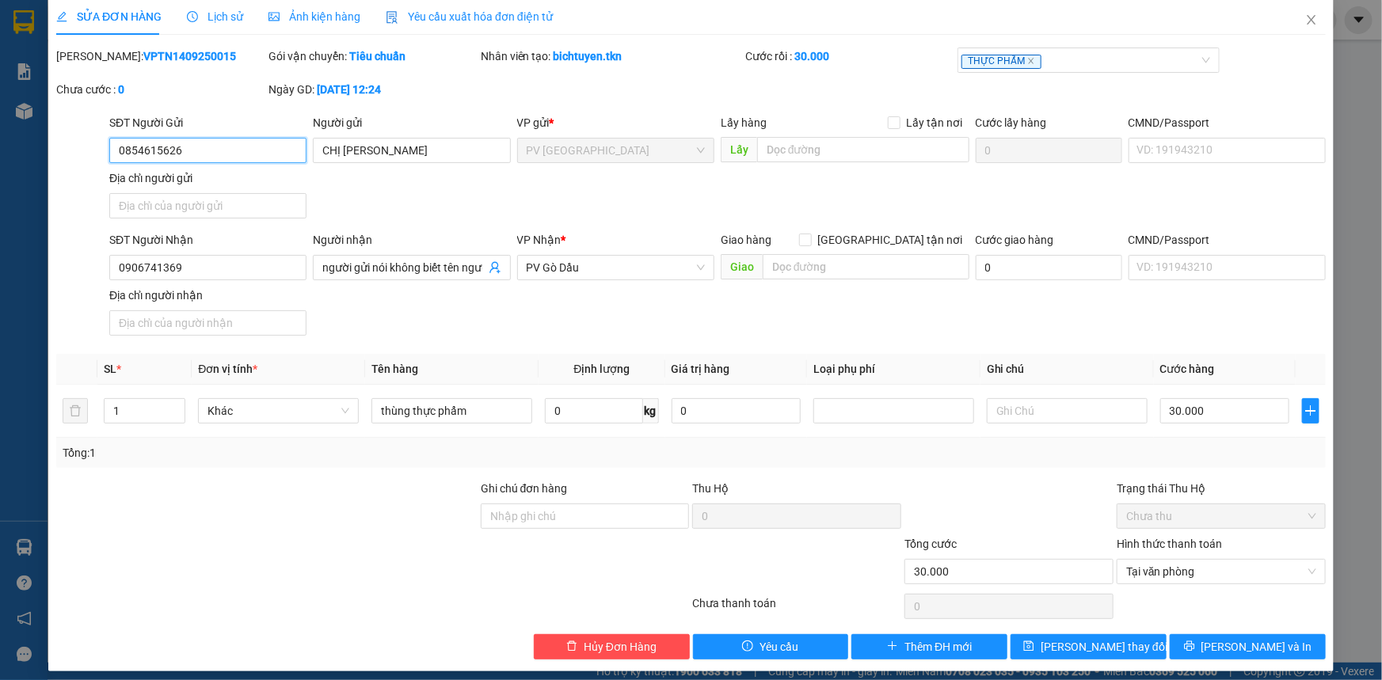
scroll to position [18, 0]
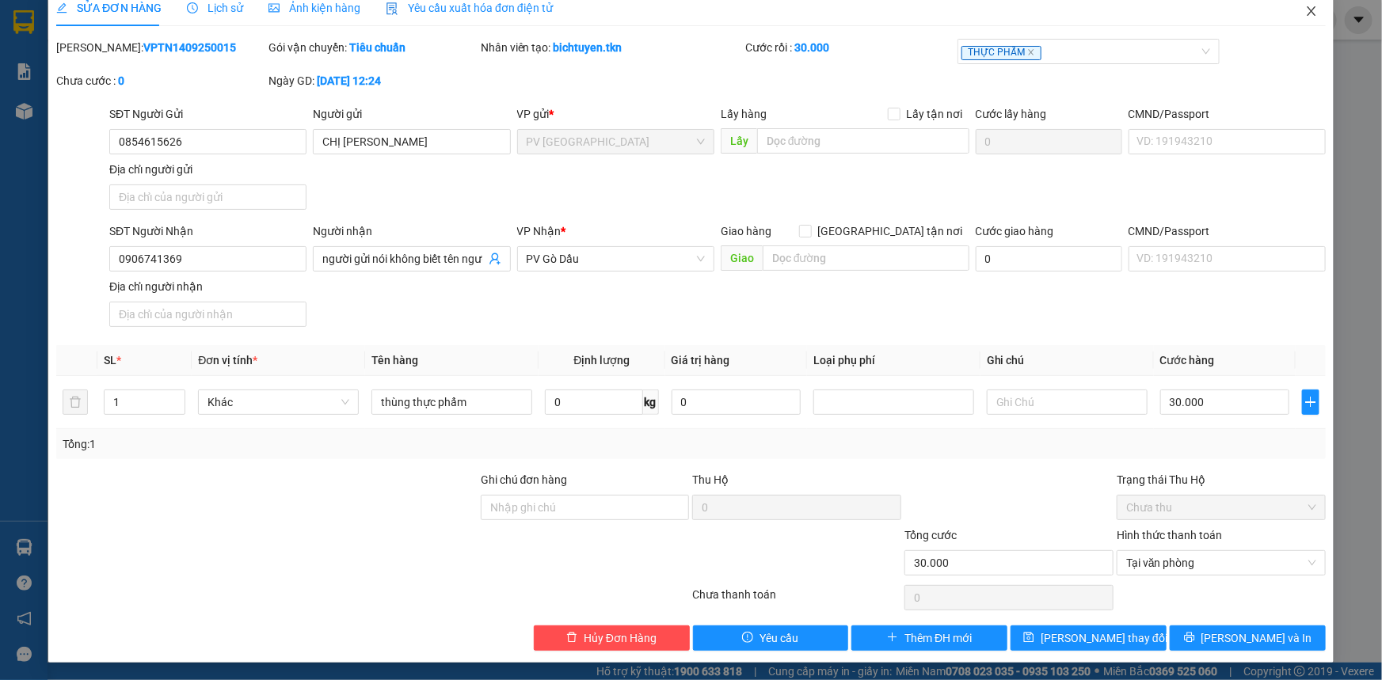
click at [1305, 11] on icon "close" at bounding box center [1311, 11] width 13 height 13
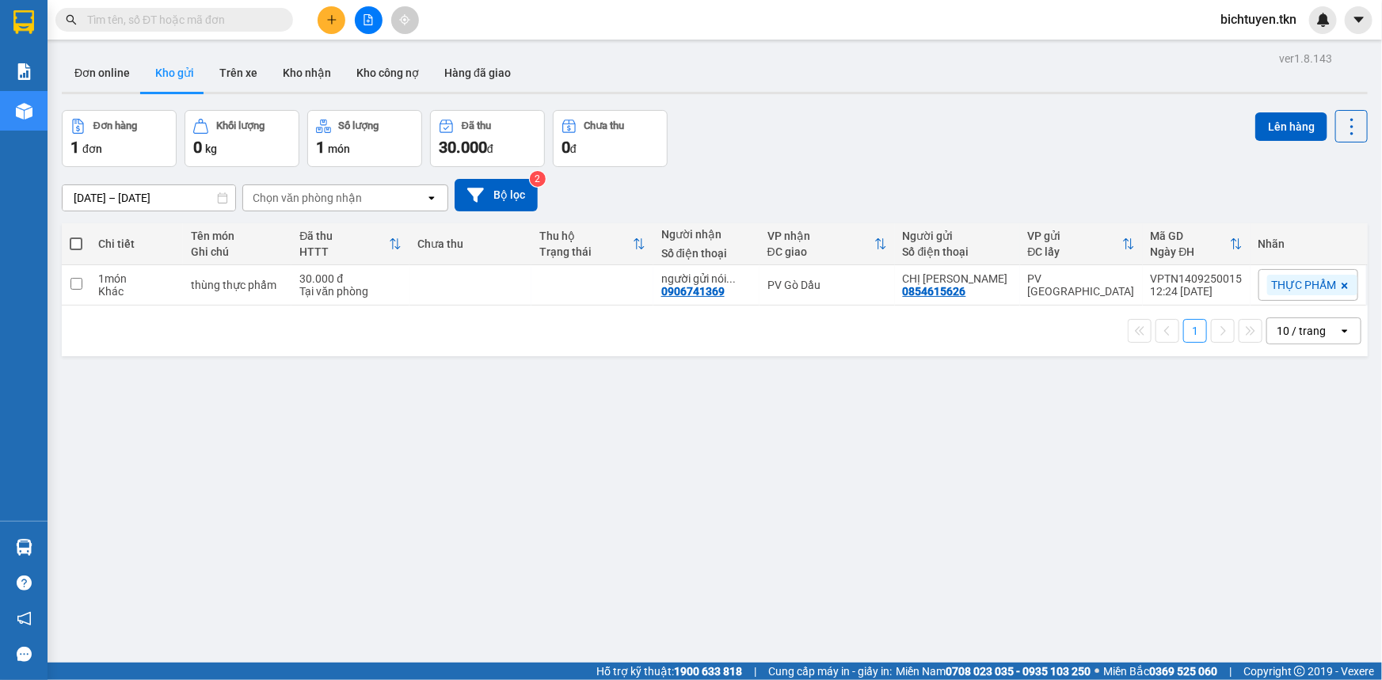
click at [886, 111] on div "Đơn hàng 1 đơn Khối lượng 0 kg Số lượng 1 món Đã thu 30.000 đ Chưa thu 0 đ Lên …" at bounding box center [715, 138] width 1306 height 57
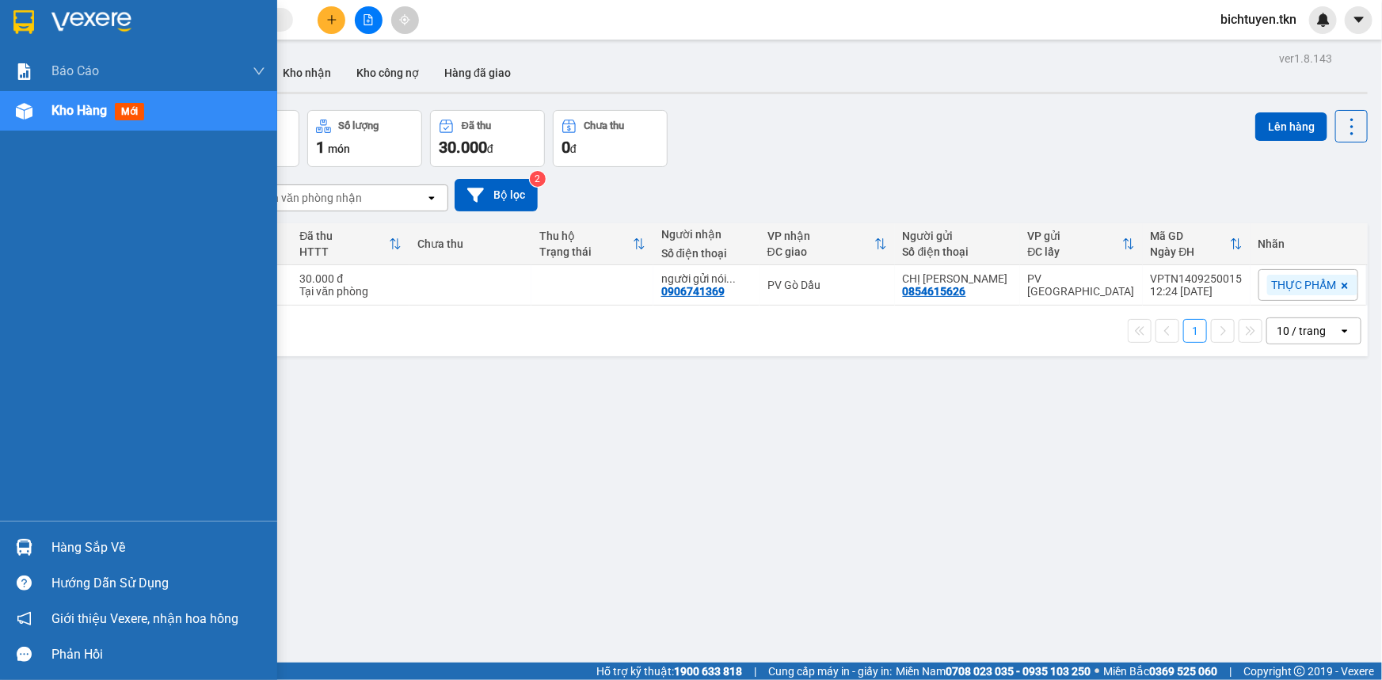
click at [23, 549] on img at bounding box center [24, 547] width 17 height 17
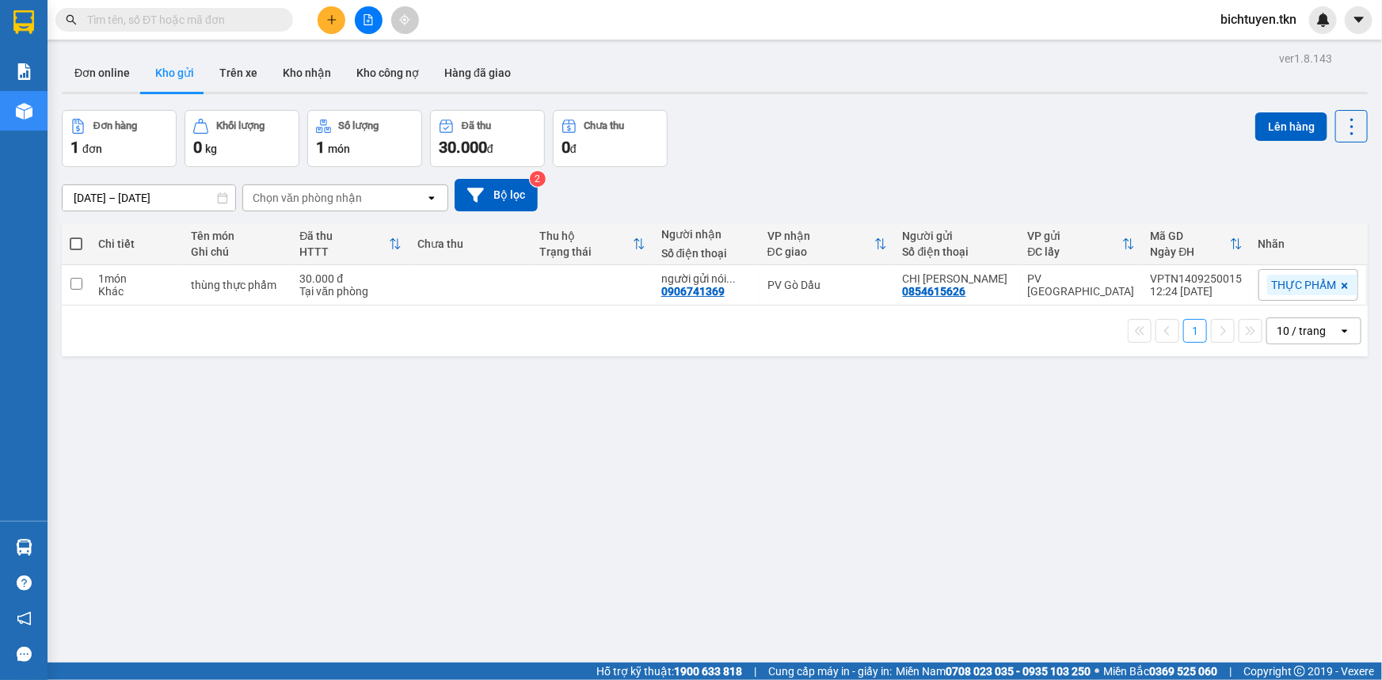
click at [128, 333] on section "Kết quả tìm kiếm ( 89 ) Bộ lọc Ngày tạo đơn gần nhất Mã ĐH Trạng thái Món hàng …" at bounding box center [691, 340] width 1382 height 680
click at [151, 284] on div "1 món Khác" at bounding box center [136, 284] width 77 height 25
checkbox input "true"
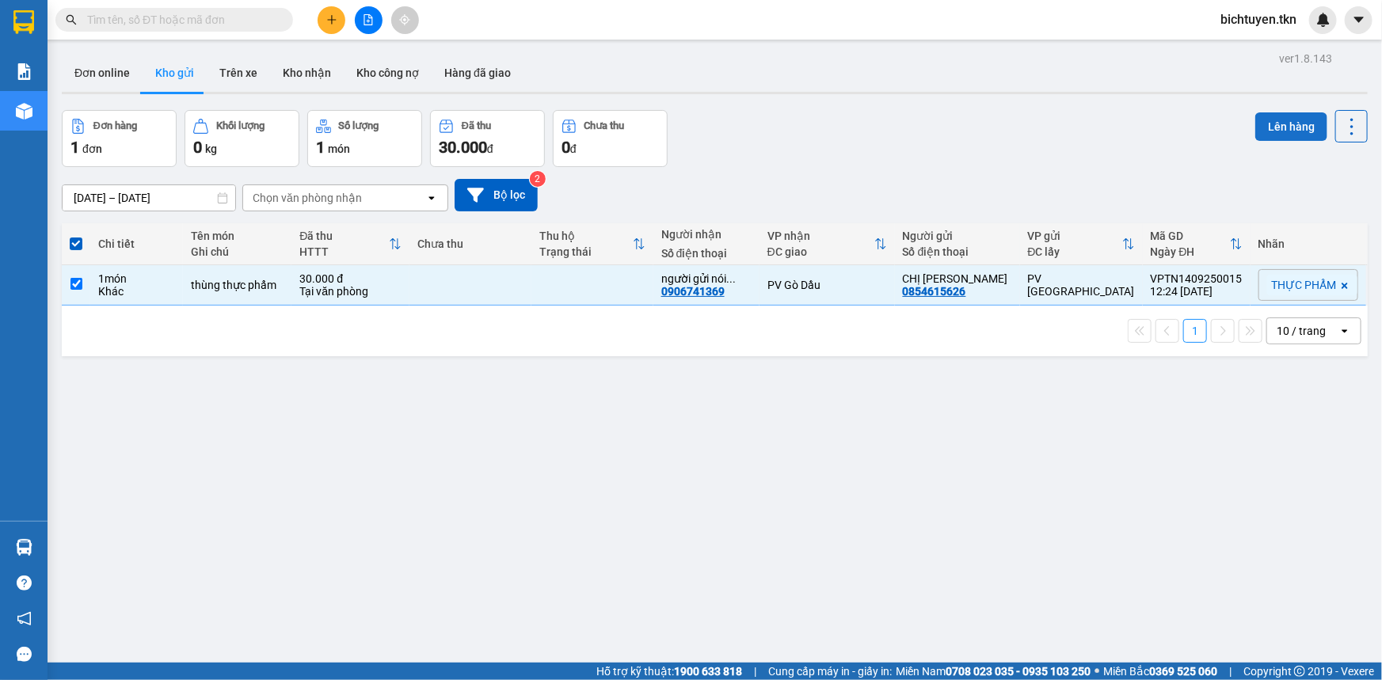
click at [1286, 125] on button "Lên hàng" at bounding box center [1292, 126] width 72 height 29
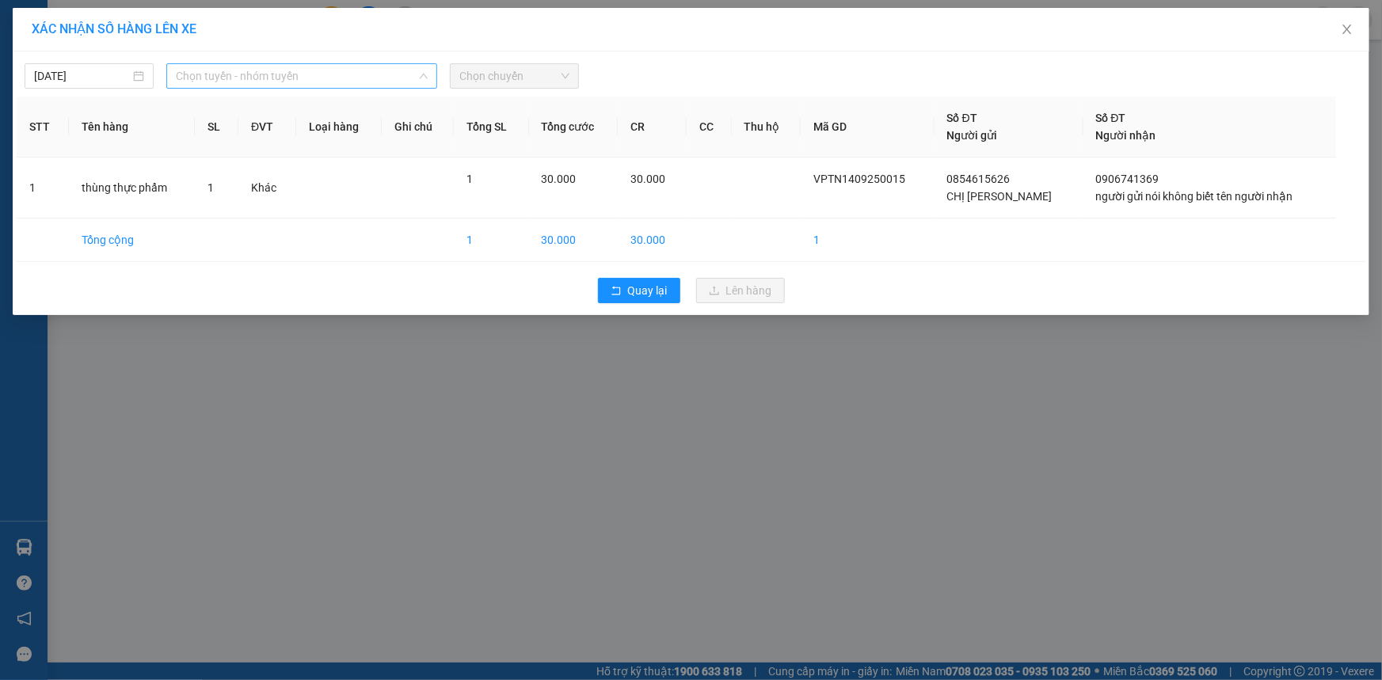
click at [217, 71] on span "Chọn tuyến - nhóm tuyến" at bounding box center [302, 76] width 252 height 24
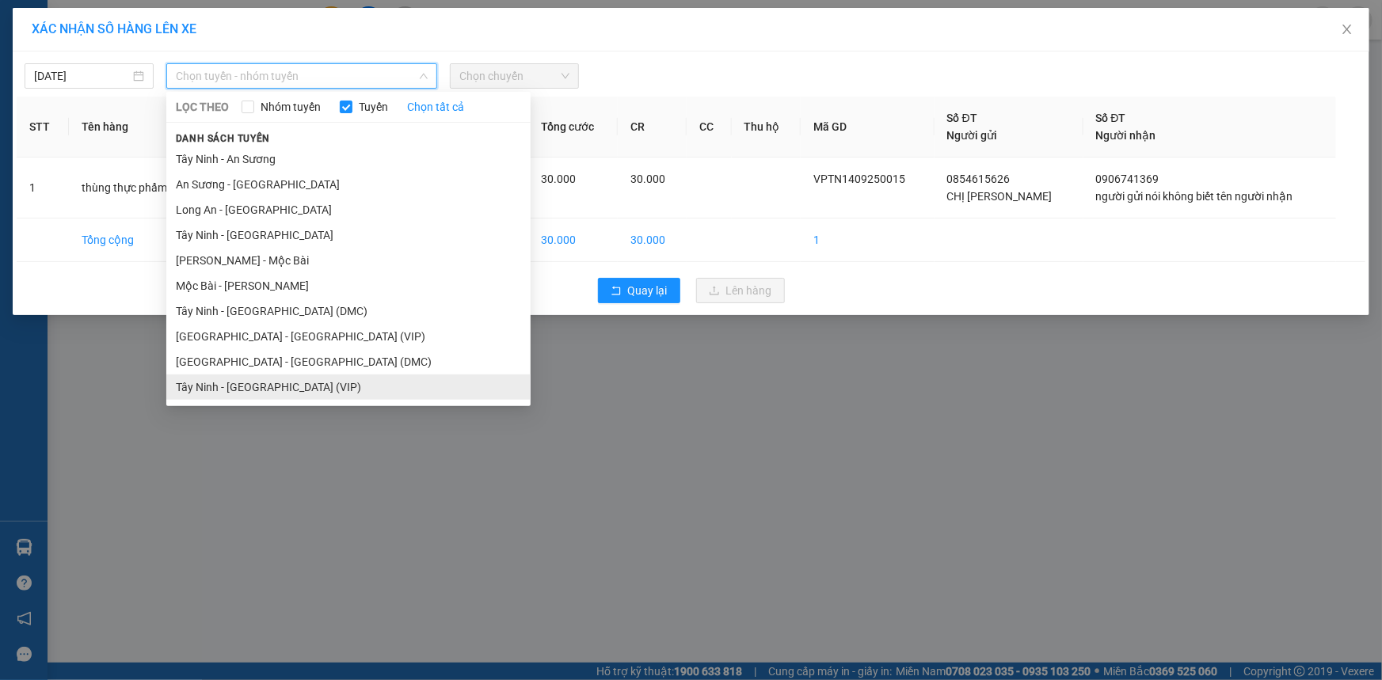
click at [264, 390] on li "Tây Ninh - [GEOGRAPHIC_DATA] (VIP)" at bounding box center [348, 387] width 364 height 25
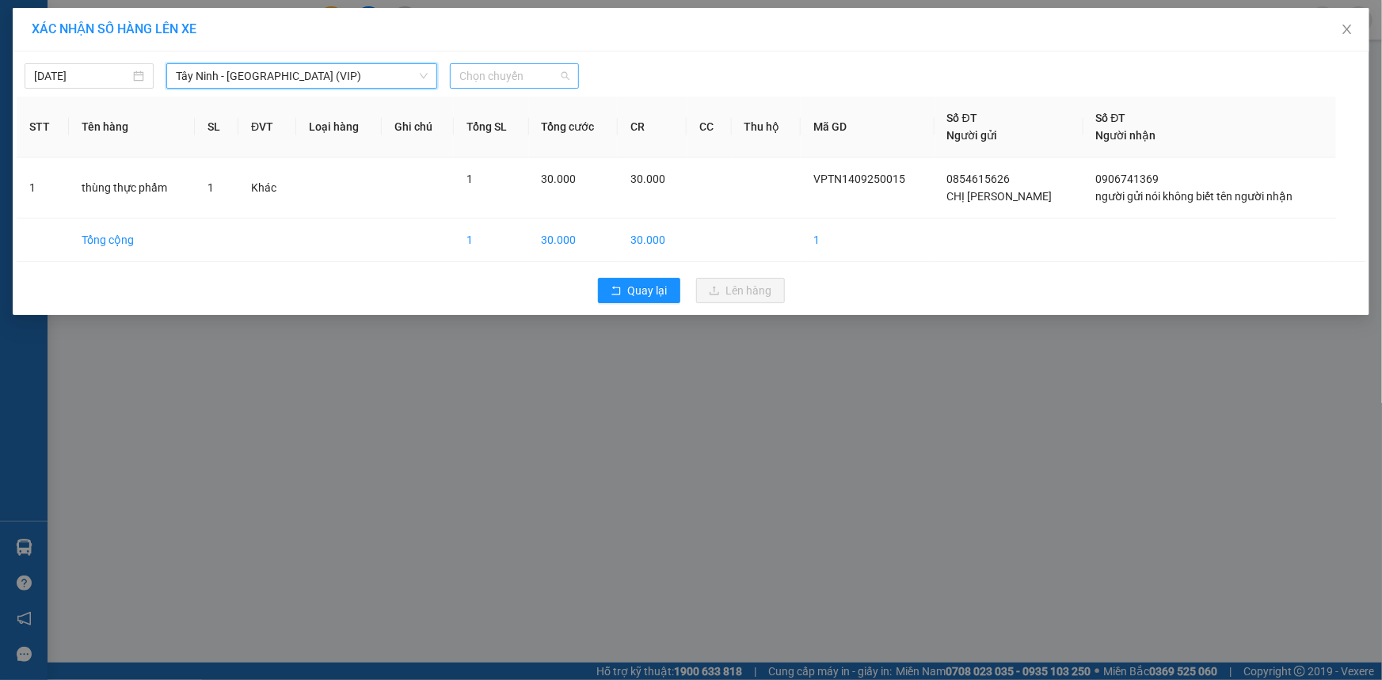
click at [507, 70] on span "Chọn chuyến" at bounding box center [514, 76] width 110 height 24
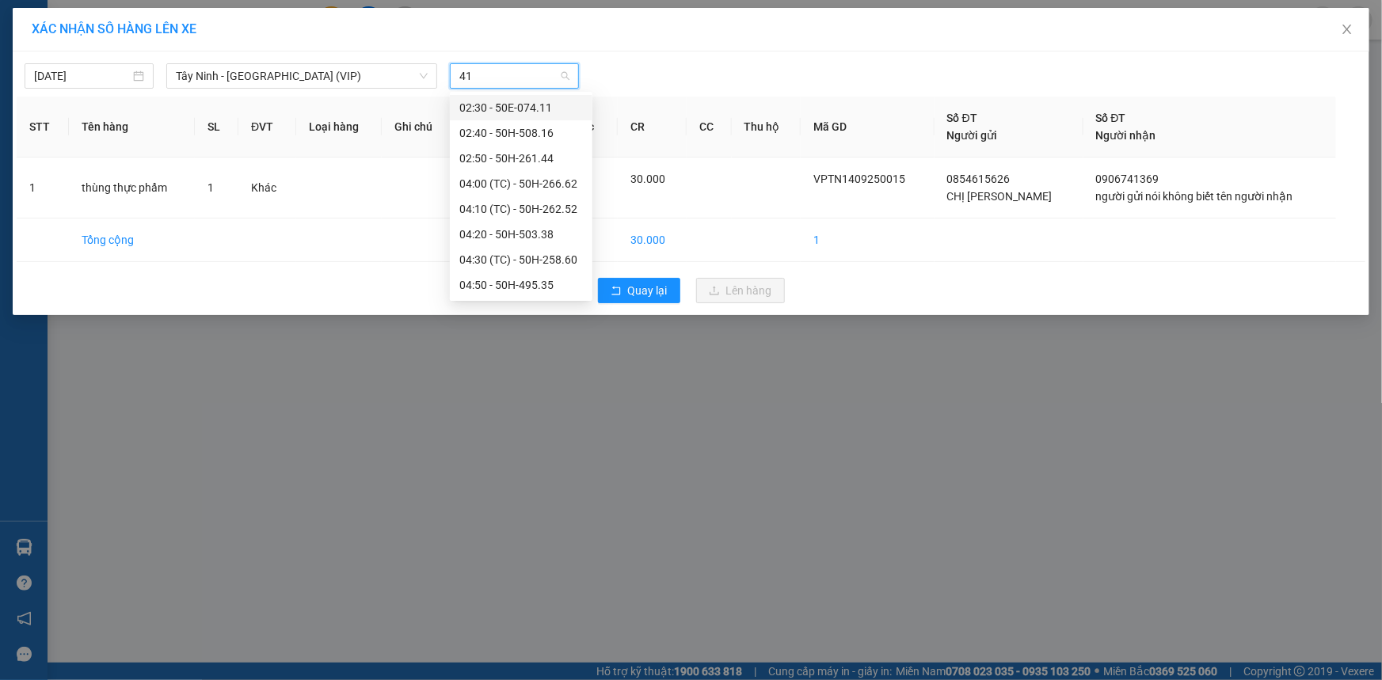
type input "414"
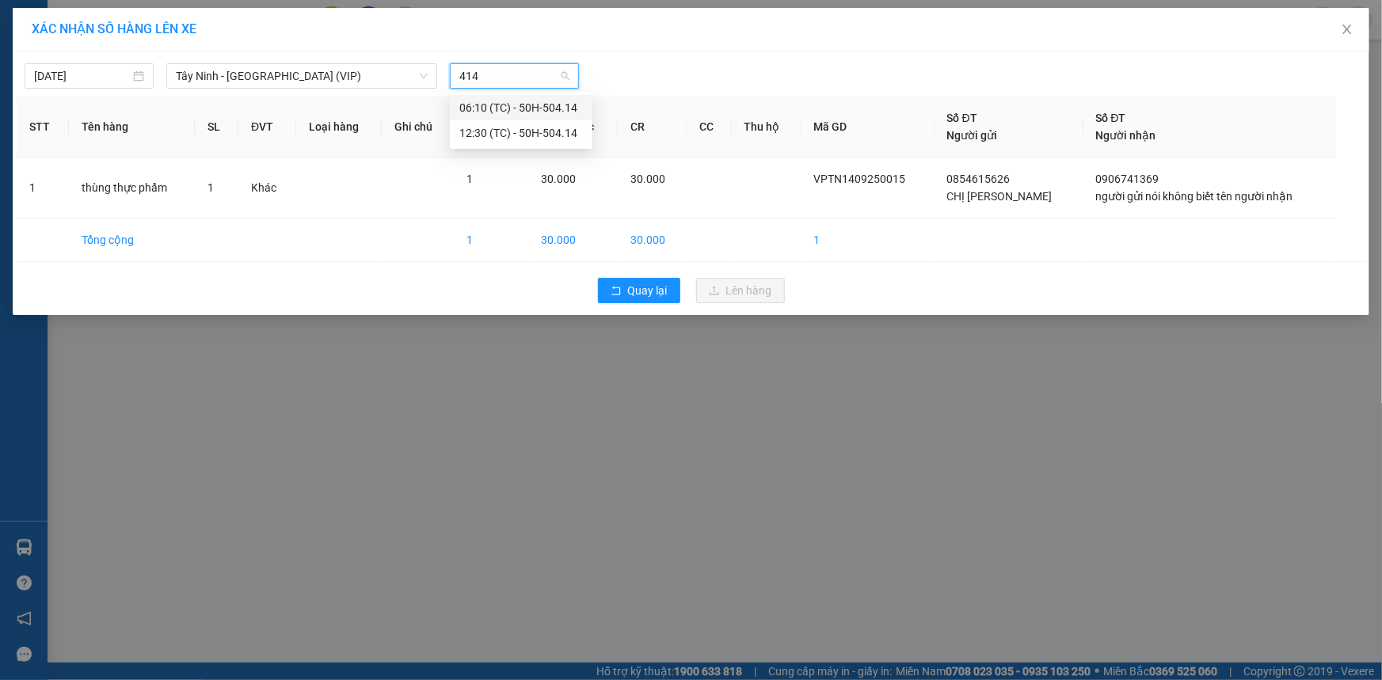
click at [519, 129] on div "12:30 (TC) - 50H-504.14" at bounding box center [521, 132] width 124 height 17
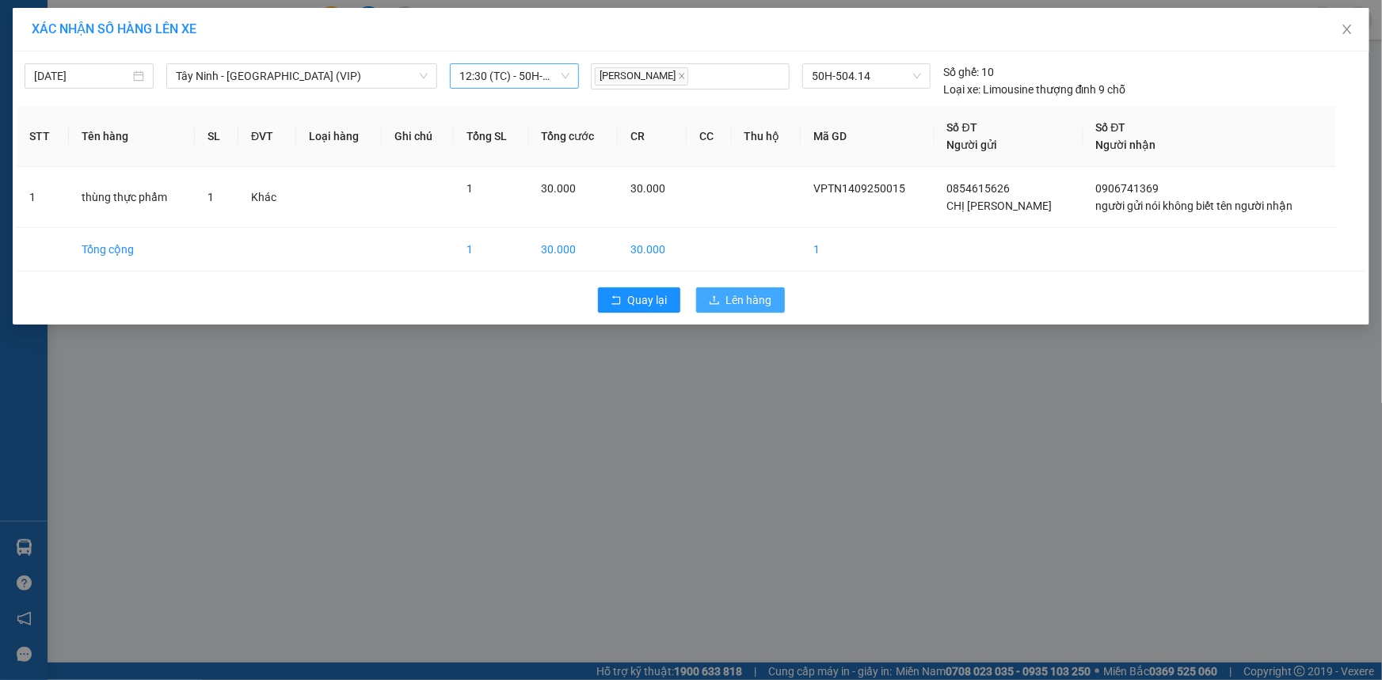
click at [731, 298] on span "Lên hàng" at bounding box center [749, 300] width 46 height 17
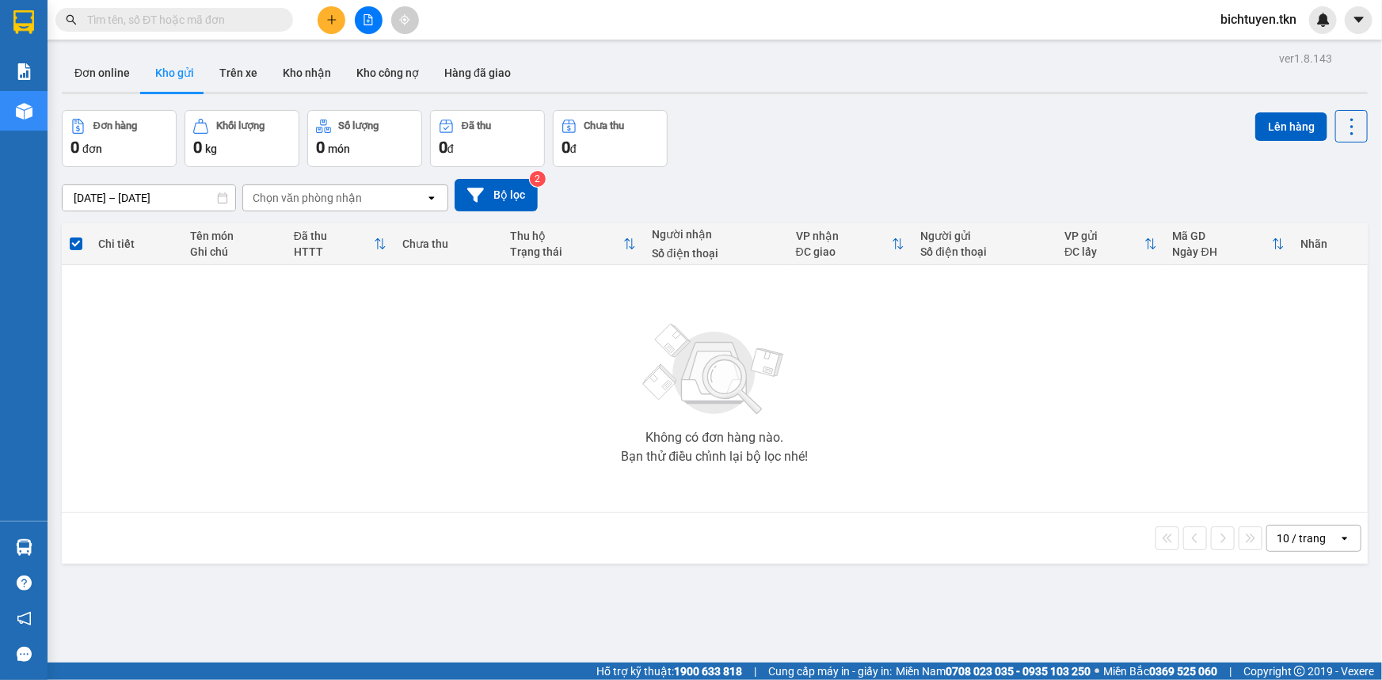
click at [756, 57] on div "Đơn online Kho gửi Trên xe Kho nhận Kho công nợ Hàng đã giao" at bounding box center [715, 75] width 1306 height 42
click at [236, 18] on input "text" at bounding box center [180, 19] width 187 height 17
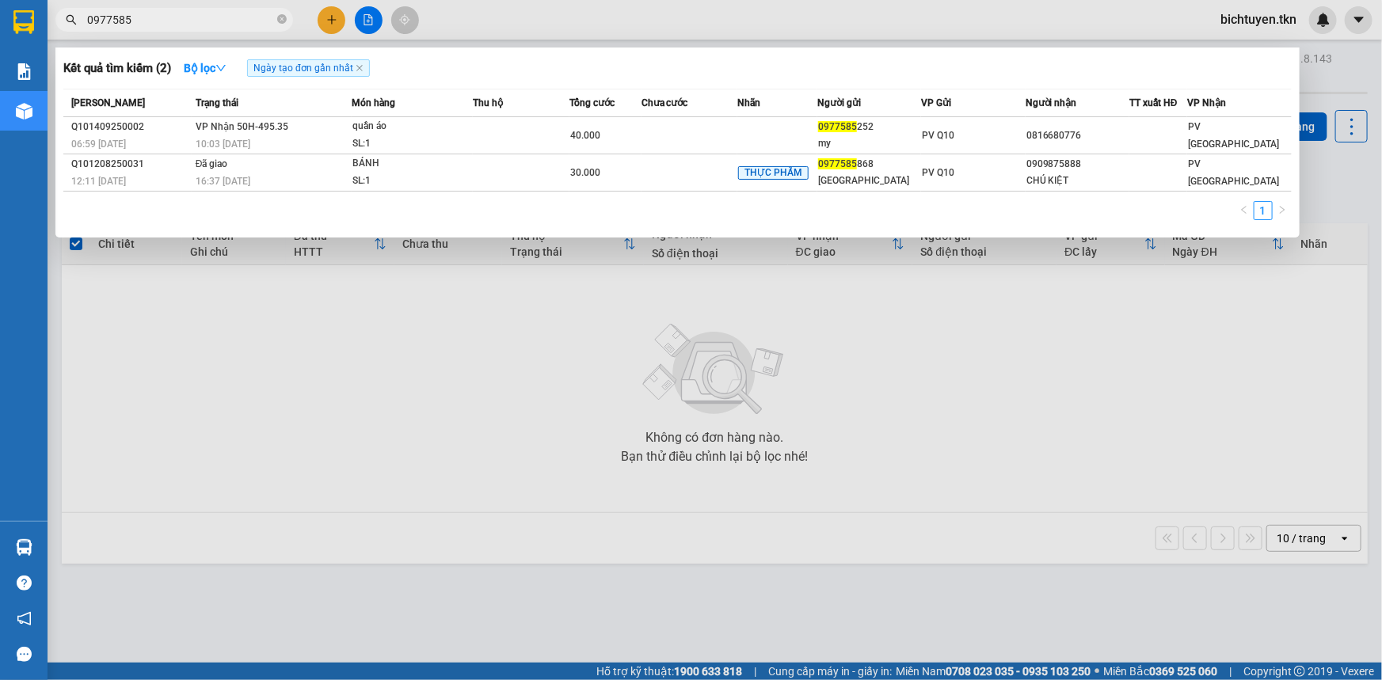
type input "0977585"
click at [1162, 445] on div at bounding box center [691, 340] width 1382 height 680
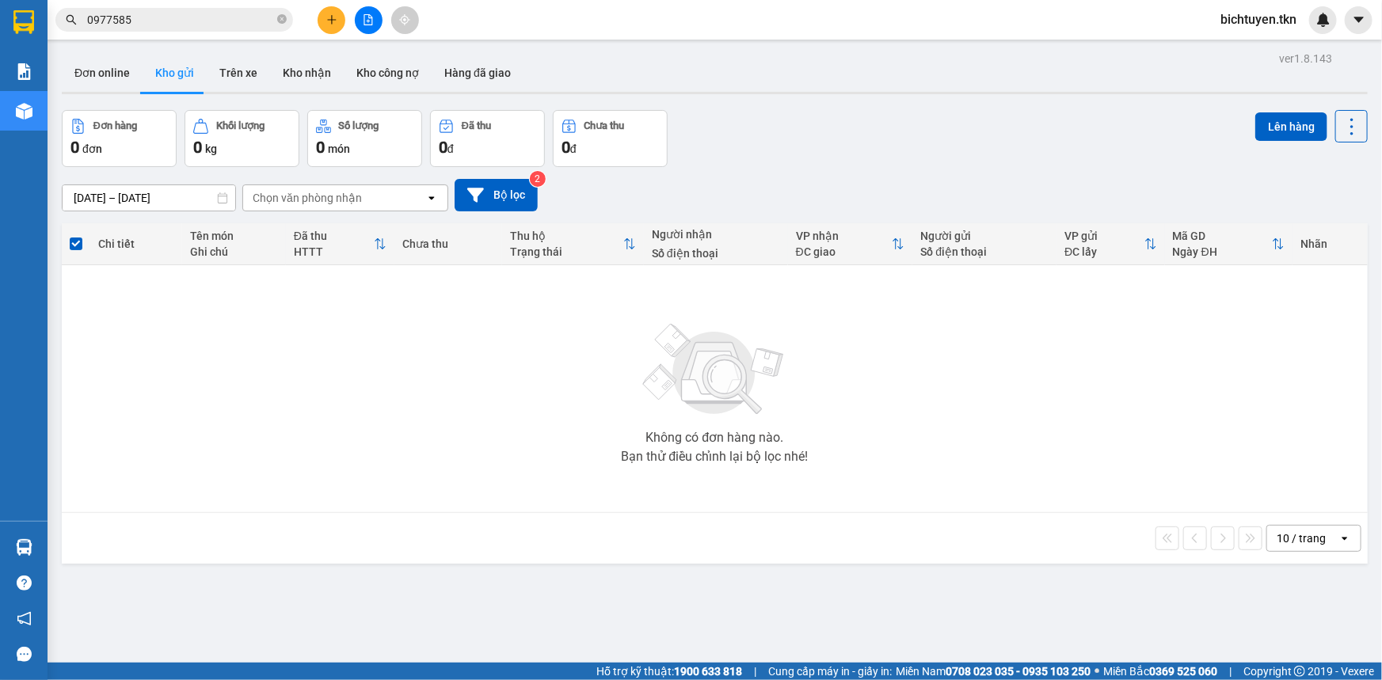
click at [936, 586] on div "ver 1.8.143 Đơn online Kho gửi Trên xe Kho nhận Kho công nợ Hàng đã giao Đơn hà…" at bounding box center [714, 388] width 1319 height 680
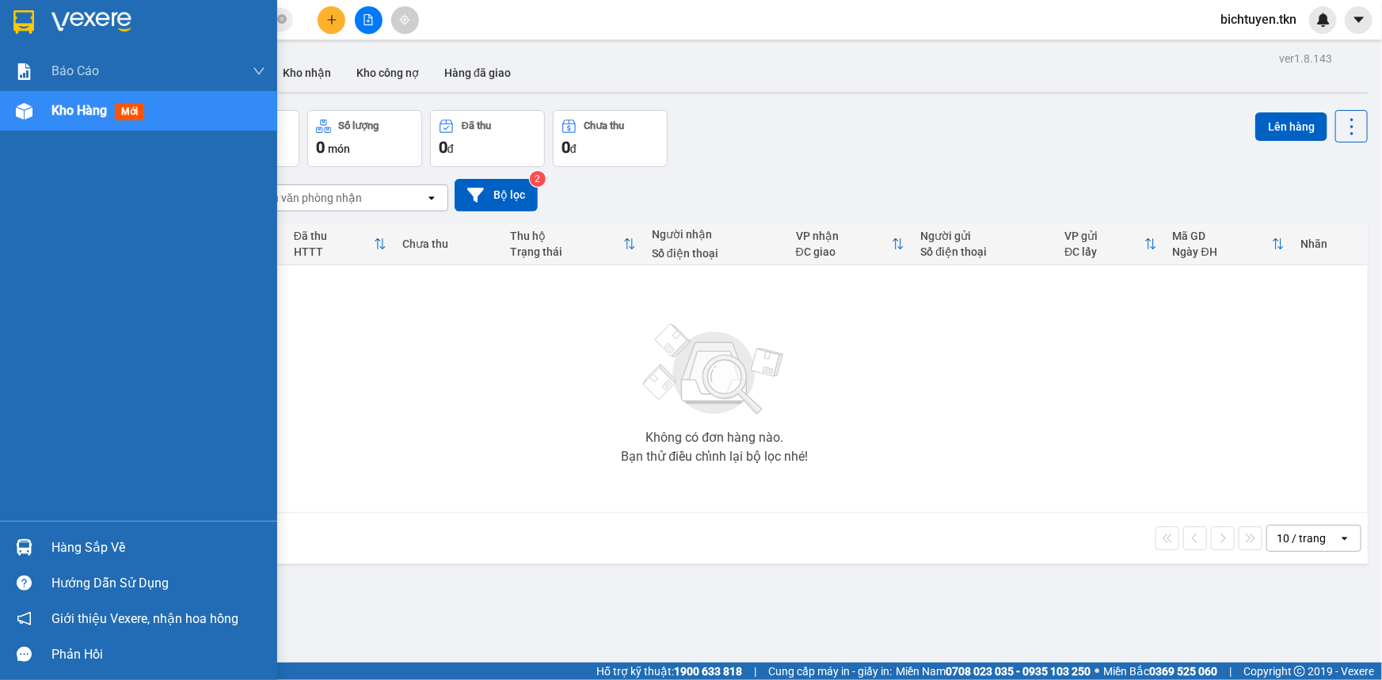
click at [47, 548] on div "Hàng sắp về" at bounding box center [138, 548] width 277 height 36
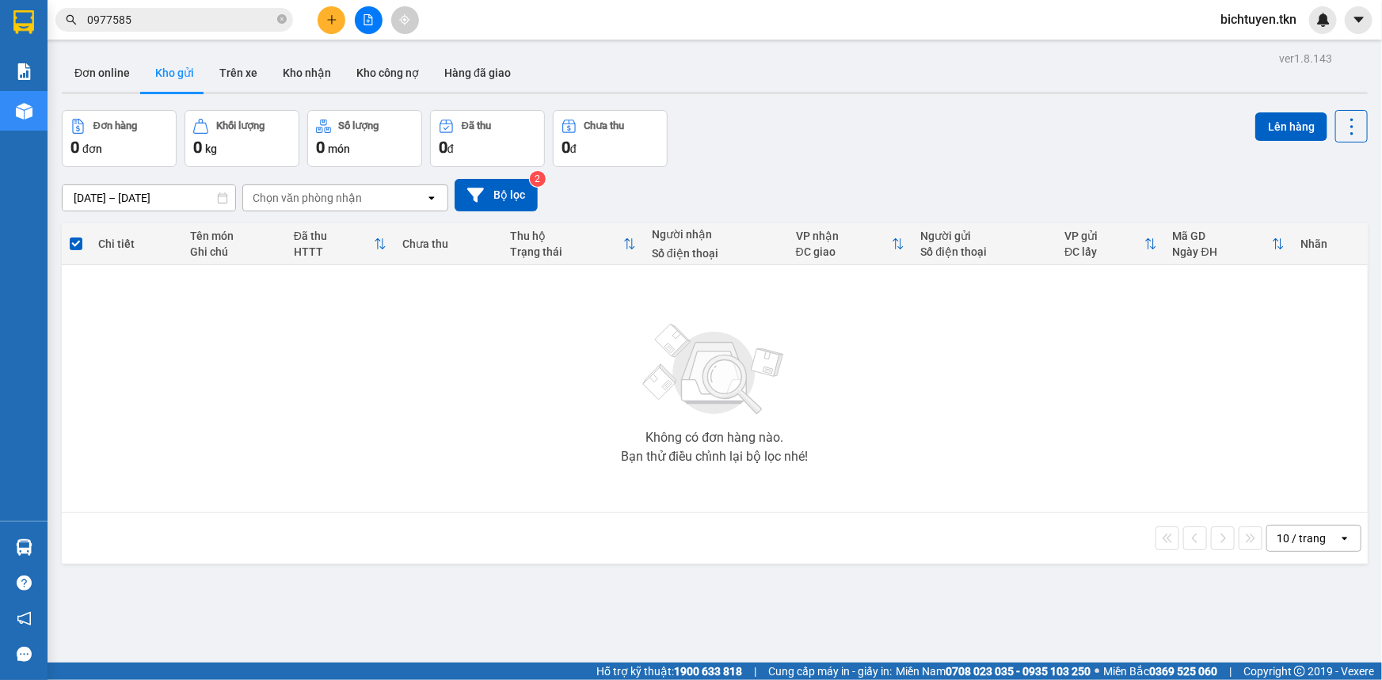
click at [919, 601] on section "Kết quả tìm kiếm ( 2 ) Bộ lọc Ngày tạo đơn gần nhất Mã ĐH Trạng thái Món hàng T…" at bounding box center [691, 340] width 1382 height 680
click at [337, 10] on button at bounding box center [332, 20] width 28 height 28
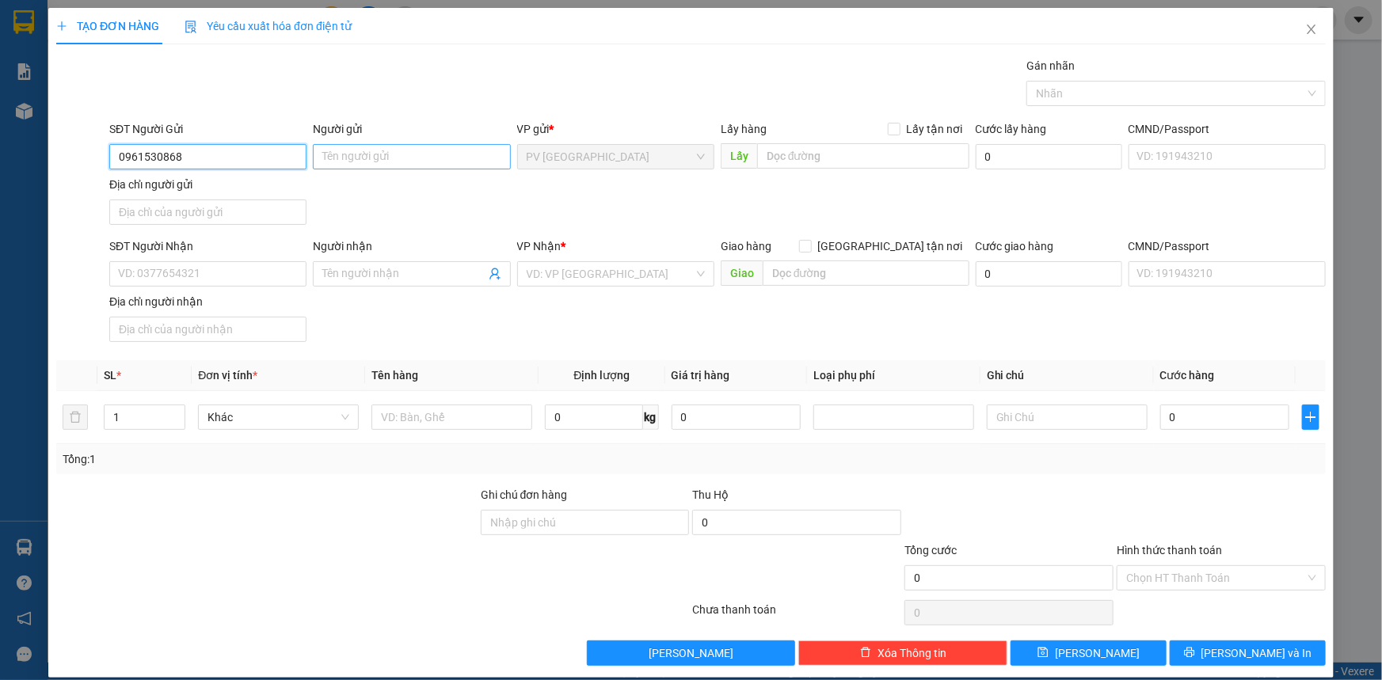
type input "0961530868"
click at [337, 158] on input "Người gửi" at bounding box center [411, 156] width 197 height 25
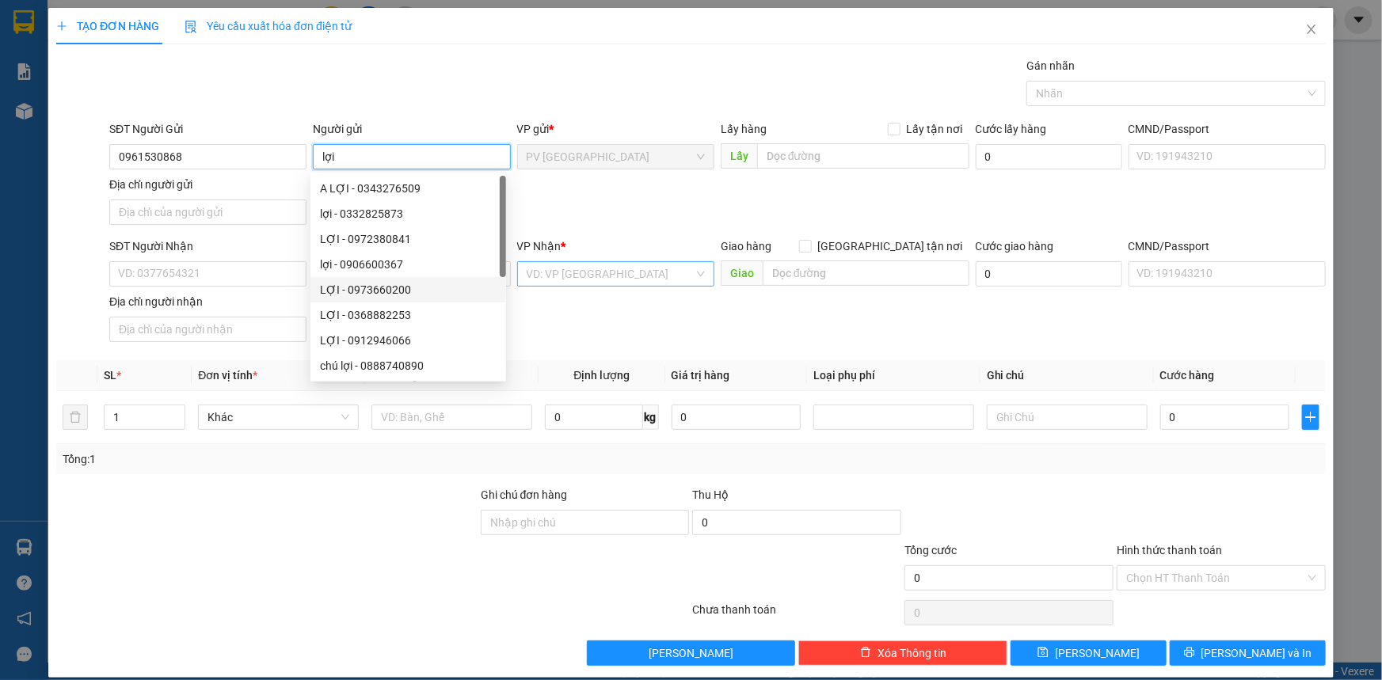
type input "lợi"
click at [600, 268] on input "search" at bounding box center [610, 274] width 167 height 24
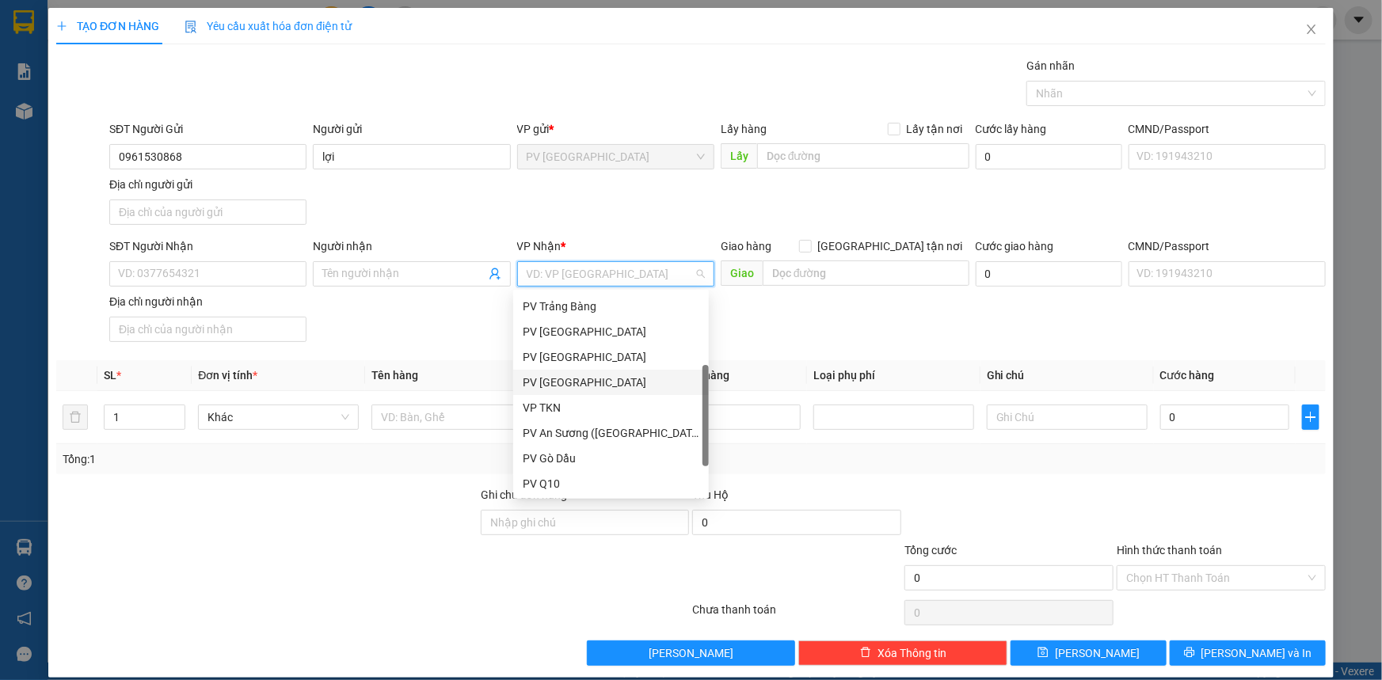
scroll to position [101, 0]
click at [616, 435] on div "PV An Sương ([GEOGRAPHIC_DATA])" at bounding box center [611, 433] width 177 height 17
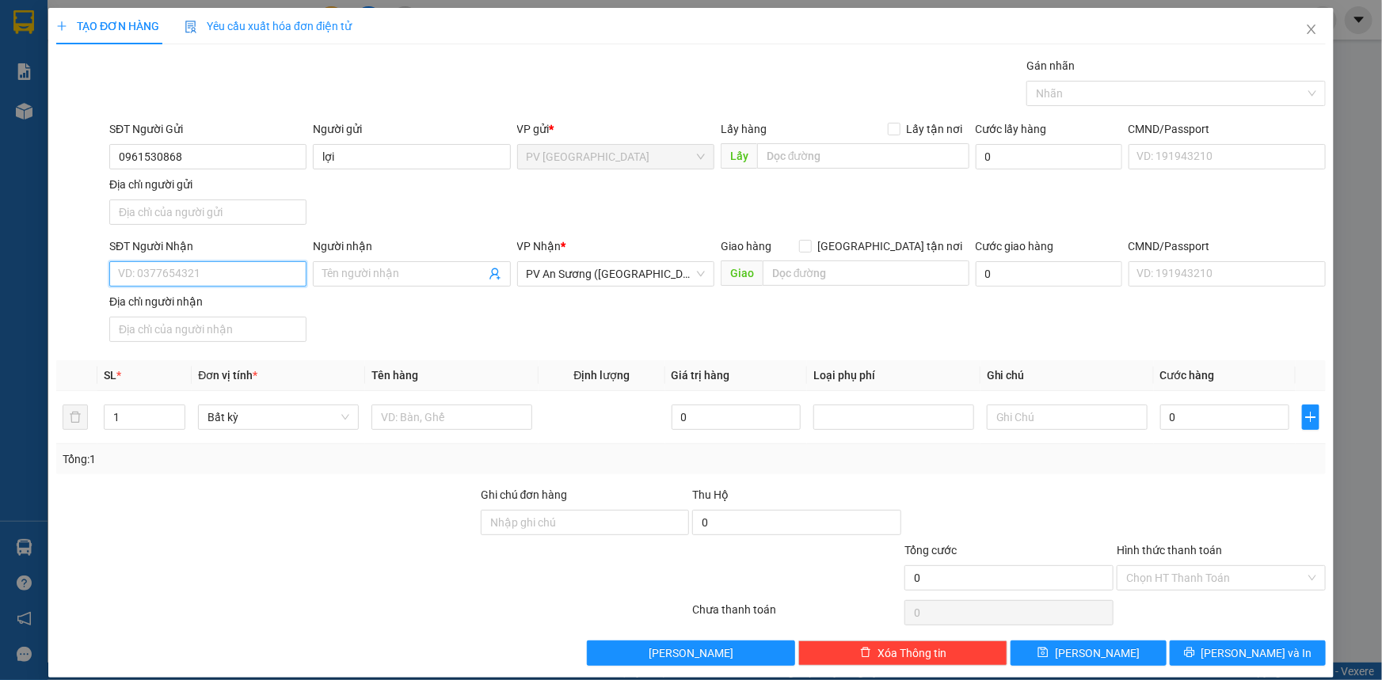
click at [215, 276] on input "SĐT Người Nhận" at bounding box center [207, 273] width 197 height 25
click at [329, 275] on input "Người nhận" at bounding box center [403, 273] width 162 height 17
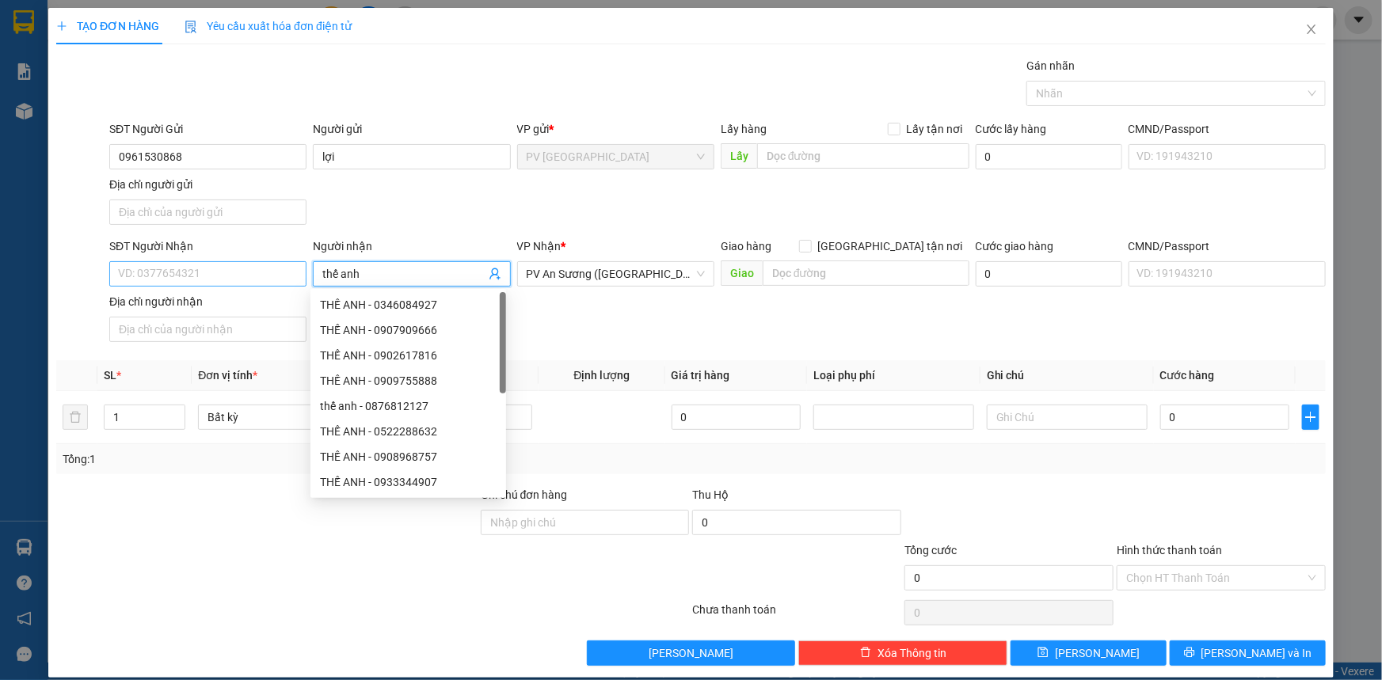
type input "thế anh"
click at [253, 280] on input "SĐT Người Nhận" at bounding box center [207, 273] width 197 height 25
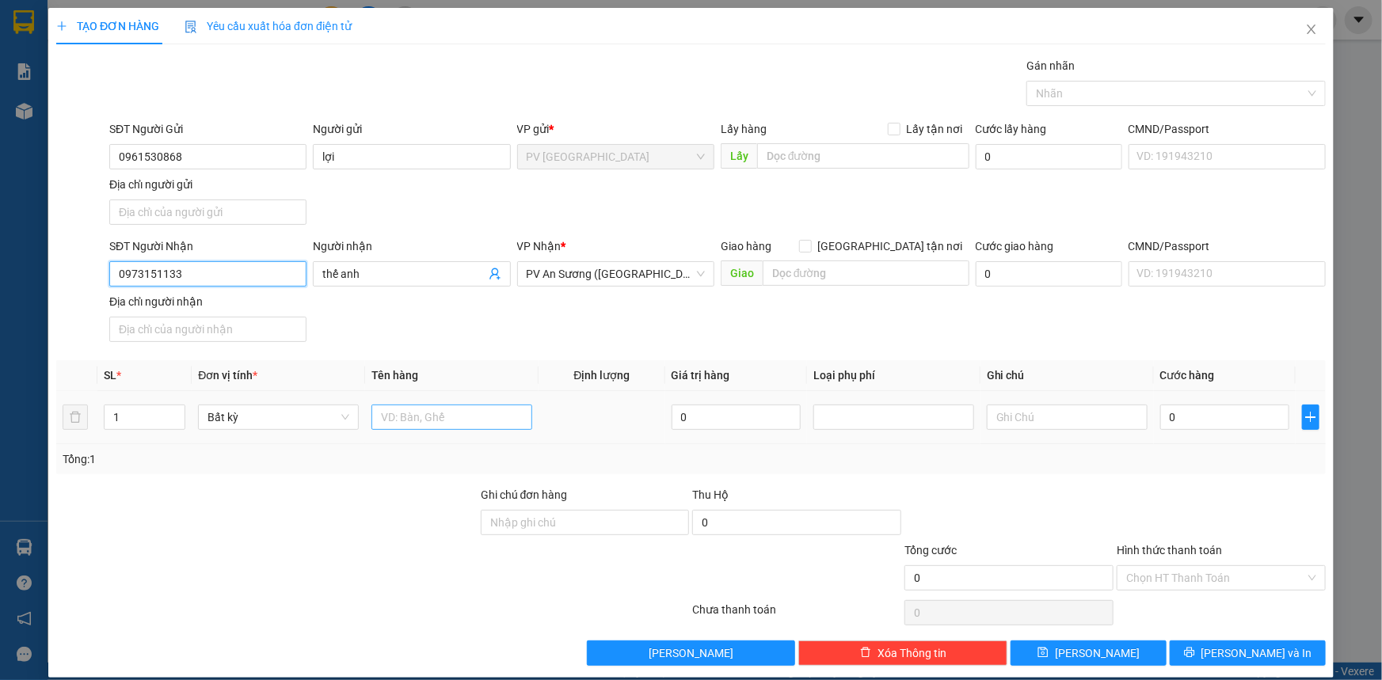
type input "0973151133"
click at [483, 421] on input "text" at bounding box center [452, 417] width 161 height 25
type input "thùng thực phẩm"
click at [1199, 417] on input "0" at bounding box center [1224, 417] width 129 height 25
type input "002"
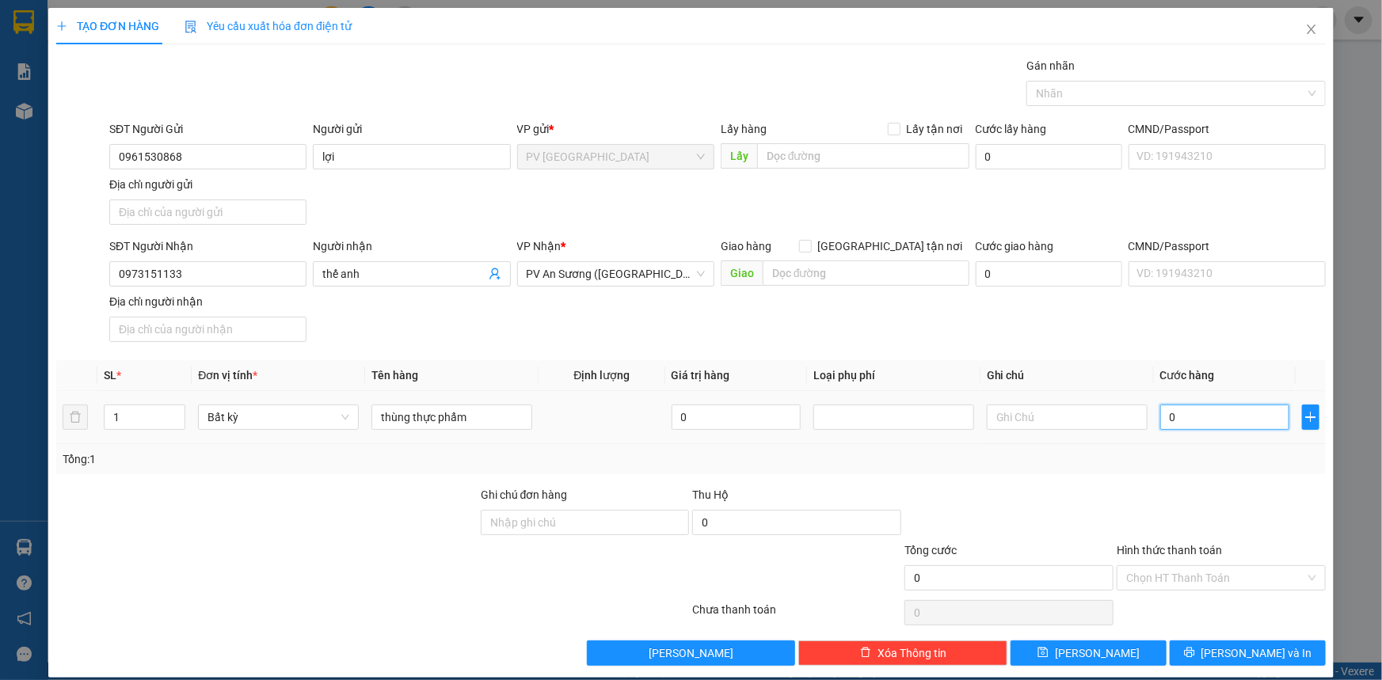
type input "2"
type input "0.020"
type input "20"
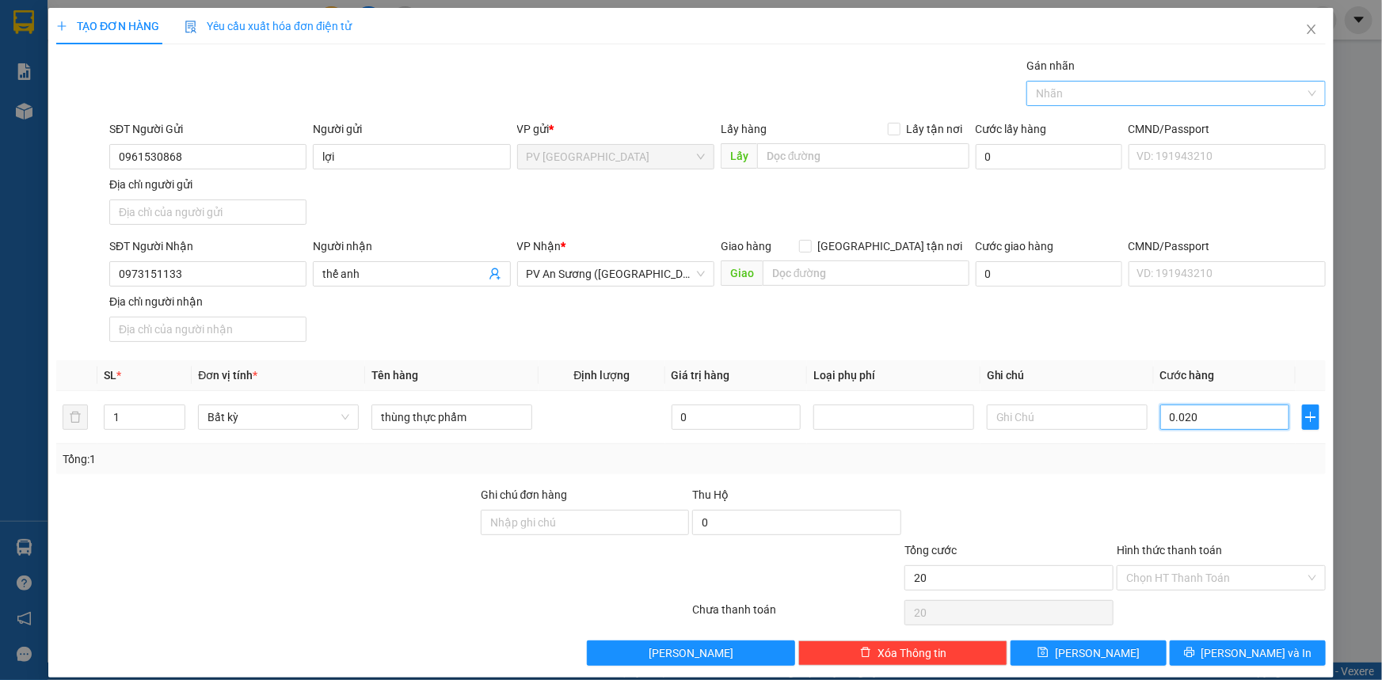
type input "0.020"
type input "20"
click at [1183, 88] on div at bounding box center [1169, 93] width 276 height 19
type input "20.000"
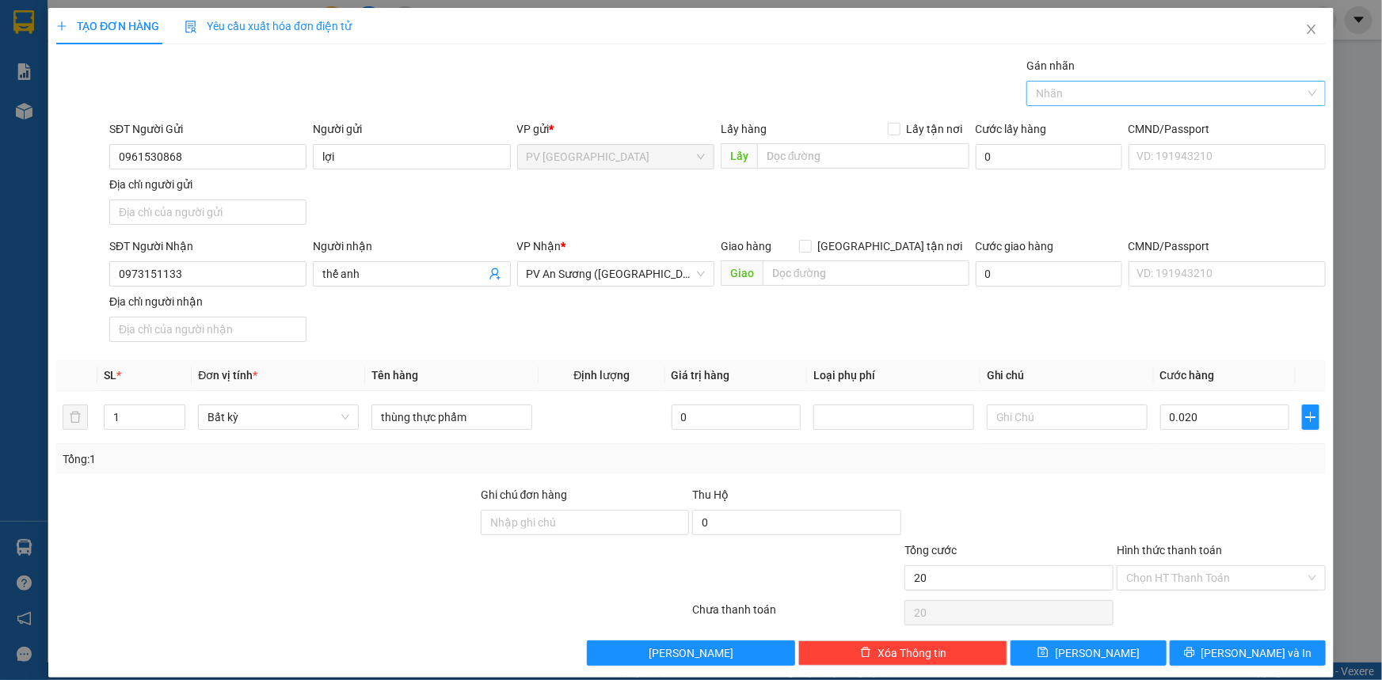
type input "20.000"
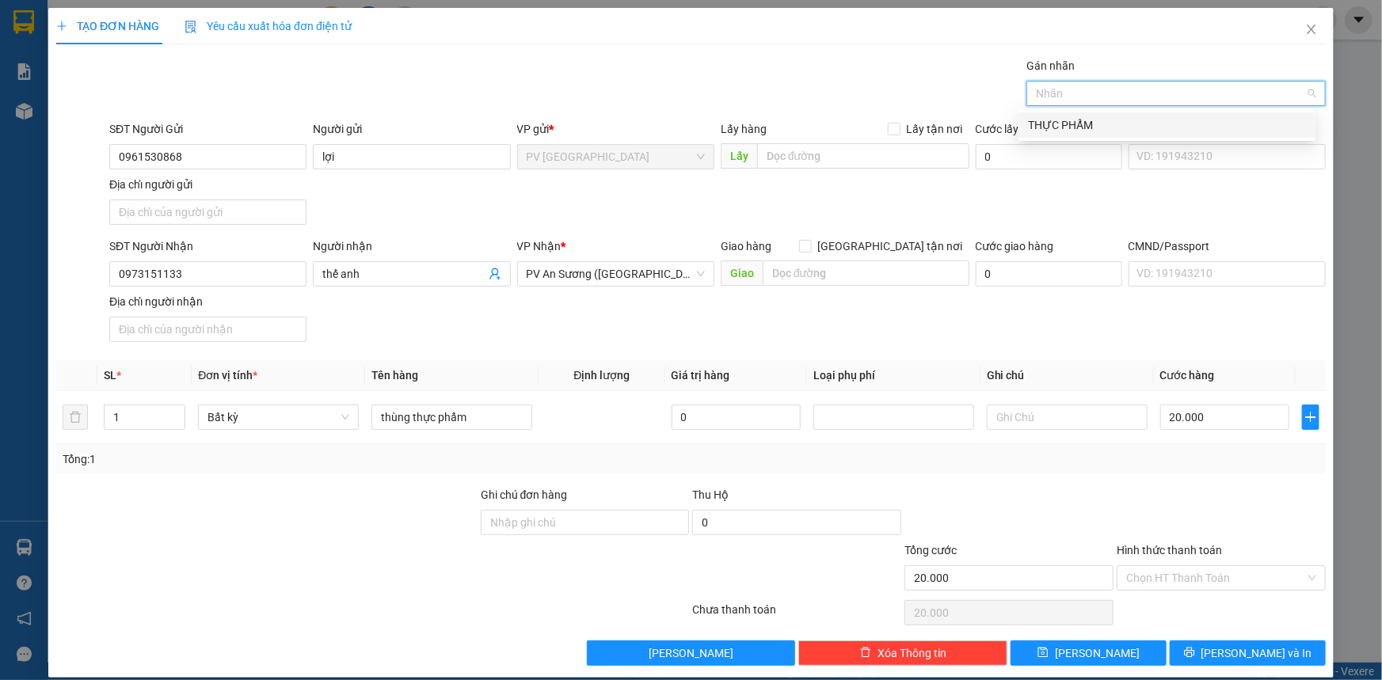
click at [1181, 123] on div "THỰC PHẨM" at bounding box center [1167, 124] width 278 height 17
click at [1188, 579] on input "Hình thức thanh toán" at bounding box center [1215, 578] width 179 height 24
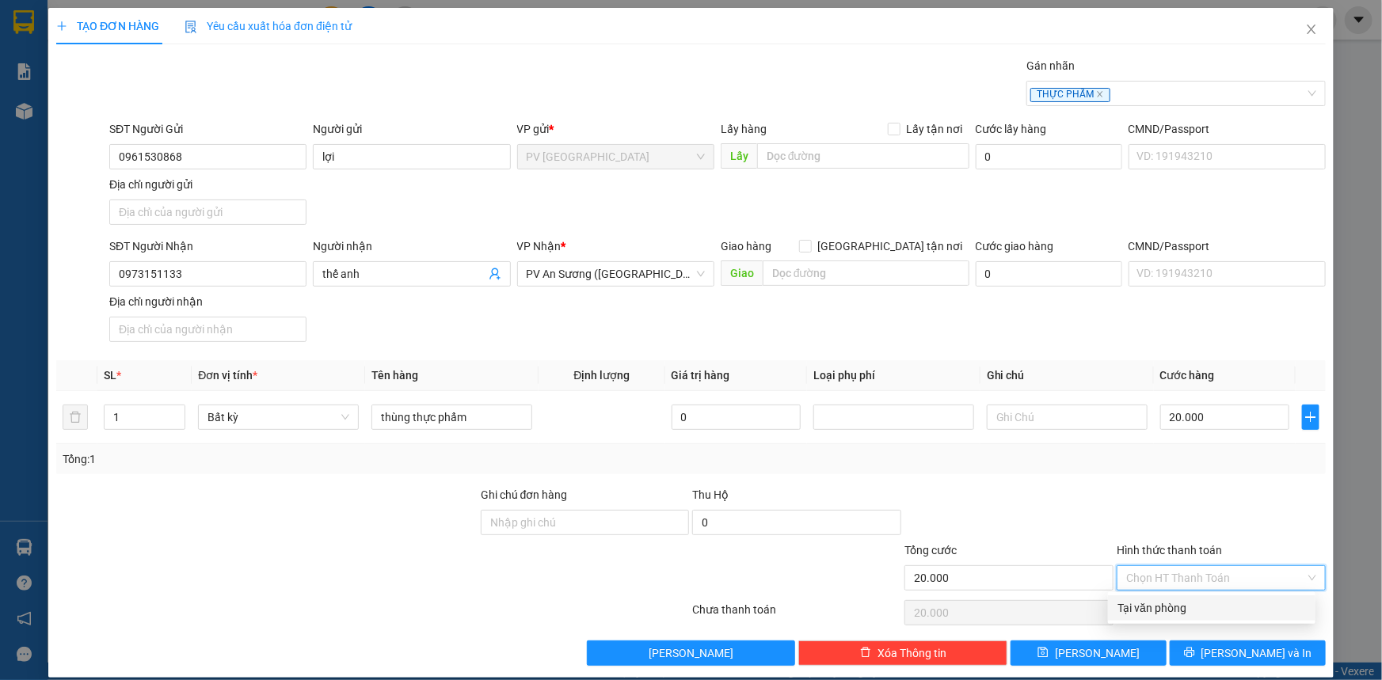
drag, startPoint x: 1165, startPoint y: 610, endPoint x: 1174, endPoint y: 632, distance: 23.8
click at [1165, 610] on div "Tại văn phòng" at bounding box center [1212, 608] width 189 height 17
type input "0"
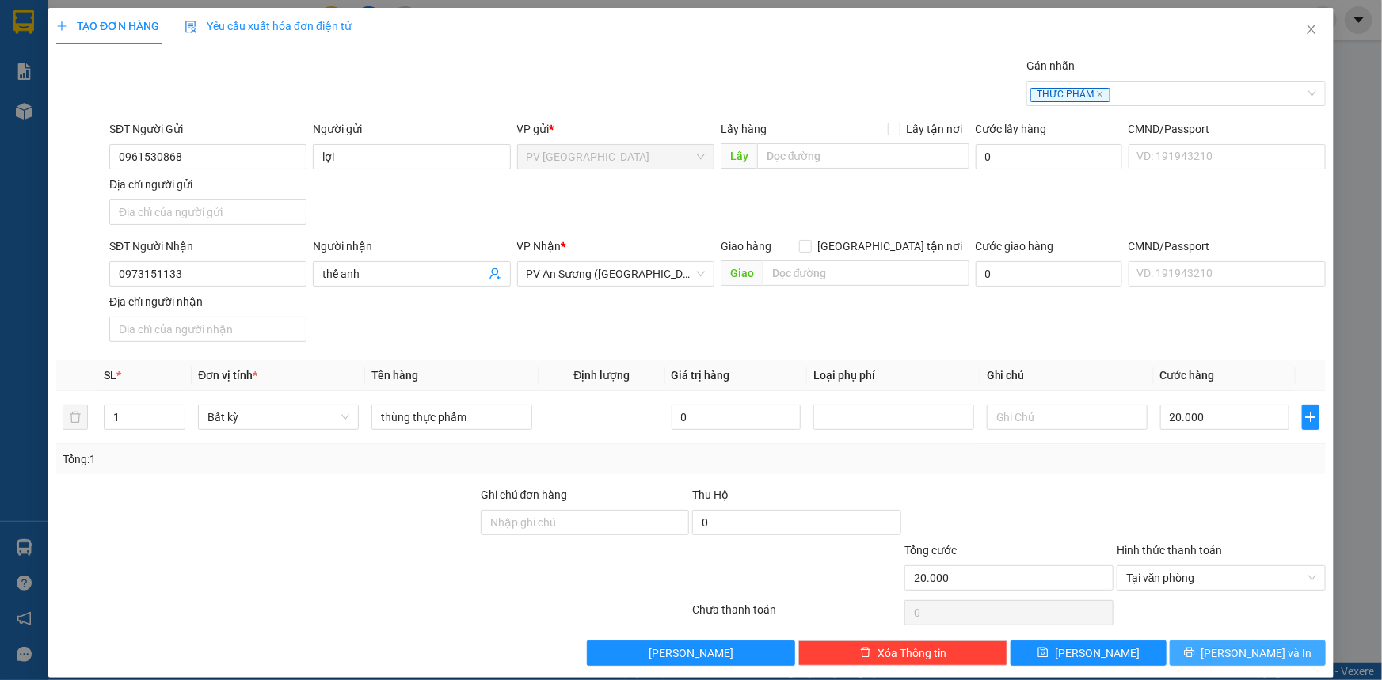
click at [1179, 650] on button "[PERSON_NAME] và In" at bounding box center [1248, 653] width 156 height 25
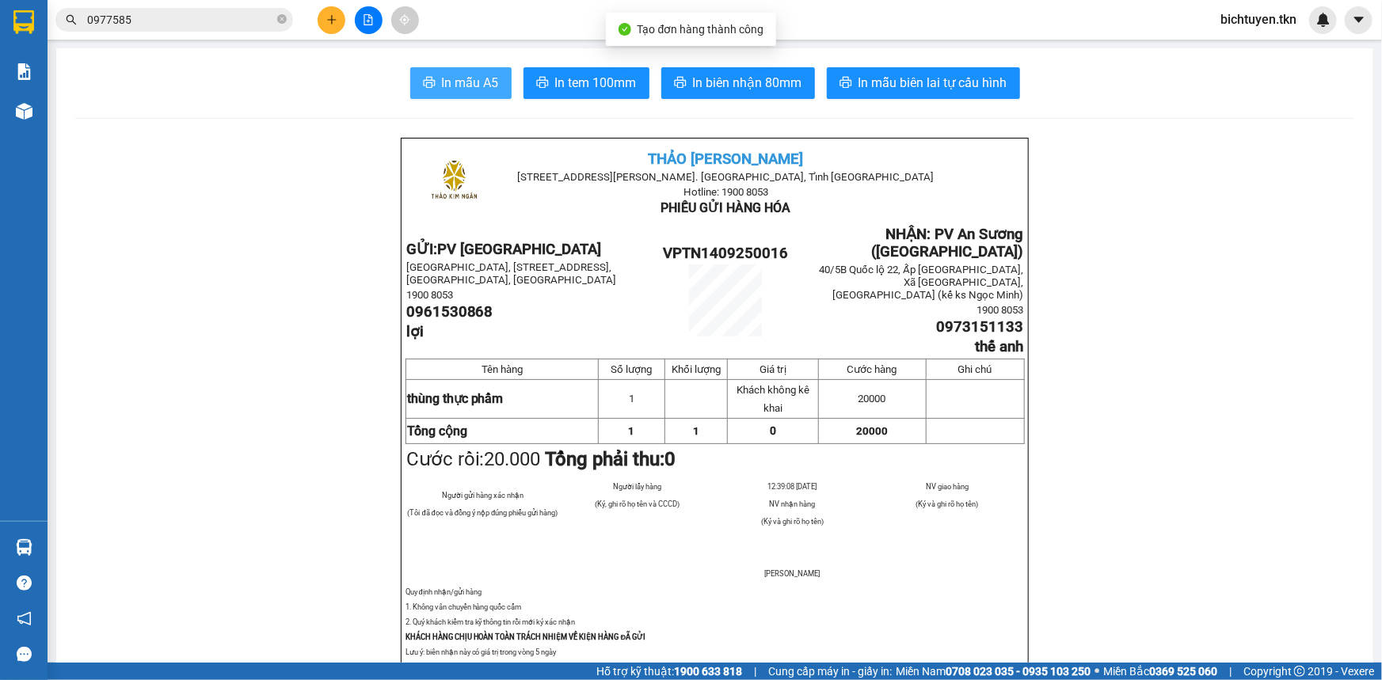
click at [482, 80] on span "In mẫu A5" at bounding box center [470, 83] width 57 height 20
click at [334, 13] on button at bounding box center [332, 20] width 28 height 28
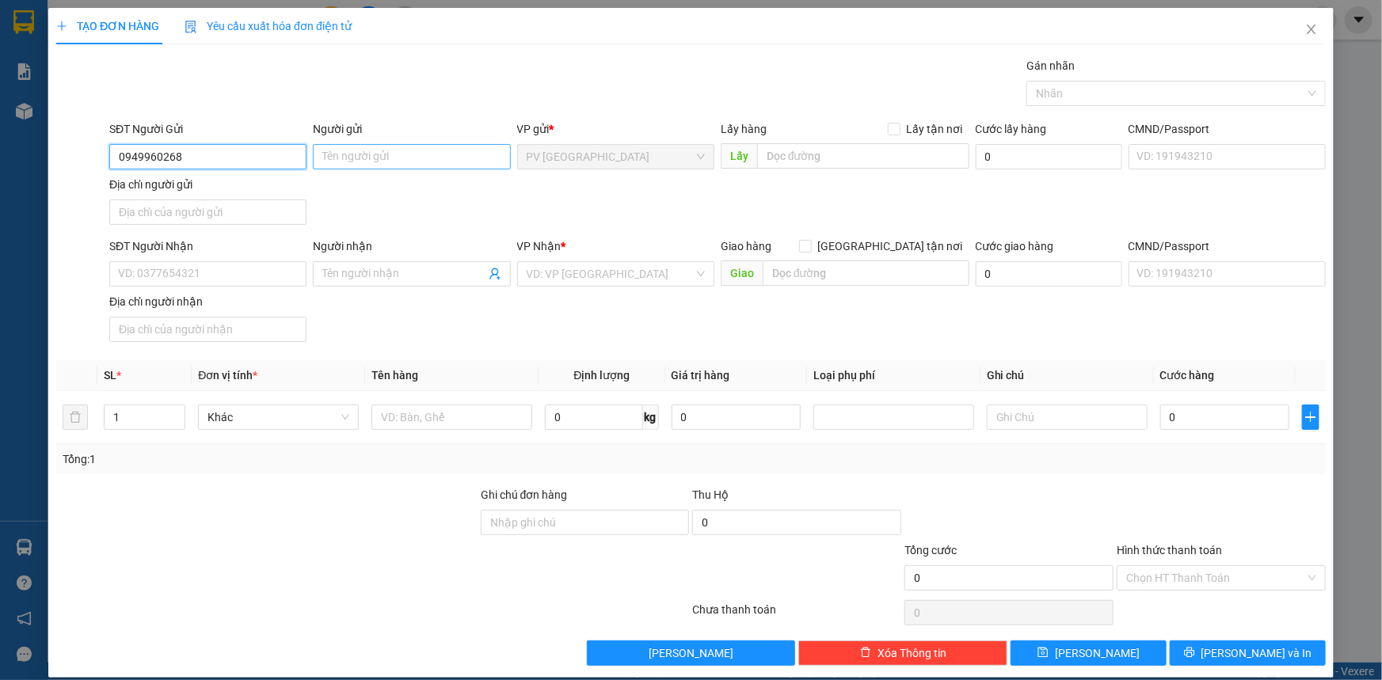
type input "0949960268"
click at [361, 164] on input "Người gửi" at bounding box center [411, 156] width 197 height 25
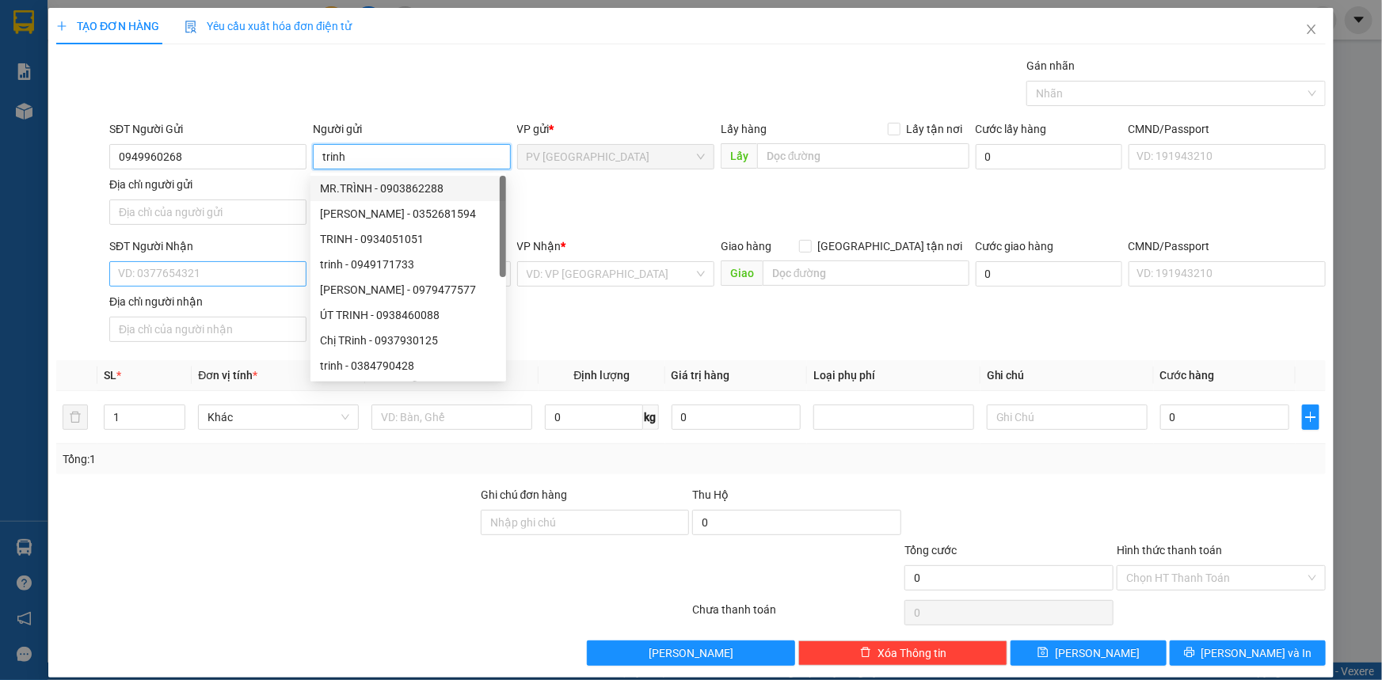
type input "trinh"
click at [170, 282] on input "SĐT Người Nhận" at bounding box center [207, 273] width 197 height 25
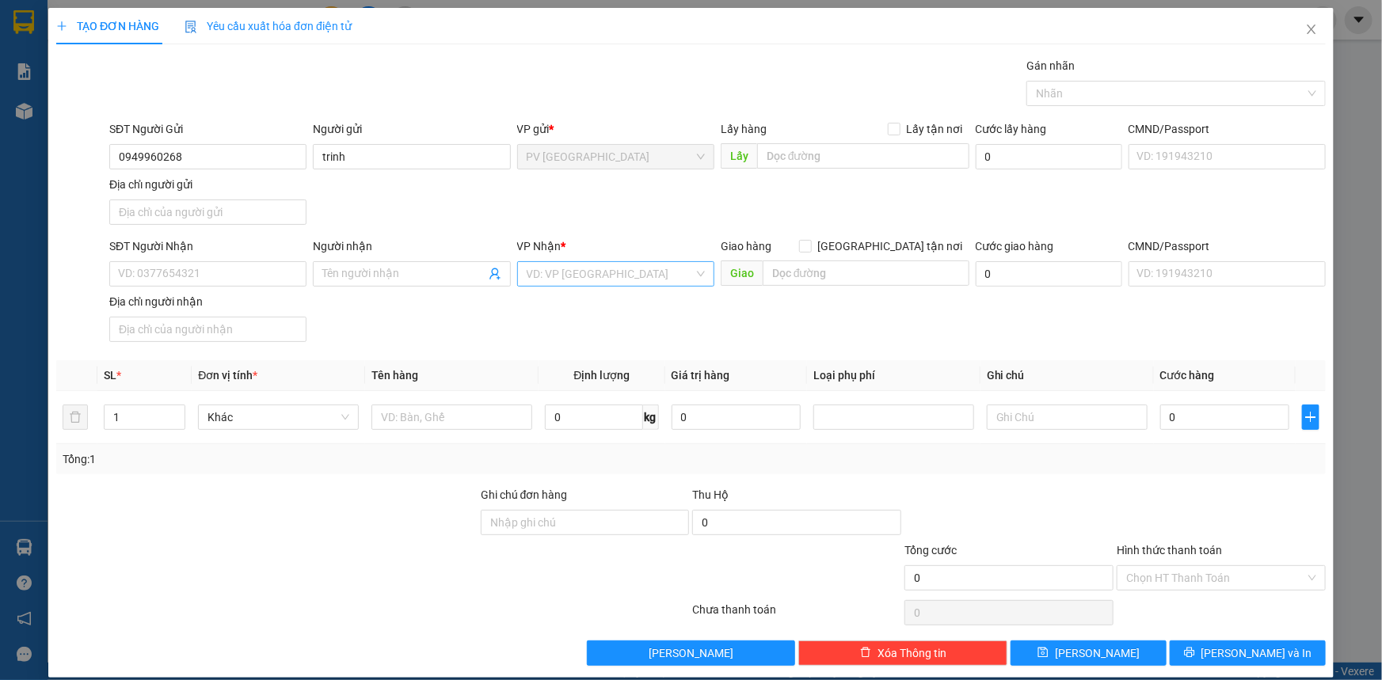
click at [608, 274] on input "search" at bounding box center [610, 274] width 167 height 24
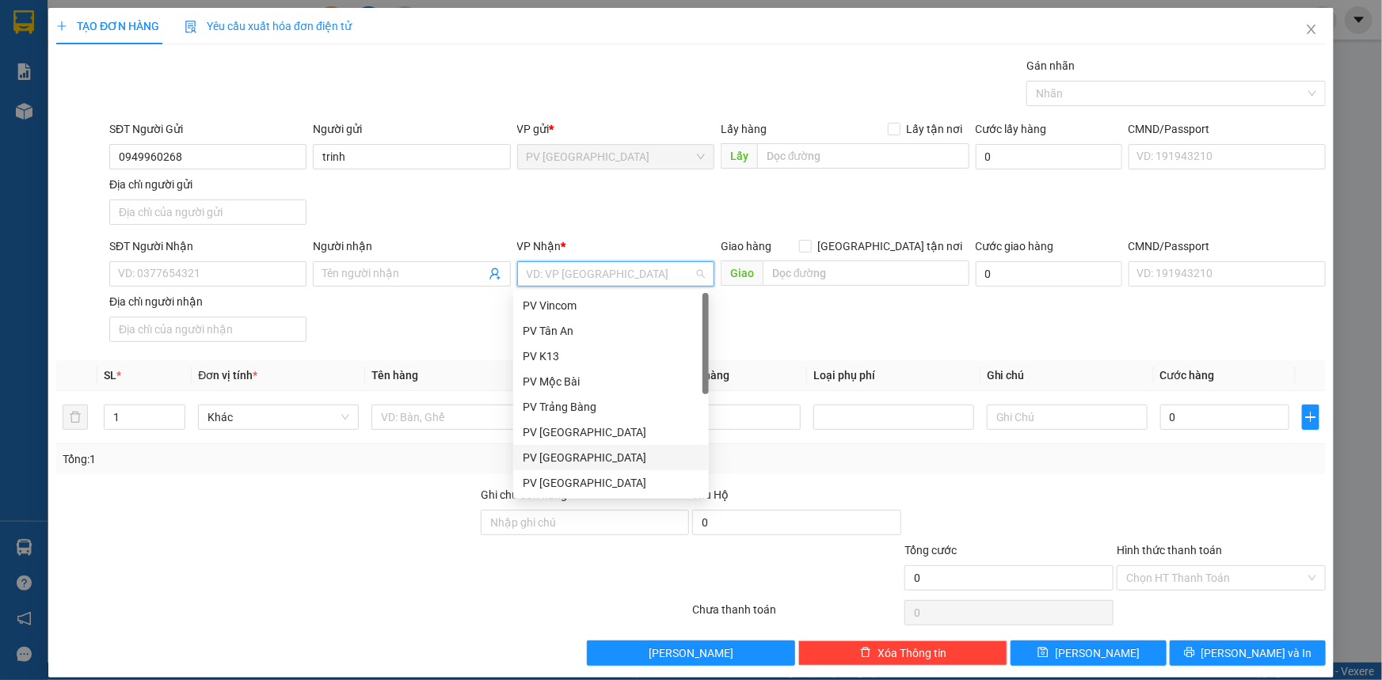
scroll to position [101, 0]
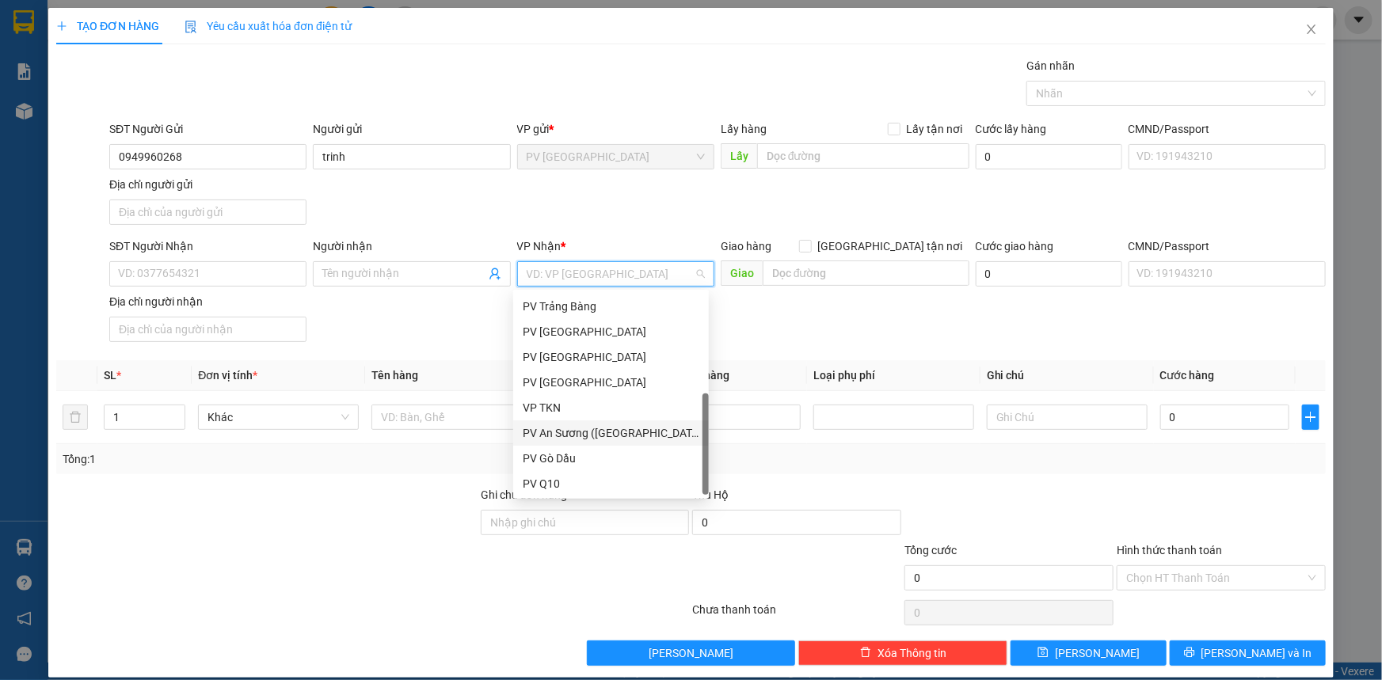
click at [623, 440] on div "PV An Sương ([GEOGRAPHIC_DATA])" at bounding box center [611, 433] width 177 height 17
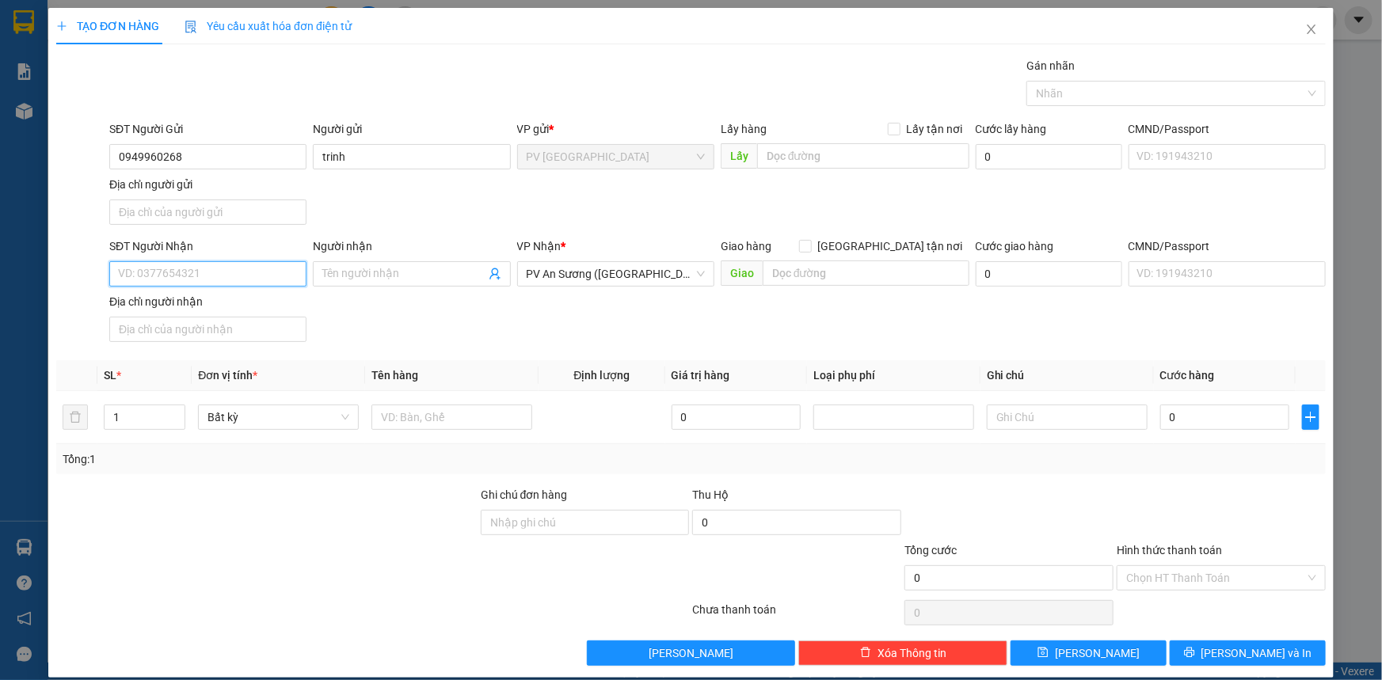
click at [172, 274] on input "SĐT Người Nhận" at bounding box center [207, 273] width 197 height 25
type input "0362713259"
click at [364, 280] on input "Người nhận" at bounding box center [403, 273] width 162 height 17
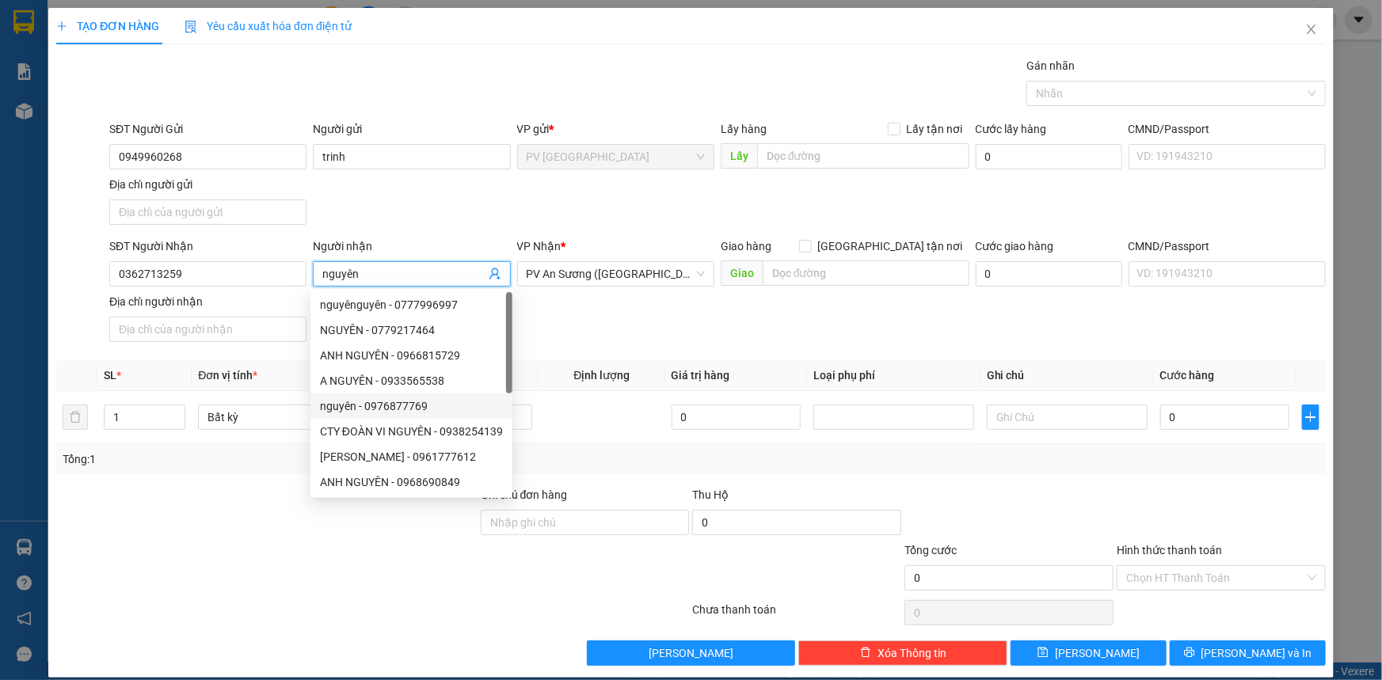
type input "nguyên"
click at [326, 517] on div at bounding box center [267, 513] width 425 height 55
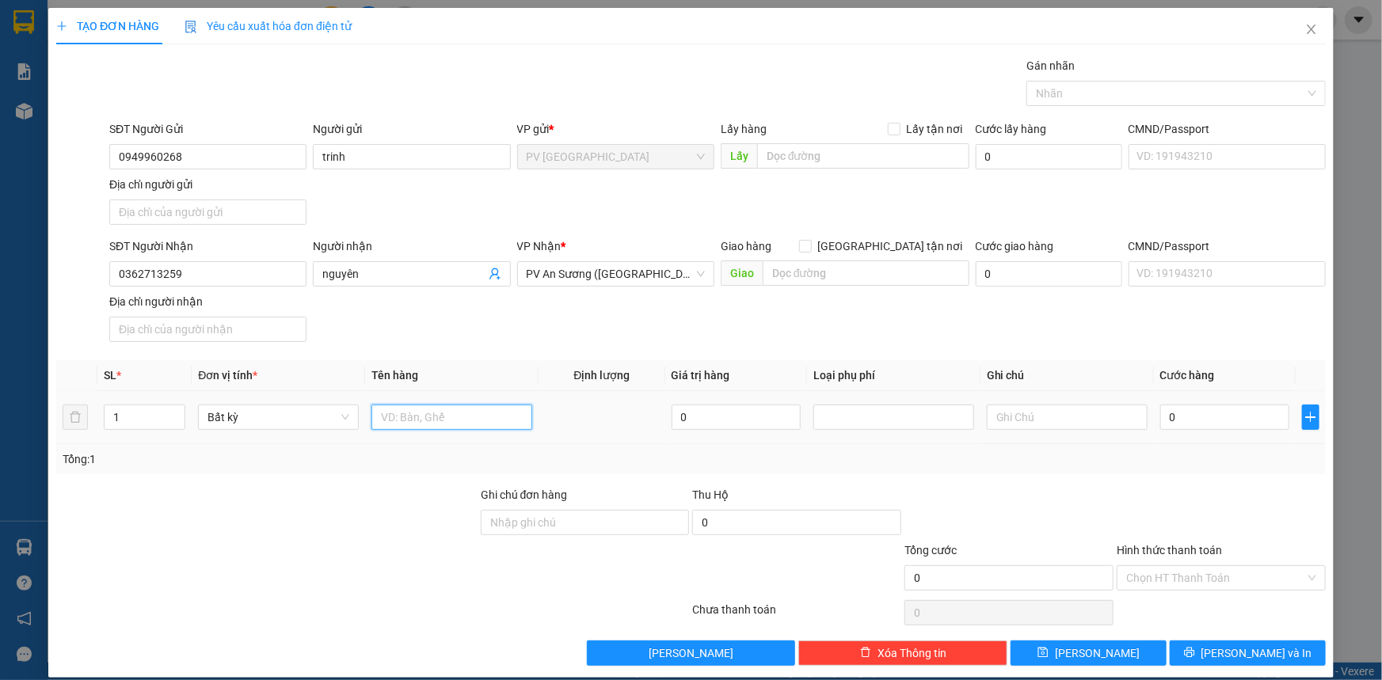
click at [483, 415] on input "text" at bounding box center [452, 417] width 161 height 25
click at [412, 412] on input "thưucj phẩm" at bounding box center [452, 417] width 161 height 25
type input "thực phẩm"
click at [1183, 105] on div "Gán nhãn Nhãn" at bounding box center [1176, 84] width 299 height 55
click at [1183, 97] on div at bounding box center [1169, 93] width 276 height 19
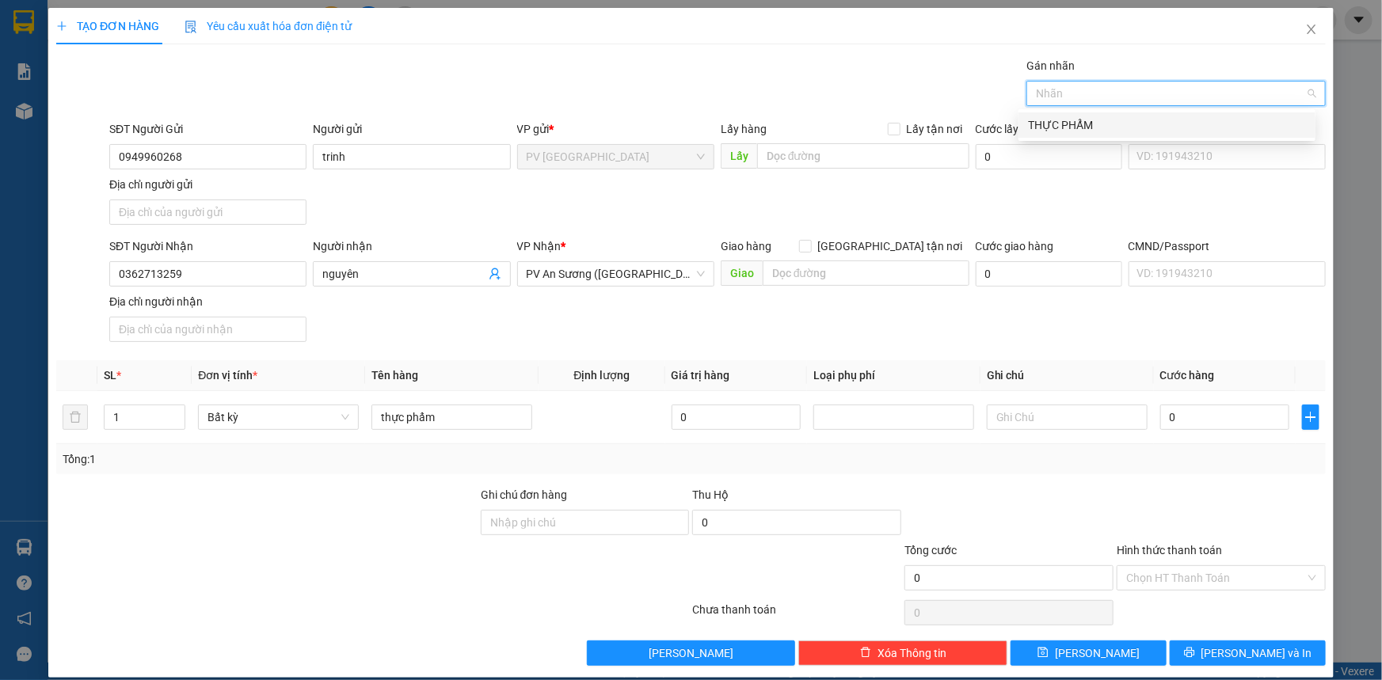
click at [1187, 124] on div "THỰC PHẨM" at bounding box center [1167, 124] width 278 height 17
click at [1180, 427] on input "0" at bounding box center [1224, 417] width 129 height 25
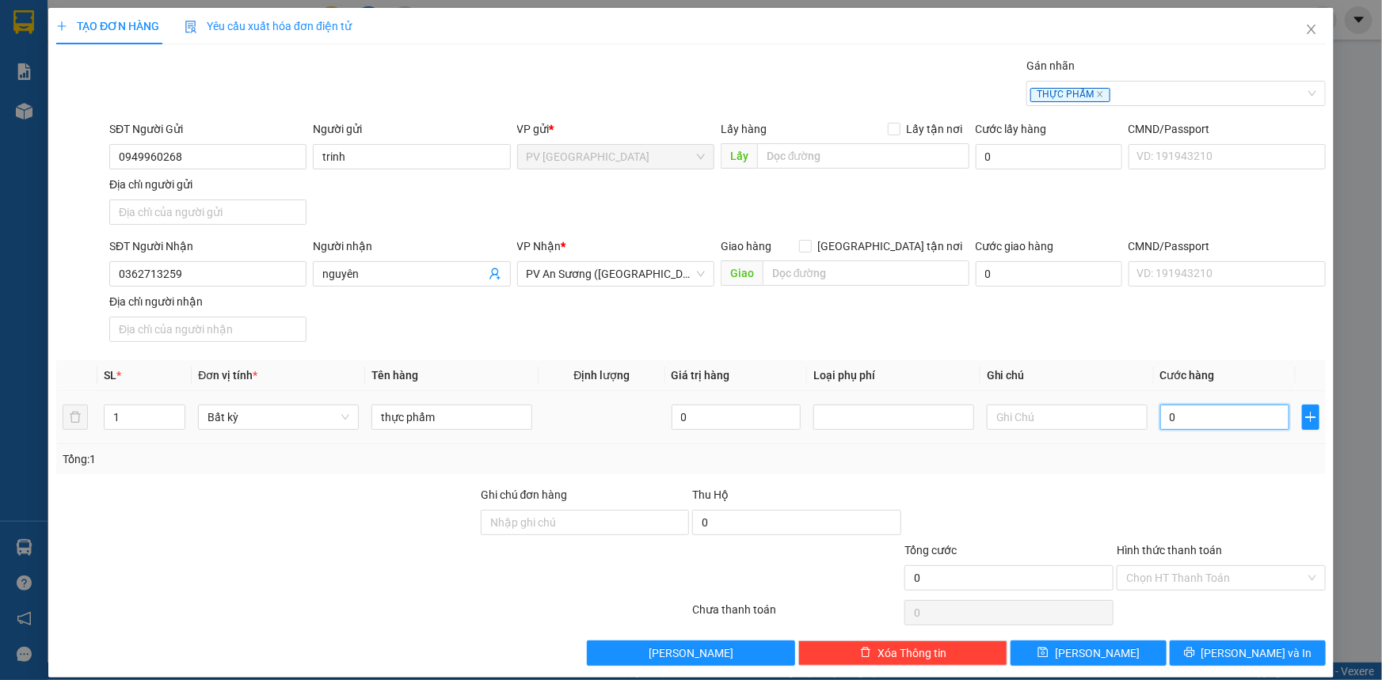
type input "004"
type input "4"
type input "0.040"
type input "40"
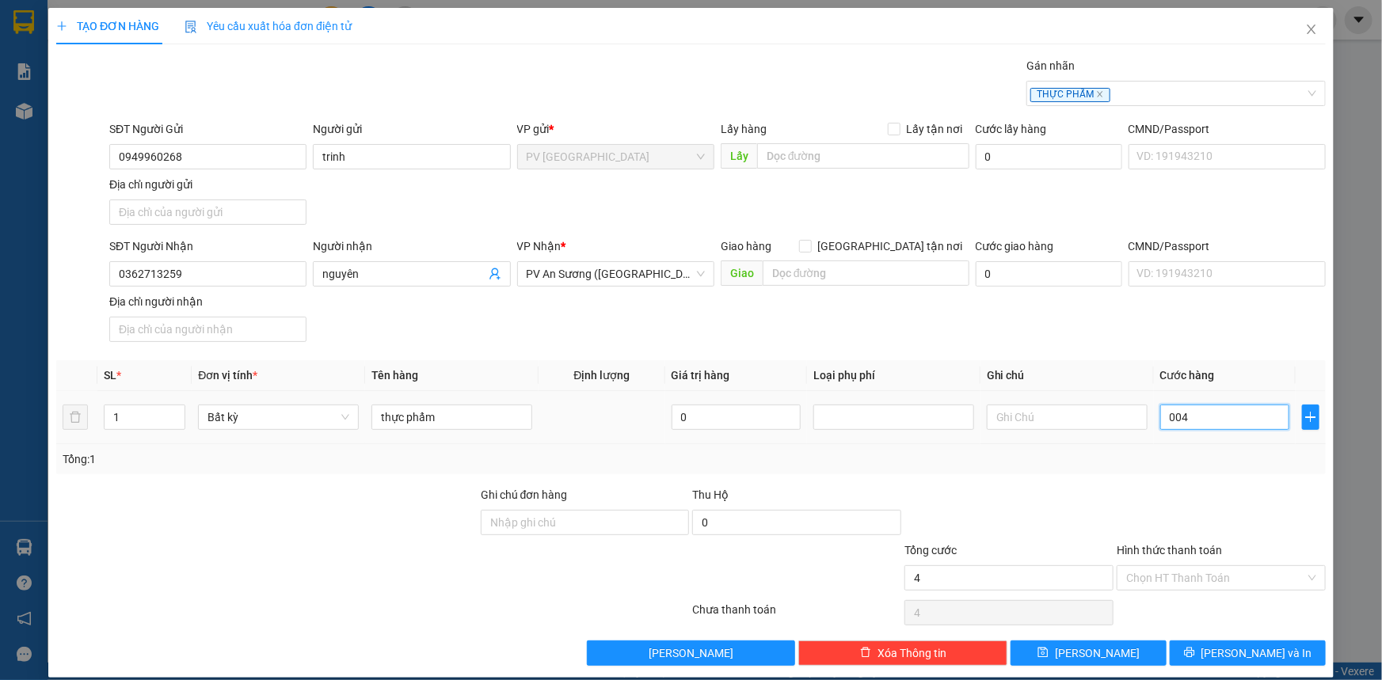
type input "40"
type input "40.000"
click at [1168, 575] on input "Hình thức thanh toán" at bounding box center [1215, 578] width 179 height 24
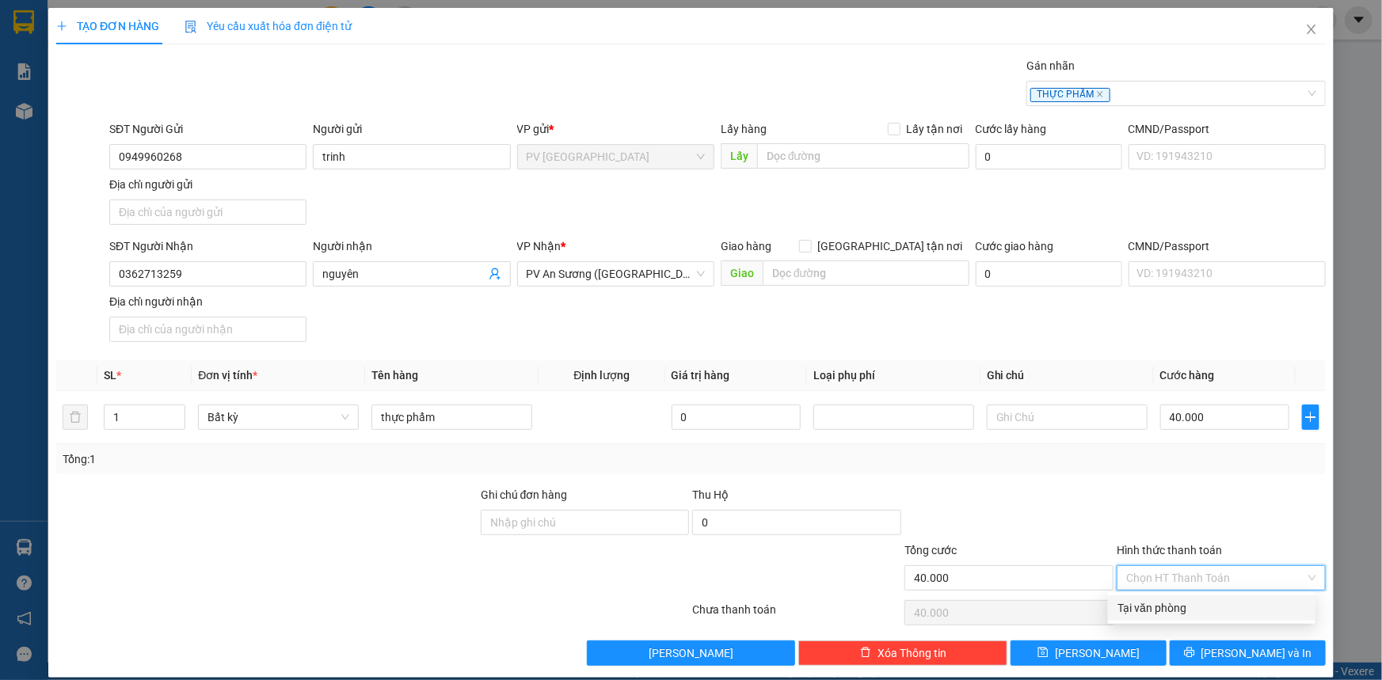
click at [1176, 602] on div "Tại văn phòng" at bounding box center [1212, 608] width 189 height 17
type input "0"
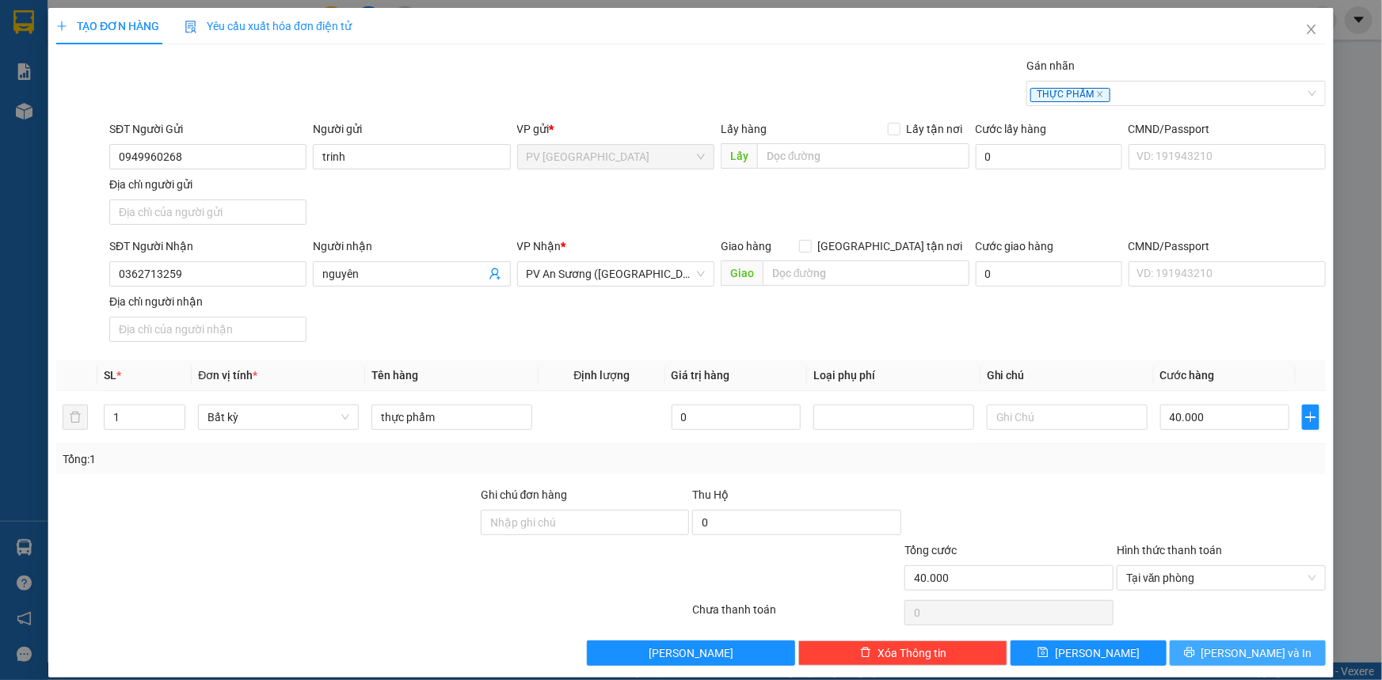
click at [1189, 644] on button "[PERSON_NAME] và In" at bounding box center [1248, 653] width 156 height 25
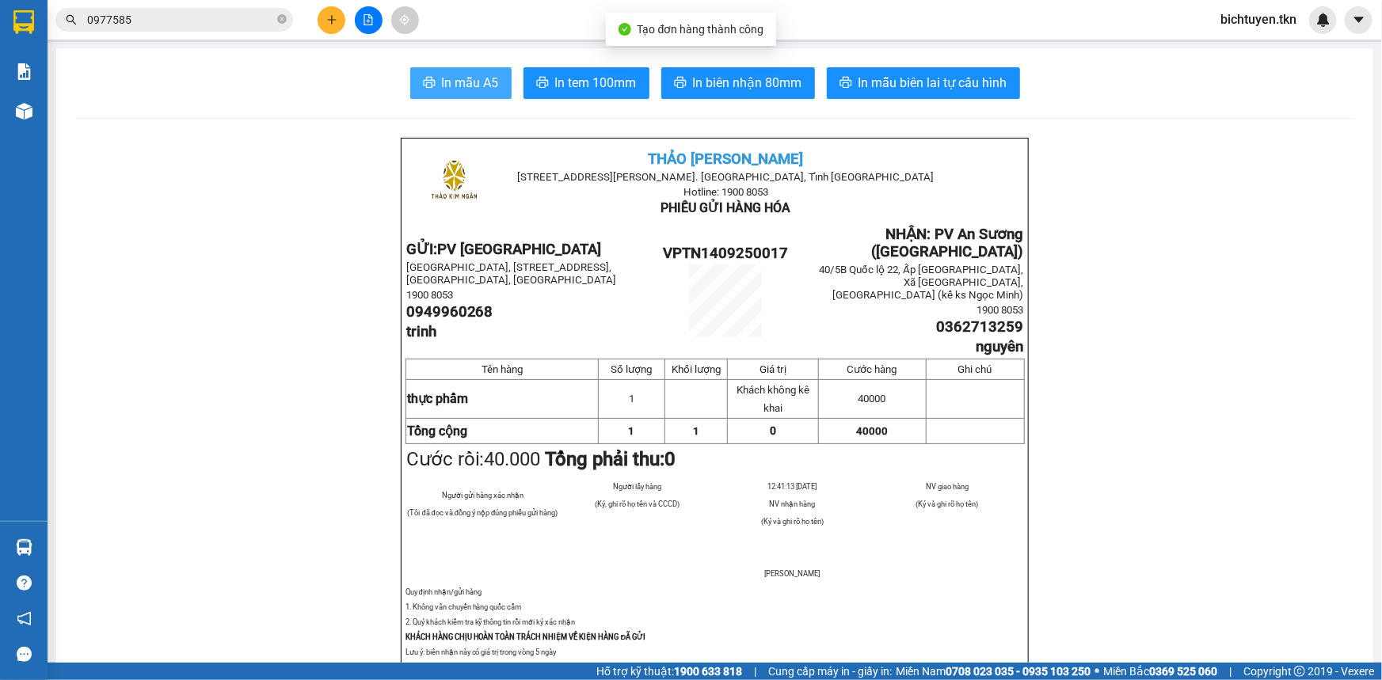
click at [442, 85] on span "In mẫu A5" at bounding box center [470, 83] width 57 height 20
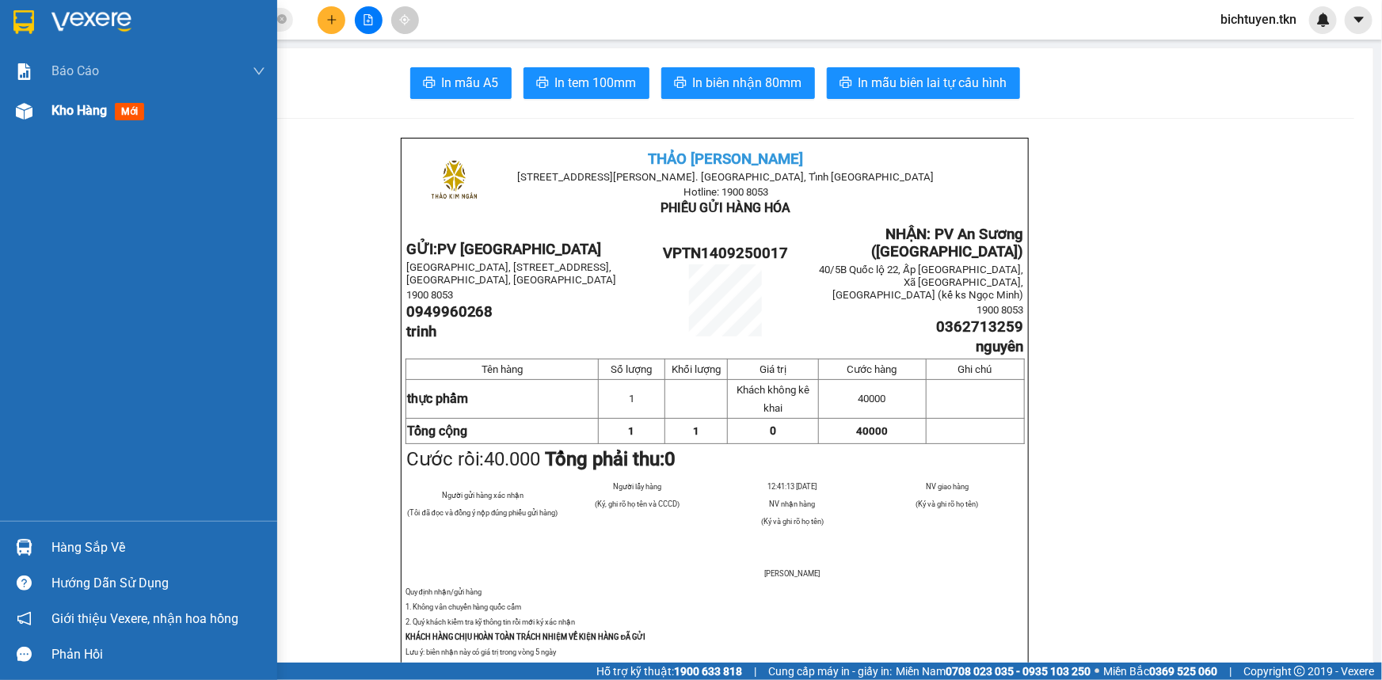
click at [30, 111] on img at bounding box center [24, 111] width 17 height 17
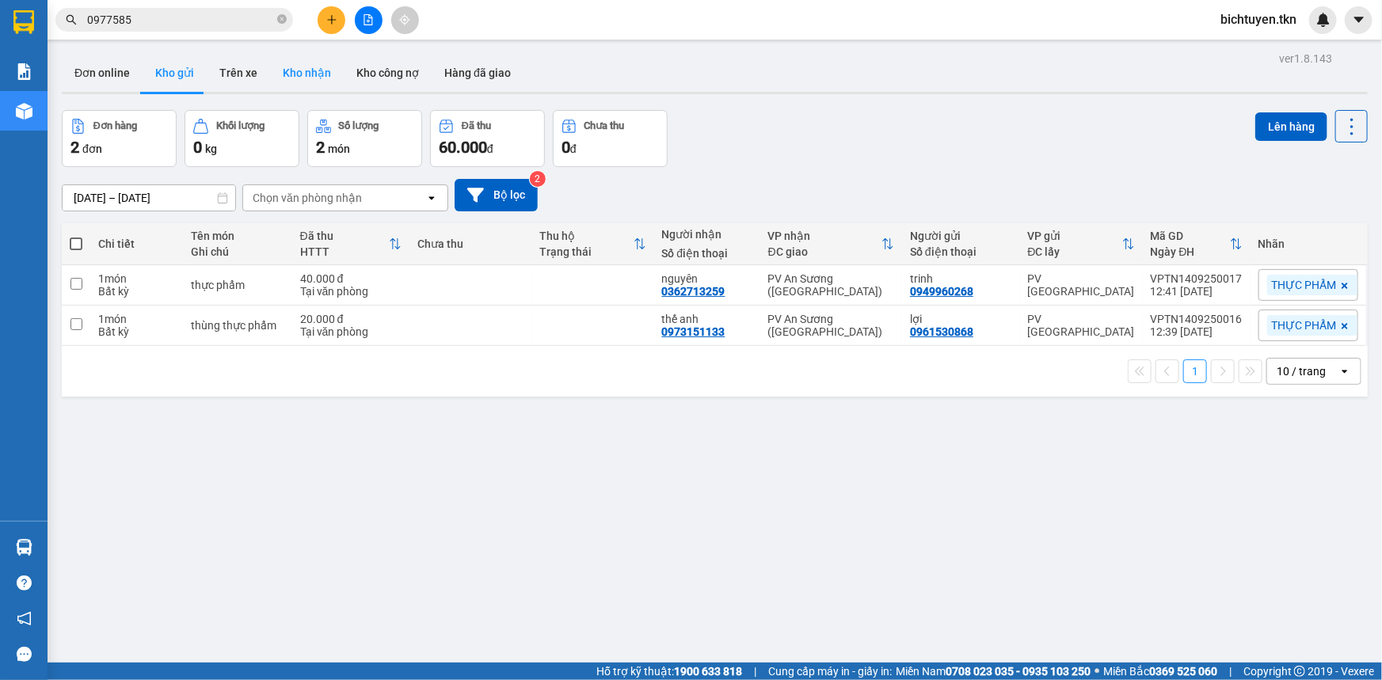
click at [297, 79] on button "Kho nhận" at bounding box center [307, 73] width 74 height 38
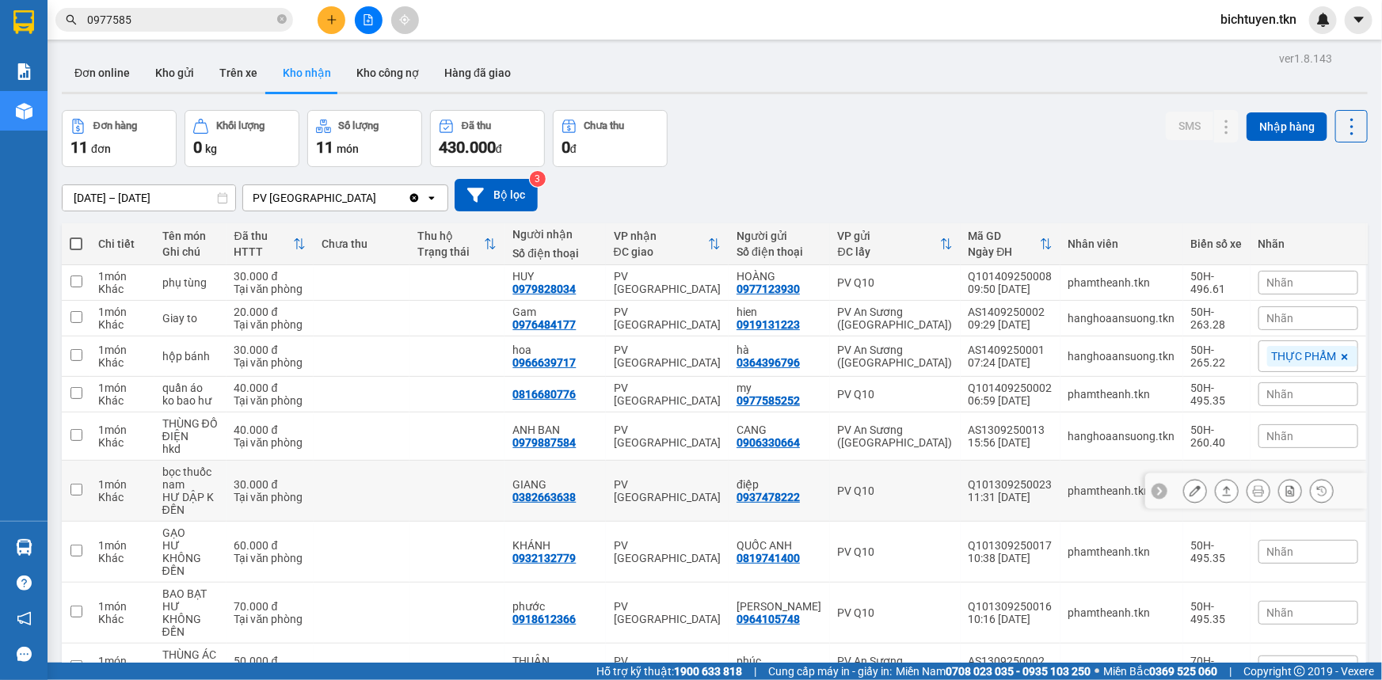
scroll to position [103, 0]
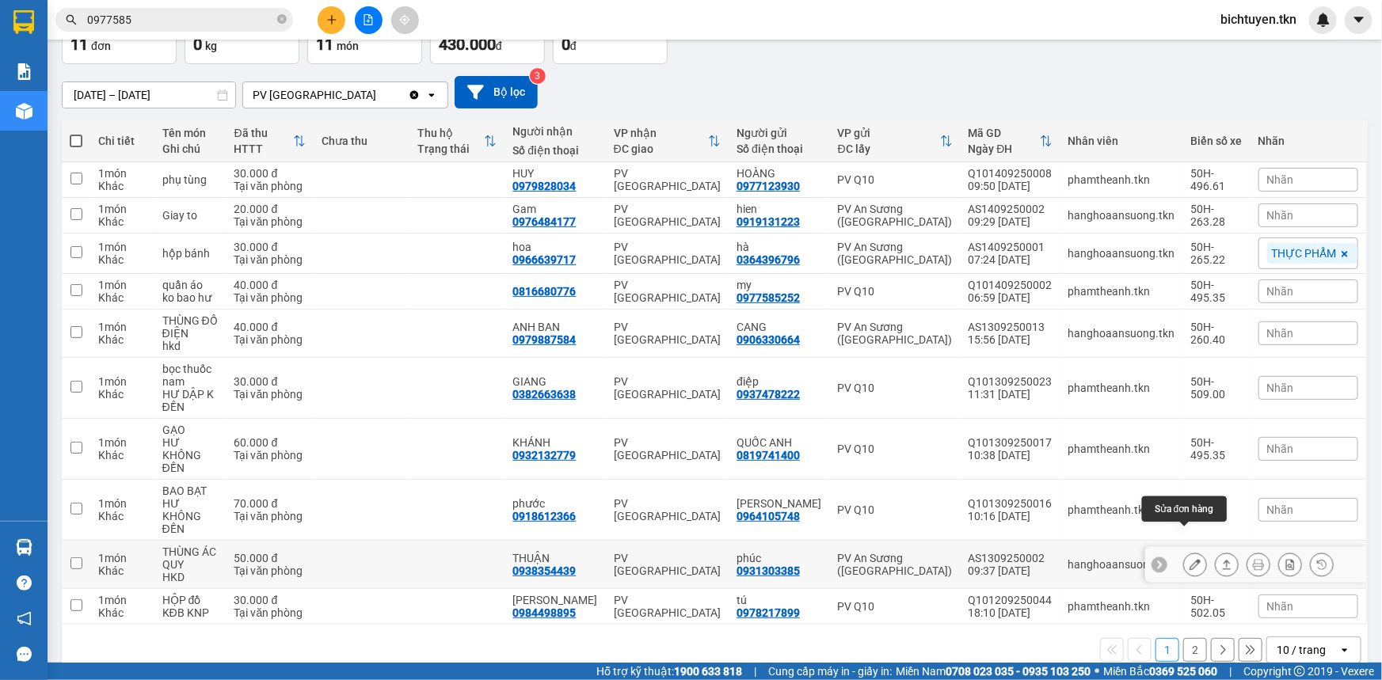
click at [1190, 559] on icon at bounding box center [1195, 564] width 11 height 11
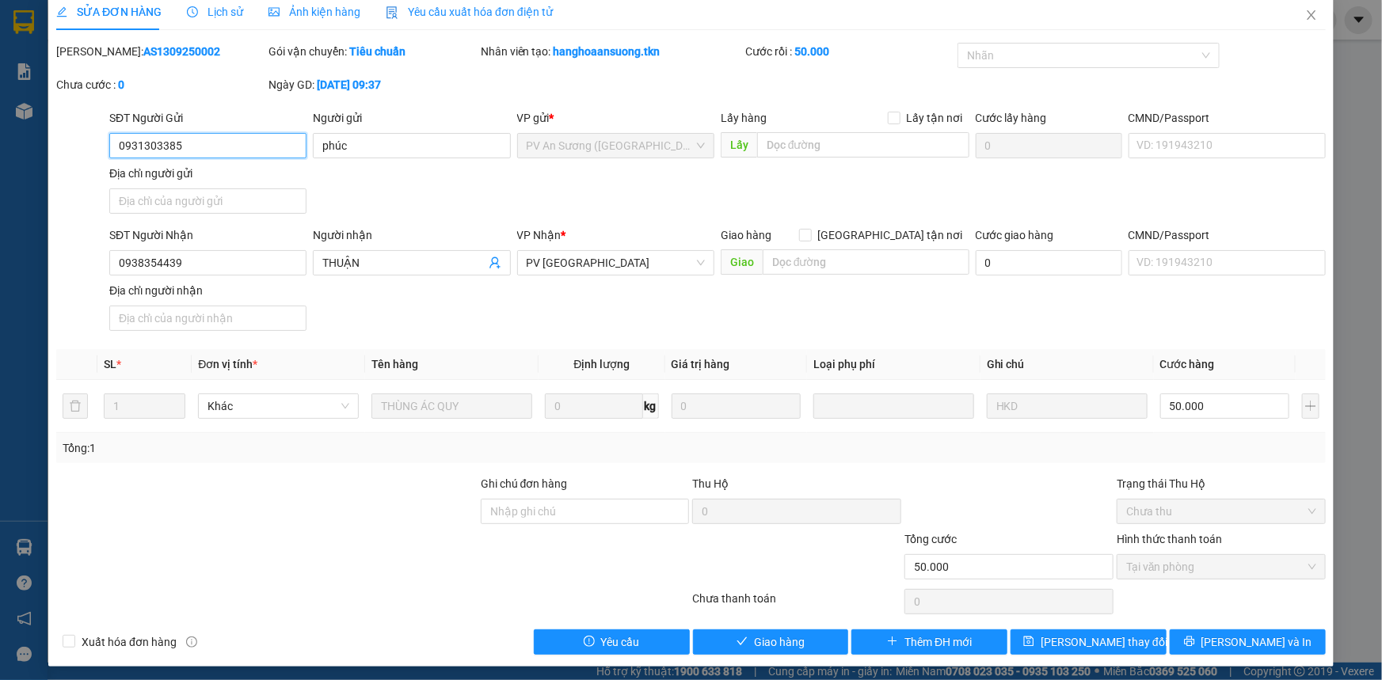
scroll to position [18, 0]
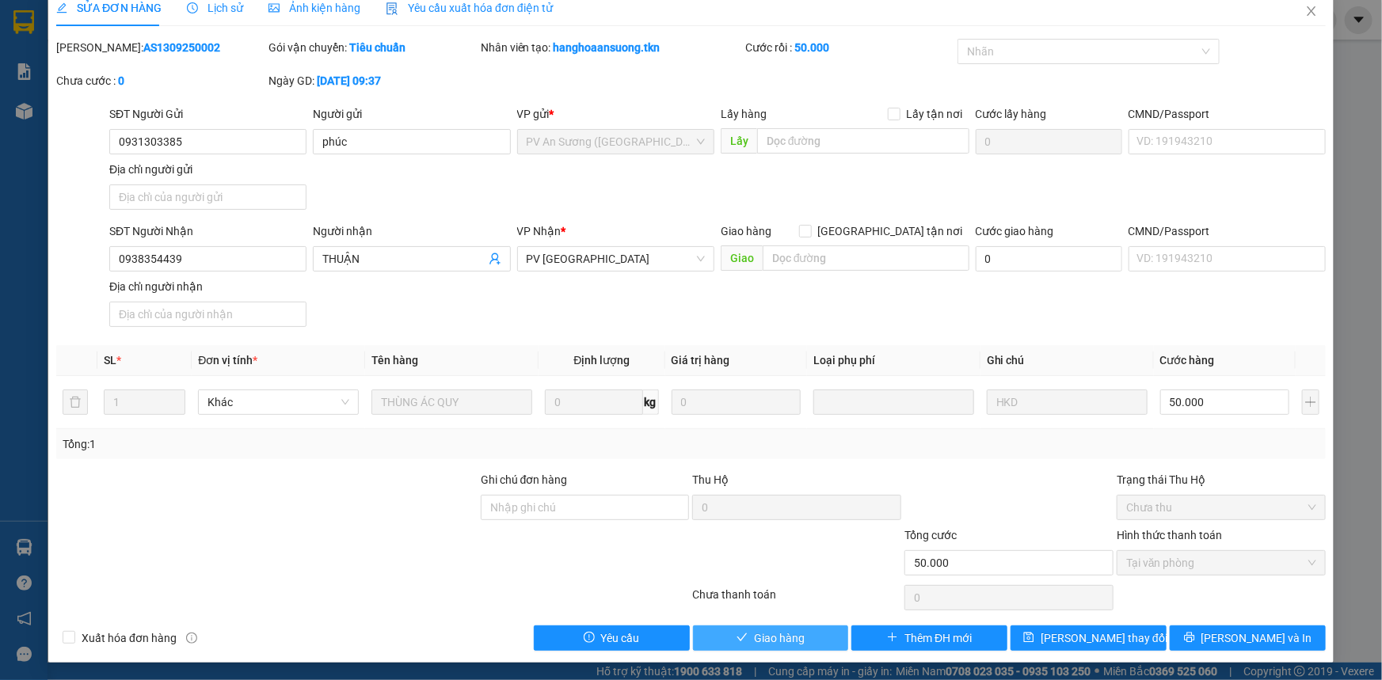
click at [737, 627] on button "Giao hàng" at bounding box center [771, 638] width 156 height 25
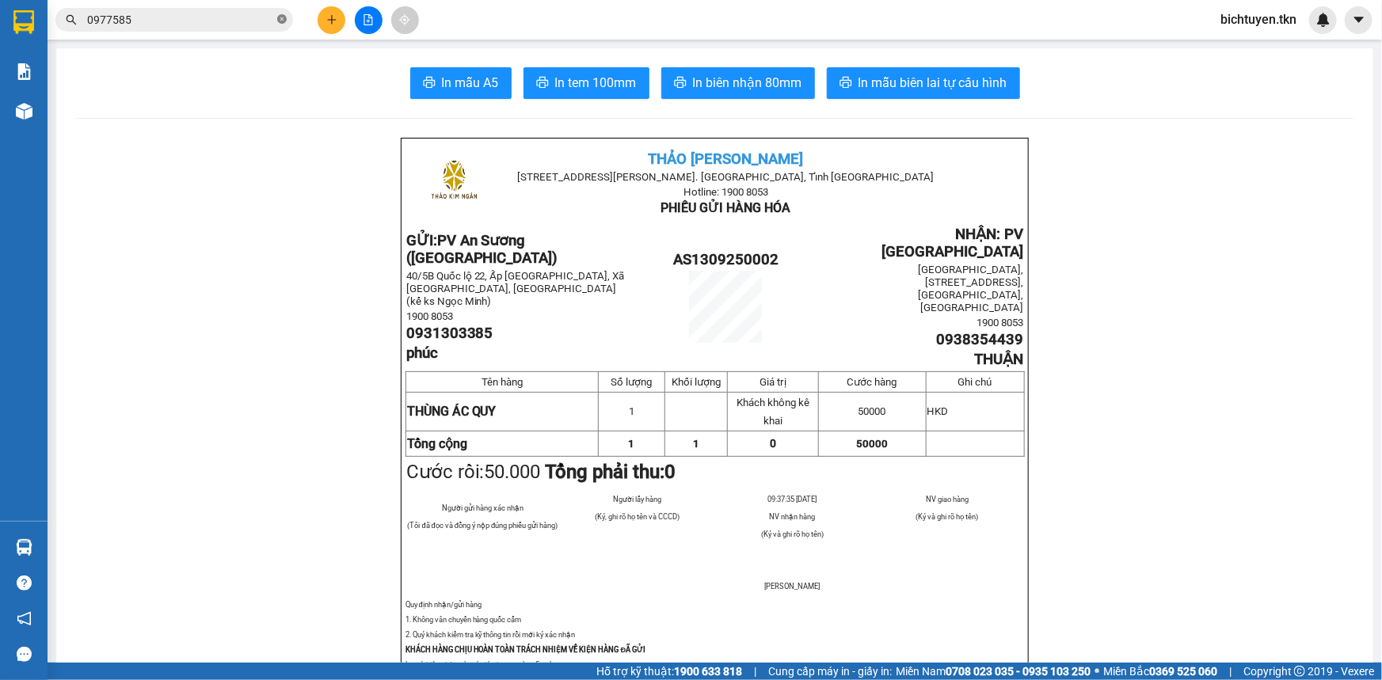
click at [280, 18] on icon "close-circle" at bounding box center [282, 19] width 10 height 10
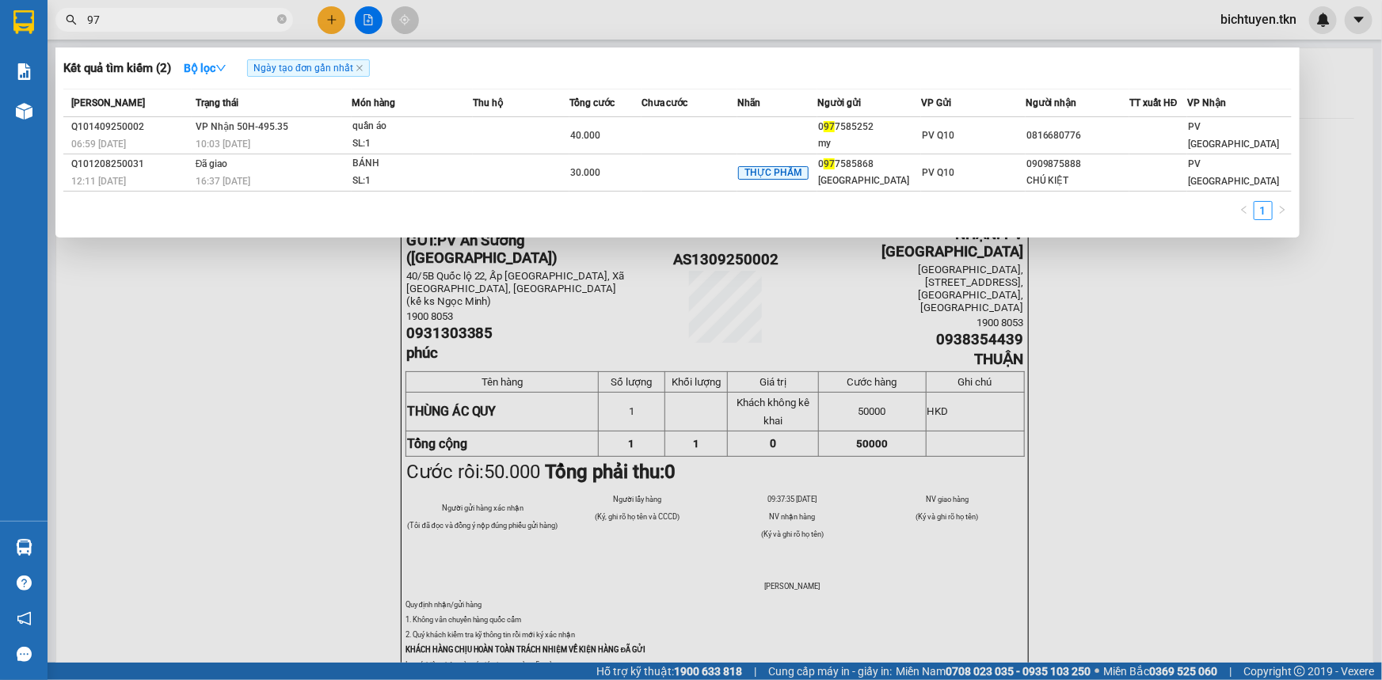
type input "978"
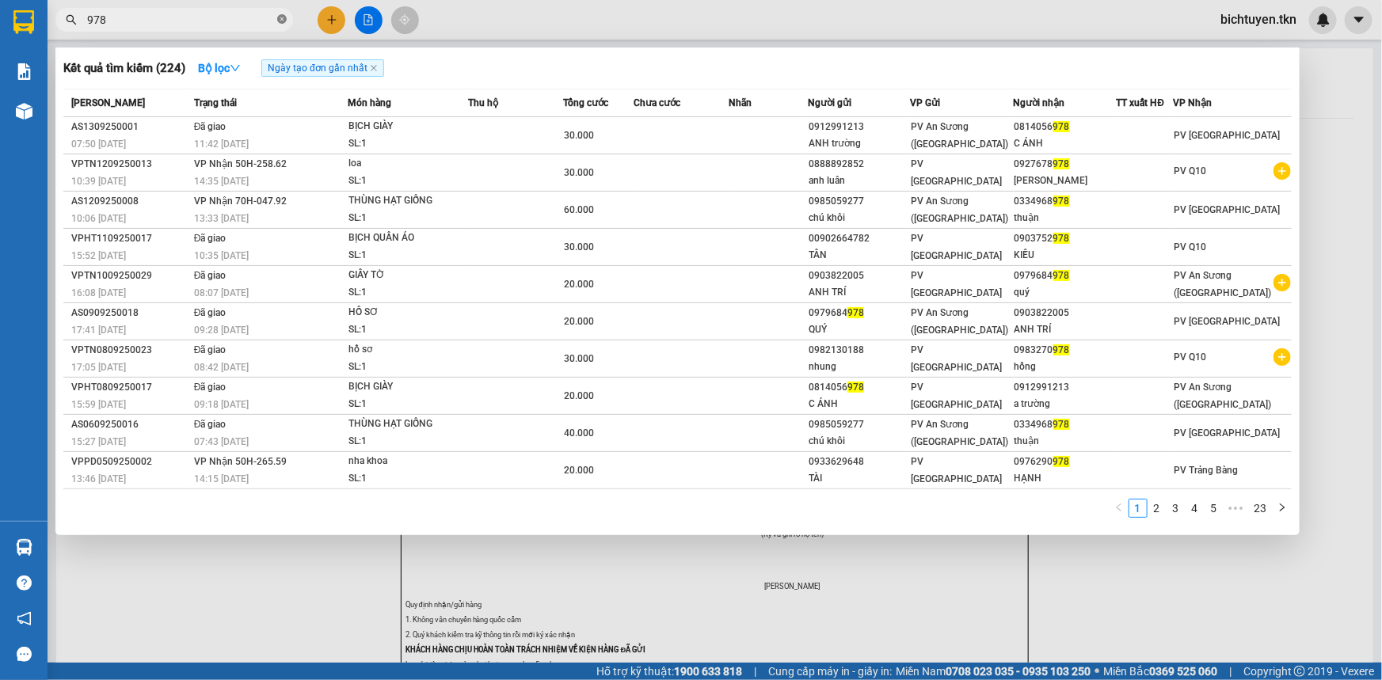
click at [283, 20] on icon "close-circle" at bounding box center [282, 19] width 10 height 10
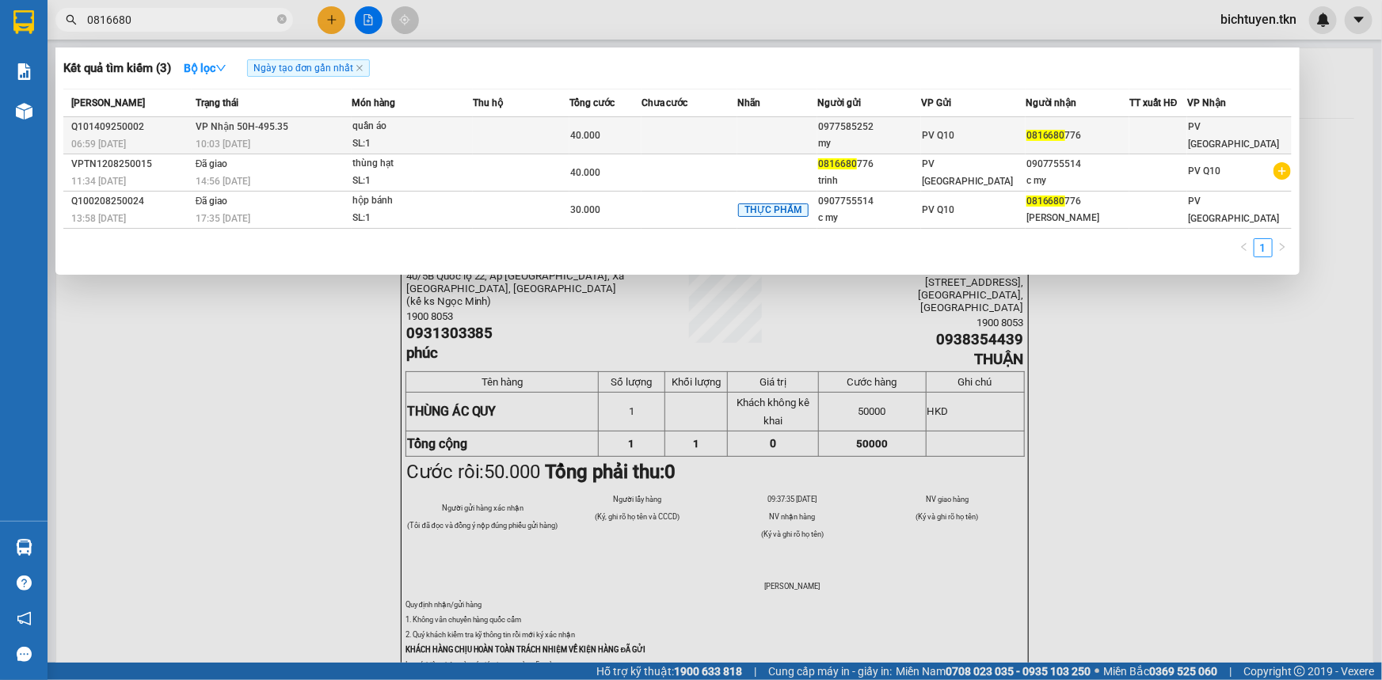
type input "0816680"
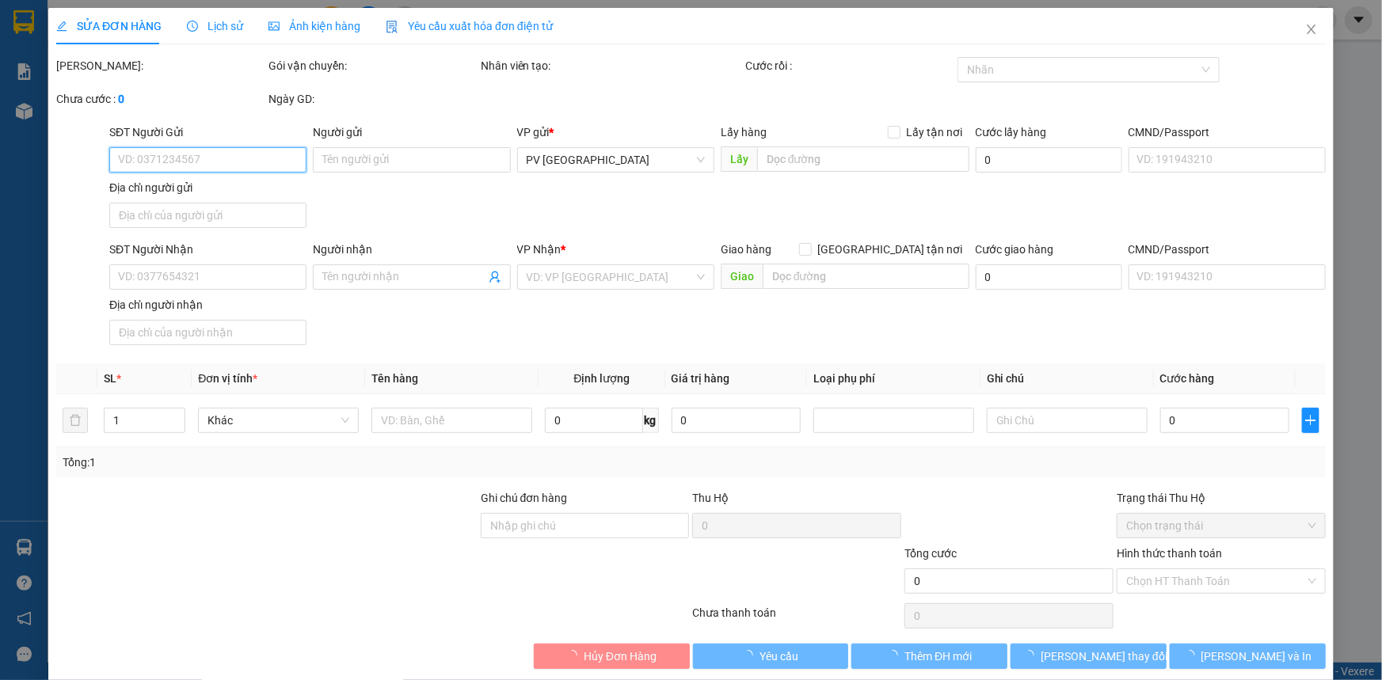
type input "0977585252"
type input "my"
type input "0816680776"
type input "40.000"
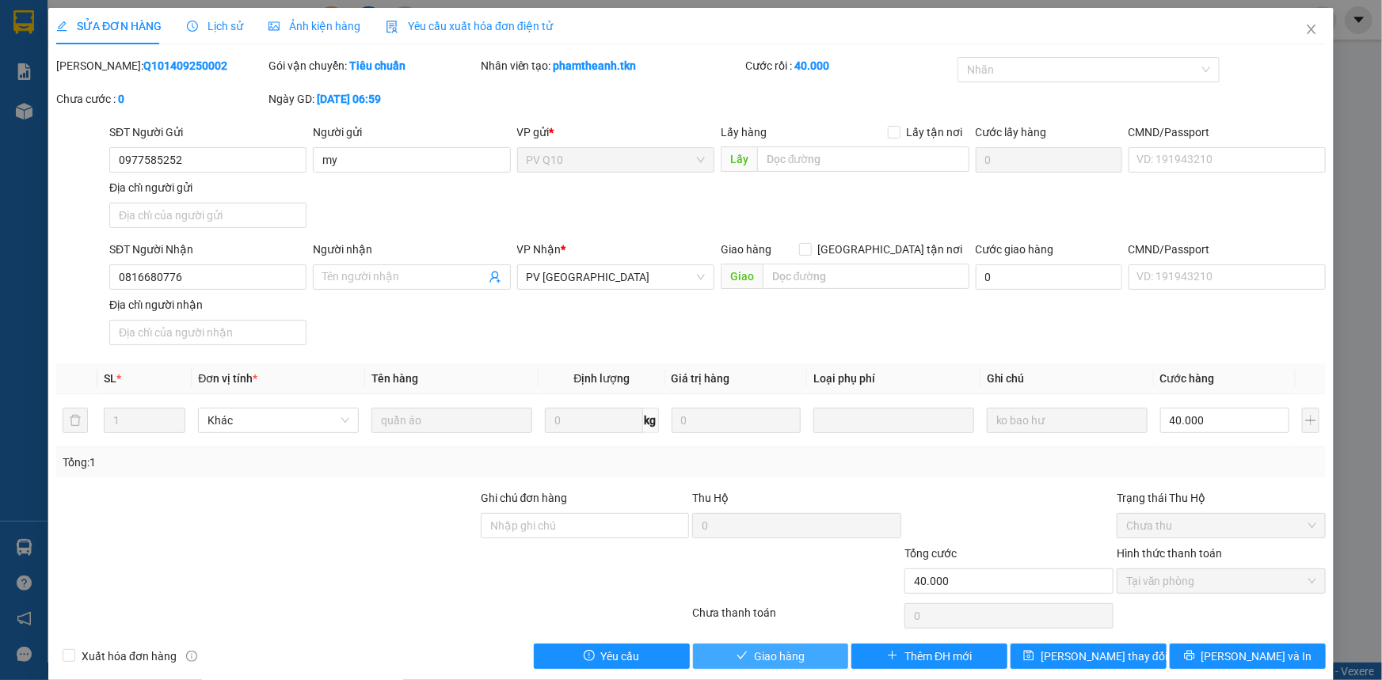
click at [814, 660] on button "Giao hàng" at bounding box center [771, 656] width 156 height 25
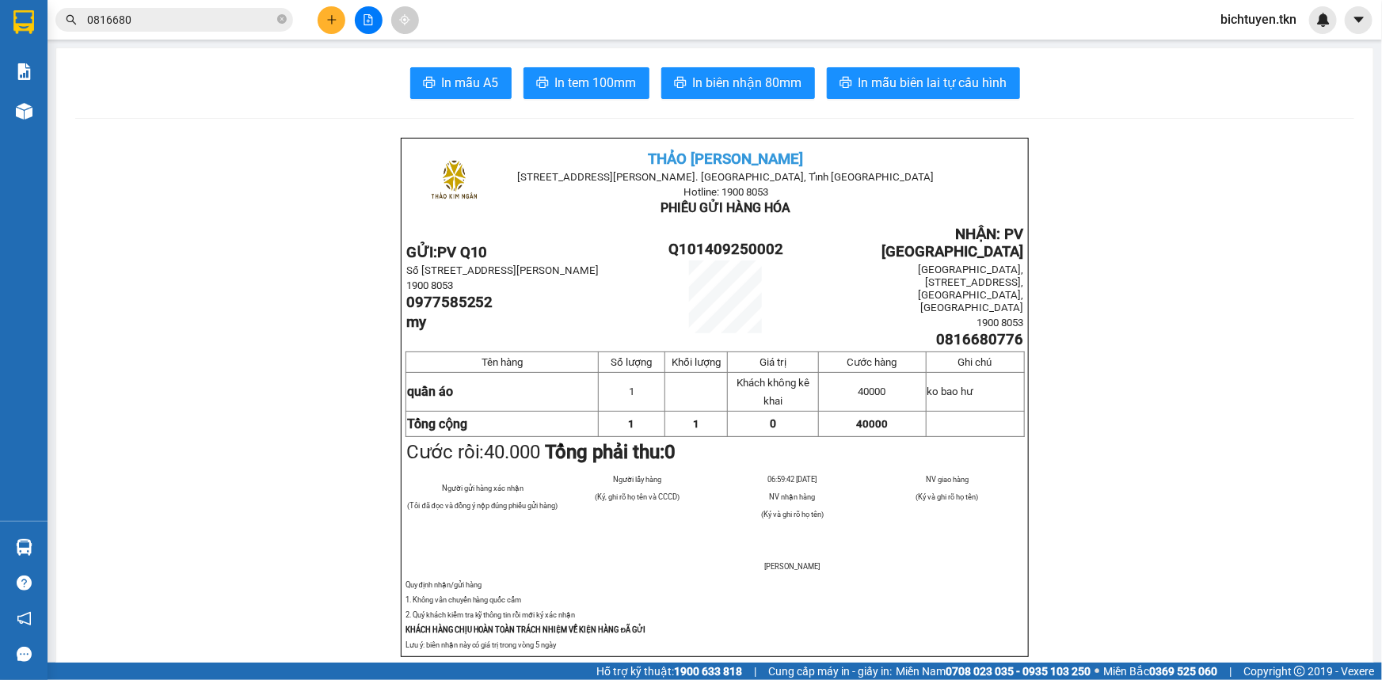
drag, startPoint x: 297, startPoint y: 271, endPoint x: 585, endPoint y: 459, distance: 343.4
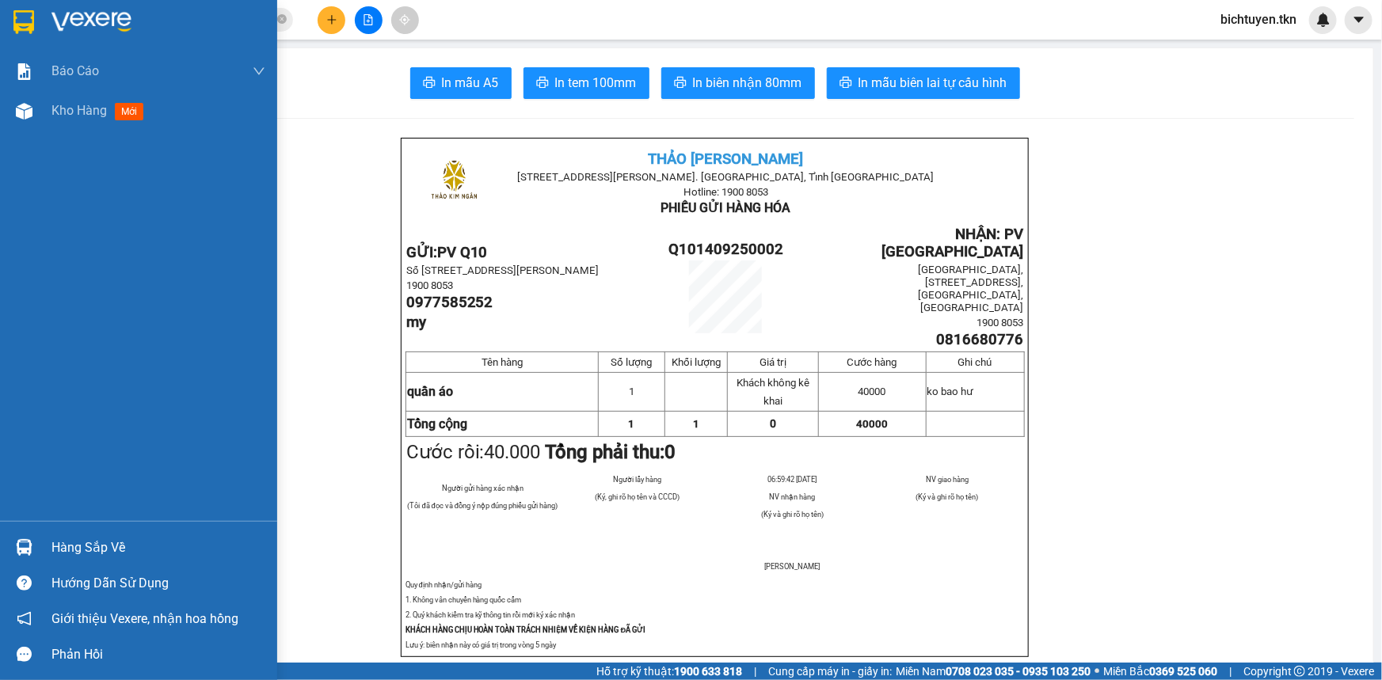
click at [31, 553] on img at bounding box center [24, 547] width 17 height 17
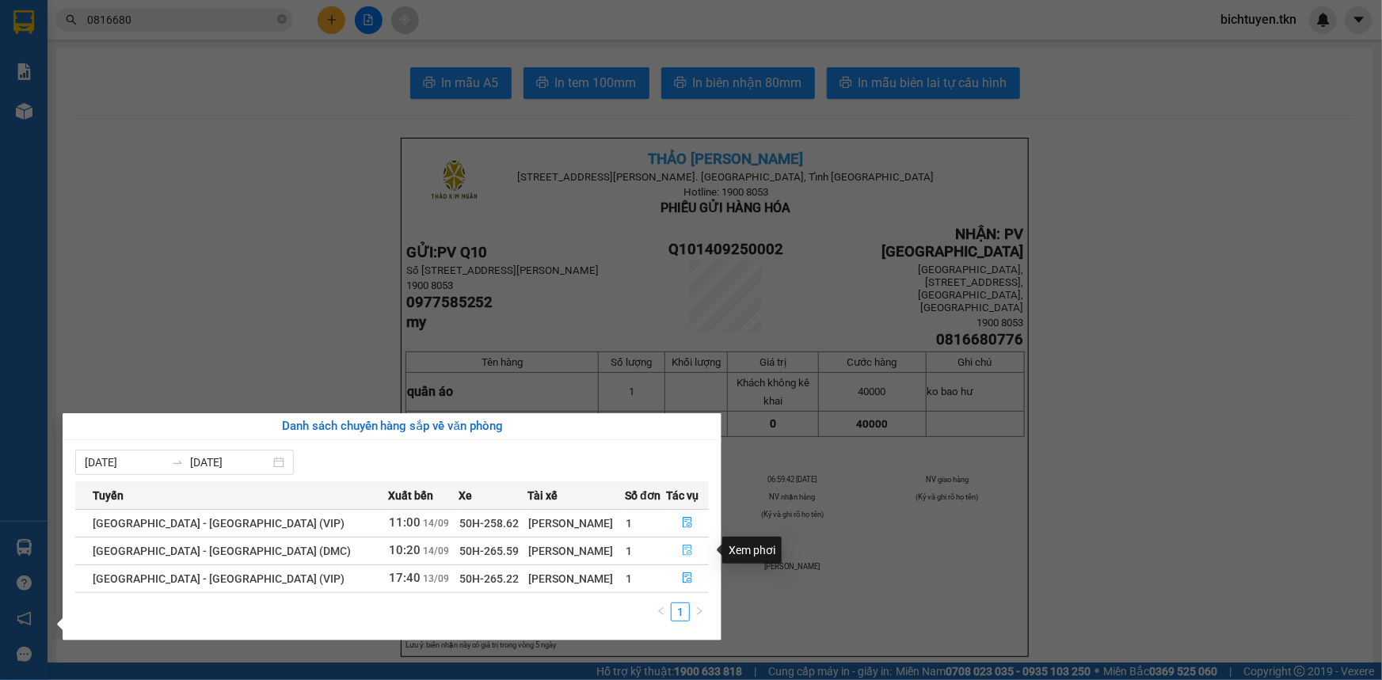
click at [682, 551] on icon "file-done" at bounding box center [687, 550] width 11 height 11
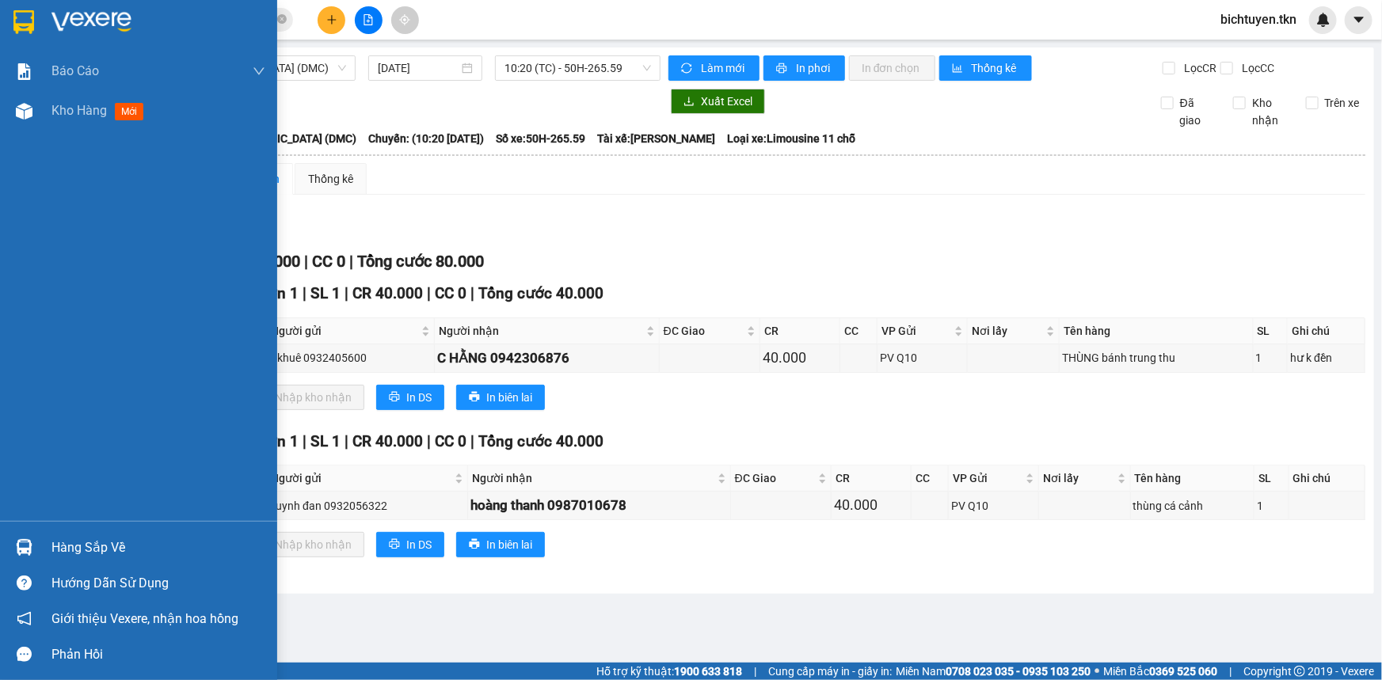
click at [32, 546] on div at bounding box center [24, 548] width 28 height 28
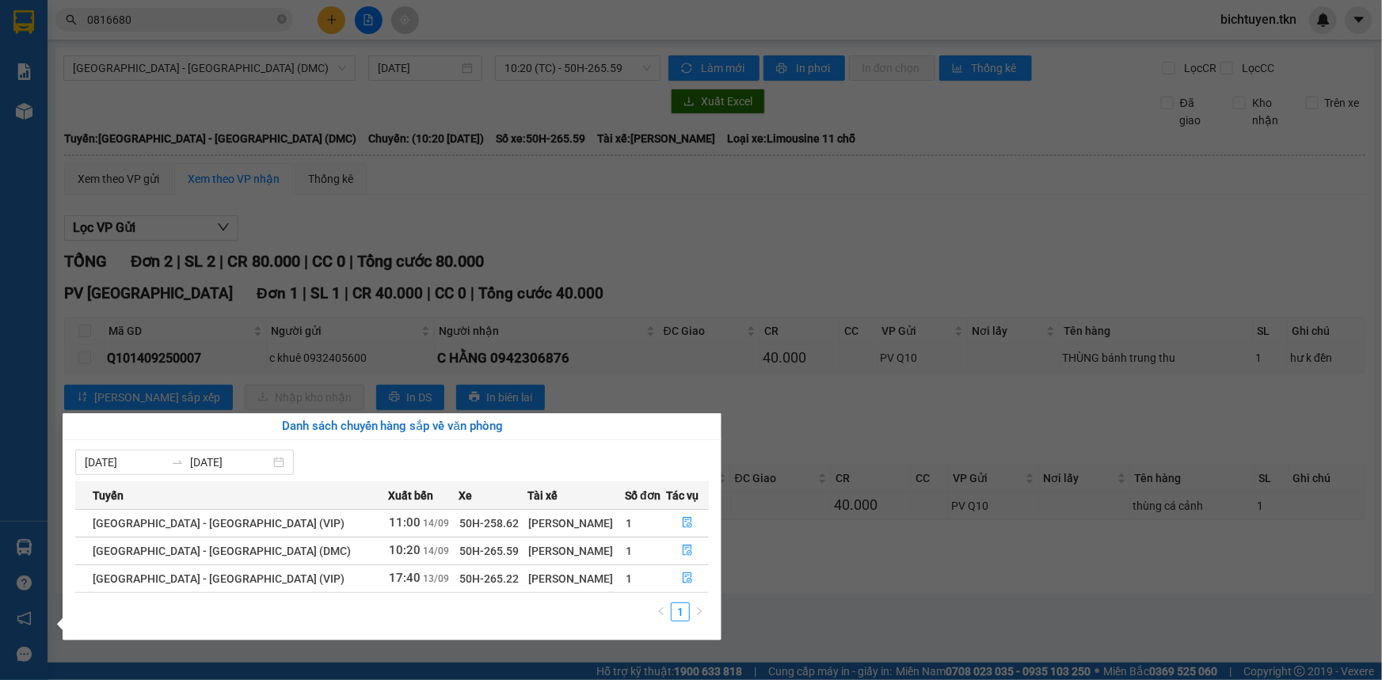
click at [650, 177] on section "Kết quả tìm kiếm ( 3 ) Bộ lọc Ngày tạo đơn gần nhất Mã ĐH Trạng thái Món hàng T…" at bounding box center [691, 340] width 1382 height 680
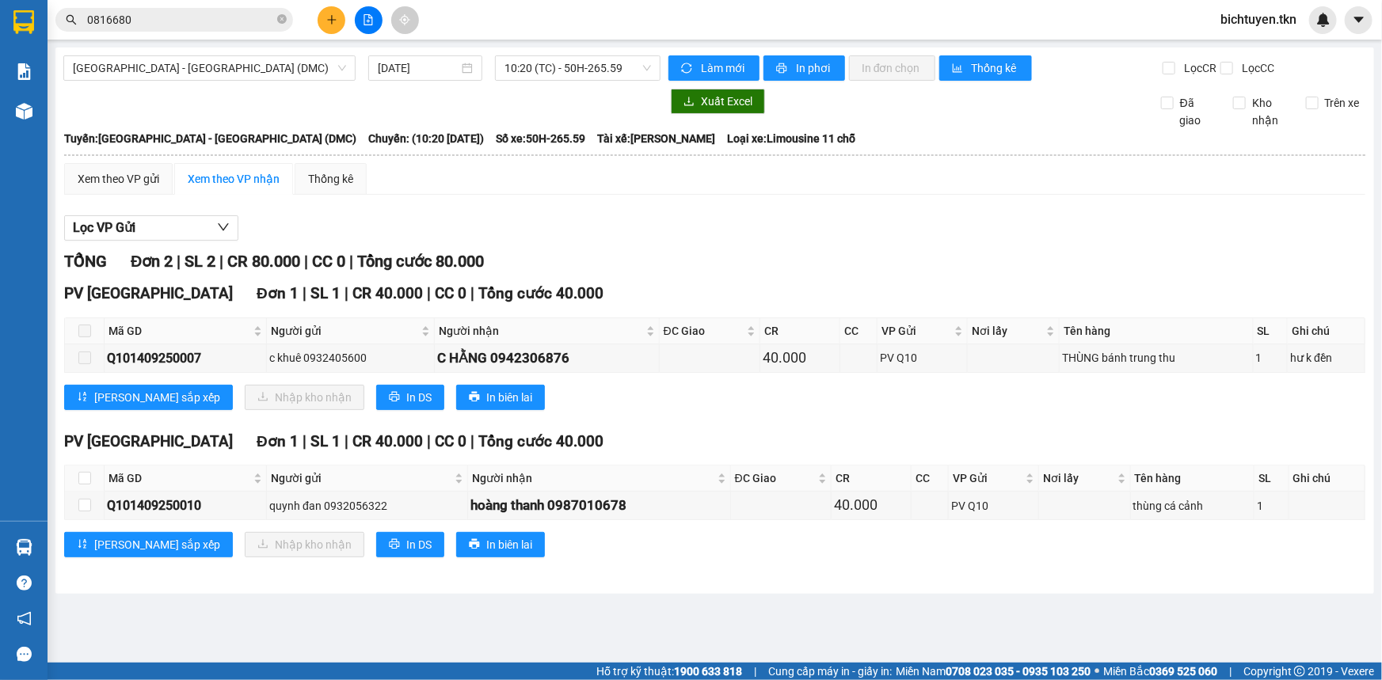
click at [814, 650] on main "Sài Gòn - Tây Ninh (DMC) 14/09/2025 10:20 (TC) - 50H-265.59 Làm mới In phơi In …" at bounding box center [691, 331] width 1382 height 663
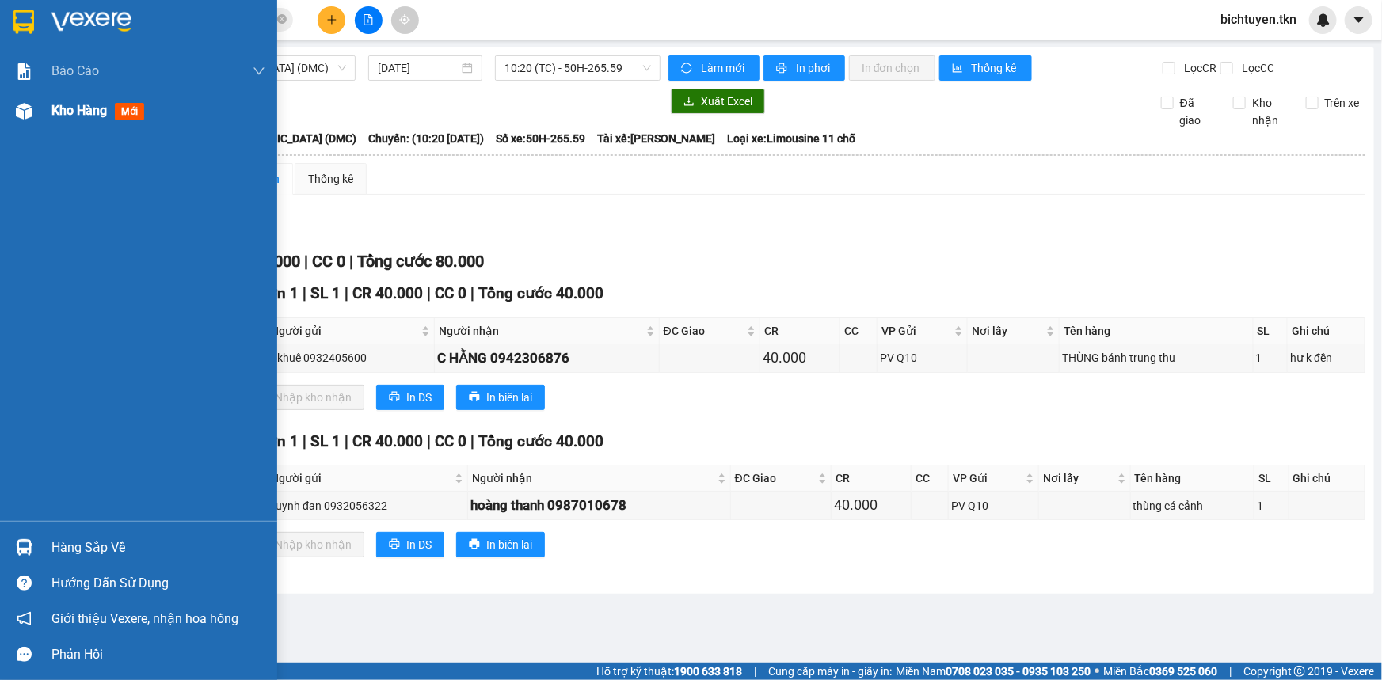
click at [29, 112] on img at bounding box center [24, 111] width 17 height 17
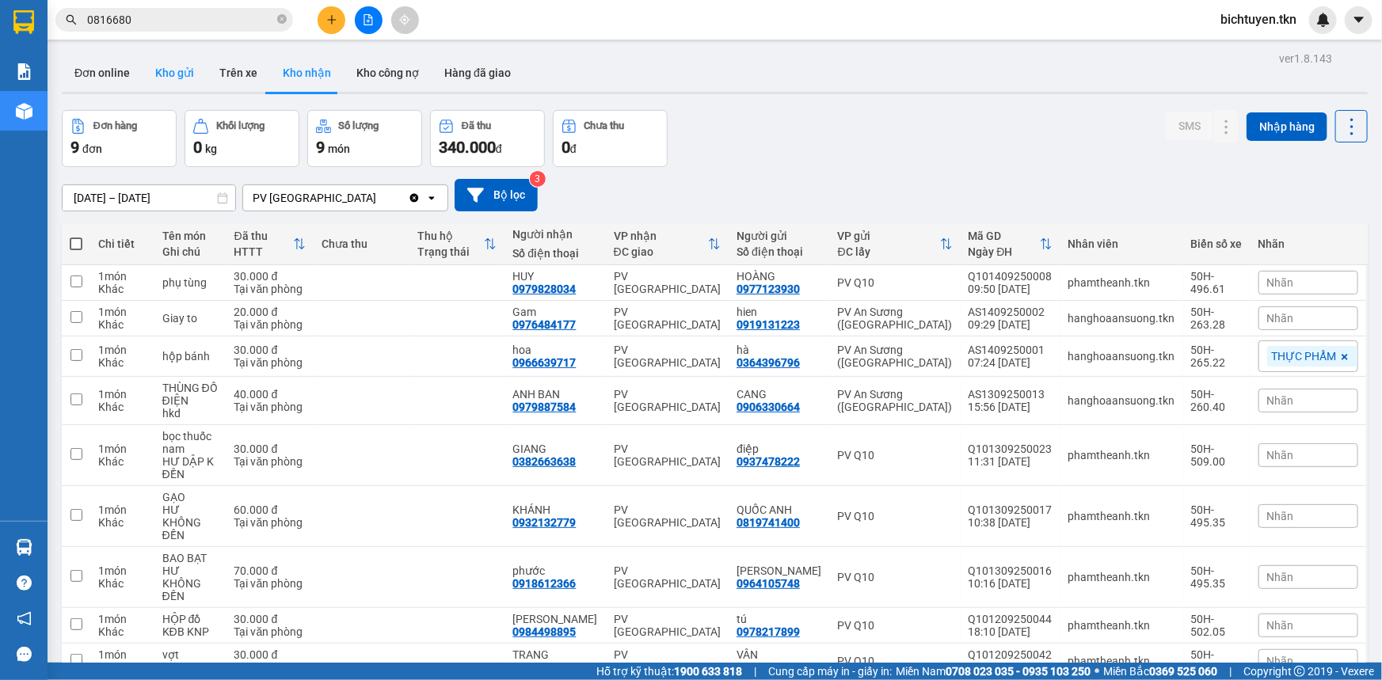
click at [154, 82] on button "Kho gửi" at bounding box center [175, 73] width 64 height 38
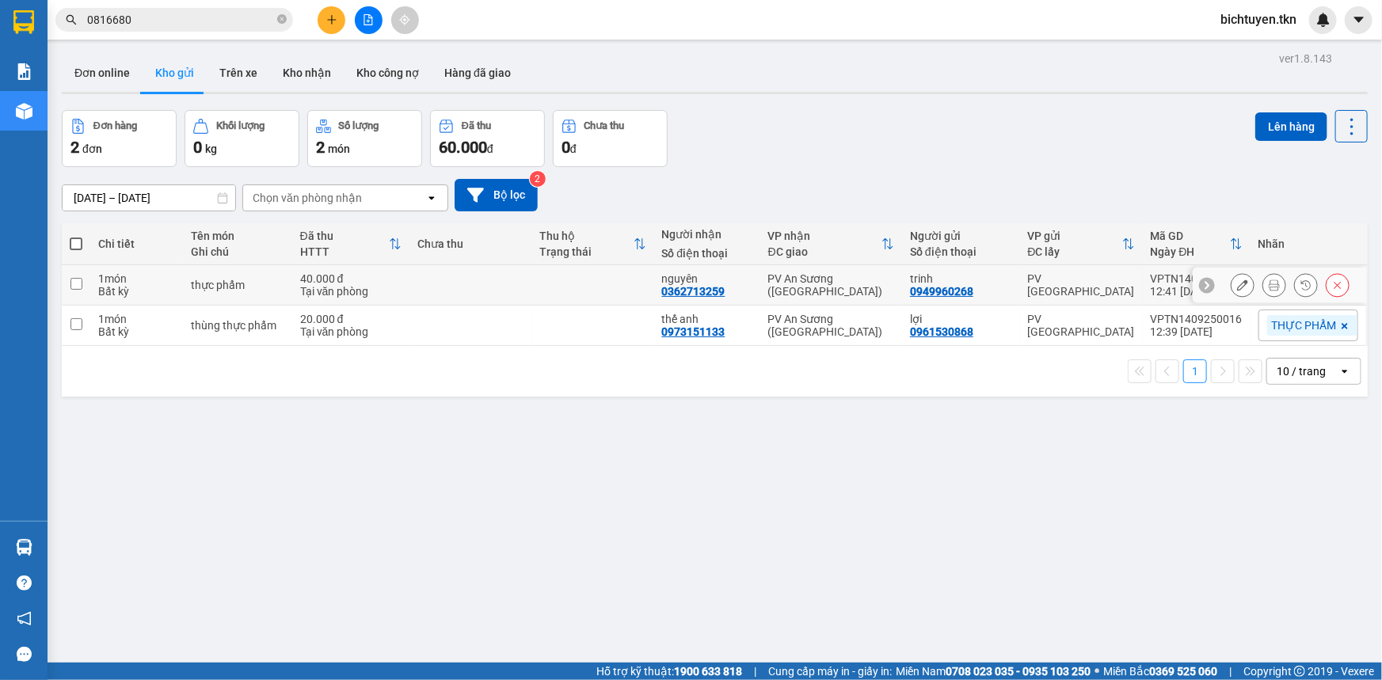
click at [654, 291] on td at bounding box center [593, 285] width 122 height 40
checkbox input "true"
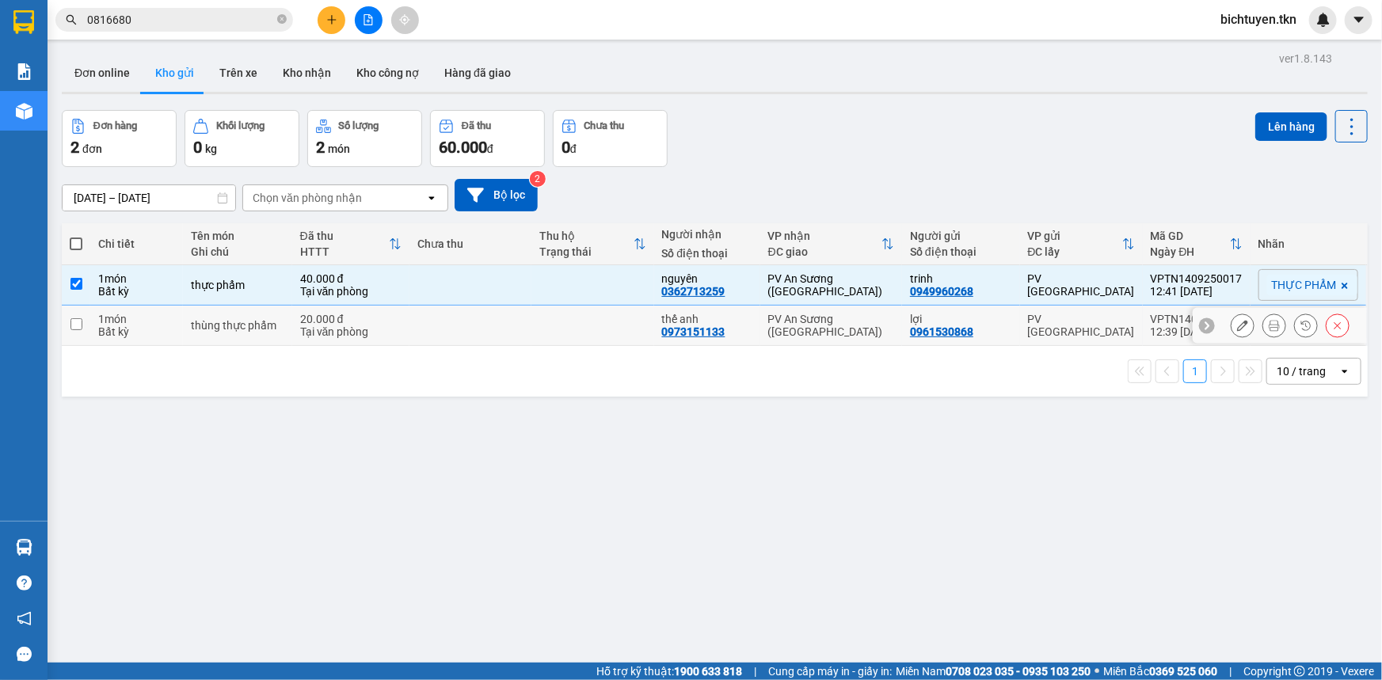
click at [653, 321] on td at bounding box center [593, 326] width 122 height 40
checkbox input "true"
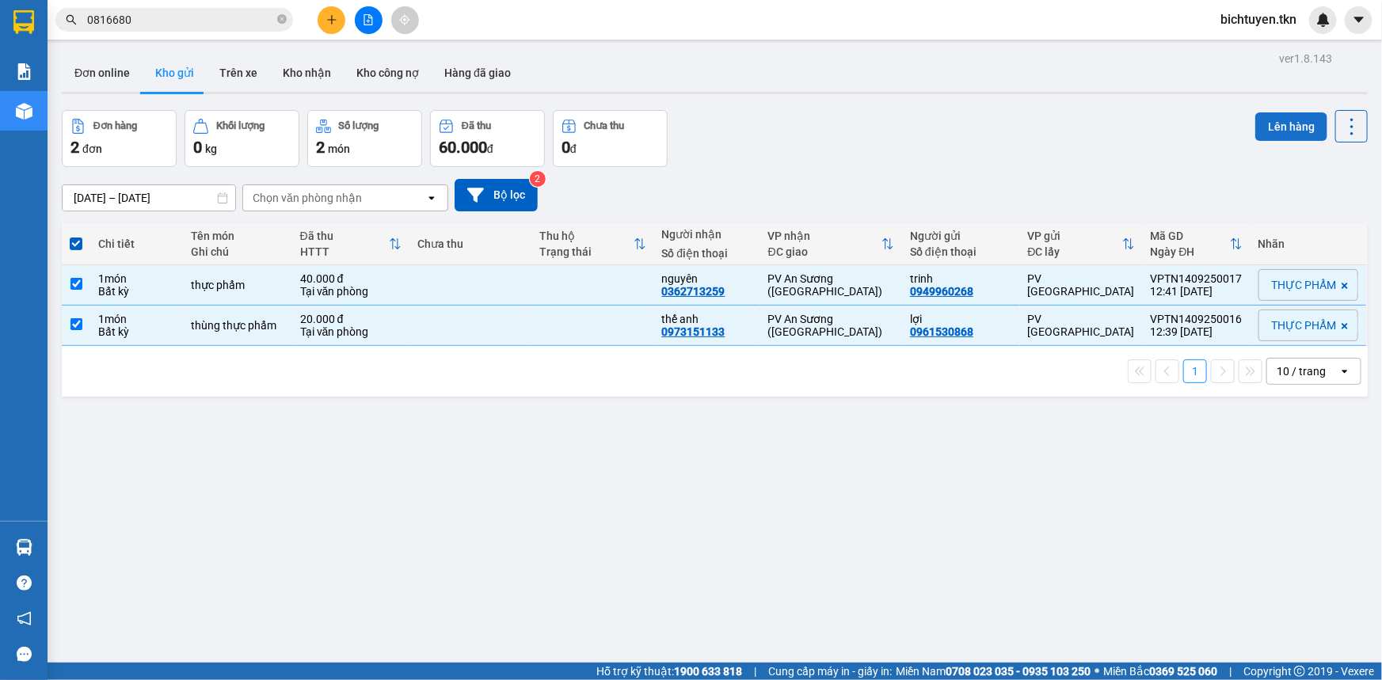
click at [1275, 133] on button "Lên hàng" at bounding box center [1292, 126] width 72 height 29
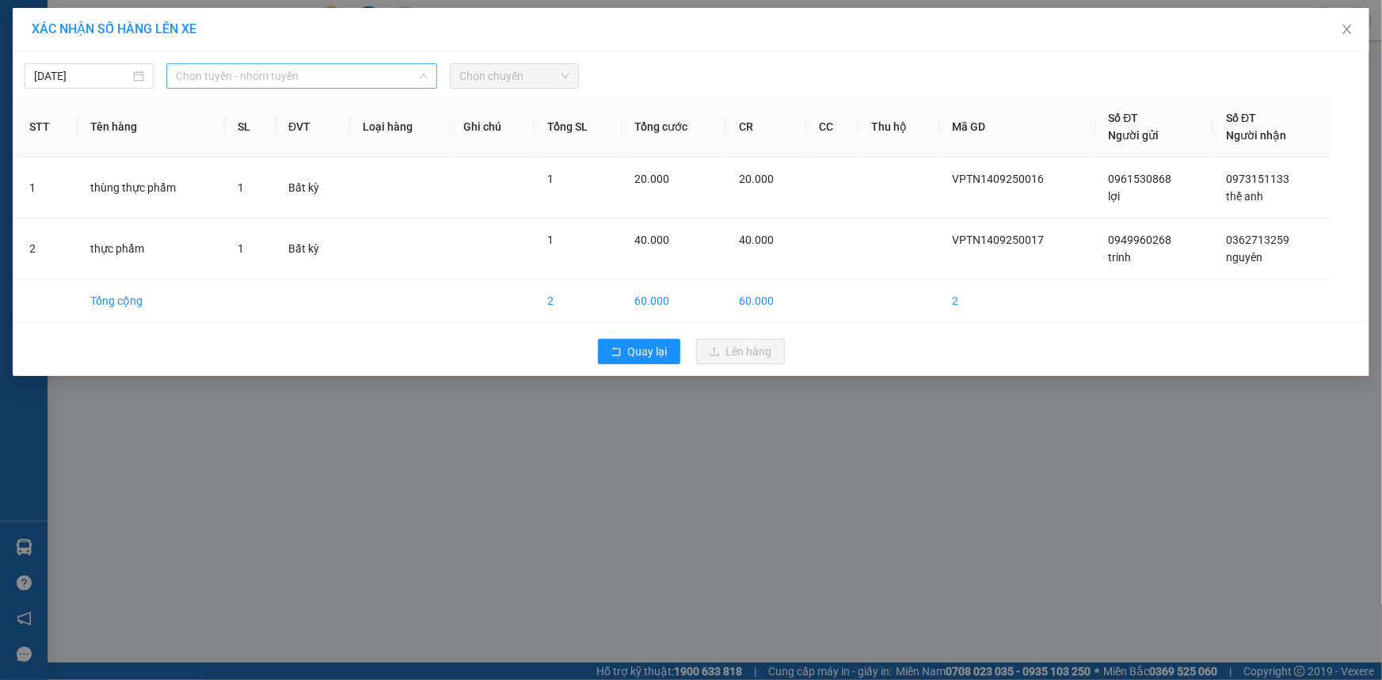
click at [229, 87] on span "Chọn tuyến - nhóm tuyến" at bounding box center [302, 76] width 252 height 24
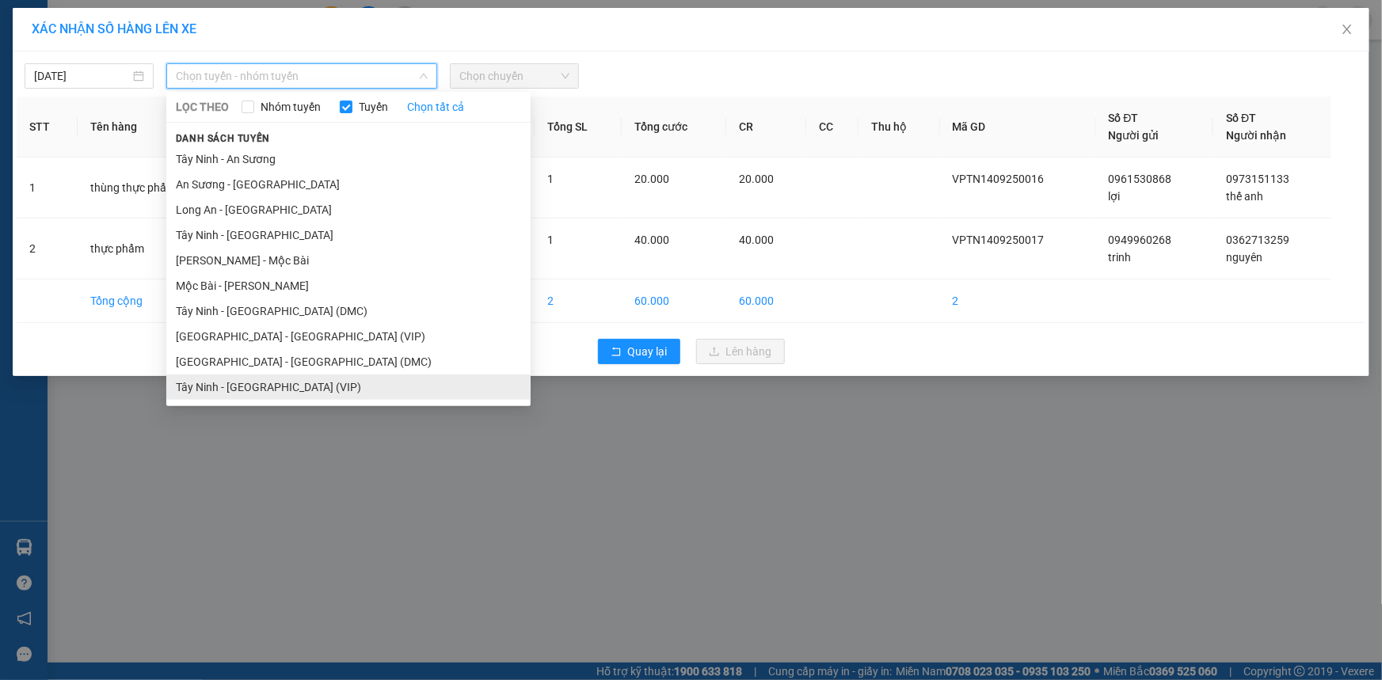
click at [272, 380] on li "Tây Ninh - [GEOGRAPHIC_DATA] (VIP)" at bounding box center [348, 387] width 364 height 25
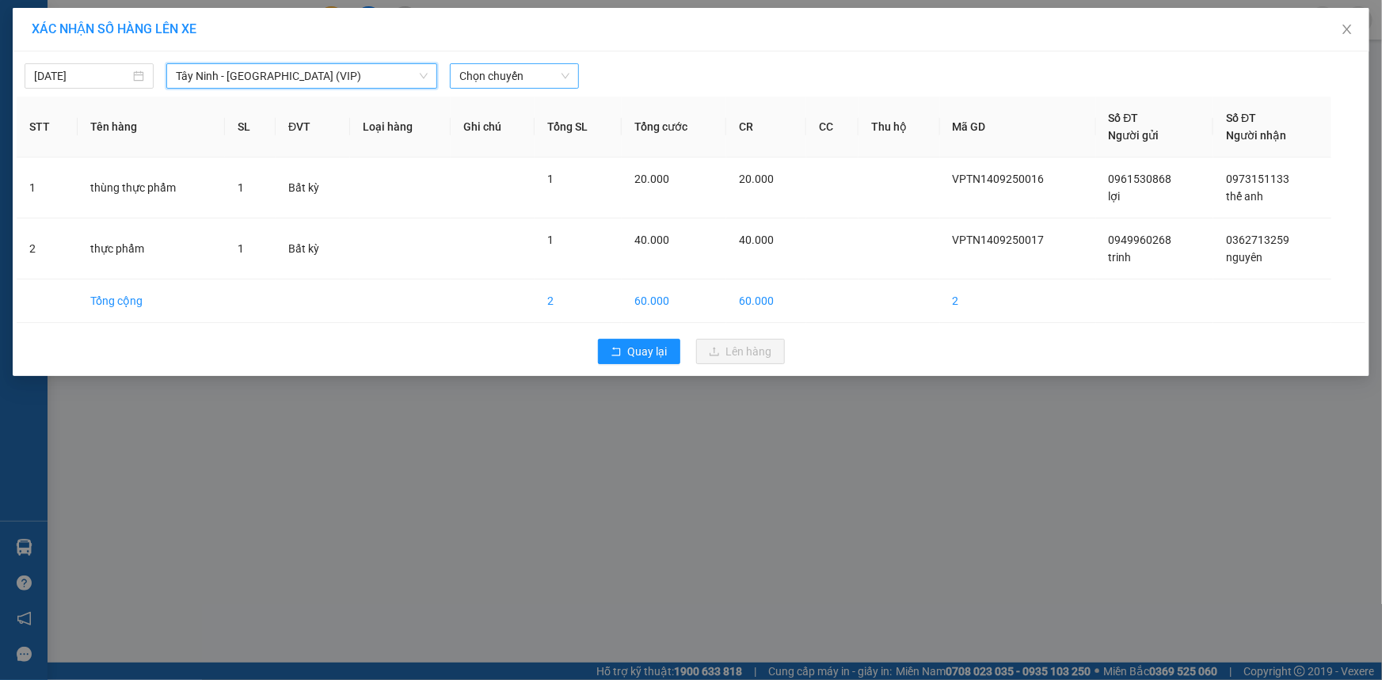
click at [523, 66] on span "Chọn chuyến" at bounding box center [514, 76] width 110 height 24
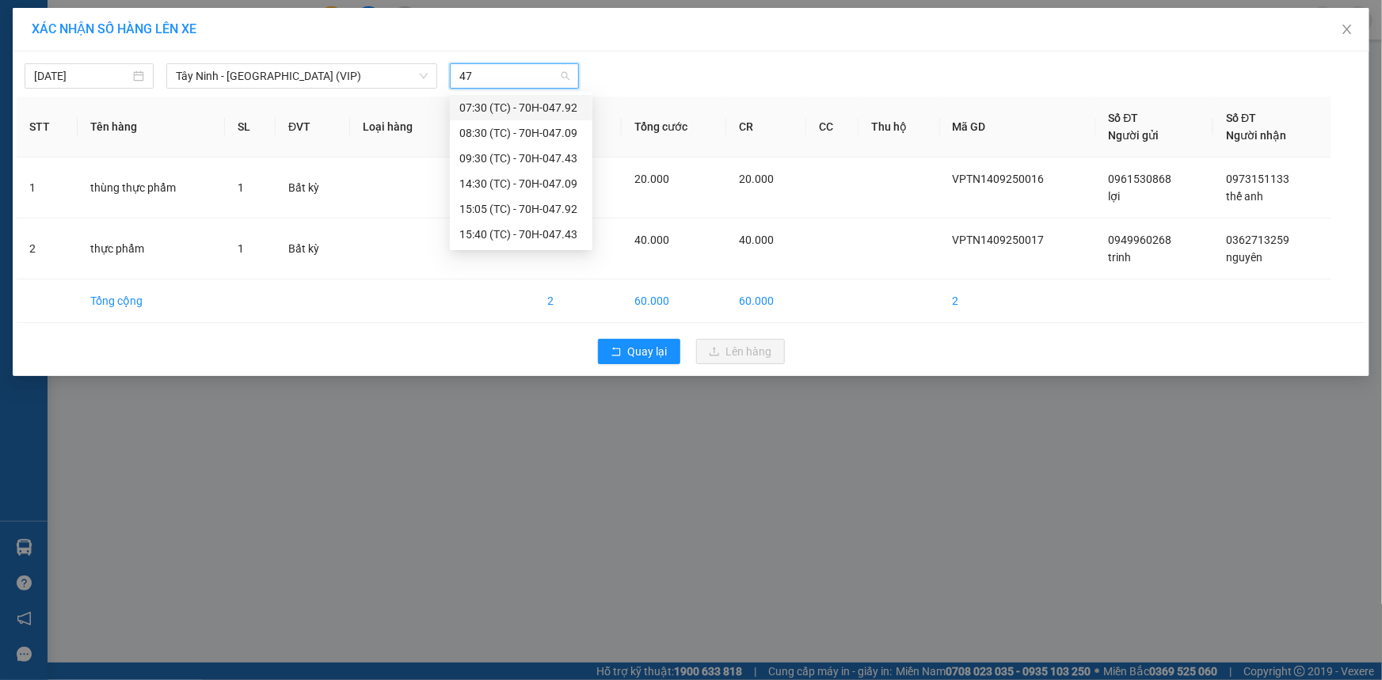
type input "4"
type input "586"
click at [566, 181] on div "12:55 (TC) - 50H-505.86" at bounding box center [521, 183] width 124 height 17
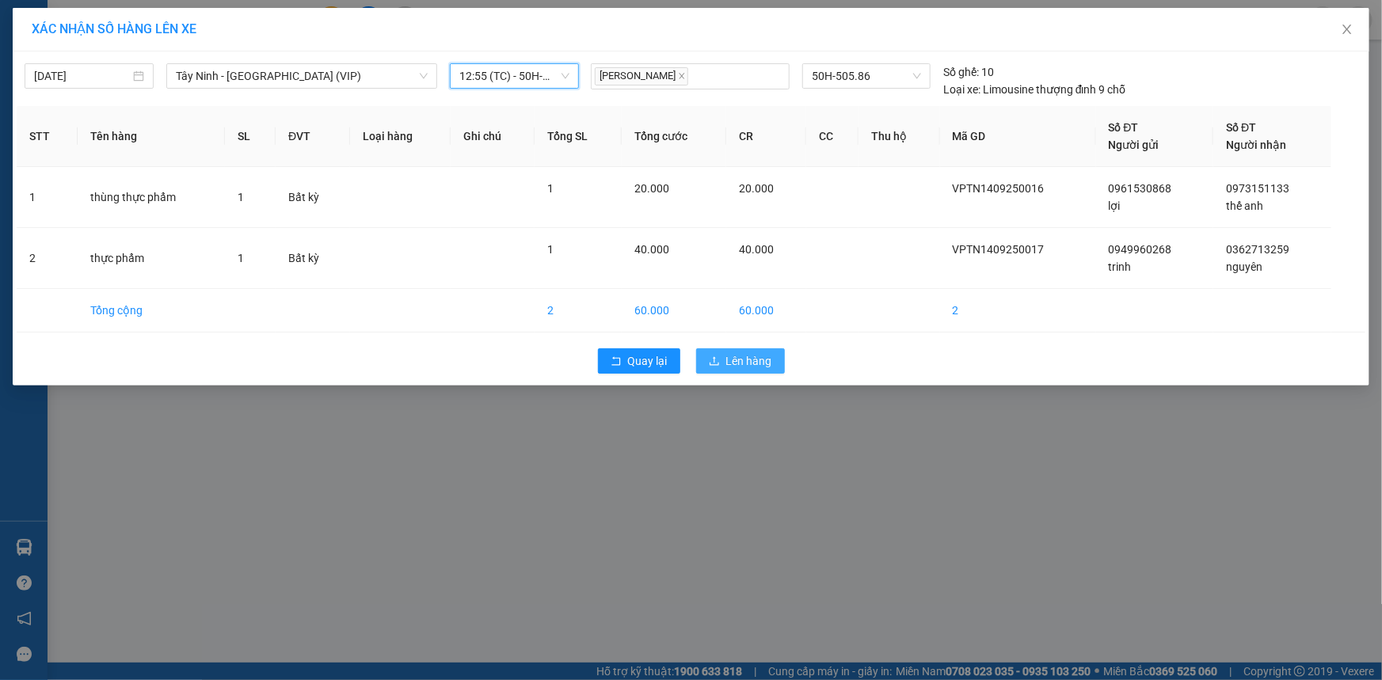
click at [733, 355] on span "Lên hàng" at bounding box center [749, 361] width 46 height 17
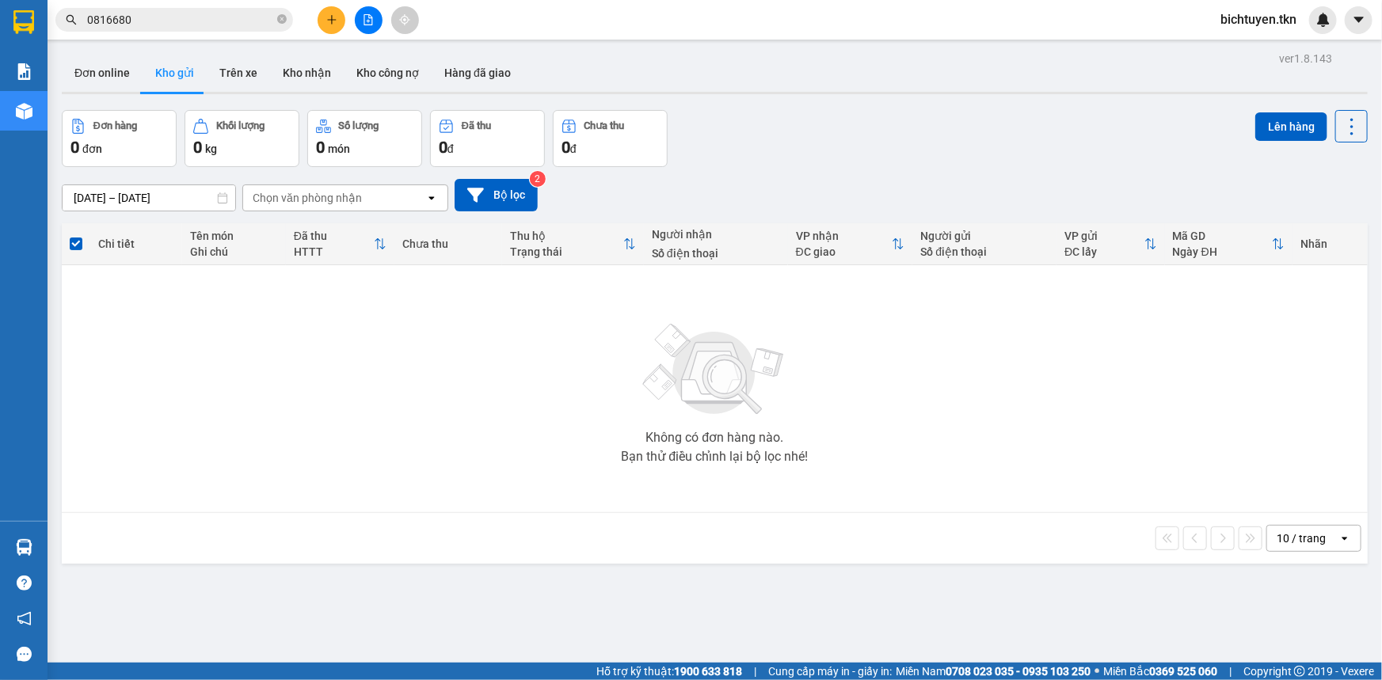
click at [790, 63] on div "Đơn online Kho gửi Trên xe Kho nhận Kho công nợ Hàng đã giao" at bounding box center [715, 75] width 1306 height 42
click at [286, 67] on button "Kho nhận" at bounding box center [307, 73] width 74 height 38
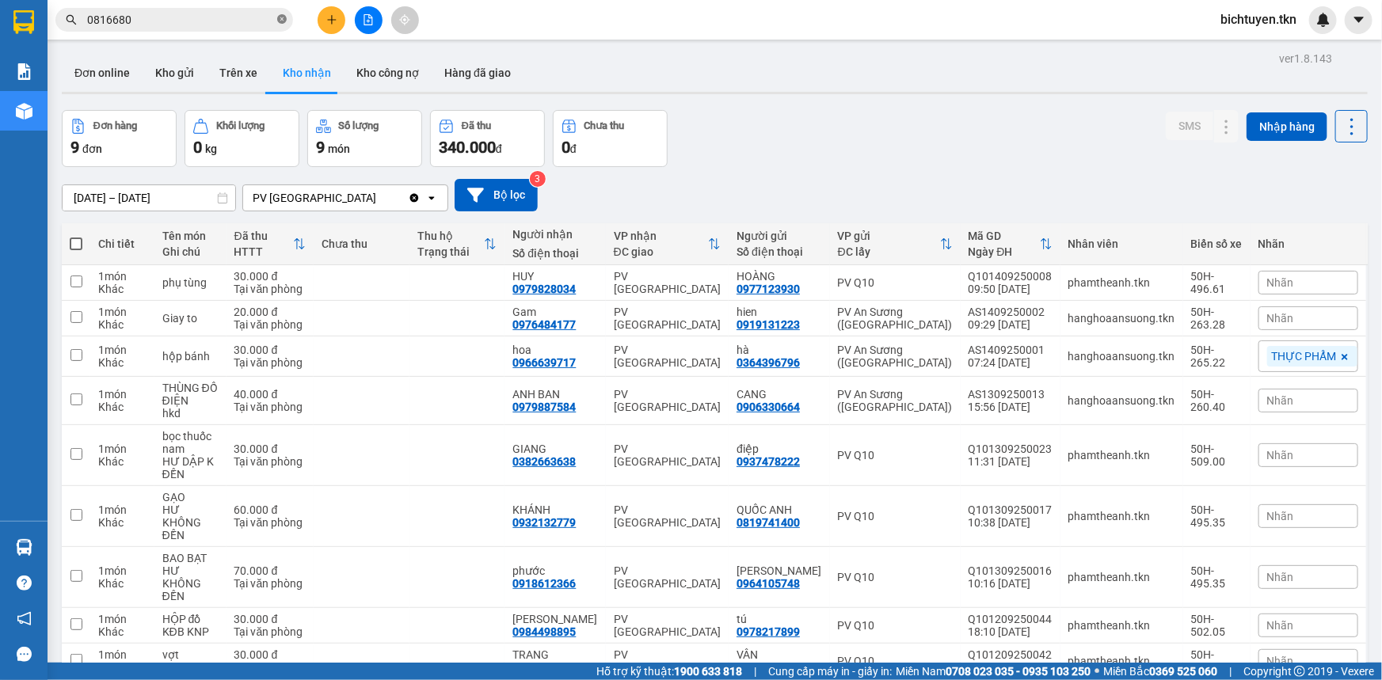
click at [280, 19] on icon "close-circle" at bounding box center [282, 19] width 10 height 10
click at [184, 67] on button "Kho gửi" at bounding box center [175, 73] width 64 height 38
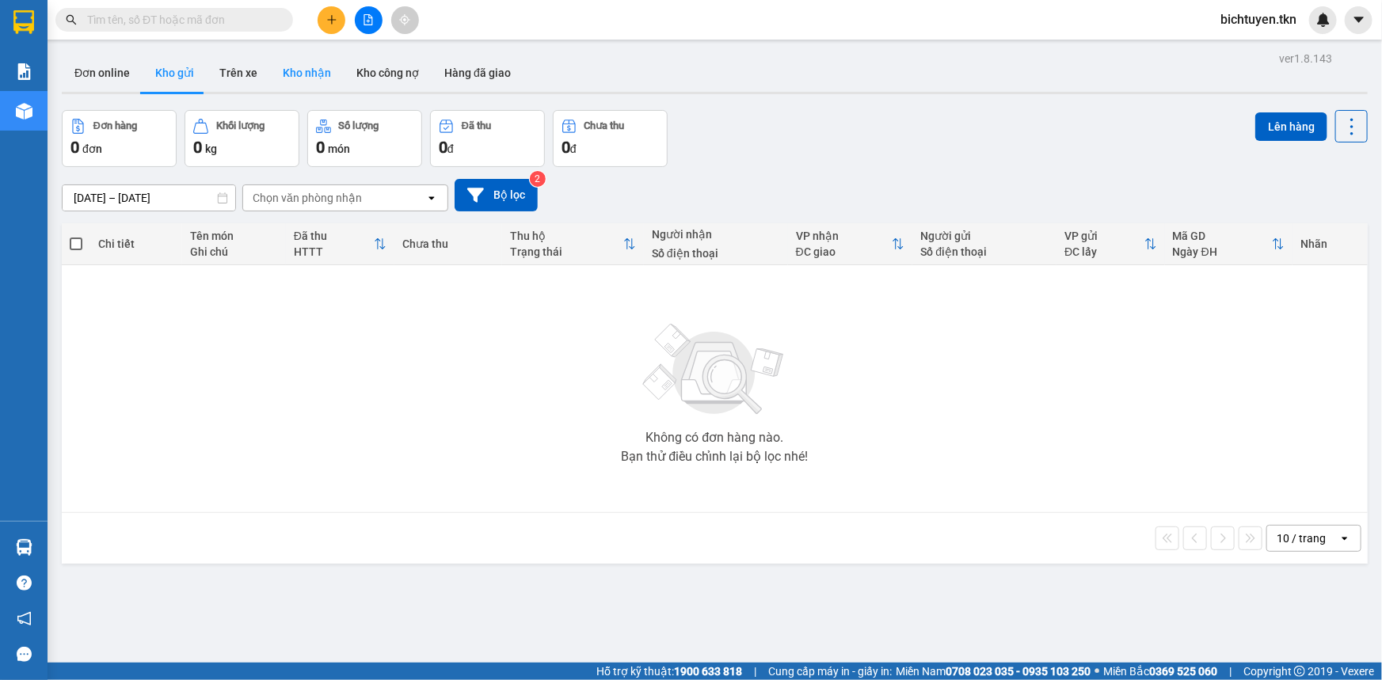
click at [307, 63] on button "Kho nhận" at bounding box center [307, 73] width 74 height 38
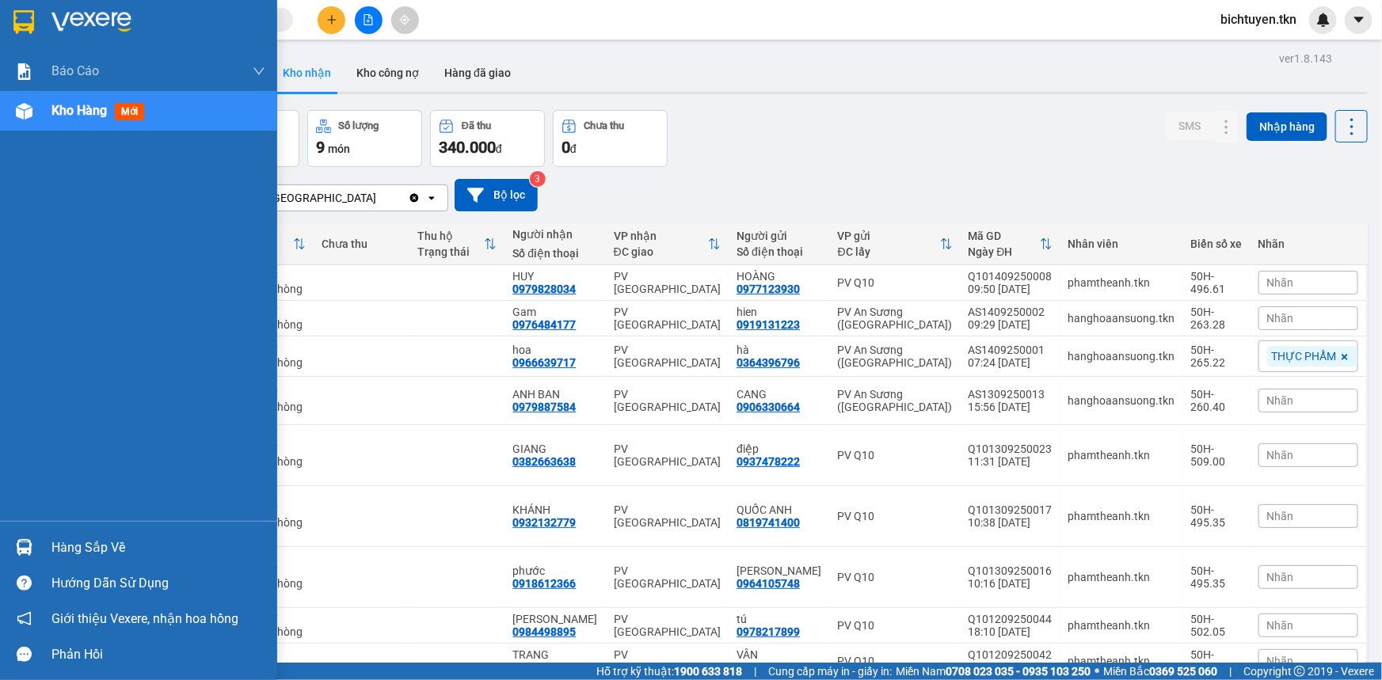
click at [36, 550] on div at bounding box center [24, 548] width 28 height 28
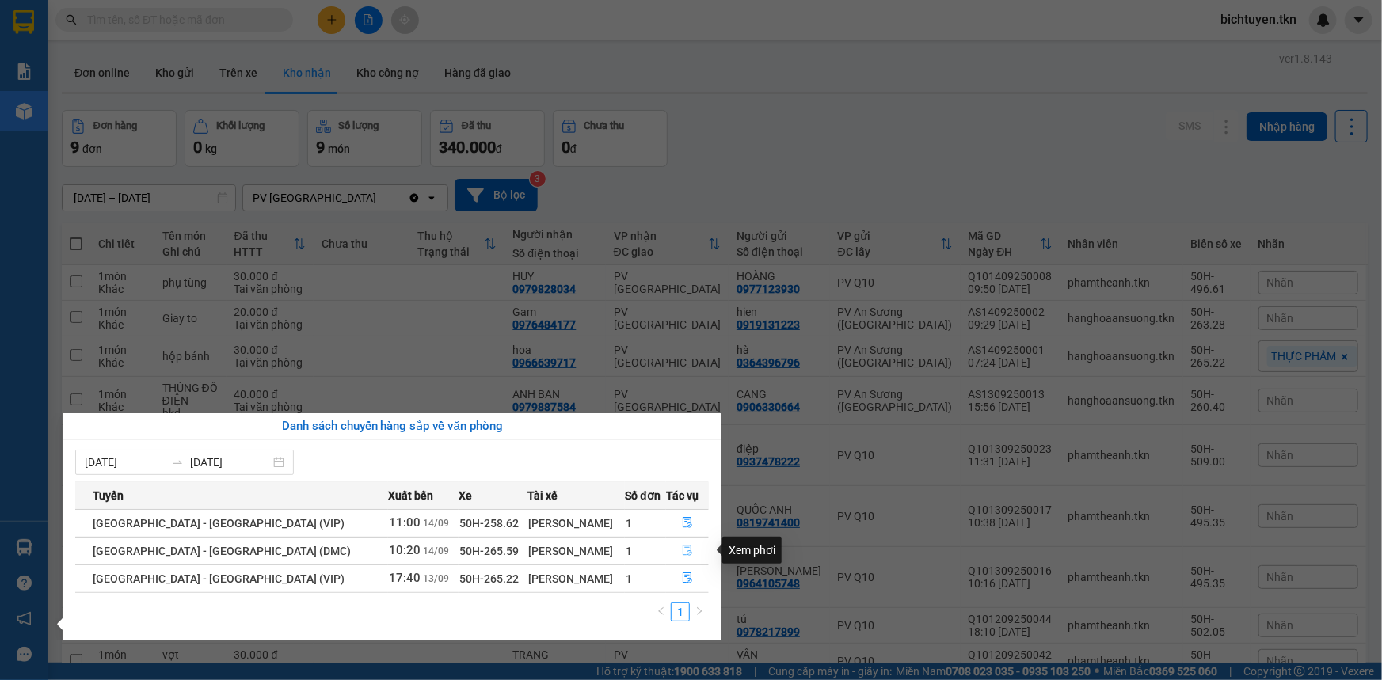
click at [688, 551] on button "button" at bounding box center [687, 551] width 41 height 25
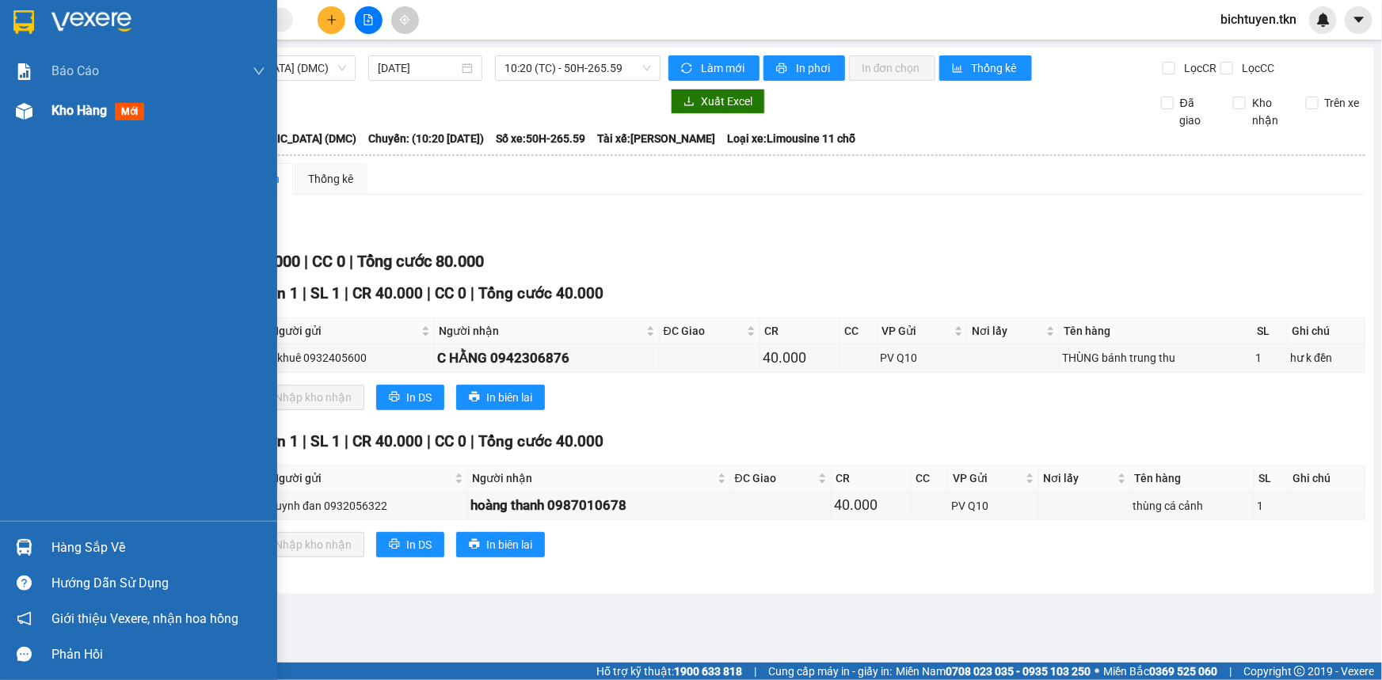
click at [29, 109] on img at bounding box center [24, 111] width 17 height 17
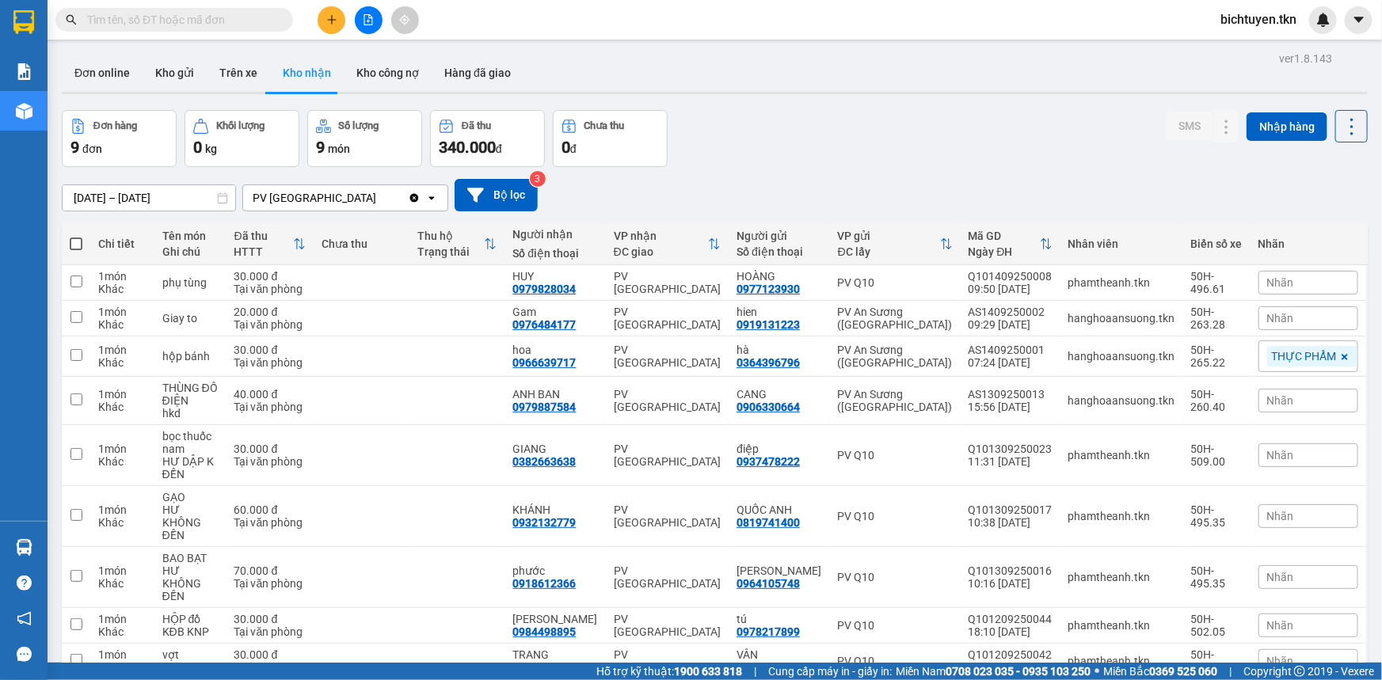
click at [745, 168] on div "[DATE] – [DATE] Press the down arrow key to interact with the calendar and sele…" at bounding box center [715, 195] width 1306 height 56
click at [144, 23] on input "text" at bounding box center [180, 19] width 187 height 17
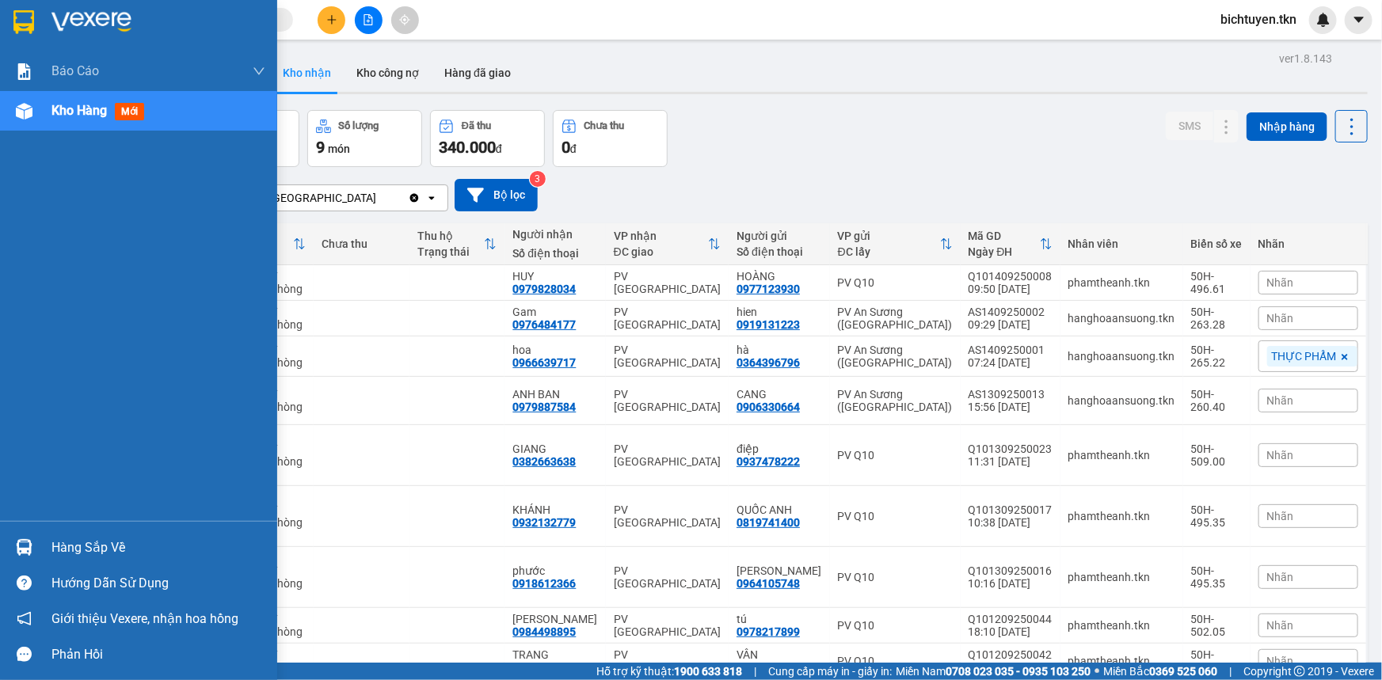
click at [21, 543] on img at bounding box center [24, 547] width 17 height 17
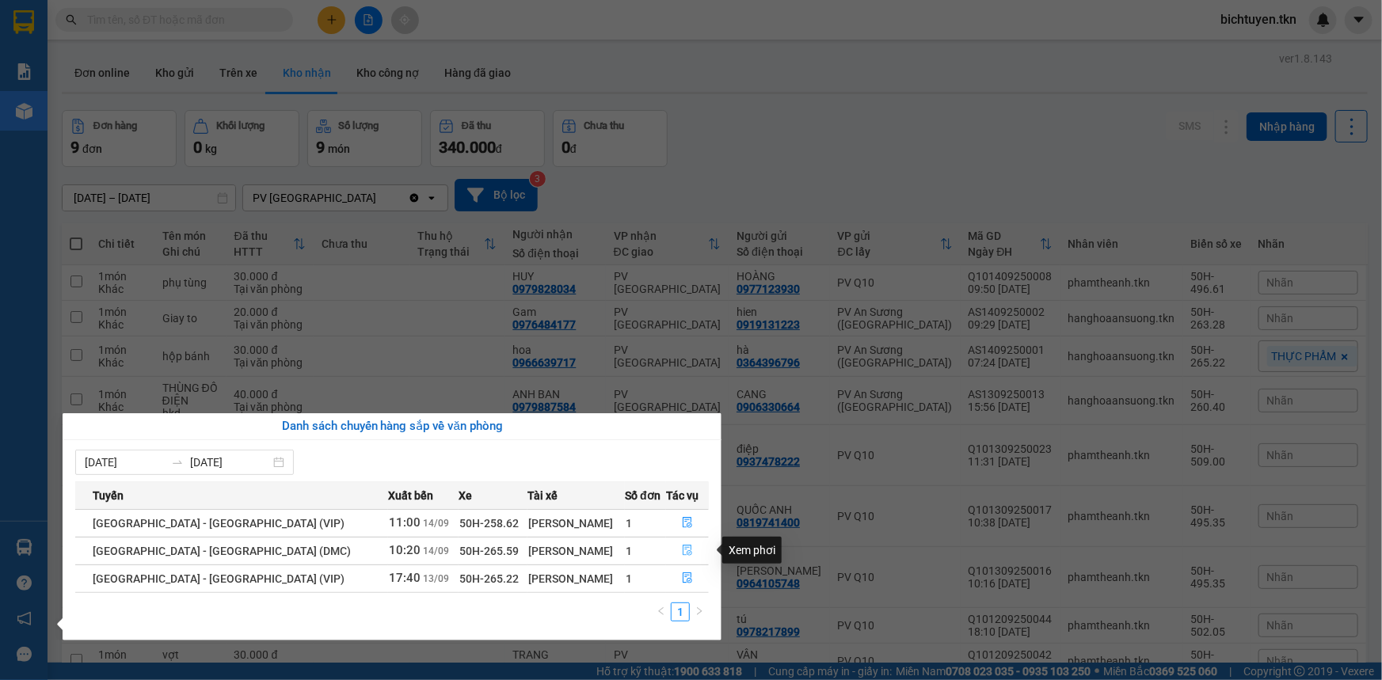
click at [688, 551] on button "button" at bounding box center [687, 551] width 41 height 25
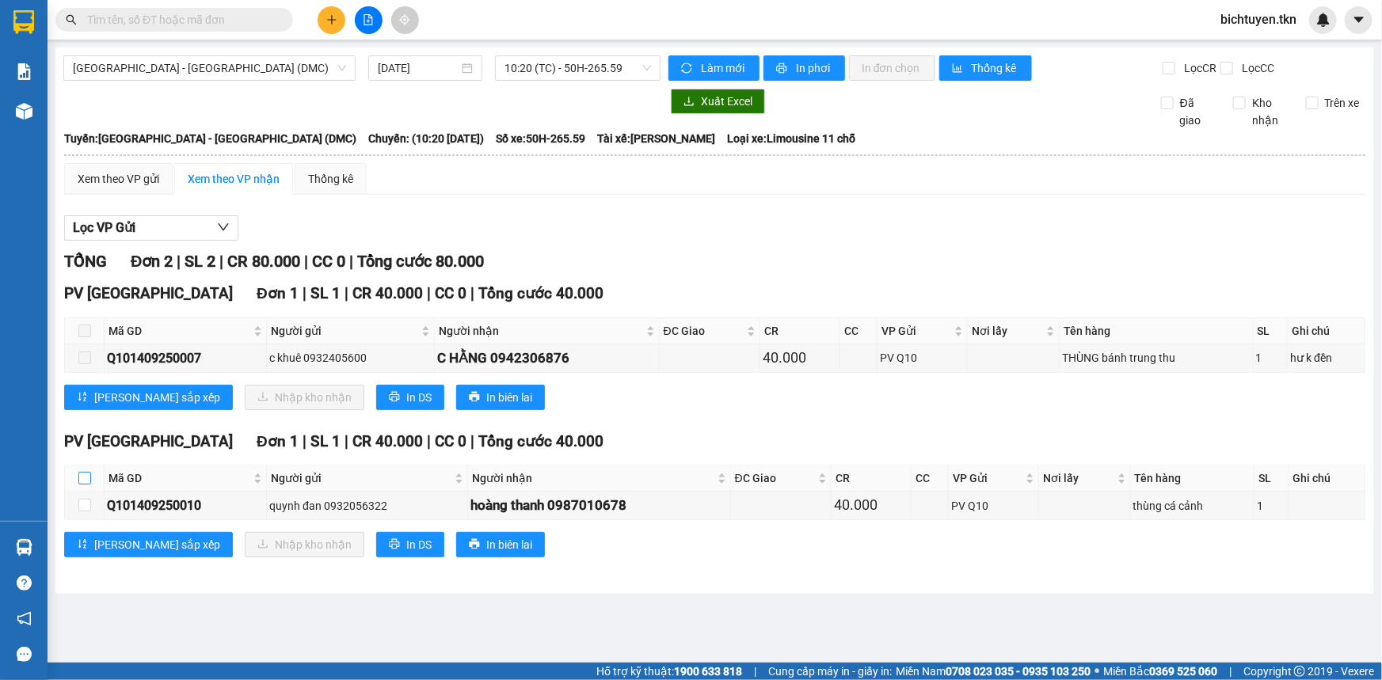
click at [88, 474] on input "checkbox" at bounding box center [84, 478] width 13 height 13
checkbox input "true"
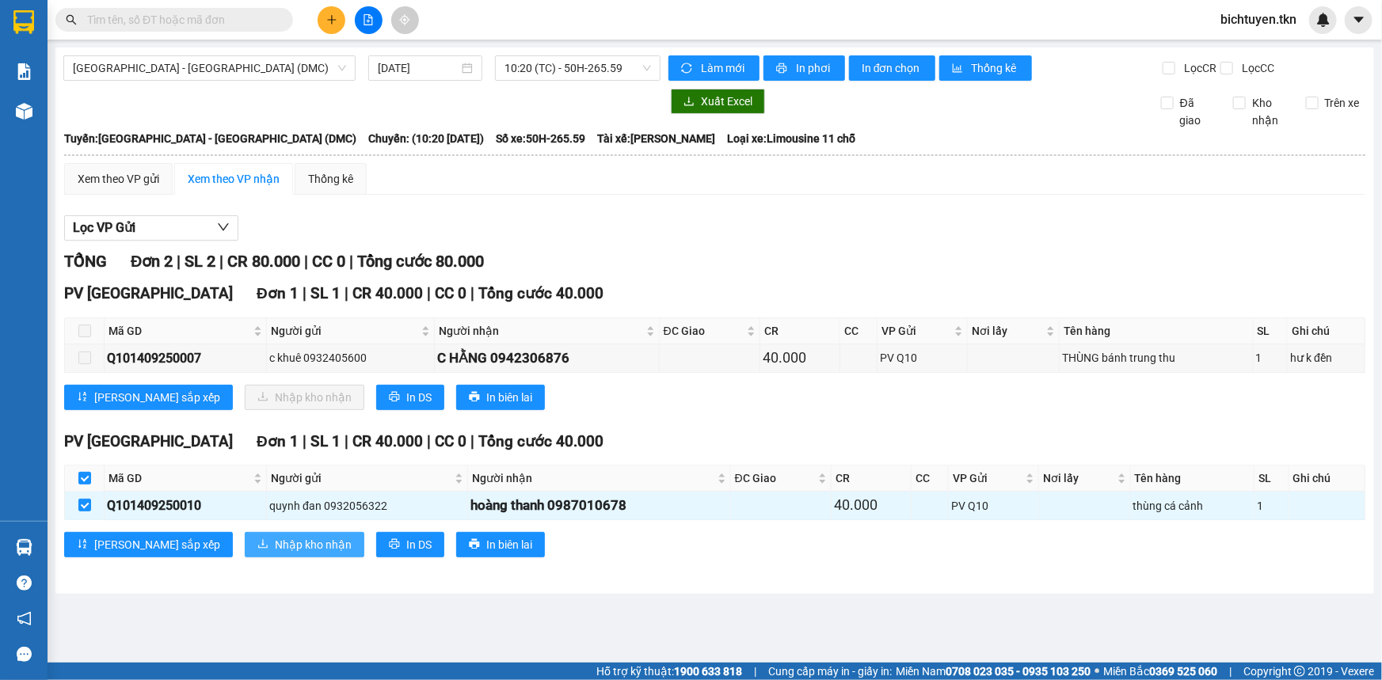
click at [245, 535] on button "Nhập kho nhận" at bounding box center [305, 544] width 120 height 25
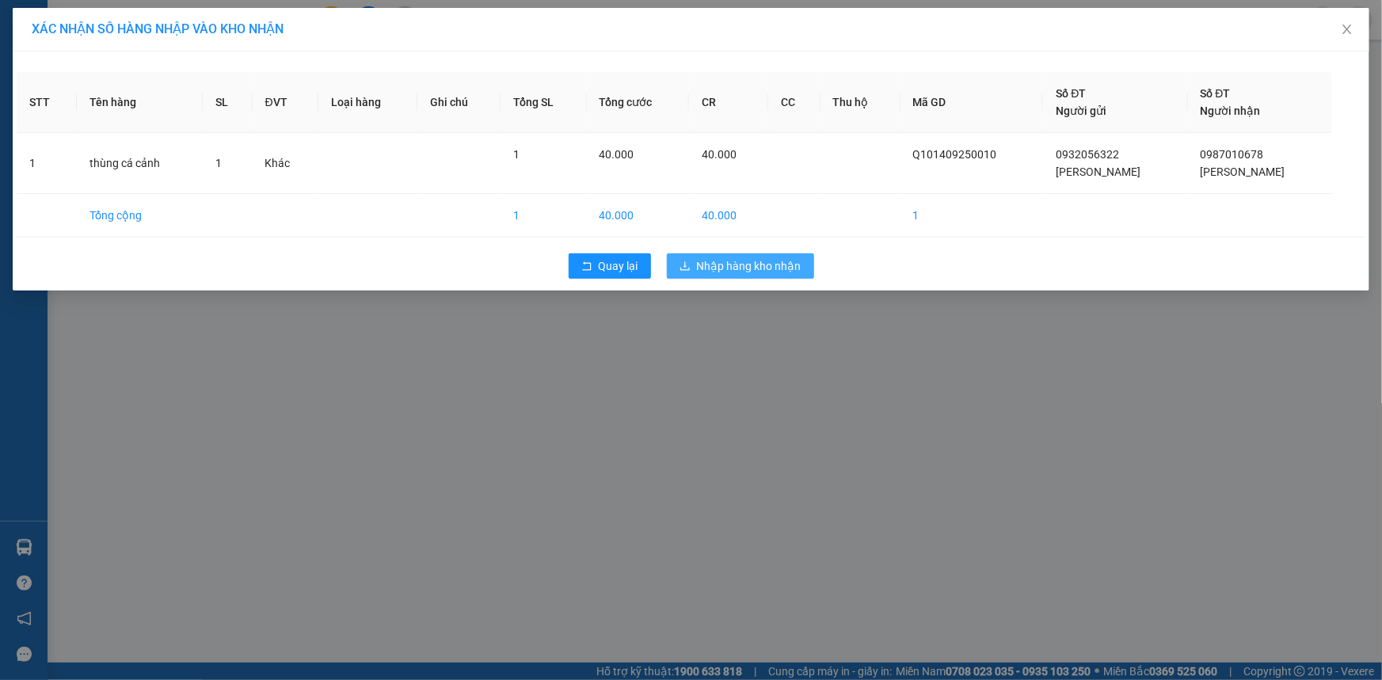
click at [771, 274] on span "Nhập hàng kho nhận" at bounding box center [749, 265] width 105 height 17
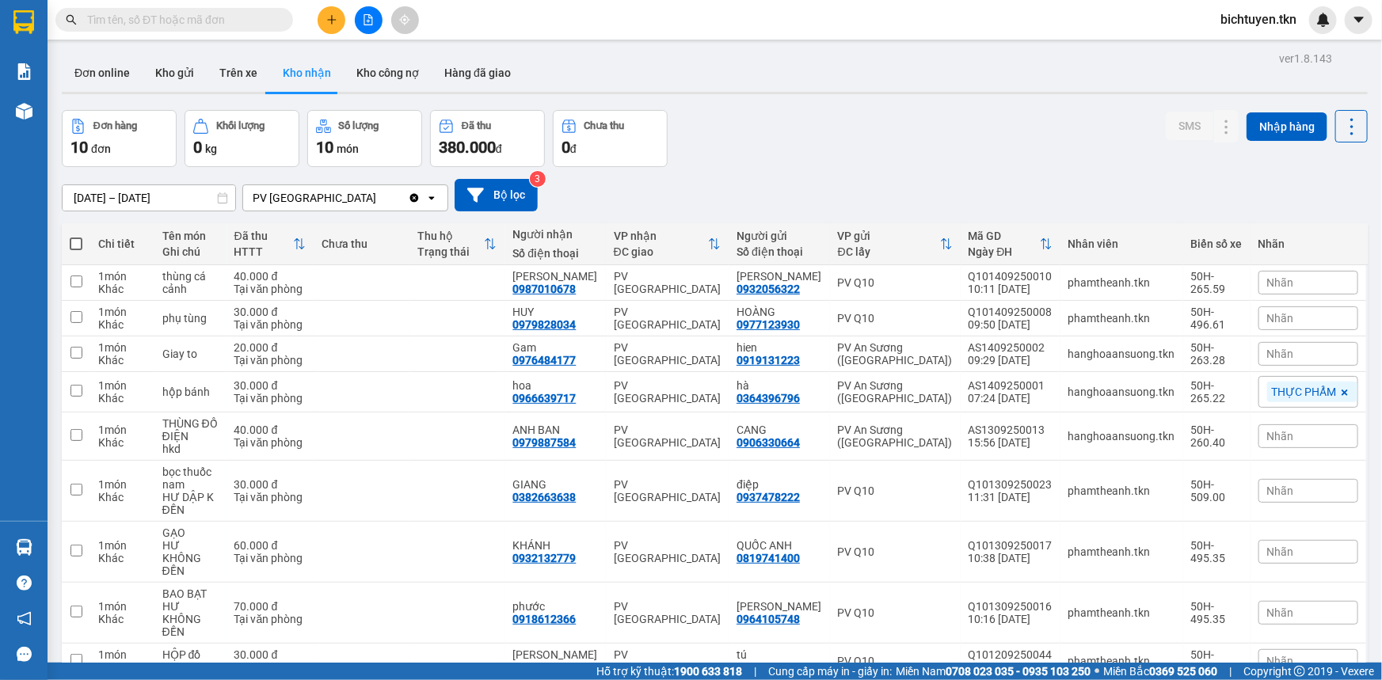
click at [866, 157] on div "Đơn hàng 10 đơn Khối lượng 0 kg Số lượng 10 món Đã thu 380.000 đ Chưa thu 0 đ S…" at bounding box center [715, 138] width 1306 height 57
click at [250, 10] on span at bounding box center [174, 20] width 238 height 24
click at [250, 26] on input "text" at bounding box center [180, 19] width 187 height 17
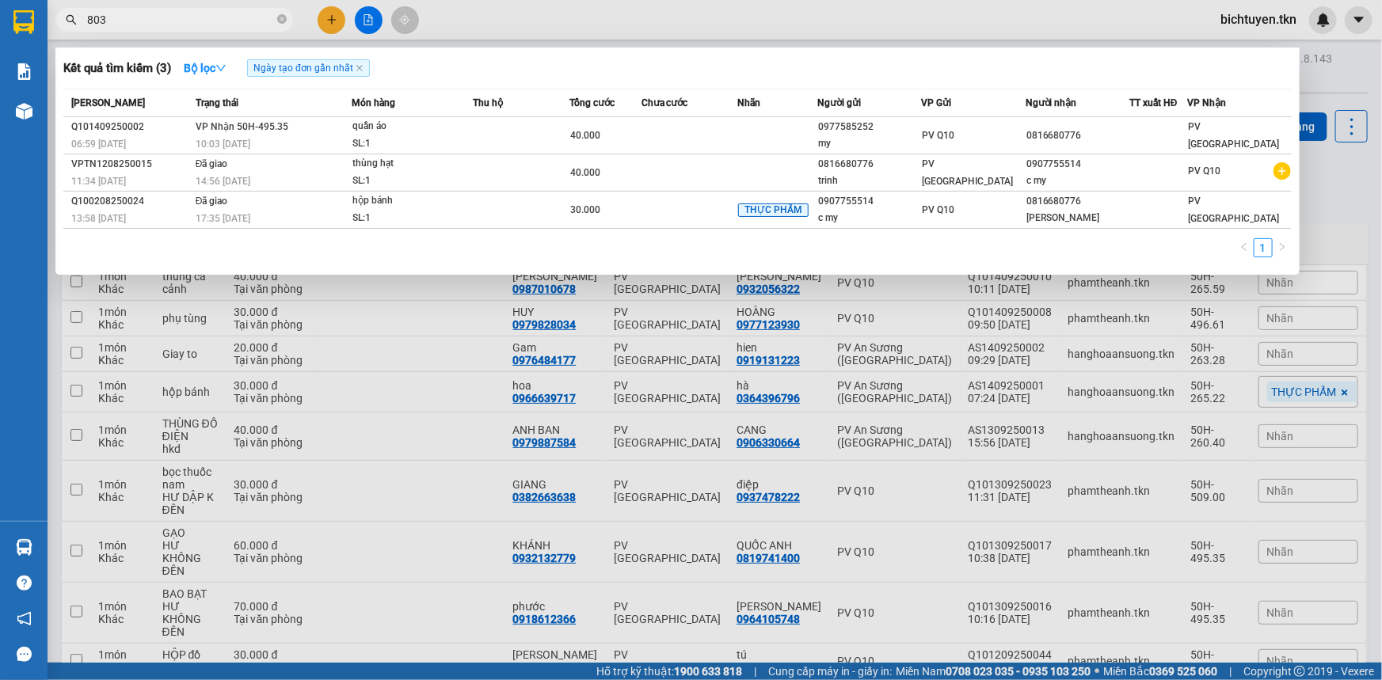
type input "8034"
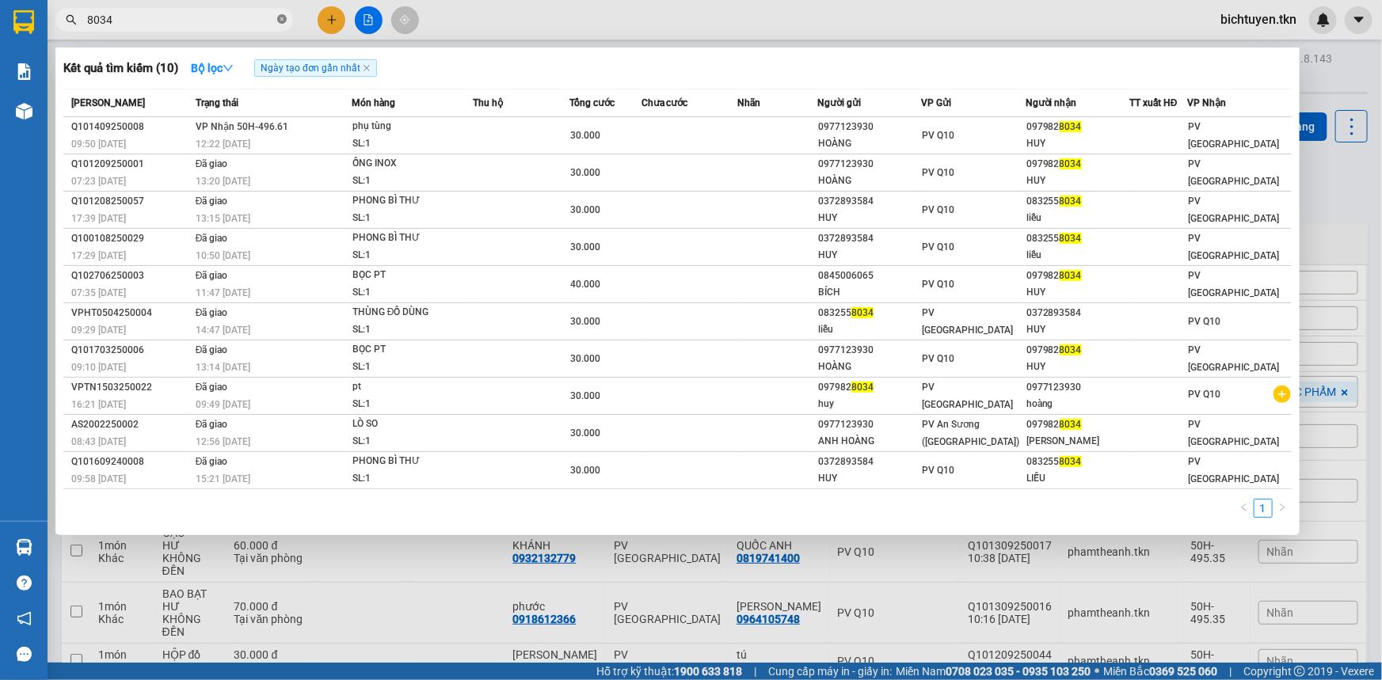
click at [280, 14] on icon "close-circle" at bounding box center [282, 19] width 10 height 10
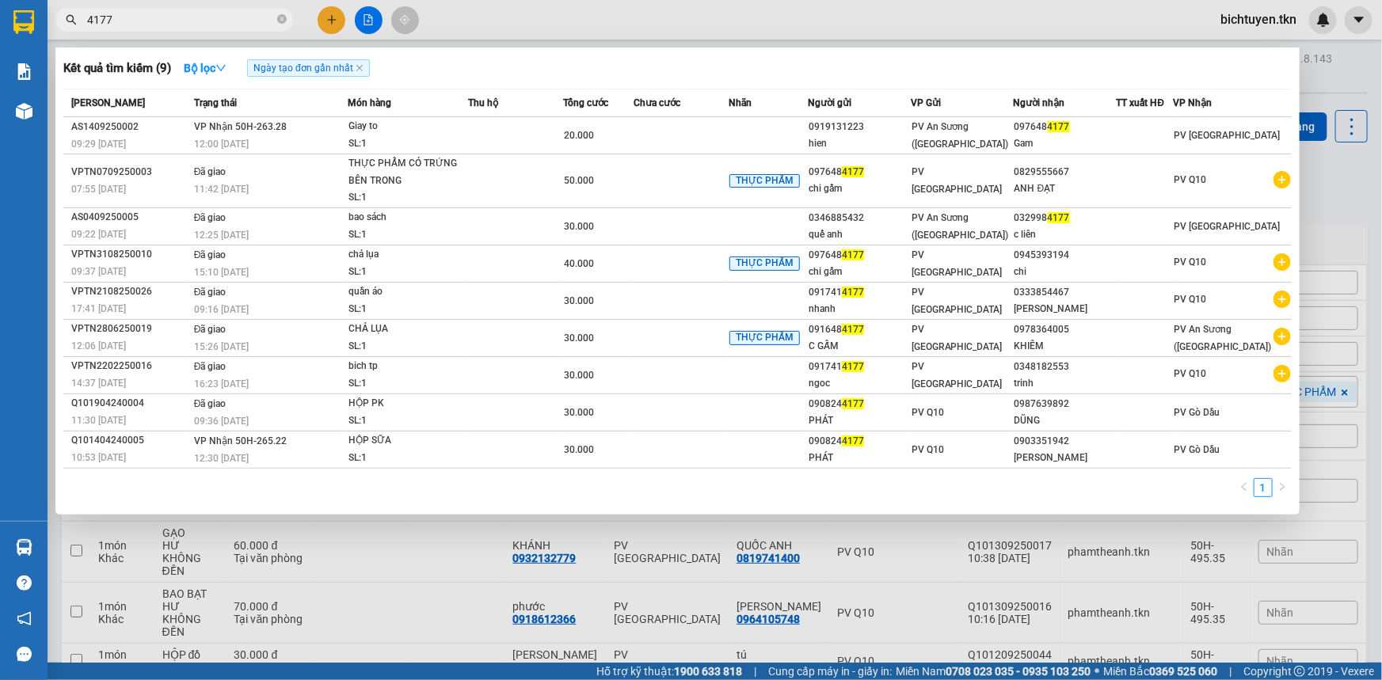
type input "4177"
click at [499, 27] on div at bounding box center [691, 340] width 1382 height 680
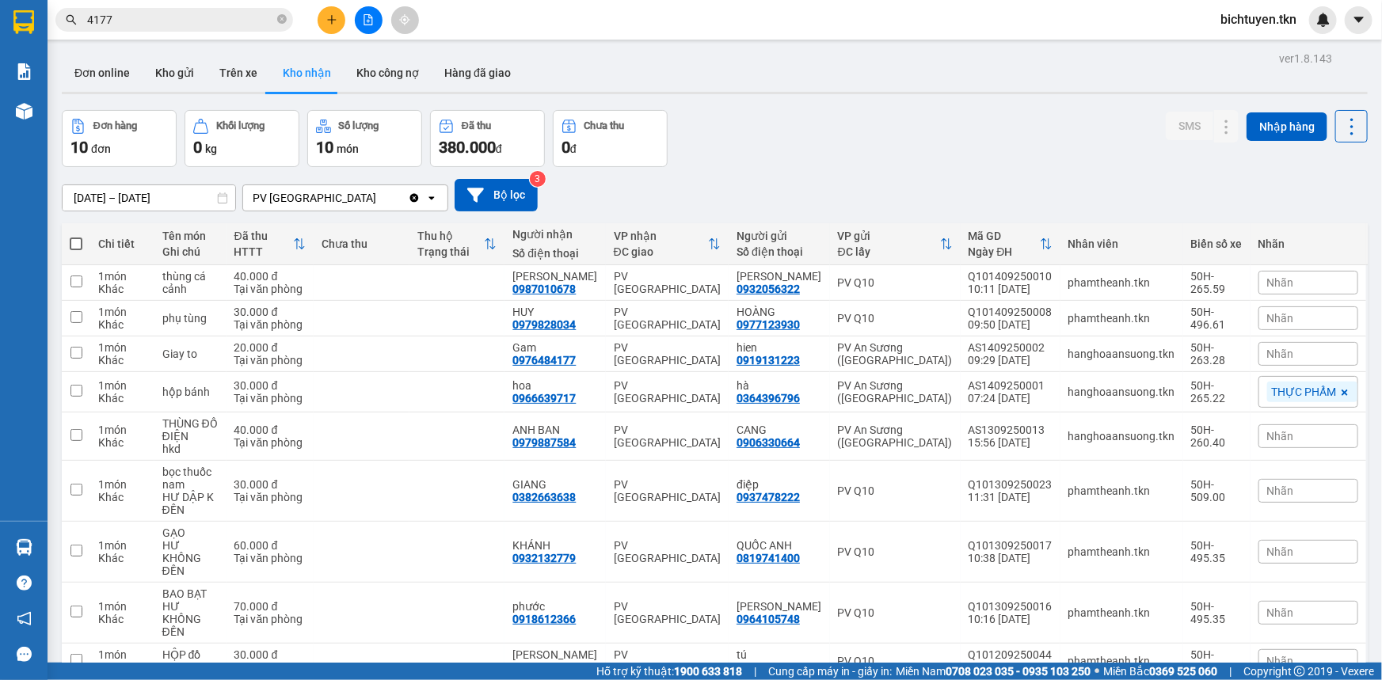
click at [852, 155] on div "Đơn hàng 10 đơn Khối lượng 0 kg Số lượng 10 món Đã thu 380.000 đ Chưa thu 0 đ S…" at bounding box center [715, 138] width 1306 height 57
click at [871, 54] on div "Đơn online Kho gửi Trên xe Kho nhận Kho công nợ Hàng đã giao" at bounding box center [715, 75] width 1306 height 42
click at [860, 138] on div "Đơn hàng 10 đơn Khối lượng 0 kg Số lượng 10 món Đã thu 380.000 đ Chưa thu 0 đ S…" at bounding box center [715, 138] width 1306 height 57
click at [750, 130] on div "Đơn hàng 10 đơn Khối lượng 0 kg Số lượng 10 món Đã thu 380.000 đ Chưa thu 0 đ S…" at bounding box center [715, 138] width 1306 height 57
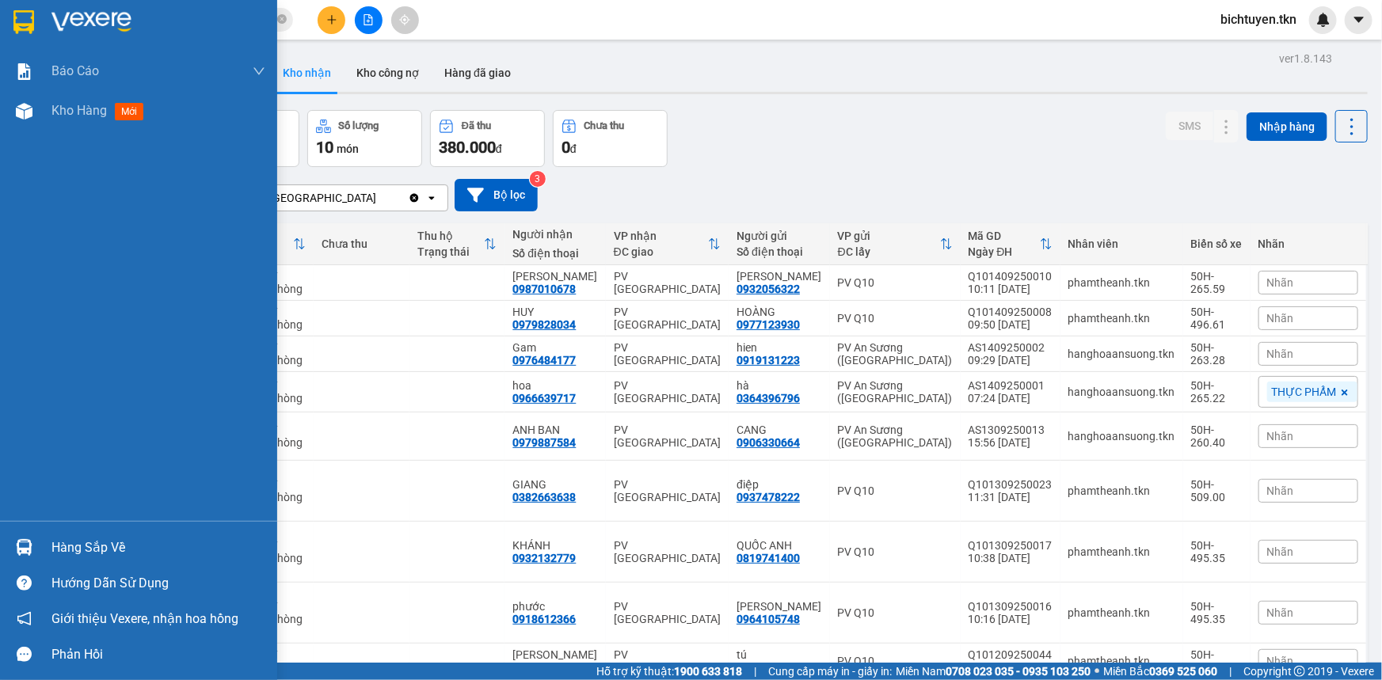
click at [21, 548] on img at bounding box center [24, 547] width 17 height 17
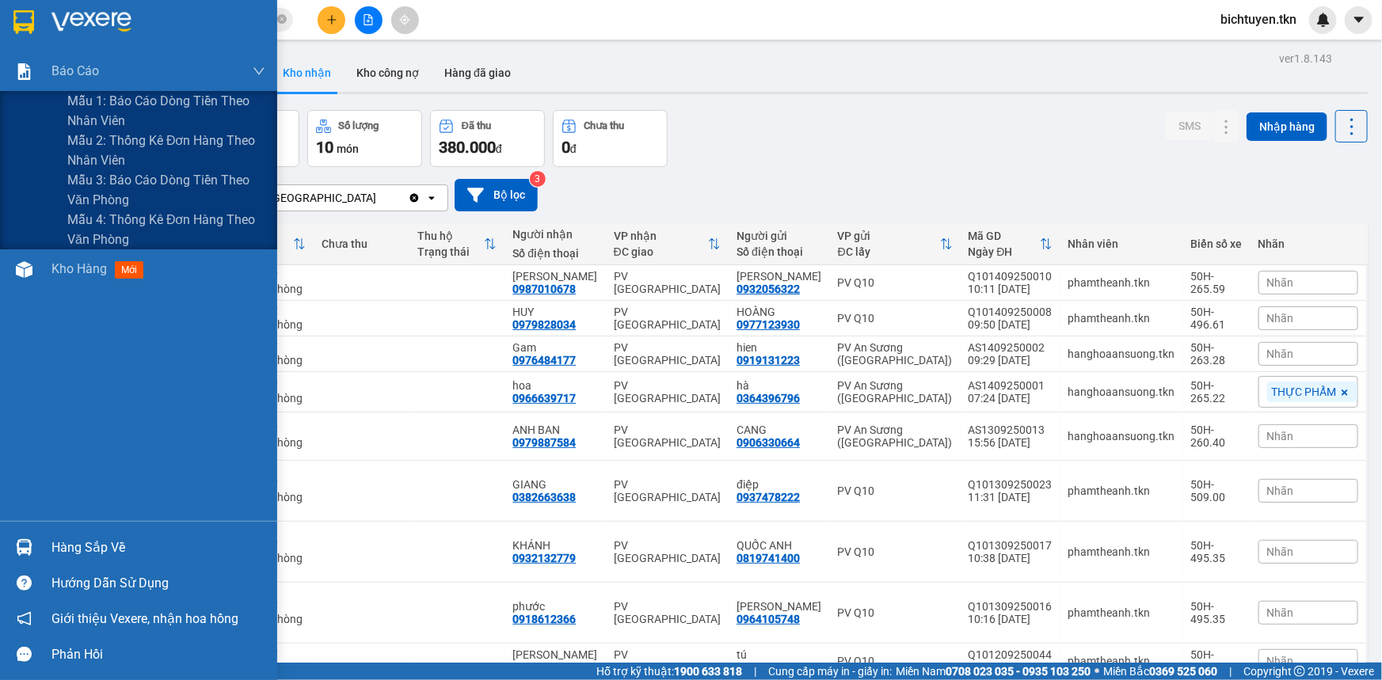
click at [26, 67] on div "Báo cáo Mẫu 1: Báo cáo dòng tiền theo nhân viên Mẫu 2: Thống kê đơn hàng theo n…" at bounding box center [138, 340] width 277 height 680
click at [26, 67] on img at bounding box center [24, 71] width 17 height 17
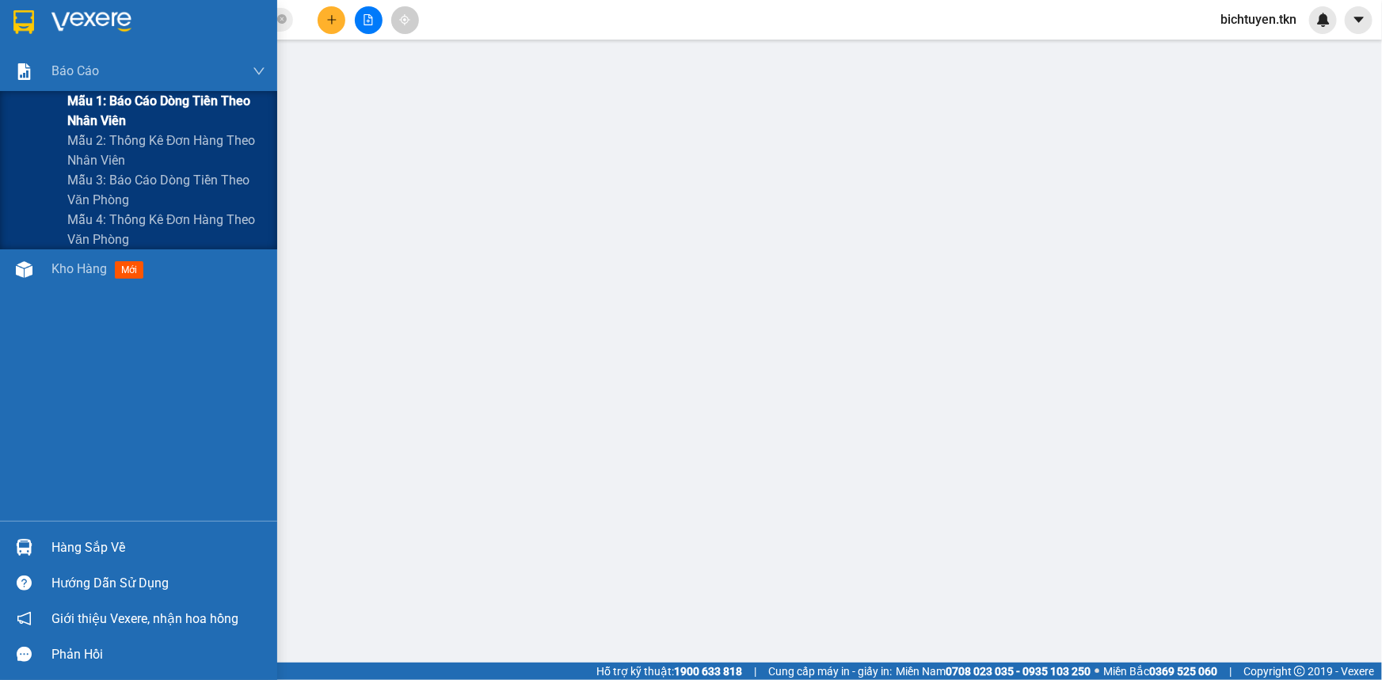
click at [118, 118] on span "Mẫu 1: Báo cáo dòng tiền theo nhân viên" at bounding box center [166, 111] width 198 height 40
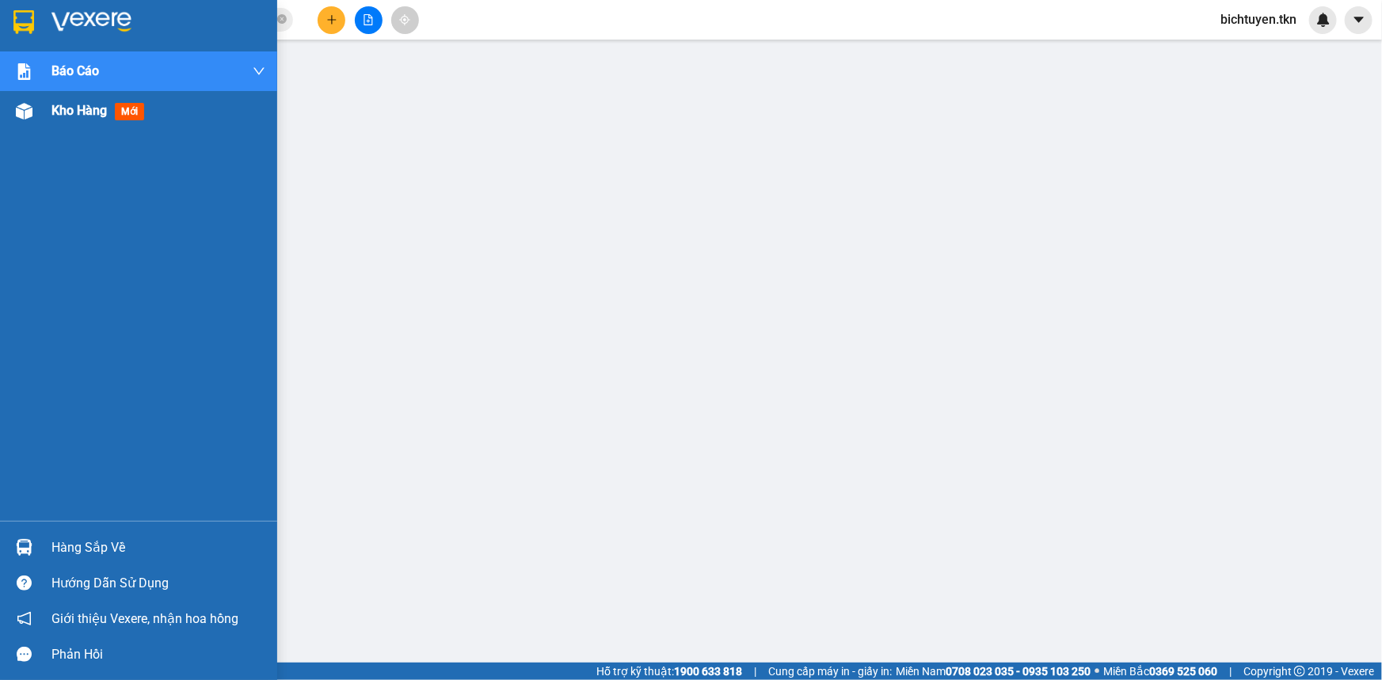
click at [32, 105] on div at bounding box center [24, 111] width 28 height 28
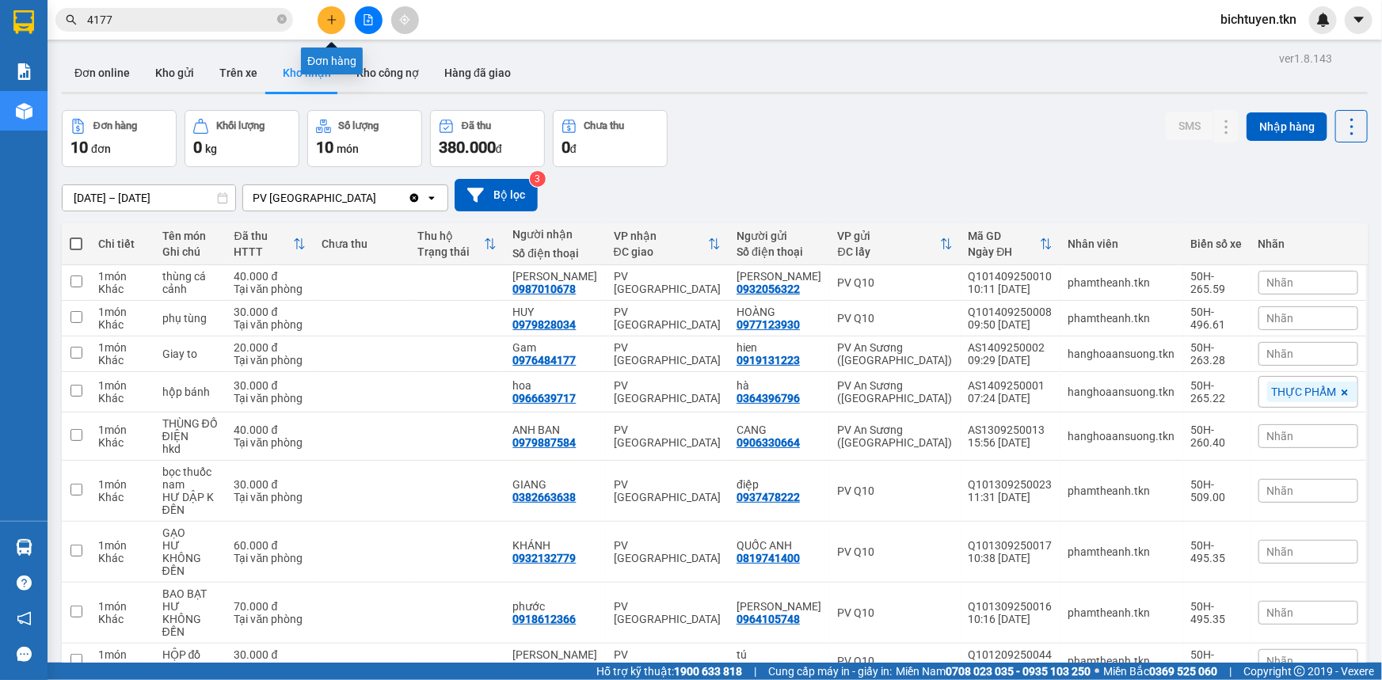
click at [330, 23] on icon "plus" at bounding box center [331, 19] width 11 height 11
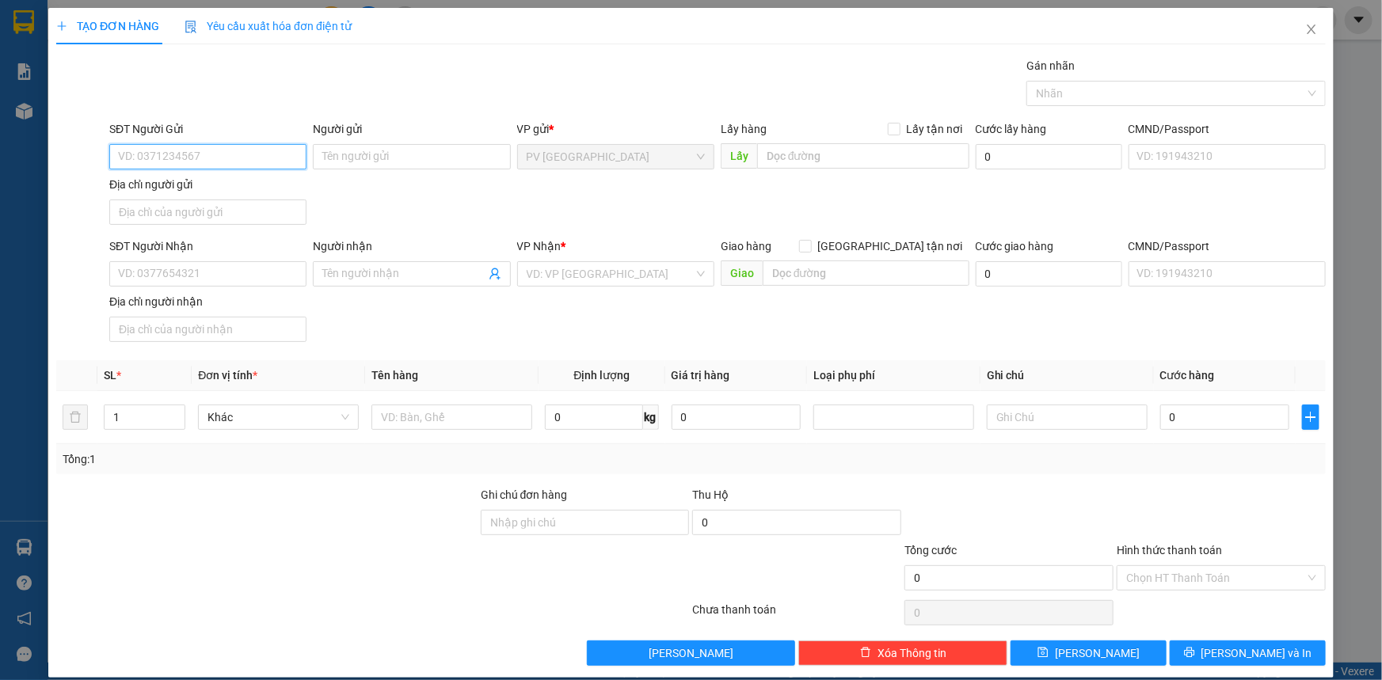
click at [212, 155] on input "SĐT Người Gửi" at bounding box center [207, 156] width 197 height 25
click at [160, 162] on input "SĐT Người Gửi" at bounding box center [207, 156] width 197 height 25
type input "0363392571"
click at [295, 192] on div "0363392571 - gì mai" at bounding box center [207, 188] width 196 height 25
type input "gì mai"
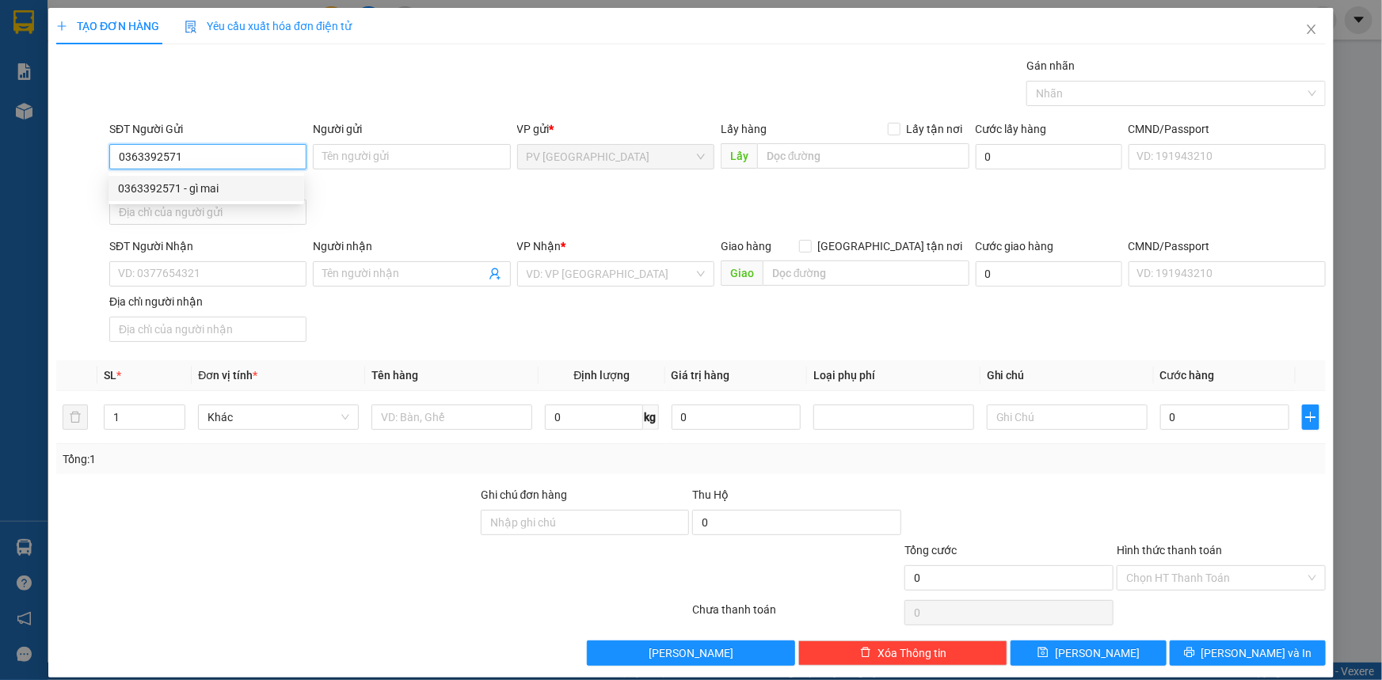
type input "0964395432"
type input "nhu y"
type input "50.000"
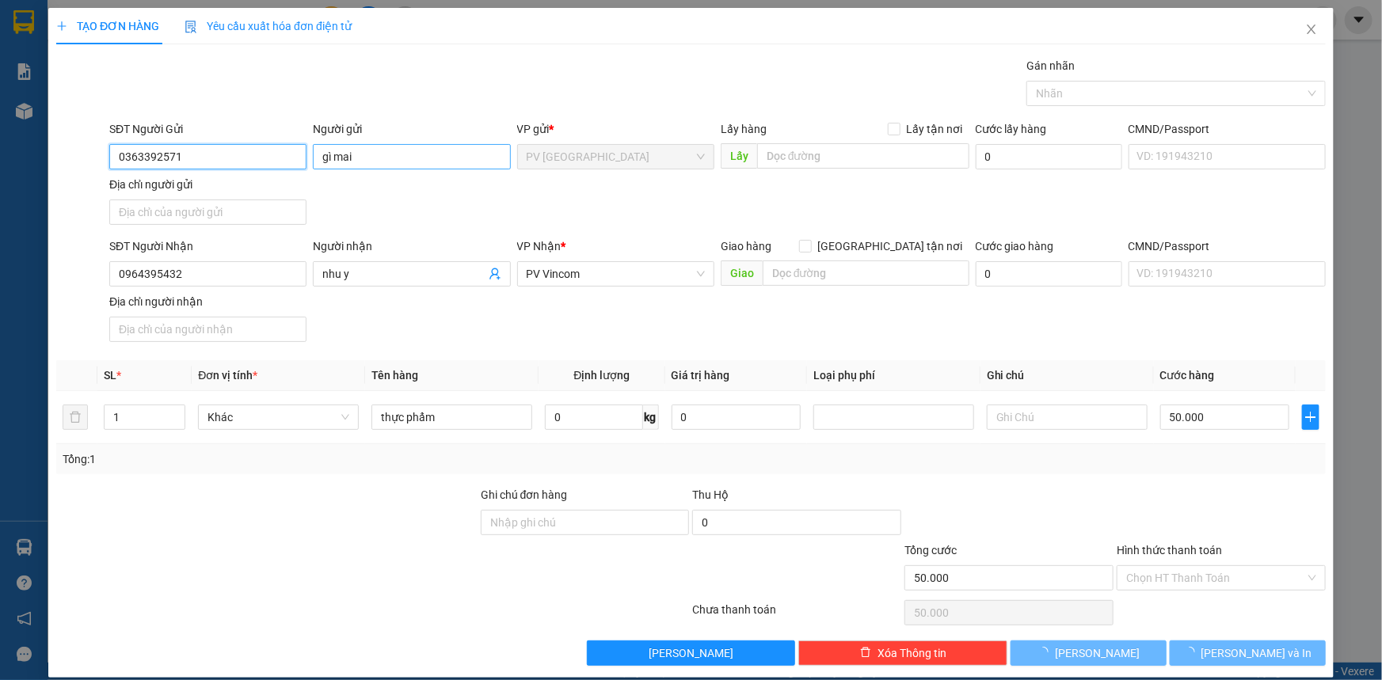
type input "0363392571"
click at [332, 154] on input "gì mai" at bounding box center [411, 156] width 197 height 25
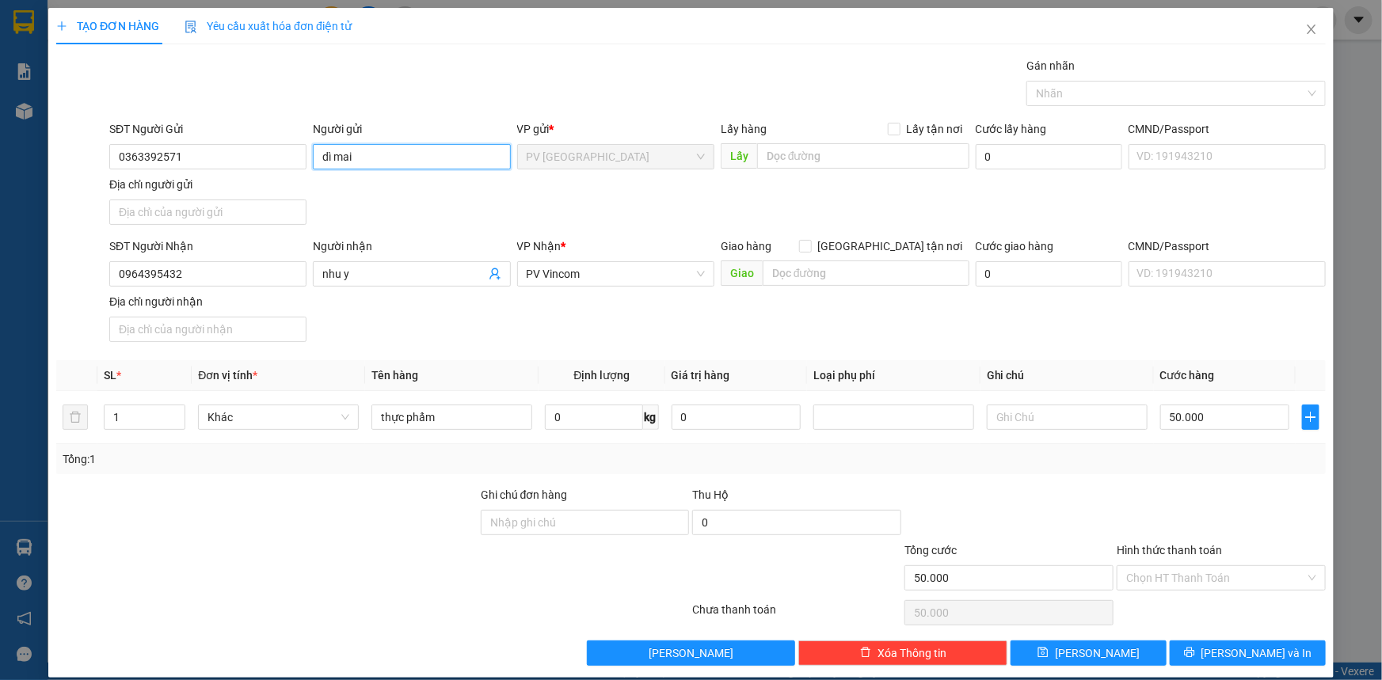
type input "dì mai"
click at [276, 562] on div at bounding box center [267, 569] width 425 height 55
click at [370, 272] on input "nhu y" at bounding box center [403, 273] width 162 height 17
type input "n"
type input "b"
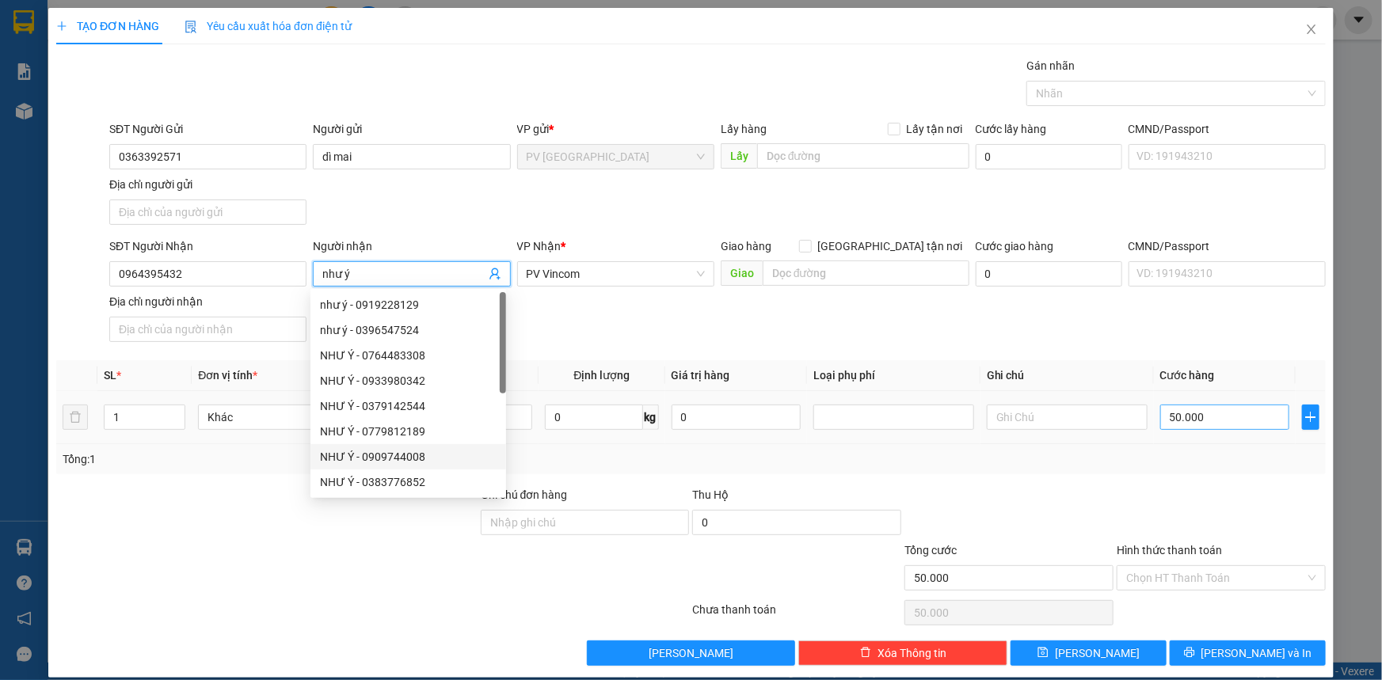
type input "như ý"
click at [1221, 413] on input "50.000" at bounding box center [1224, 417] width 129 height 25
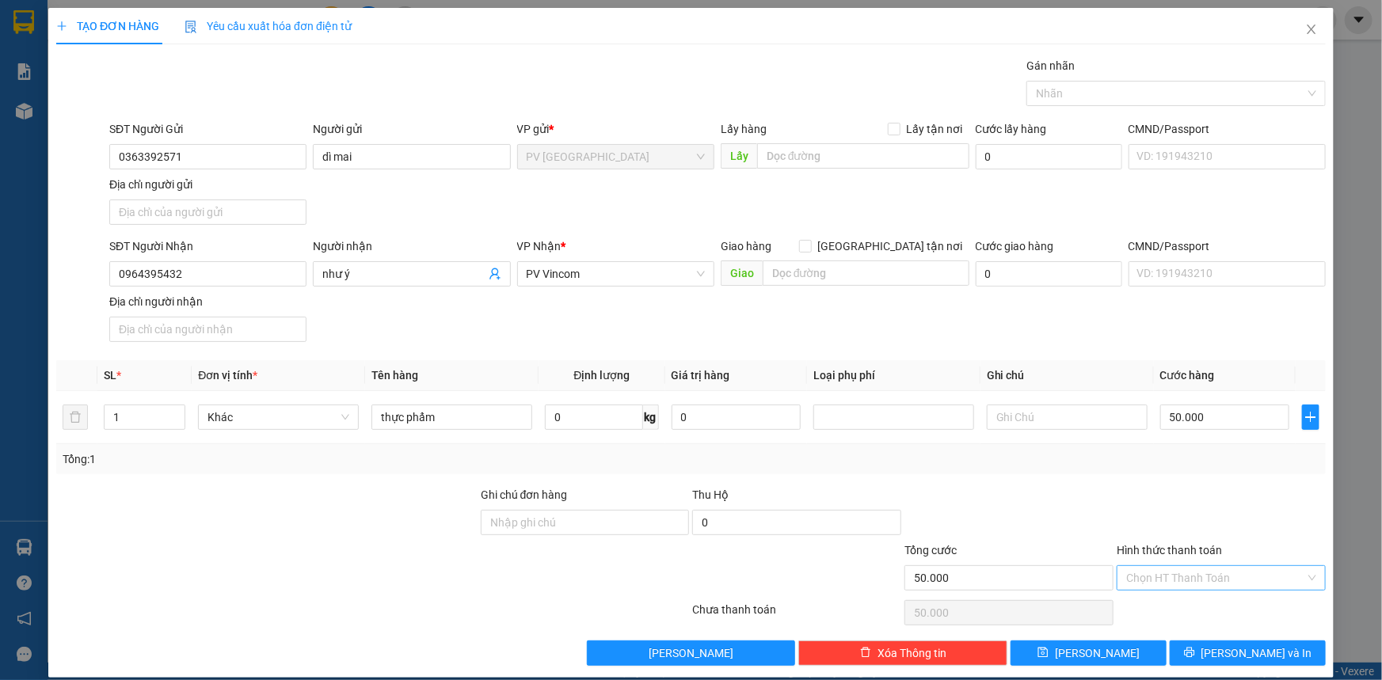
click at [1215, 581] on input "Hình thức thanh toán" at bounding box center [1215, 578] width 179 height 24
click at [1196, 610] on div "Tại văn phòng" at bounding box center [1212, 608] width 189 height 17
type input "0"
click at [1114, 90] on div at bounding box center [1169, 93] width 276 height 19
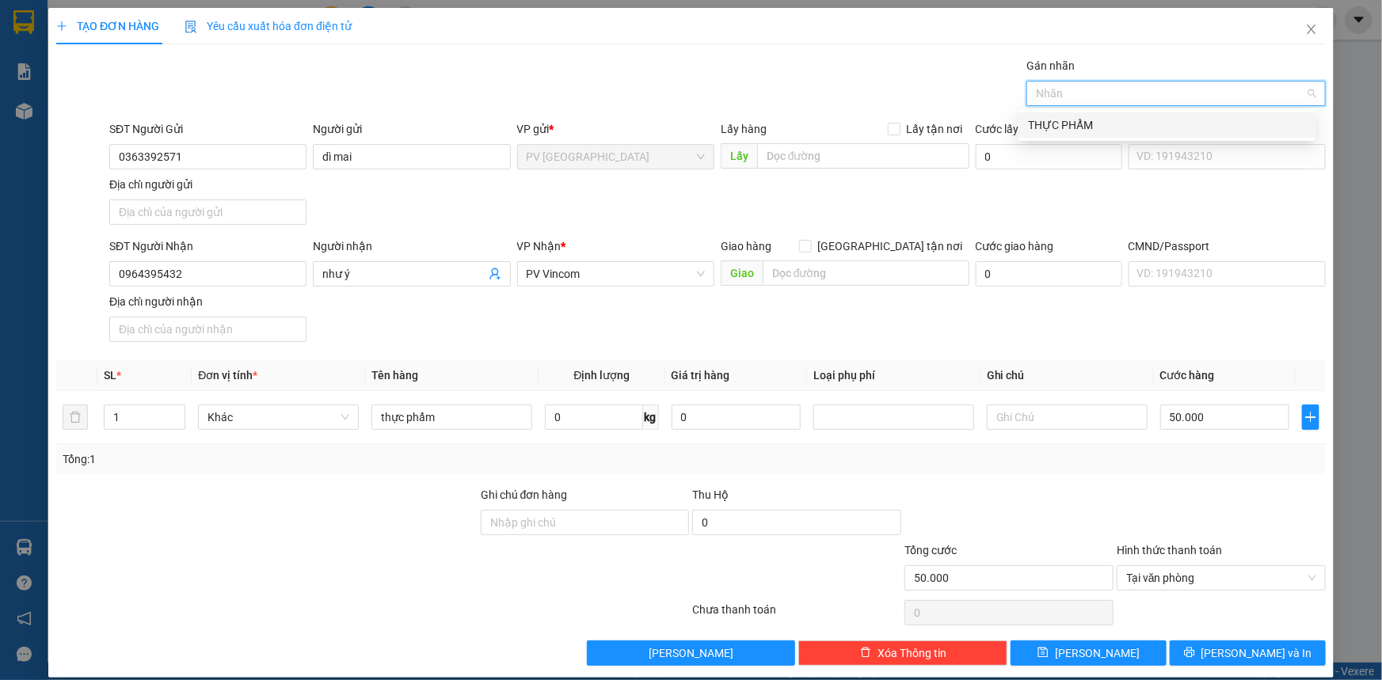
click at [1111, 121] on div "THỰC PHẨM" at bounding box center [1167, 124] width 278 height 17
click at [1195, 655] on icon "printer" at bounding box center [1189, 653] width 10 height 10
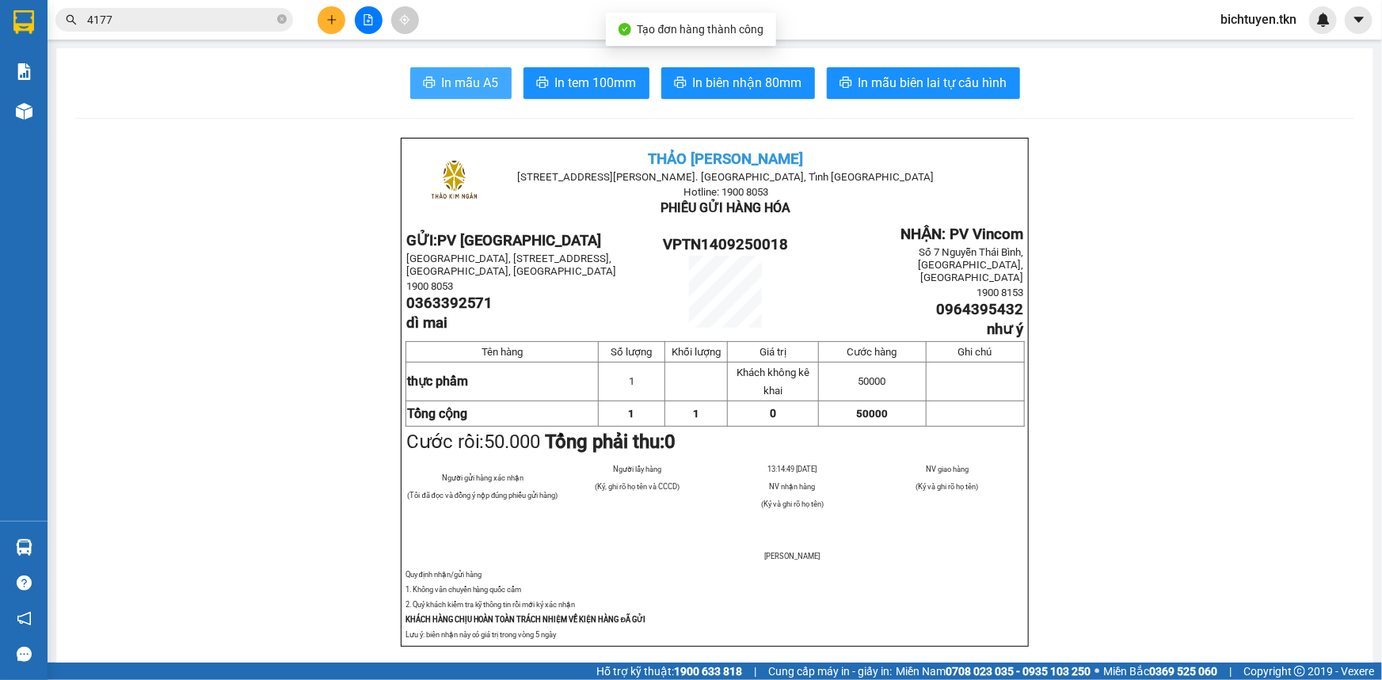
click at [479, 89] on span "In mẫu A5" at bounding box center [470, 83] width 57 height 20
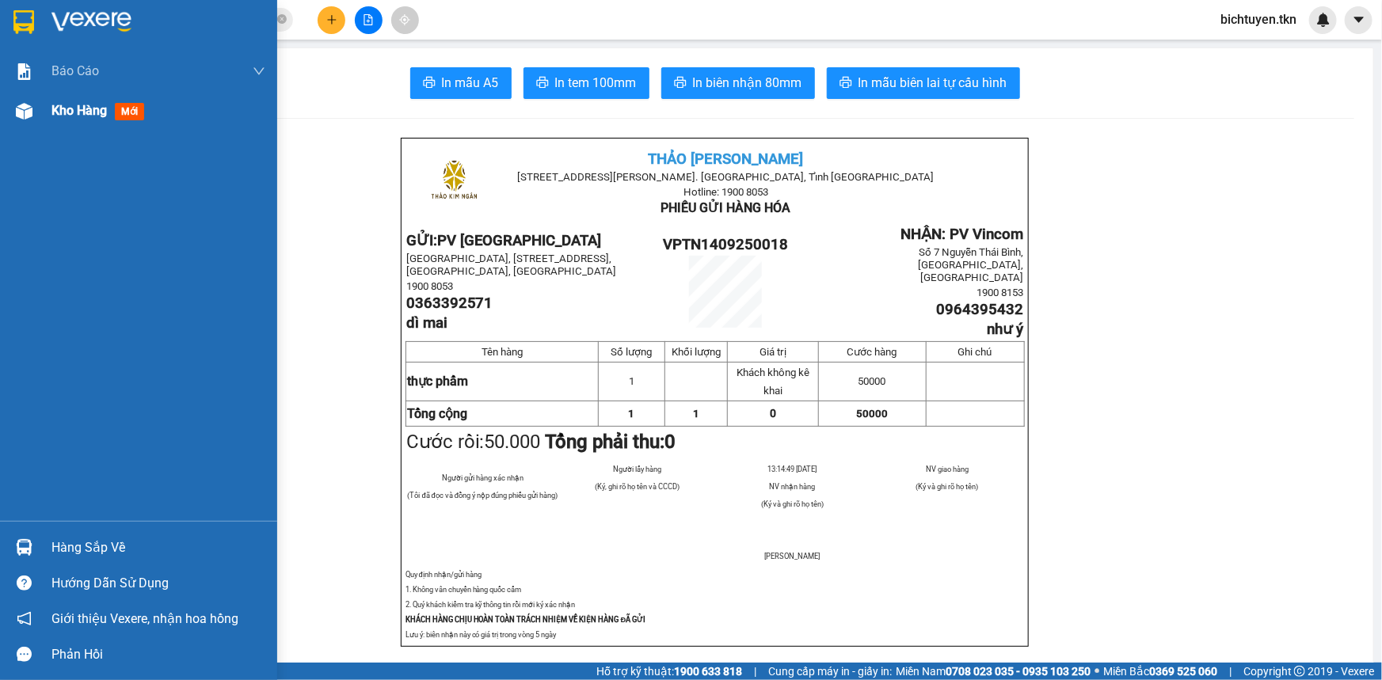
click at [25, 119] on div at bounding box center [24, 111] width 28 height 28
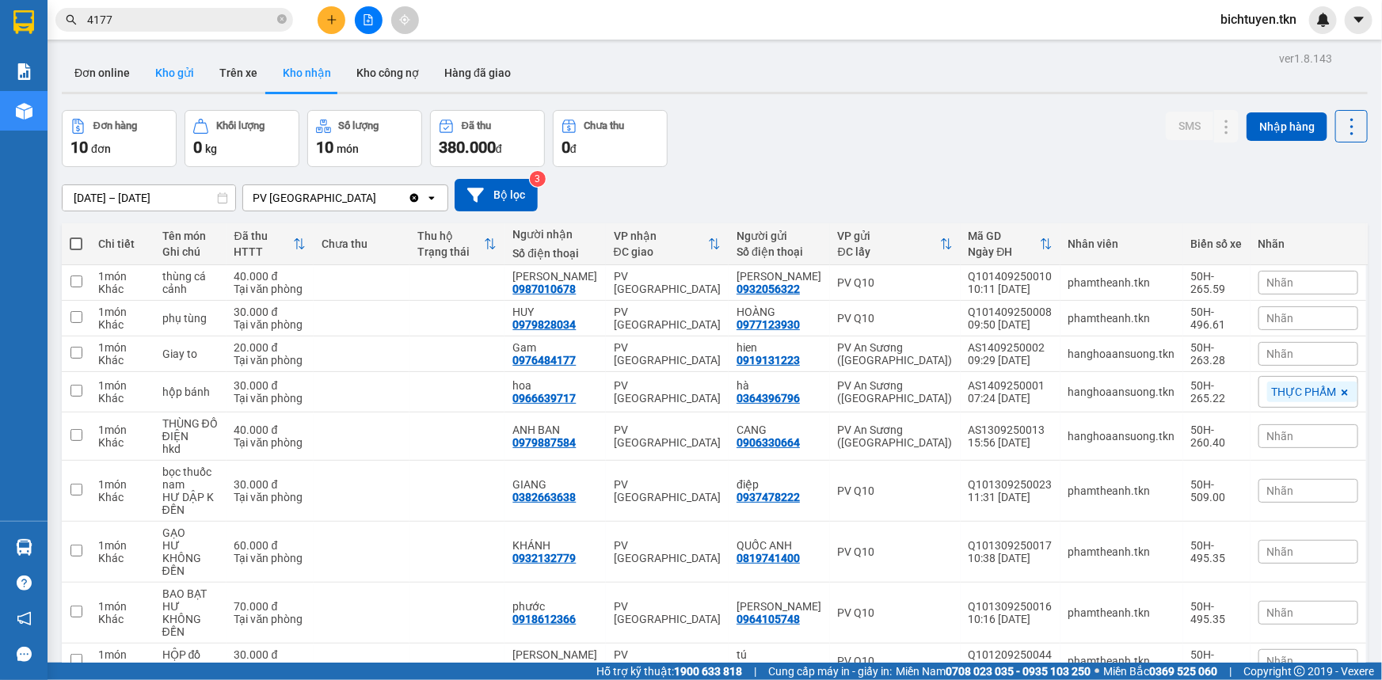
click at [173, 78] on button "Kho gửi" at bounding box center [175, 73] width 64 height 38
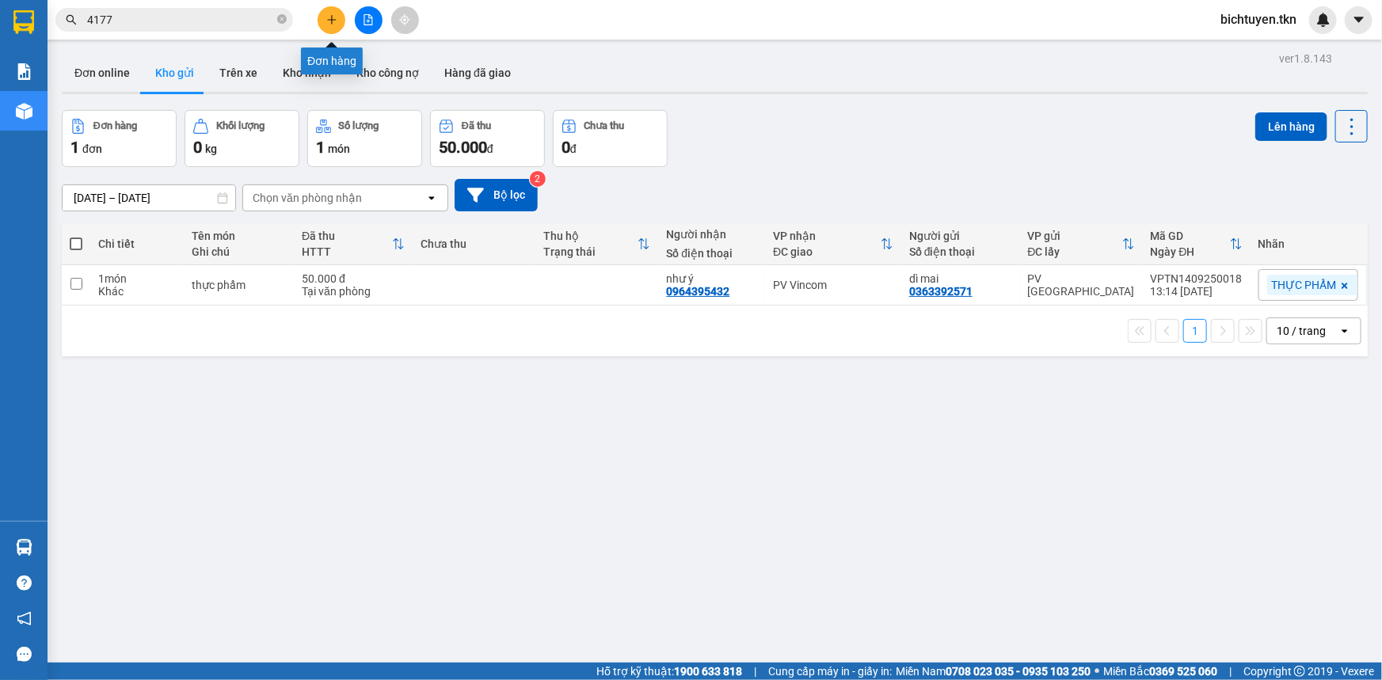
click at [331, 23] on icon "plus" at bounding box center [331, 19] width 1 height 9
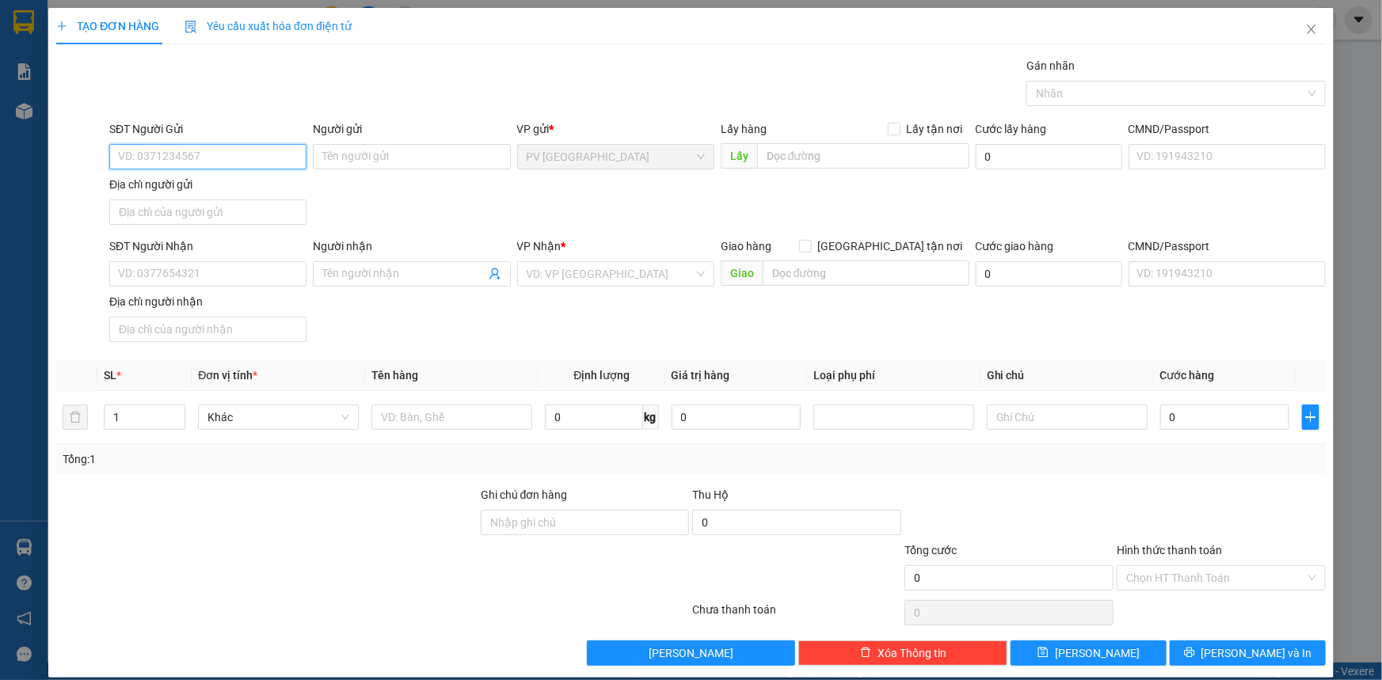
click at [240, 151] on input "SĐT Người Gửi" at bounding box center [207, 156] width 197 height 25
click at [642, 274] on input "search" at bounding box center [610, 274] width 167 height 24
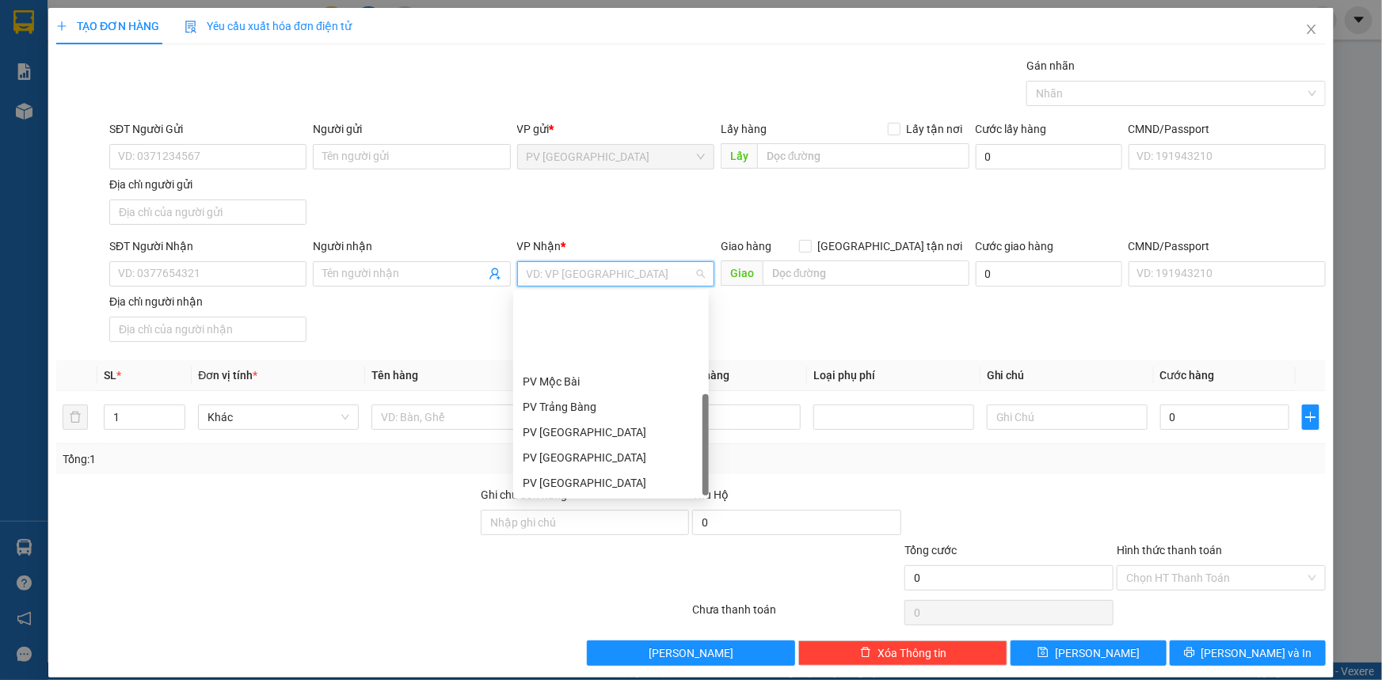
scroll to position [101, 0]
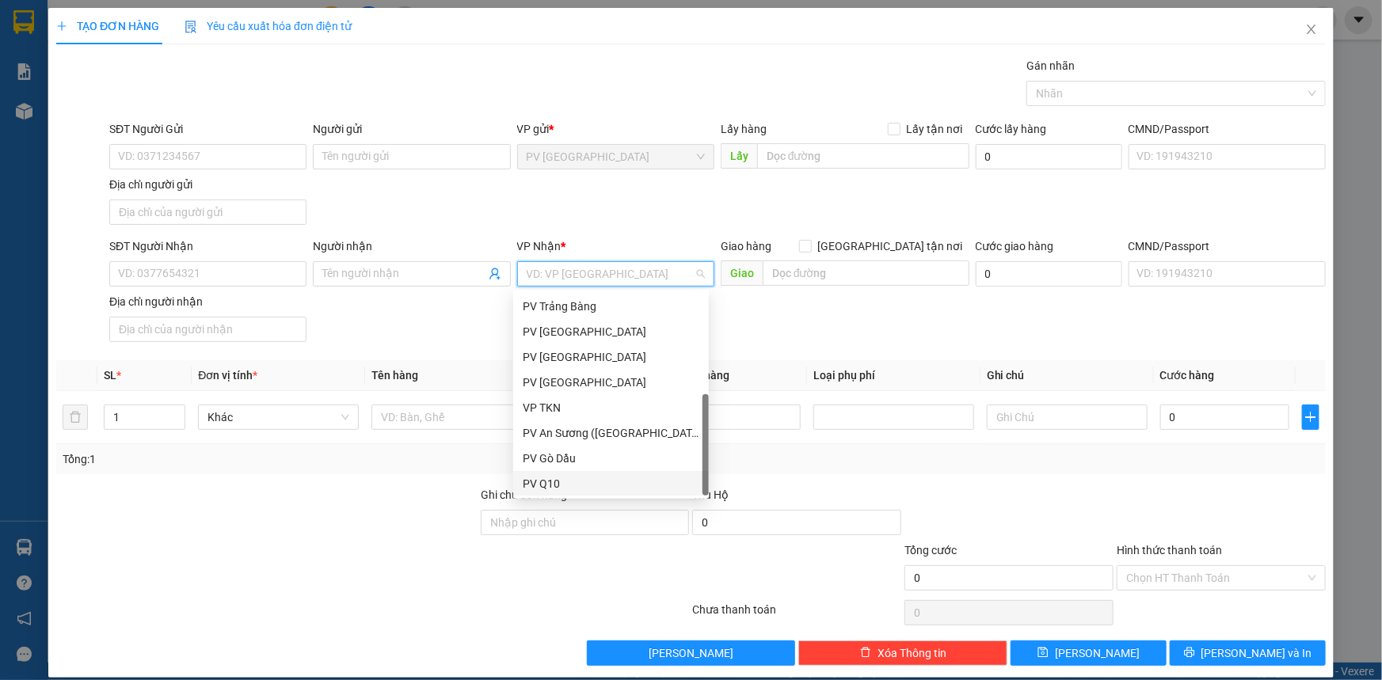
click at [595, 482] on div "PV Q10" at bounding box center [611, 483] width 177 height 17
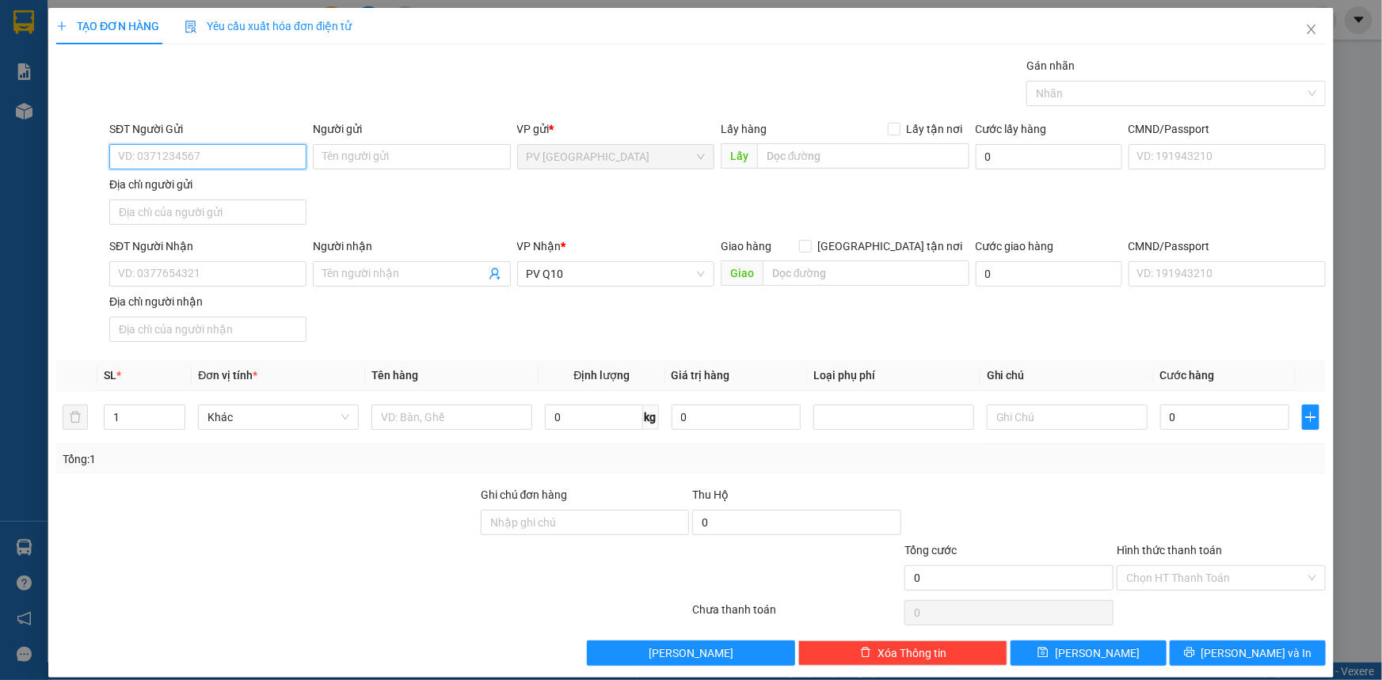
click at [269, 158] on input "SĐT Người Gửi" at bounding box center [207, 156] width 197 height 25
click at [270, 189] on div "0779566695 - TUẤN" at bounding box center [206, 188] width 177 height 17
type input "0779566695"
type input "TUẤN"
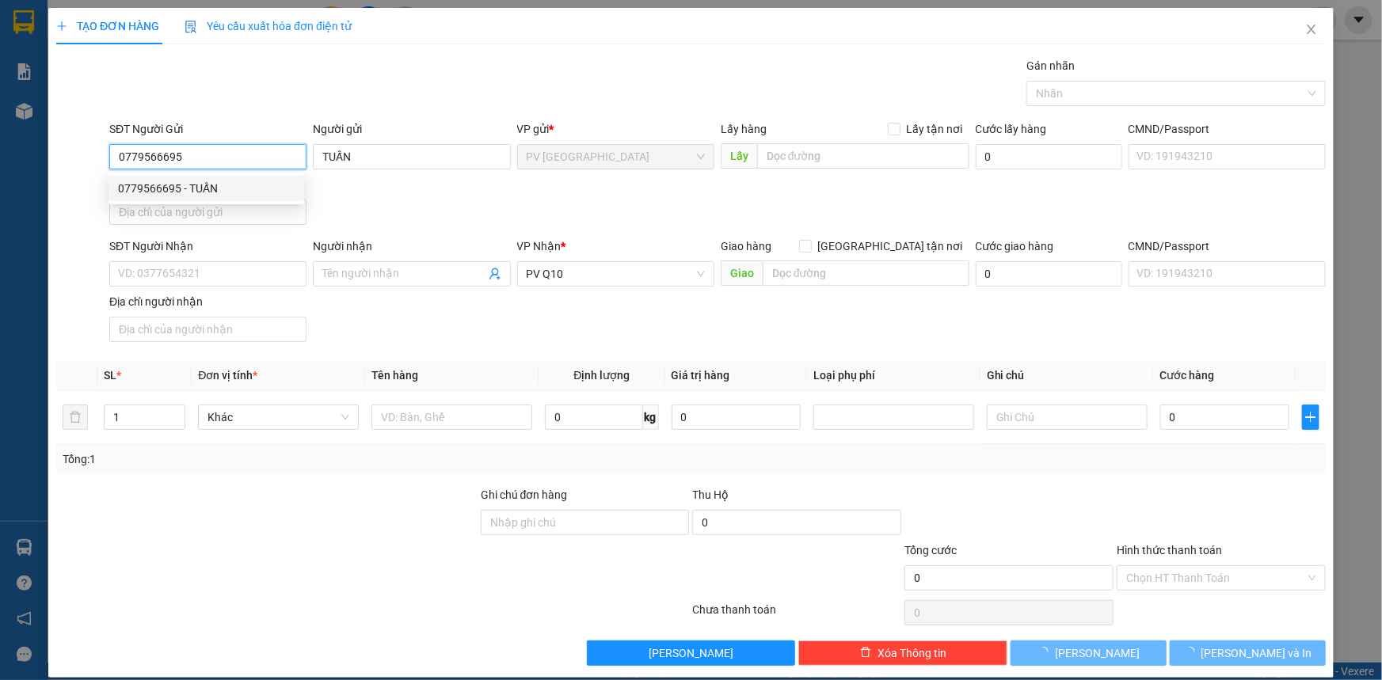
type input "40.000"
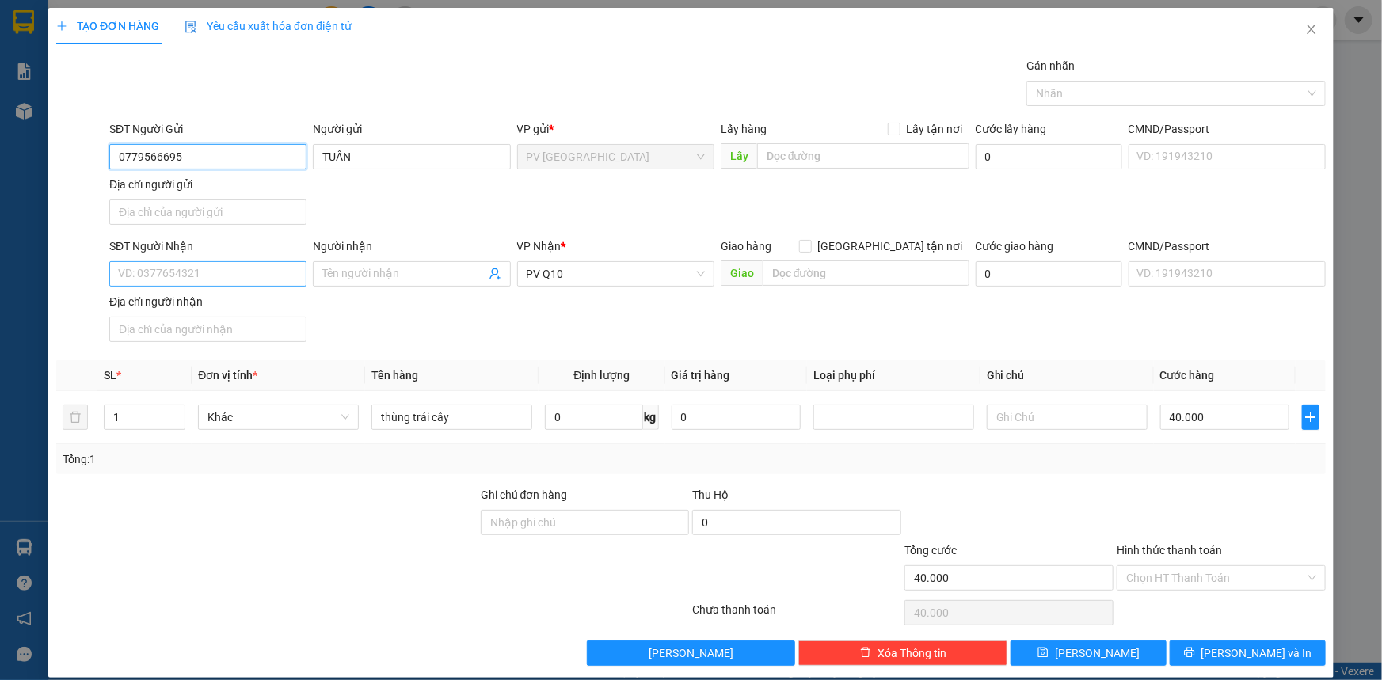
type input "0779566695"
click at [238, 277] on input "SĐT Người Nhận" at bounding box center [207, 273] width 197 height 25
type input "0902642346"
click at [355, 277] on input "Người nhận" at bounding box center [403, 273] width 162 height 17
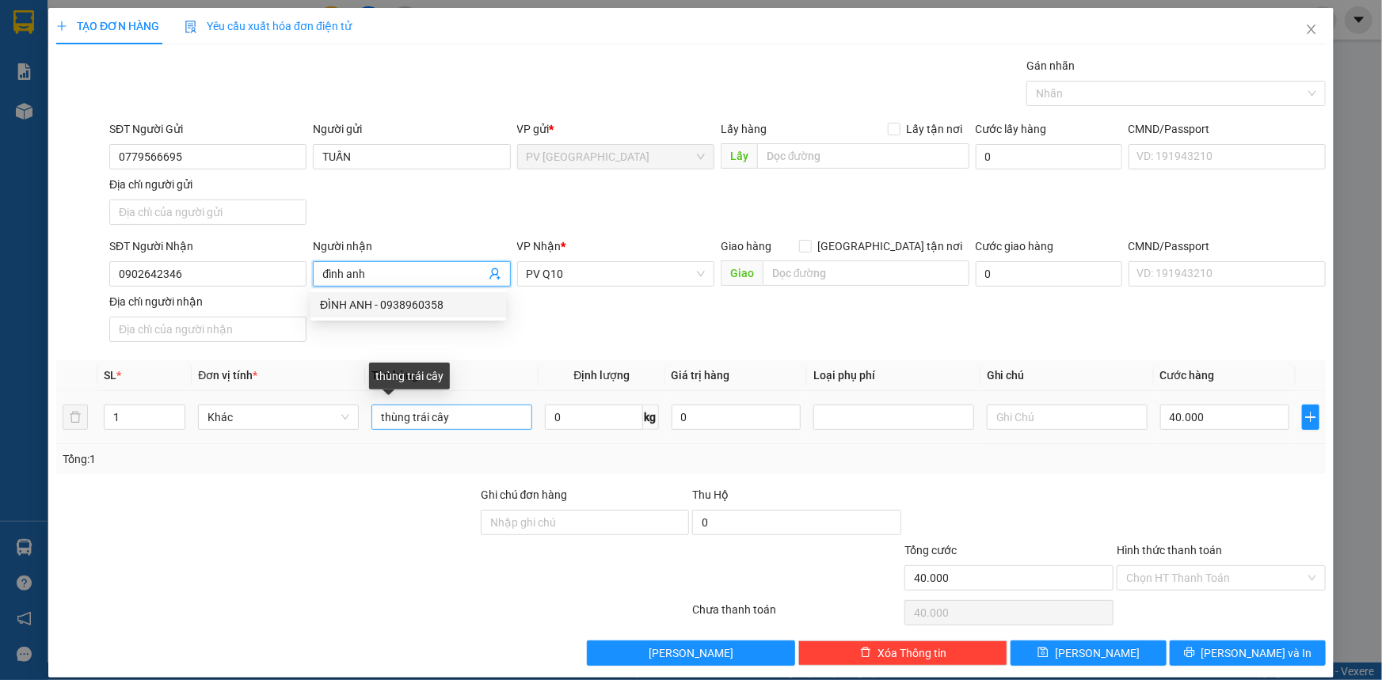
type input "đình anh"
click at [459, 420] on input "thùng trái cây" at bounding box center [452, 417] width 161 height 25
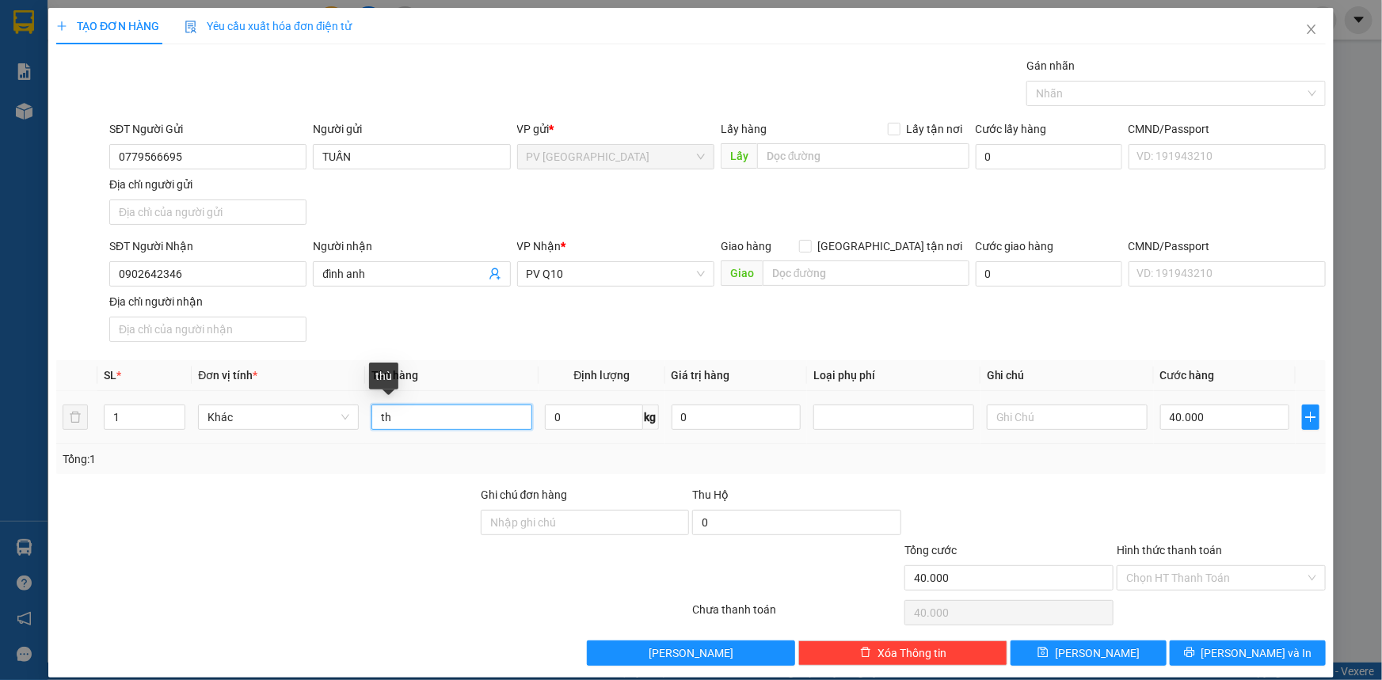
type input "t"
type input "thùng đèn"
click at [1016, 417] on input "text" at bounding box center [1067, 417] width 161 height 25
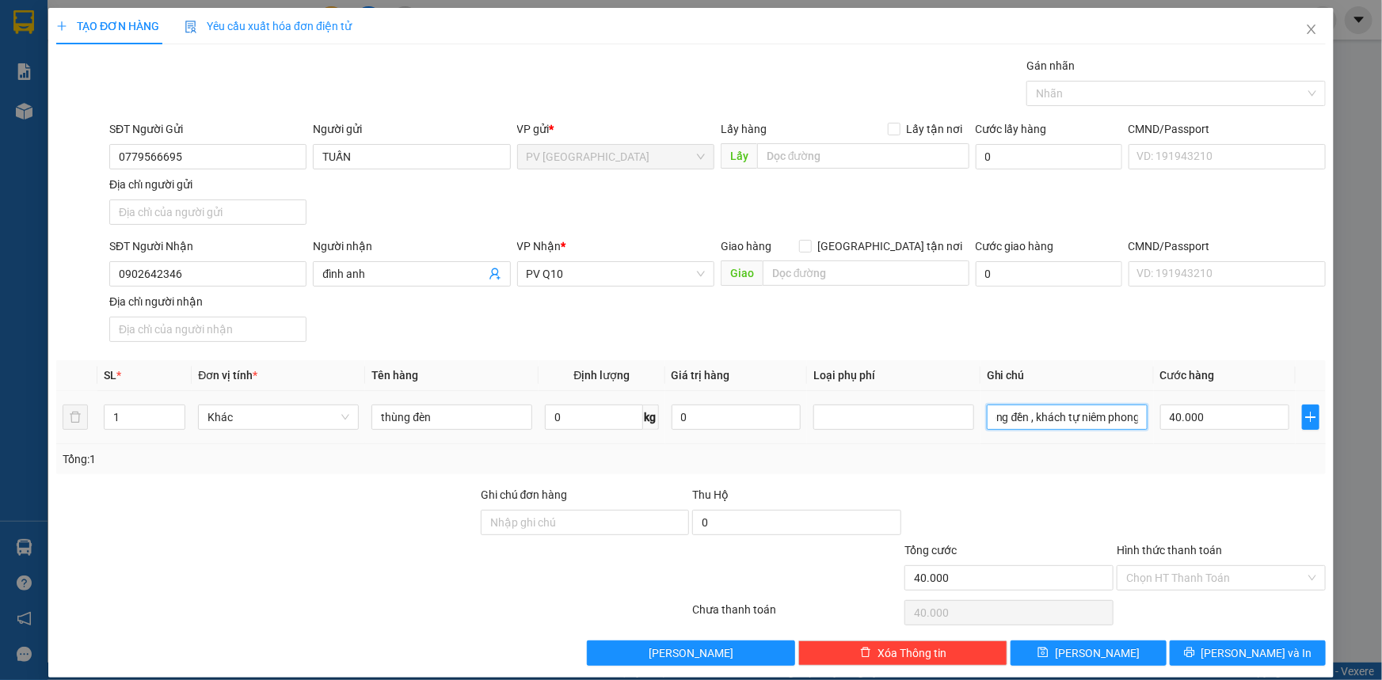
scroll to position [0, 55]
type input "hư vỡ không đền , khách tự niêm phong"
click at [1126, 586] on input "Hình thức thanh toán" at bounding box center [1215, 578] width 179 height 24
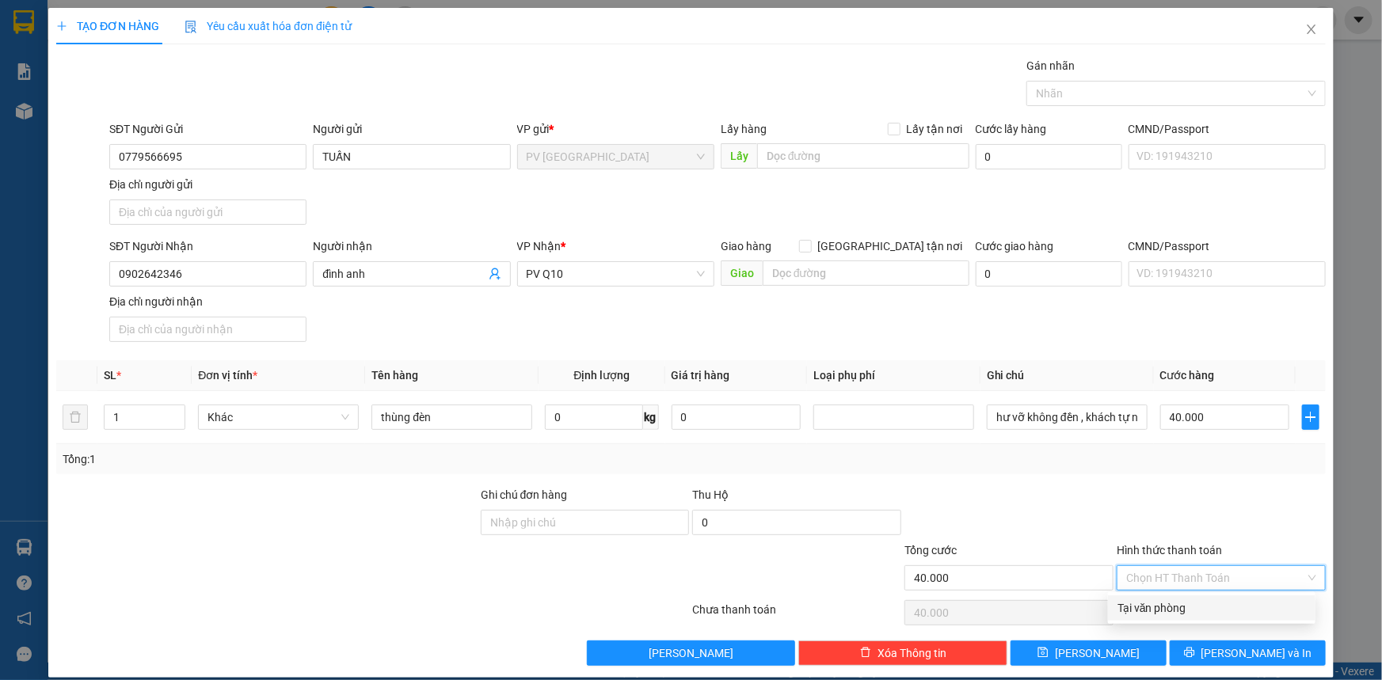
click at [1134, 604] on div "Tại văn phòng" at bounding box center [1212, 608] width 189 height 17
type input "0"
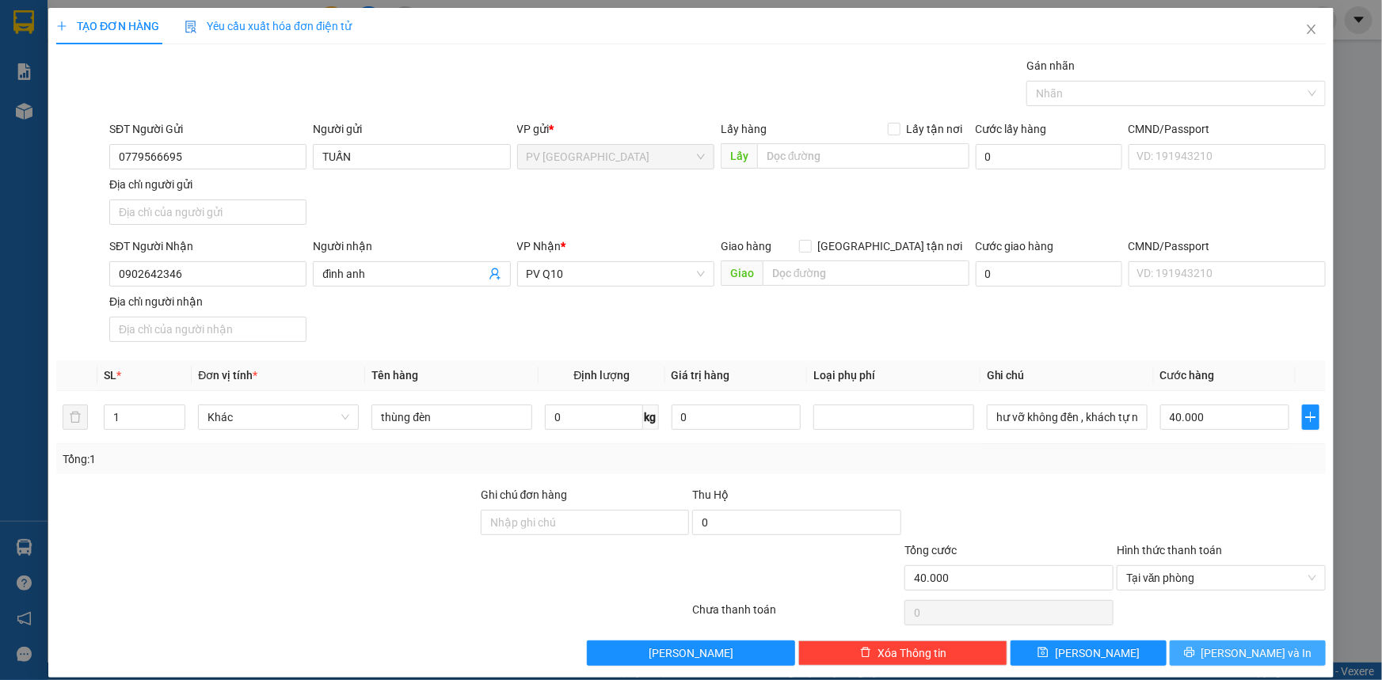
click at [1188, 644] on button "[PERSON_NAME] và In" at bounding box center [1248, 653] width 156 height 25
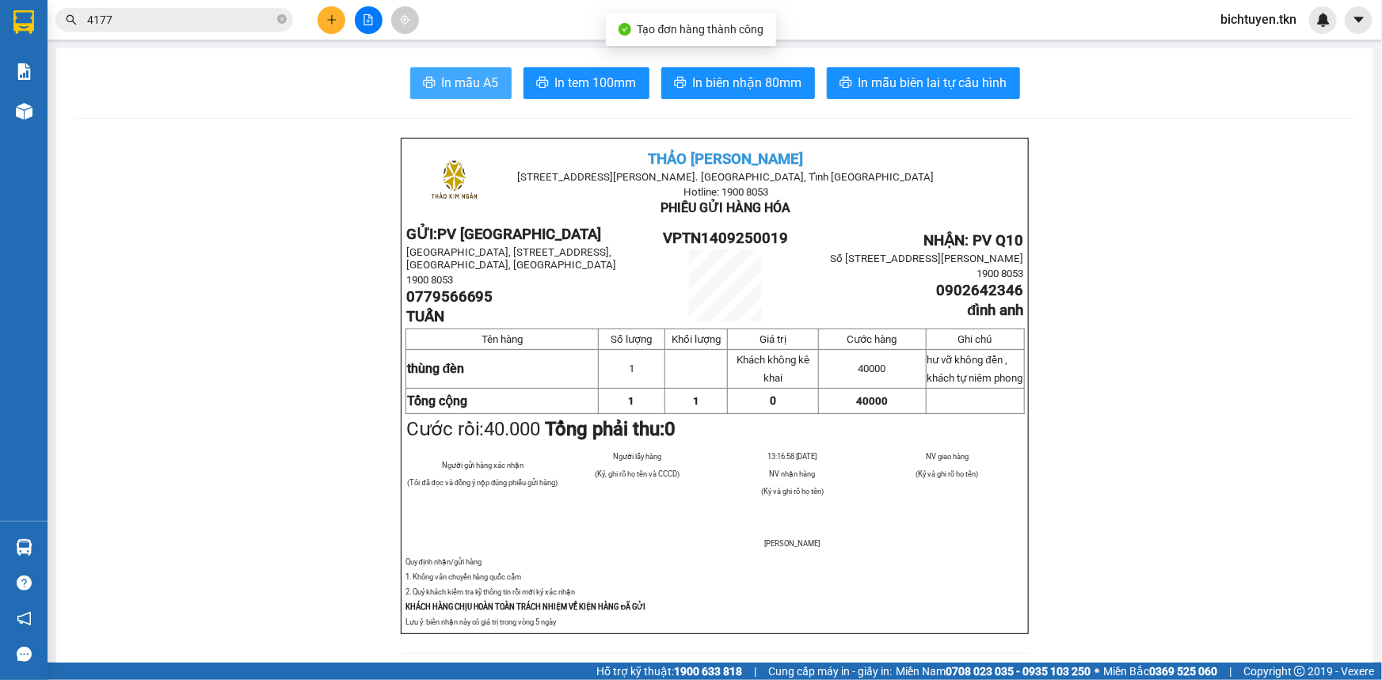
click at [442, 82] on span "In mẫu A5" at bounding box center [470, 83] width 57 height 20
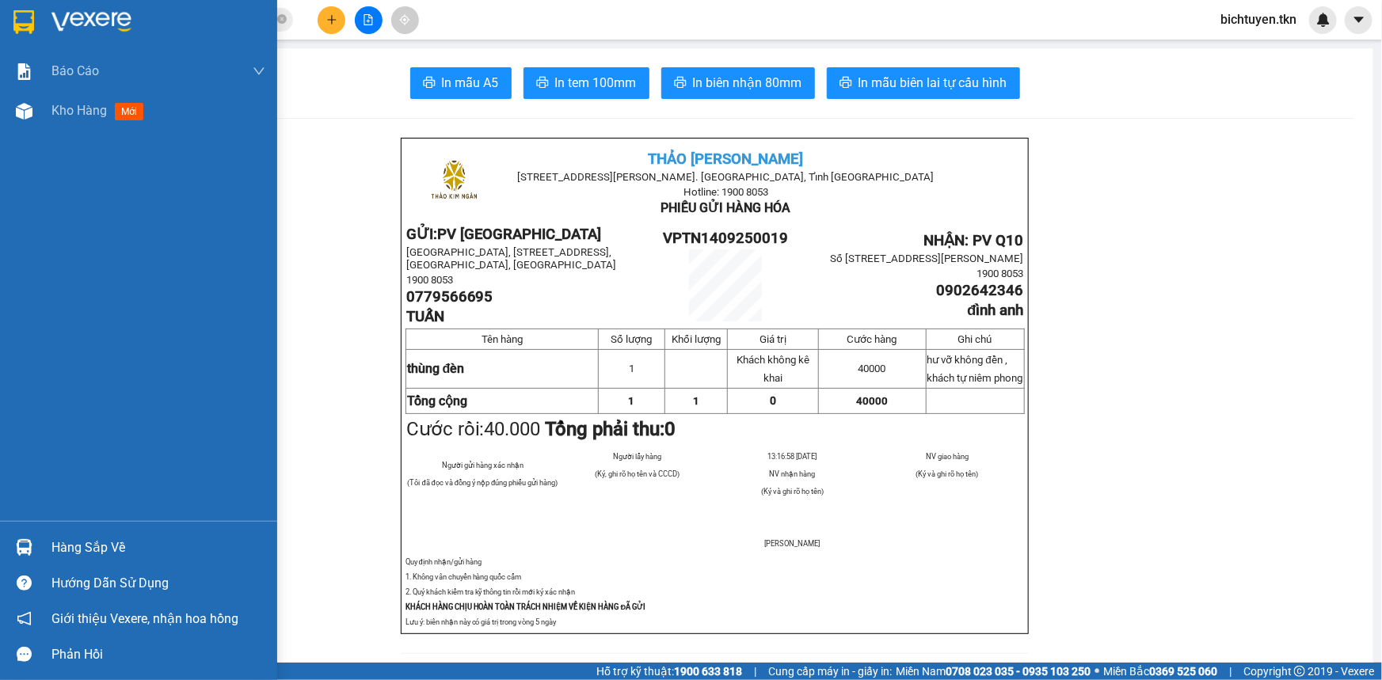
click at [35, 119] on div at bounding box center [24, 111] width 28 height 28
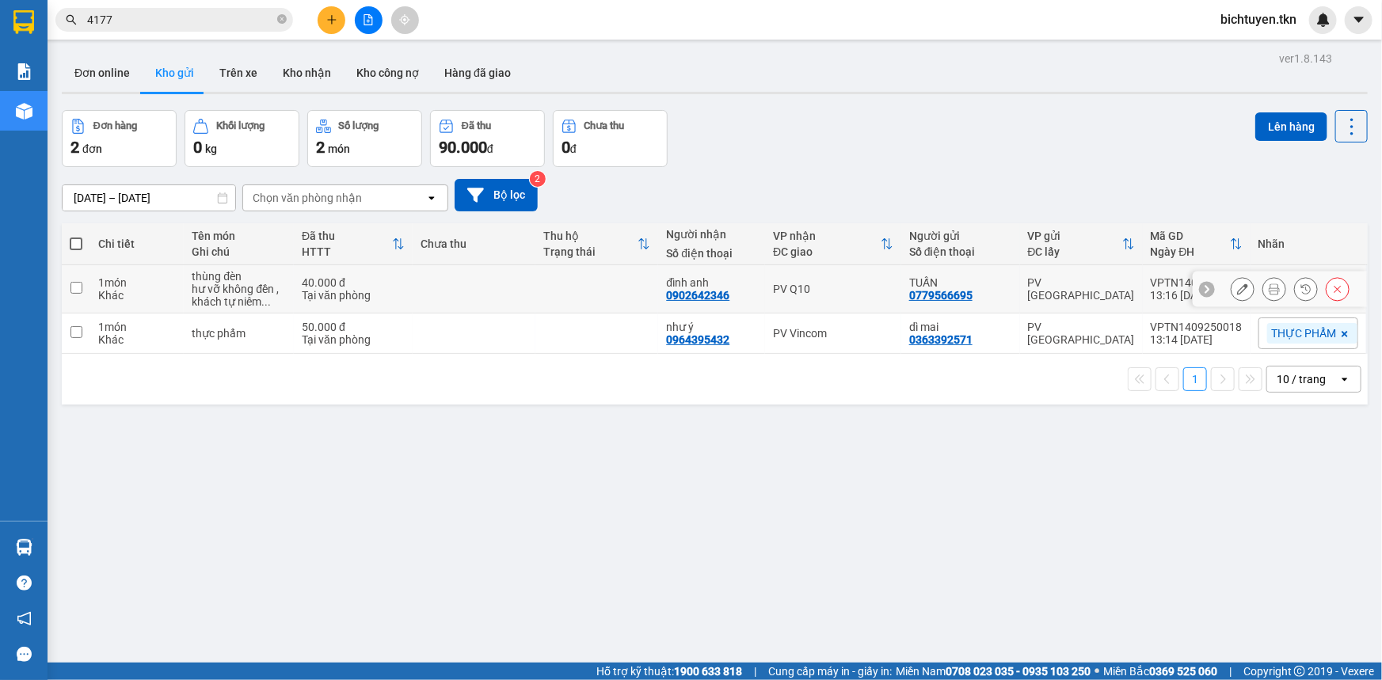
click at [166, 285] on div "1 món" at bounding box center [137, 282] width 78 height 13
checkbox input "true"
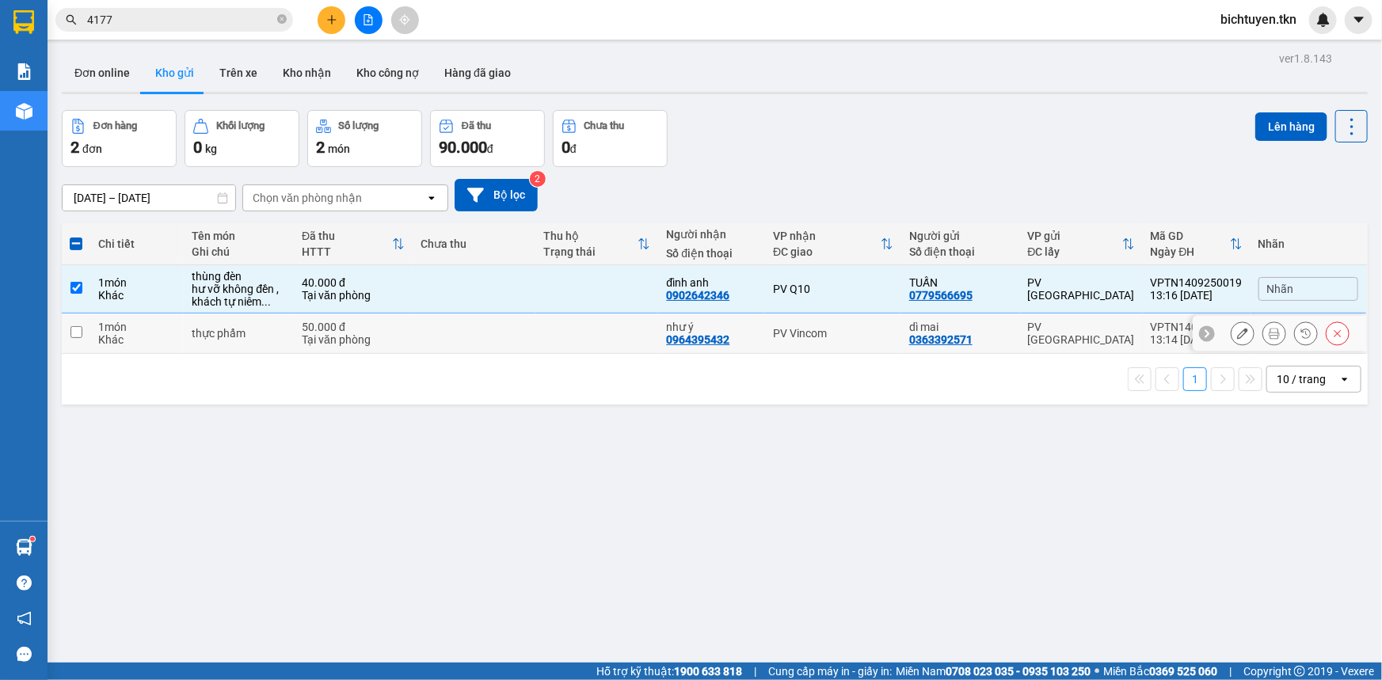
drag, startPoint x: 179, startPoint y: 326, endPoint x: 715, endPoint y: 224, distance: 545.9
click at [180, 326] on td "1 món Khác" at bounding box center [136, 334] width 93 height 40
checkbox input "true"
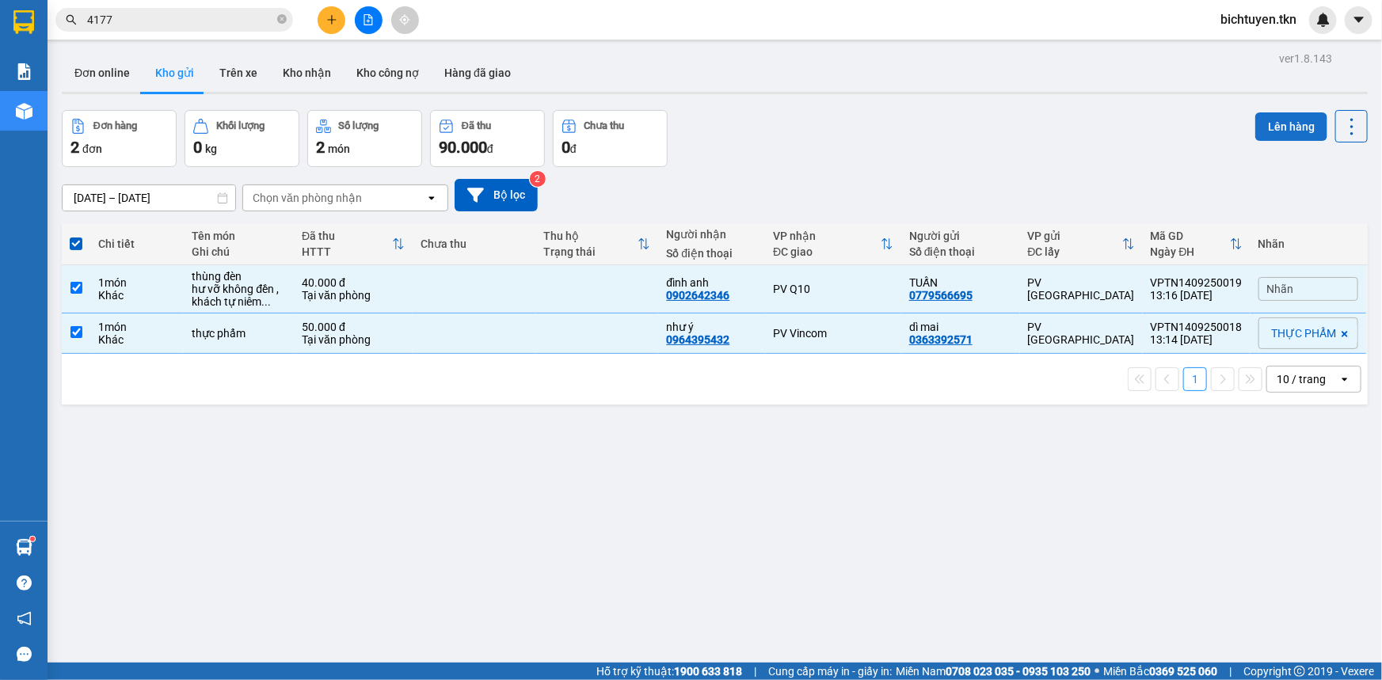
click at [1273, 127] on button "Lên hàng" at bounding box center [1292, 126] width 72 height 29
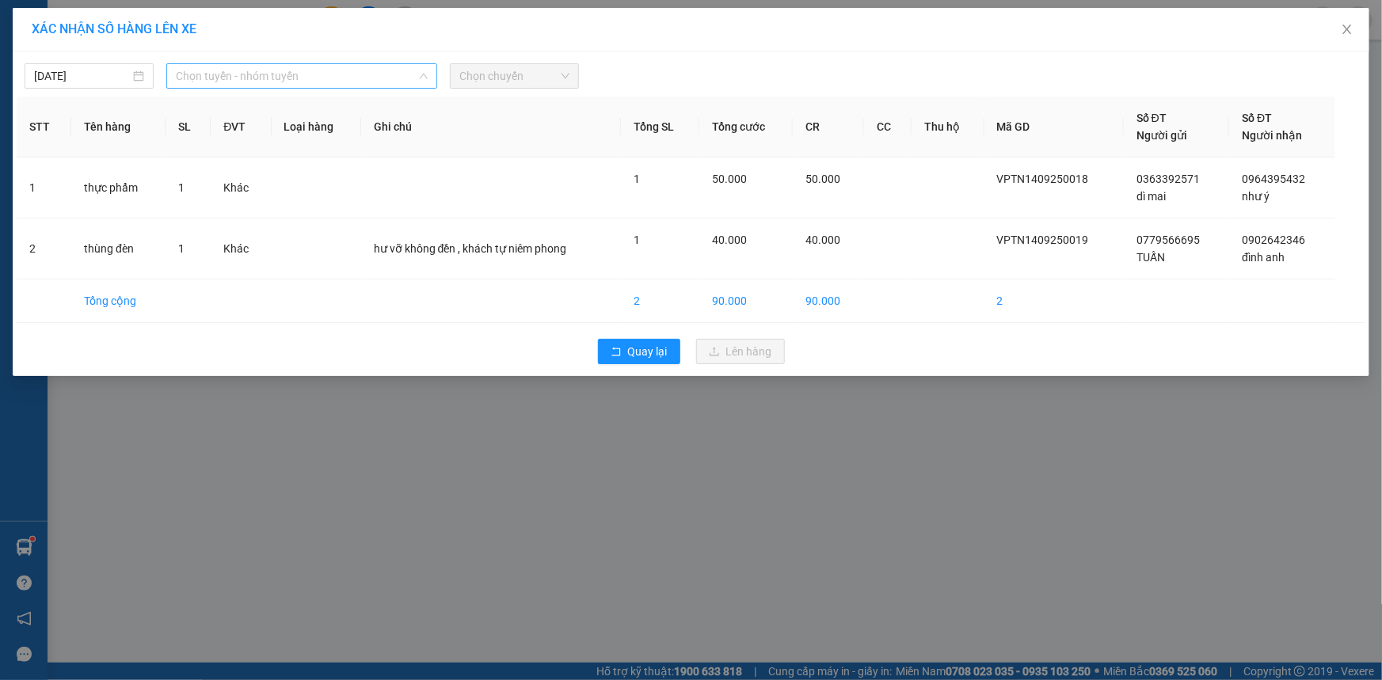
click at [197, 71] on span "Chọn tuyến - nhóm tuyến" at bounding box center [302, 76] width 252 height 24
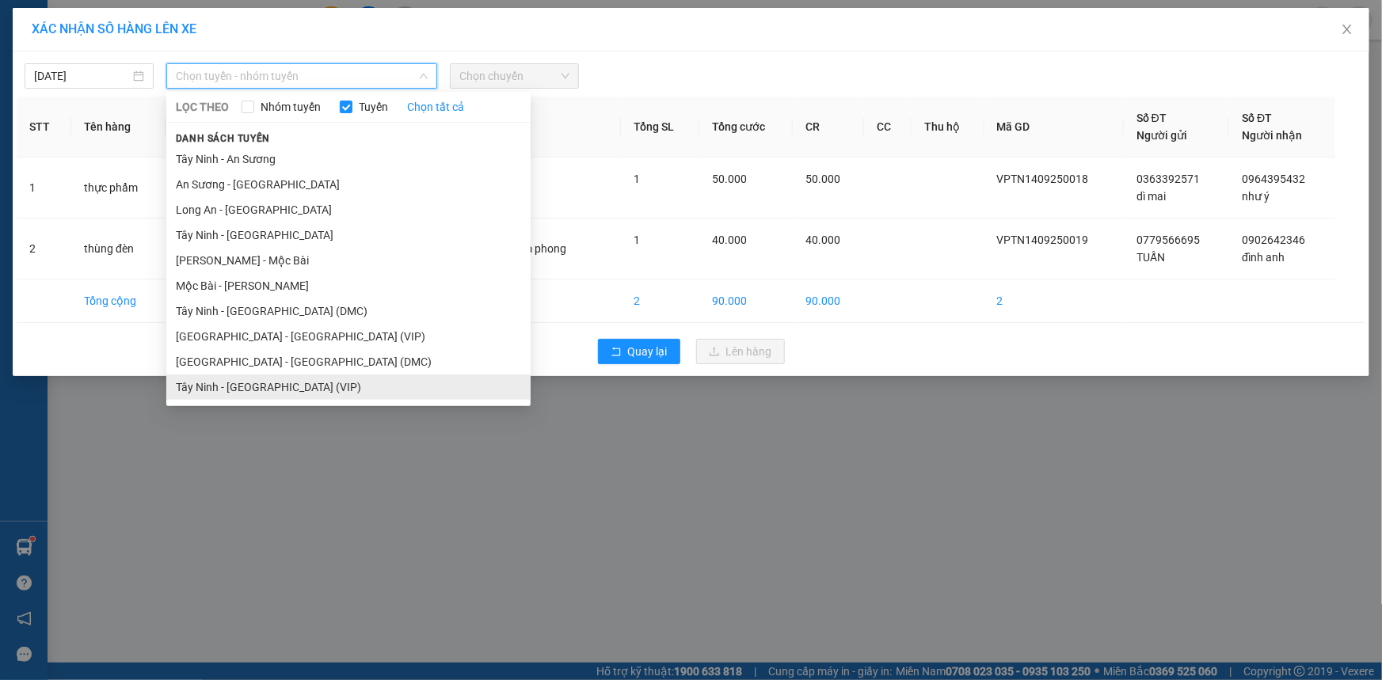
click at [304, 383] on li "Tây Ninh - [GEOGRAPHIC_DATA] (VIP)" at bounding box center [348, 387] width 364 height 25
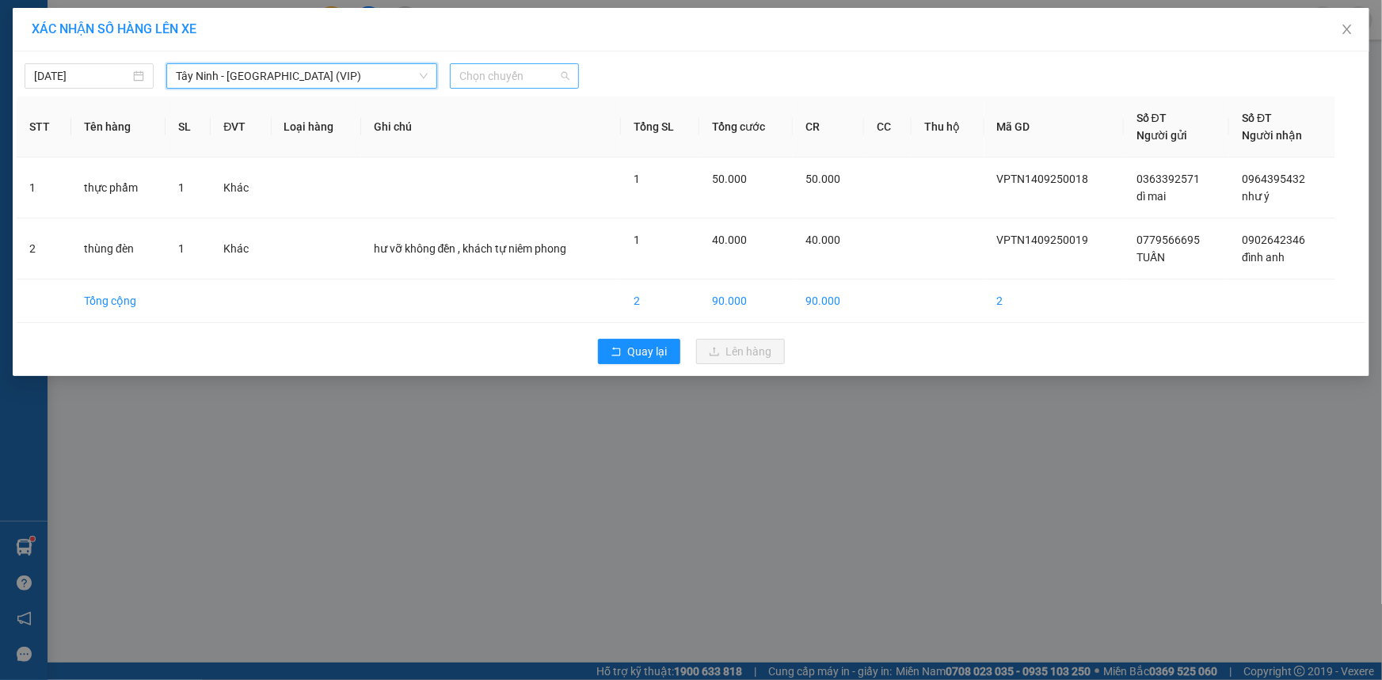
click at [538, 79] on span "Chọn chuyến" at bounding box center [514, 76] width 110 height 24
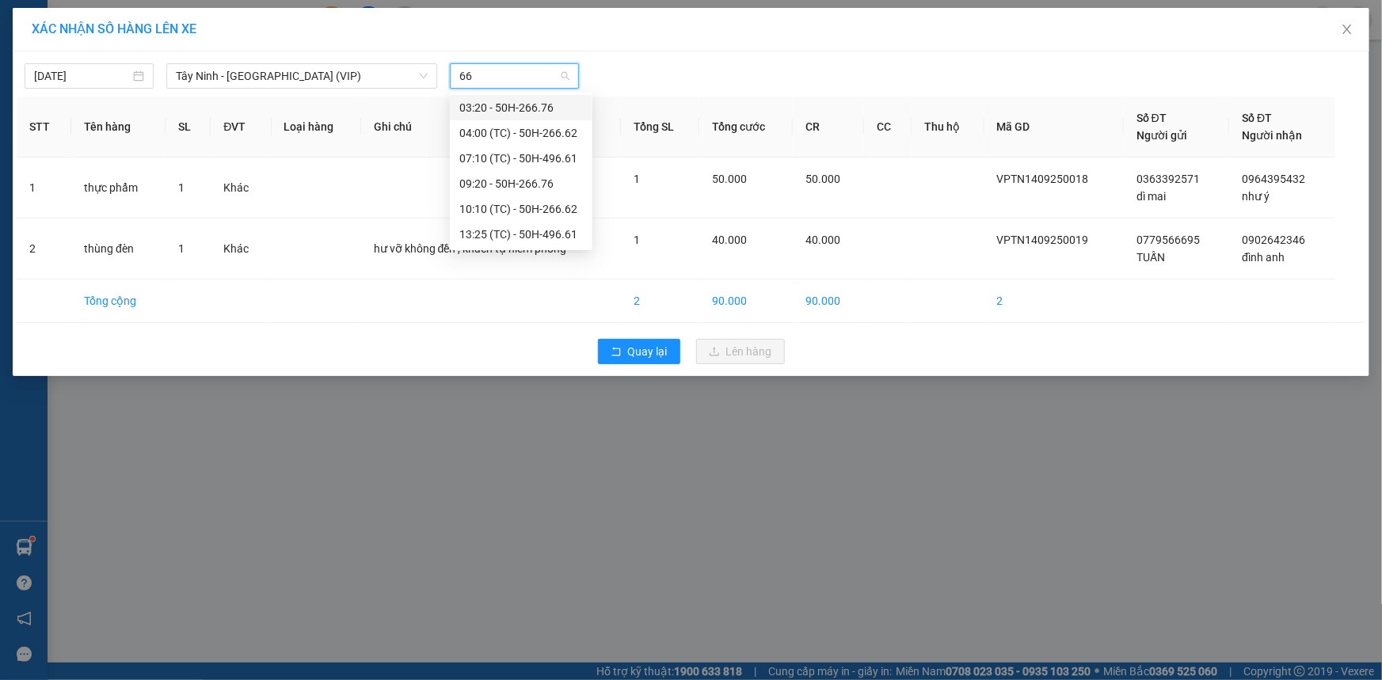
type input "661"
click at [535, 129] on div "13:25 (TC) - 50H-496.61" at bounding box center [521, 132] width 124 height 17
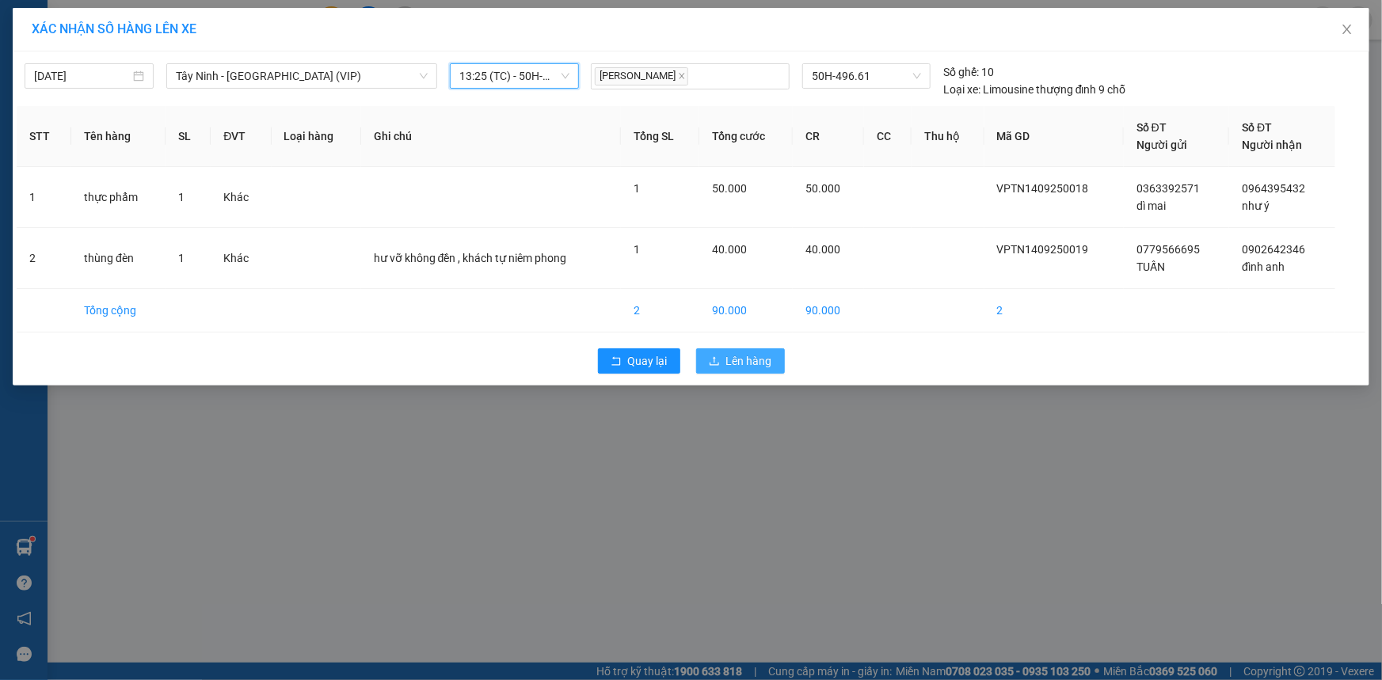
click at [708, 349] on button "Lên hàng" at bounding box center [740, 361] width 89 height 25
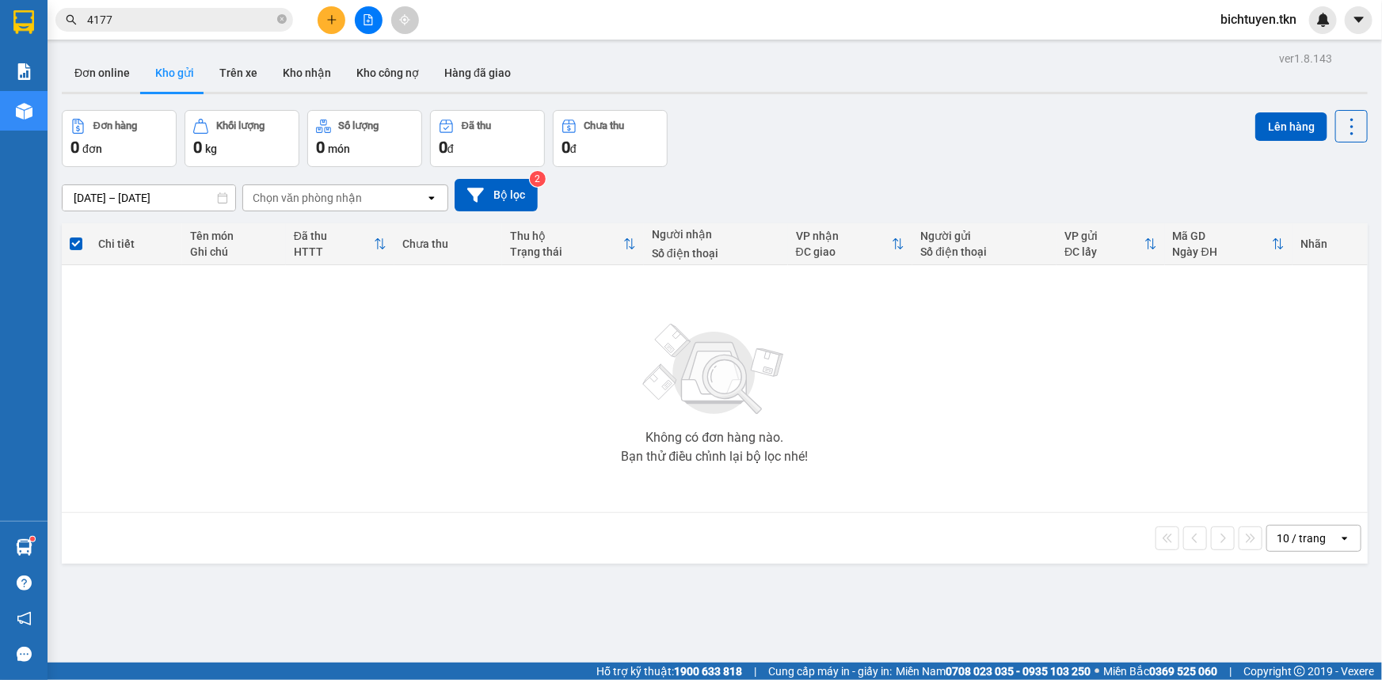
click at [898, 395] on div "Không có đơn hàng nào. Bạn thử điều chỉnh lại bộ lọc nhé!" at bounding box center [715, 389] width 1290 height 238
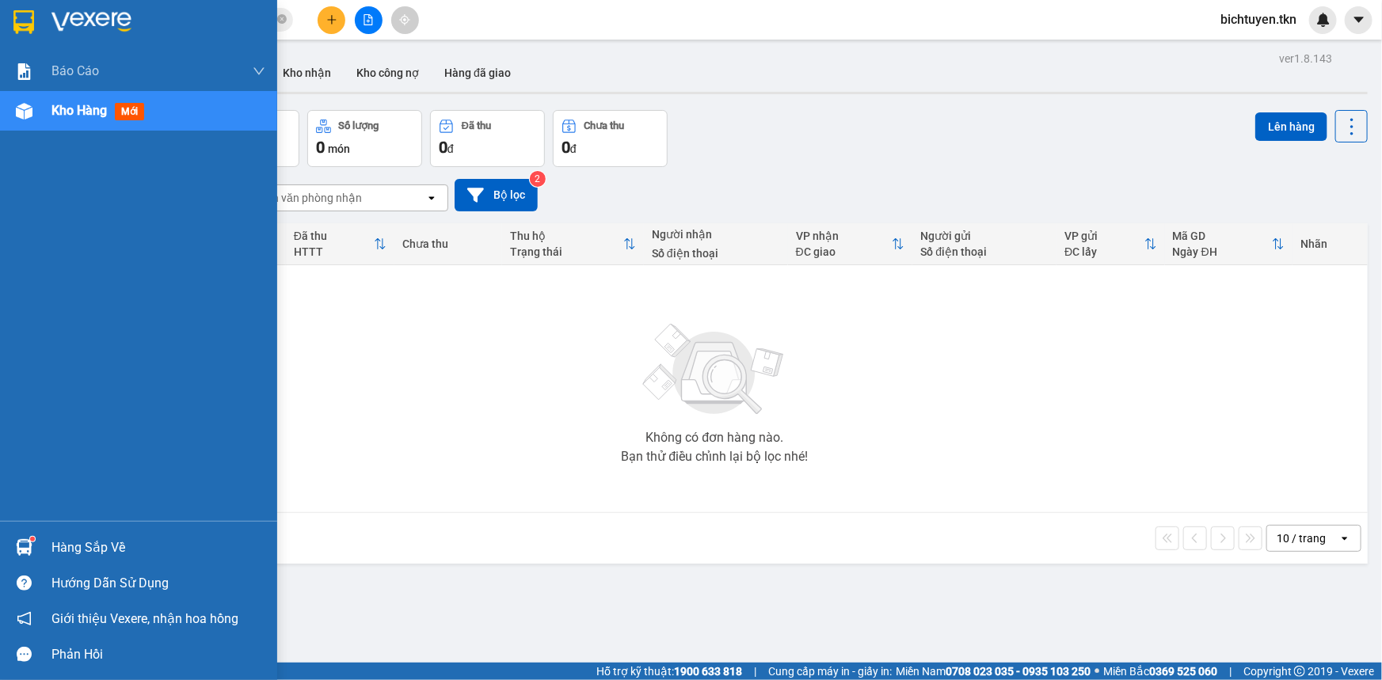
drag, startPoint x: 17, startPoint y: 540, endPoint x: 39, endPoint y: 528, distance: 24.5
click at [17, 539] on img at bounding box center [24, 547] width 17 height 17
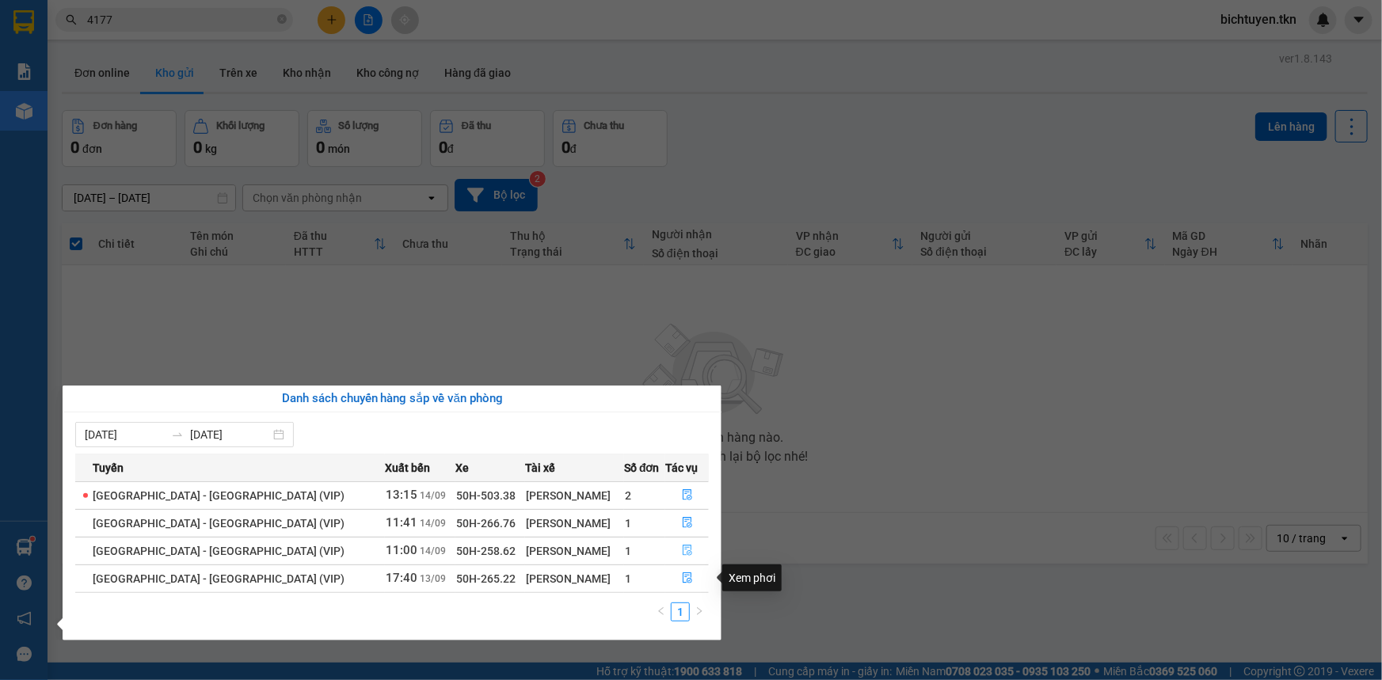
click at [688, 553] on icon "file-done" at bounding box center [687, 550] width 11 height 11
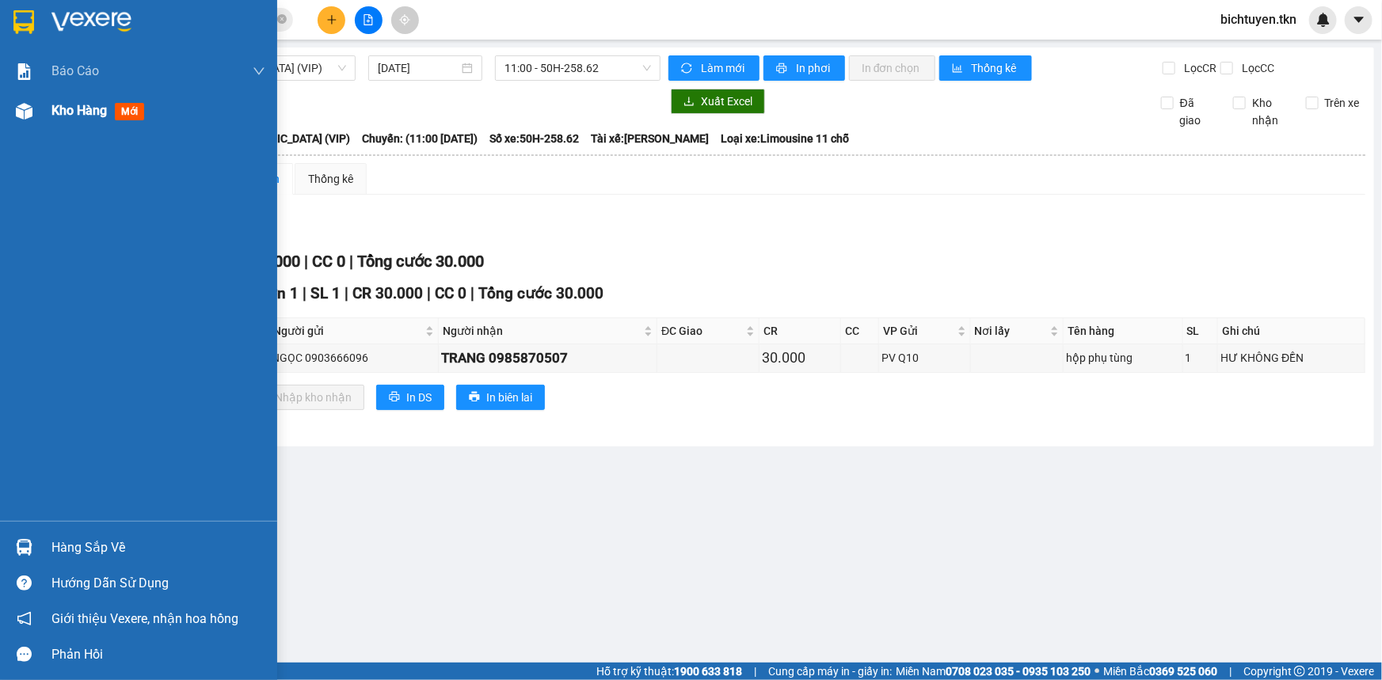
click at [29, 97] on div at bounding box center [24, 111] width 28 height 28
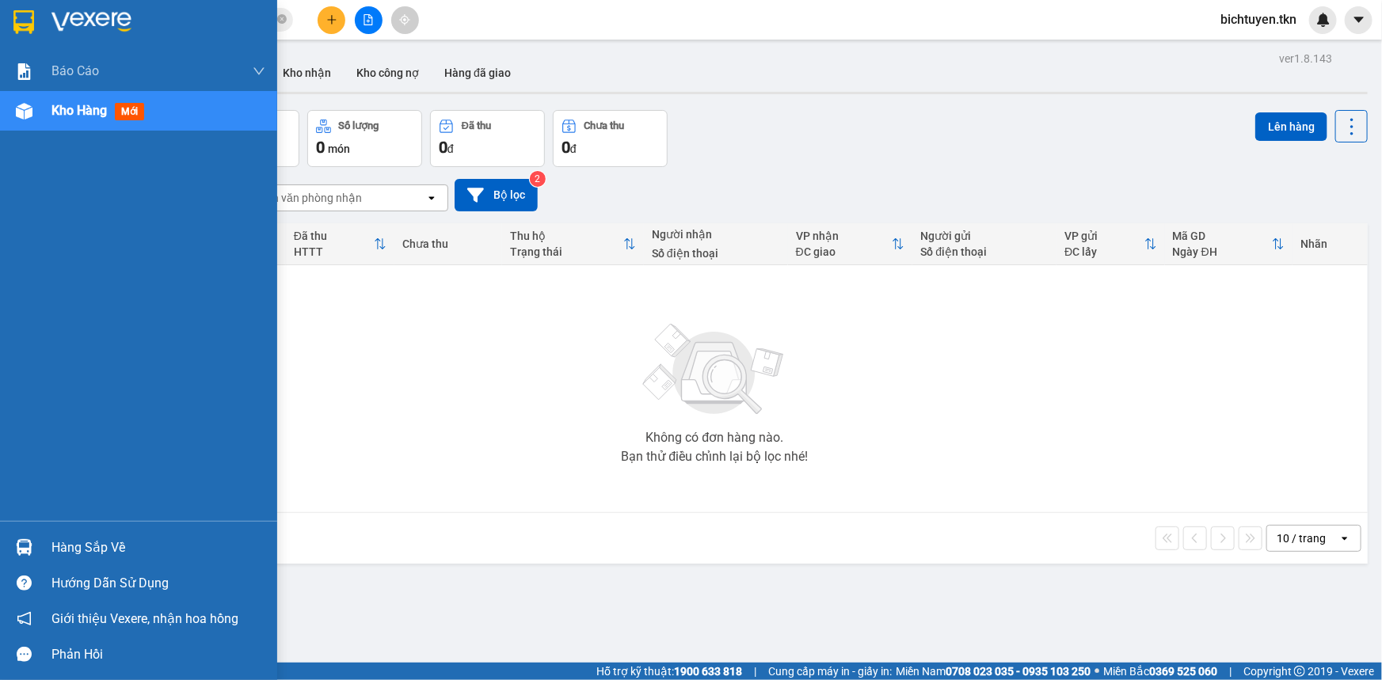
click at [42, 549] on div "Hàng sắp về" at bounding box center [138, 548] width 277 height 36
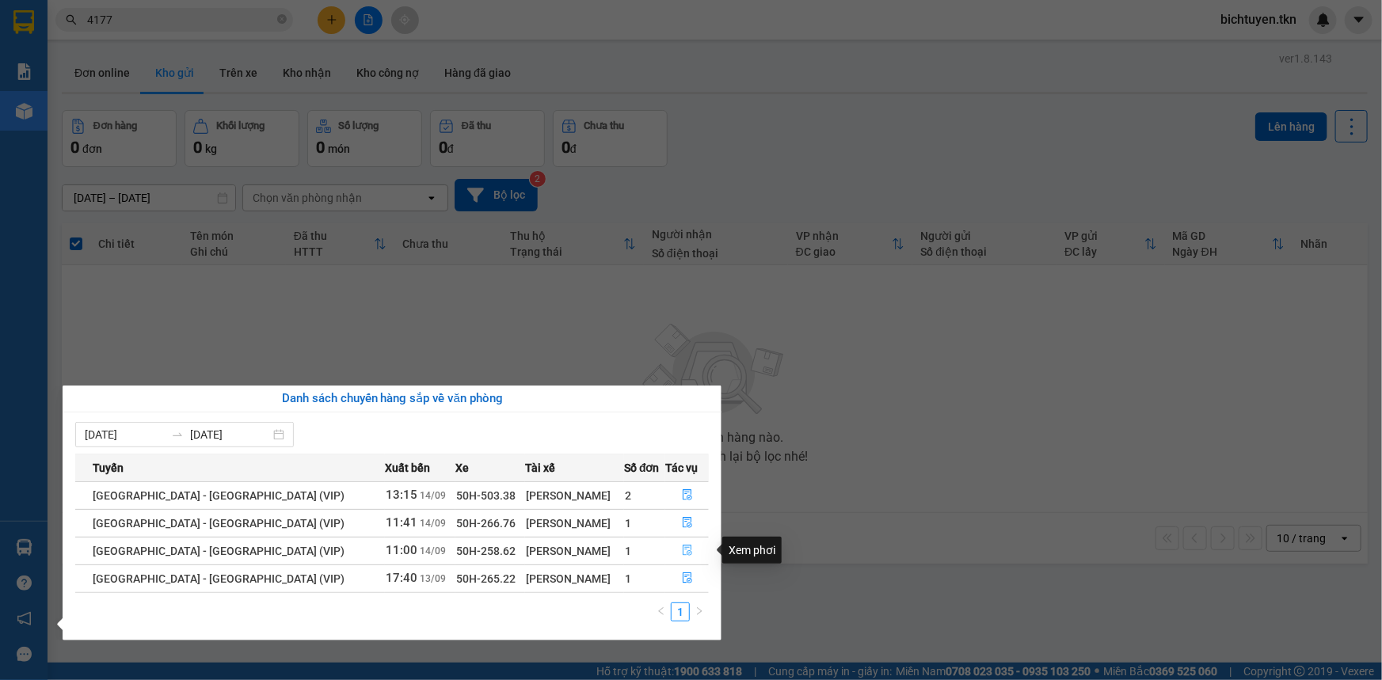
click at [692, 557] on button "button" at bounding box center [687, 551] width 42 height 25
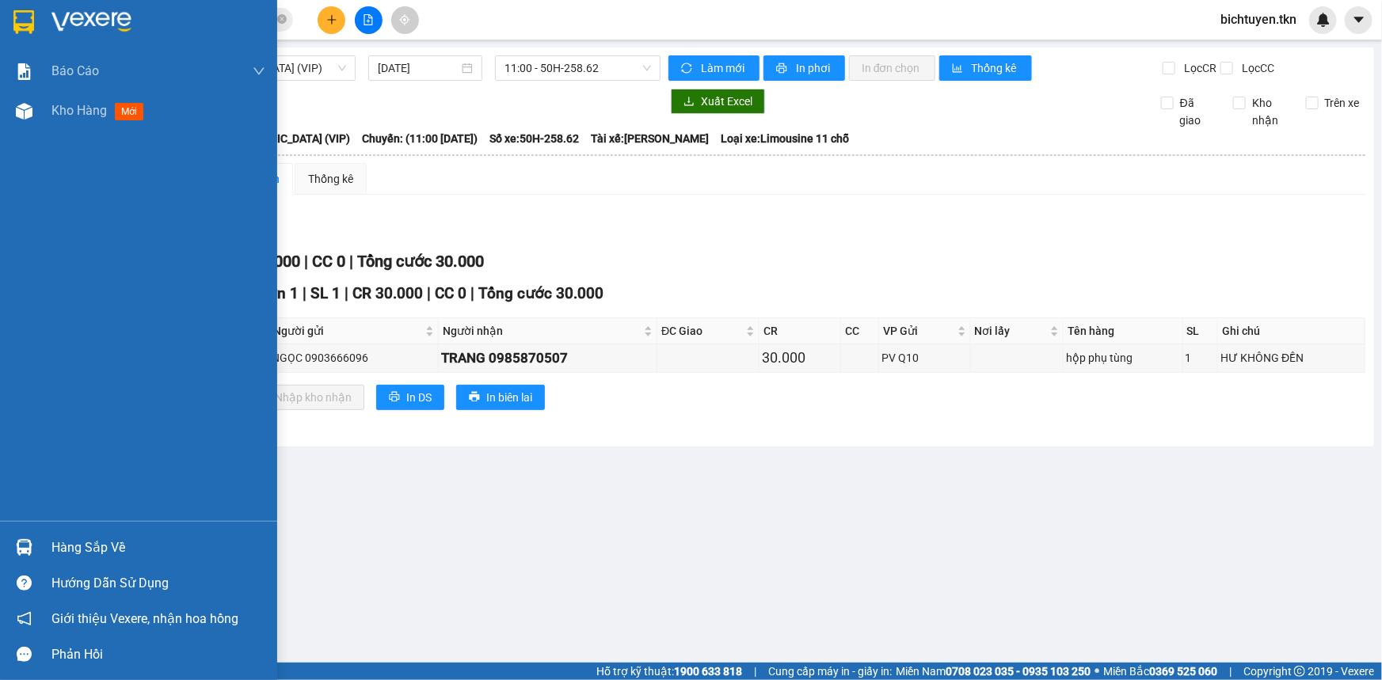
click at [28, 539] on img at bounding box center [24, 547] width 17 height 17
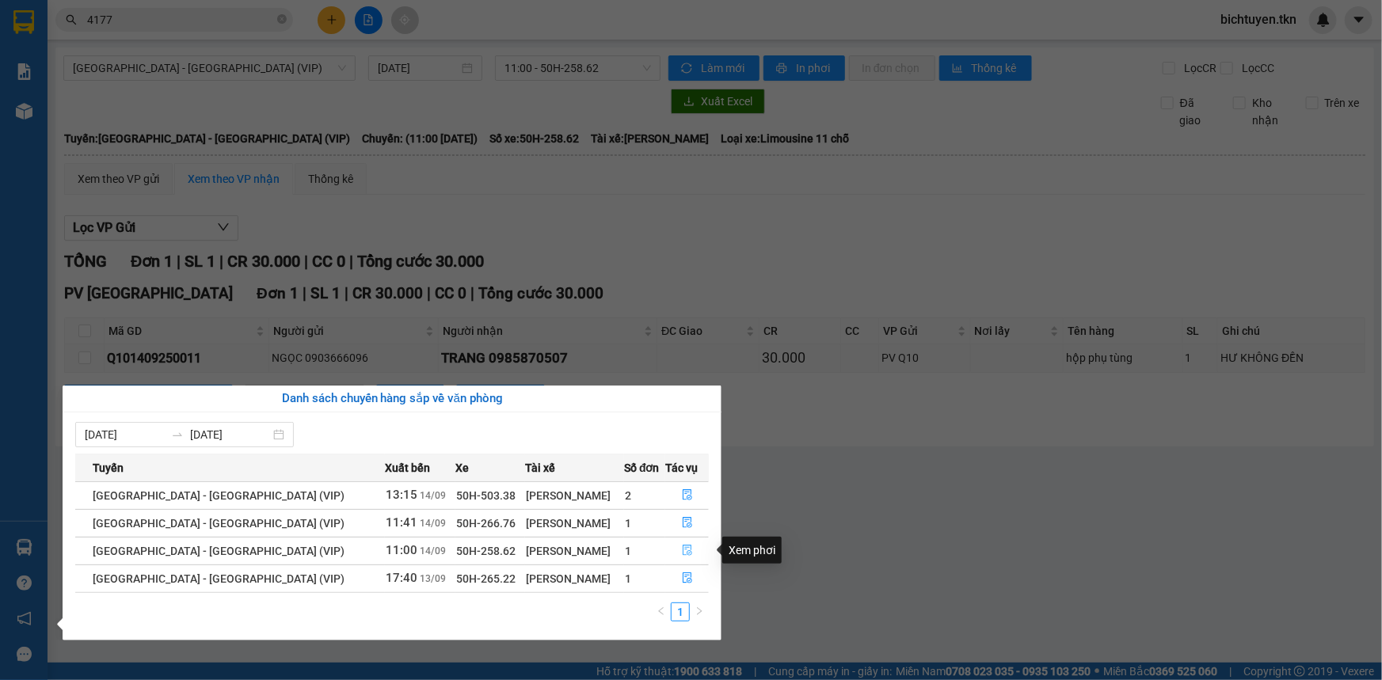
click at [686, 553] on icon "file-done" at bounding box center [687, 550] width 11 height 11
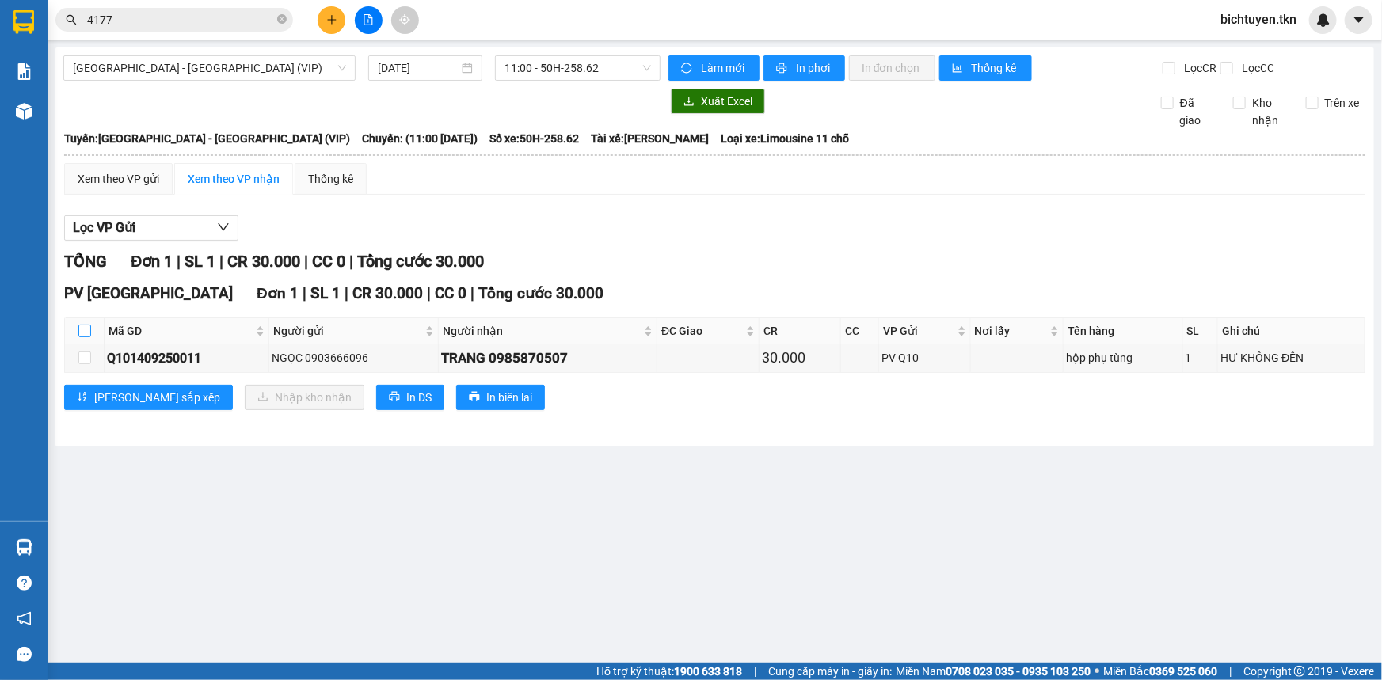
click at [81, 330] on input "checkbox" at bounding box center [84, 331] width 13 height 13
checkbox input "true"
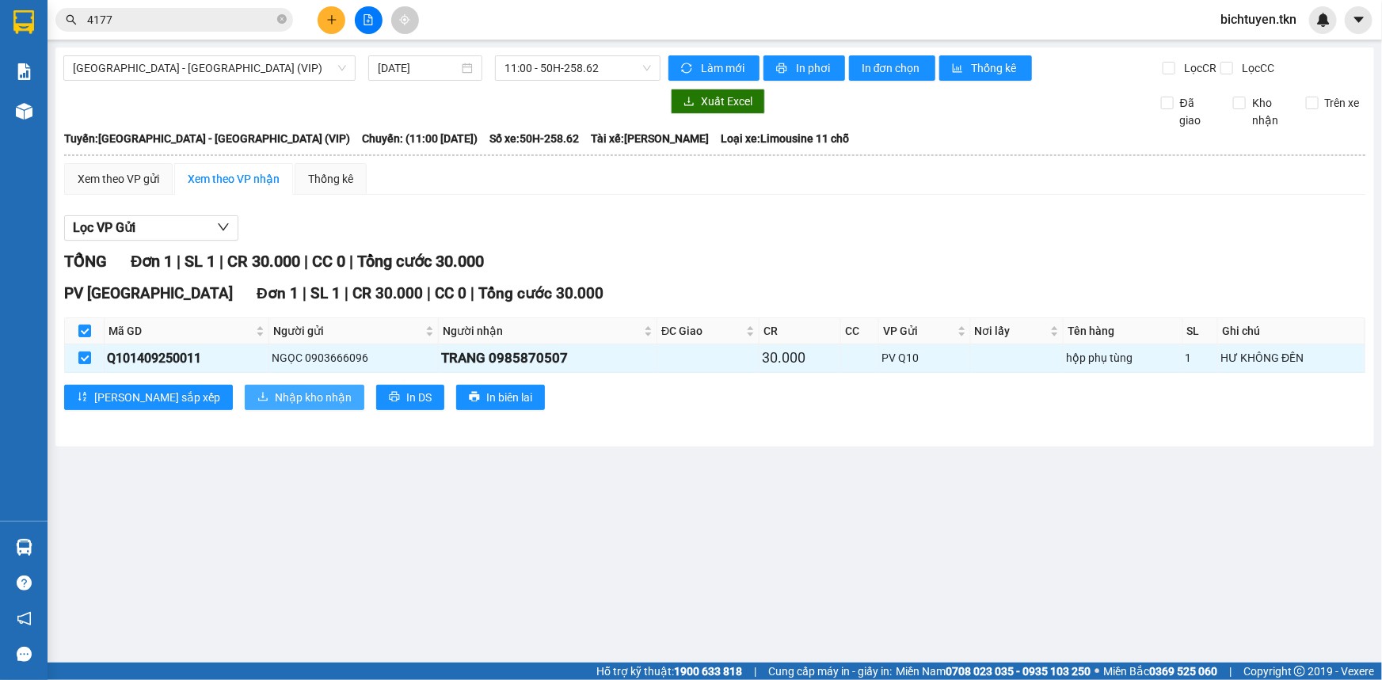
click at [275, 401] on span "Nhập kho nhận" at bounding box center [313, 397] width 77 height 17
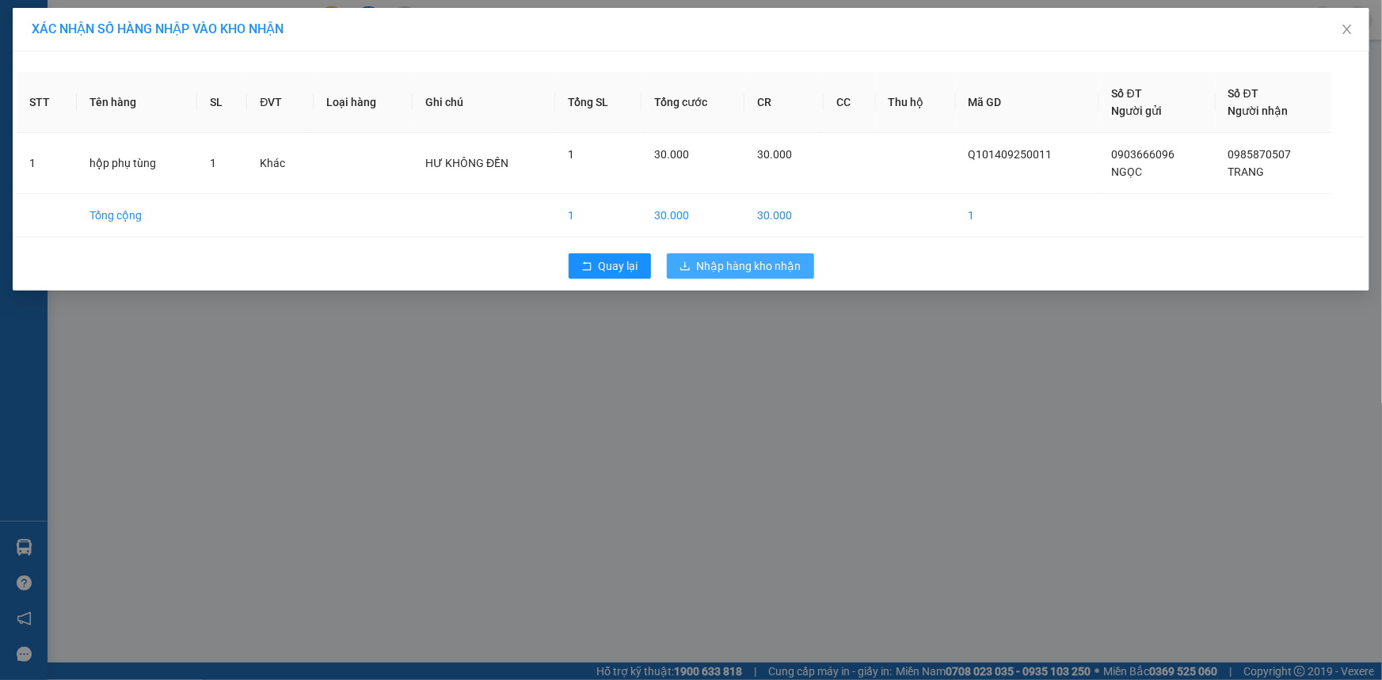
click at [783, 267] on span "Nhập hàng kho nhận" at bounding box center [749, 265] width 105 height 17
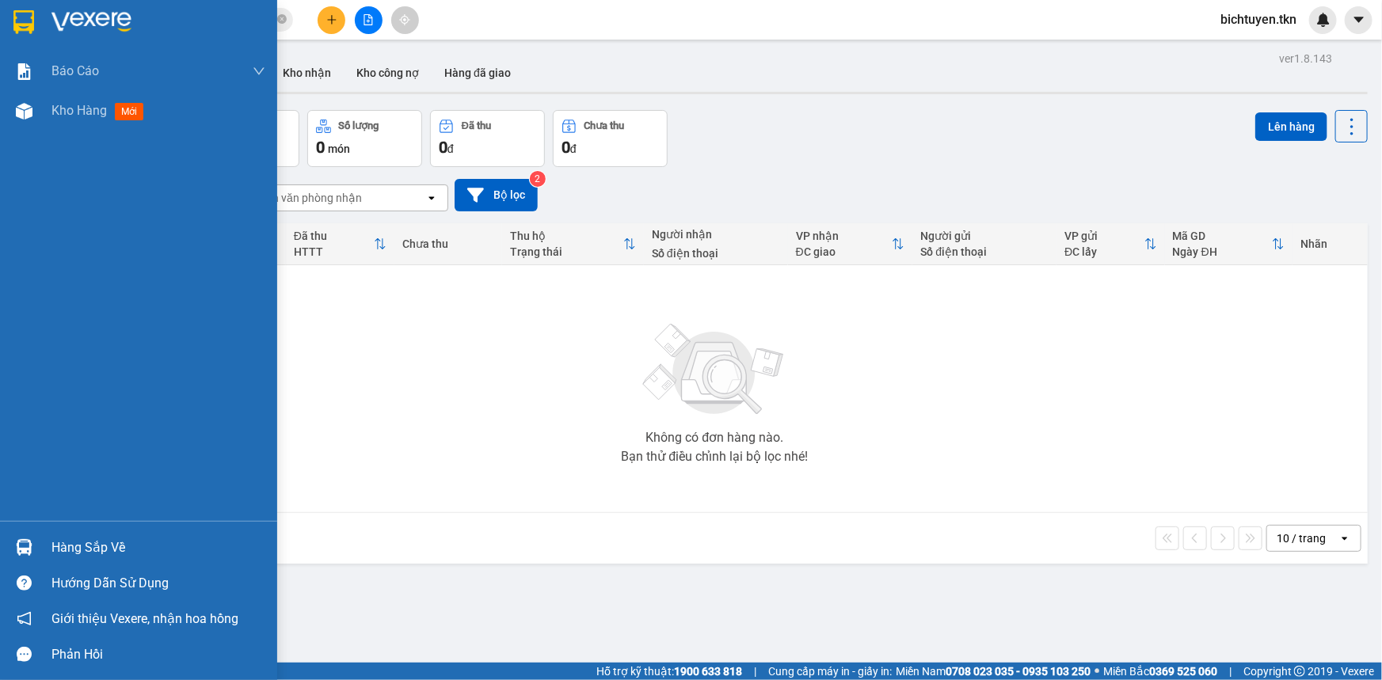
click at [28, 539] on img at bounding box center [24, 547] width 17 height 17
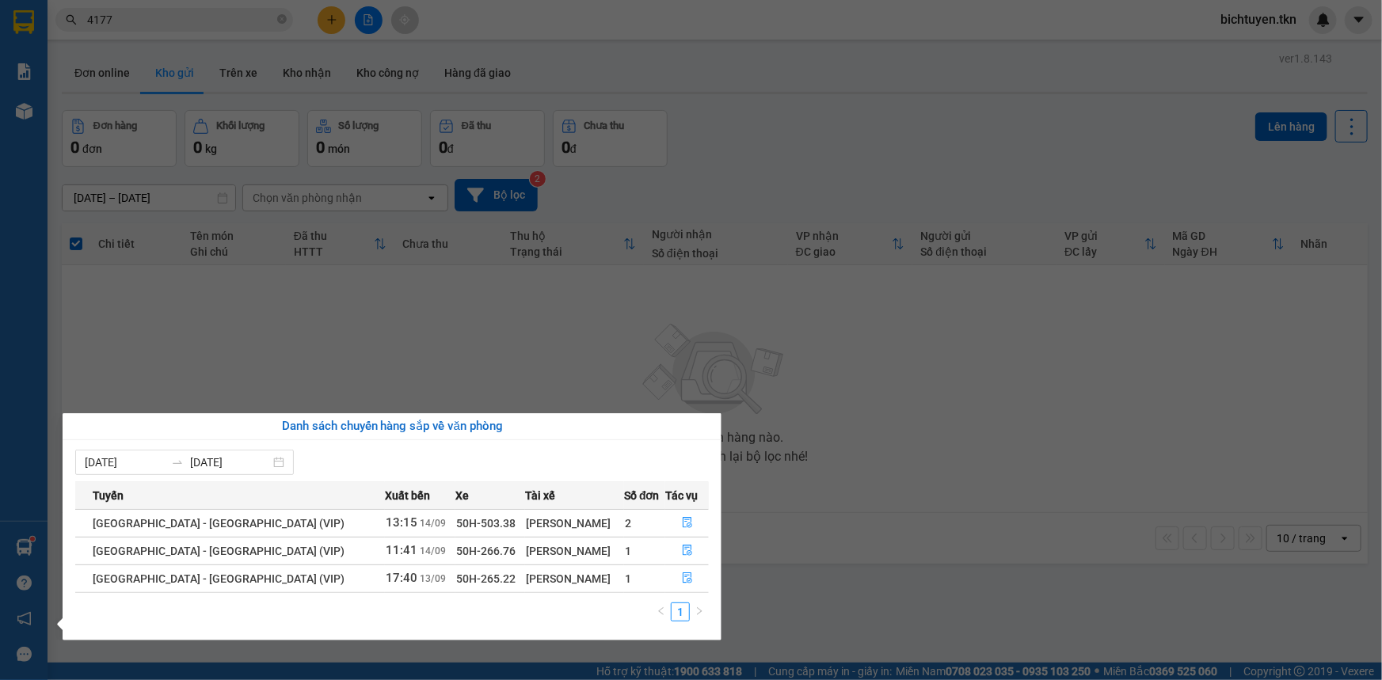
click at [546, 379] on section "Kết quả tìm kiếm ( 9 ) Bộ lọc Ngày tạo đơn gần nhất Mã ĐH Trạng thái Món hàng T…" at bounding box center [691, 340] width 1382 height 680
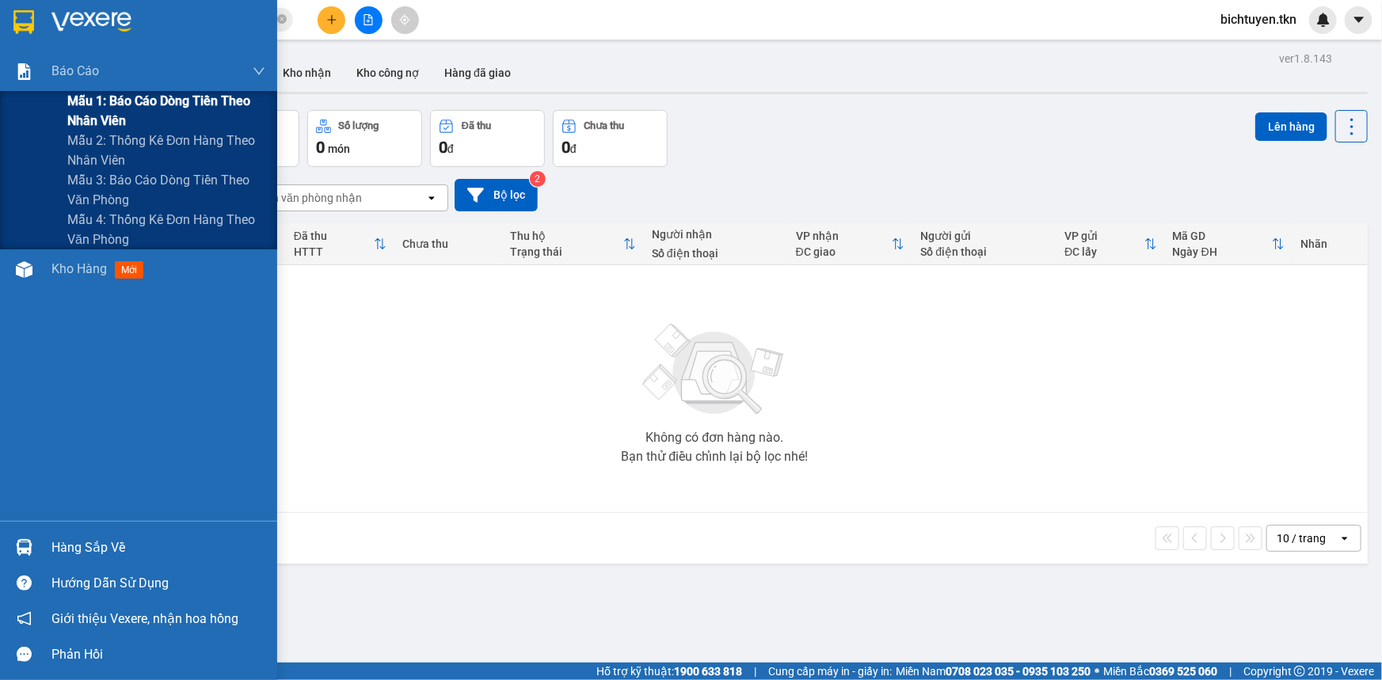
drag, startPoint x: 94, startPoint y: 116, endPoint x: 219, endPoint y: 101, distance: 125.3
click at [94, 116] on span "Mẫu 1: Báo cáo dòng tiền theo nhân viên" at bounding box center [166, 111] width 198 height 40
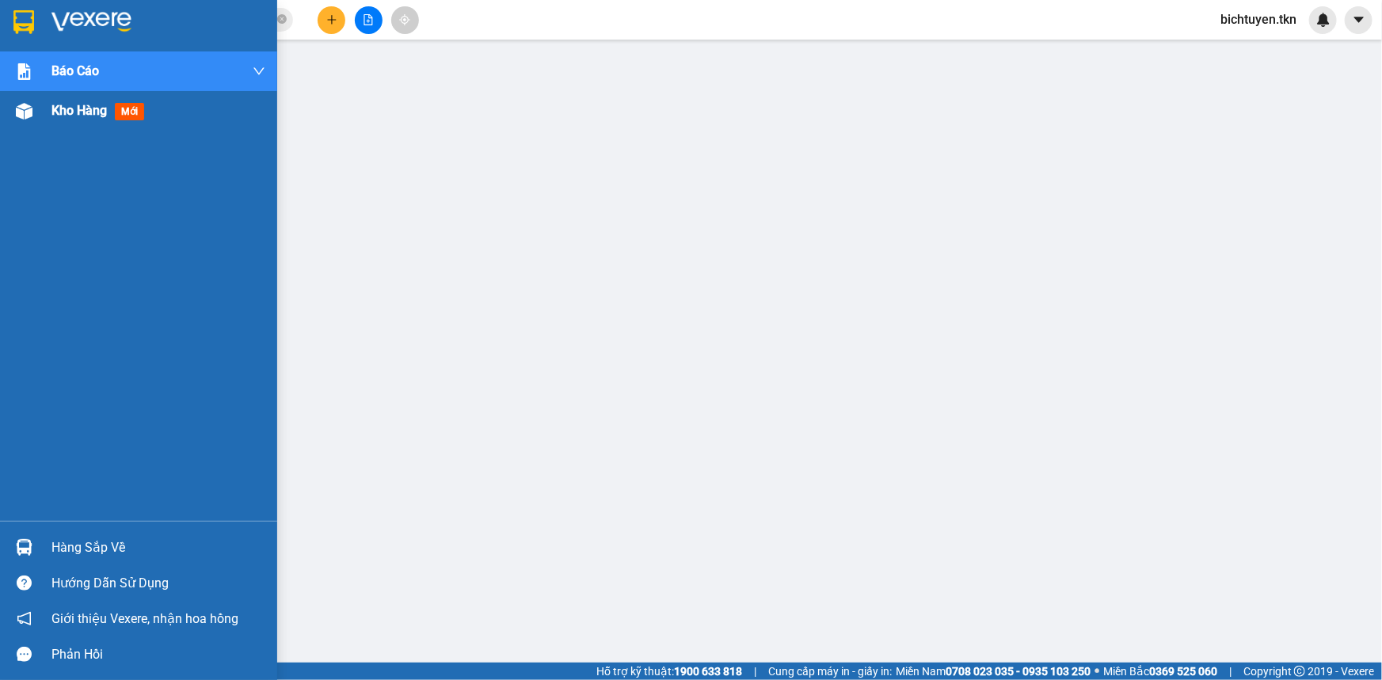
click at [25, 103] on img at bounding box center [24, 111] width 17 height 17
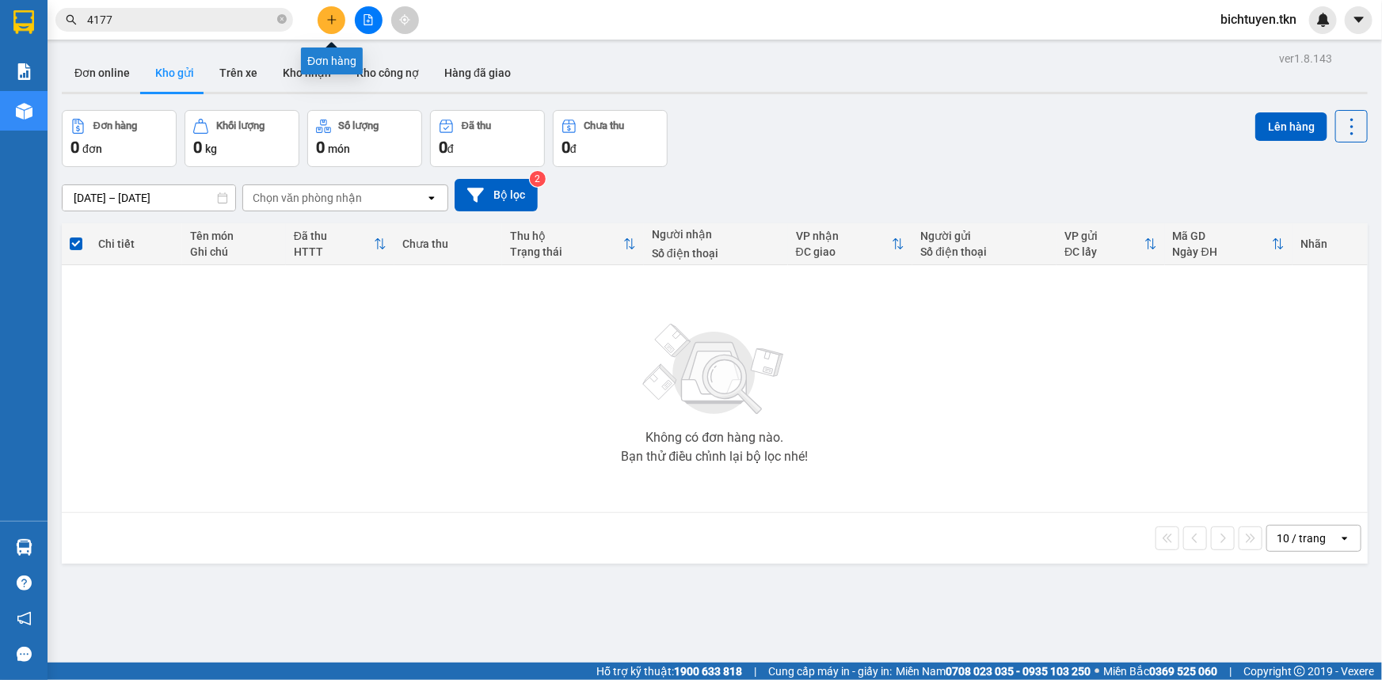
click at [328, 17] on icon "plus" at bounding box center [331, 19] width 11 height 11
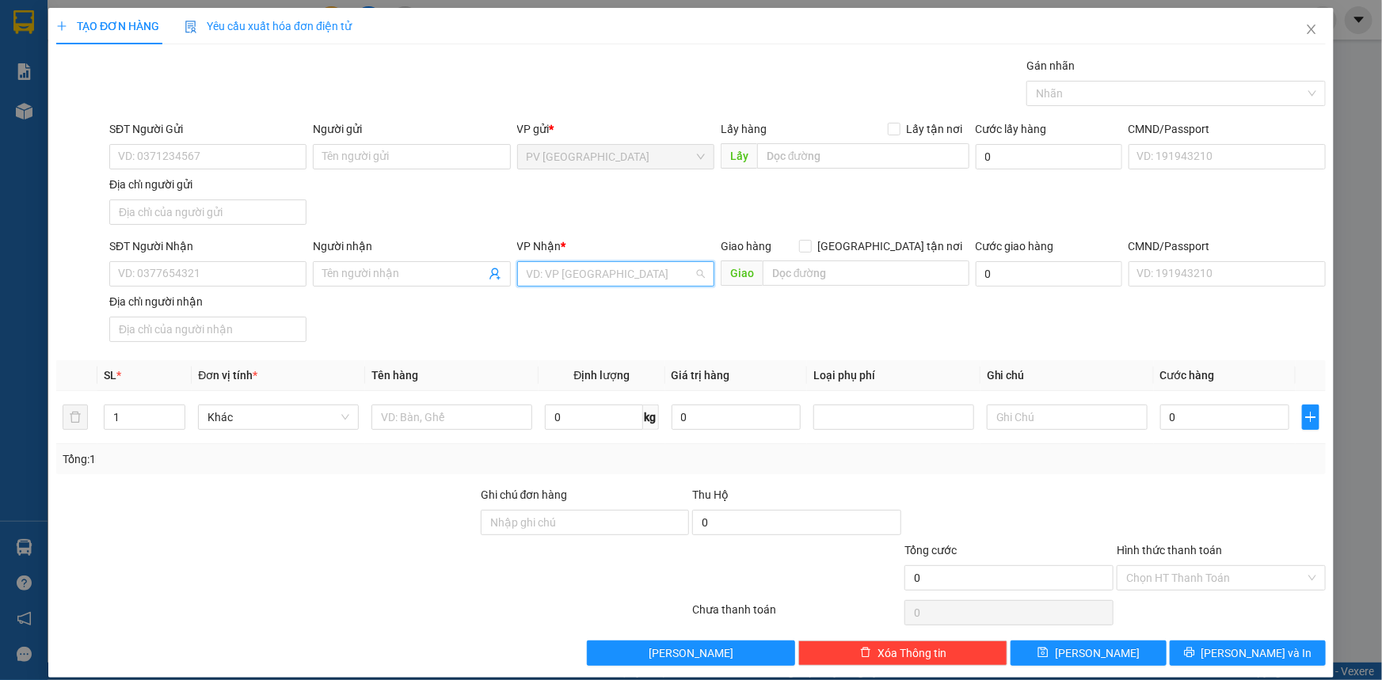
click at [566, 275] on input "search" at bounding box center [610, 274] width 167 height 24
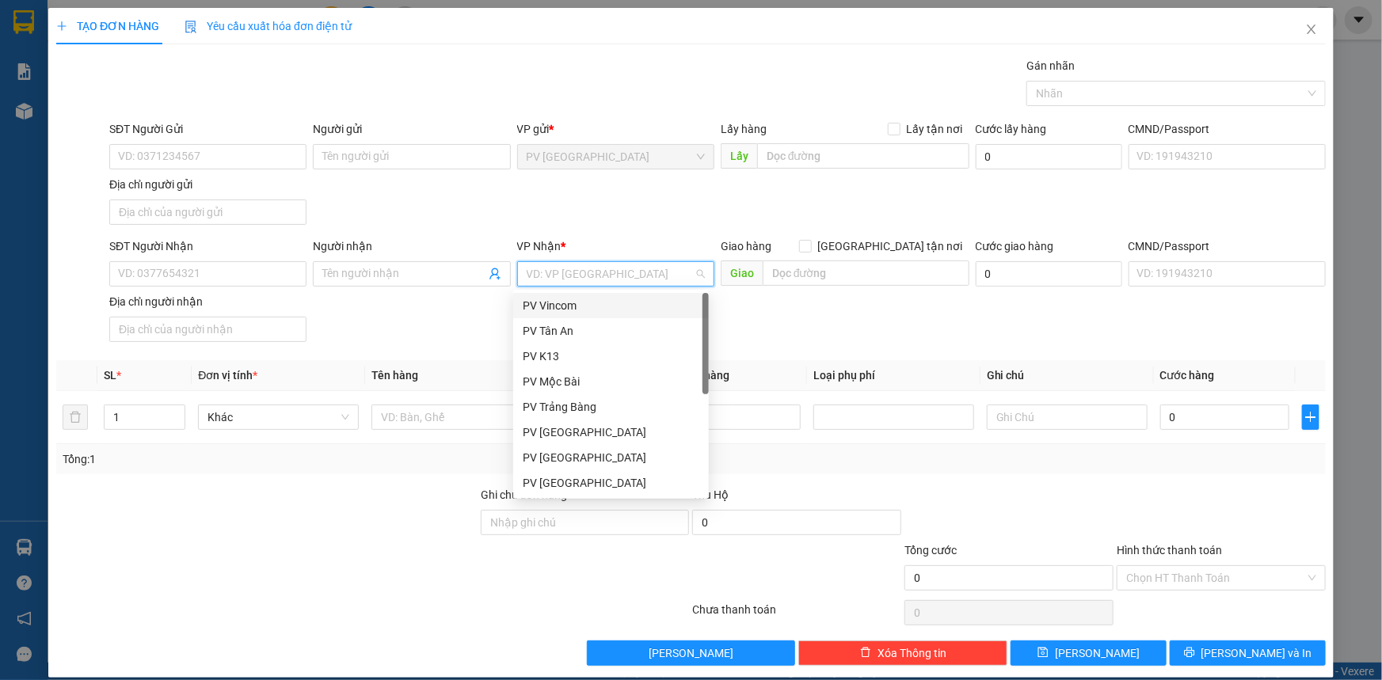
click at [587, 307] on div "PV Vincom" at bounding box center [611, 305] width 177 height 17
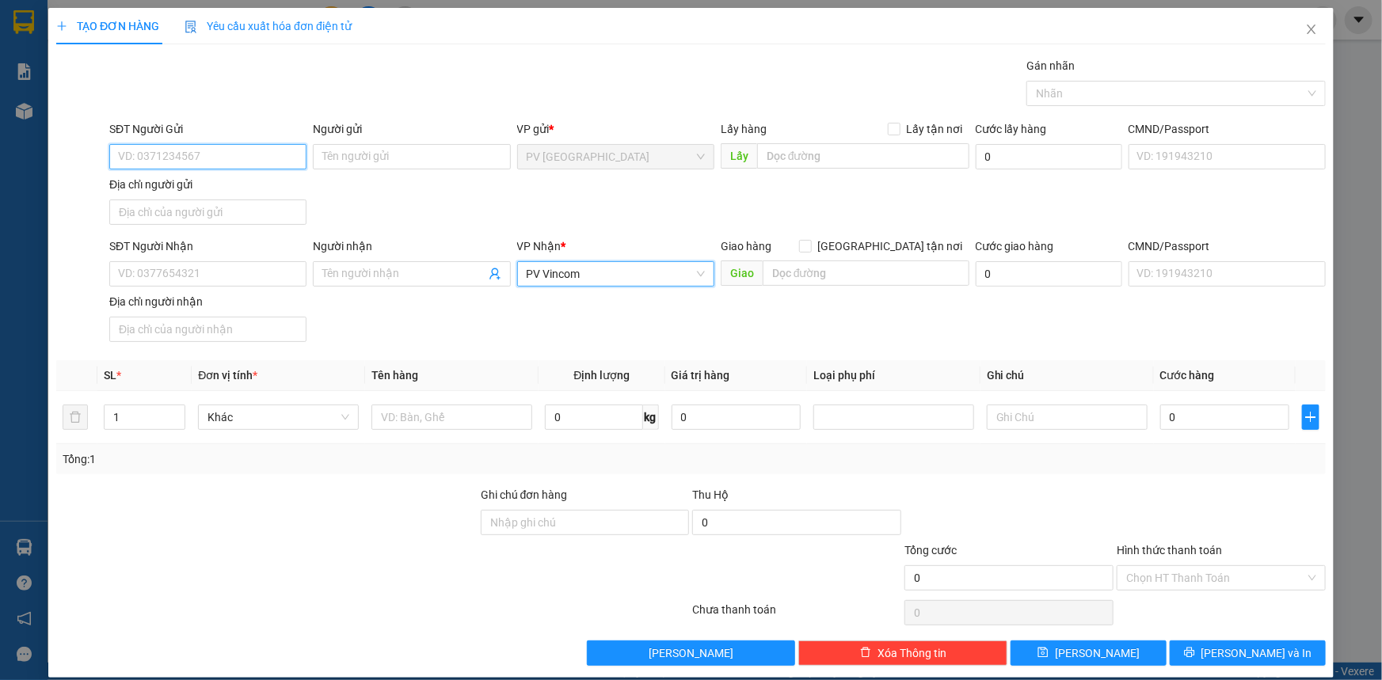
click at [256, 162] on input "SĐT Người Gửi" at bounding box center [207, 156] width 197 height 25
type input "0382876287"
click at [197, 188] on div "0382876287 - quyên" at bounding box center [206, 188] width 177 height 17
type input "quyên"
type input "30.000"
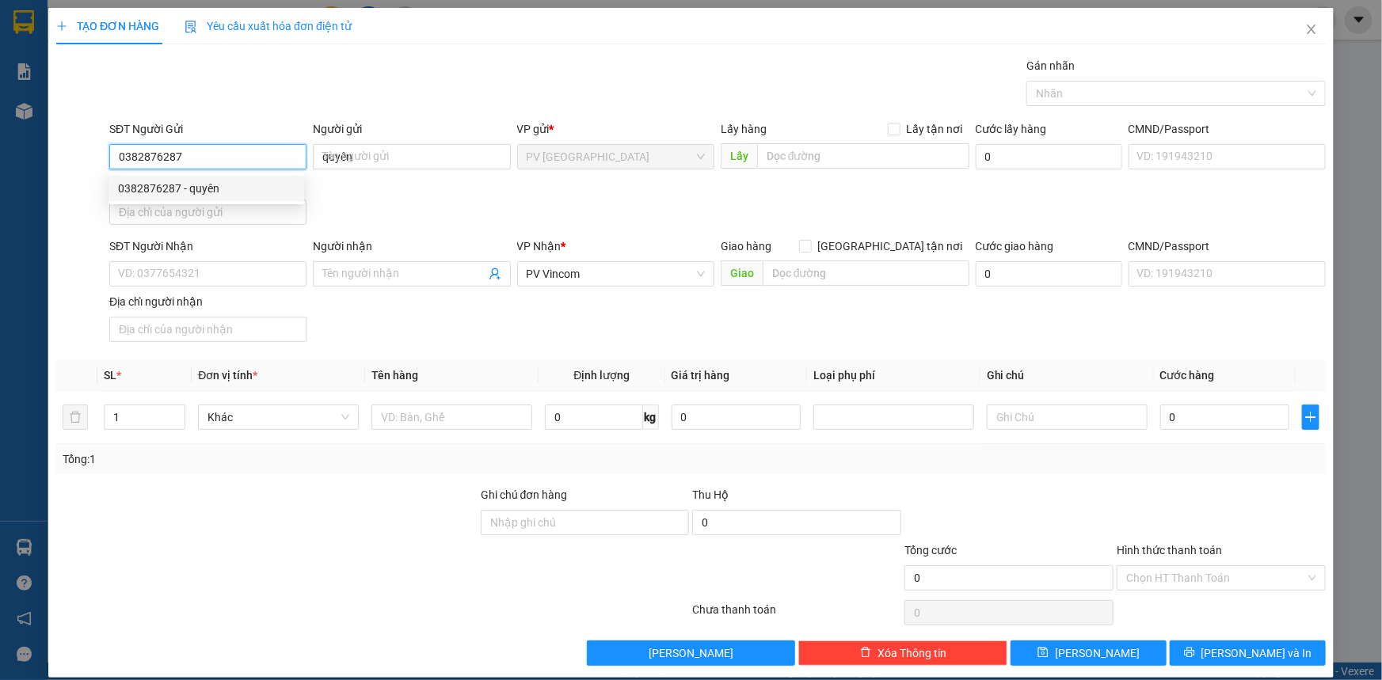
type input "30.000"
type input "0382876287"
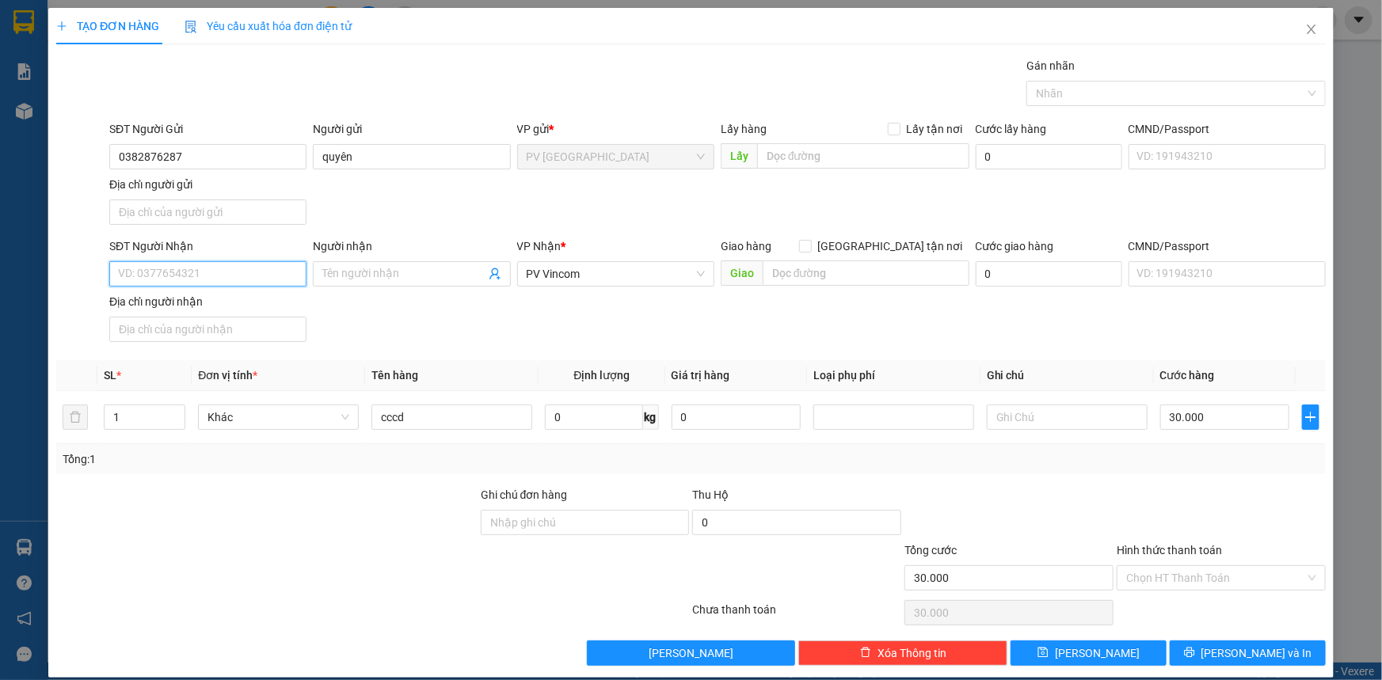
click at [280, 269] on input "SĐT Người Nhận" at bounding box center [207, 273] width 197 height 25
click at [261, 303] on div "0797089757 - trang" at bounding box center [206, 304] width 177 height 17
type input "0797089757"
type input "trang"
click at [433, 421] on input "cccd" at bounding box center [452, 417] width 161 height 25
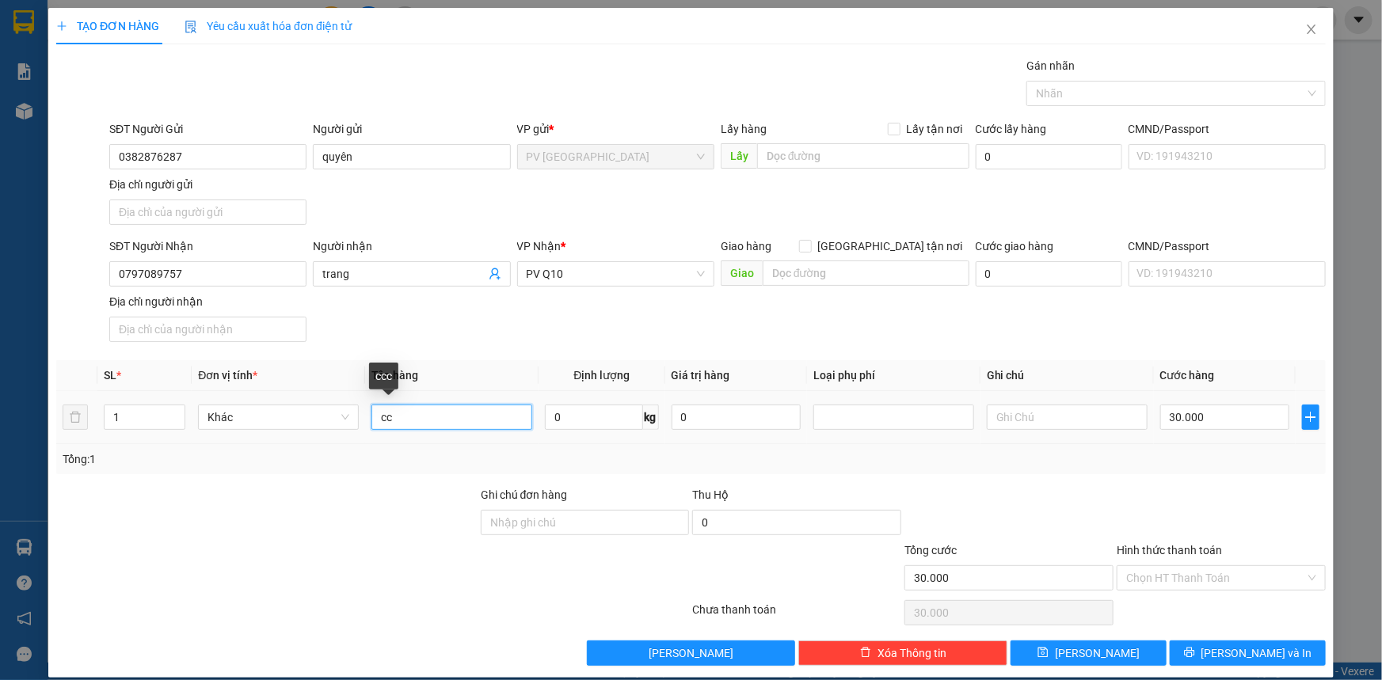
type input "c"
click at [549, 264] on span "PV Q10" at bounding box center [616, 274] width 178 height 24
type input "hộp thực phẩm"
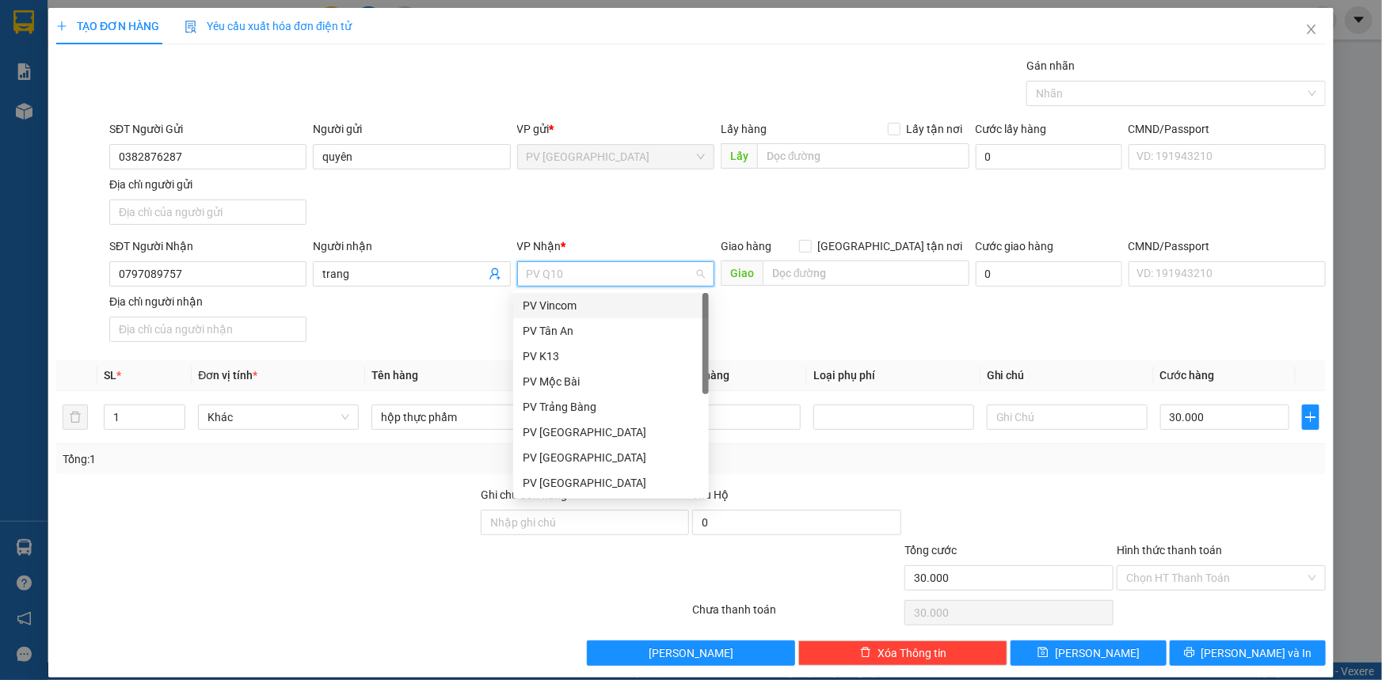
click at [615, 306] on div "PV Vincom" at bounding box center [611, 305] width 177 height 17
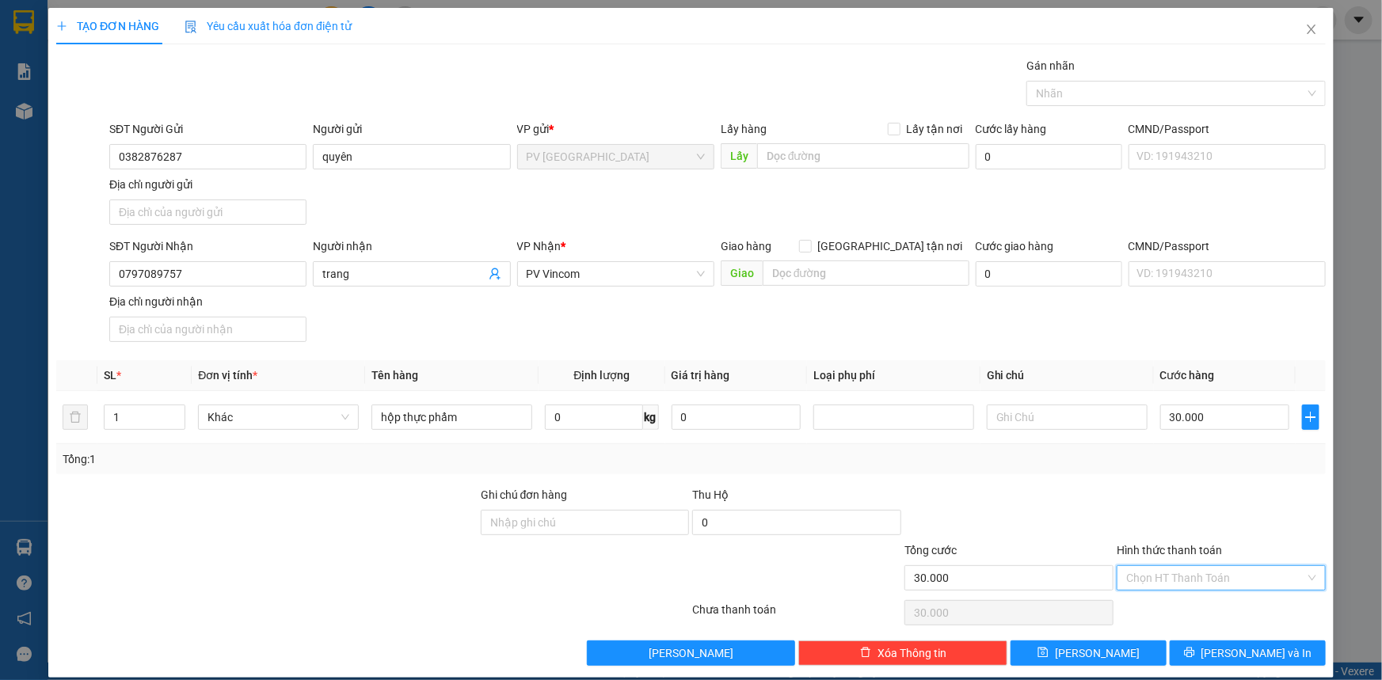
click at [1129, 576] on input "Hình thức thanh toán" at bounding box center [1215, 578] width 179 height 24
click at [1149, 610] on div "Tại văn phòng" at bounding box center [1212, 608] width 189 height 17
type input "0"
click at [1161, 97] on div at bounding box center [1169, 93] width 276 height 19
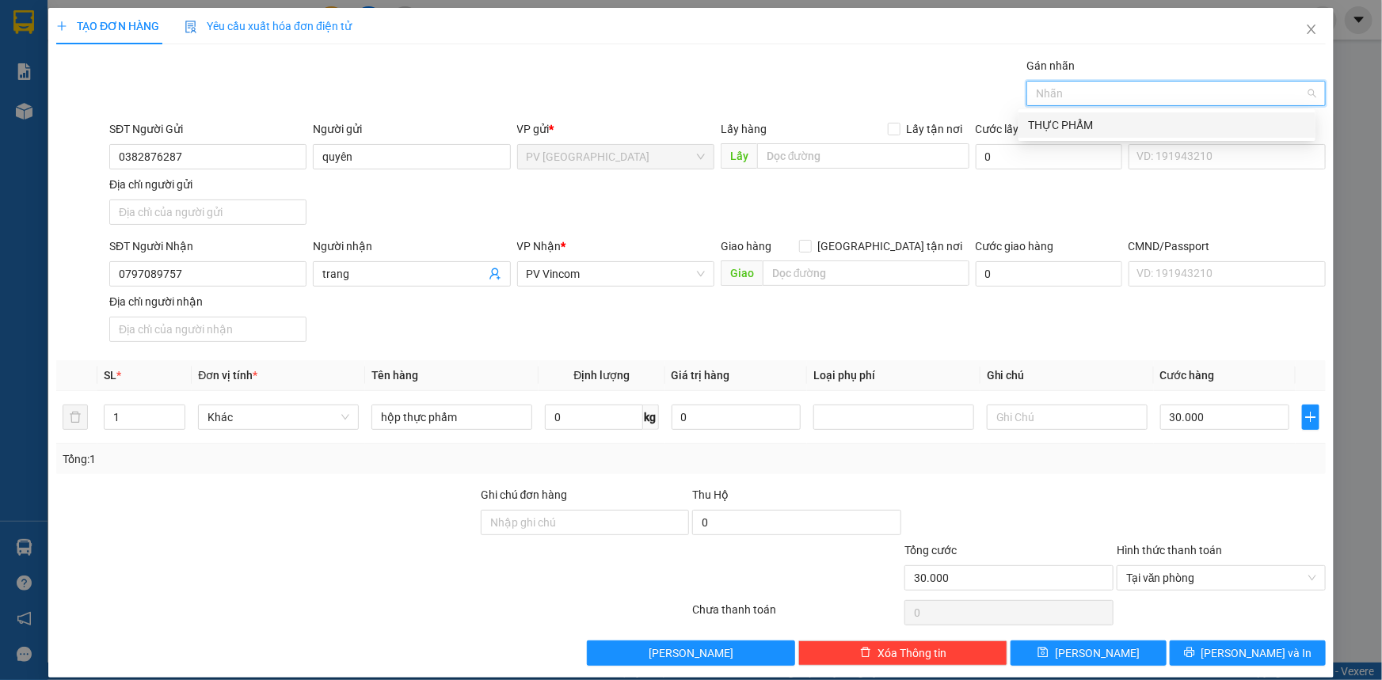
click at [1162, 128] on div "THỰC PHẨM" at bounding box center [1167, 124] width 278 height 17
click at [1252, 650] on span "[PERSON_NAME] và In" at bounding box center [1257, 653] width 111 height 17
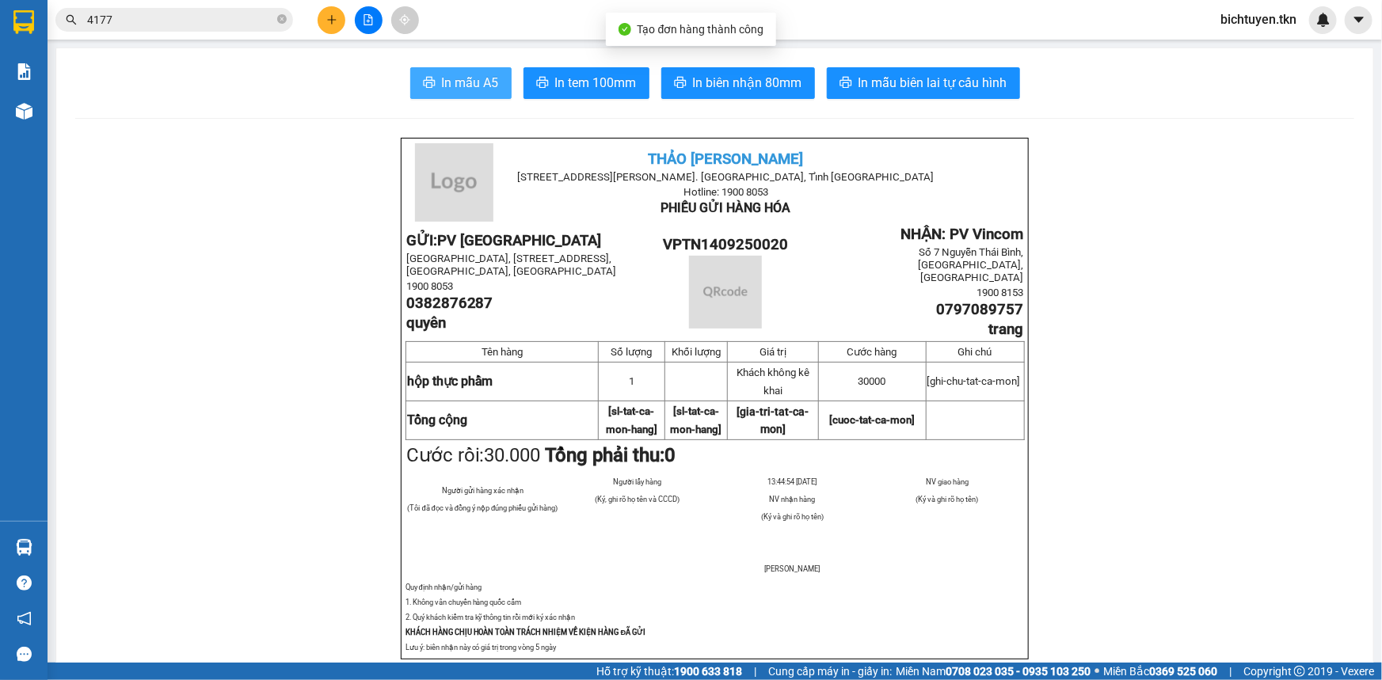
click at [491, 85] on span "In mẫu A5" at bounding box center [470, 83] width 57 height 20
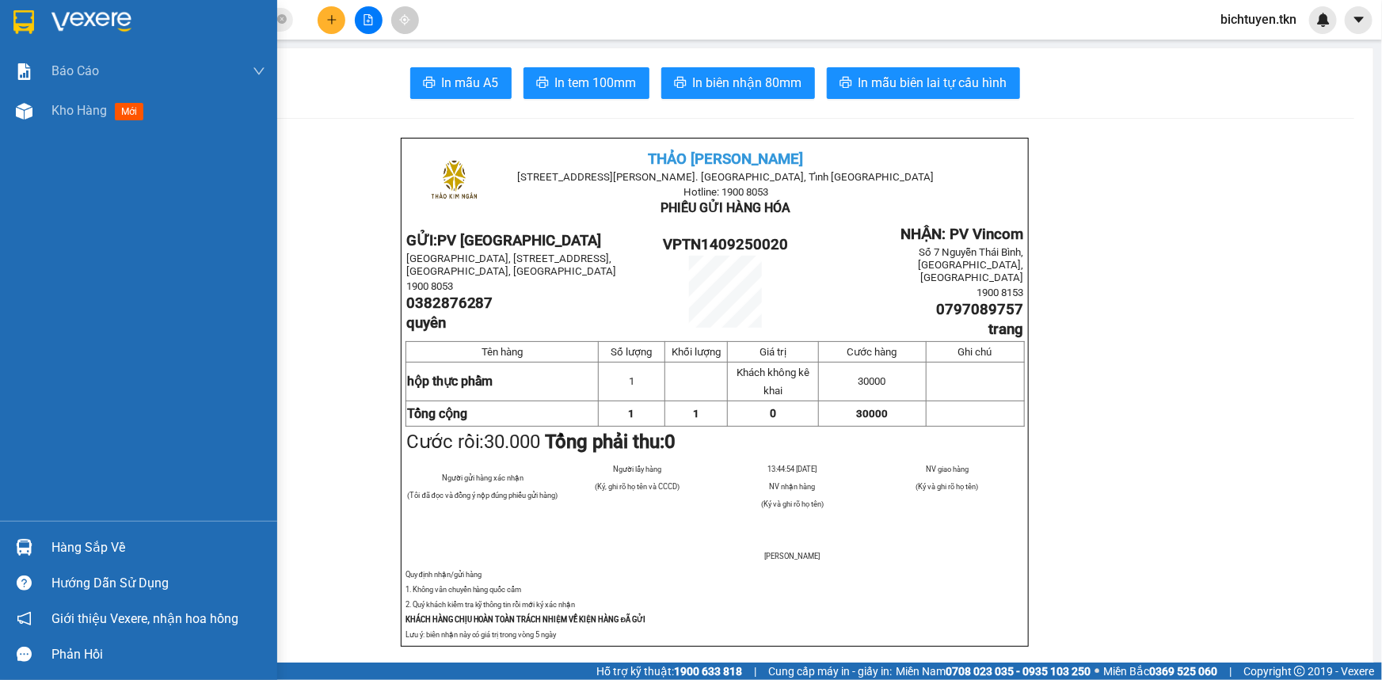
click at [35, 544] on div at bounding box center [24, 548] width 28 height 28
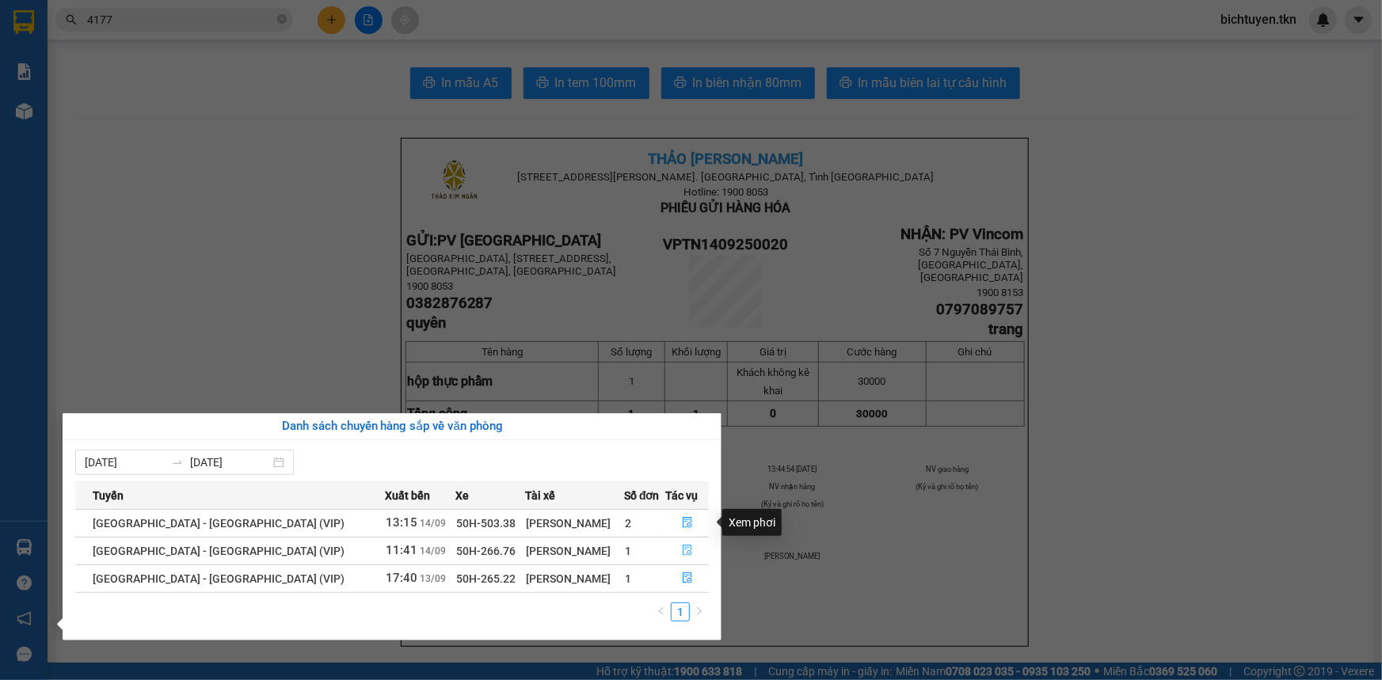
click at [684, 550] on icon "file-done" at bounding box center [687, 550] width 11 height 11
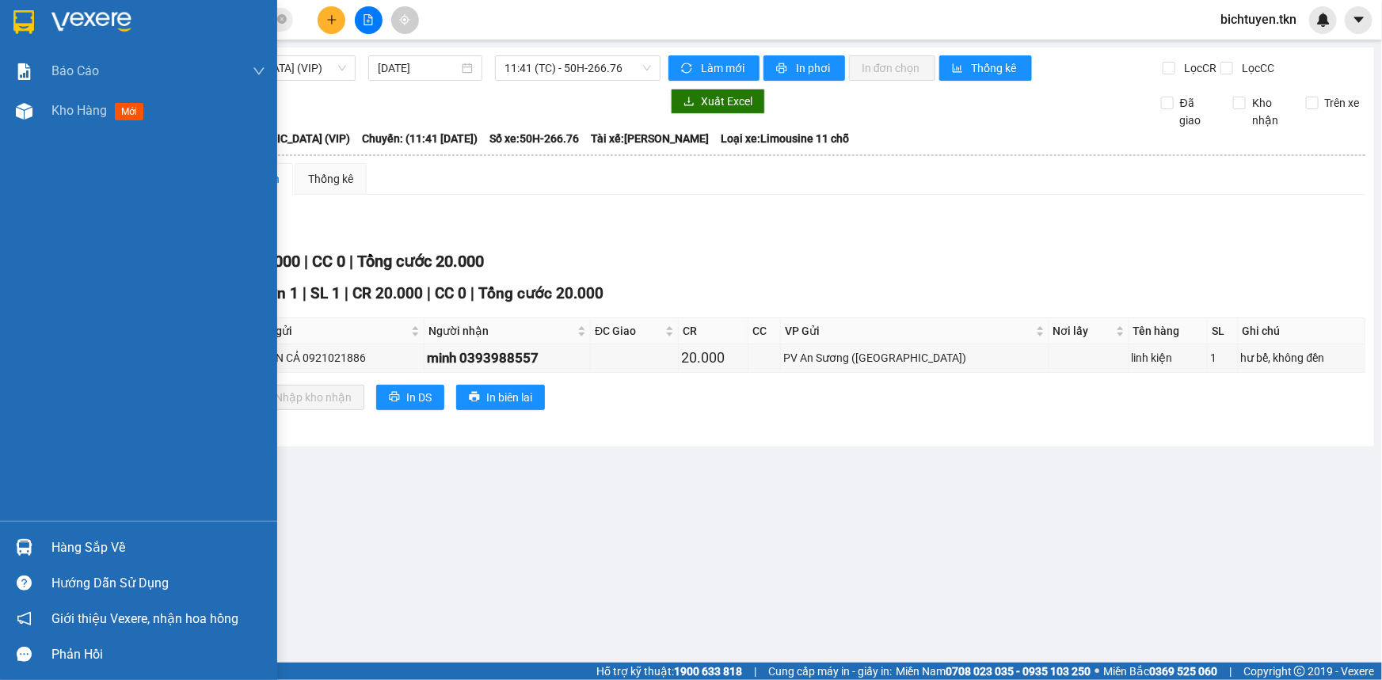
click at [29, 547] on img at bounding box center [24, 547] width 17 height 17
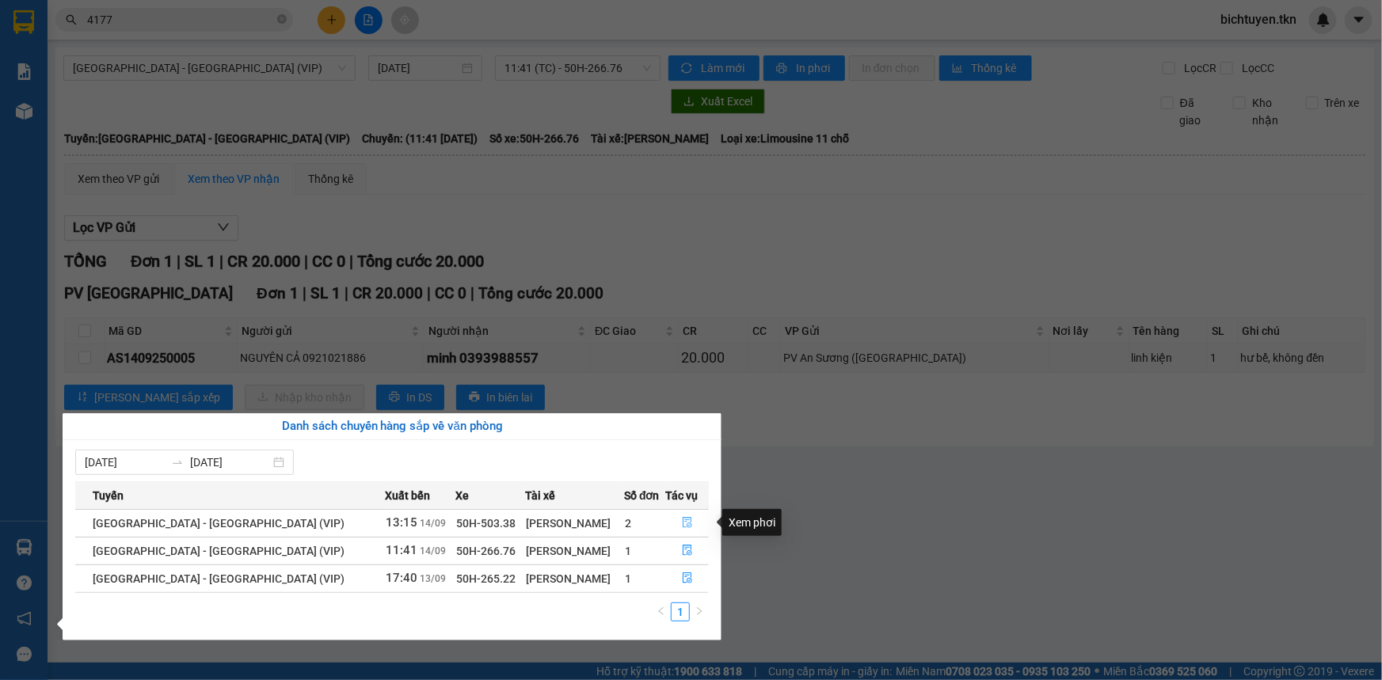
click at [682, 523] on icon "file-done" at bounding box center [687, 522] width 11 height 11
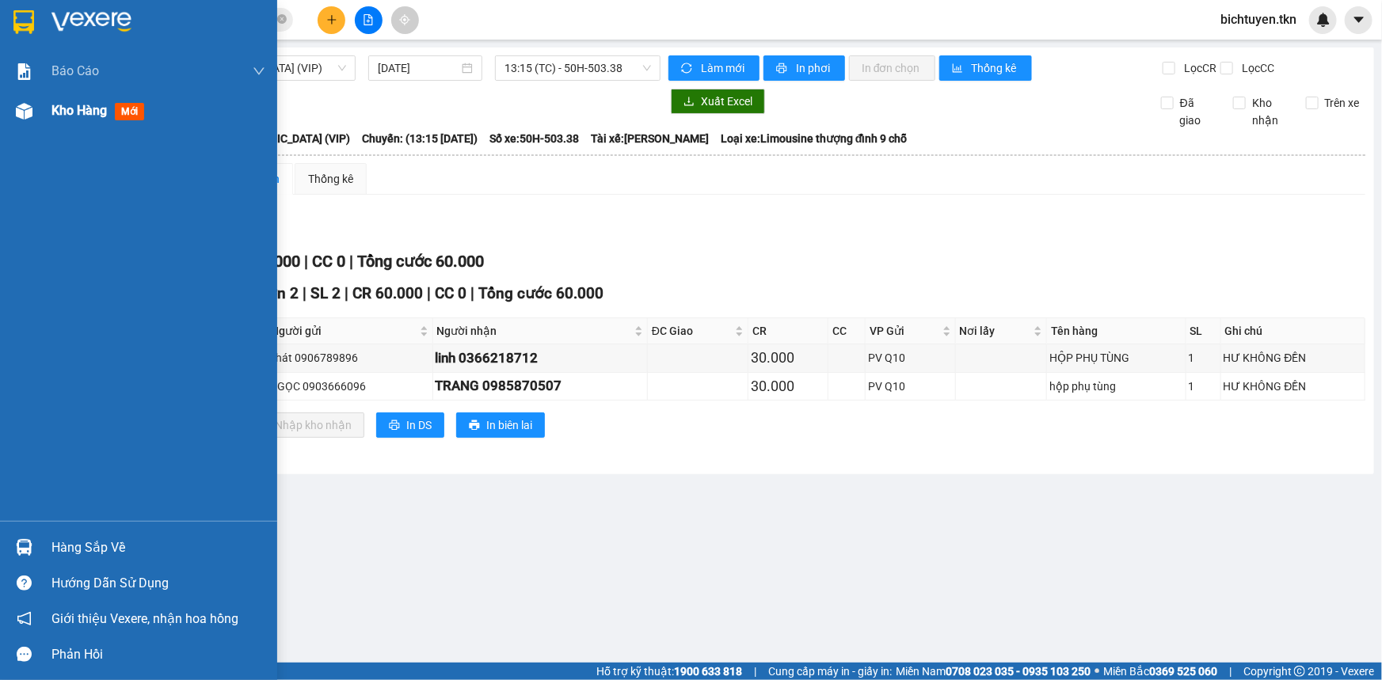
click at [31, 112] on img at bounding box center [24, 111] width 17 height 17
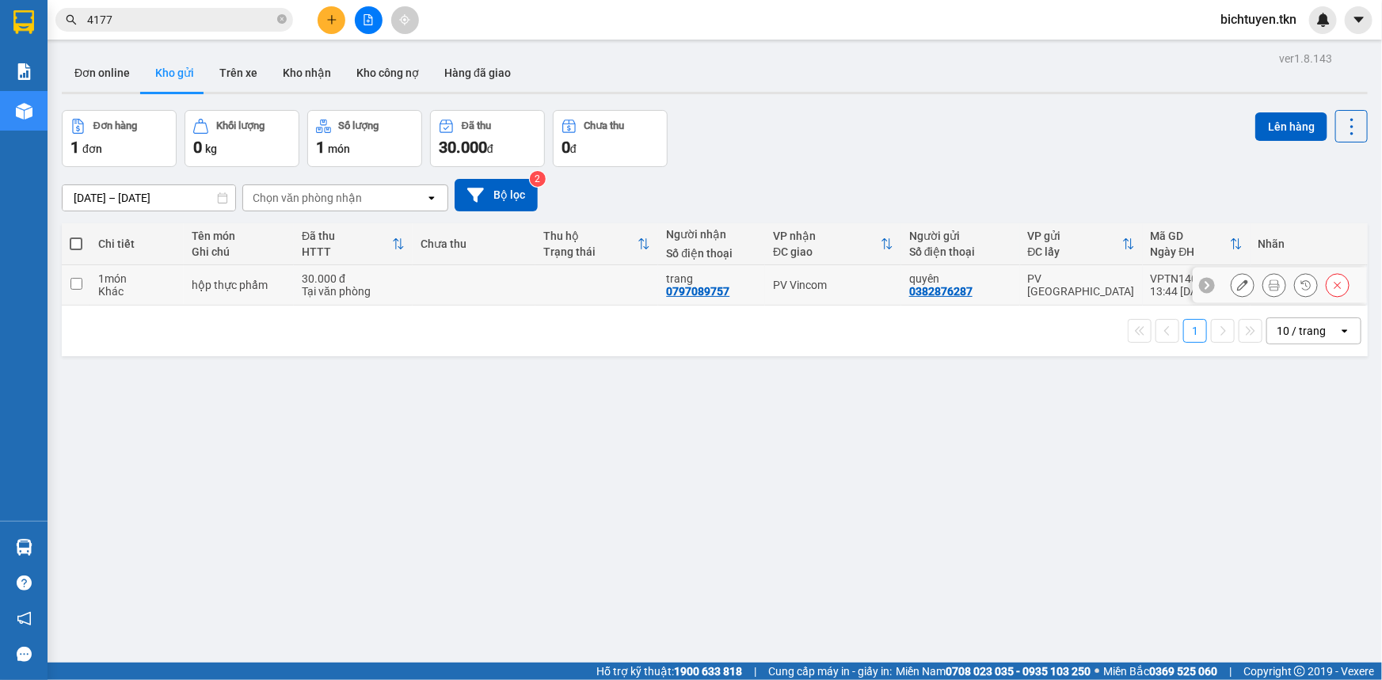
click at [835, 284] on div "PV Vincom" at bounding box center [833, 285] width 120 height 13
checkbox input "true"
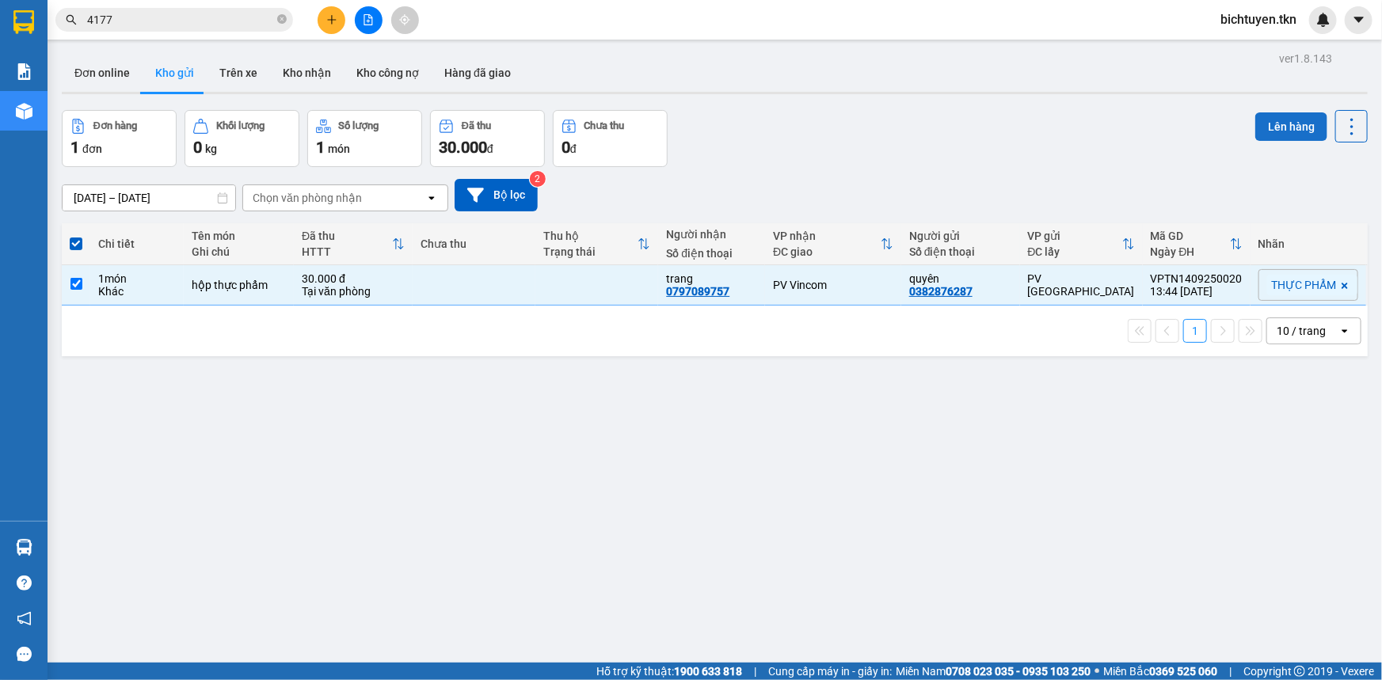
click at [1292, 119] on button "Lên hàng" at bounding box center [1292, 126] width 72 height 29
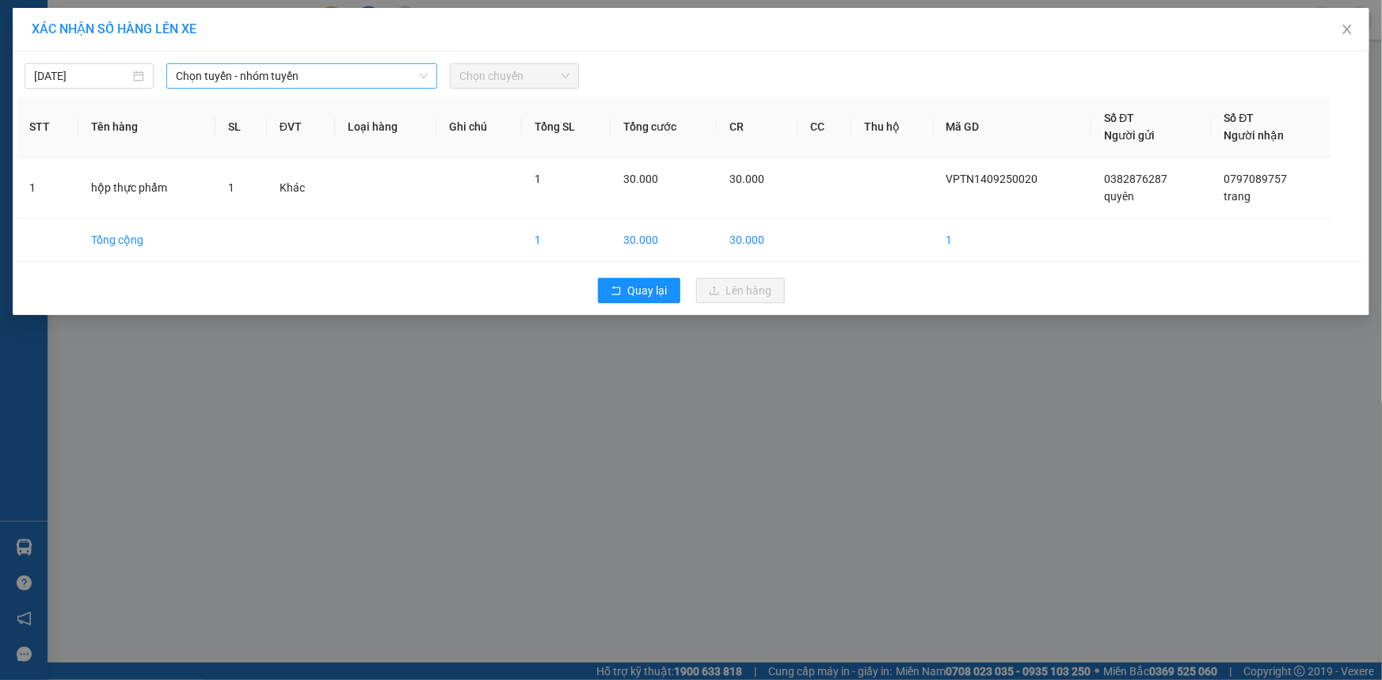
click at [169, 74] on div "Chọn tuyến - nhóm tuyến" at bounding box center [301, 75] width 271 height 25
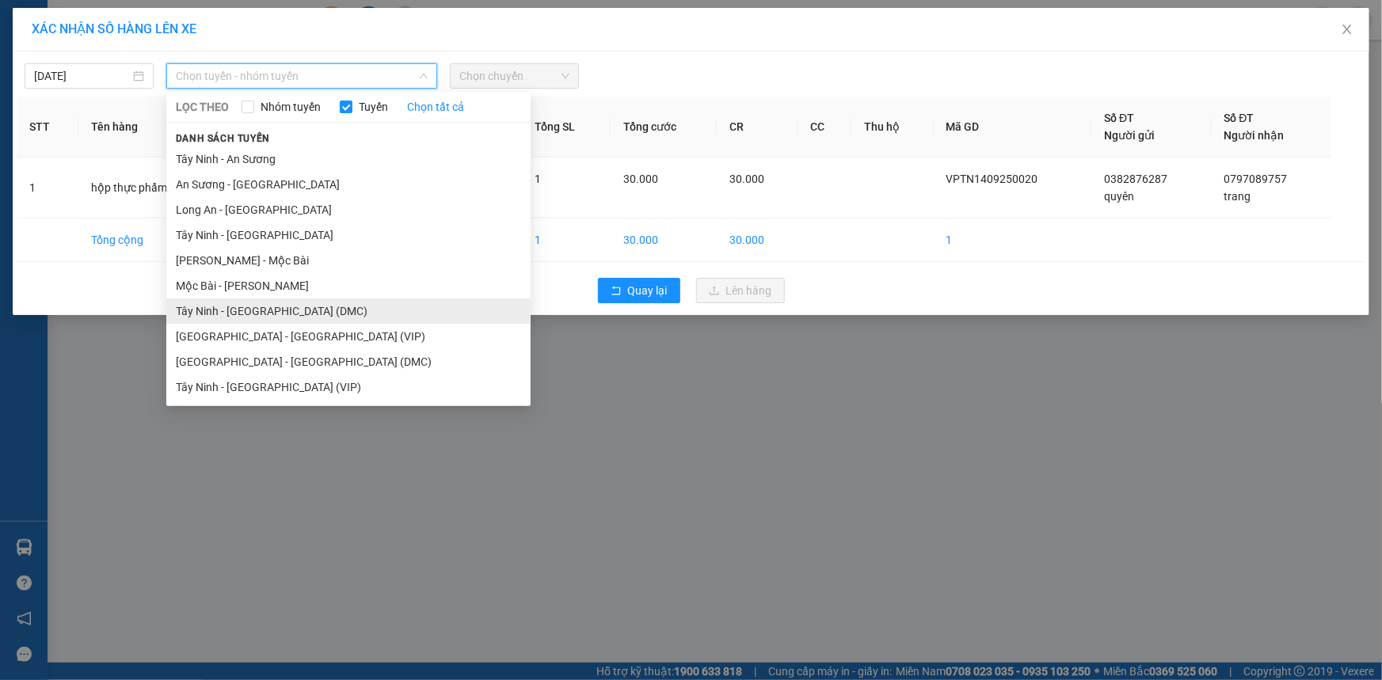
click at [332, 311] on li "Tây Ninh - Sài Gòn (DMC)" at bounding box center [348, 311] width 364 height 25
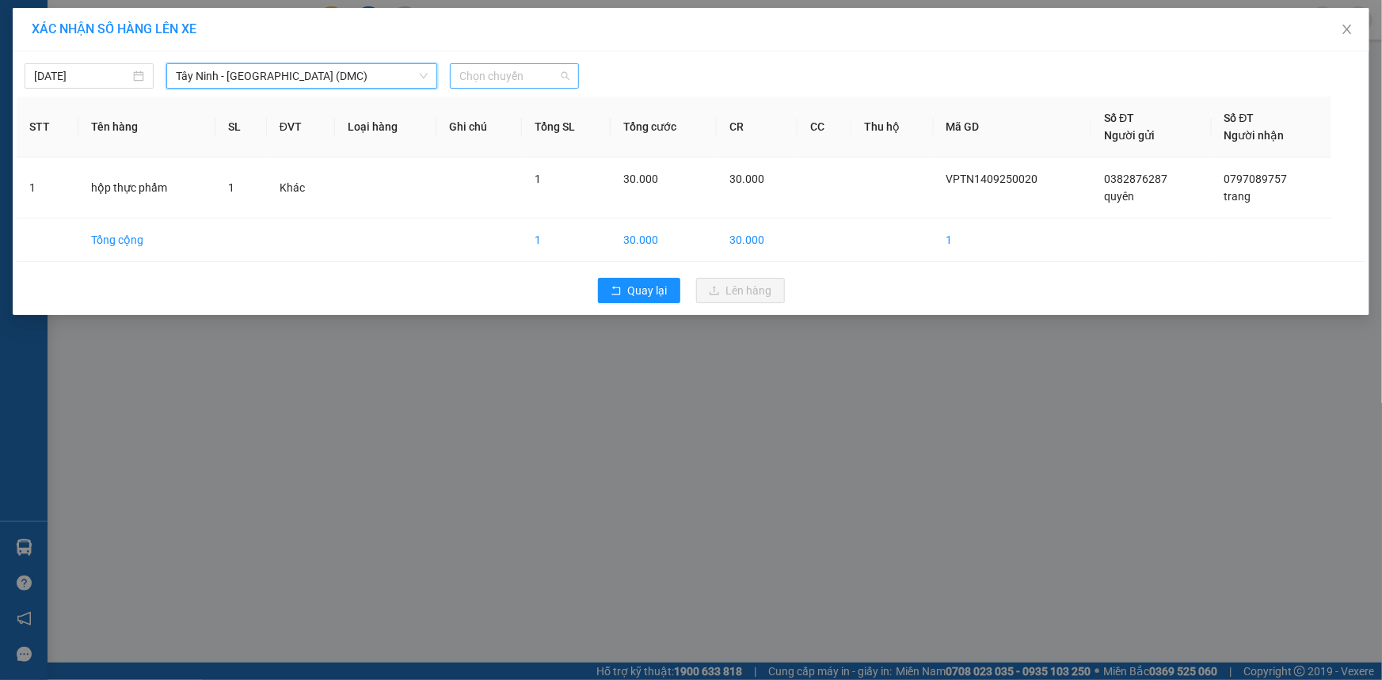
click at [514, 68] on span "Chọn chuyến" at bounding box center [514, 76] width 110 height 24
type input "6559"
click at [532, 103] on div "14:00 - 50H-265.59" at bounding box center [521, 107] width 124 height 17
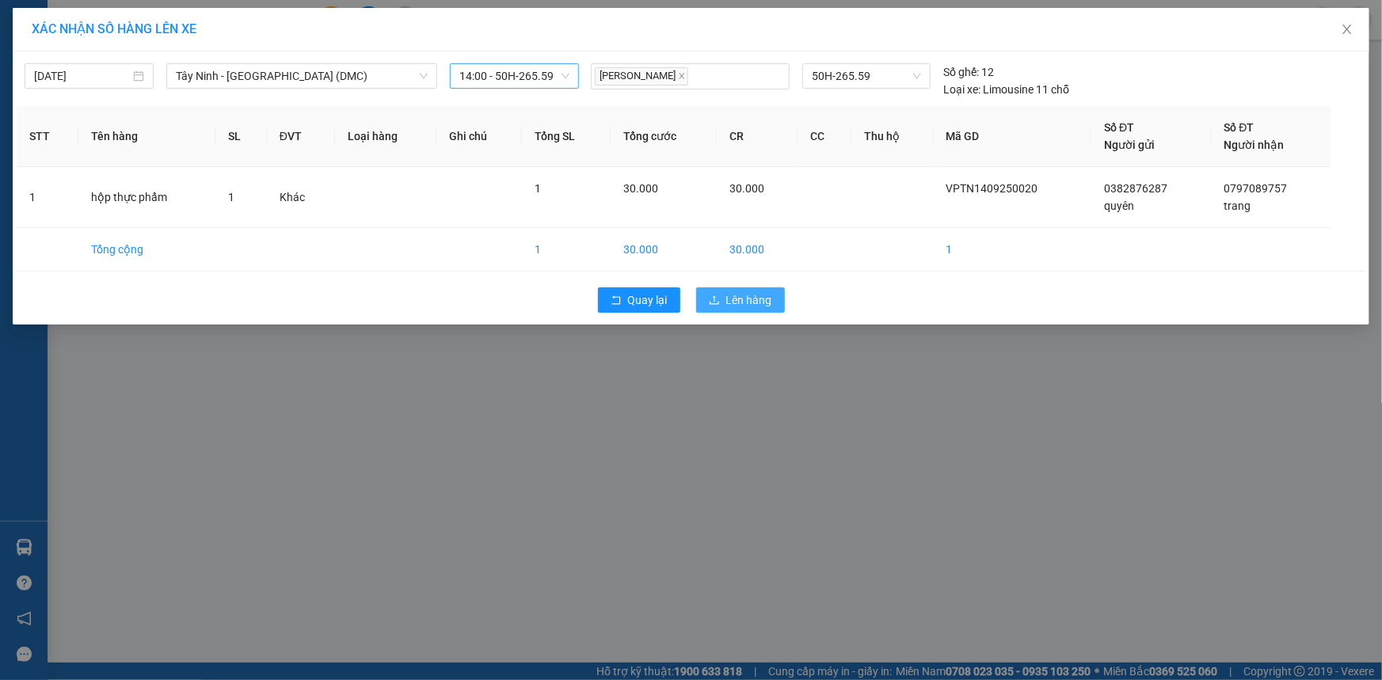
click at [724, 303] on button "Lên hàng" at bounding box center [740, 300] width 89 height 25
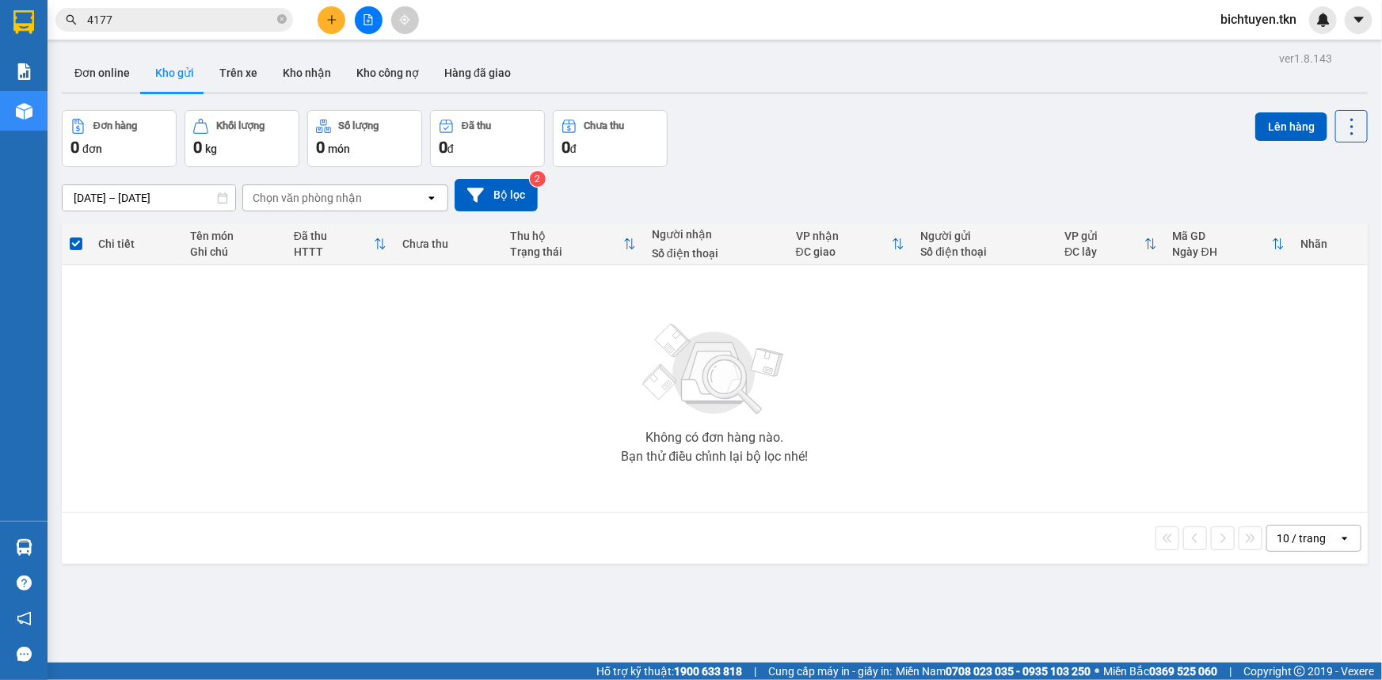
click at [867, 360] on div "Không có đơn hàng nào. Bạn thử điều chỉnh lại bộ lọc nhé!" at bounding box center [715, 389] width 1290 height 238
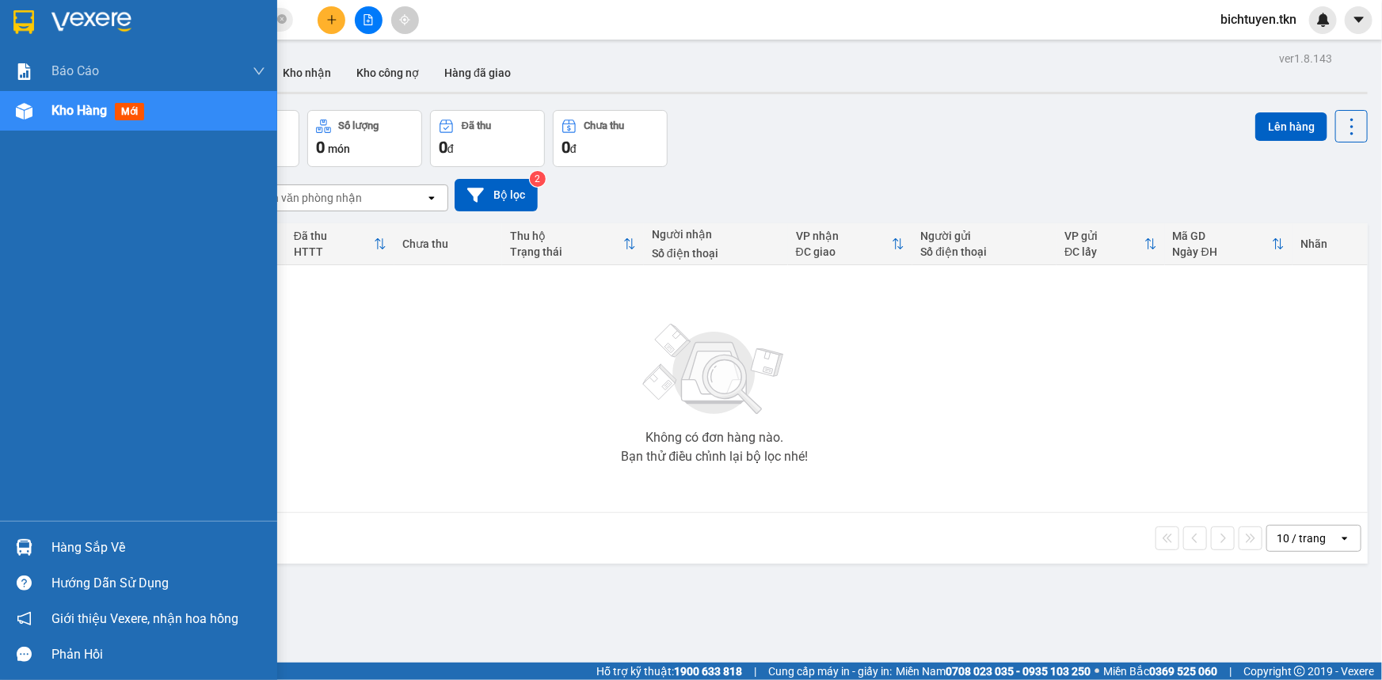
click at [36, 553] on div at bounding box center [24, 548] width 28 height 28
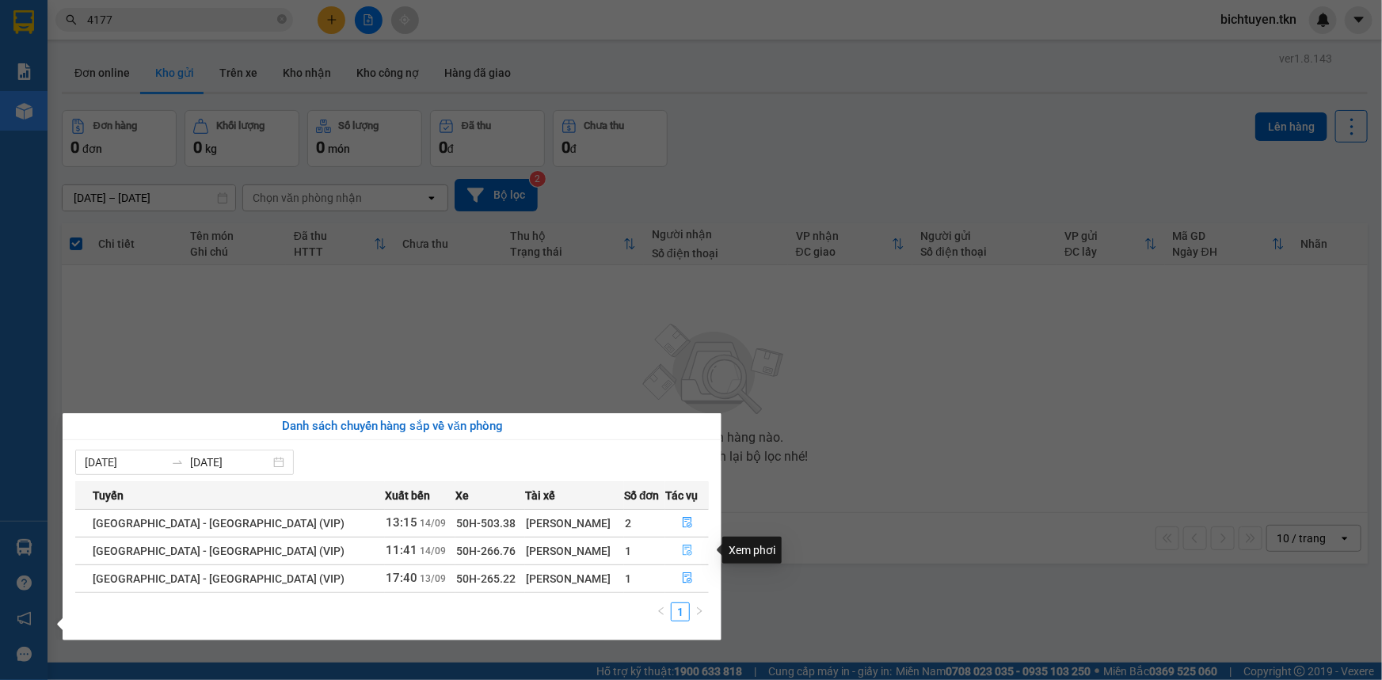
click at [691, 546] on button "button" at bounding box center [687, 551] width 42 height 25
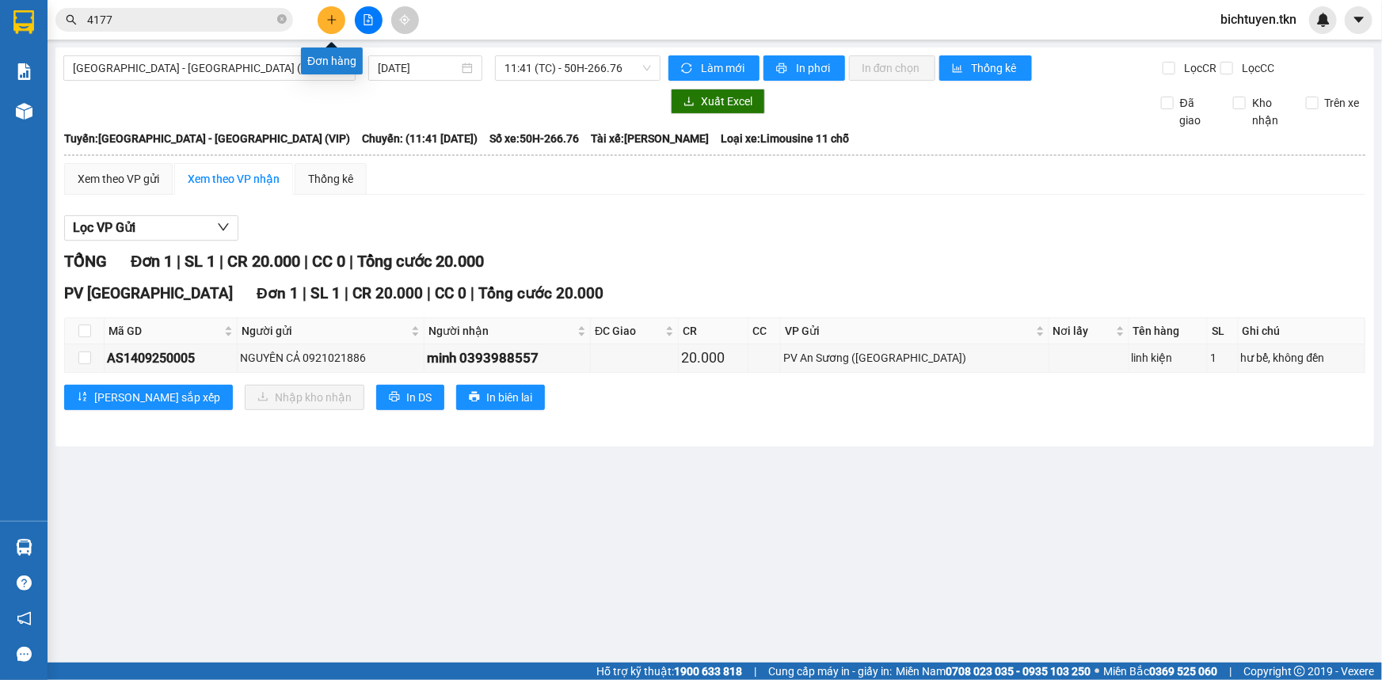
click at [331, 21] on icon "plus" at bounding box center [331, 19] width 1 height 9
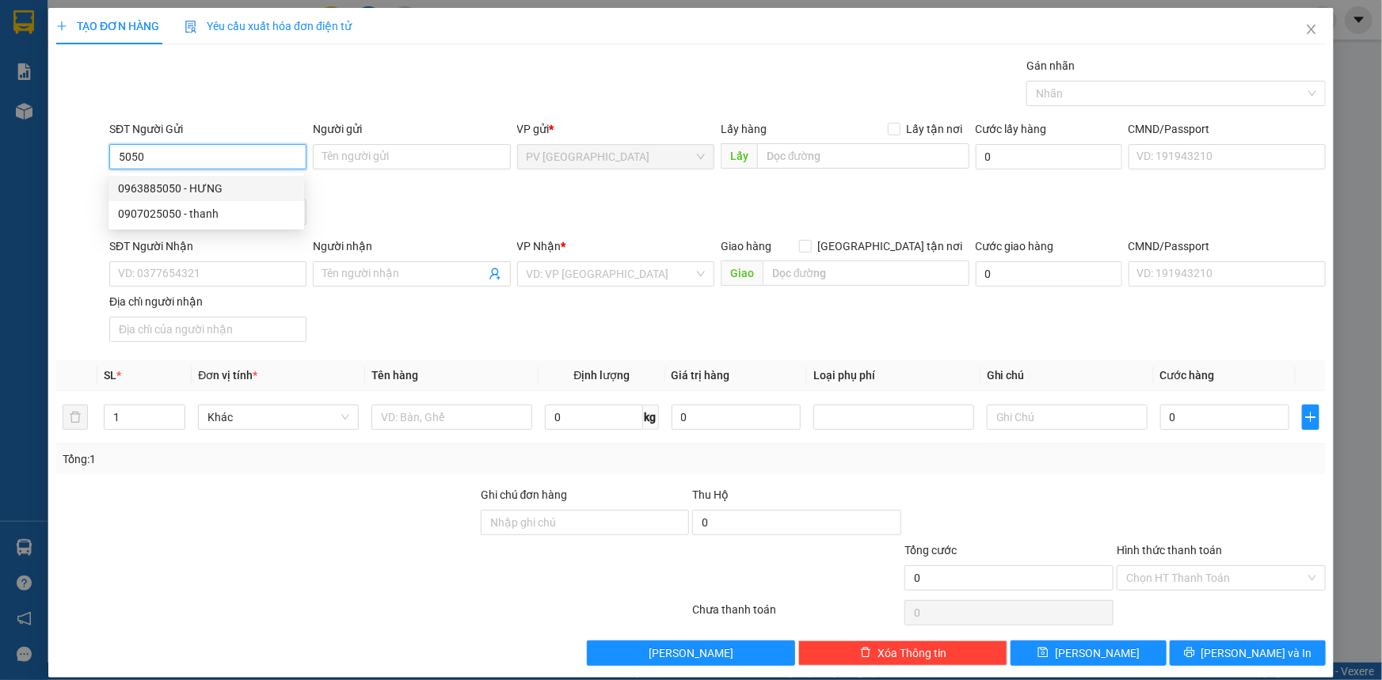
click at [227, 191] on div "0963885050 - HƯNG" at bounding box center [206, 188] width 177 height 17
type input "0963885050"
type input "HƯNG"
type input "0795033044"
type input "QUỐC"
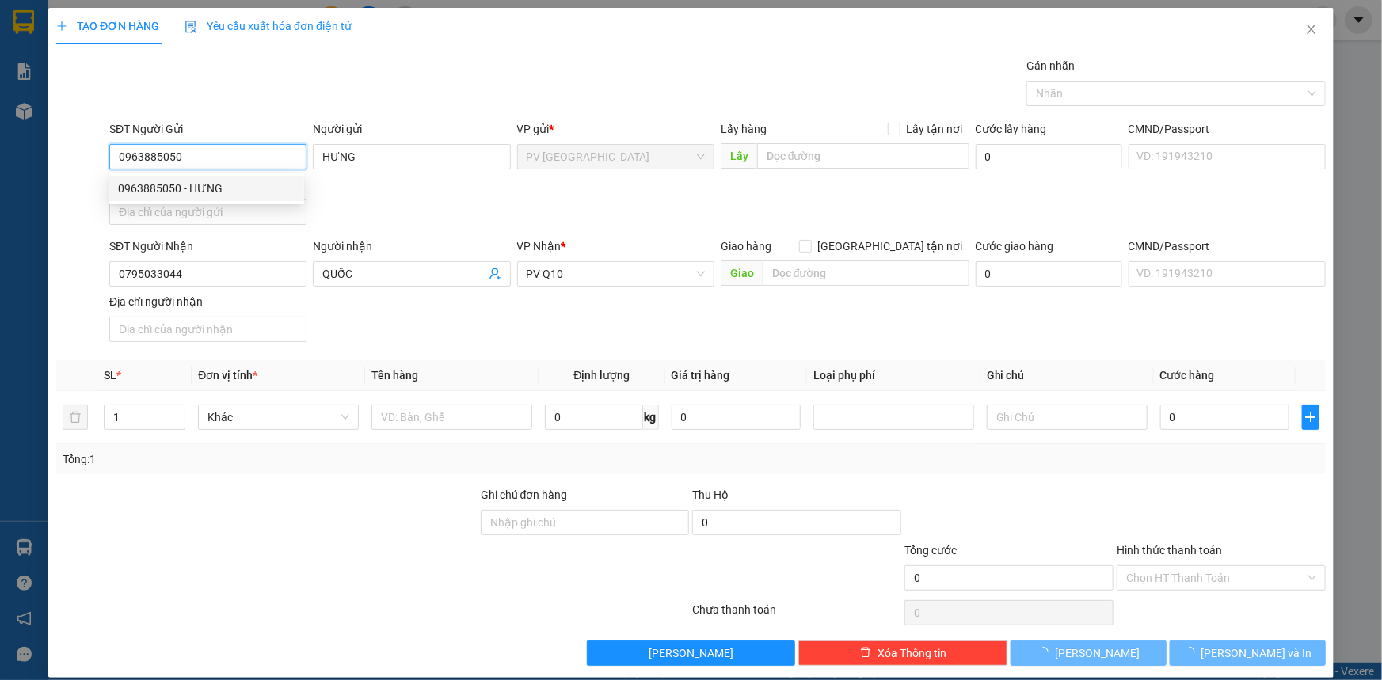
type input "30.000"
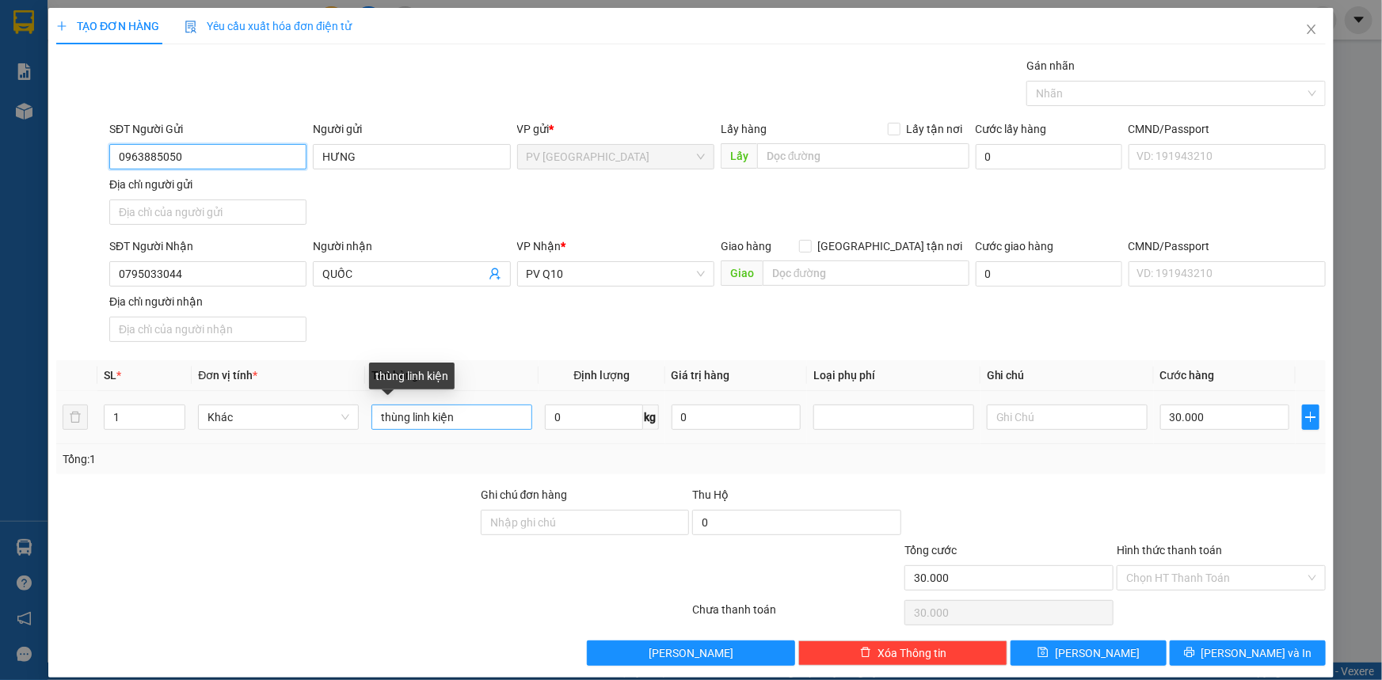
type input "0963885050"
click at [503, 412] on input "thùng linh kiện" at bounding box center [452, 417] width 161 height 25
type input "t"
type input "hồ sơ"
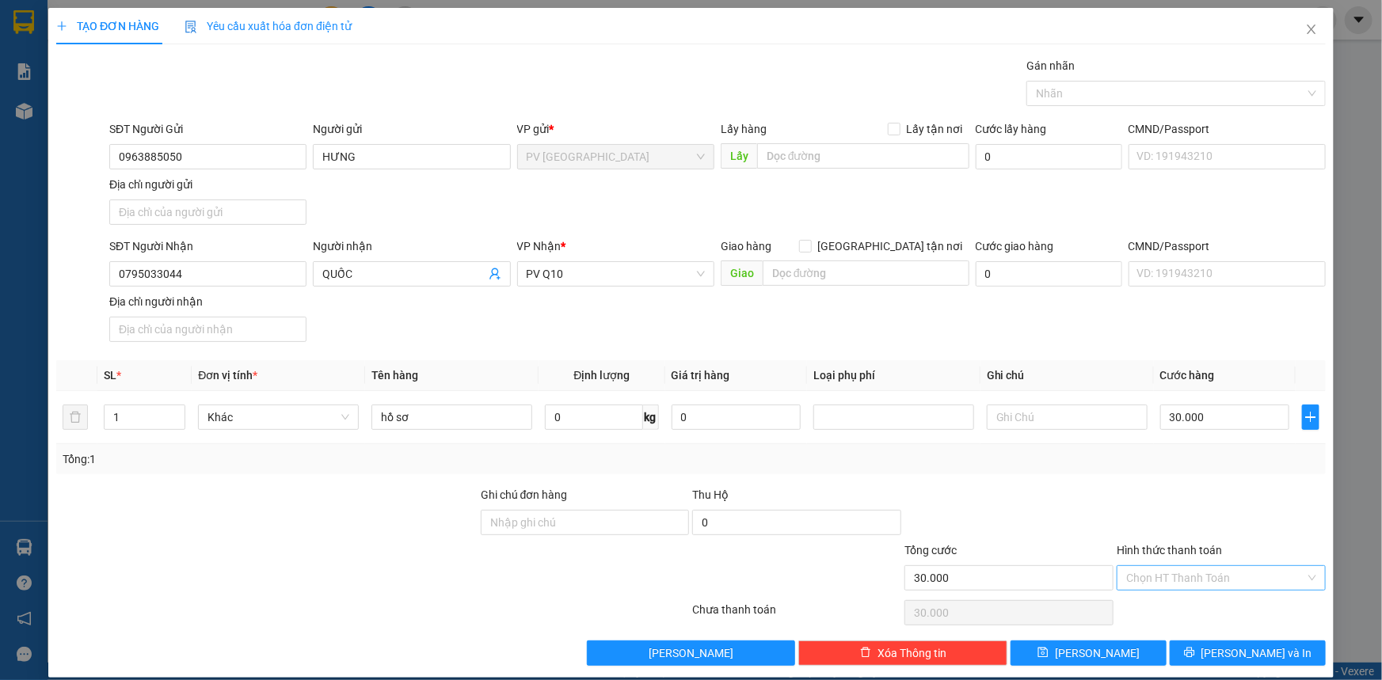
click at [1216, 569] on input "Hình thức thanh toán" at bounding box center [1215, 578] width 179 height 24
click at [1214, 600] on div "Tại văn phòng" at bounding box center [1212, 608] width 189 height 17
type input "0"
click at [1214, 643] on button "Lưu và In" at bounding box center [1248, 653] width 156 height 25
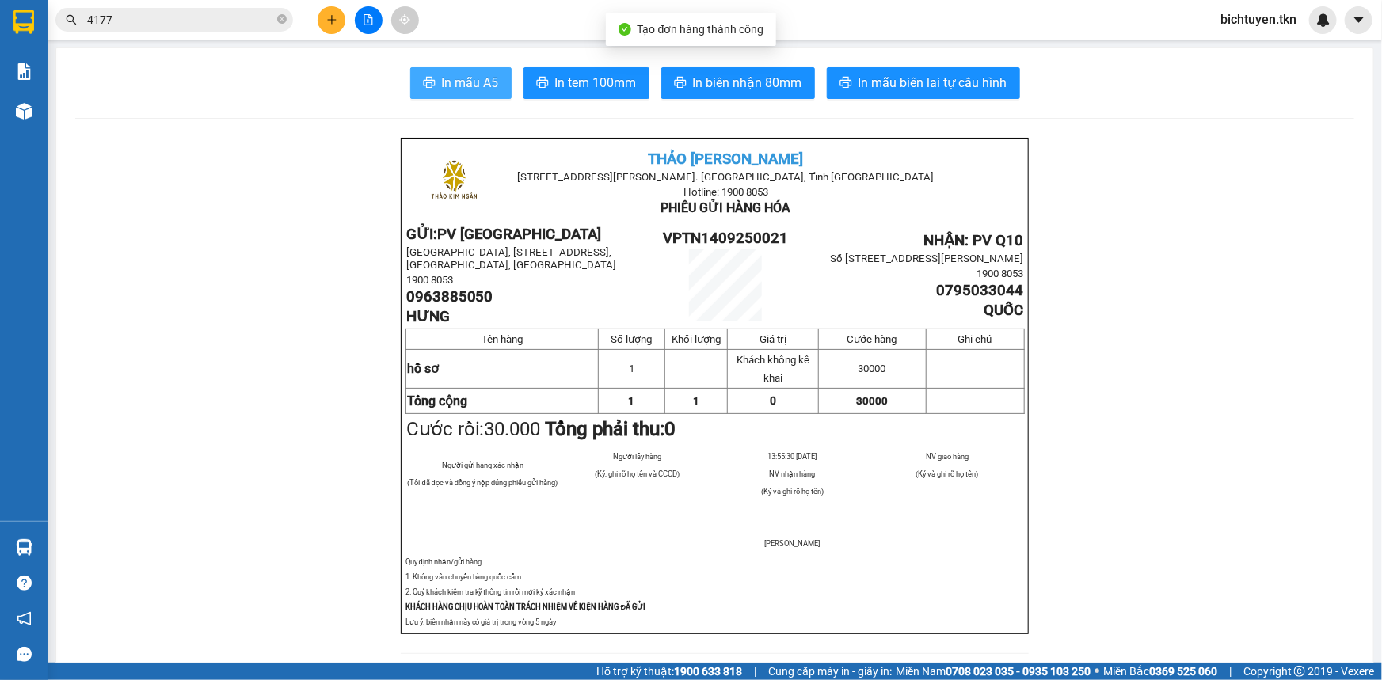
click at [455, 87] on span "In mẫu A5" at bounding box center [470, 83] width 57 height 20
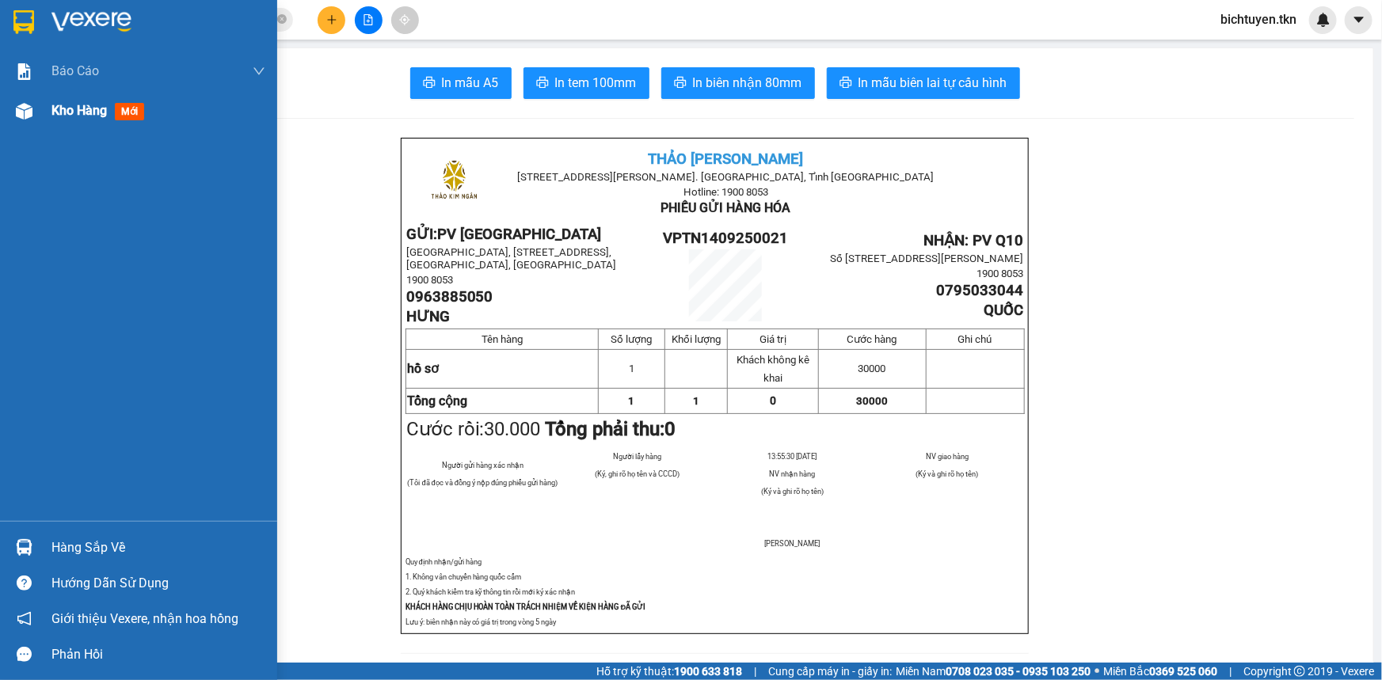
click at [39, 107] on div "Kho hàng mới" at bounding box center [138, 111] width 277 height 40
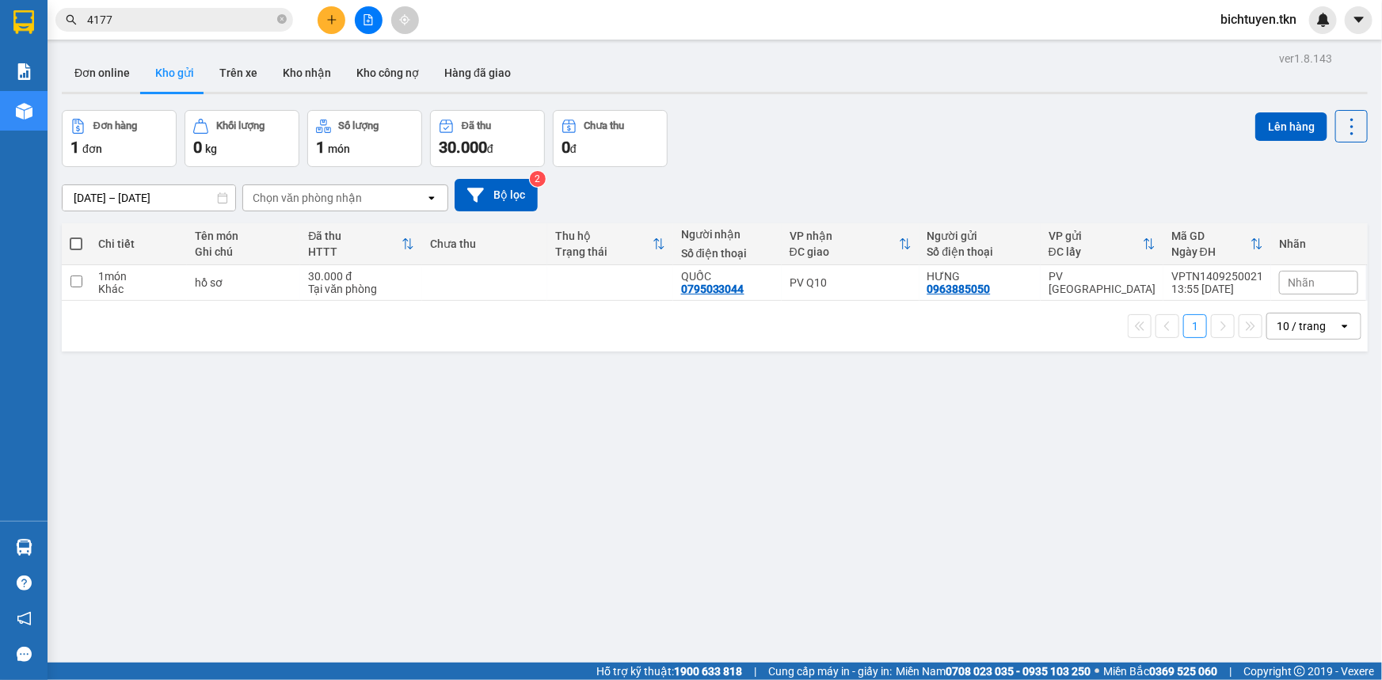
click at [781, 149] on div "Đơn hàng 1 đơn Khối lượng 0 kg Số lượng 1 món Đã thu 30.000 đ Chưa thu 0 đ Lên …" at bounding box center [715, 138] width 1306 height 57
drag, startPoint x: 302, startPoint y: 65, endPoint x: 343, endPoint y: 71, distance: 41.7
click at [303, 65] on button "Kho nhận" at bounding box center [307, 73] width 74 height 38
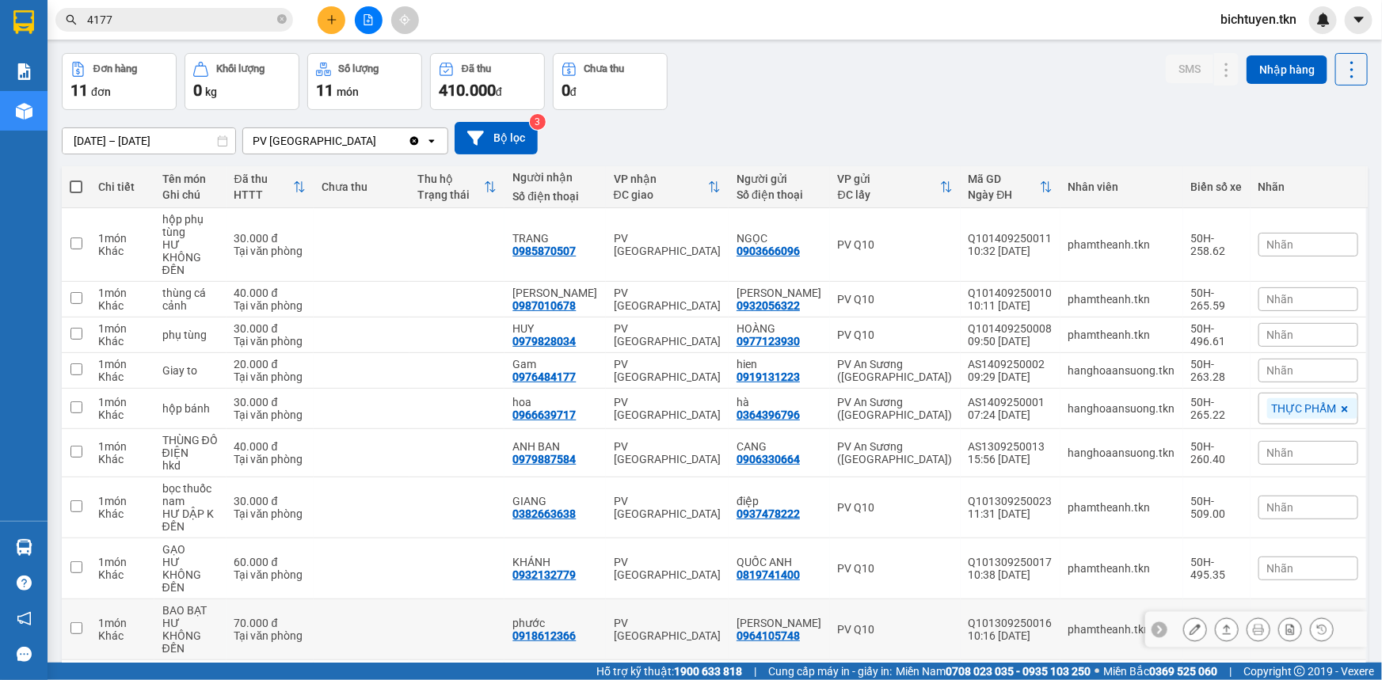
scroll to position [116, 0]
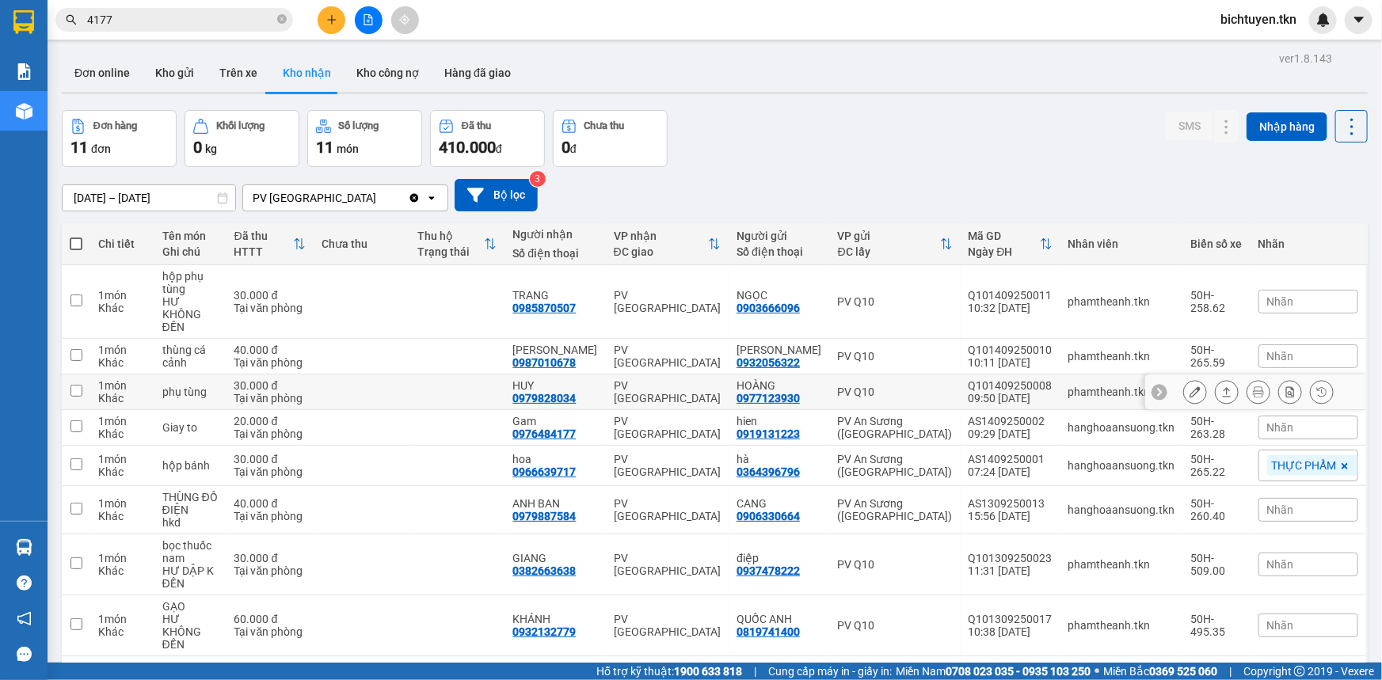
scroll to position [116, 0]
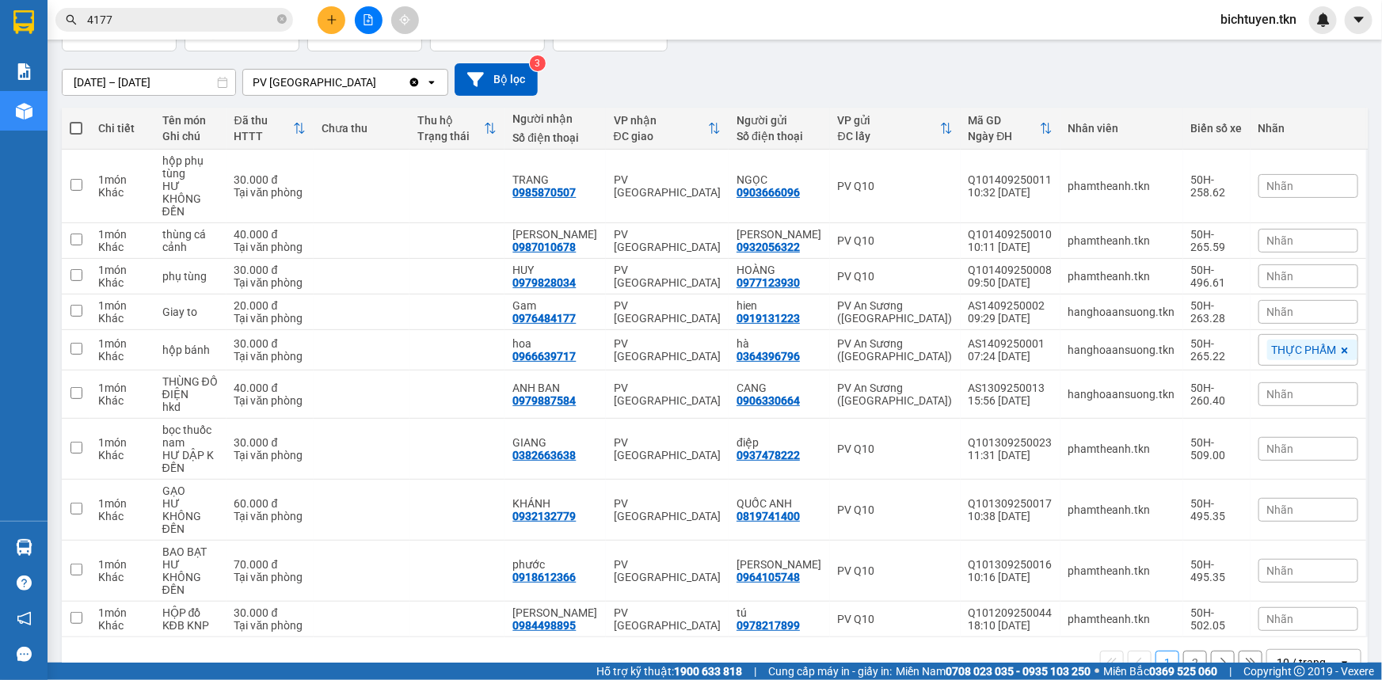
drag, startPoint x: 791, startPoint y: 64, endPoint x: 775, endPoint y: 63, distance: 16.7
click at [791, 64] on div "[DATE] – [DATE] Press the down arrow key to interact with the calendar and sele…" at bounding box center [715, 79] width 1306 height 32
click at [284, 18] on icon "close-circle" at bounding box center [282, 19] width 10 height 10
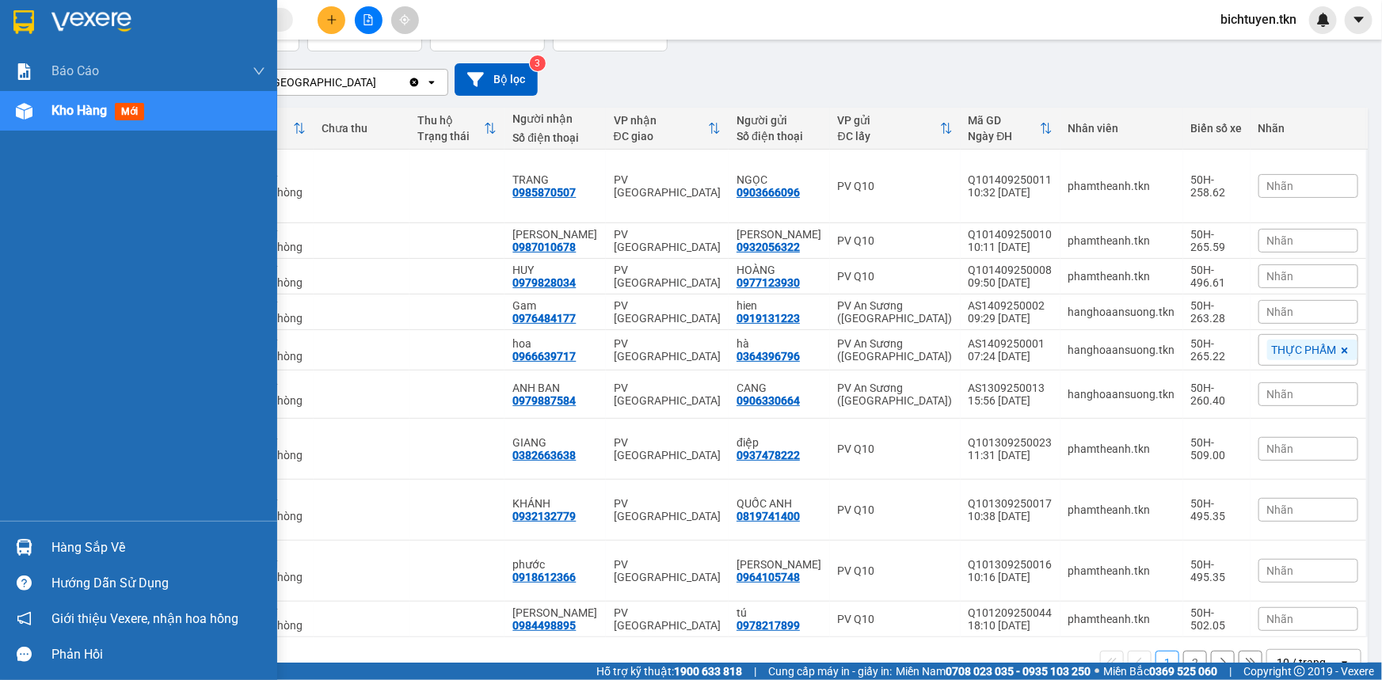
drag, startPoint x: 19, startPoint y: 539, endPoint x: 61, endPoint y: 532, distance: 42.5
click at [19, 539] on div at bounding box center [24, 548] width 28 height 28
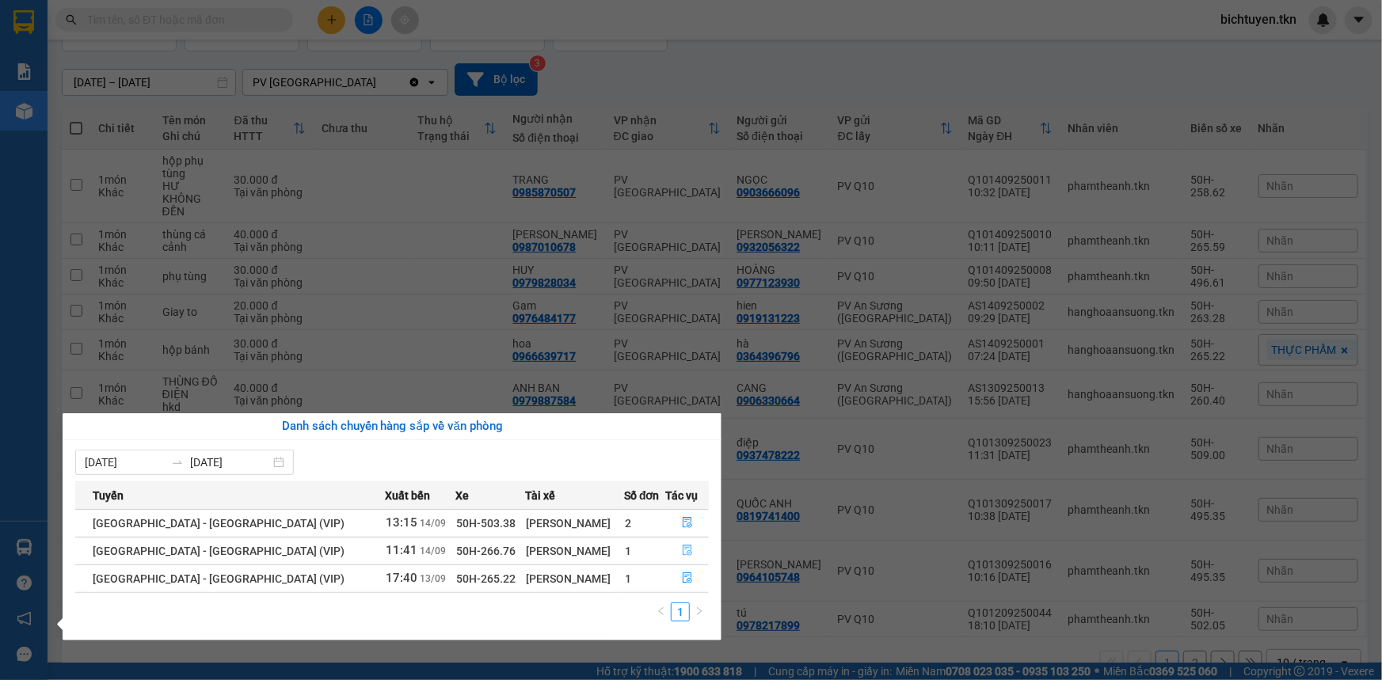
click at [685, 542] on button "button" at bounding box center [687, 551] width 42 height 25
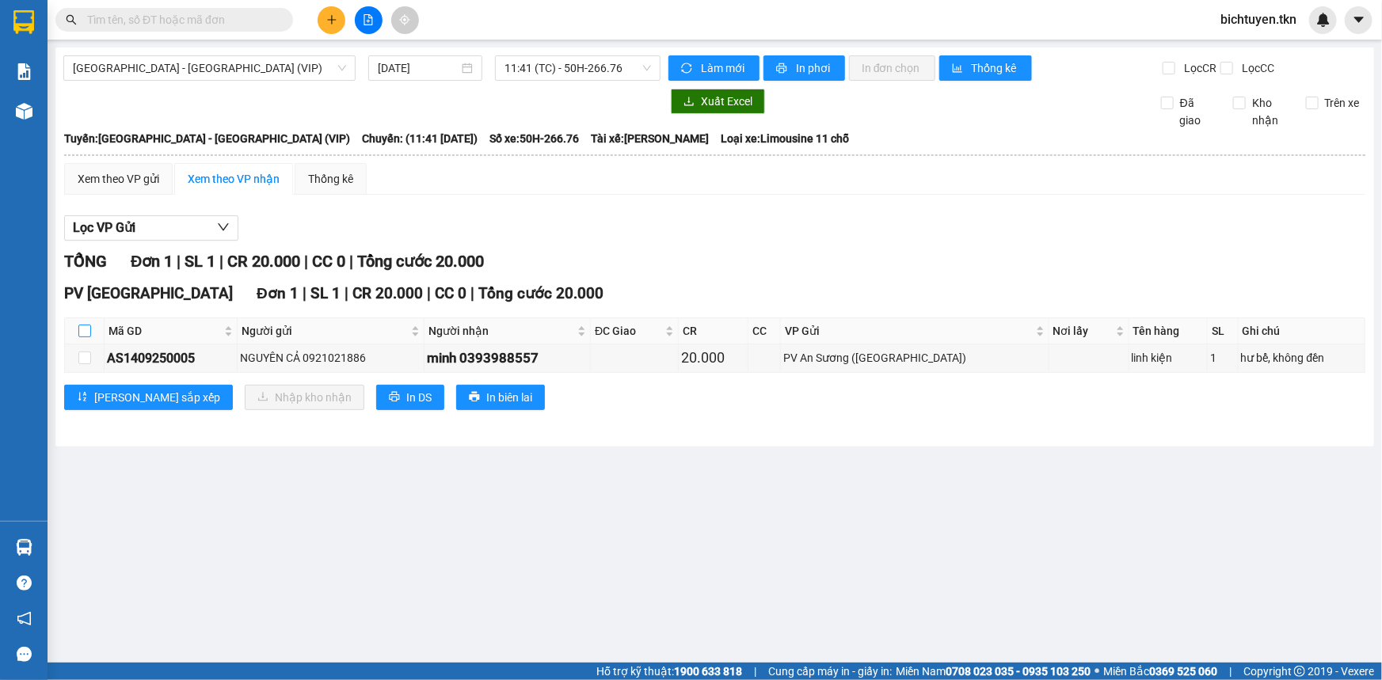
click at [82, 325] on input "checkbox" at bounding box center [84, 331] width 13 height 13
checkbox input "true"
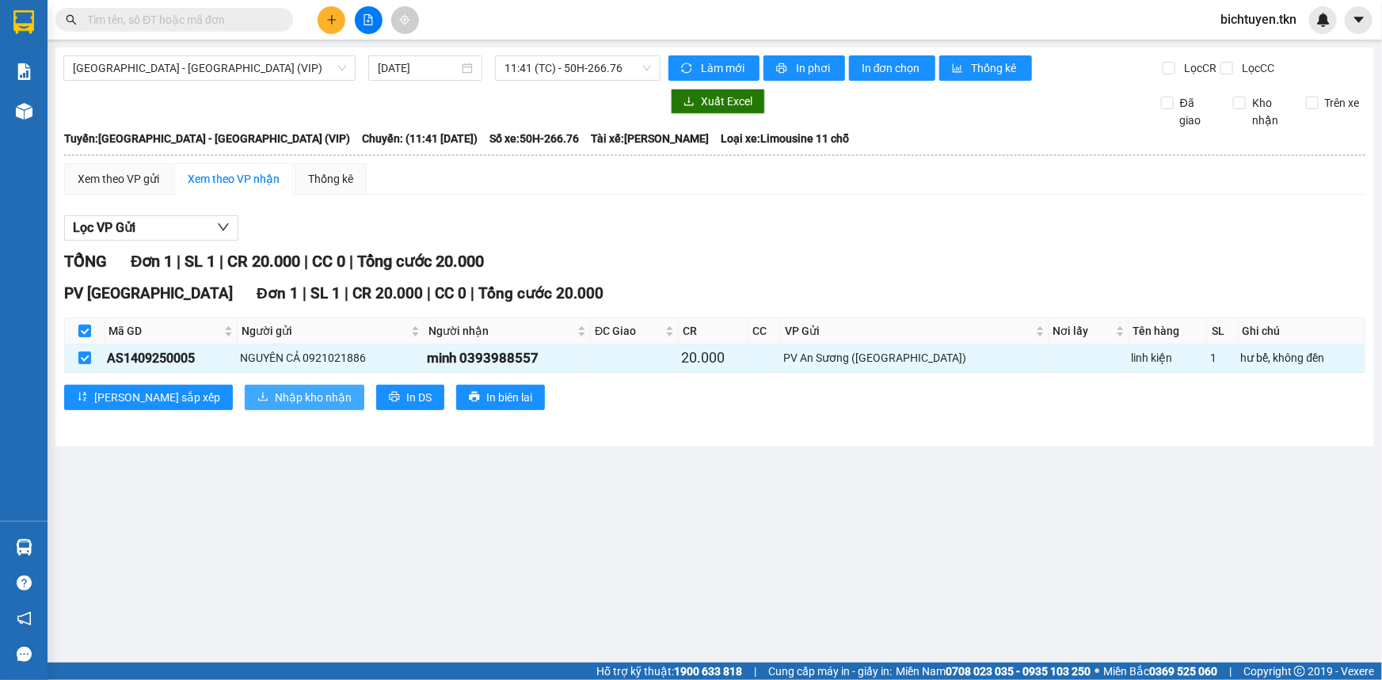
click at [275, 397] on span "Nhập kho nhận" at bounding box center [313, 397] width 77 height 17
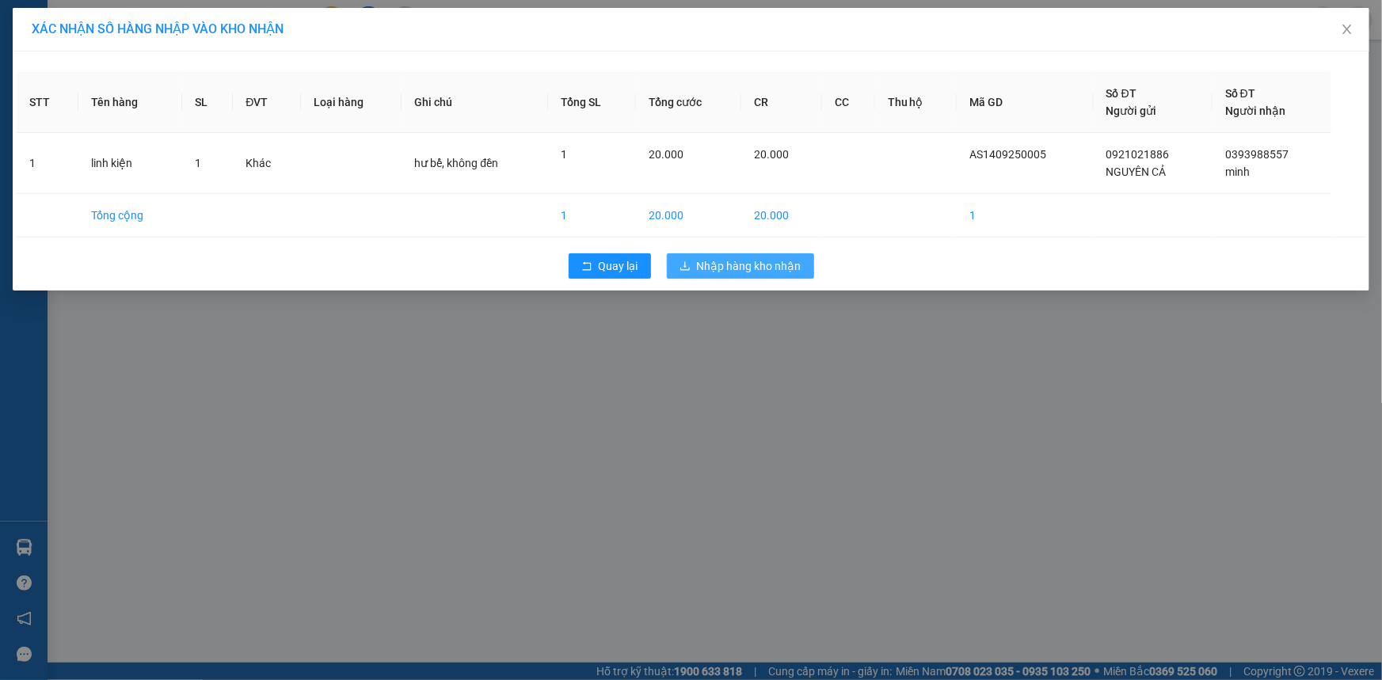
click at [695, 270] on button "Nhập hàng kho nhận" at bounding box center [740, 265] width 147 height 25
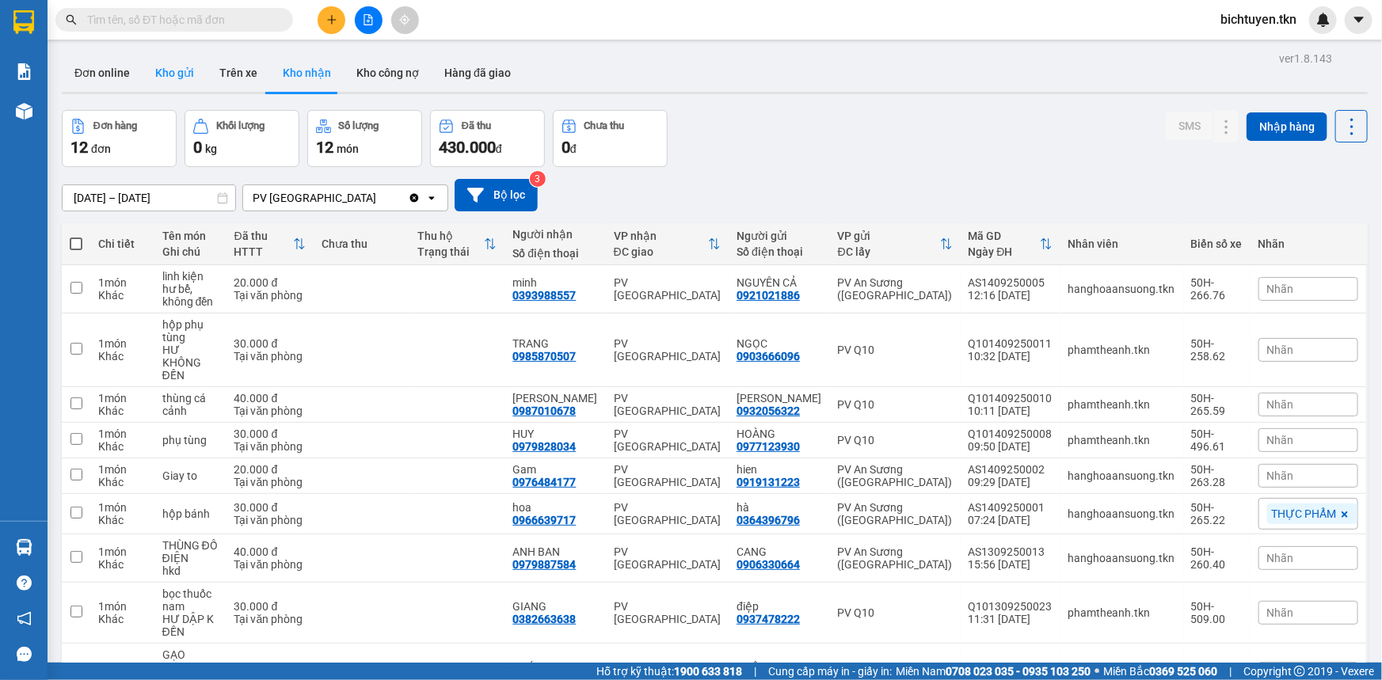
click at [181, 73] on button "Kho gửi" at bounding box center [175, 73] width 64 height 38
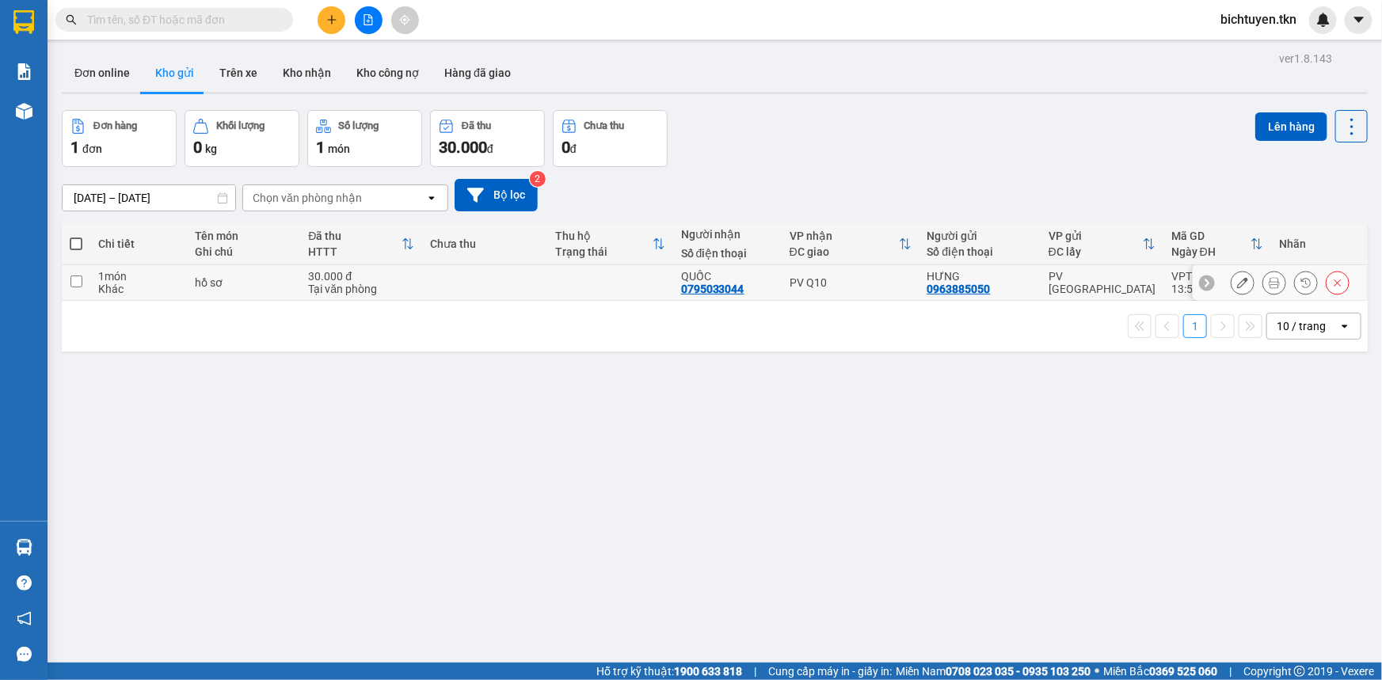
click at [531, 271] on td at bounding box center [485, 283] width 126 height 36
checkbox input "true"
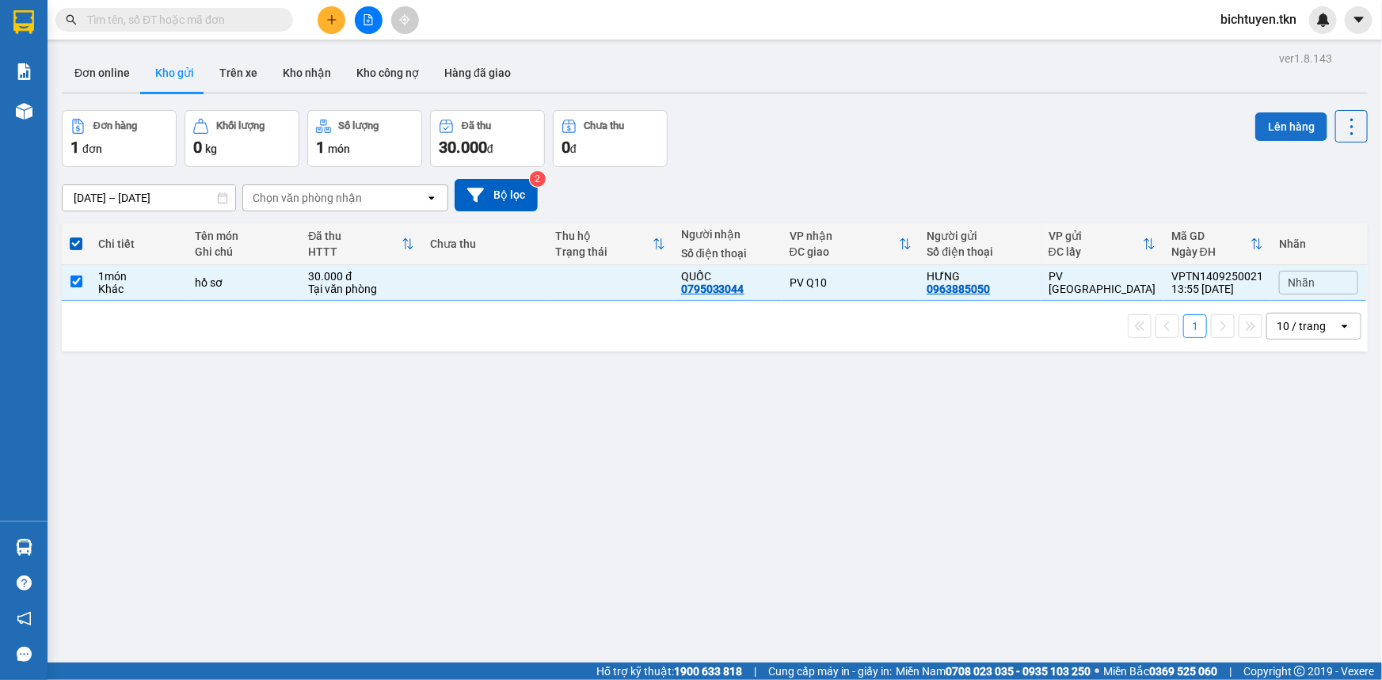
click at [1283, 128] on button "Lên hàng" at bounding box center [1292, 126] width 72 height 29
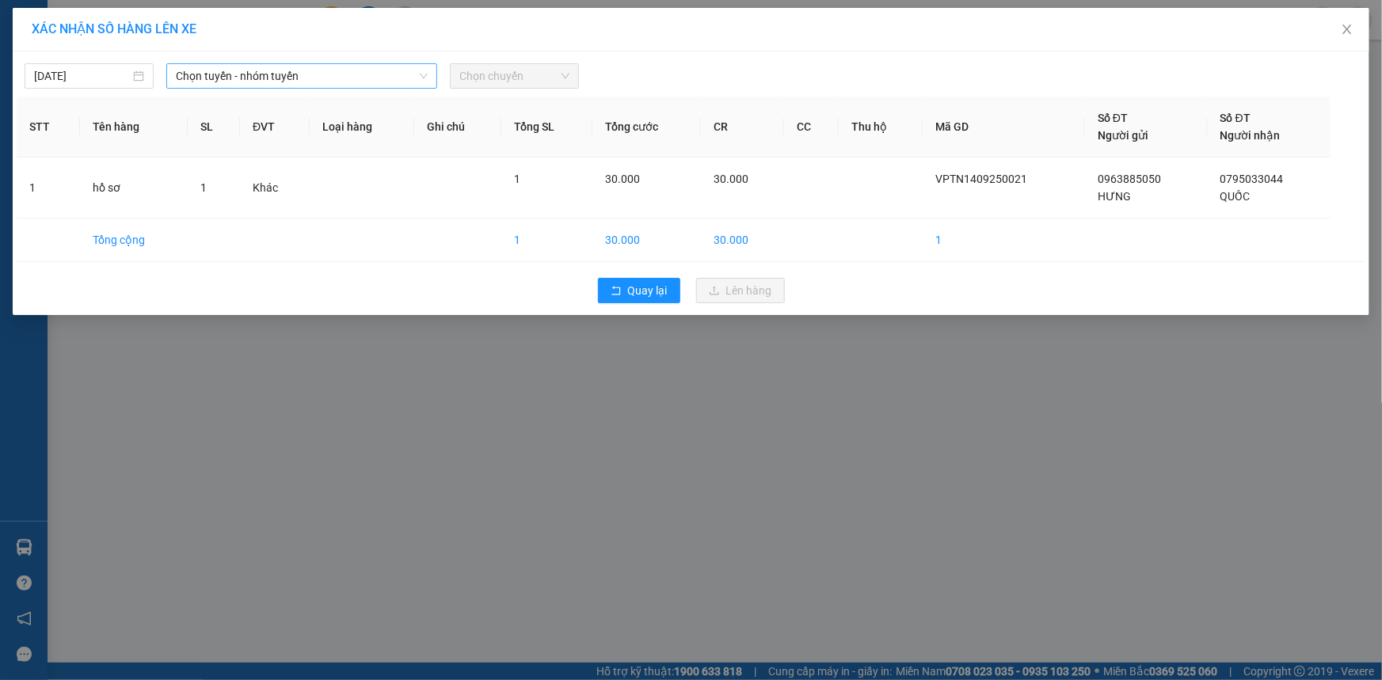
click at [263, 70] on span "Chọn tuyến - nhóm tuyến" at bounding box center [302, 76] width 252 height 24
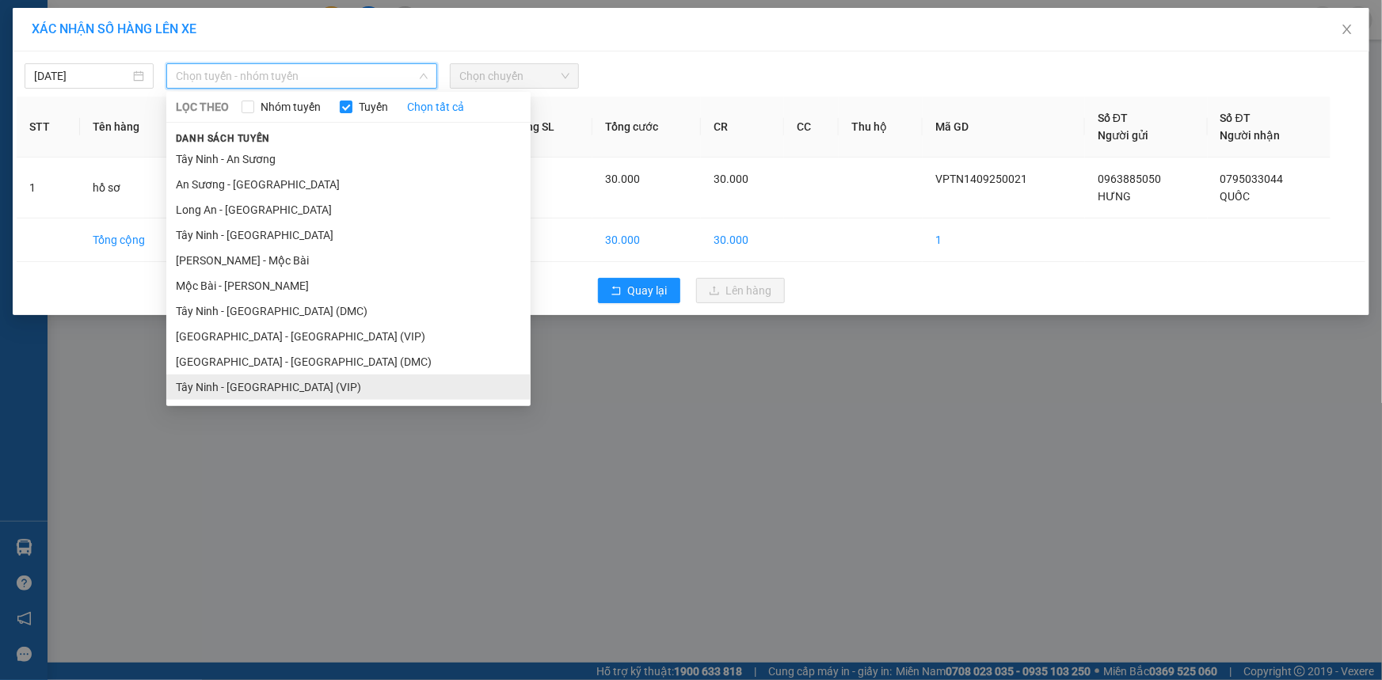
click at [280, 384] on li "Tây Ninh - [GEOGRAPHIC_DATA] (VIP)" at bounding box center [348, 387] width 364 height 25
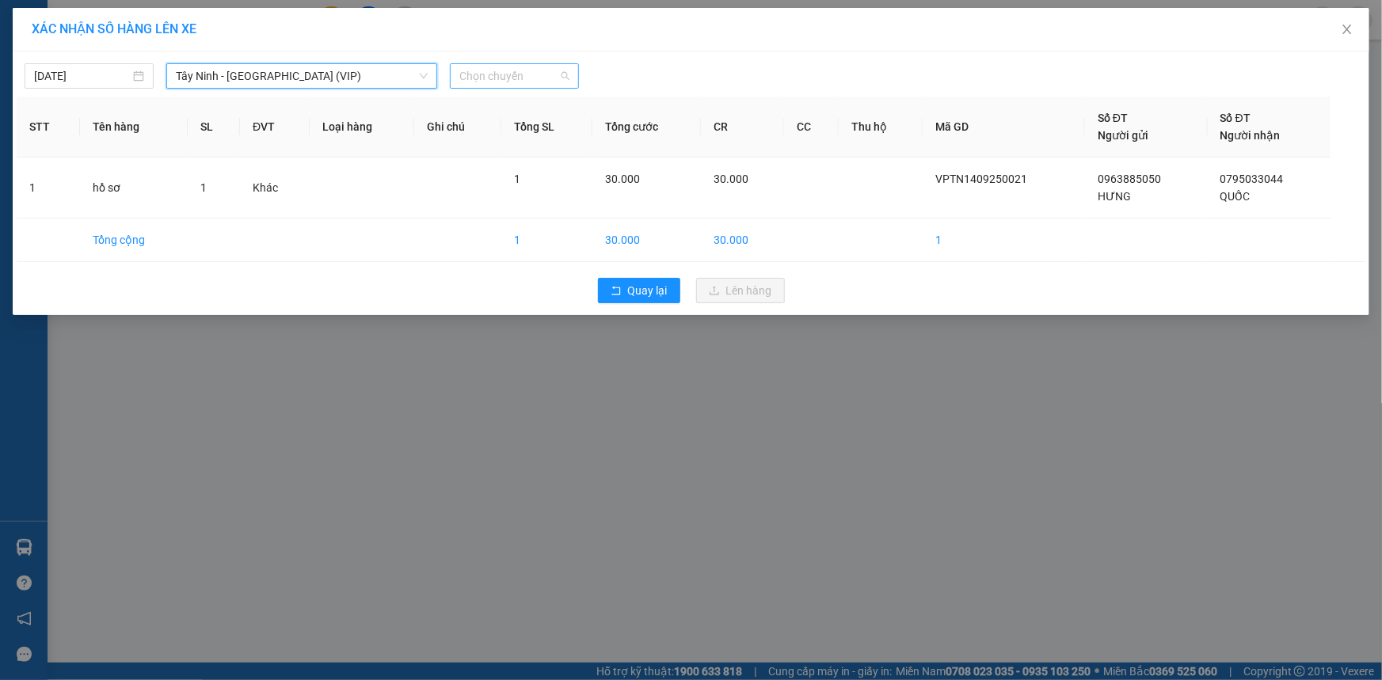
click at [502, 74] on span "Chọn chuyến" at bounding box center [514, 76] width 110 height 24
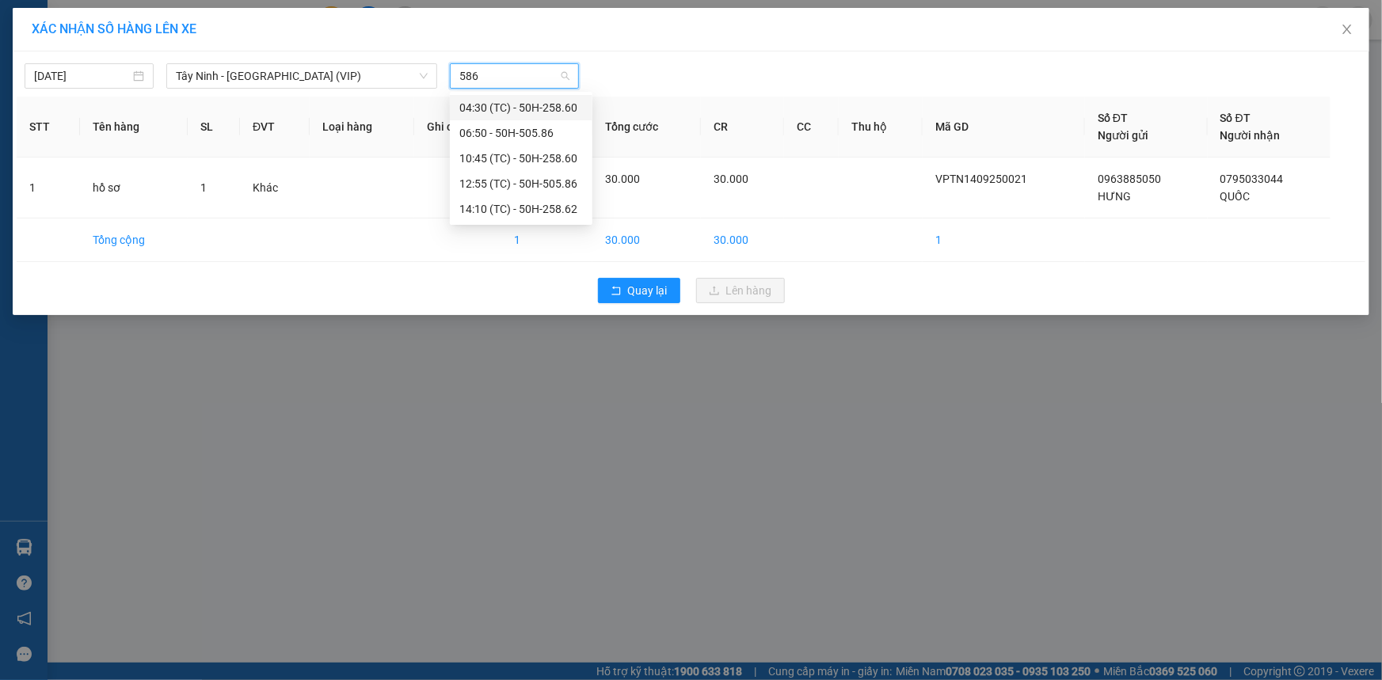
type input "5862"
click at [540, 108] on div "14:10 (TC) - 50H-258.62" at bounding box center [521, 107] width 124 height 17
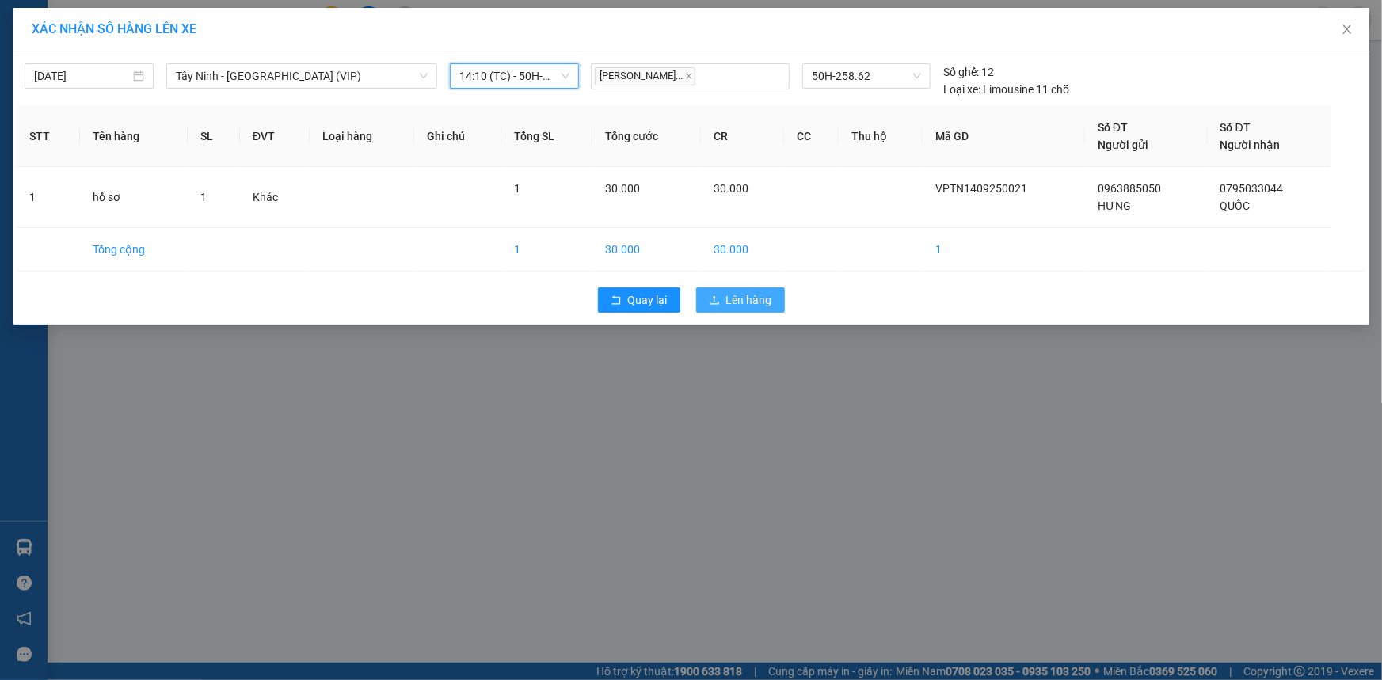
drag, startPoint x: 760, startPoint y: 306, endPoint x: 762, endPoint y: 349, distance: 42.8
click at [760, 305] on span "Lên hàng" at bounding box center [749, 300] width 46 height 17
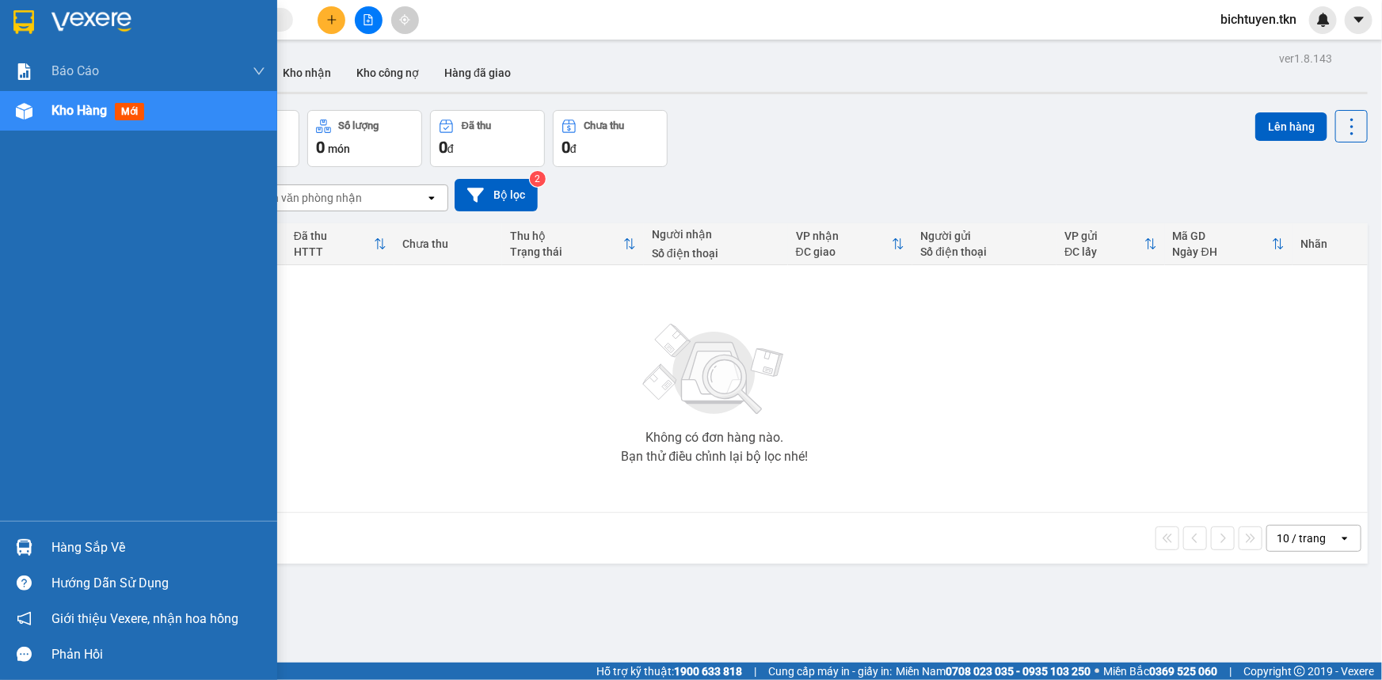
click at [21, 558] on div at bounding box center [24, 548] width 28 height 28
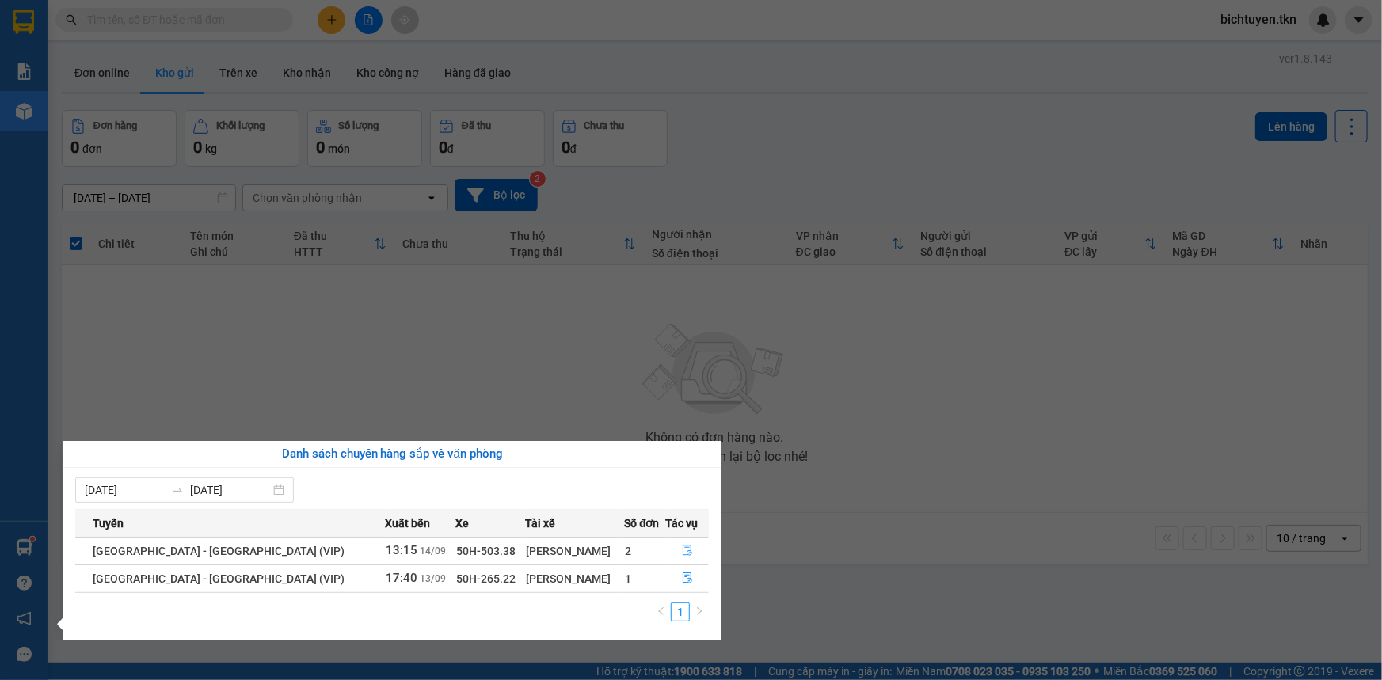
click at [585, 74] on section "Kết quả tìm kiếm ( 9 ) Bộ lọc Ngày tạo đơn gần nhất Mã ĐH Trạng thái Món hàng T…" at bounding box center [691, 340] width 1382 height 680
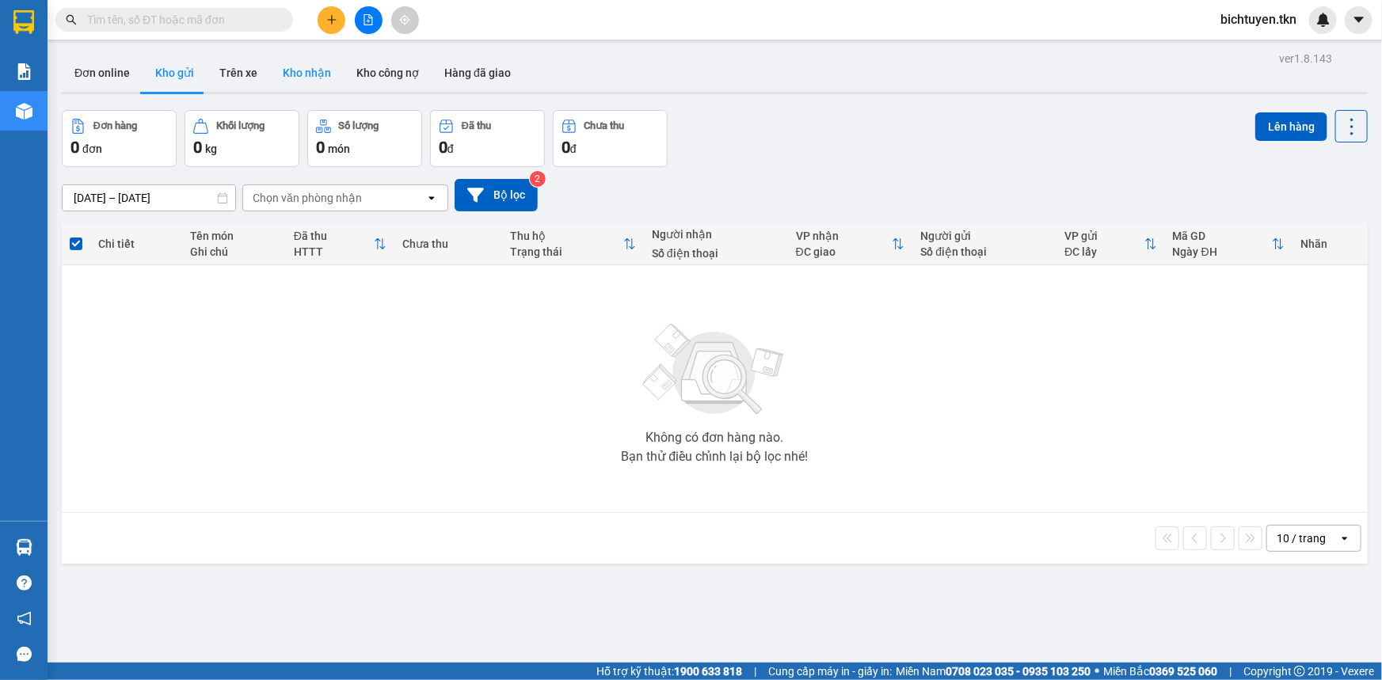
click at [285, 77] on button "Kho nhận" at bounding box center [307, 73] width 74 height 38
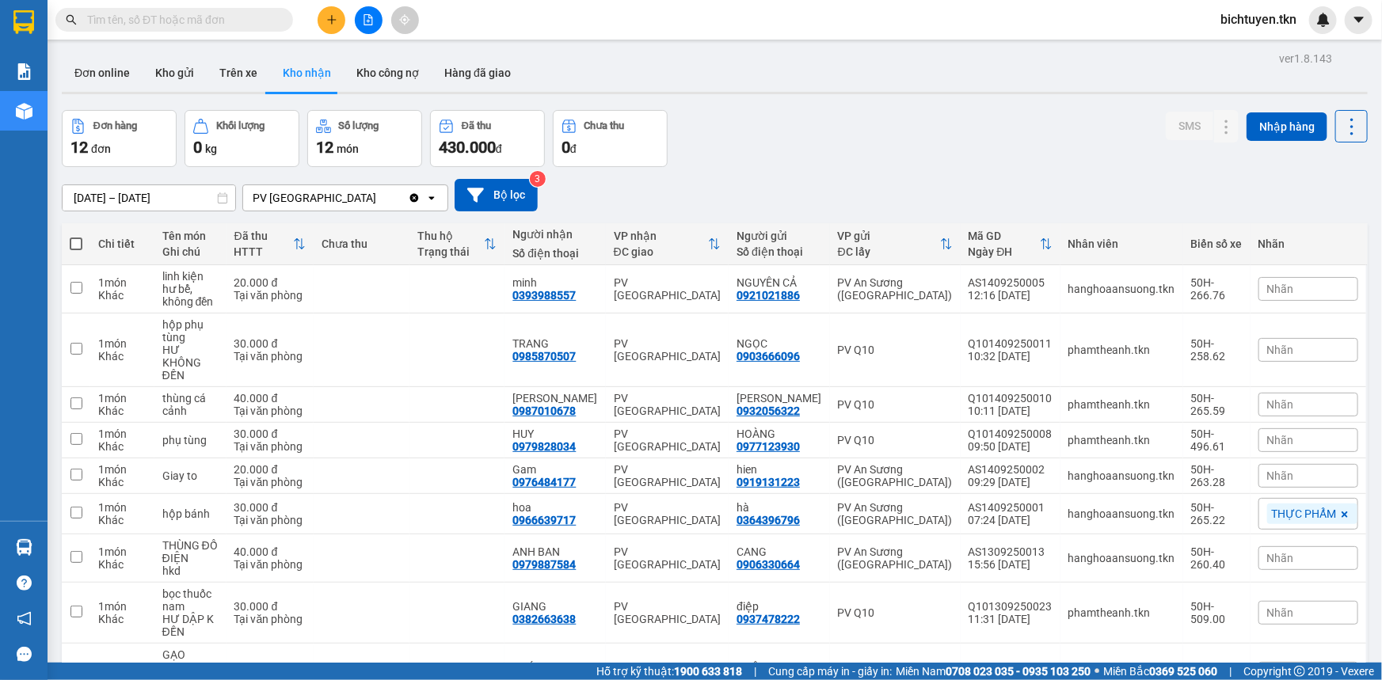
click at [227, 25] on input "text" at bounding box center [180, 19] width 187 height 17
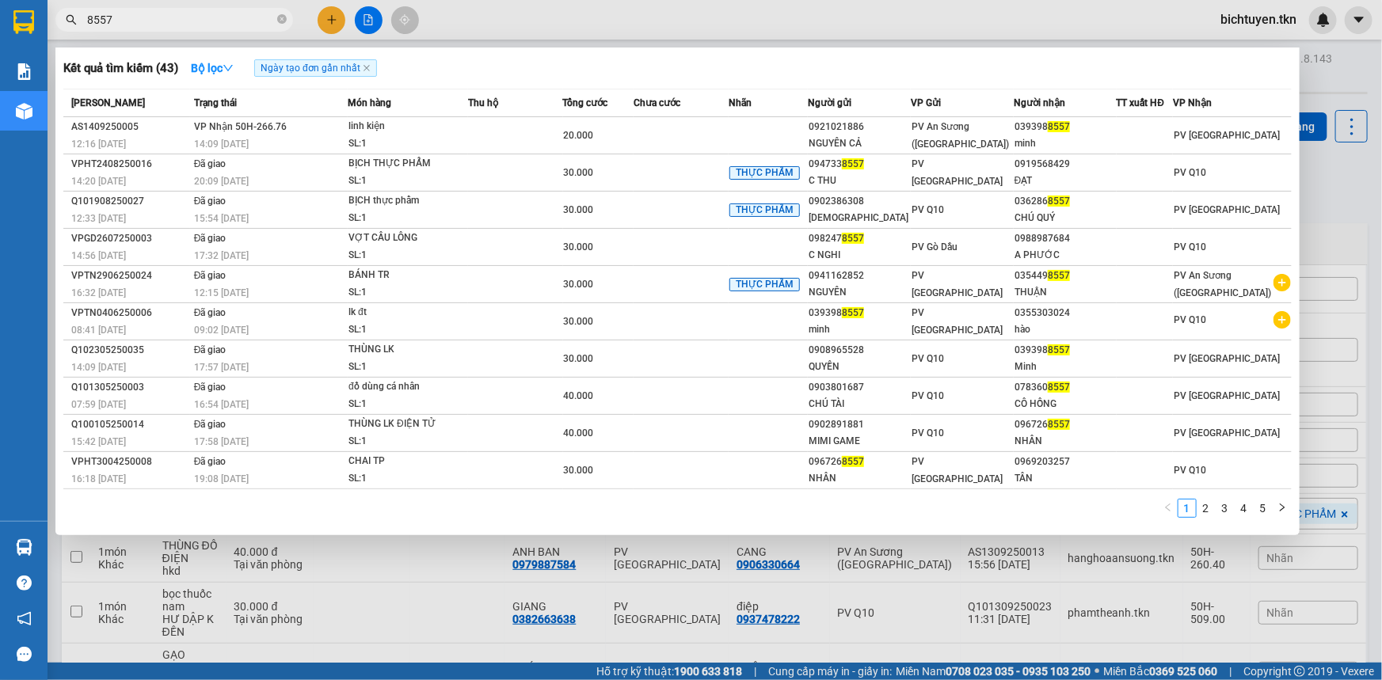
type input "8557"
click at [795, 14] on div at bounding box center [691, 340] width 1382 height 680
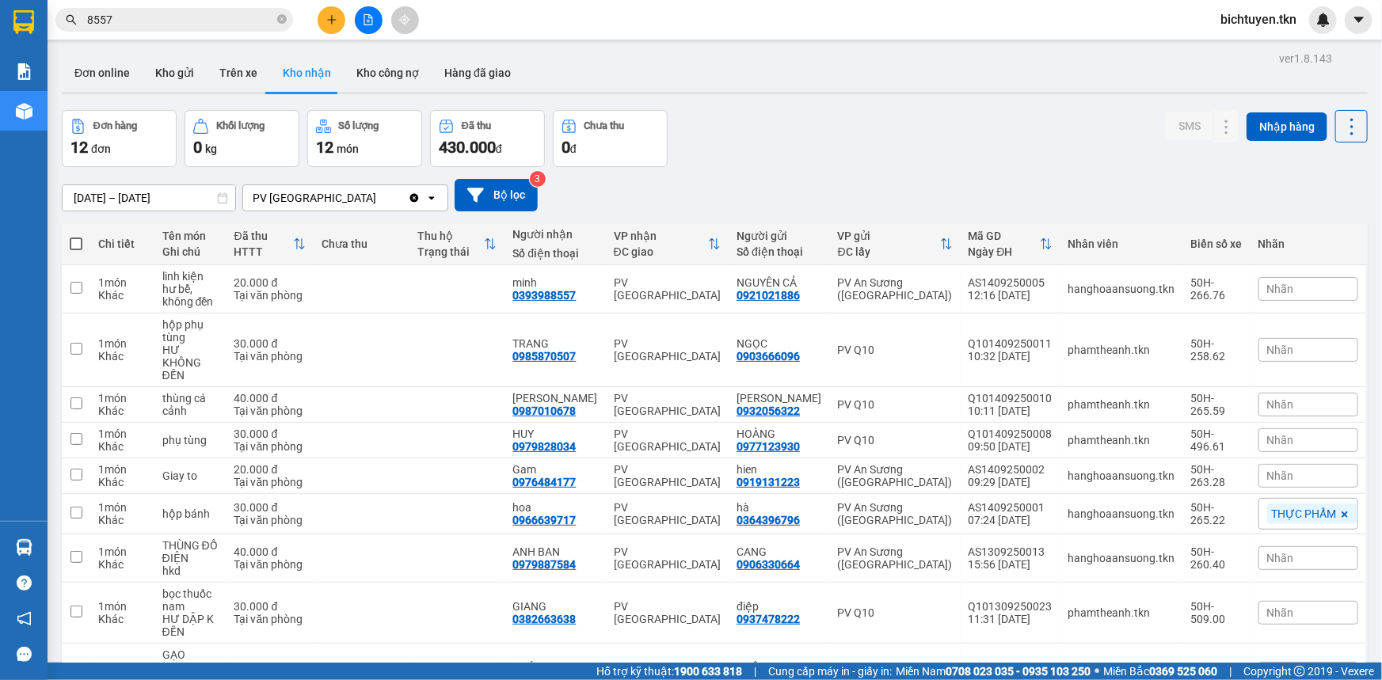
click at [759, 189] on div "[DATE] – [DATE] Press the down arrow key to interact with the calendar and sele…" at bounding box center [715, 195] width 1306 height 32
click at [768, 198] on div "[DATE] – [DATE] Press the down arrow key to interact with the calendar and sele…" at bounding box center [715, 195] width 1306 height 32
click at [761, 128] on div "Đơn hàng 12 đơn Khối lượng 0 kg Số lượng 12 món Đã thu 430.000 đ Chưa thu 0 đ S…" at bounding box center [715, 138] width 1306 height 57
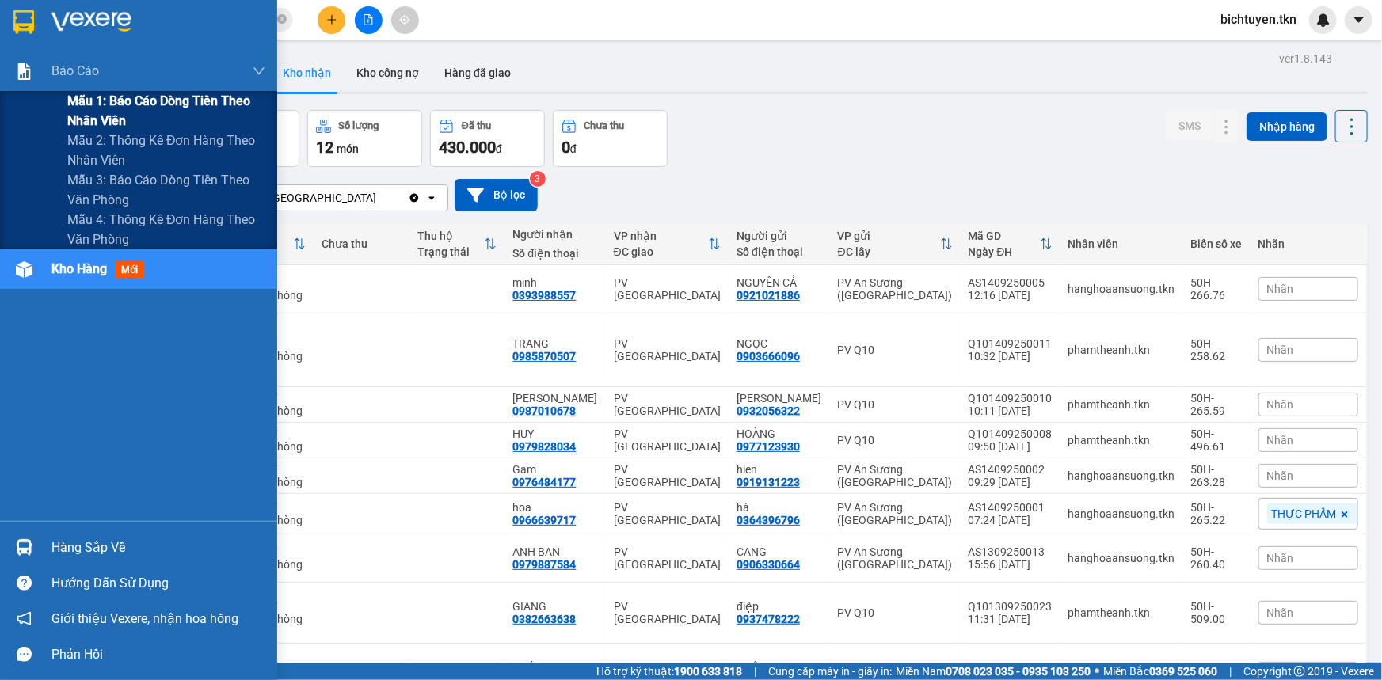
drag, startPoint x: 112, startPoint y: 109, endPoint x: 238, endPoint y: 98, distance: 125.6
click at [114, 109] on span "Mẫu 1: Báo cáo dòng tiền theo nhân viên" at bounding box center [166, 111] width 198 height 40
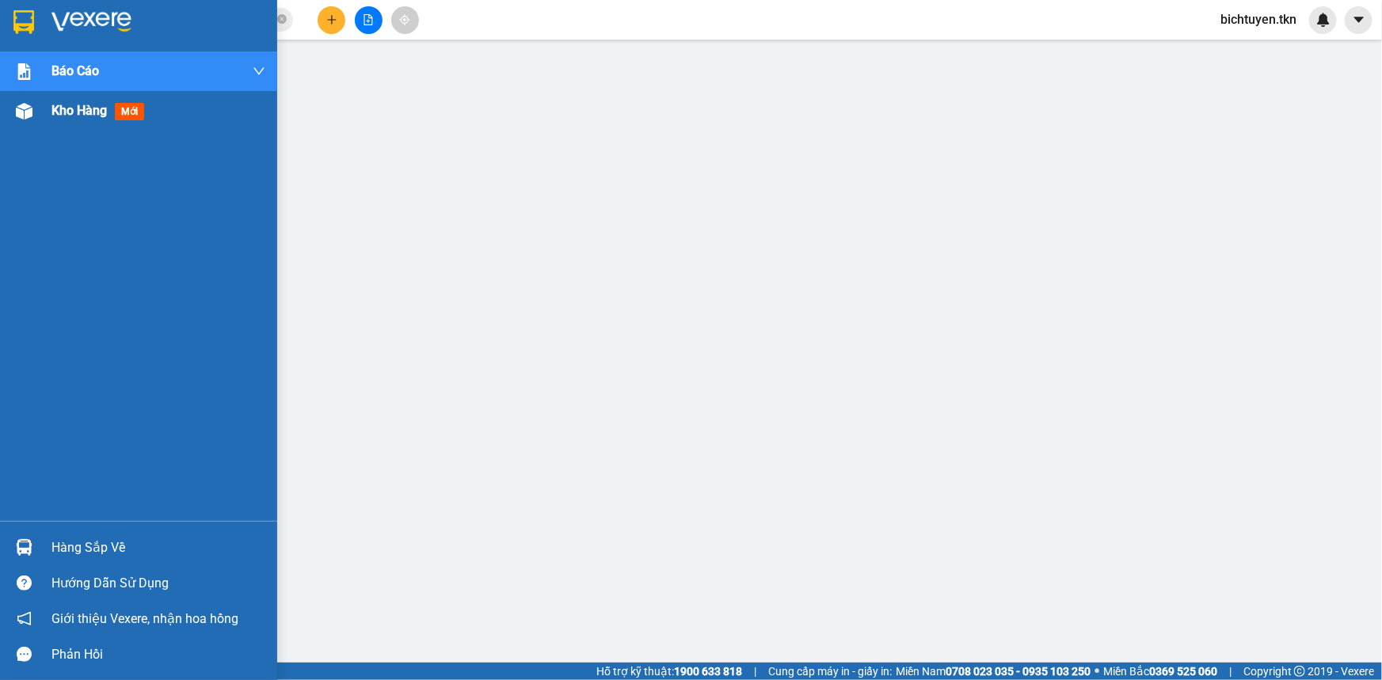
click at [32, 117] on img at bounding box center [24, 111] width 17 height 17
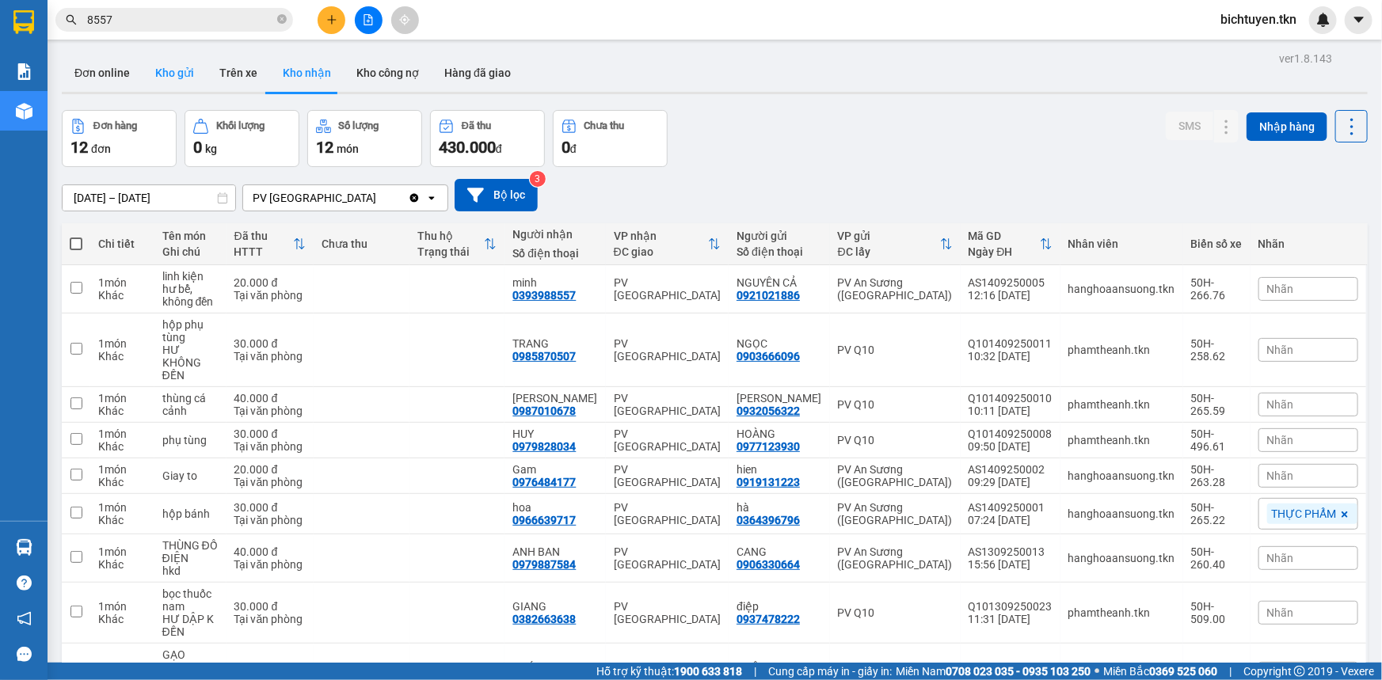
click at [171, 63] on button "Kho gửi" at bounding box center [175, 73] width 64 height 38
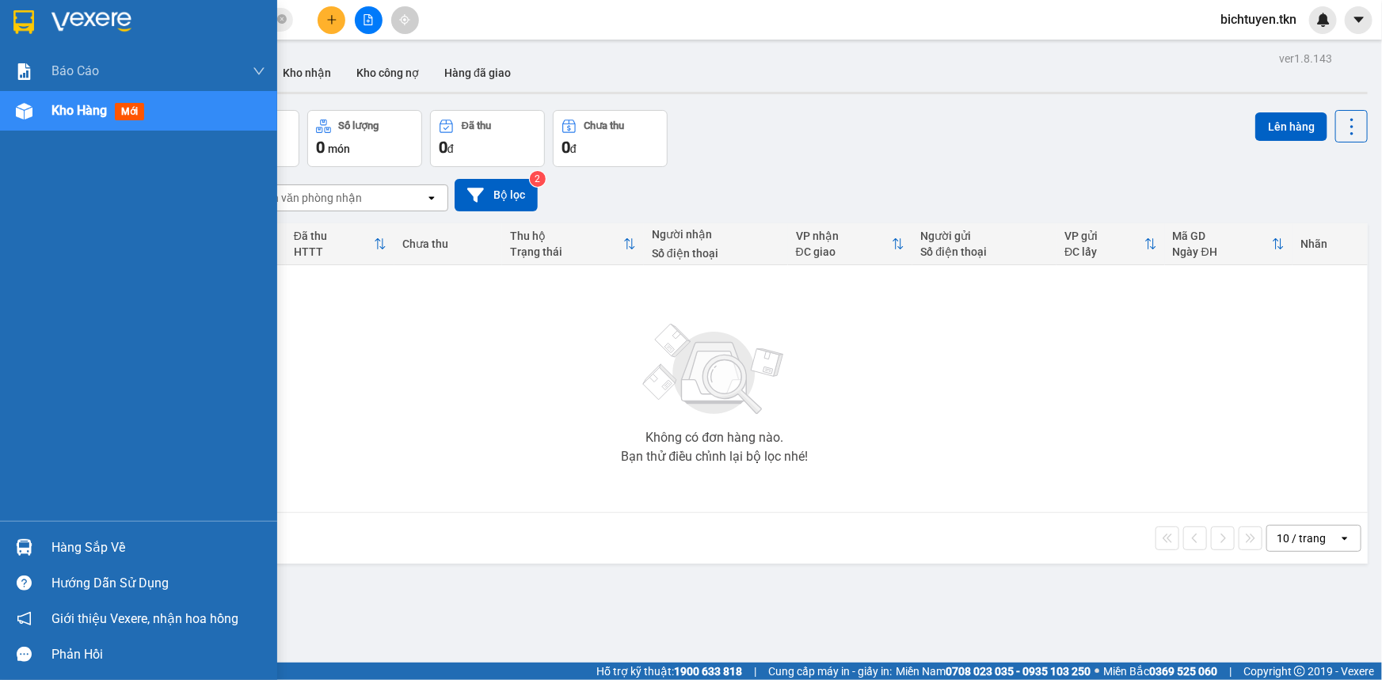
click at [18, 551] on img at bounding box center [24, 547] width 17 height 17
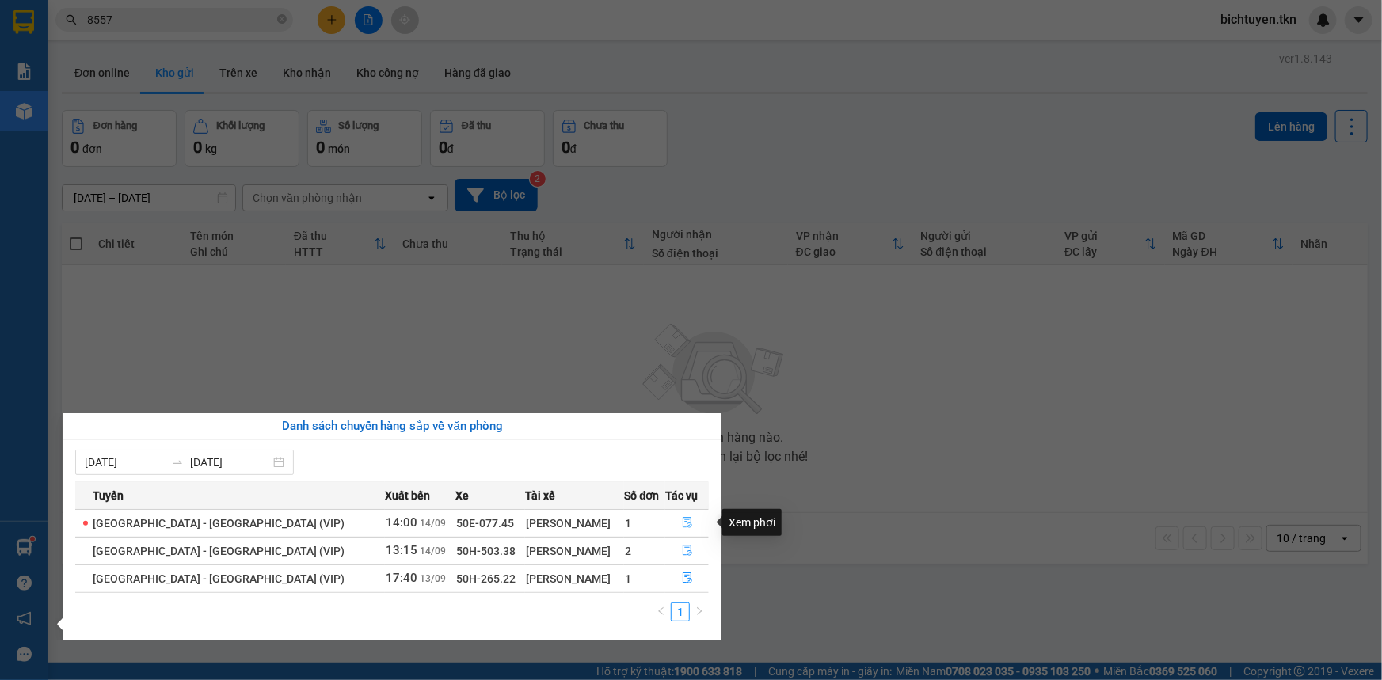
click at [699, 523] on button "button" at bounding box center [687, 523] width 42 height 25
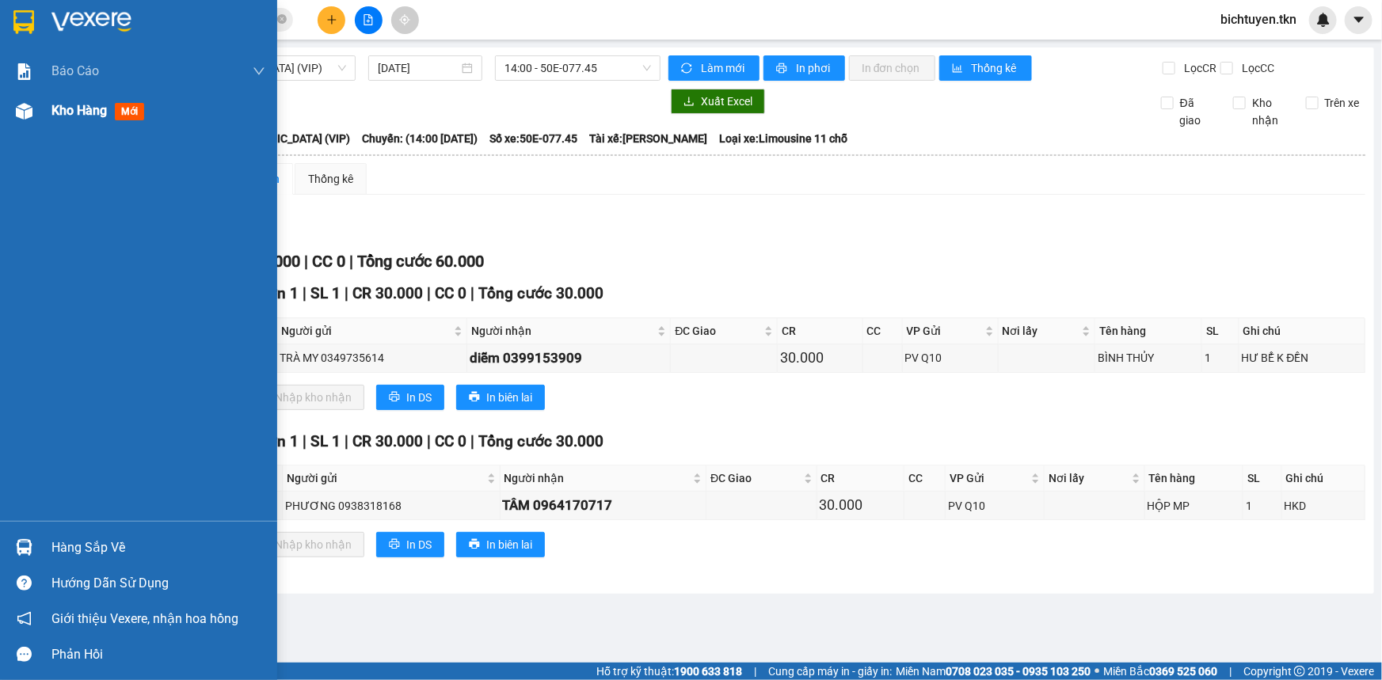
click at [27, 109] on img at bounding box center [24, 111] width 17 height 17
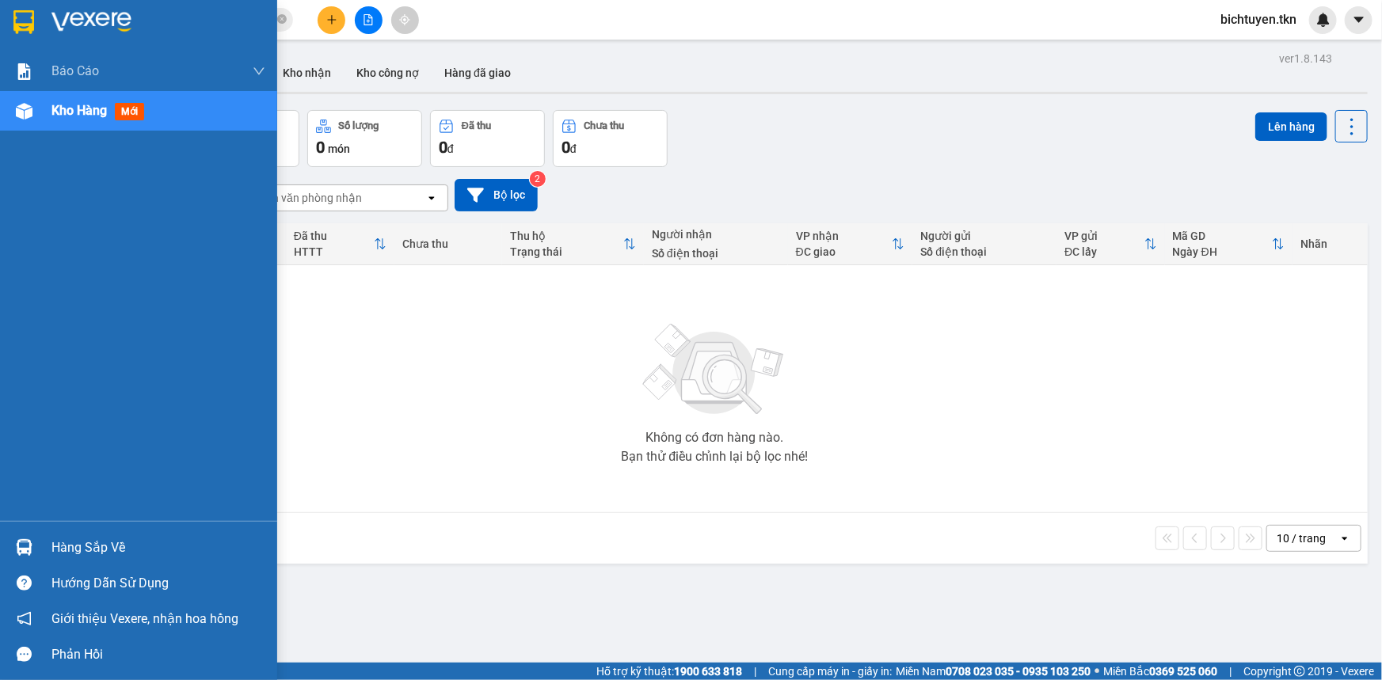
click at [36, 540] on div at bounding box center [24, 548] width 28 height 28
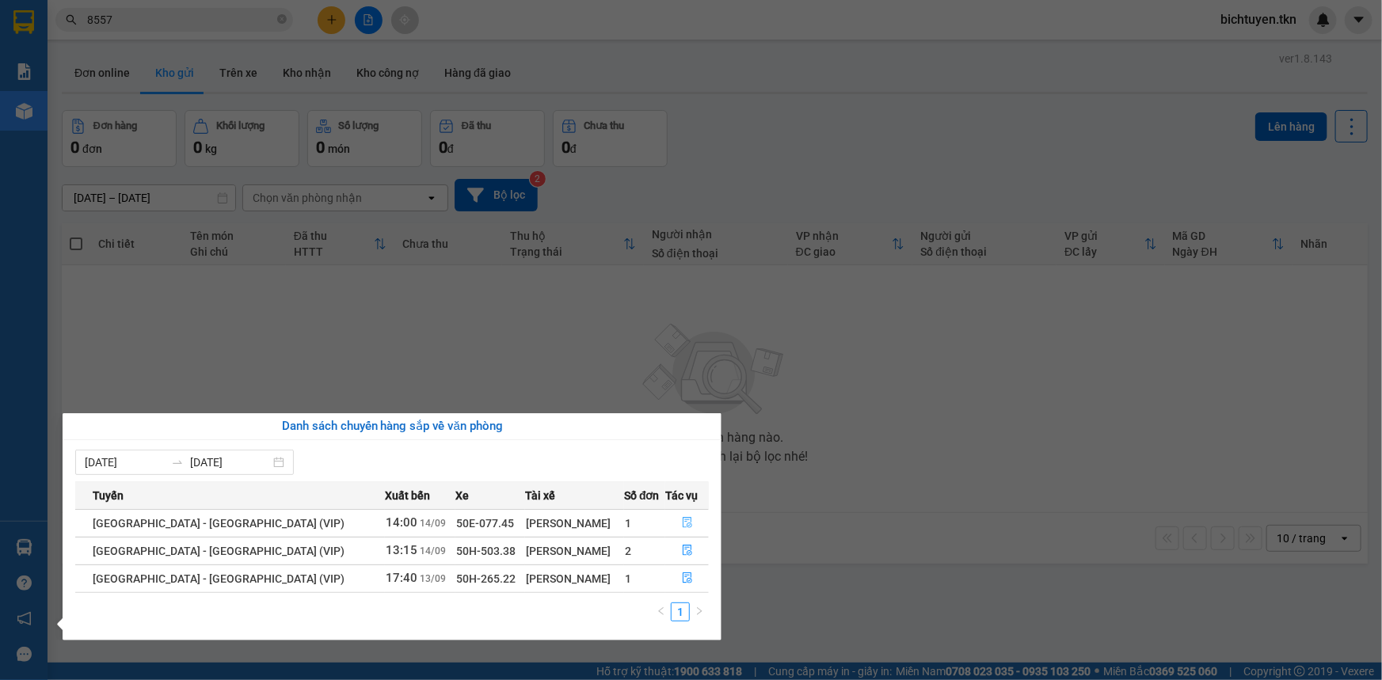
click at [684, 524] on icon "file-done" at bounding box center [687, 522] width 11 height 11
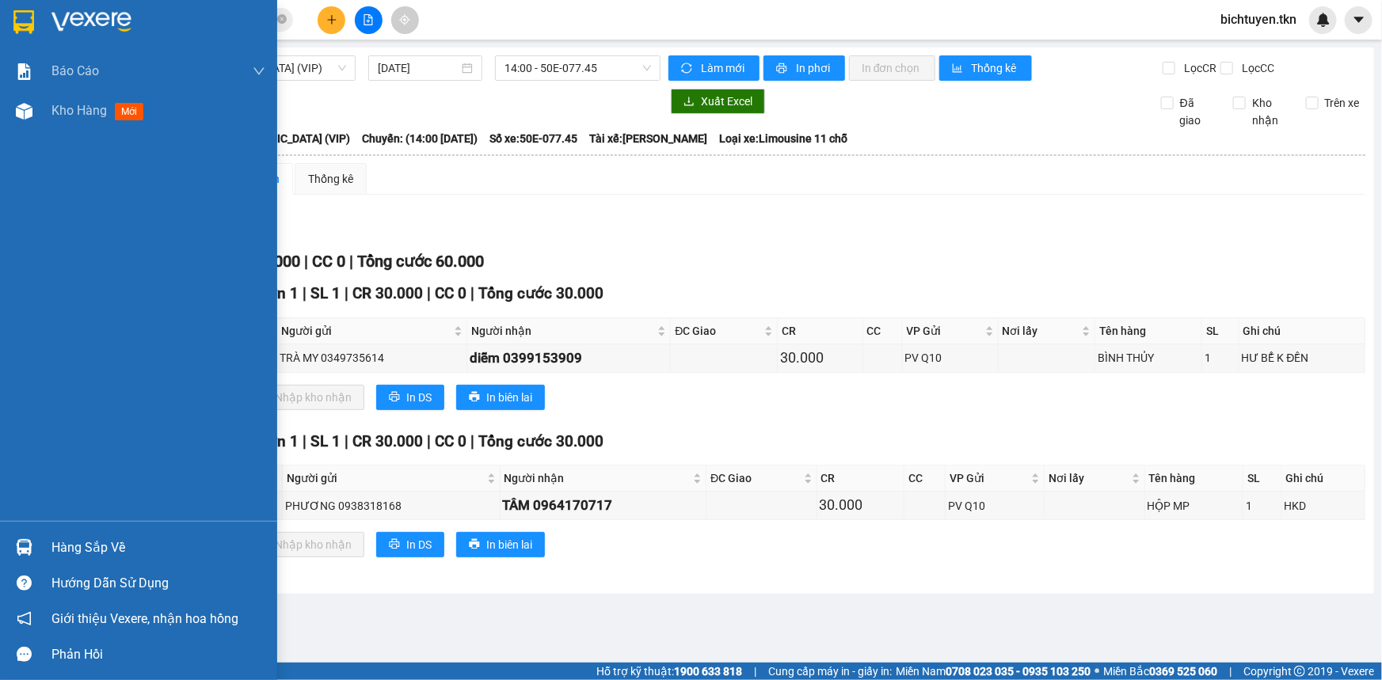
click at [21, 548] on img at bounding box center [24, 547] width 17 height 17
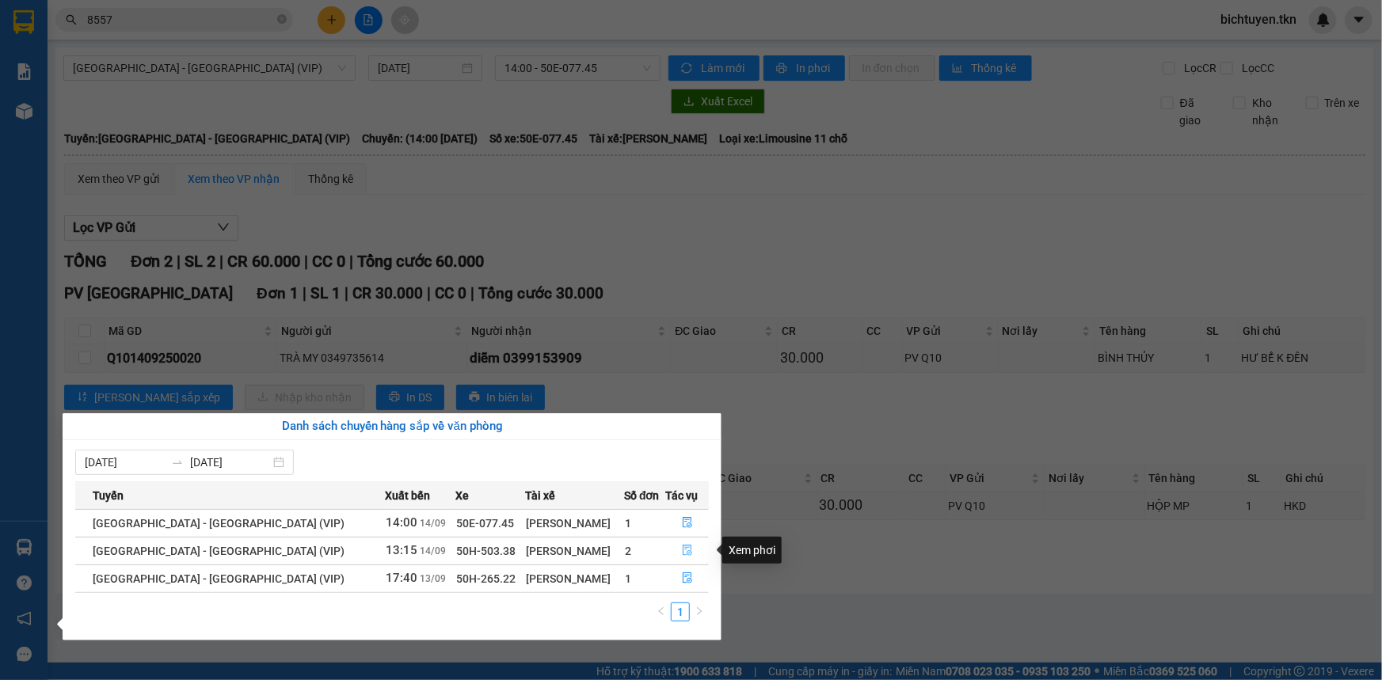
click at [690, 553] on button "button" at bounding box center [687, 551] width 42 height 25
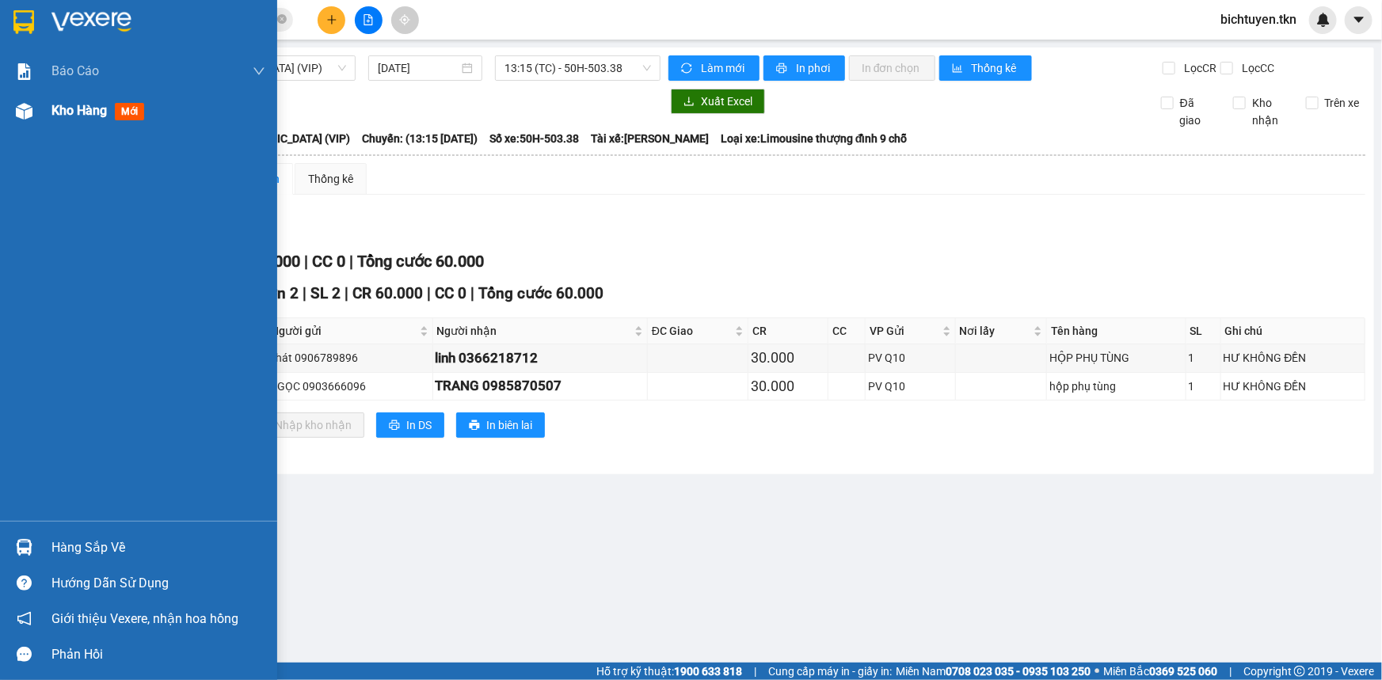
click at [35, 110] on div at bounding box center [24, 111] width 28 height 28
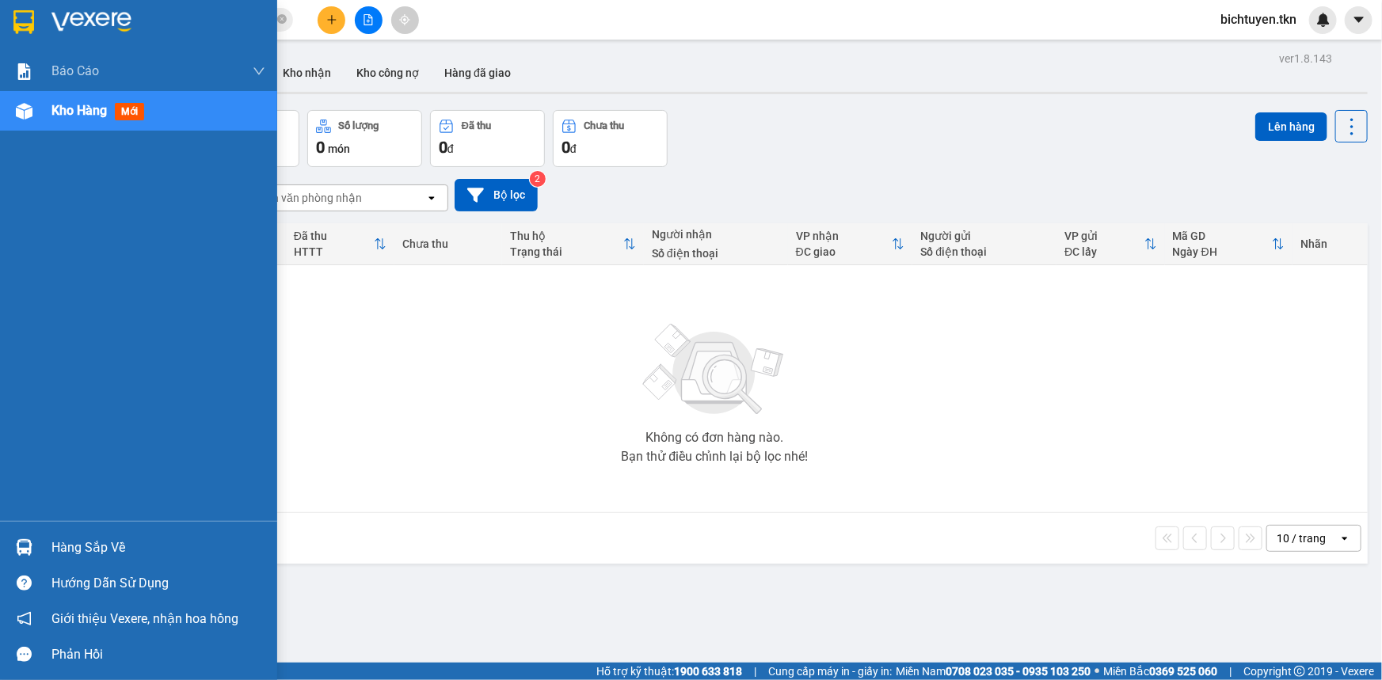
click at [19, 544] on img at bounding box center [24, 547] width 17 height 17
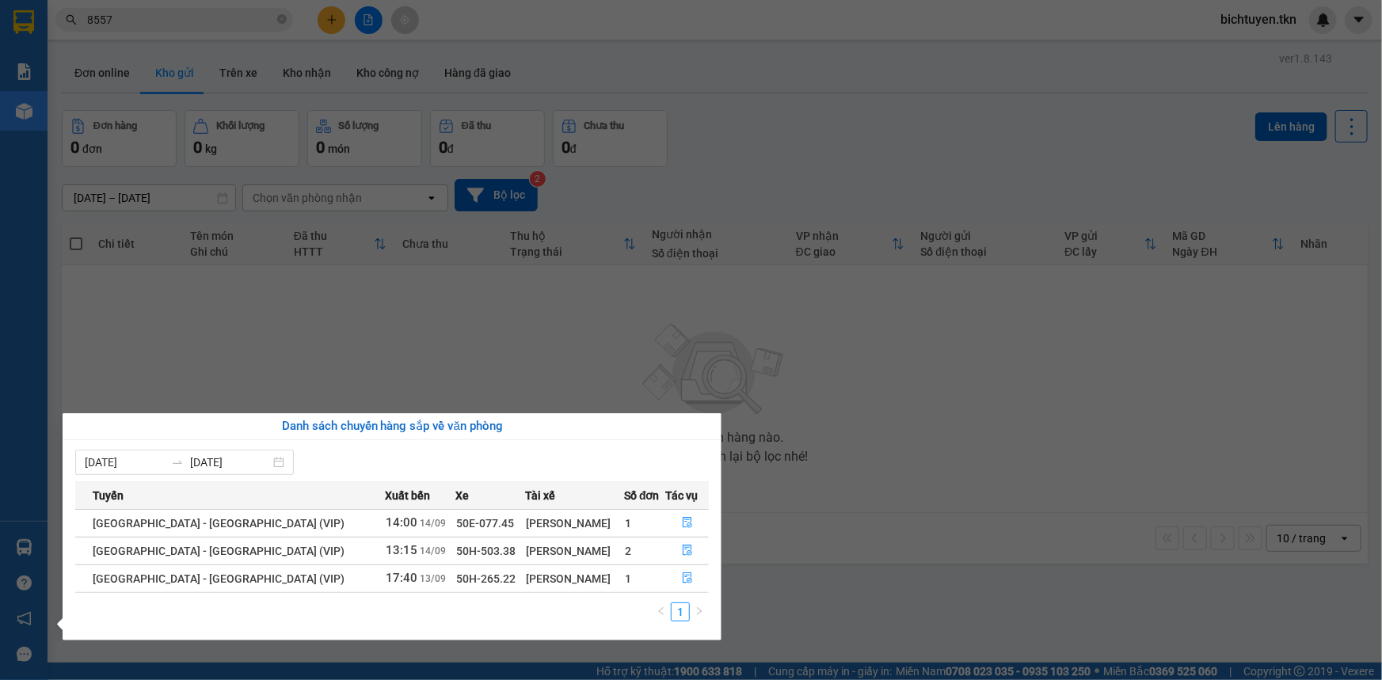
click at [520, 372] on section "Kết quả tìm kiếm ( 43 ) Bộ lọc Ngày tạo đơn gần nhất Mã ĐH Trạng thái Món hàng …" at bounding box center [691, 340] width 1382 height 680
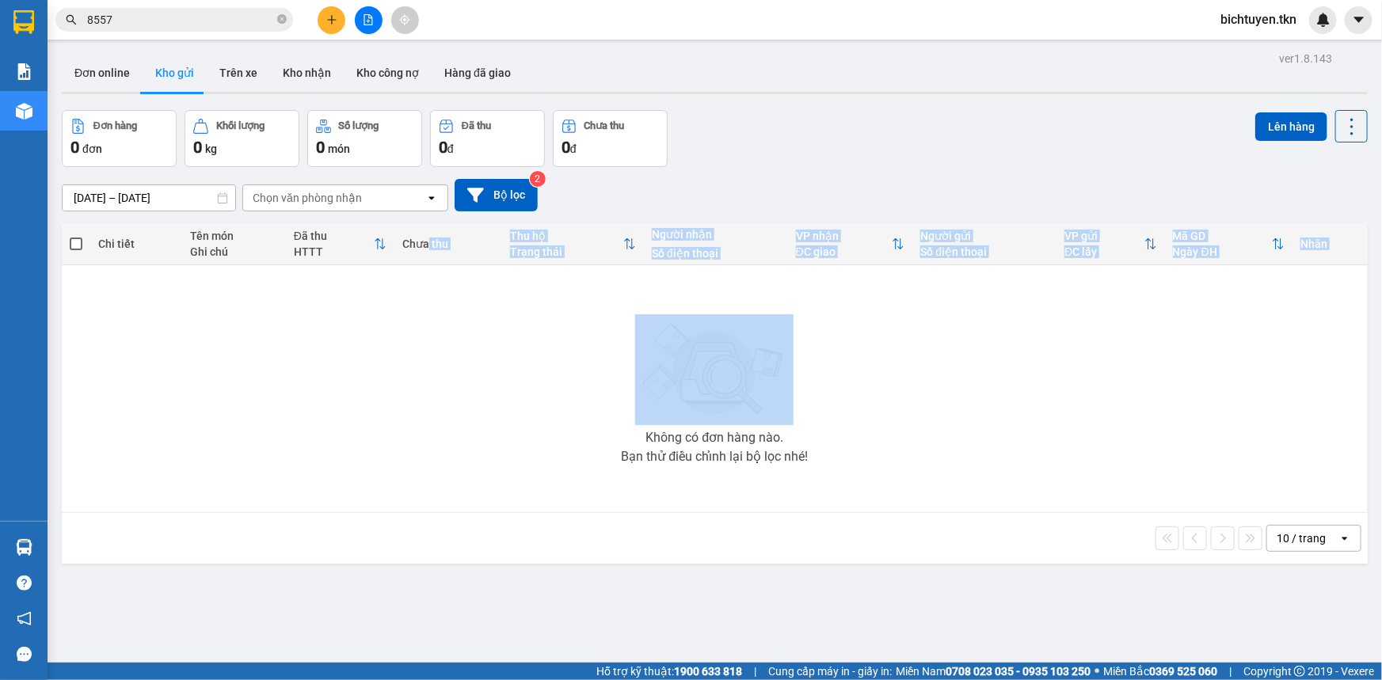
drag, startPoint x: 423, startPoint y: 241, endPoint x: 446, endPoint y: 307, distance: 70.4
click at [446, 307] on table "Chi tiết Tên món Ghi chú Đã thu HTTT Chưa thu Thu hộ Trạng thái Người nhận Số đ…" at bounding box center [715, 368] width 1306 height 290
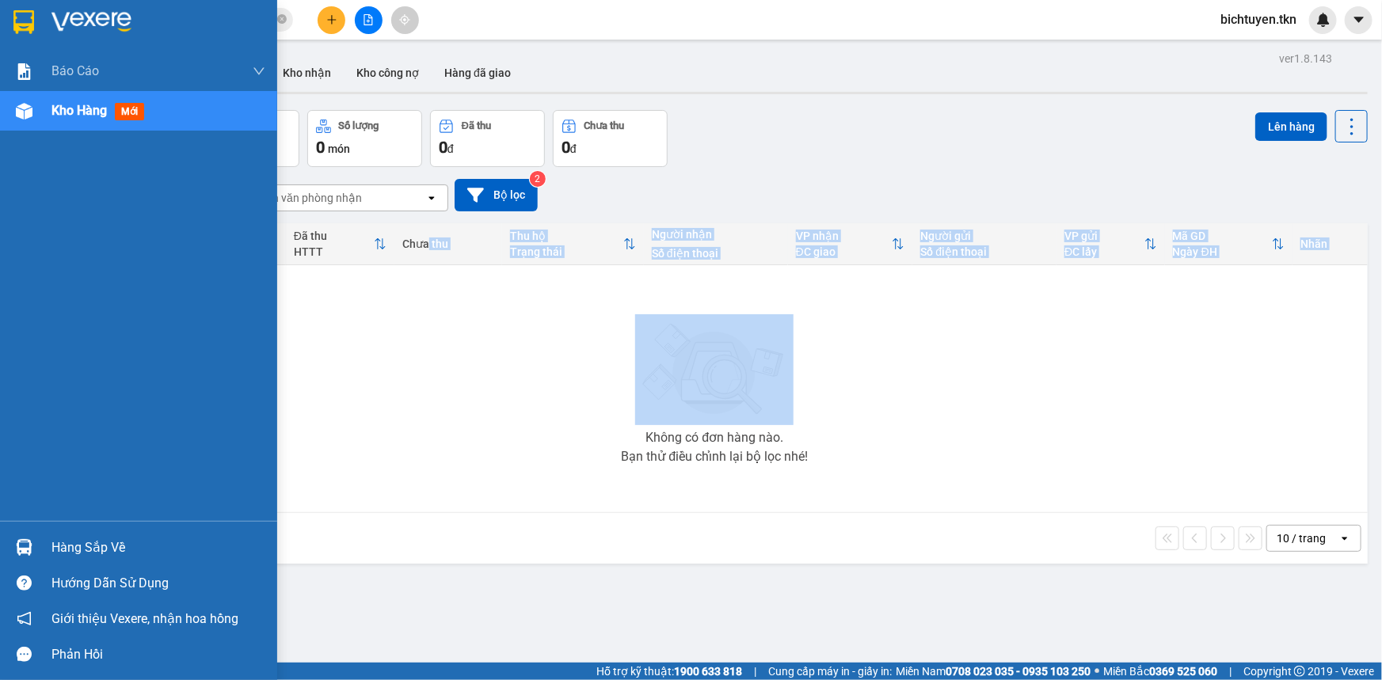
drag, startPoint x: 30, startPoint y: 543, endPoint x: 40, endPoint y: 532, distance: 15.1
click at [29, 540] on img at bounding box center [24, 547] width 17 height 17
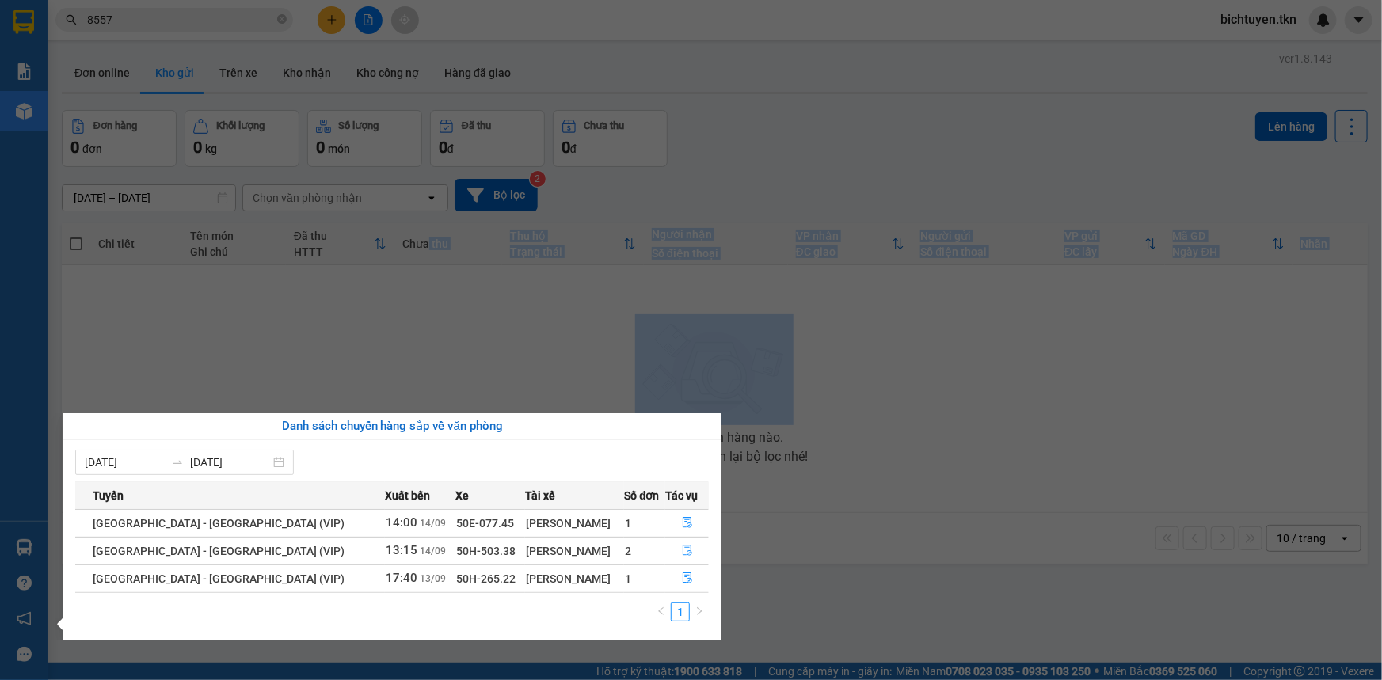
click at [646, 395] on section "Kết quả tìm kiếm ( 43 ) Bộ lọc Ngày tạo đơn gần nhất Mã ĐH Trạng thái Món hàng …" at bounding box center [691, 340] width 1382 height 680
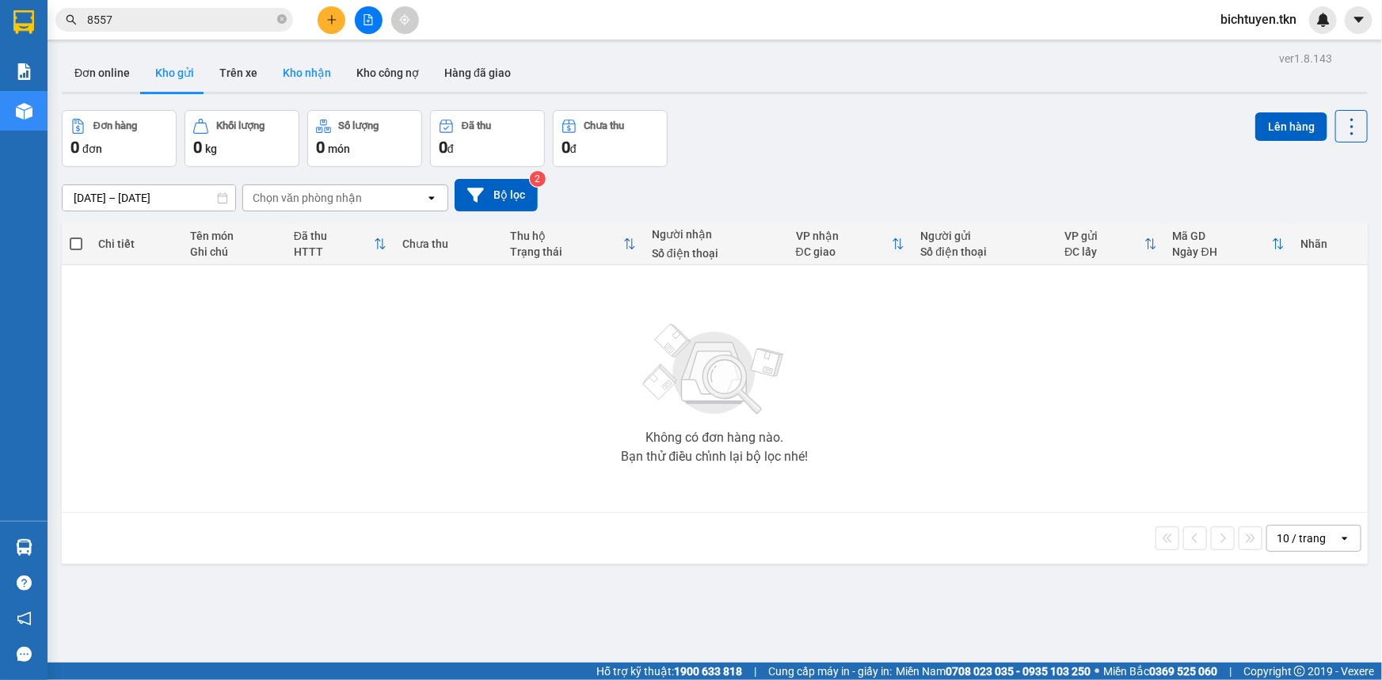
click at [291, 72] on button "Kho nhận" at bounding box center [307, 73] width 74 height 38
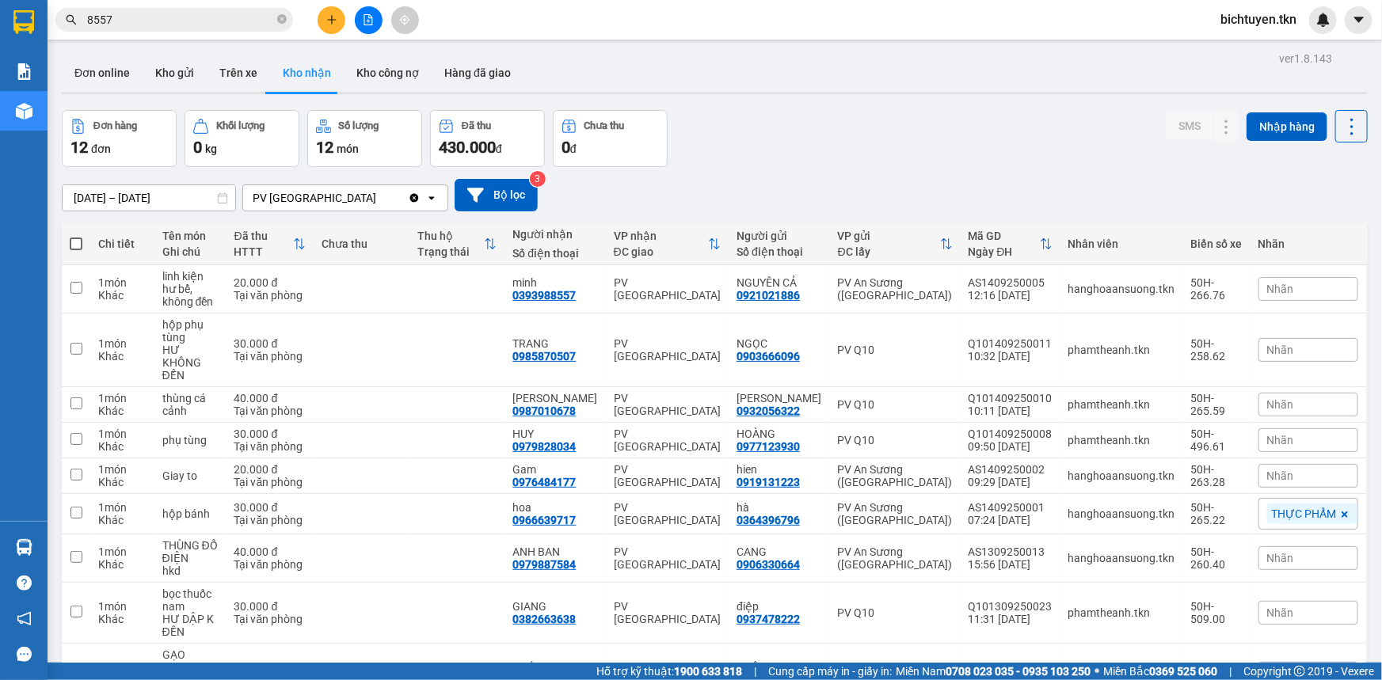
click at [900, 150] on div "Đơn hàng 12 đơn Khối lượng 0 kg Số lượng 12 món Đã thu 430.000 đ Chưa thu 0 đ S…" at bounding box center [715, 138] width 1306 height 57
click at [279, 16] on icon "close-circle" at bounding box center [282, 19] width 10 height 10
click at [800, 86] on div "Đơn online Kho gửi Trên xe Kho nhận Kho công nợ Hàng đã giao" at bounding box center [715, 75] width 1306 height 42
click at [880, 167] on div "[DATE] – [DATE] Press the down arrow key to interact with the calendar and sele…" at bounding box center [715, 195] width 1306 height 56
click at [186, 81] on button "Kho gửi" at bounding box center [175, 73] width 64 height 38
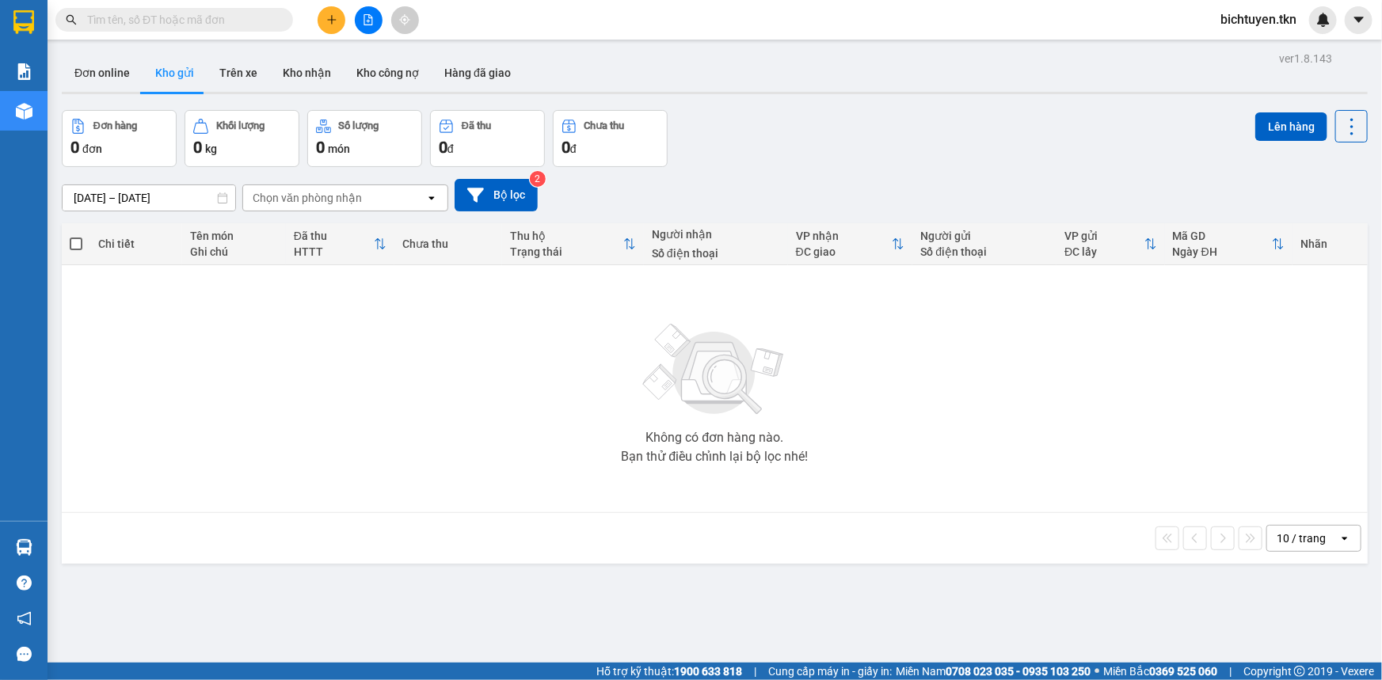
click at [923, 173] on div "[DATE] – [DATE] Press the down arrow key to interact with the calendar and sele…" at bounding box center [715, 195] width 1306 height 56
click at [320, 67] on button "Kho nhận" at bounding box center [307, 73] width 74 height 38
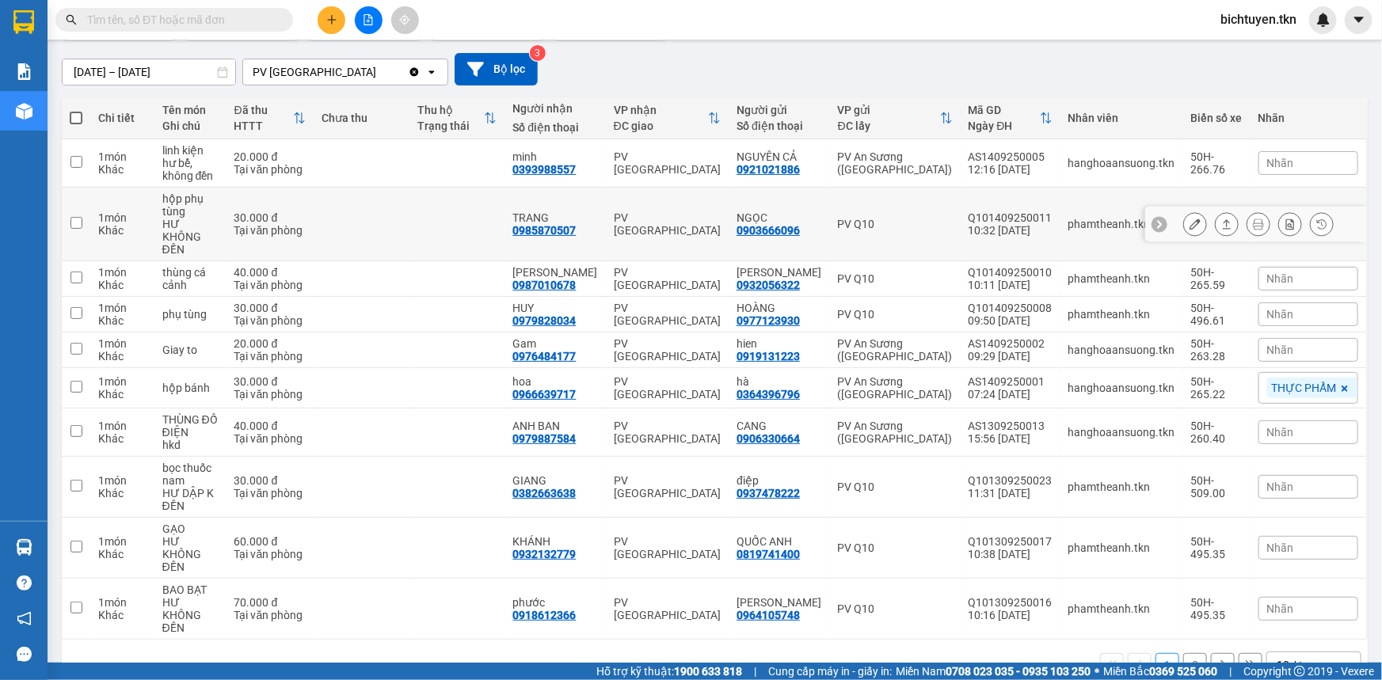
scroll to position [128, 0]
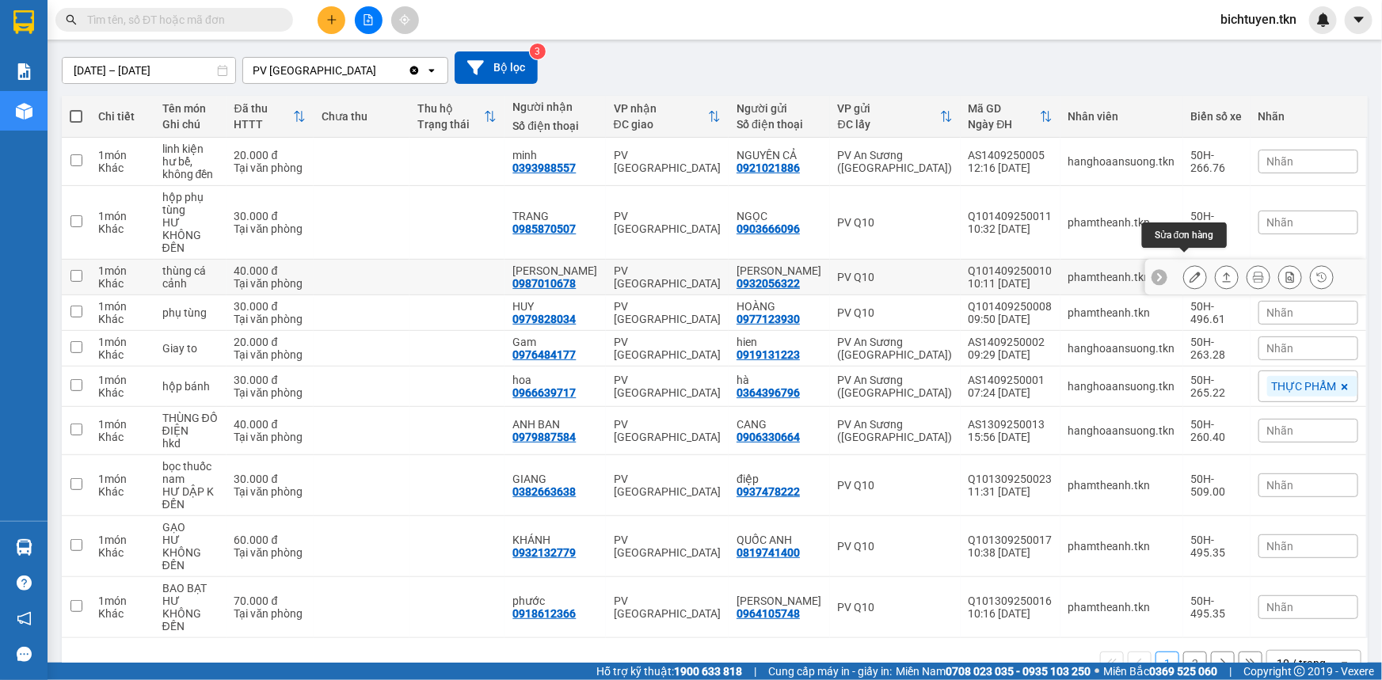
click at [1190, 272] on icon at bounding box center [1195, 277] width 11 height 11
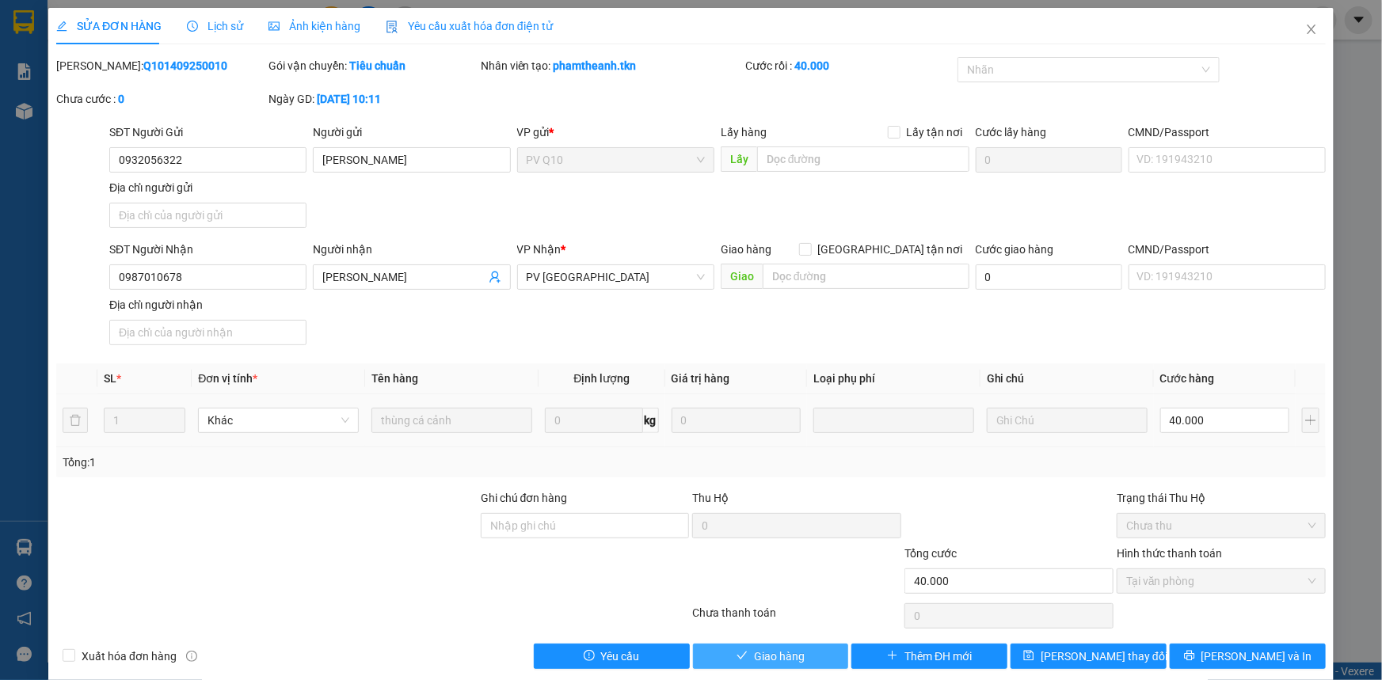
click at [729, 657] on button "Giao hàng" at bounding box center [771, 656] width 156 height 25
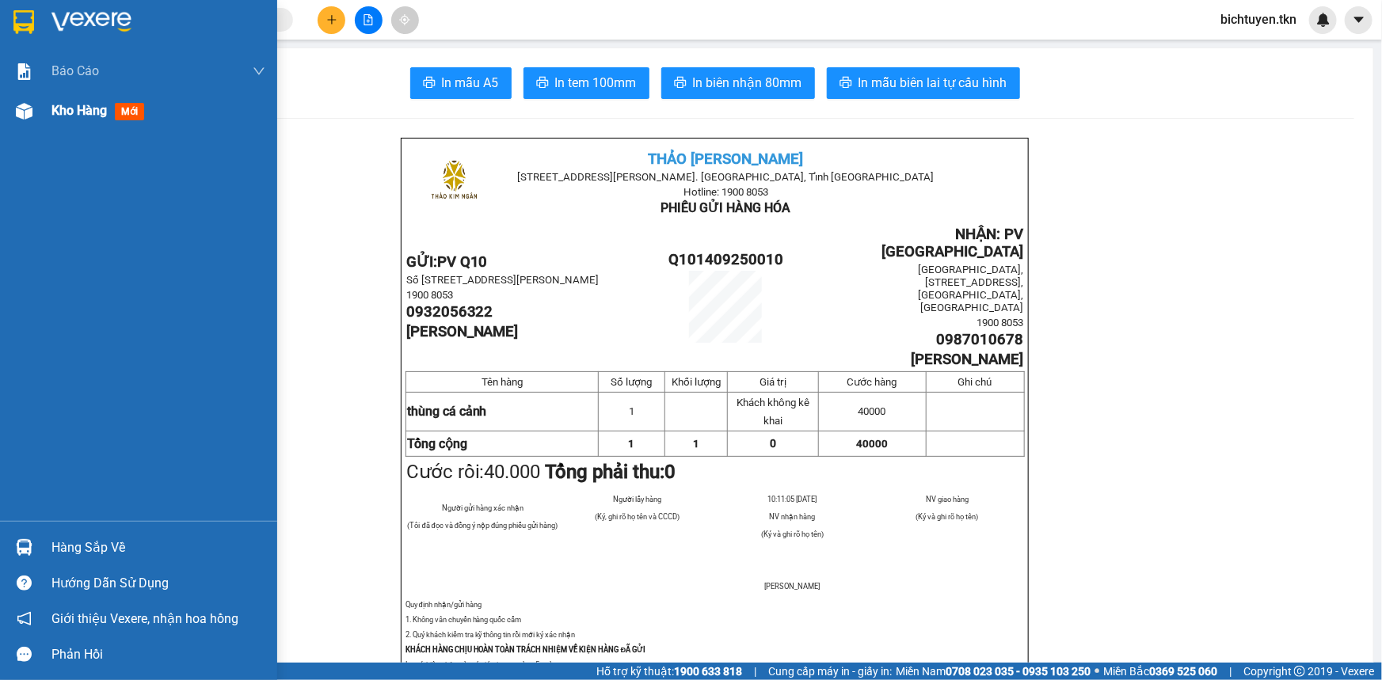
click at [15, 110] on div at bounding box center [24, 111] width 28 height 28
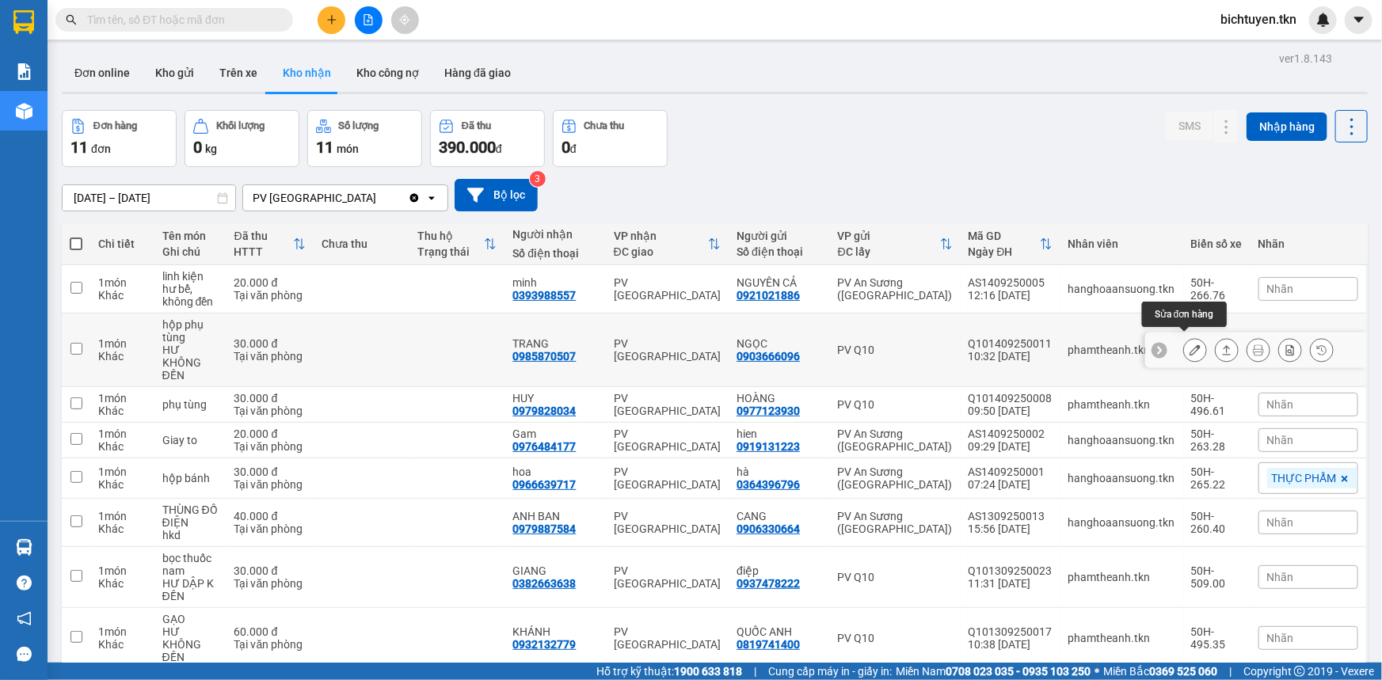
click at [1190, 345] on icon at bounding box center [1195, 350] width 11 height 11
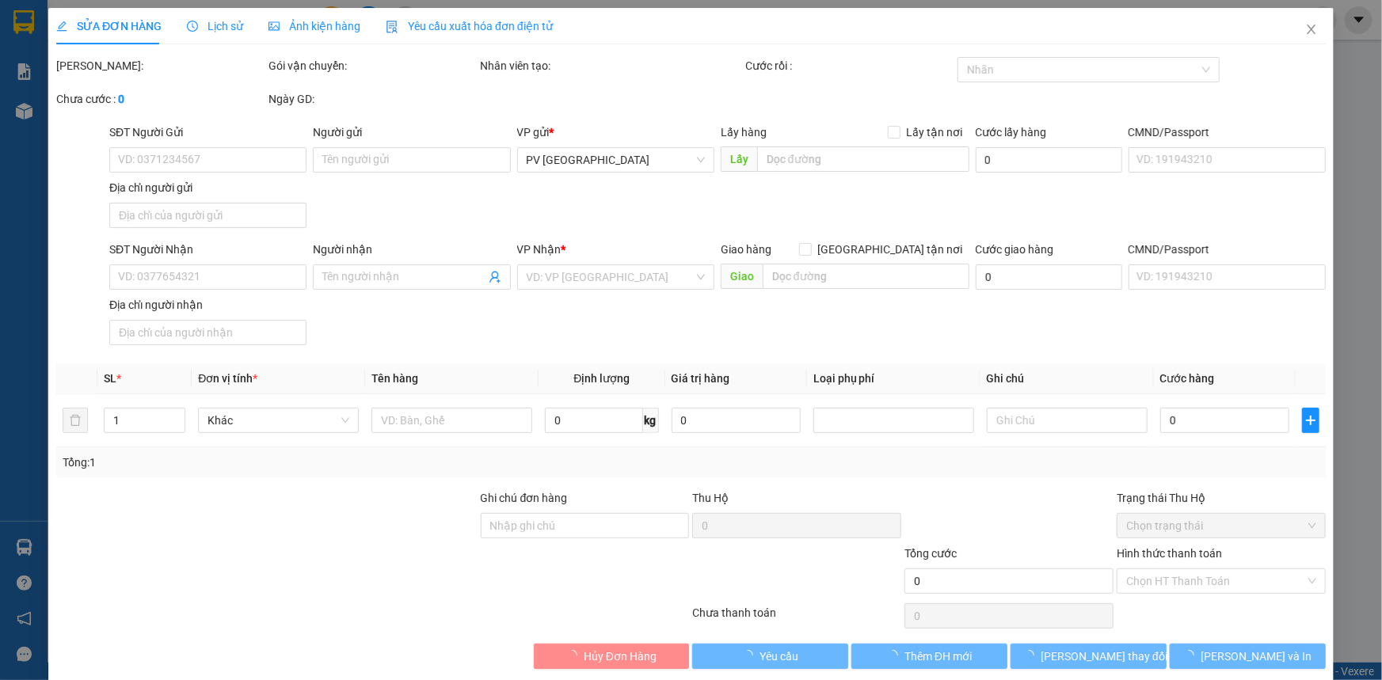
type input "0903666096"
type input "NGỌC"
type input "0985870507"
type input "TRANG"
type input "30.000"
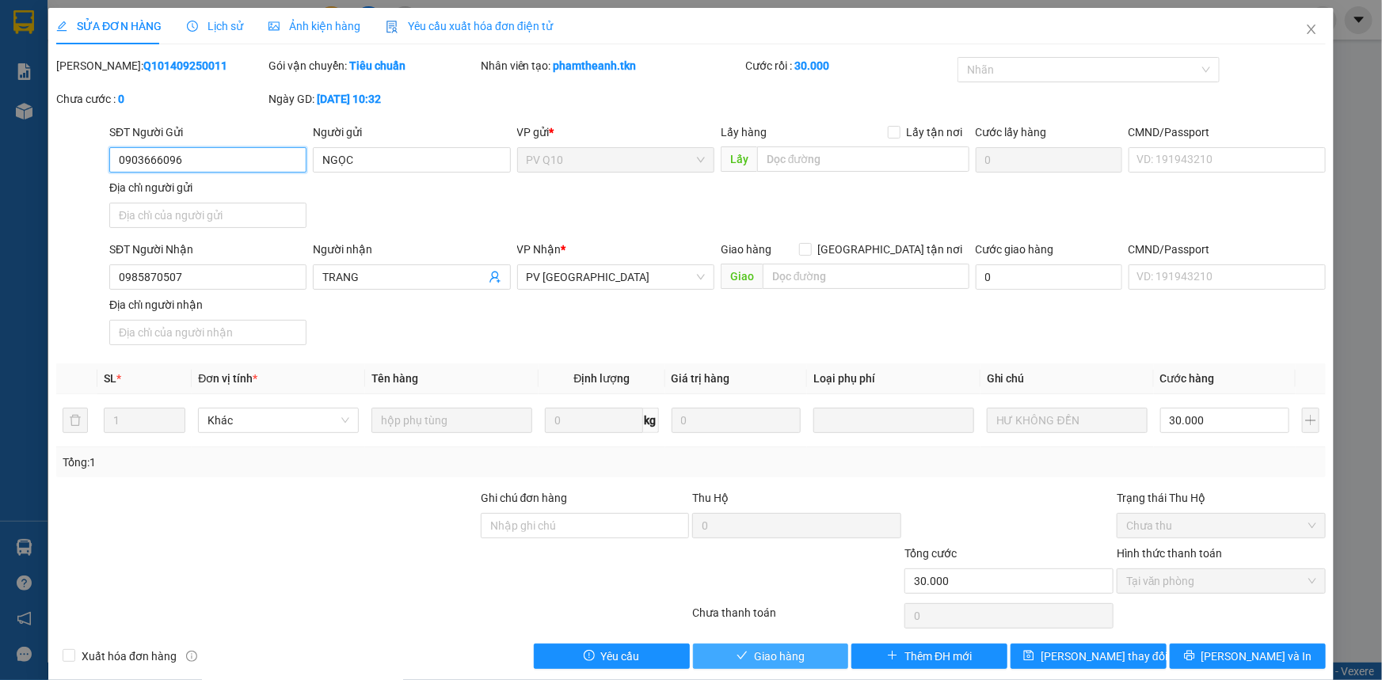
scroll to position [18, 0]
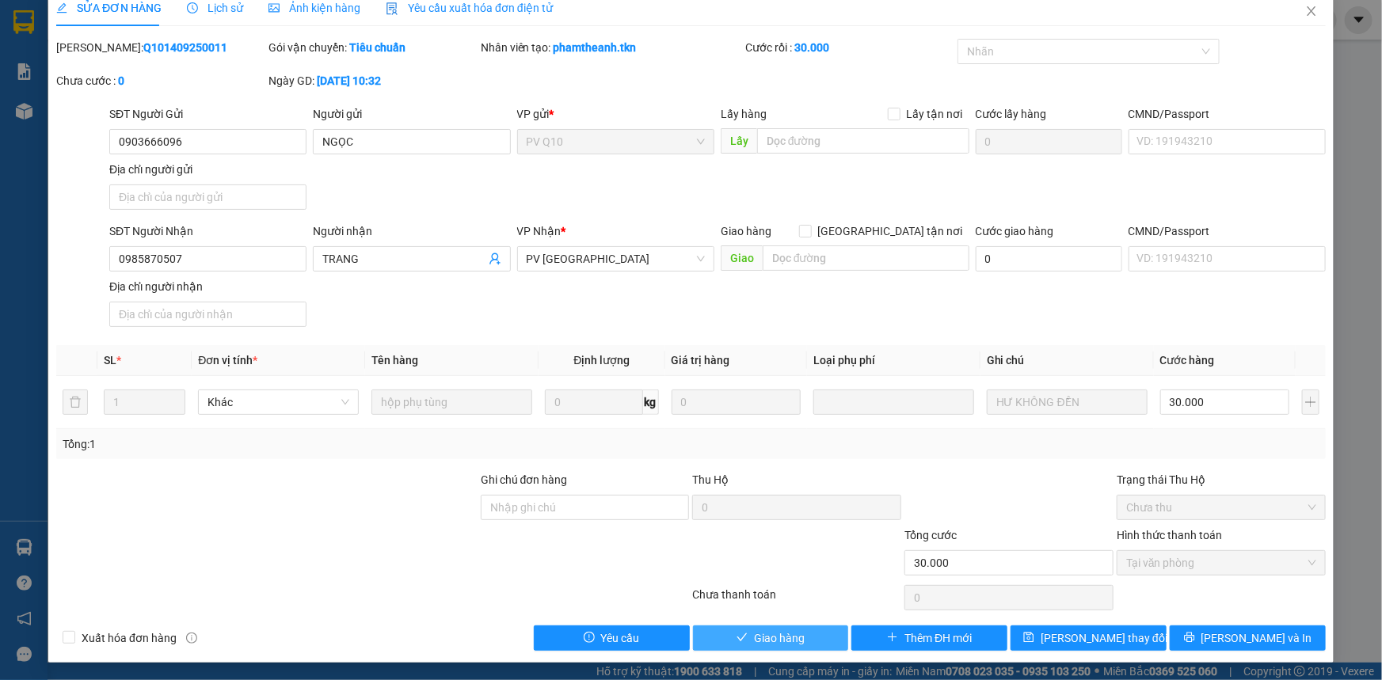
click at [817, 631] on button "Giao hàng" at bounding box center [771, 638] width 156 height 25
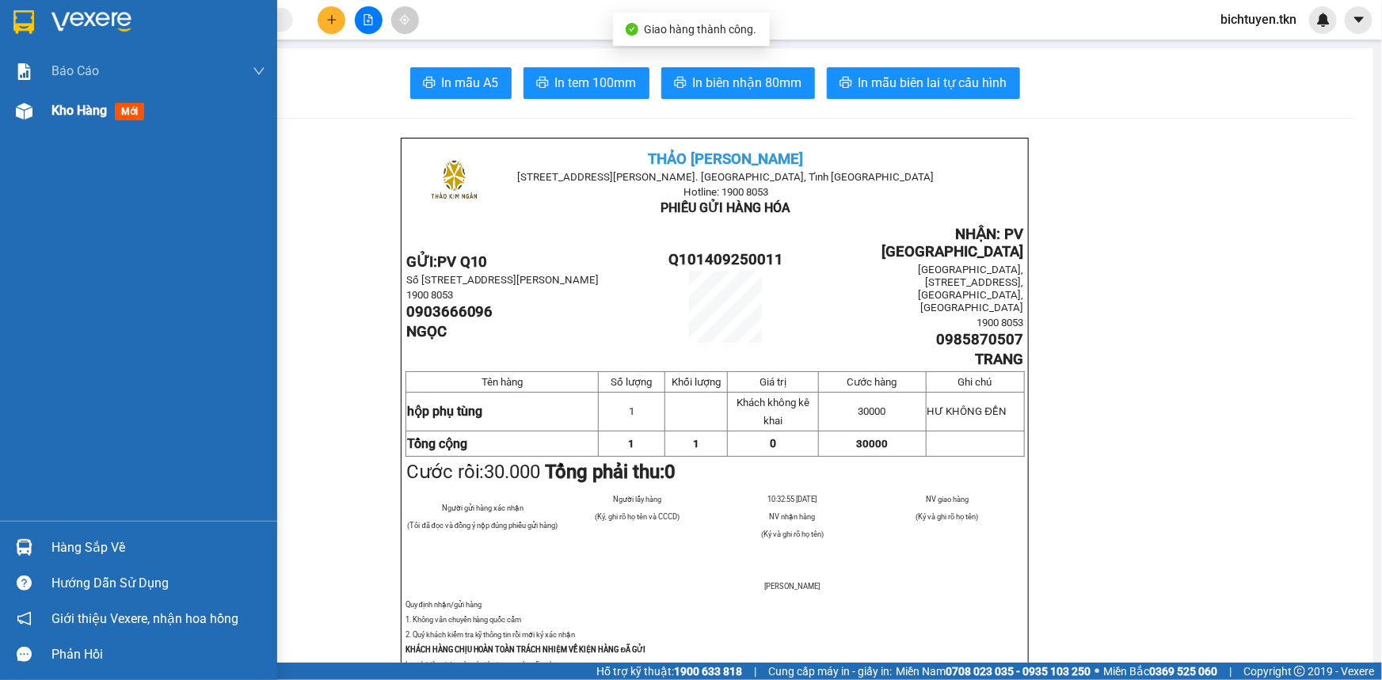
click at [32, 114] on div at bounding box center [24, 111] width 28 height 28
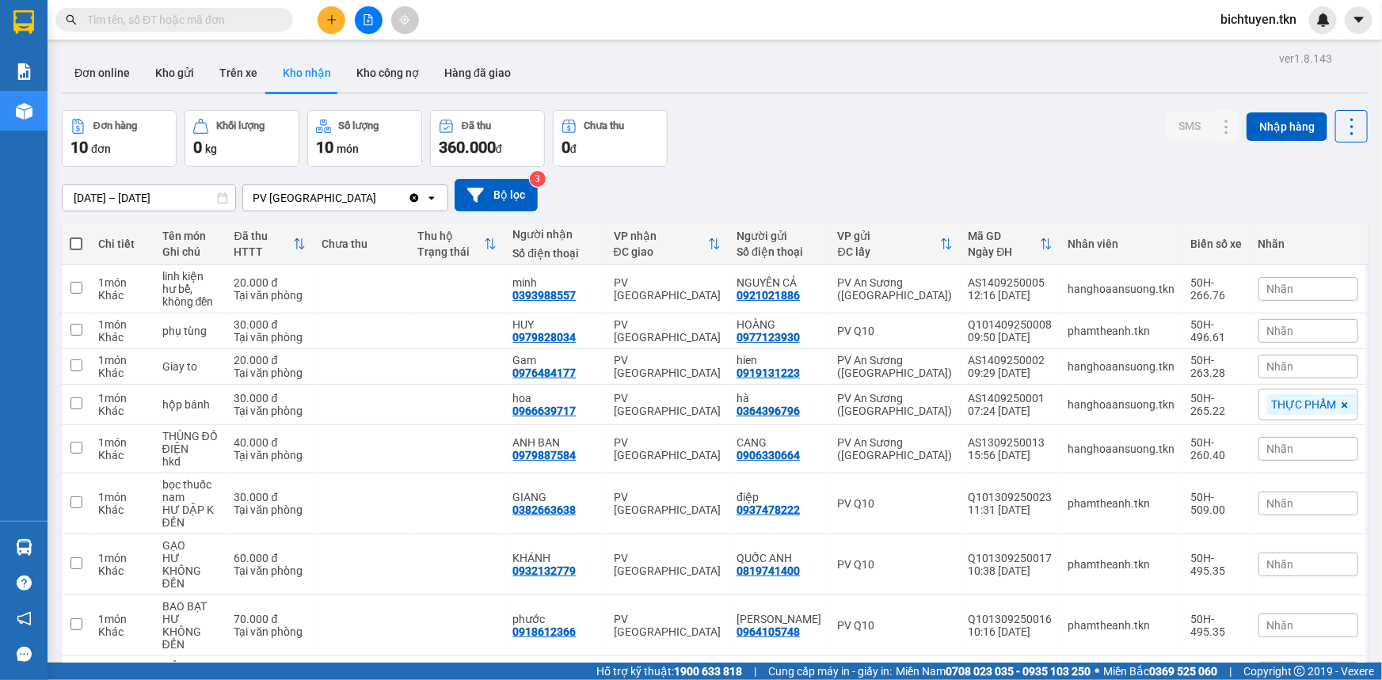
click at [230, 17] on input "text" at bounding box center [180, 19] width 187 height 17
click at [615, 54] on div "Đơn online Kho gửi Trên xe Kho nhận Kho công nợ Hàng đã giao" at bounding box center [715, 75] width 1306 height 42
click at [171, 75] on button "Kho gửi" at bounding box center [175, 73] width 64 height 38
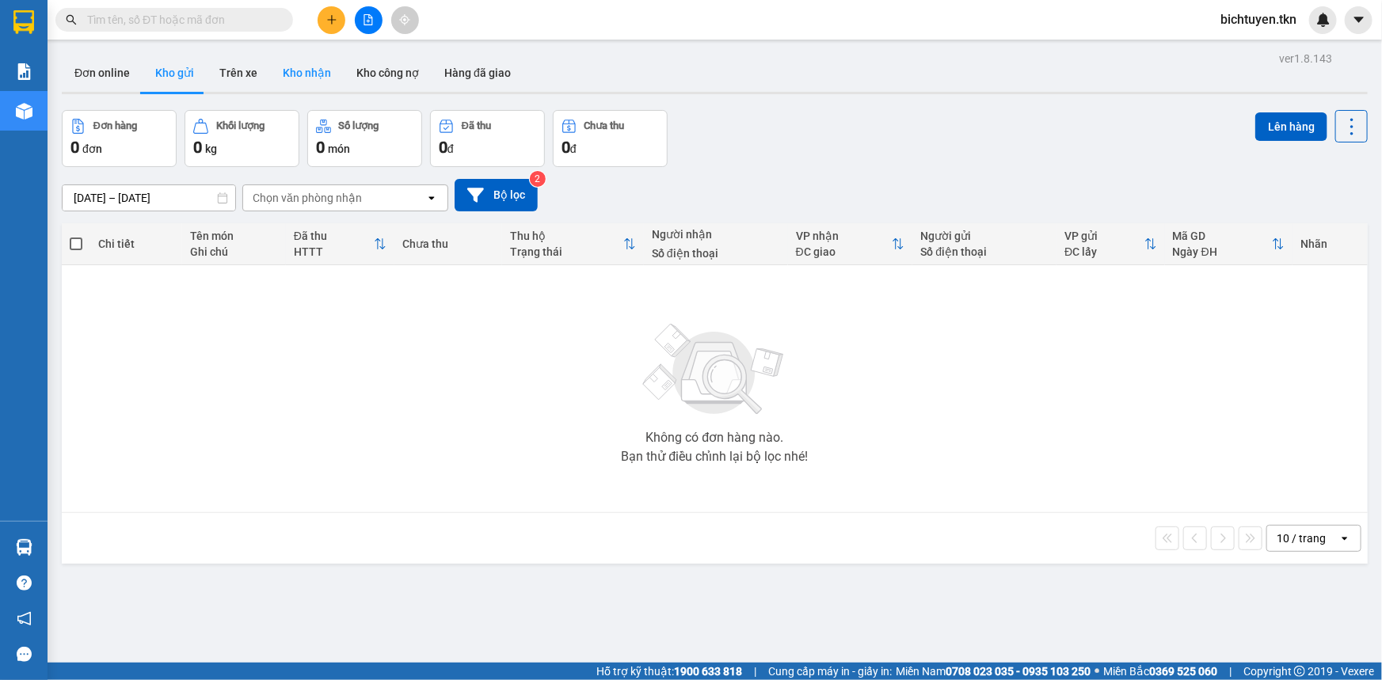
click at [300, 72] on button "Kho nhận" at bounding box center [307, 73] width 74 height 38
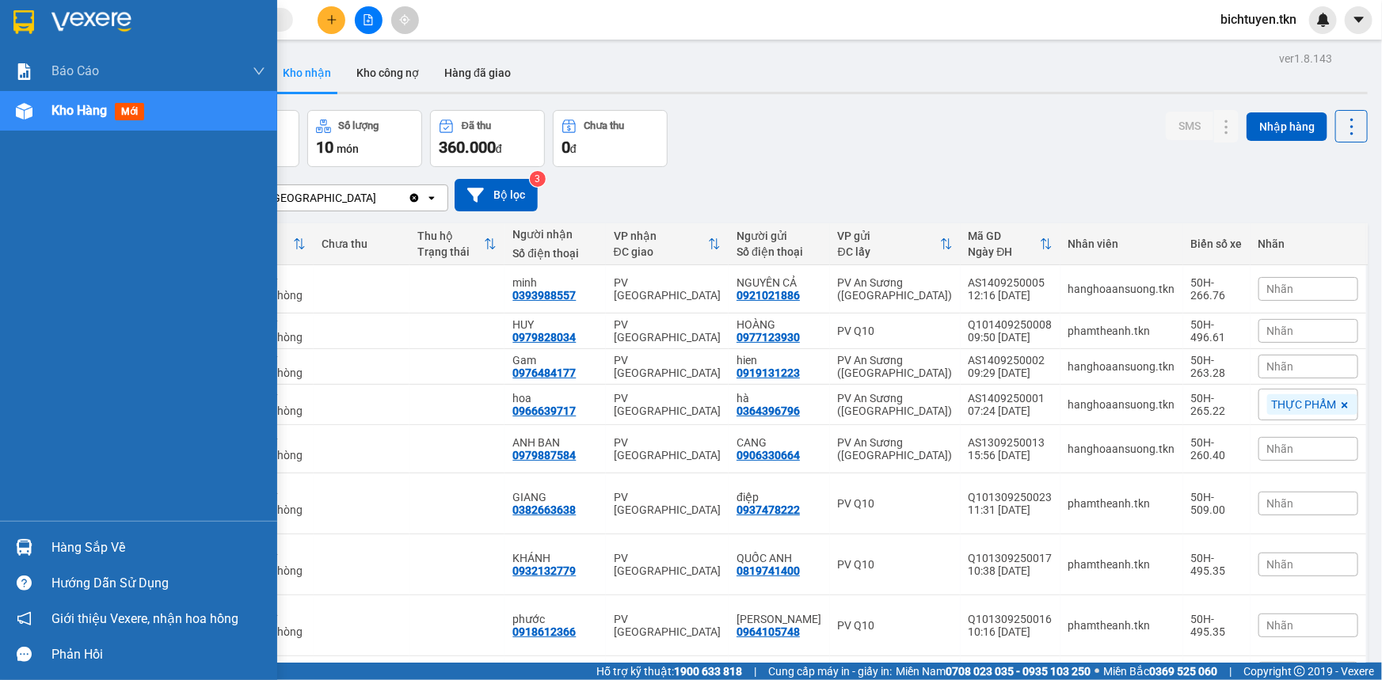
click at [21, 550] on img at bounding box center [24, 547] width 17 height 17
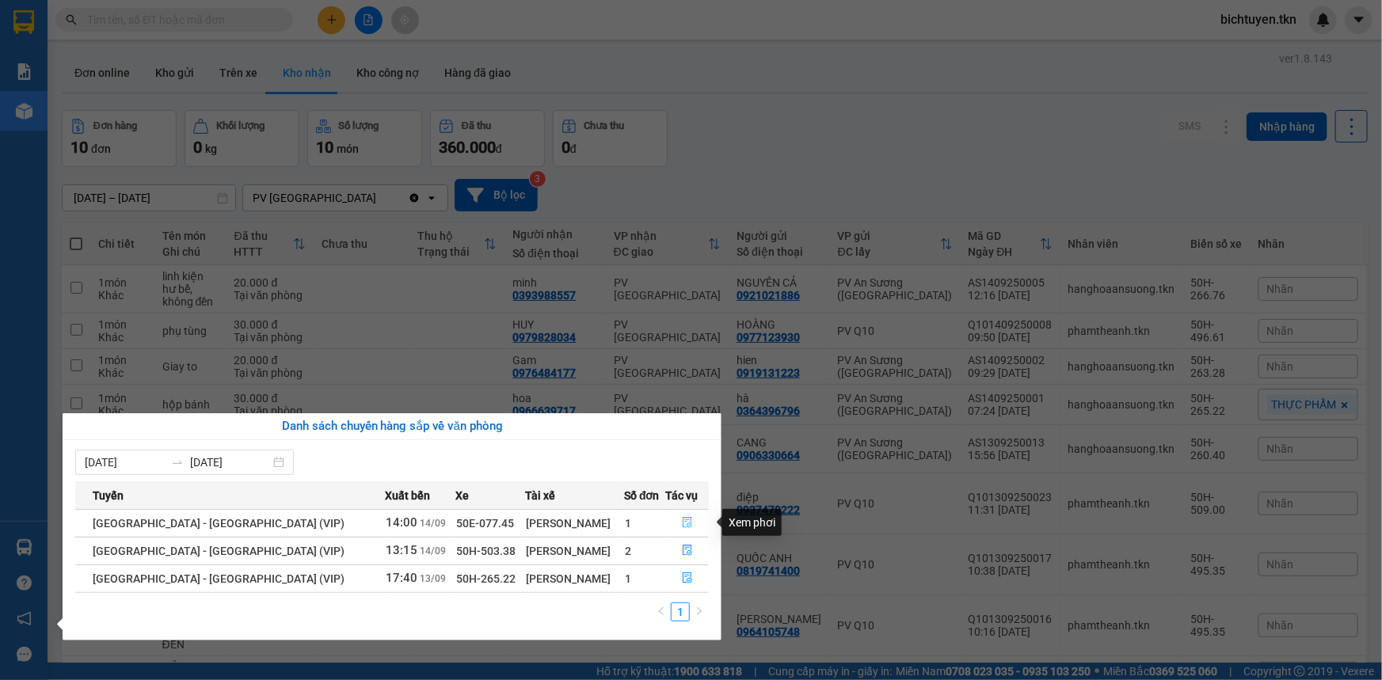
drag, startPoint x: 677, startPoint y: 531, endPoint x: 677, endPoint y: 516, distance: 15.1
click at [677, 528] on button "button" at bounding box center [687, 523] width 42 height 25
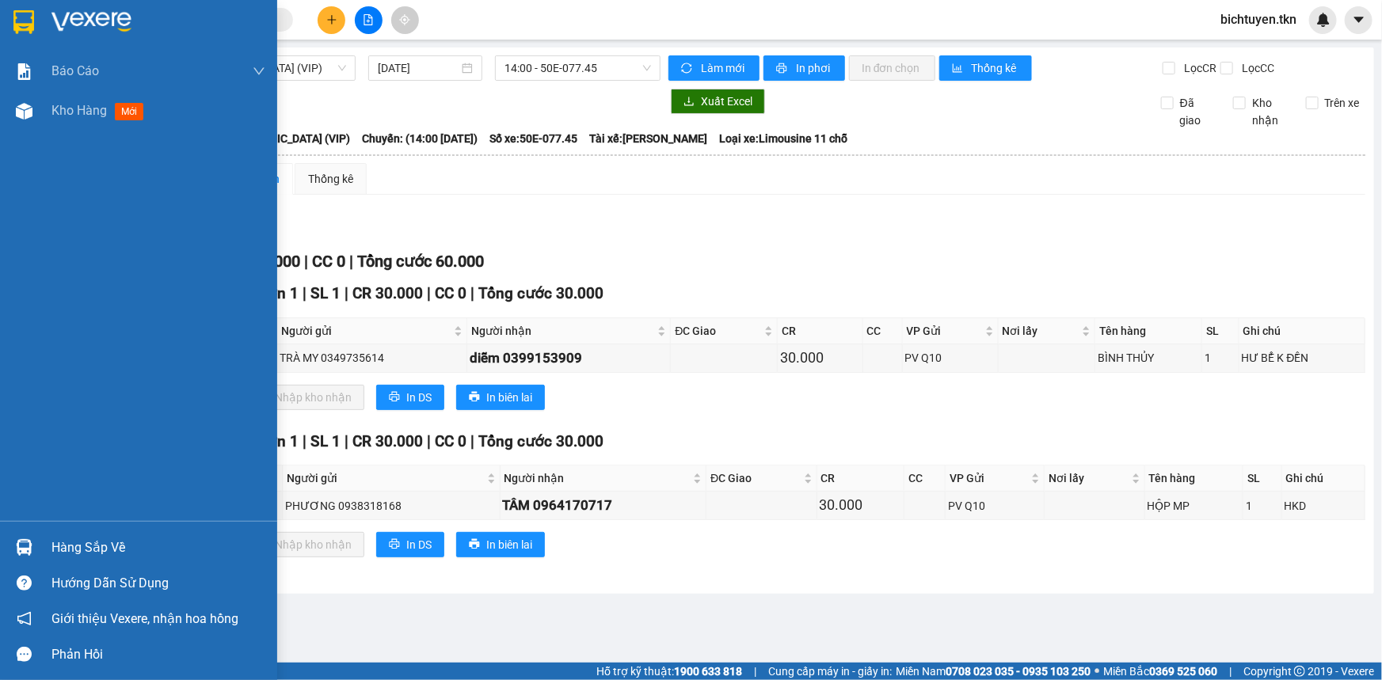
click at [22, 543] on img at bounding box center [24, 547] width 17 height 17
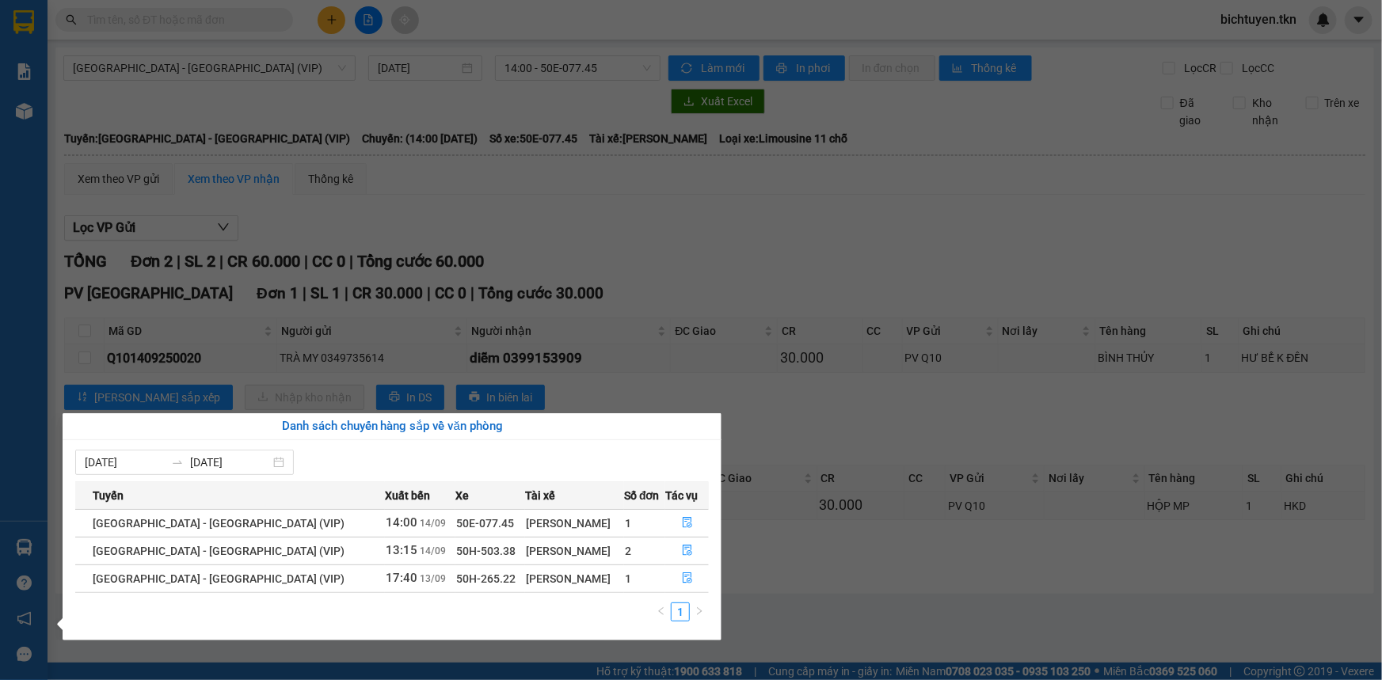
click at [325, 17] on section "Kết quả tìm kiếm ( 43 ) Bộ lọc Ngày tạo đơn gần nhất Mã ĐH Trạng thái Món hàng …" at bounding box center [691, 340] width 1382 height 680
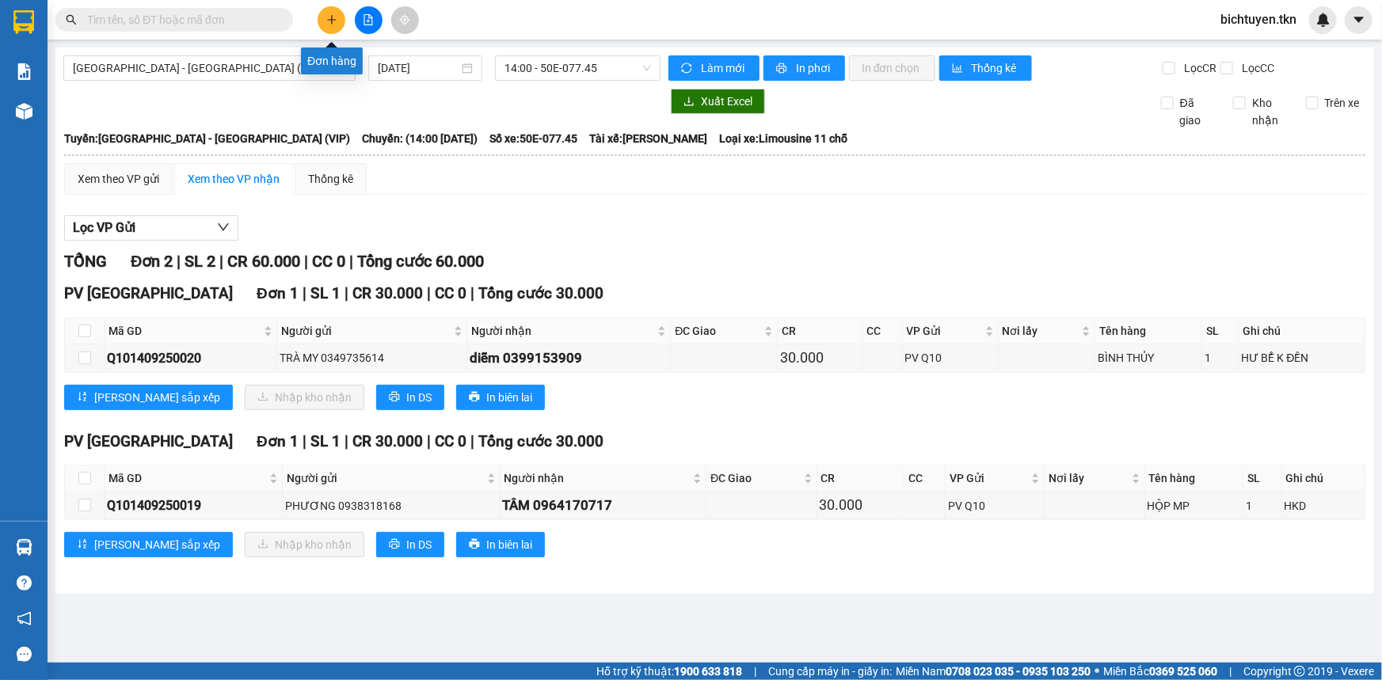
click at [325, 16] on button at bounding box center [332, 20] width 28 height 28
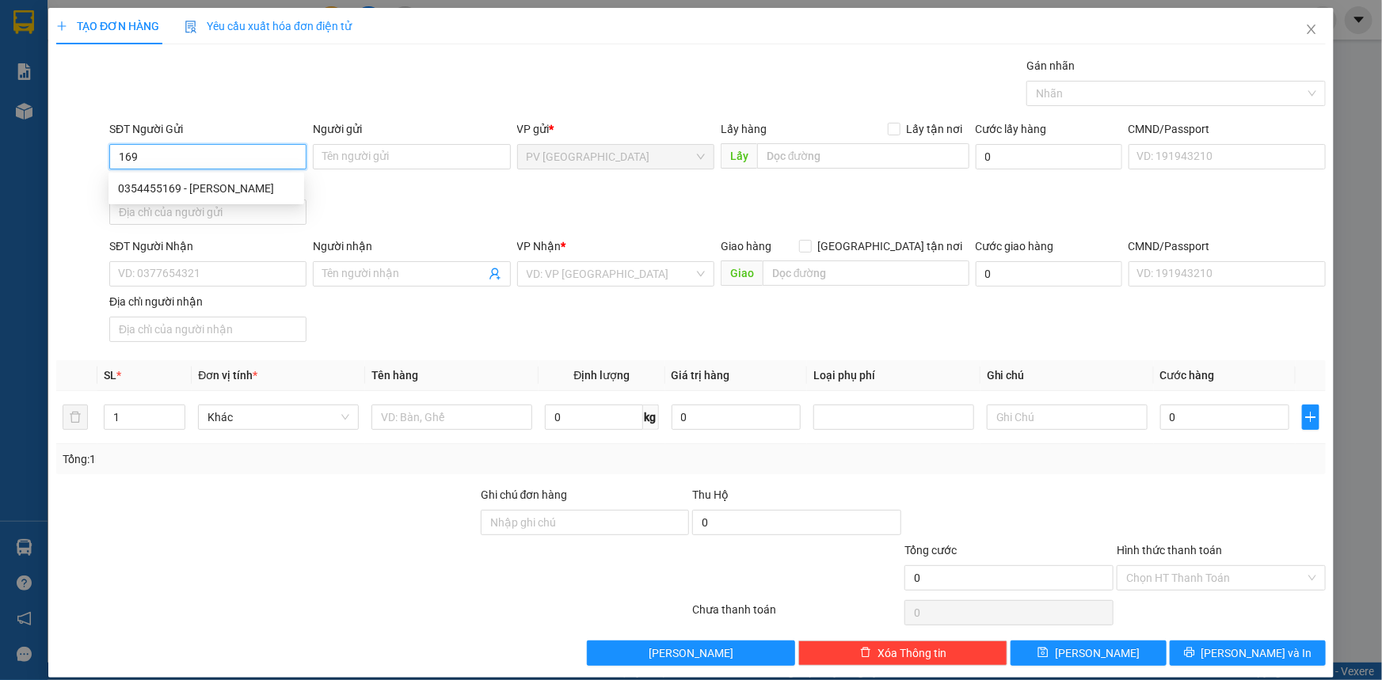
click at [253, 190] on div "0354455169 - [PERSON_NAME]" at bounding box center [206, 188] width 177 height 17
type input "0354455169"
type input "BẢO TRÂN"
type input "0907554473"
type input "THANH TÂM"
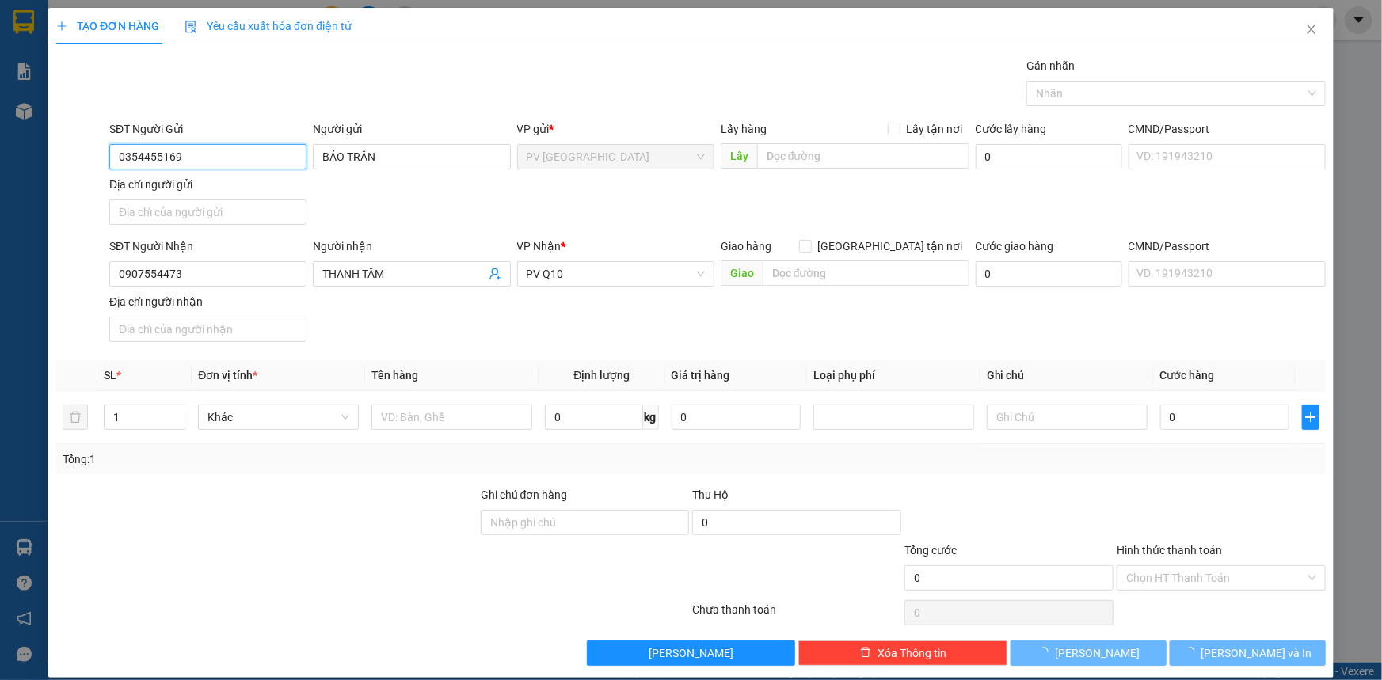
type input "50.000"
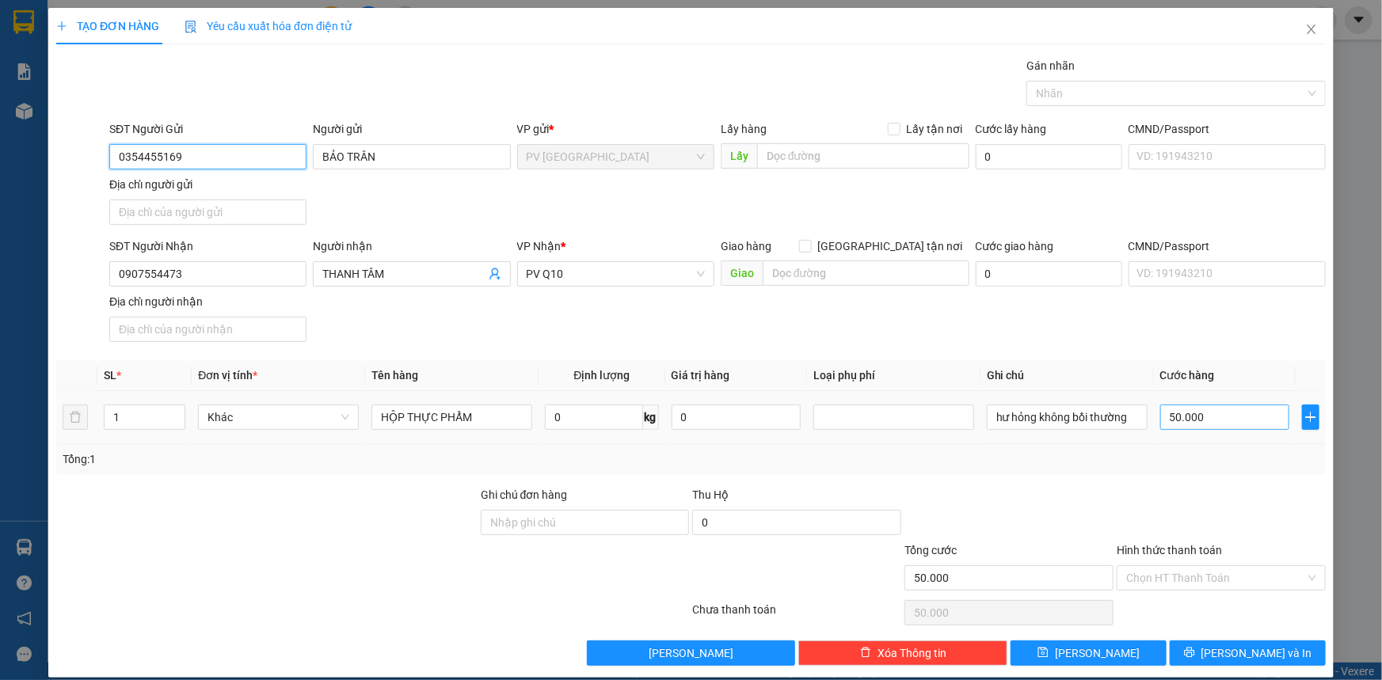
type input "0354455169"
click at [1238, 414] on input "50.000" at bounding box center [1224, 417] width 129 height 25
type input "7"
type input "000.007"
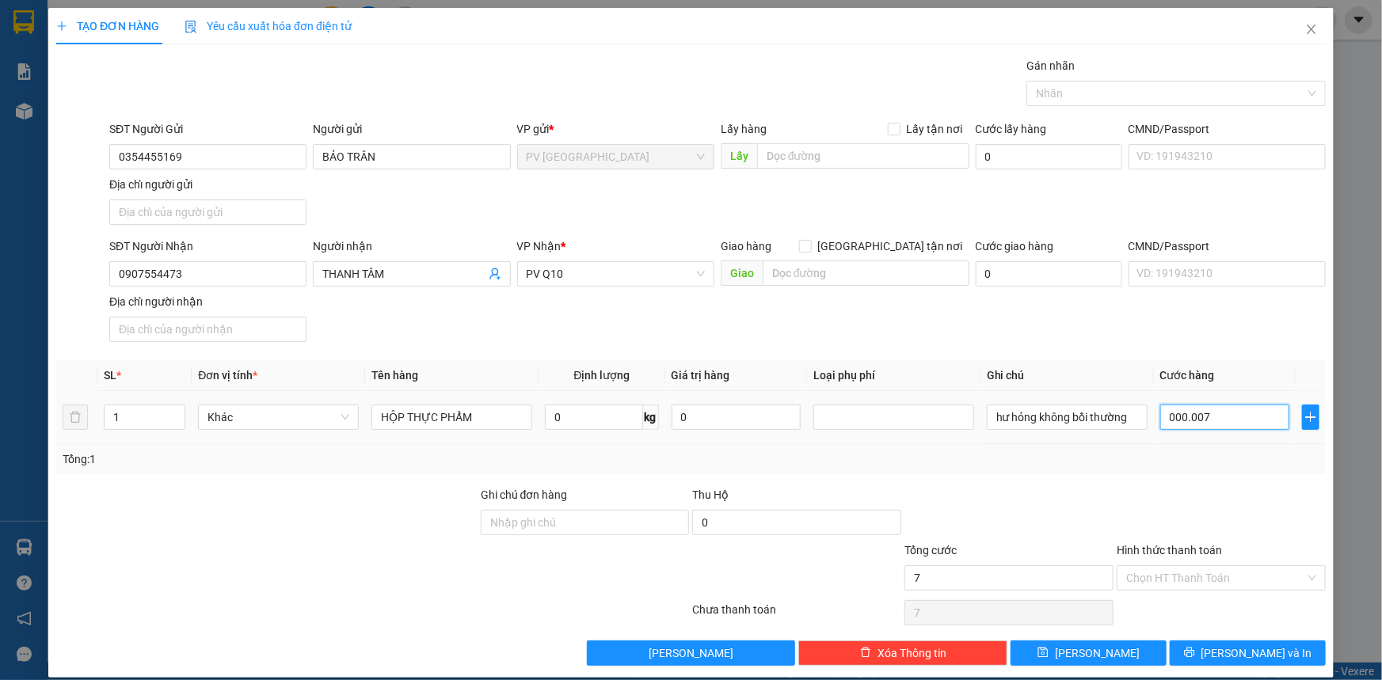
type input "70"
type input "0.000.070"
type input "70"
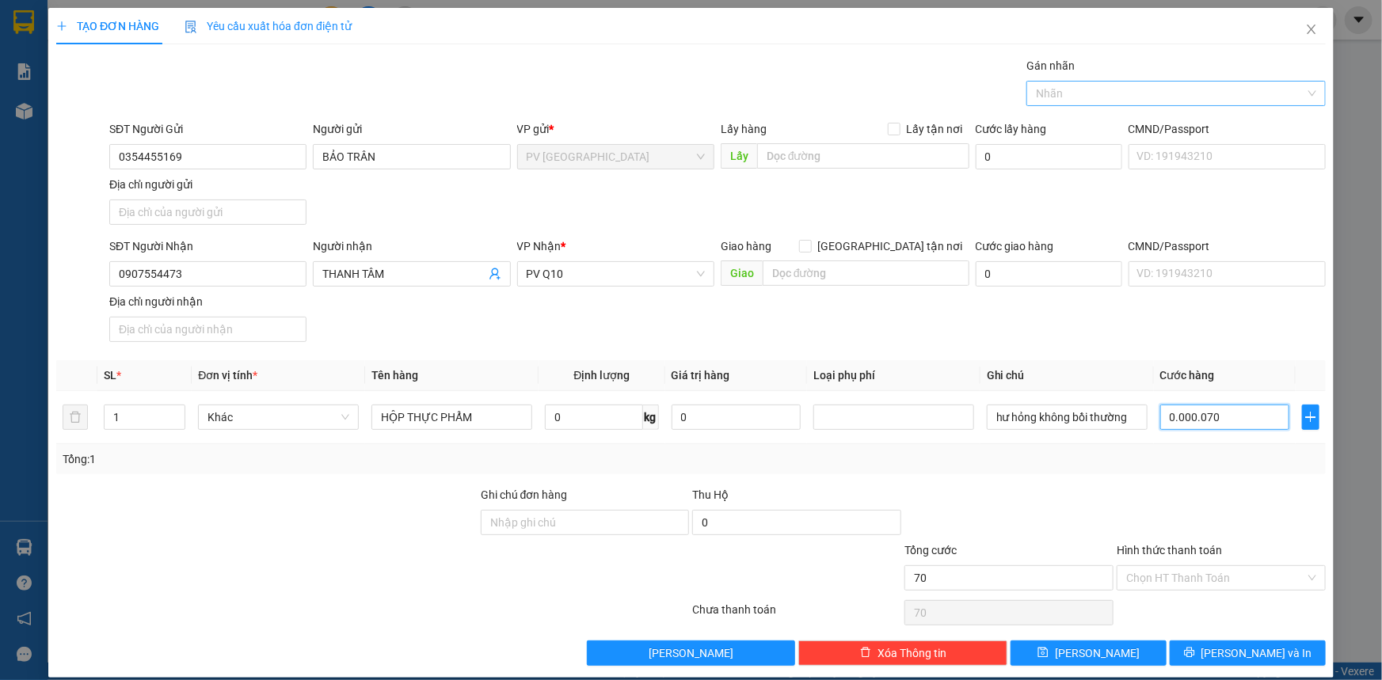
click at [1072, 95] on div at bounding box center [1169, 93] width 276 height 19
type input "0.000.070"
type input "70.000"
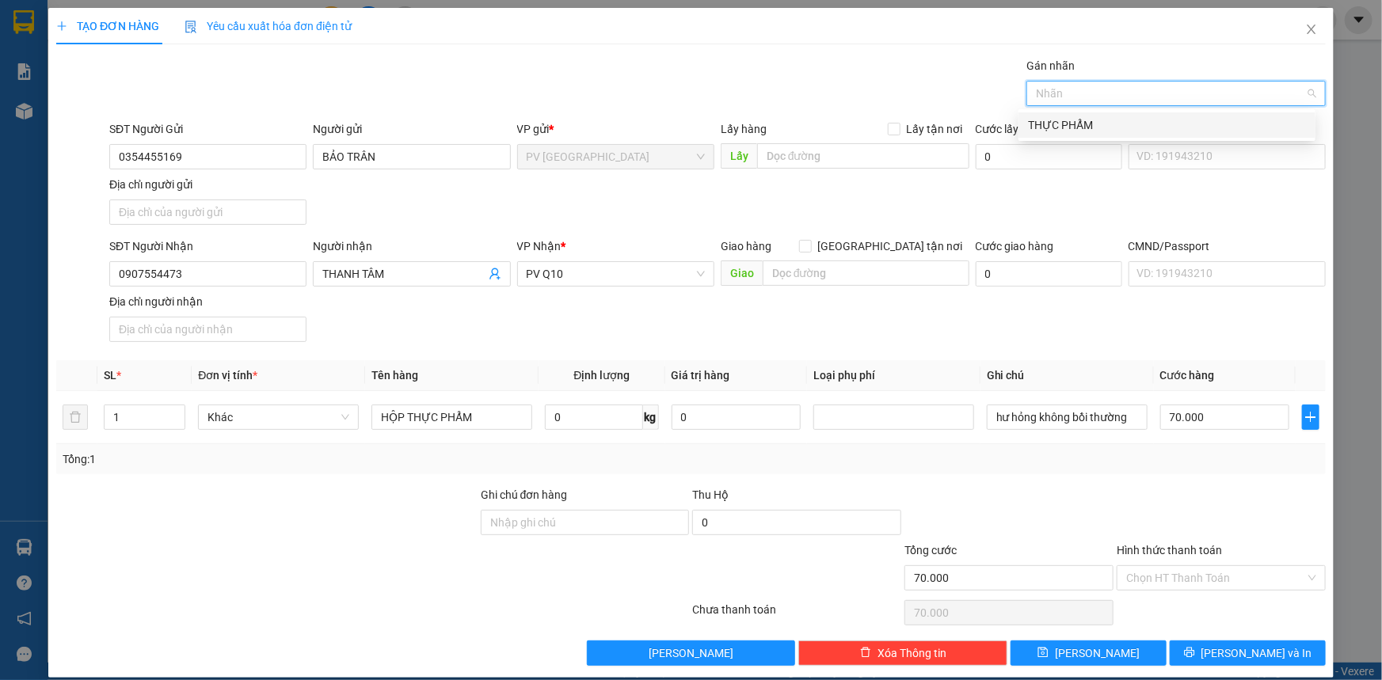
click at [1077, 126] on div "THỰC PHẨM" at bounding box center [1167, 124] width 278 height 17
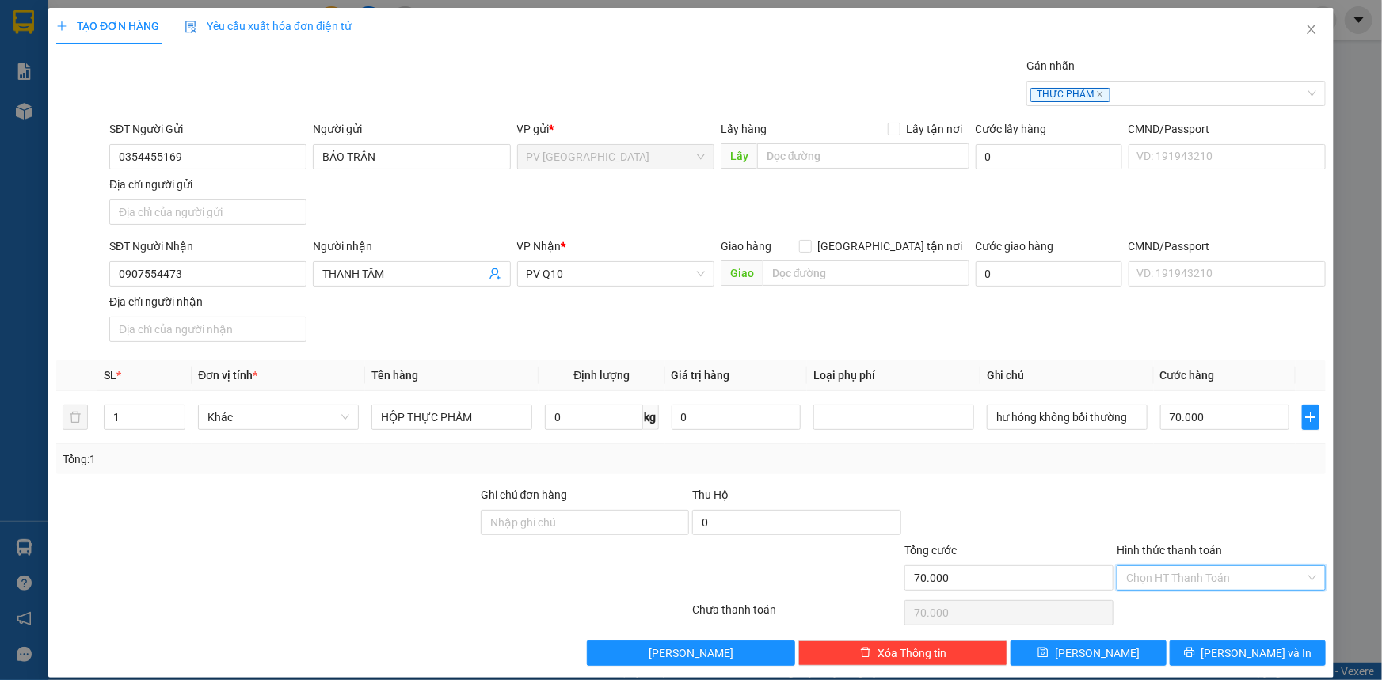
drag, startPoint x: 1193, startPoint y: 580, endPoint x: 1190, endPoint y: 601, distance: 21.6
click at [1193, 579] on input "Hình thức thanh toán" at bounding box center [1215, 578] width 179 height 24
click at [1190, 603] on div "Tại văn phòng" at bounding box center [1212, 608] width 189 height 17
type input "0"
click at [1192, 650] on button "[PERSON_NAME] và In" at bounding box center [1248, 653] width 156 height 25
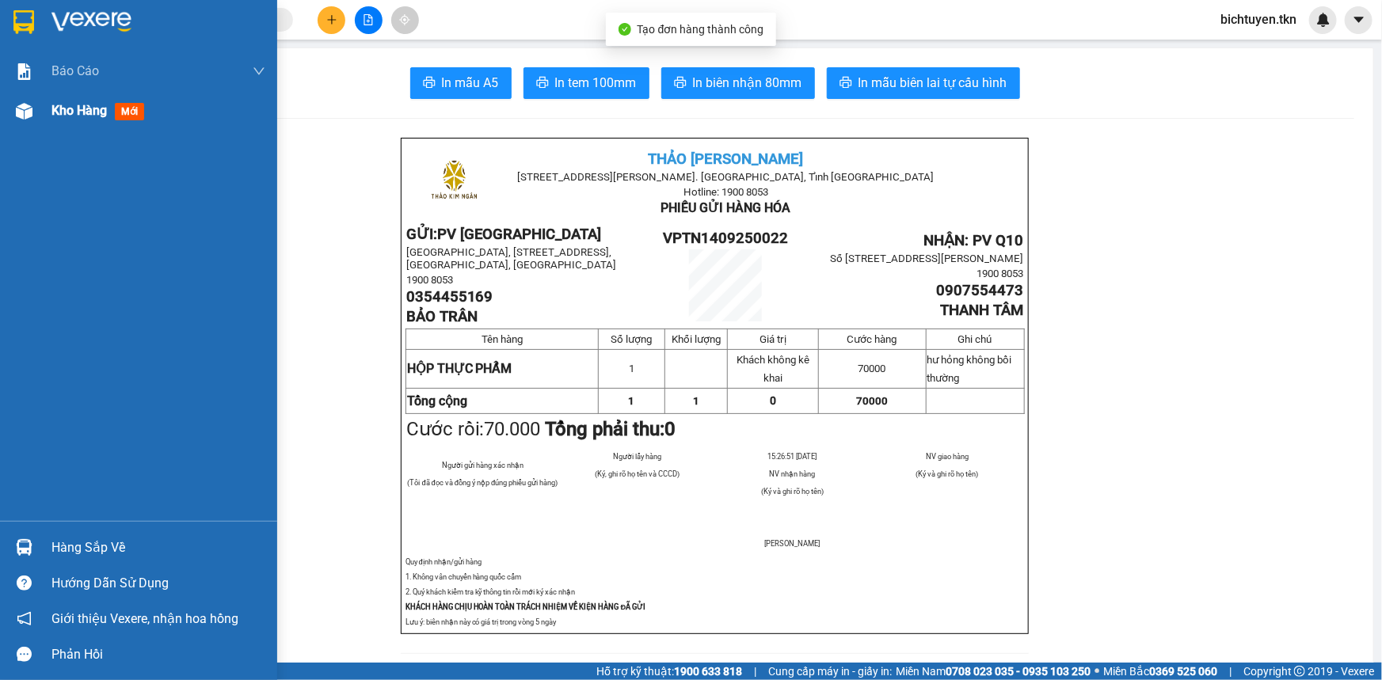
click at [32, 112] on div at bounding box center [24, 111] width 28 height 28
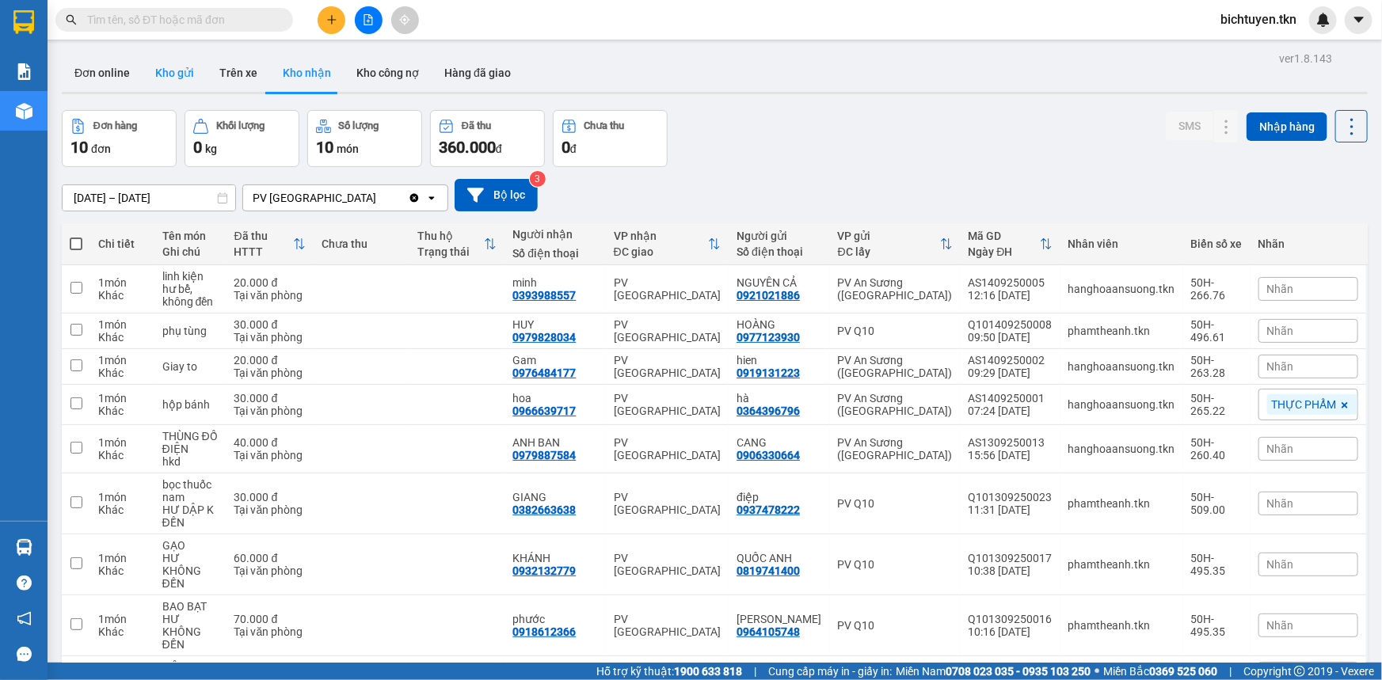
click at [181, 66] on button "Kho gửi" at bounding box center [175, 73] width 64 height 38
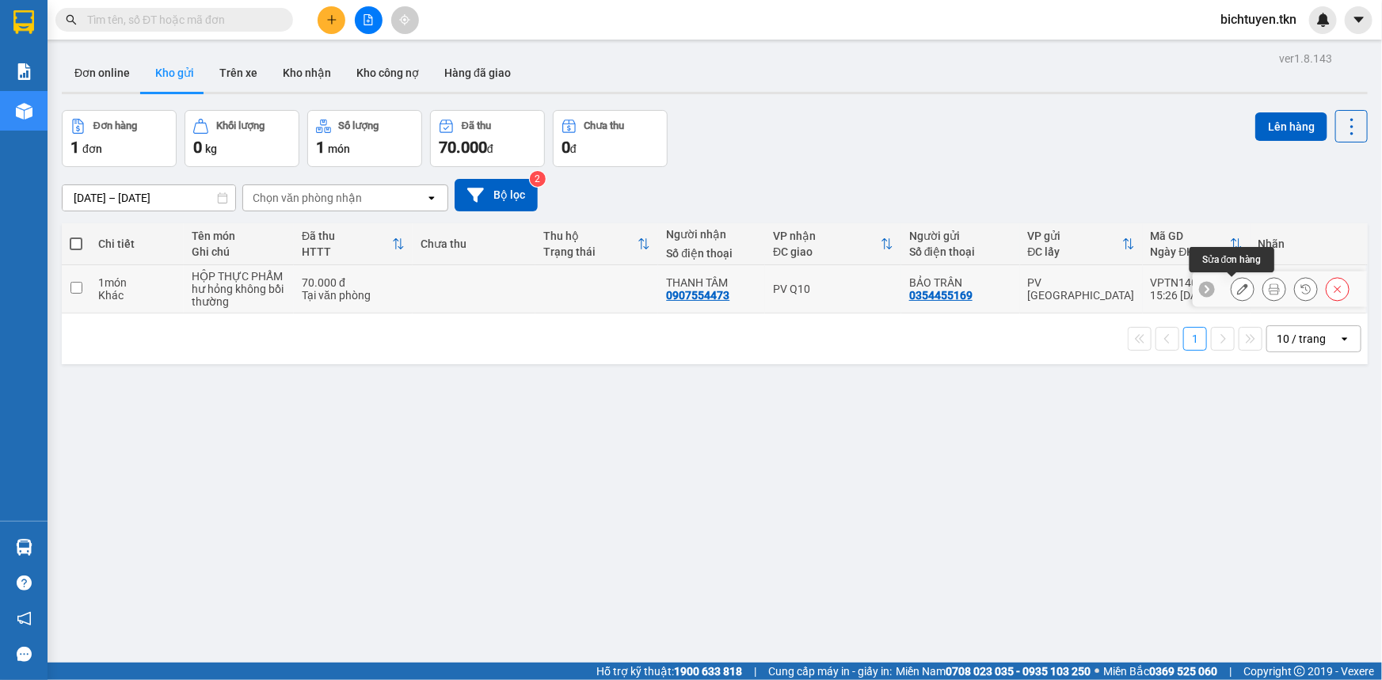
click at [1232, 293] on button at bounding box center [1243, 290] width 22 height 28
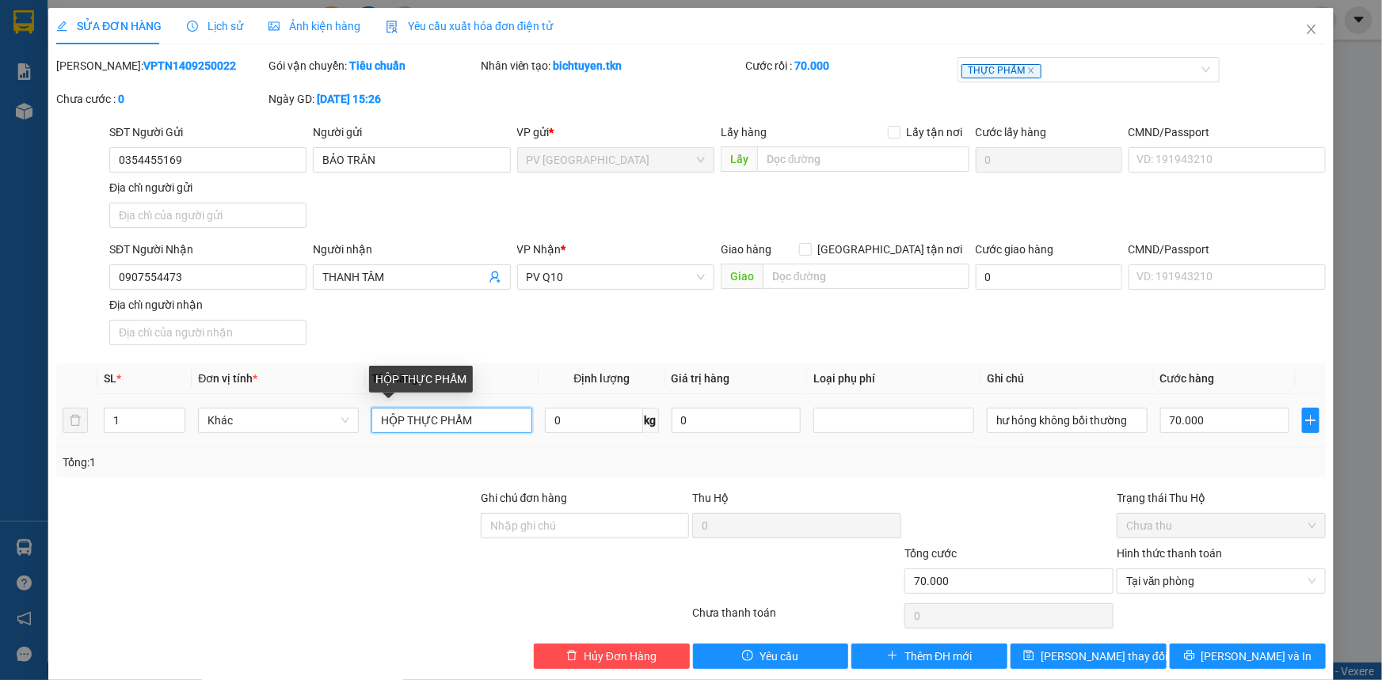
click at [399, 411] on input "HỘP THỰC PHẨM" at bounding box center [452, 420] width 161 height 25
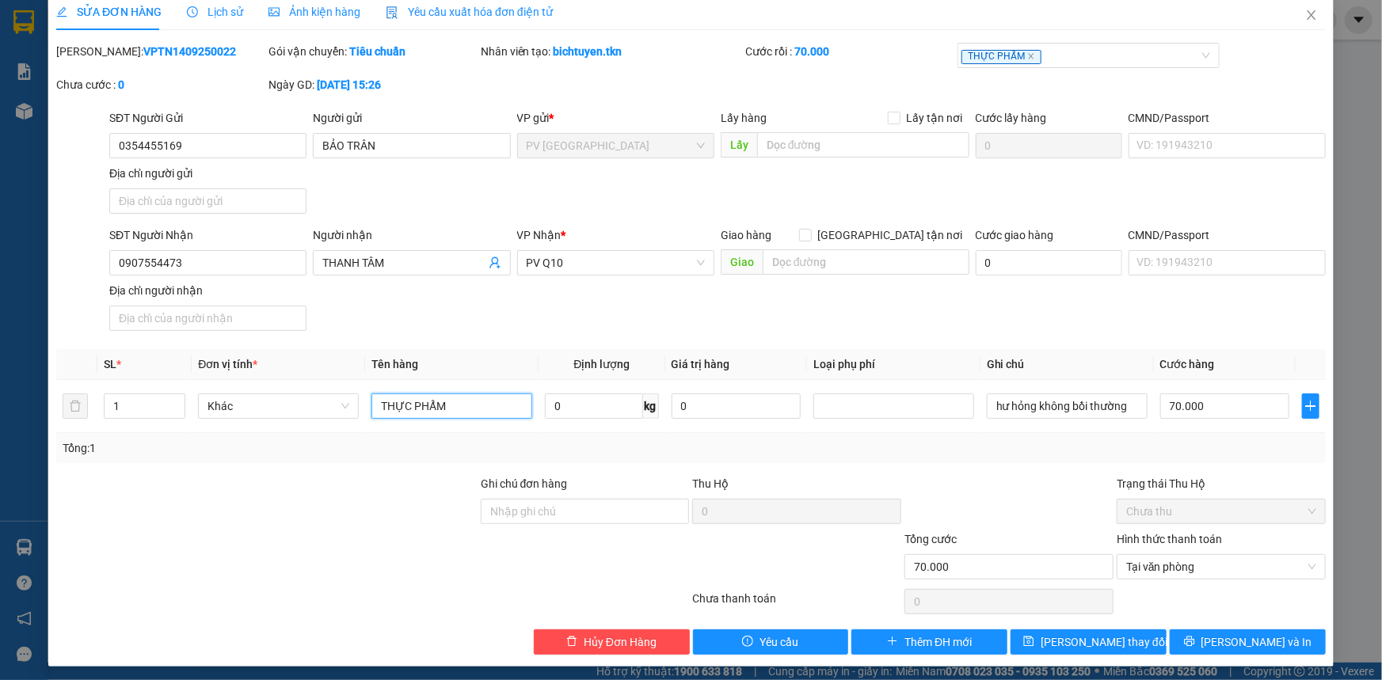
scroll to position [18, 0]
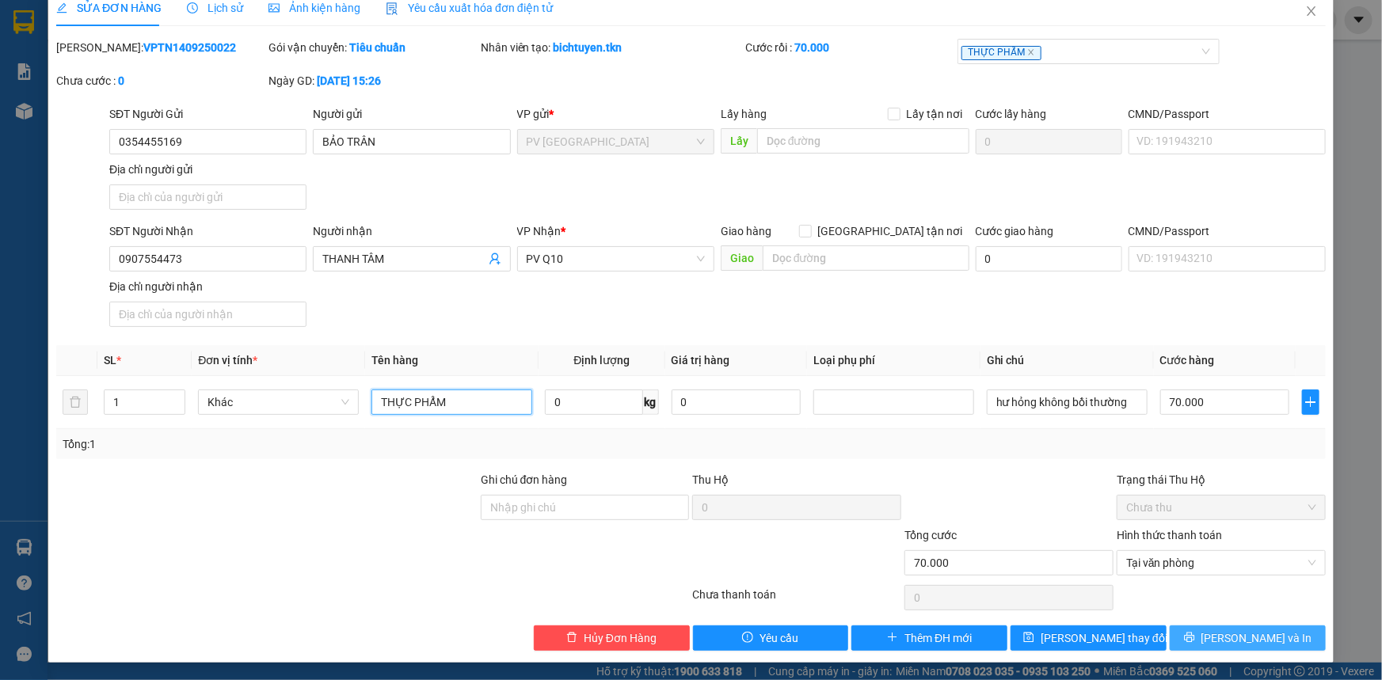
type input "THỰC PHẨM"
click at [1176, 627] on button "[PERSON_NAME] và In" at bounding box center [1248, 638] width 156 height 25
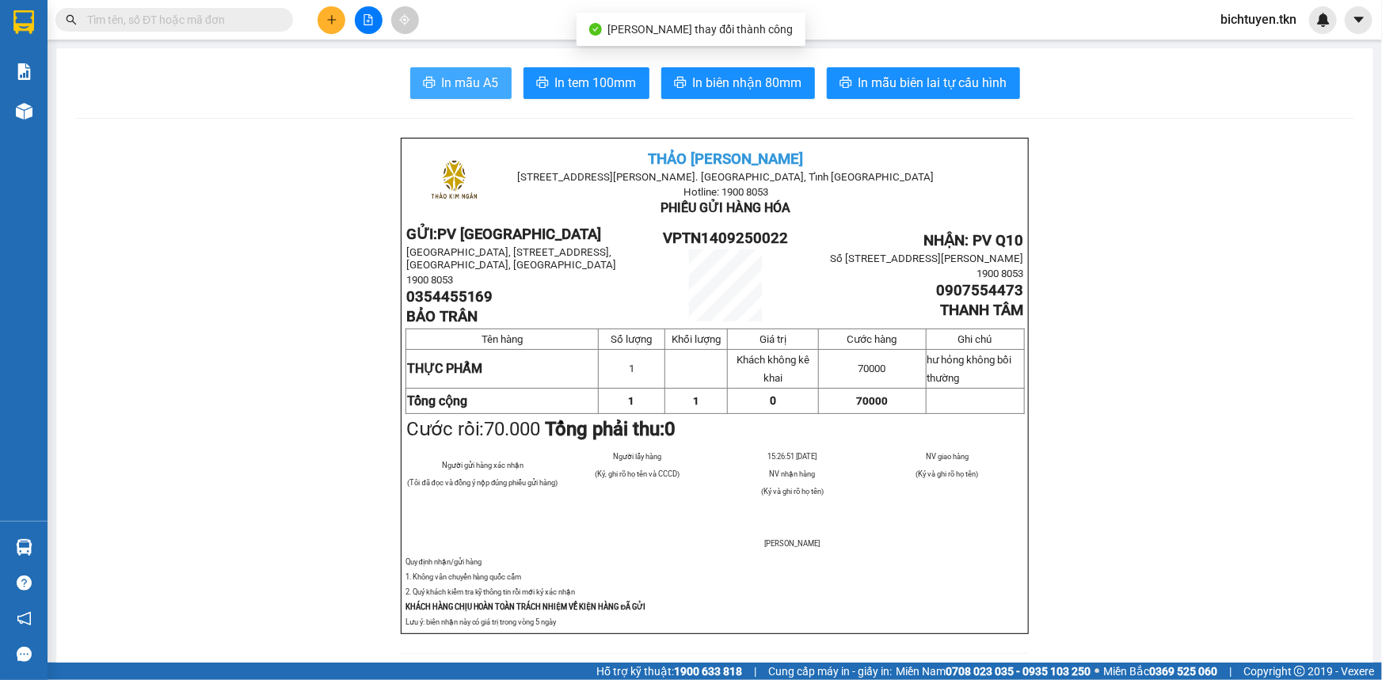
click at [479, 79] on span "In mẫu A5" at bounding box center [470, 83] width 57 height 20
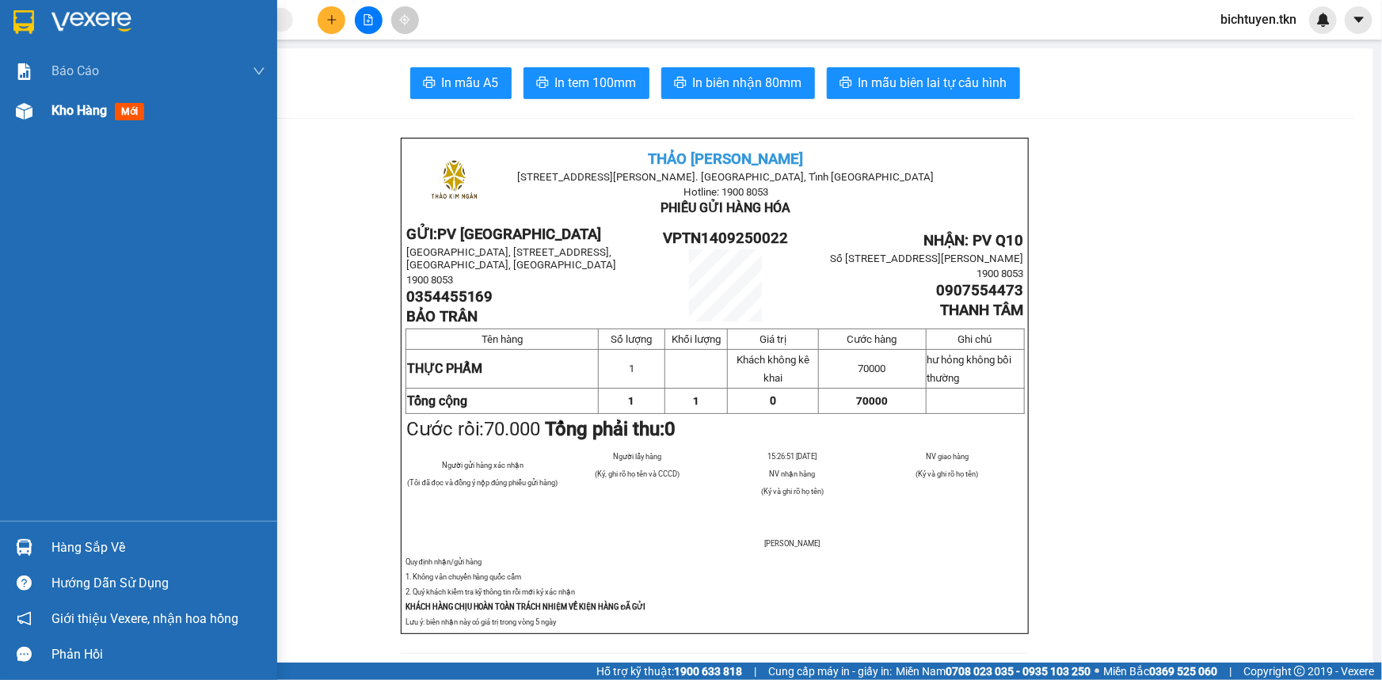
click at [32, 115] on img at bounding box center [24, 111] width 17 height 17
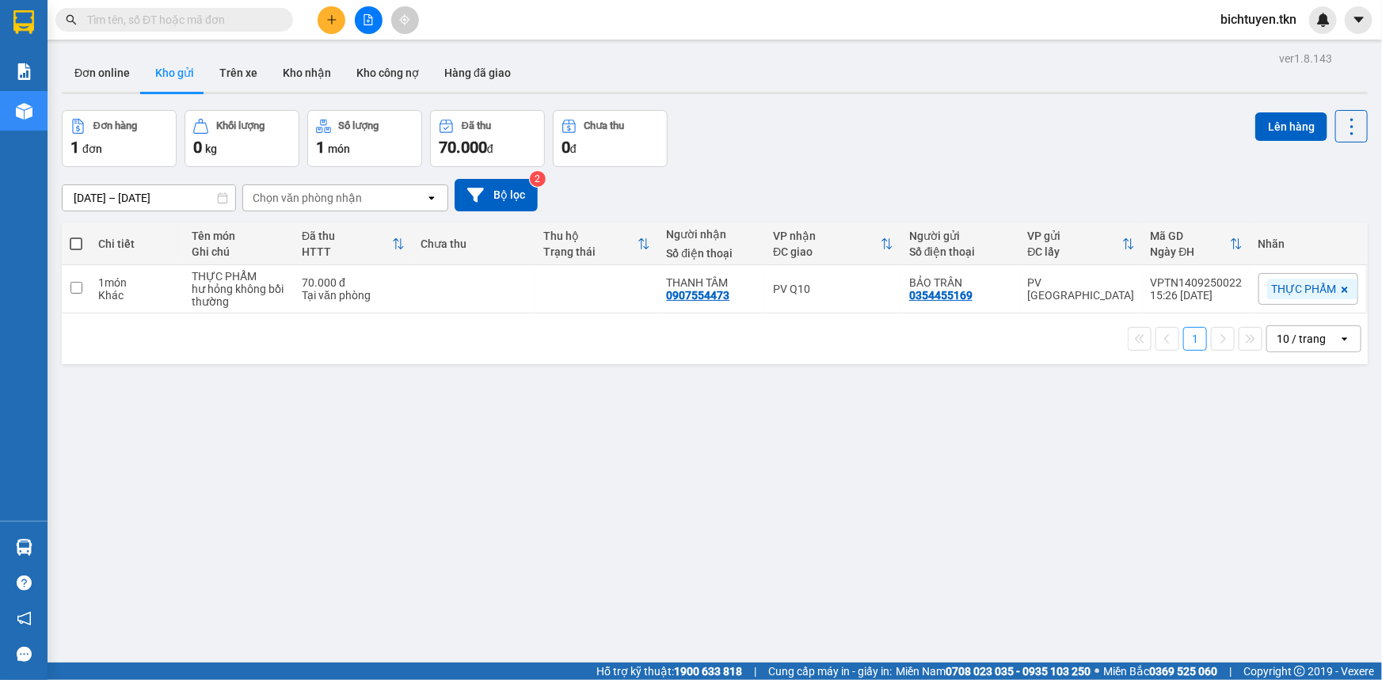
click at [559, 484] on div "ver 1.8.143 Đơn online Kho gửi Trên xe Kho nhận Kho công nợ Hàng đã giao Đơn hà…" at bounding box center [714, 388] width 1319 height 680
click at [704, 404] on div "ver 1.8.143 Đơn online Kho gửi Trên xe Kho nhận Kho công nợ Hàng đã giao Đơn hà…" at bounding box center [714, 388] width 1319 height 680
click at [206, 23] on input "text" at bounding box center [180, 19] width 187 height 17
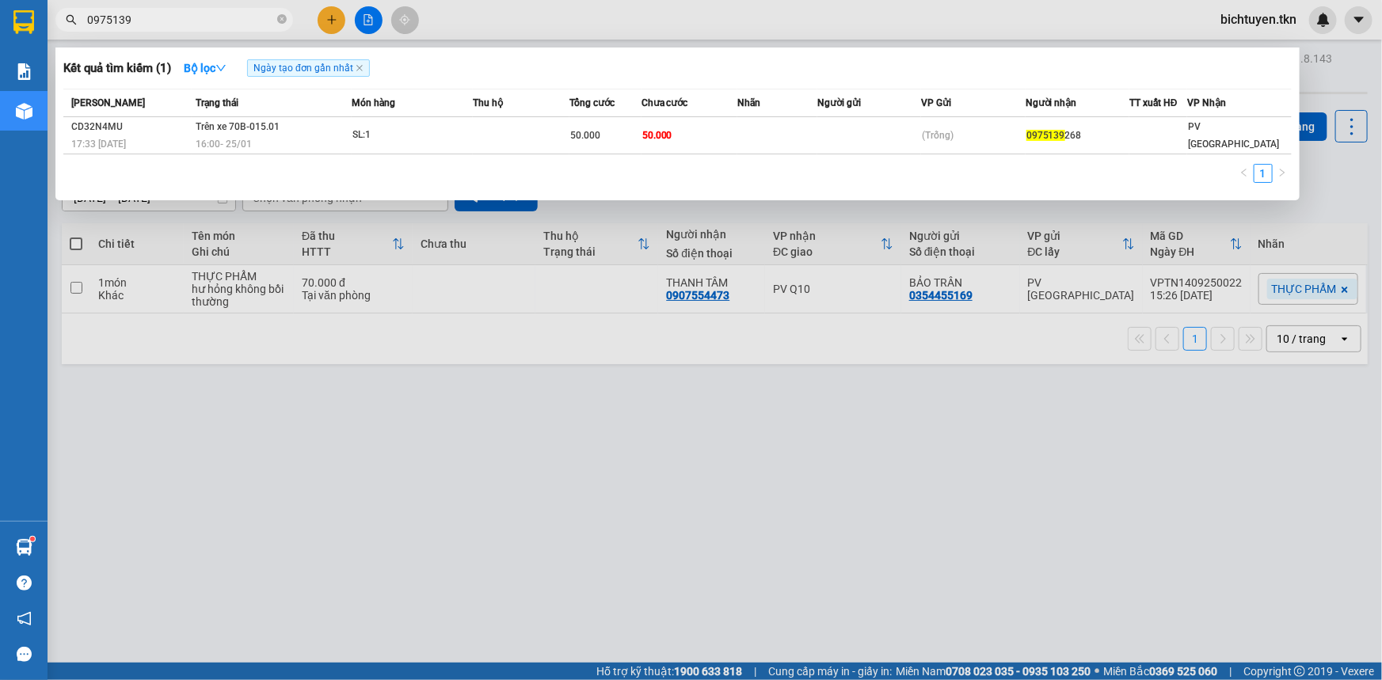
type input "0975139"
click at [927, 465] on div at bounding box center [691, 340] width 1382 height 680
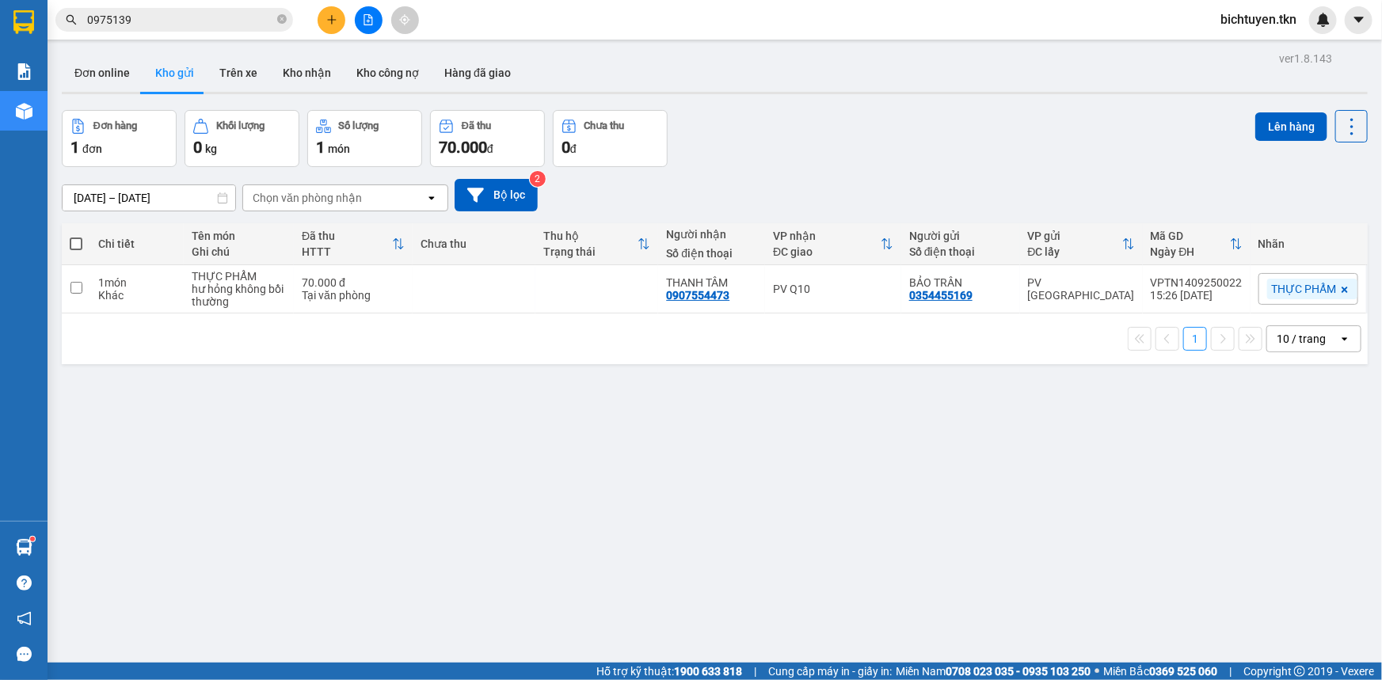
click at [307, 49] on div "ver 1.8.143 Đơn online Kho gửi Trên xe Kho nhận Kho công nợ Hàng đã giao Đơn hà…" at bounding box center [714, 388] width 1319 height 680
click at [307, 64] on button "Kho nhận" at bounding box center [307, 73] width 74 height 38
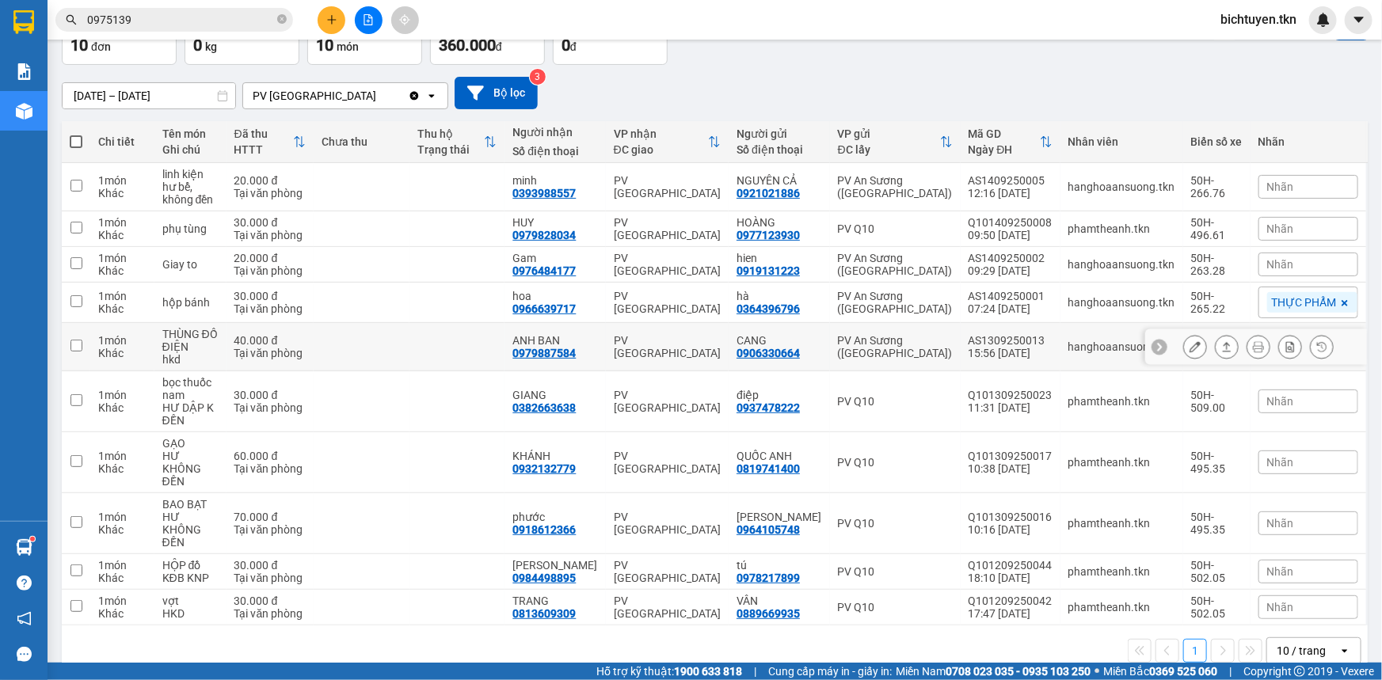
scroll to position [103, 0]
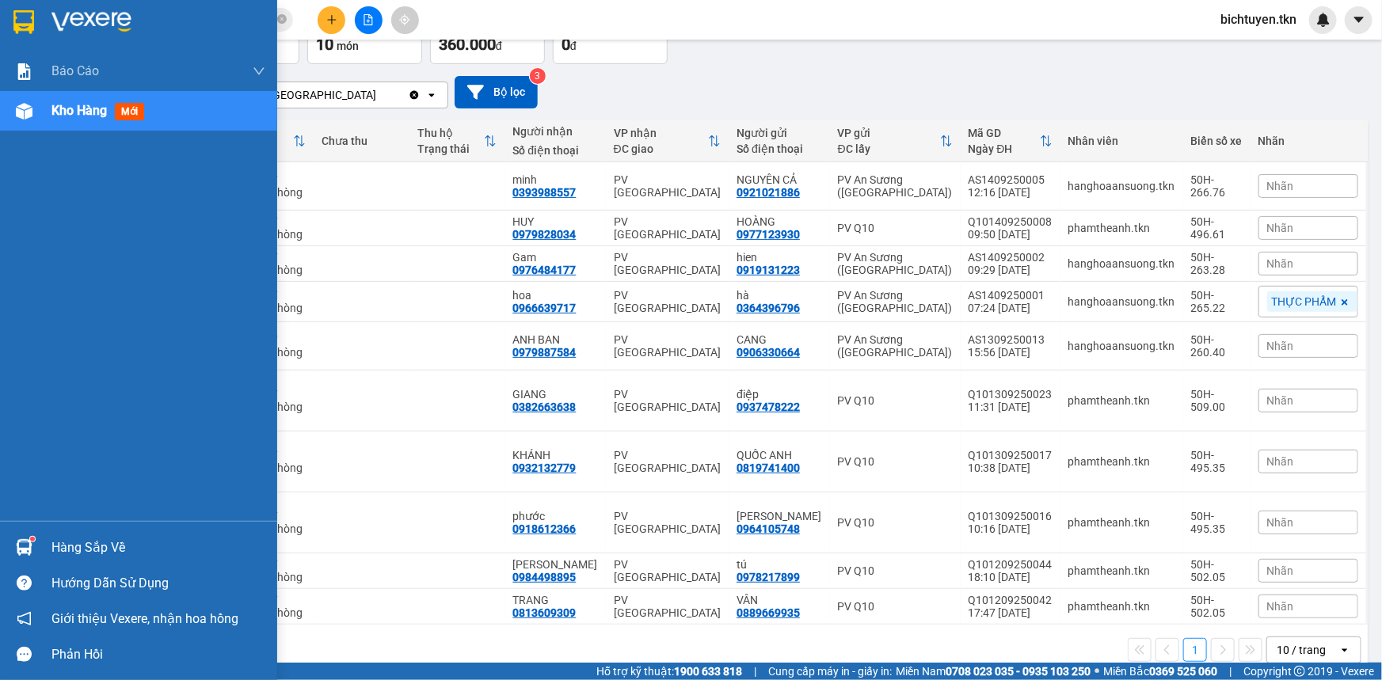
click at [23, 546] on img at bounding box center [24, 547] width 17 height 17
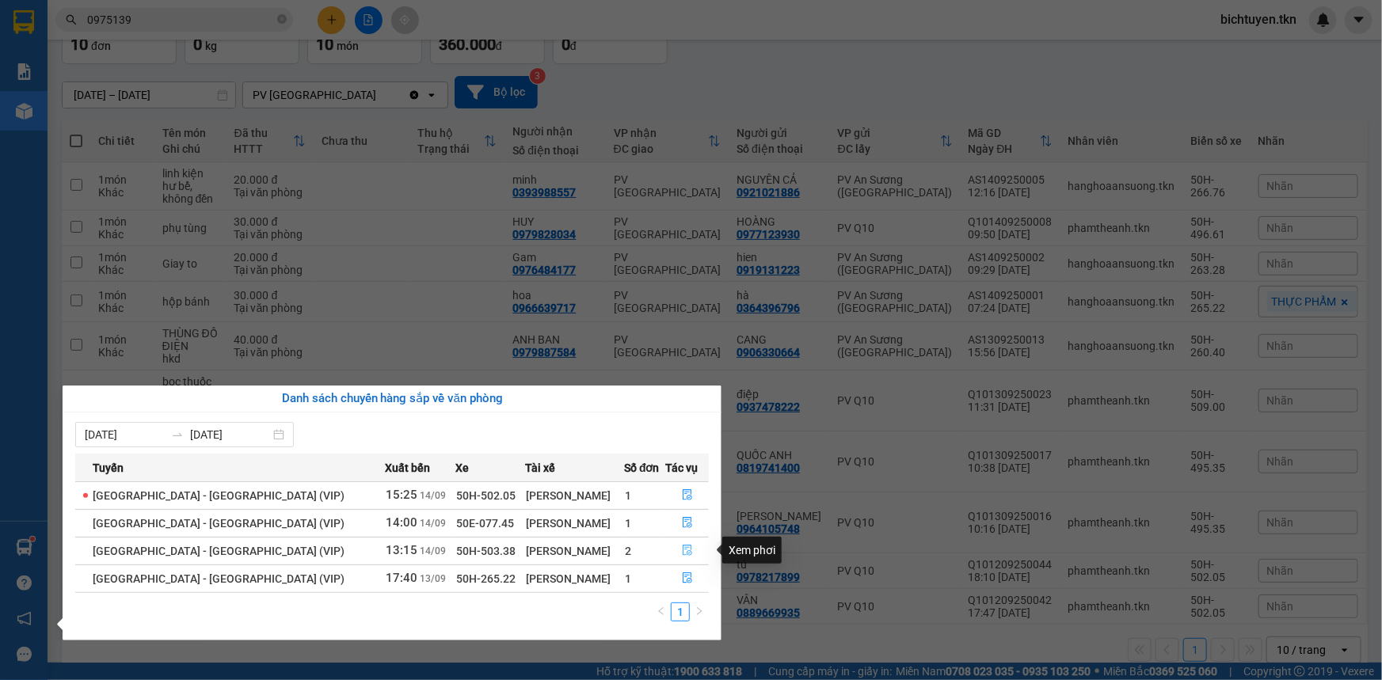
click at [688, 550] on button "button" at bounding box center [687, 551] width 42 height 25
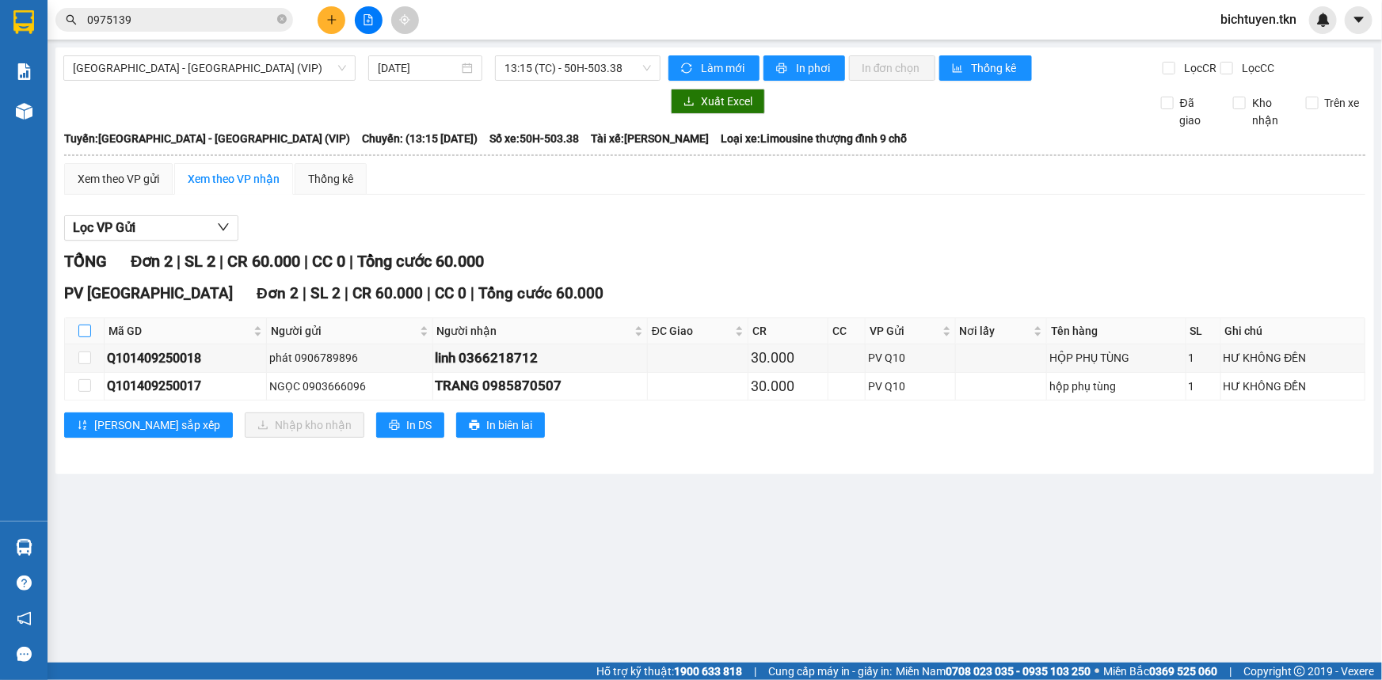
click at [82, 329] on input "checkbox" at bounding box center [84, 331] width 13 height 13
checkbox input "true"
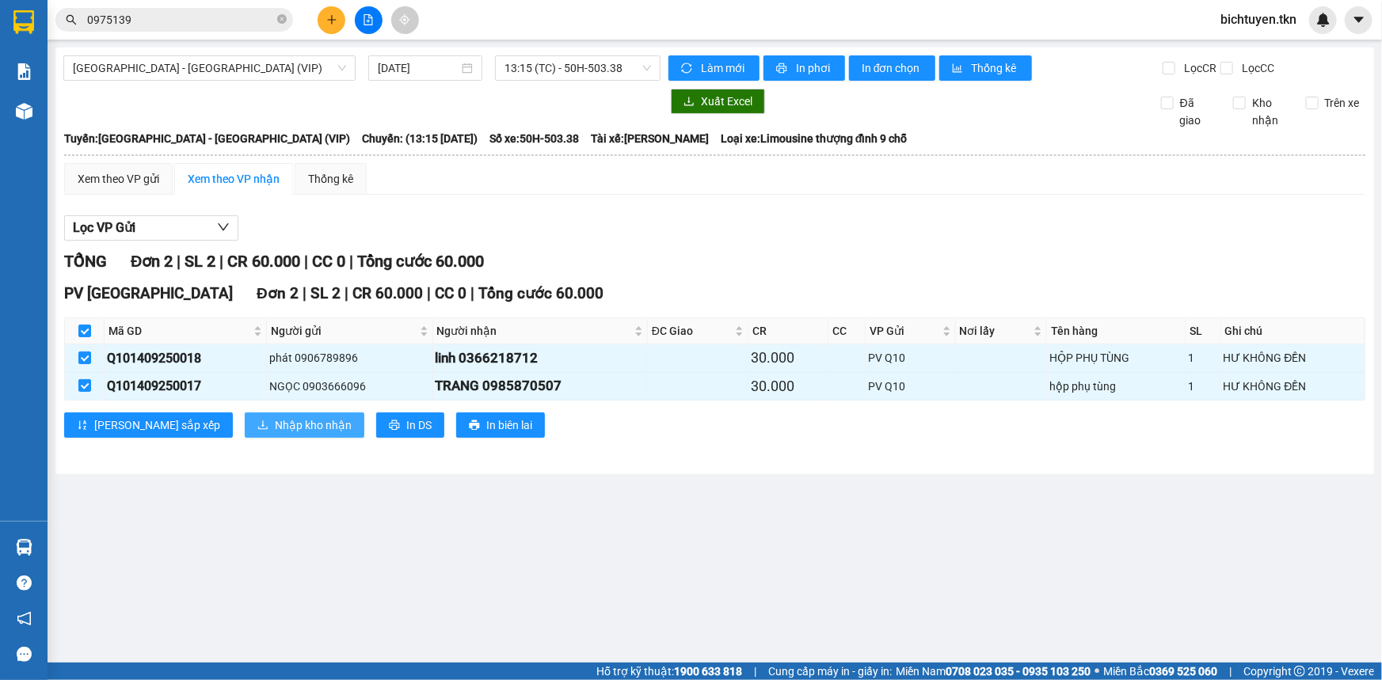
click at [275, 423] on span "Nhập kho nhận" at bounding box center [313, 425] width 77 height 17
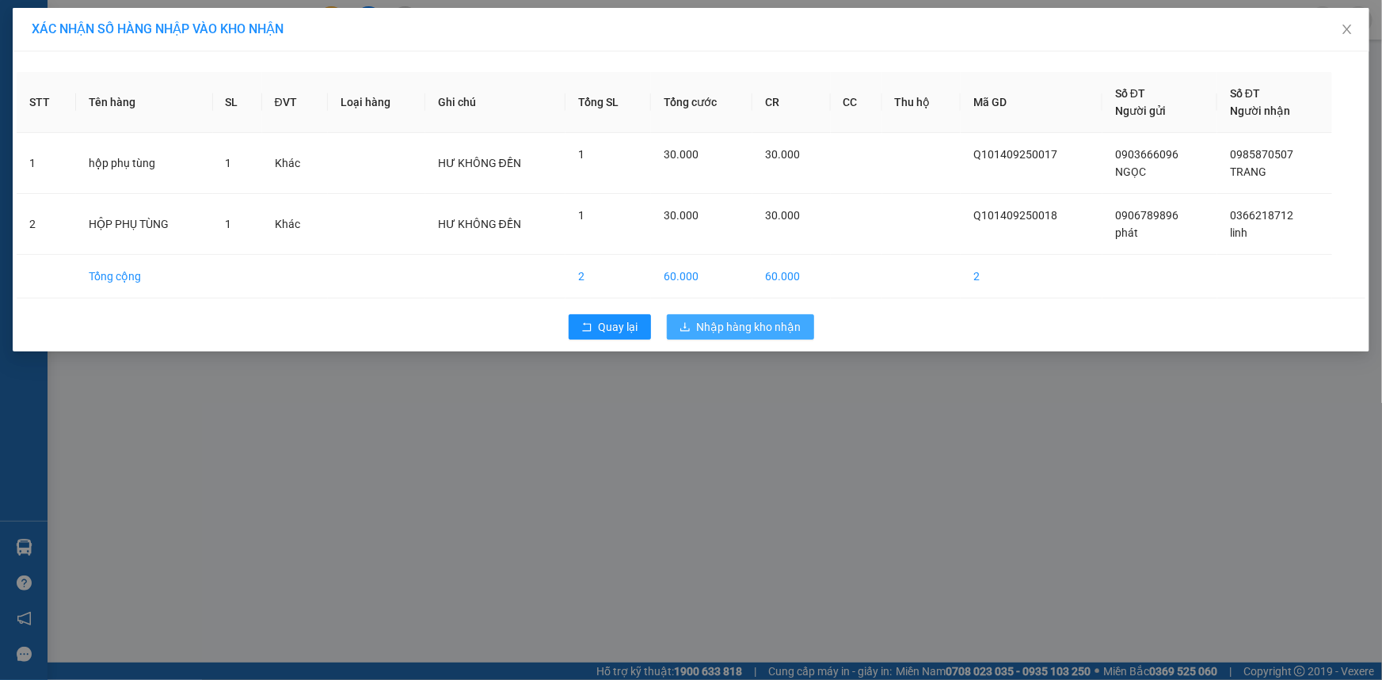
click at [697, 322] on span "Nhập hàng kho nhận" at bounding box center [749, 326] width 105 height 17
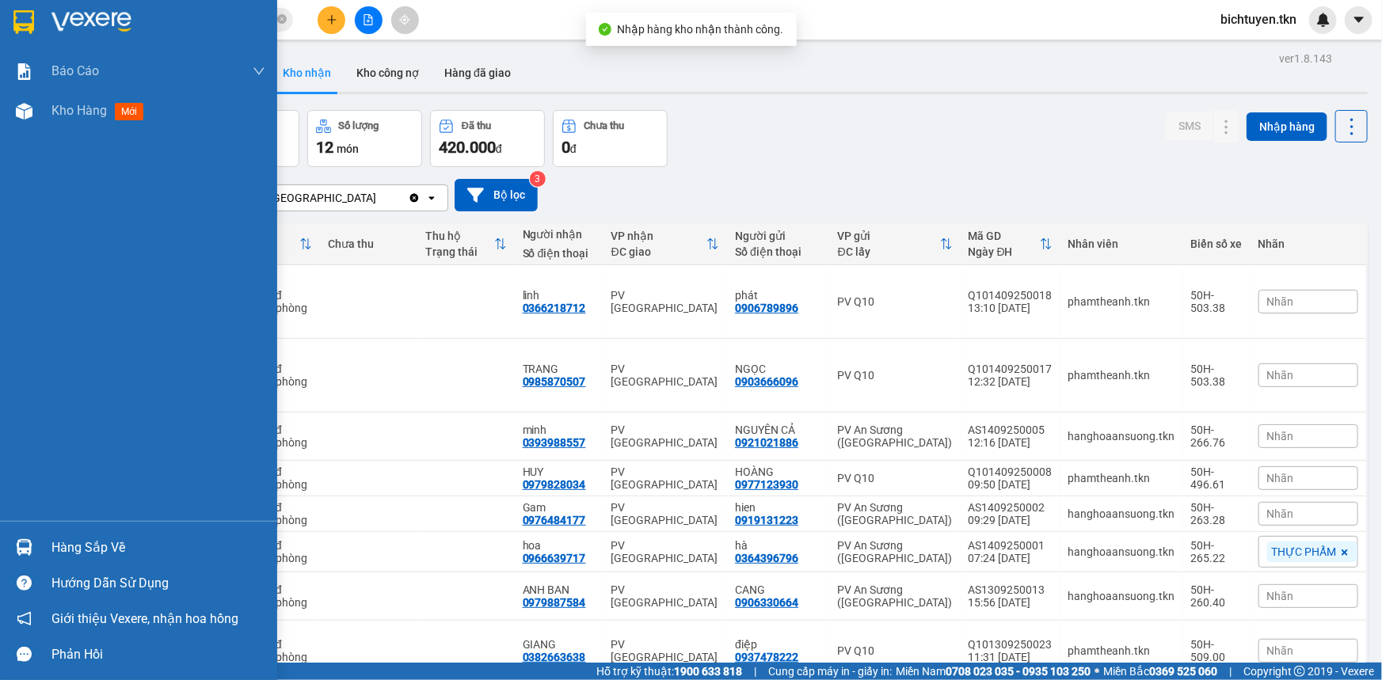
click at [23, 551] on img at bounding box center [24, 547] width 17 height 17
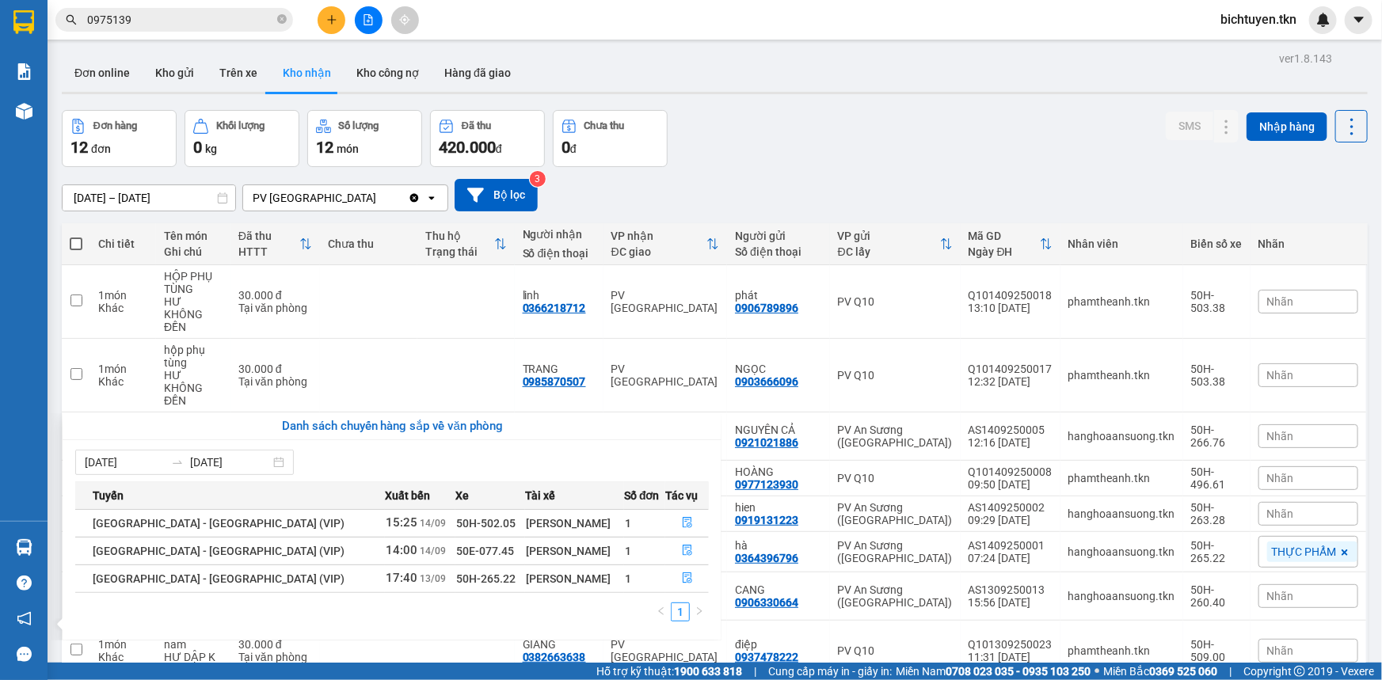
click at [330, 26] on section "Kết quả tìm kiếm ( 1 ) Bộ lọc Ngày tạo đơn gần nhất Mã ĐH Trạng thái Món hàng T…" at bounding box center [691, 340] width 1382 height 680
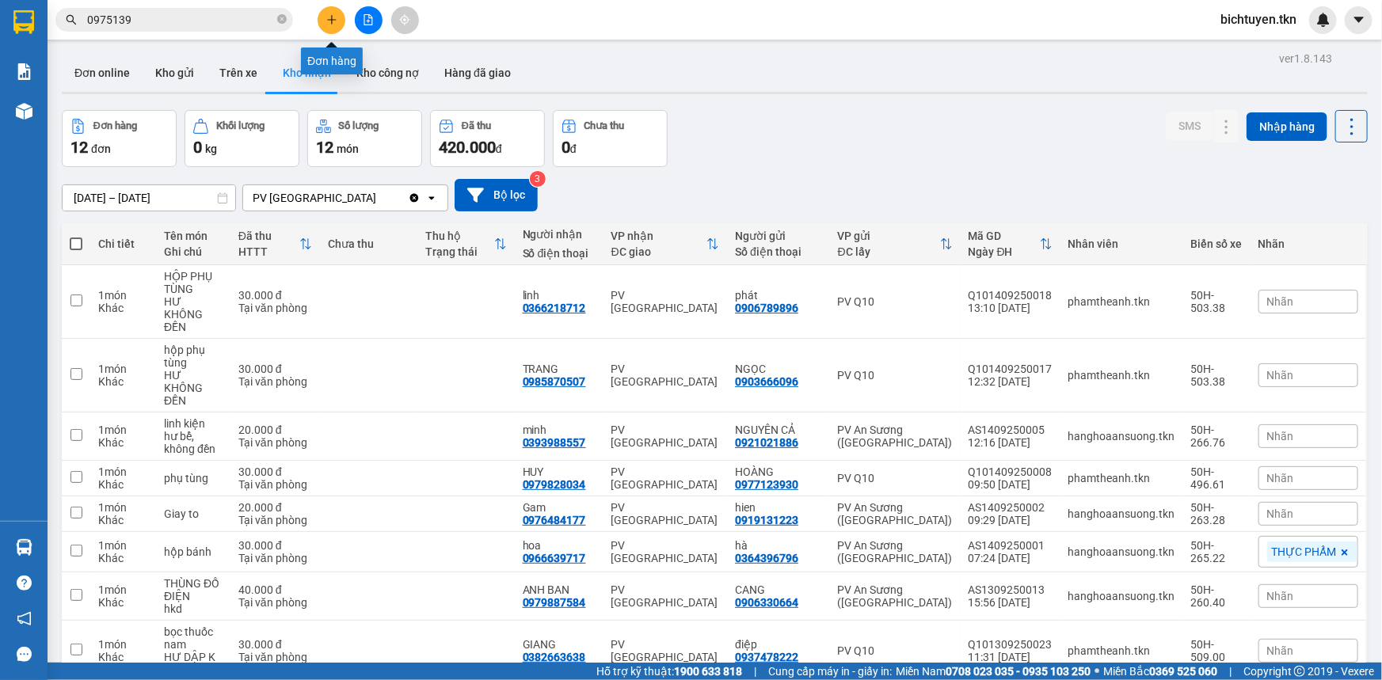
click at [330, 26] on button at bounding box center [332, 20] width 28 height 28
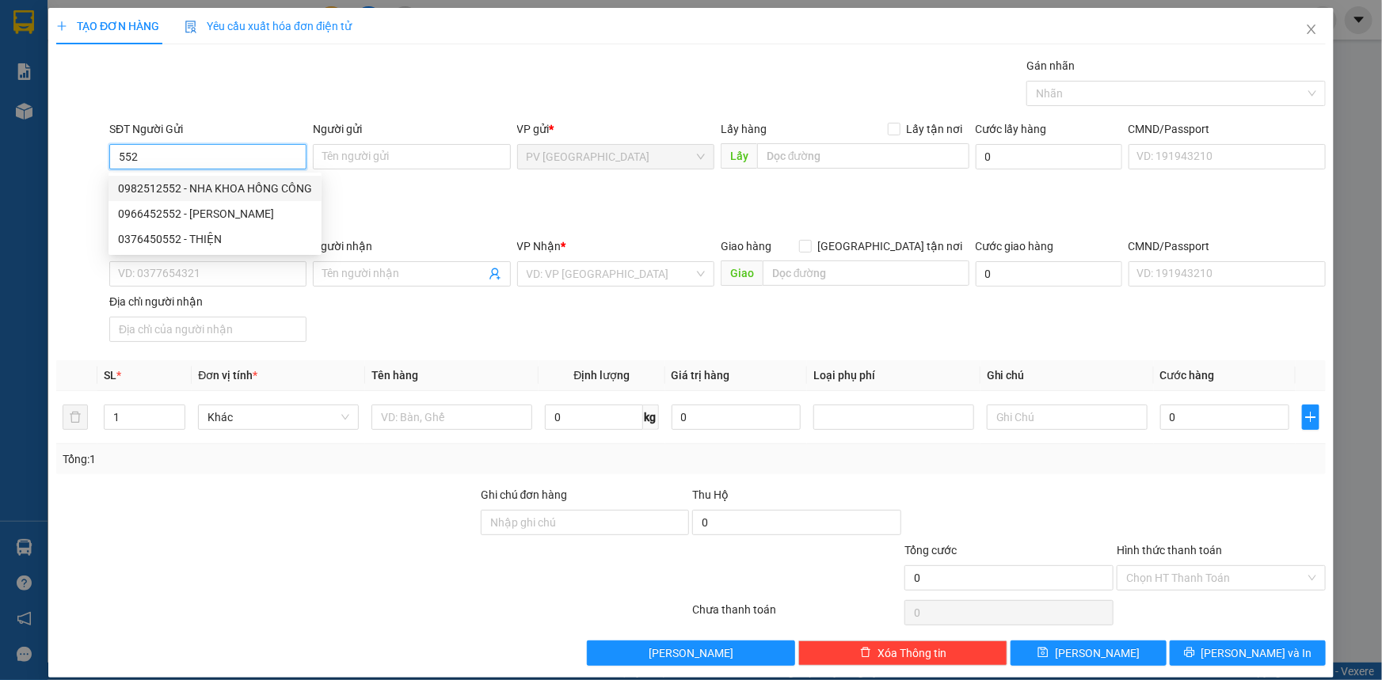
click at [220, 184] on div "0982512552 - NHA KHOA HỒNG CÔNG" at bounding box center [215, 188] width 194 height 17
type input "0982512552"
type input "NHA KHOA HỒNG CÔNG"
type input "0848658258"
type input "LABO K&G"
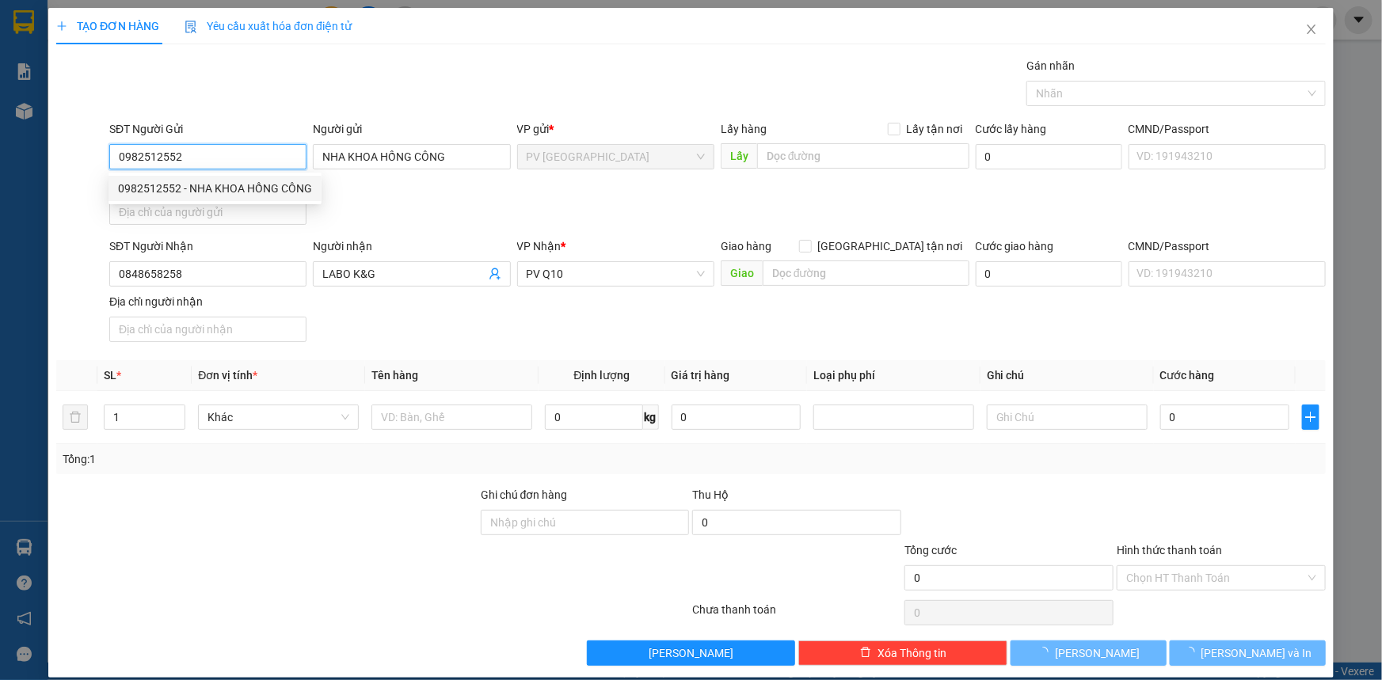
type input "30.000"
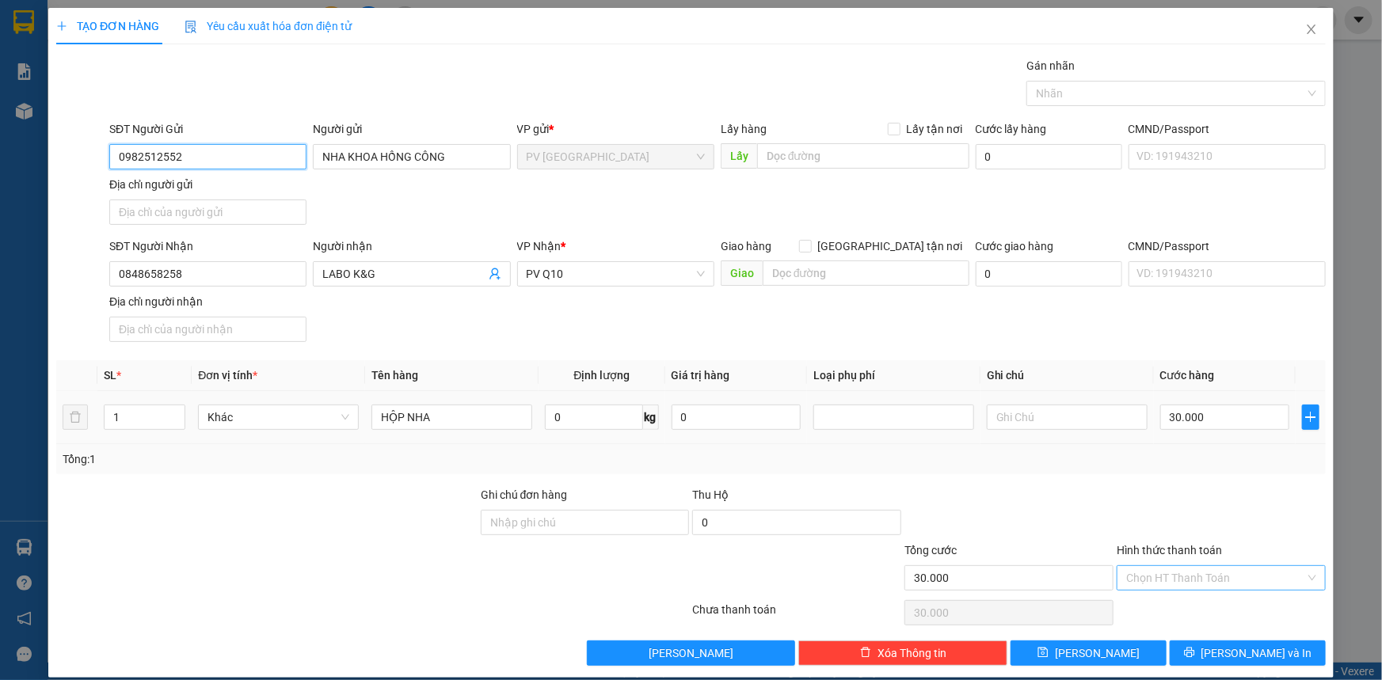
type input "0982512552"
click at [1138, 580] on input "Hình thức thanh toán" at bounding box center [1215, 578] width 179 height 24
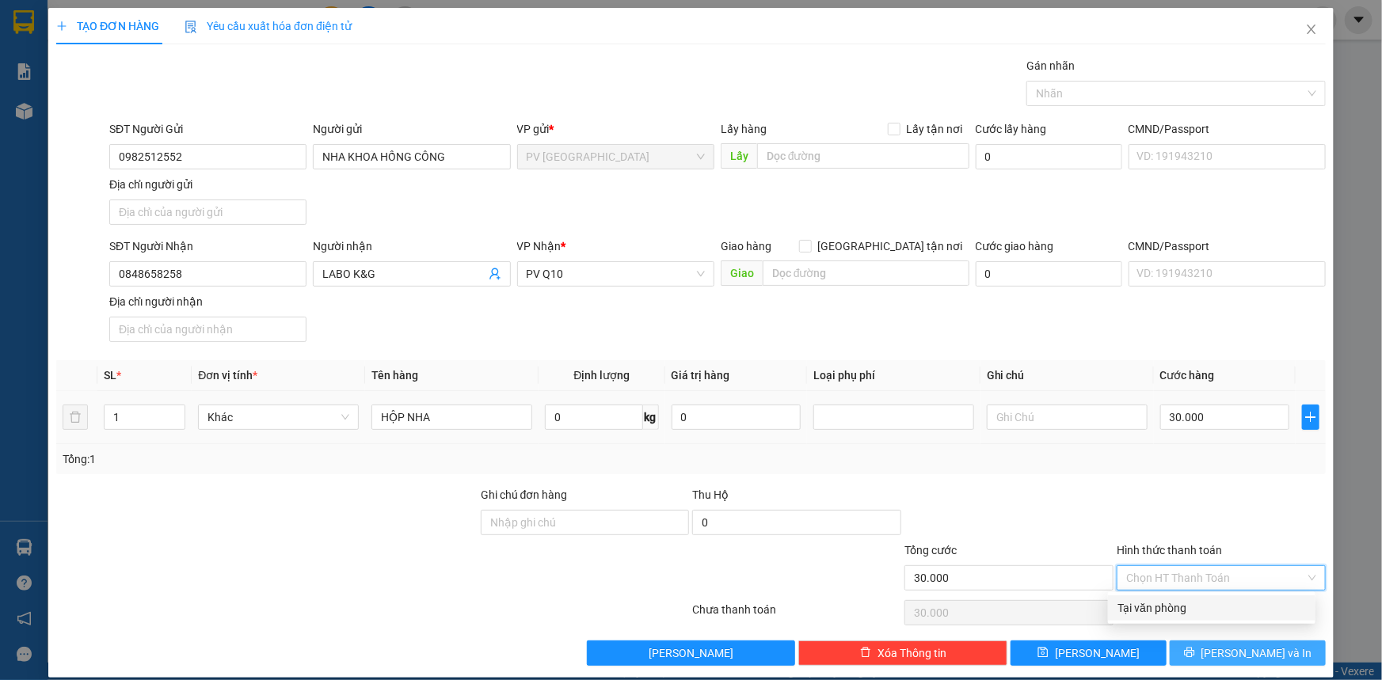
drag, startPoint x: 1152, startPoint y: 604, endPoint x: 1199, endPoint y: 644, distance: 61.8
click at [1152, 604] on div "Tại văn phòng" at bounding box center [1212, 608] width 189 height 17
type input "0"
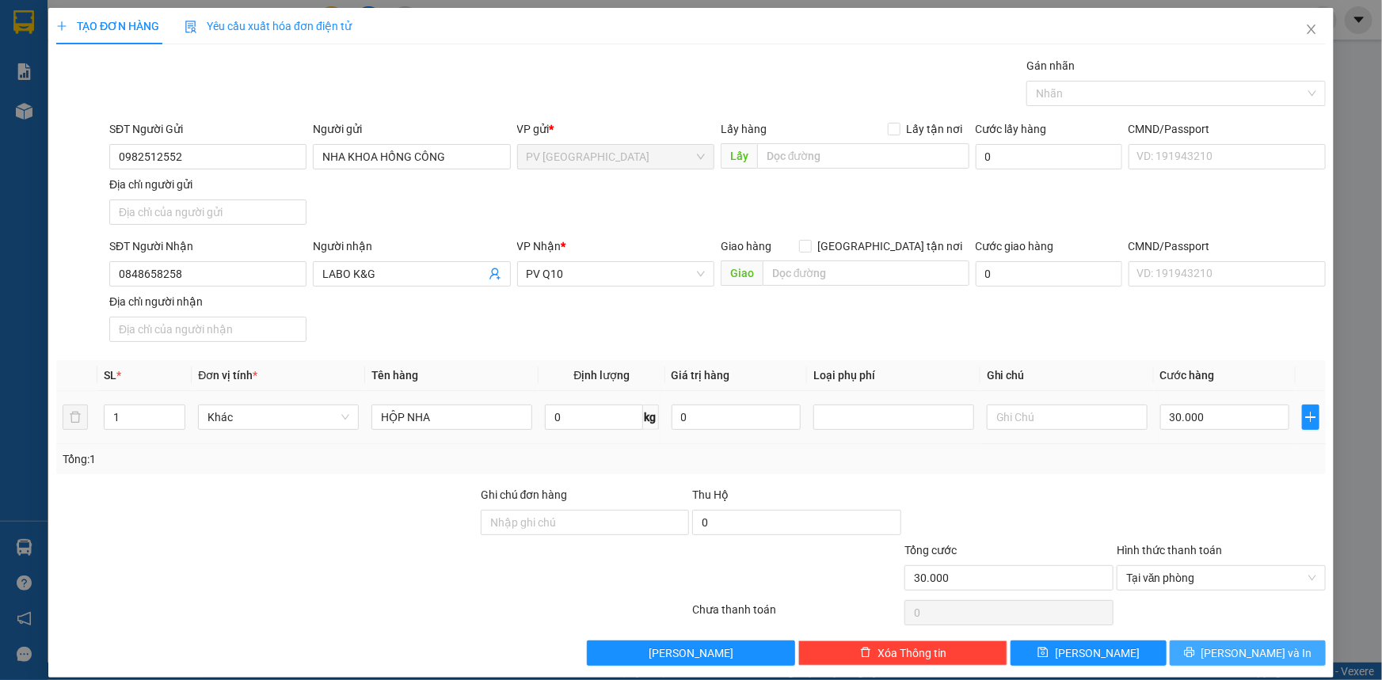
click at [1200, 647] on button "[PERSON_NAME] và In" at bounding box center [1248, 653] width 156 height 25
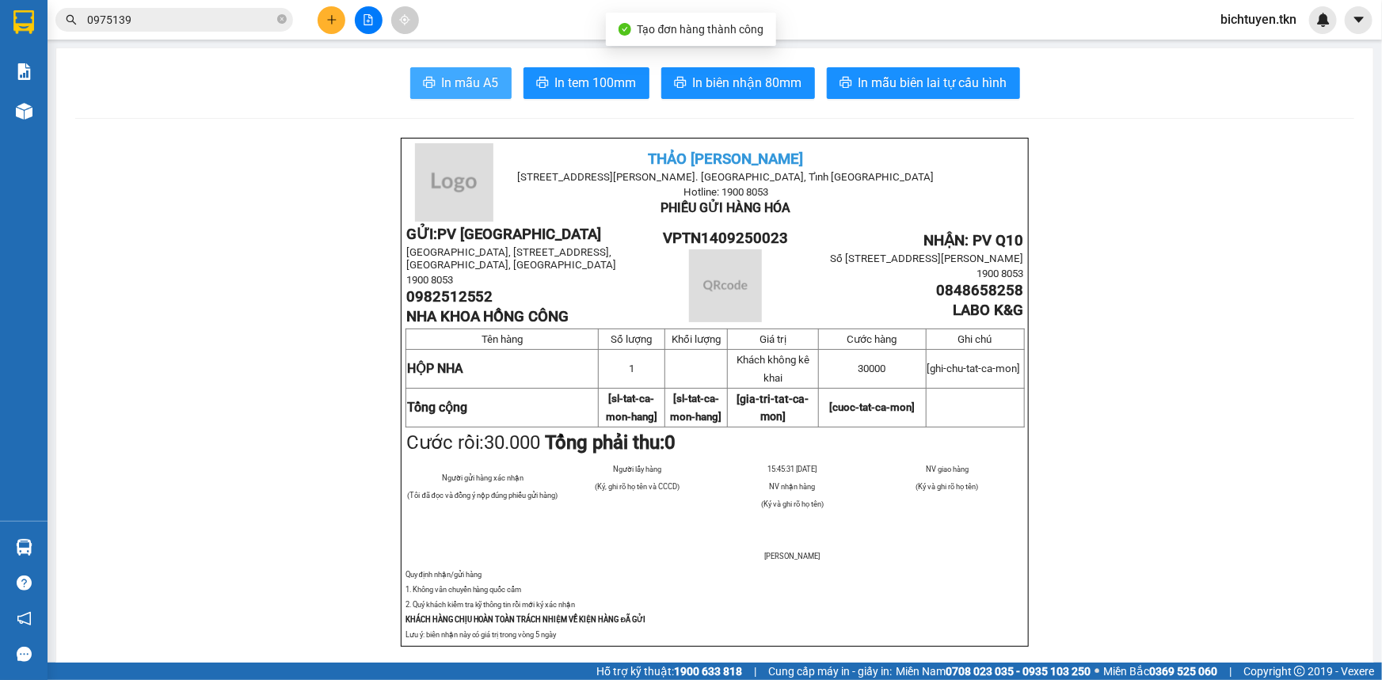
click at [428, 76] on button "In mẫu A5" at bounding box center [460, 83] width 101 height 32
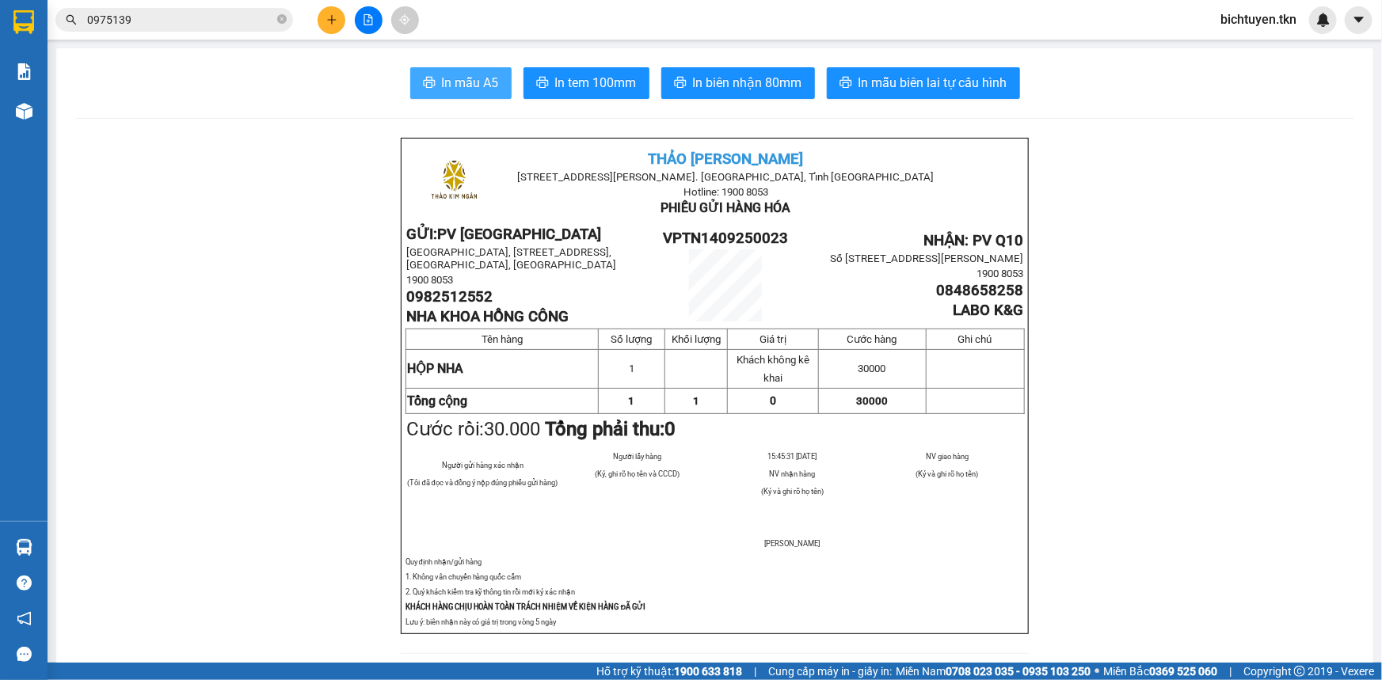
click at [432, 87] on button "In mẫu A5" at bounding box center [460, 83] width 101 height 32
click at [459, 70] on button "In mẫu A5" at bounding box center [460, 83] width 101 height 32
click at [330, 28] on button at bounding box center [332, 20] width 28 height 28
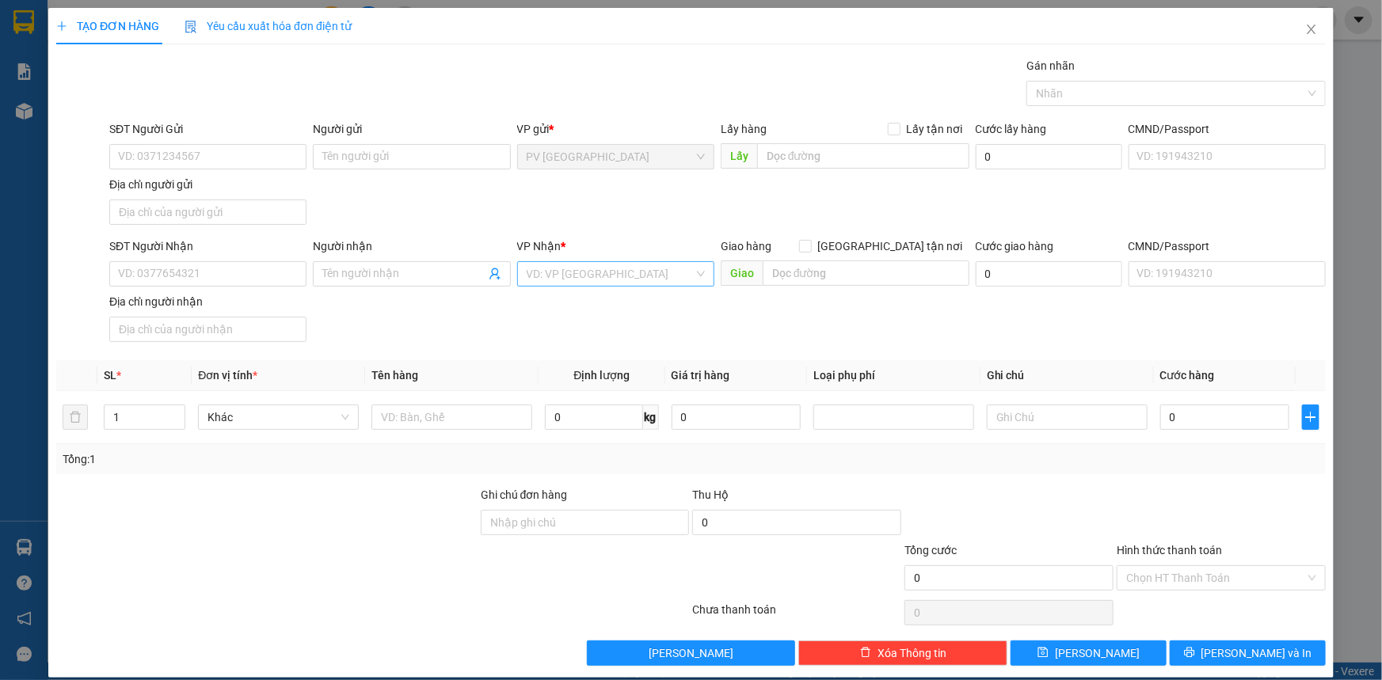
click at [539, 265] on input "search" at bounding box center [610, 274] width 167 height 24
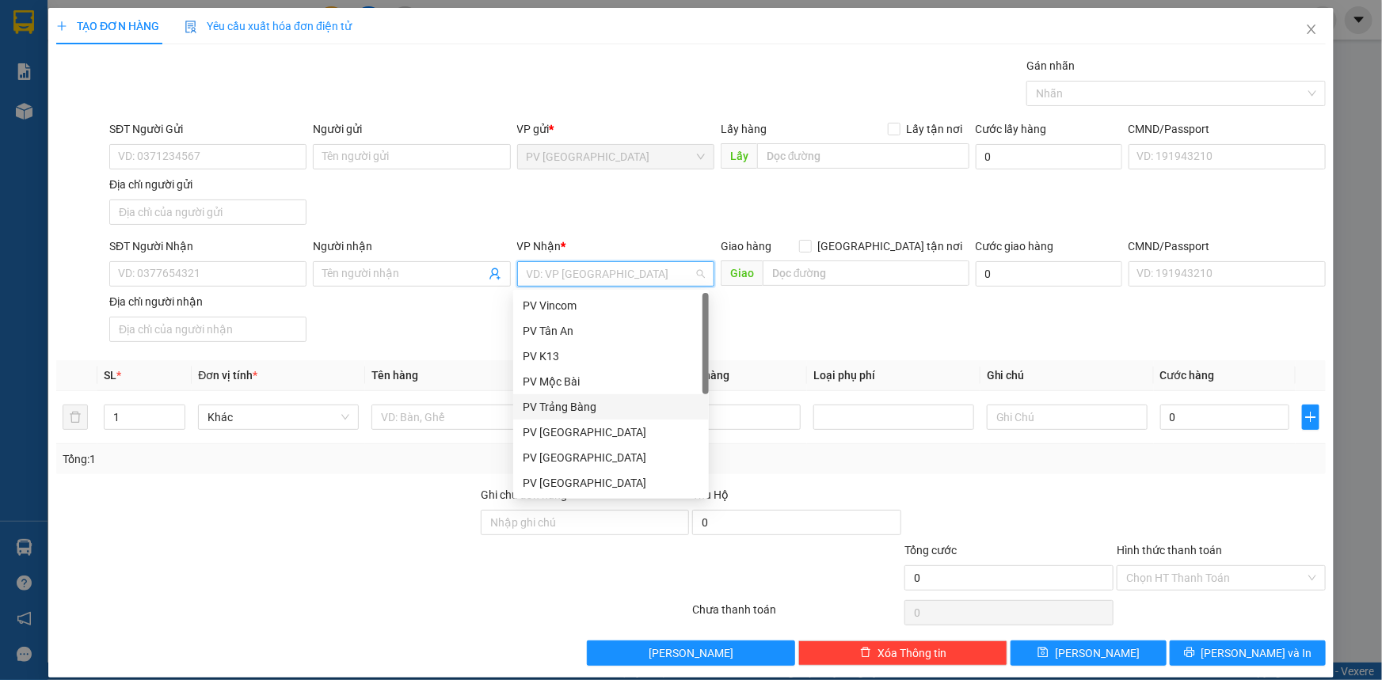
scroll to position [101, 0]
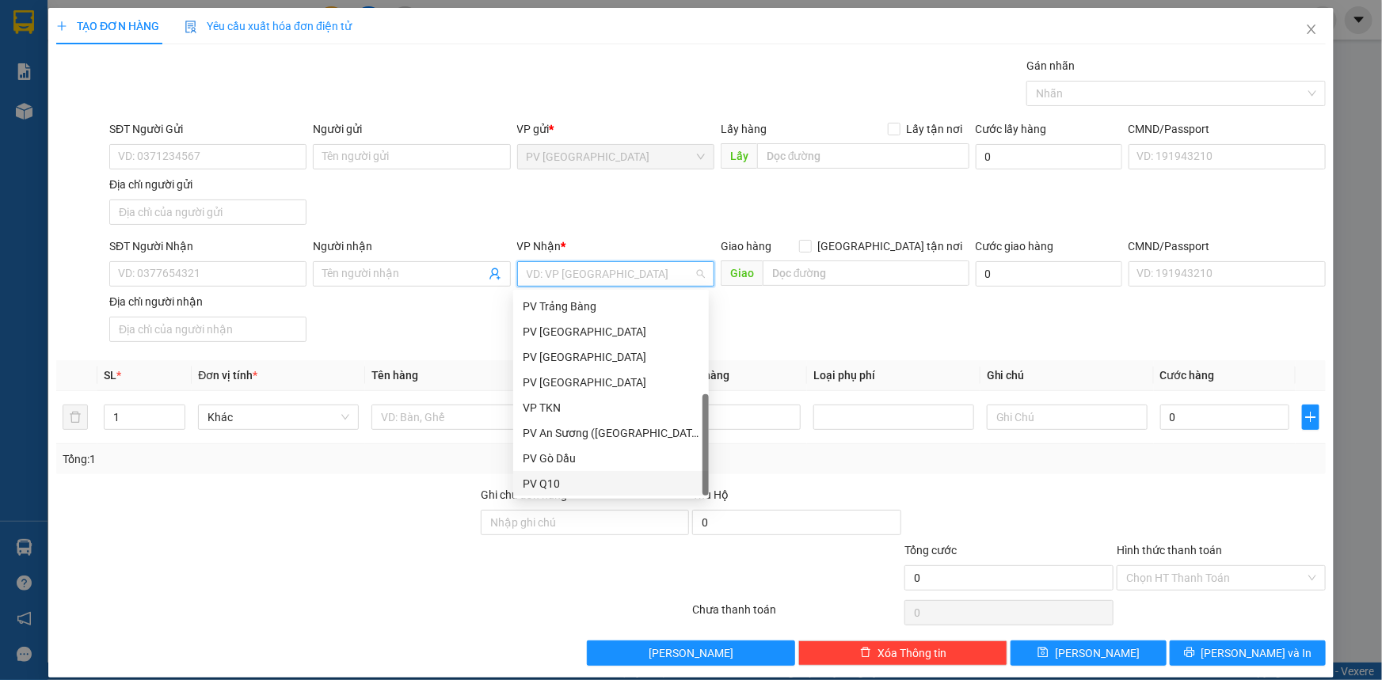
click at [584, 485] on div "PV Q10" at bounding box center [611, 483] width 177 height 17
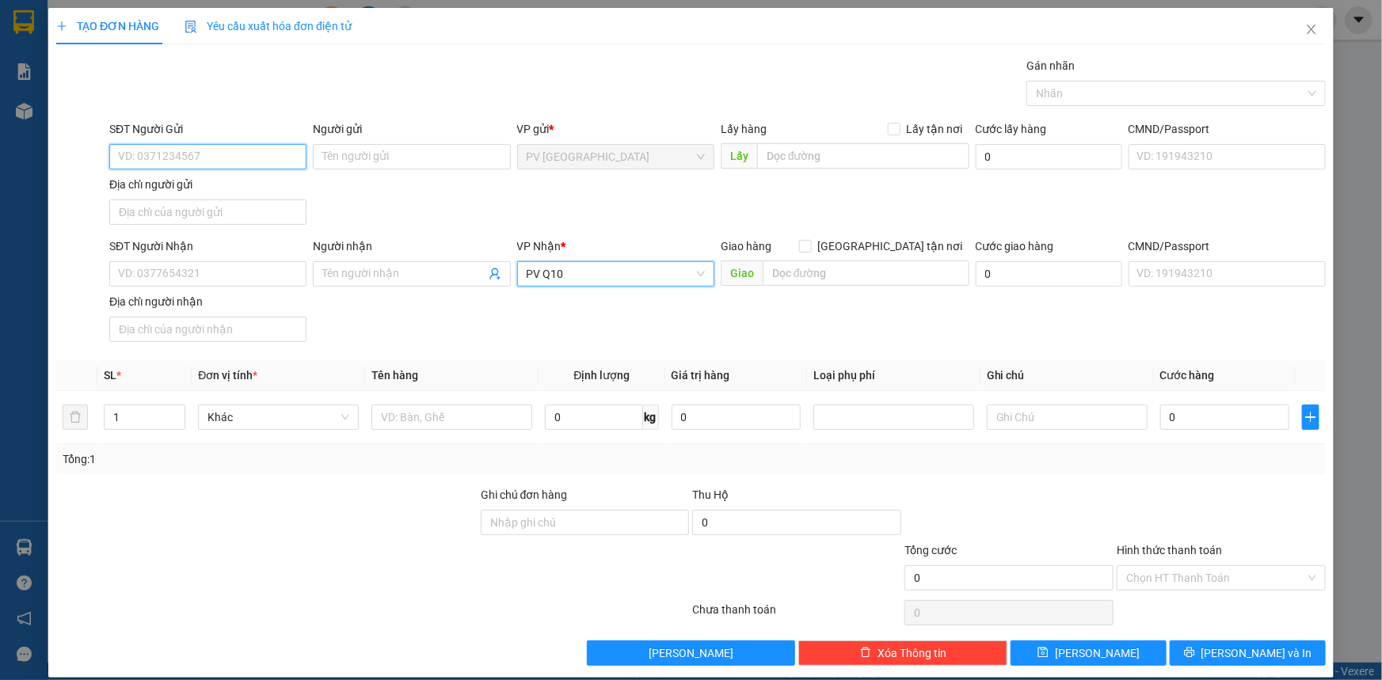
click at [181, 147] on input "SĐT Người Gửi" at bounding box center [207, 156] width 197 height 25
type input "0913730270"
drag, startPoint x: 181, startPoint y: 184, endPoint x: 353, endPoint y: 255, distance: 186.8
click at [181, 185] on div "0913730270 - LINH" at bounding box center [206, 188] width 177 height 17
type input "LINH"
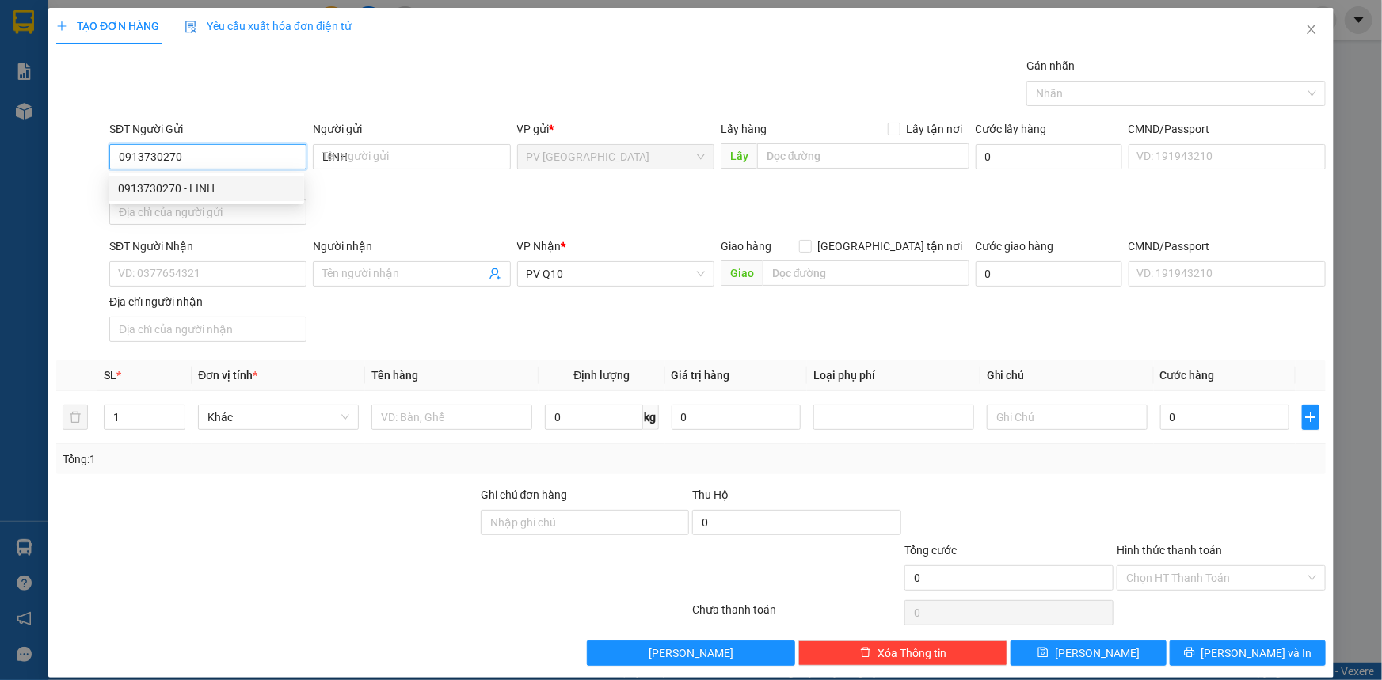
type input "40.000"
type input "0913730270"
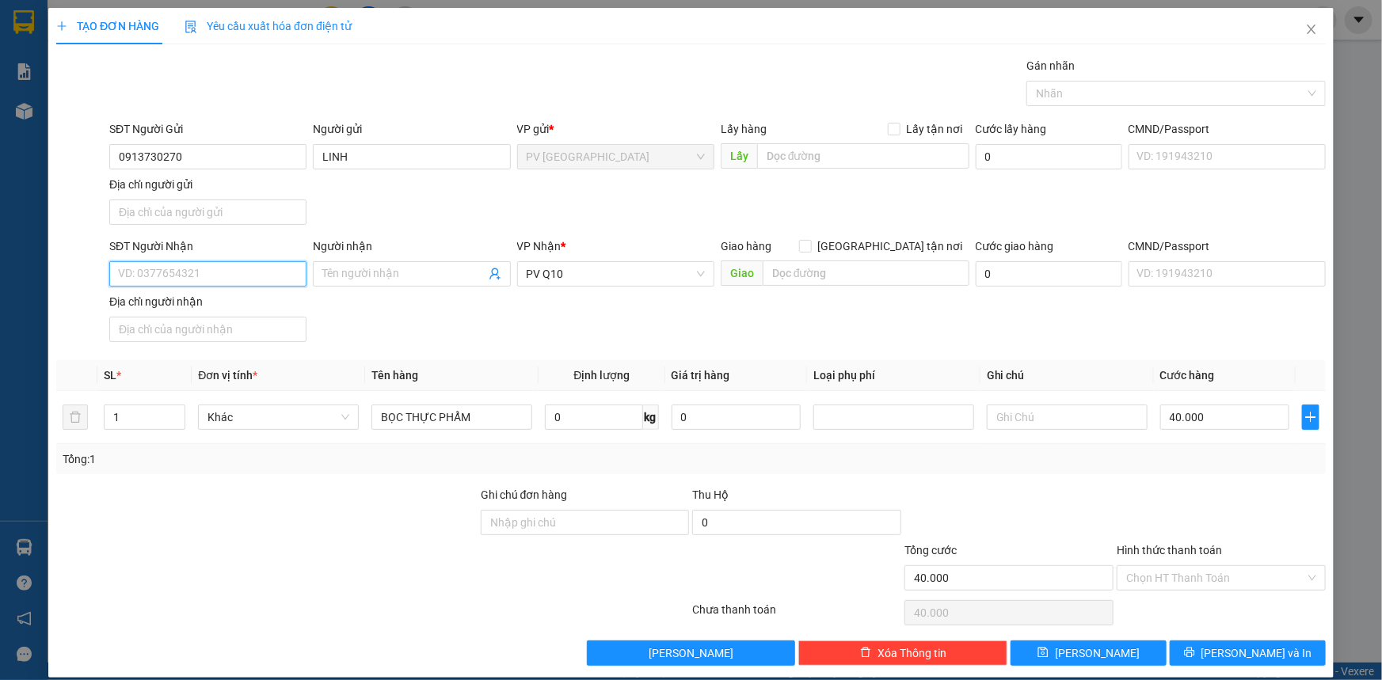
click at [273, 272] on input "SĐT Người Nhận" at bounding box center [207, 273] width 197 height 25
drag, startPoint x: 265, startPoint y: 303, endPoint x: 538, endPoint y: 333, distance: 274.9
click at [265, 301] on div "0909351616 - PHƯƠNG" at bounding box center [206, 304] width 177 height 17
type input "0909351616"
type input "PHƯƠNG"
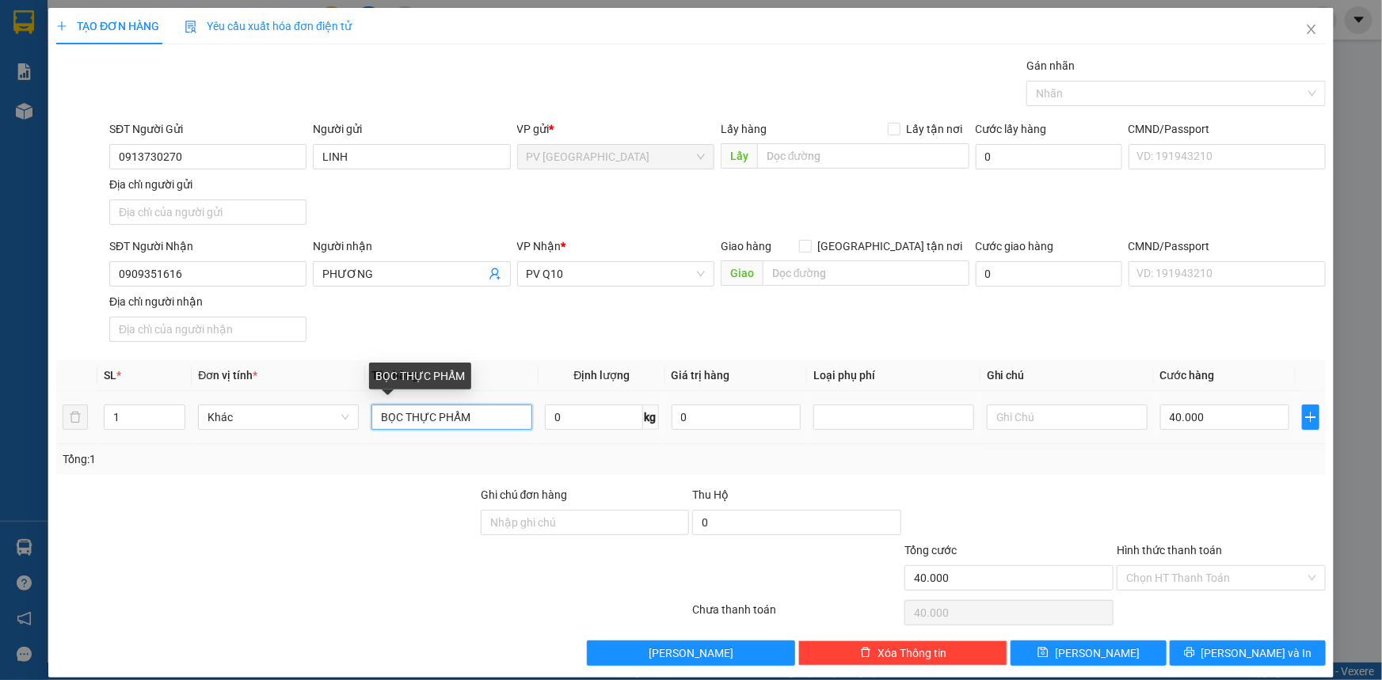
click at [473, 412] on input "BỌC THỰC PHẨM" at bounding box center [452, 417] width 161 height 25
click at [406, 410] on input "BỌC THỰC PHẨM" at bounding box center [452, 417] width 161 height 25
type input "THỰC PHẨM"
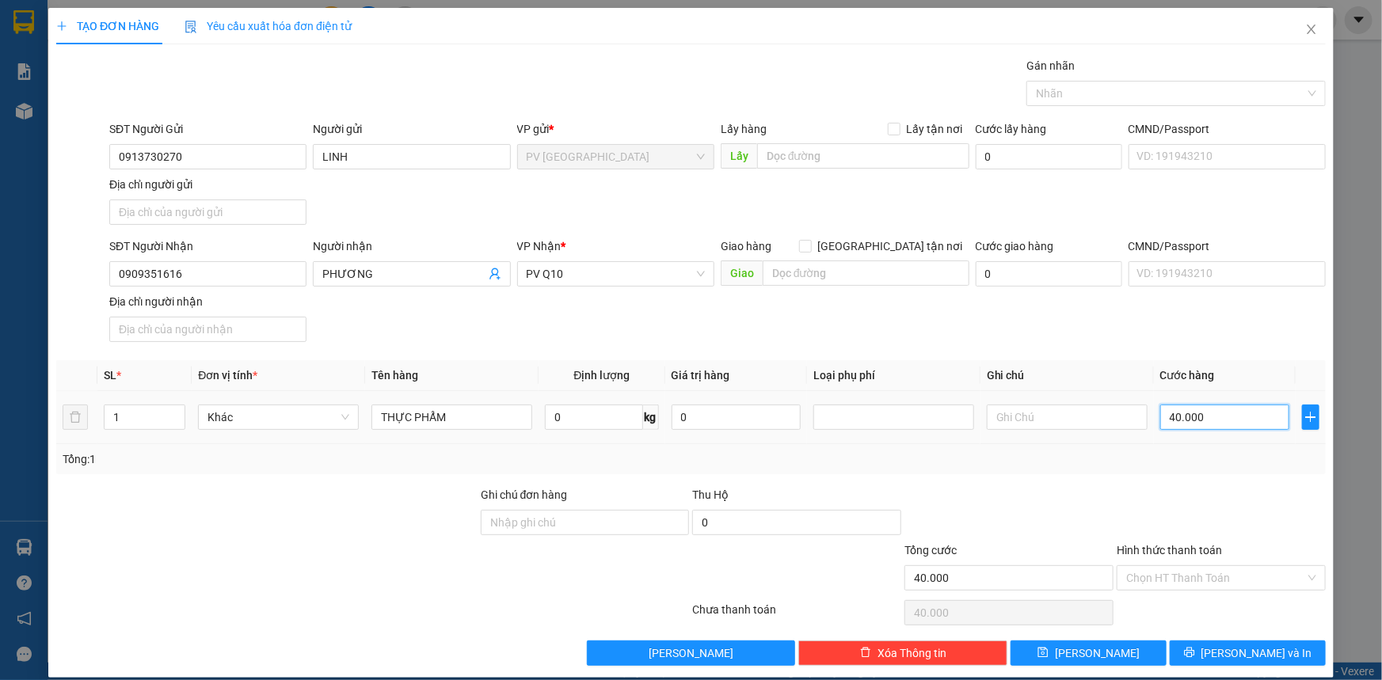
click at [1206, 419] on input "40.000" at bounding box center [1224, 417] width 129 height 25
type input "5"
type input "00.005"
type input "50"
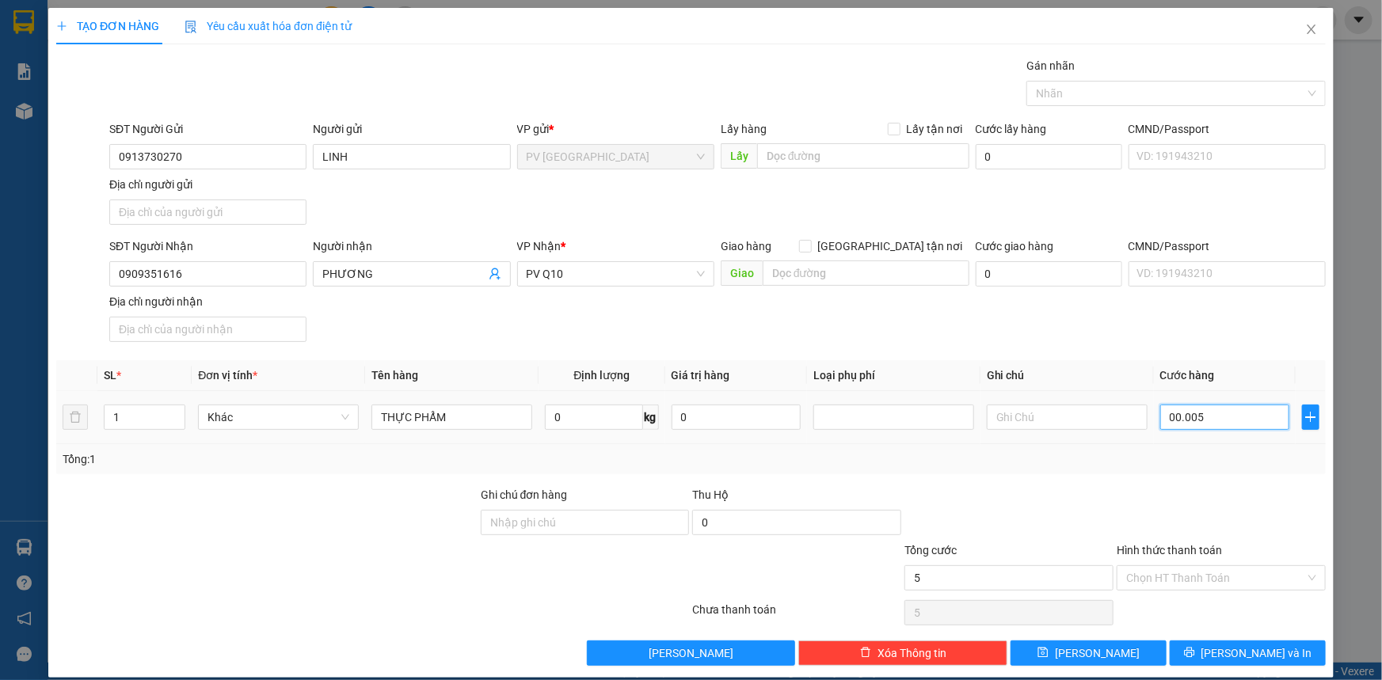
type input "50"
type input "0.000.050"
type input "50"
click at [1112, 90] on div at bounding box center [1169, 93] width 276 height 19
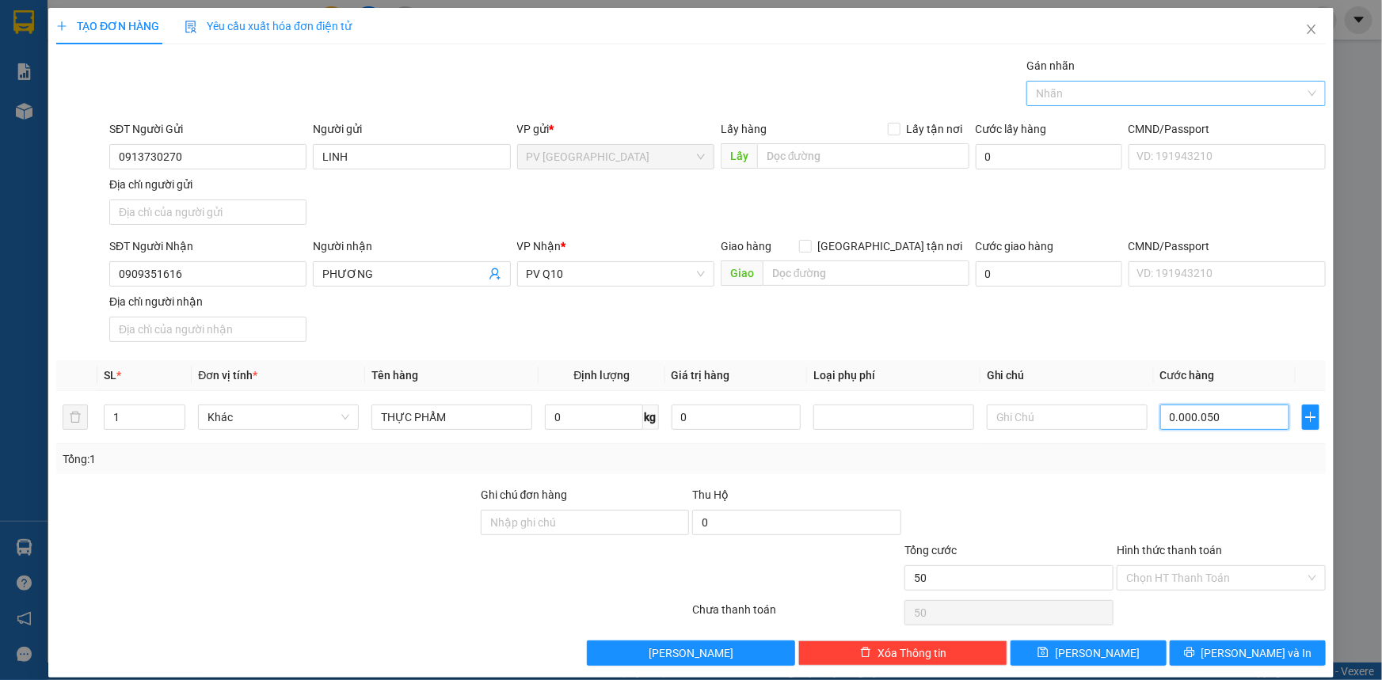
type input "0.000.050"
type input "50.000"
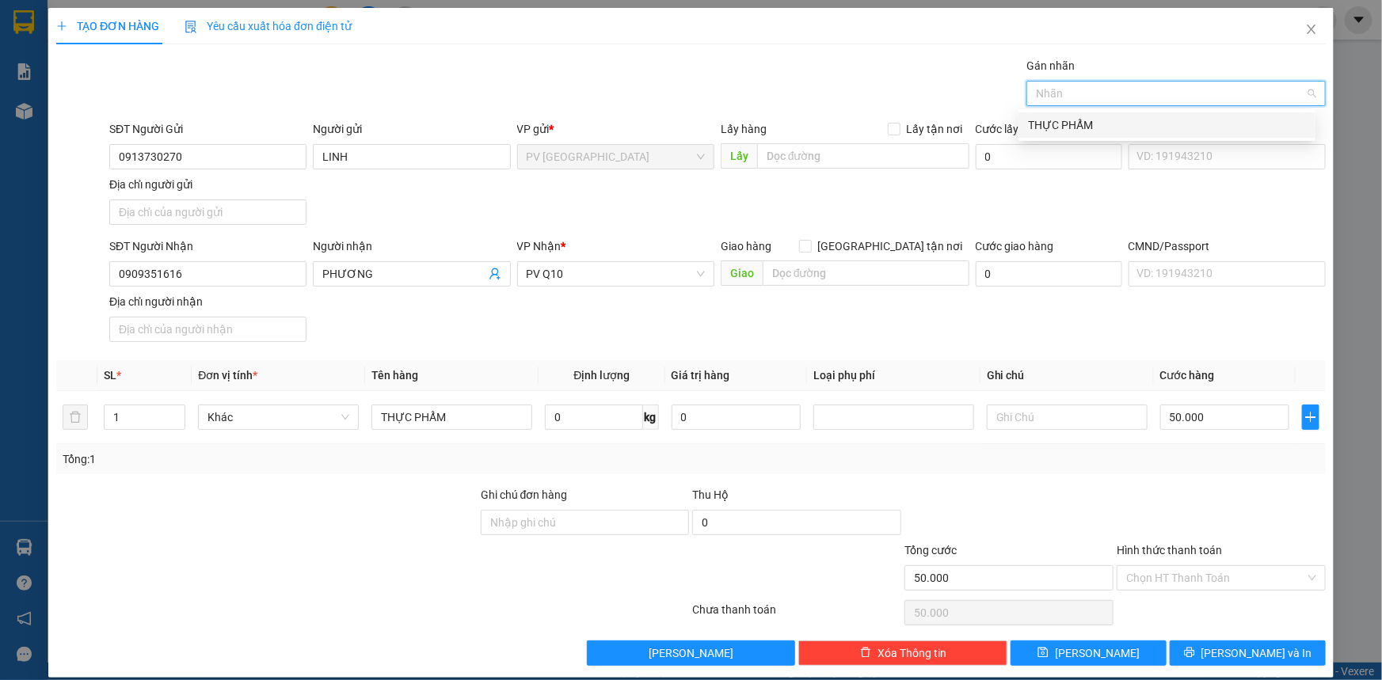
click at [1107, 131] on div "THỰC PHẨM" at bounding box center [1167, 124] width 278 height 17
drag, startPoint x: 1172, startPoint y: 577, endPoint x: 1166, endPoint y: 626, distance: 49.5
click at [1171, 579] on input "Hình thức thanh toán" at bounding box center [1215, 578] width 179 height 24
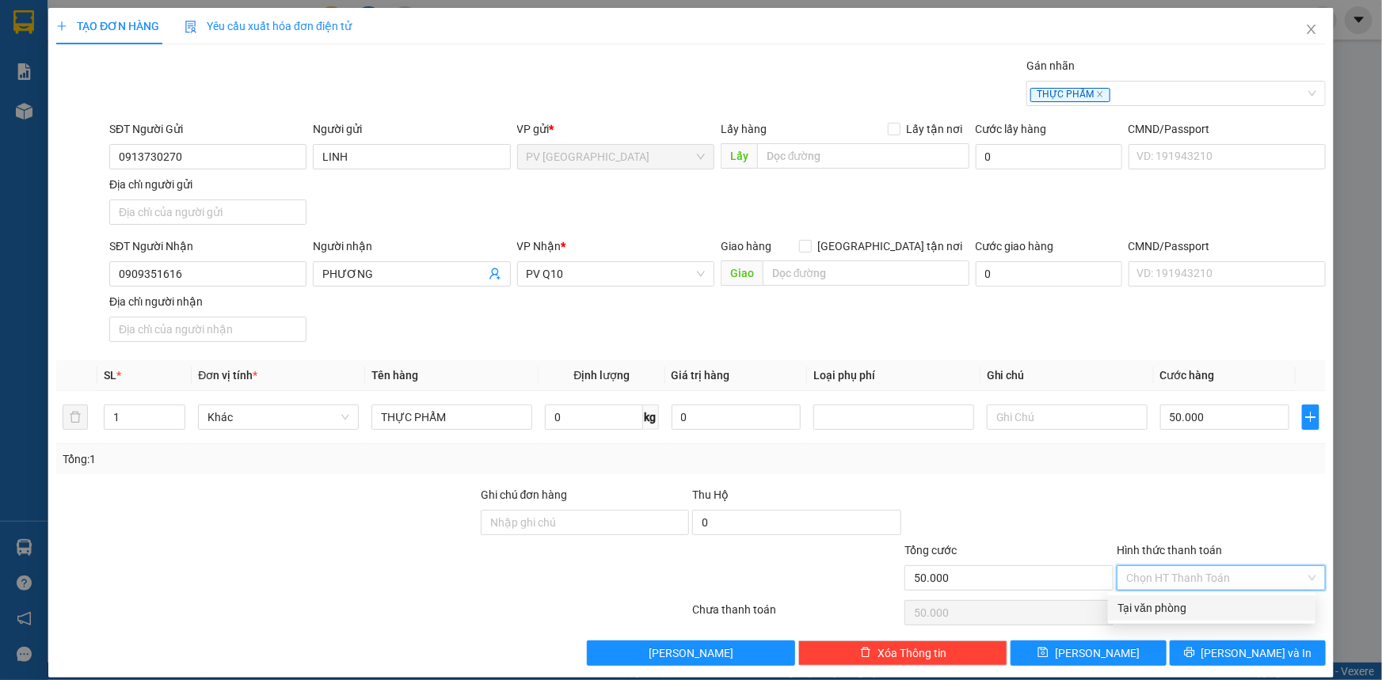
drag, startPoint x: 1168, startPoint y: 602, endPoint x: 1179, endPoint y: 635, distance: 34.3
click at [1168, 604] on div "Tại văn phòng" at bounding box center [1212, 608] width 189 height 17
type input "0"
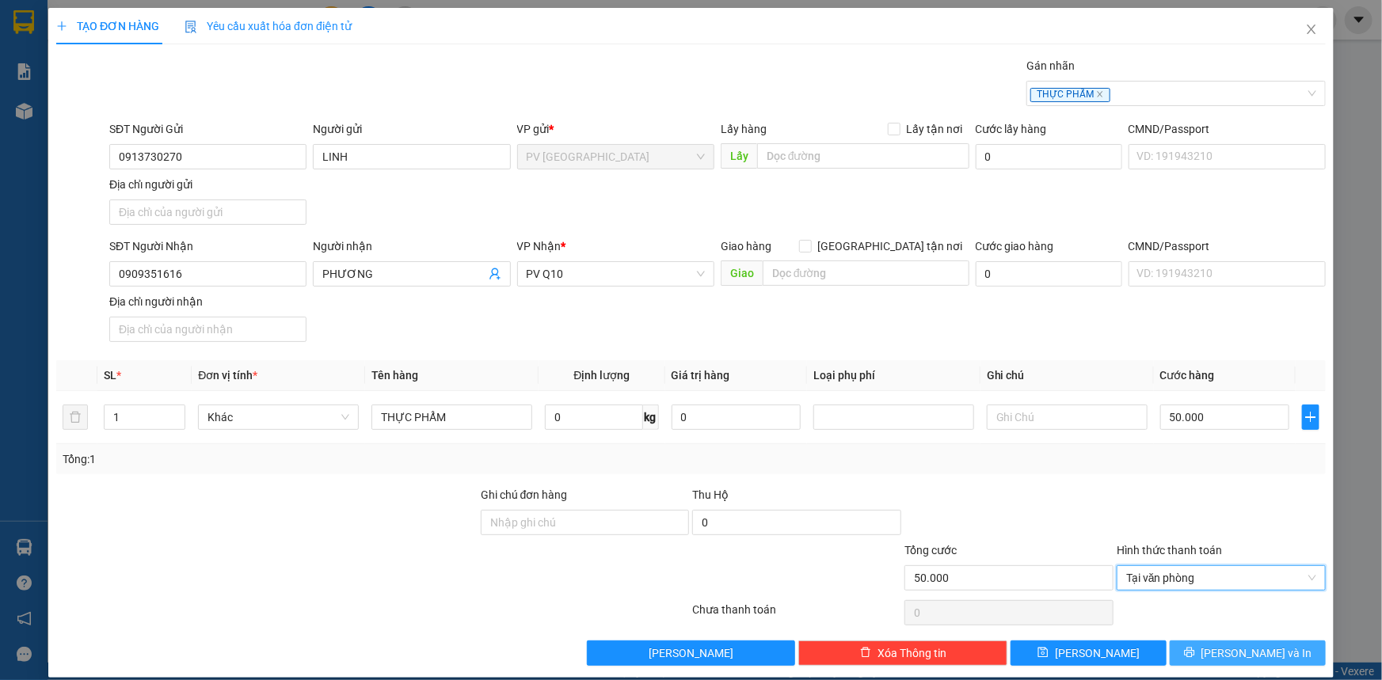
click at [1187, 654] on button "[PERSON_NAME] và In" at bounding box center [1248, 653] width 156 height 25
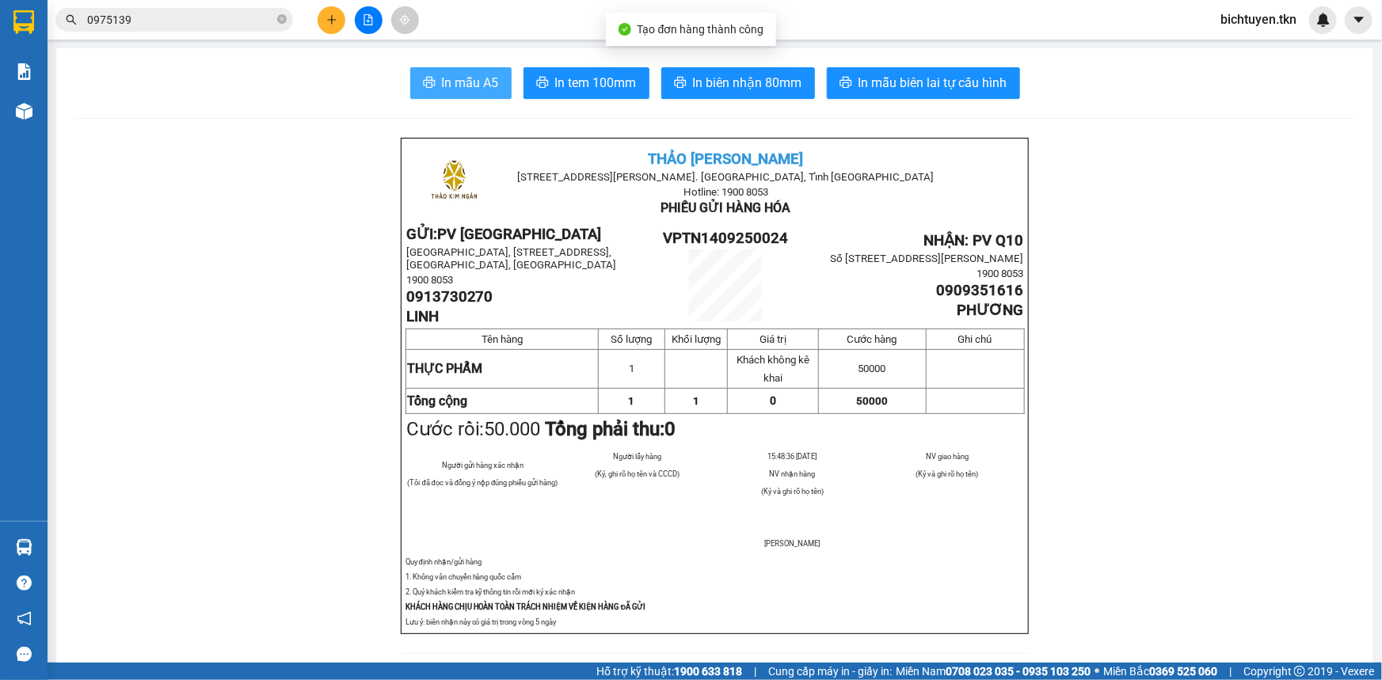
click at [485, 73] on span "In mẫu A5" at bounding box center [470, 83] width 57 height 20
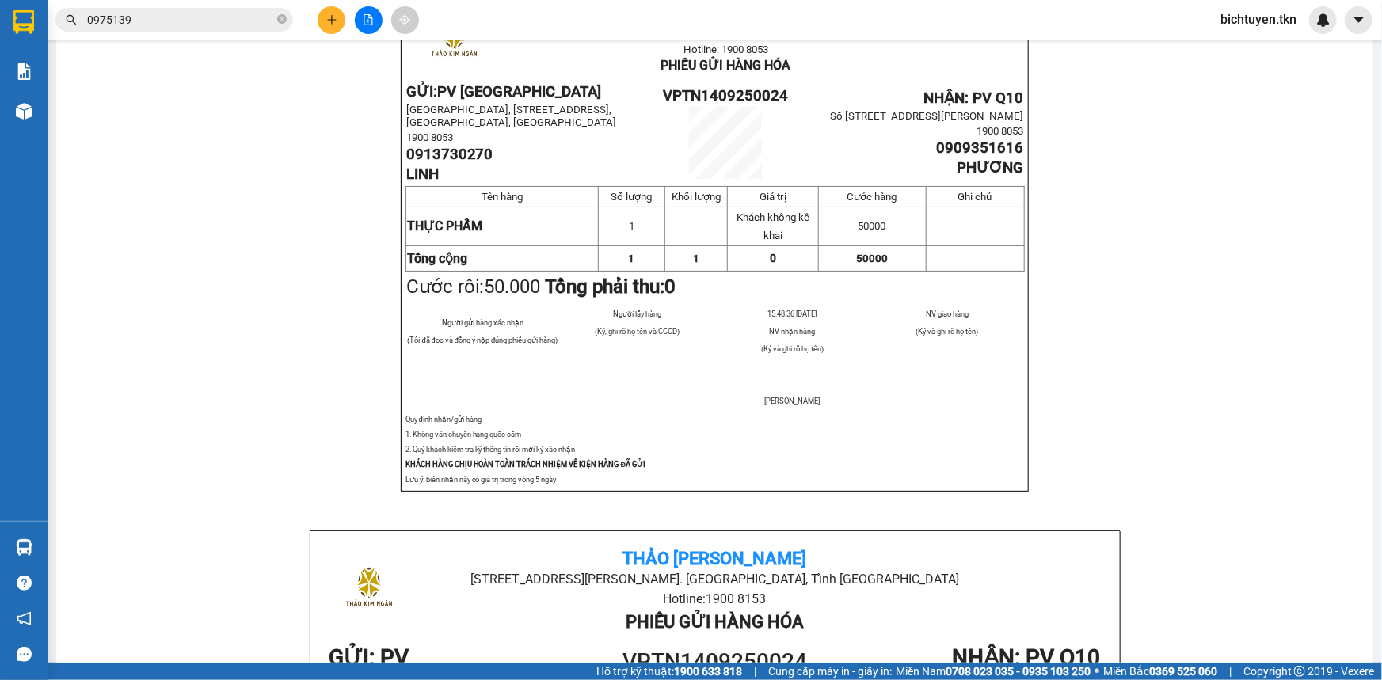
scroll to position [71, 0]
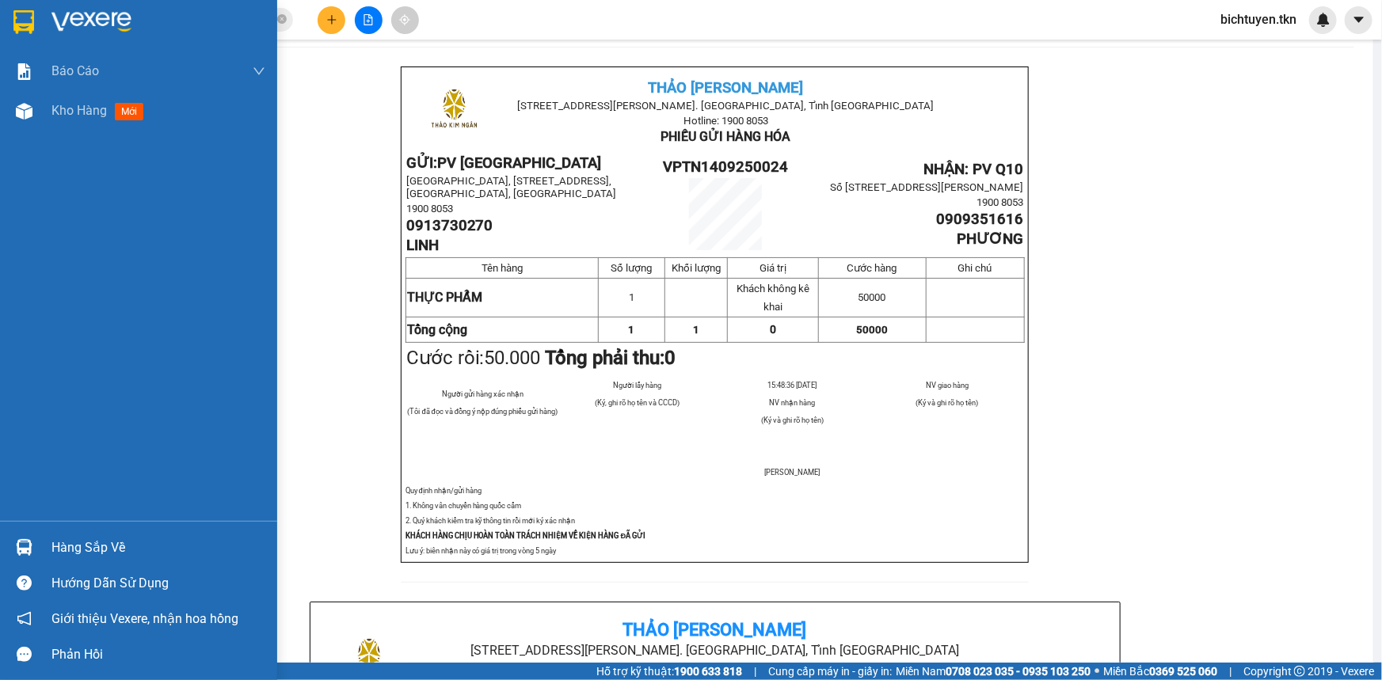
drag, startPoint x: 32, startPoint y: 551, endPoint x: 69, endPoint y: 537, distance: 39.6
click at [32, 549] on img at bounding box center [24, 547] width 17 height 17
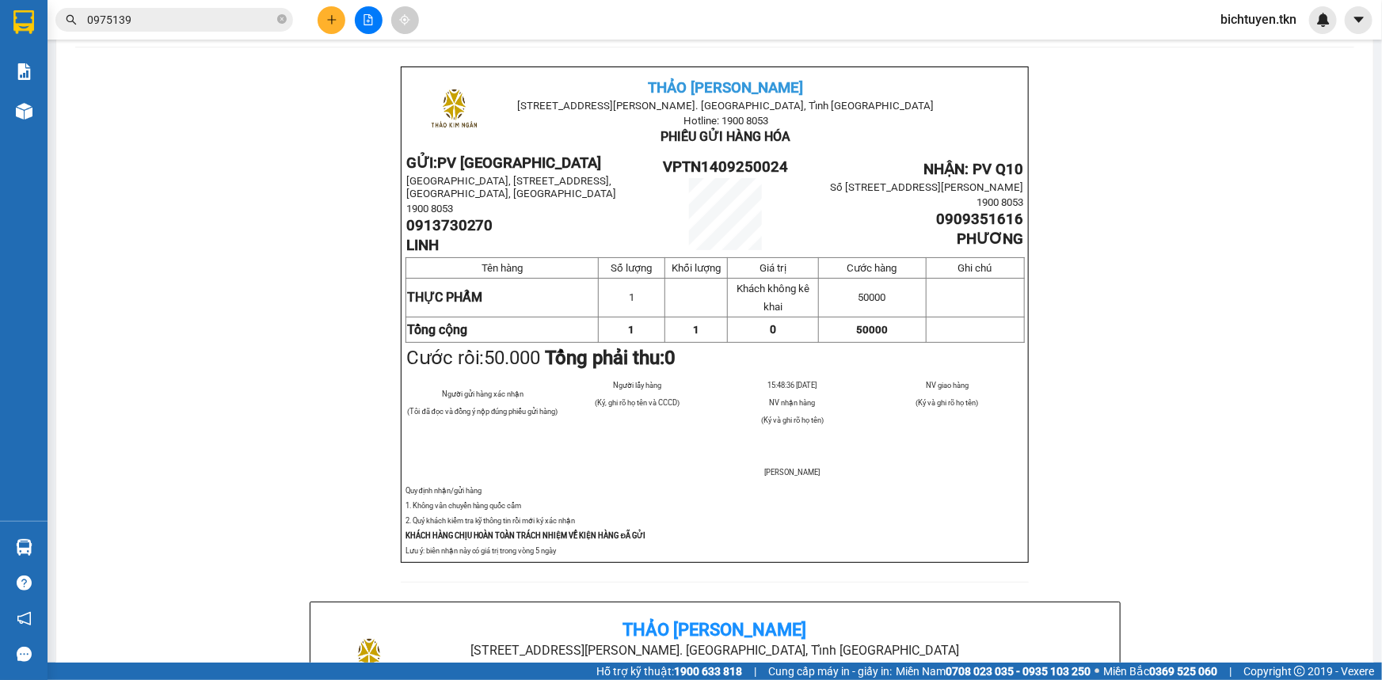
click at [261, 156] on section "Kết quả tìm kiếm ( 1 ) Bộ lọc Ngày tạo đơn gần nhất Mã ĐH Trạng thái Món hàng T…" at bounding box center [691, 340] width 1382 height 680
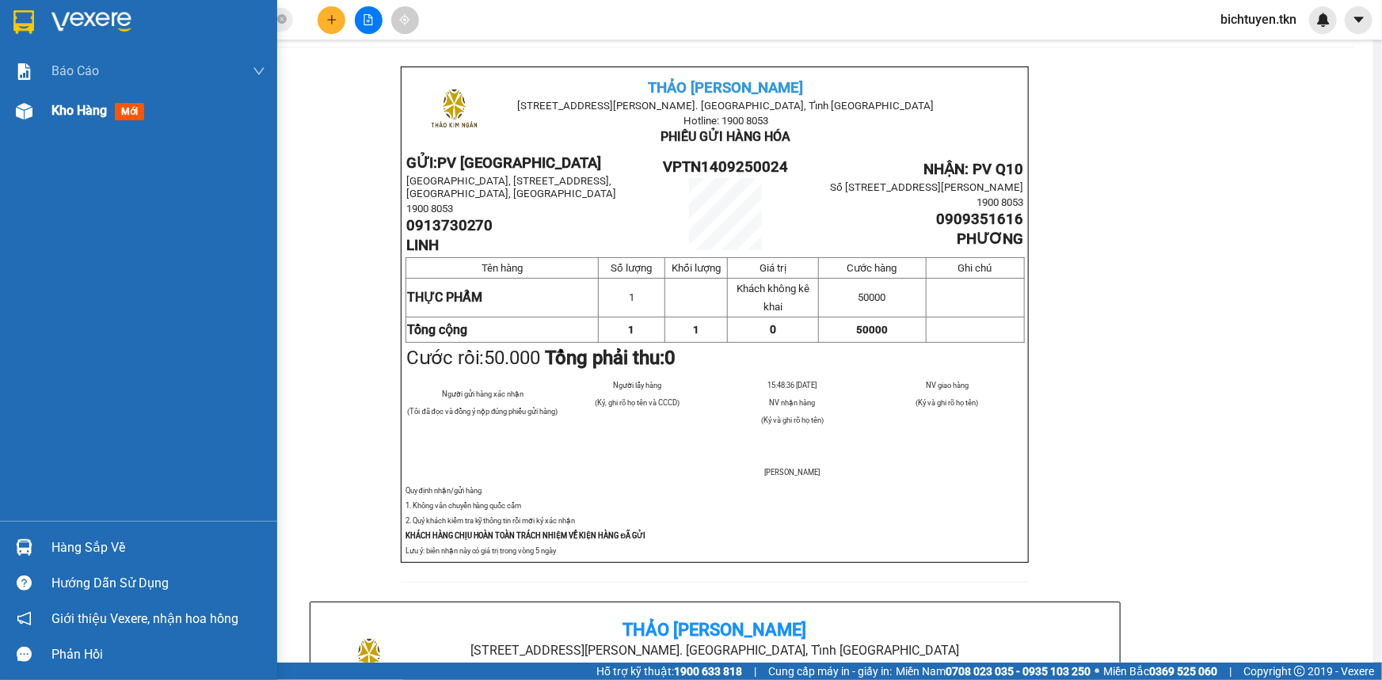
click at [29, 109] on img at bounding box center [24, 111] width 17 height 17
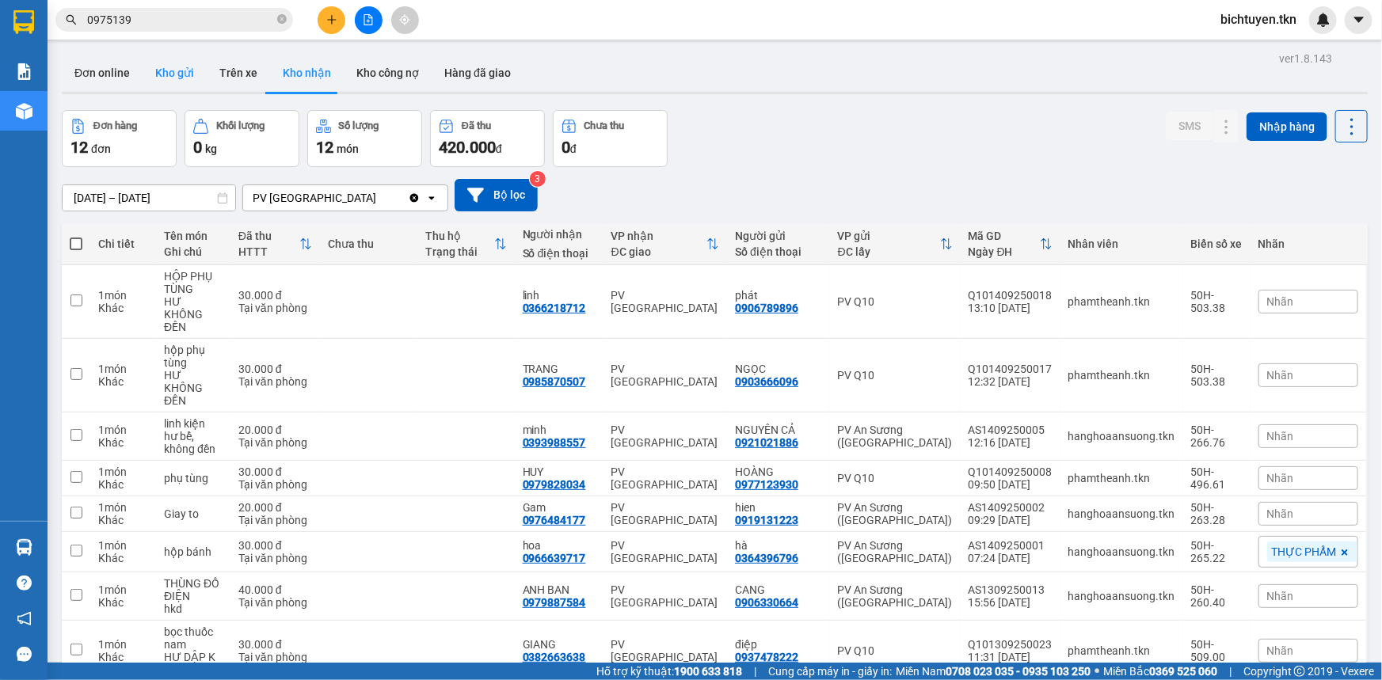
drag, startPoint x: 190, startPoint y: 68, endPoint x: 229, endPoint y: 92, distance: 45.5
click at [190, 67] on button "Kho gửi" at bounding box center [175, 73] width 64 height 38
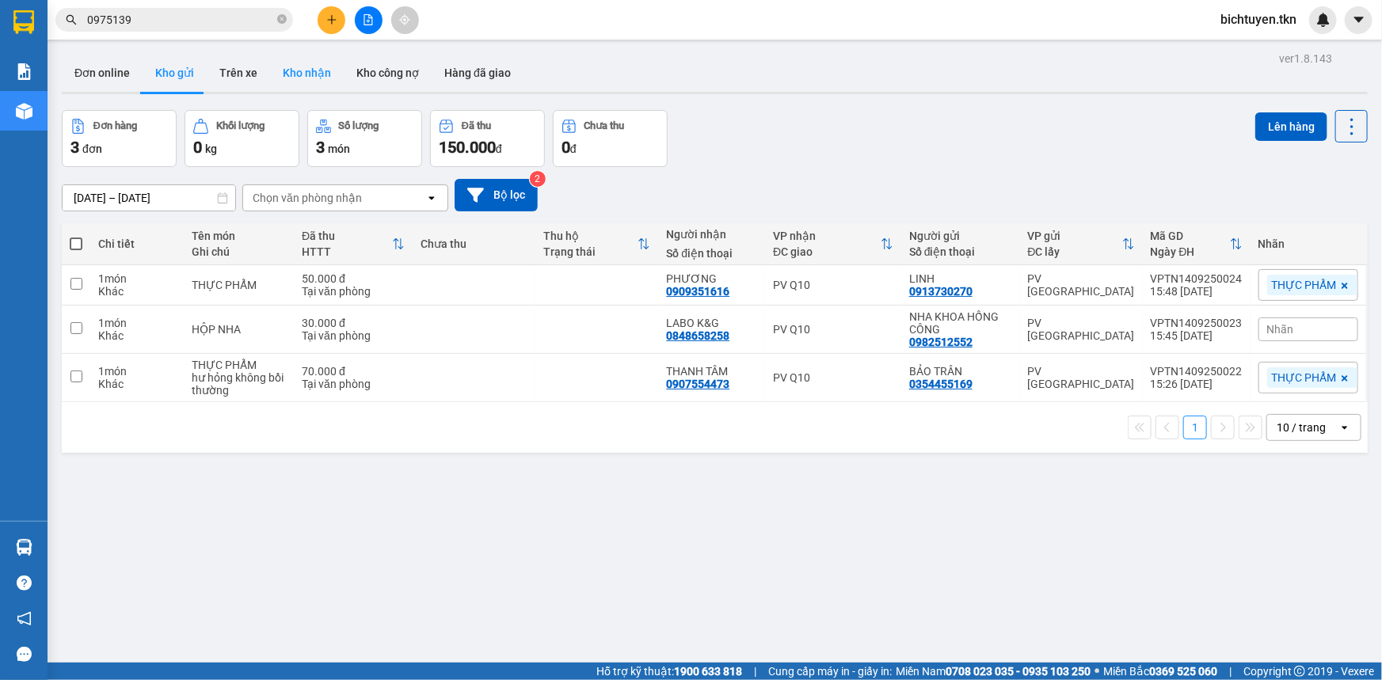
click at [306, 72] on button "Kho nhận" at bounding box center [307, 73] width 74 height 38
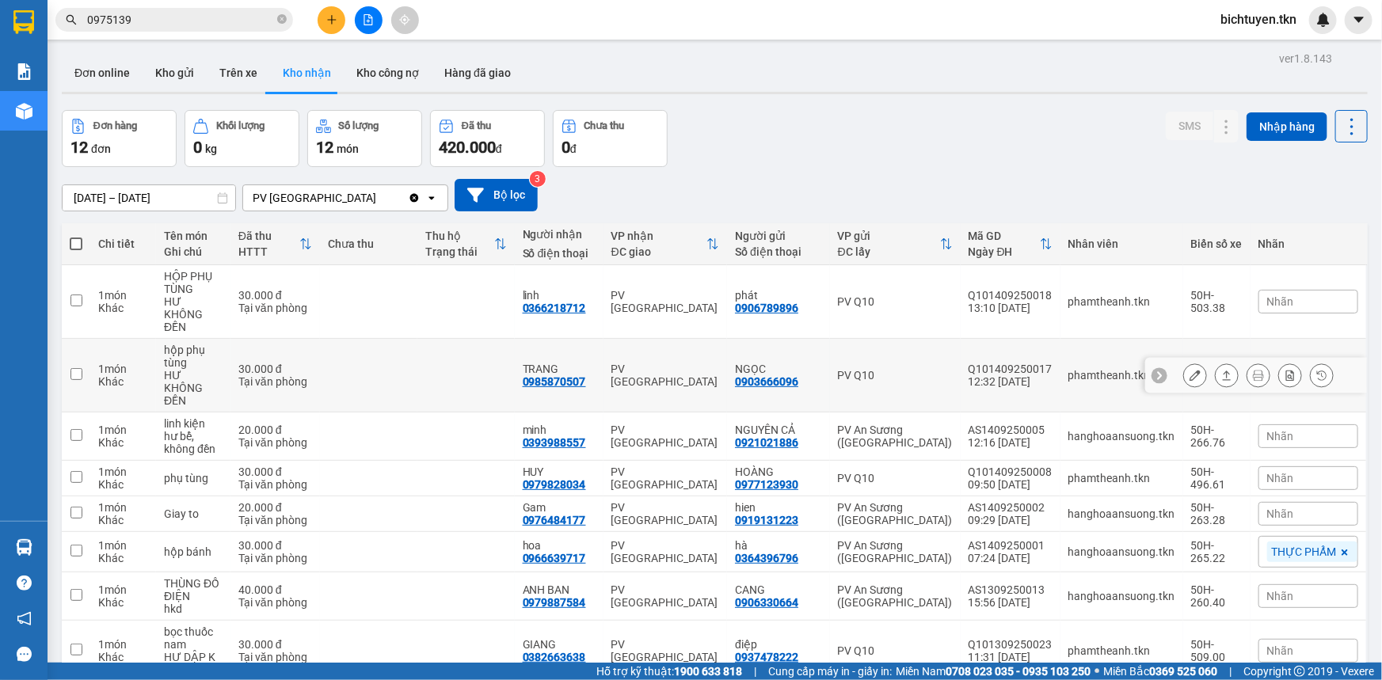
click at [1191, 362] on button at bounding box center [1195, 376] width 22 height 28
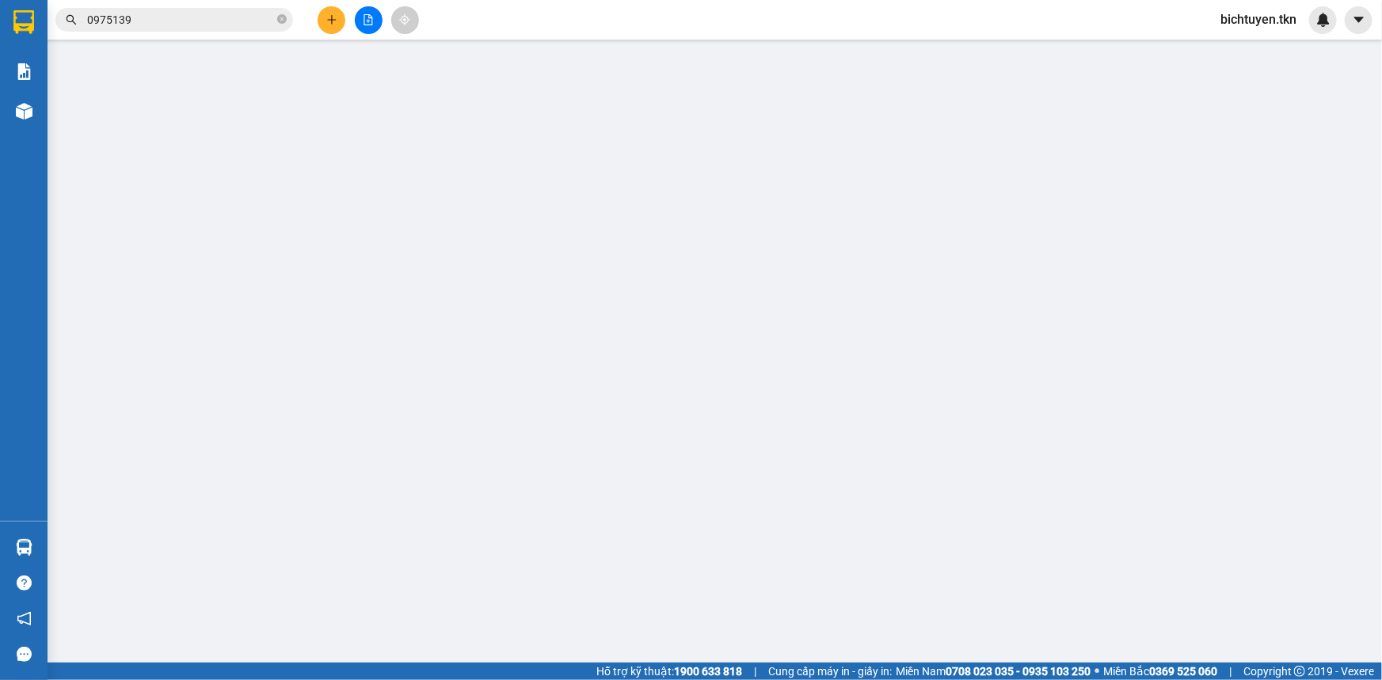
type input "0903666096"
type input "NGỌC"
type input "0985870507"
type input "TRANG"
type input "30.000"
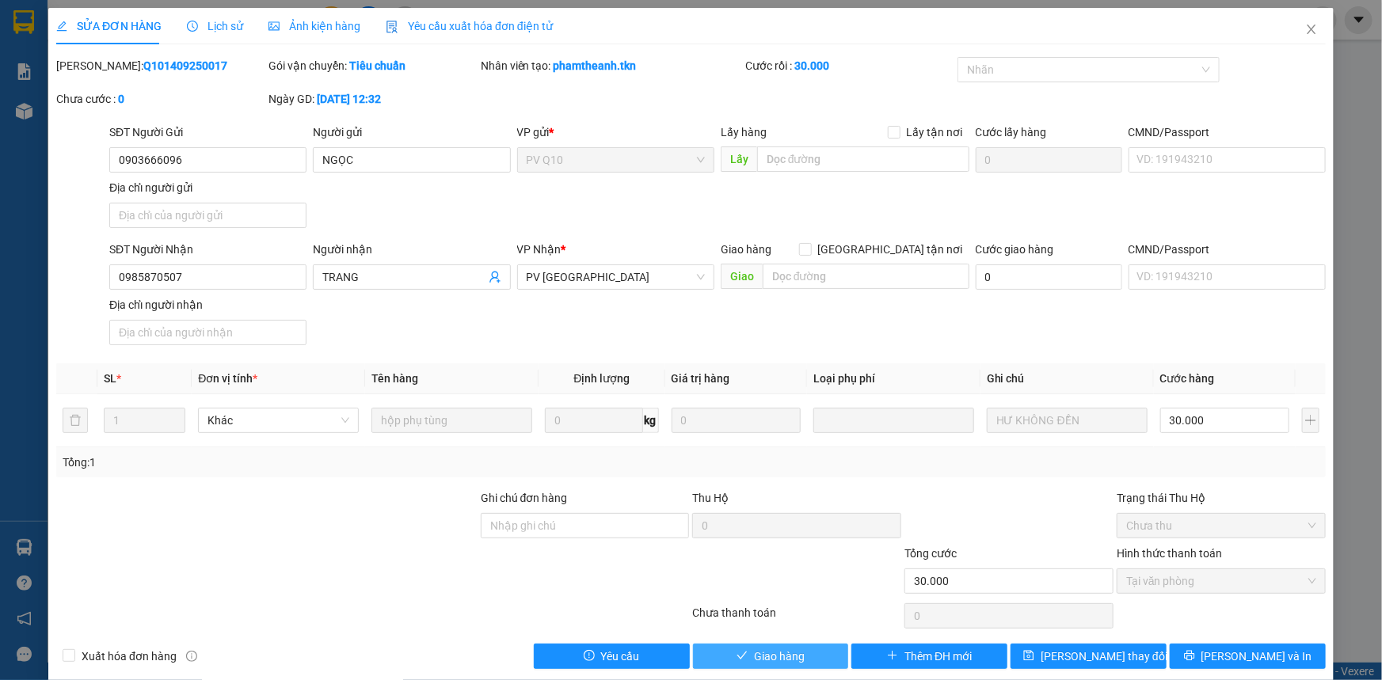
click at [782, 649] on span "Giao hàng" at bounding box center [779, 656] width 51 height 17
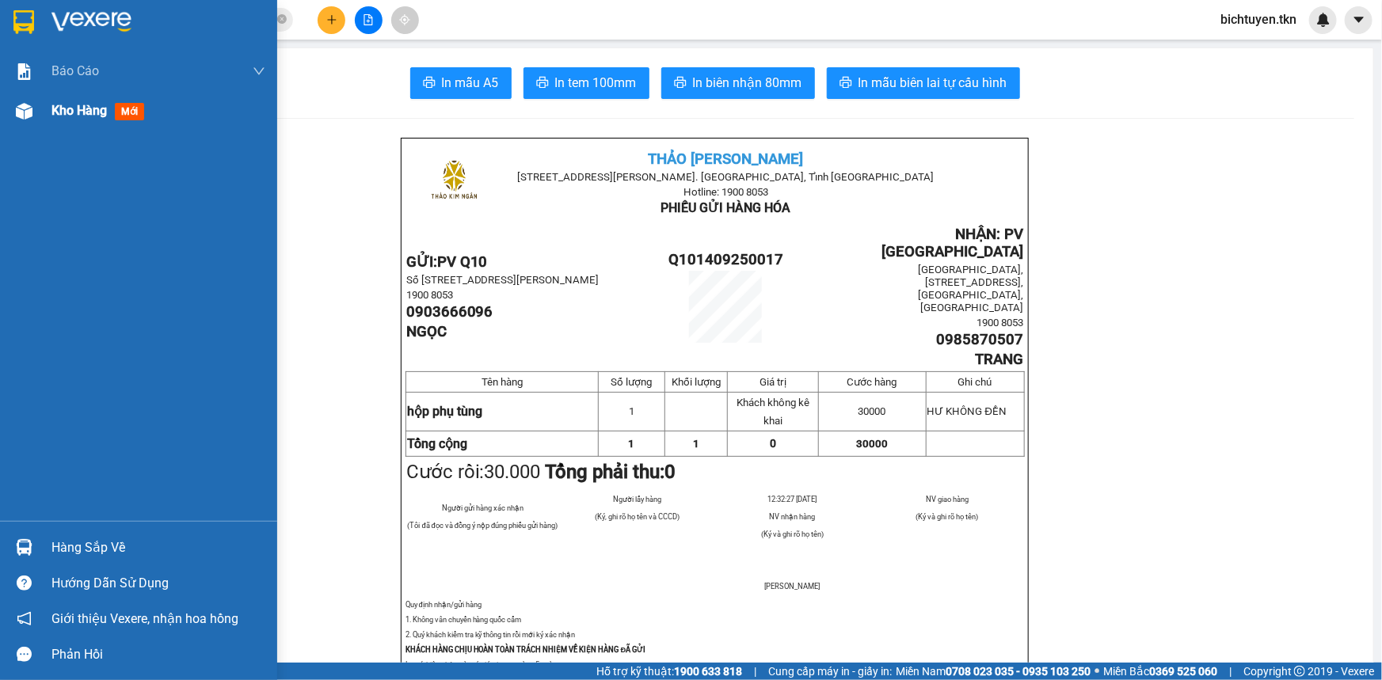
click at [21, 108] on img at bounding box center [24, 111] width 17 height 17
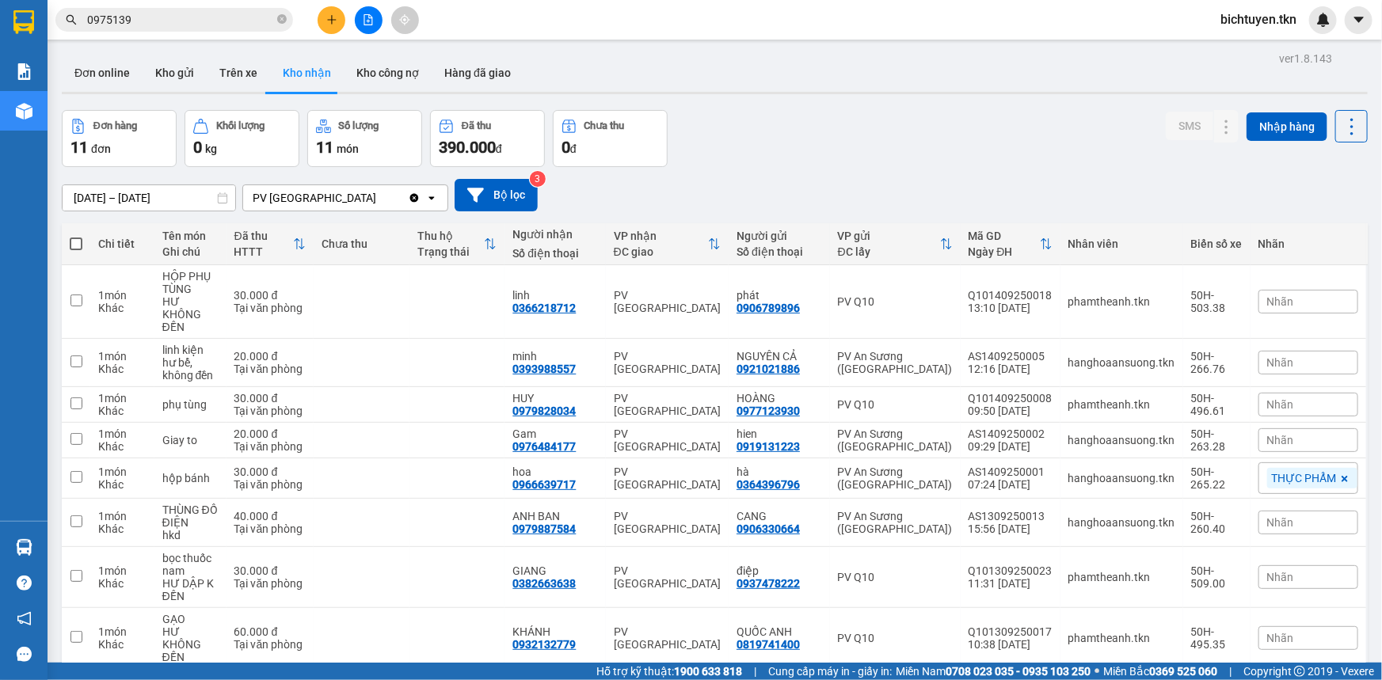
click at [780, 197] on div "[DATE] – [DATE] Press the down arrow key to interact with the calendar and sele…" at bounding box center [715, 195] width 1306 height 32
click at [1190, 357] on icon at bounding box center [1195, 362] width 11 height 11
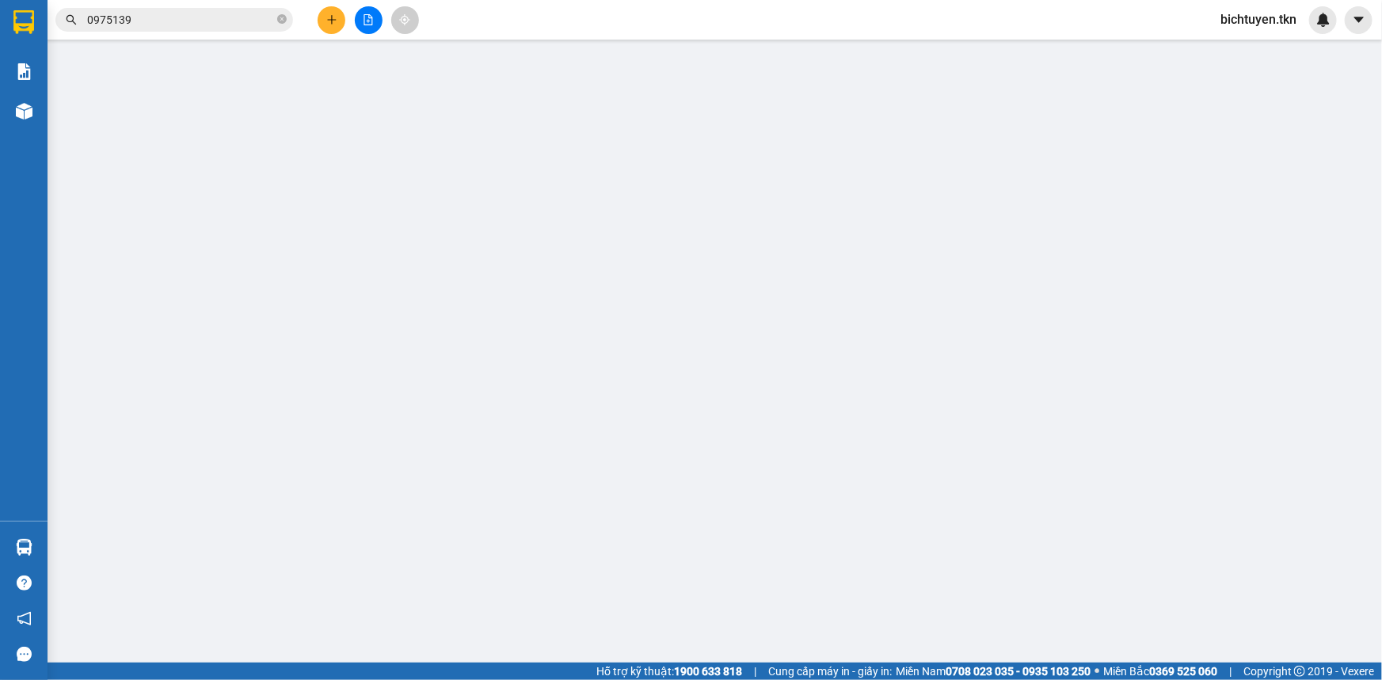
type input "0921021886"
type input "NGUYÊN CẢ"
type input "0393988557"
type input "minh"
type input "20.000"
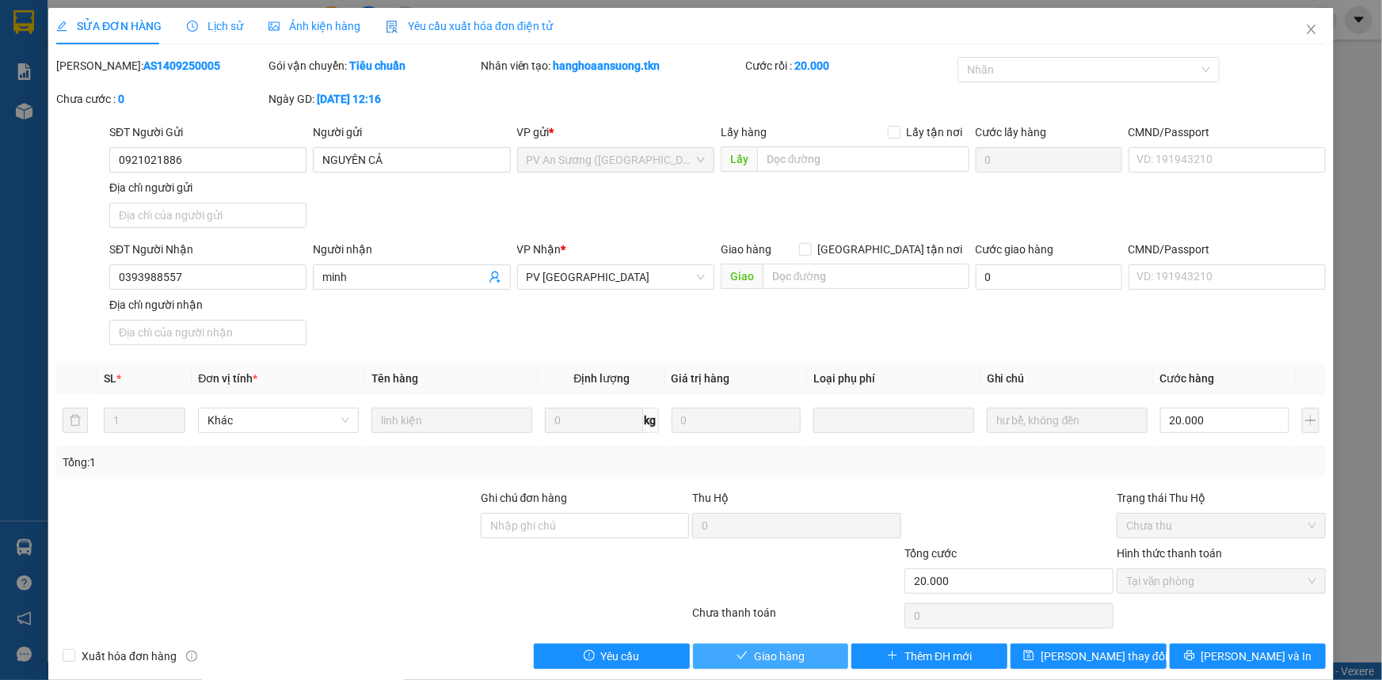
click at [795, 651] on span "Giao hàng" at bounding box center [779, 656] width 51 height 17
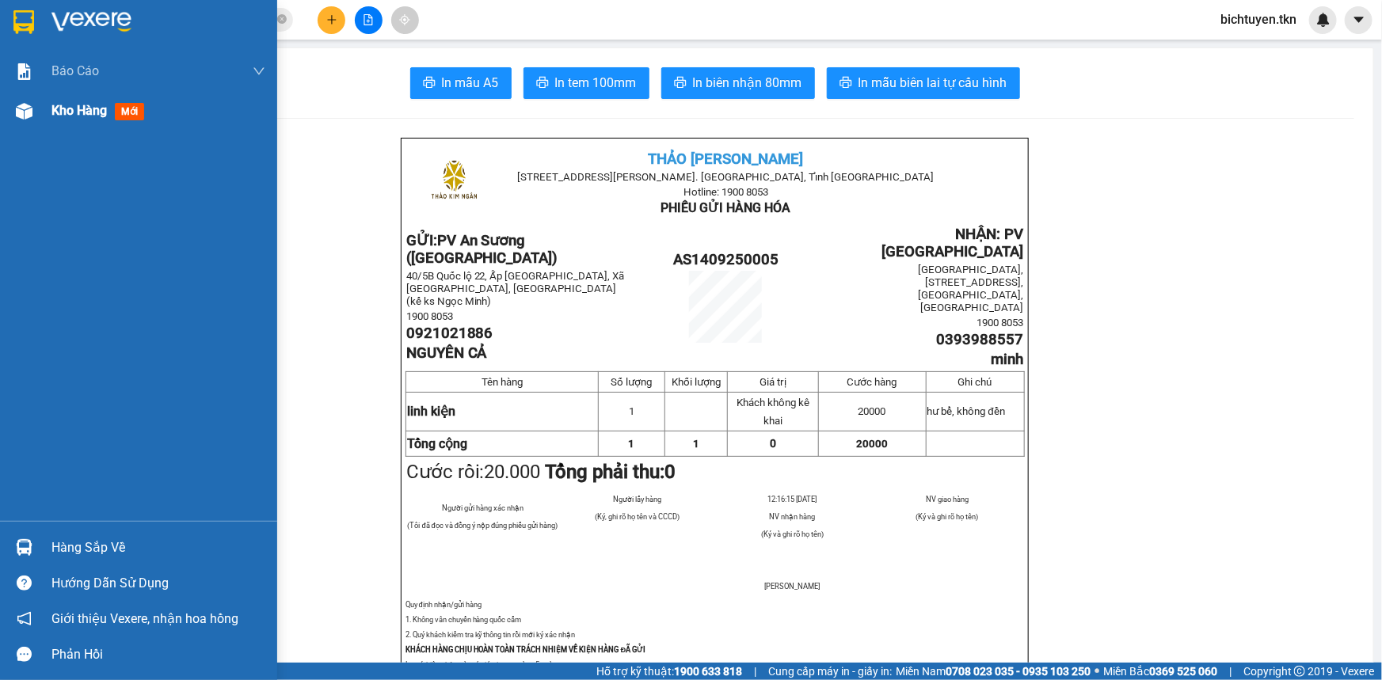
click at [30, 110] on img at bounding box center [24, 111] width 17 height 17
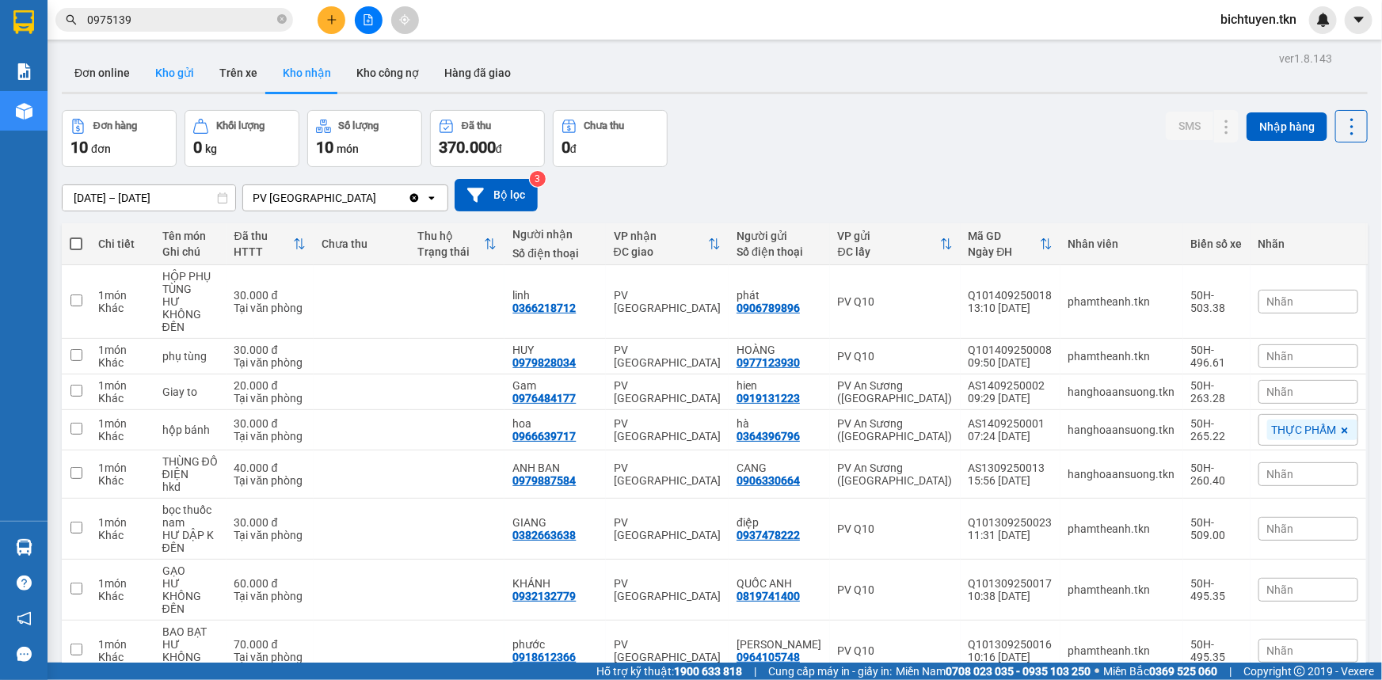
click at [175, 80] on button "Kho gửi" at bounding box center [175, 73] width 64 height 38
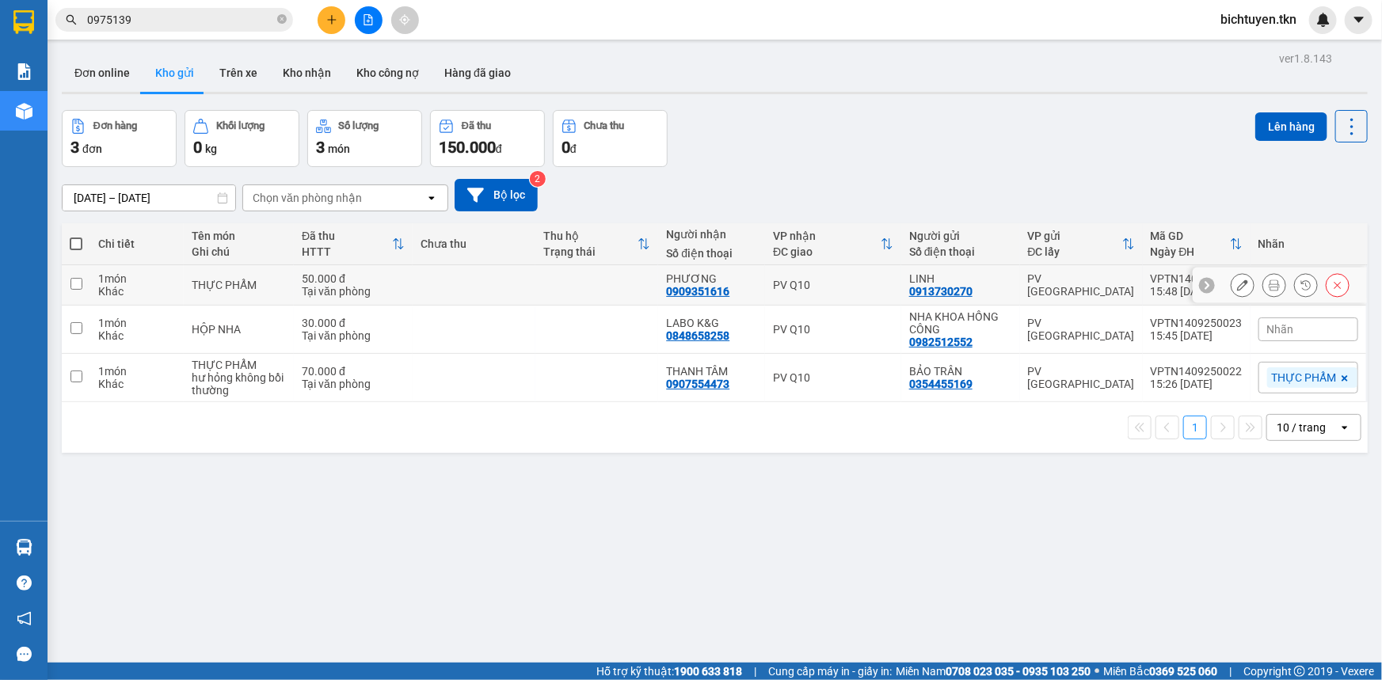
click at [834, 276] on td "PV Q10" at bounding box center [833, 285] width 136 height 40
checkbox input "true"
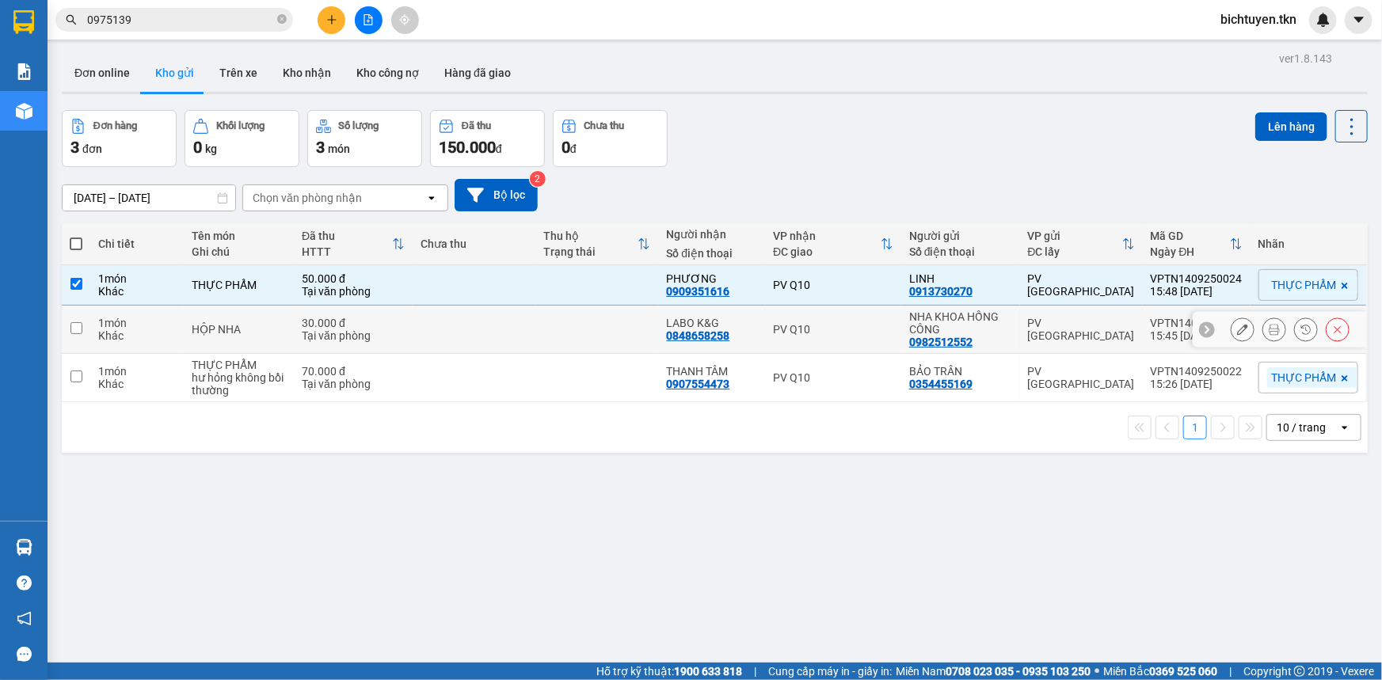
click at [844, 336] on td "PV Q10" at bounding box center [833, 330] width 136 height 48
checkbox input "true"
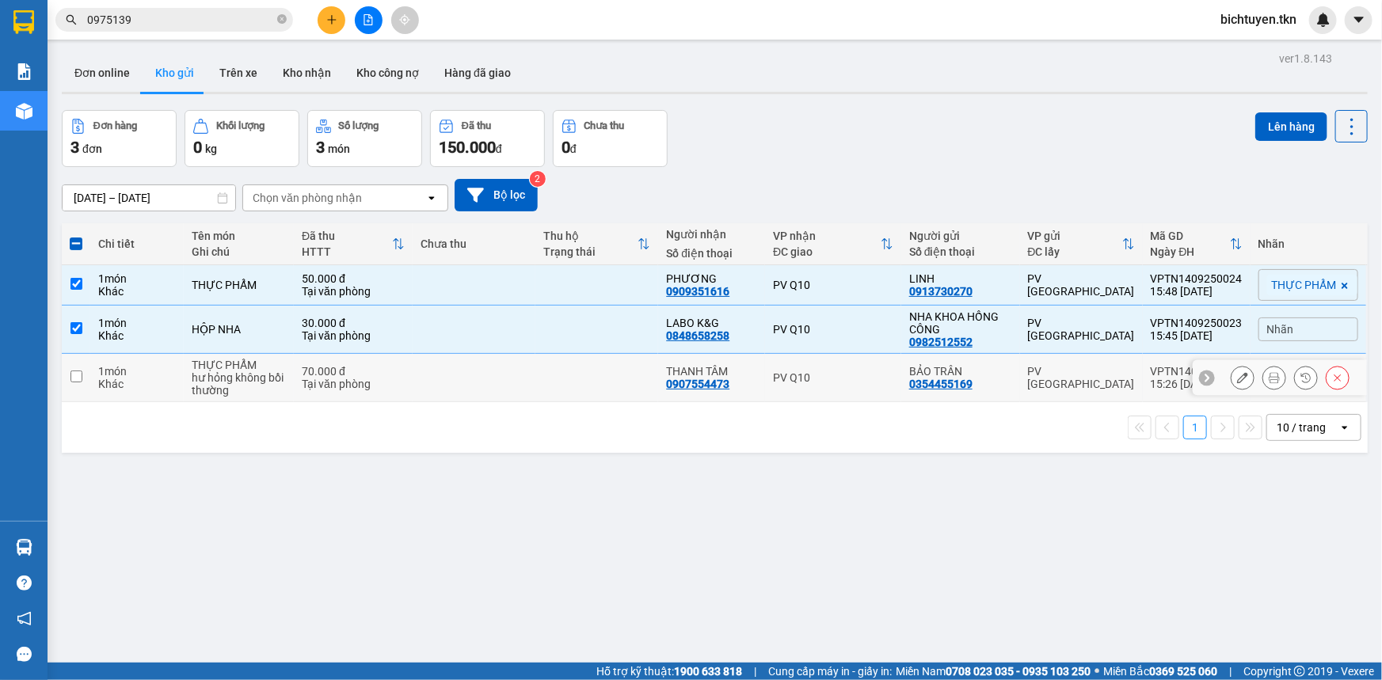
click at [852, 375] on div "PV Q10" at bounding box center [833, 378] width 120 height 13
checkbox input "true"
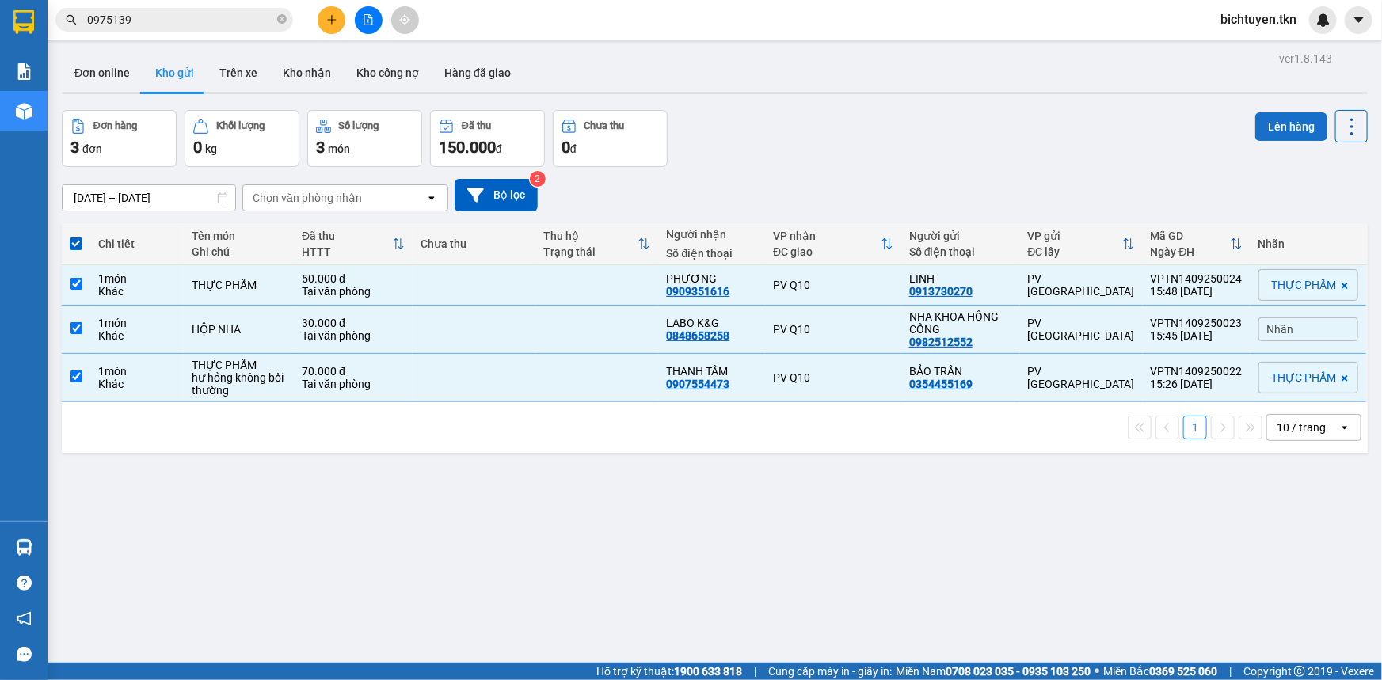
click at [1274, 119] on button "Lên hàng" at bounding box center [1292, 126] width 72 height 29
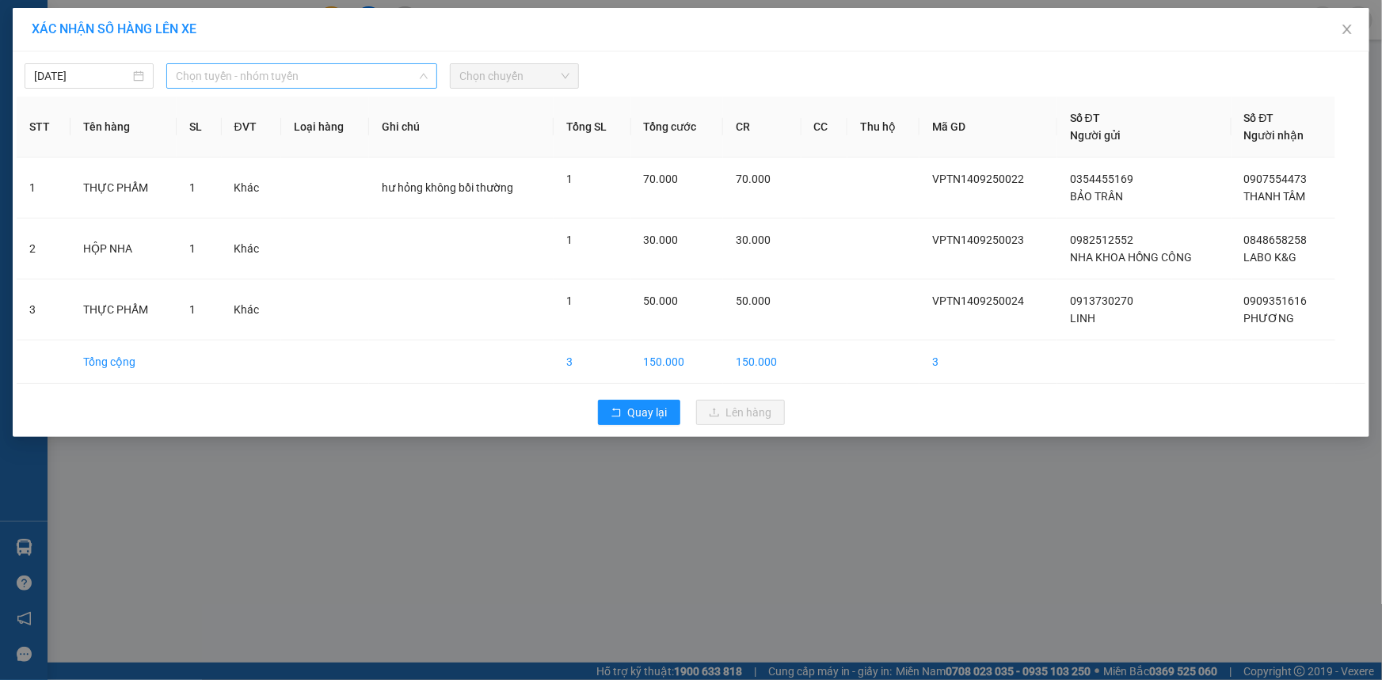
click at [272, 78] on span "Chọn tuyến - nhóm tuyến" at bounding box center [302, 76] width 252 height 24
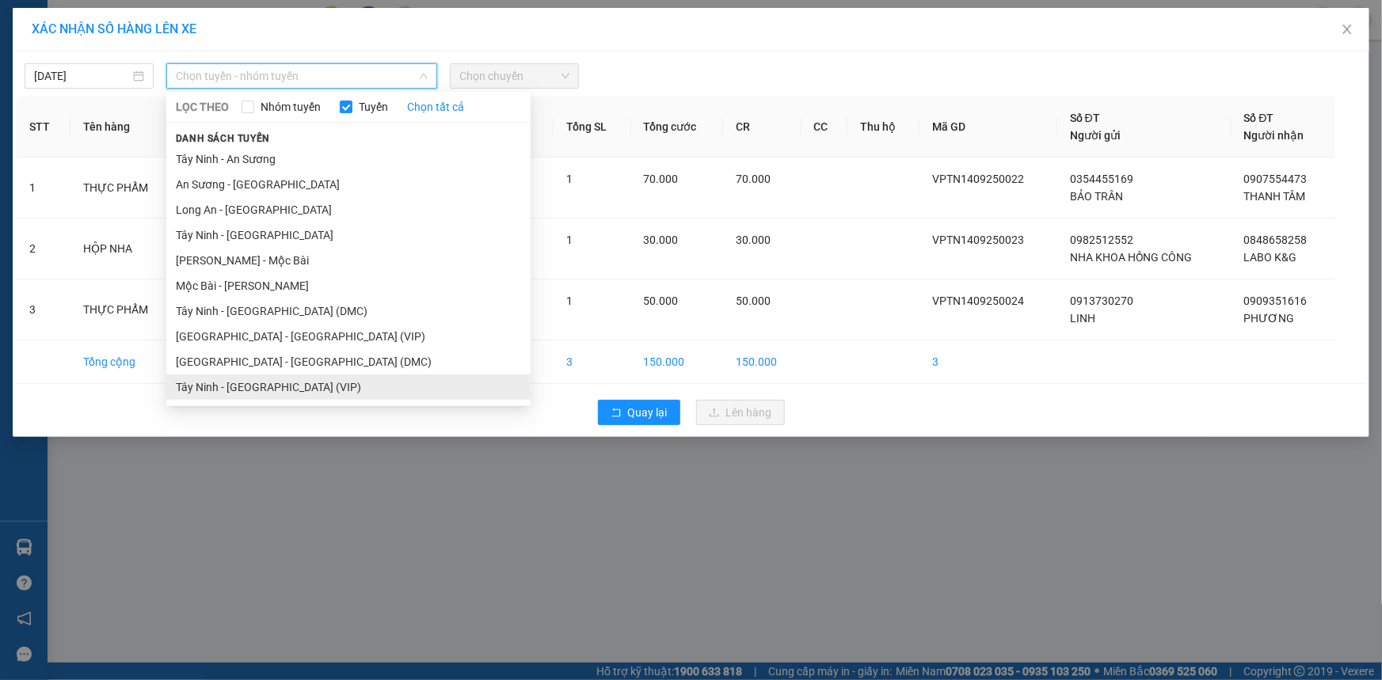
click at [307, 377] on li "Tây Ninh - [GEOGRAPHIC_DATA] (VIP)" at bounding box center [348, 387] width 364 height 25
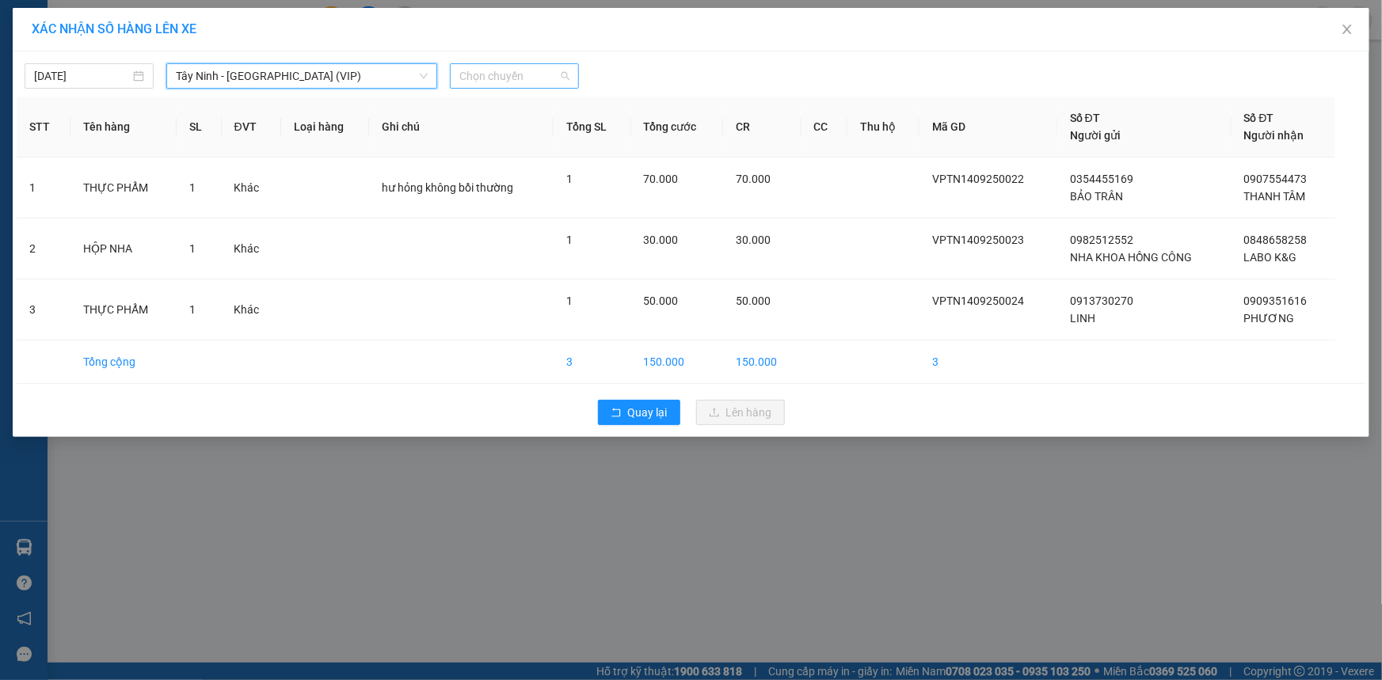
click at [491, 71] on span "Chọn chuyến" at bounding box center [514, 76] width 110 height 24
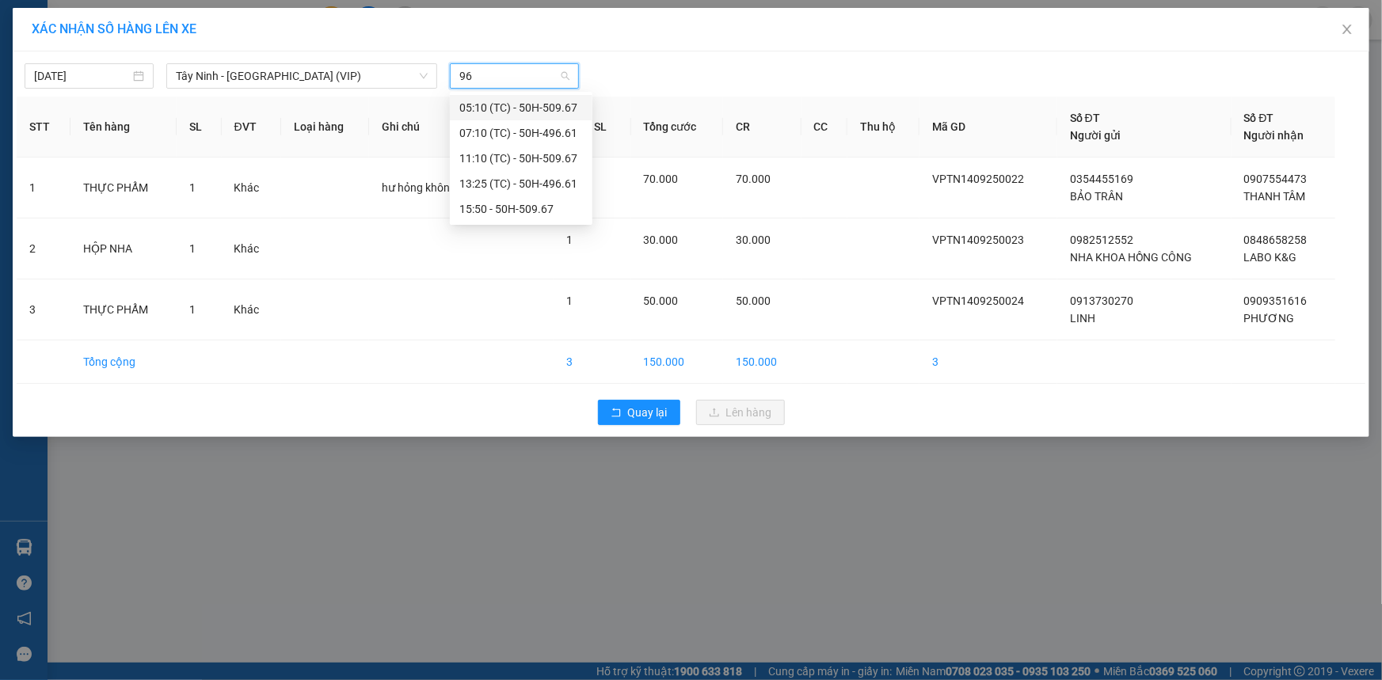
type input "967"
click at [531, 158] on div "15:50 - 50H-509.67" at bounding box center [521, 158] width 124 height 17
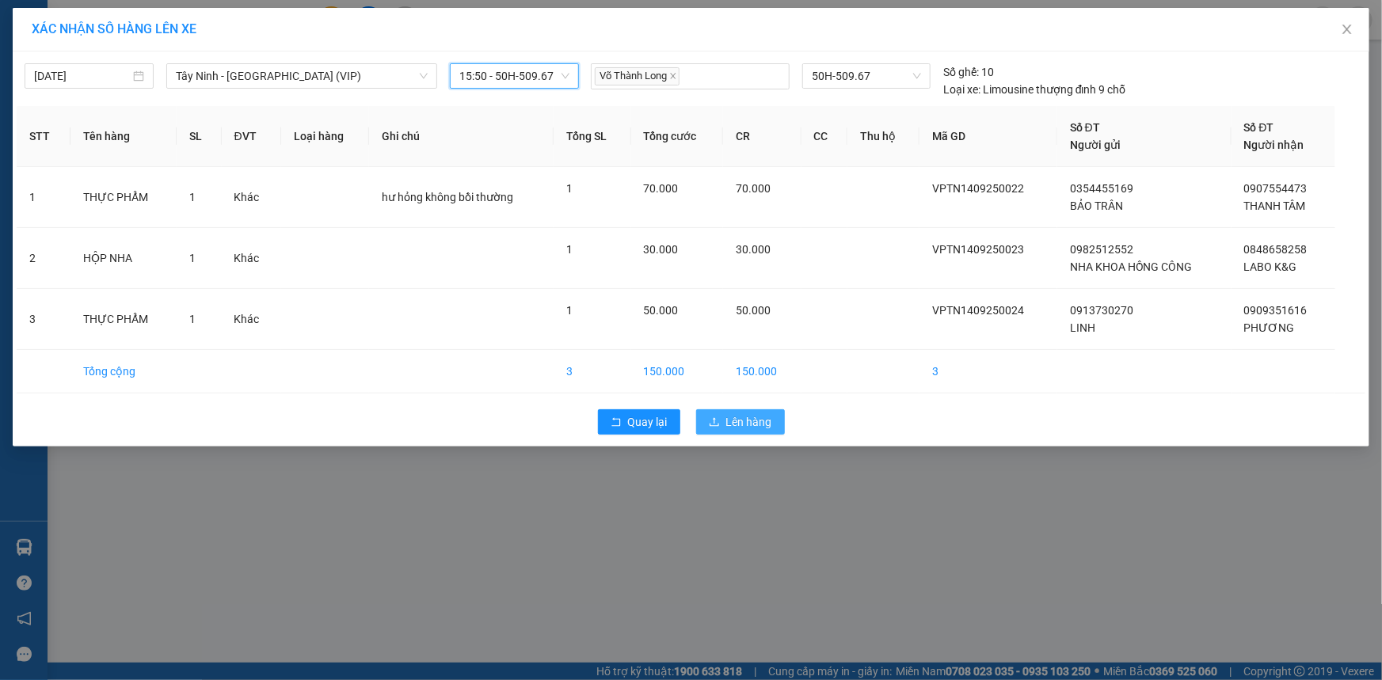
click at [734, 421] on span "Lên hàng" at bounding box center [749, 421] width 46 height 17
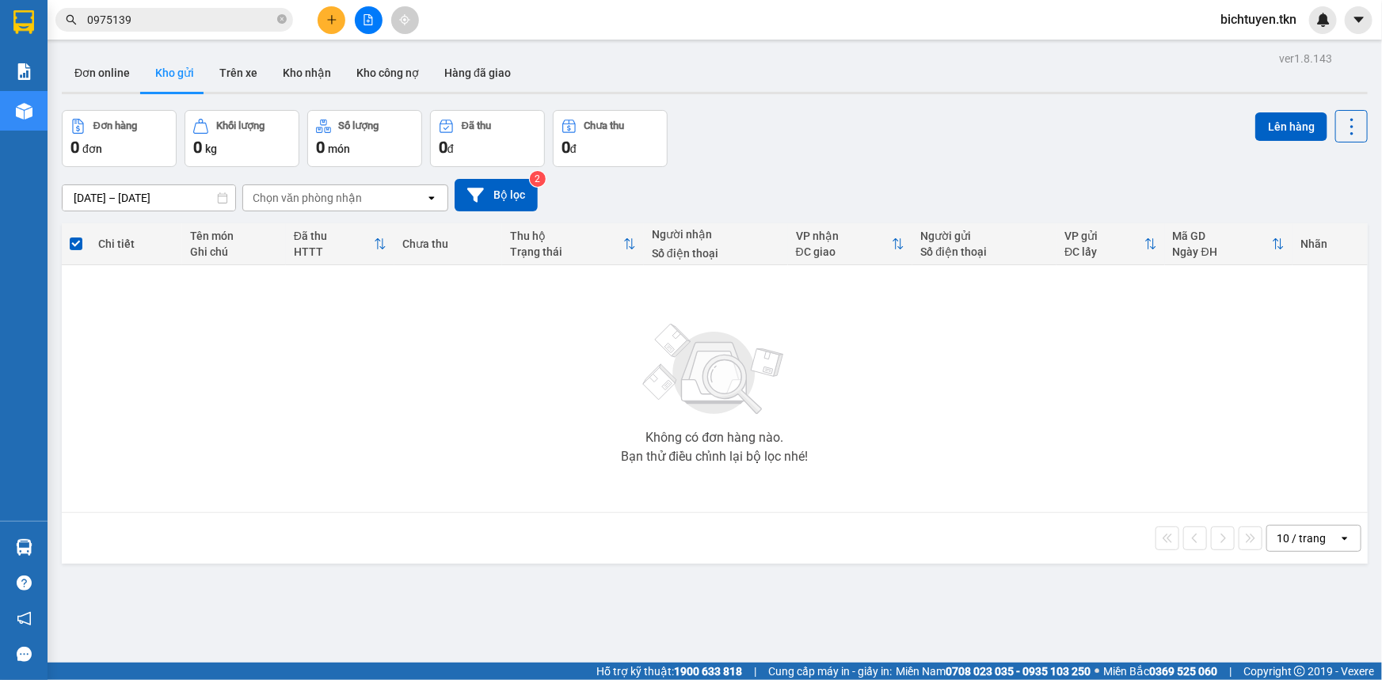
click at [886, 139] on div "Đơn hàng 0 đơn Khối lượng 0 kg Số lượng 0 món Đã thu 0 đ Chưa thu 0 đ Lên hàng" at bounding box center [715, 138] width 1306 height 57
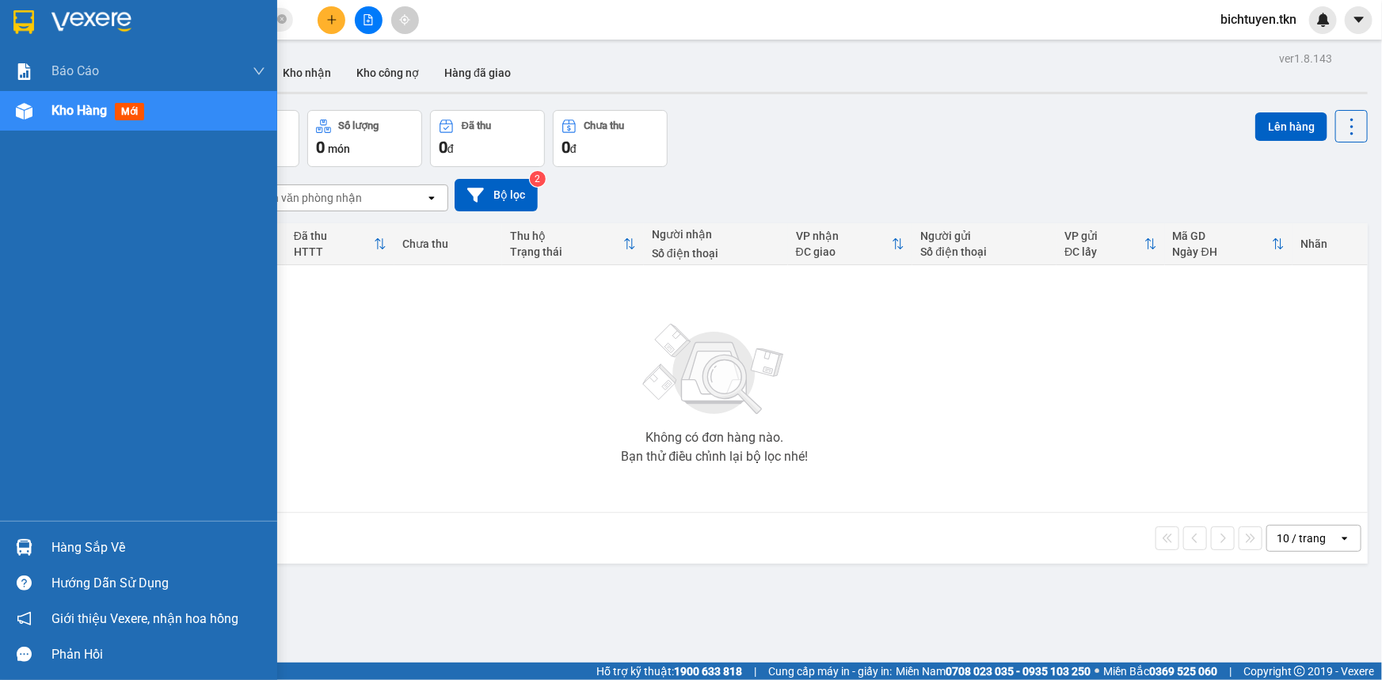
click at [16, 543] on img at bounding box center [24, 547] width 17 height 17
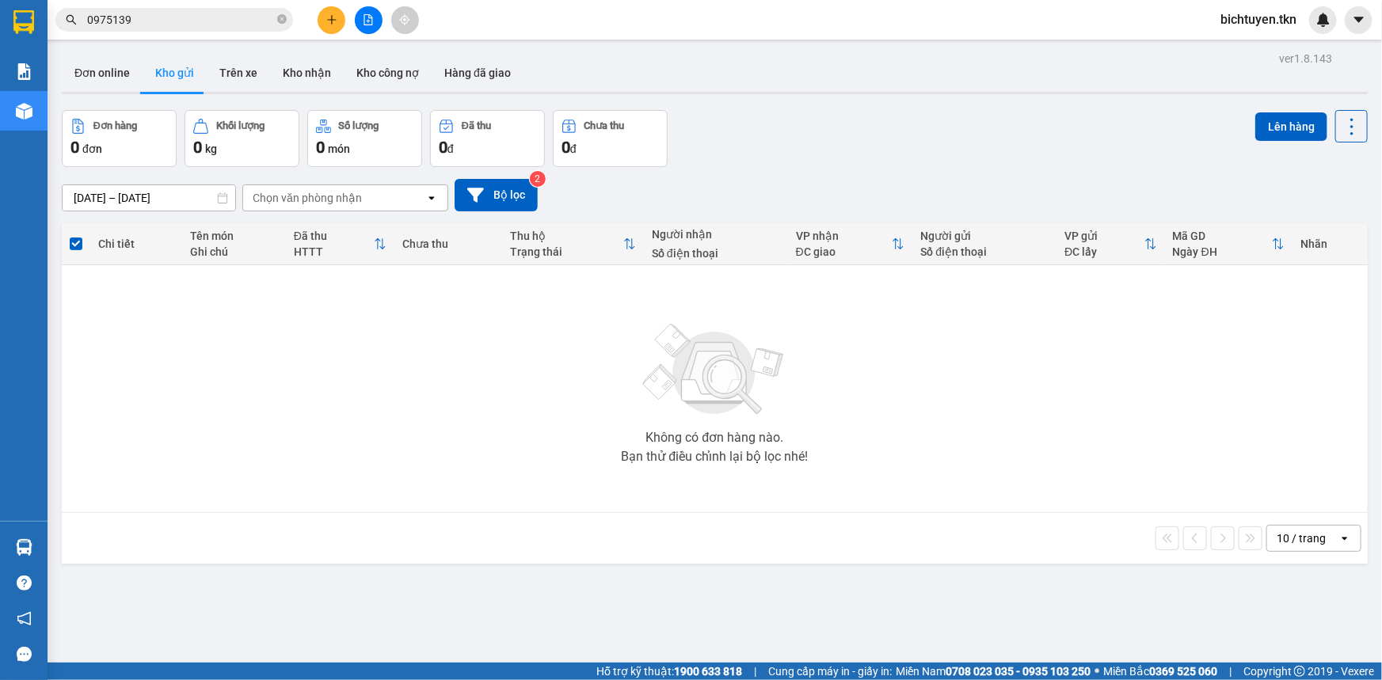
click at [870, 139] on section "Kết quả tìm kiếm ( 1 ) Bộ lọc Ngày tạo đơn gần nhất Mã ĐH Trạng thái Món hàng T…" at bounding box center [691, 340] width 1382 height 680
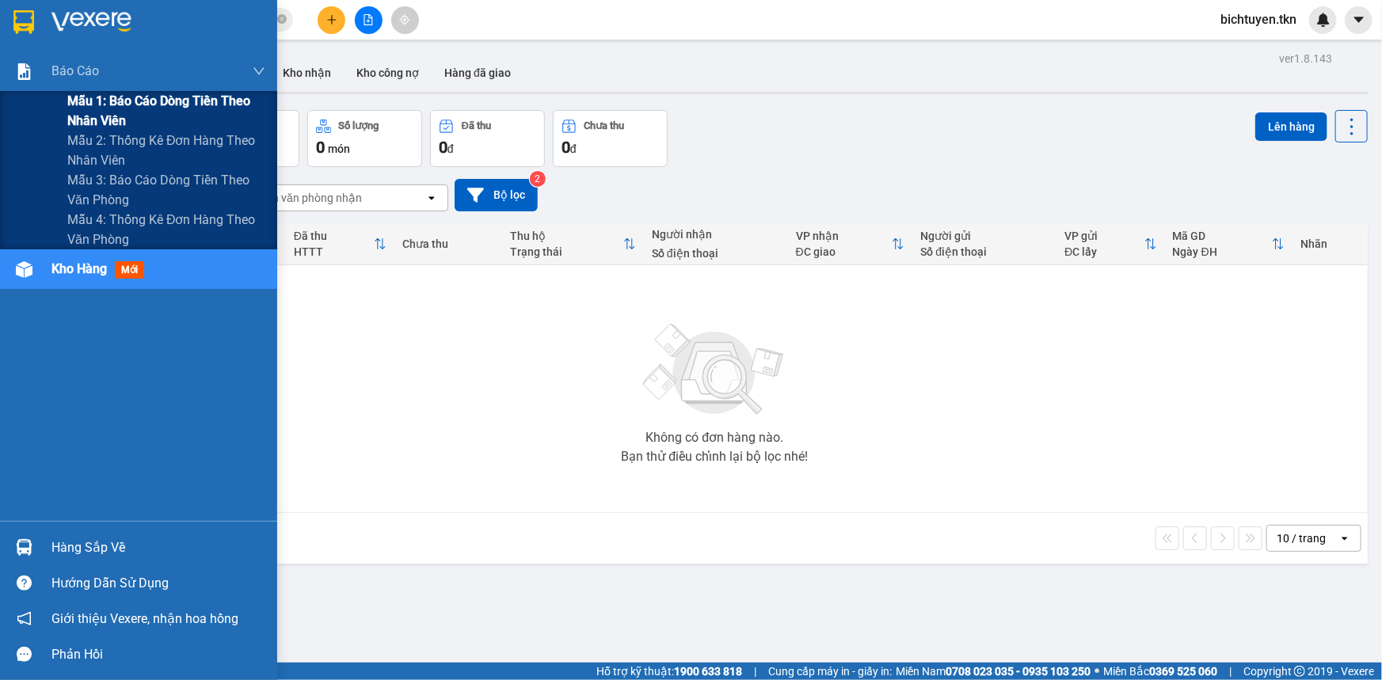
click at [104, 101] on span "Mẫu 1: Báo cáo dòng tiền theo nhân viên" at bounding box center [166, 111] width 198 height 40
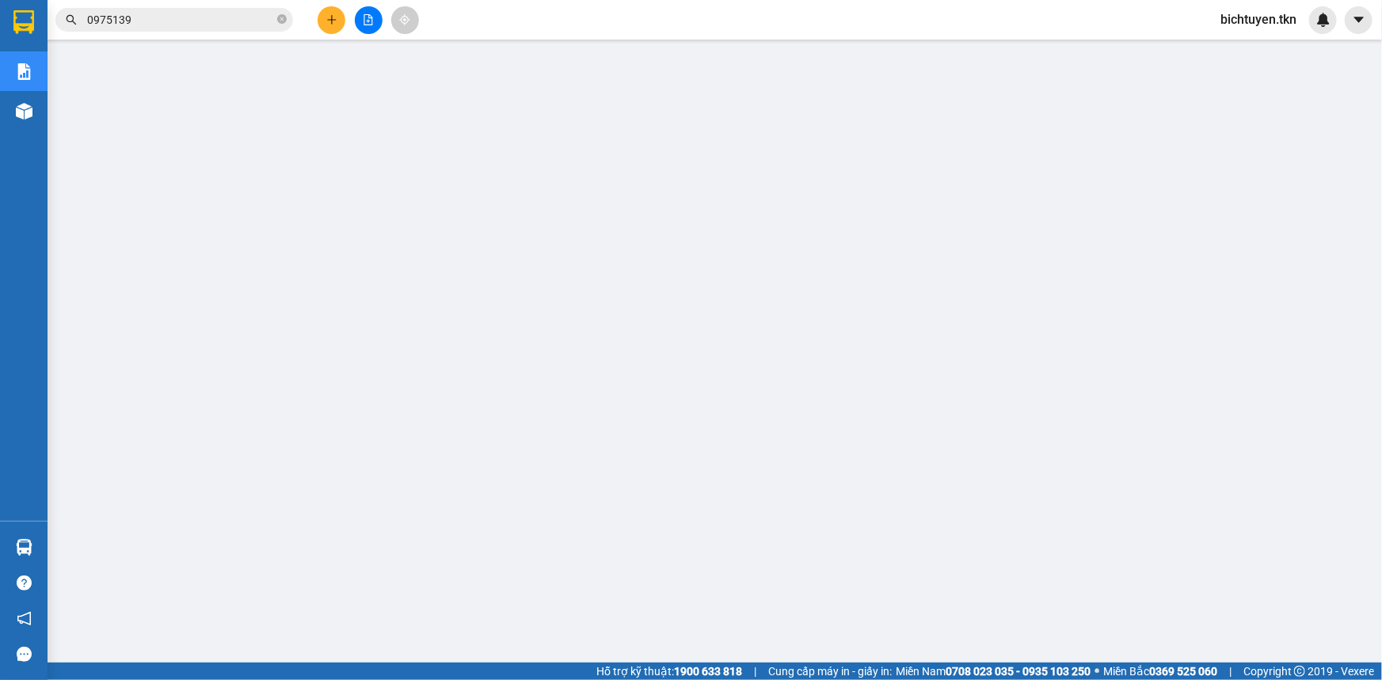
click at [42, 111] on div "Kho hàng mới" at bounding box center [24, 111] width 48 height 40
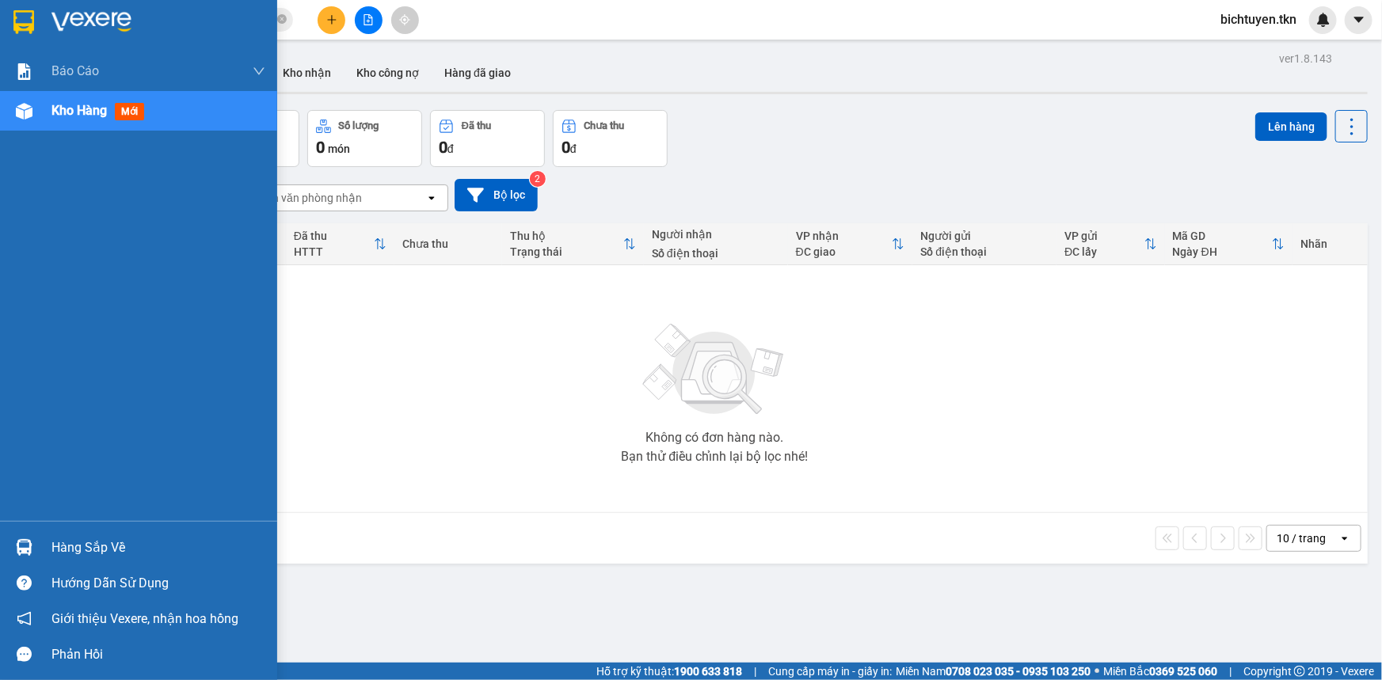
click at [37, 542] on div at bounding box center [24, 548] width 28 height 28
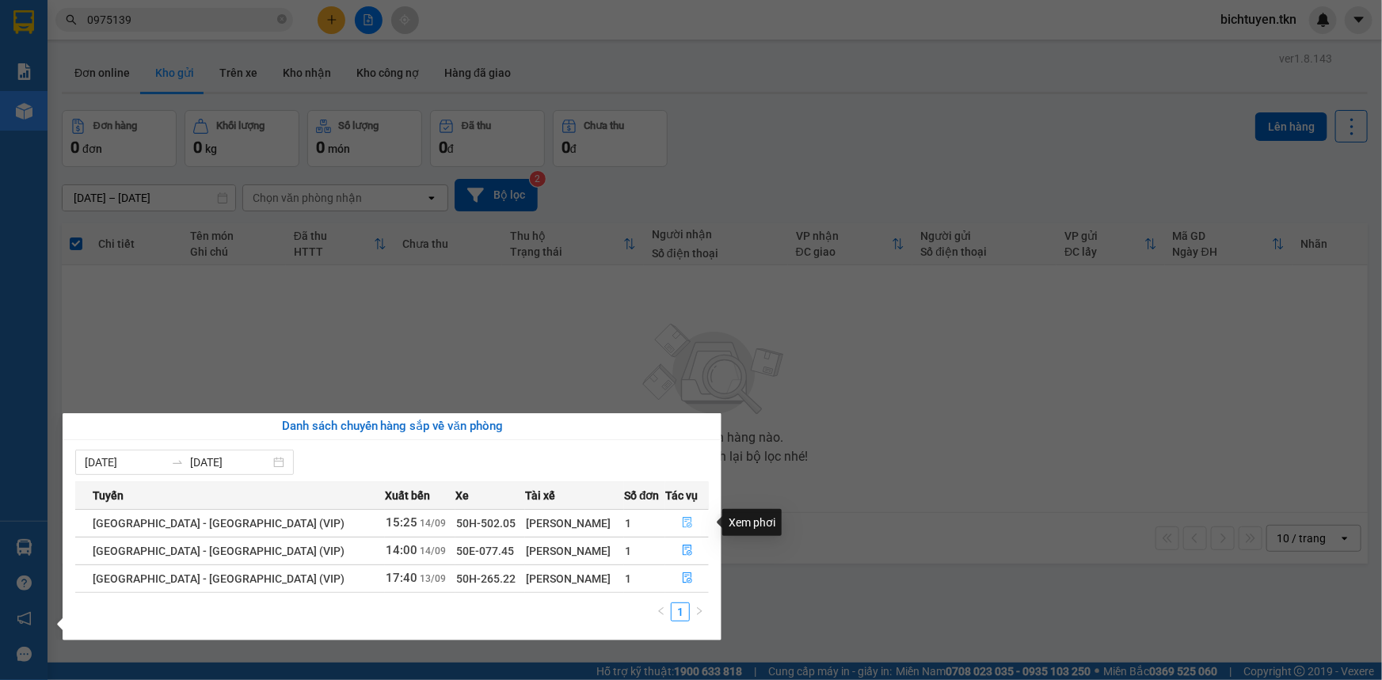
click at [688, 525] on button "button" at bounding box center [687, 523] width 42 height 25
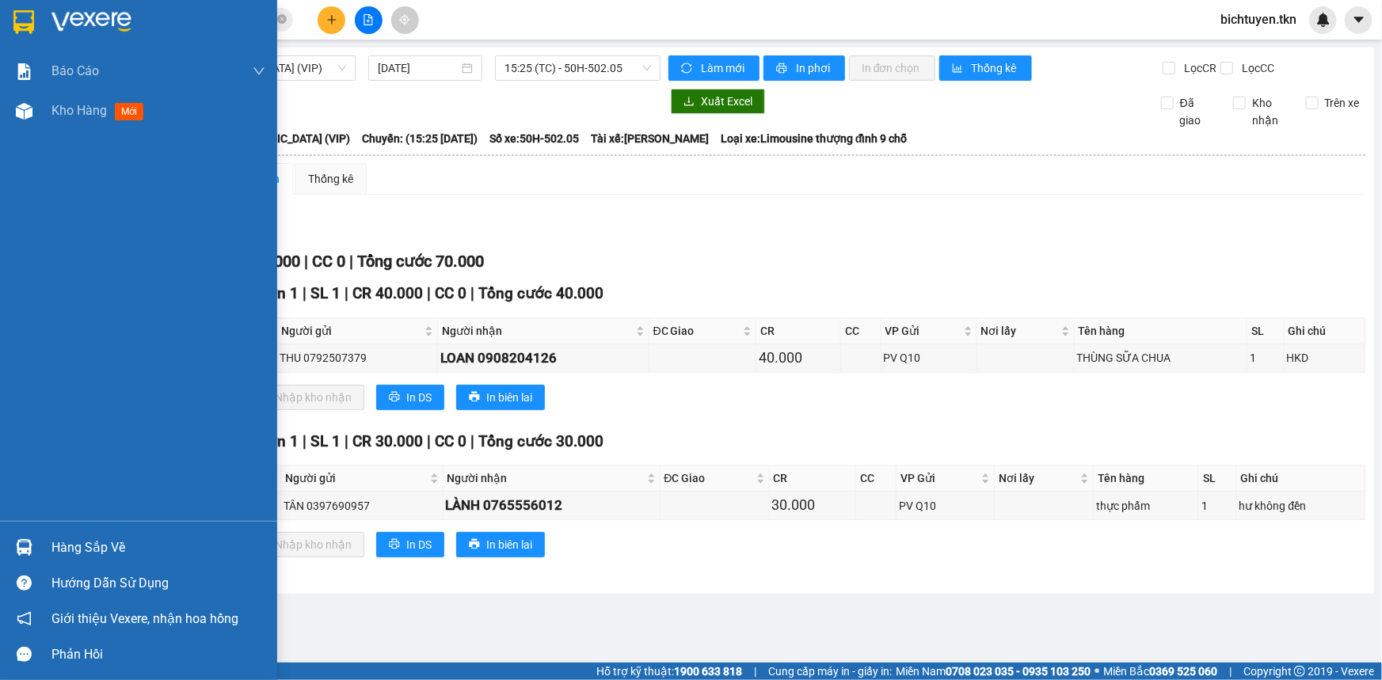
drag, startPoint x: 32, startPoint y: 554, endPoint x: 57, endPoint y: 547, distance: 26.3
click at [32, 553] on div at bounding box center [24, 548] width 28 height 28
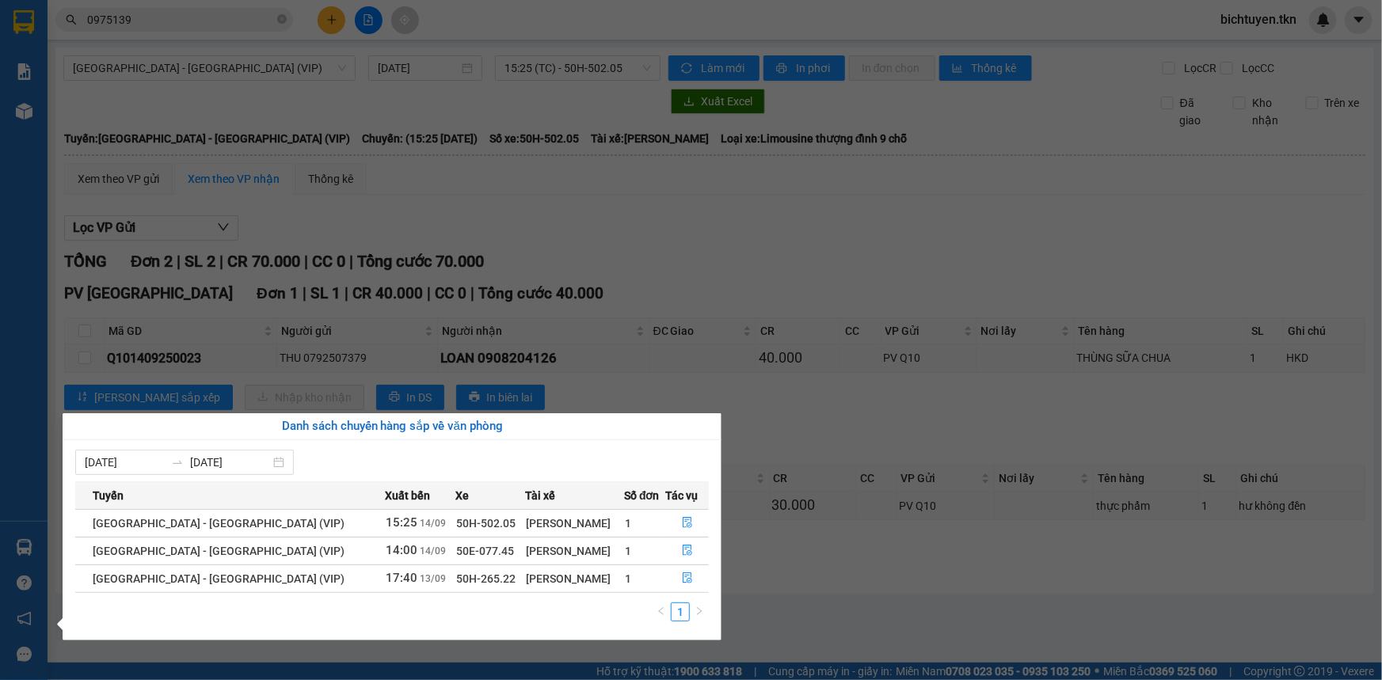
click at [646, 261] on section "Kết quả tìm kiếm ( 1 ) Bộ lọc Ngày tạo đơn gần nhất Mã ĐH Trạng thái Món hàng T…" at bounding box center [691, 340] width 1382 height 680
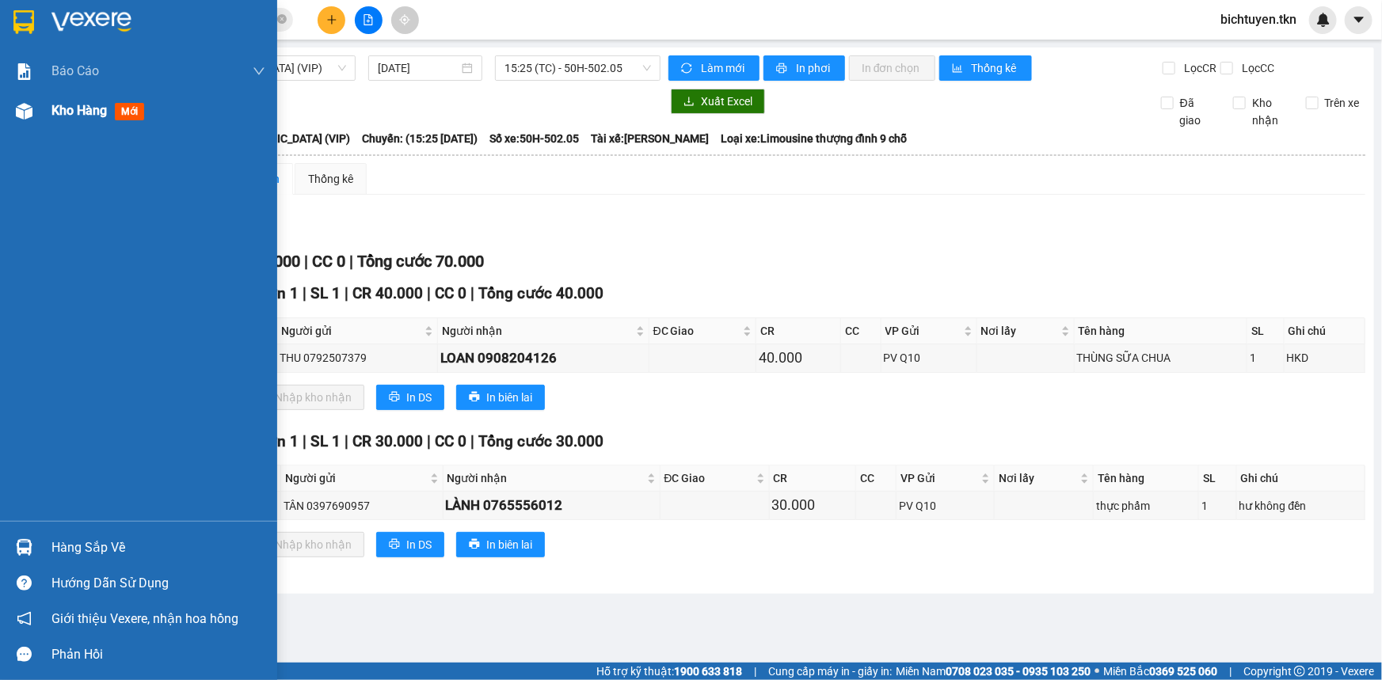
click at [21, 109] on img at bounding box center [24, 111] width 17 height 17
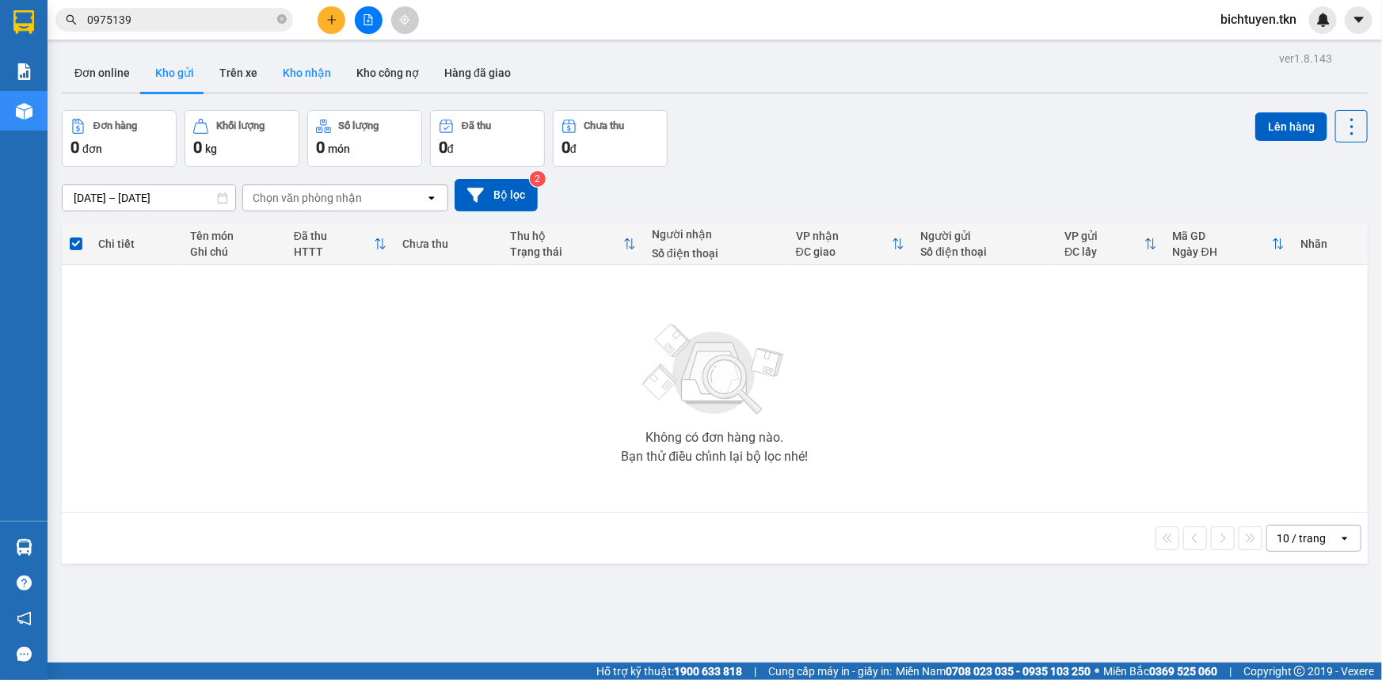
click at [295, 83] on button "Kho nhận" at bounding box center [307, 73] width 74 height 38
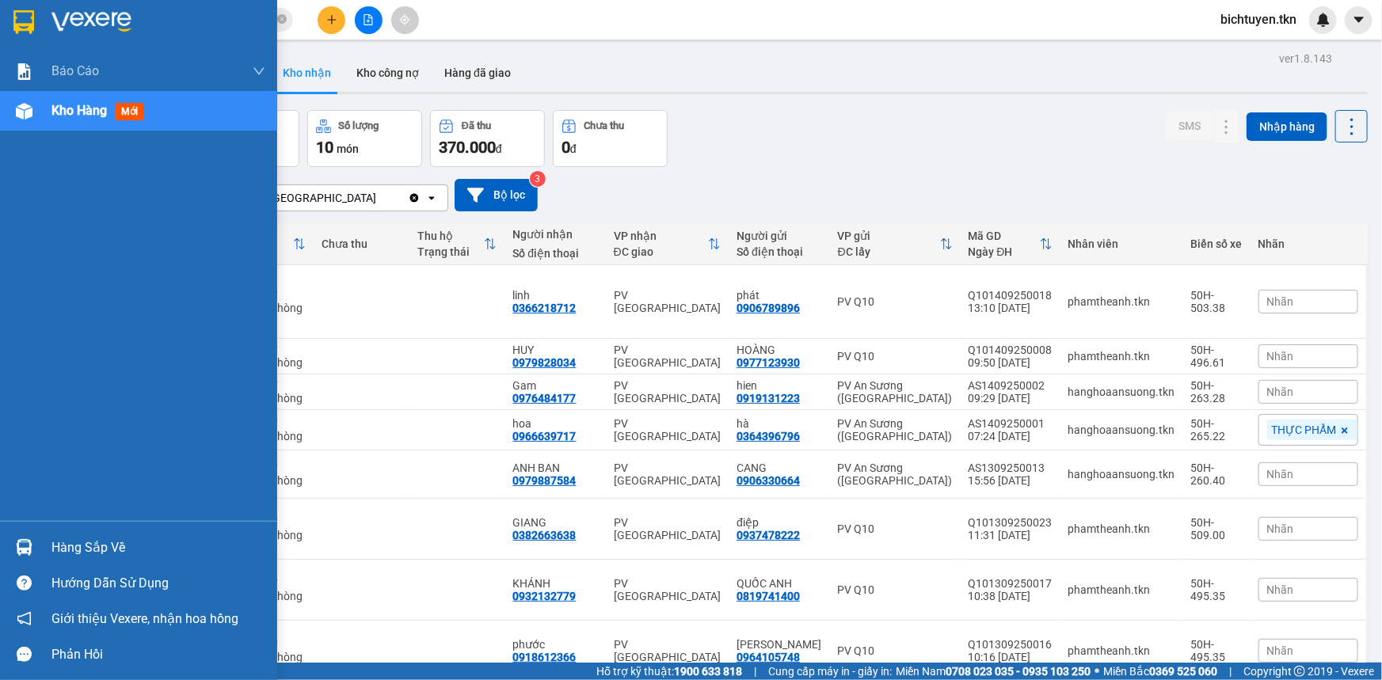
click at [31, 547] on img at bounding box center [24, 547] width 17 height 17
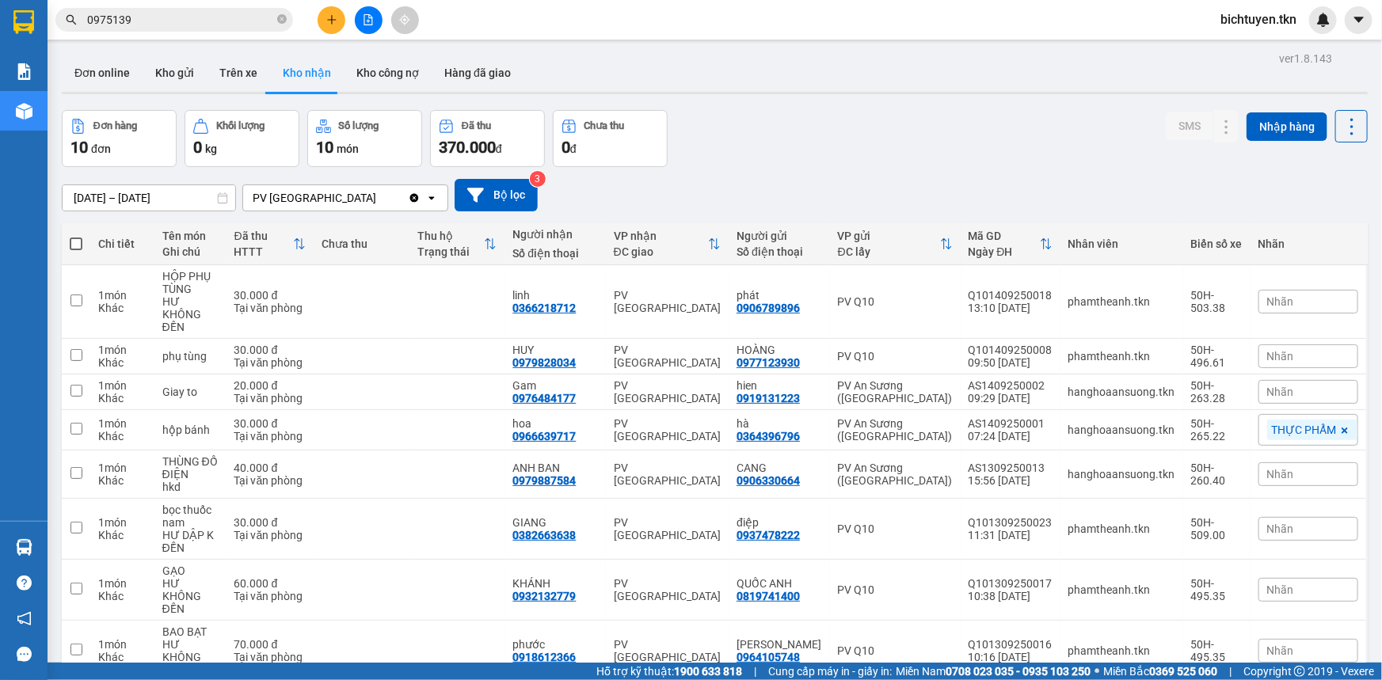
click at [773, 139] on section "Kết quả tìm kiếm ( 1 ) Bộ lọc Ngày tạo đơn gần nhất Mã ĐH Trạng thái Món hàng T…" at bounding box center [691, 340] width 1382 height 680
click at [280, 20] on icon "close-circle" at bounding box center [282, 19] width 10 height 10
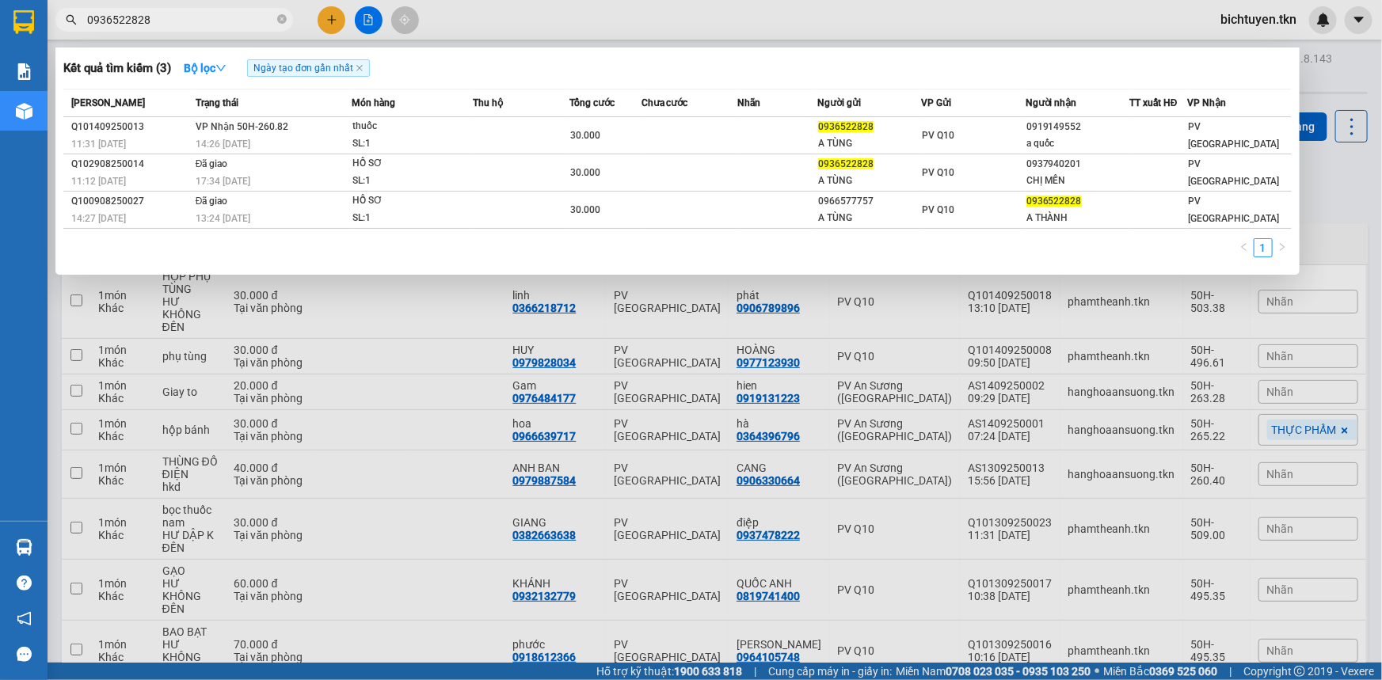
type input "0936522828"
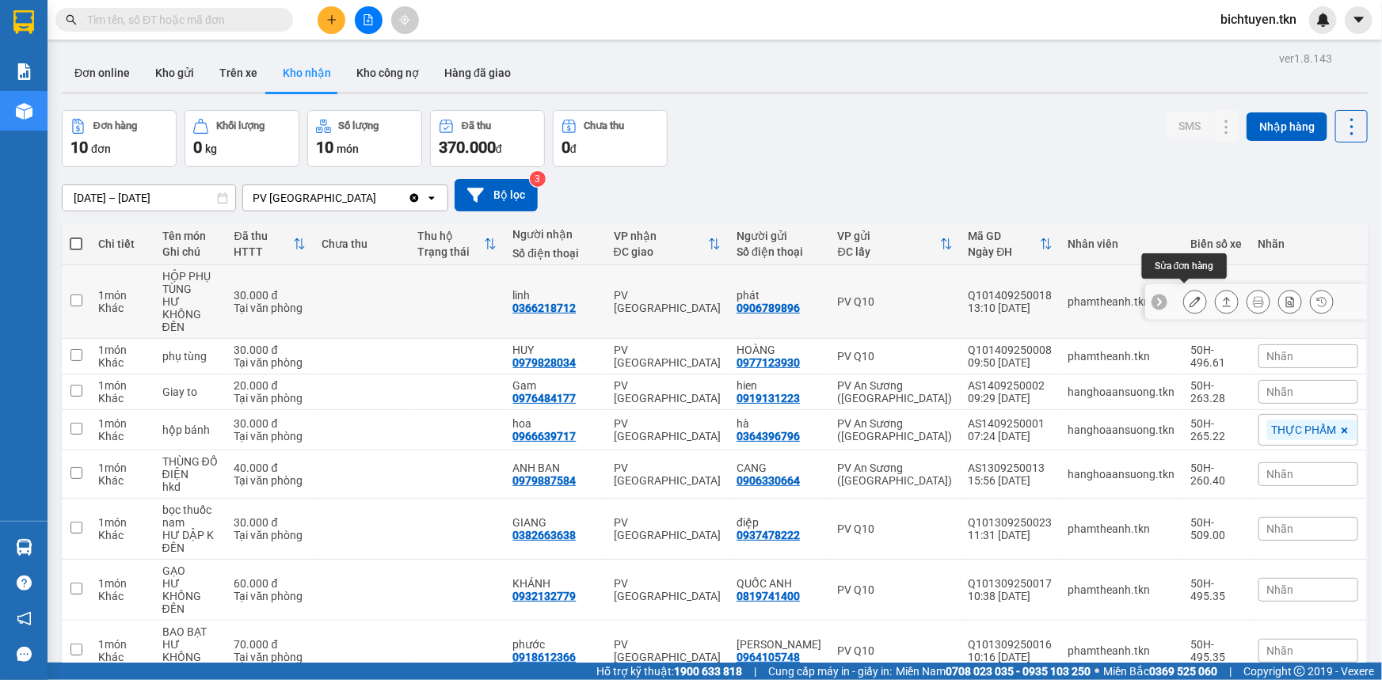
click at [1190, 296] on icon at bounding box center [1195, 301] width 11 height 11
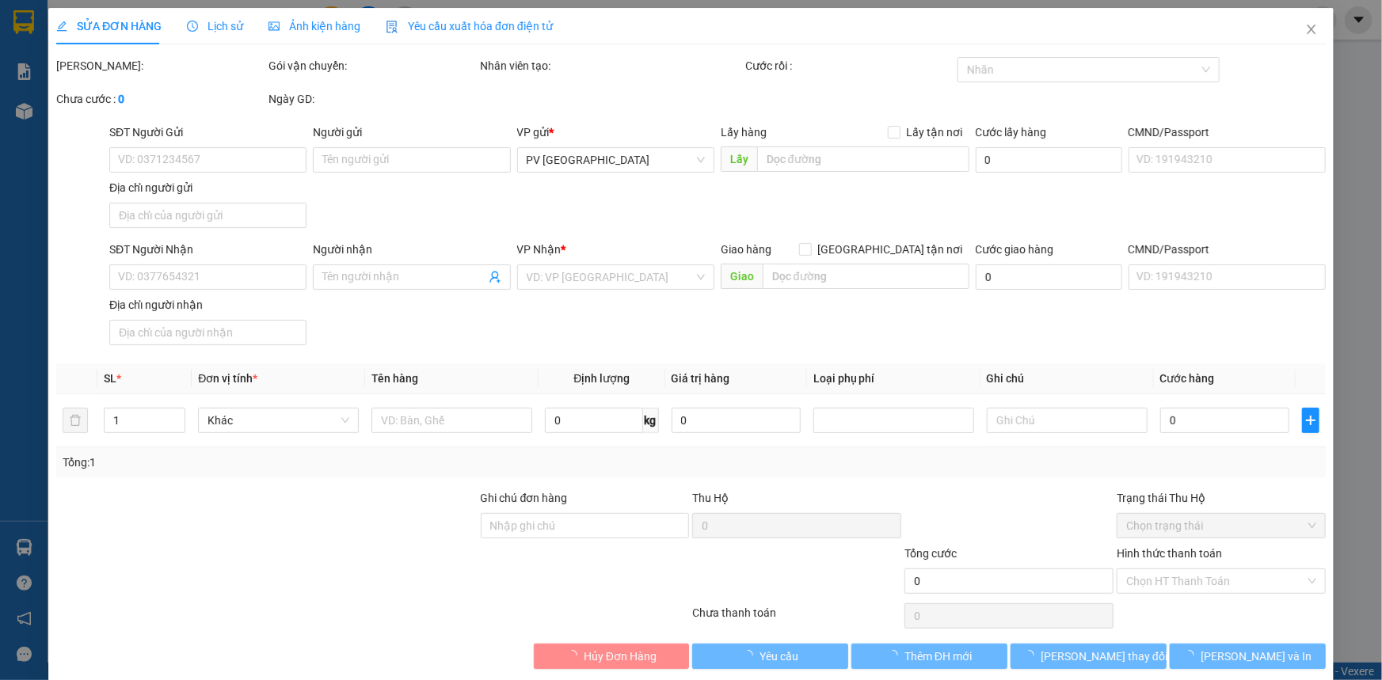
type input "0906789896"
type input "phát"
type input "0366218712"
type input "linh"
type input "30.000"
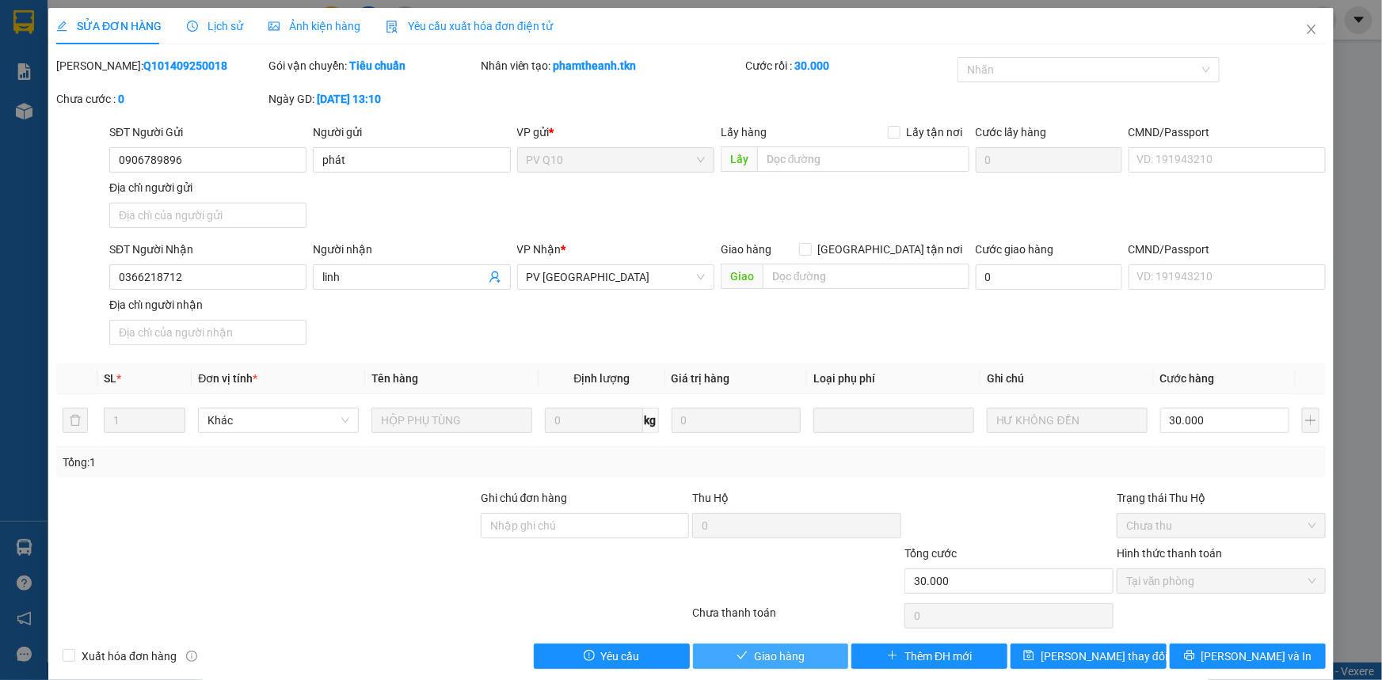
click at [804, 650] on button "Giao hàng" at bounding box center [771, 656] width 156 height 25
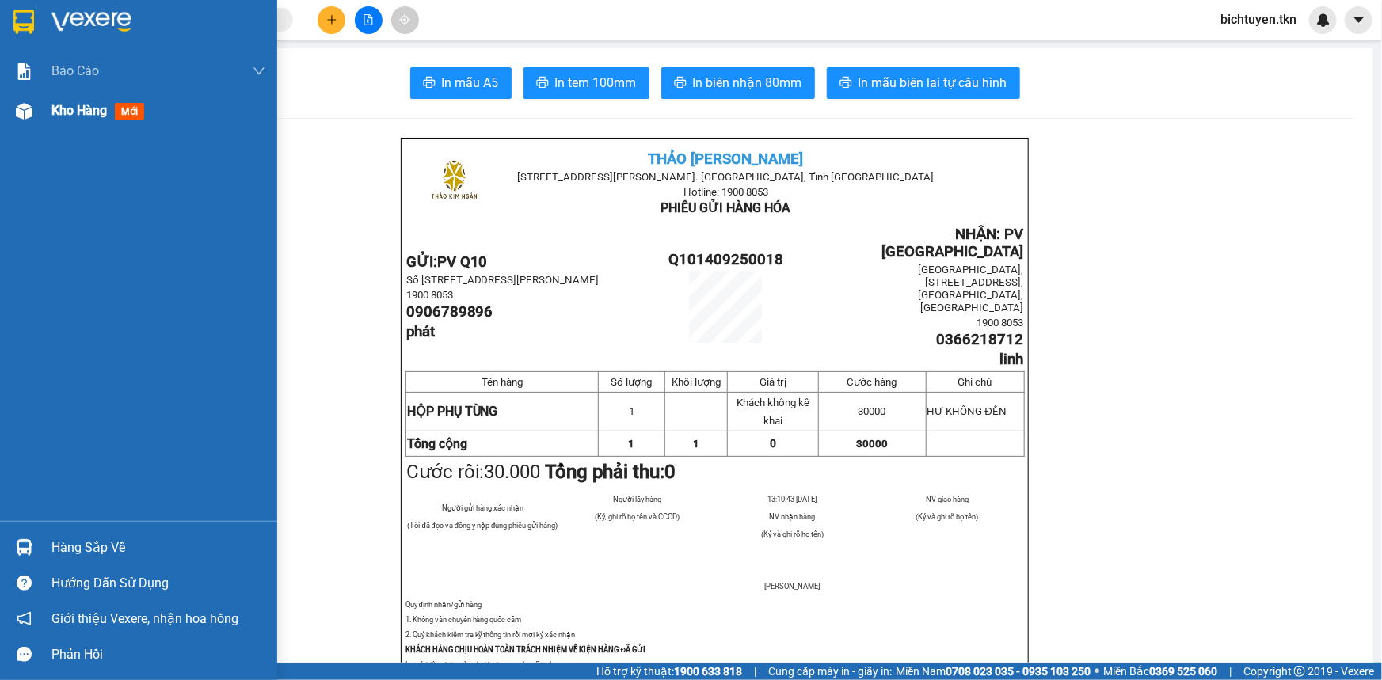
drag, startPoint x: 23, startPoint y: 107, endPoint x: 39, endPoint y: 103, distance: 16.3
click at [23, 107] on img at bounding box center [24, 111] width 17 height 17
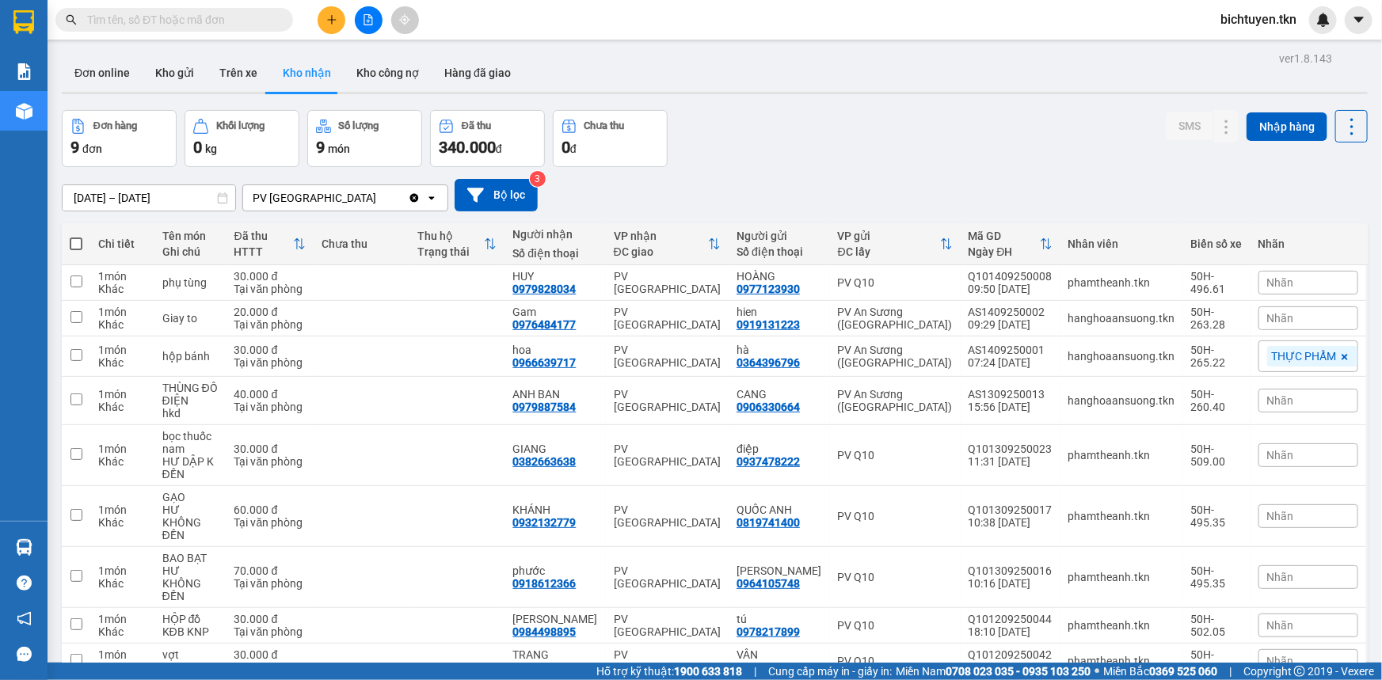
click at [213, 29] on span at bounding box center [174, 20] width 238 height 24
click at [213, 23] on input "text" at bounding box center [180, 19] width 187 height 17
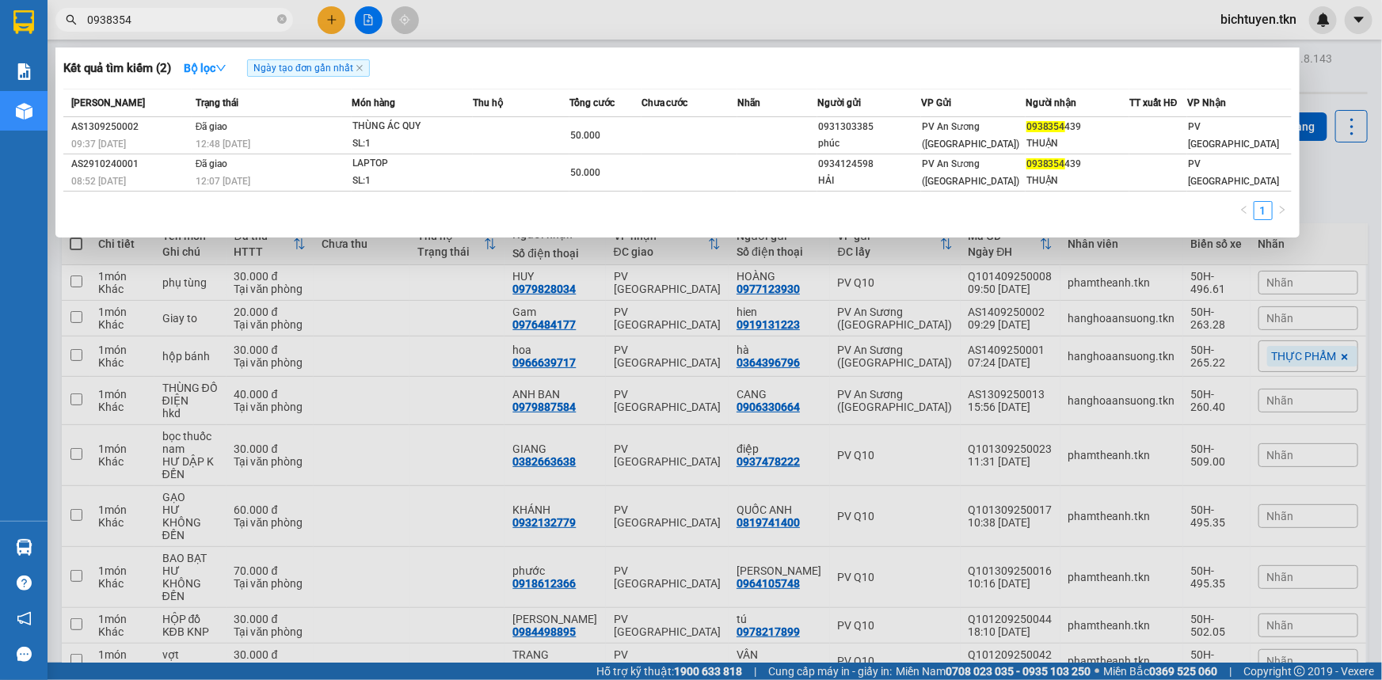
type input "0938354"
click at [1344, 184] on div at bounding box center [691, 340] width 1382 height 680
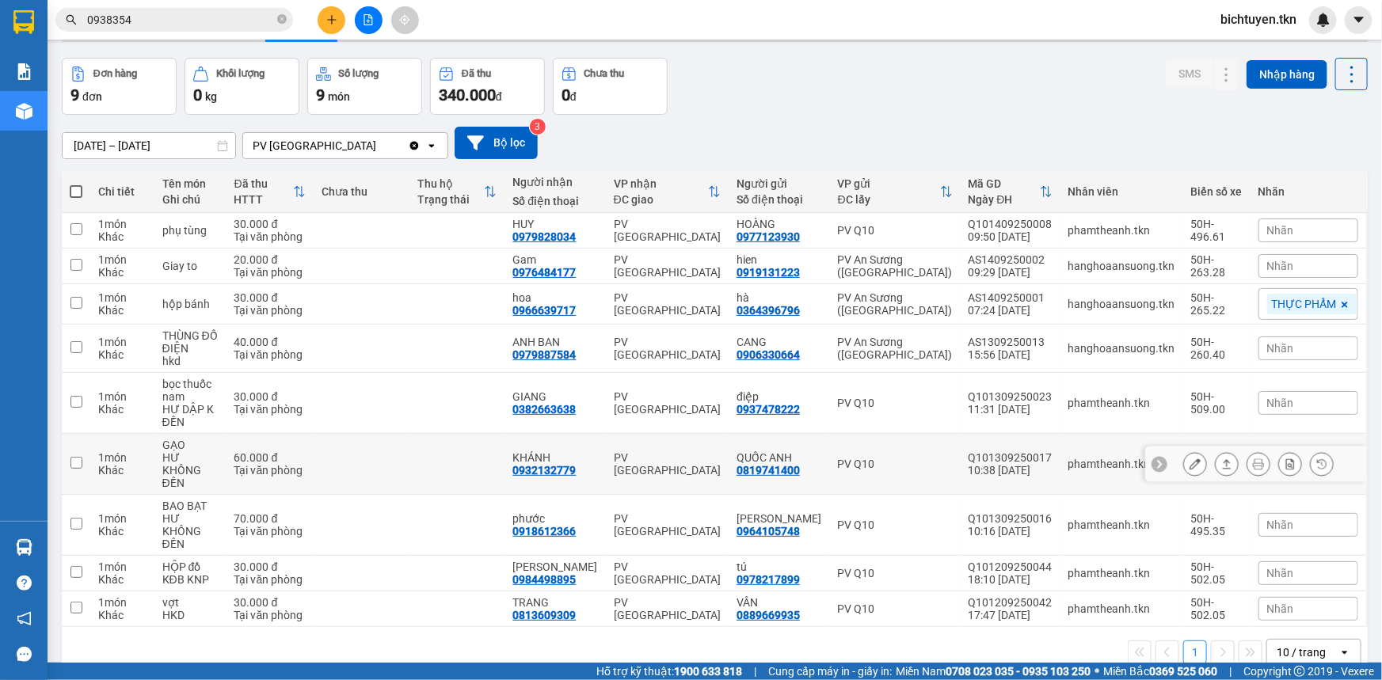
scroll to position [71, 0]
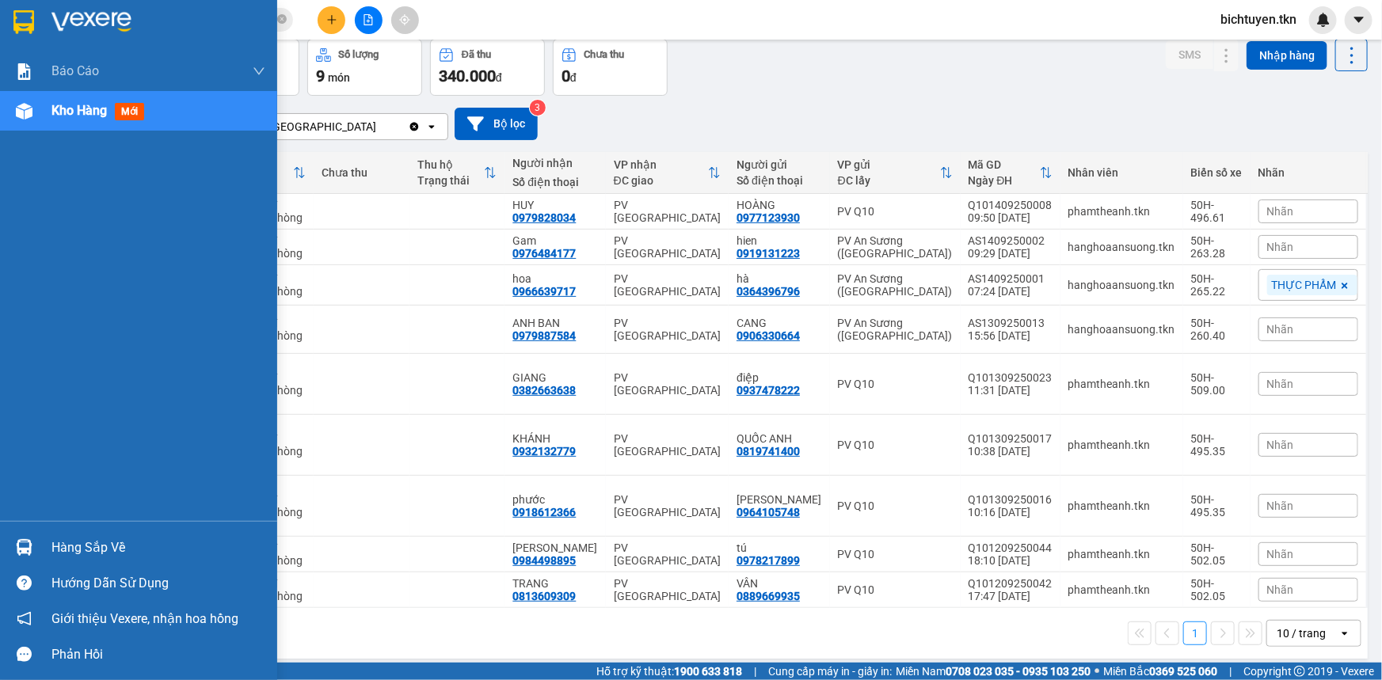
drag, startPoint x: 32, startPoint y: 539, endPoint x: 63, endPoint y: 535, distance: 30.5
click at [32, 539] on div at bounding box center [24, 548] width 28 height 28
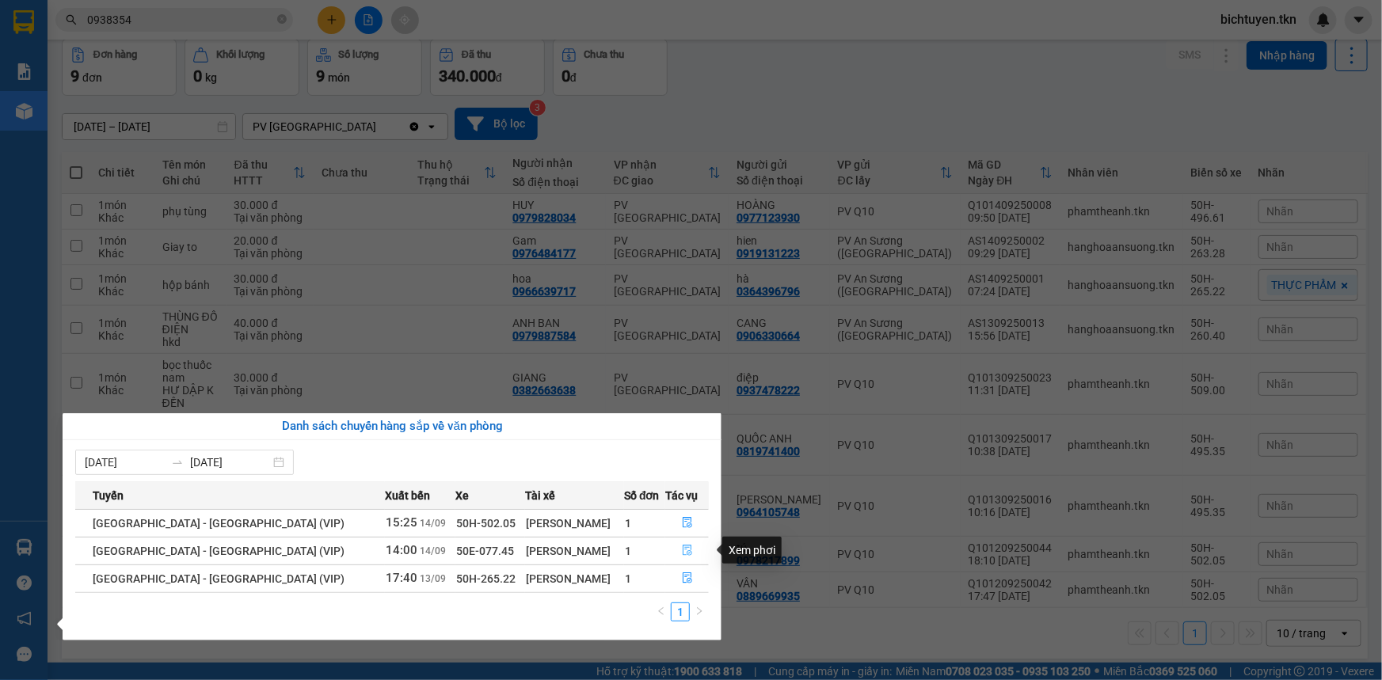
click at [683, 544] on button "button" at bounding box center [687, 551] width 42 height 25
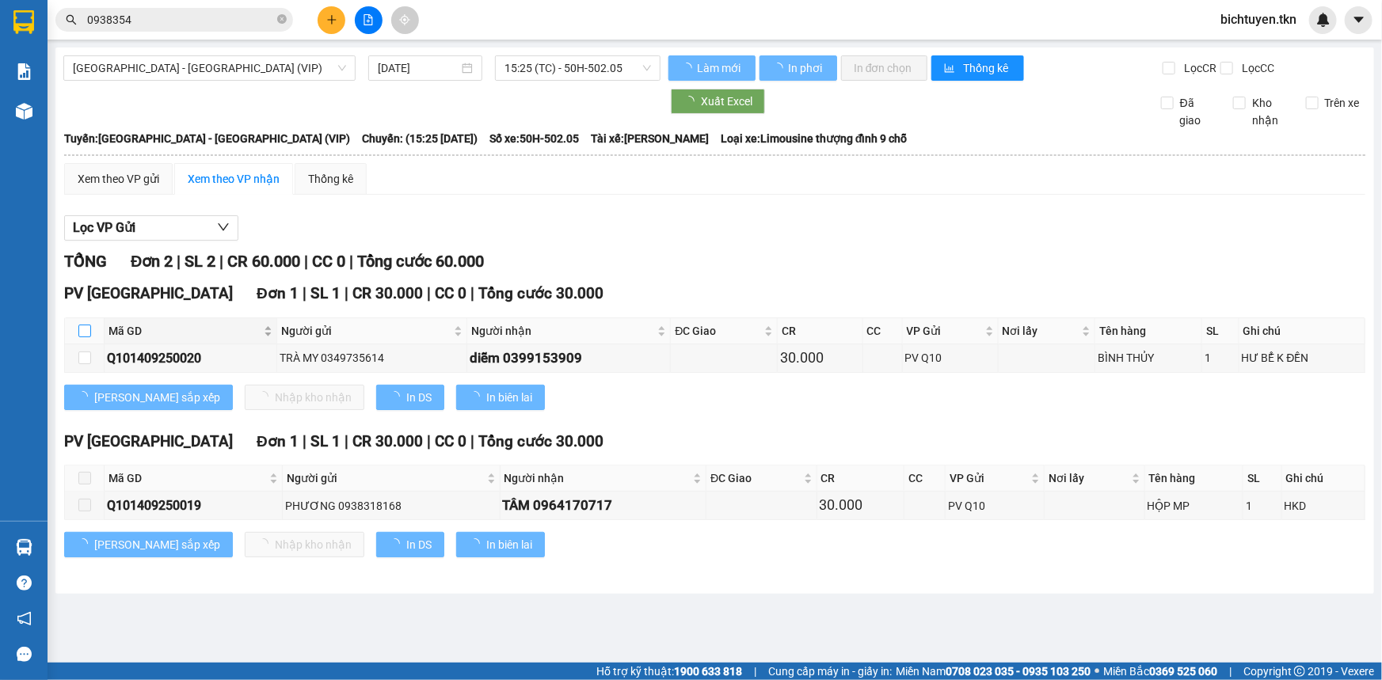
drag, startPoint x: 84, startPoint y: 326, endPoint x: 105, endPoint y: 331, distance: 21.1
click at [83, 325] on input "checkbox" at bounding box center [84, 331] width 13 height 13
checkbox input "true"
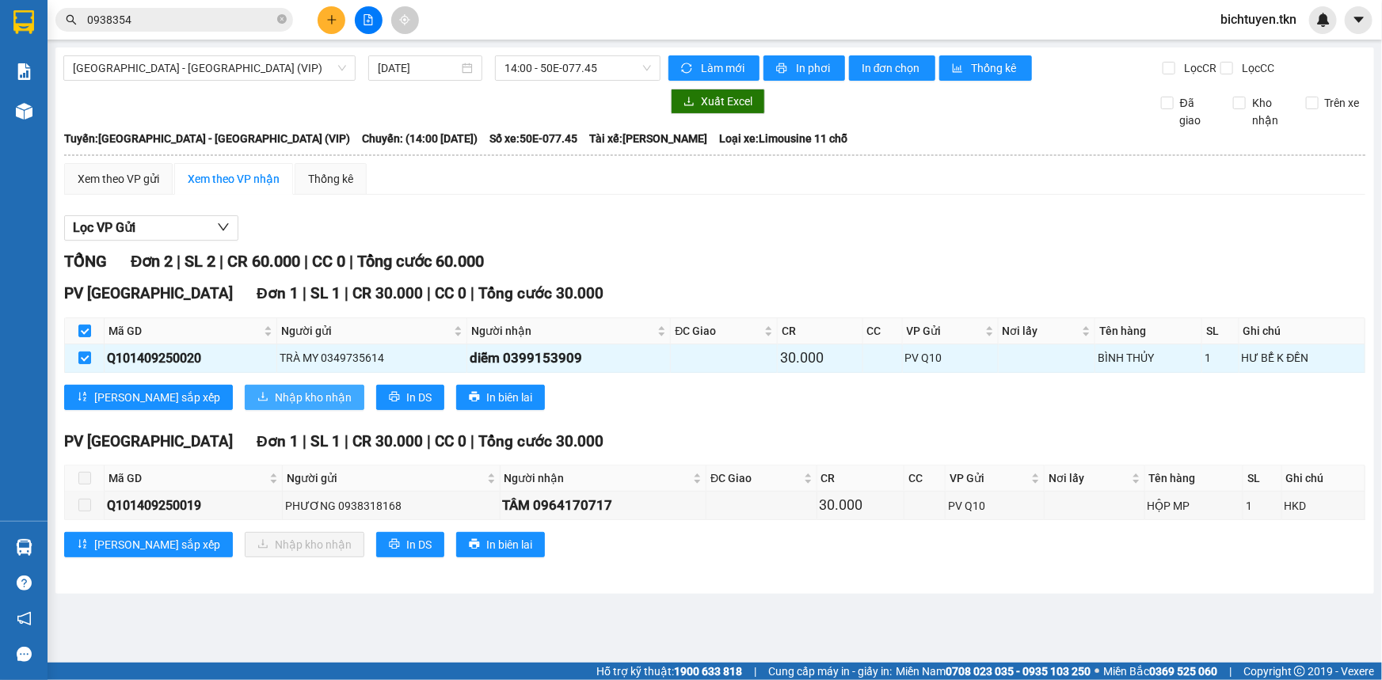
click at [275, 399] on span "Nhập kho nhận" at bounding box center [313, 397] width 77 height 17
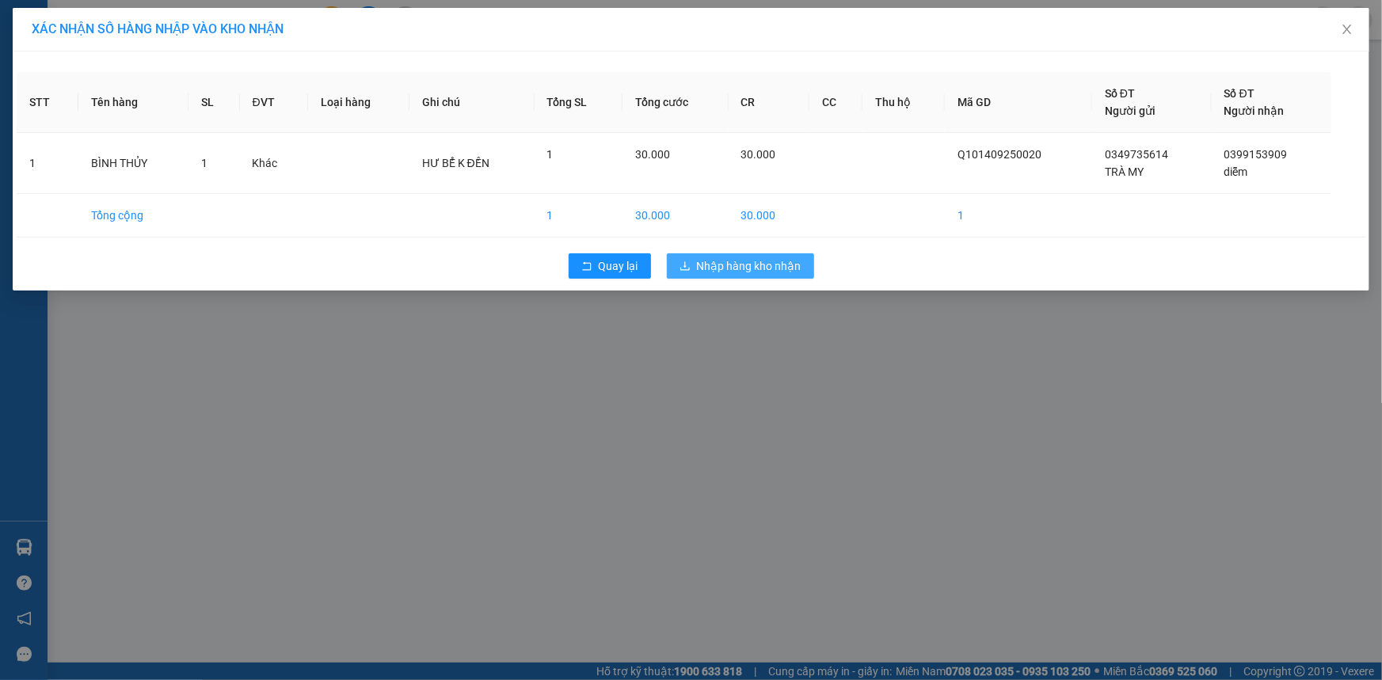
click at [715, 270] on span "Nhập hàng kho nhận" at bounding box center [749, 265] width 105 height 17
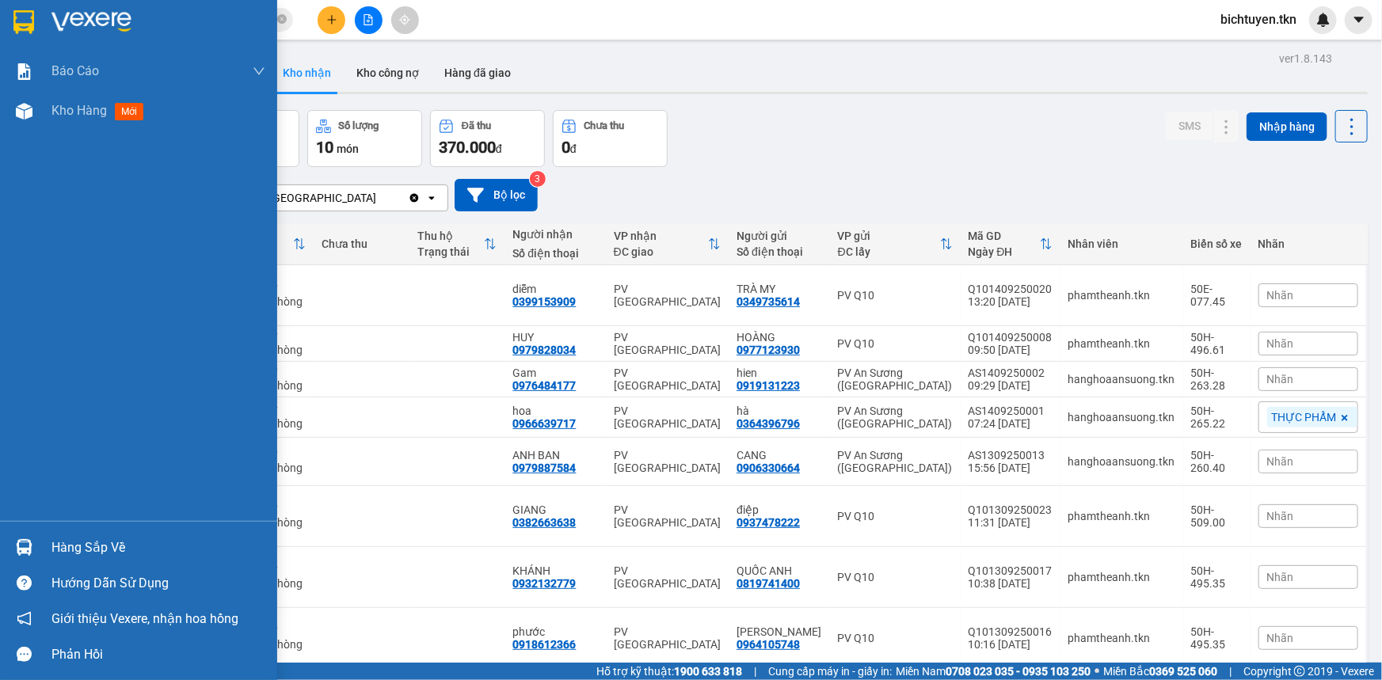
click at [73, 539] on div "Hàng sắp về" at bounding box center [158, 548] width 214 height 24
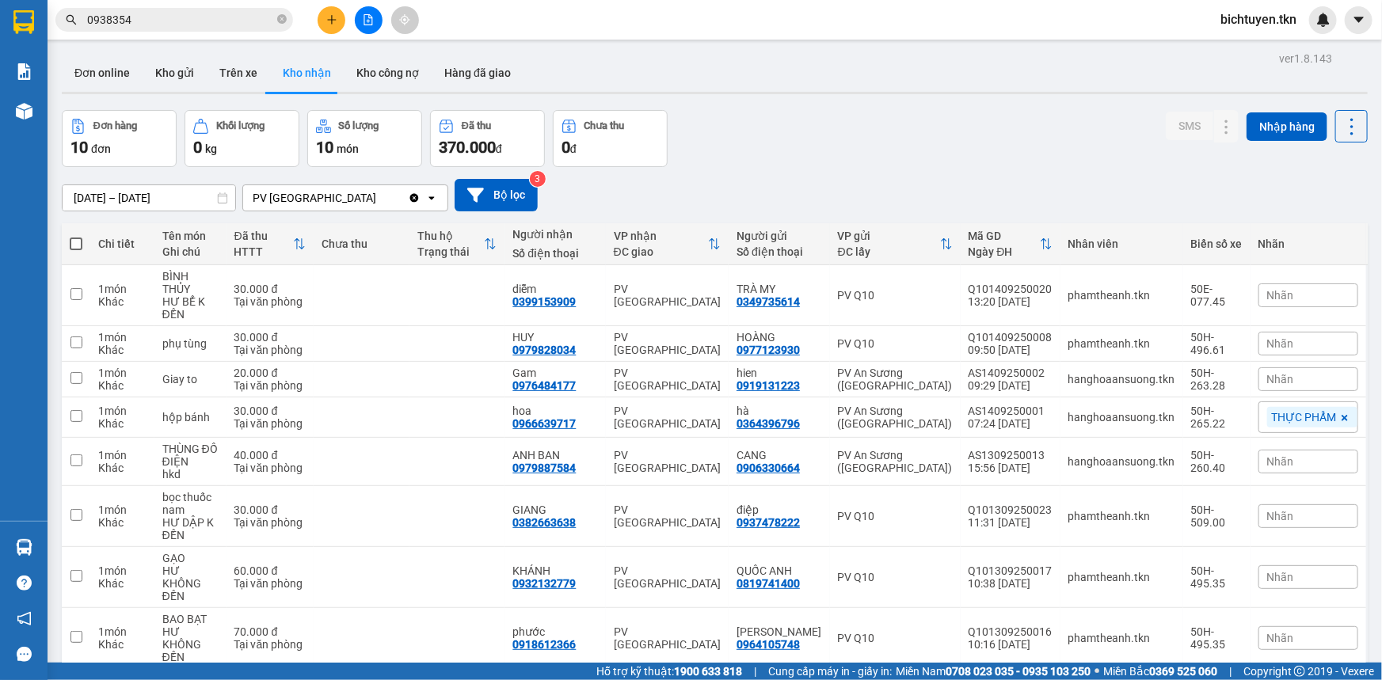
click at [688, 111] on section "Kết quả tìm kiếm ( 2 ) Bộ lọc Ngày tạo đơn gần nhất Mã ĐH Trạng thái Món hàng T…" at bounding box center [691, 340] width 1382 height 680
click at [833, 114] on div "Đơn hàng 10 đơn Khối lượng 0 kg Số lượng 10 món Đã thu 370.000 đ Chưa thu 0 đ S…" at bounding box center [715, 138] width 1306 height 57
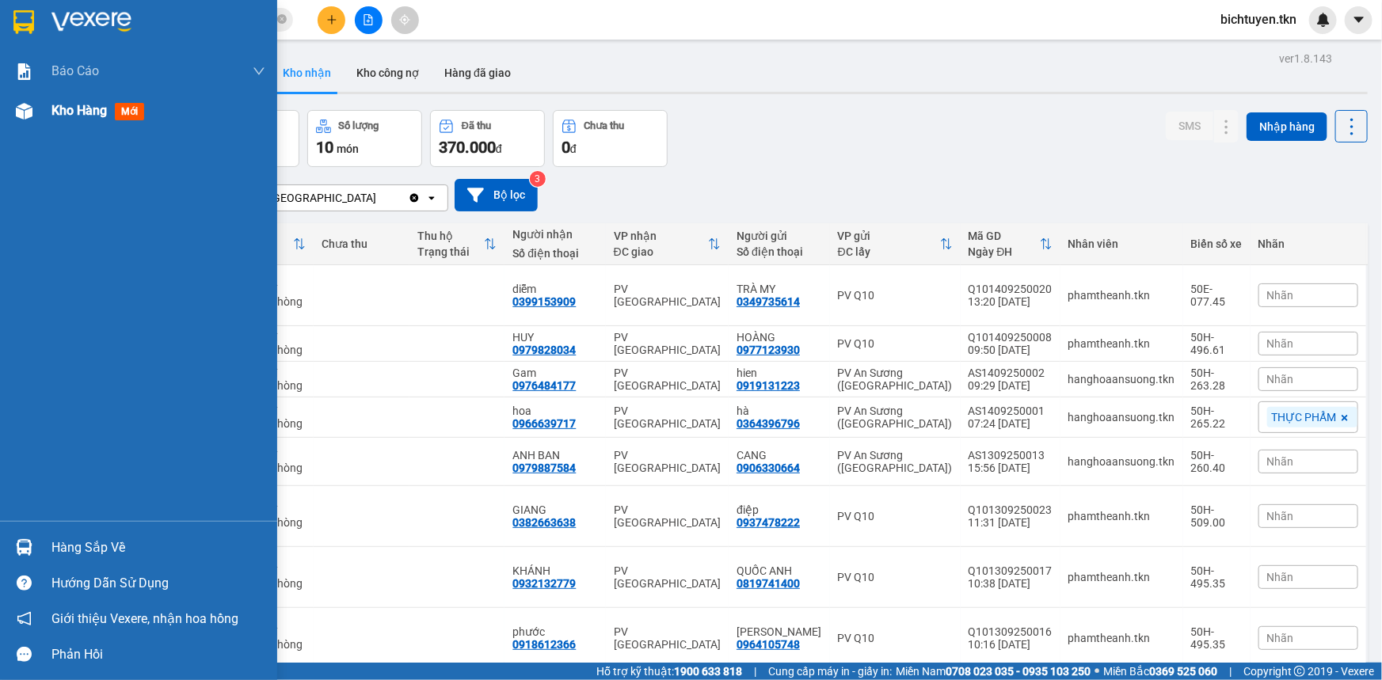
click at [16, 117] on img at bounding box center [24, 111] width 17 height 17
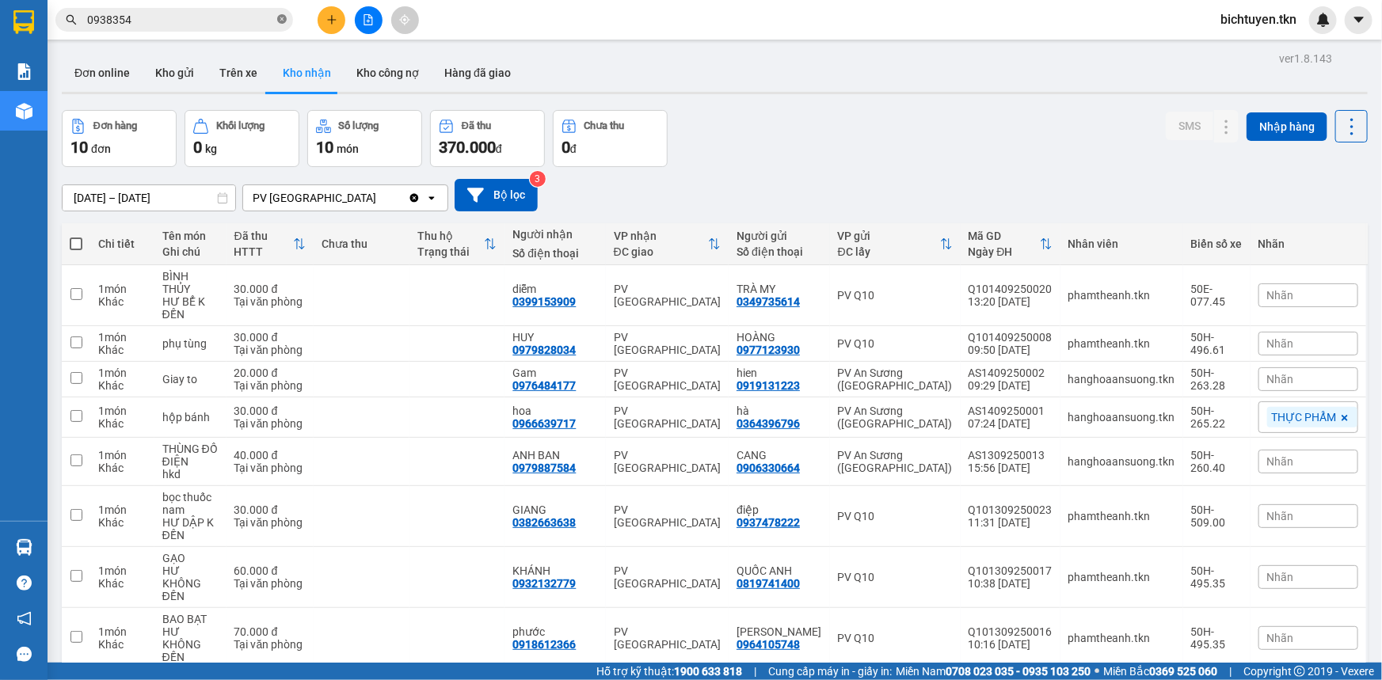
click at [281, 17] on icon "close-circle" at bounding box center [282, 19] width 10 height 10
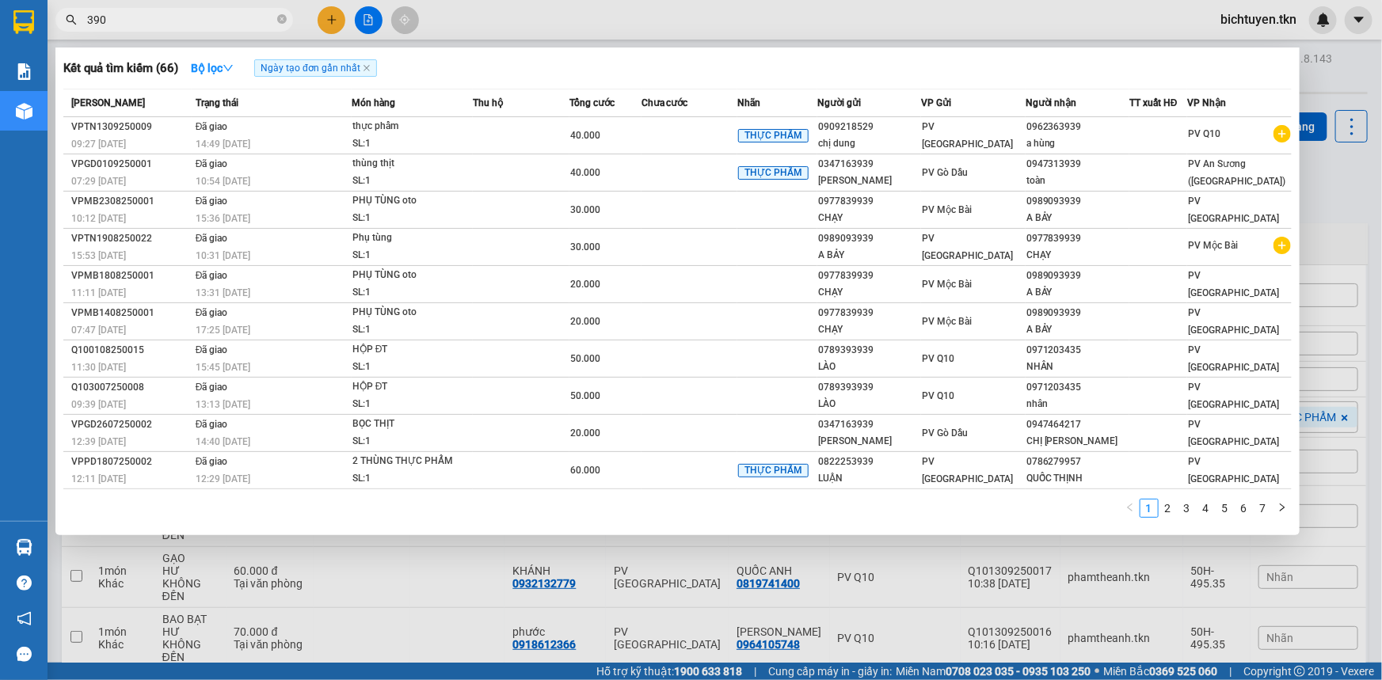
type input "3909"
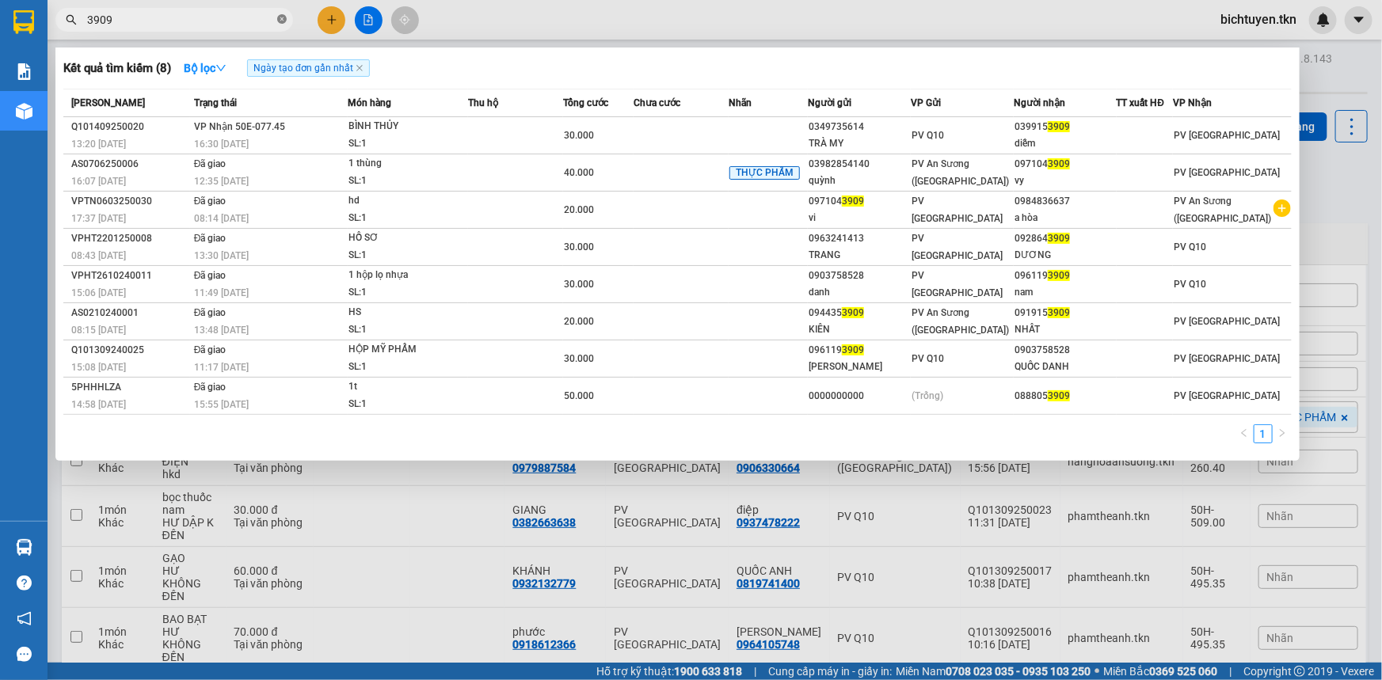
click at [282, 14] on icon "close-circle" at bounding box center [282, 19] width 10 height 10
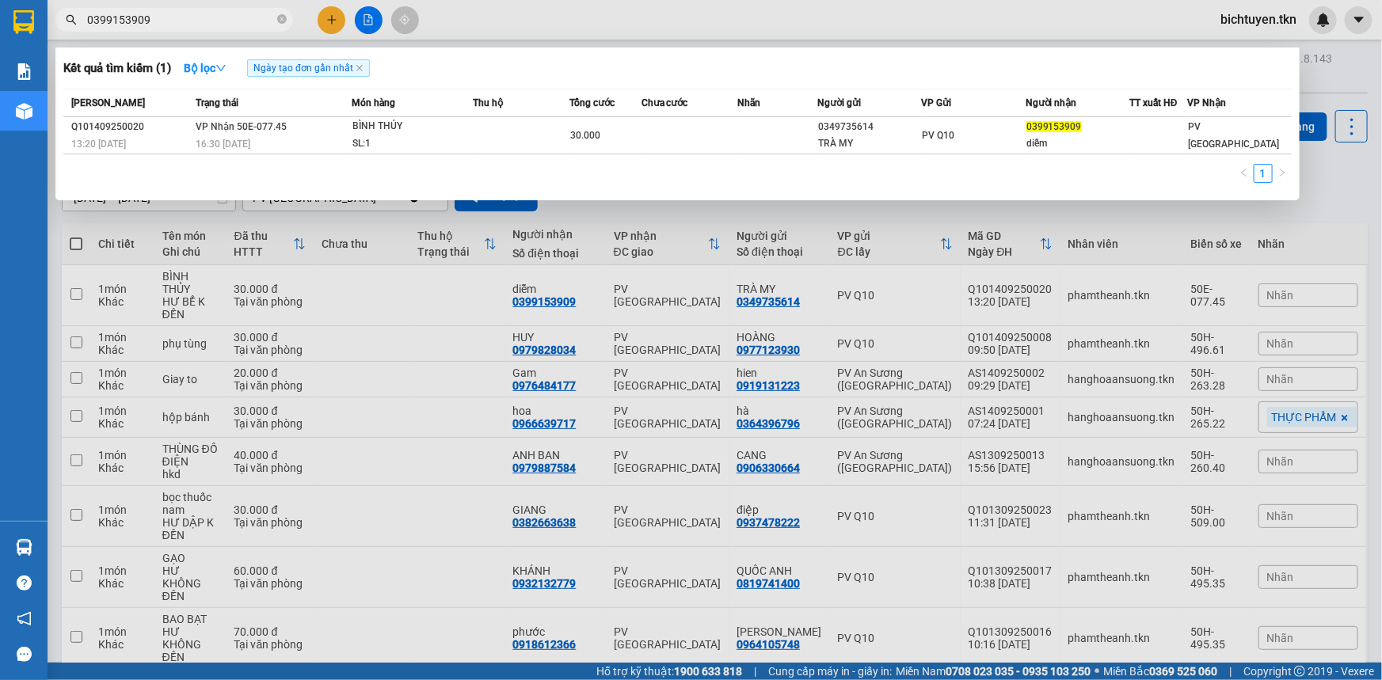
type input "0399153909"
click at [369, 333] on div at bounding box center [691, 340] width 1382 height 680
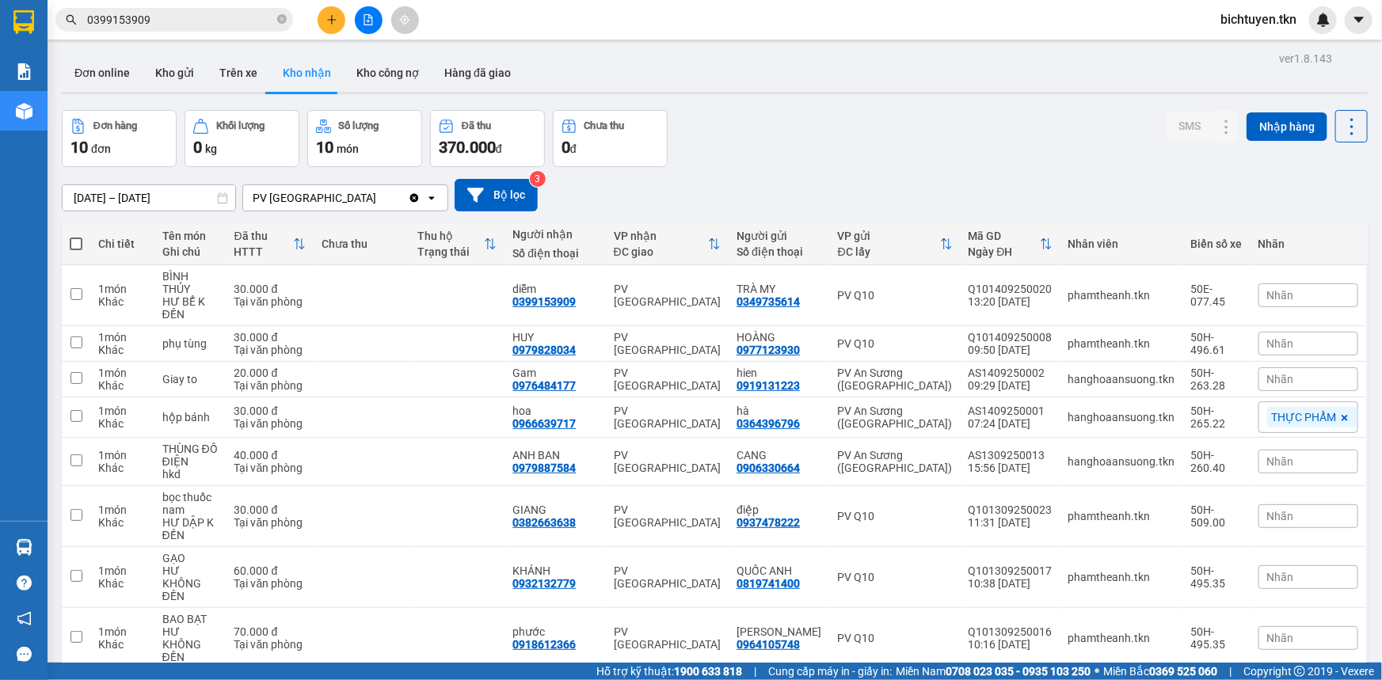
click at [863, 126] on div "Đơn hàng 10 đơn Khối lượng 0 kg Số lượng 10 món Đã thu 370.000 đ Chưa thu 0 đ S…" at bounding box center [715, 138] width 1306 height 57
click at [768, 173] on div "[DATE] – [DATE] Press the down arrow key to interact with the calendar and sele…" at bounding box center [715, 195] width 1306 height 56
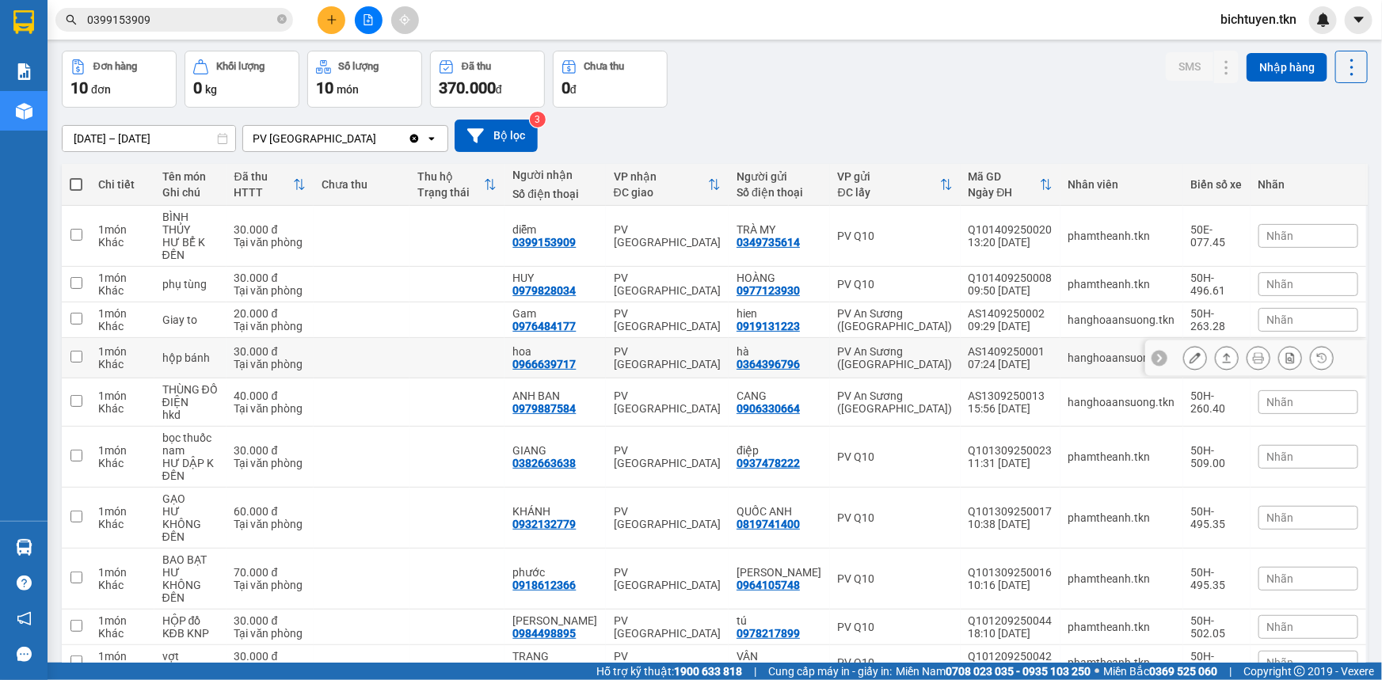
scroll to position [31, 0]
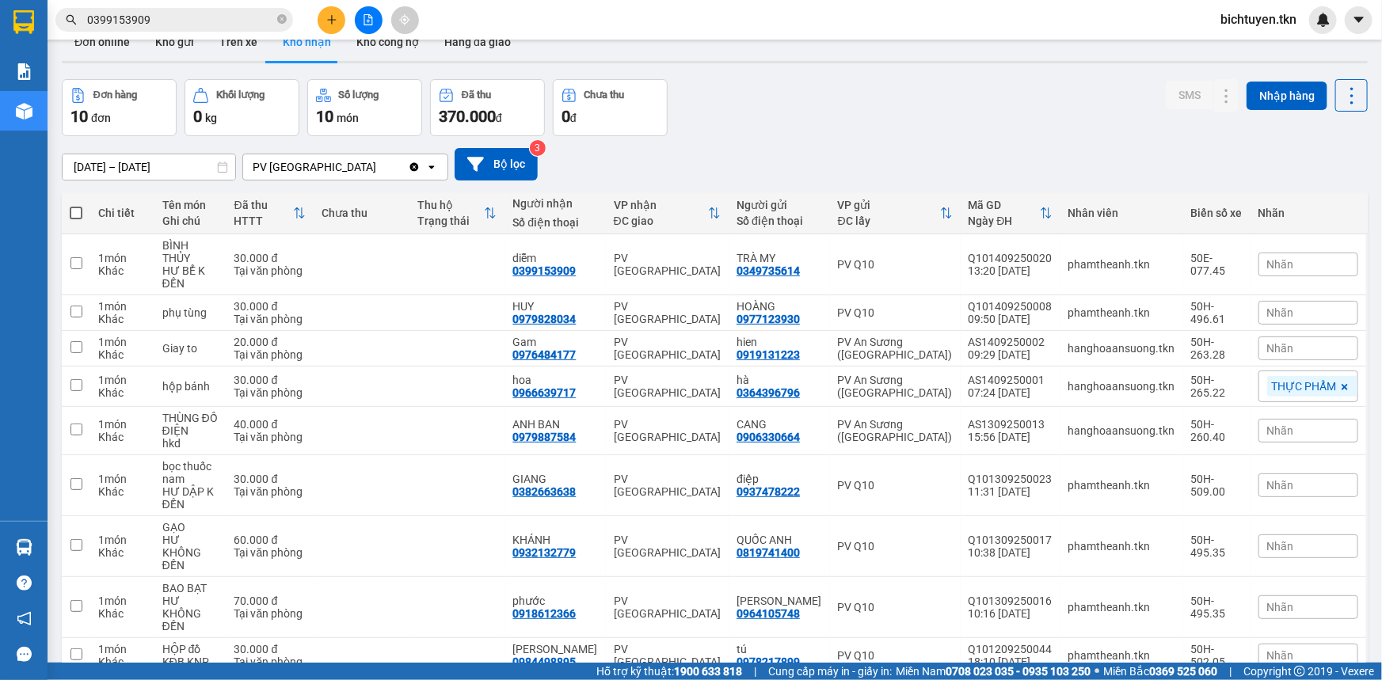
click at [732, 156] on div "[DATE] – [DATE] Press the down arrow key to interact with the calendar and sele…" at bounding box center [715, 164] width 1306 height 32
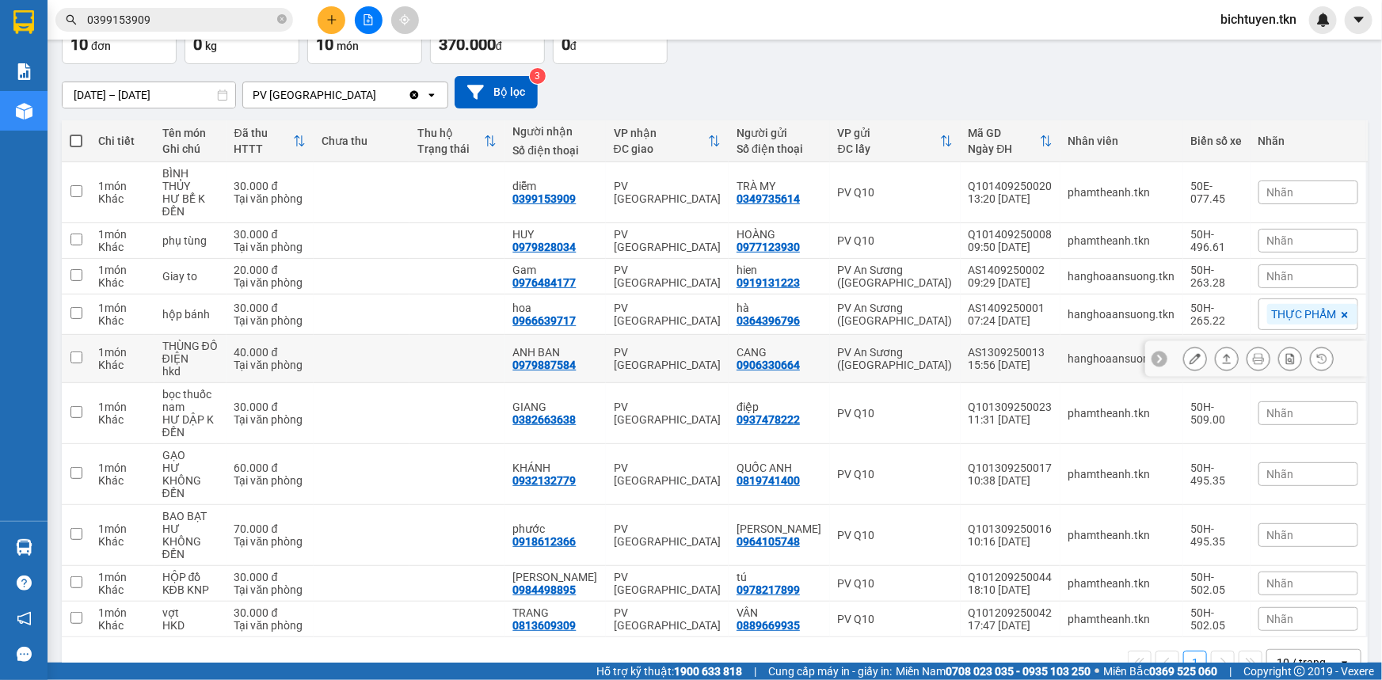
scroll to position [0, 0]
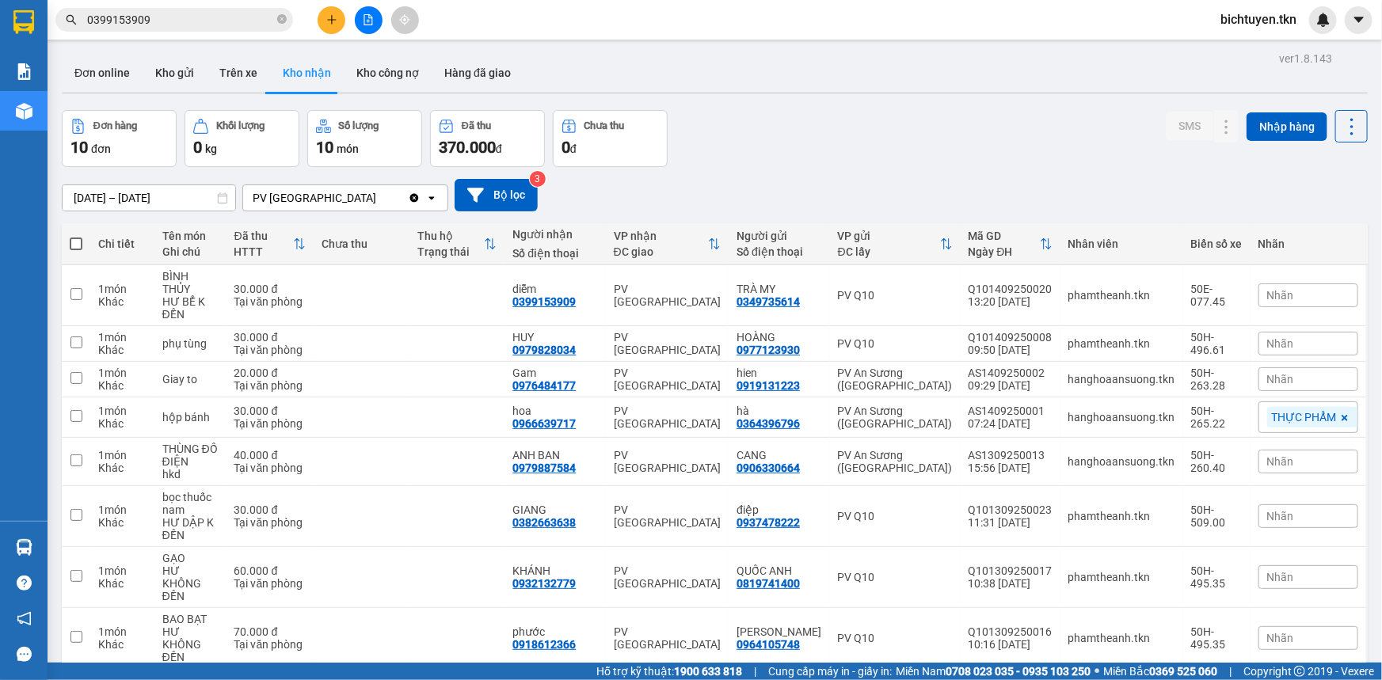
click at [732, 185] on div "[DATE] – [DATE] Press the down arrow key to interact with the calendar and sele…" at bounding box center [715, 195] width 1306 height 32
click at [756, 112] on div "ver 1.8.143 Đơn online Kho gửi Trên xe Kho nhận Kho công nợ Hàng đã giao Đơn hà…" at bounding box center [714, 423] width 1319 height 750
click at [756, 114] on div "Đơn hàng 10 đơn Khối lượng 0 kg Số lượng 10 món Đã thu 370.000 đ Chưa thu 0 đ S…" at bounding box center [715, 138] width 1306 height 57
click at [738, 174] on div "[DATE] – [DATE] Press the down arrow key to interact with the calendar and sele…" at bounding box center [715, 195] width 1306 height 56
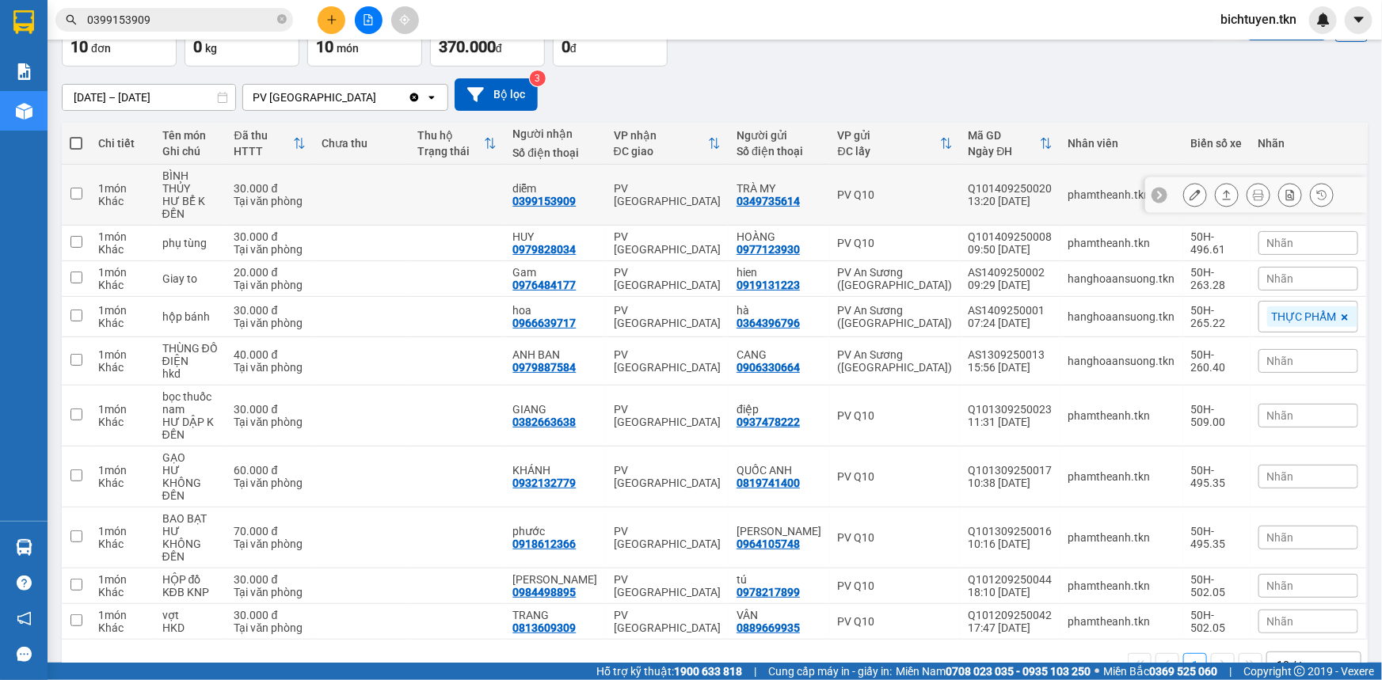
scroll to position [103, 0]
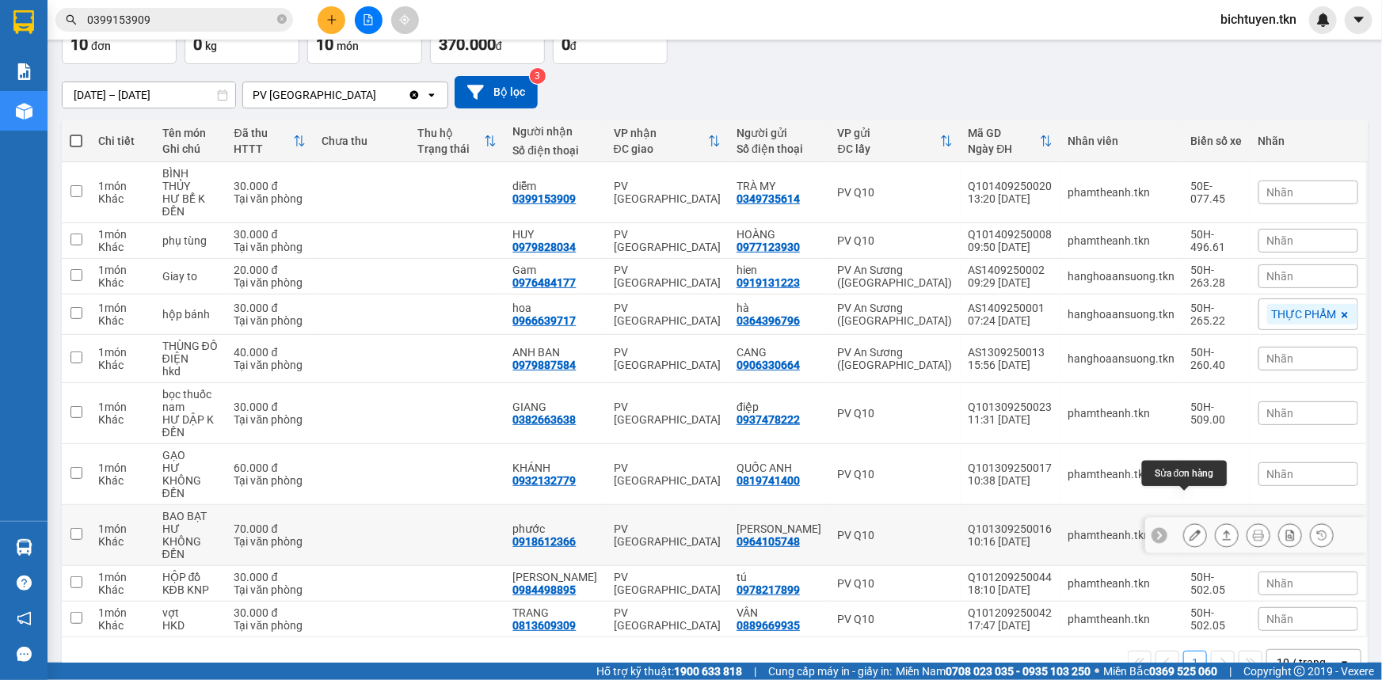
click at [1184, 522] on button at bounding box center [1195, 536] width 22 height 28
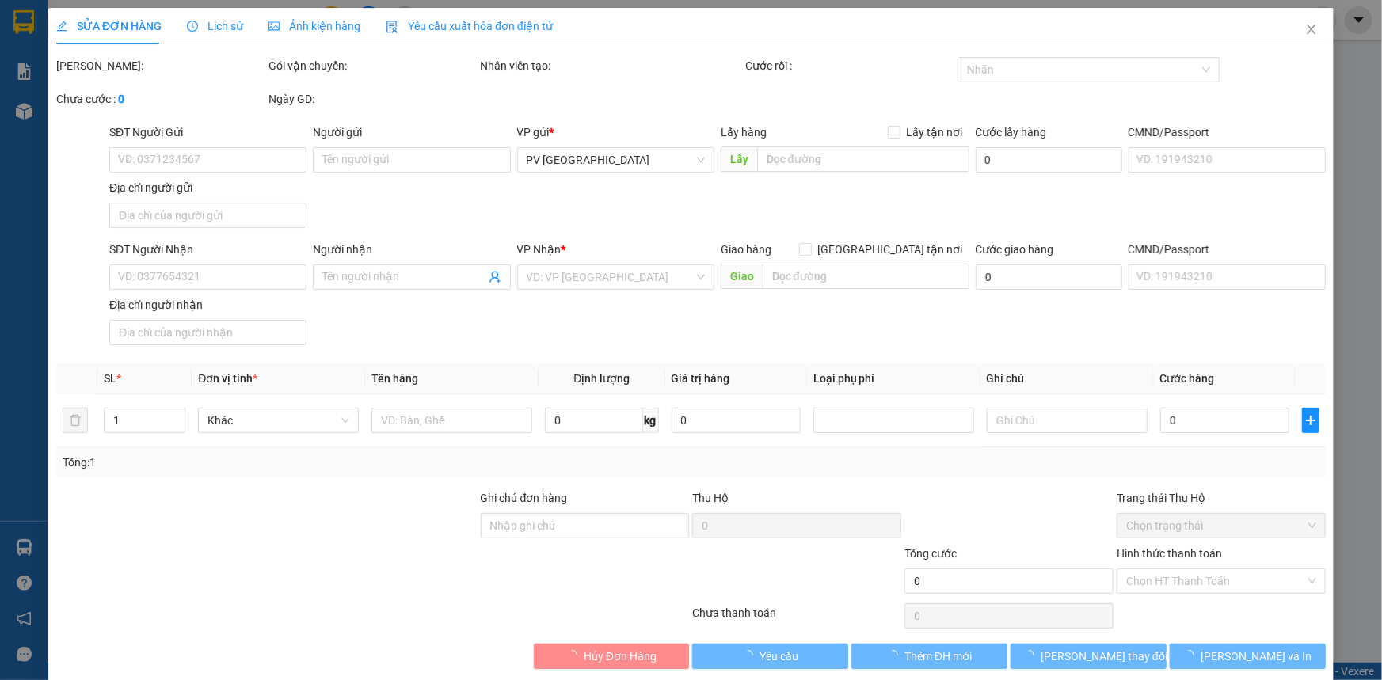
type input "0964105748"
type input "KIM ANH"
type input "0918612366"
type input "phước"
type input "70.000"
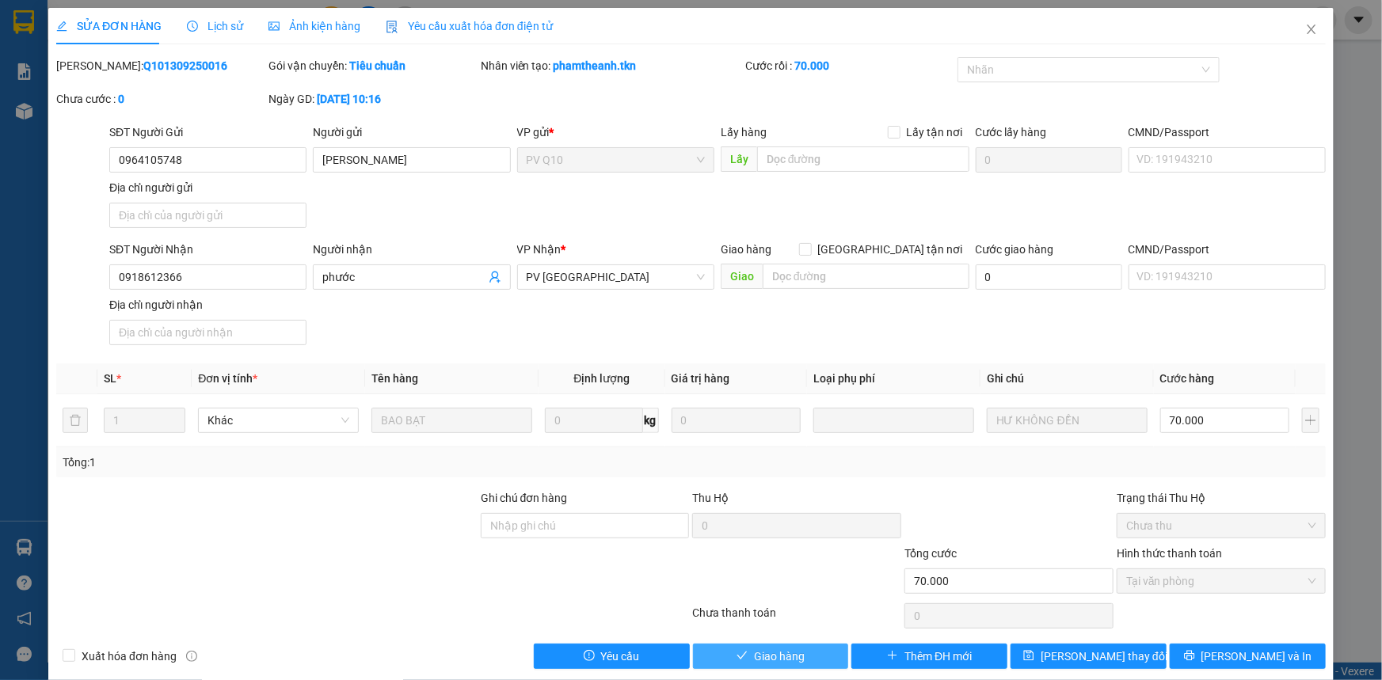
click at [770, 656] on span "Giao hàng" at bounding box center [779, 656] width 51 height 17
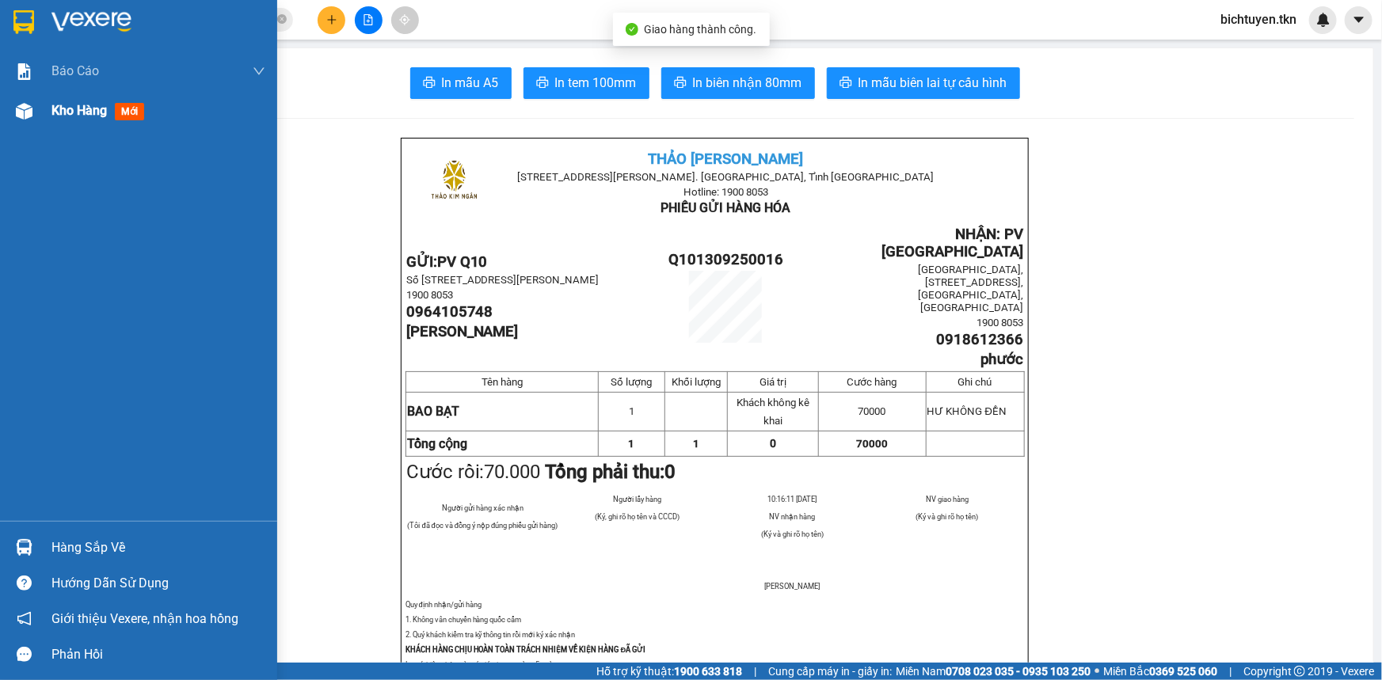
click at [27, 112] on img at bounding box center [24, 111] width 17 height 17
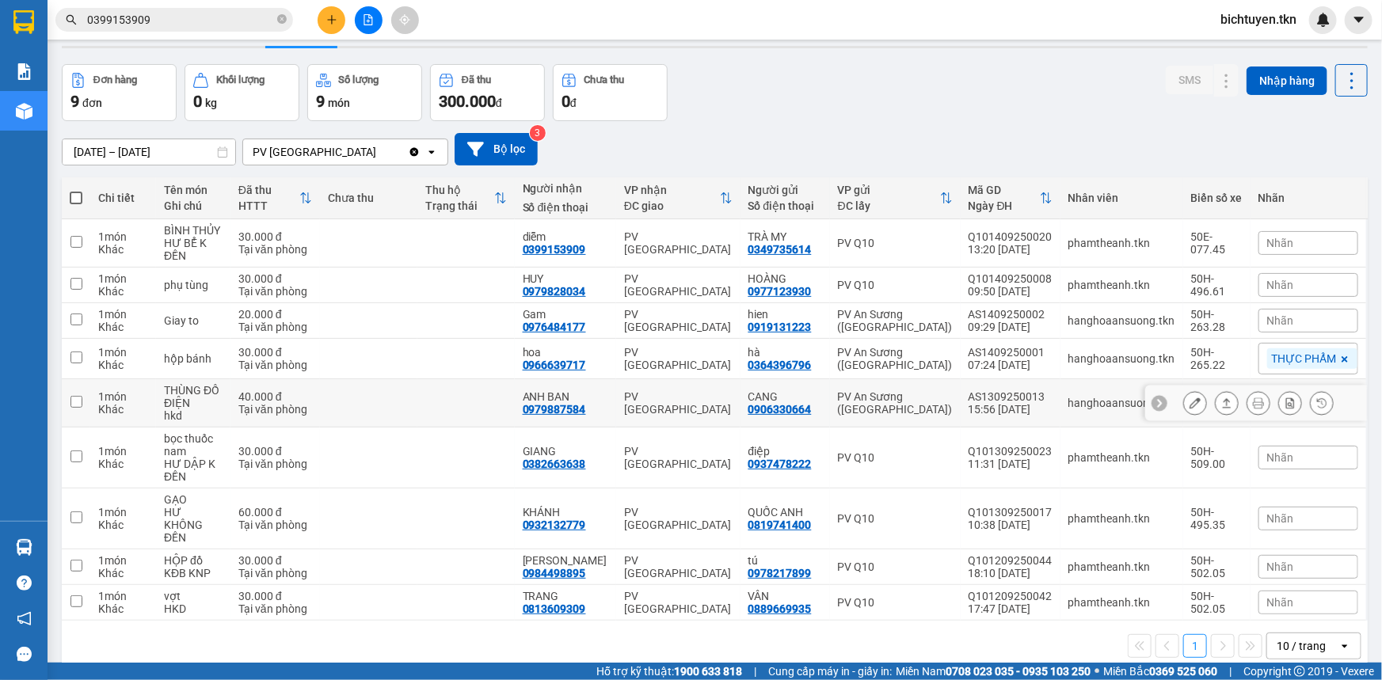
scroll to position [72, 0]
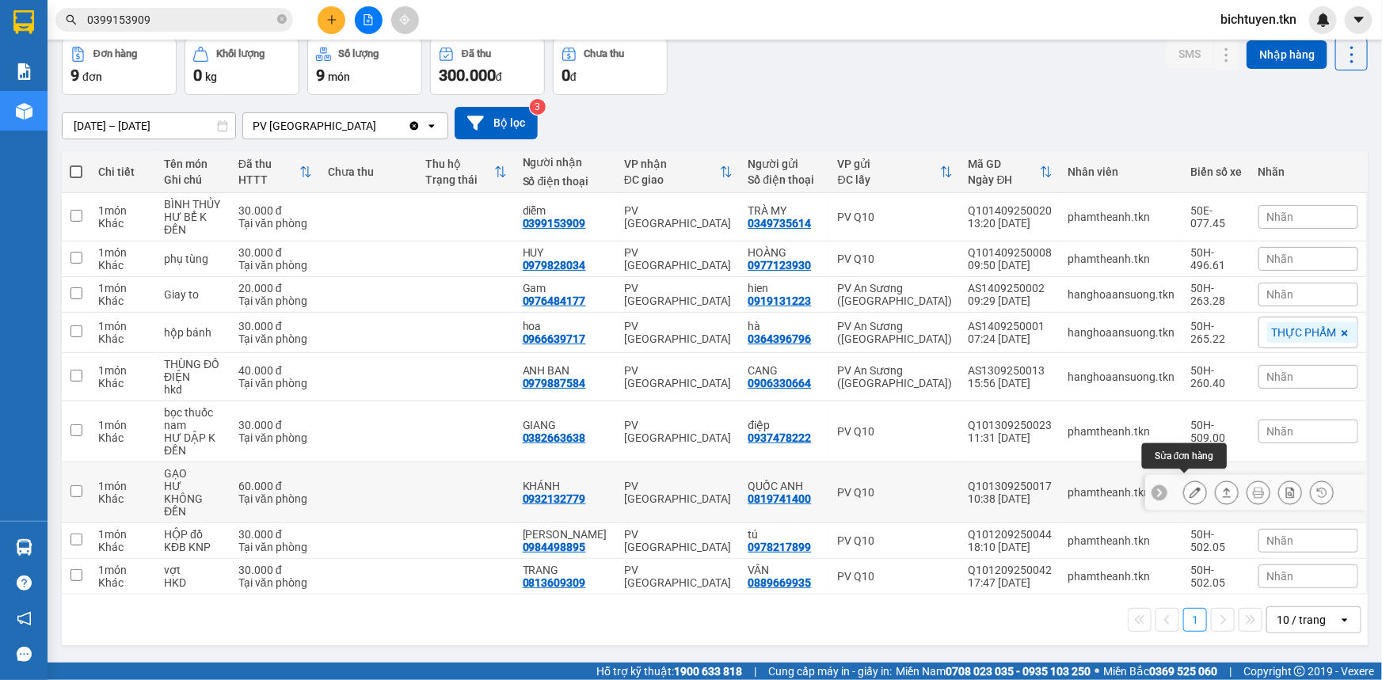
click at [1190, 487] on icon at bounding box center [1195, 492] width 11 height 11
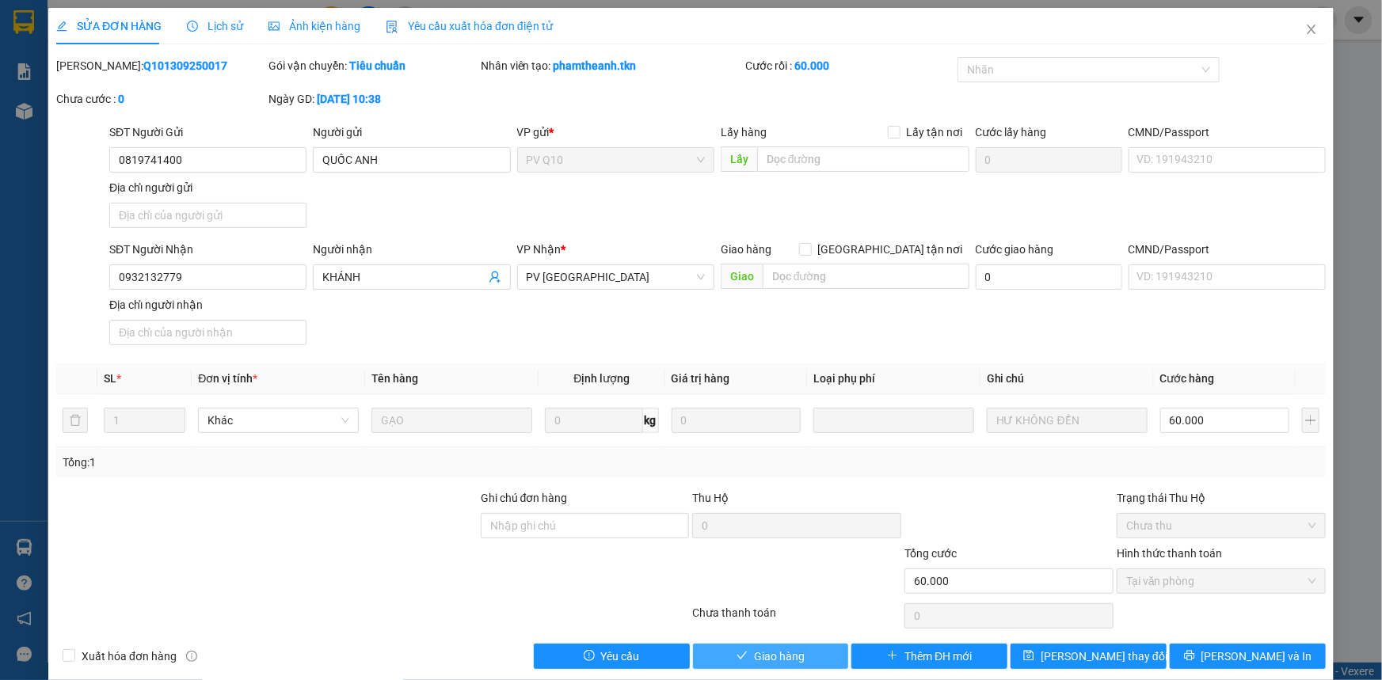
click at [834, 650] on button "Giao hàng" at bounding box center [771, 656] width 156 height 25
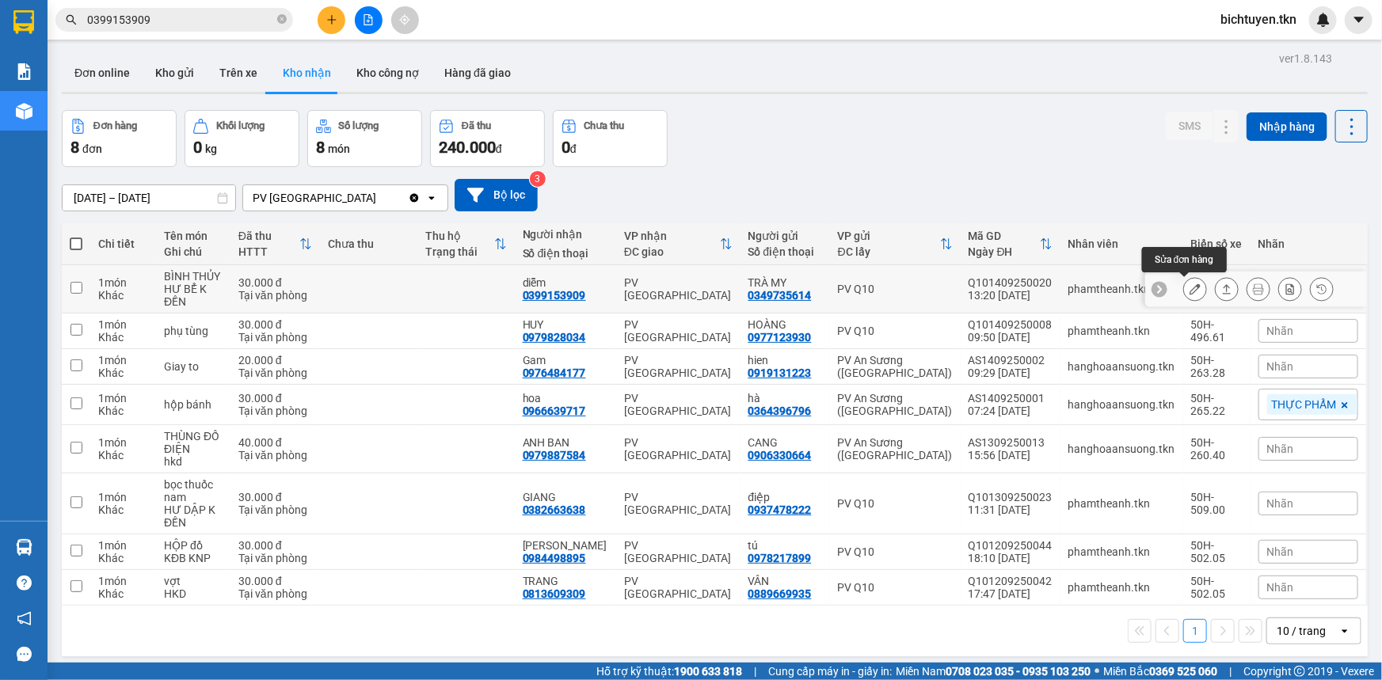
click at [1190, 287] on icon at bounding box center [1195, 289] width 11 height 11
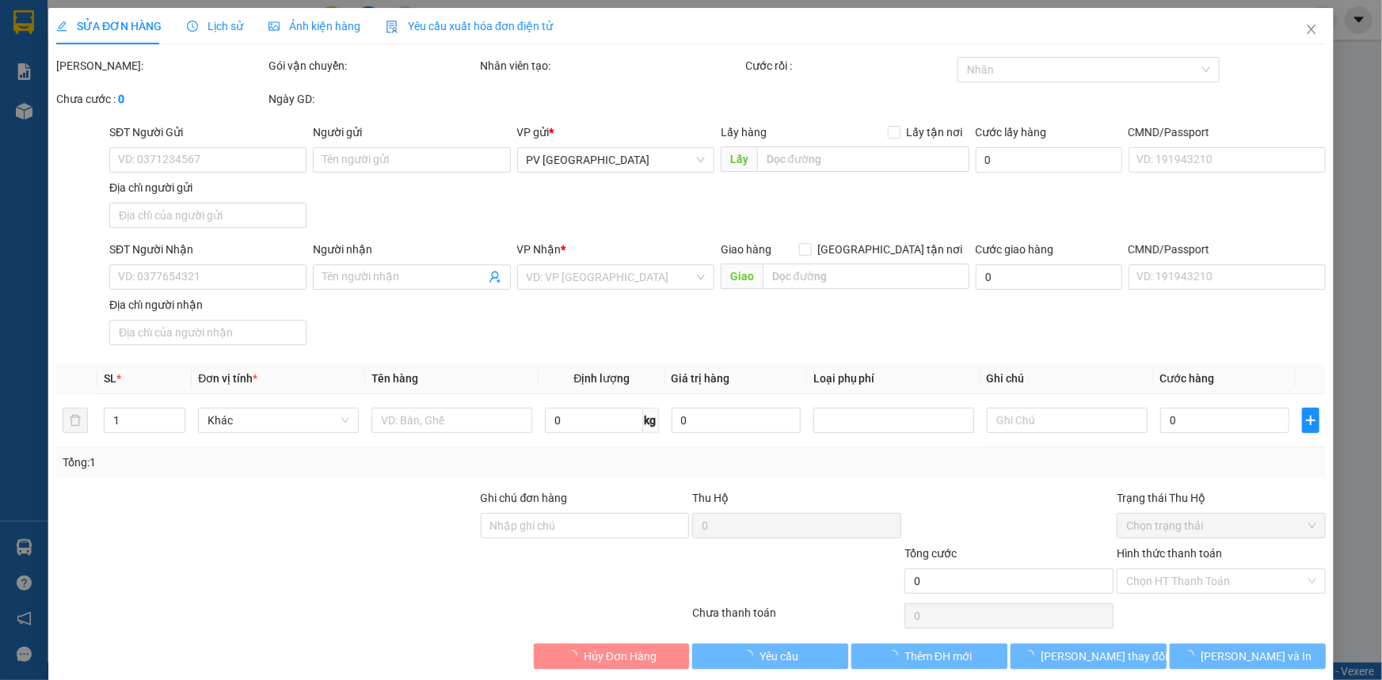
type input "0349735614"
type input "TRÀ MY"
type input "0399153909"
type input "diễm"
type input "30.000"
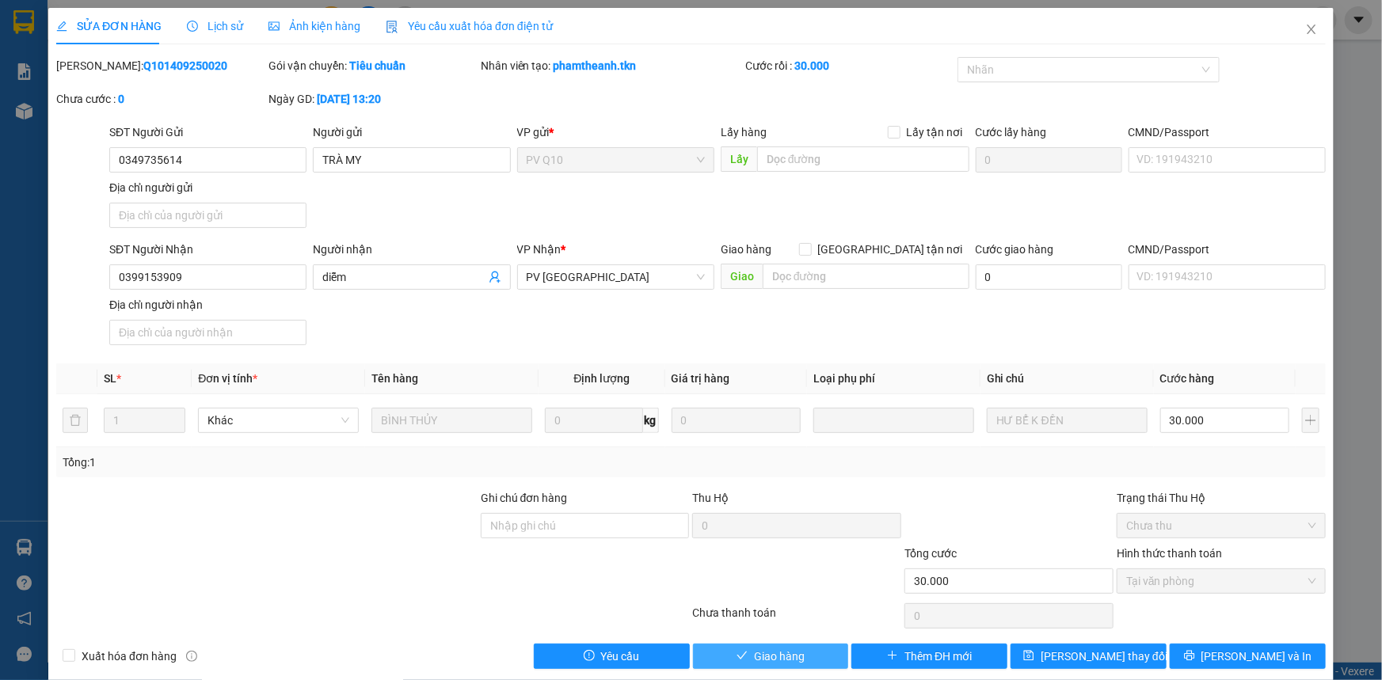
click at [792, 657] on span "Giao hàng" at bounding box center [779, 656] width 51 height 17
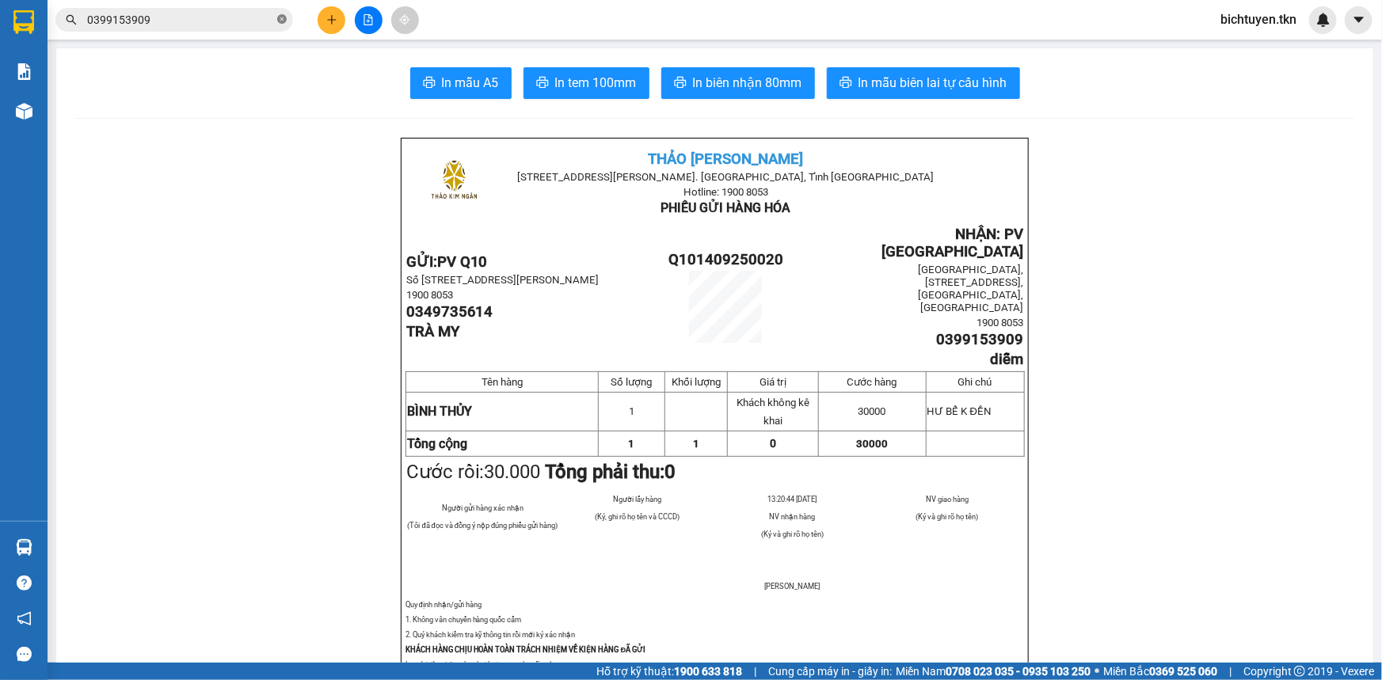
click at [280, 20] on icon "close-circle" at bounding box center [282, 19] width 10 height 10
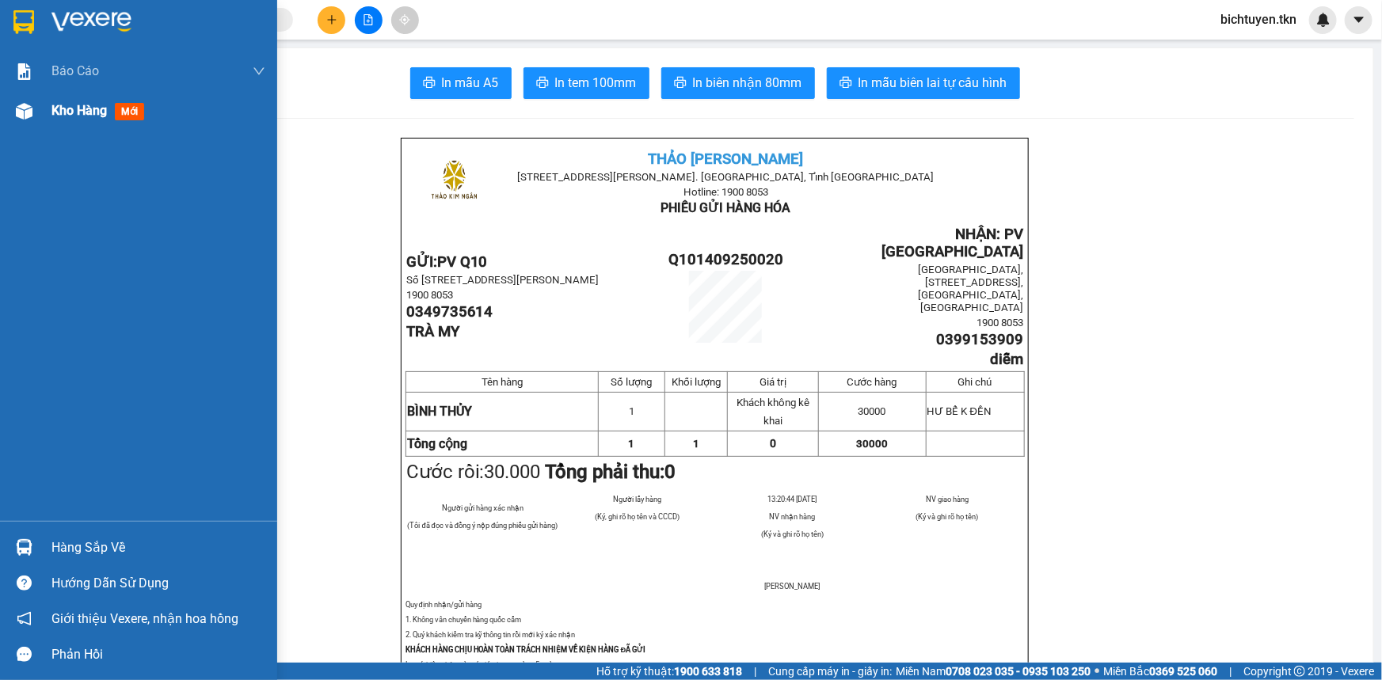
click at [36, 108] on div at bounding box center [24, 111] width 28 height 28
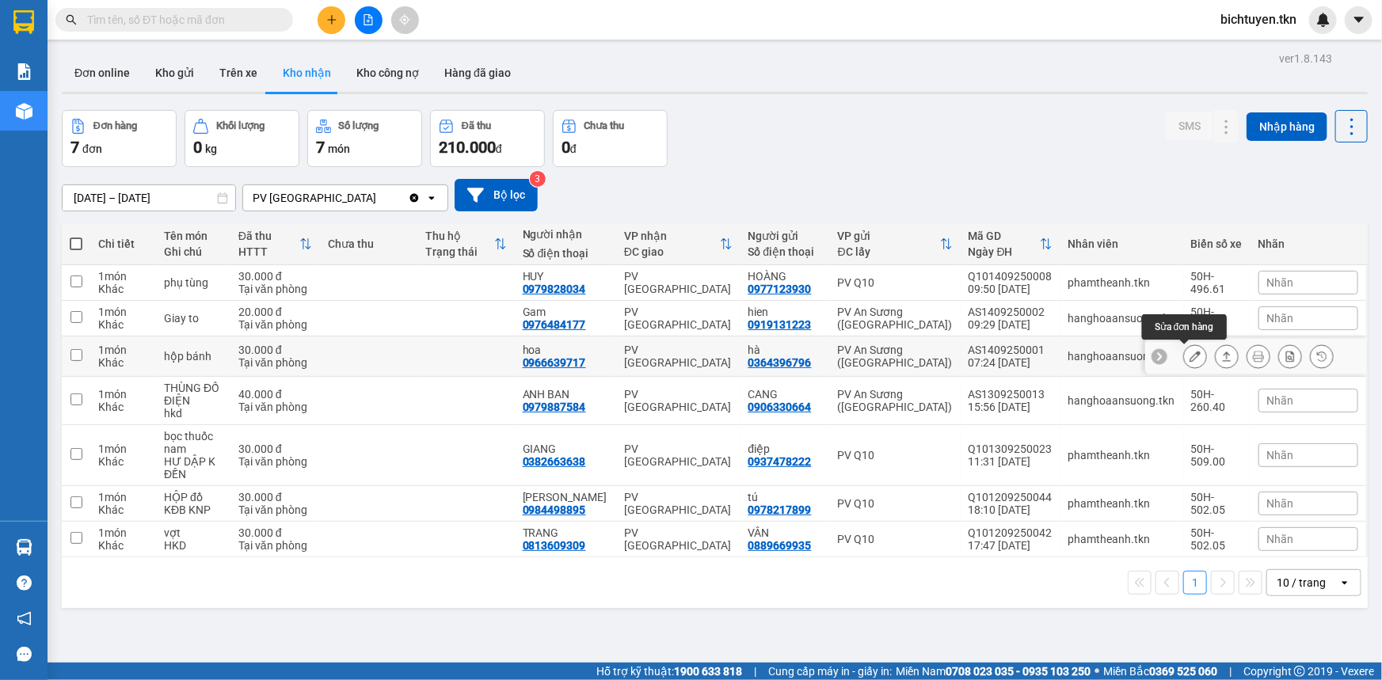
click at [1190, 356] on icon at bounding box center [1195, 356] width 11 height 11
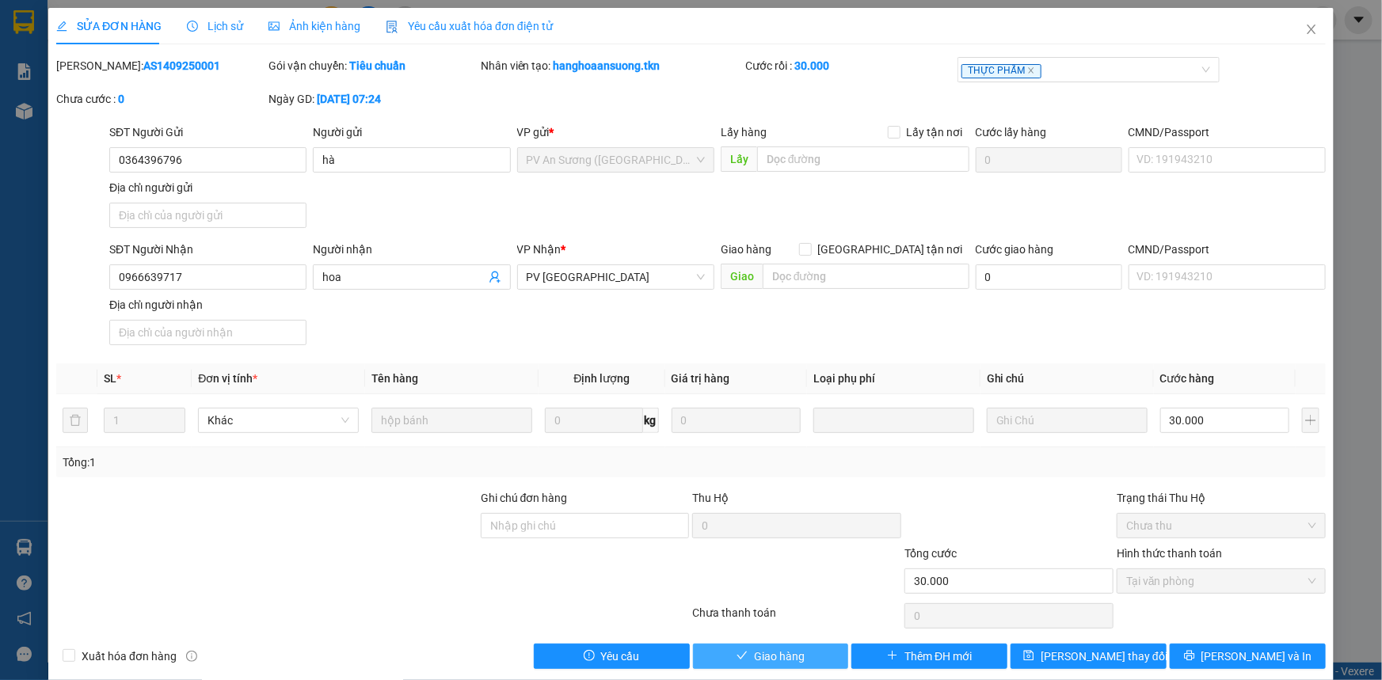
click at [801, 648] on button "Giao hàng" at bounding box center [771, 656] width 156 height 25
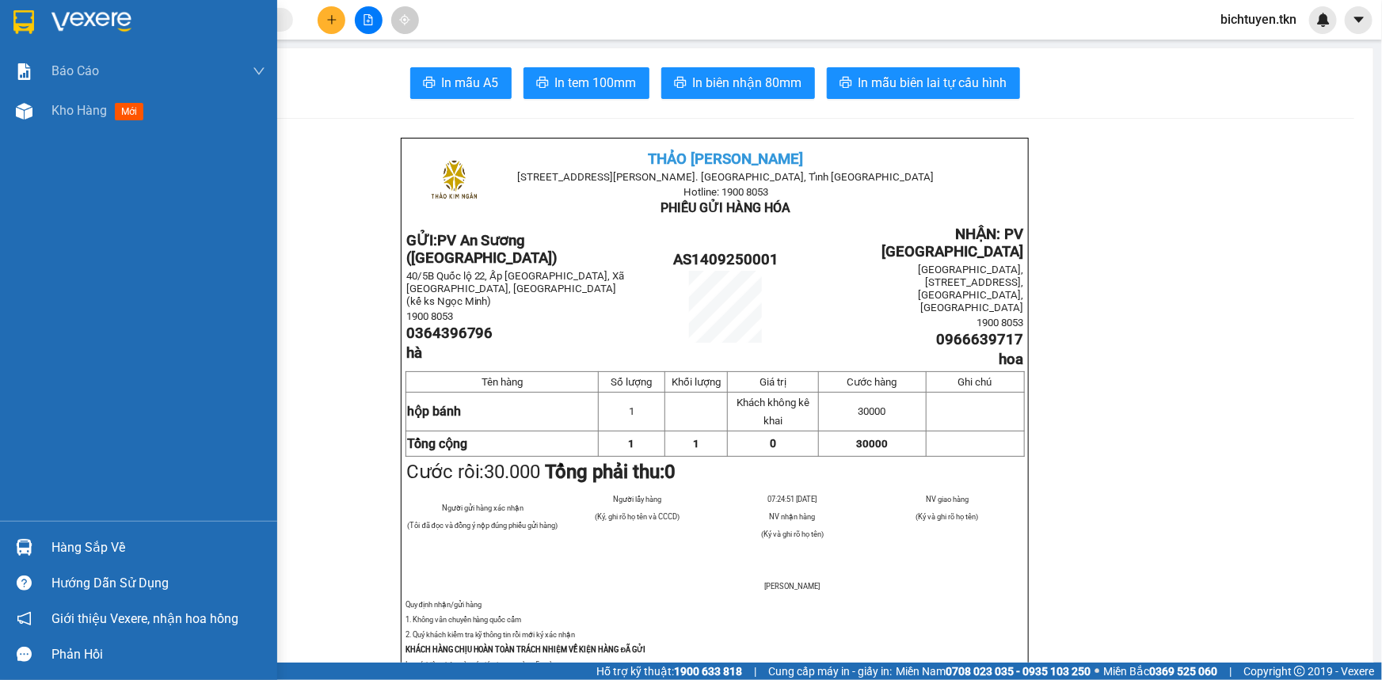
click at [25, 548] on img at bounding box center [24, 547] width 17 height 17
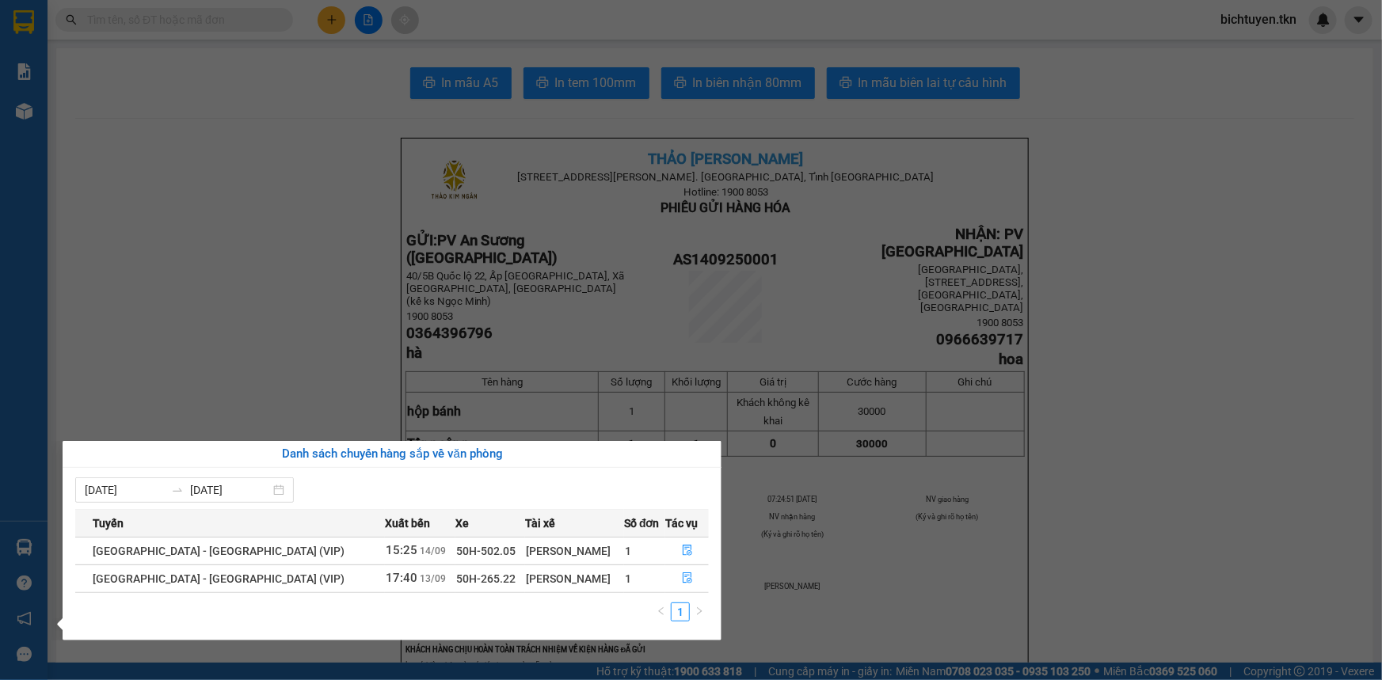
click at [330, 238] on section "Kết quả tìm kiếm ( 1 ) Bộ lọc Ngày tạo đơn gần nhất Mã ĐH Trạng thái Món hàng T…" at bounding box center [691, 340] width 1382 height 680
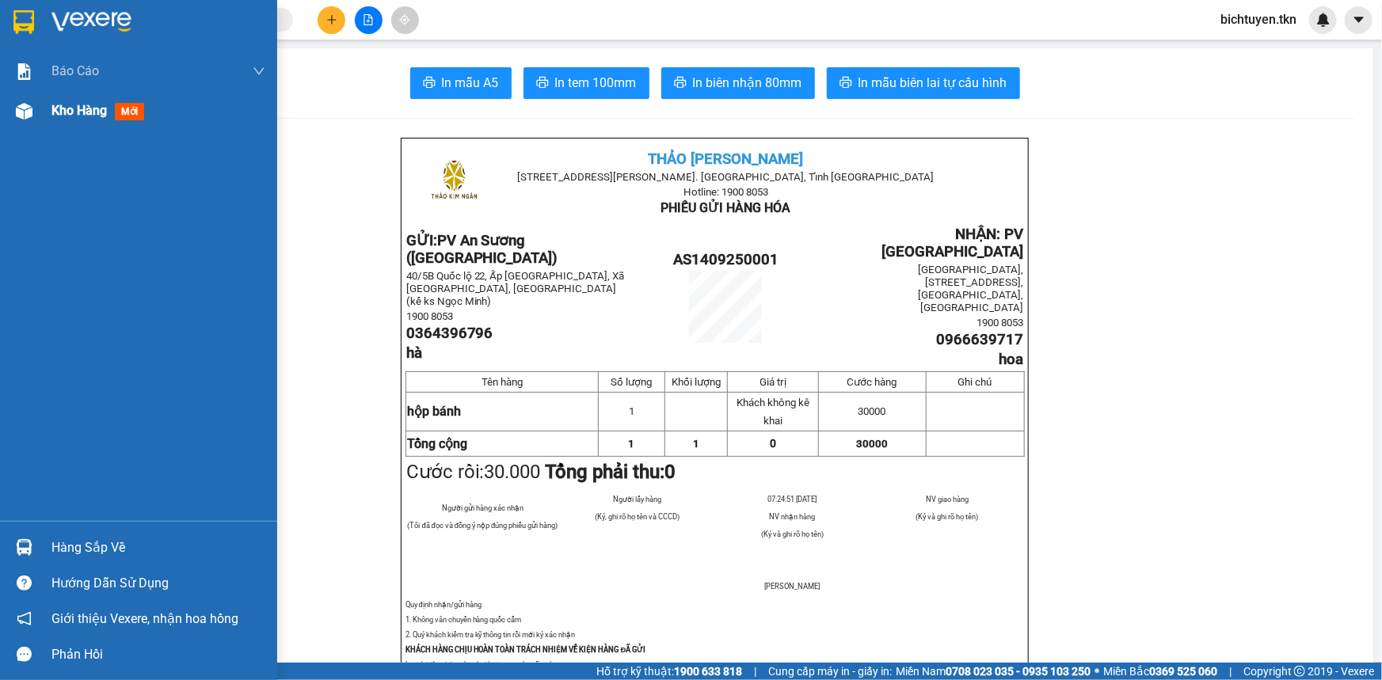
click at [11, 111] on div at bounding box center [24, 111] width 28 height 28
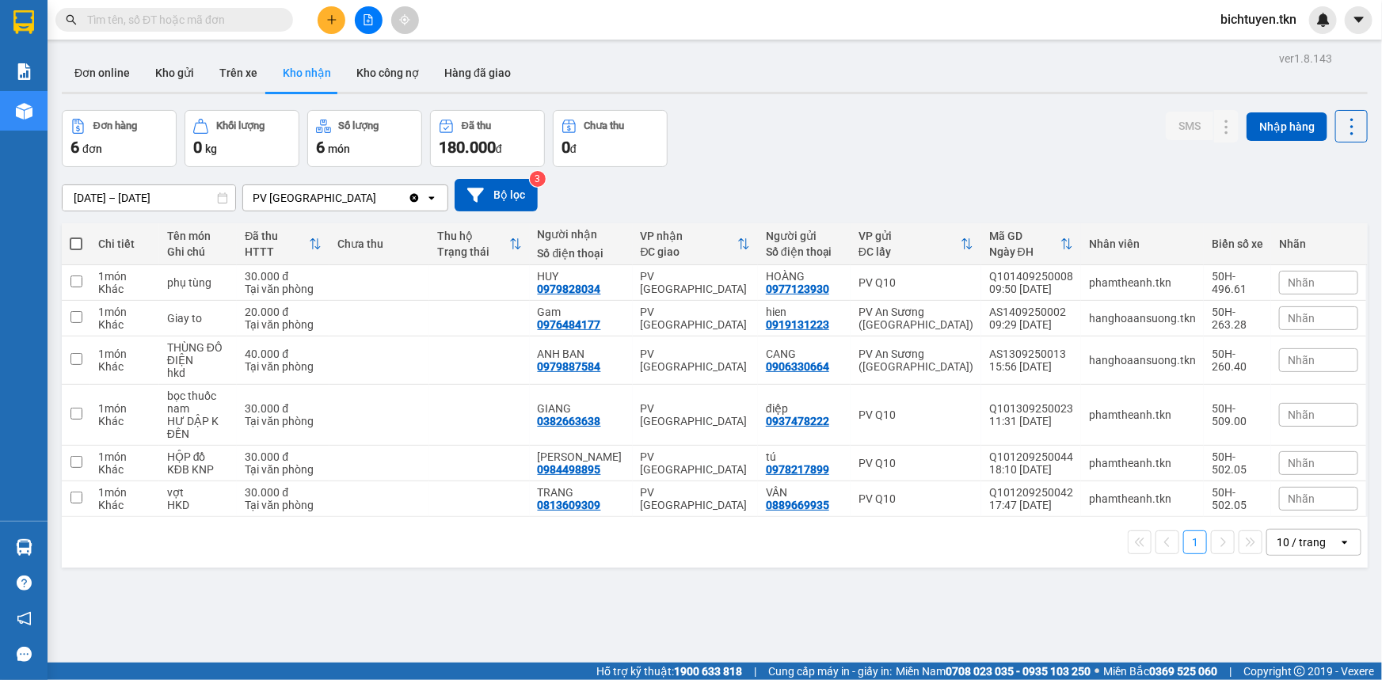
click at [926, 590] on div "ver 1.8.143 Đơn online Kho gửi Trên xe Kho nhận Kho công nợ Hàng đã giao Đơn hà…" at bounding box center [714, 388] width 1319 height 680
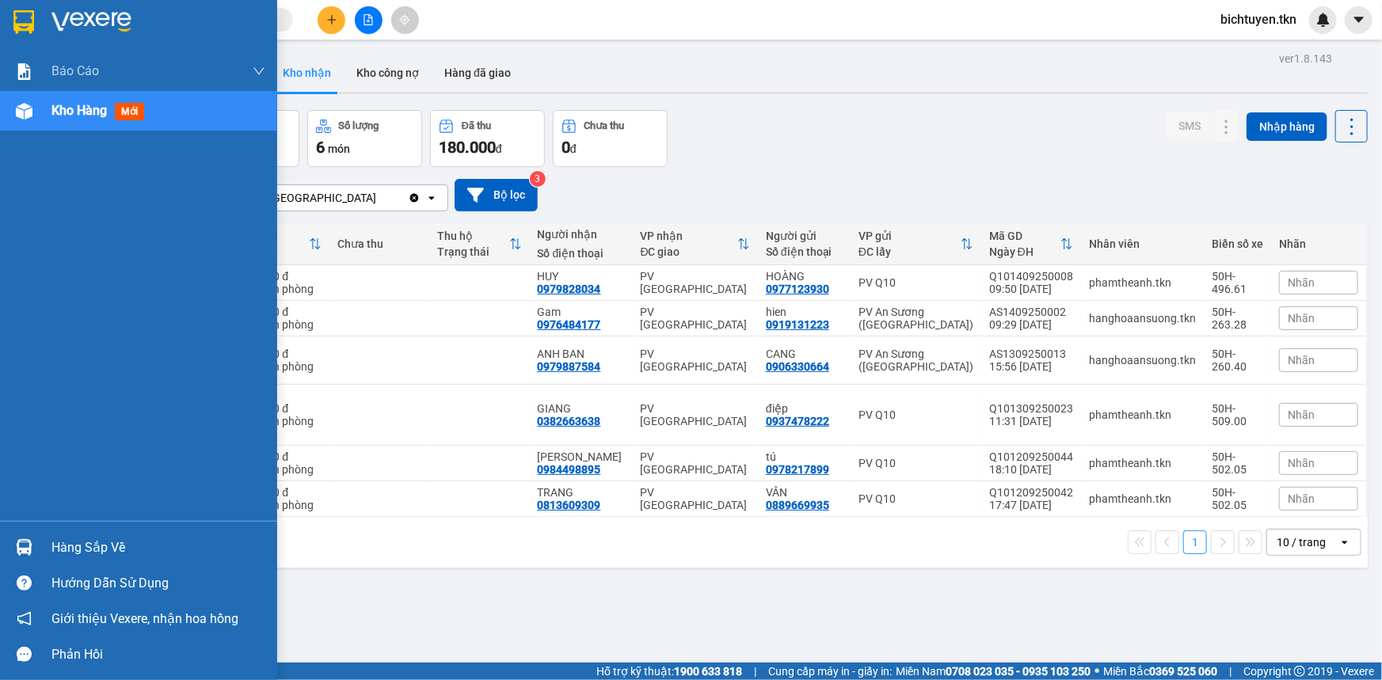
click at [32, 552] on div at bounding box center [24, 548] width 28 height 28
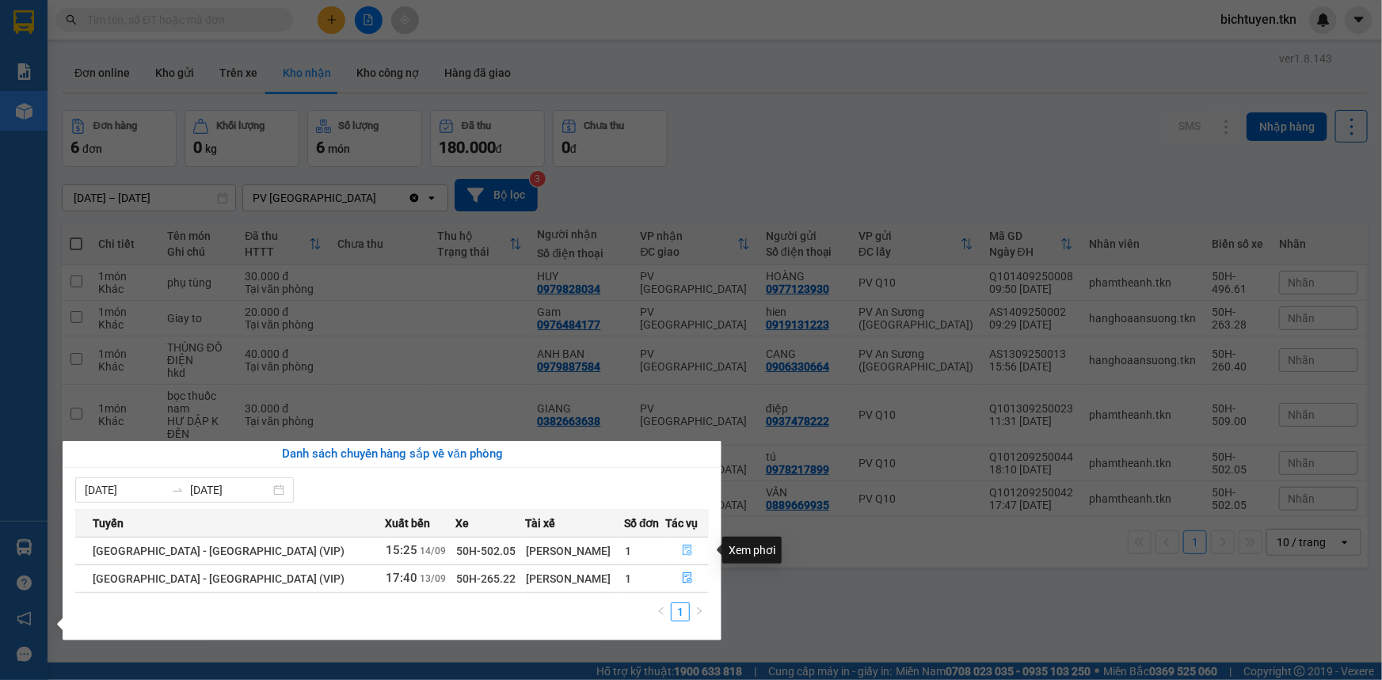
click at [666, 547] on button "button" at bounding box center [687, 551] width 42 height 25
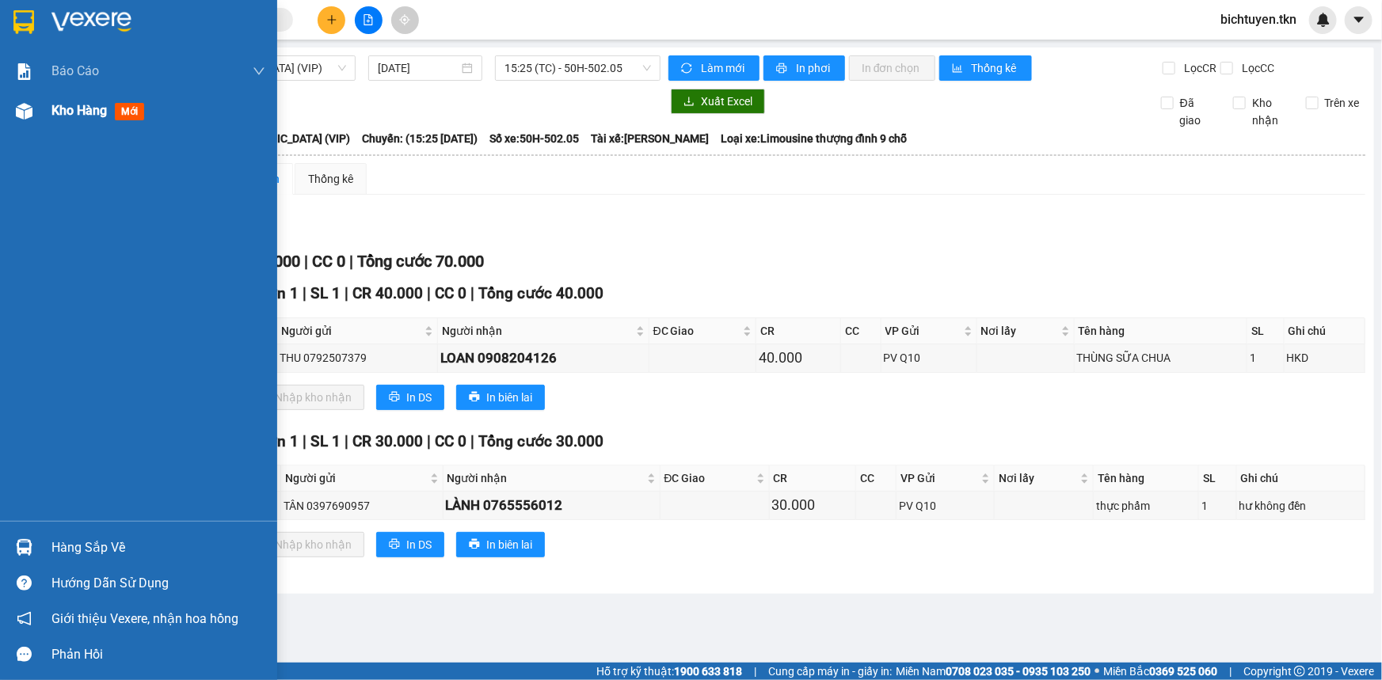
click at [35, 112] on div at bounding box center [24, 111] width 28 height 28
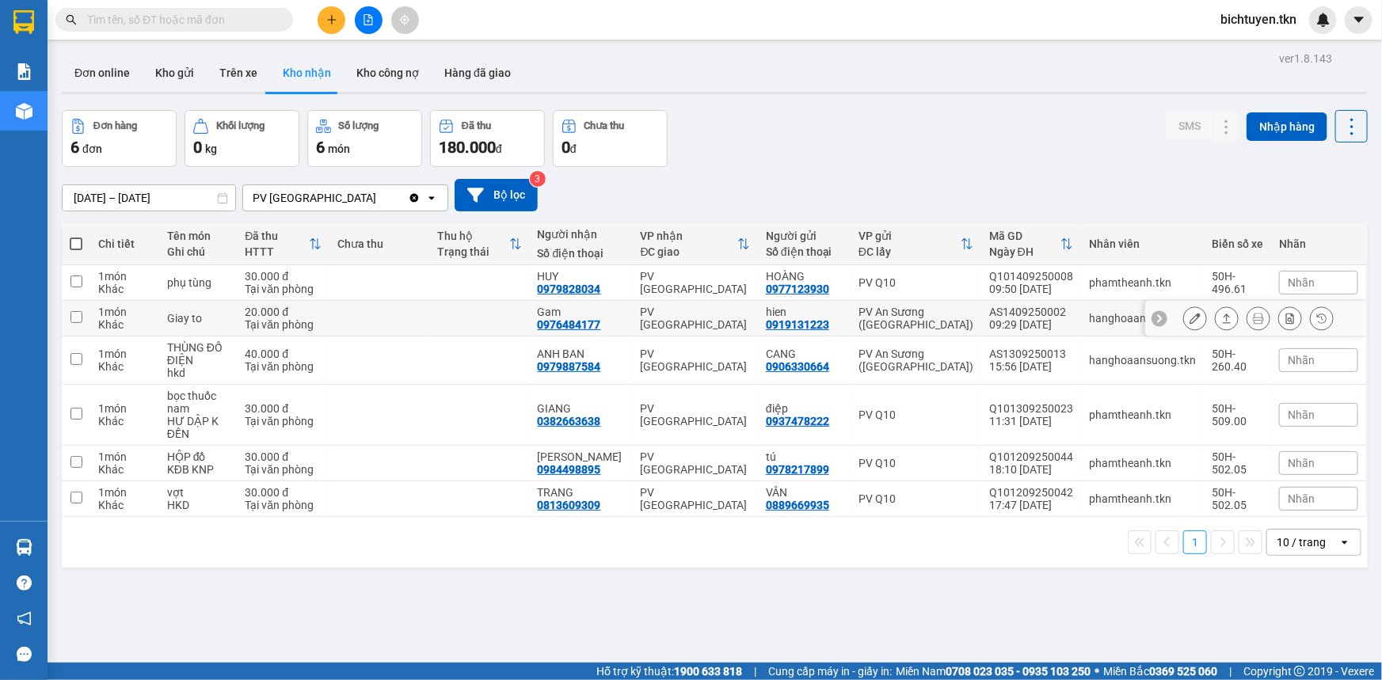
click at [1190, 313] on icon at bounding box center [1195, 318] width 11 height 11
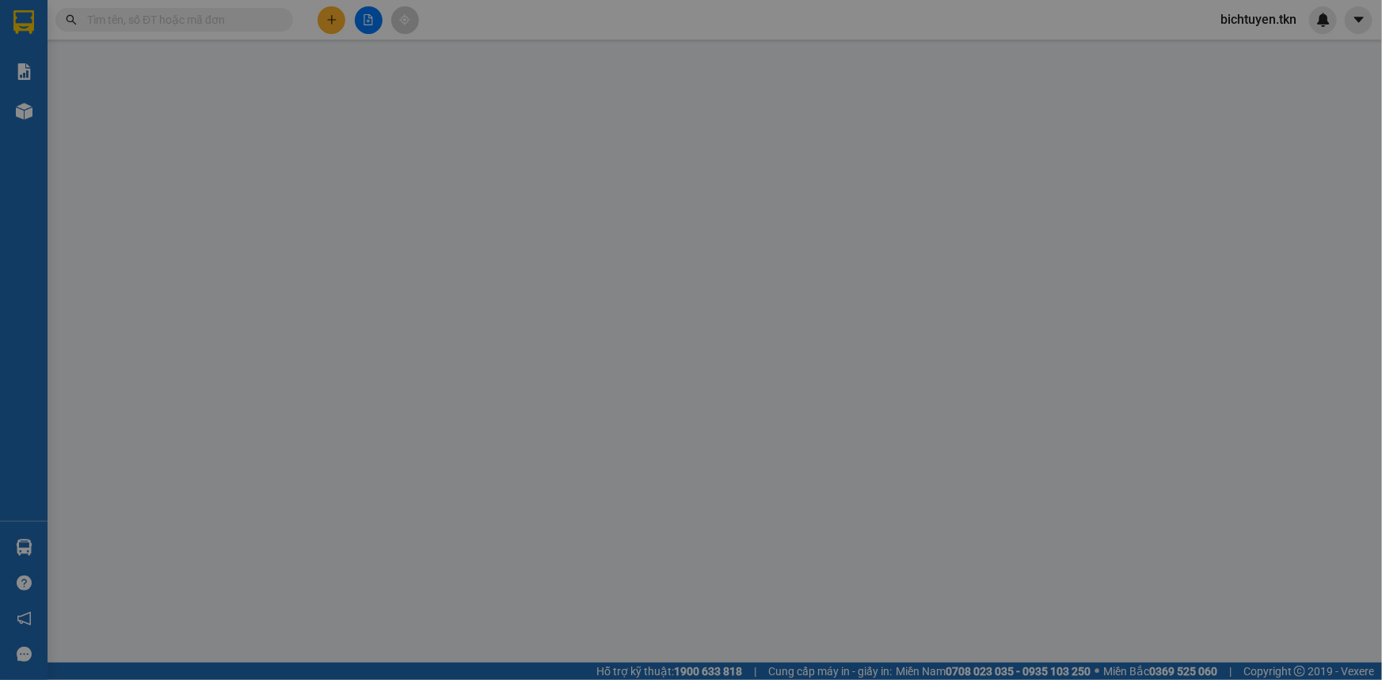
type input "0919131223"
type input "hien"
type input "0976484177"
type input "Gam"
type input "20.000"
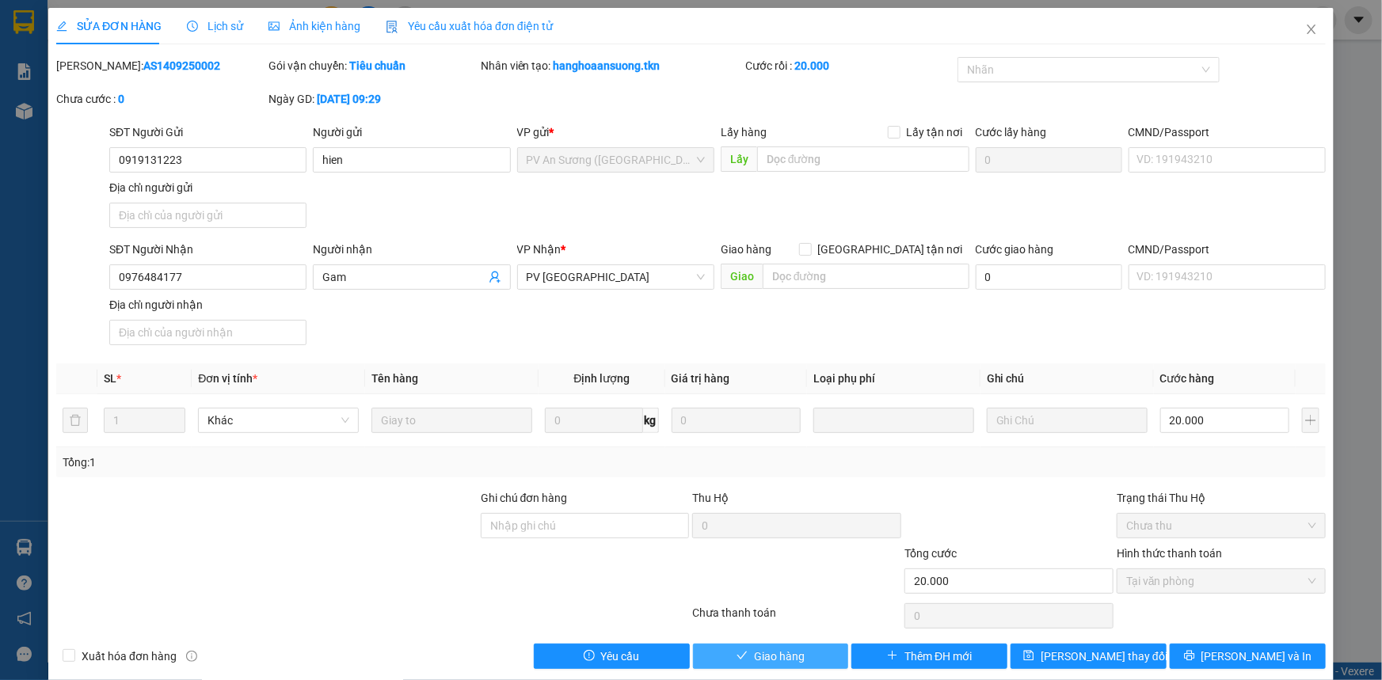
click at [802, 649] on button "Giao hàng" at bounding box center [771, 656] width 156 height 25
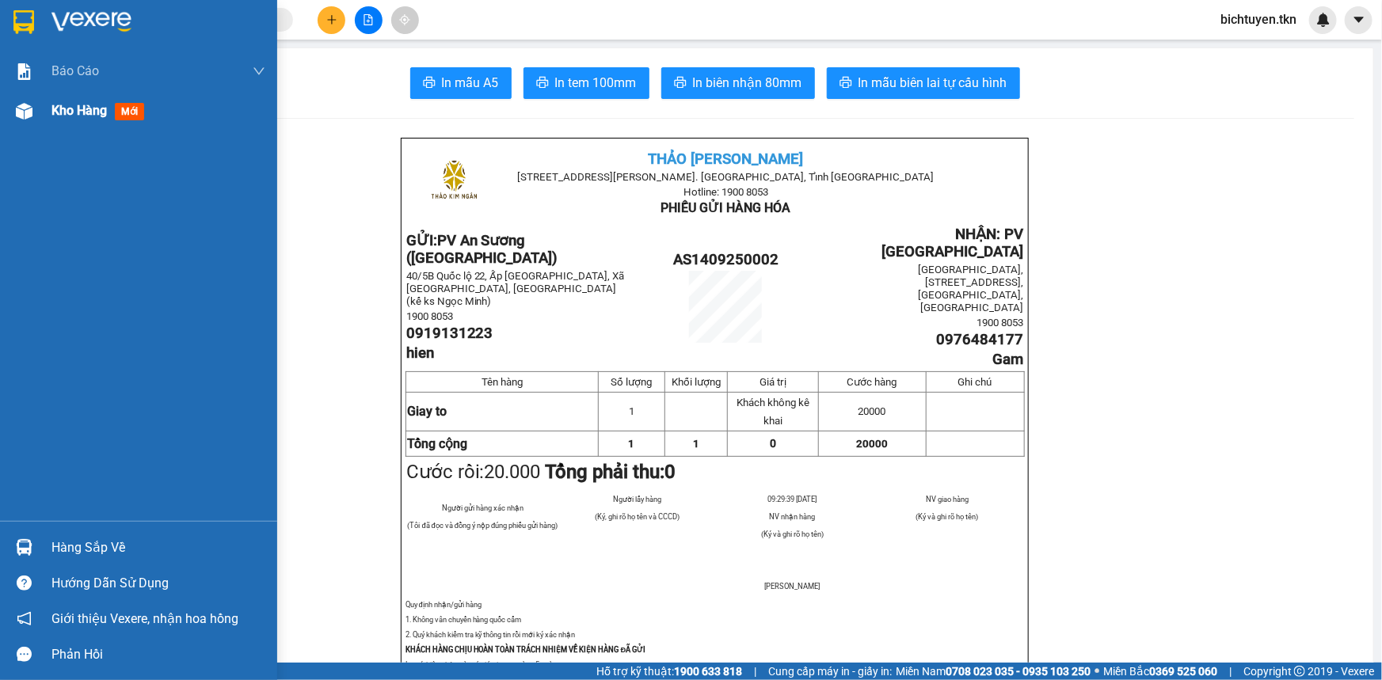
click at [29, 109] on img at bounding box center [24, 111] width 17 height 17
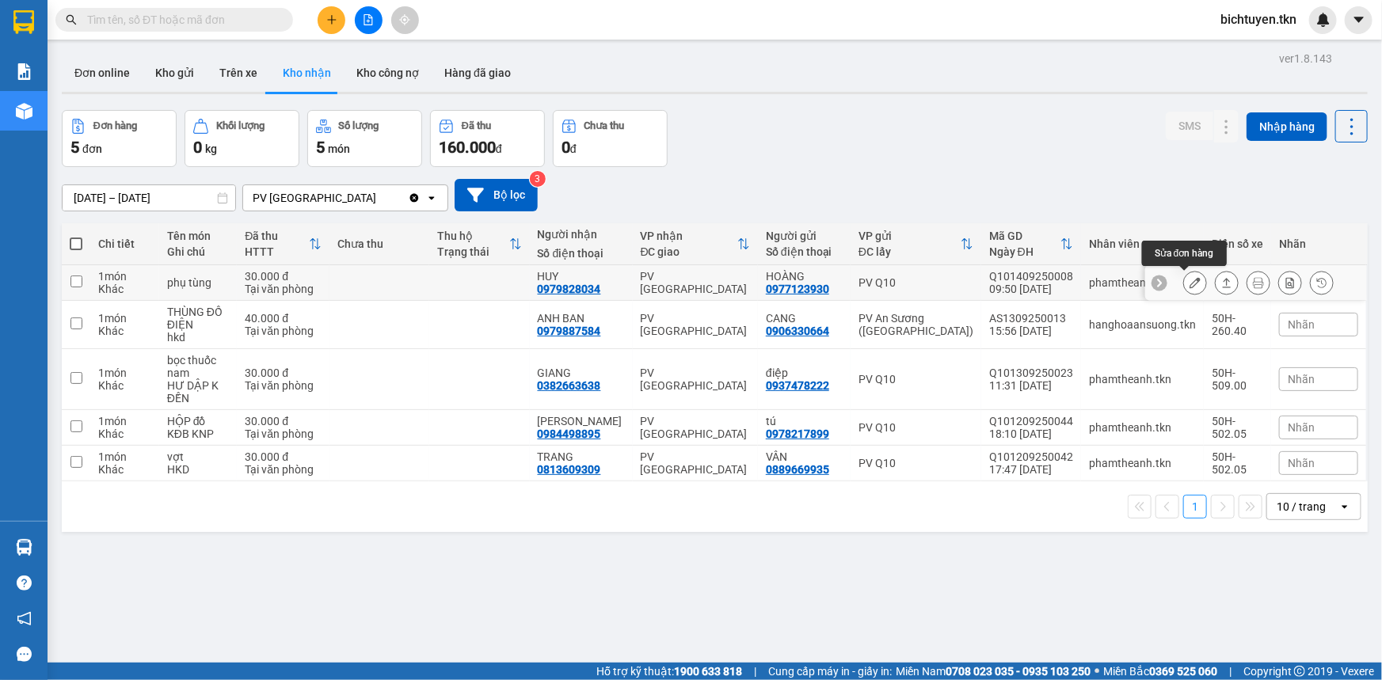
click at [1190, 279] on icon at bounding box center [1195, 282] width 11 height 11
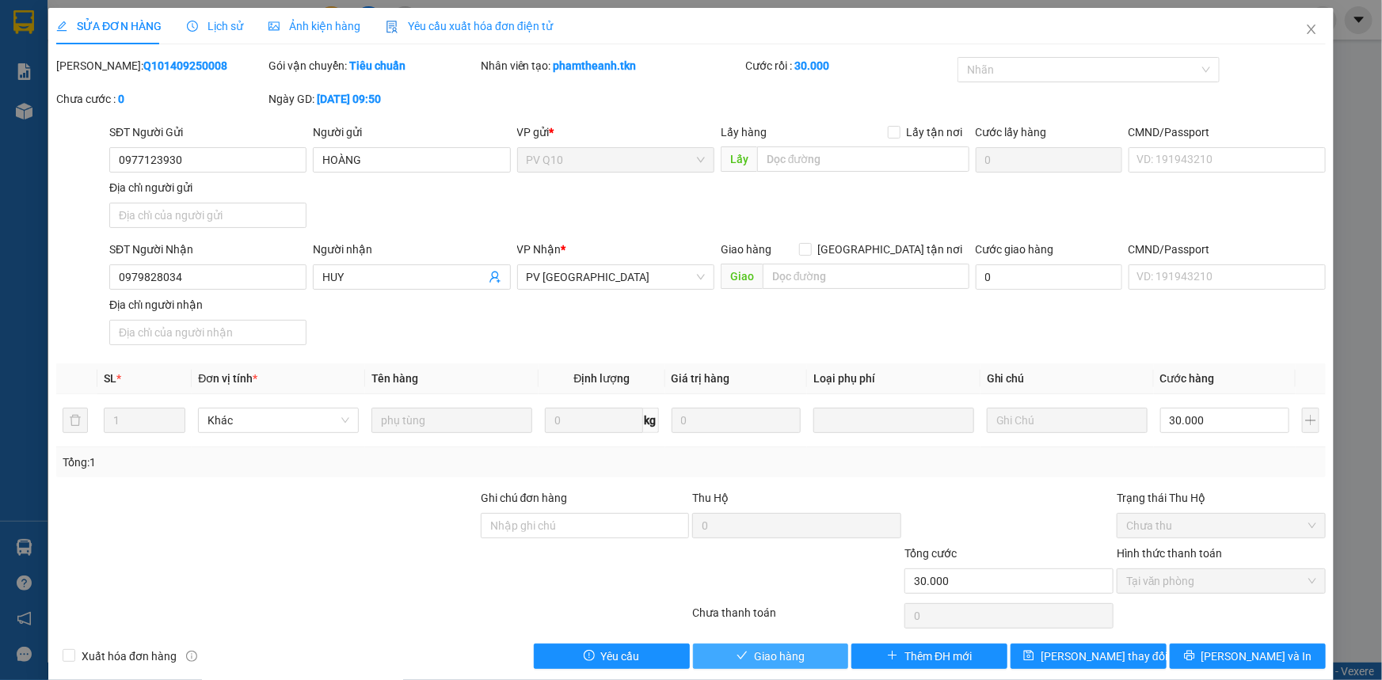
click at [787, 649] on span "Giao hàng" at bounding box center [779, 656] width 51 height 17
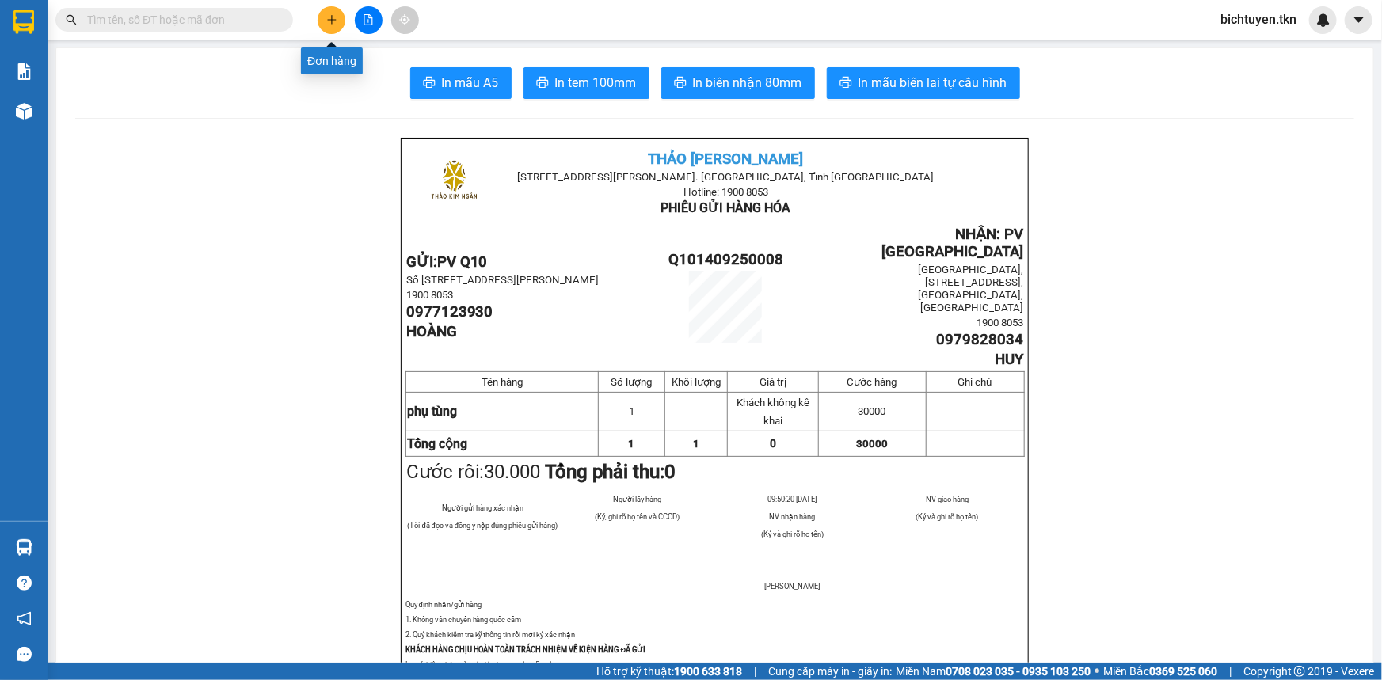
click at [327, 21] on icon "plus" at bounding box center [331, 19] width 11 height 11
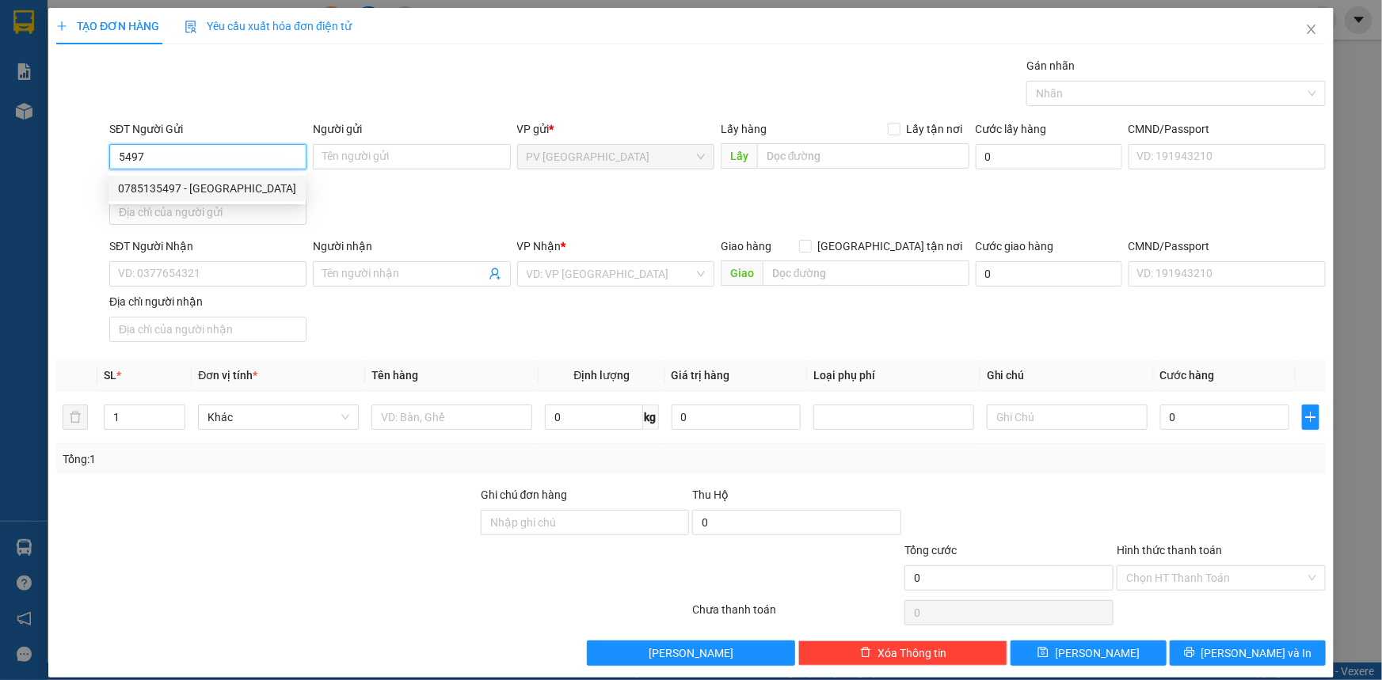
click at [246, 191] on div "0785135497 - [GEOGRAPHIC_DATA]" at bounding box center [207, 188] width 178 height 17
type input "0785135497"
type input "[PERSON_NAME]"
type input "0839997899"
type input "[PERSON_NAME]"
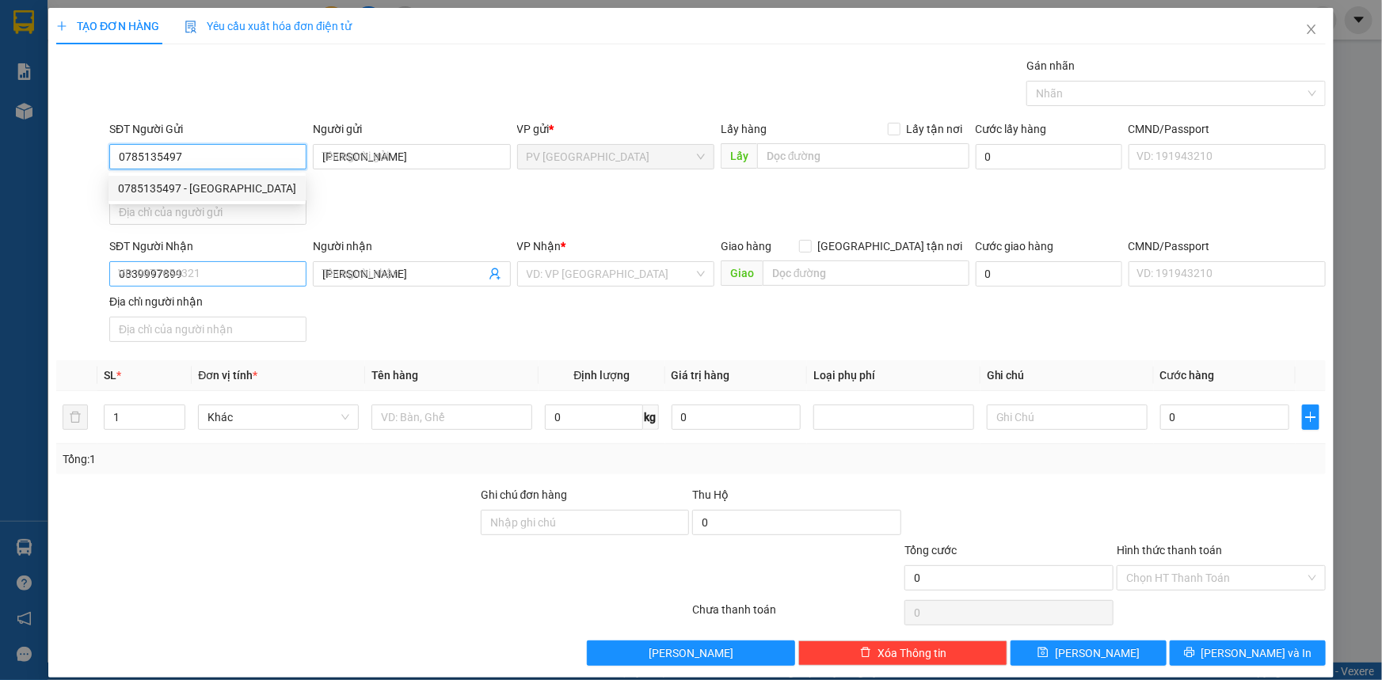
type input "30.000"
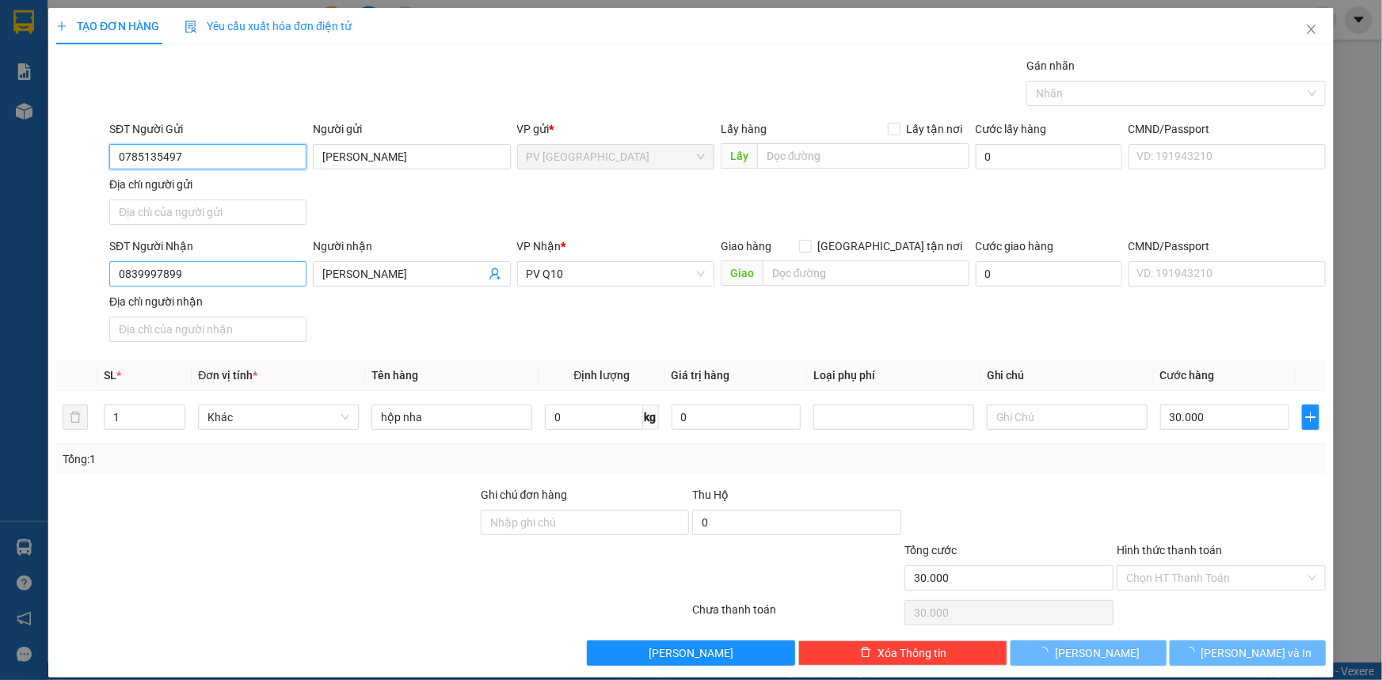
type input "0785135497"
click at [237, 266] on input "0839997899" at bounding box center [207, 273] width 197 height 25
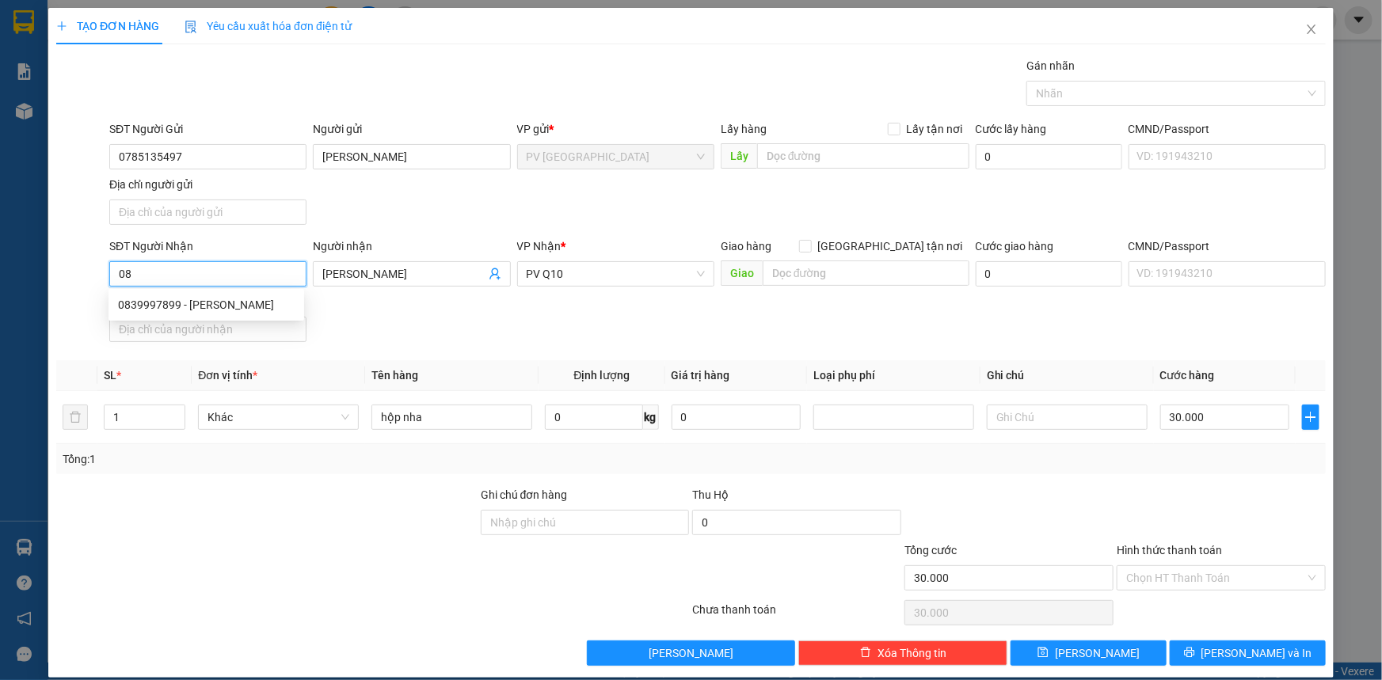
type input "0"
click at [276, 306] on div "0839997899 - [PERSON_NAME]" at bounding box center [206, 304] width 177 height 17
type input "0839997899"
click at [1145, 576] on input "Hình thức thanh toán" at bounding box center [1215, 578] width 179 height 24
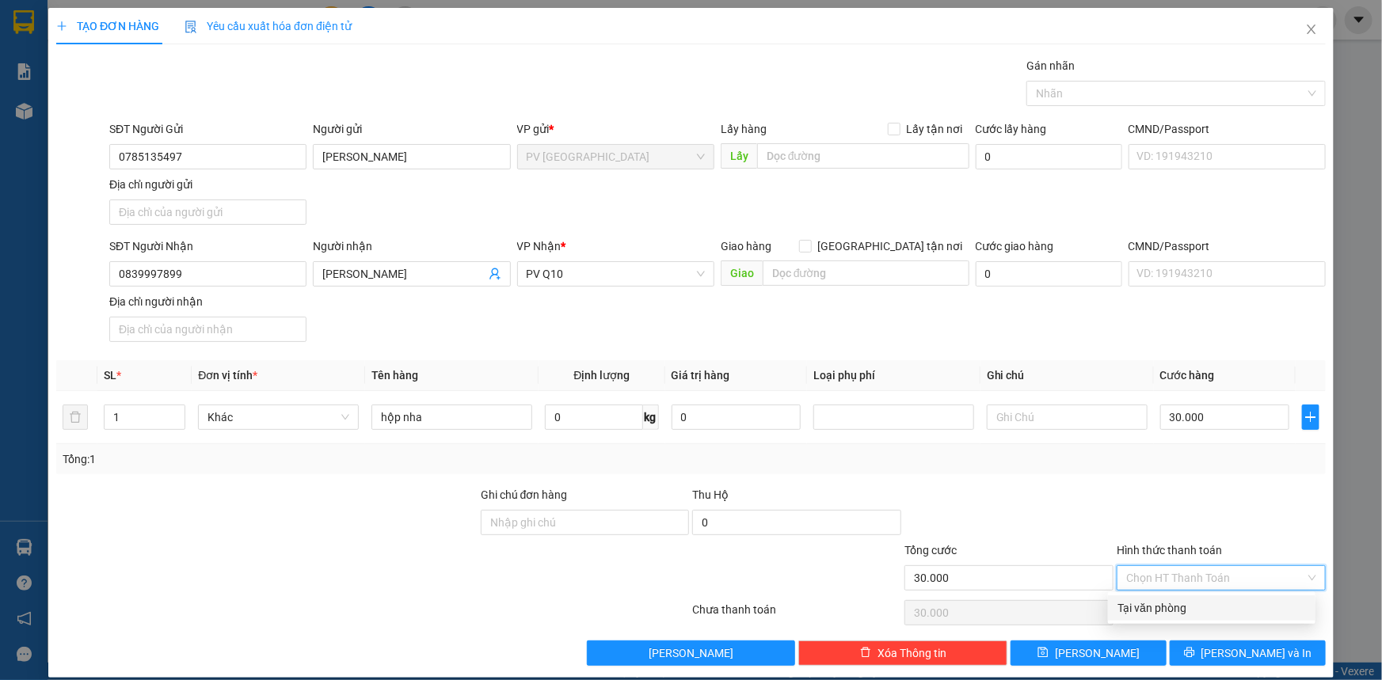
click at [1159, 607] on div "Tại văn phòng" at bounding box center [1212, 608] width 189 height 17
type input "0"
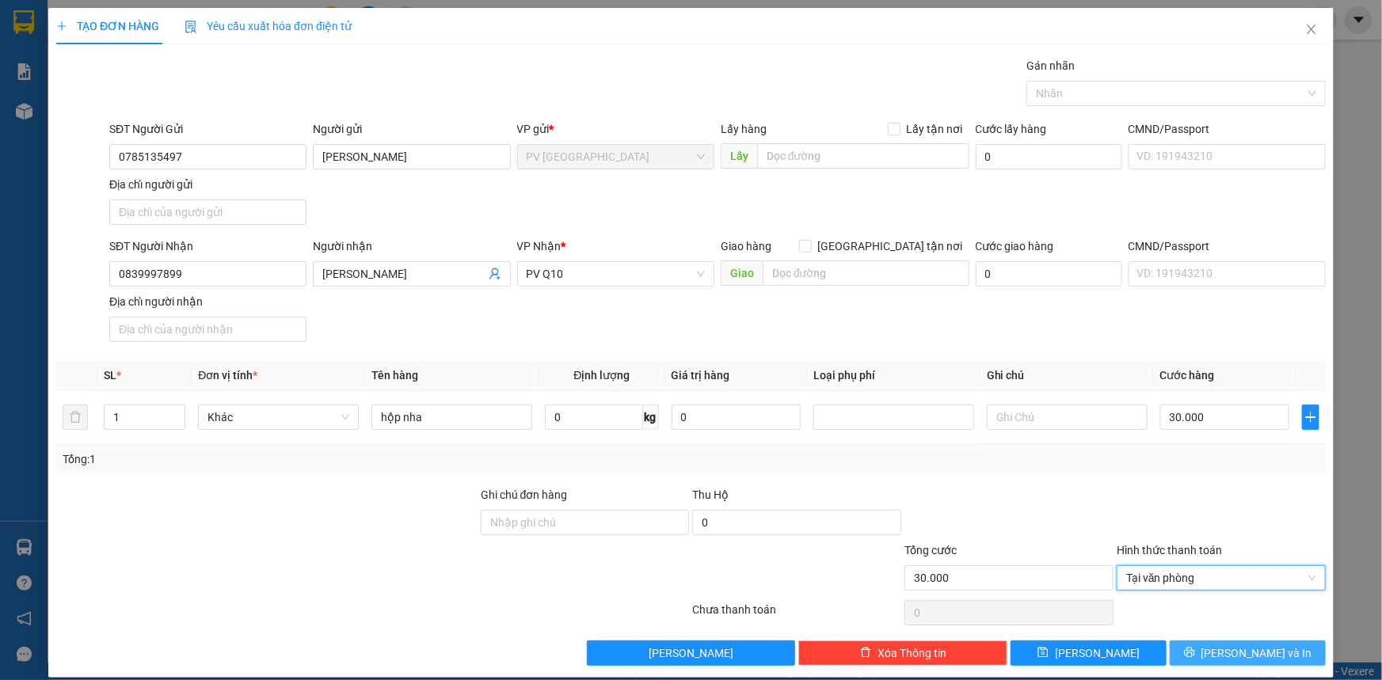
click at [1181, 653] on button "[PERSON_NAME] và In" at bounding box center [1248, 653] width 156 height 25
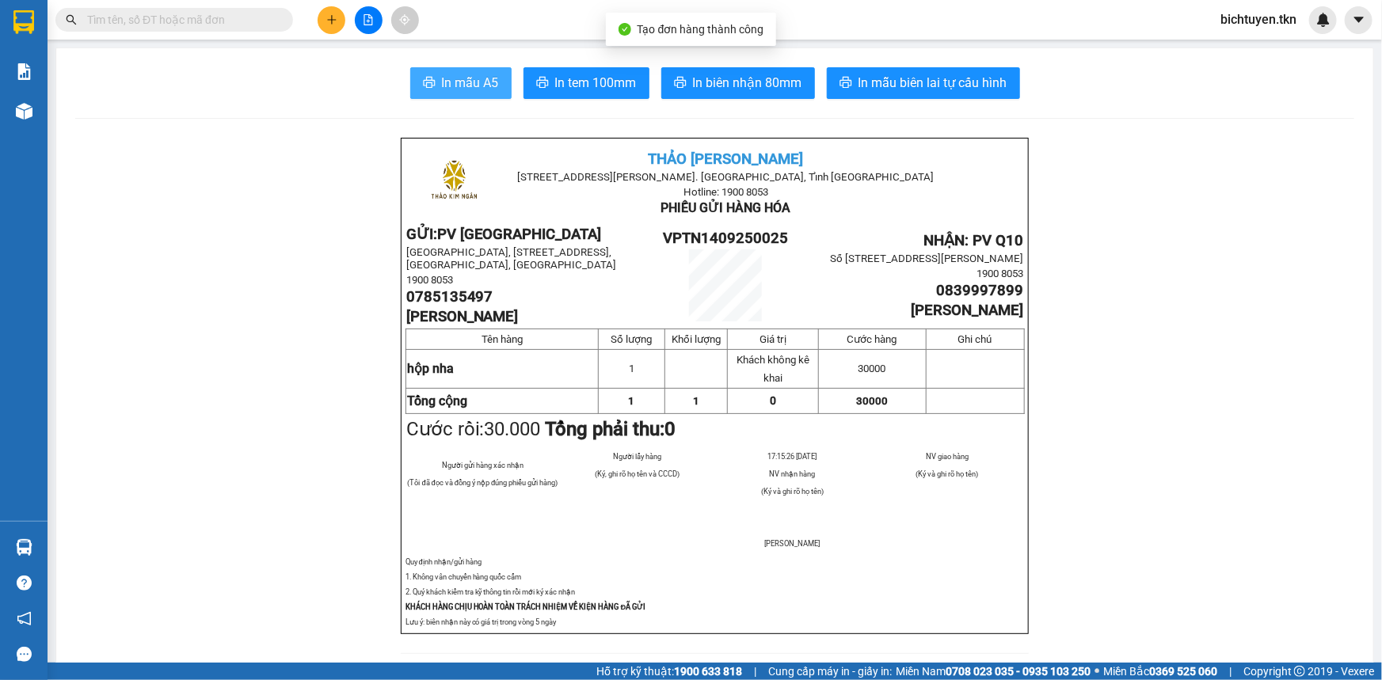
click at [462, 71] on button "In mẫu A5" at bounding box center [460, 83] width 101 height 32
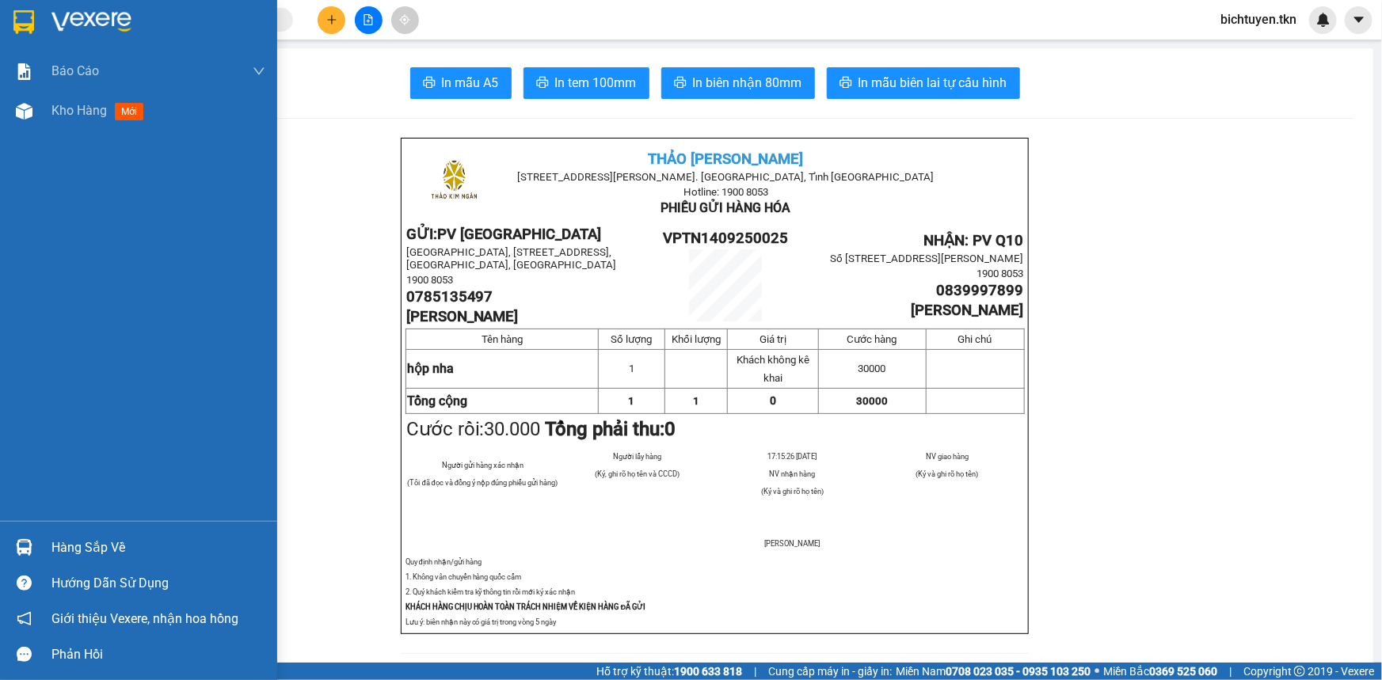
click at [23, 545] on img at bounding box center [24, 547] width 17 height 17
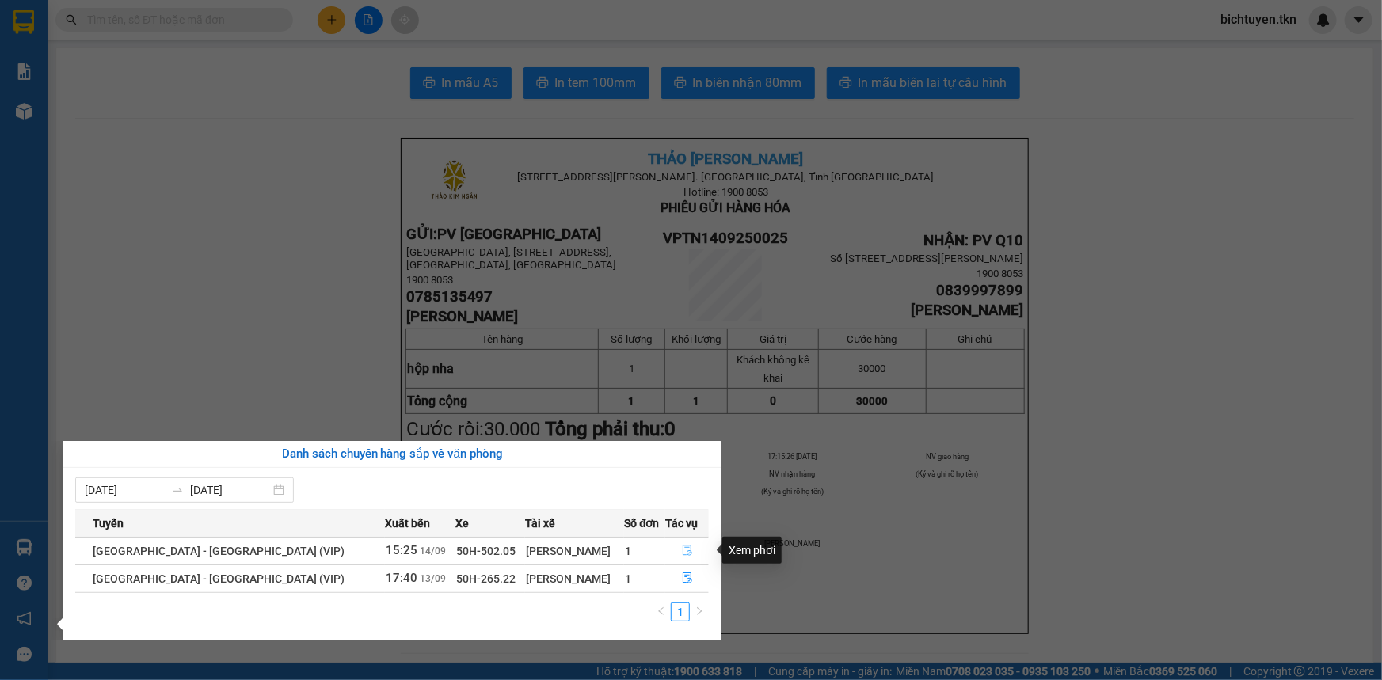
click at [682, 556] on span "file-done" at bounding box center [687, 551] width 11 height 13
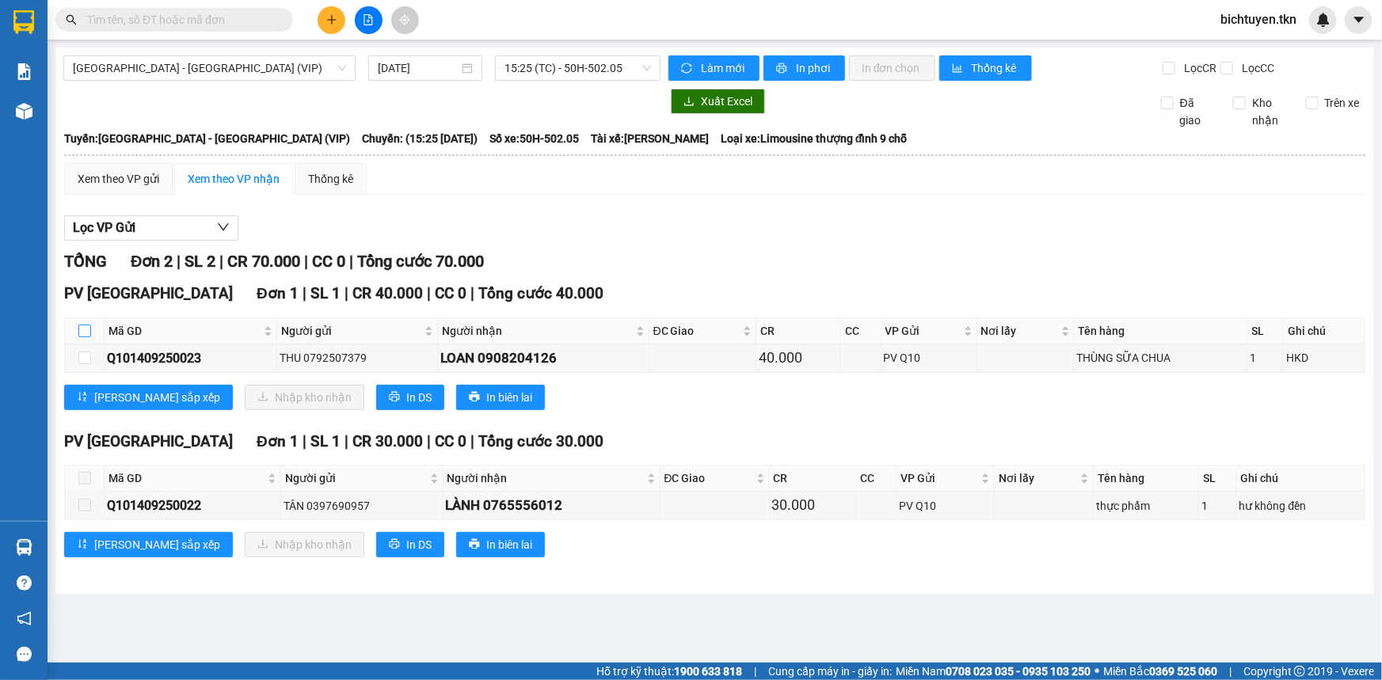
click at [86, 331] on input "checkbox" at bounding box center [84, 331] width 13 height 13
checkbox input "true"
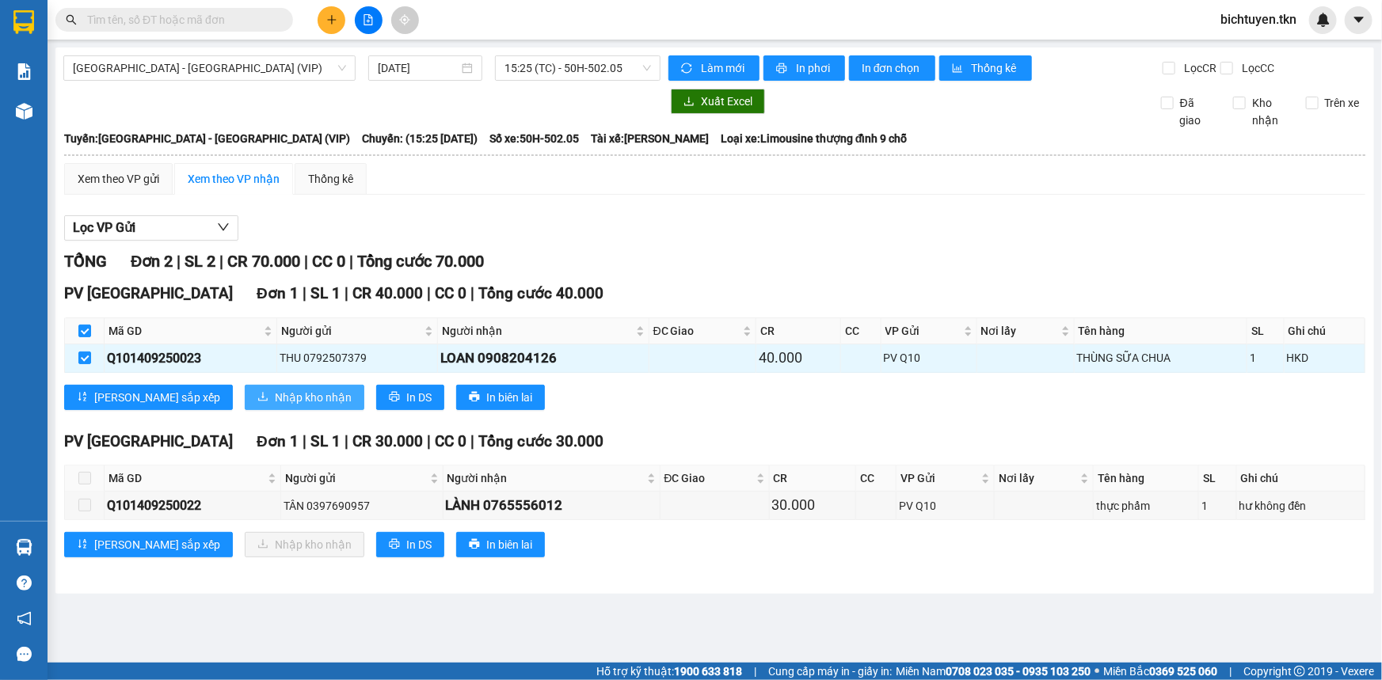
click at [245, 387] on button "Nhập kho nhận" at bounding box center [305, 397] width 120 height 25
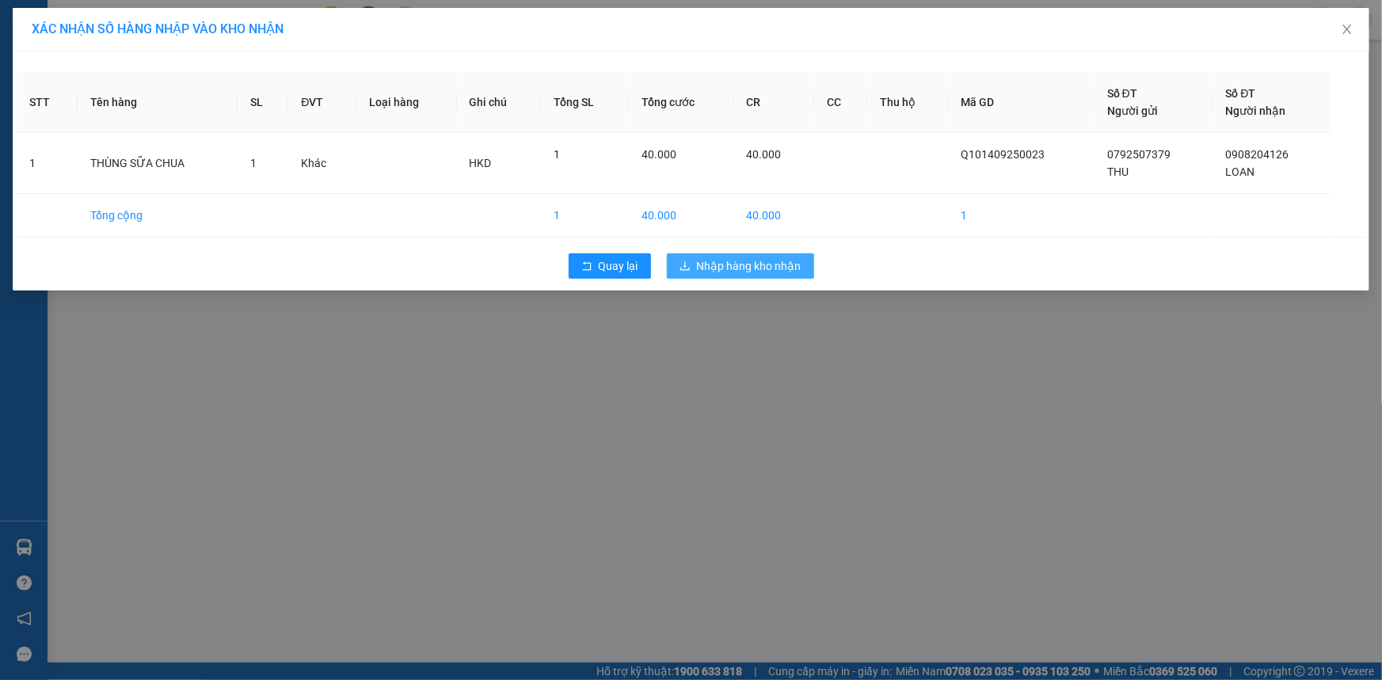
click at [761, 261] on span "Nhập hàng kho nhận" at bounding box center [749, 265] width 105 height 17
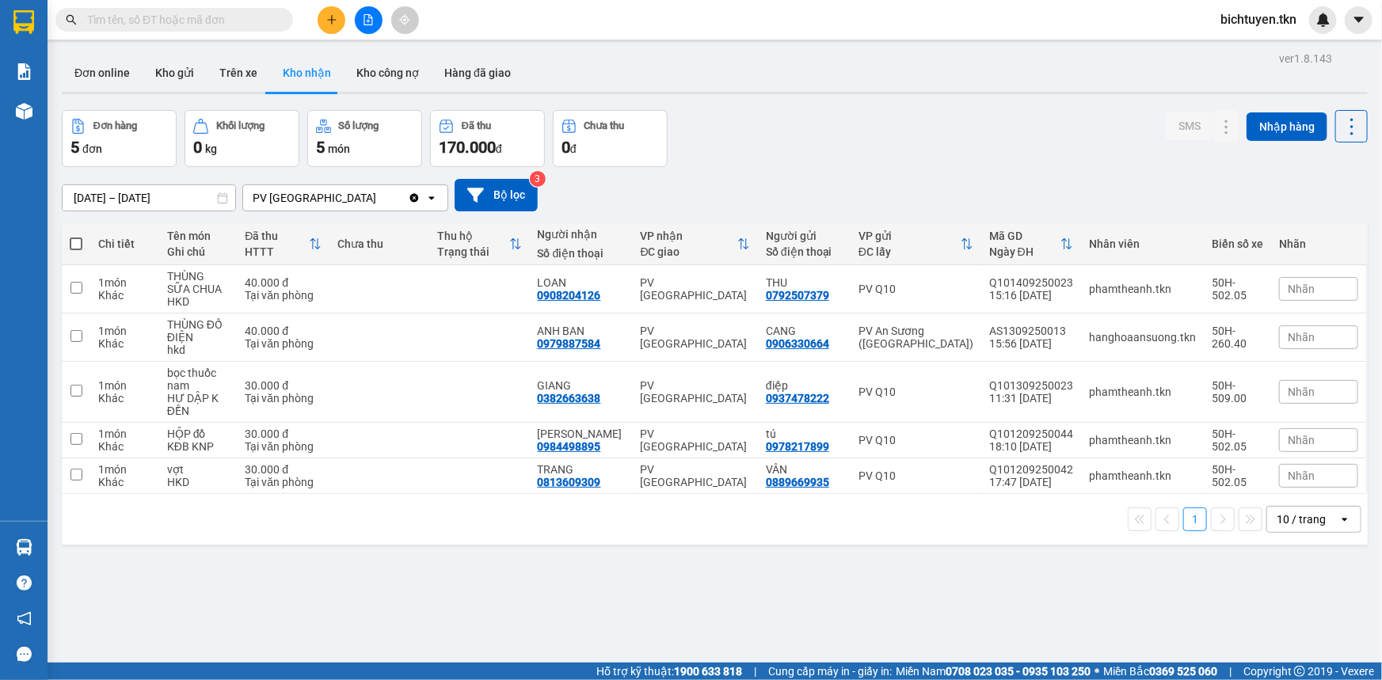
click at [927, 592] on div "ver 1.8.143 Đơn online Kho gửi Trên xe Kho nhận Kho công nợ Hàng đã giao Đơn hà…" at bounding box center [714, 388] width 1319 height 680
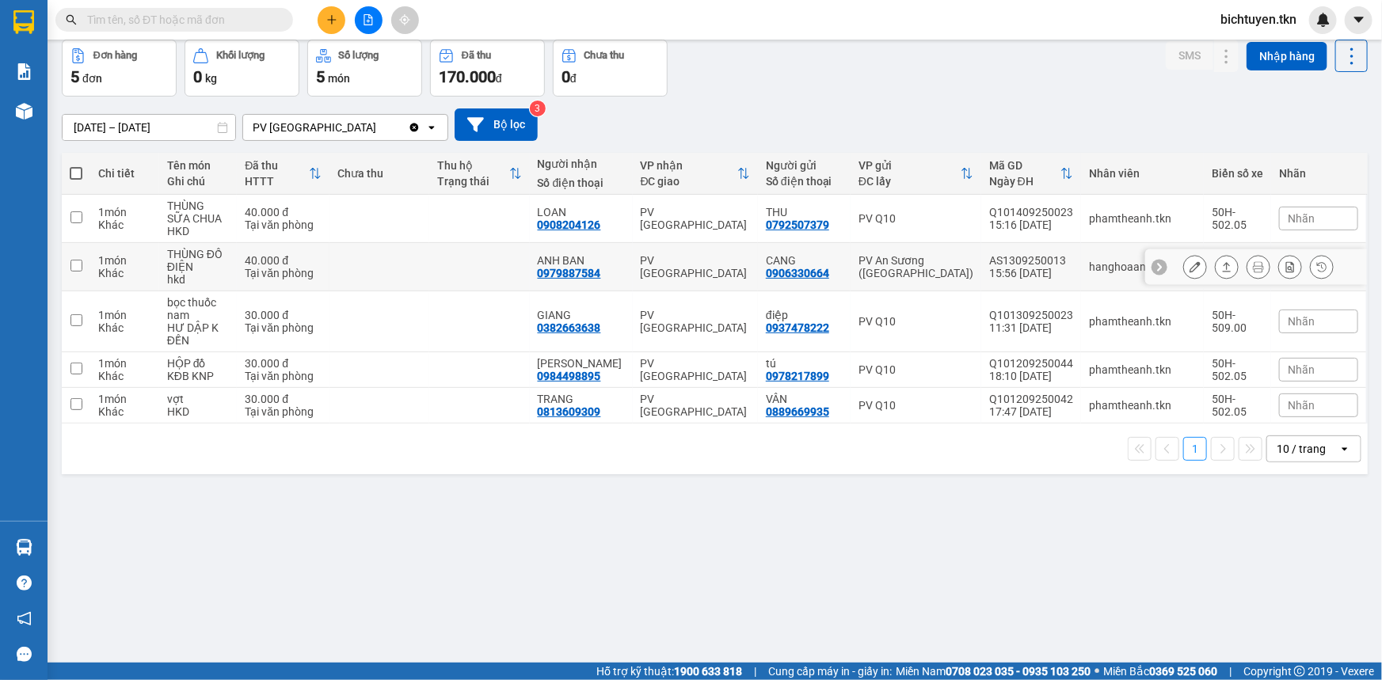
scroll to position [72, 0]
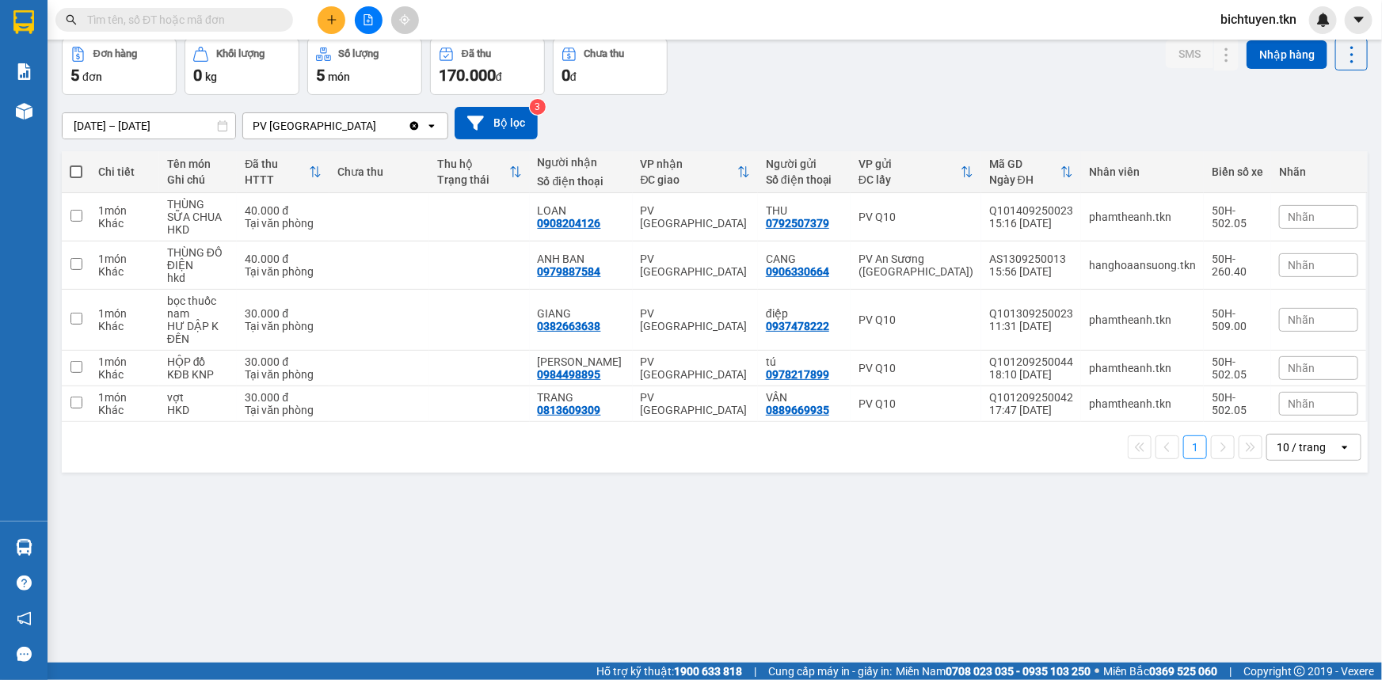
click at [893, 575] on div "ver 1.8.143 Đơn online Kho gửi Trên xe Kho nhận Kho công nợ Hàng đã giao Đơn hà…" at bounding box center [714, 315] width 1319 height 680
click at [897, 581] on div "ver 1.8.143 Đơn online Kho gửi Trên xe Kho nhận Kho công nợ Hàng đã giao Đơn hà…" at bounding box center [714, 315] width 1319 height 680
click at [896, 672] on span "Miền Nam 0708 023 035 - 0935 103 250" at bounding box center [993, 671] width 195 height 17
click at [843, 562] on div "ver 1.8.143 Đơn online Kho gửi Trên xe Kho nhận Kho công nợ Hàng đã giao Đơn hà…" at bounding box center [714, 315] width 1319 height 680
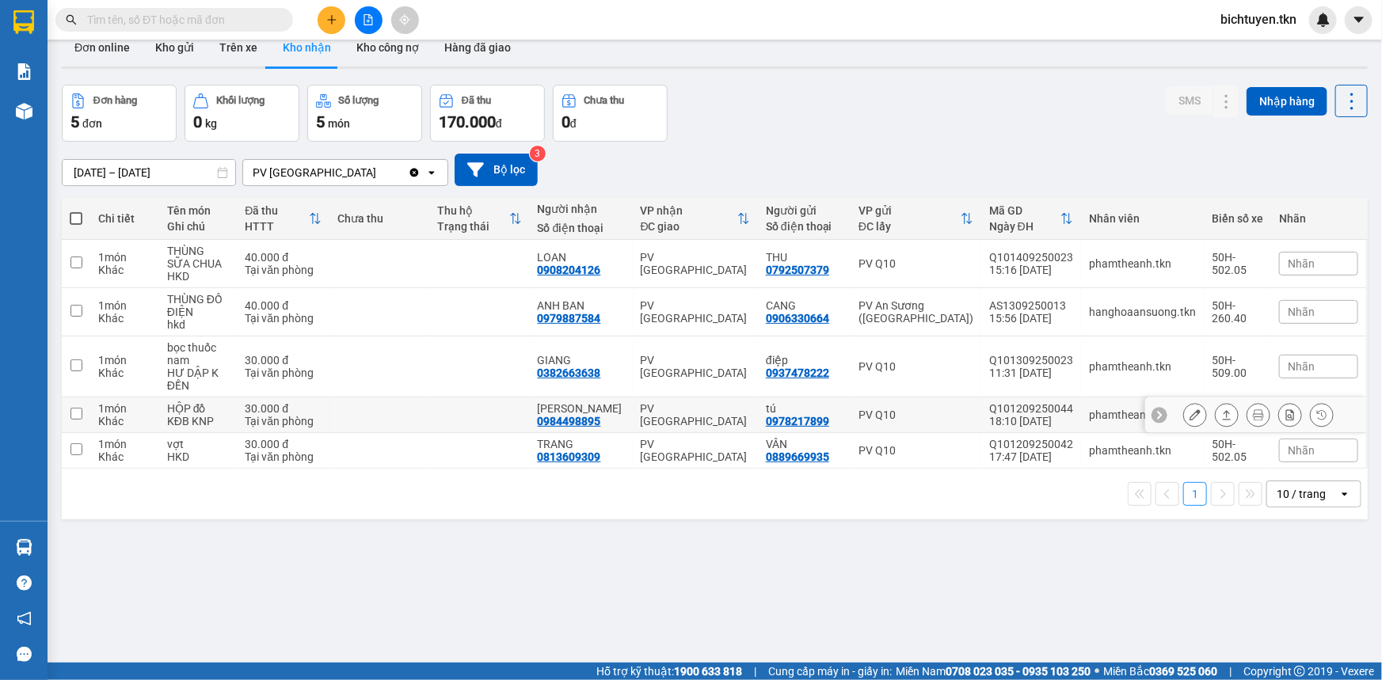
scroll to position [0, 0]
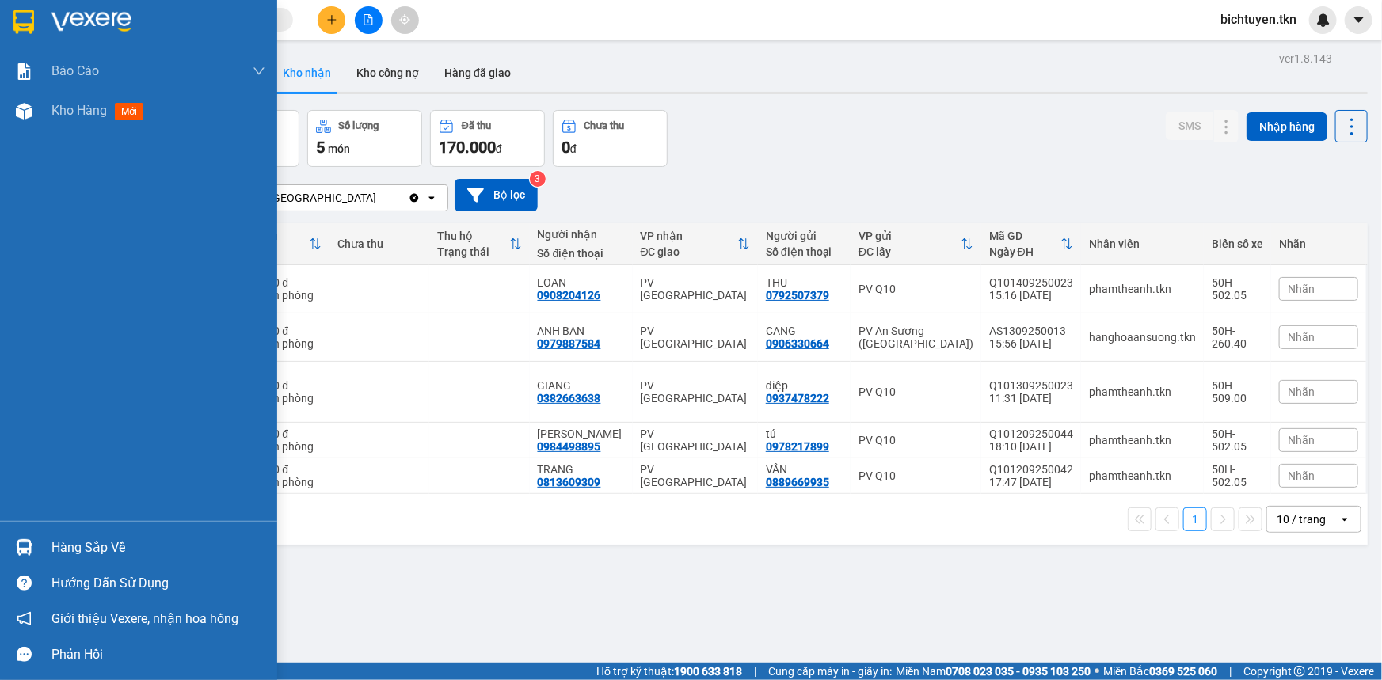
click at [20, 547] on img at bounding box center [24, 547] width 17 height 17
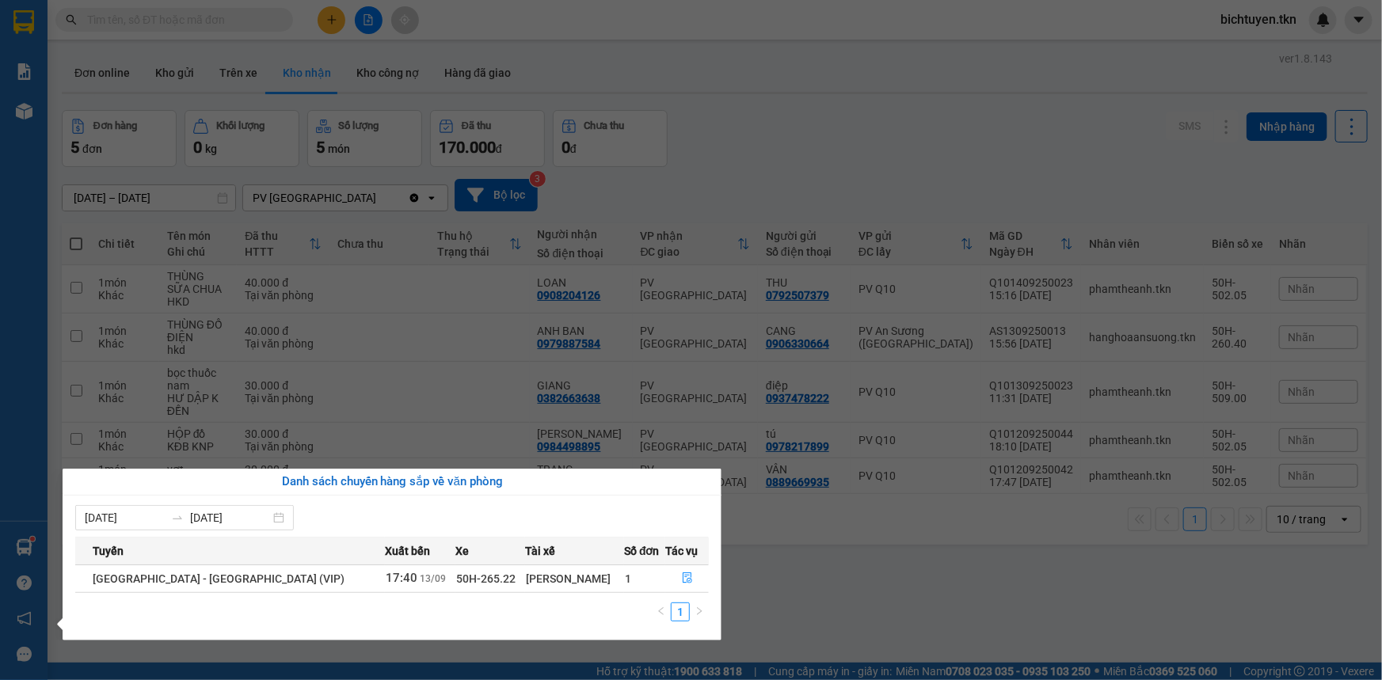
click at [868, 588] on section "Kết quả tìm kiếm ( 1 ) Bộ lọc Ngày tạo đơn gần nhất Mã ĐH Trạng thái Món hàng T…" at bounding box center [691, 340] width 1382 height 680
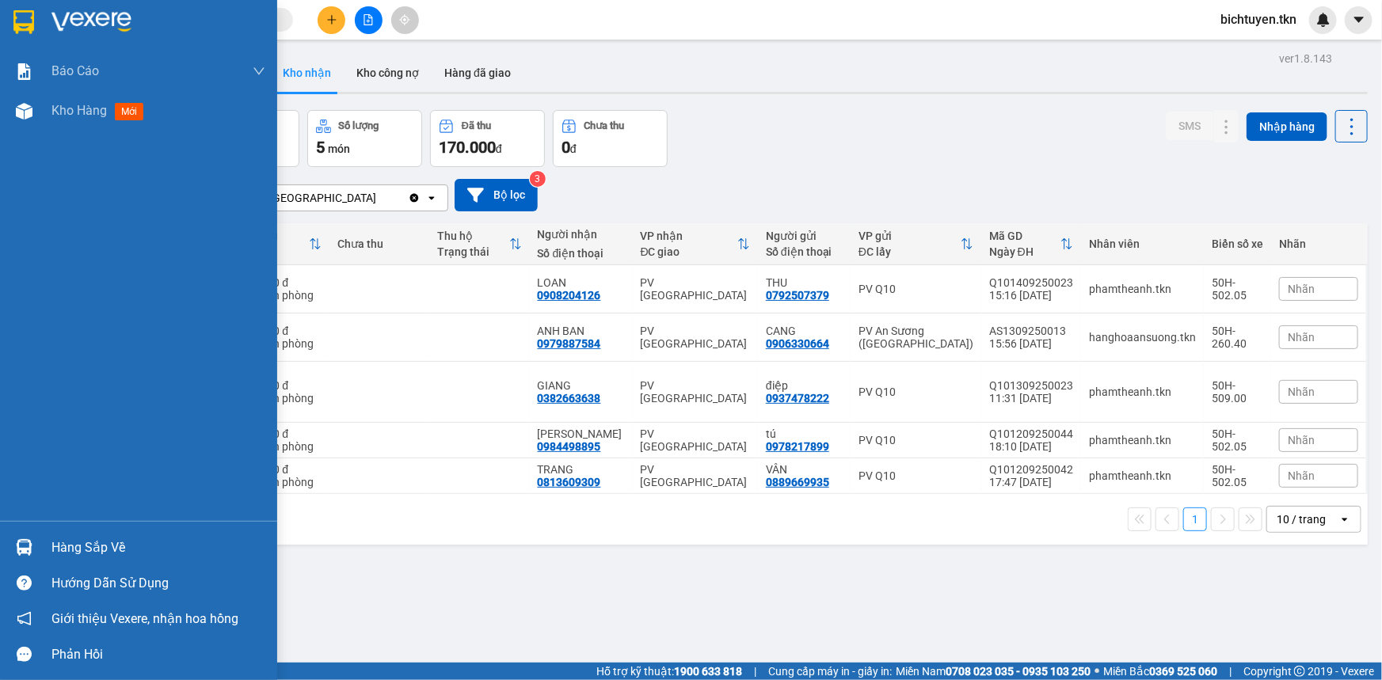
click at [61, 559] on div "Hàng sắp về" at bounding box center [158, 548] width 214 height 24
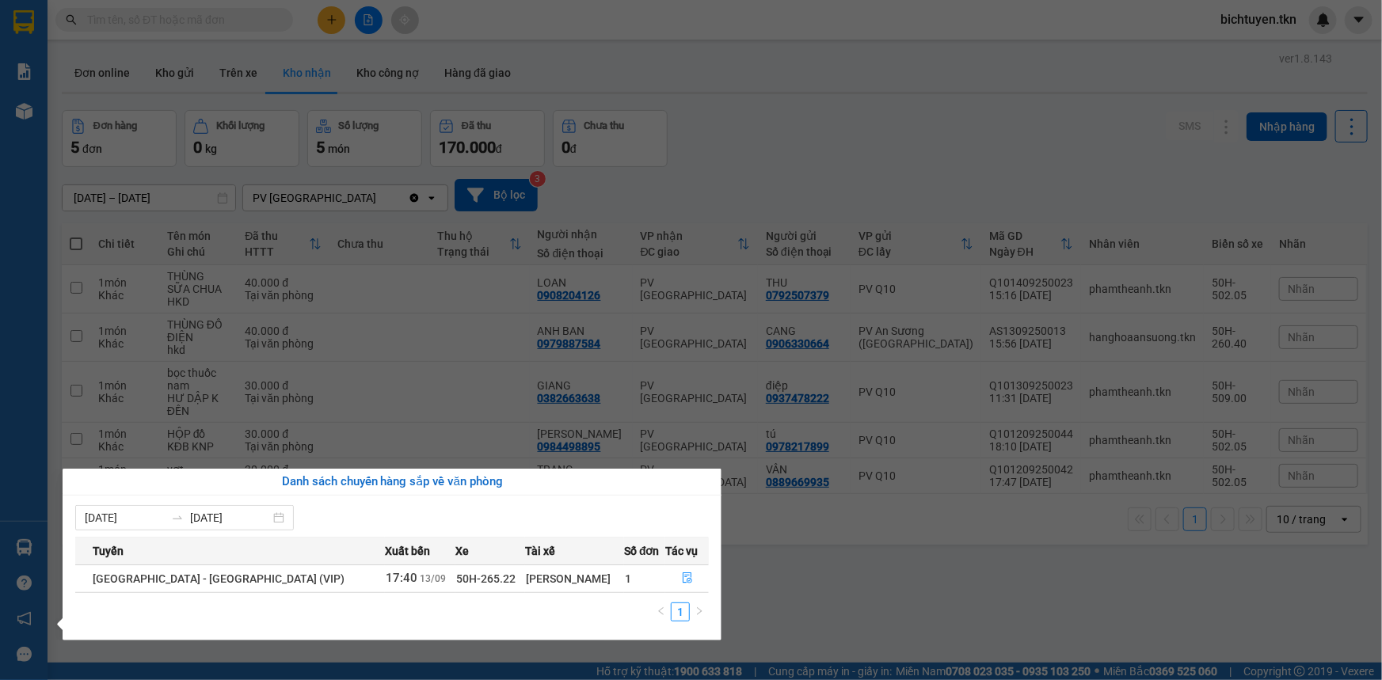
click at [902, 559] on section "Kết quả tìm kiếm ( 1 ) Bộ lọc Ngày tạo đơn gần nhất Mã ĐH Trạng thái Món hàng T…" at bounding box center [691, 340] width 1382 height 680
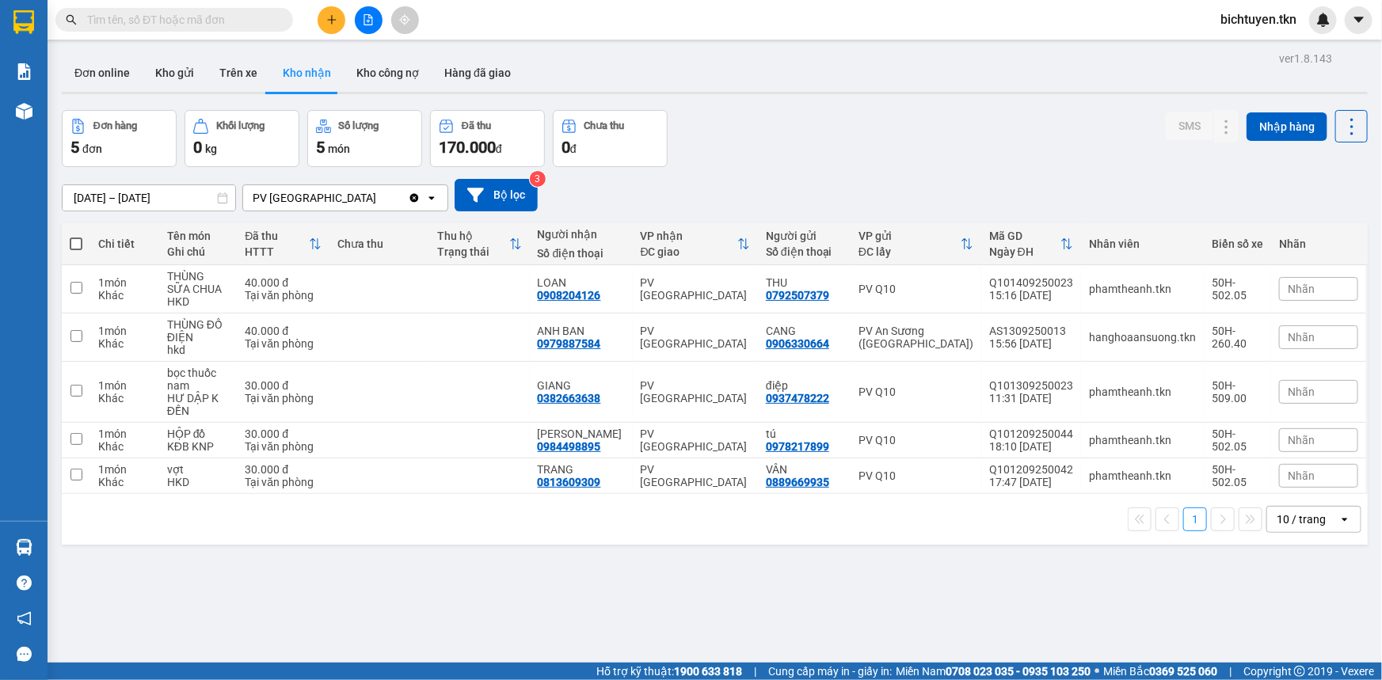
click at [191, 92] on div at bounding box center [715, 93] width 1306 height 2
click at [191, 90] on button "Kho gửi" at bounding box center [175, 73] width 64 height 38
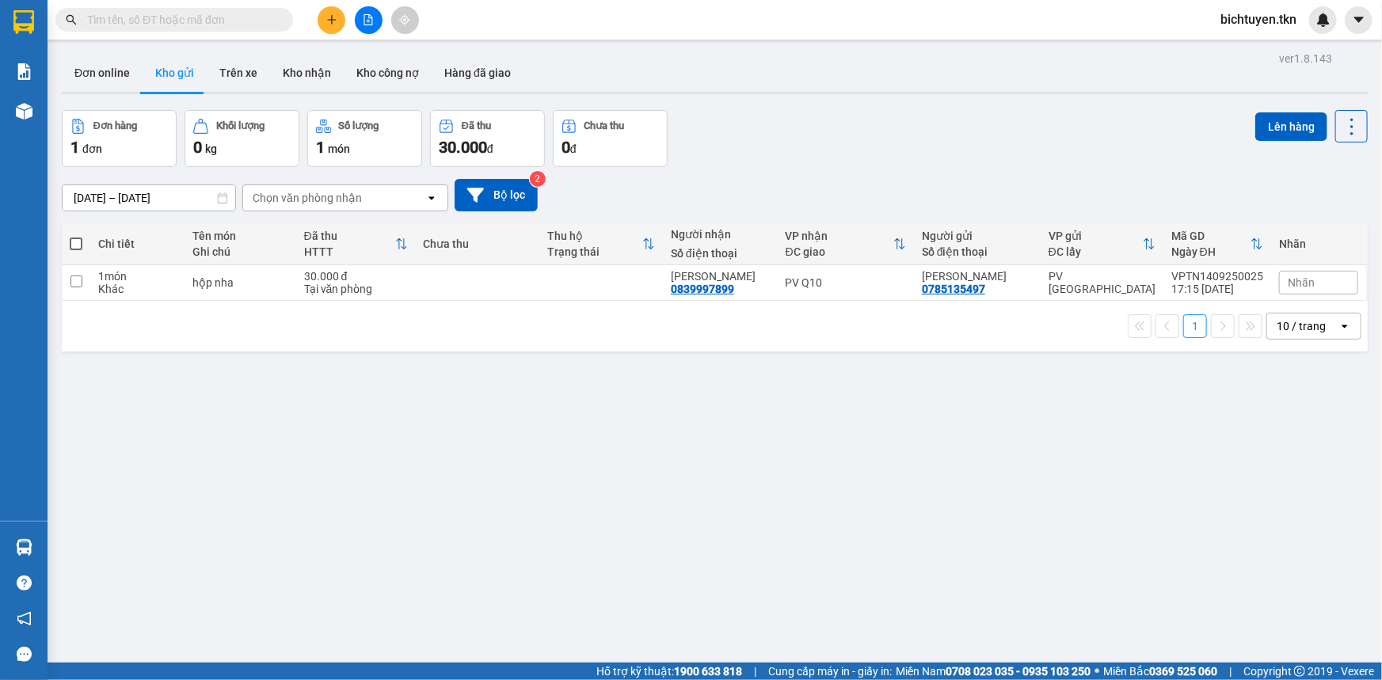
click at [760, 518] on div "ver 1.8.143 Đơn online Kho gửi Trên xe Kho nhận Kho công nợ Hàng đã giao Đơn hà…" at bounding box center [714, 388] width 1319 height 680
click at [190, 15] on input "text" at bounding box center [180, 19] width 187 height 17
click at [778, 471] on div "ver 1.8.143 Đơn online Kho gửi Trên xe Kho nhận Kho công nợ Hàng đã giao Đơn hà…" at bounding box center [714, 388] width 1319 height 680
click at [673, 513] on div "ver 1.8.143 Đơn online Kho gửi Trên xe Kho nhận Kho công nợ Hàng đã giao Đơn hà…" at bounding box center [714, 388] width 1319 height 680
click at [307, 62] on button "Kho nhận" at bounding box center [307, 73] width 74 height 38
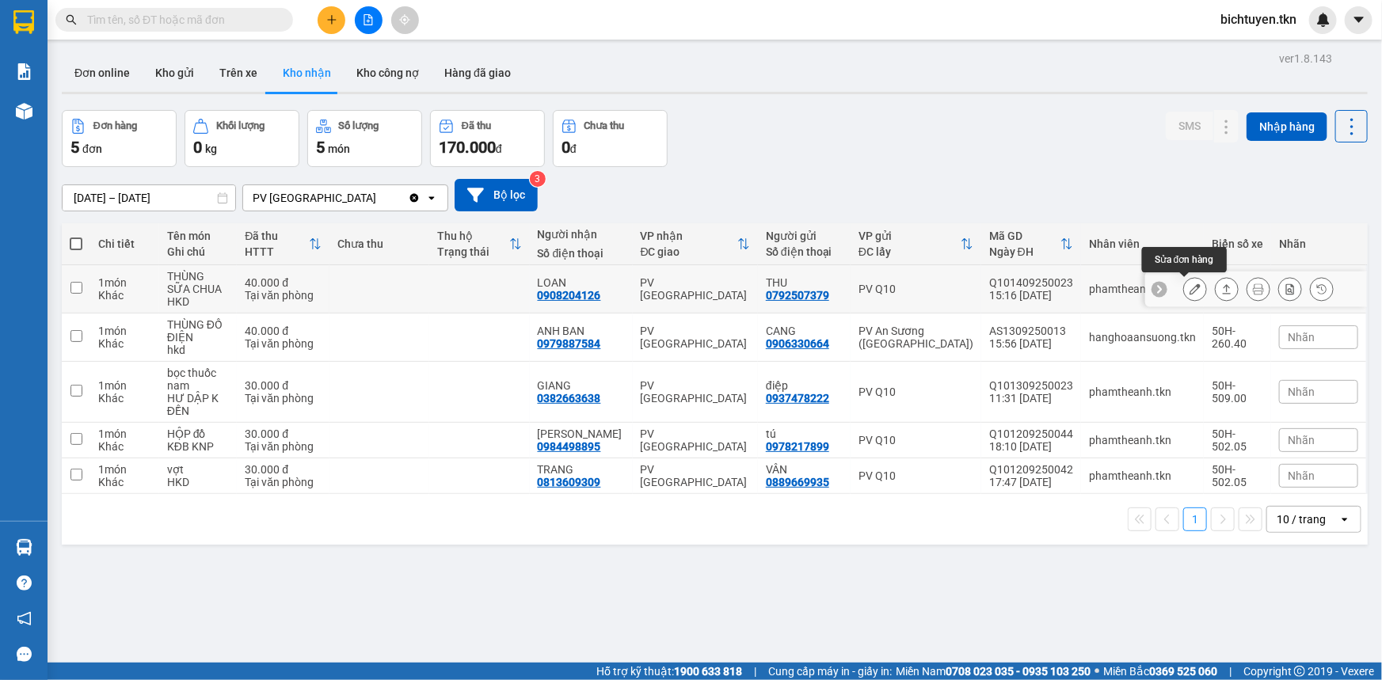
click at [1190, 289] on icon at bounding box center [1195, 289] width 11 height 11
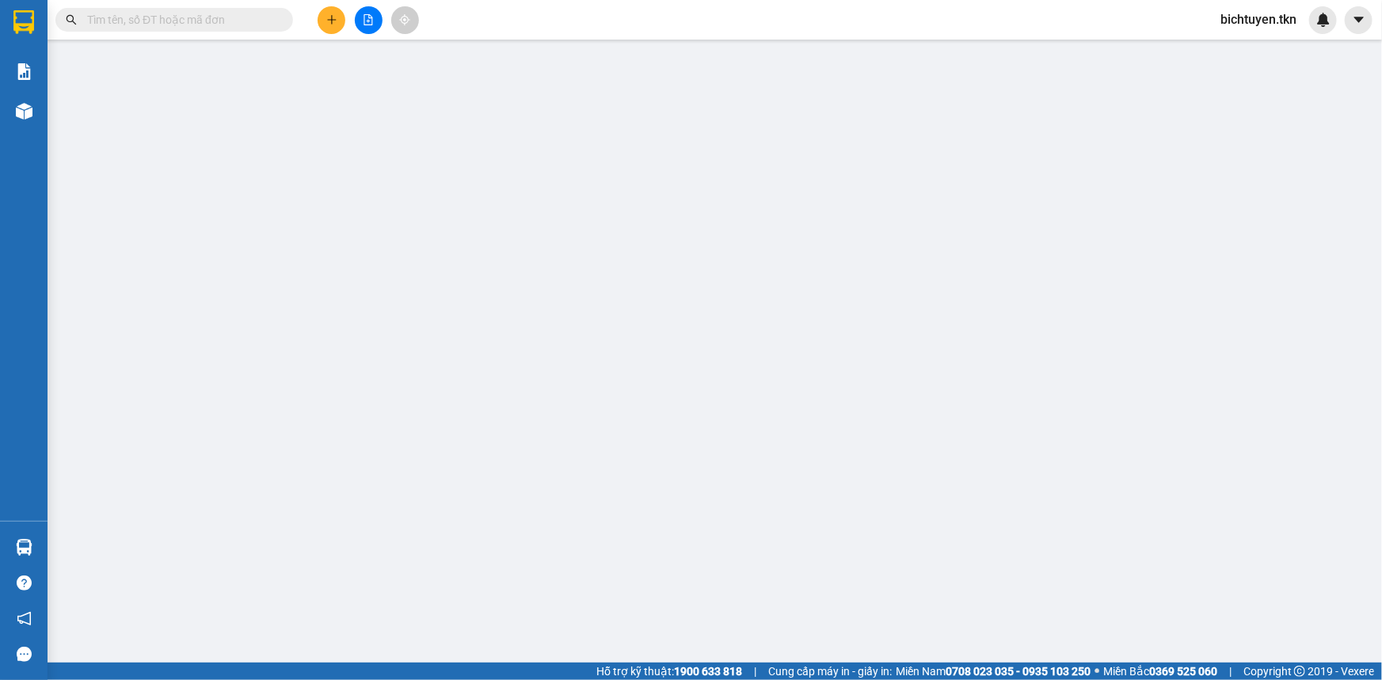
type input "0792507379"
type input "THU"
type input "0908204126"
type input "LOAN"
type input "40.000"
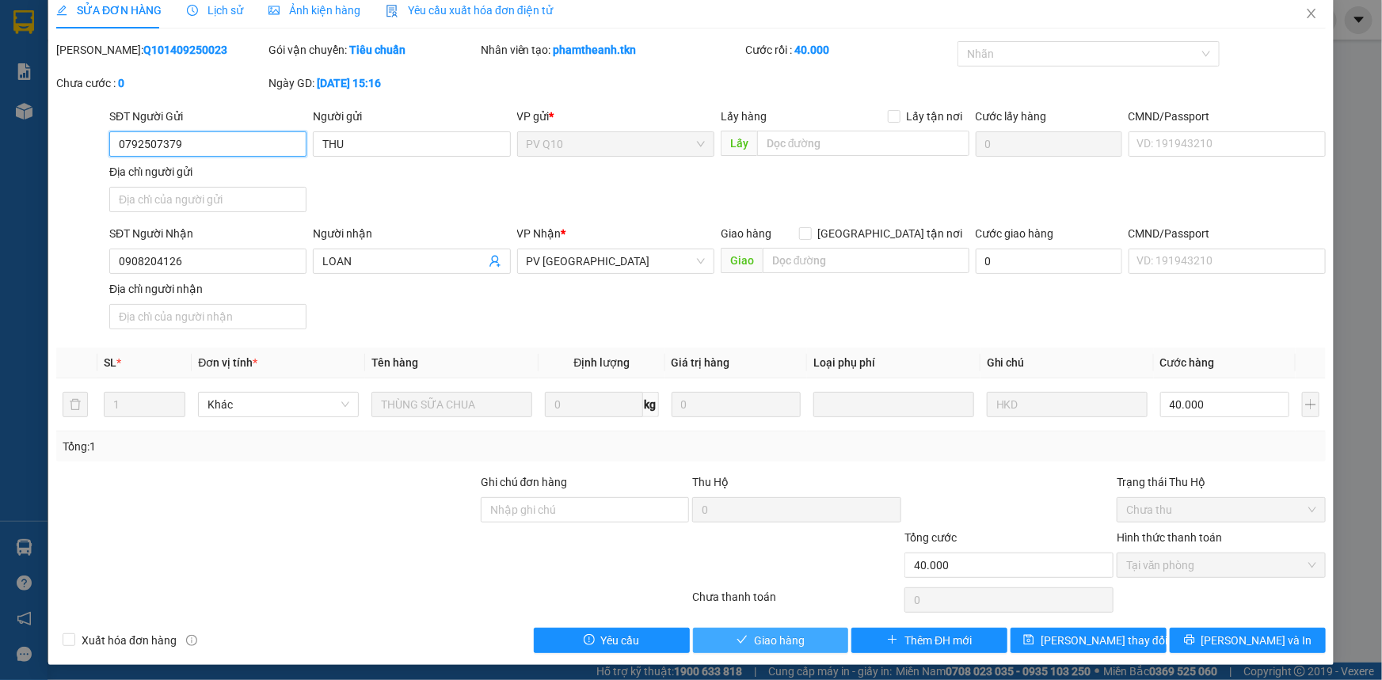
scroll to position [18, 0]
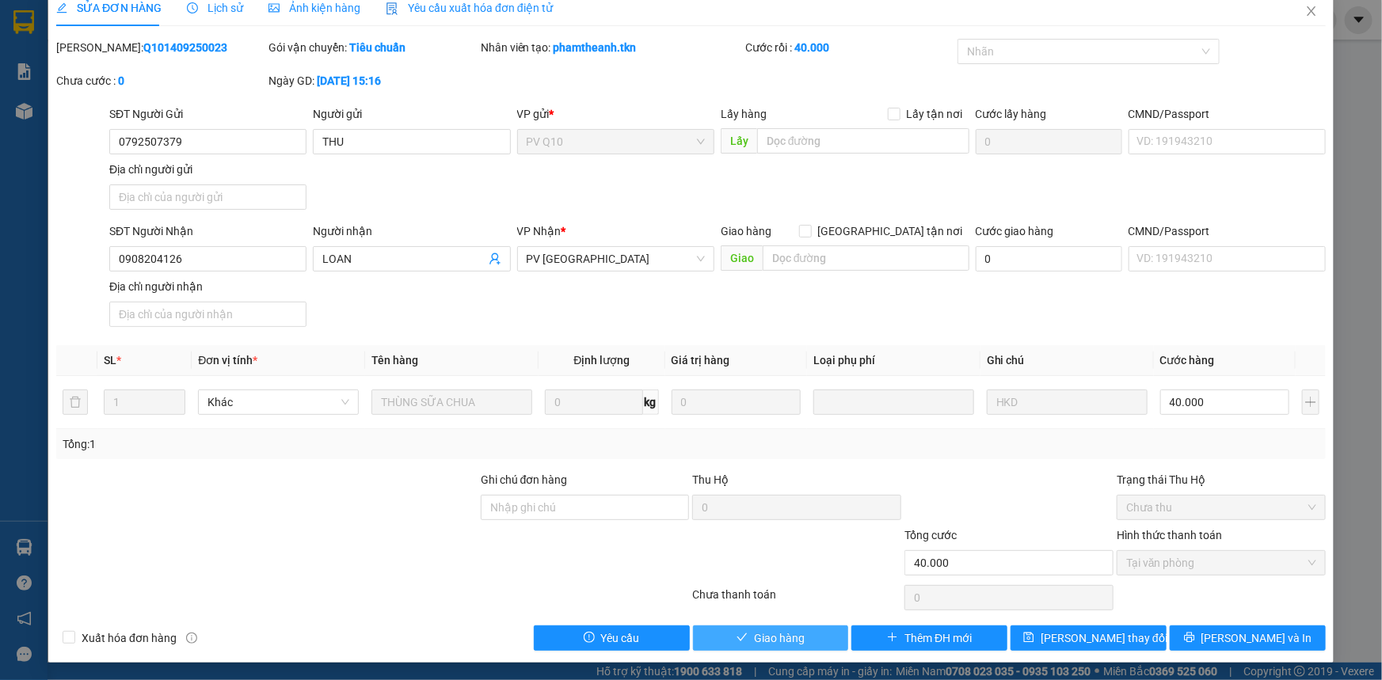
click at [794, 635] on span "Giao hàng" at bounding box center [779, 638] width 51 height 17
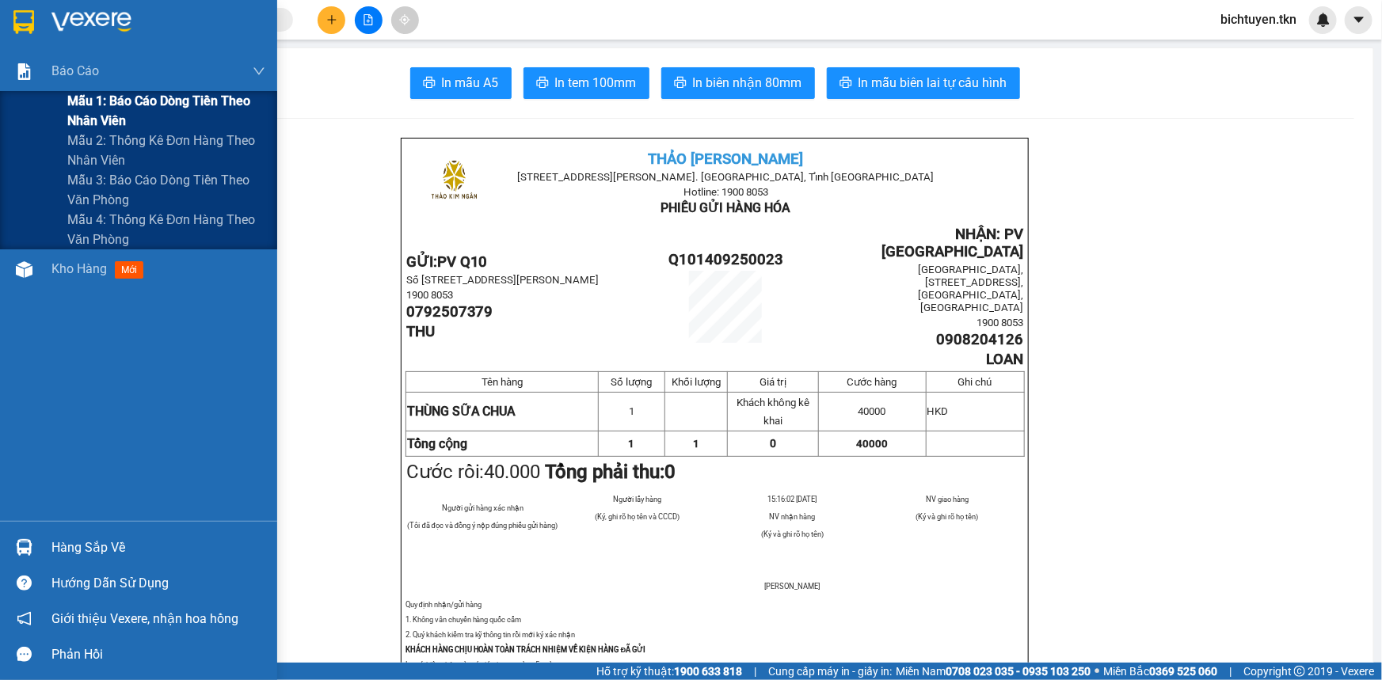
click at [150, 107] on span "Mẫu 1: Báo cáo dòng tiền theo nhân viên" at bounding box center [166, 111] width 198 height 40
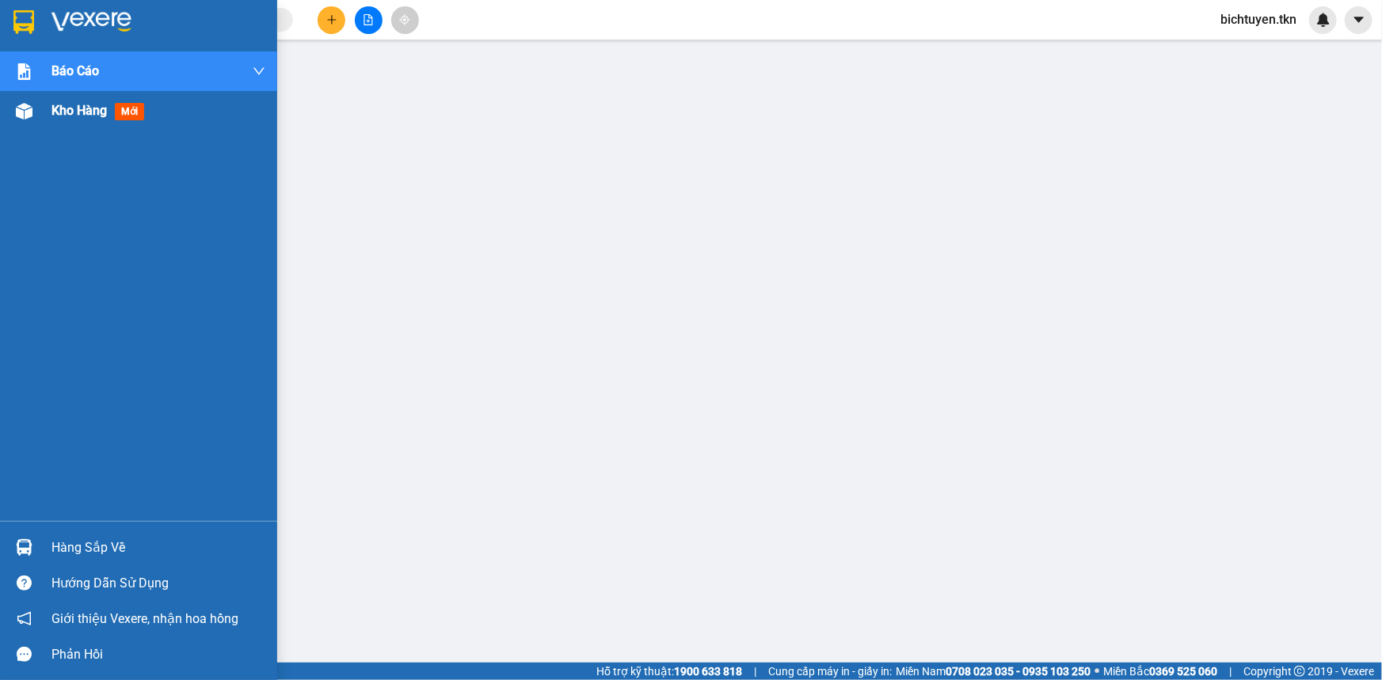
click at [29, 109] on img at bounding box center [24, 111] width 17 height 17
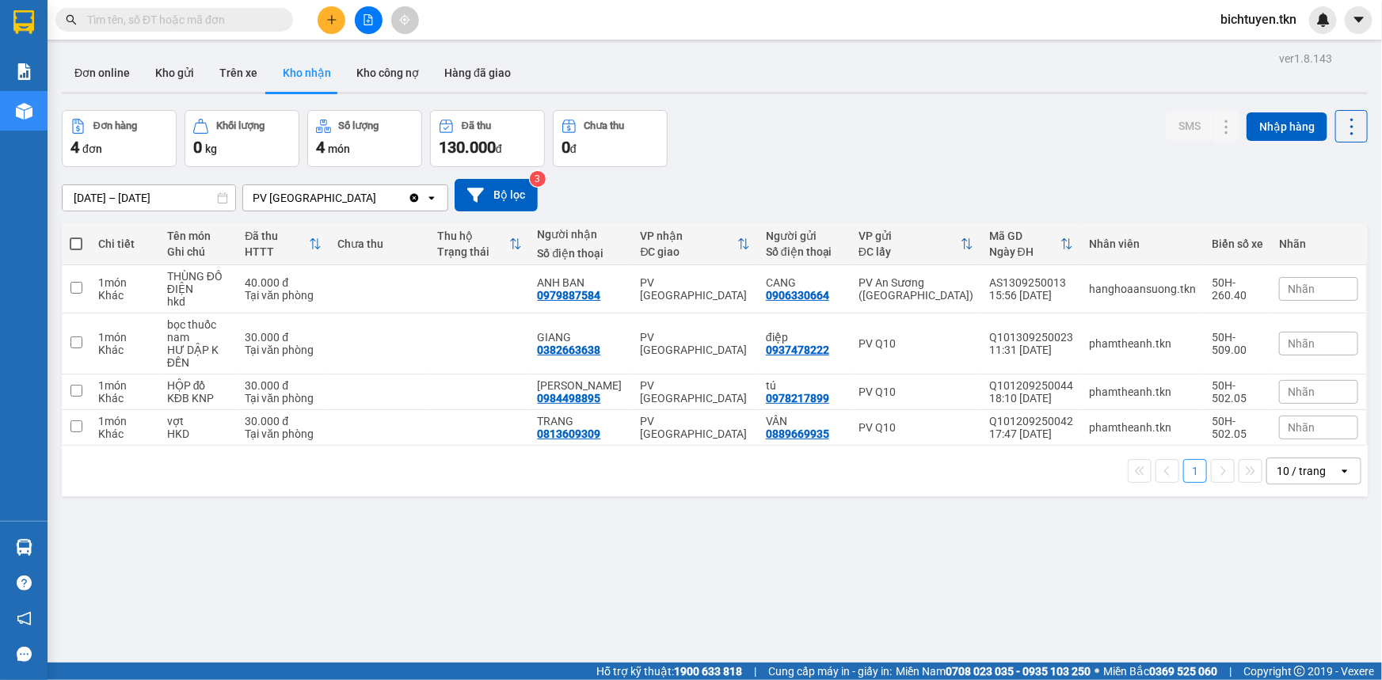
click at [199, 18] on input "text" at bounding box center [180, 19] width 187 height 17
click at [1190, 345] on icon at bounding box center [1195, 343] width 11 height 11
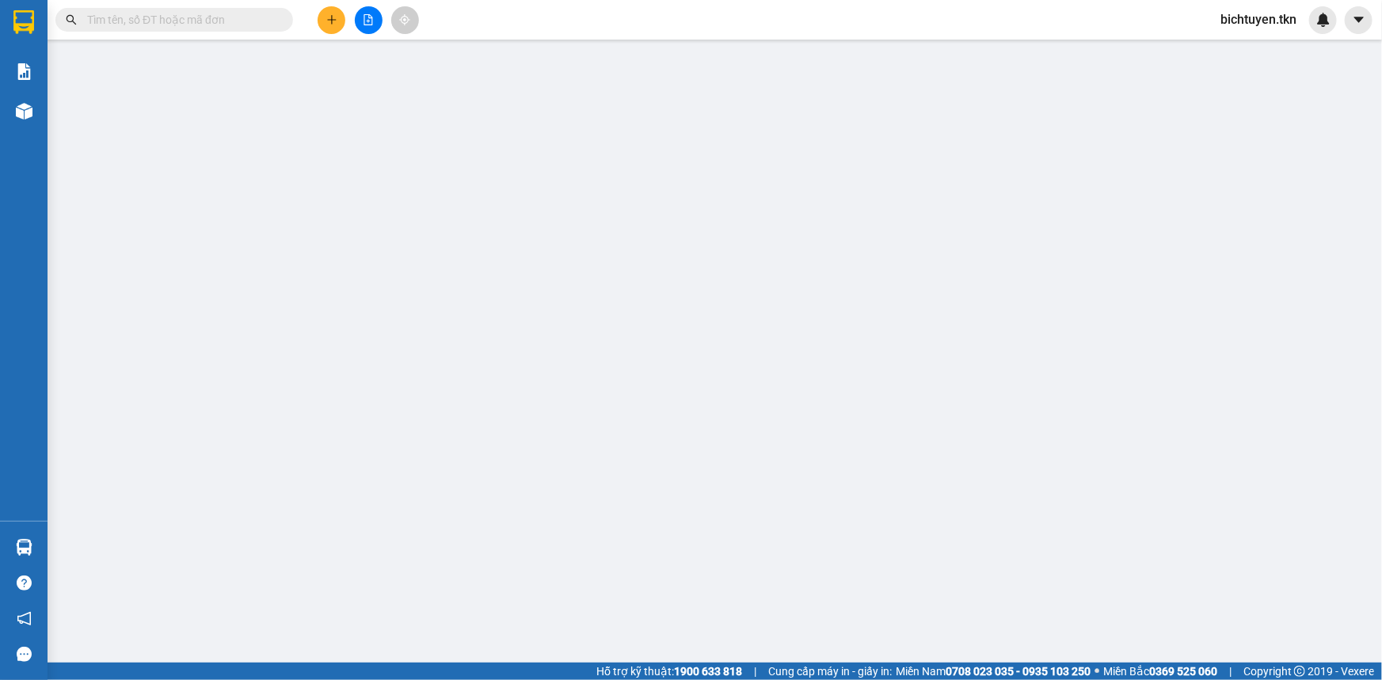
type input "0937478222"
type input "điệp"
type input "0382663638"
type input "GIANG"
type input "30.000"
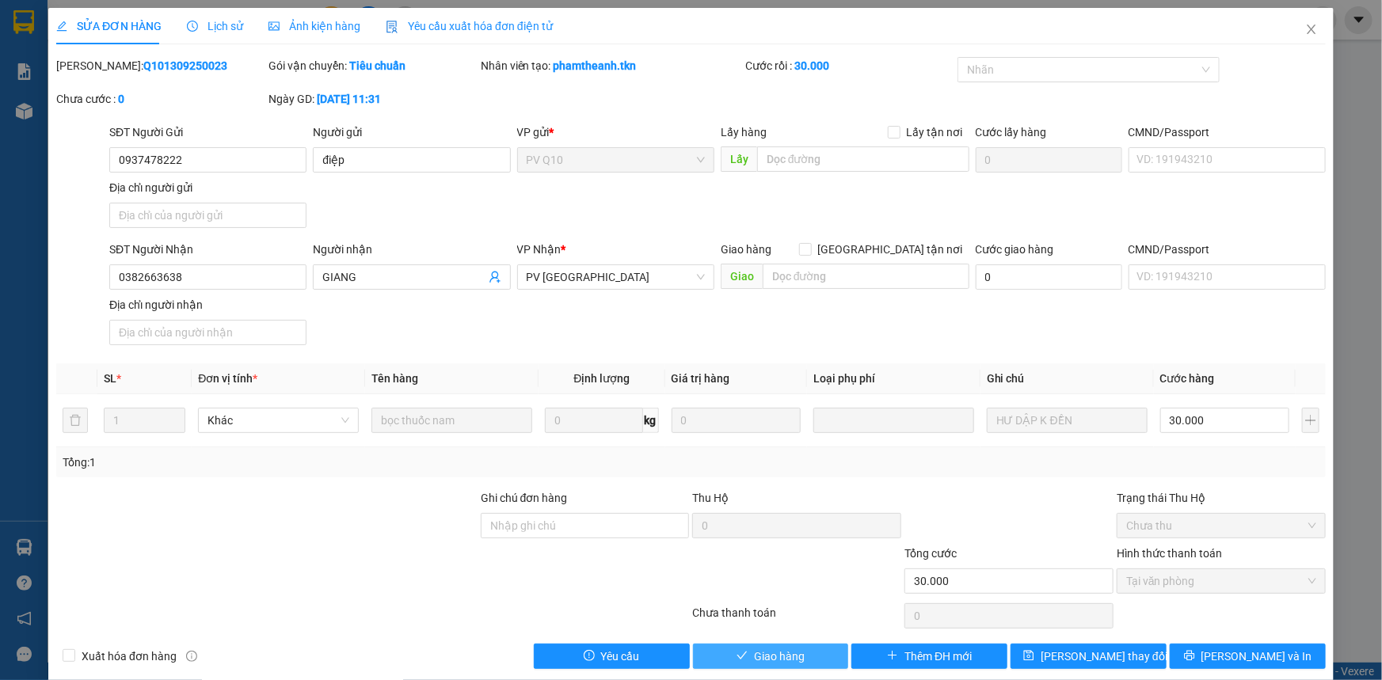
click at [834, 645] on button "Giao hàng" at bounding box center [771, 656] width 156 height 25
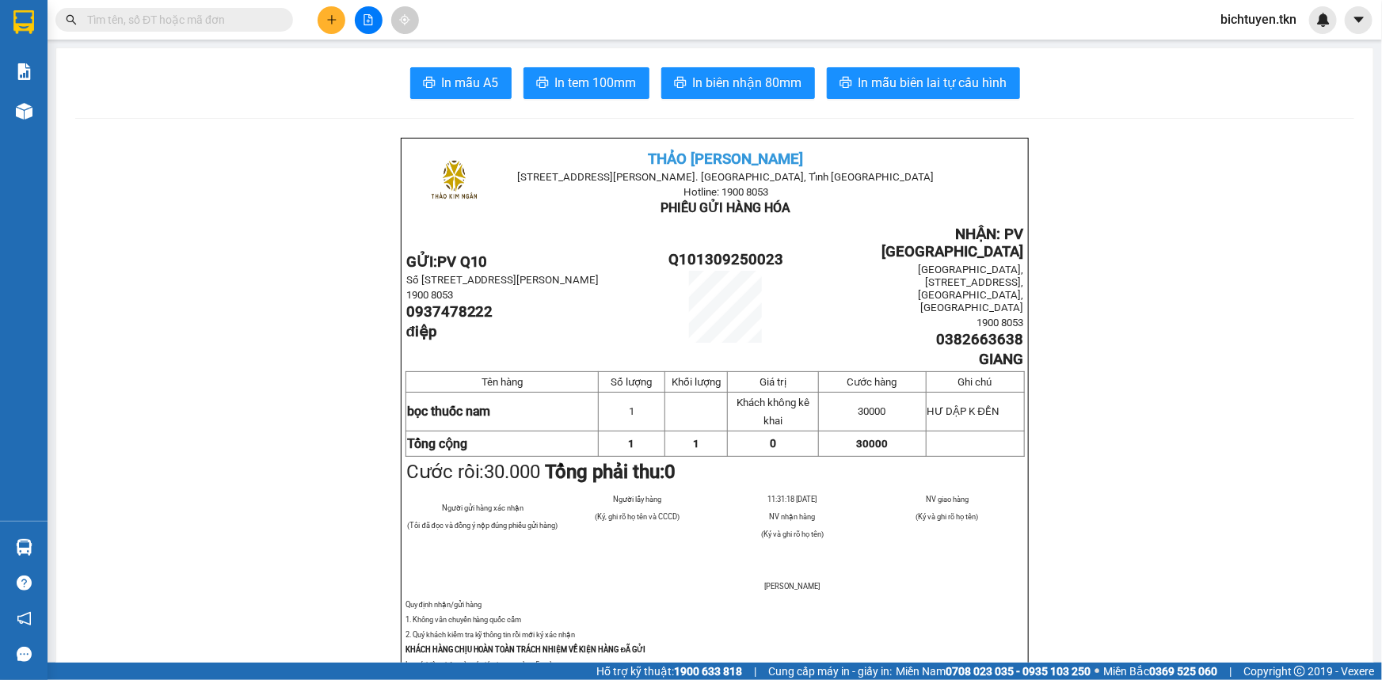
drag, startPoint x: 162, startPoint y: 448, endPoint x: 177, endPoint y: 448, distance: 15.8
click at [189, 20] on input "text" at bounding box center [180, 19] width 187 height 17
click at [214, 11] on input "text" at bounding box center [180, 19] width 187 height 17
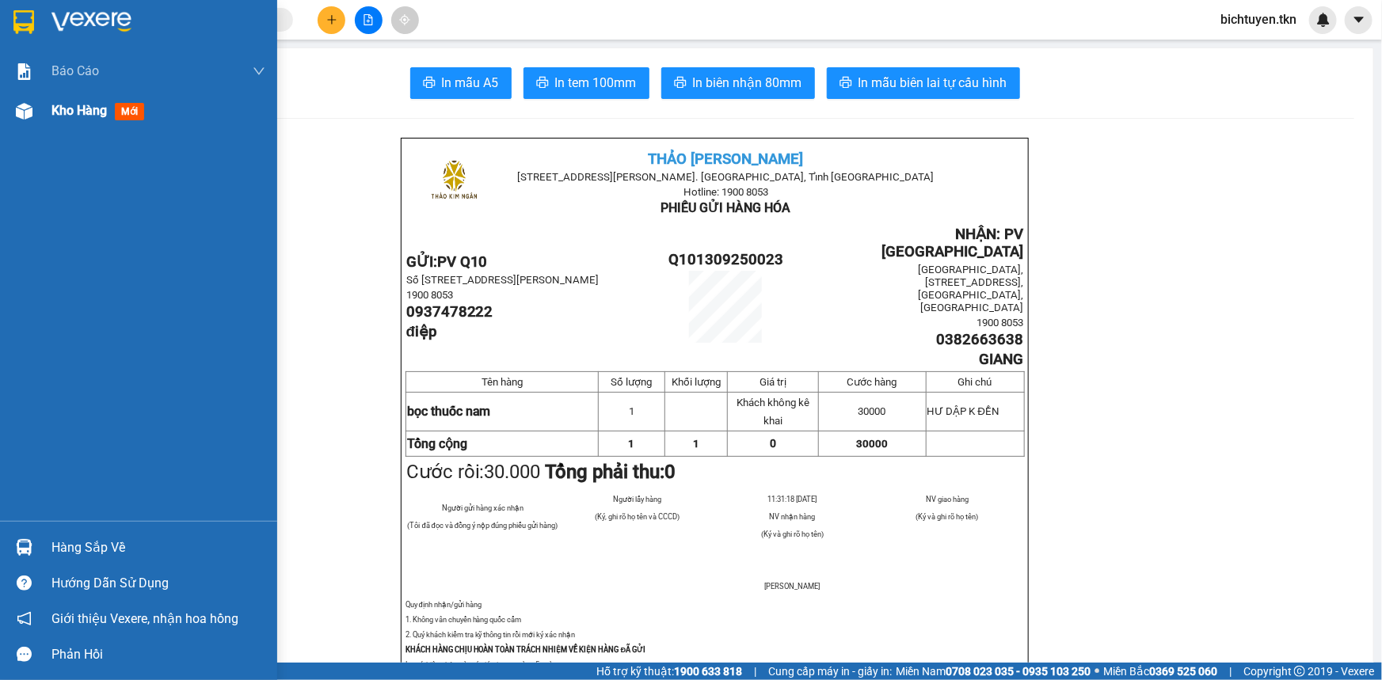
click at [37, 112] on div at bounding box center [24, 111] width 28 height 28
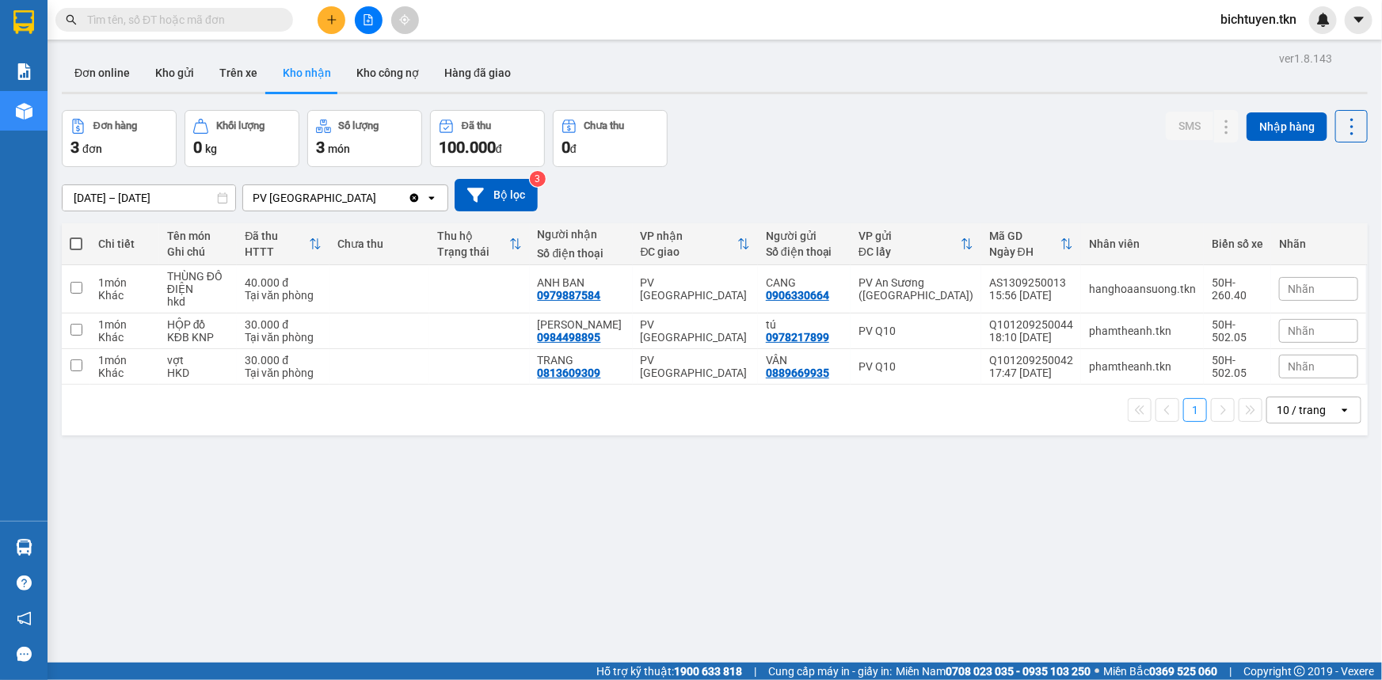
click at [269, 27] on input "text" at bounding box center [180, 19] width 187 height 17
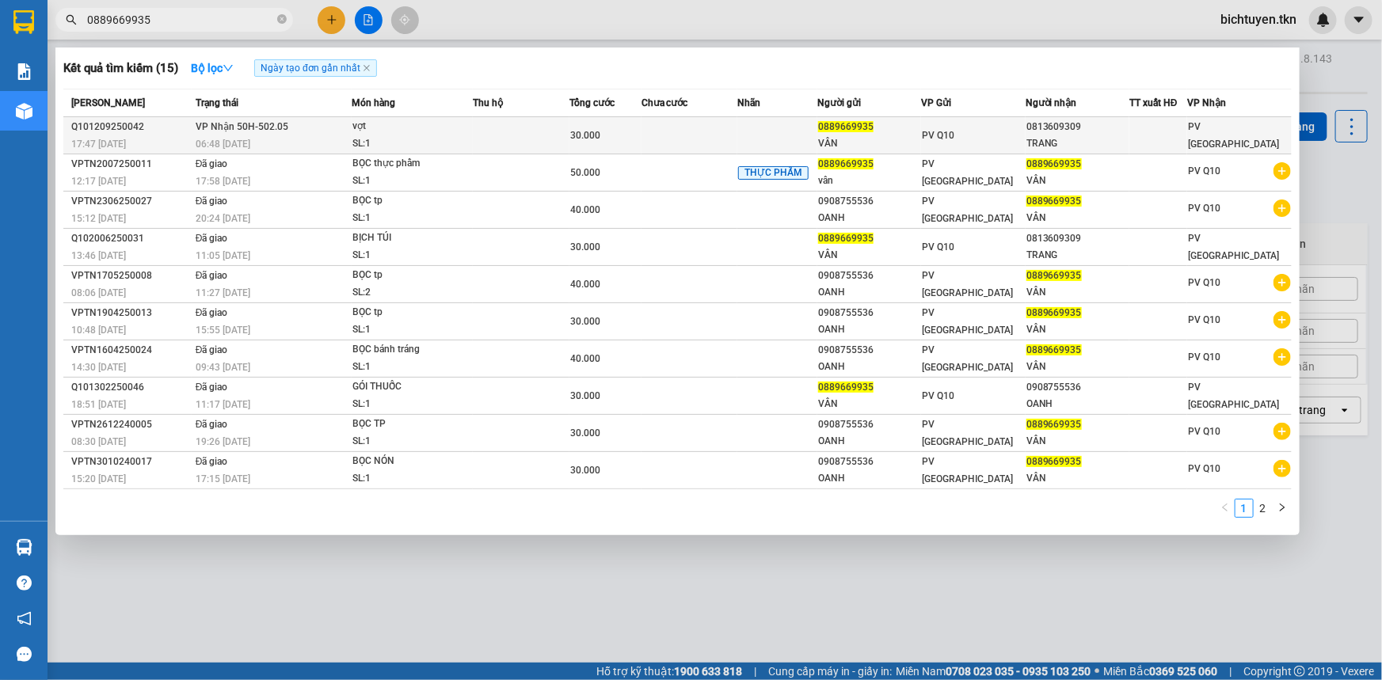
type input "0889669935"
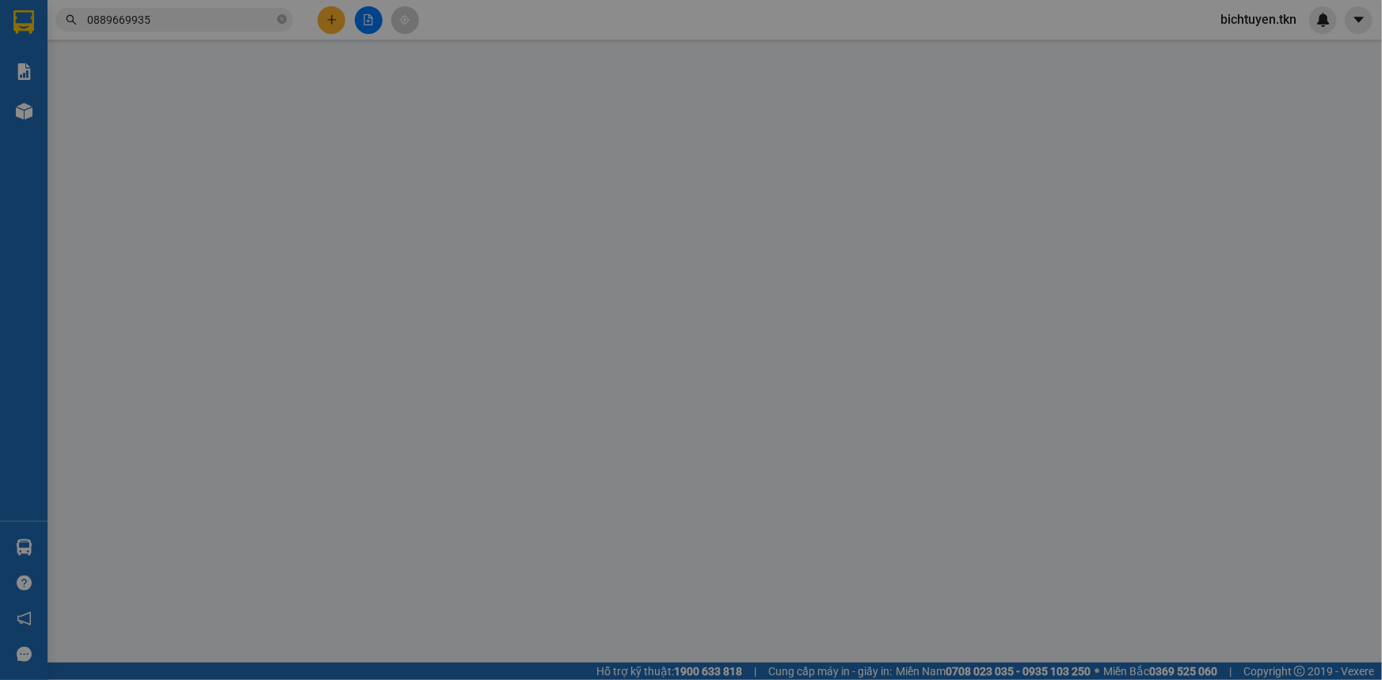
type input "0889669935"
type input "VÂN"
type input "0813609309"
type input "TRANG"
type input "30.000"
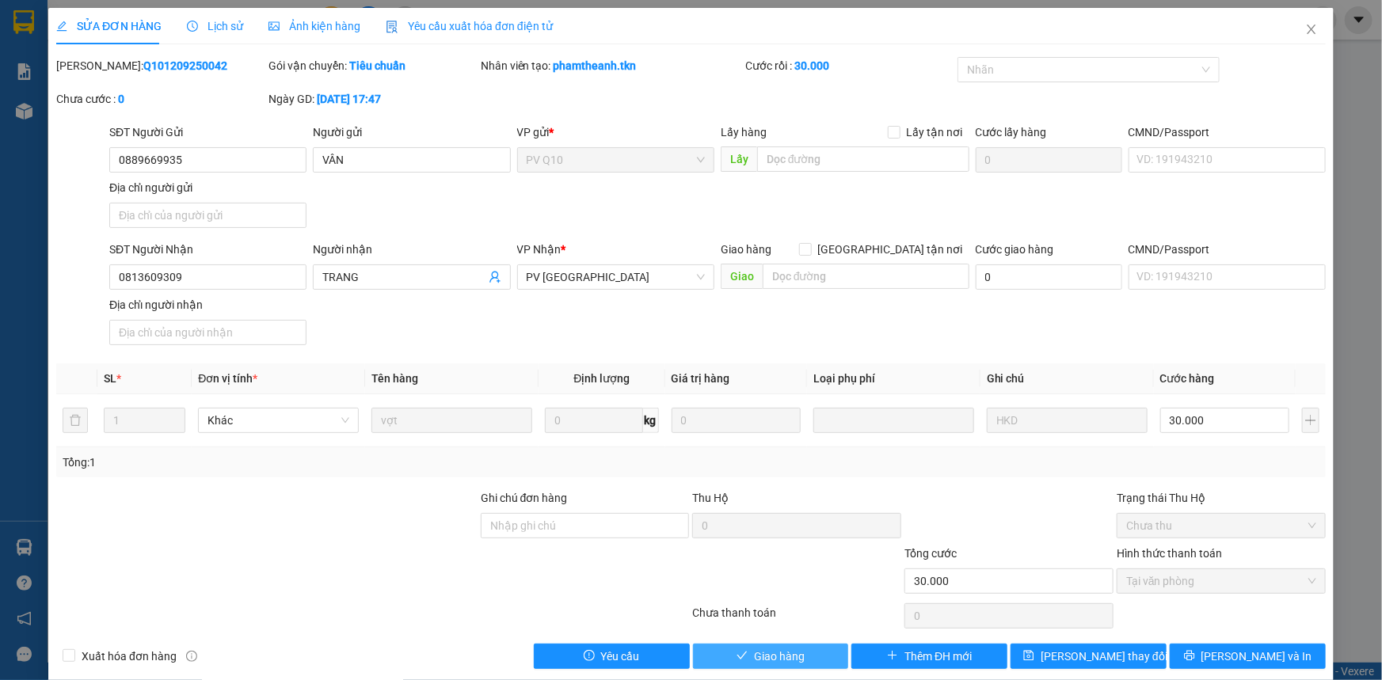
click at [799, 655] on button "Giao hàng" at bounding box center [771, 656] width 156 height 25
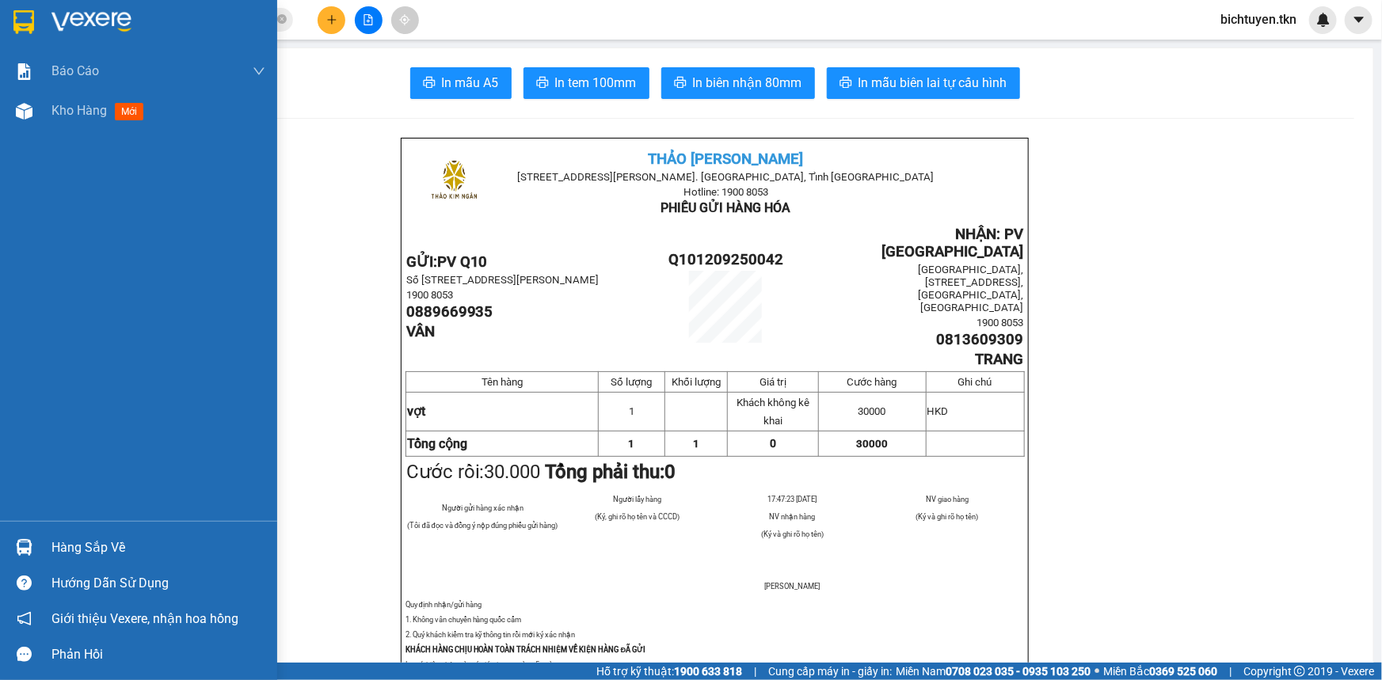
drag, startPoint x: 21, startPoint y: 110, endPoint x: 217, endPoint y: 200, distance: 215.5
click at [21, 110] on img at bounding box center [24, 111] width 17 height 17
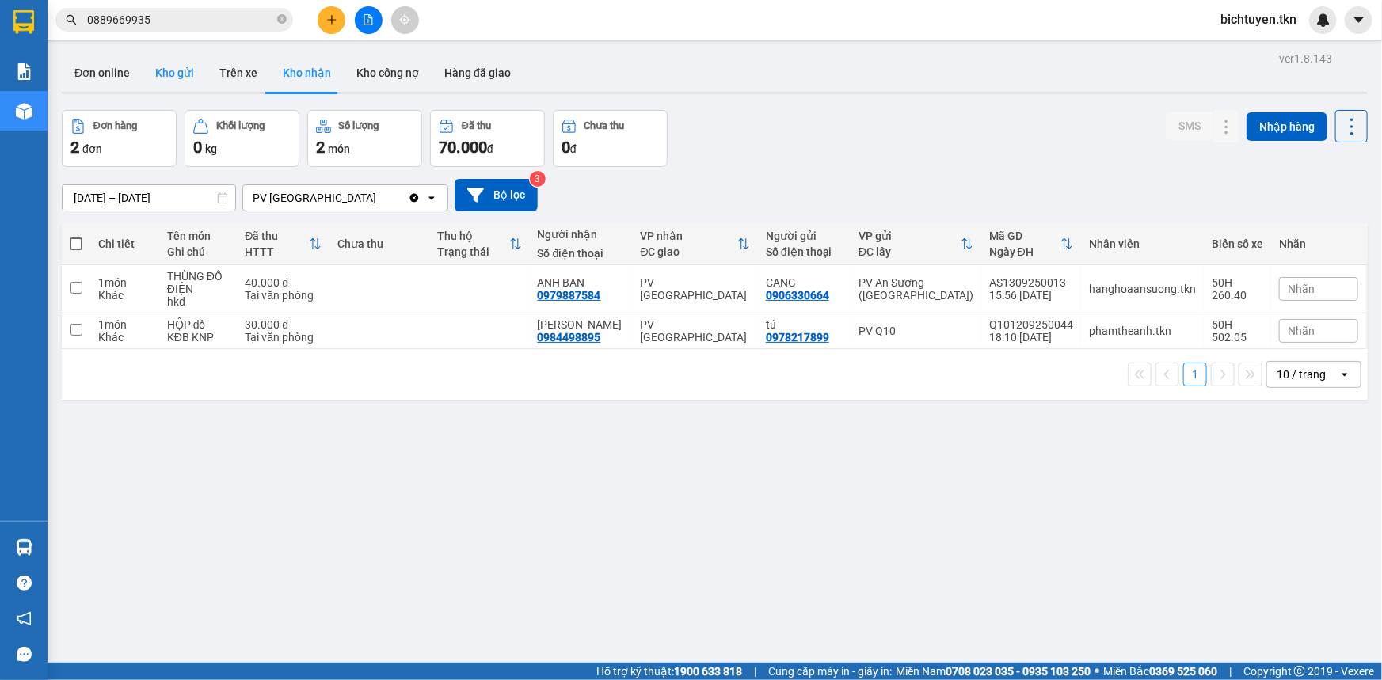
click at [183, 71] on button "Kho gửi" at bounding box center [175, 73] width 64 height 38
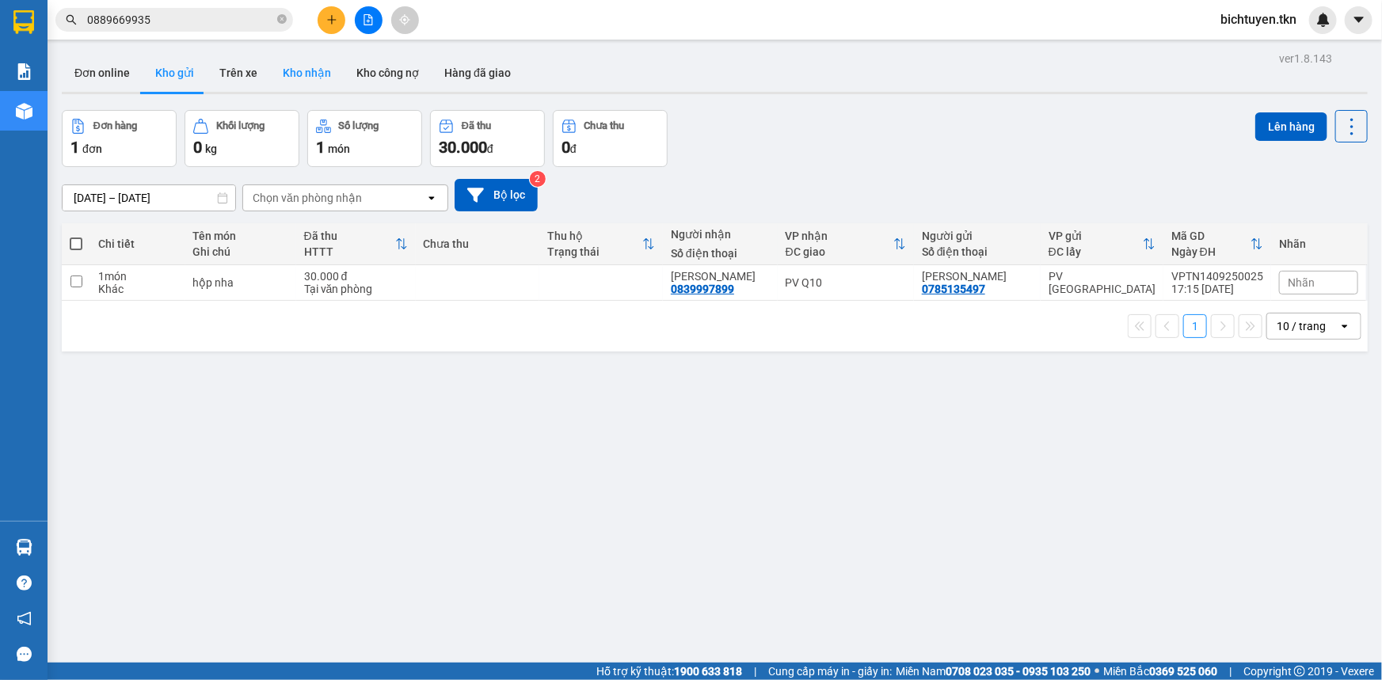
click at [313, 71] on button "Kho nhận" at bounding box center [307, 73] width 74 height 38
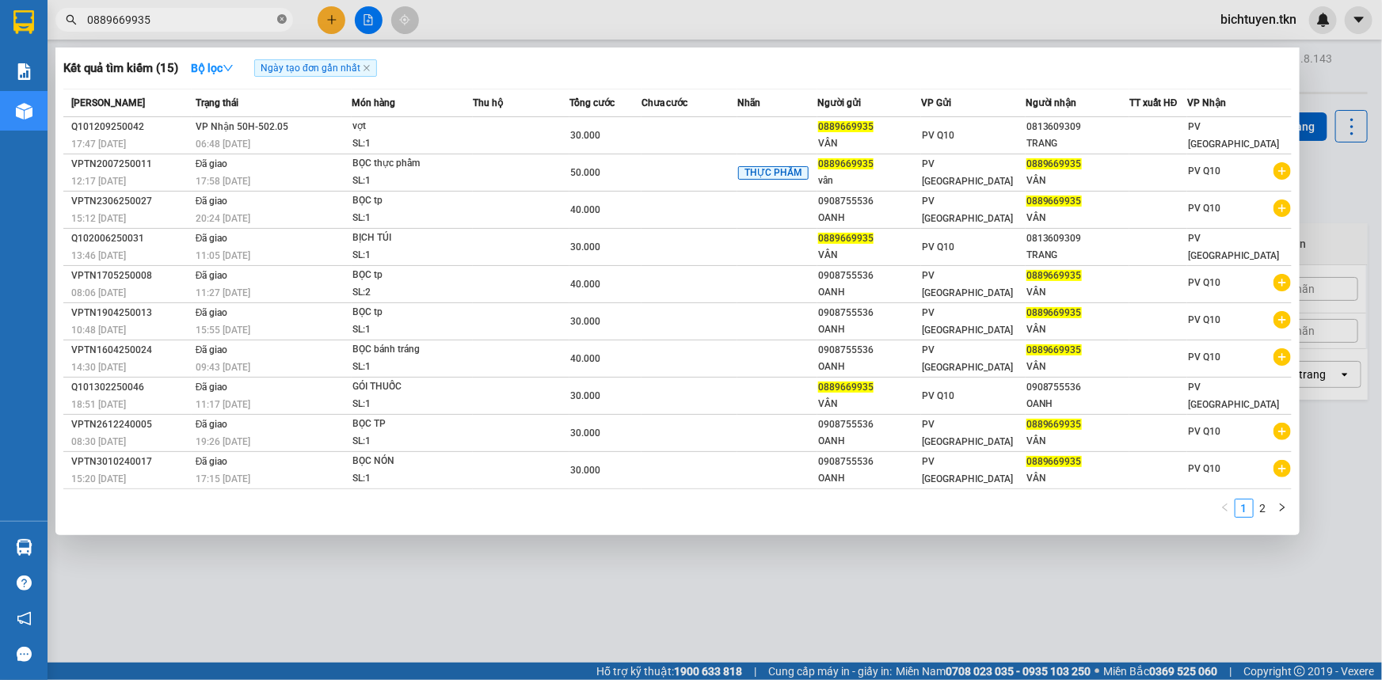
click at [280, 17] on icon "close-circle" at bounding box center [282, 19] width 10 height 10
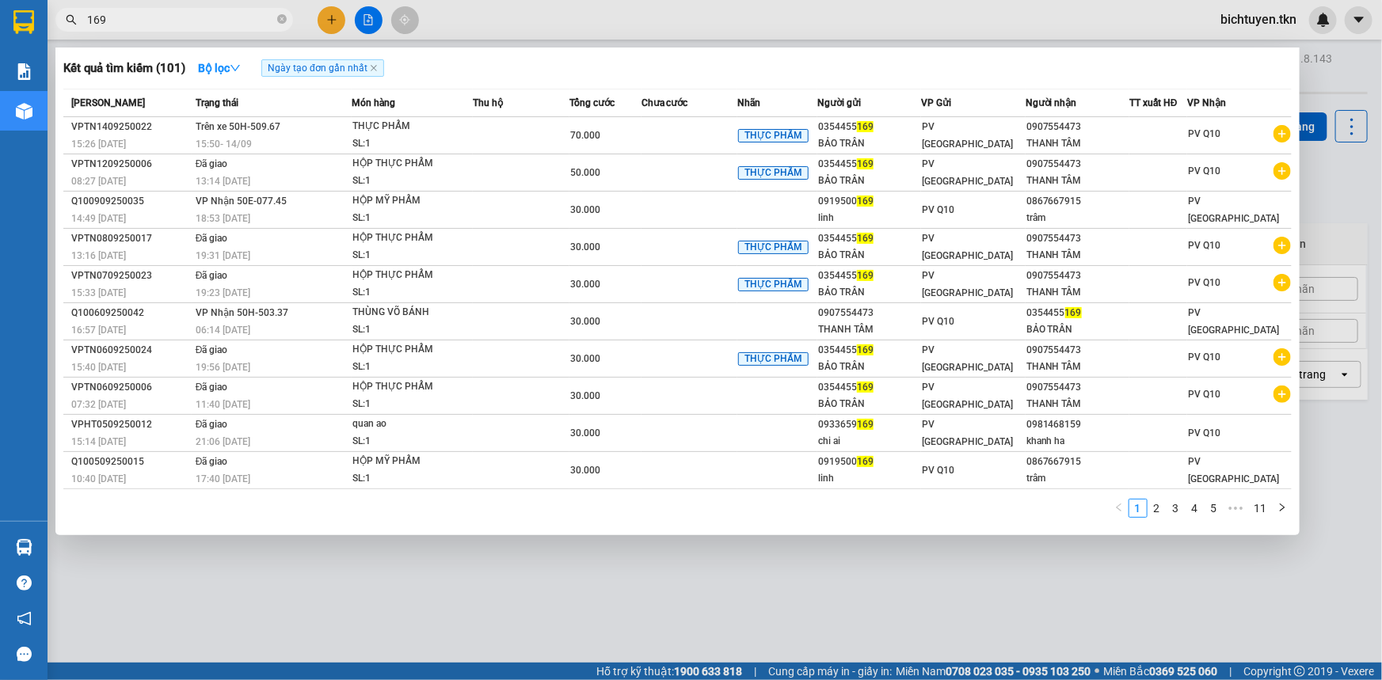
type input "169"
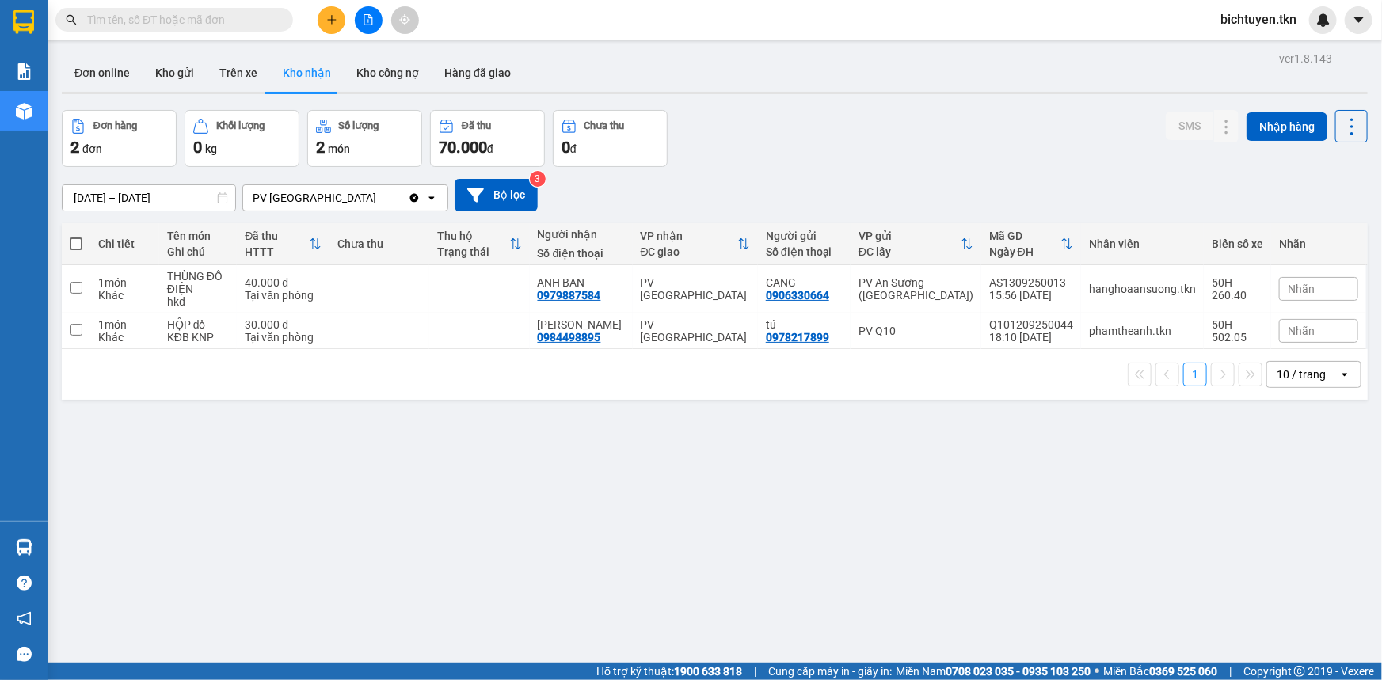
click at [884, 543] on div "ver 1.8.143 Đơn online Kho gửi Trên xe Kho nhận Kho công nợ Hàng đã giao Đơn hà…" at bounding box center [714, 388] width 1319 height 680
click at [884, 542] on div "ver 1.8.143 Đơn online Kho gửi Trên xe Kho nhận Kho công nợ Hàng đã giao Đơn hà…" at bounding box center [714, 388] width 1319 height 680
click at [1256, 25] on span "bichtuyen.tkn" at bounding box center [1258, 20] width 101 height 20
click at [1252, 60] on li "Đăng xuất" at bounding box center [1258, 48] width 104 height 25
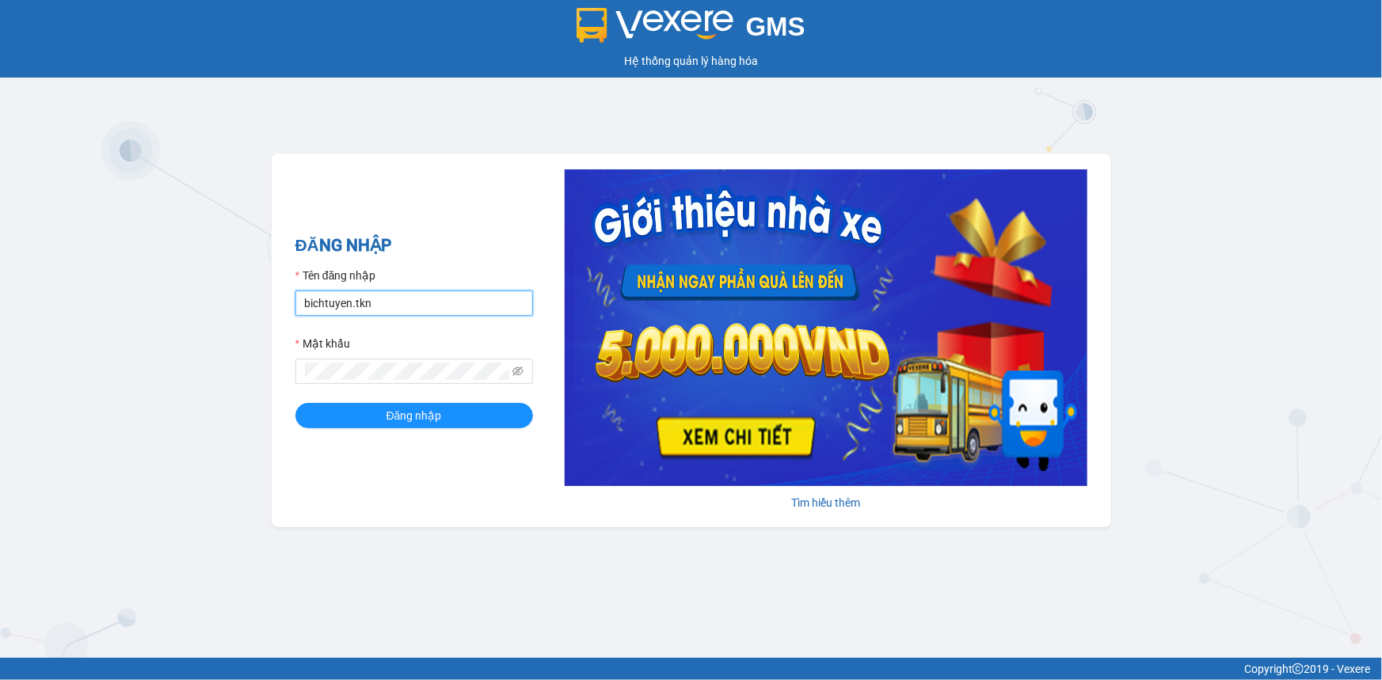
click at [445, 297] on input "bichtuyen.tkn" at bounding box center [414, 303] width 238 height 25
type input "phongphu.tkn"
click at [395, 425] on button "Đăng nhập" at bounding box center [414, 415] width 238 height 25
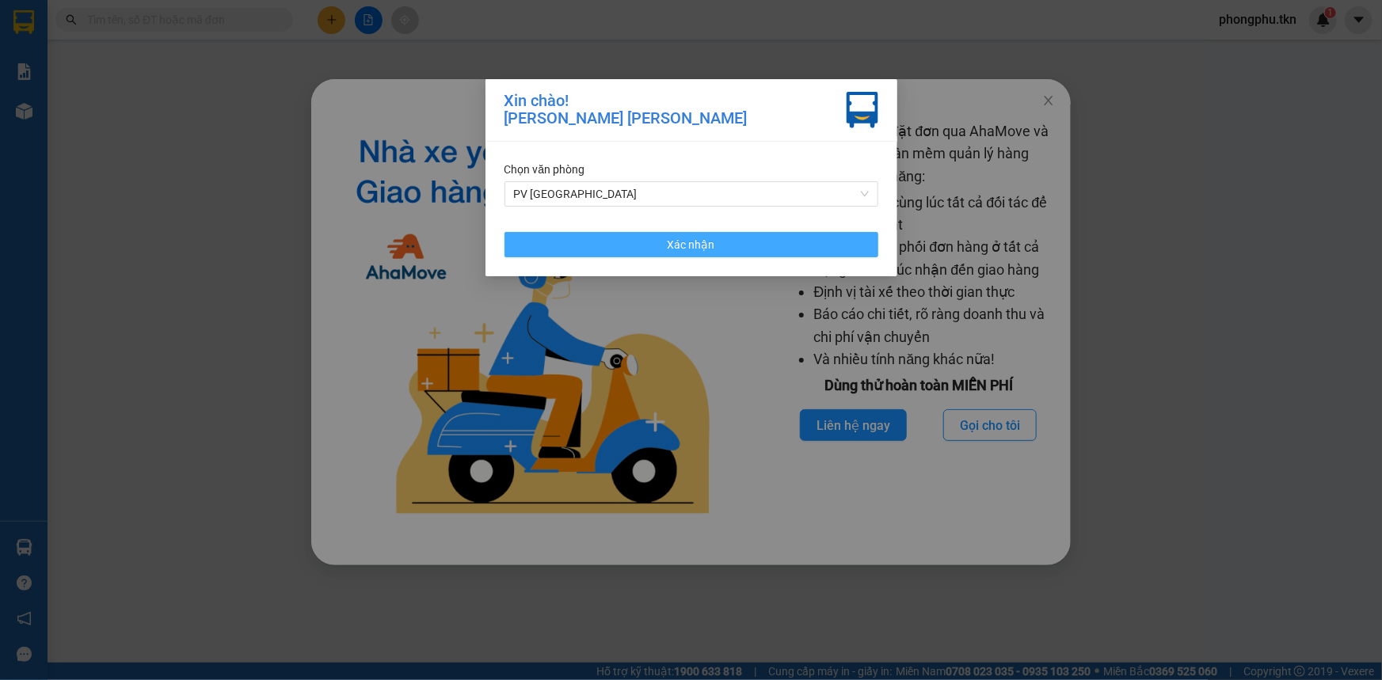
click at [875, 246] on button "Xác nhận" at bounding box center [692, 244] width 374 height 25
